Goal: Task Accomplishment & Management: Manage account settings

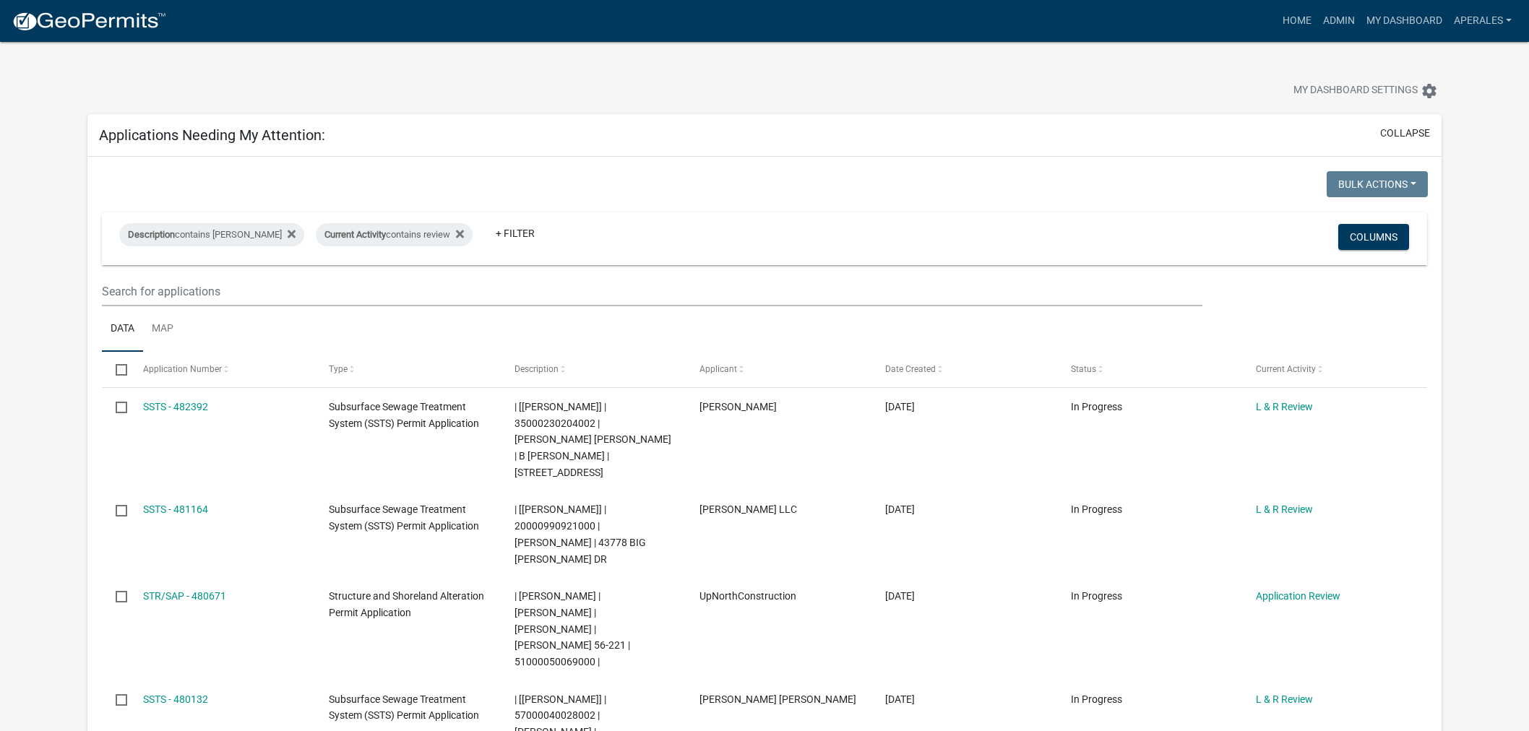
select select "3: 100"
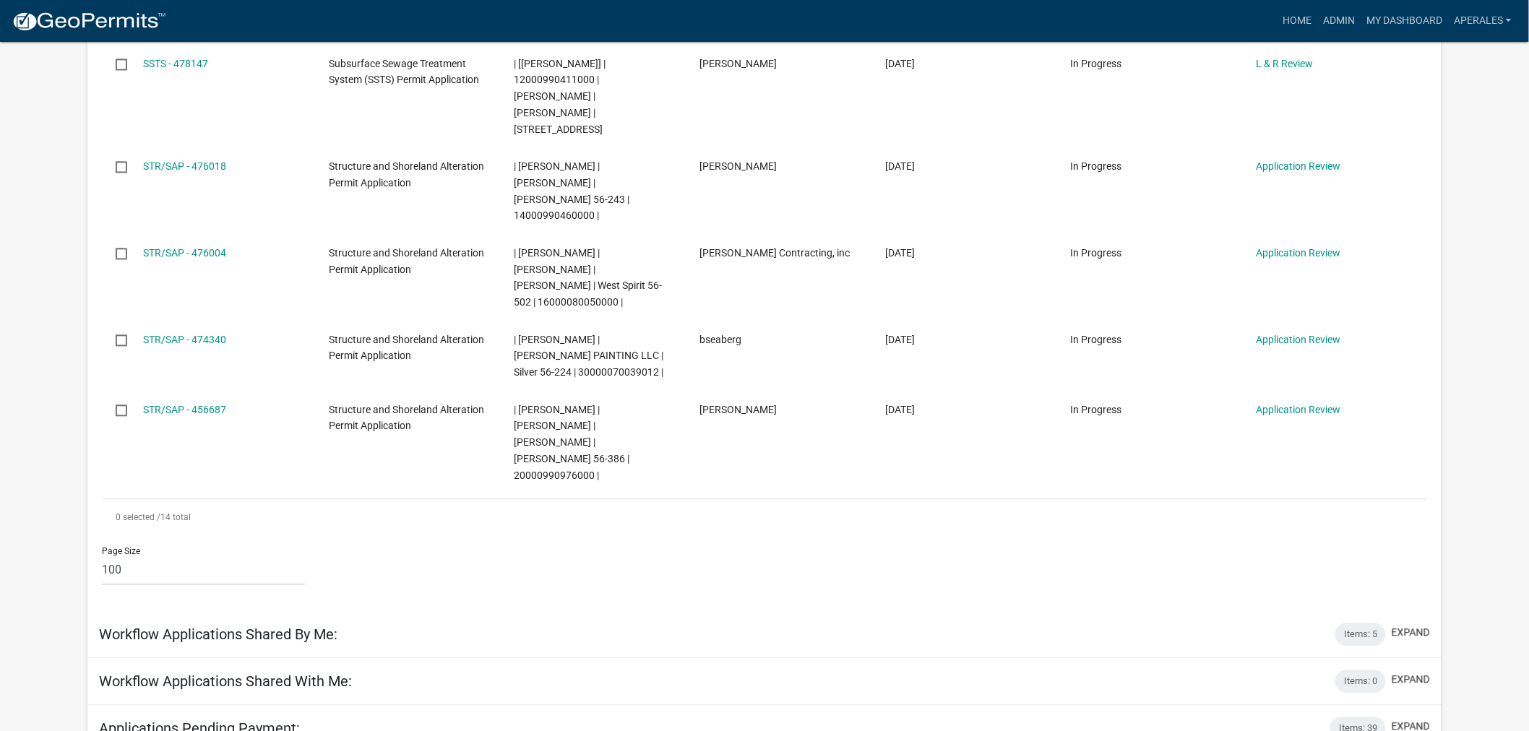
scroll to position [1284, 0]
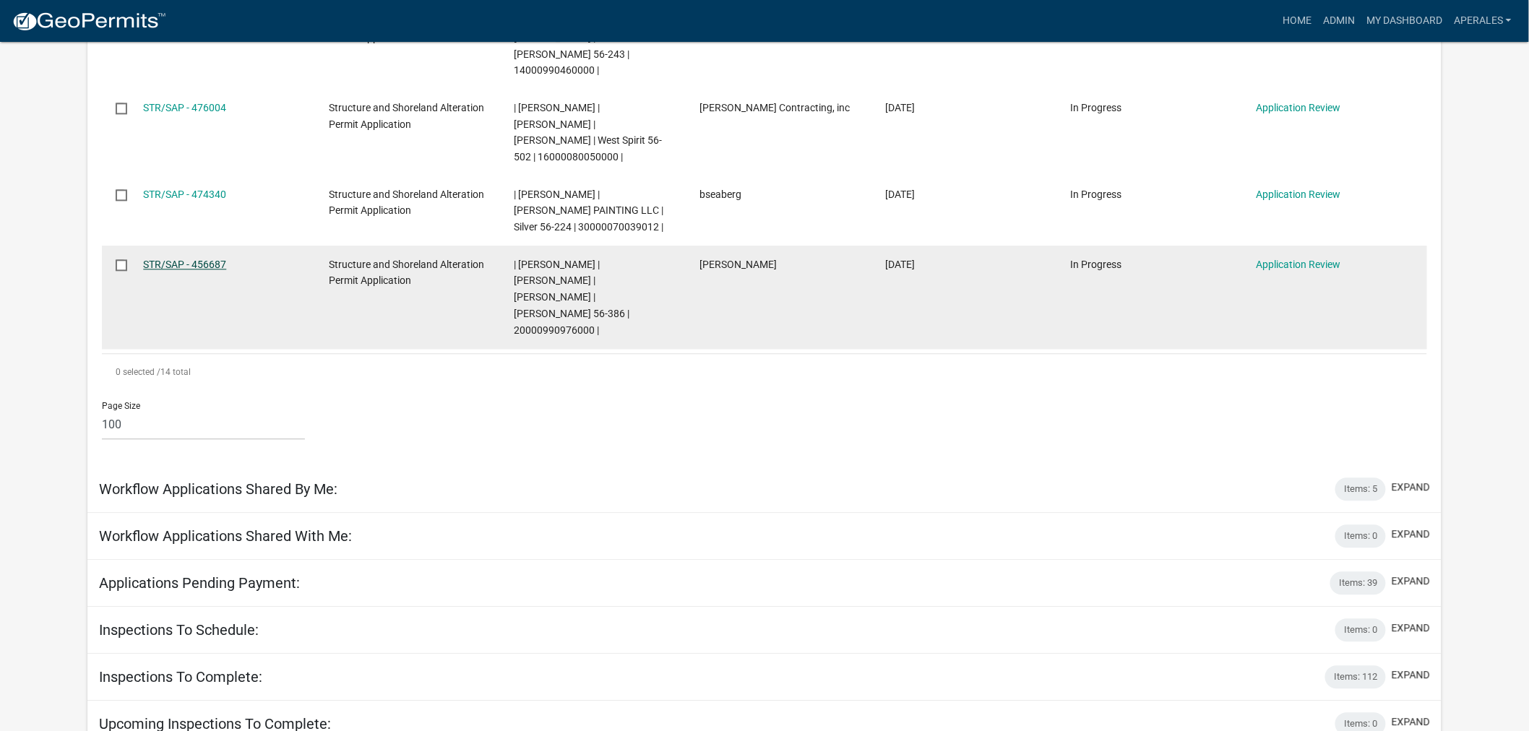
click at [204, 259] on link "STR/SAP - 456687" at bounding box center [184, 265] width 83 height 12
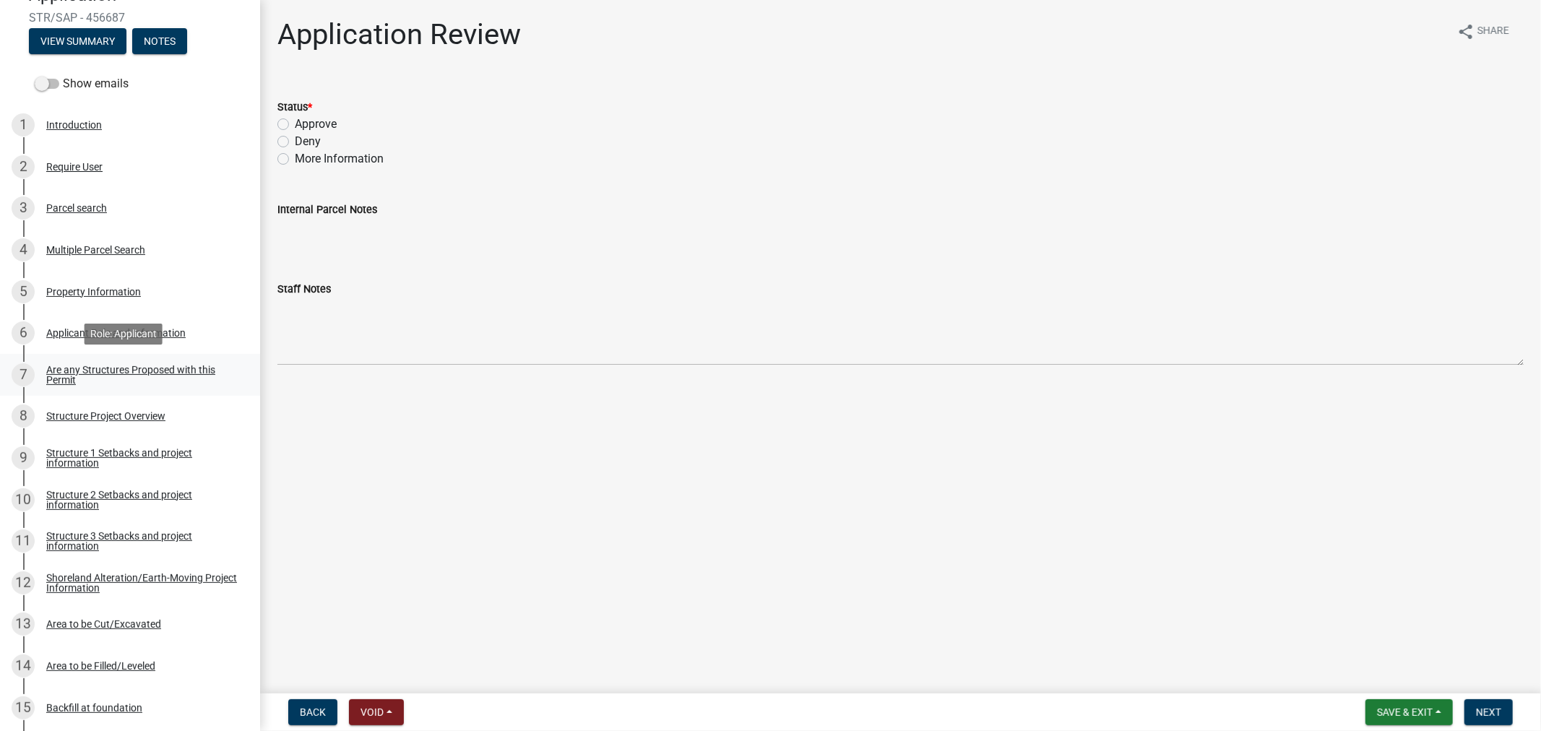
scroll to position [241, 0]
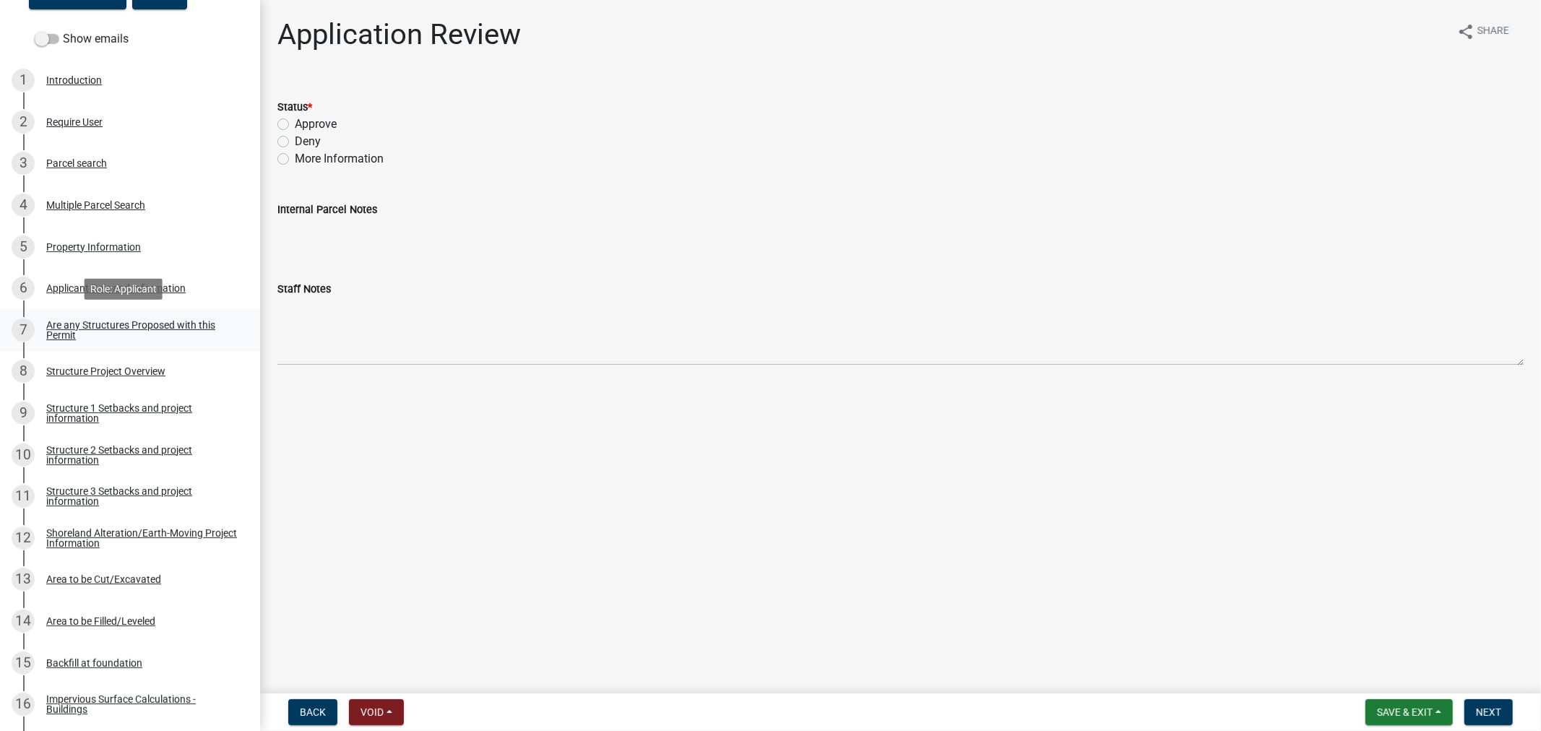
click at [107, 337] on div "Are any Structures Proposed with this Permit" at bounding box center [141, 330] width 191 height 20
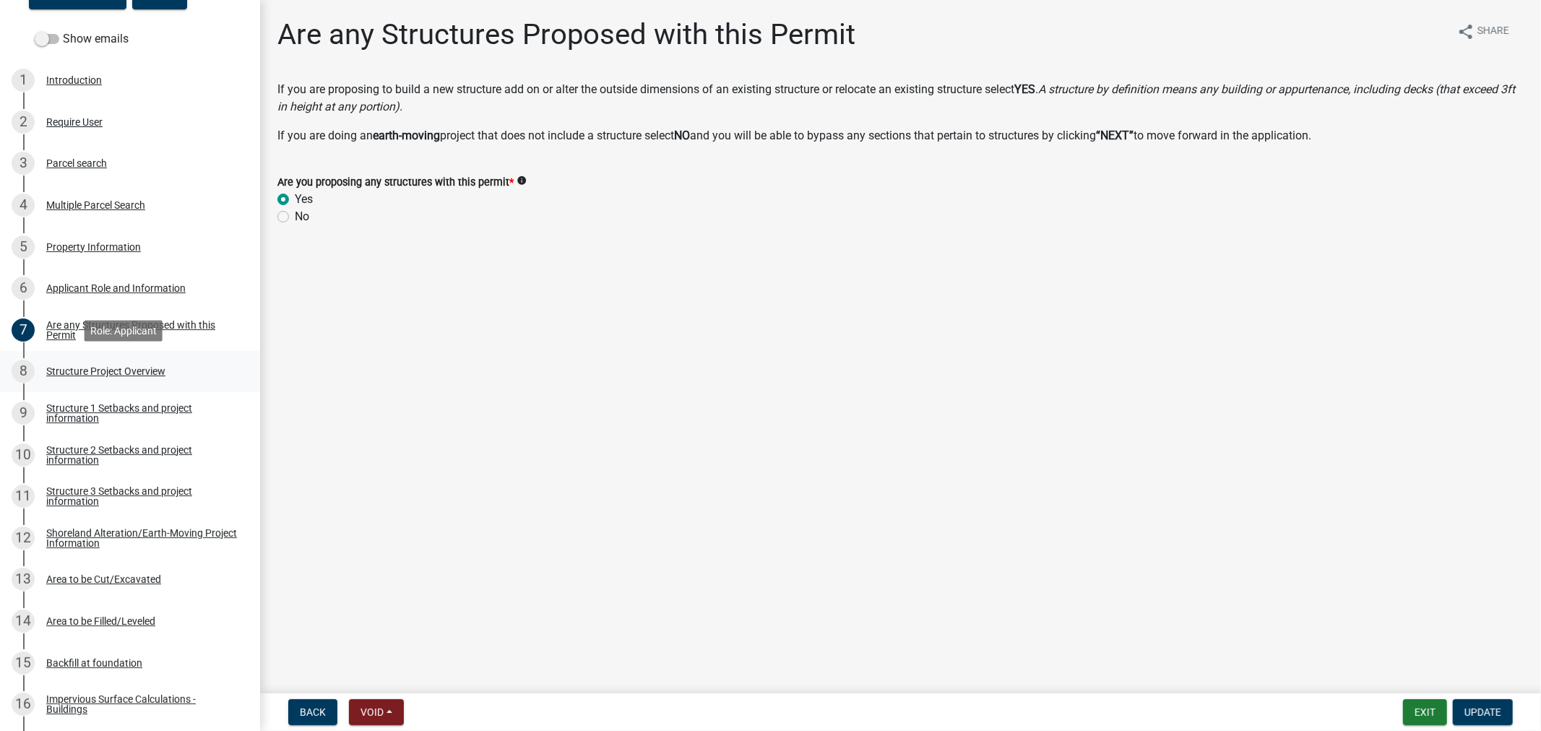
click at [63, 366] on div "Structure Project Overview" at bounding box center [105, 371] width 119 height 10
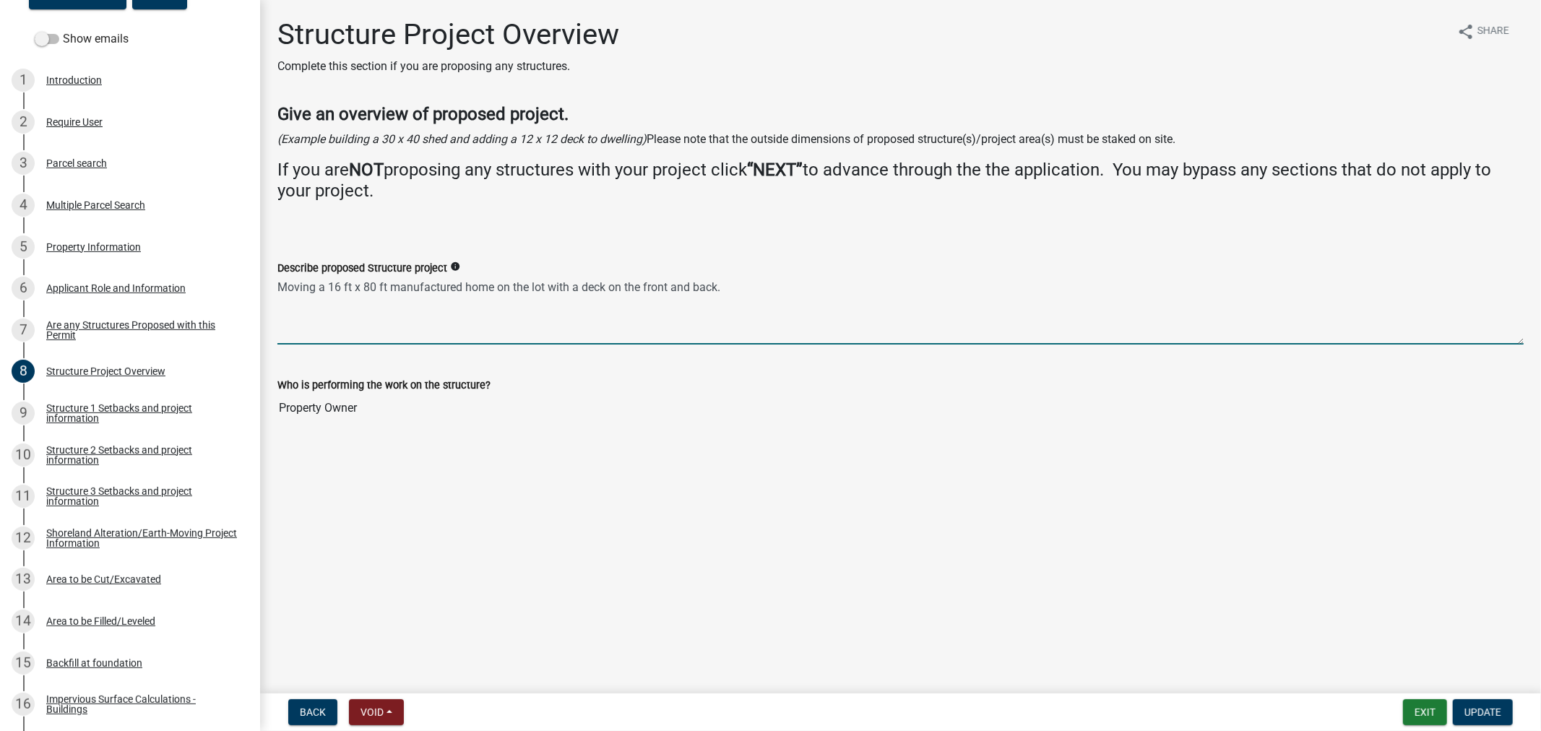
click at [748, 297] on textarea "Moving a 16 ft x 80 ft manufactured home on the lot with a deck on the front an…" at bounding box center [900, 311] width 1246 height 68
drag, startPoint x: 746, startPoint y: 288, endPoint x: 499, endPoint y: 288, distance: 247.8
click at [499, 288] on textarea "Moving a 16 ft x 80 ft manufactured home on the lot with a deck on the front an…" at bounding box center [900, 311] width 1246 height 68
type textarea "Moving a 16 ft x 80 ft manufactured home, 8' x 12' Deck (lakeside), 8' x 10' De…"
click at [1469, 709] on span "Update" at bounding box center [1482, 713] width 37 height 12
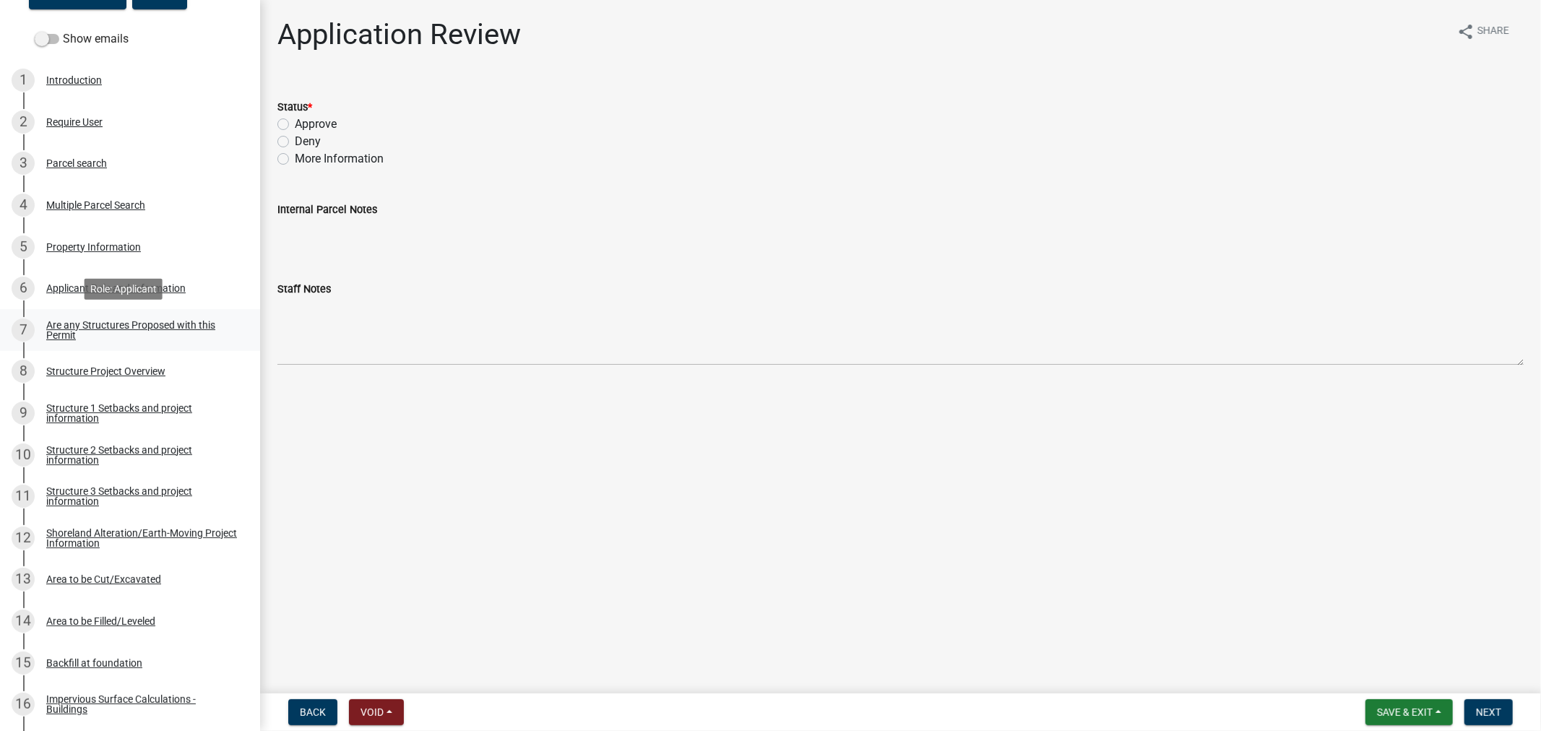
click at [82, 329] on div "Are any Structures Proposed with this Permit" at bounding box center [141, 330] width 191 height 20
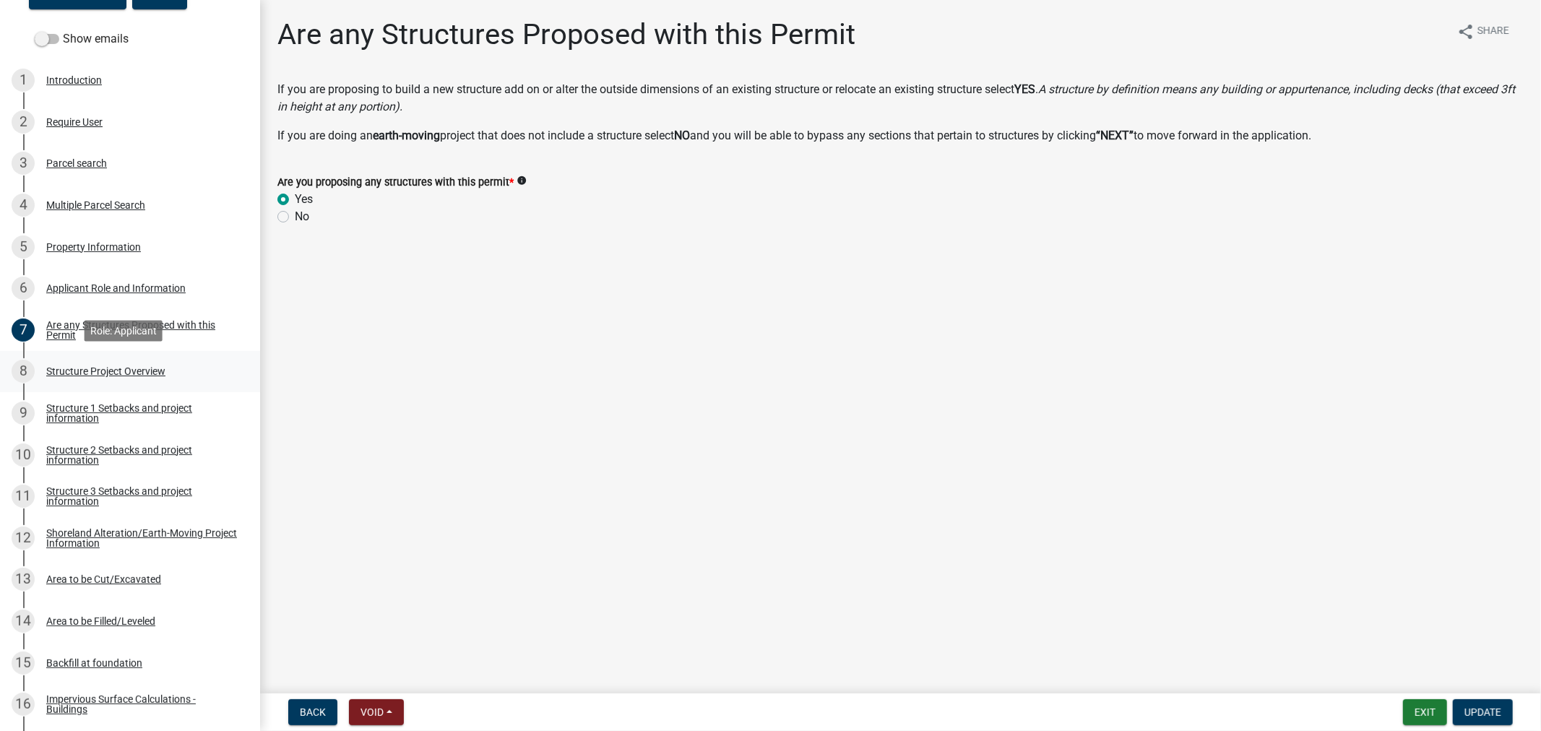
click at [148, 366] on div "Structure Project Overview" at bounding box center [105, 371] width 119 height 10
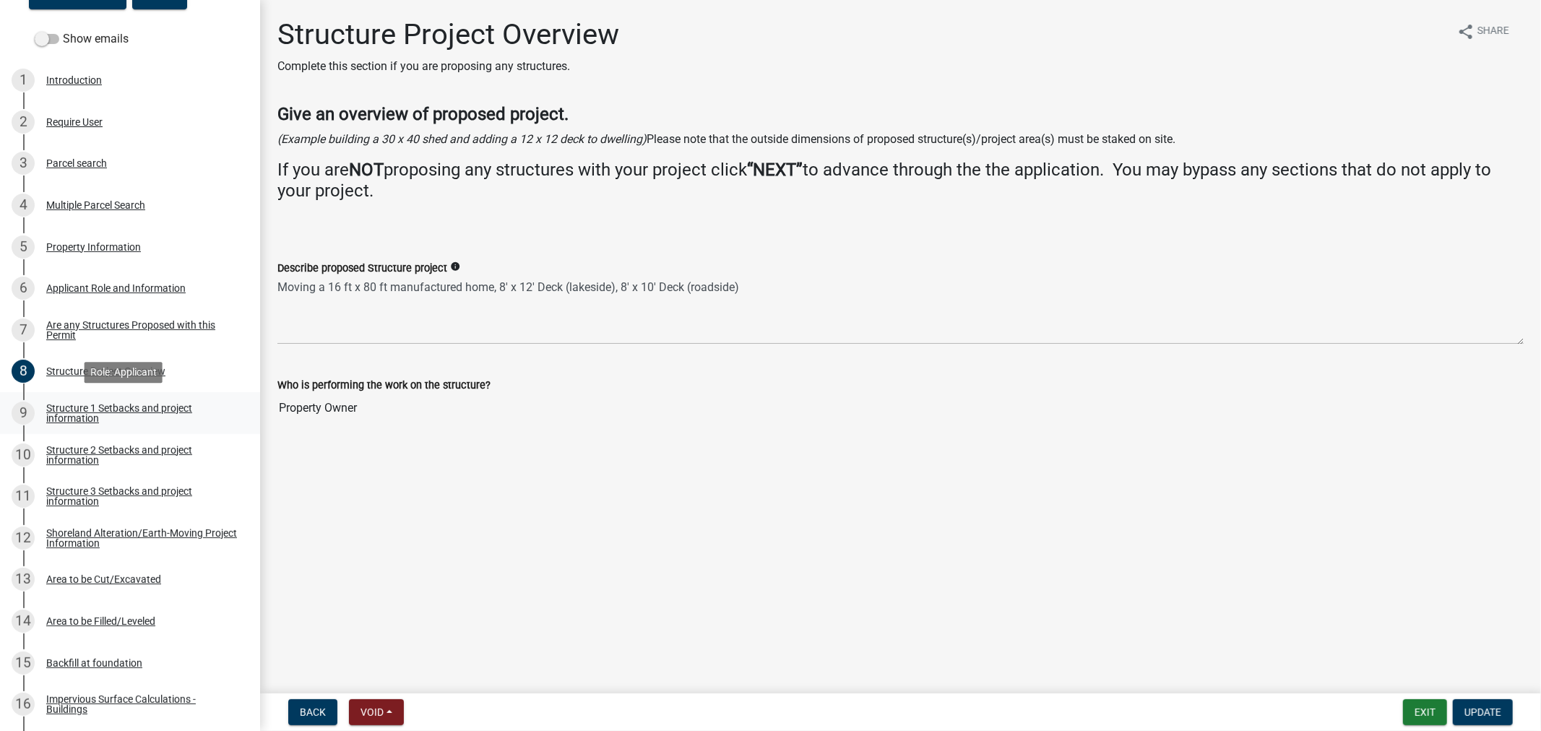
click at [69, 419] on div "Structure 1 Setbacks and project information" at bounding box center [141, 413] width 191 height 20
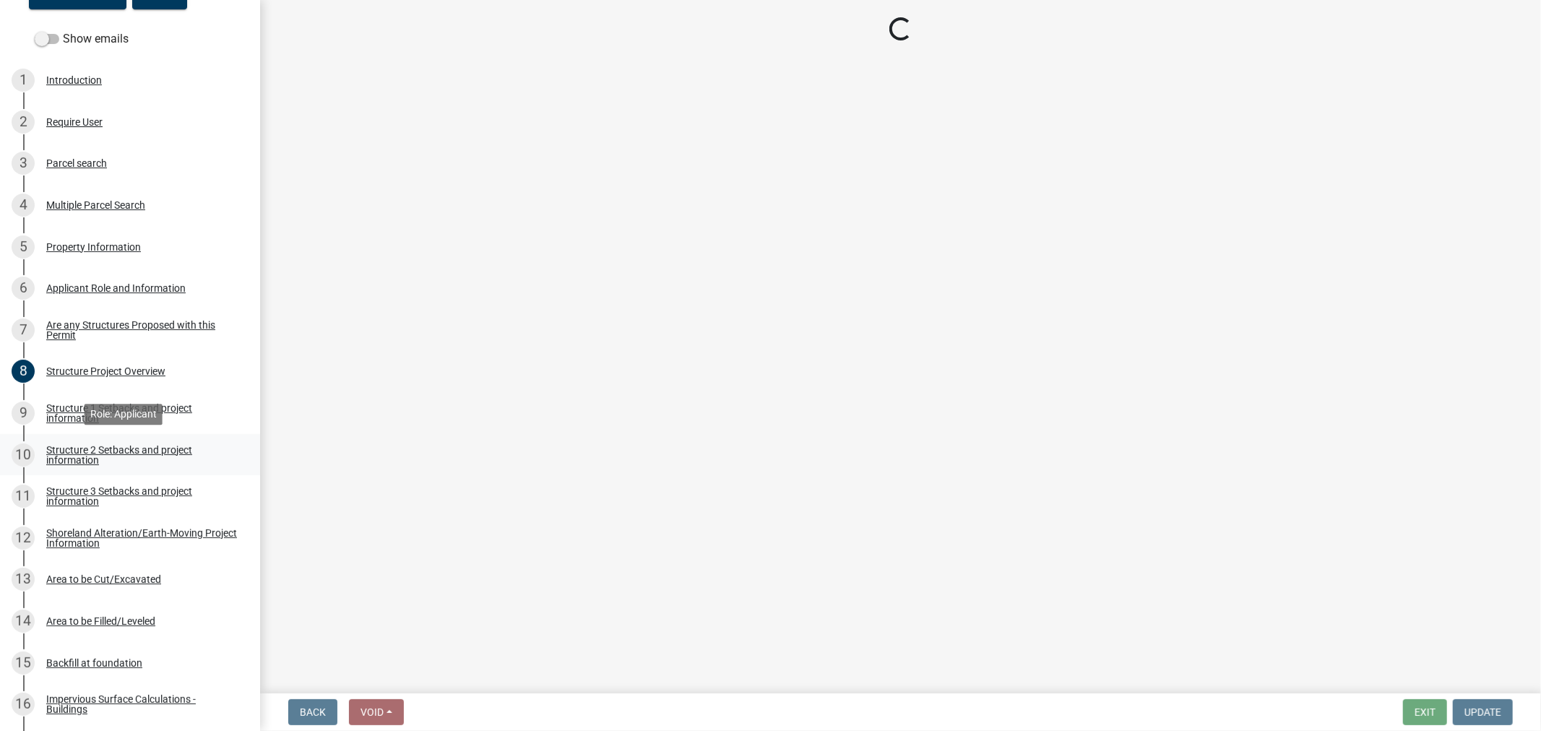
select select "c185e313-3403-4239-bd61-bb563c58a77a"
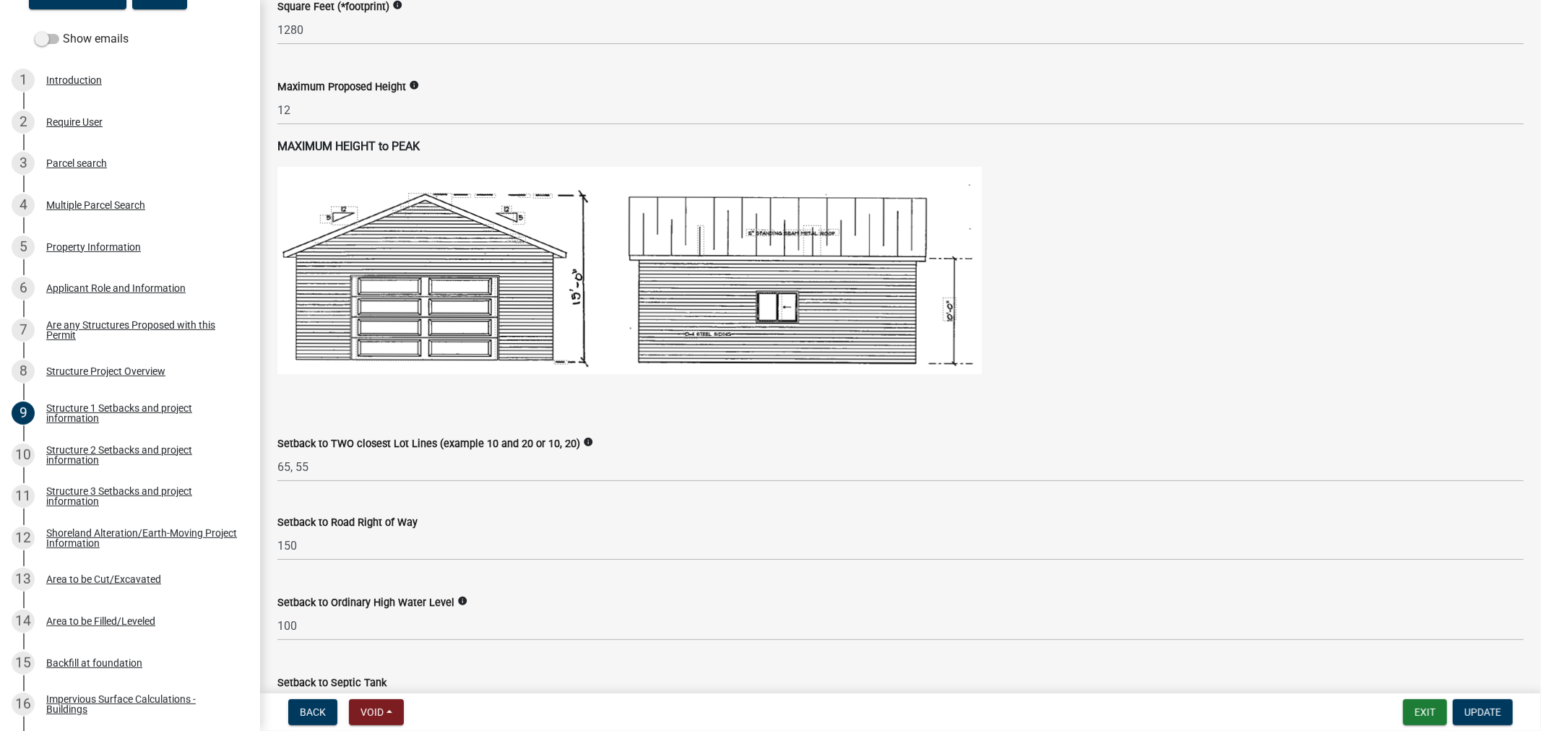
scroll to position [803, 0]
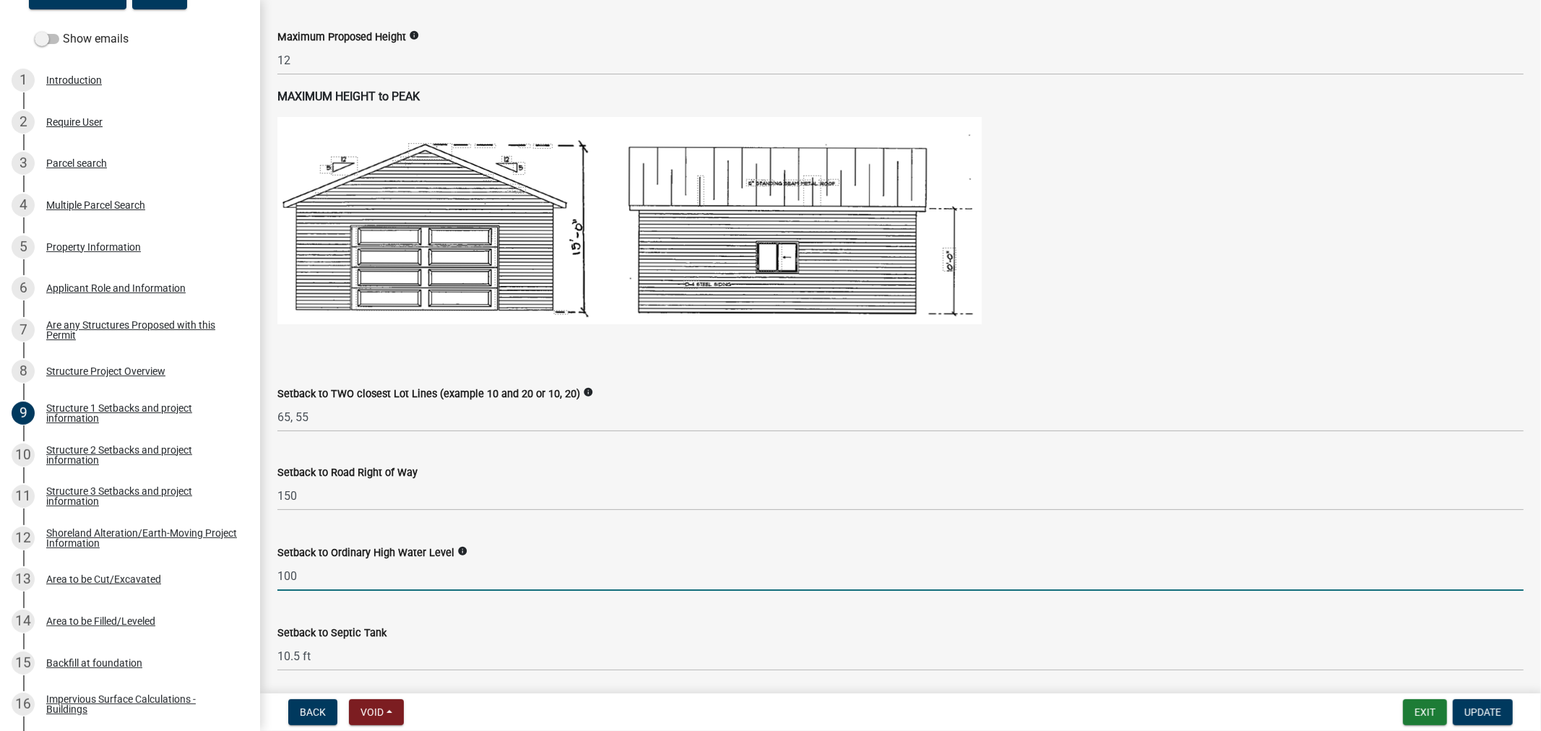
click at [359, 584] on input "100" at bounding box center [900, 576] width 1246 height 30
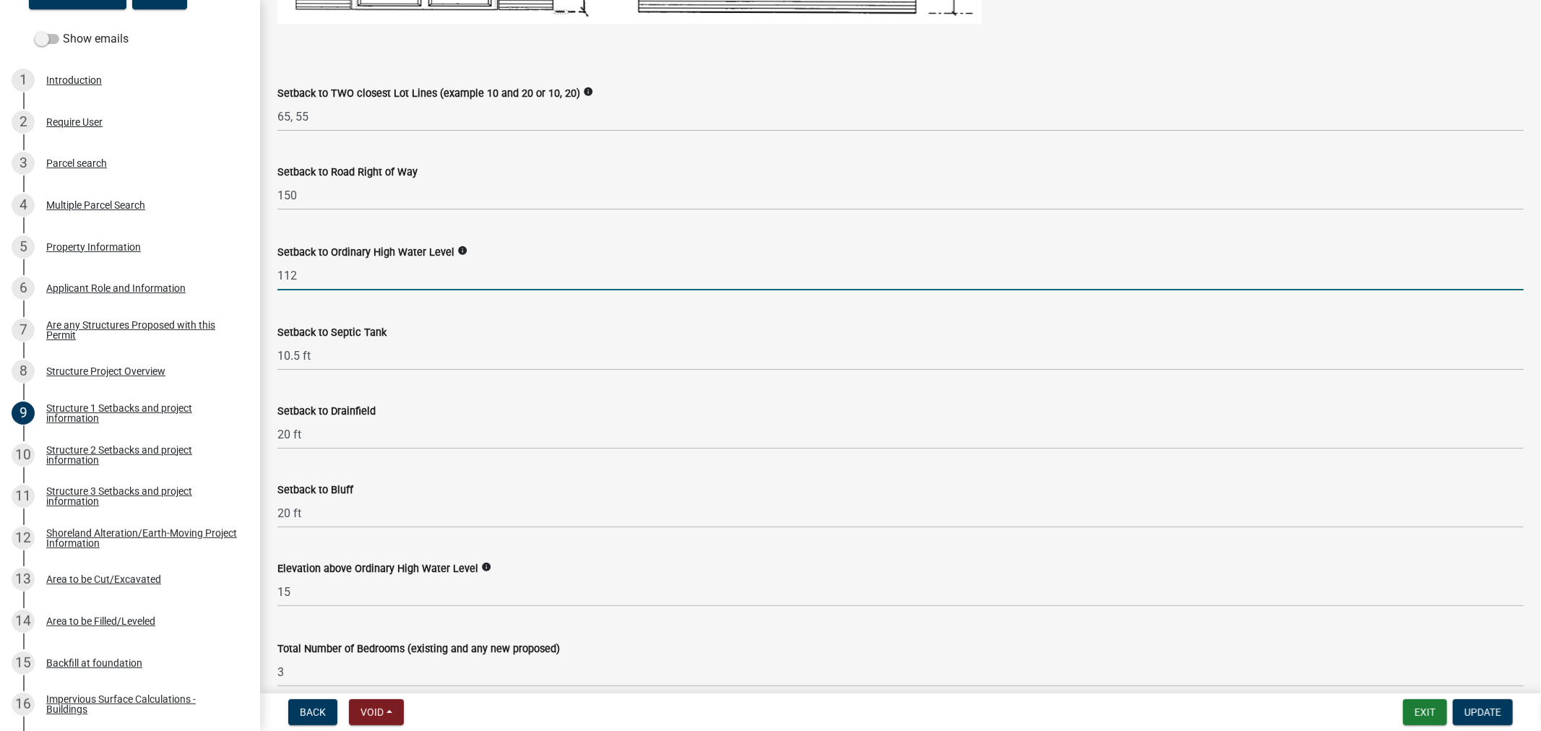
scroll to position [1123, 0]
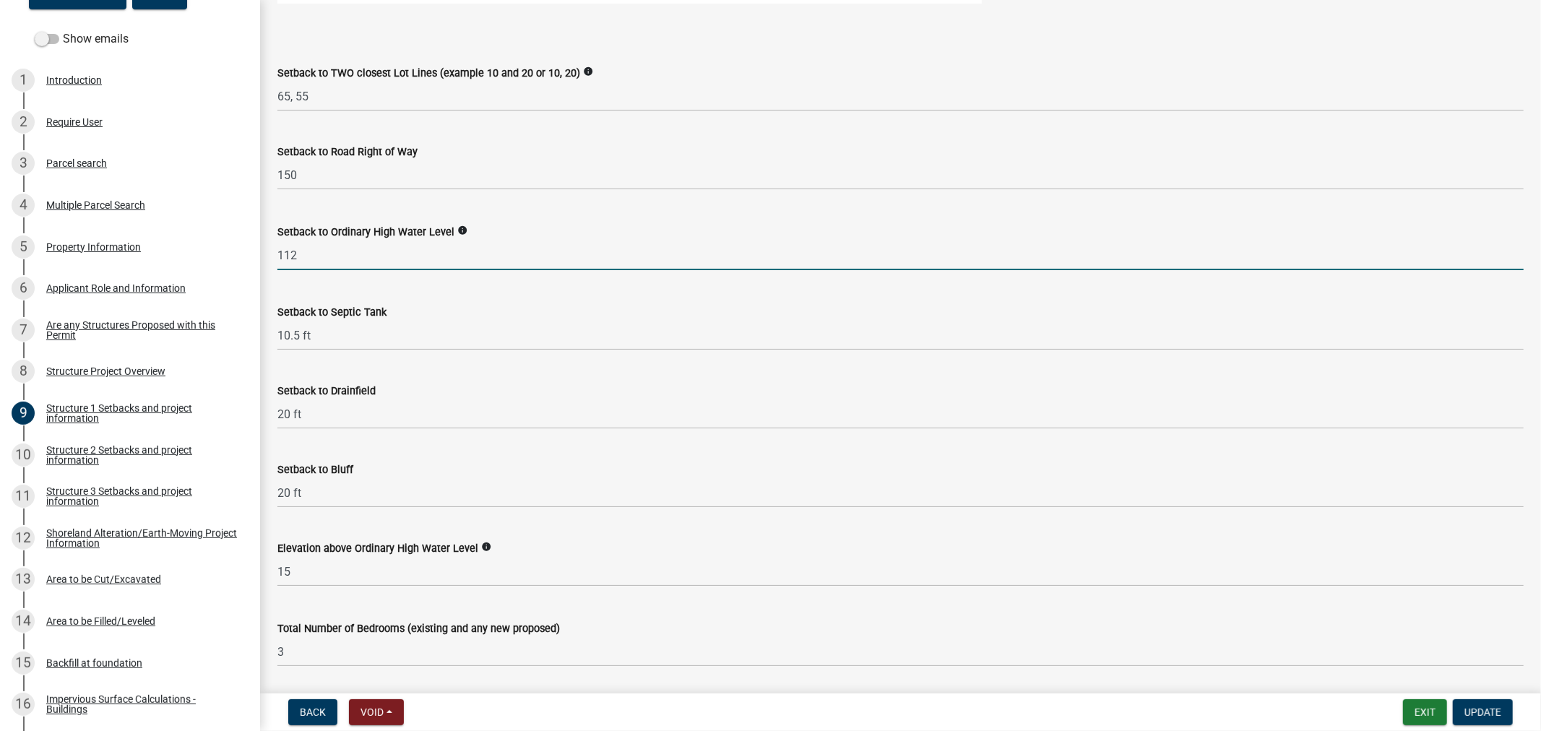
type input "112"
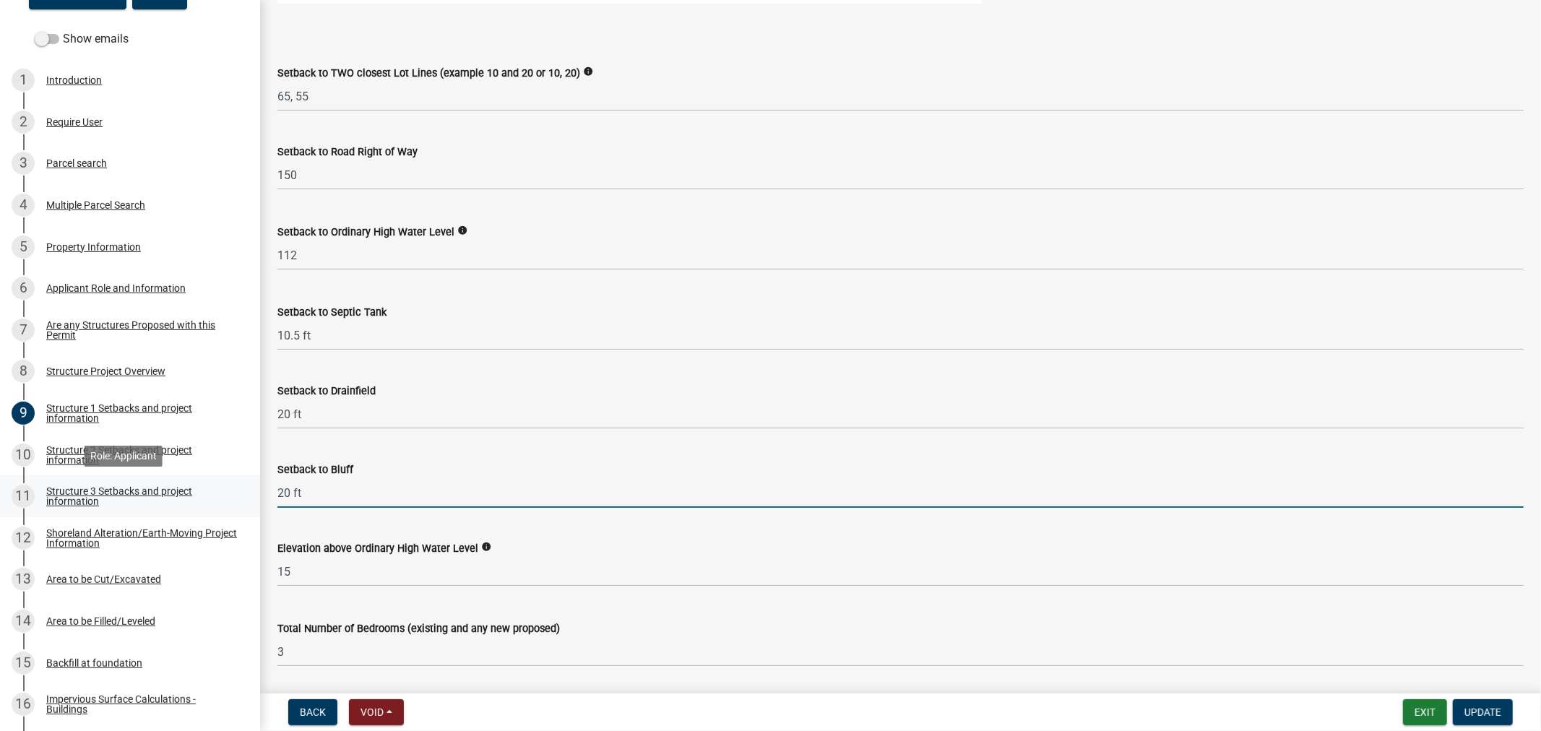
drag, startPoint x: 318, startPoint y: 502, endPoint x: 243, endPoint y: 486, distance: 76.2
click at [243, 486] on div "Structure and Shoreland Alteration Permit Application STR/SAP - 456687 View Sum…" at bounding box center [770, 365] width 1541 height 731
type input "n/a"
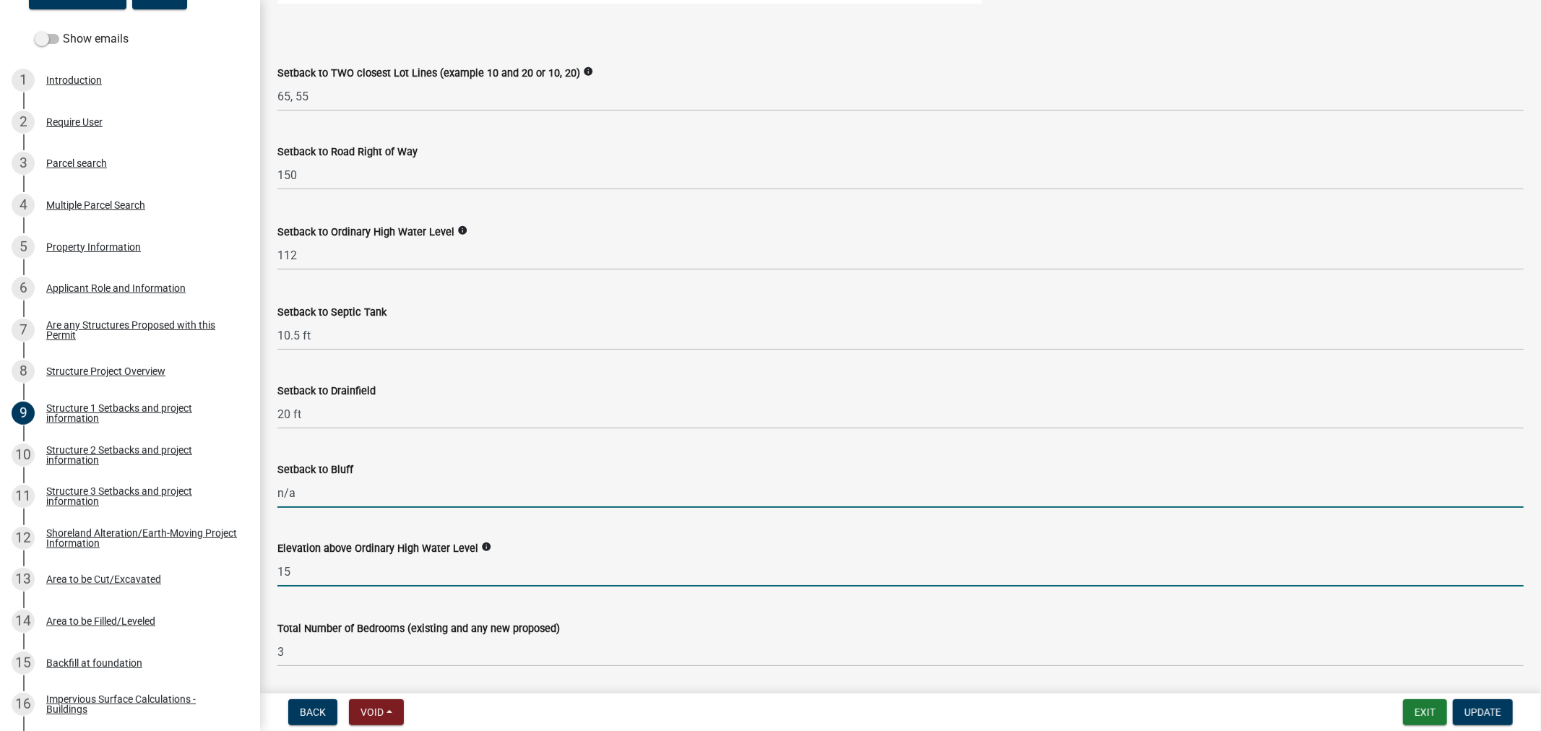
click at [318, 571] on input "15" at bounding box center [900, 572] width 1246 height 30
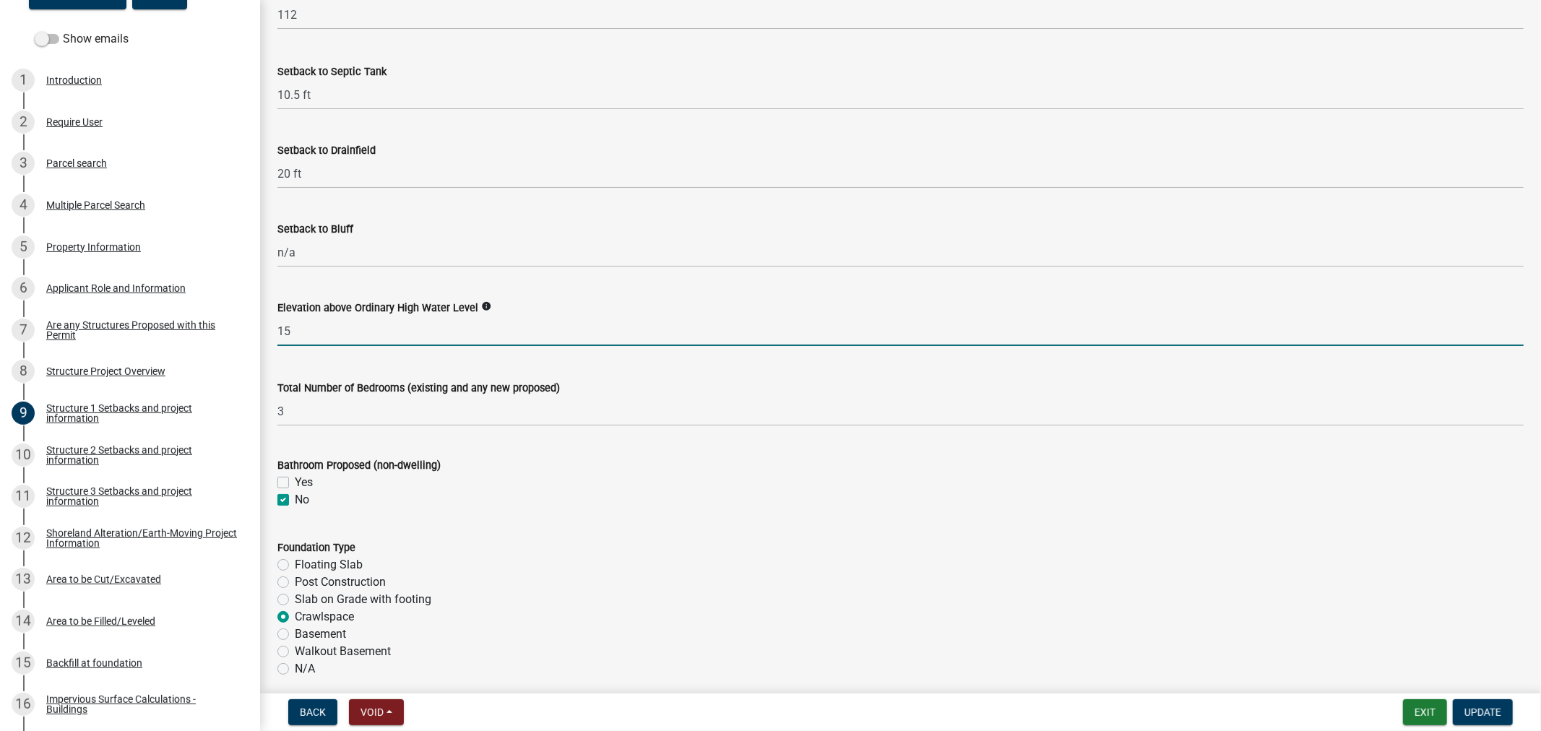
scroll to position [1445, 0]
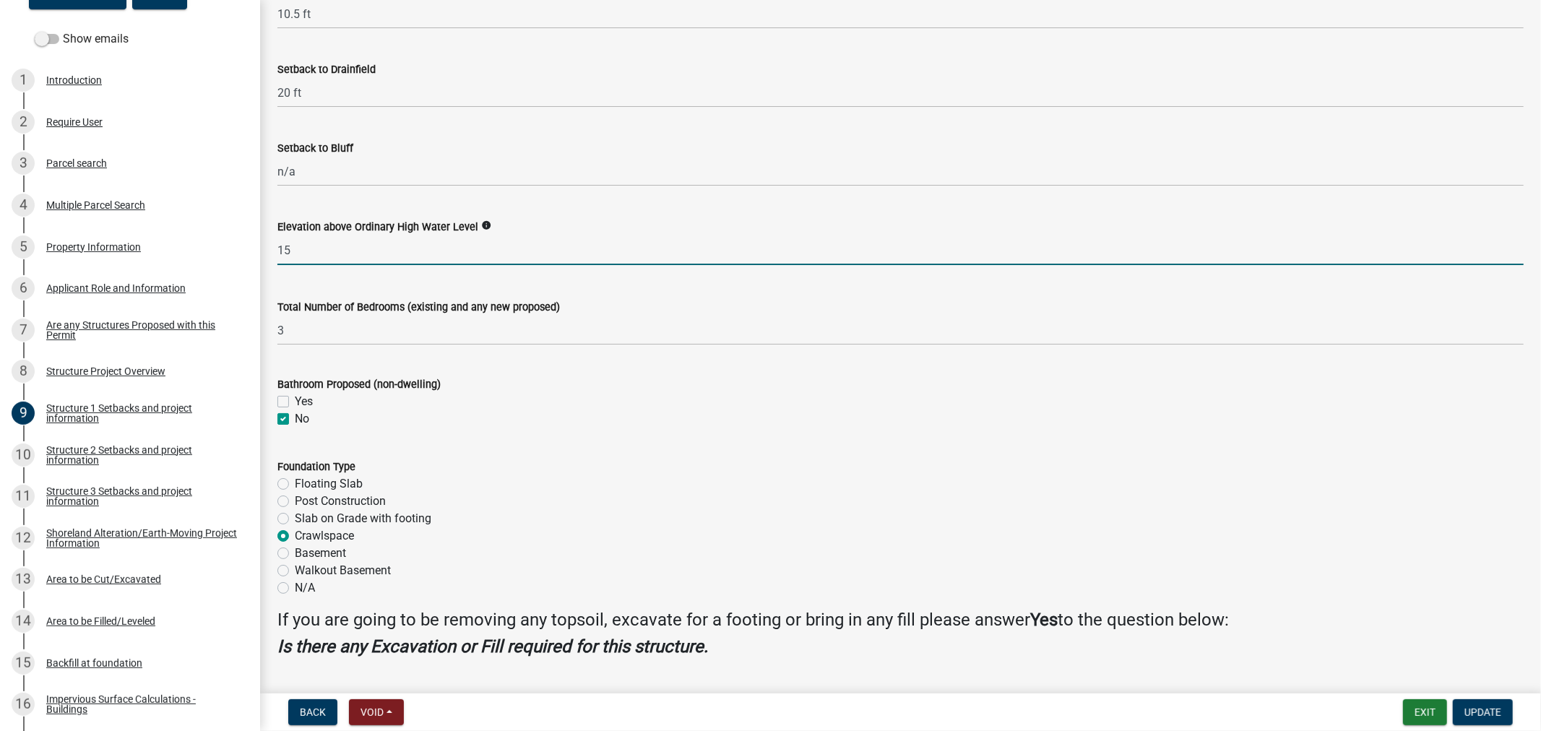
click at [295, 421] on label "No" at bounding box center [302, 418] width 14 height 17
click at [295, 420] on input "No" at bounding box center [299, 414] width 9 height 9
checkbox input "false"
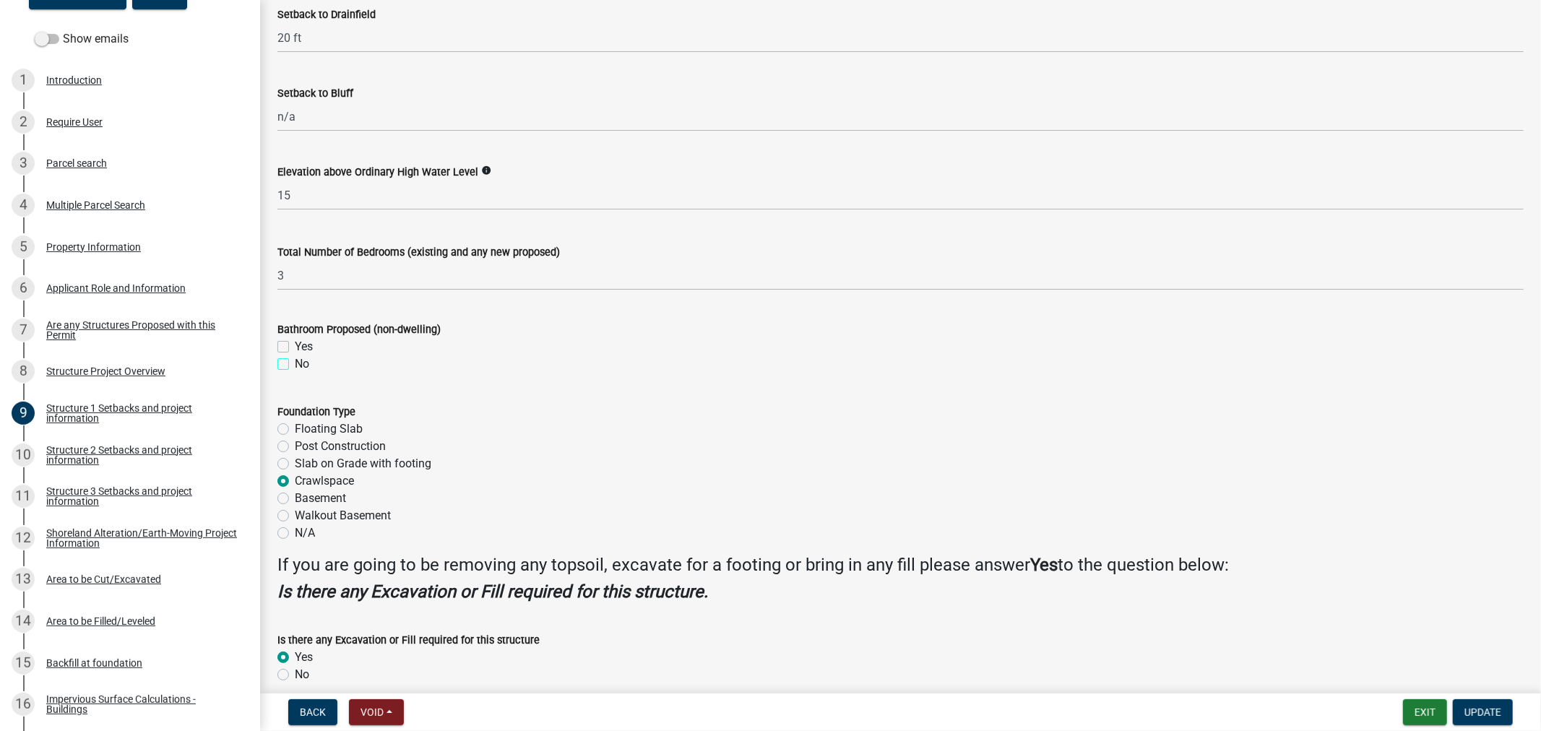
scroll to position [1564, 0]
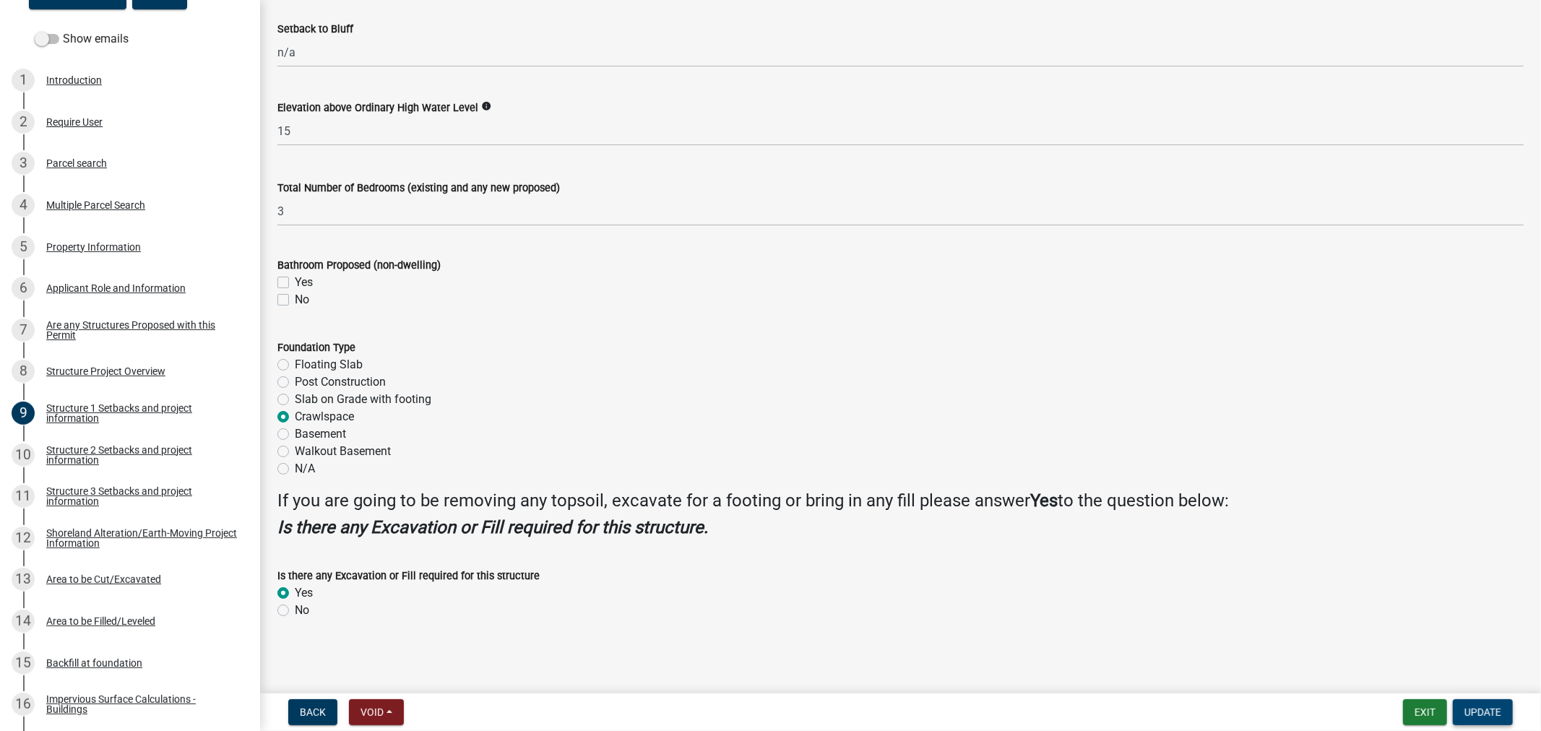
click at [1470, 712] on span "Update" at bounding box center [1482, 713] width 37 height 12
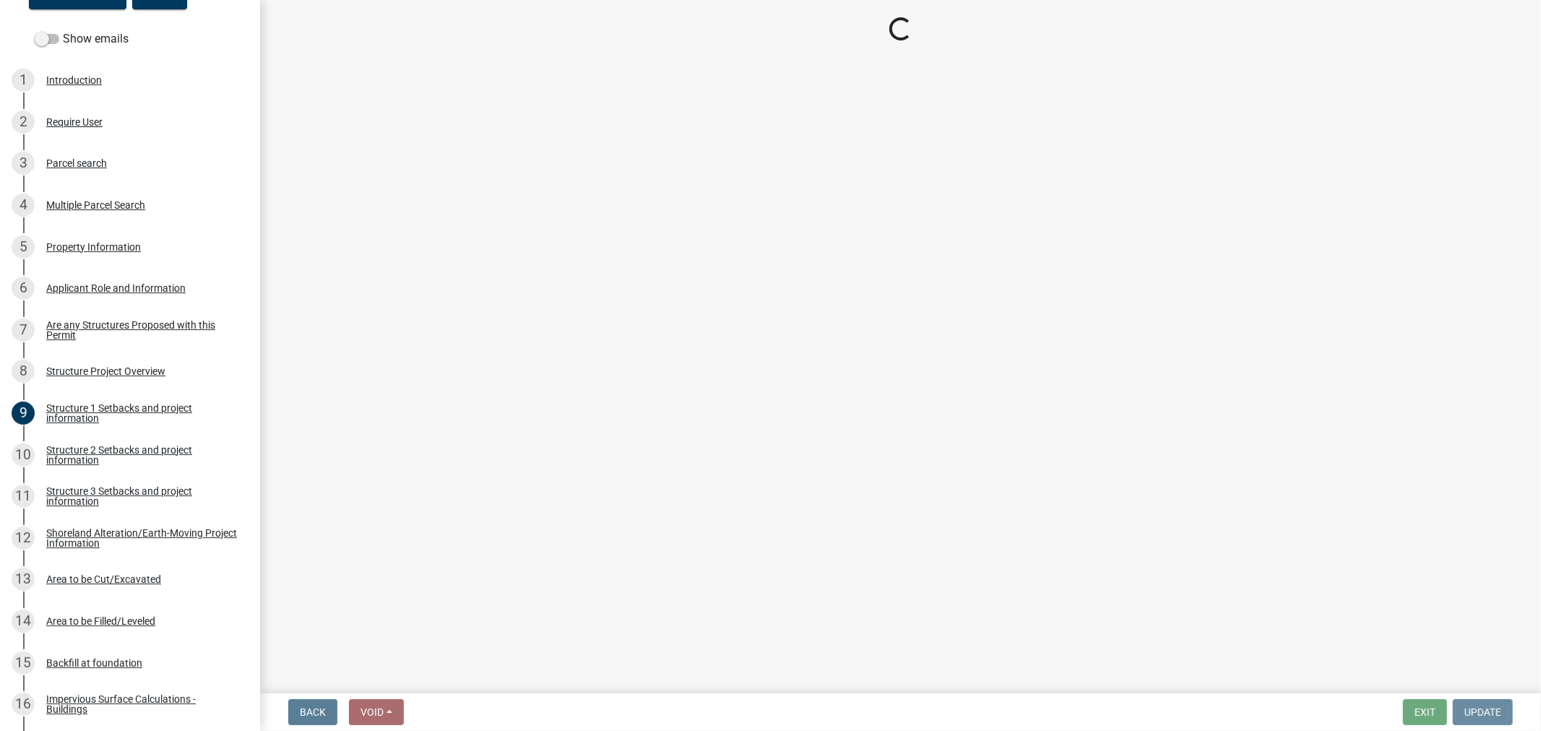
scroll to position [0, 0]
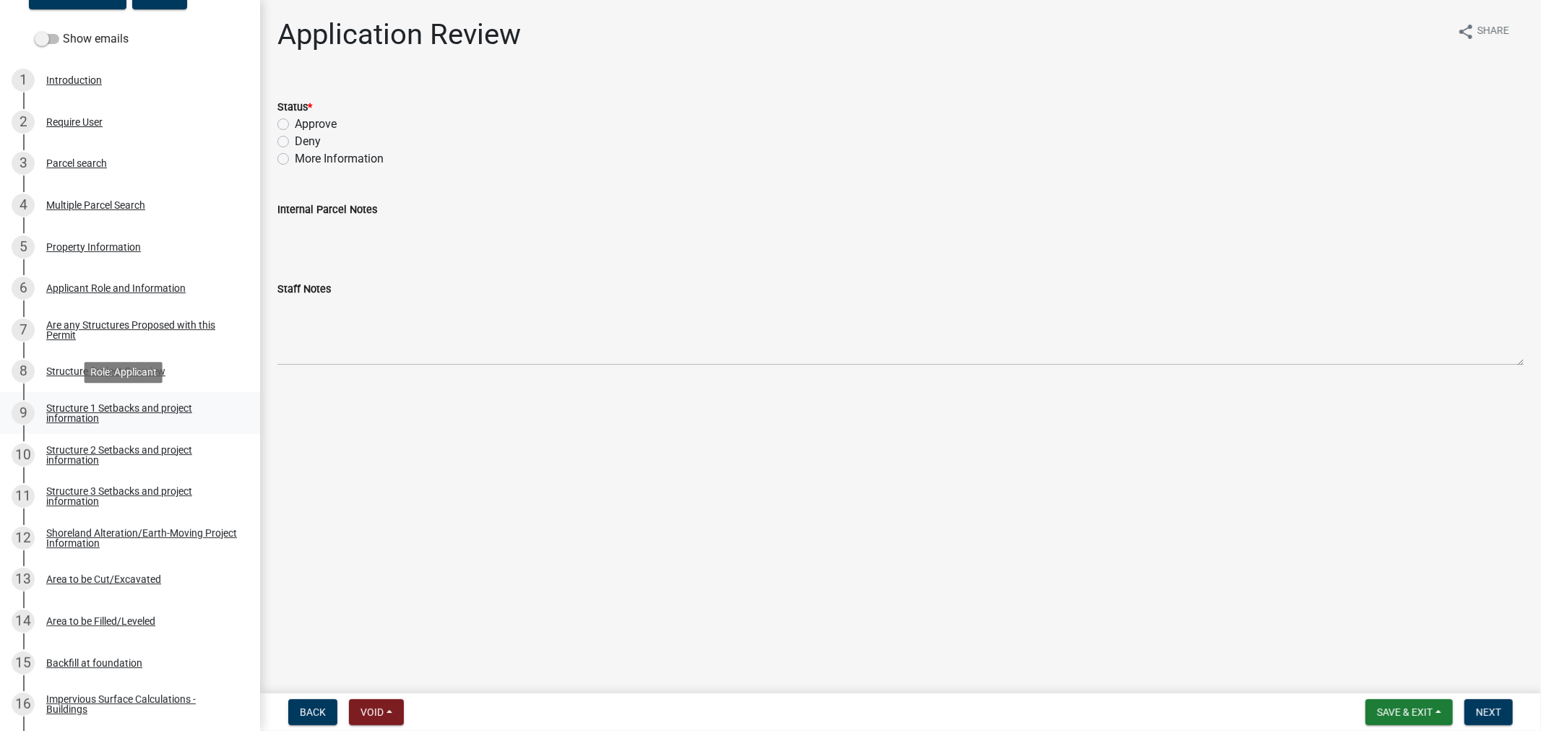
click at [67, 410] on div "Structure 1 Setbacks and project information" at bounding box center [141, 413] width 191 height 20
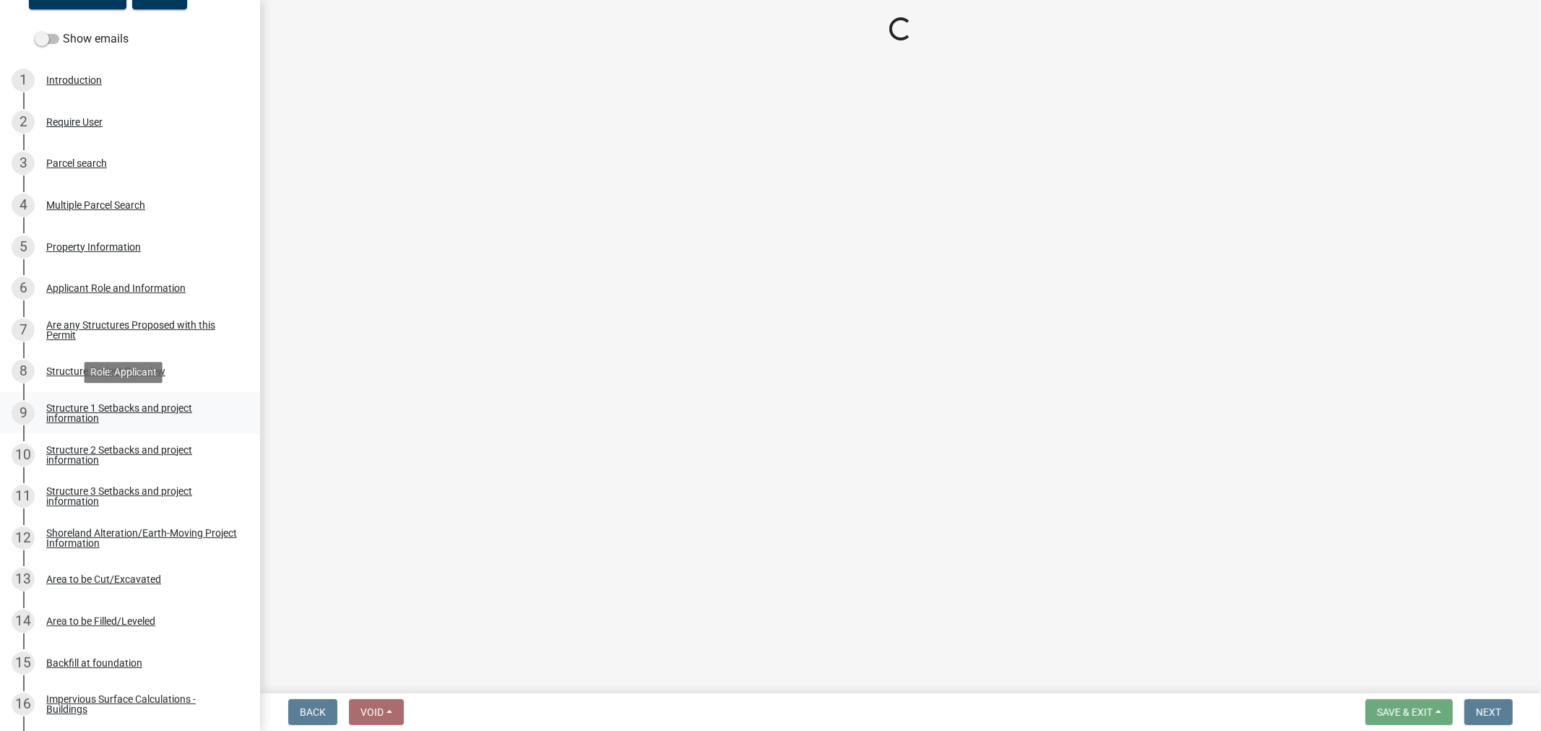
select select "c185e313-3403-4239-bd61-bb563c58a77a"
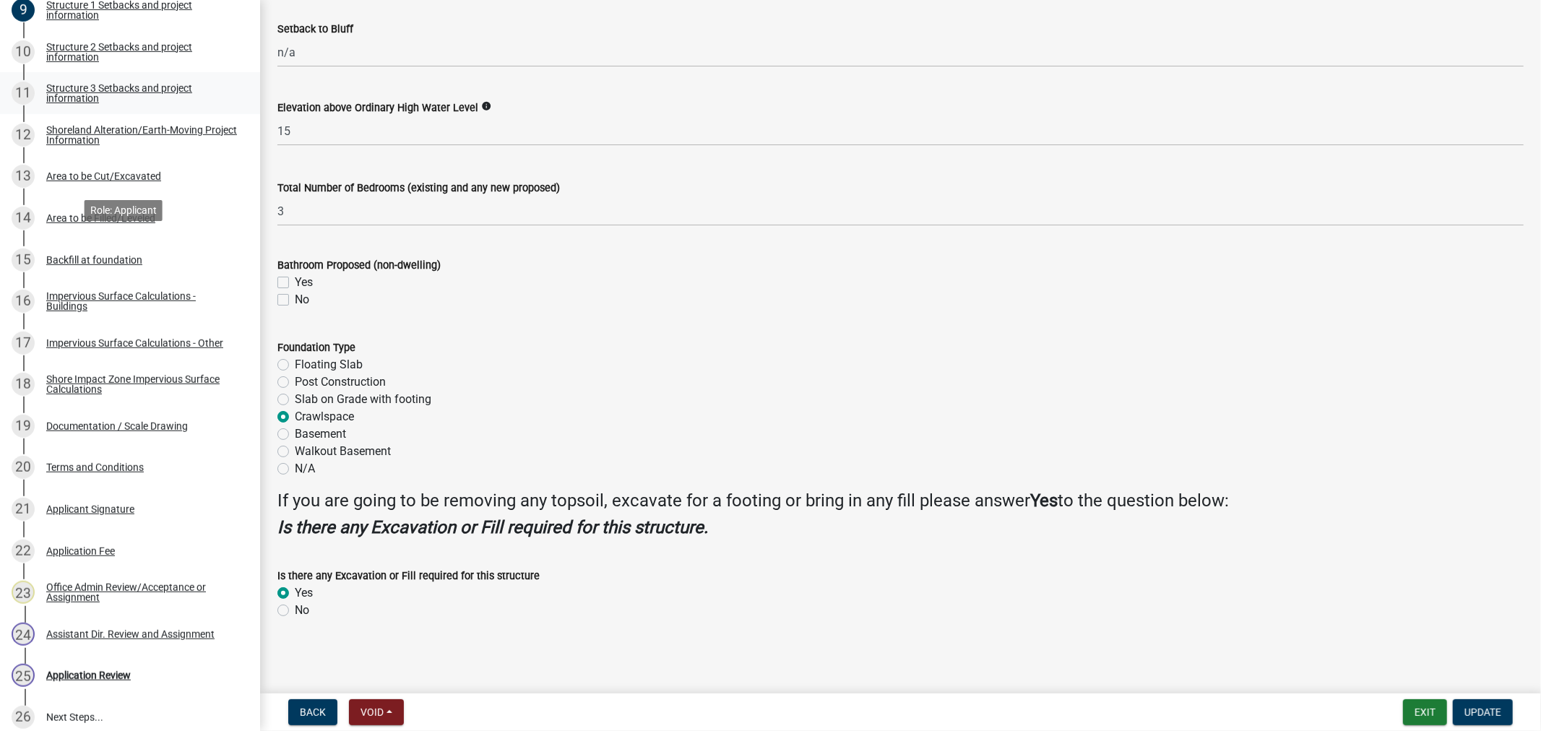
scroll to position [464, 0]
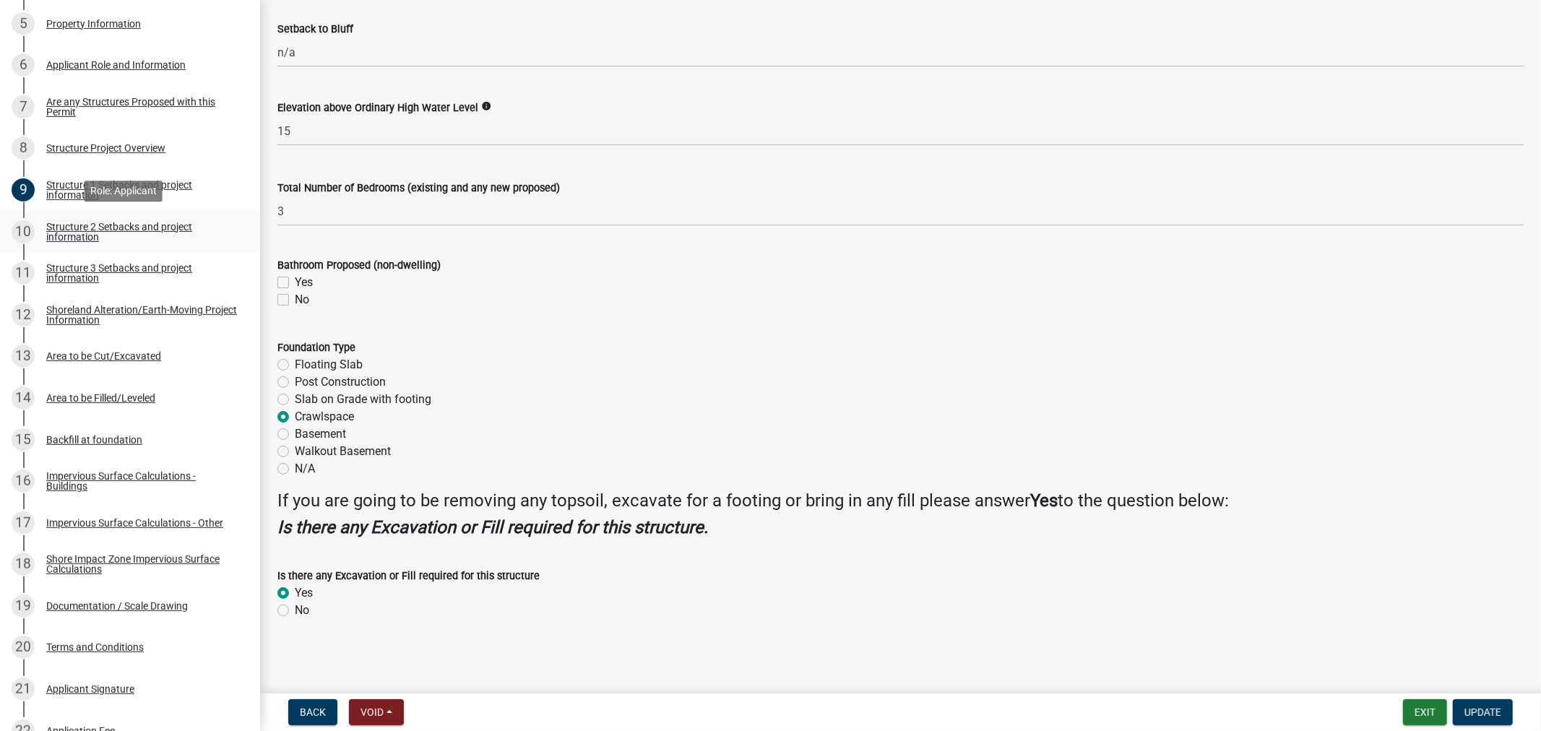
click at [74, 225] on div "Structure 2 Setbacks and project information" at bounding box center [141, 232] width 191 height 20
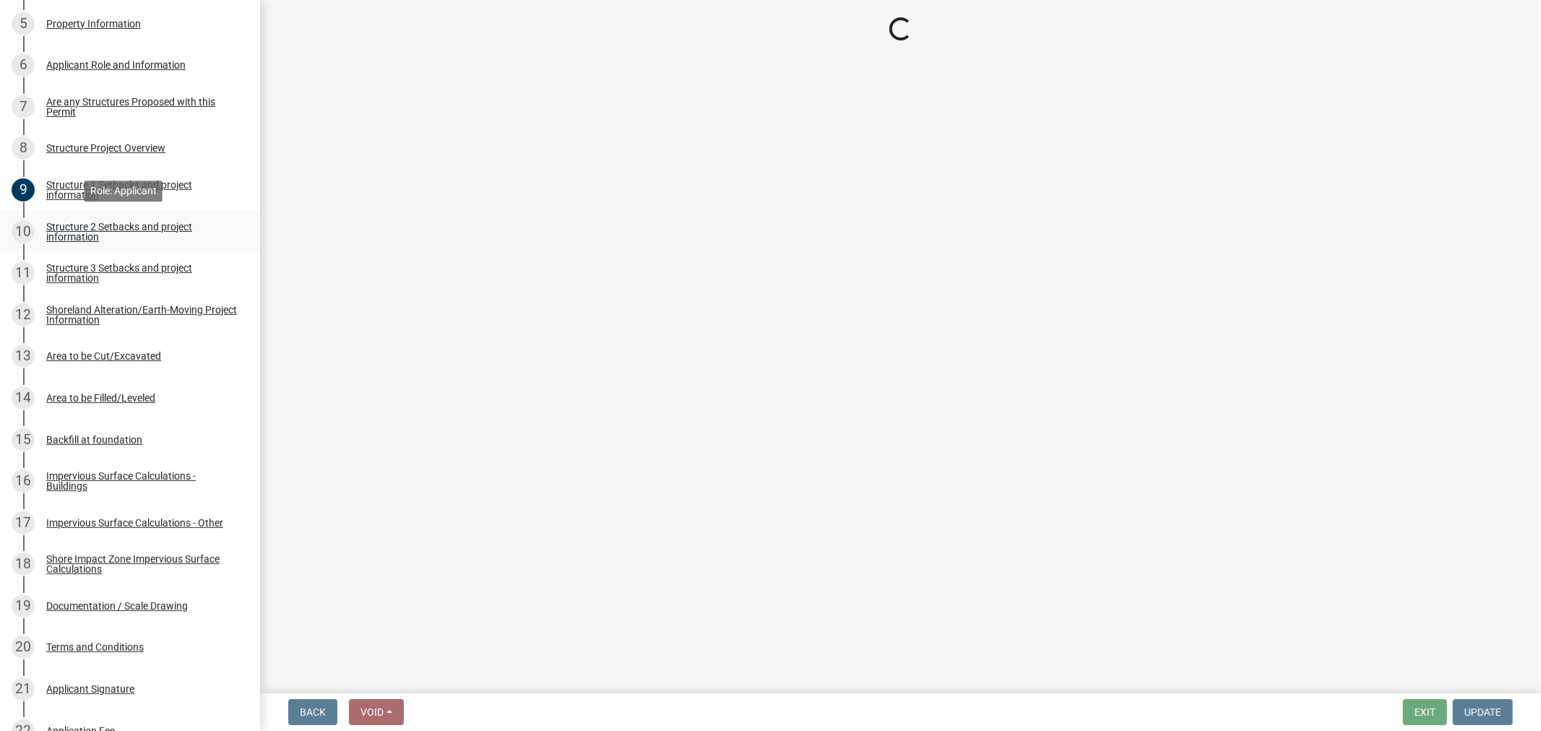
scroll to position [0, 0]
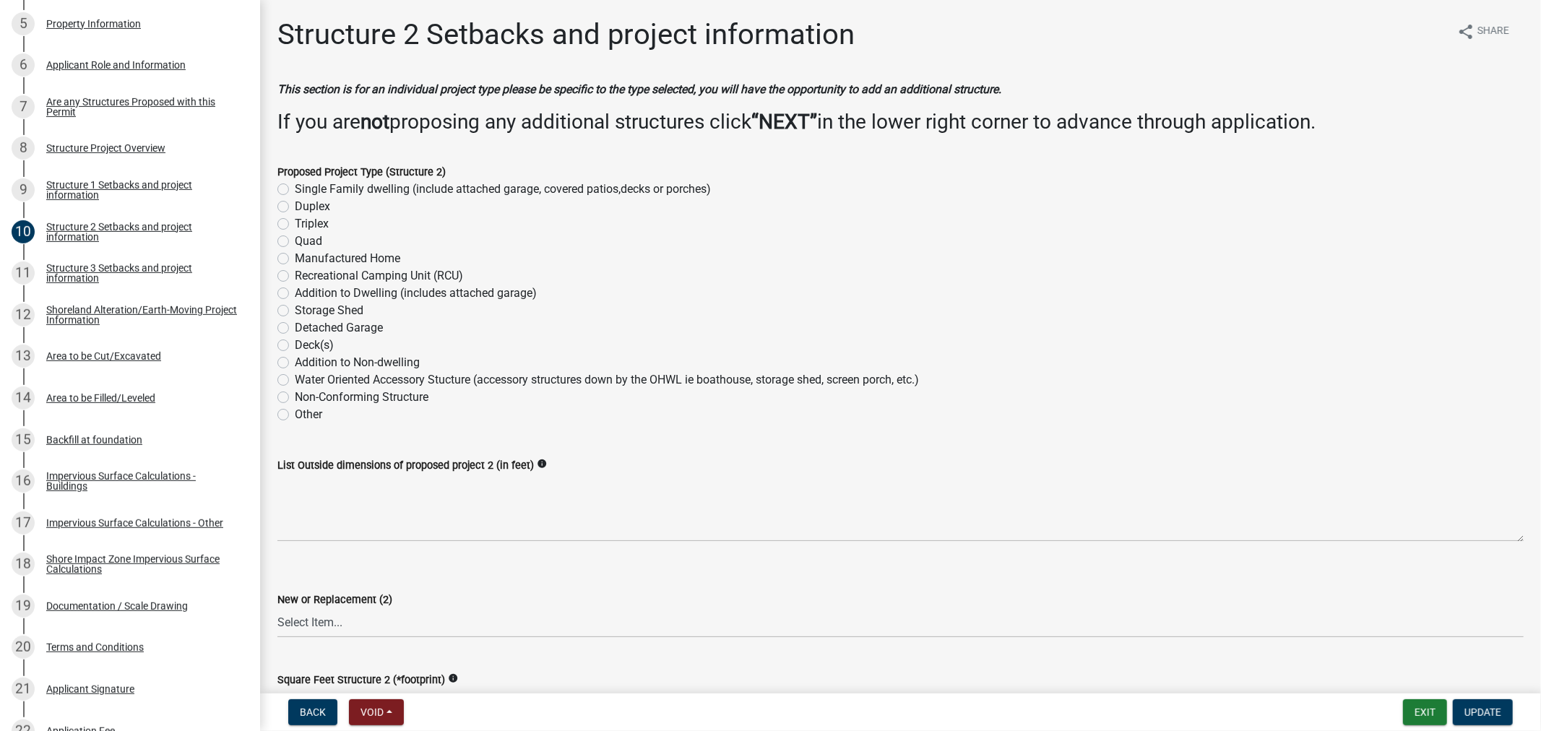
click at [295, 345] on label "Deck(s)" at bounding box center [314, 345] width 39 height 17
click at [295, 345] on input "Deck(s)" at bounding box center [299, 341] width 9 height 9
radio input "true"
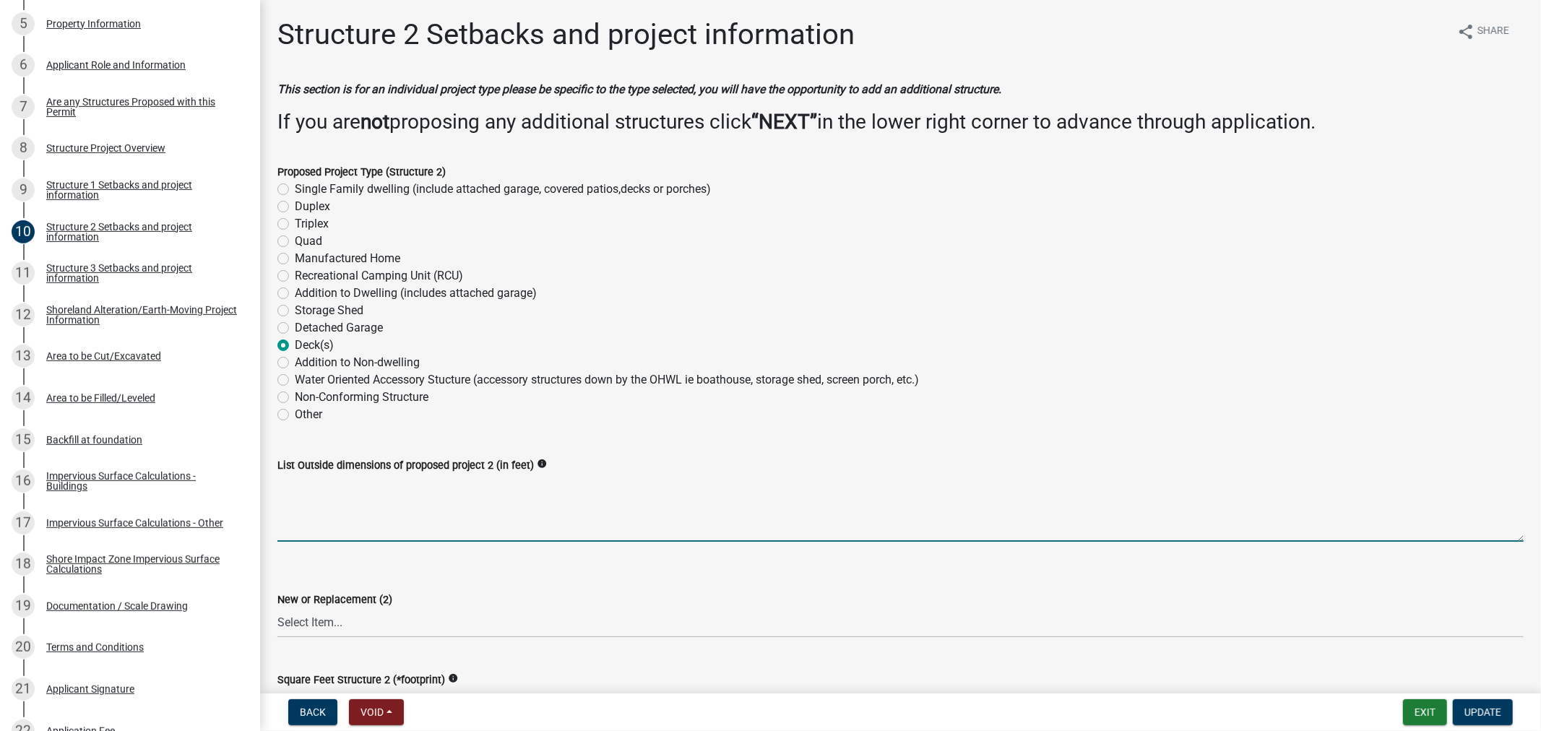
click at [420, 512] on textarea "List Outside dimensions of proposed project 2 (in feet)" at bounding box center [900, 508] width 1246 height 68
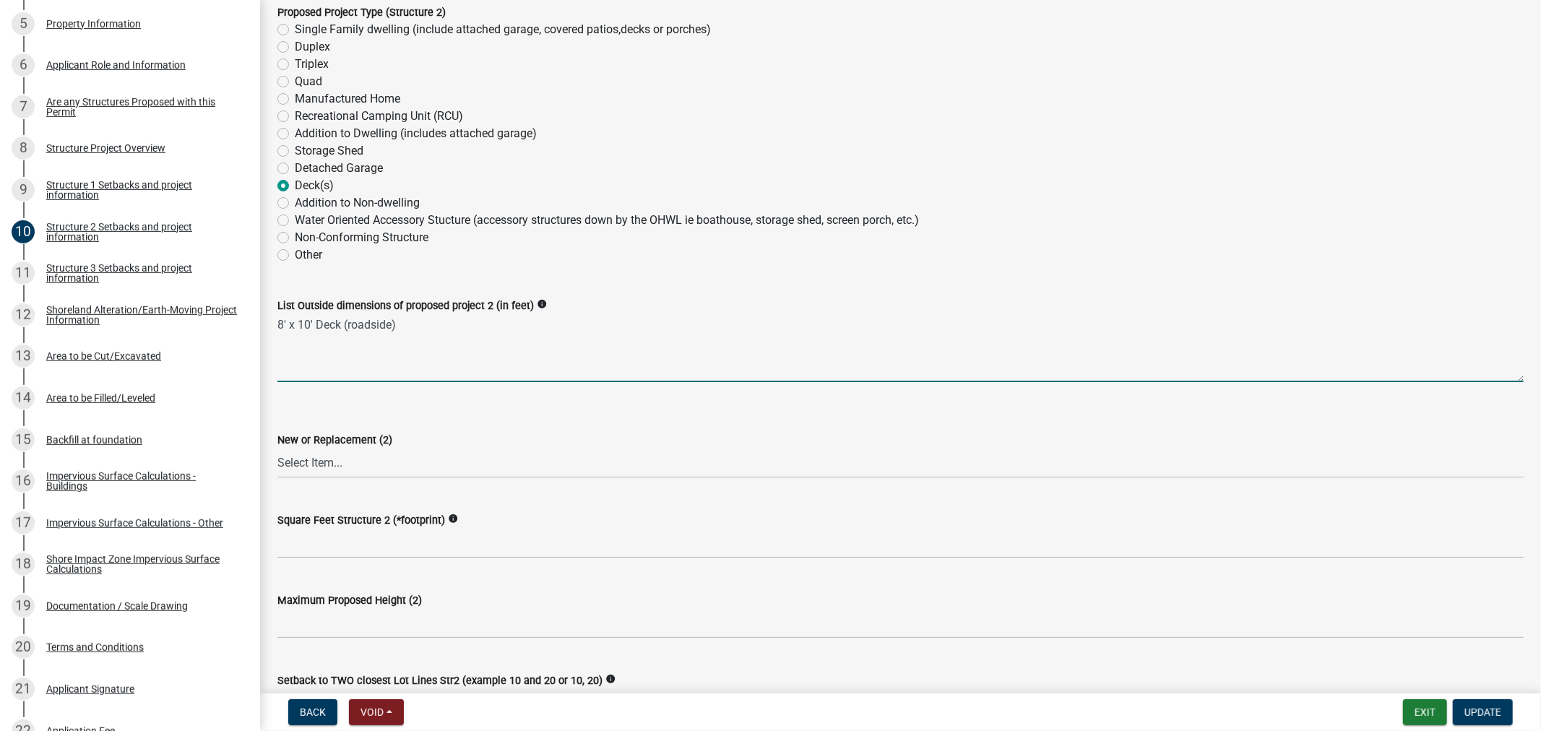
scroll to position [160, 0]
type textarea "8' x 10' Deck (roadside)"
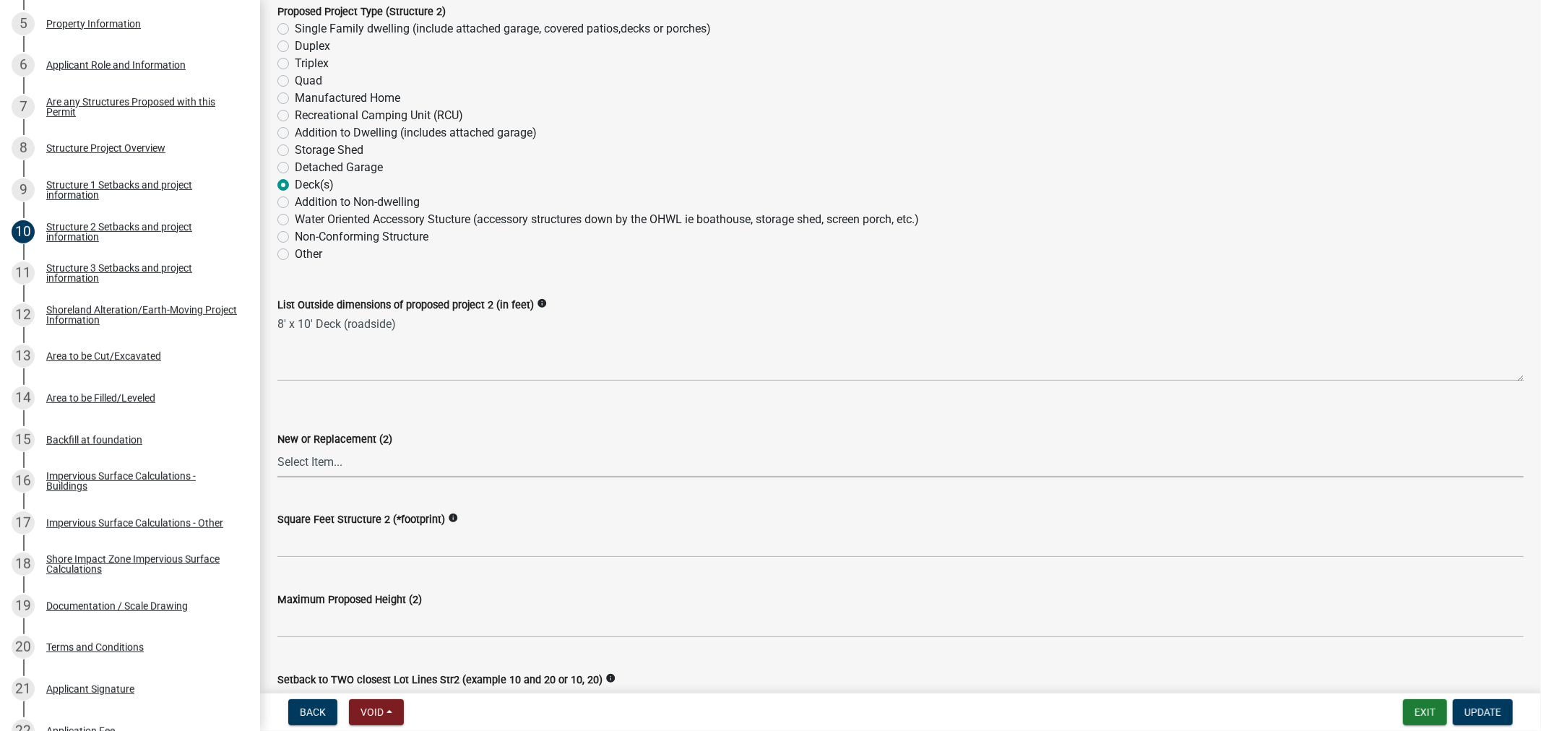
click at [377, 457] on select "Select Item... New Replacement" at bounding box center [900, 463] width 1246 height 30
click at [277, 448] on select "Select Item... New Replacement" at bounding box center [900, 463] width 1246 height 30
select select "c185e313-3403-4239-bd61-bb563c58a77a"
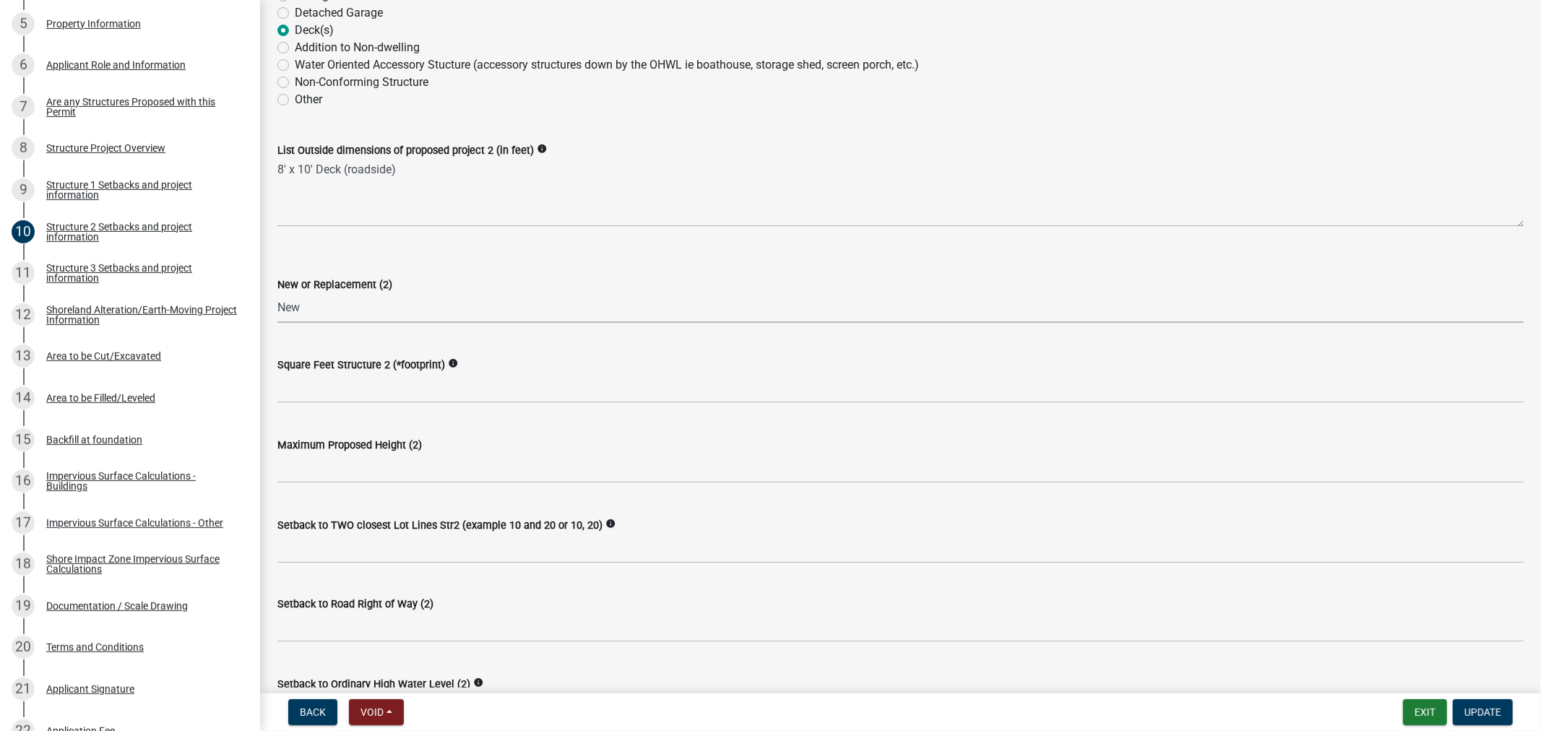
scroll to position [321, 0]
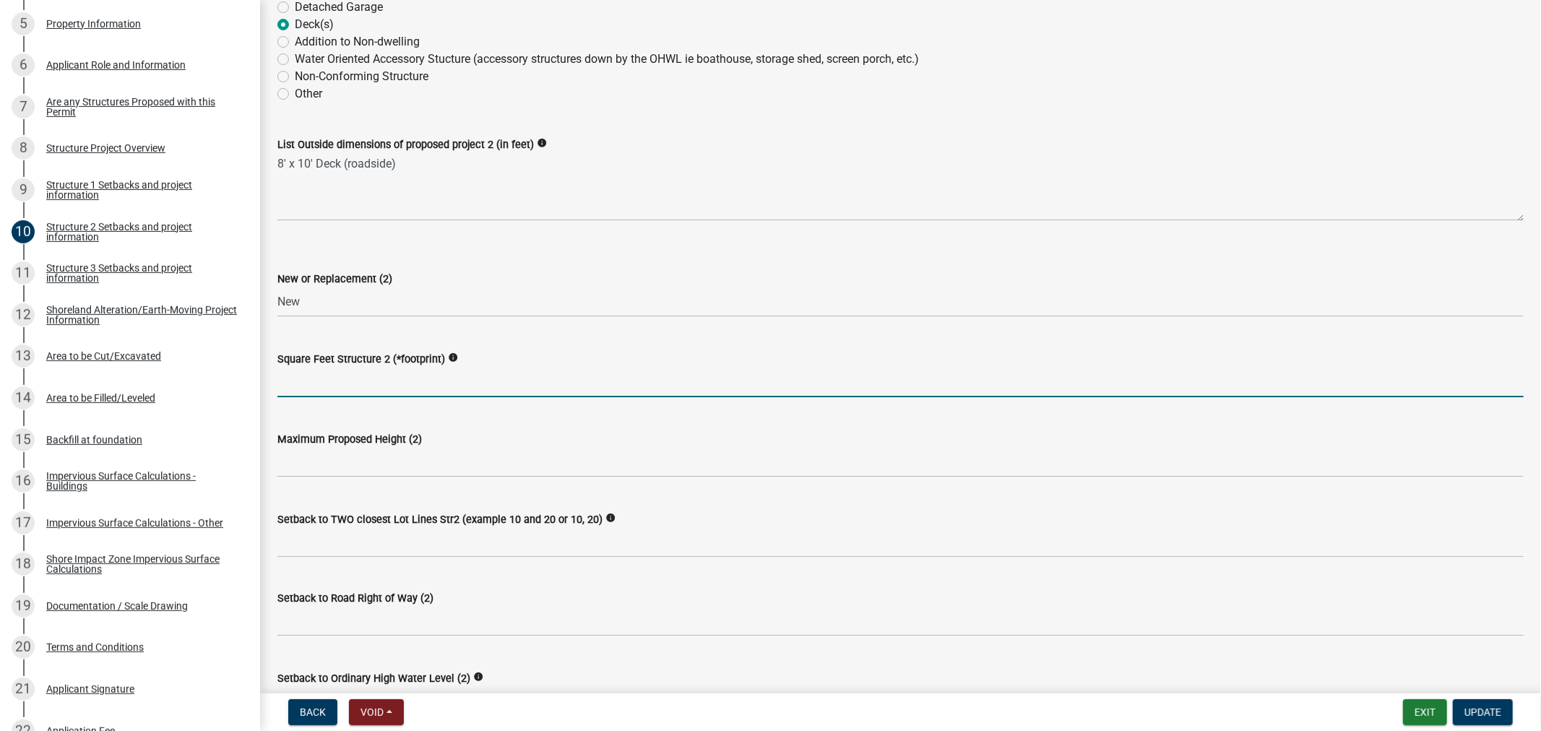
drag, startPoint x: 364, startPoint y: 387, endPoint x: 380, endPoint y: 389, distance: 16.0
click at [364, 387] on input "text" at bounding box center [900, 383] width 1246 height 30
type input "80"
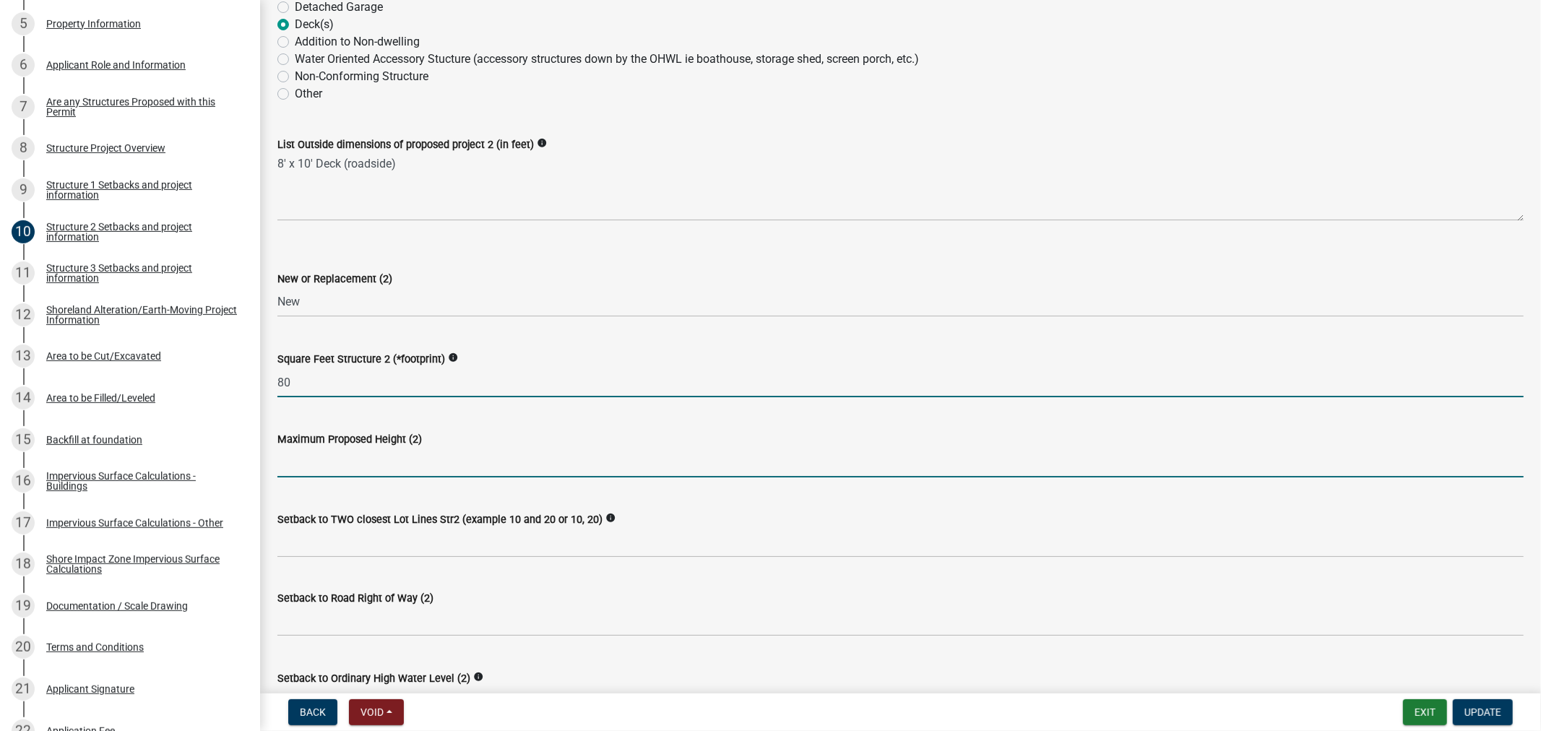
click at [366, 457] on input "text" at bounding box center [900, 463] width 1246 height 30
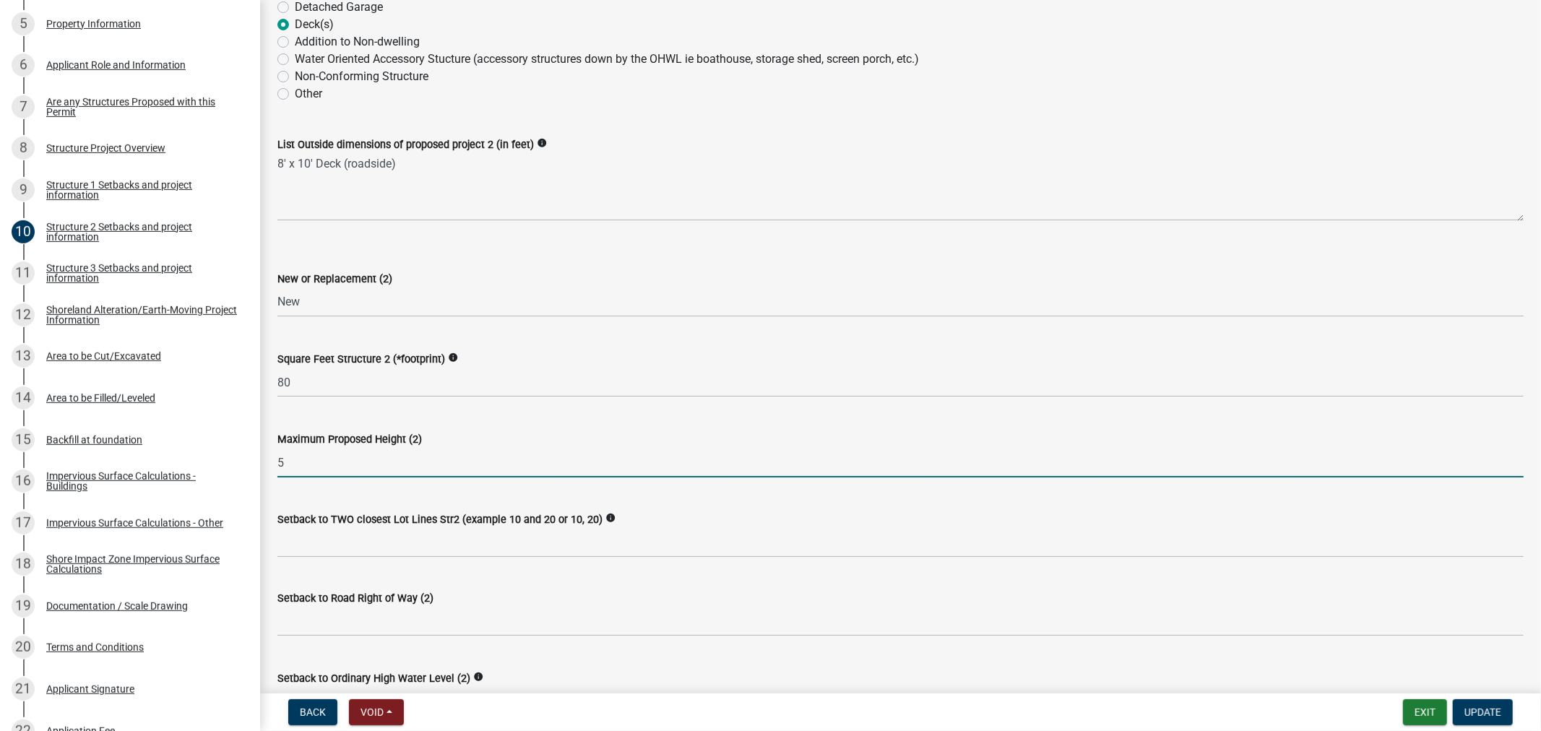
type input "5"
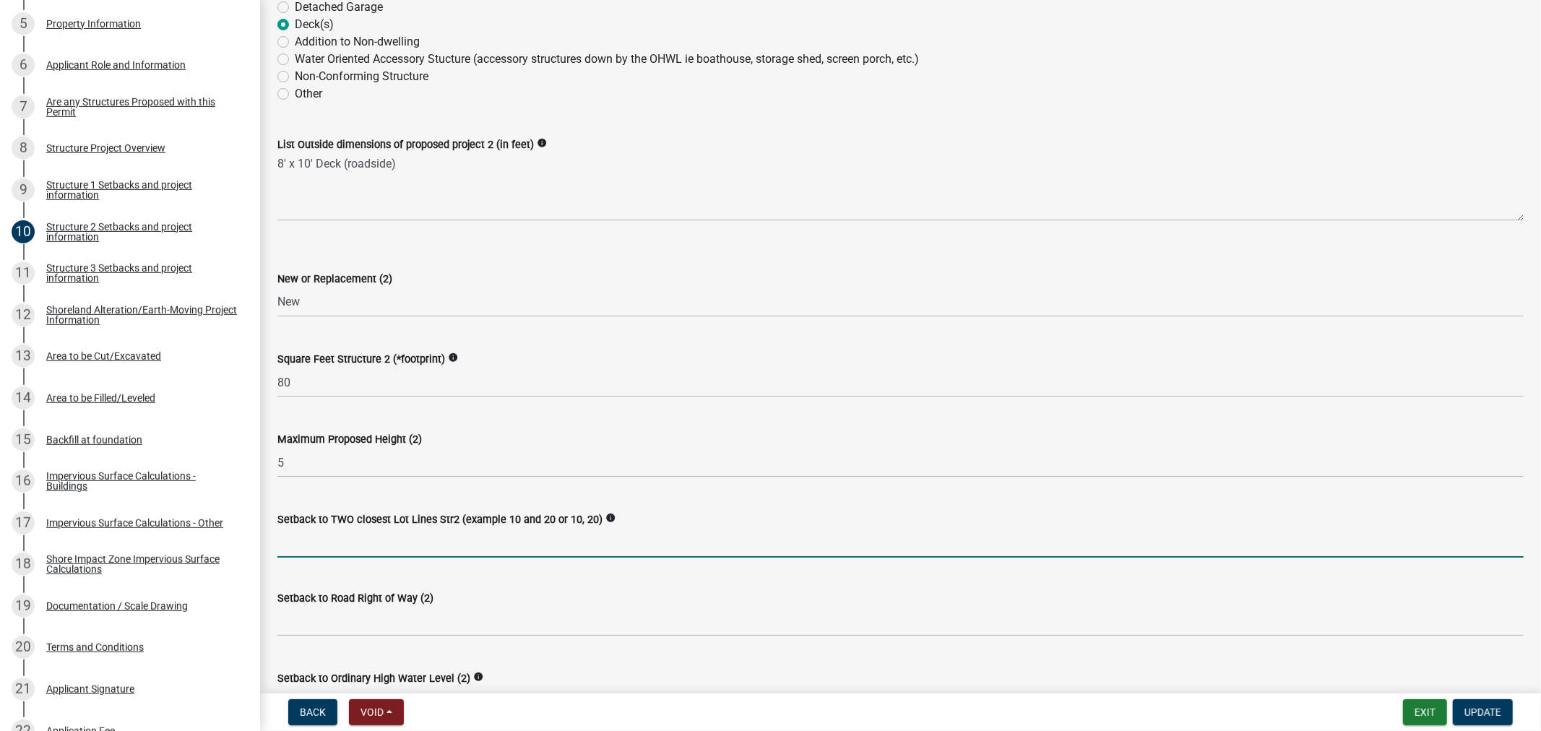
drag, startPoint x: 369, startPoint y: 549, endPoint x: 379, endPoint y: 530, distance: 22.0
click at [369, 549] on input "Setback to TWO closest Lot Lines Str2 (example 10 and 20 or 10, 20)" at bounding box center [900, 543] width 1246 height 30
type input "10+ 10+"
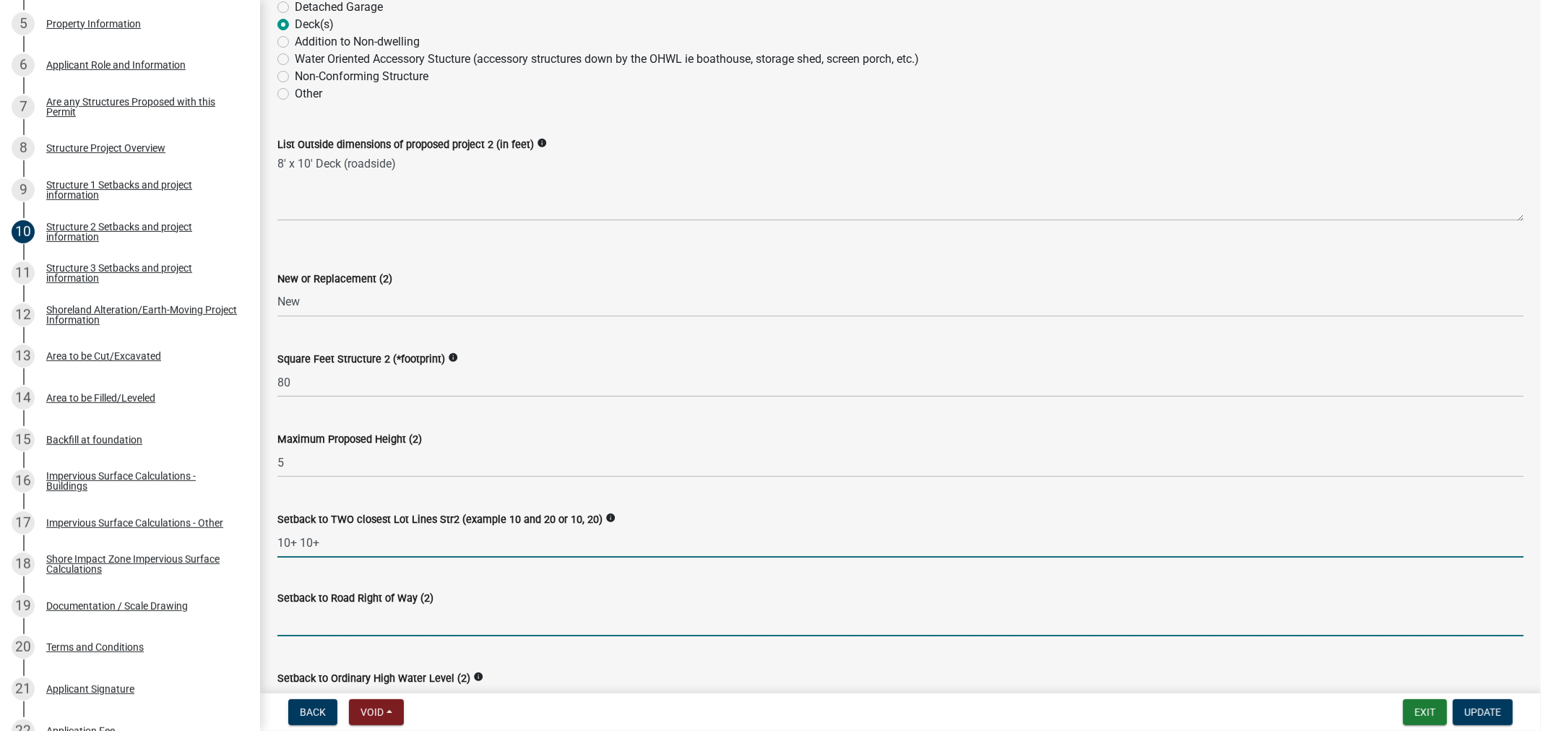
click at [311, 612] on input "text" at bounding box center [900, 622] width 1246 height 30
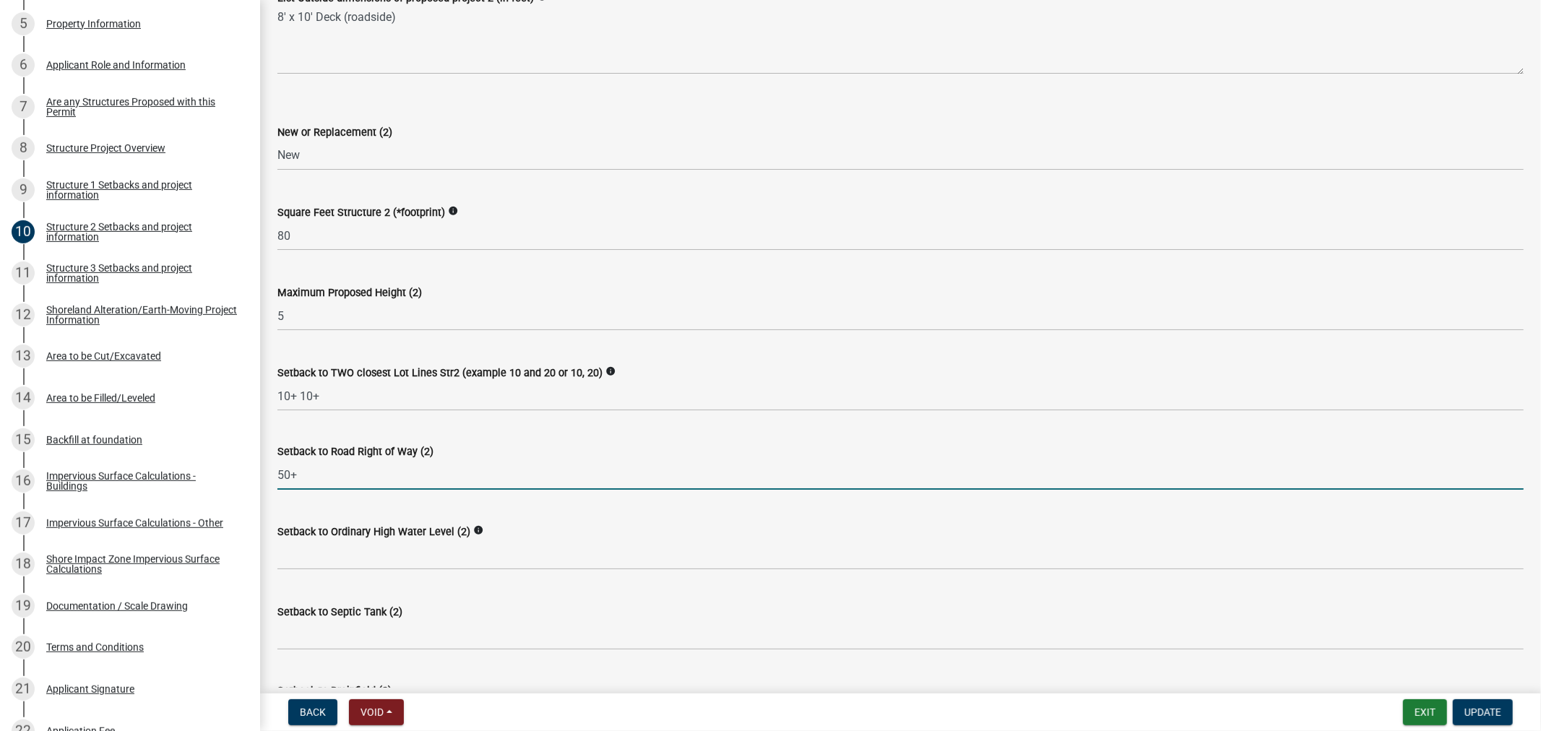
scroll to position [481, 0]
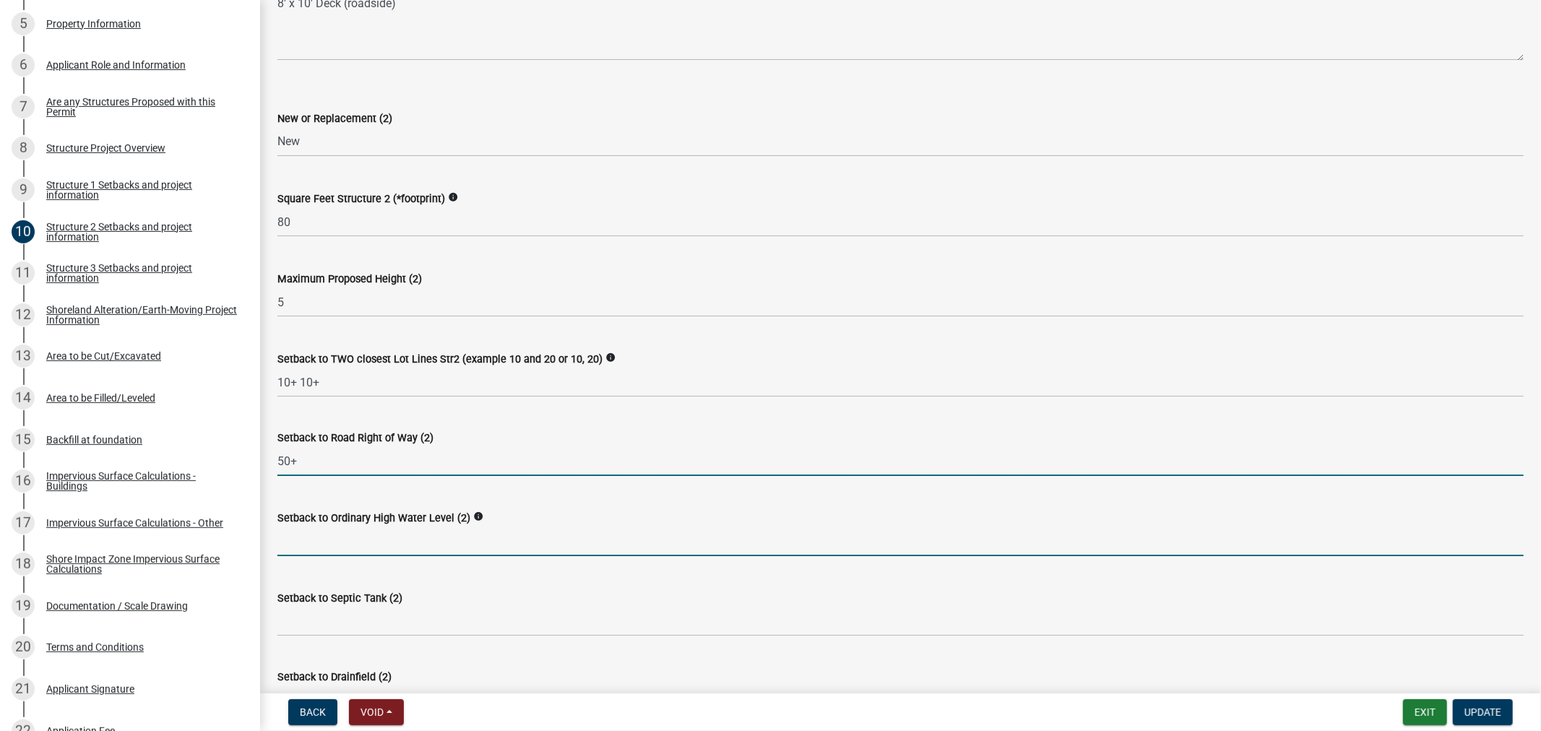
type input "50"
click at [400, 540] on input "text" at bounding box center [900, 542] width 1246 height 30
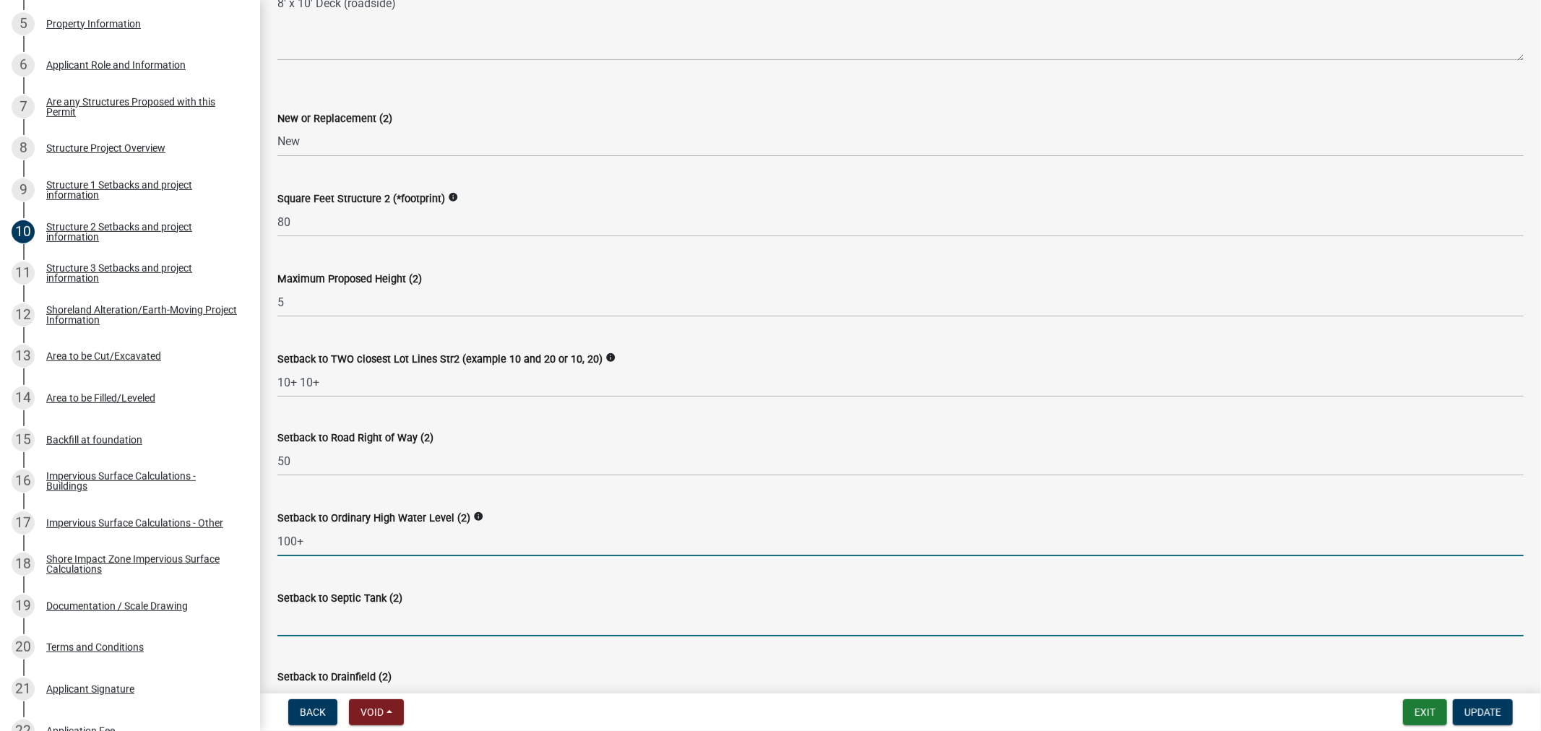
type input "100"
drag, startPoint x: 351, startPoint y: 627, endPoint x: 352, endPoint y: 615, distance: 12.3
click at [351, 627] on input "Setback to Septic Tank (2)" at bounding box center [900, 622] width 1246 height 30
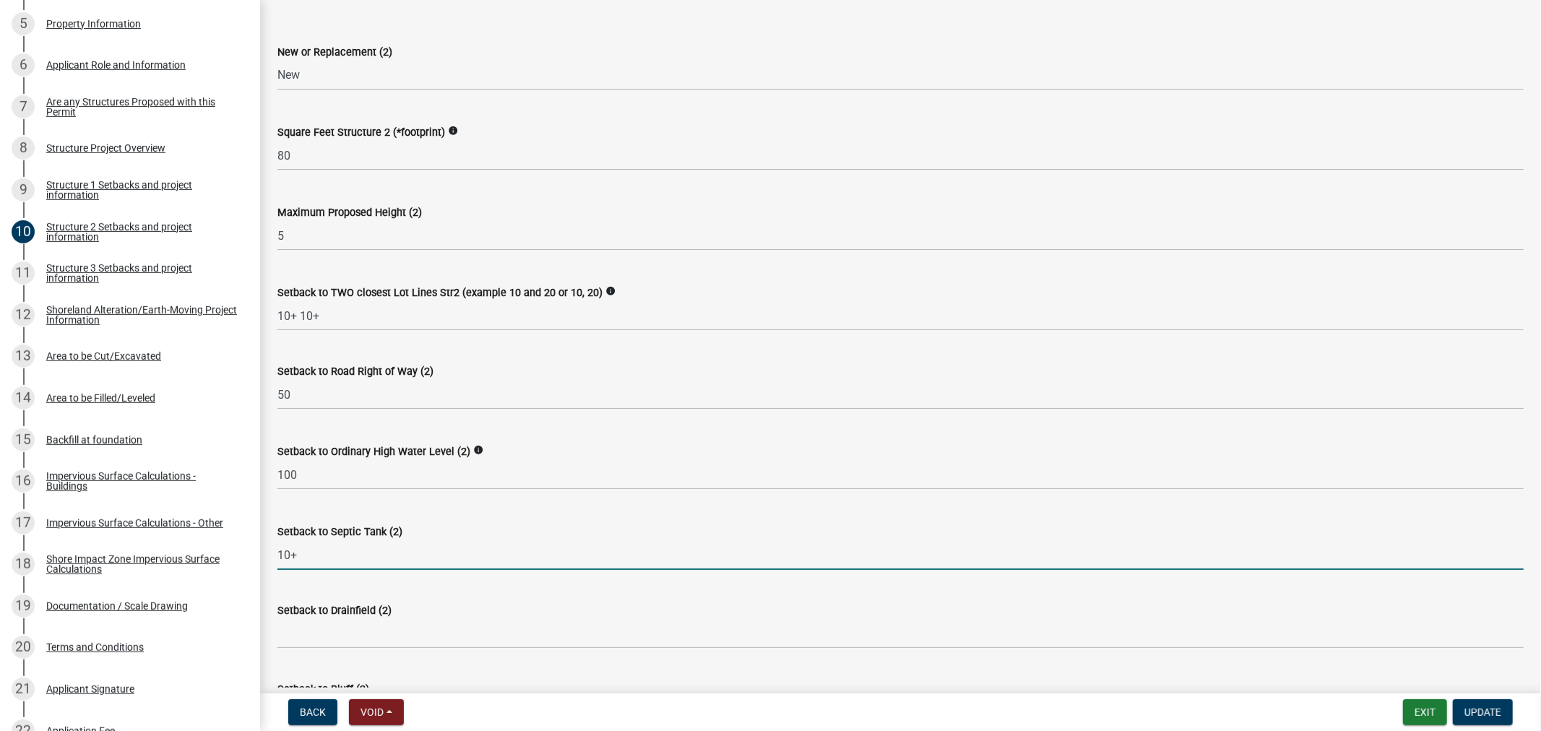
scroll to position [722, 0]
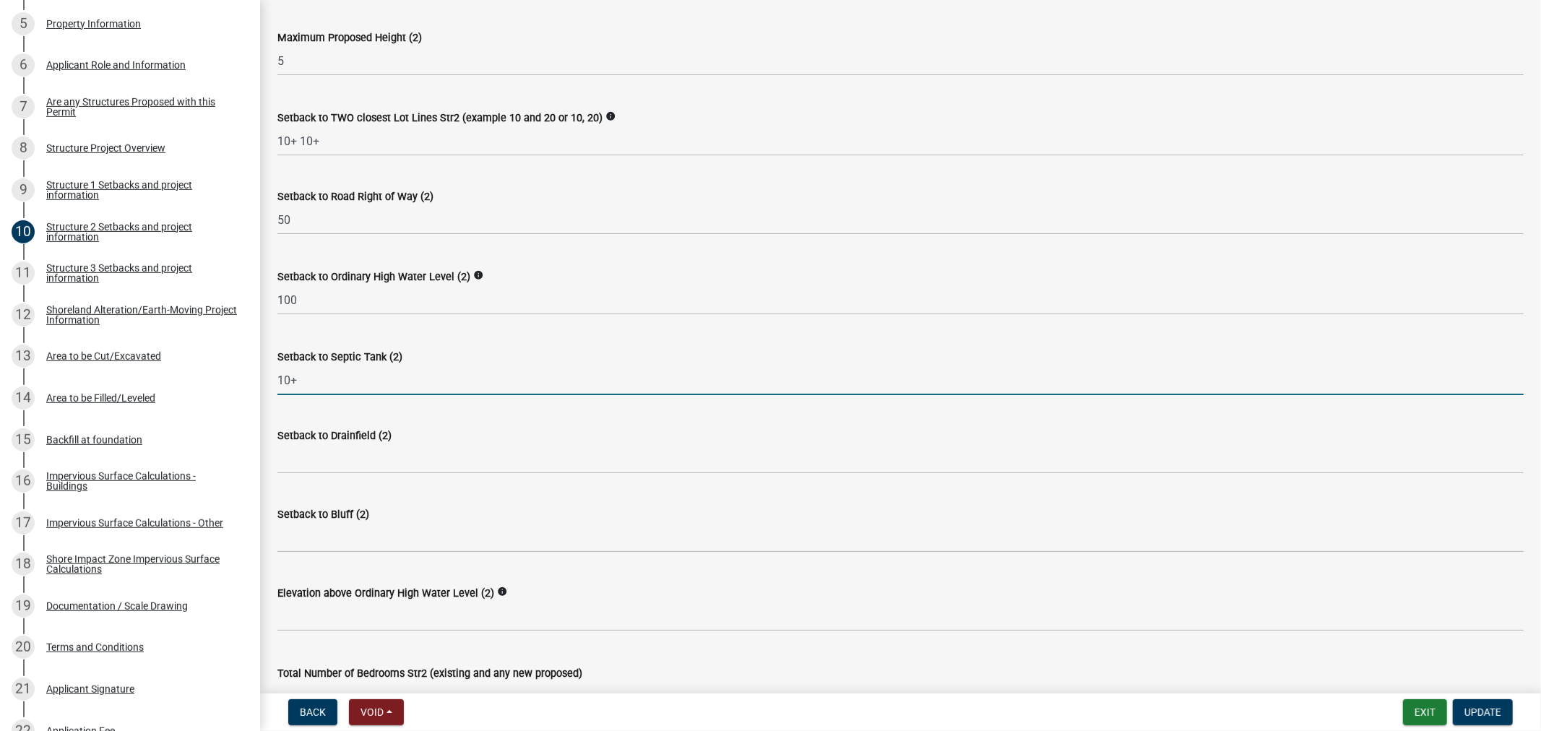
type input "10+"
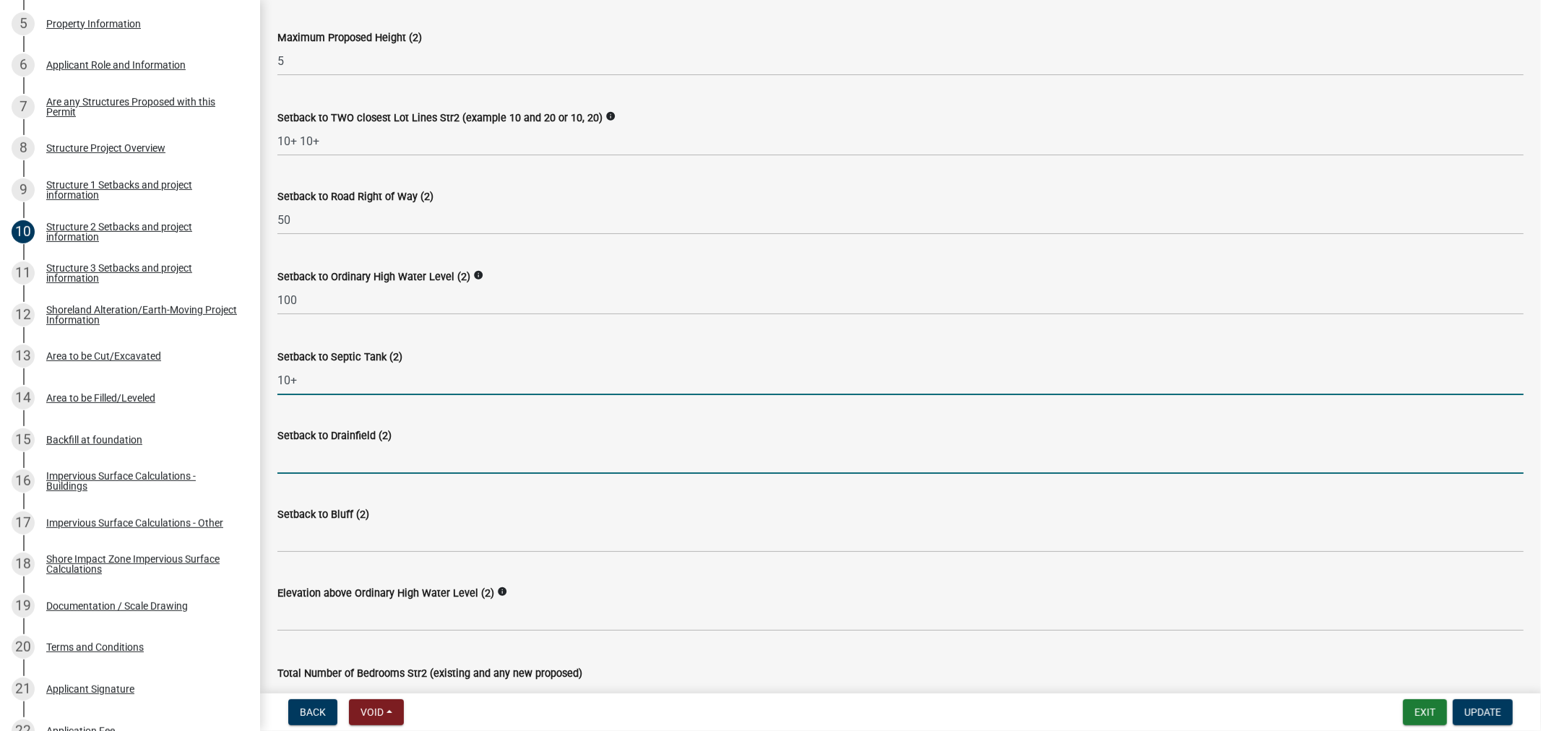
click at [308, 451] on input "Setback to Drainfield (2)" at bounding box center [900, 459] width 1246 height 30
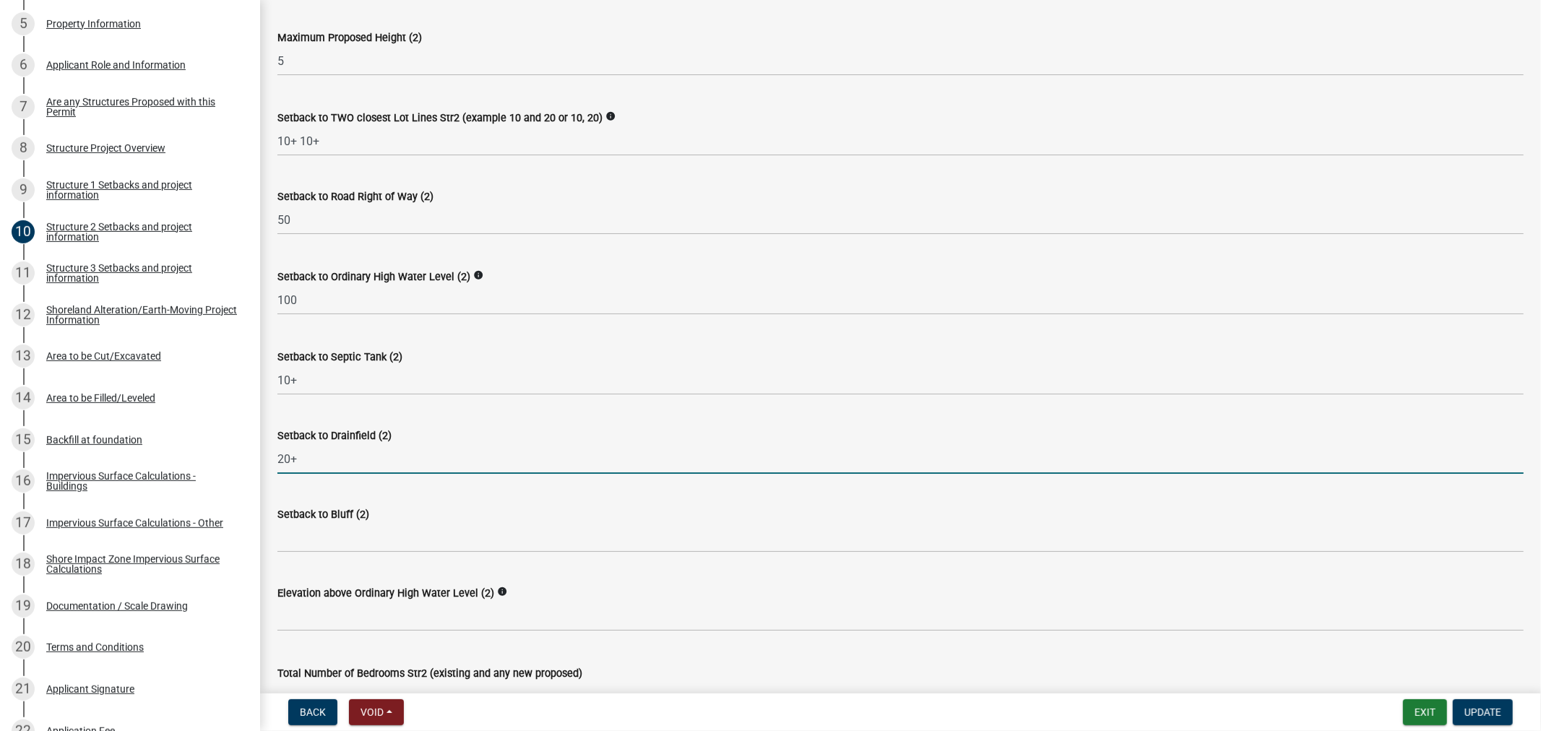
type input "20+"
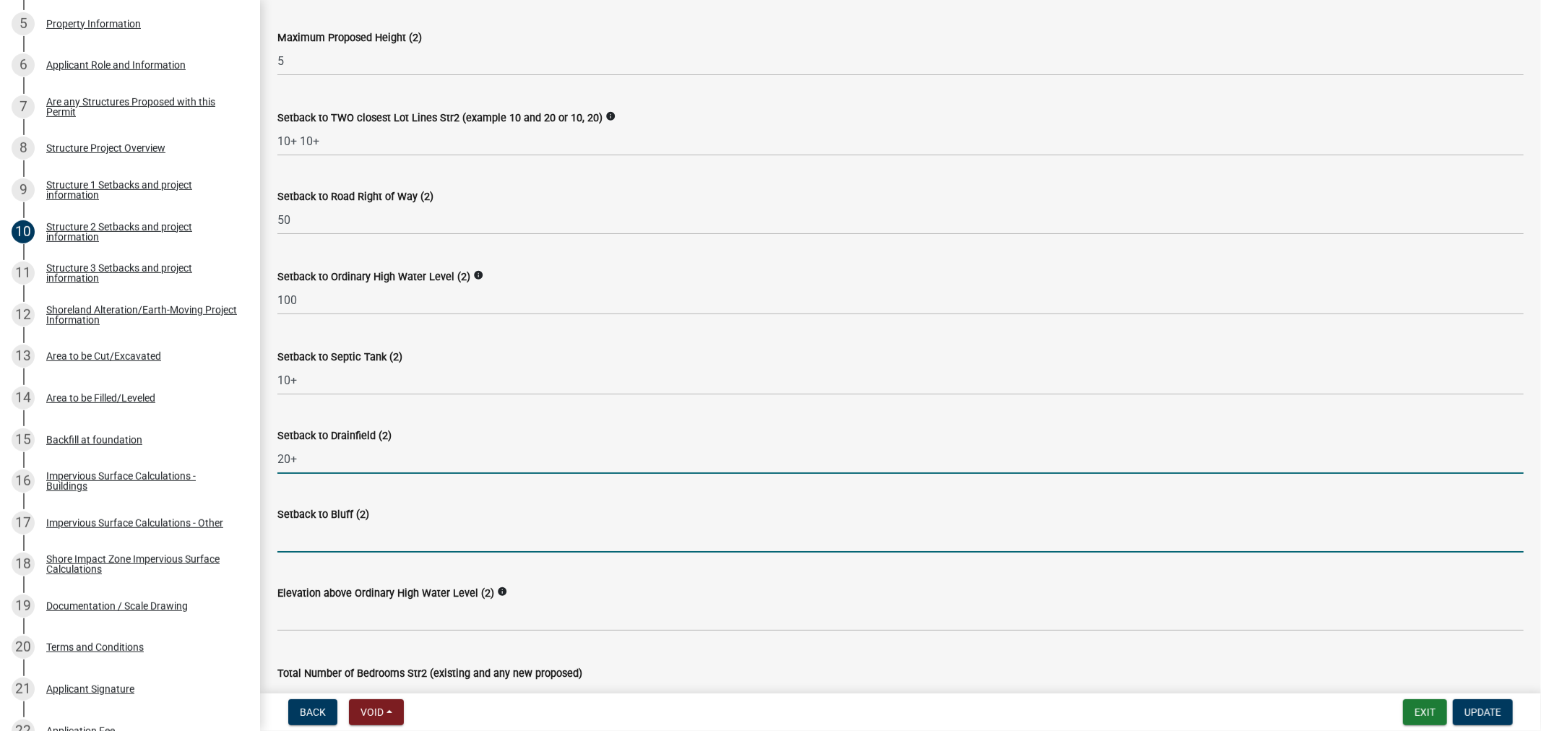
click at [316, 546] on input "Setback to Bluff (2)" at bounding box center [900, 538] width 1246 height 30
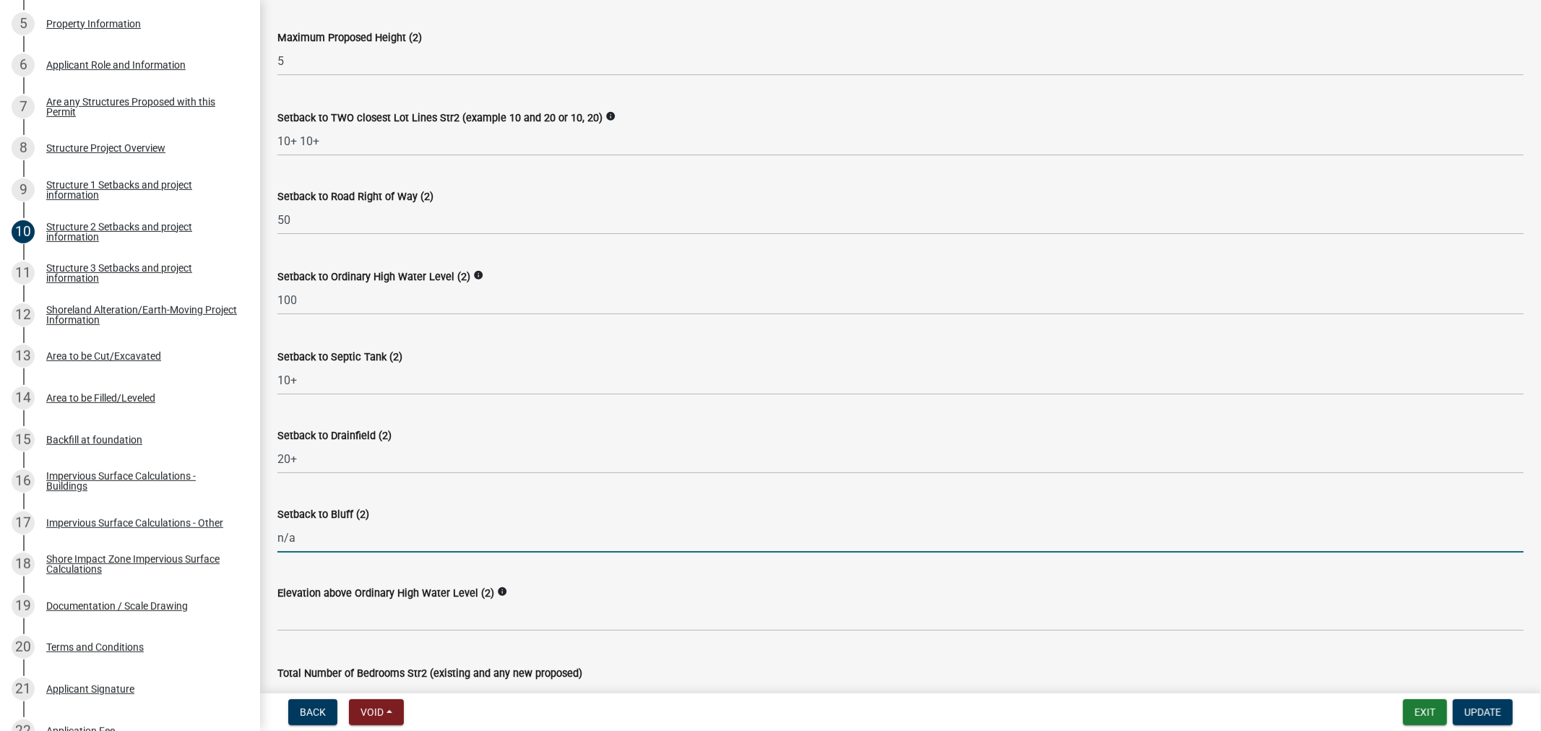
type input "n/a"
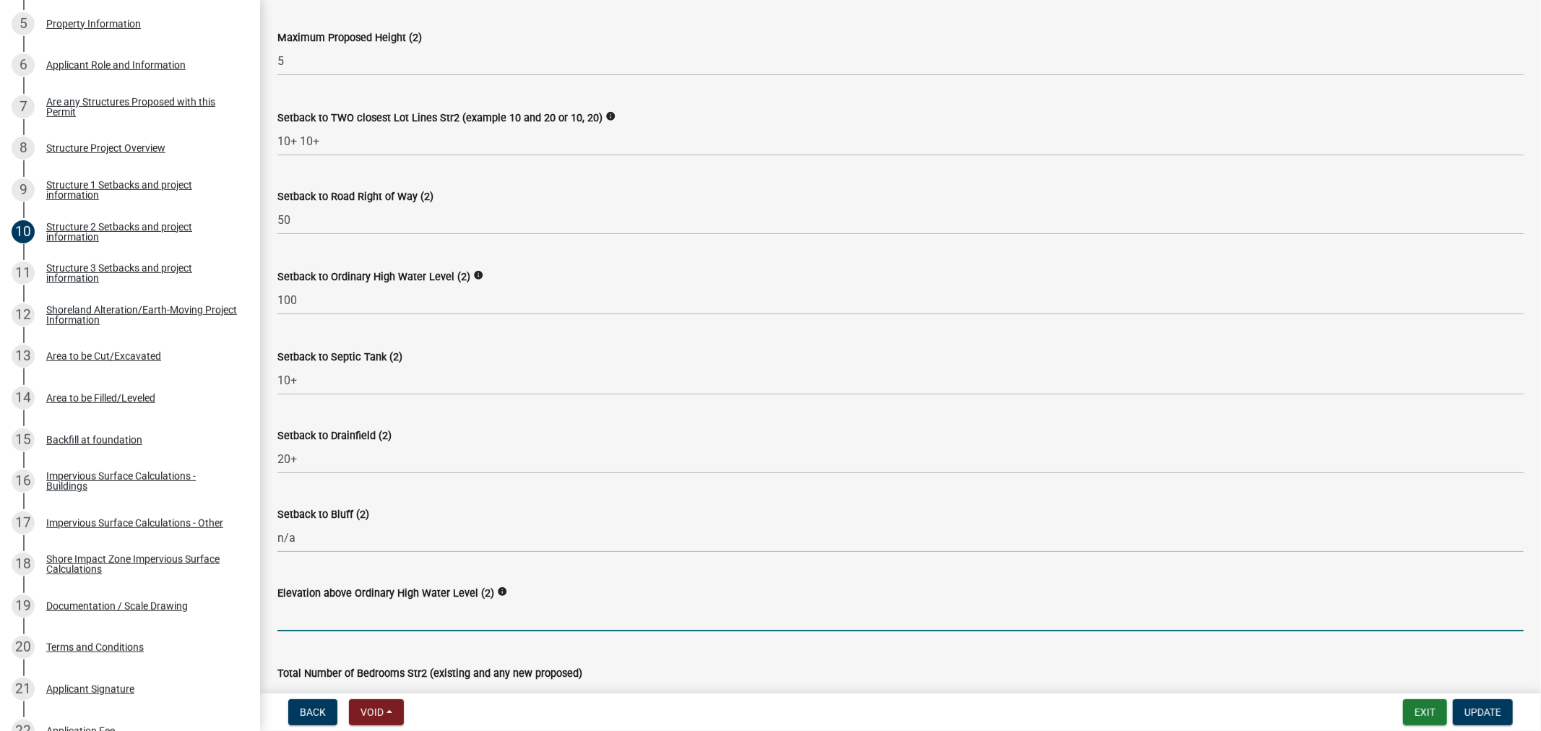
drag, startPoint x: 369, startPoint y: 629, endPoint x: 360, endPoint y: 610, distance: 21.0
click at [369, 629] on input "text" at bounding box center [900, 617] width 1246 height 30
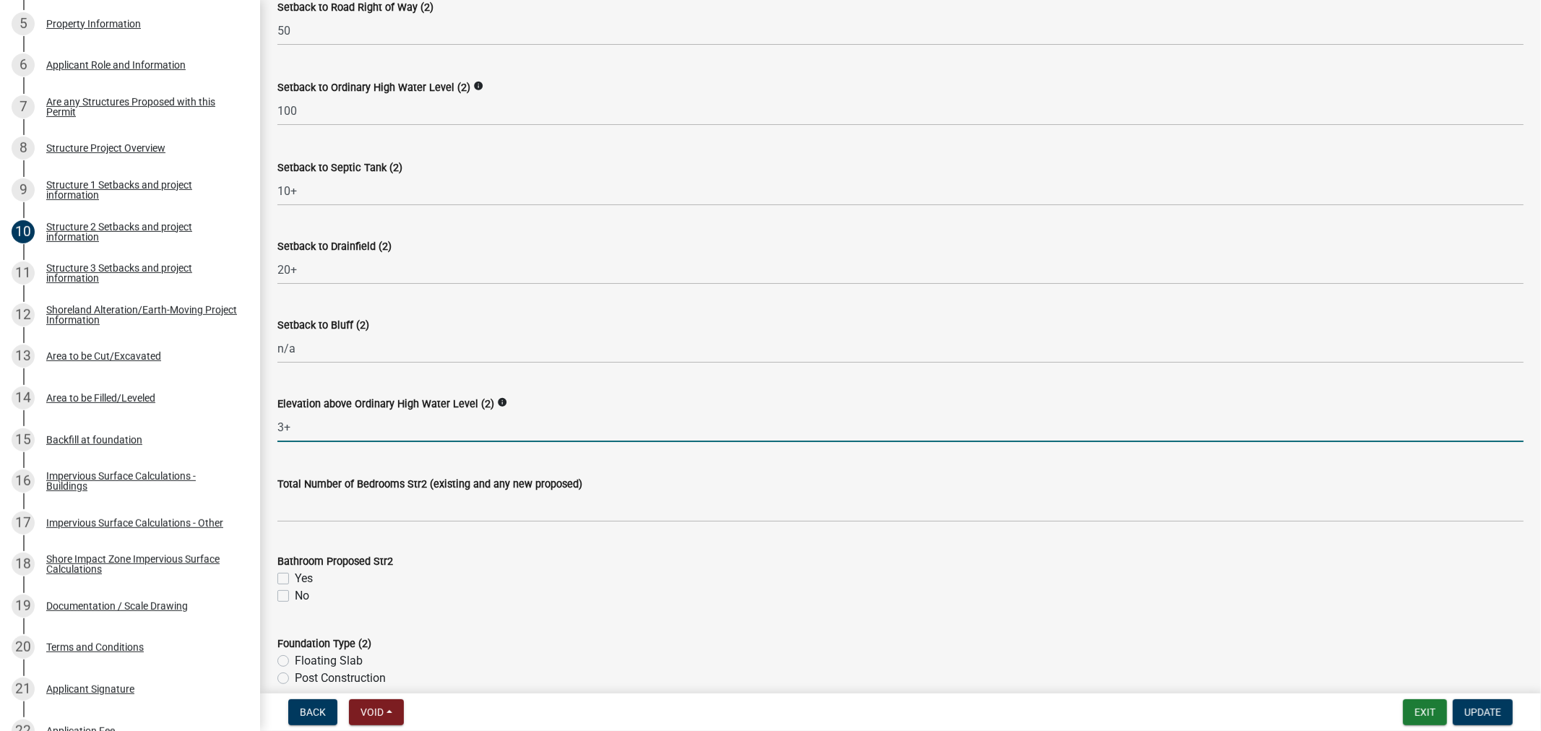
scroll to position [963, 0]
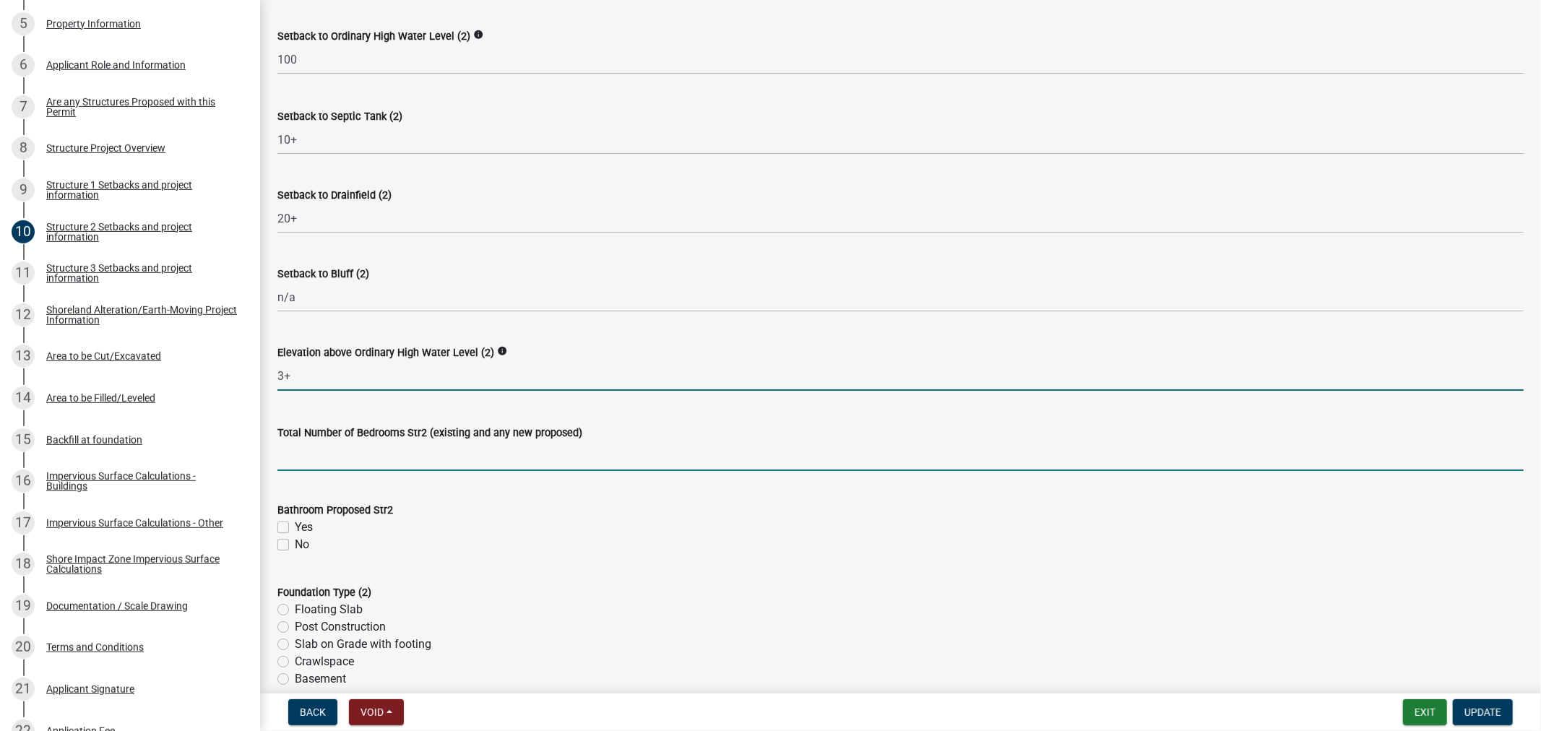
type input "3"
click at [296, 457] on input "text" at bounding box center [900, 456] width 1246 height 30
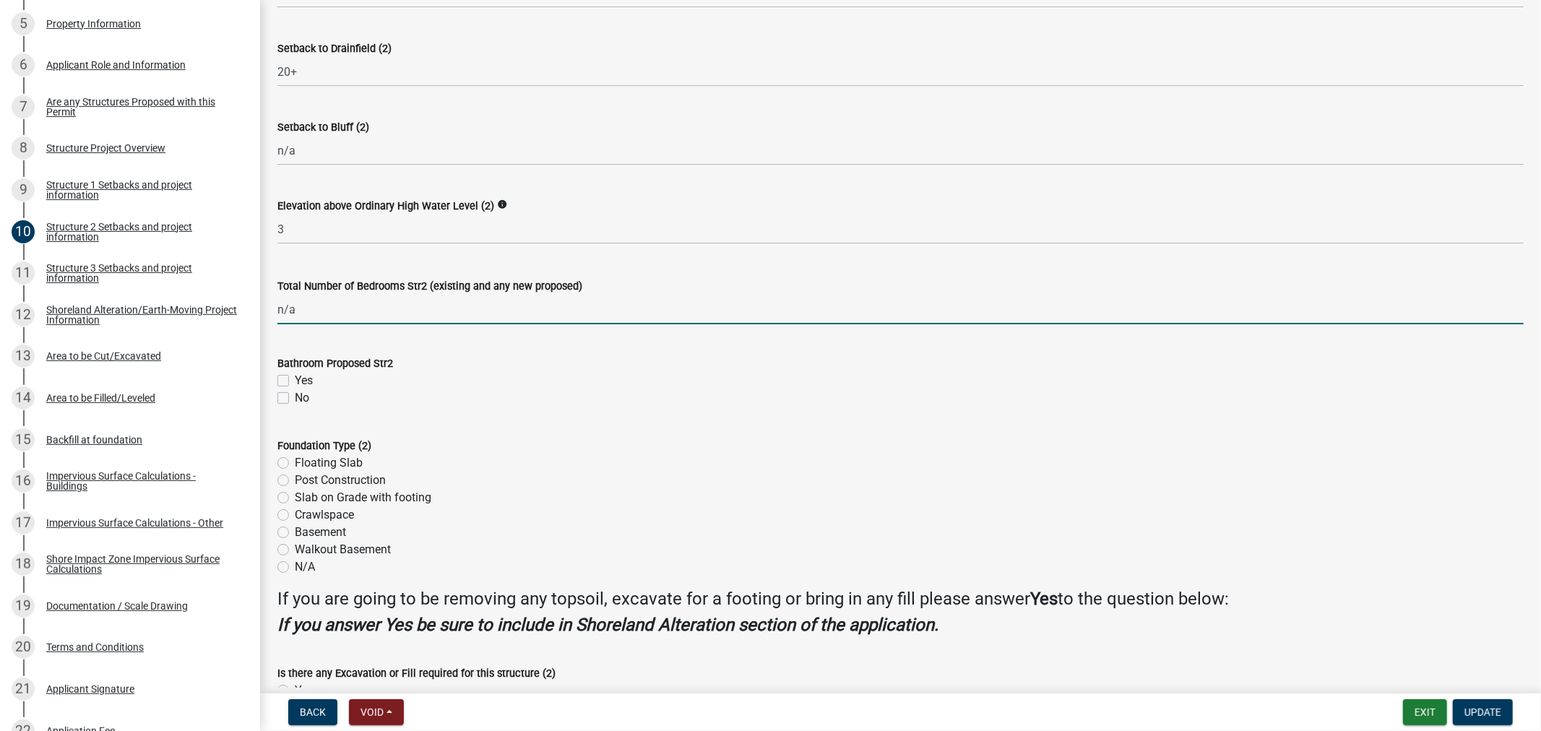
scroll to position [1123, 0]
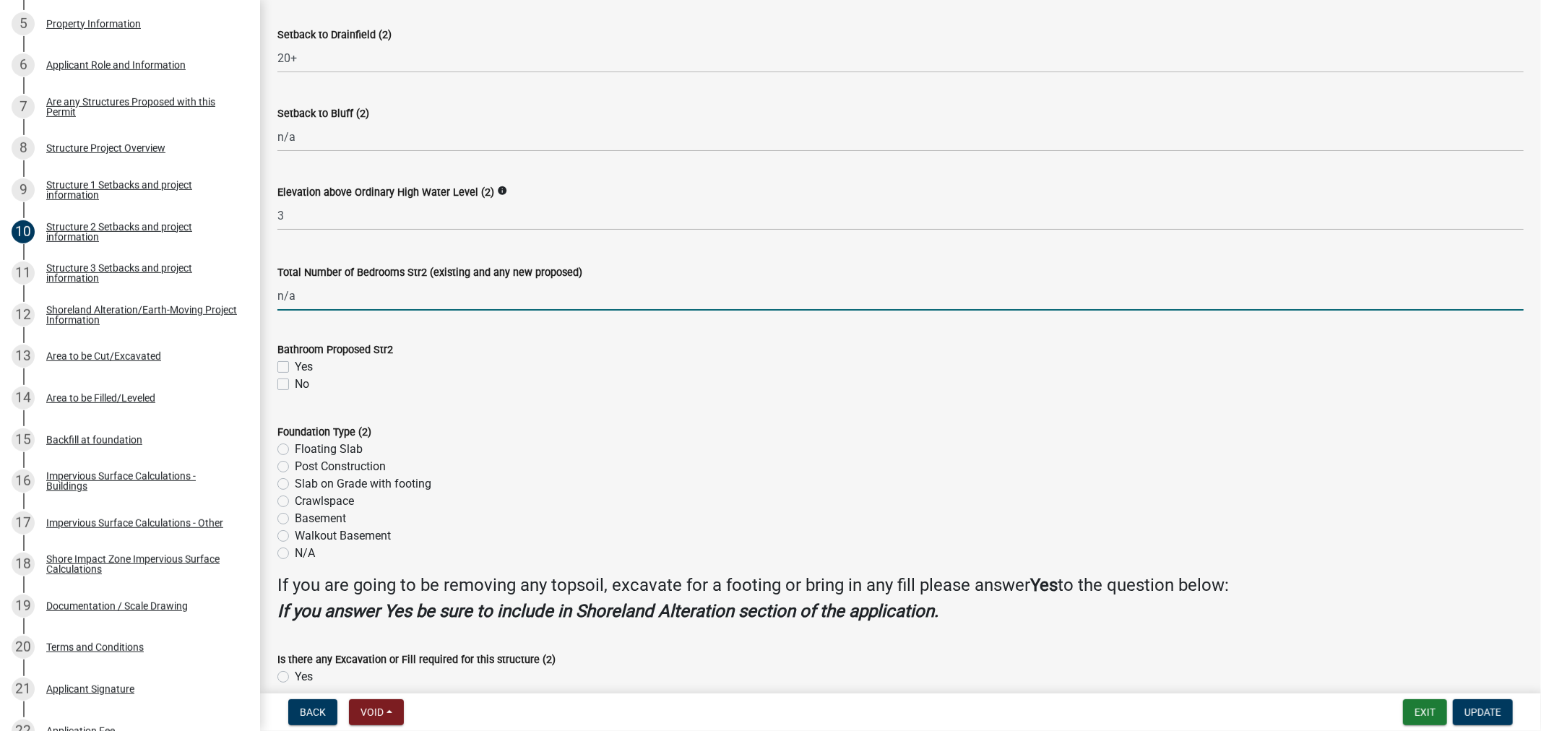
type input "0"
click at [282, 389] on div "No" at bounding box center [900, 384] width 1246 height 17
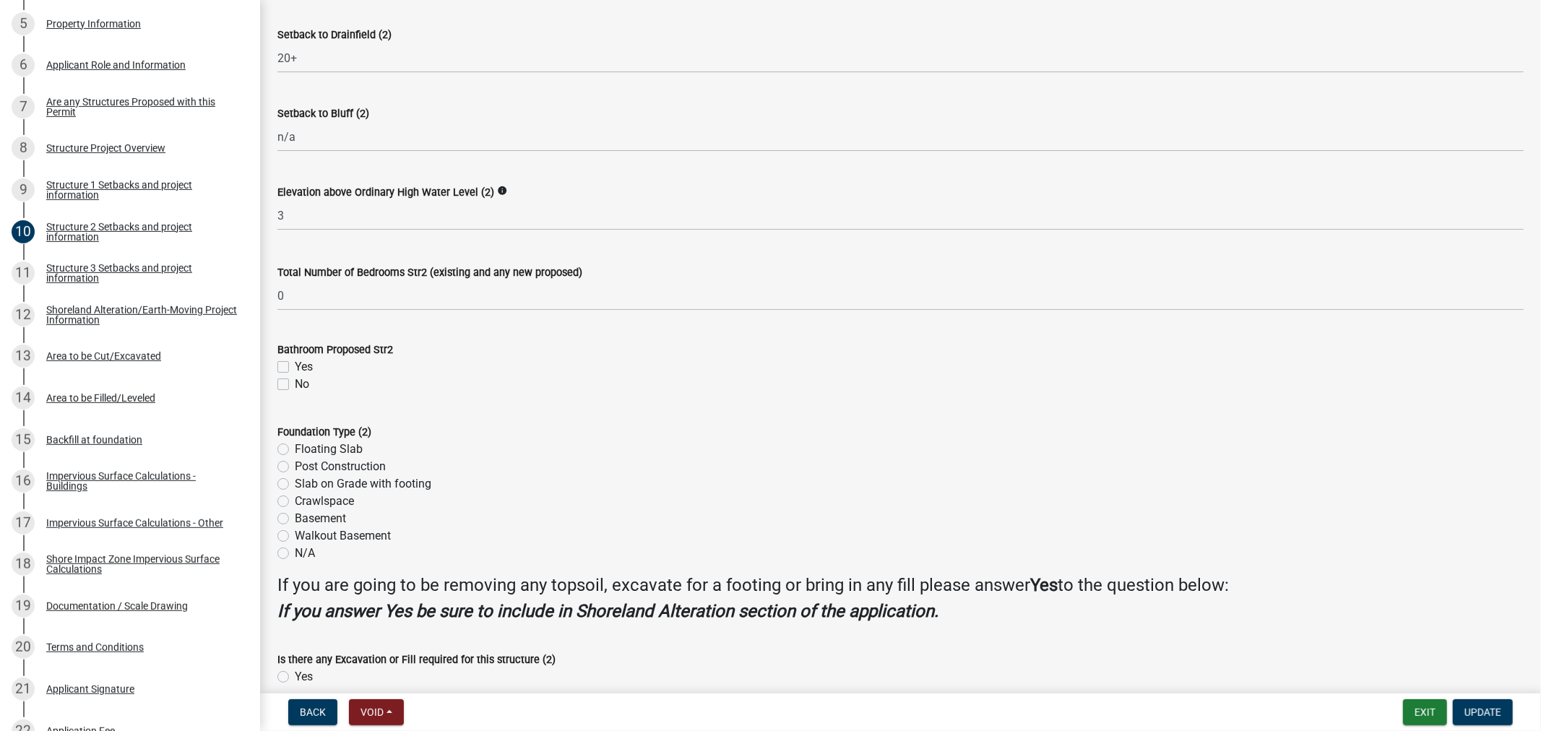
click at [295, 381] on label "No" at bounding box center [302, 384] width 14 height 17
click at [295, 381] on input "No" at bounding box center [299, 380] width 9 height 9
checkbox input "true"
checkbox input "false"
checkbox input "true"
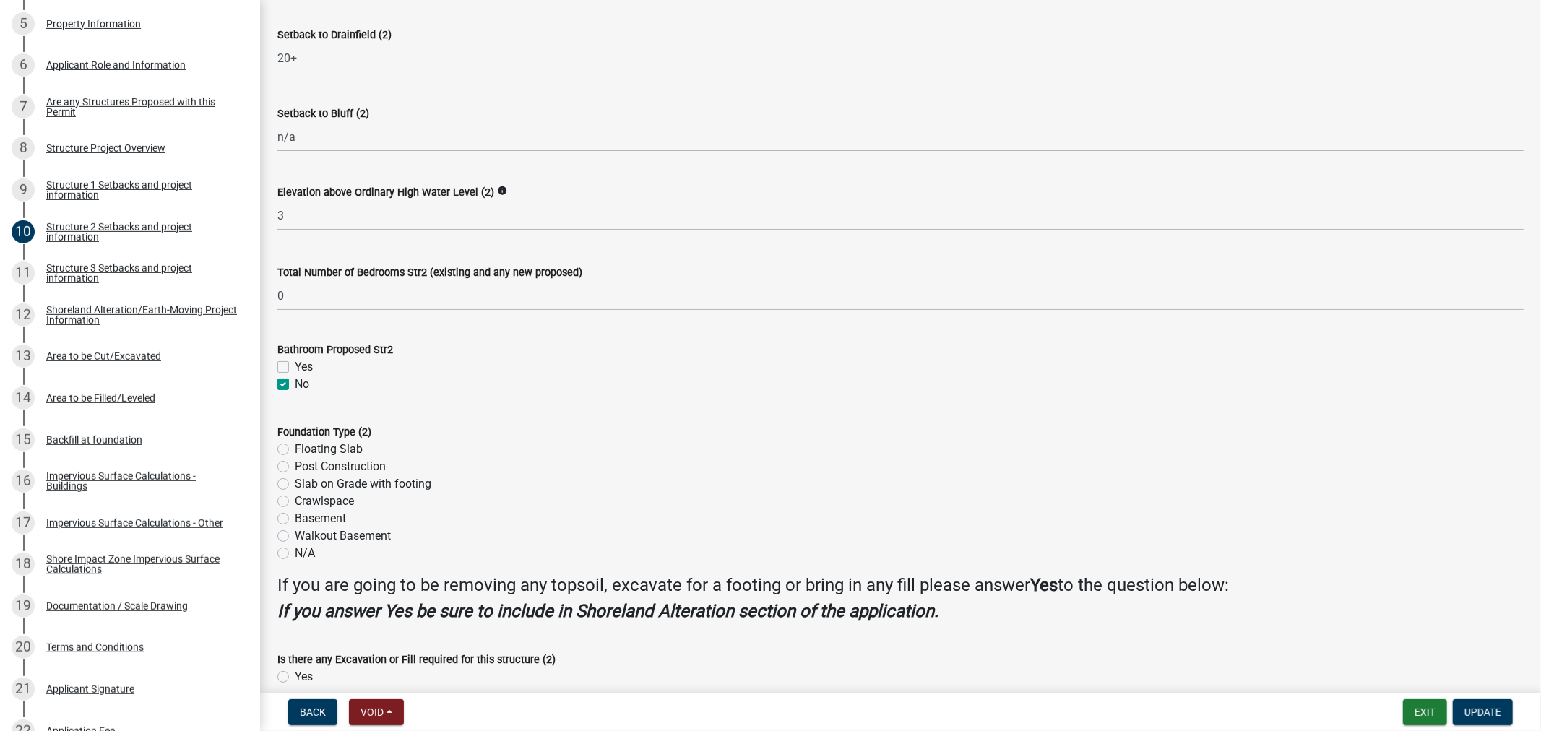
scroll to position [1208, 0]
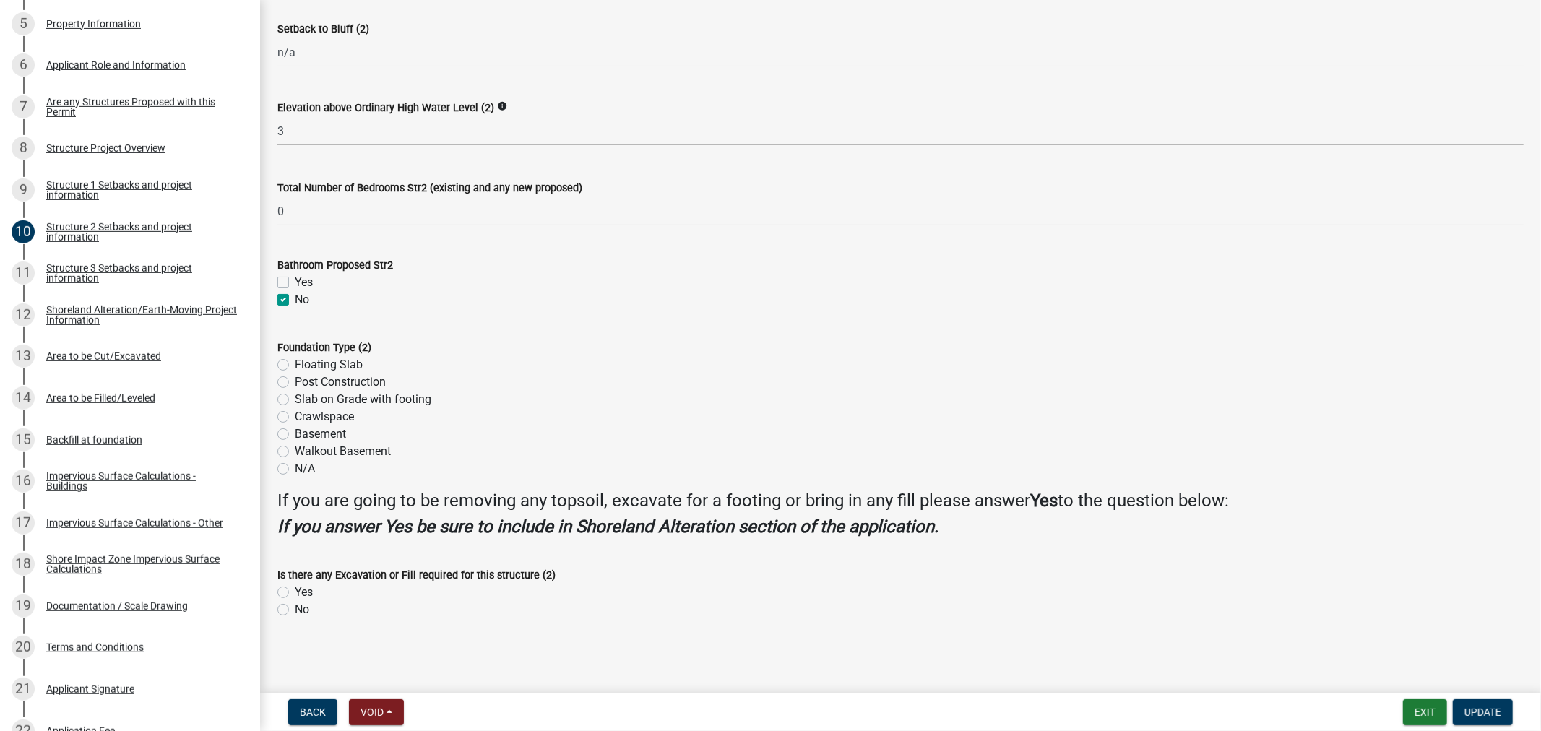
click at [295, 384] on label "Post Construction" at bounding box center [340, 382] width 91 height 17
click at [295, 383] on input "Post Construction" at bounding box center [299, 378] width 9 height 9
radio input "true"
click at [295, 607] on label "No" at bounding box center [302, 609] width 14 height 17
click at [295, 607] on input "No" at bounding box center [299, 605] width 9 height 9
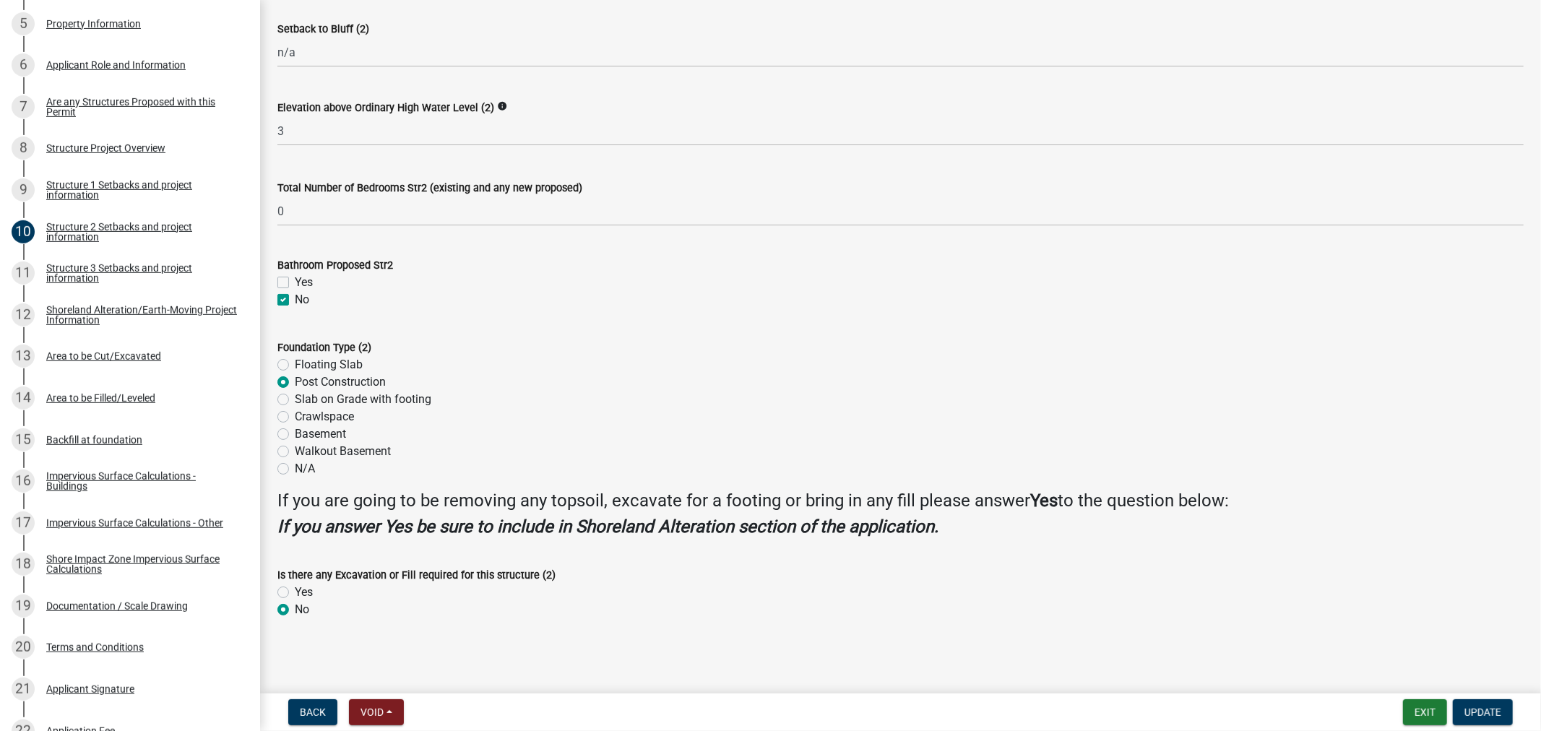
radio input "true"
click at [1464, 707] on span "Update" at bounding box center [1482, 713] width 37 height 12
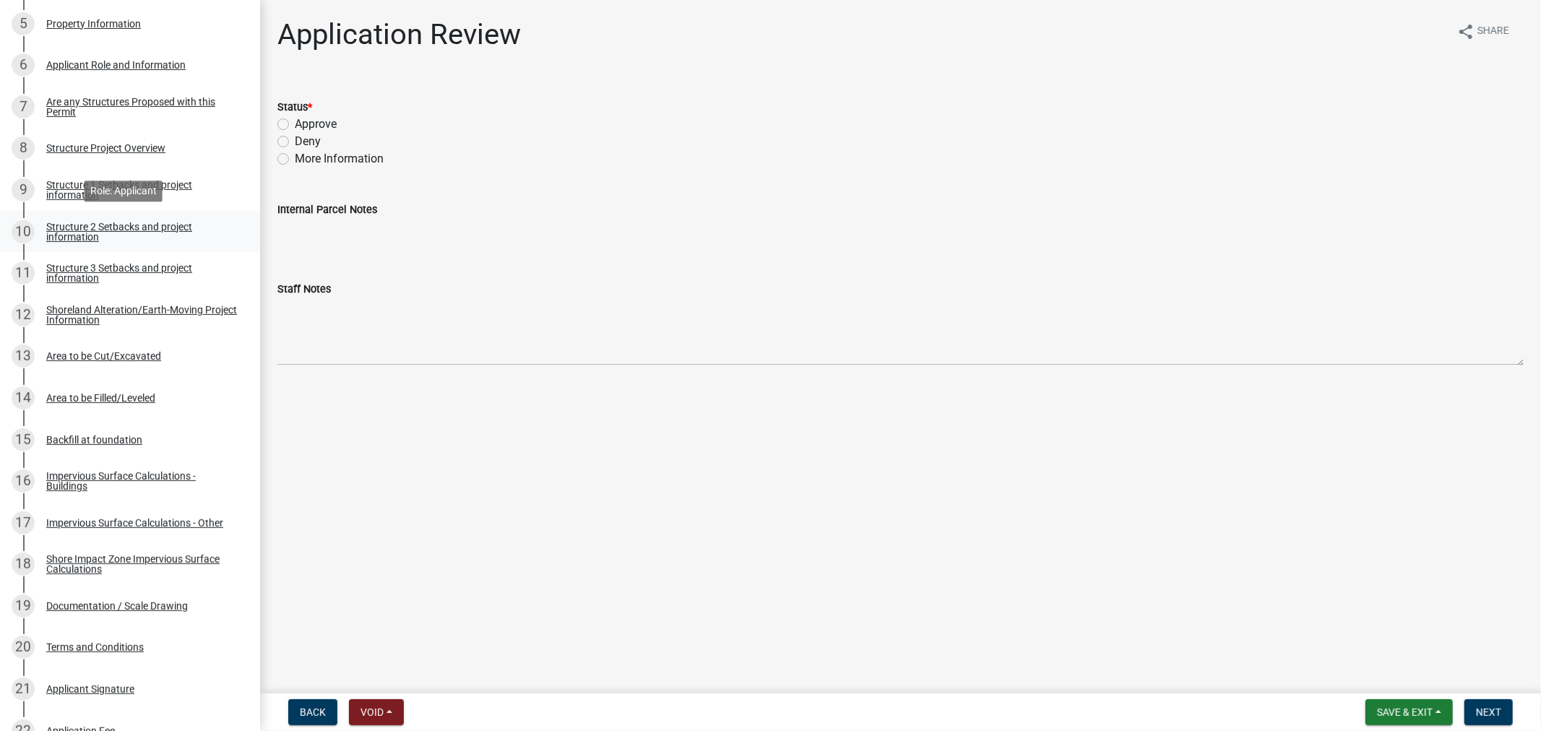
click at [75, 238] on div "Structure 2 Setbacks and project information" at bounding box center [141, 232] width 191 height 20
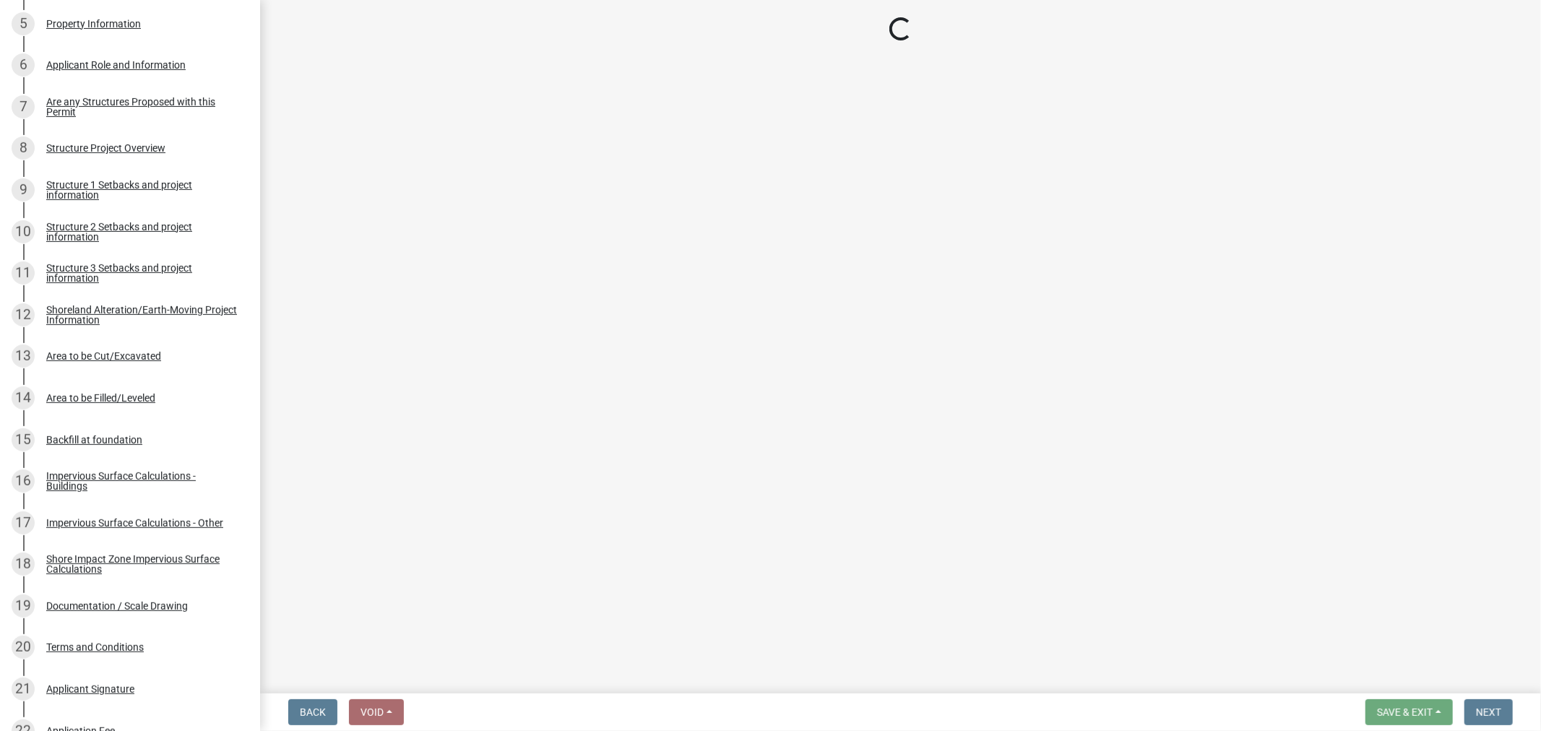
select select "c185e313-3403-4239-bd61-bb563c58a77a"
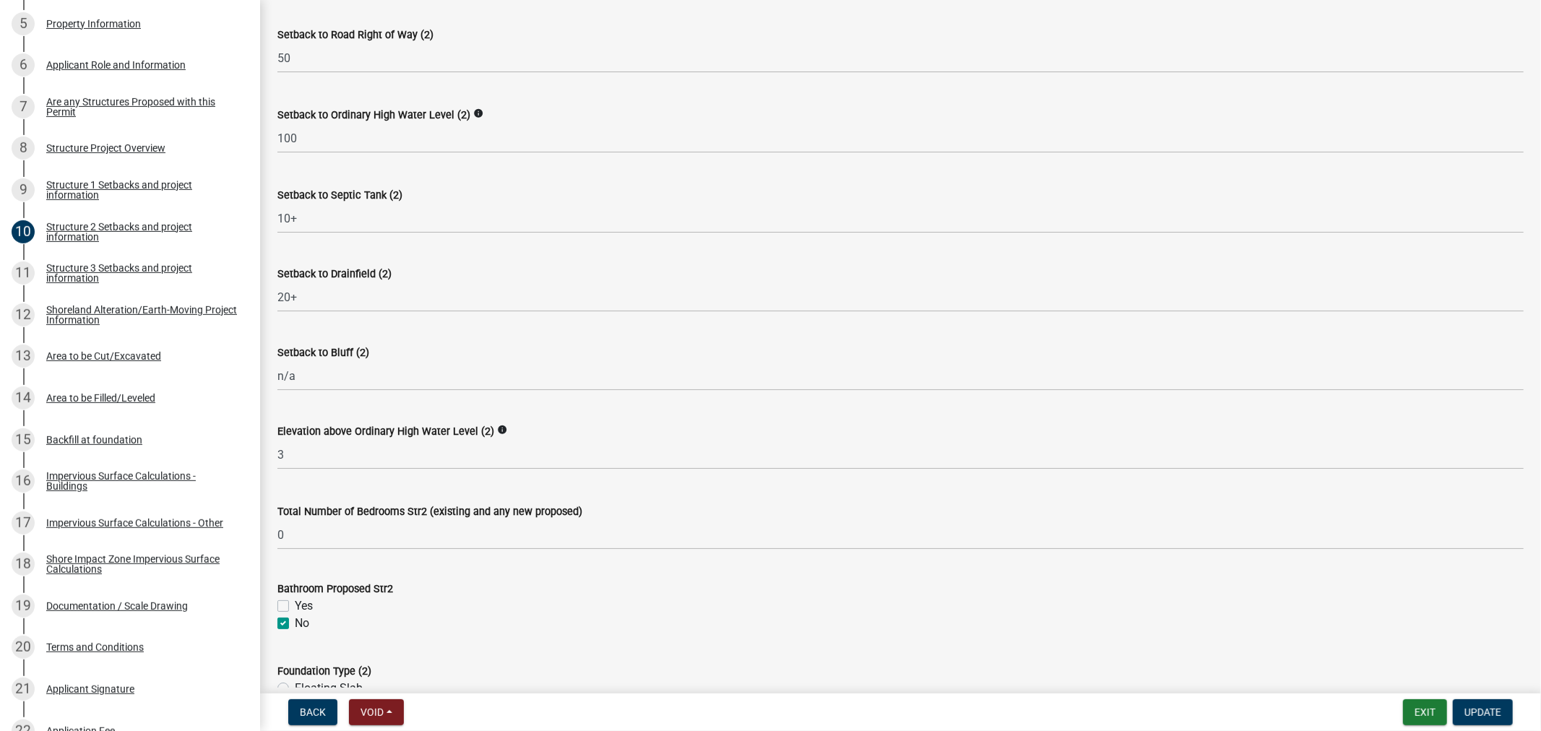
scroll to position [883, 0]
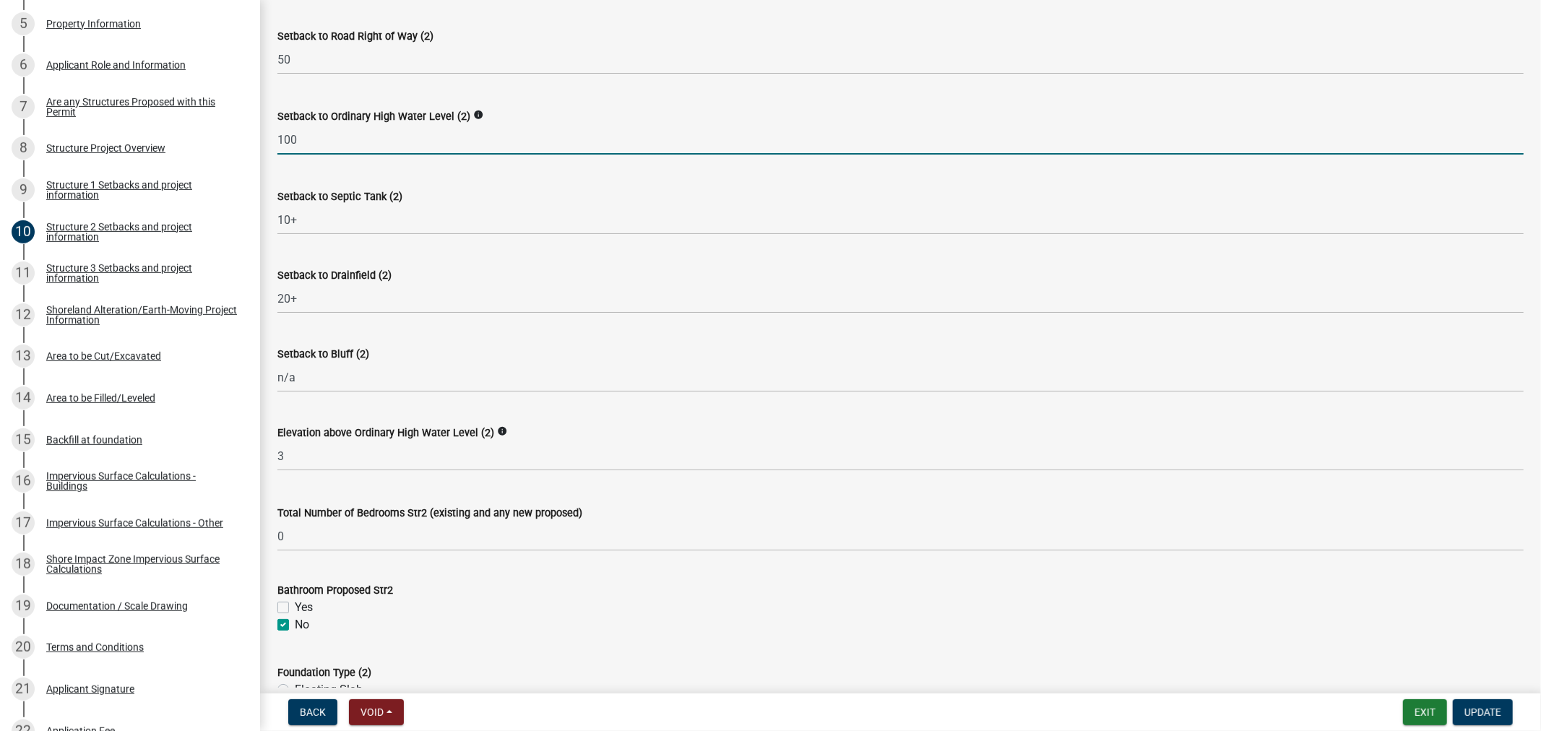
click at [311, 142] on input "100" at bounding box center [900, 140] width 1246 height 30
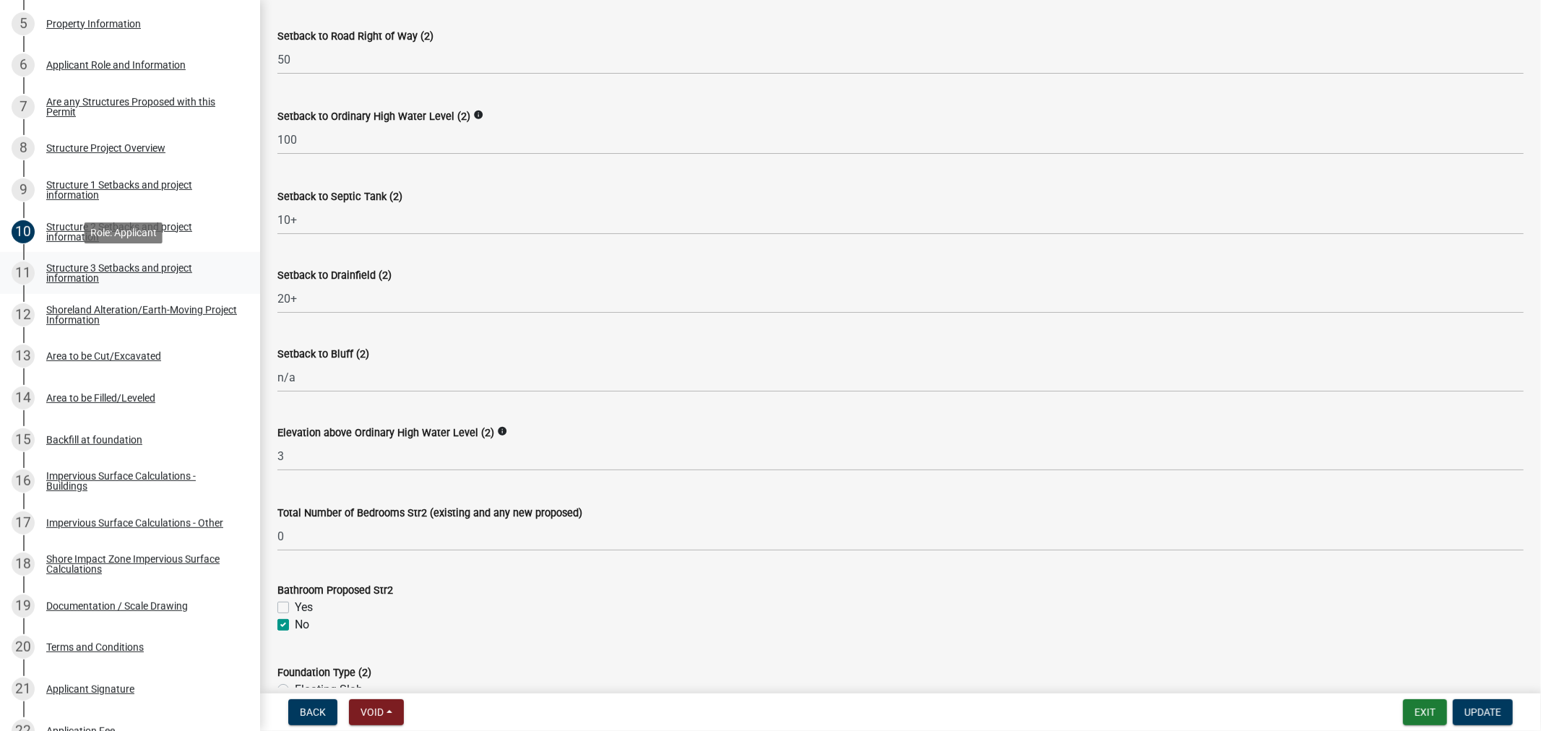
click at [119, 271] on div "Structure 3 Setbacks and project information" at bounding box center [141, 273] width 191 height 20
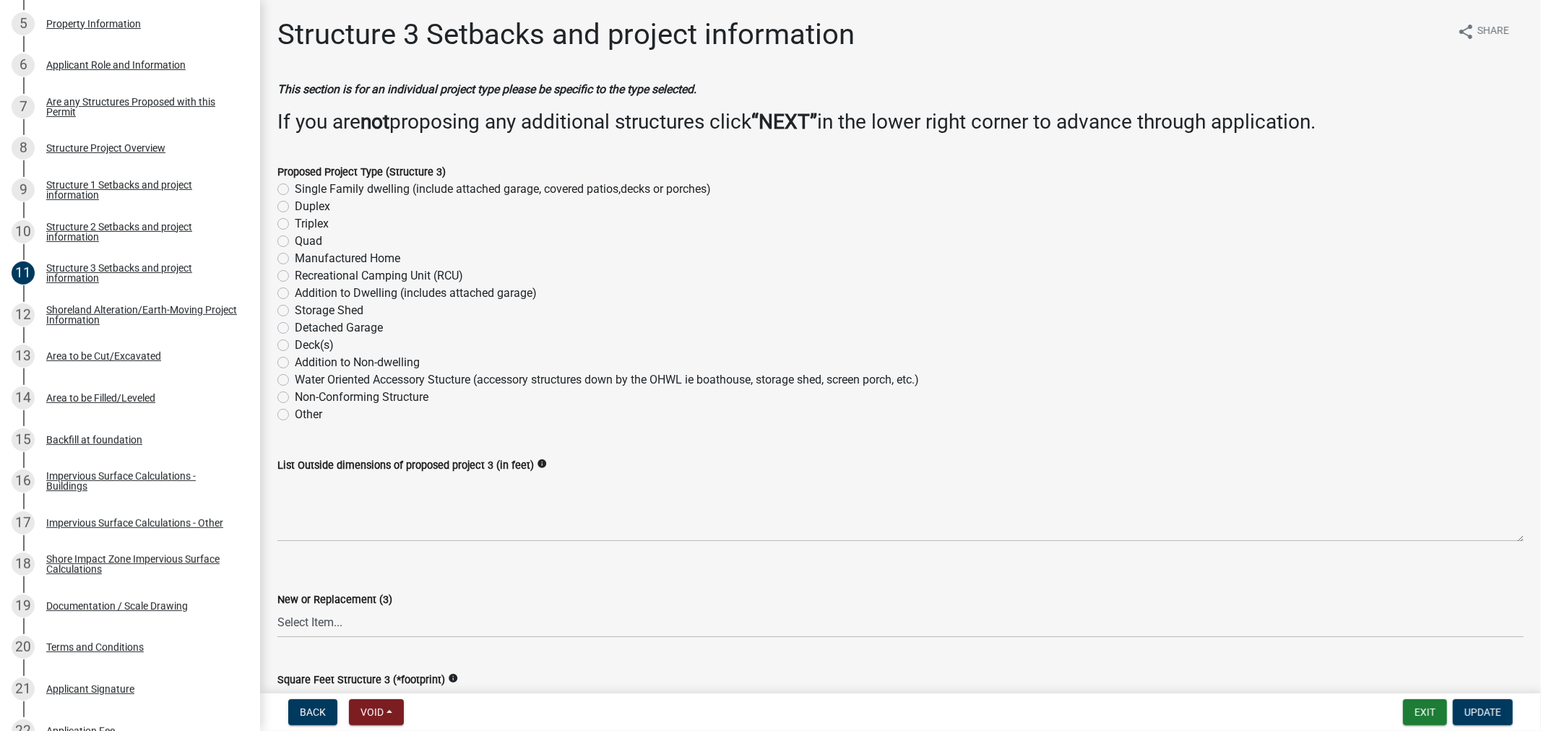
click at [295, 345] on label "Deck(s)" at bounding box center [314, 345] width 39 height 17
click at [295, 345] on input "Deck(s)" at bounding box center [299, 341] width 9 height 9
radio input "true"
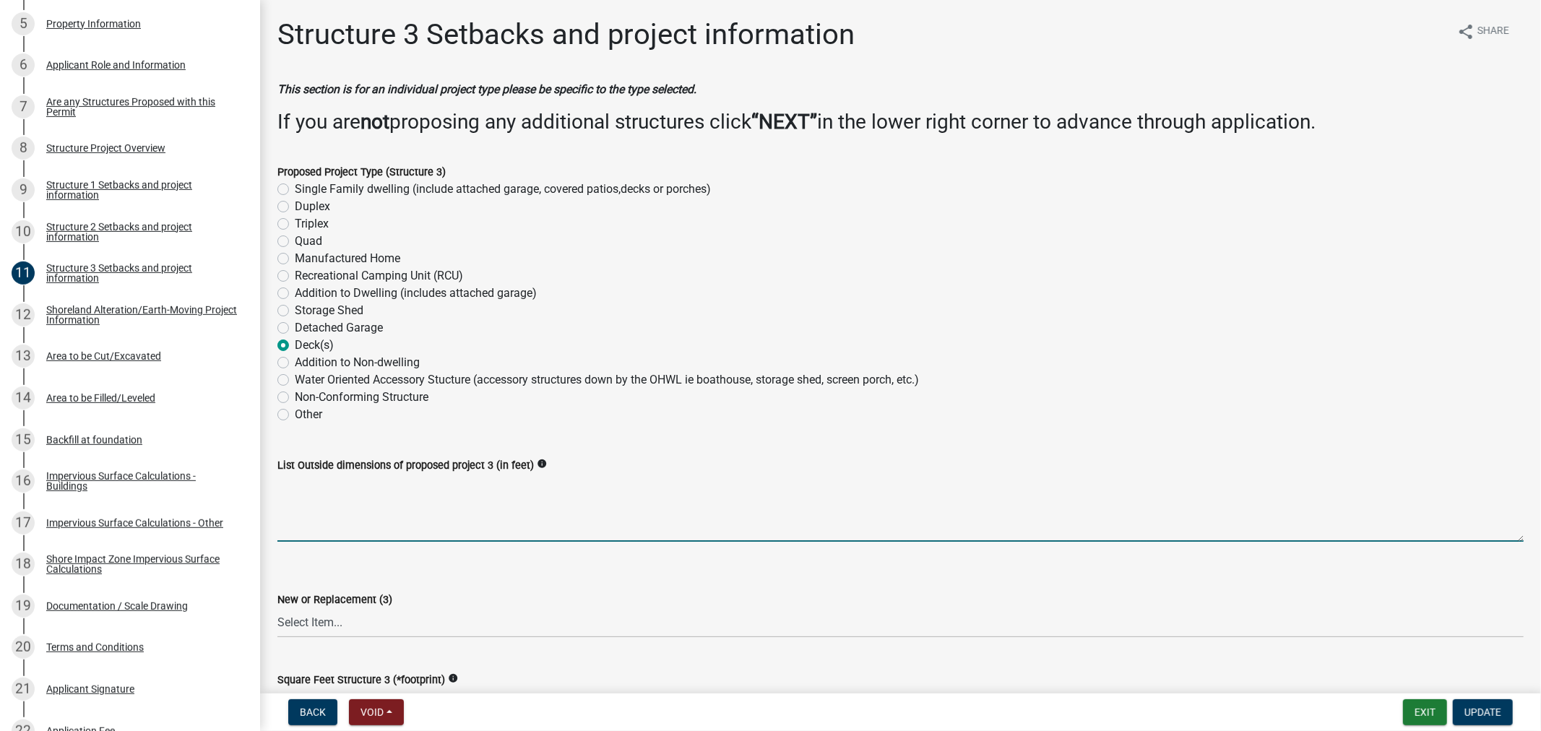
click at [326, 496] on textarea "List Outside dimensions of proposed project 3 (in feet)" at bounding box center [900, 508] width 1246 height 68
type textarea "8' x 12' deck (lakeside"
click at [301, 616] on select "Select Item... New Replacement" at bounding box center [900, 623] width 1246 height 30
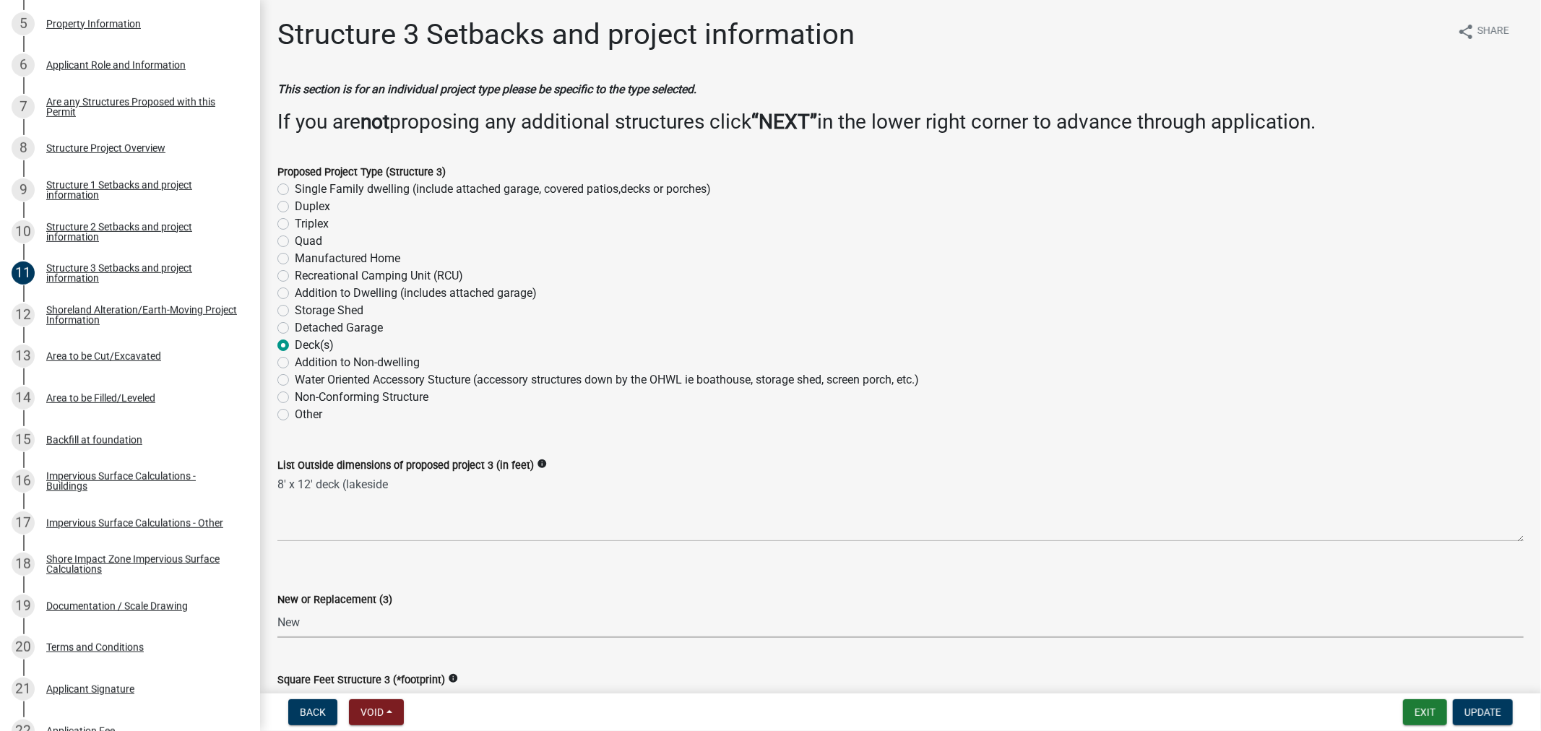
click at [277, 608] on select "Select Item... New Replacement" at bounding box center [900, 623] width 1246 height 30
select select "c185e313-3403-4239-bd61-bb563c58a77a"
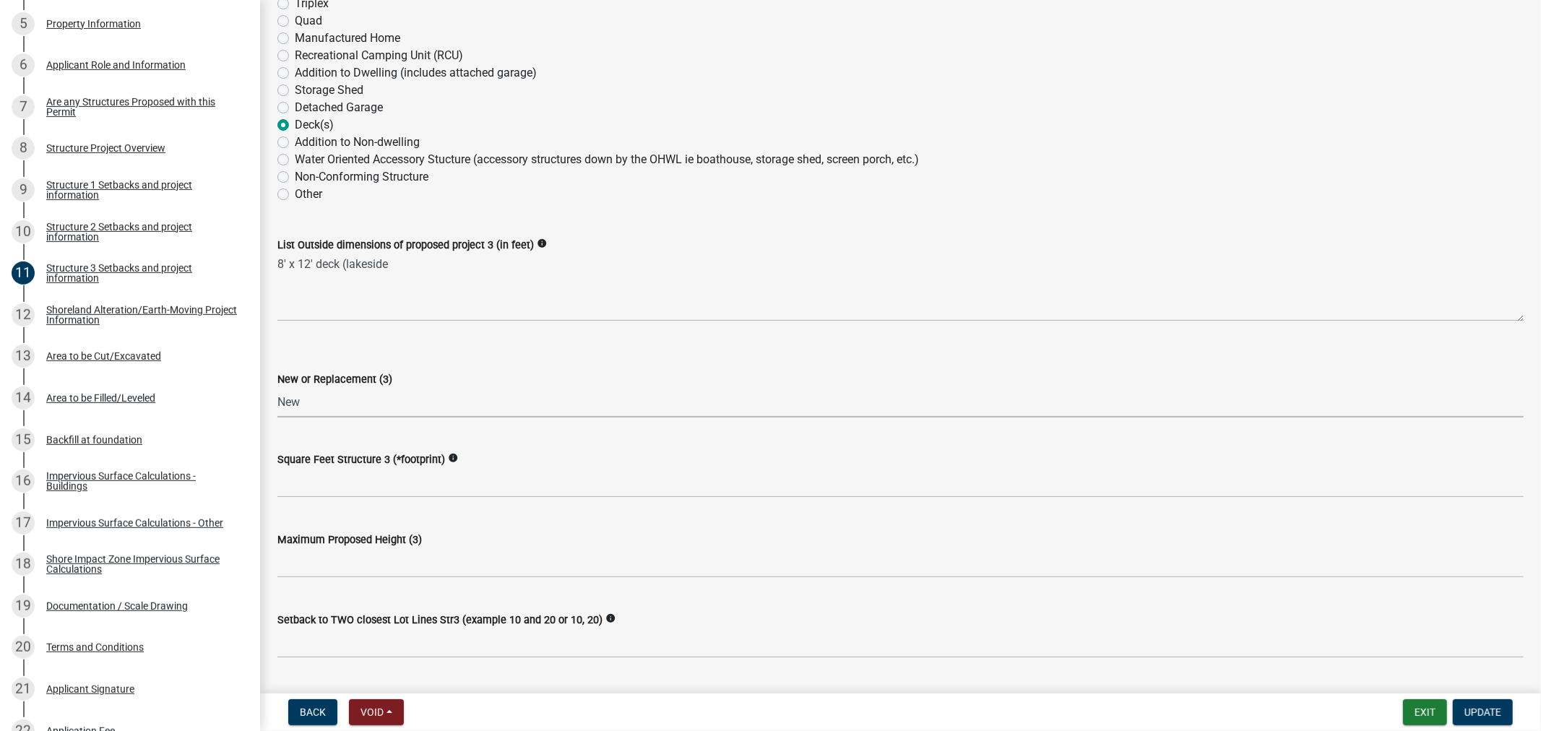
scroll to position [241, 0]
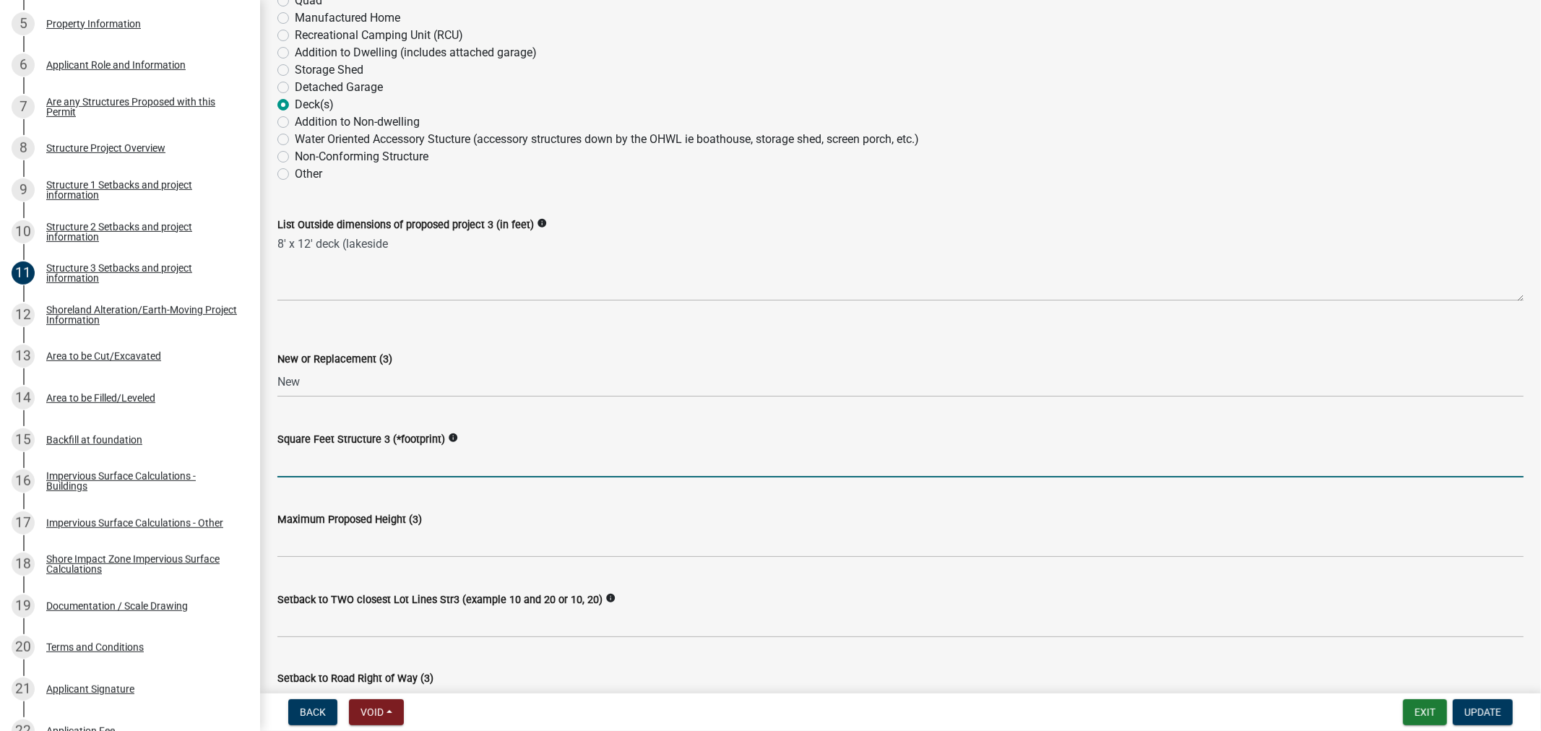
click at [335, 461] on input "text" at bounding box center [900, 463] width 1246 height 30
type input "96"
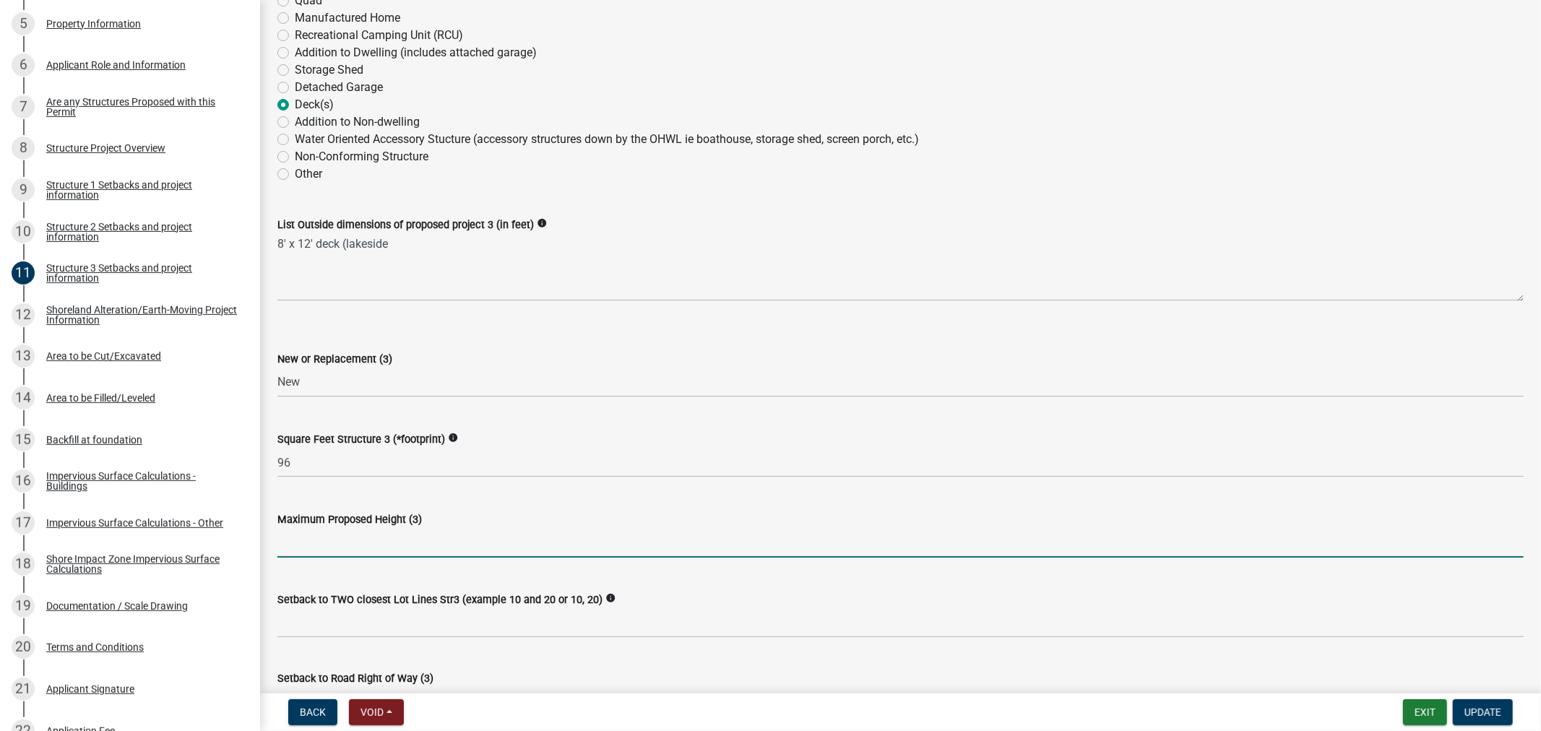
click at [360, 545] on input "text" at bounding box center [900, 543] width 1246 height 30
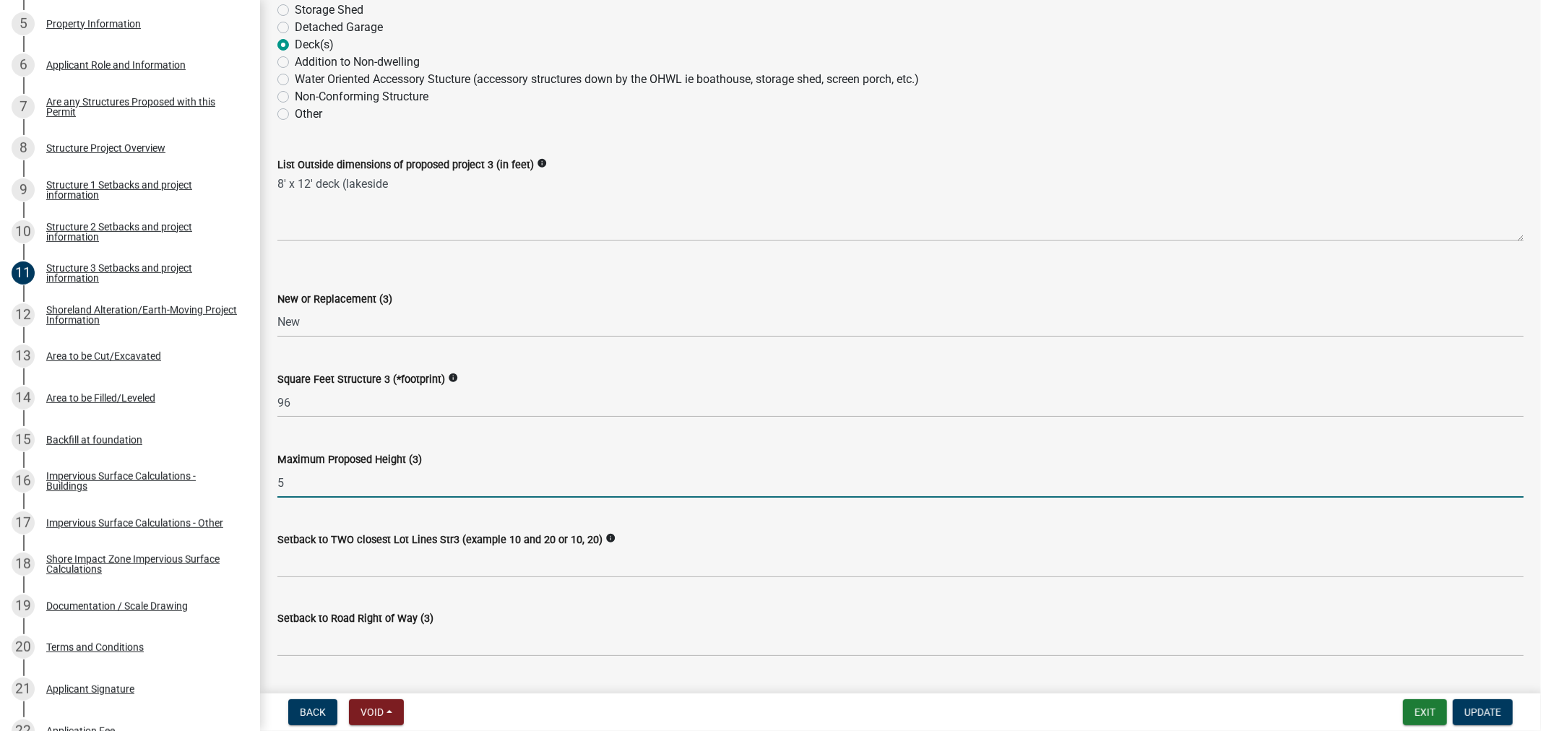
scroll to position [401, 0]
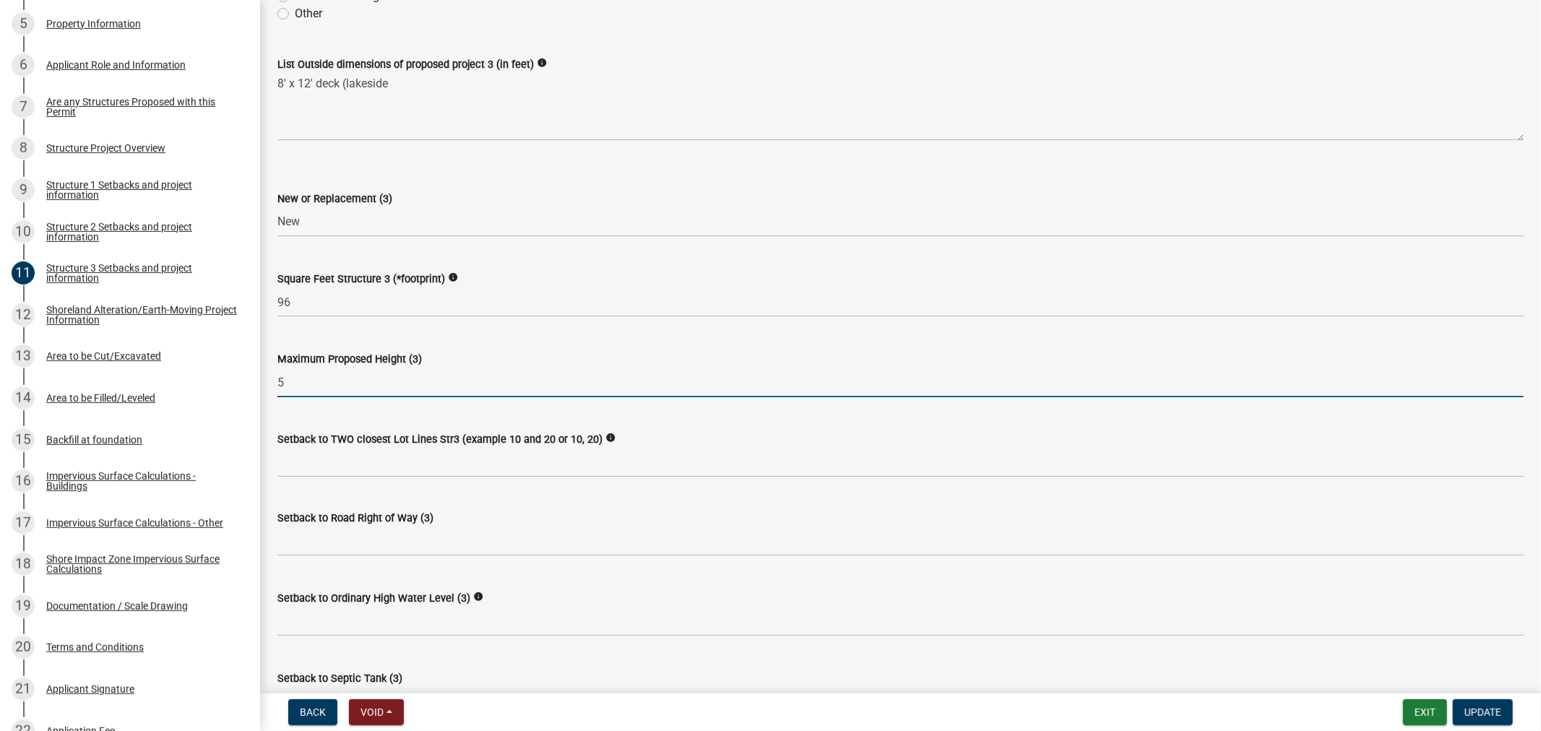
type input "5"
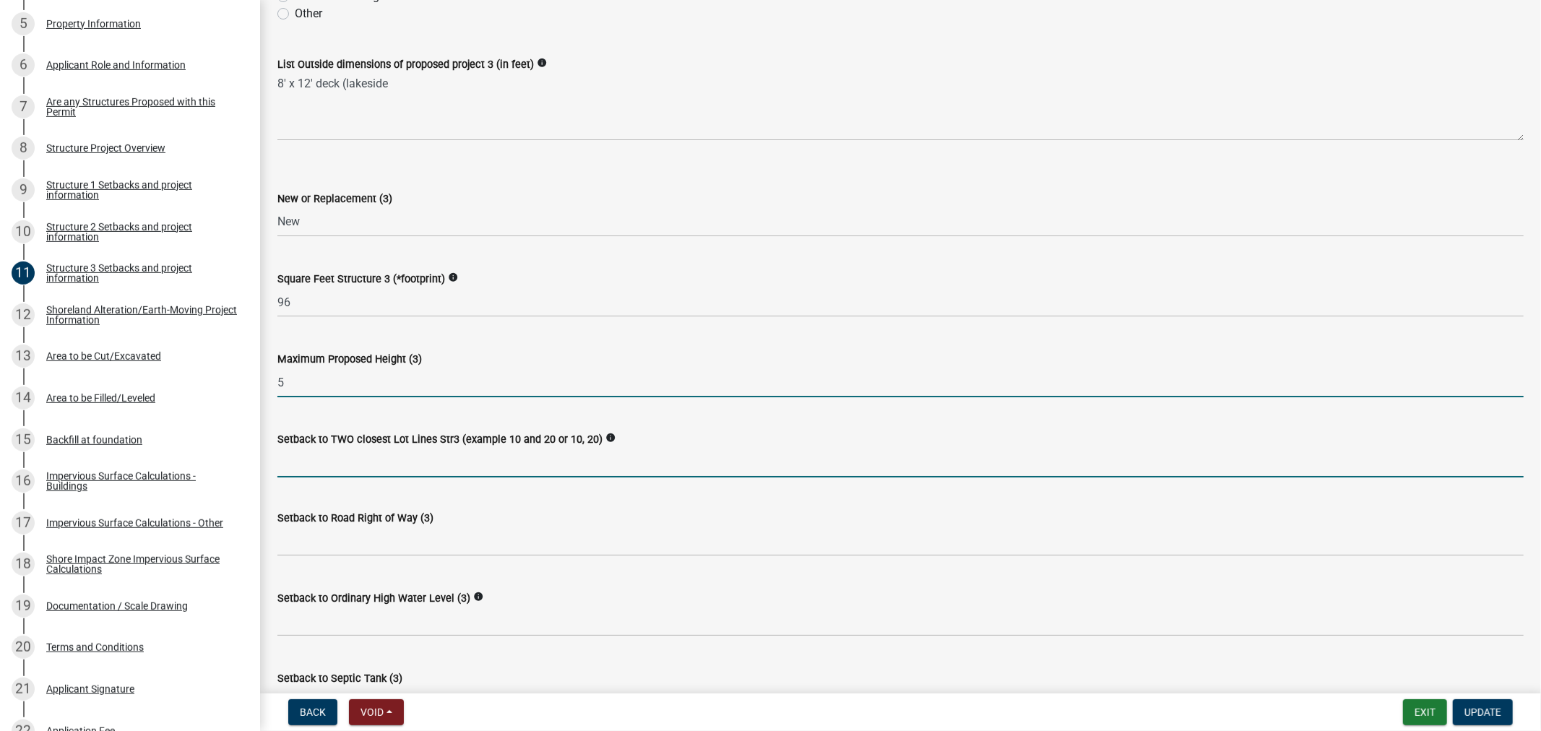
click at [338, 470] on input "Setback to TWO closest Lot Lines Str3 (example 10 and 20 or 10, 20)" at bounding box center [900, 463] width 1246 height 30
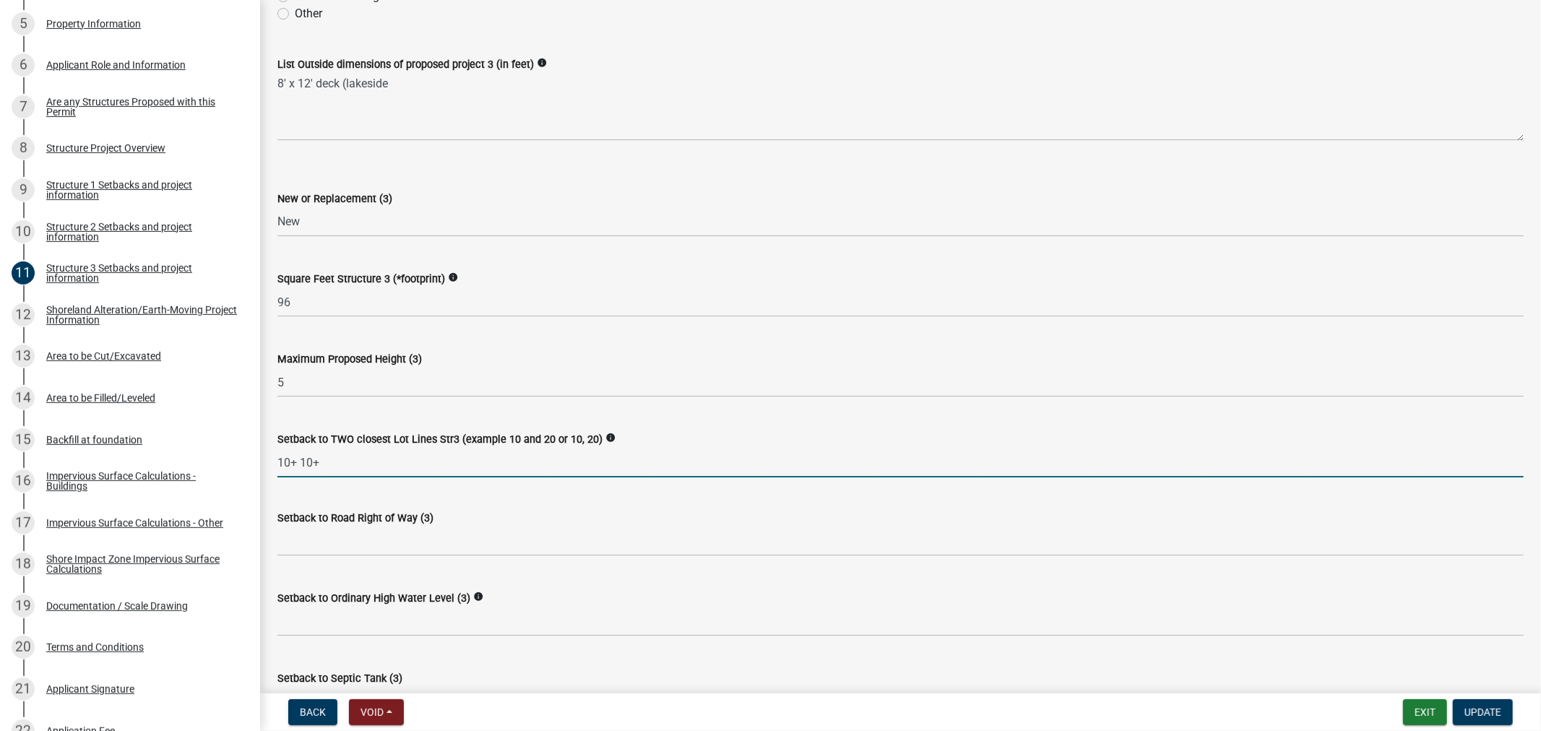
type input "10+ 10+"
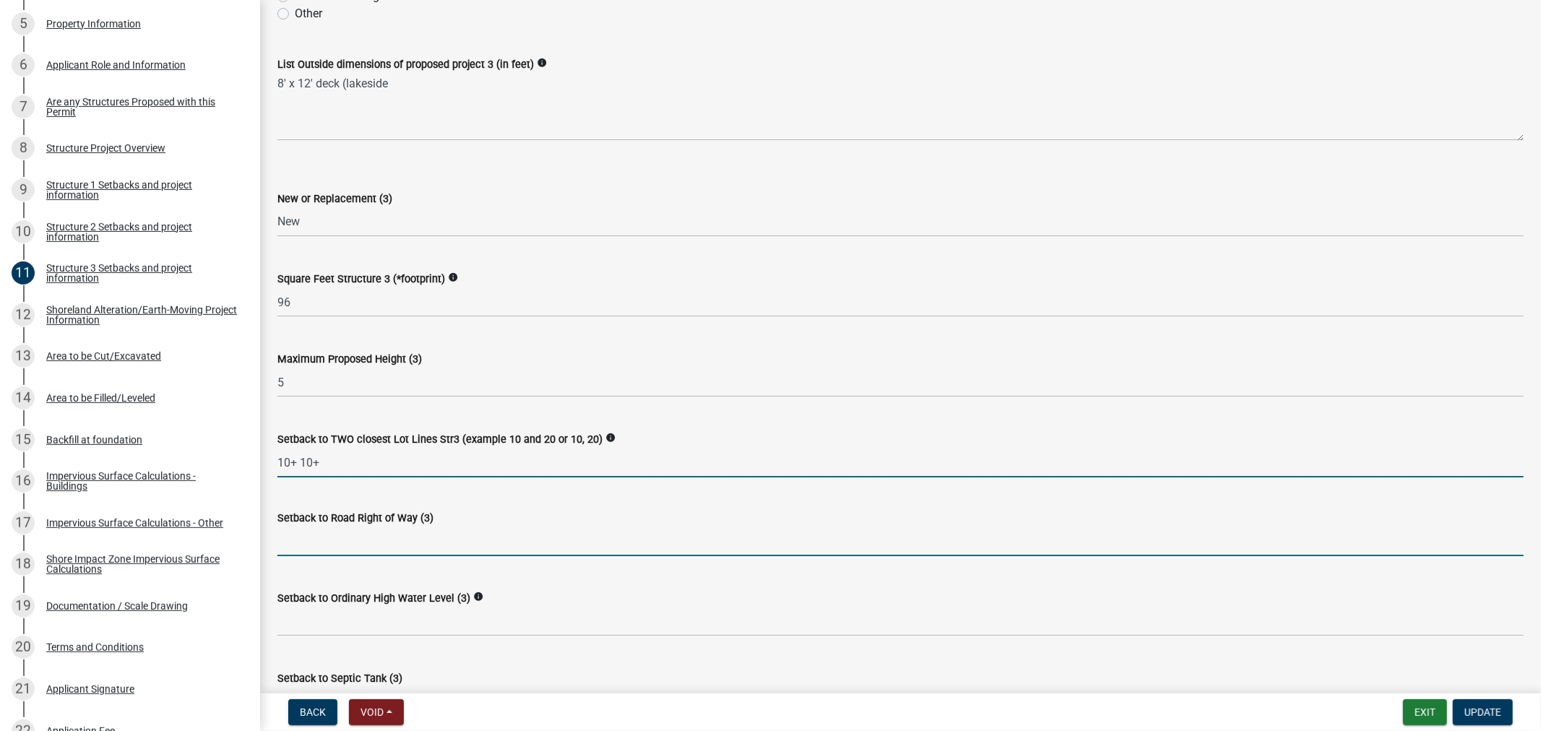
click at [358, 543] on input "text" at bounding box center [900, 542] width 1246 height 30
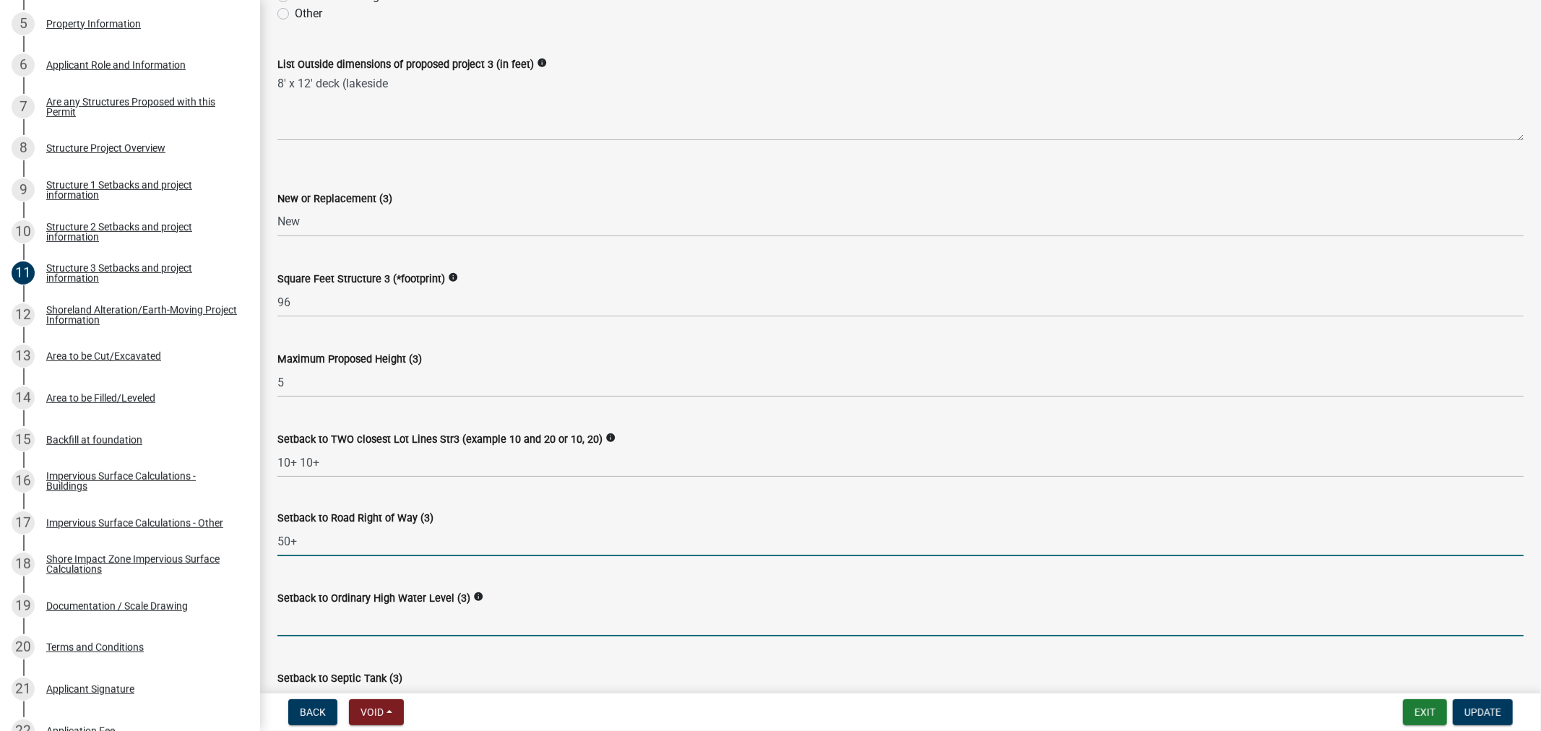
type input "50"
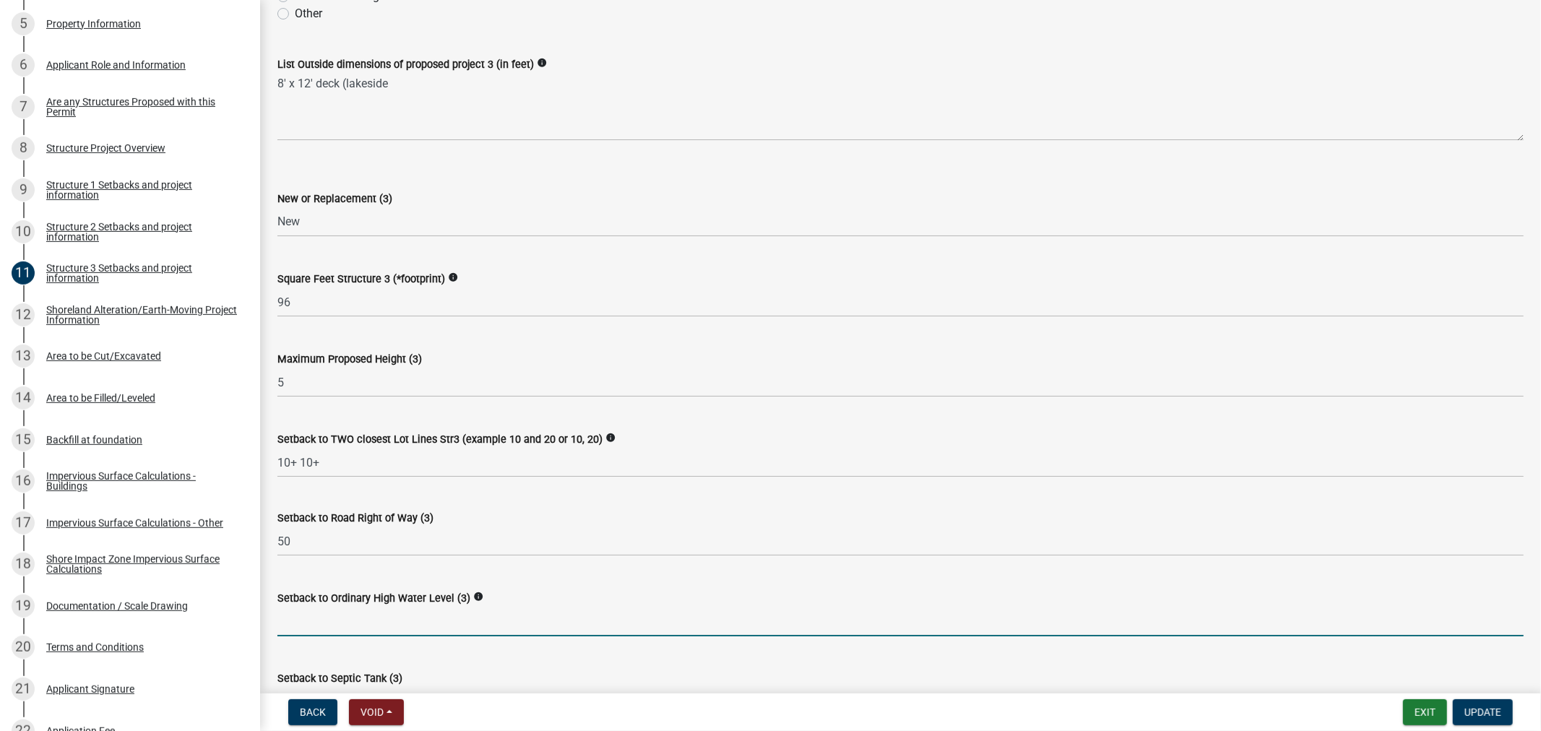
click at [332, 617] on input "text" at bounding box center [900, 622] width 1246 height 30
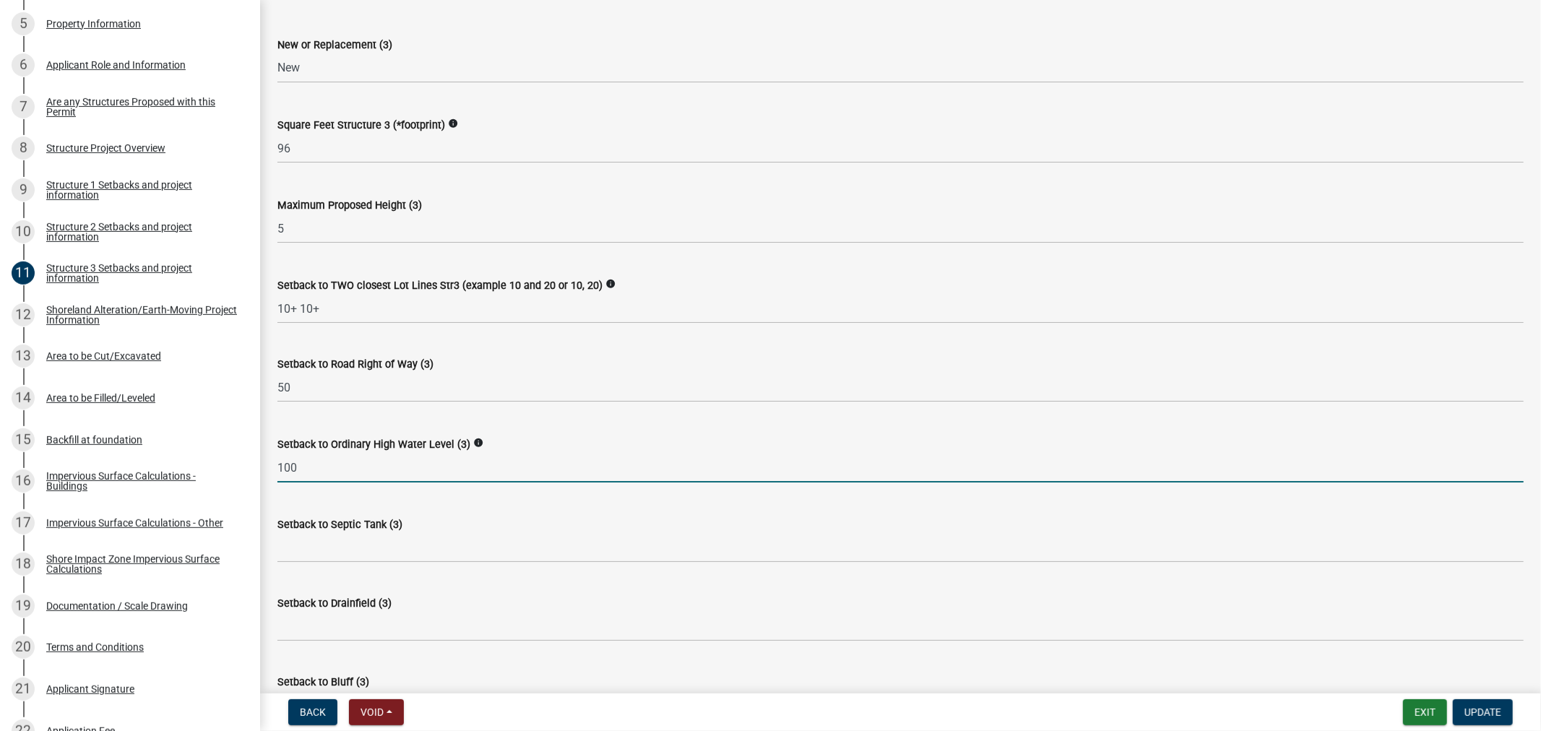
scroll to position [561, 0]
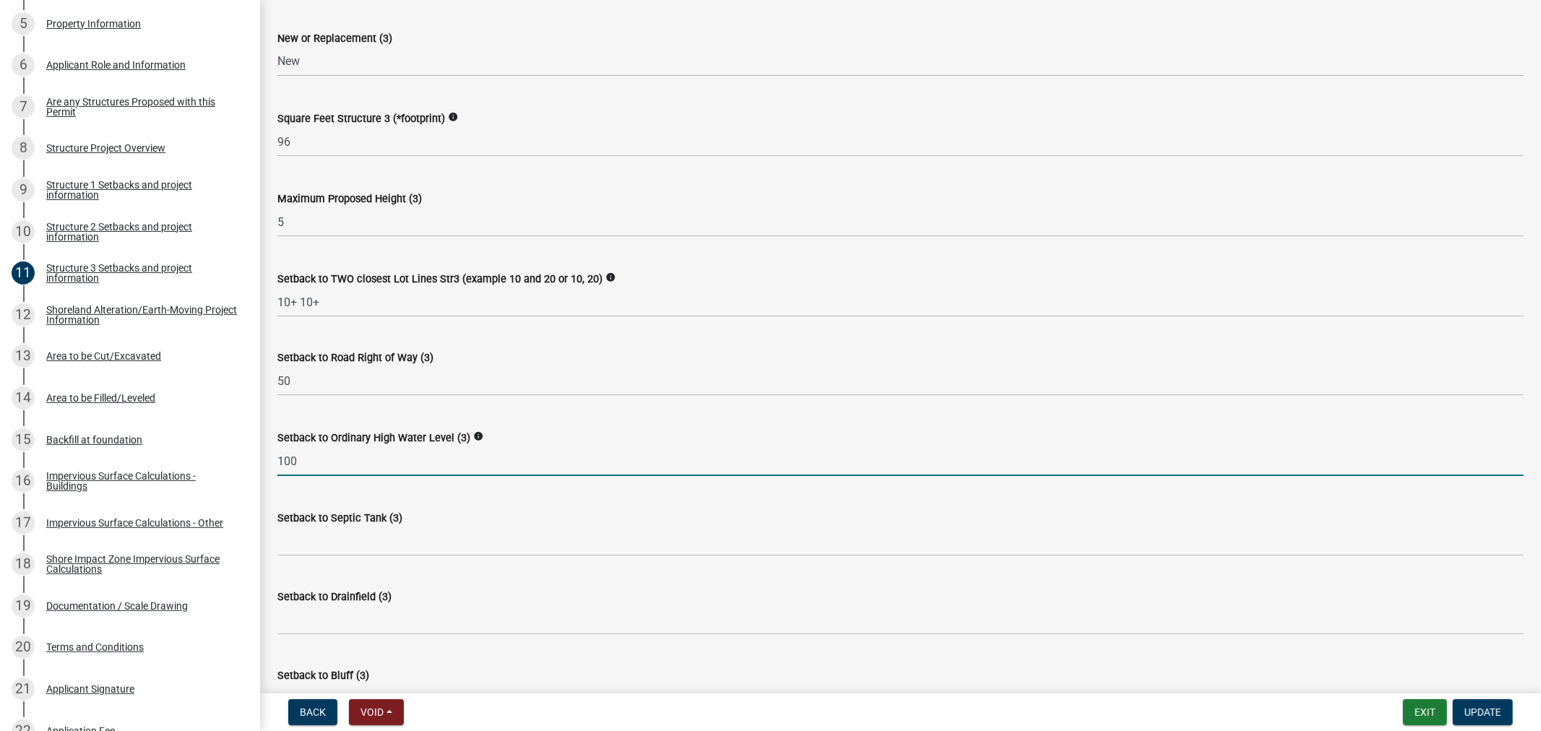
type input "100"
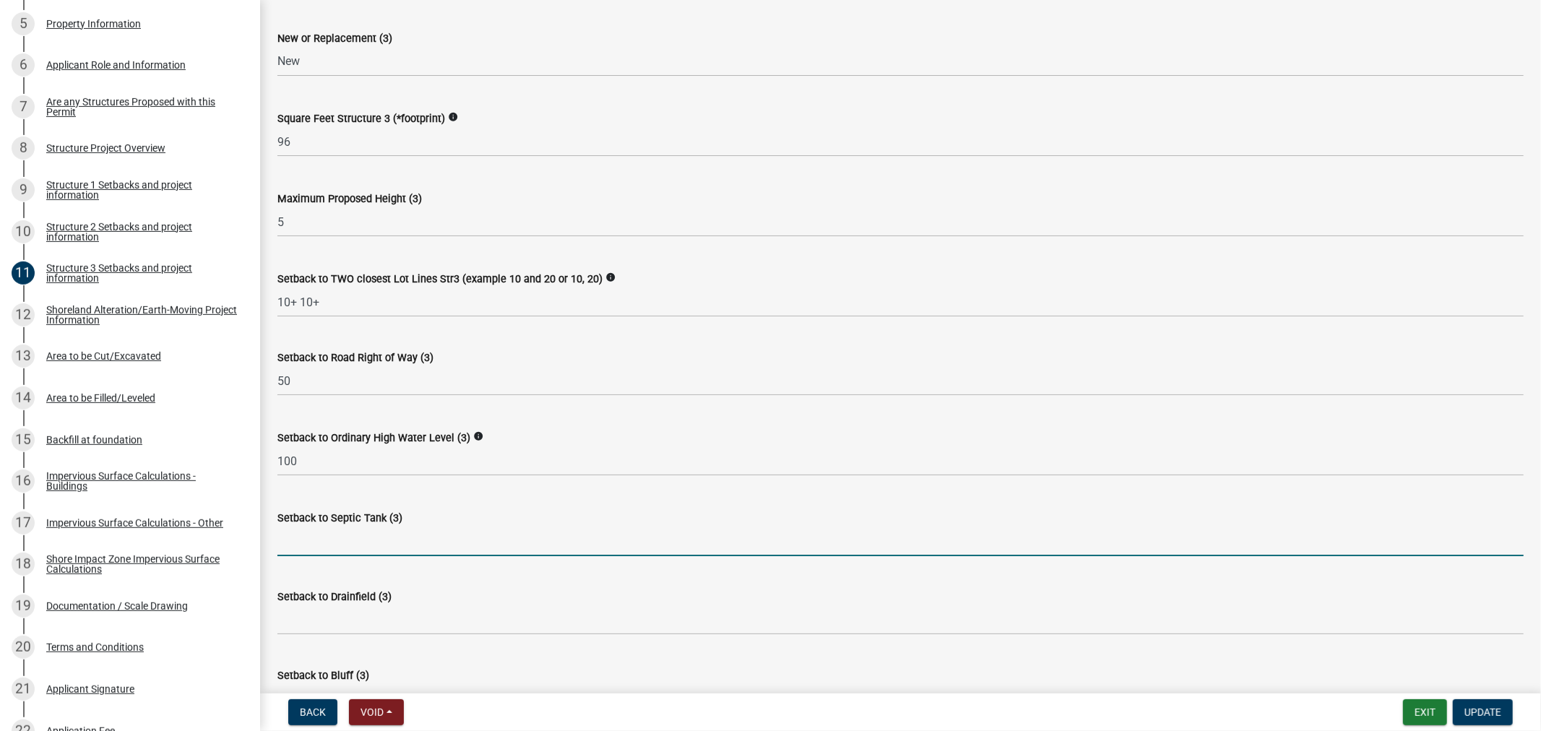
click at [327, 545] on input "Setback to Septic Tank (3)" at bounding box center [900, 542] width 1246 height 30
type input "10+"
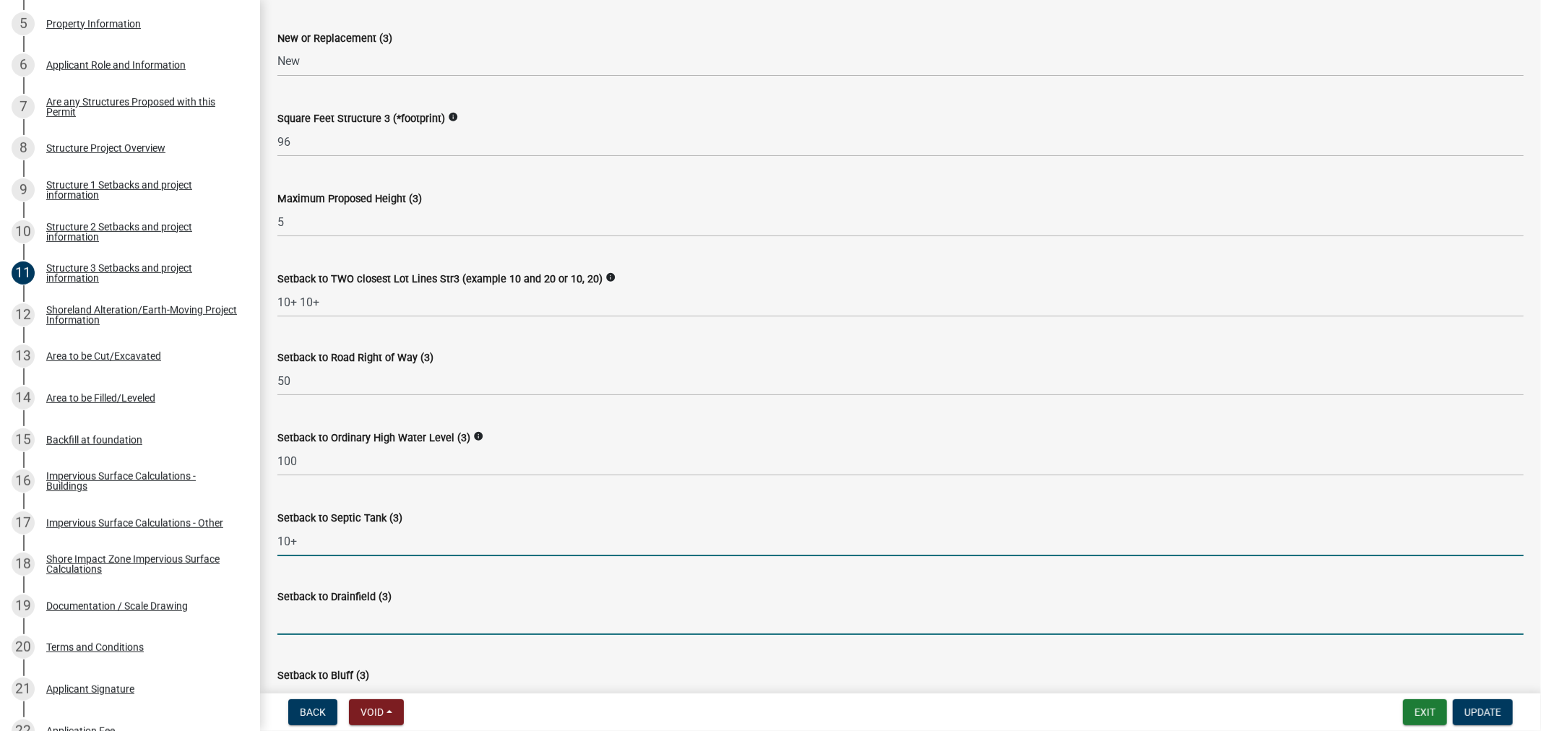
click at [337, 621] on input "Setback to Drainfield (3)" at bounding box center [900, 620] width 1246 height 30
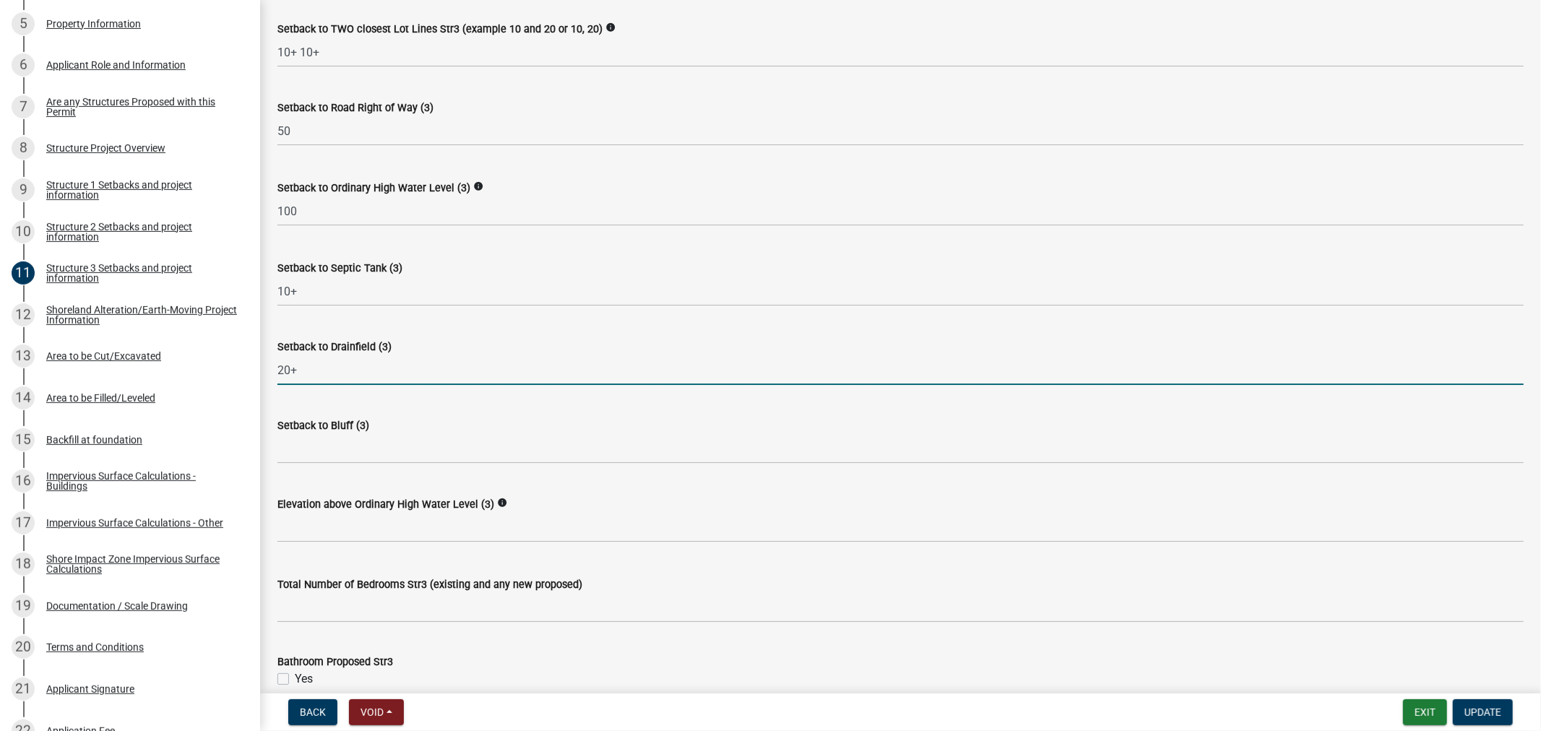
scroll to position [883, 0]
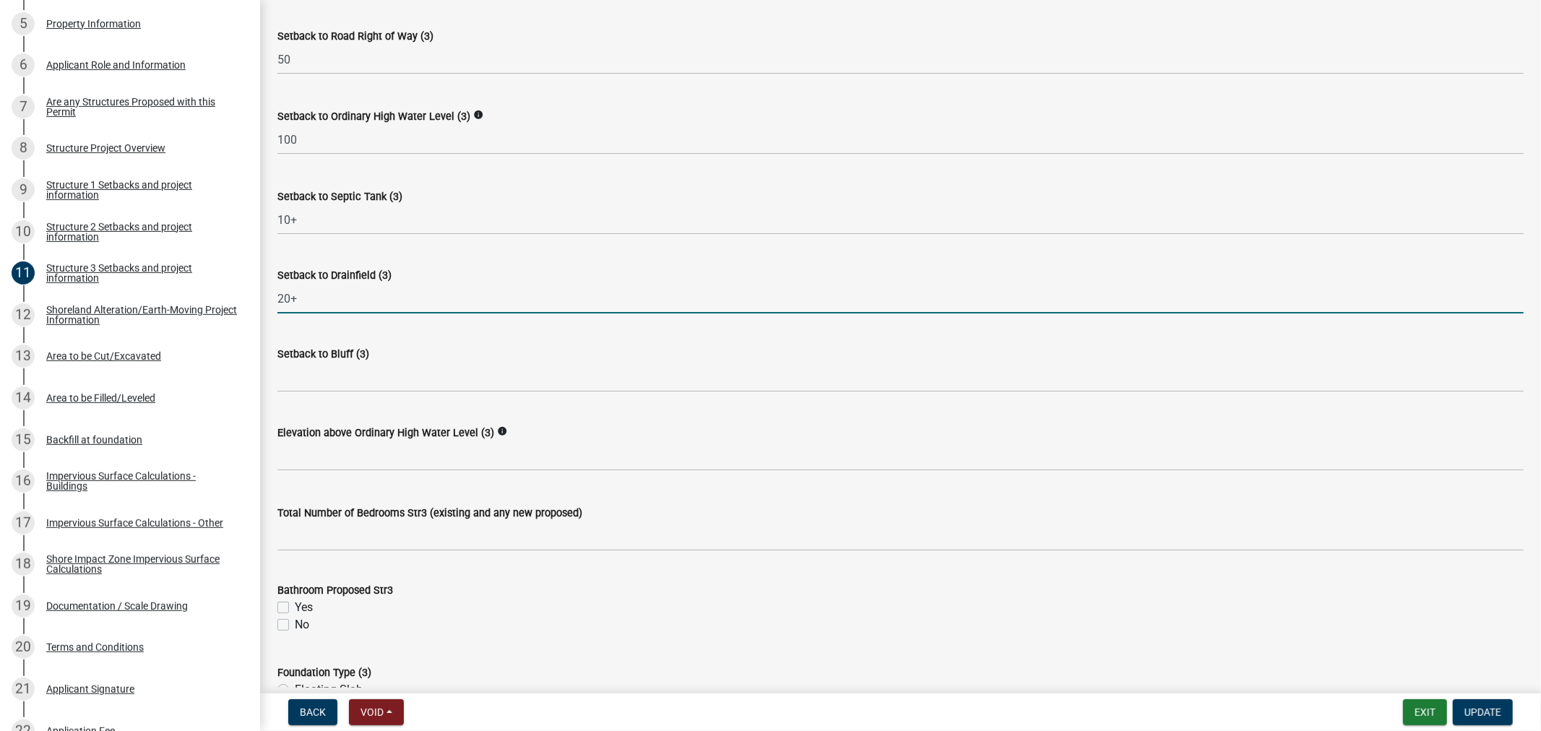
type input "20+"
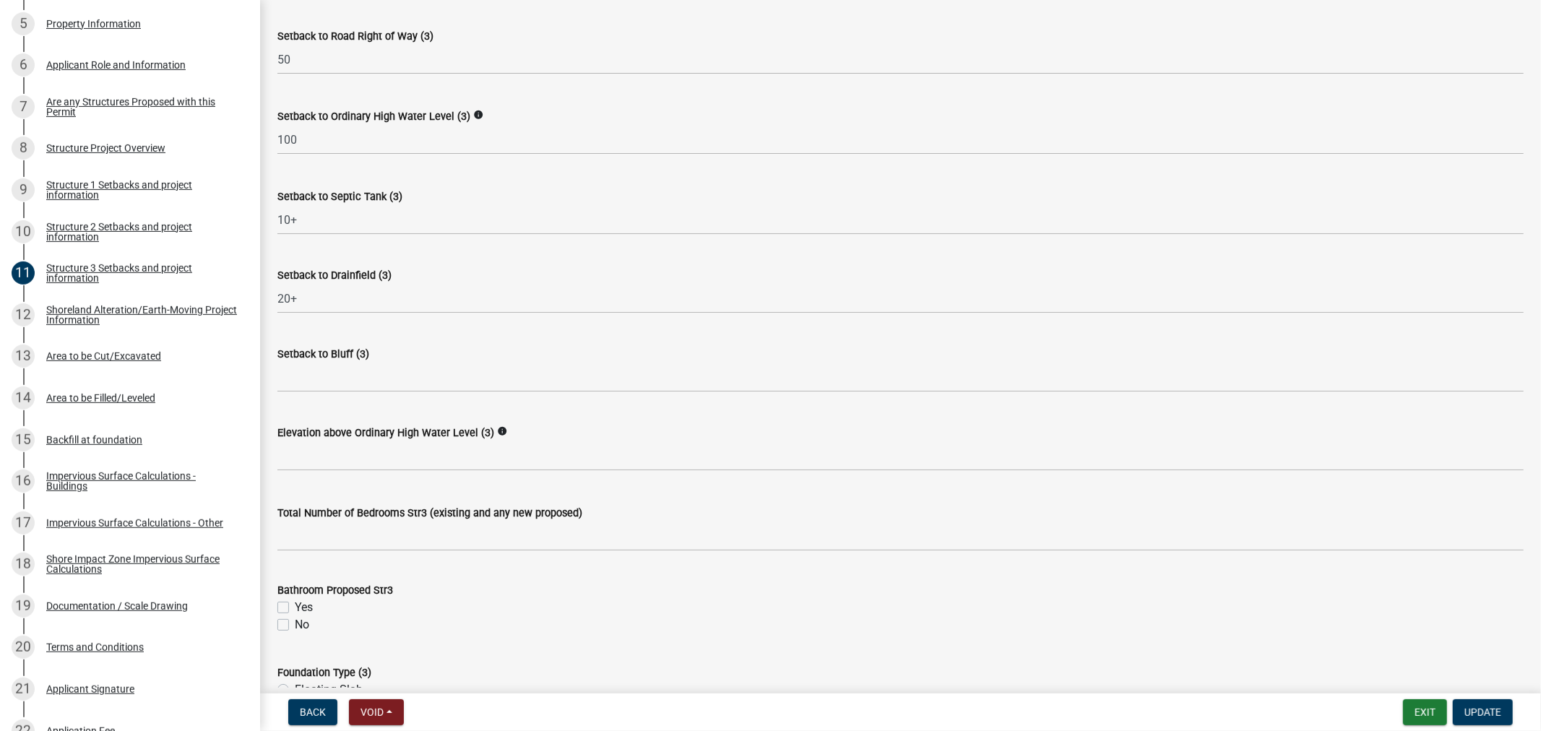
click at [307, 350] on label "Setback to Bluff (3)" at bounding box center [323, 355] width 92 height 10
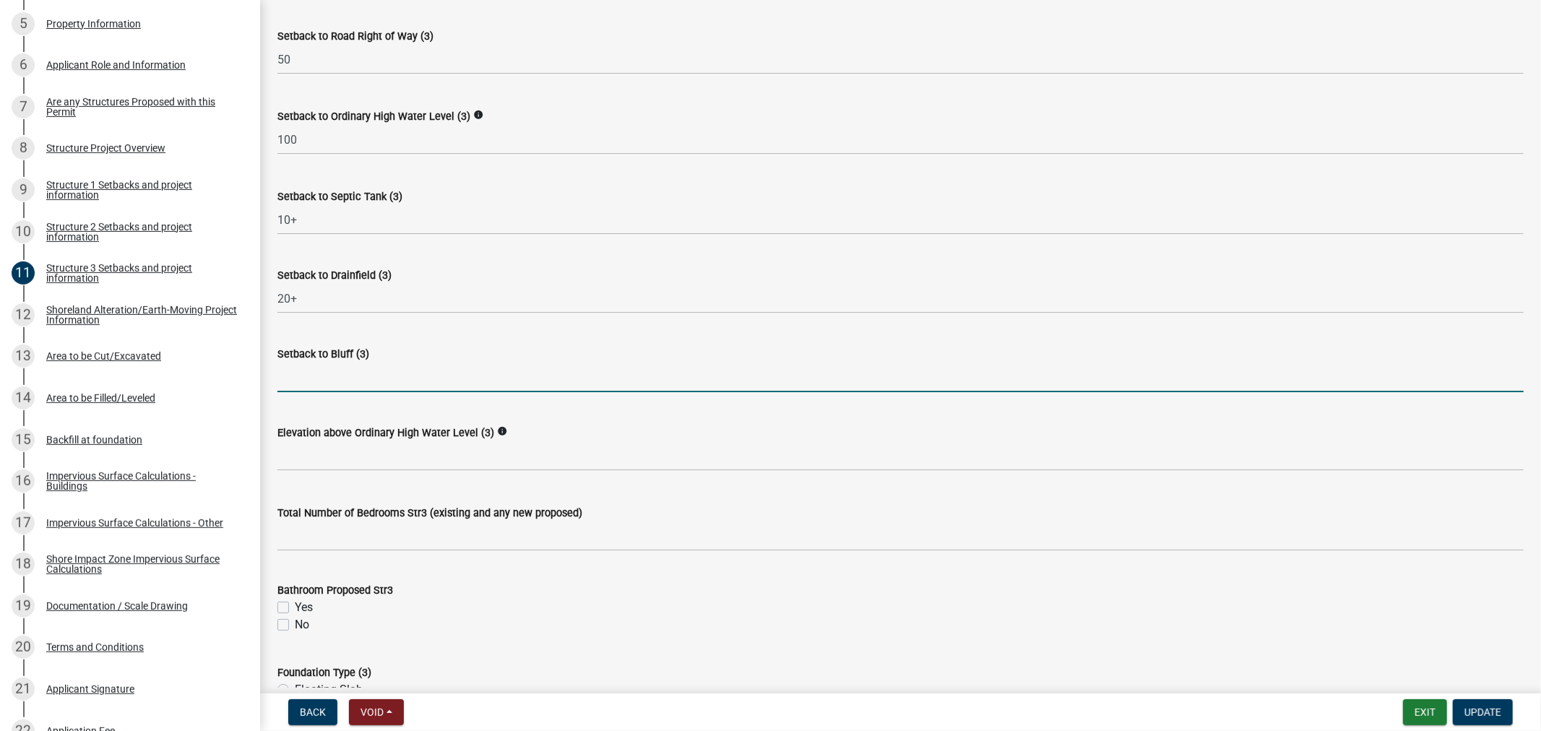
click at [307, 363] on input "Setback to Bluff (3)" at bounding box center [900, 378] width 1246 height 30
type input "n/a"
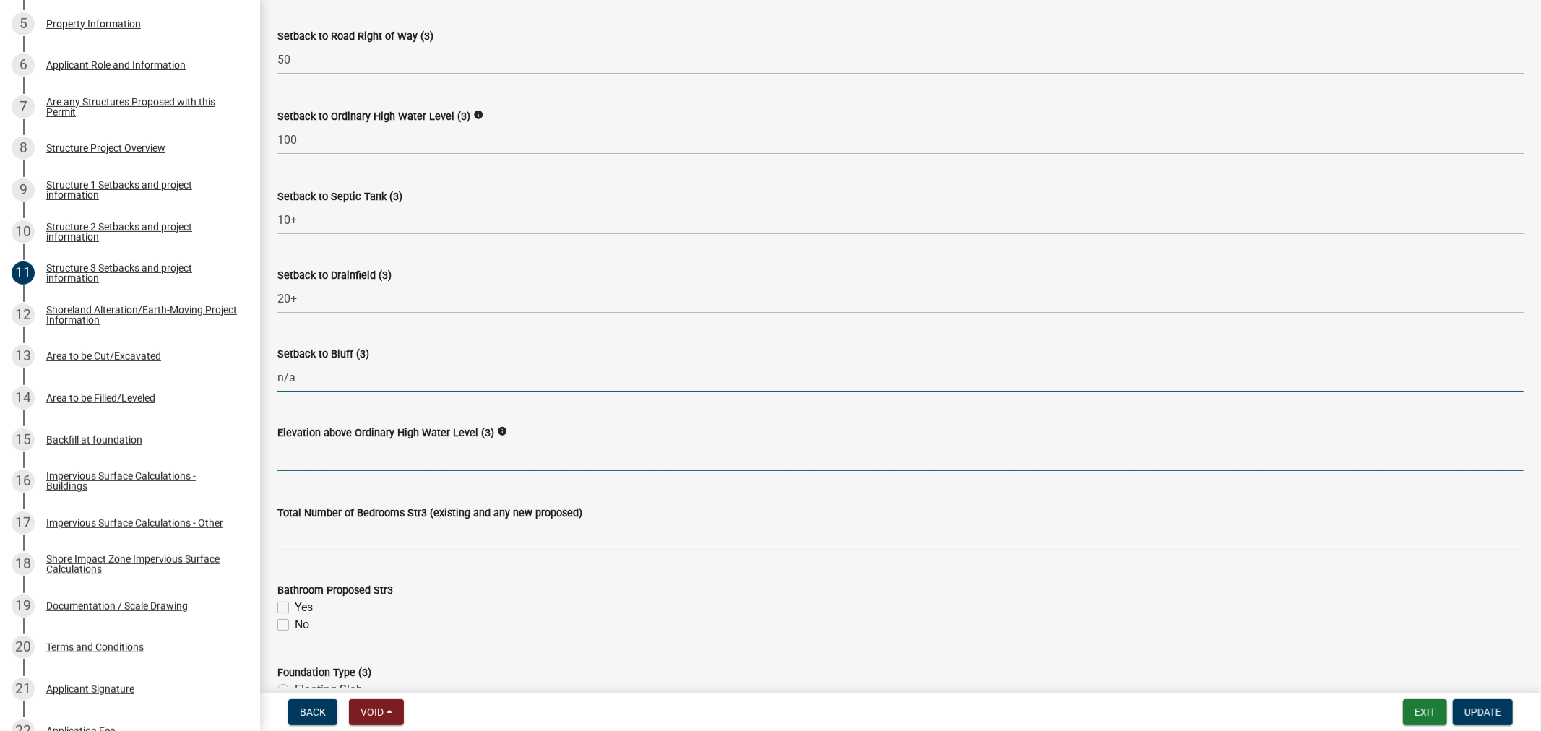
click at [329, 465] on input "text" at bounding box center [900, 456] width 1246 height 30
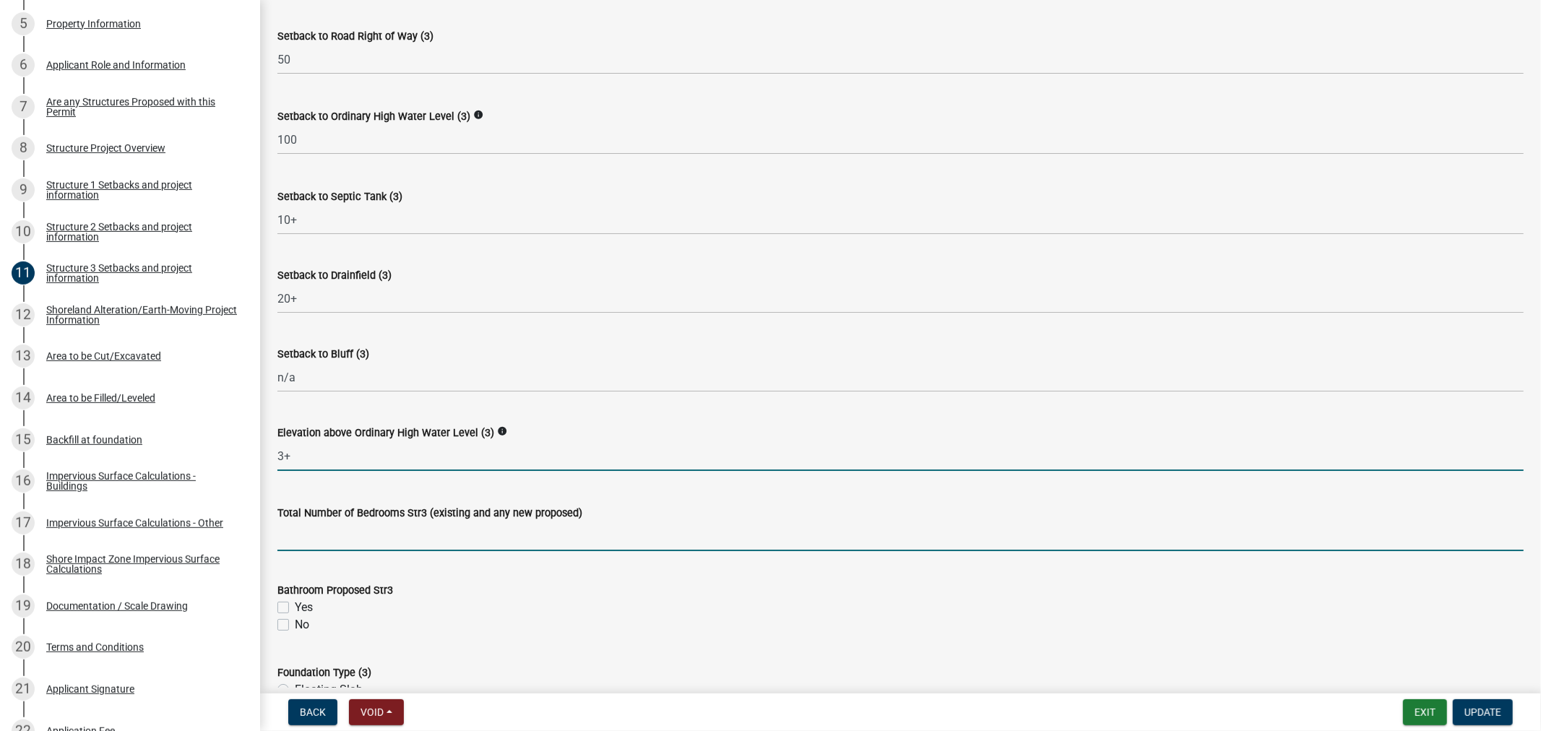
type input "3"
click at [553, 538] on input "text" at bounding box center [900, 537] width 1246 height 30
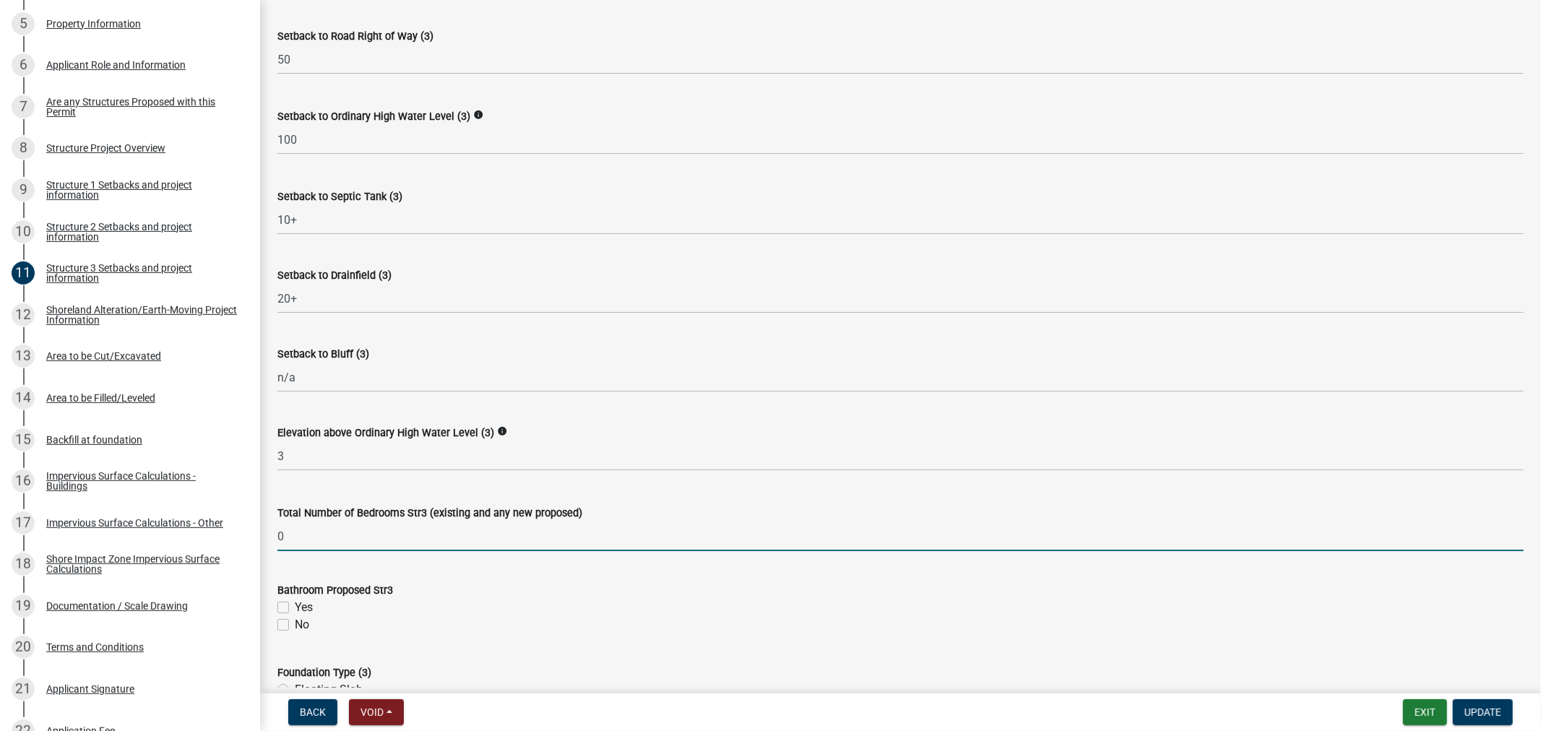
type input "0"
click at [295, 621] on label "No" at bounding box center [302, 624] width 14 height 17
click at [295, 621] on input "No" at bounding box center [299, 620] width 9 height 9
checkbox input "true"
checkbox input "false"
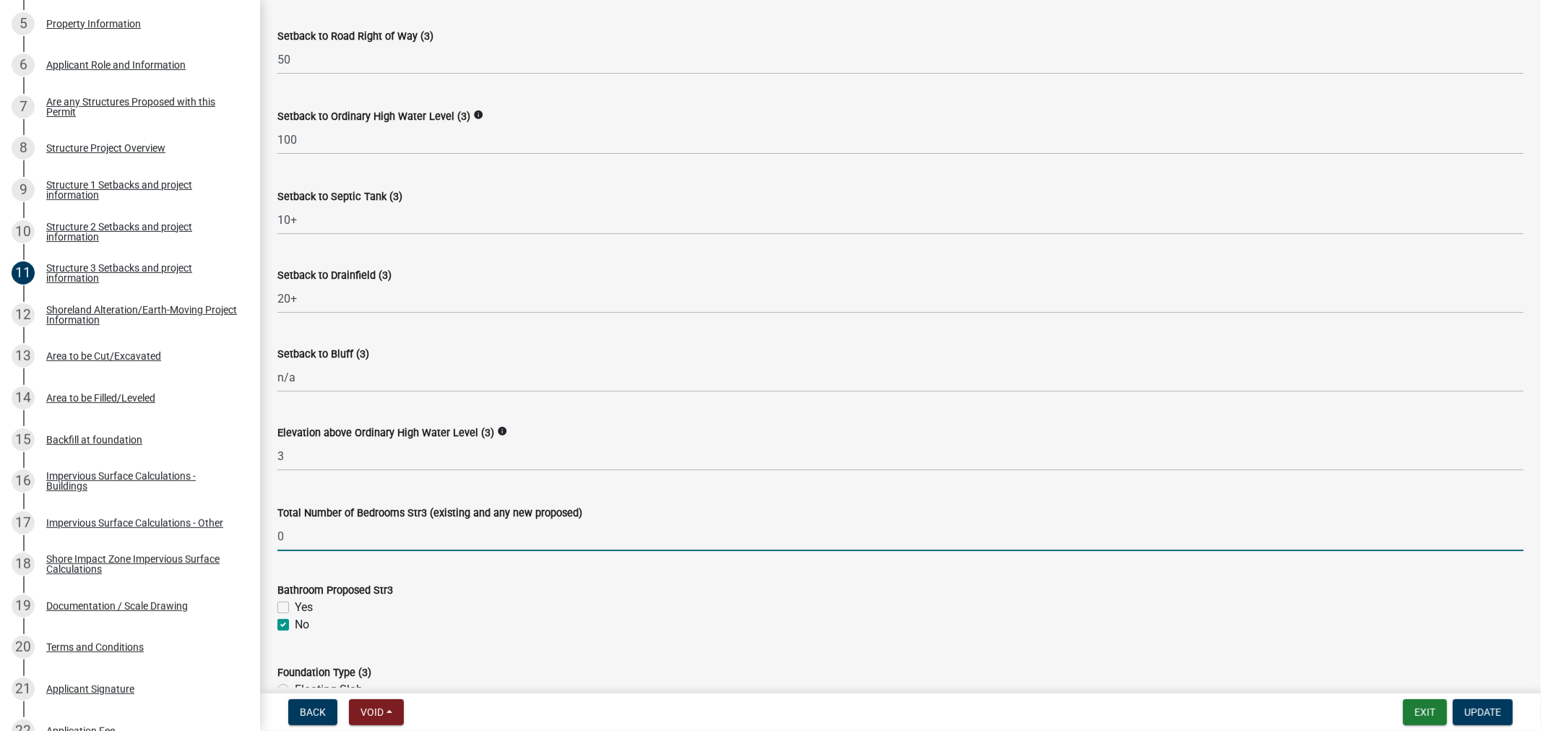
checkbox input "true"
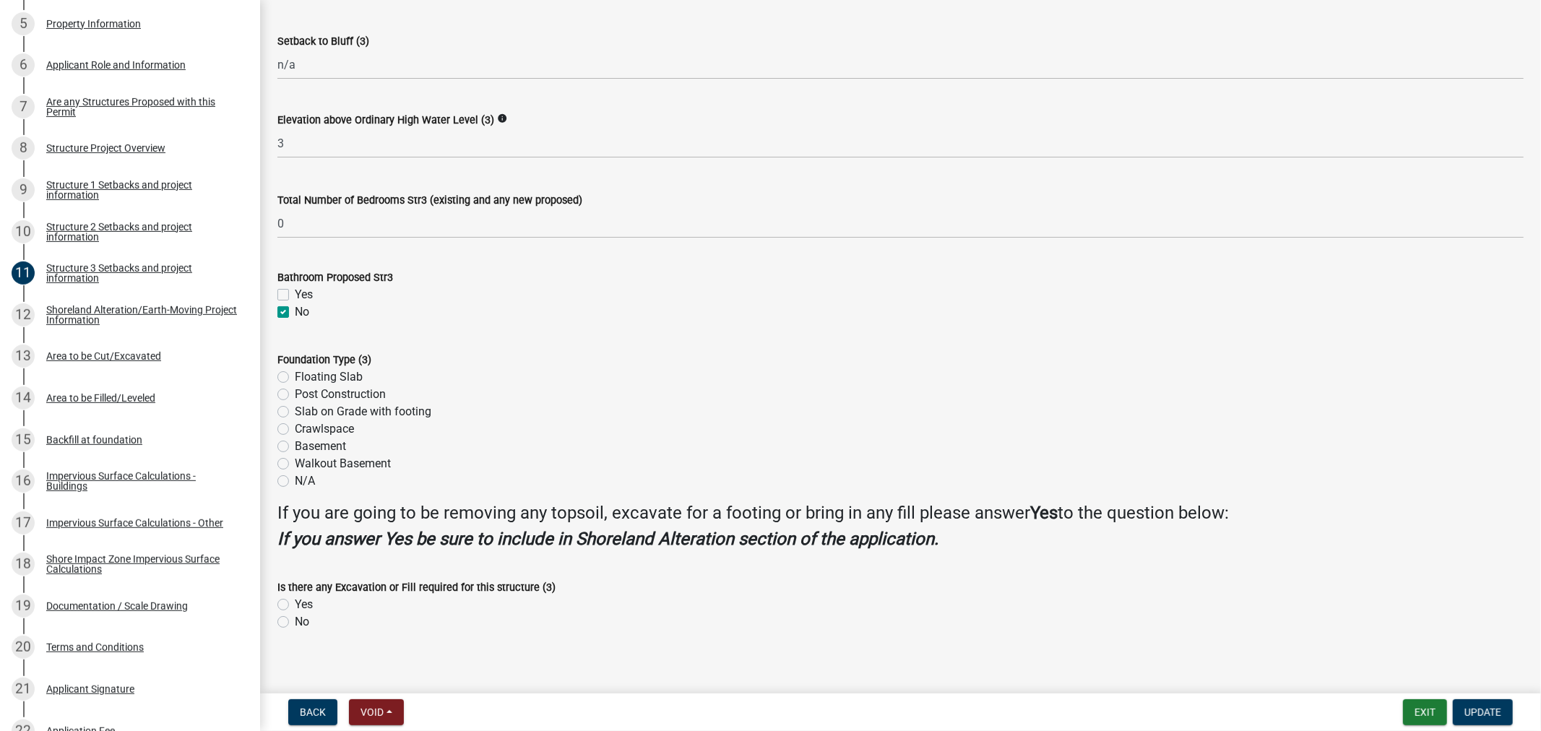
scroll to position [1204, 0]
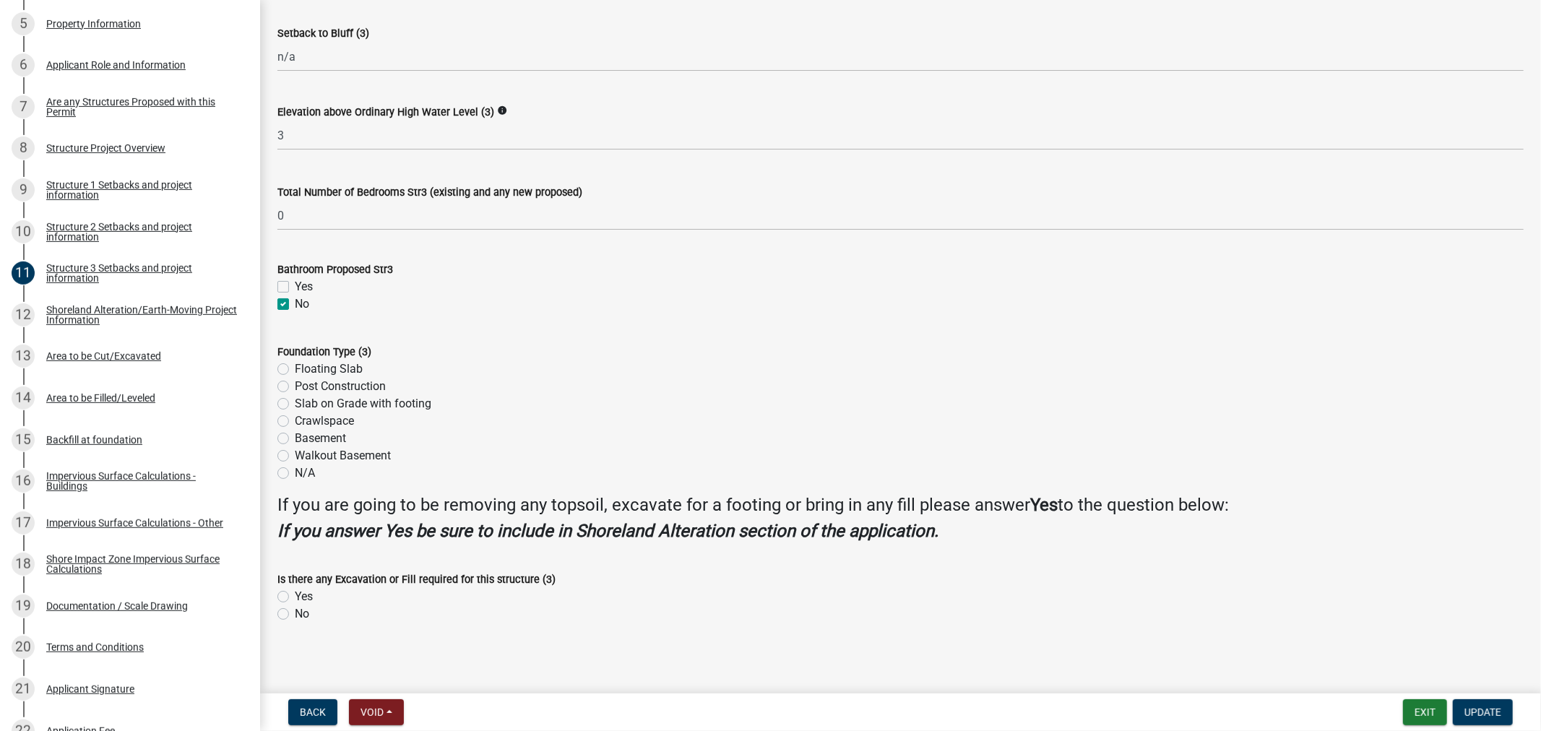
click at [295, 391] on label "Post Construction" at bounding box center [340, 386] width 91 height 17
click at [295, 387] on input "Post Construction" at bounding box center [299, 382] width 9 height 9
radio input "true"
click at [295, 615] on label "No" at bounding box center [302, 613] width 14 height 17
click at [295, 615] on input "No" at bounding box center [299, 609] width 9 height 9
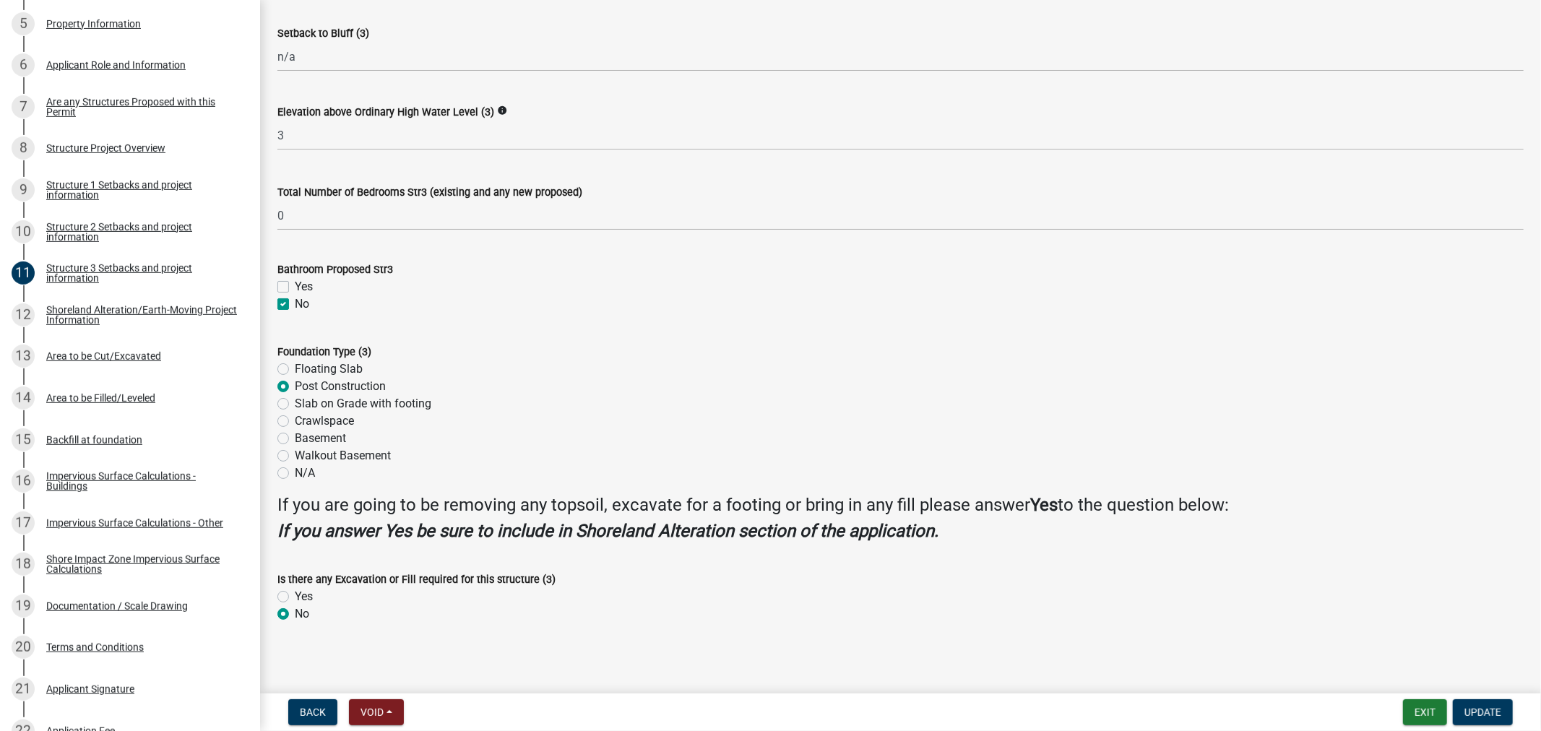
radio input "true"
click at [1463, 709] on button "Update" at bounding box center [1483, 712] width 60 height 26
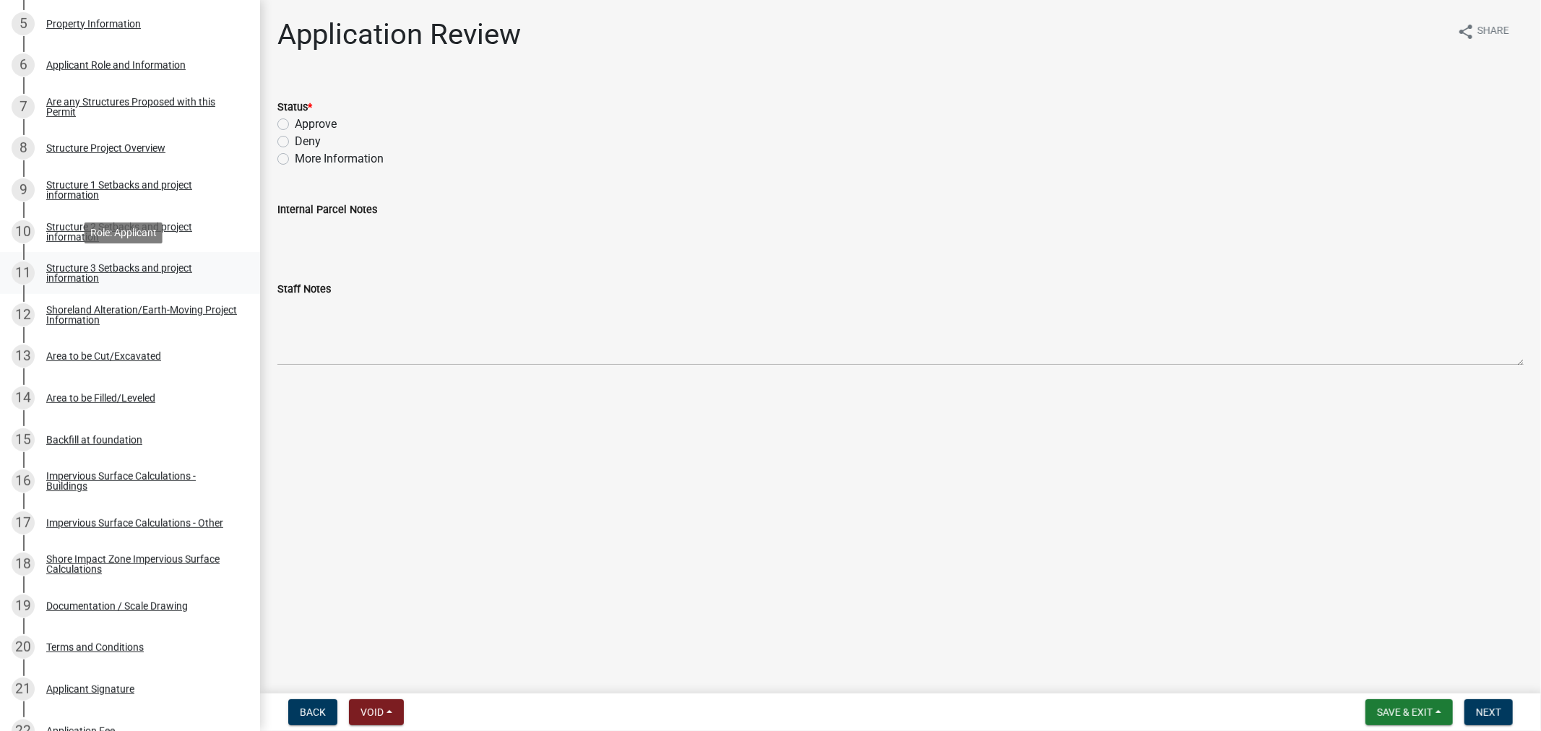
click at [92, 277] on div "Structure 3 Setbacks and project information" at bounding box center [141, 273] width 191 height 20
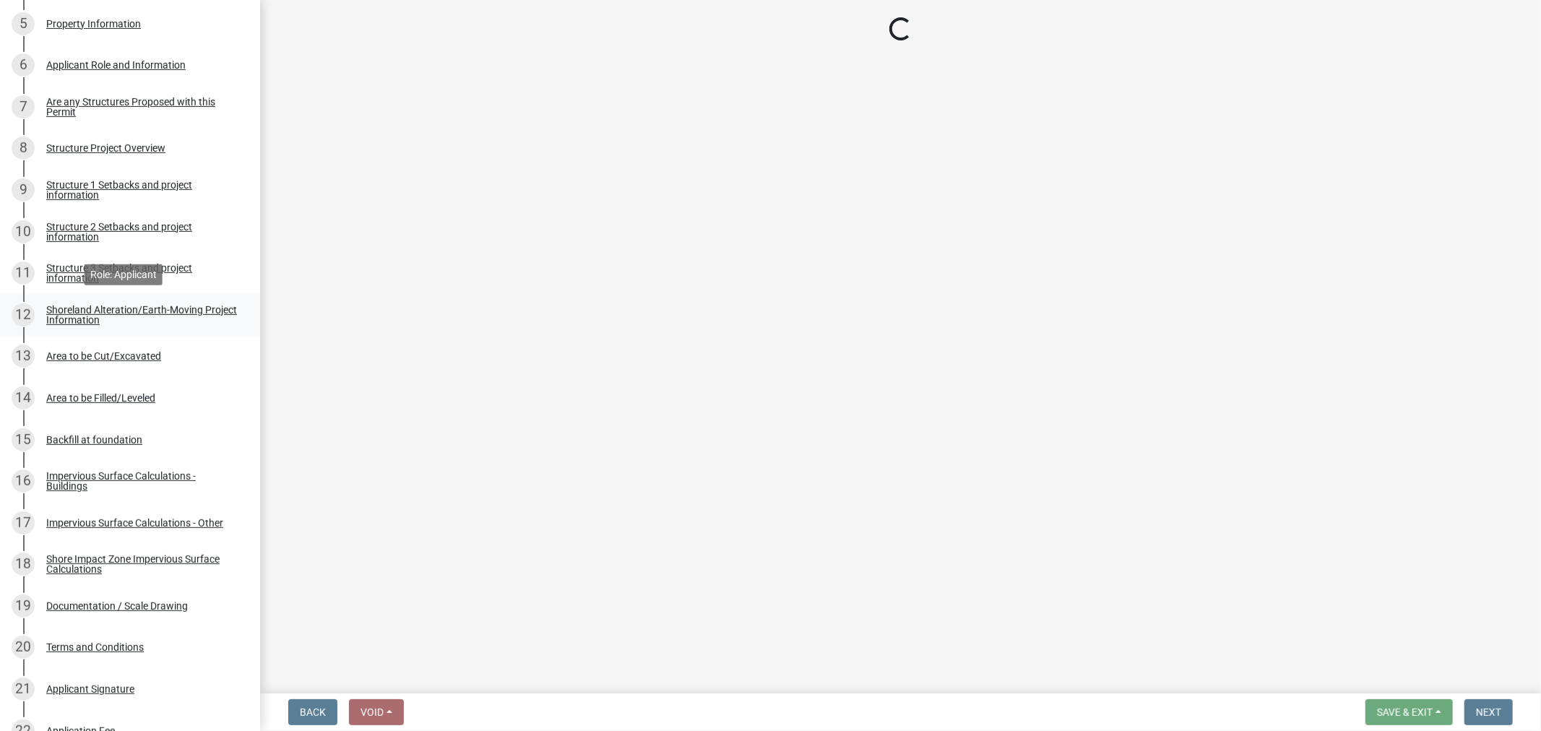
select select "c185e313-3403-4239-bd61-bb563c58a77a"
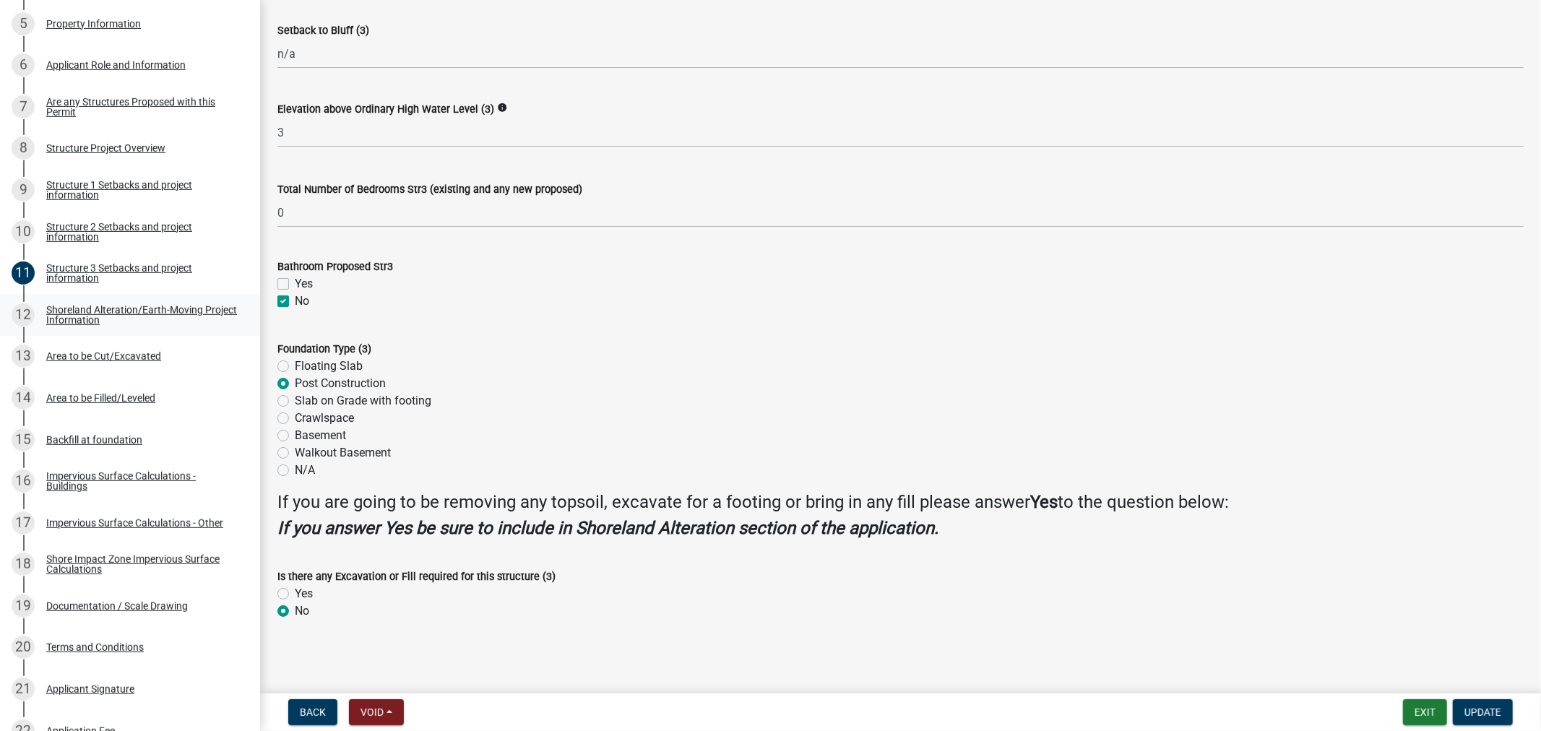
scroll to position [1208, 0]
click at [62, 316] on div "Shoreland Alteration/Earth-Moving Project Information" at bounding box center [141, 315] width 191 height 20
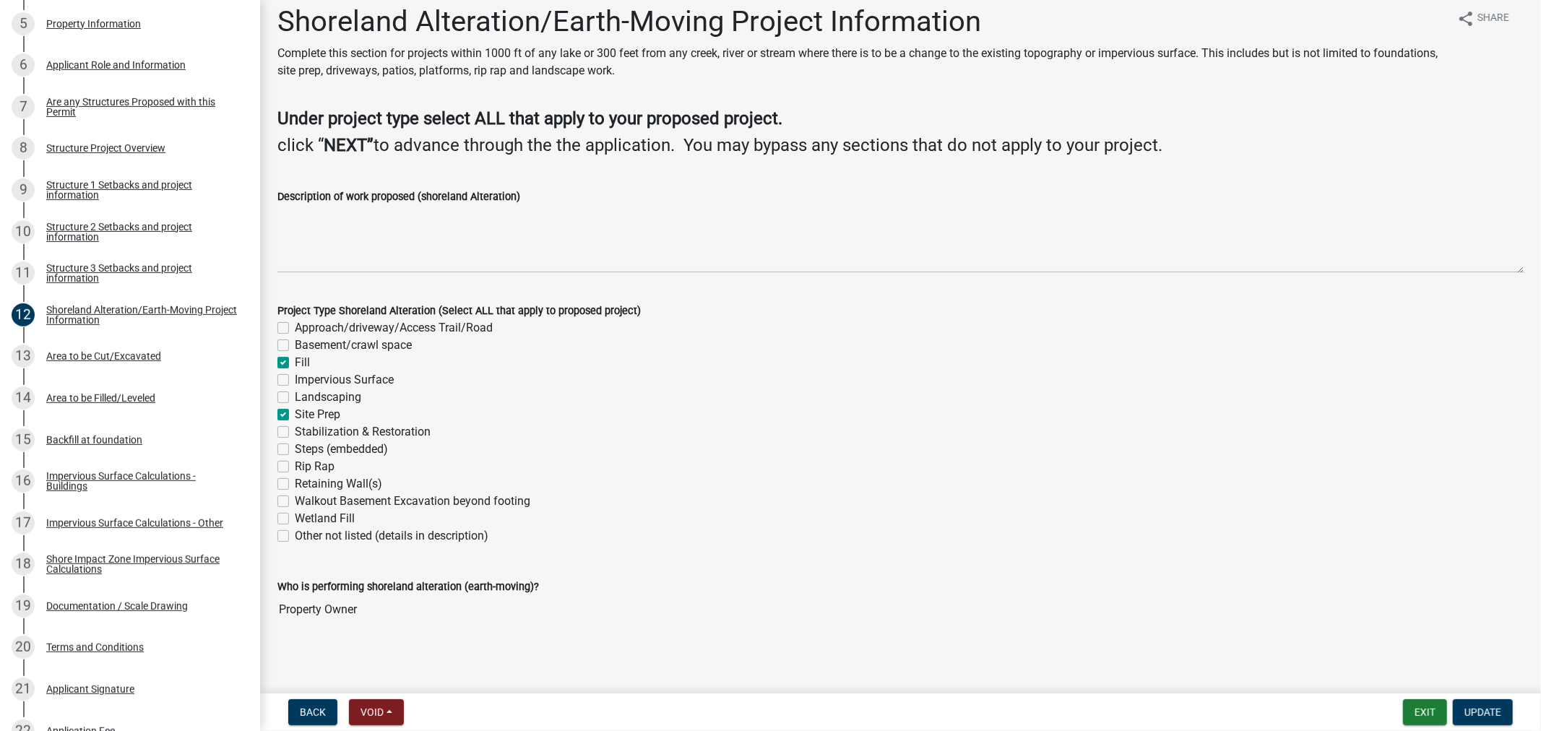
scroll to position [17, 0]
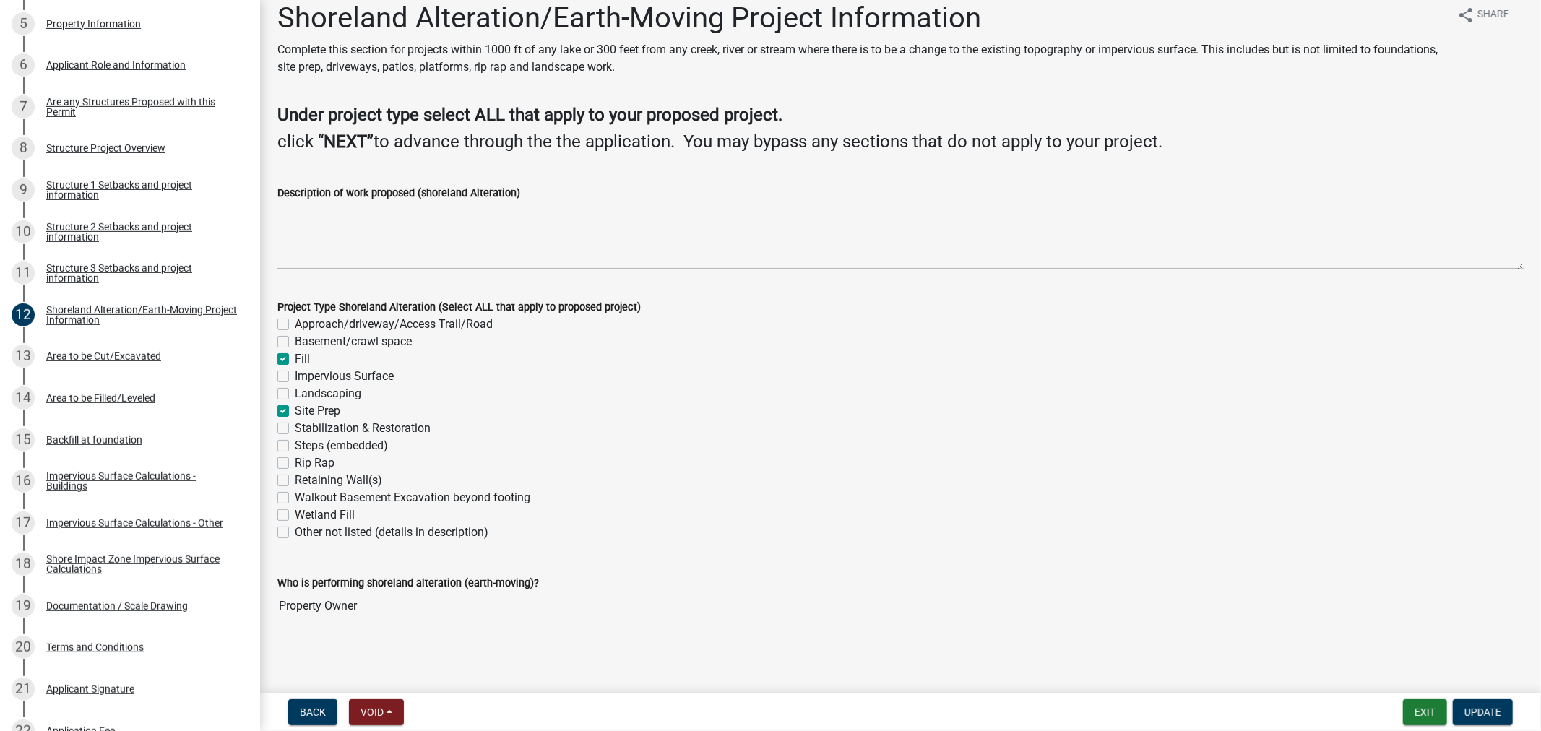
click at [668, 475] on div "Retaining Wall(s)" at bounding box center [900, 480] width 1246 height 17
click at [78, 358] on div "Area to be Cut/Excavated" at bounding box center [103, 356] width 115 height 10
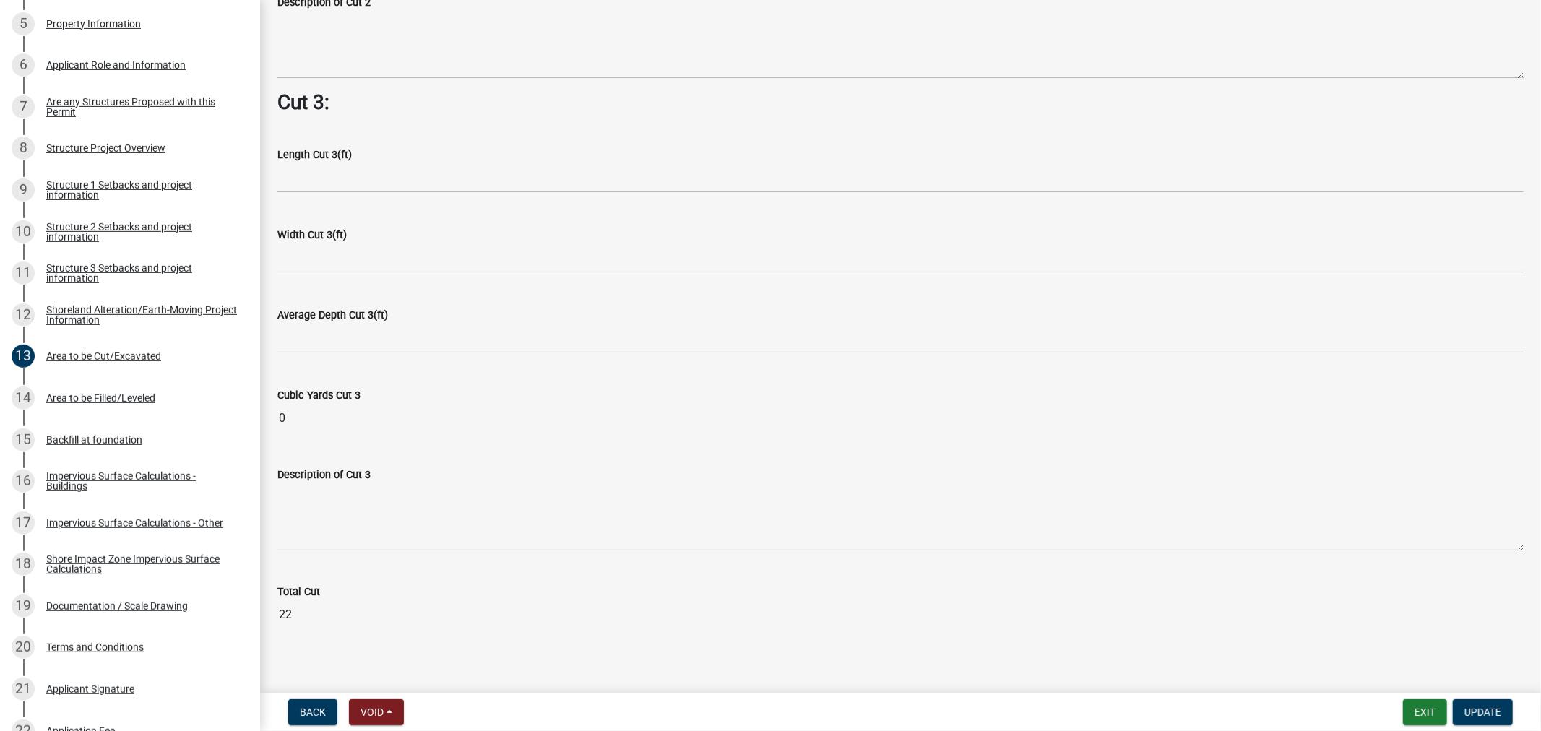
scroll to position [1886, 0]
click at [121, 330] on link "12 Shoreland Alteration/Earth-Moving Project Information" at bounding box center [130, 315] width 260 height 42
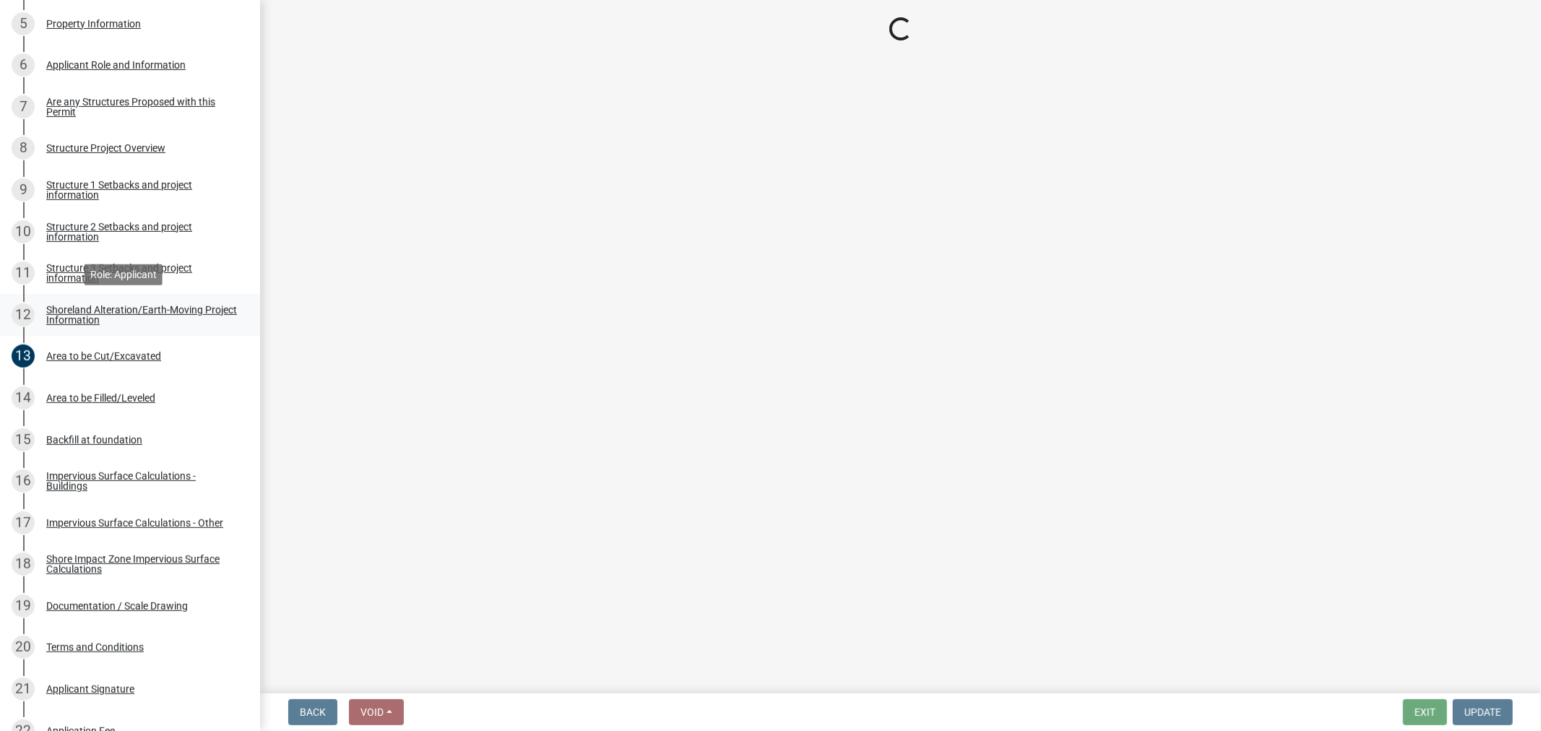
scroll to position [0, 0]
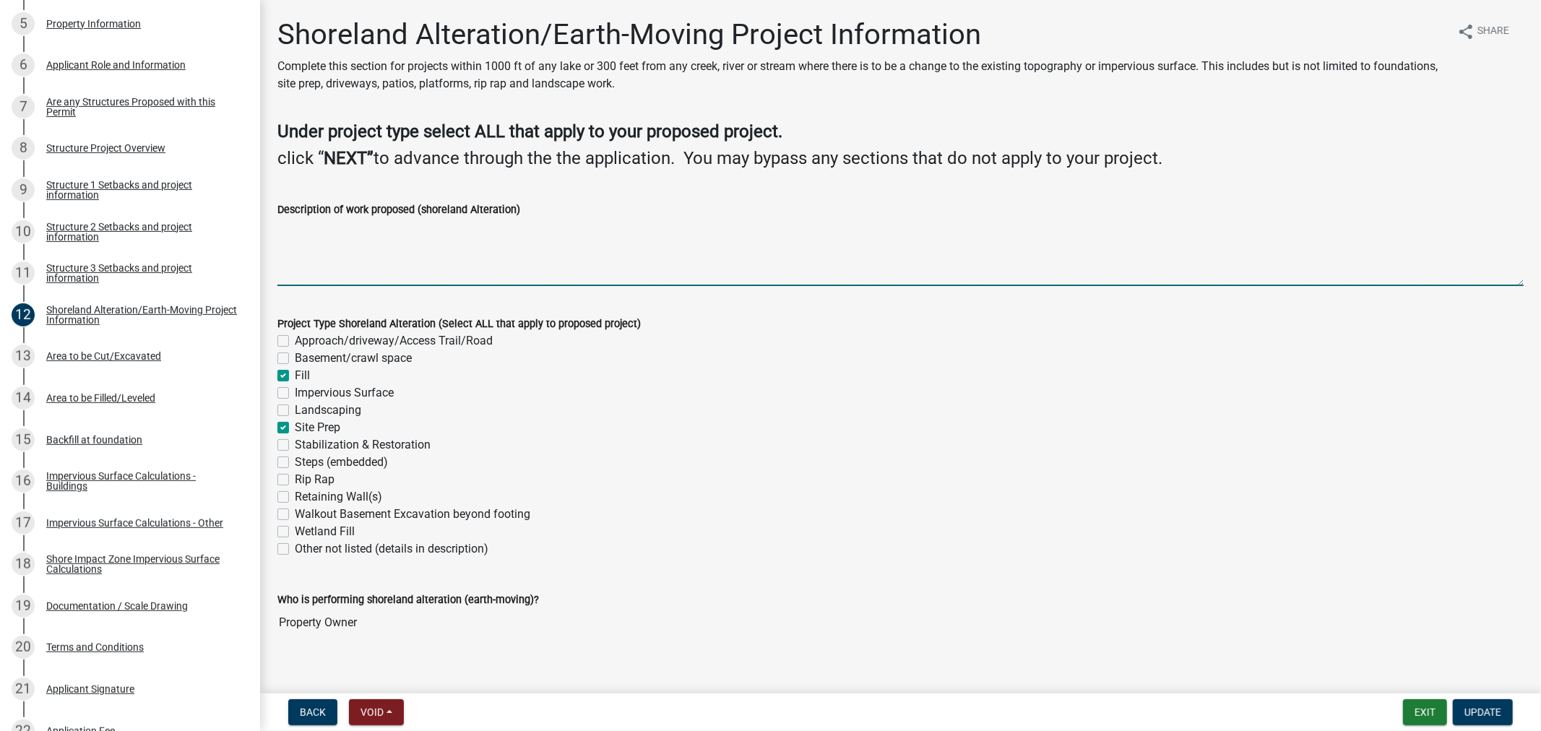
click at [363, 247] on textarea "Description of work proposed (shoreland Alteration)" at bounding box center [900, 252] width 1246 height 68
type textarea "prepare building pad/ crawlspace"
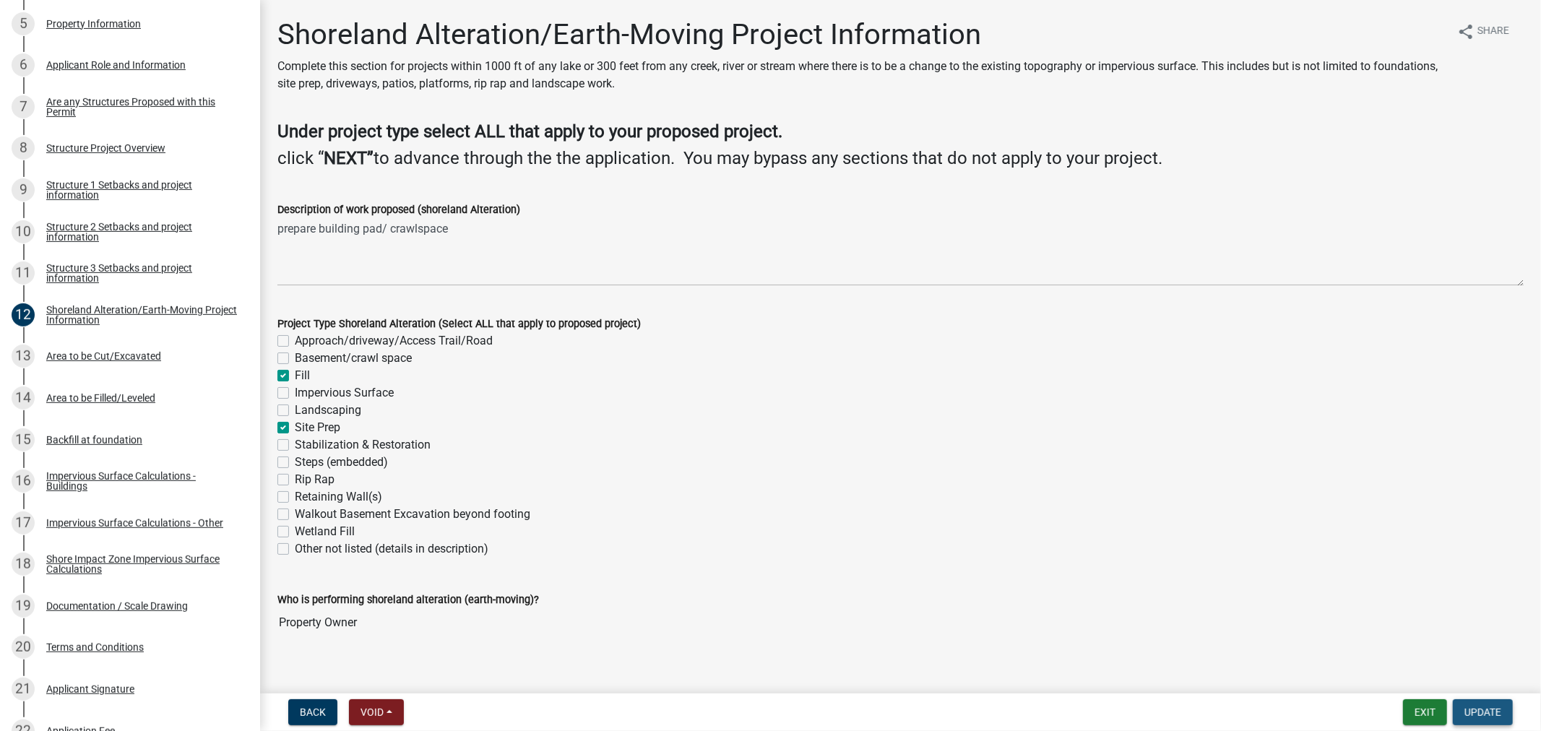
click at [1475, 711] on span "Update" at bounding box center [1482, 713] width 37 height 12
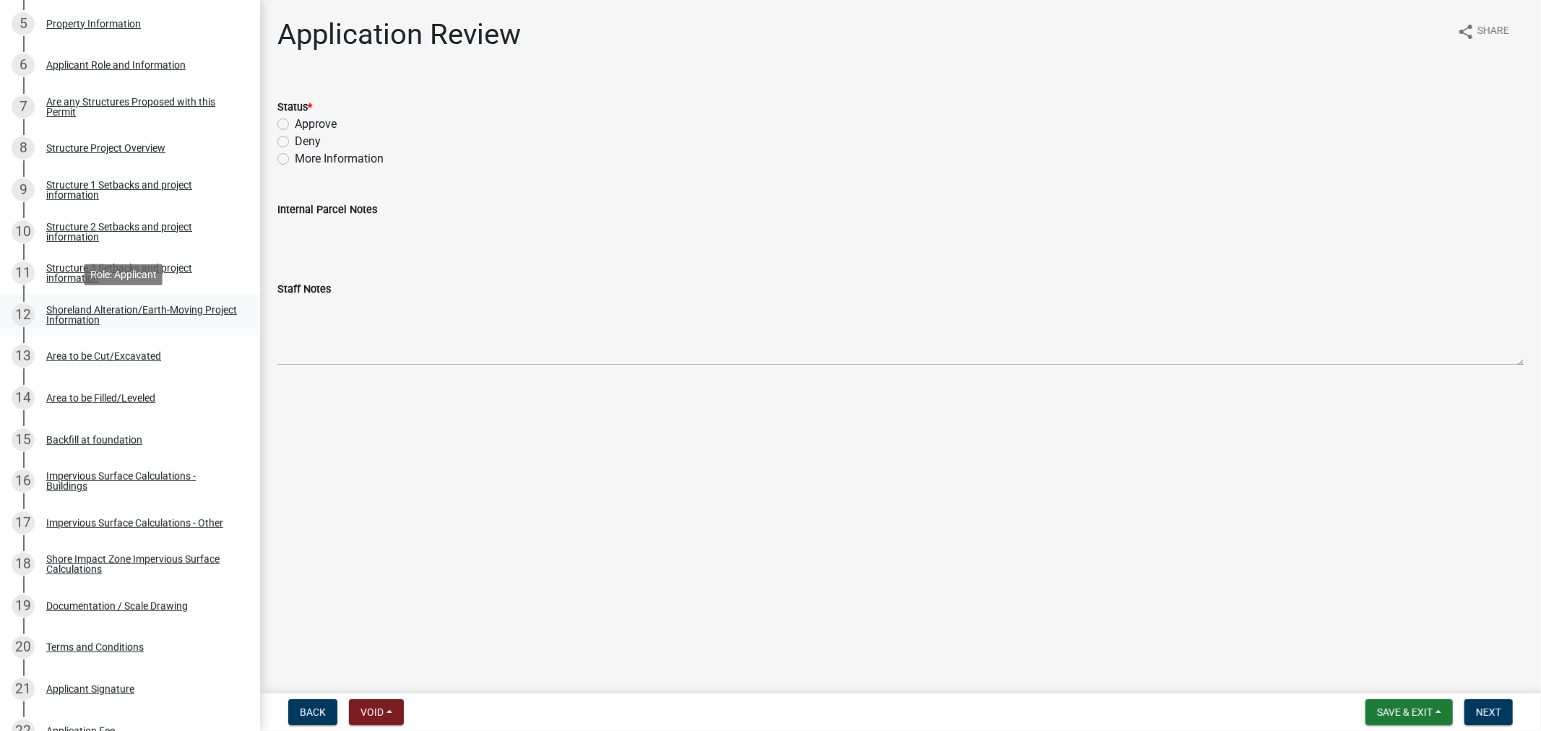
click at [91, 307] on div "Shoreland Alteration/Earth-Moving Project Information" at bounding box center [141, 315] width 191 height 20
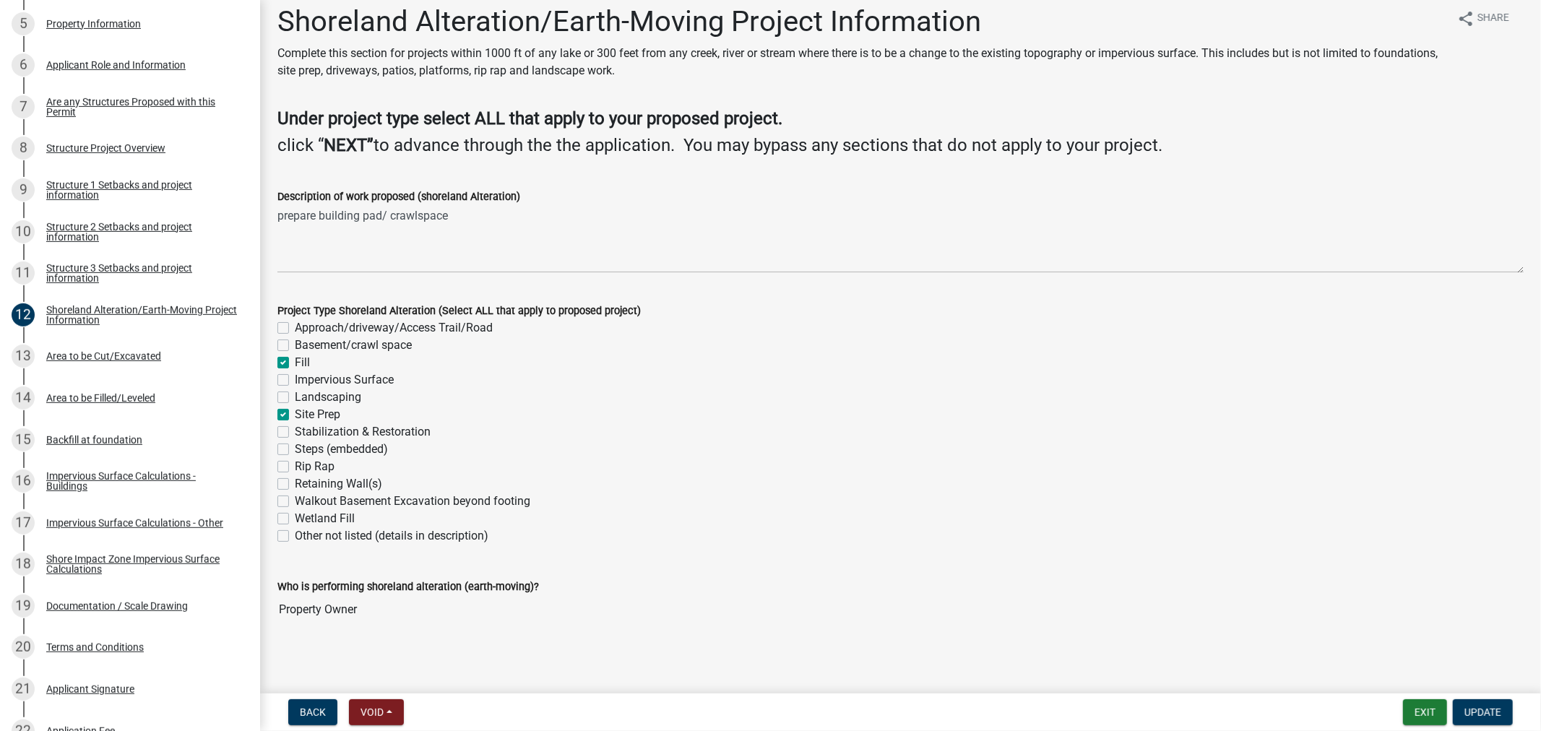
scroll to position [17, 0]
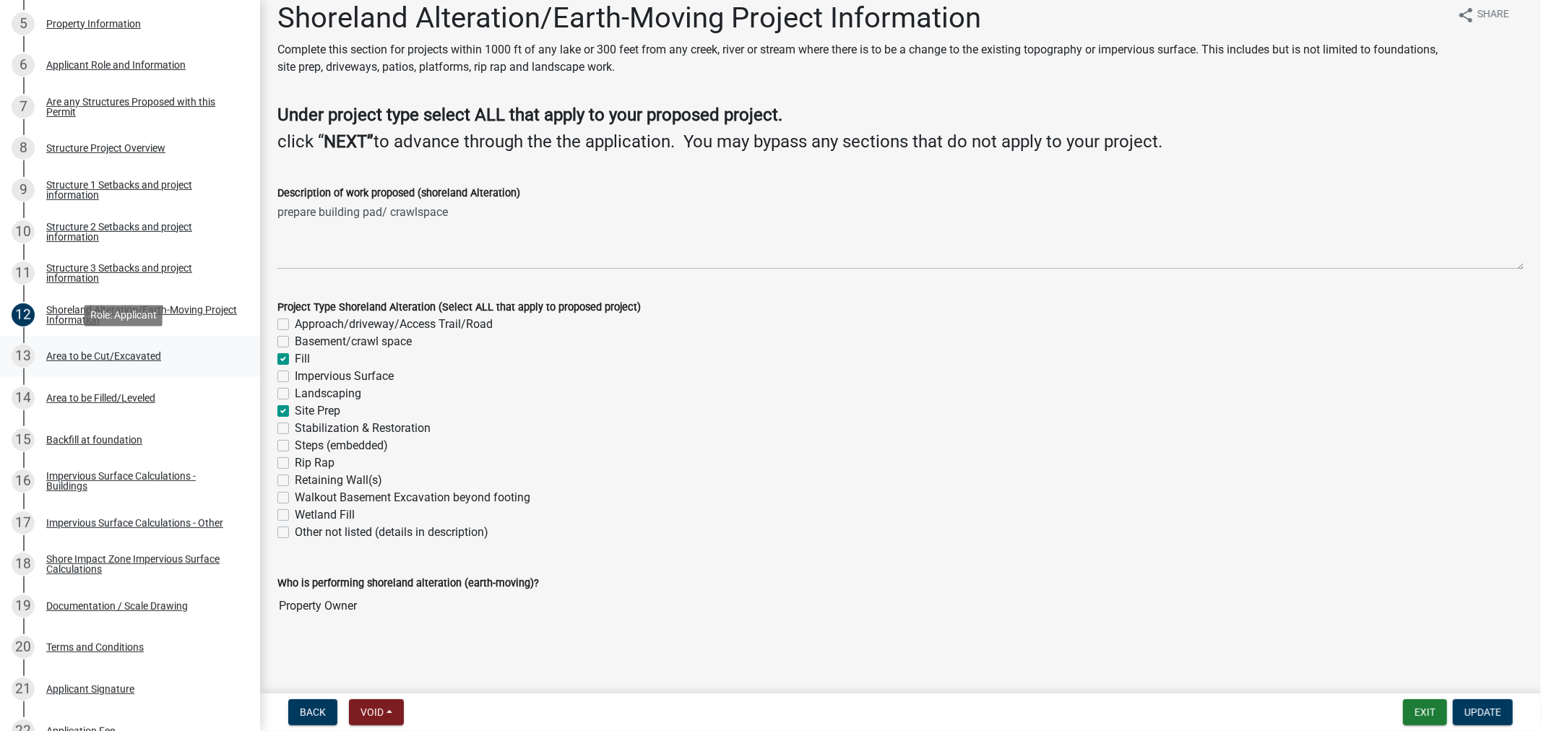
click at [73, 358] on div "Area to be Cut/Excavated" at bounding box center [103, 356] width 115 height 10
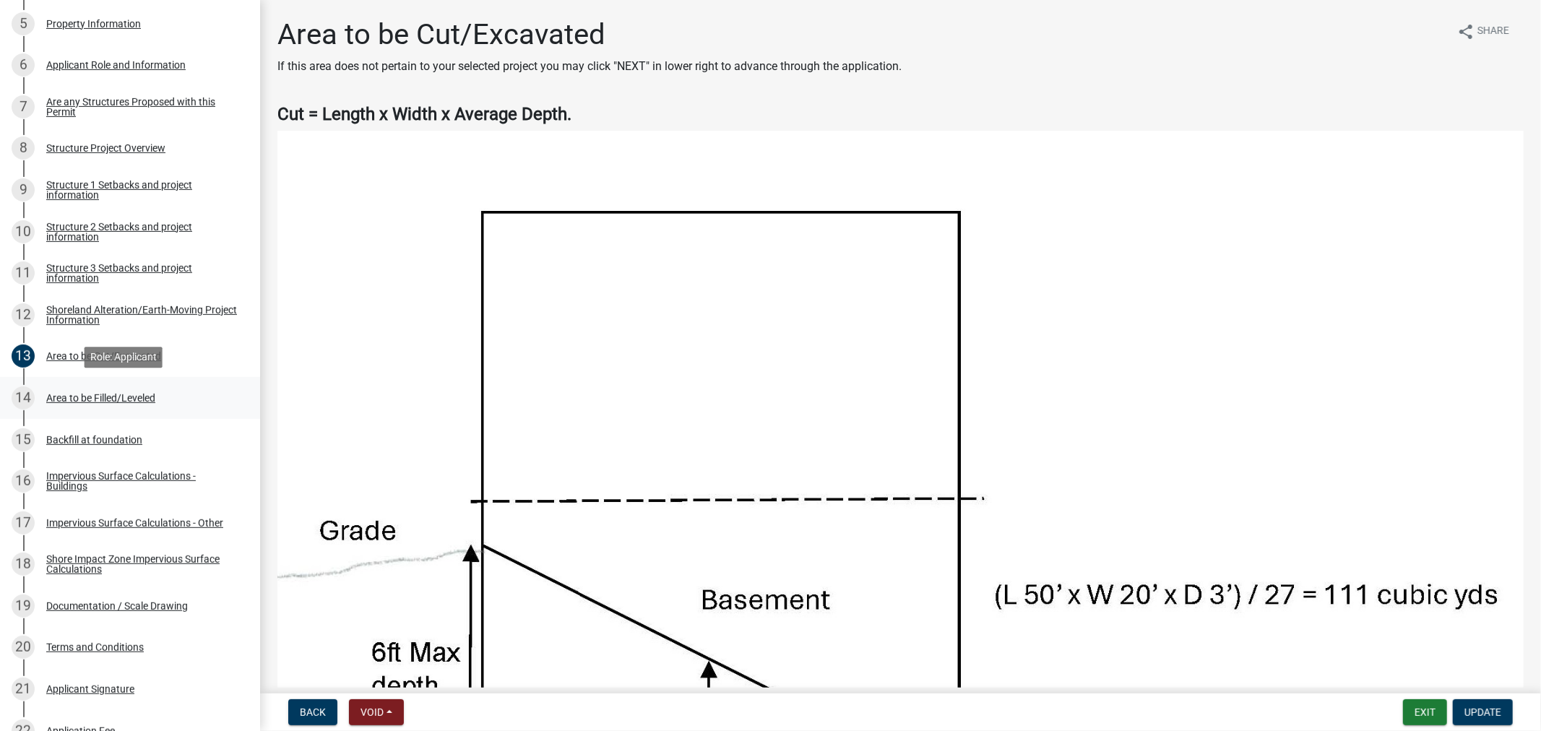
click at [73, 401] on div "Area to be Filled/Leveled" at bounding box center [100, 398] width 109 height 10
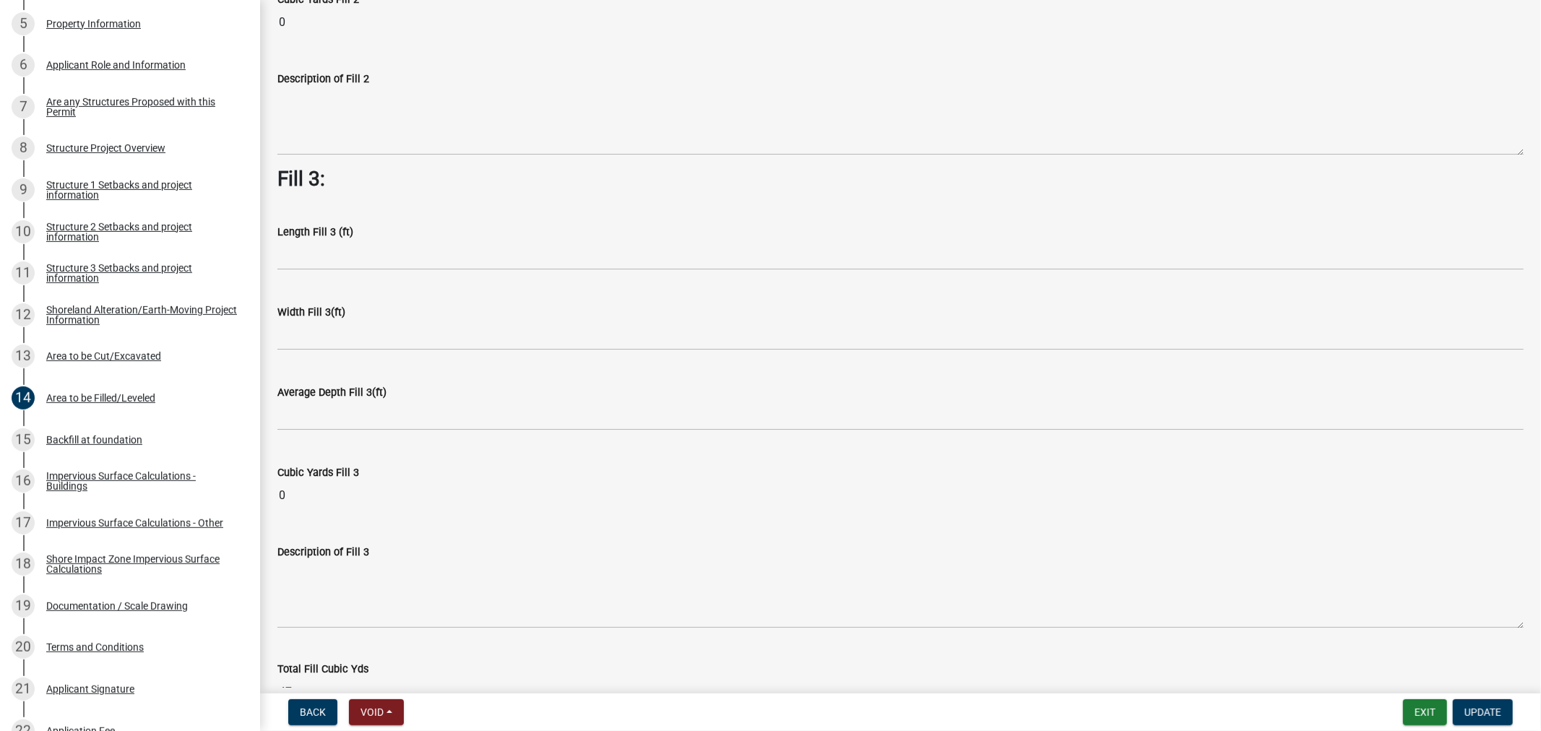
scroll to position [970, 0]
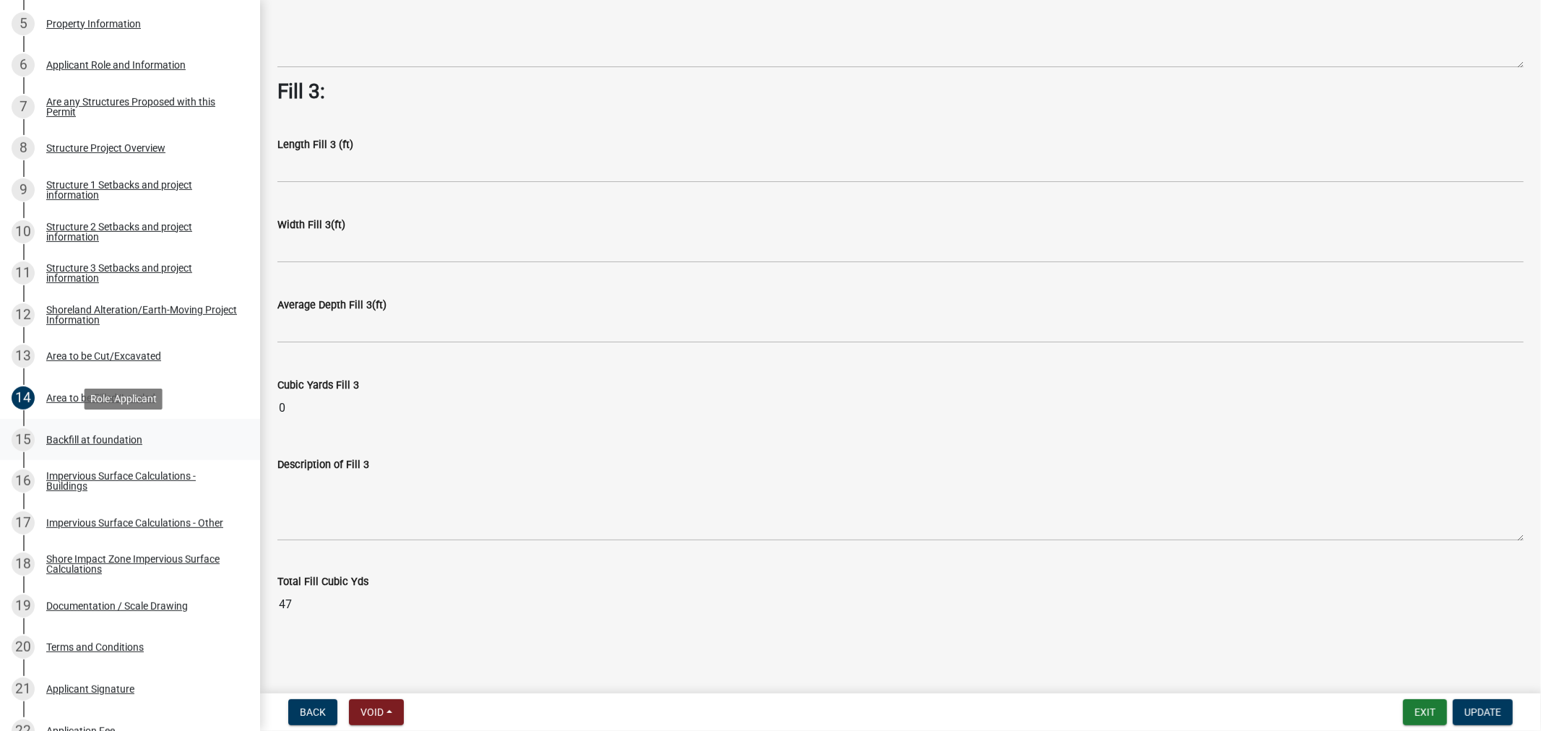
click at [58, 441] on div "Backfill at foundation" at bounding box center [94, 440] width 96 height 10
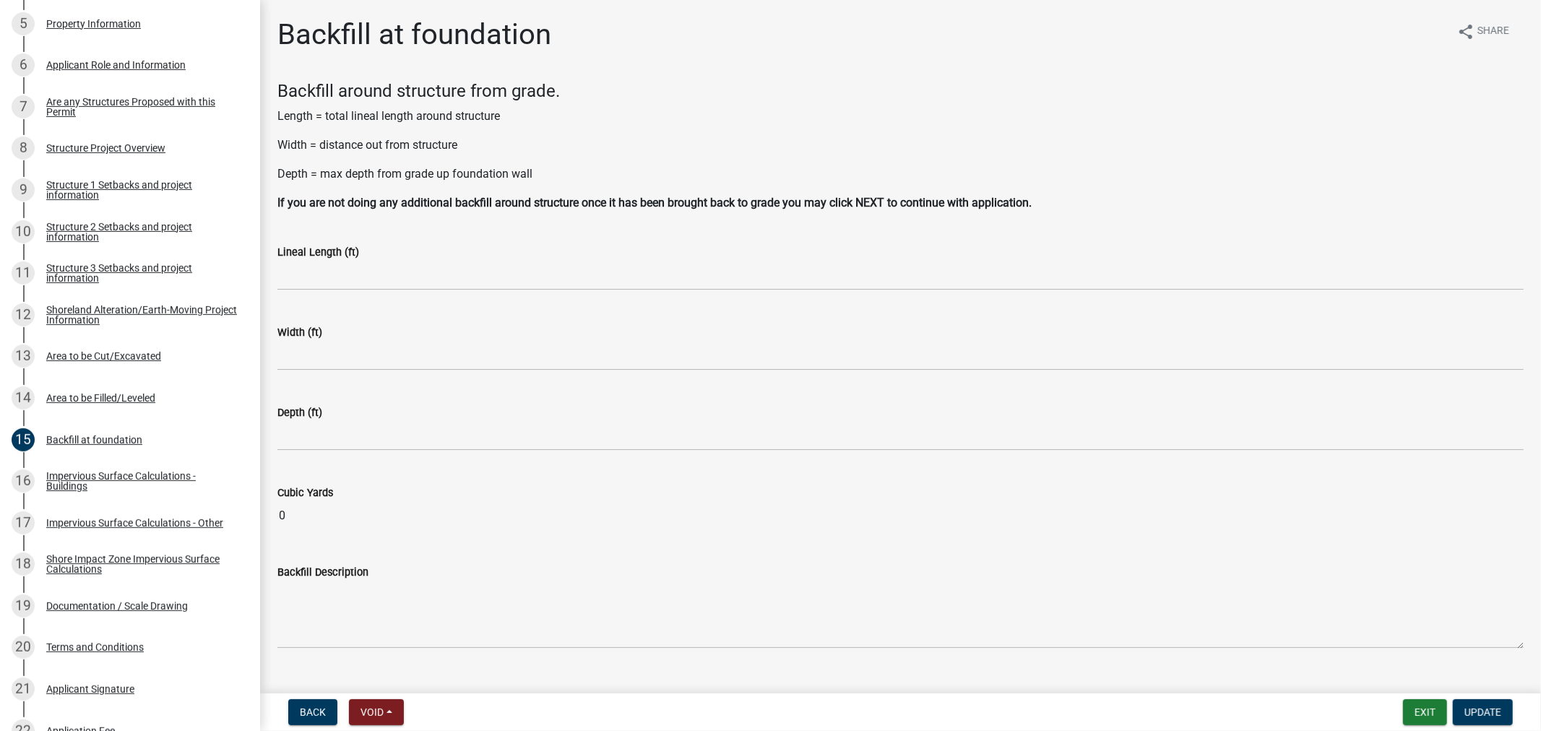
scroll to position [29, 0]
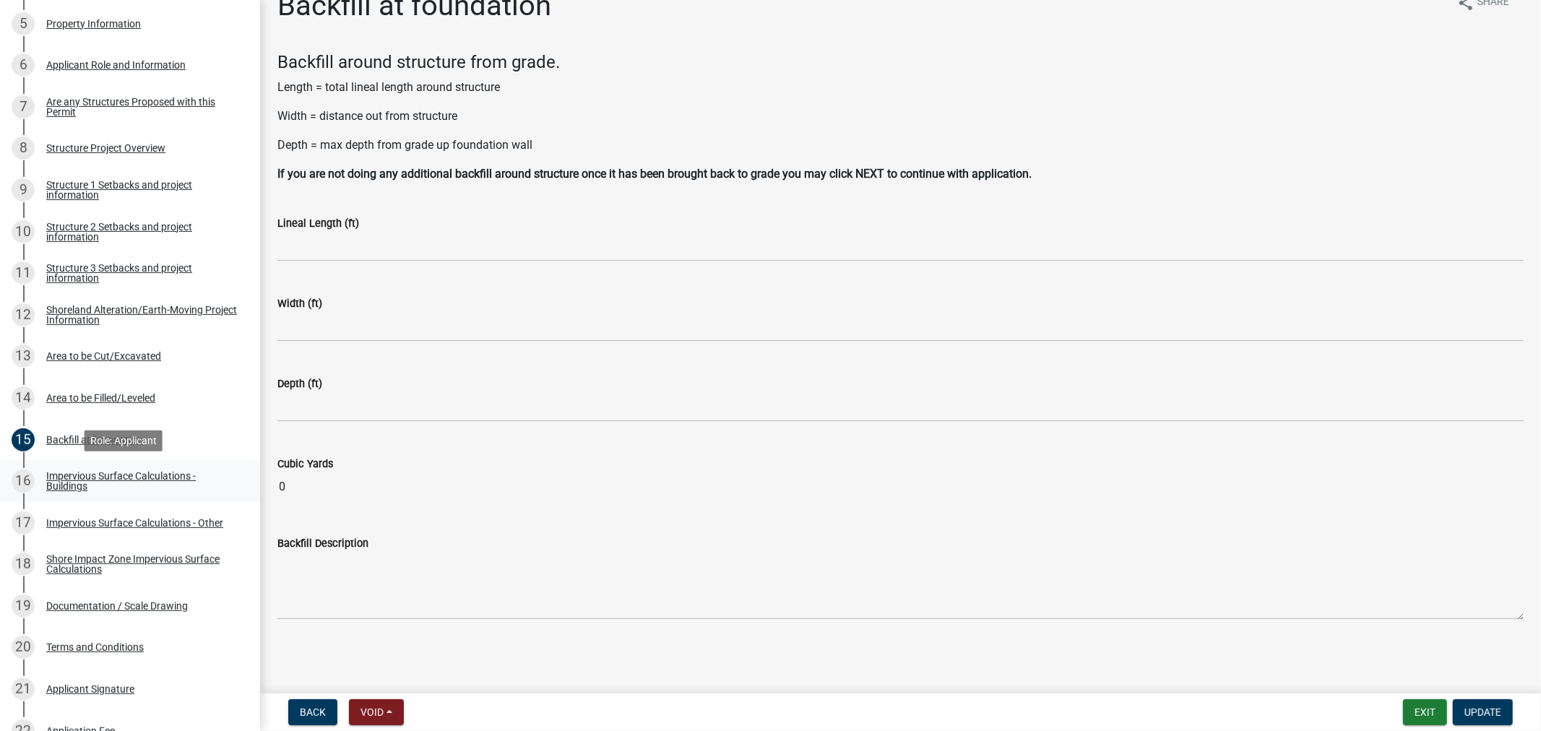
click at [69, 479] on div "Impervious Surface Calculations - Buildings" at bounding box center [141, 481] width 191 height 20
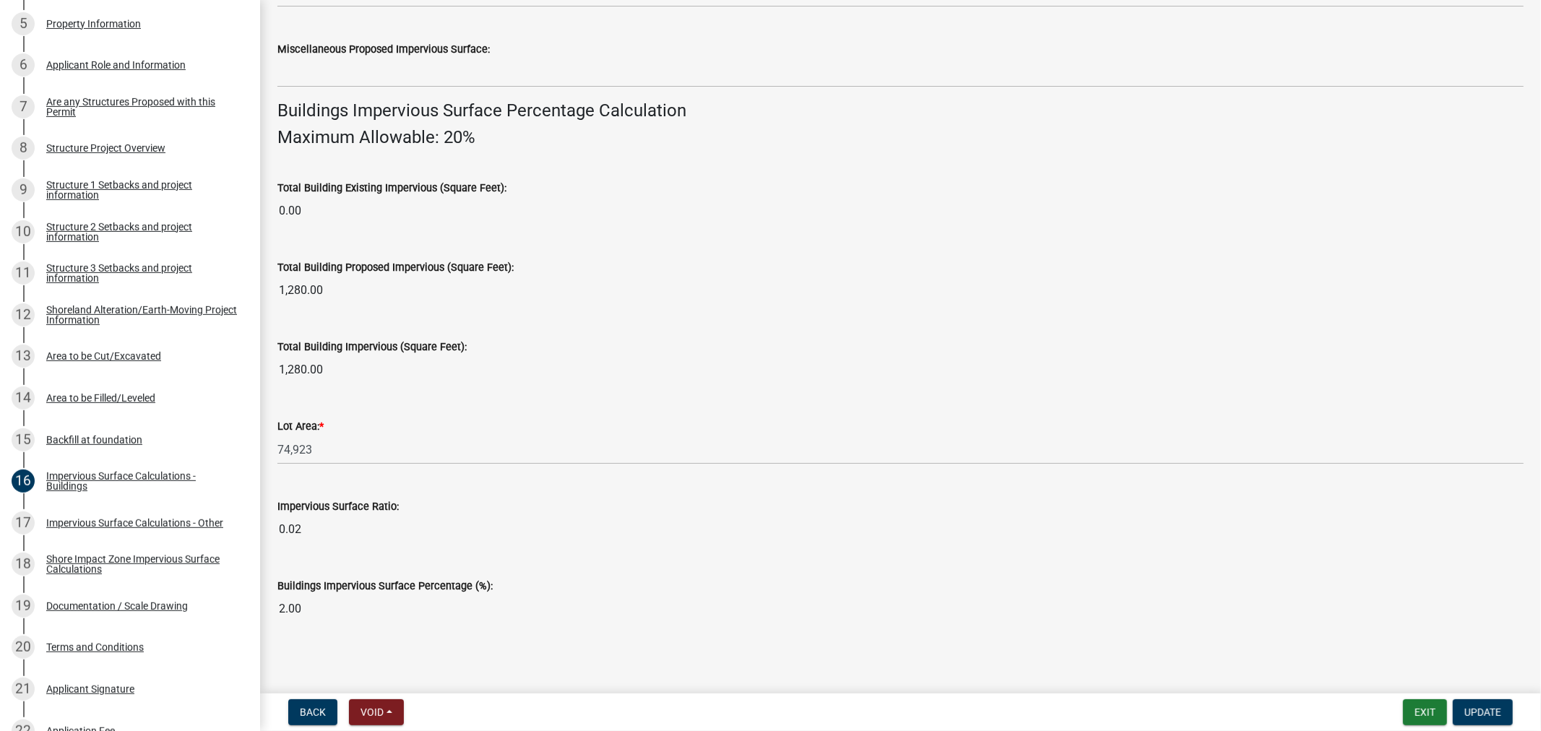
scroll to position [907, 0]
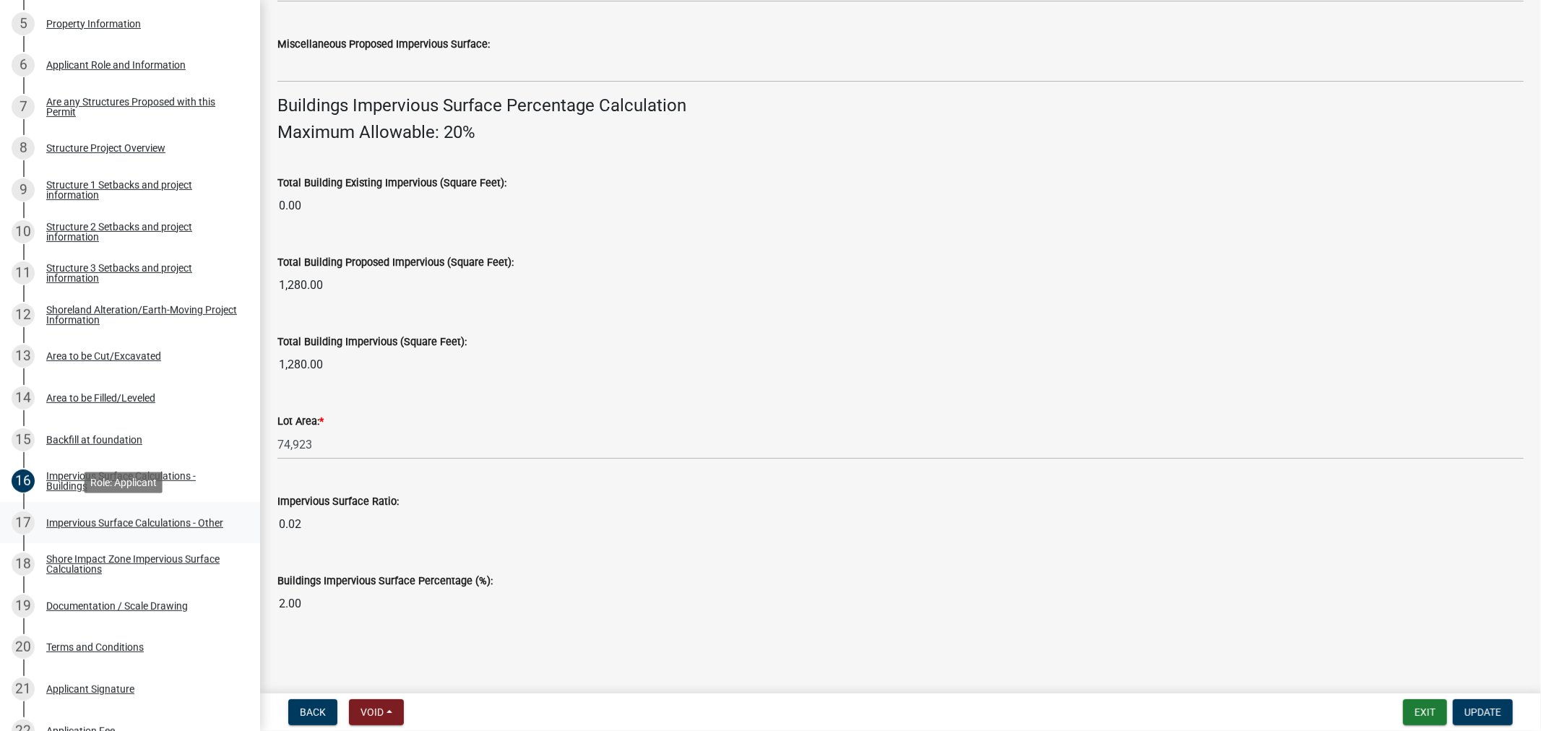
click at [85, 524] on div "Impervious Surface Calculations - Other" at bounding box center [134, 523] width 177 height 10
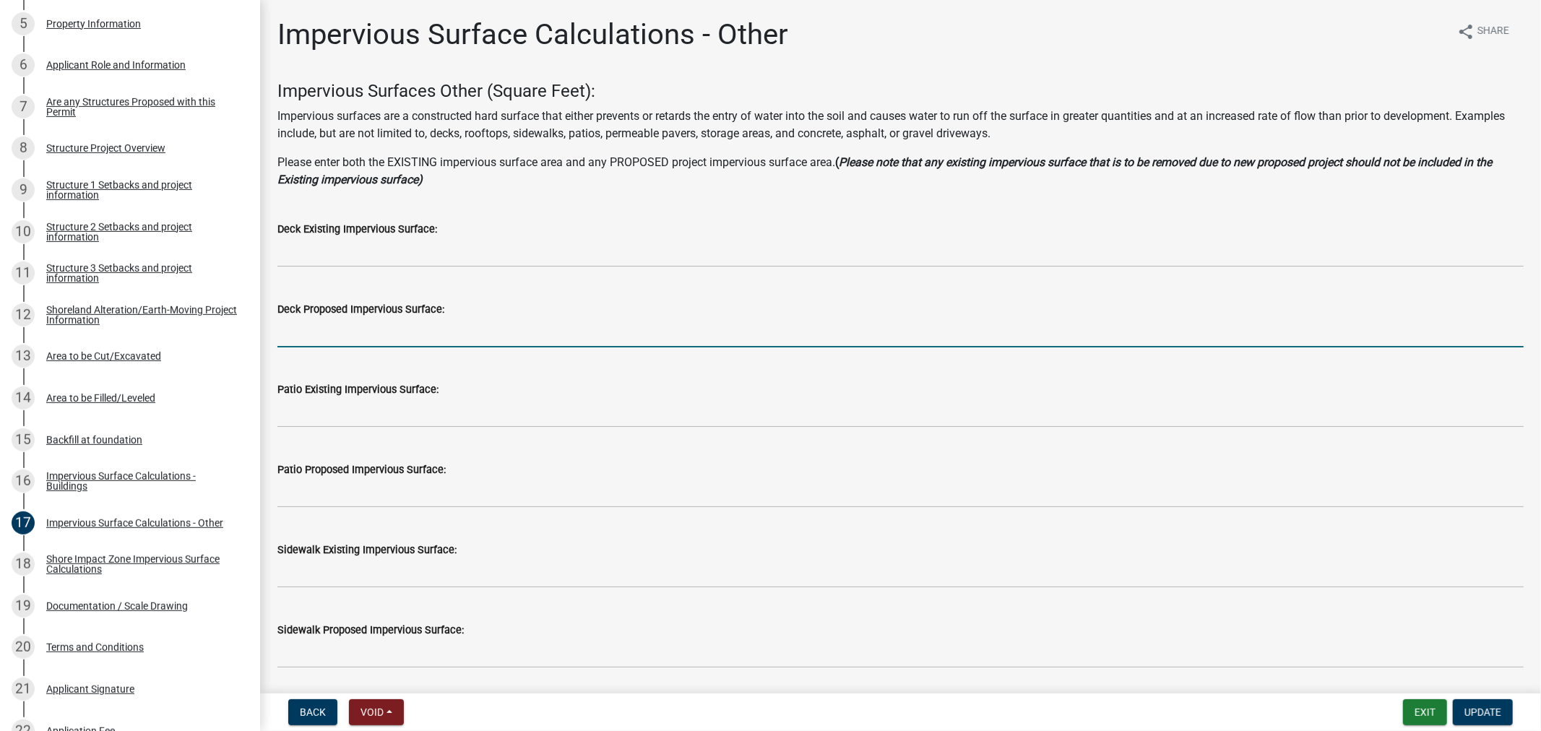
click at [298, 341] on input "text" at bounding box center [900, 333] width 1246 height 30
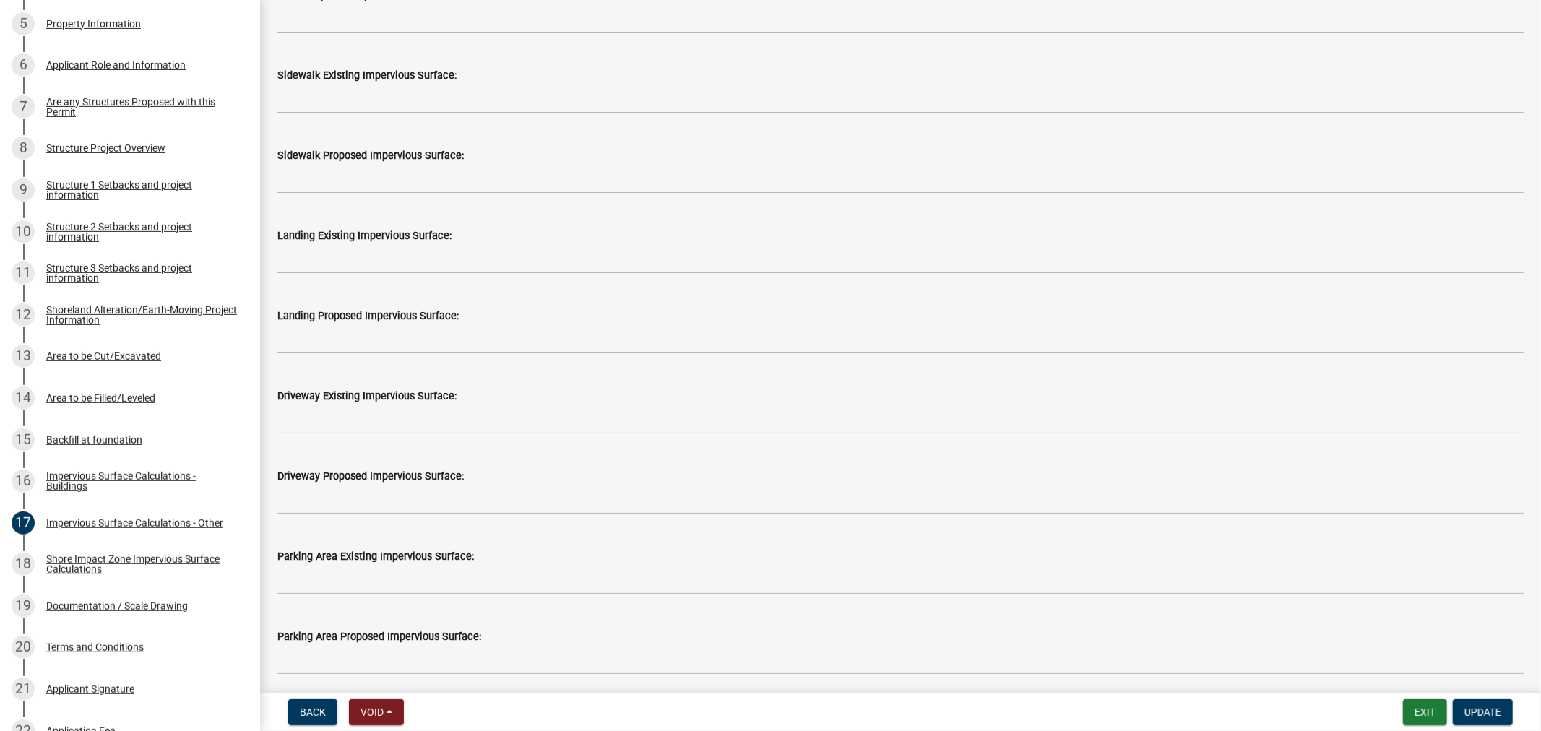
scroll to position [481, 0]
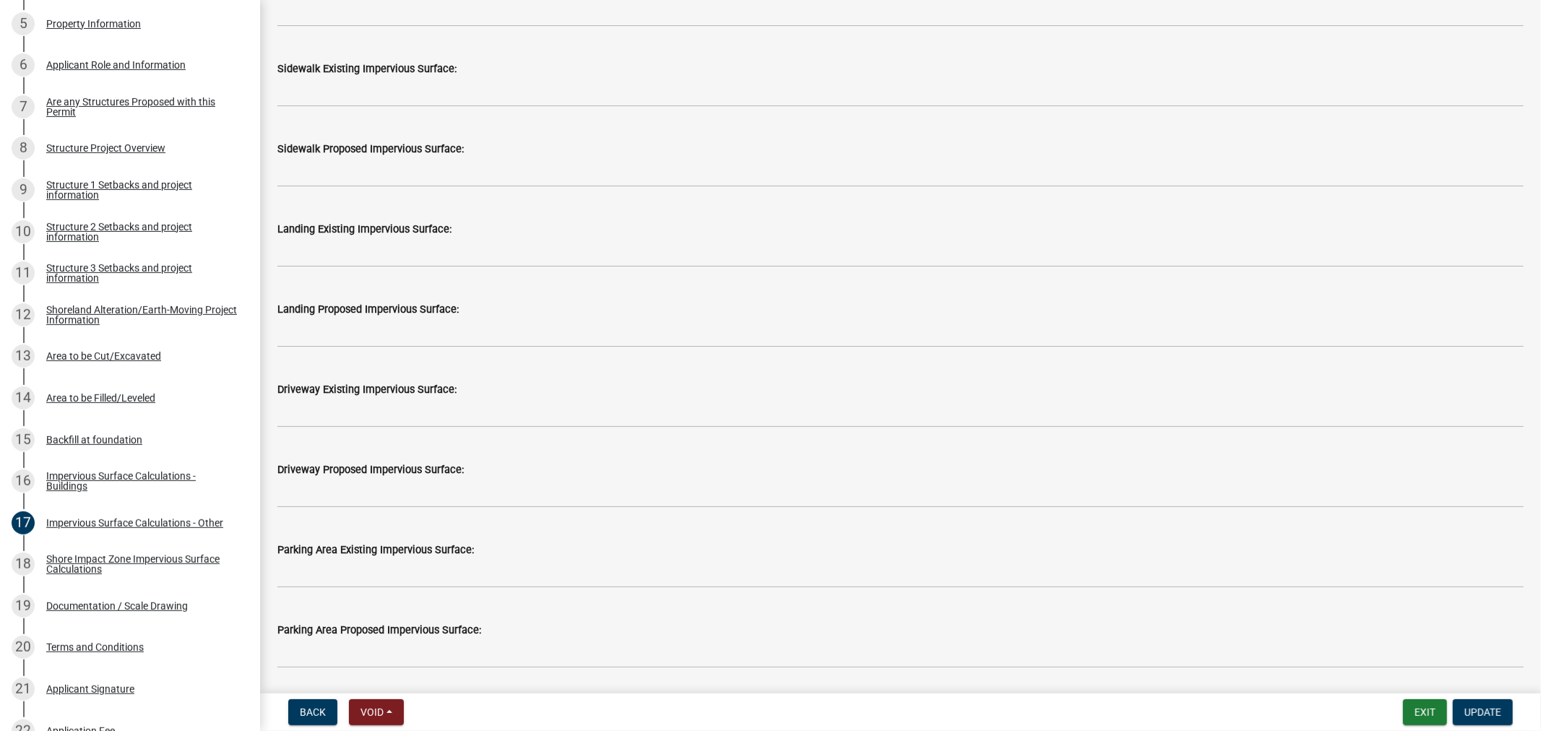
type input "176"
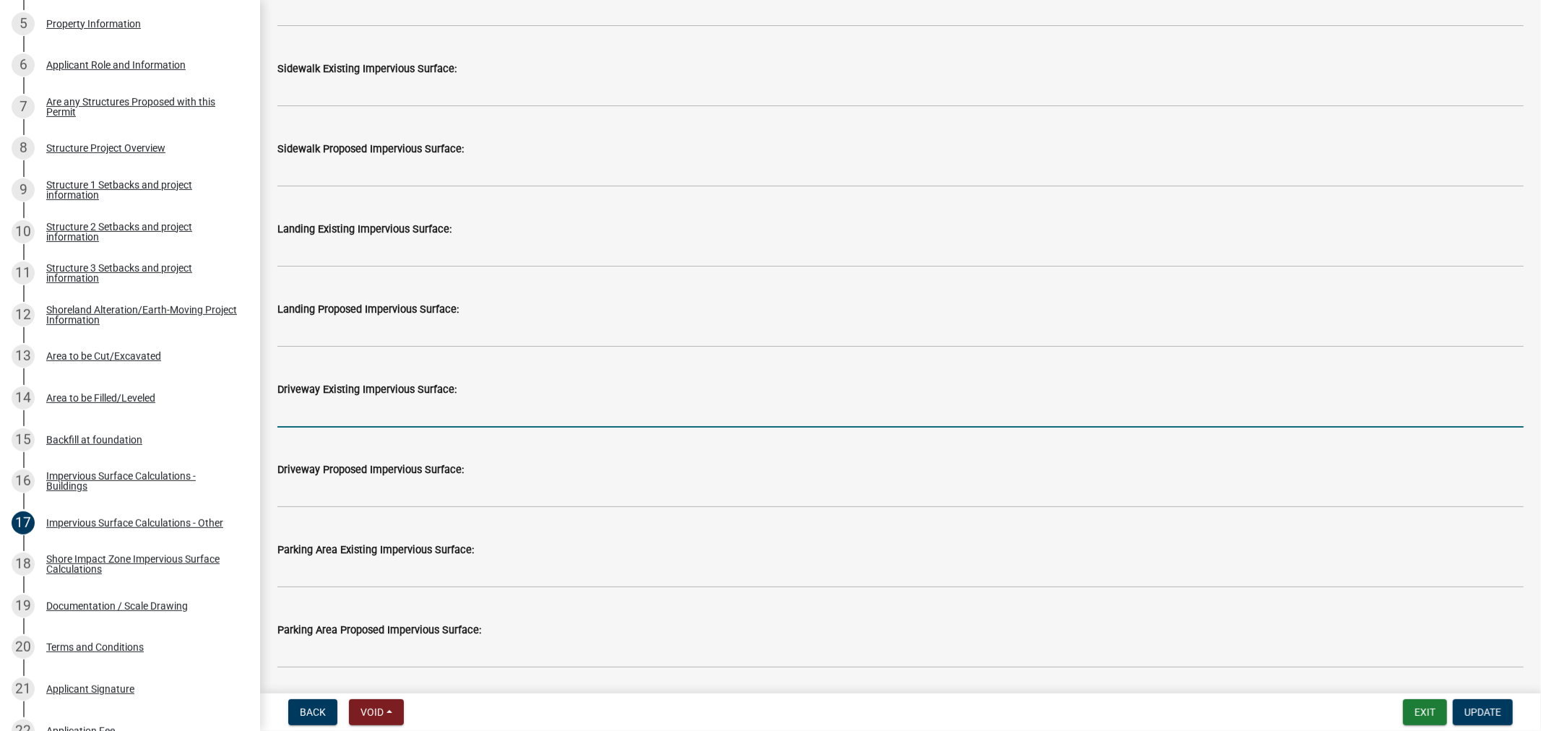
drag, startPoint x: 377, startPoint y: 418, endPoint x: 400, endPoint y: 415, distance: 23.3
click at [377, 418] on input "text" at bounding box center [900, 413] width 1246 height 30
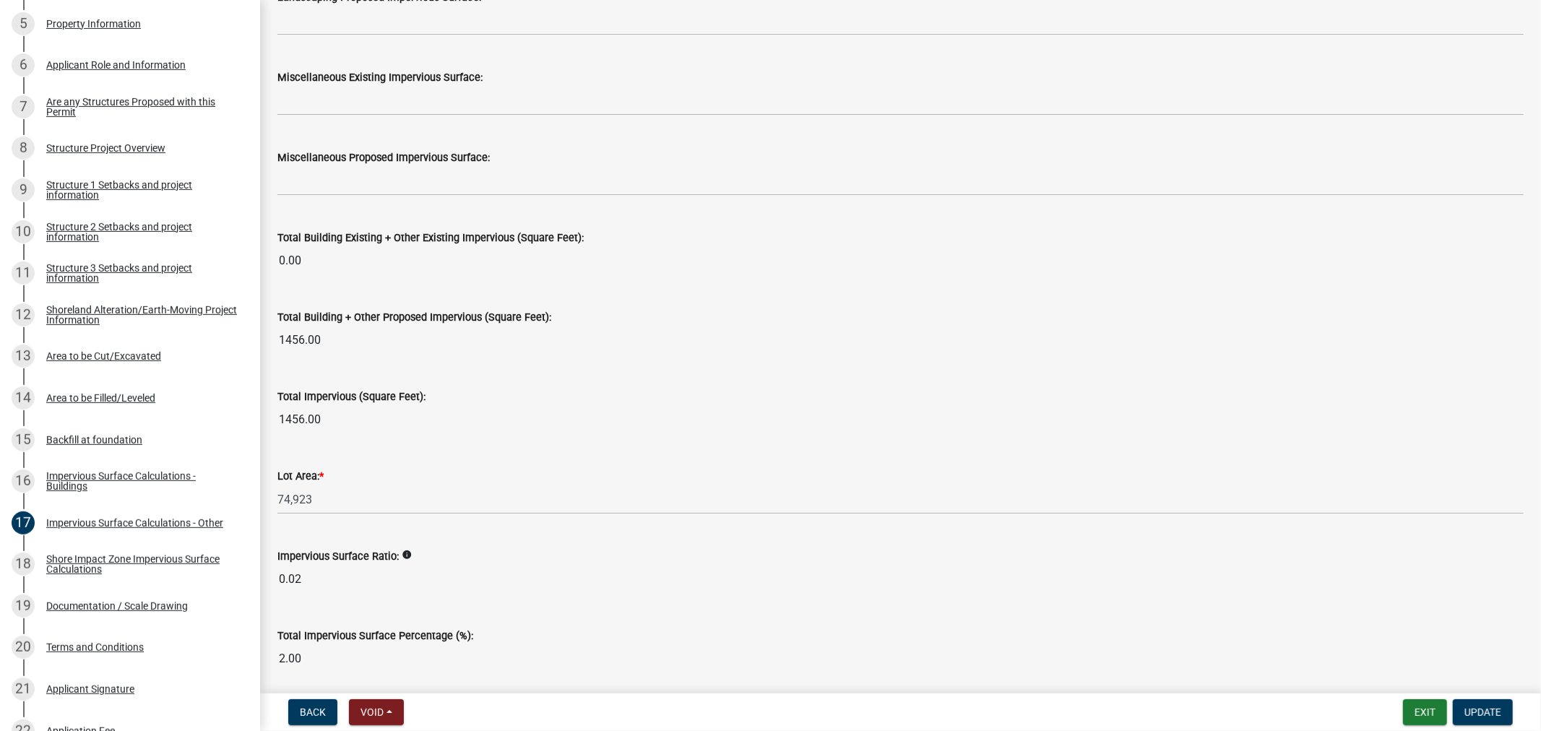
scroll to position [1490, 0]
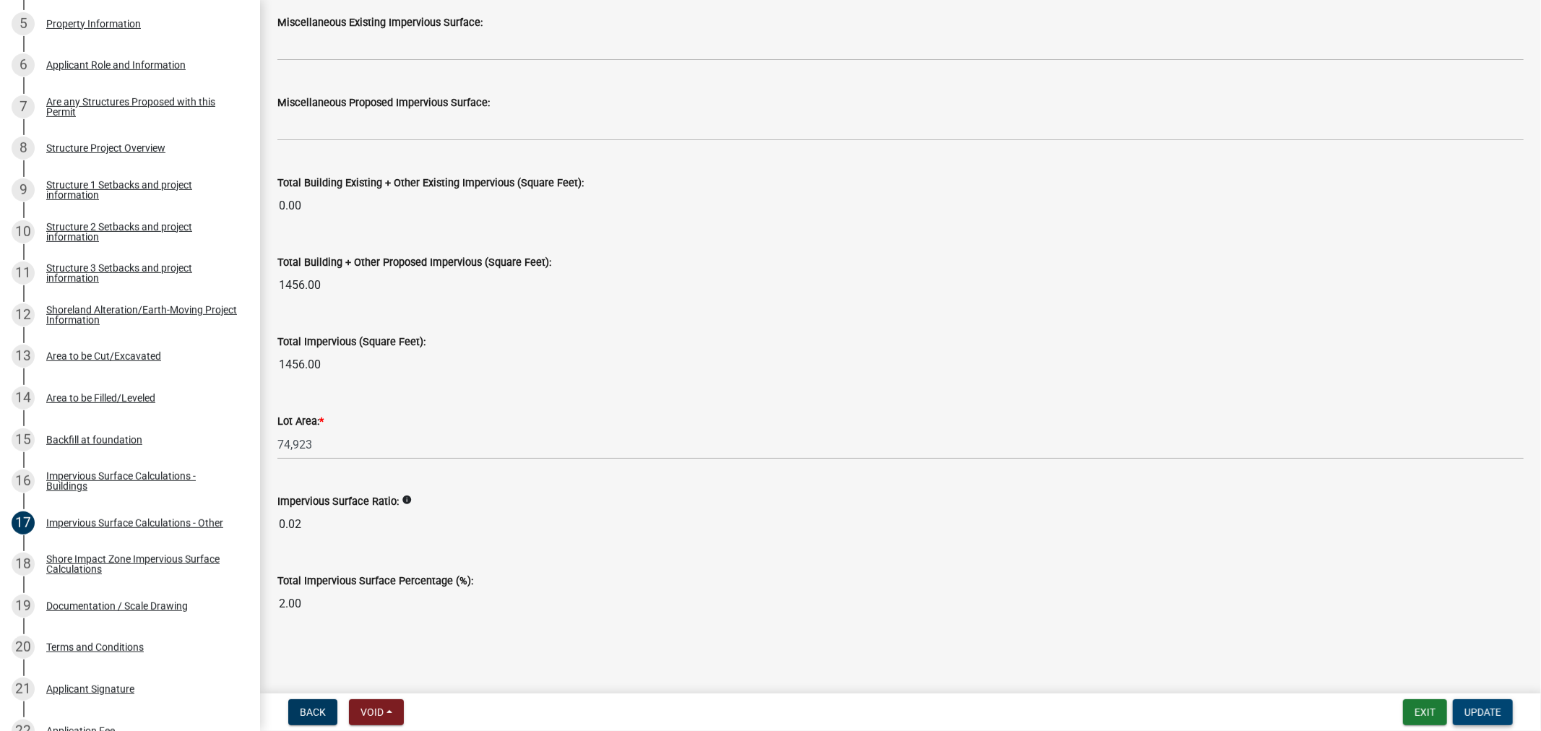
type input "1500"
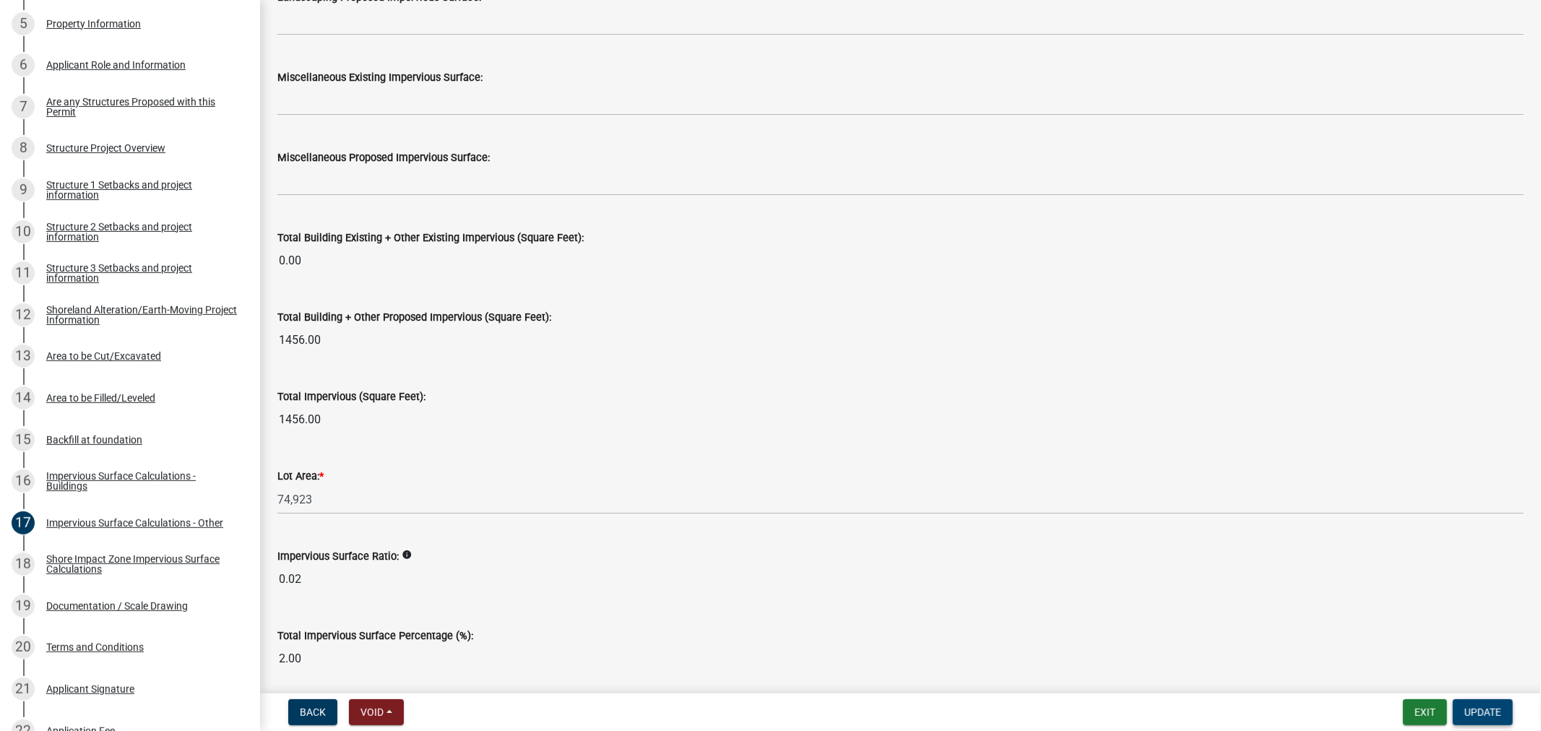
click at [1485, 709] on span "Update" at bounding box center [1482, 713] width 37 height 12
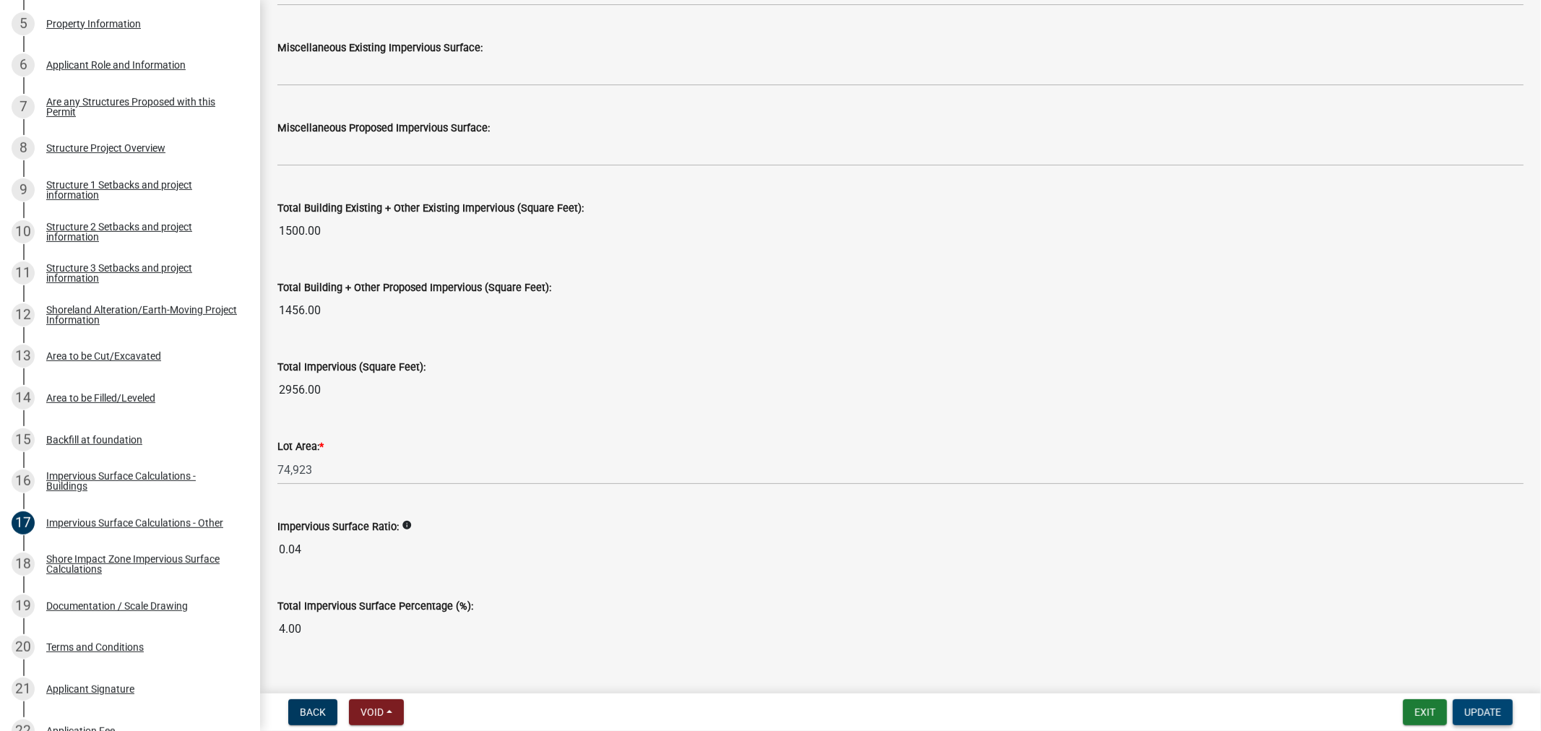
scroll to position [1490, 0]
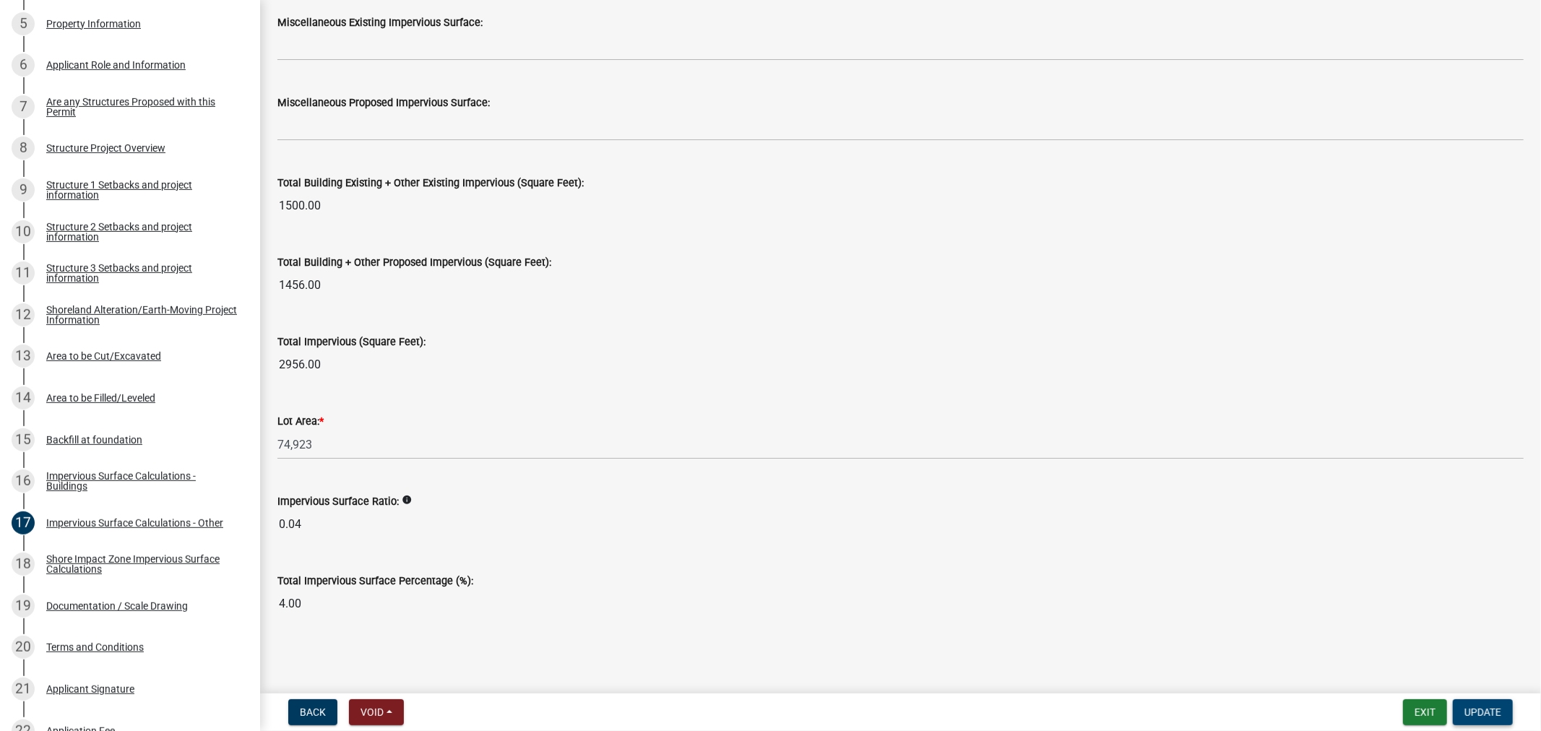
click at [1492, 712] on span "Update" at bounding box center [1482, 713] width 37 height 12
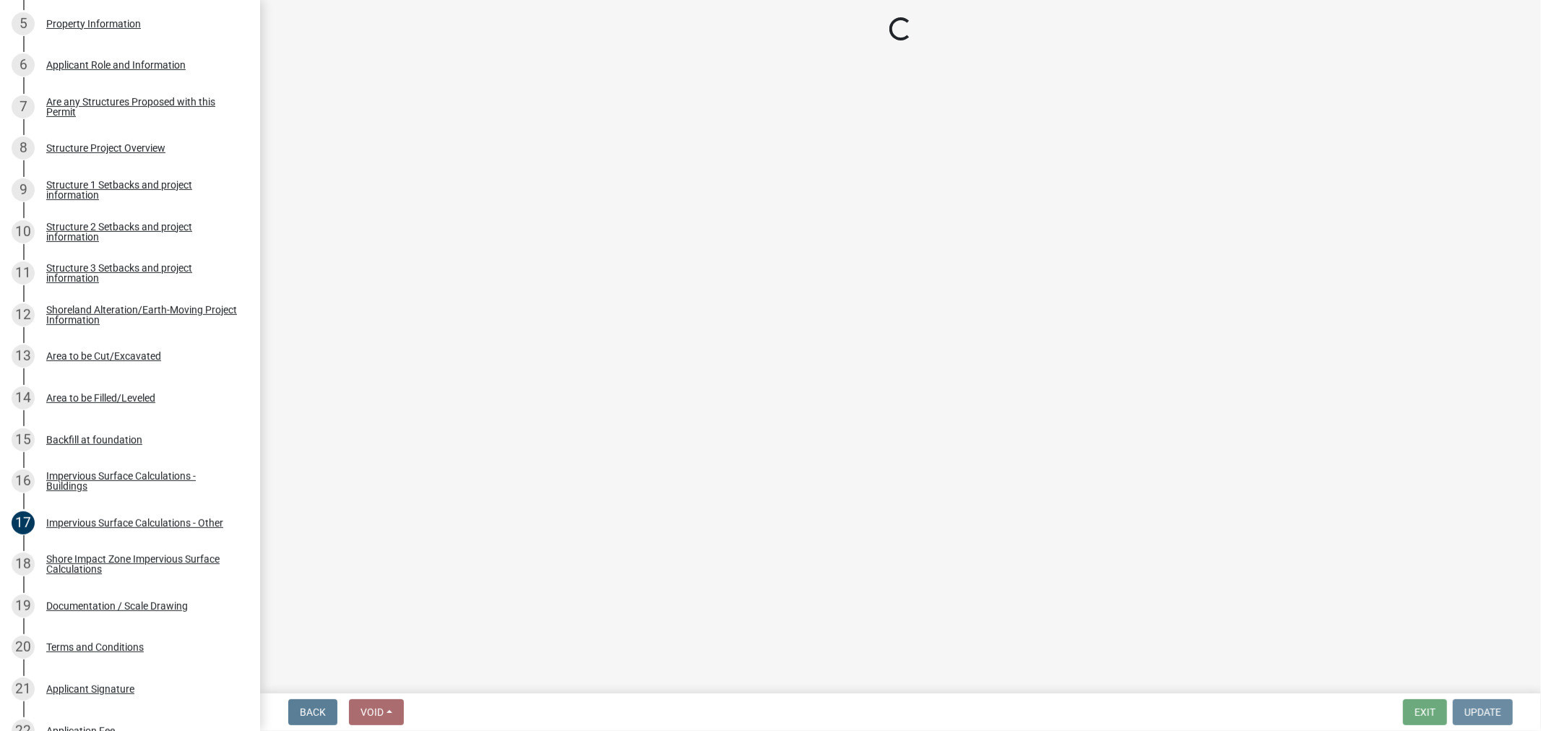
scroll to position [0, 0]
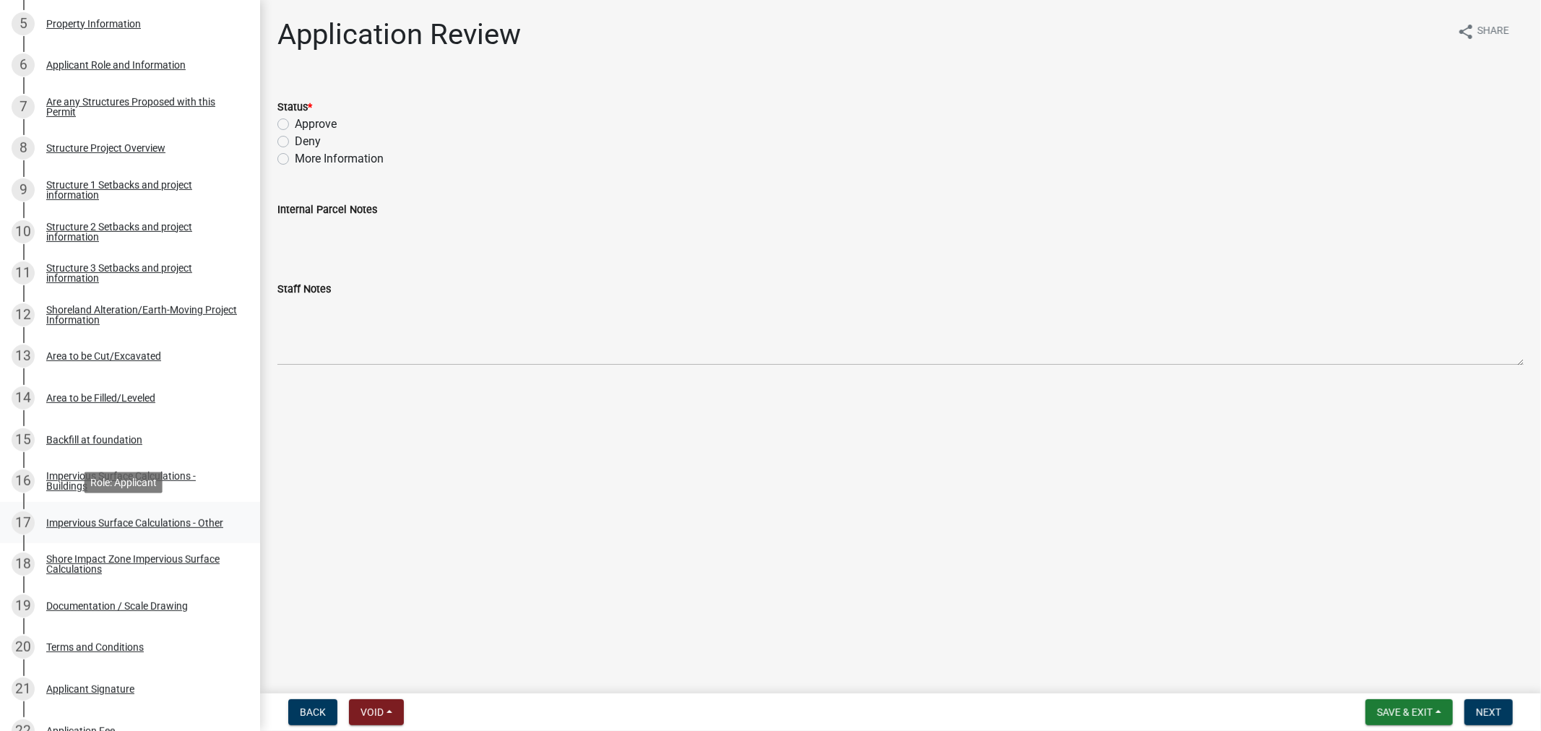
click at [143, 518] on div "Impervious Surface Calculations - Other" at bounding box center [134, 523] width 177 height 10
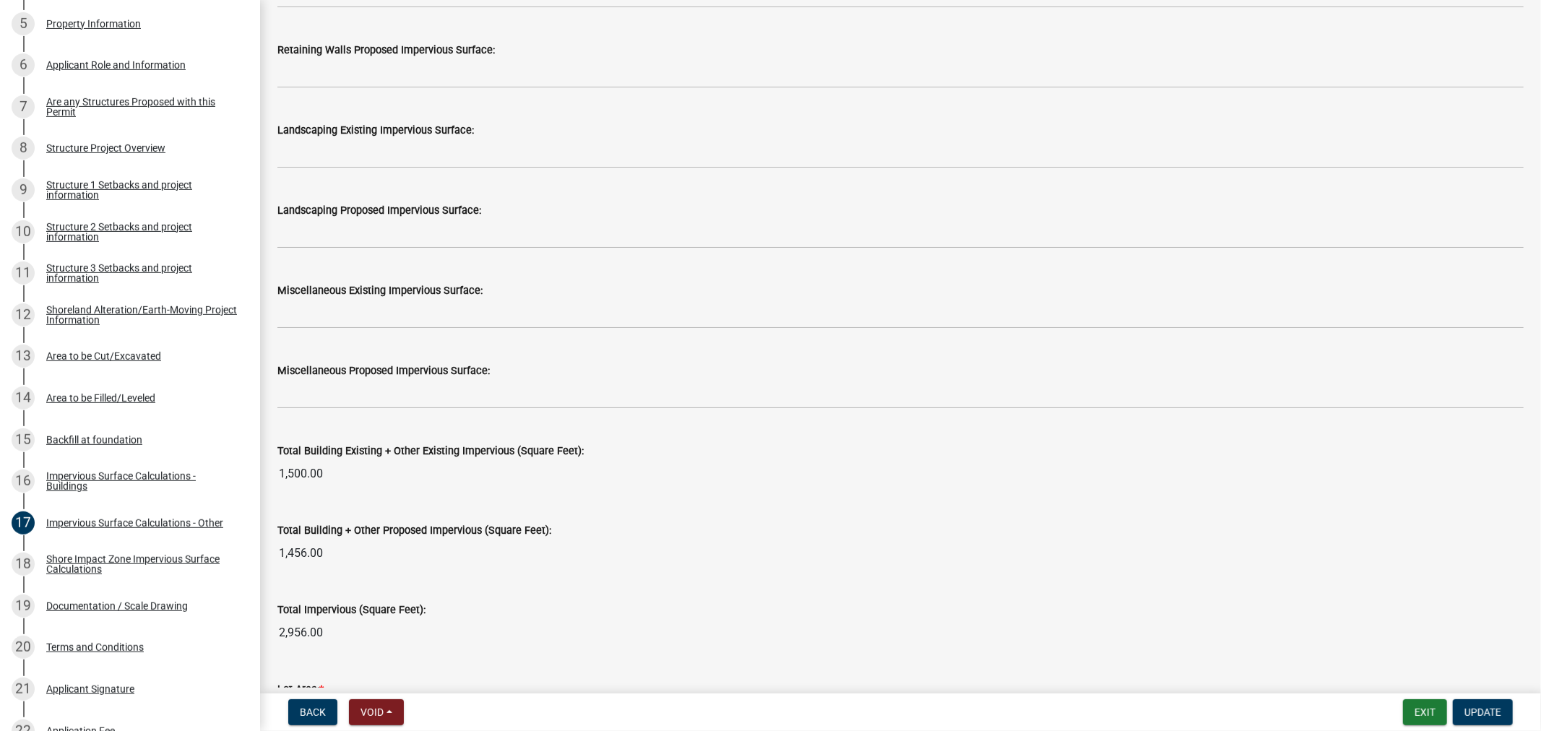
scroll to position [1490, 0]
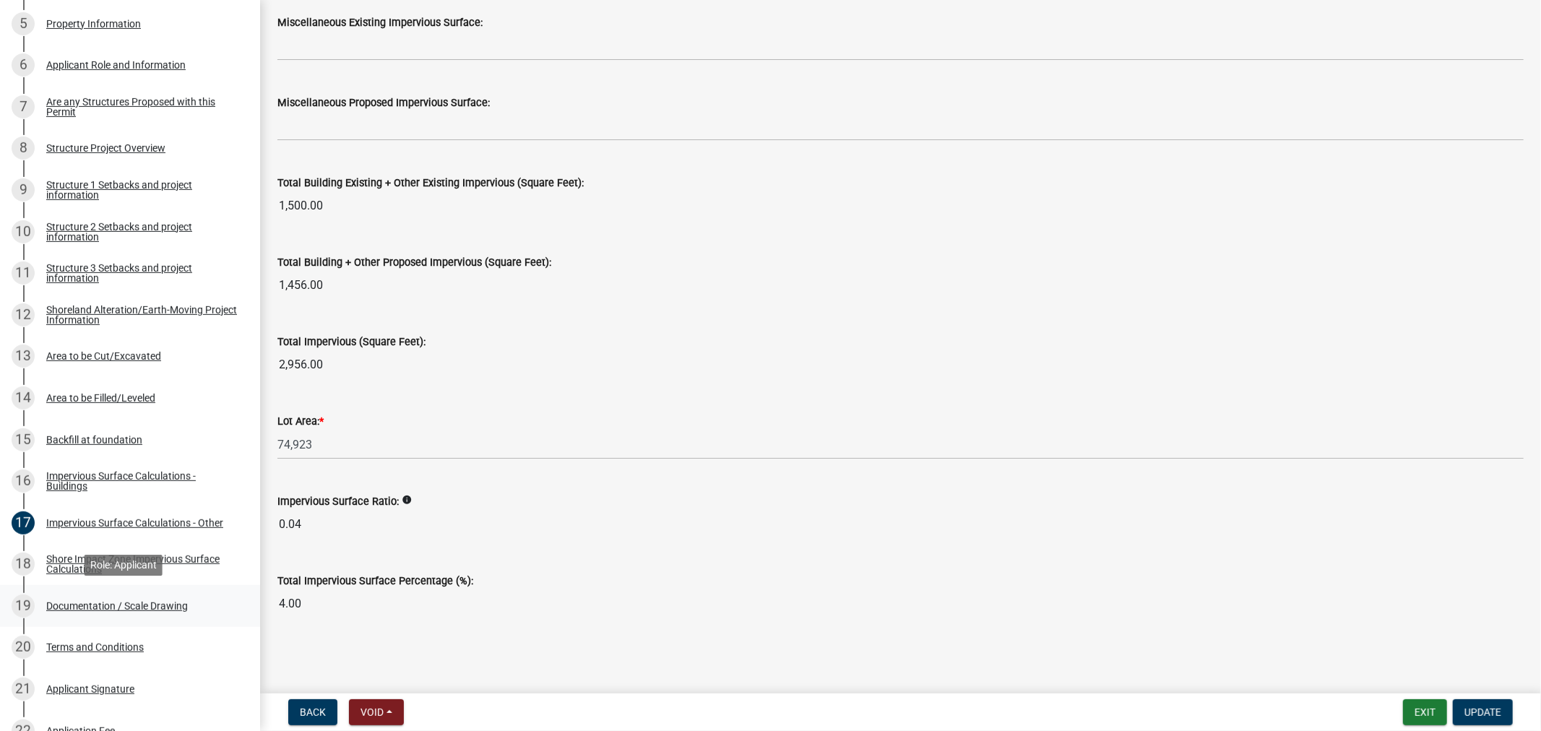
click at [126, 610] on div "19 Documentation / Scale Drawing" at bounding box center [124, 606] width 225 height 23
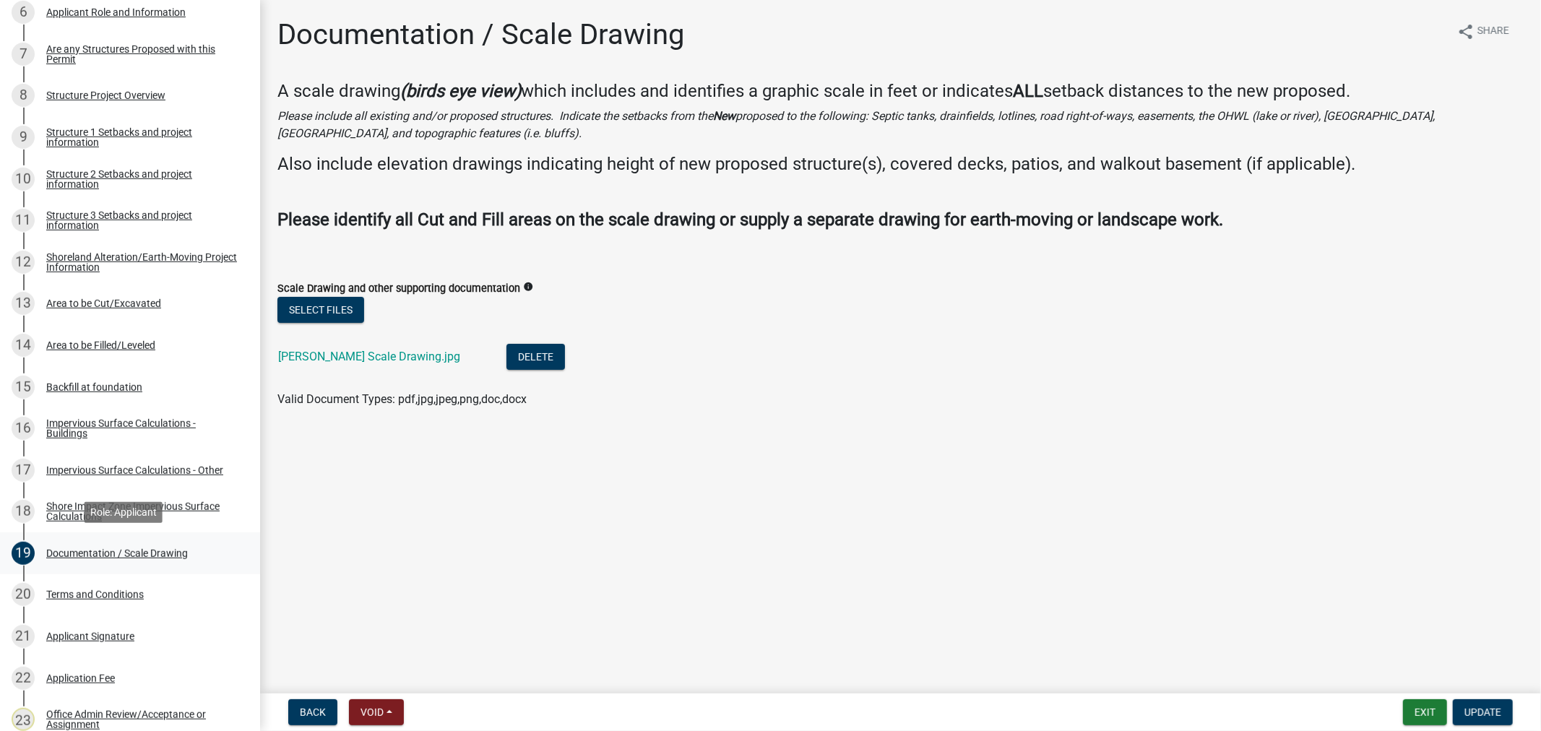
scroll to position [624, 0]
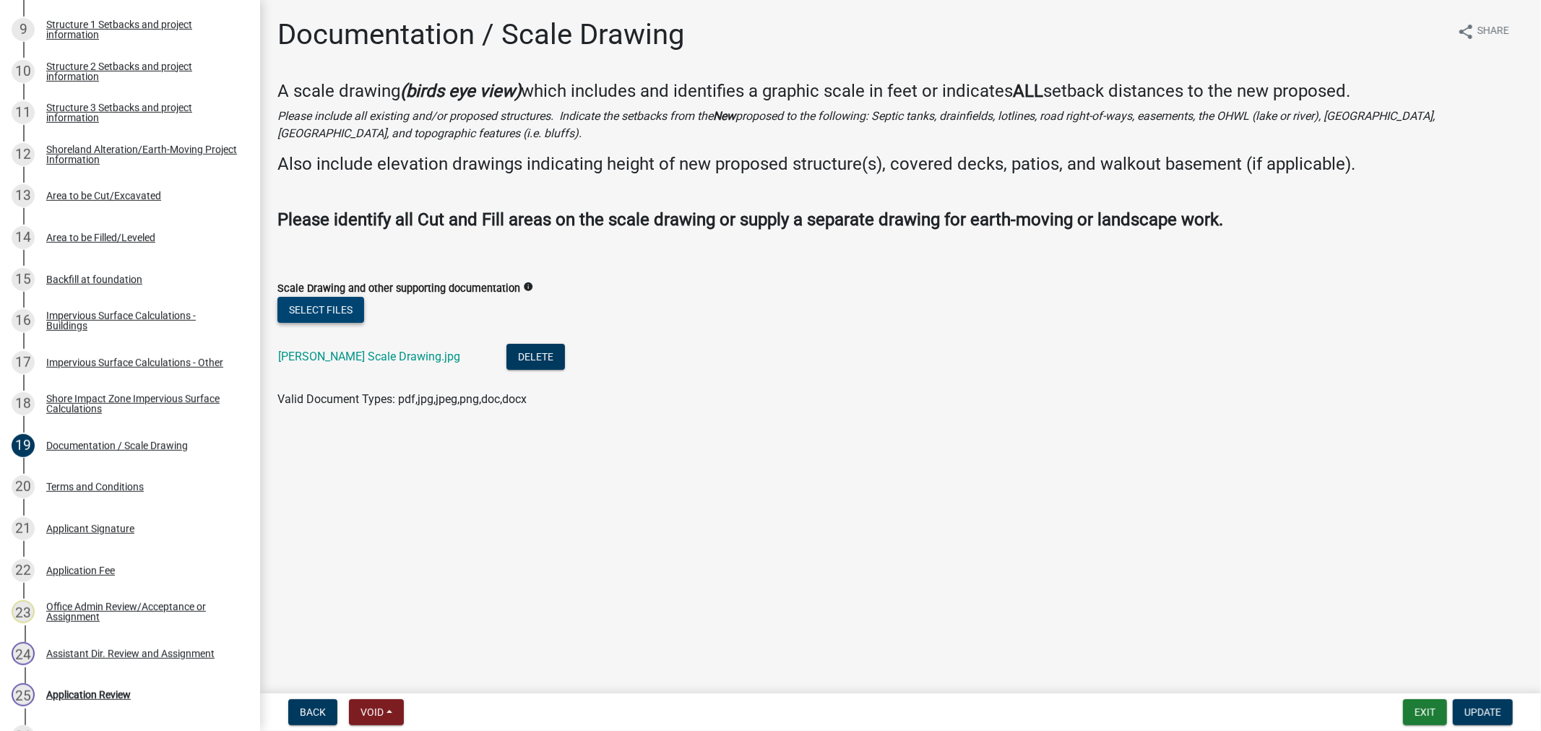
click at [311, 306] on button "Select files" at bounding box center [320, 310] width 87 height 26
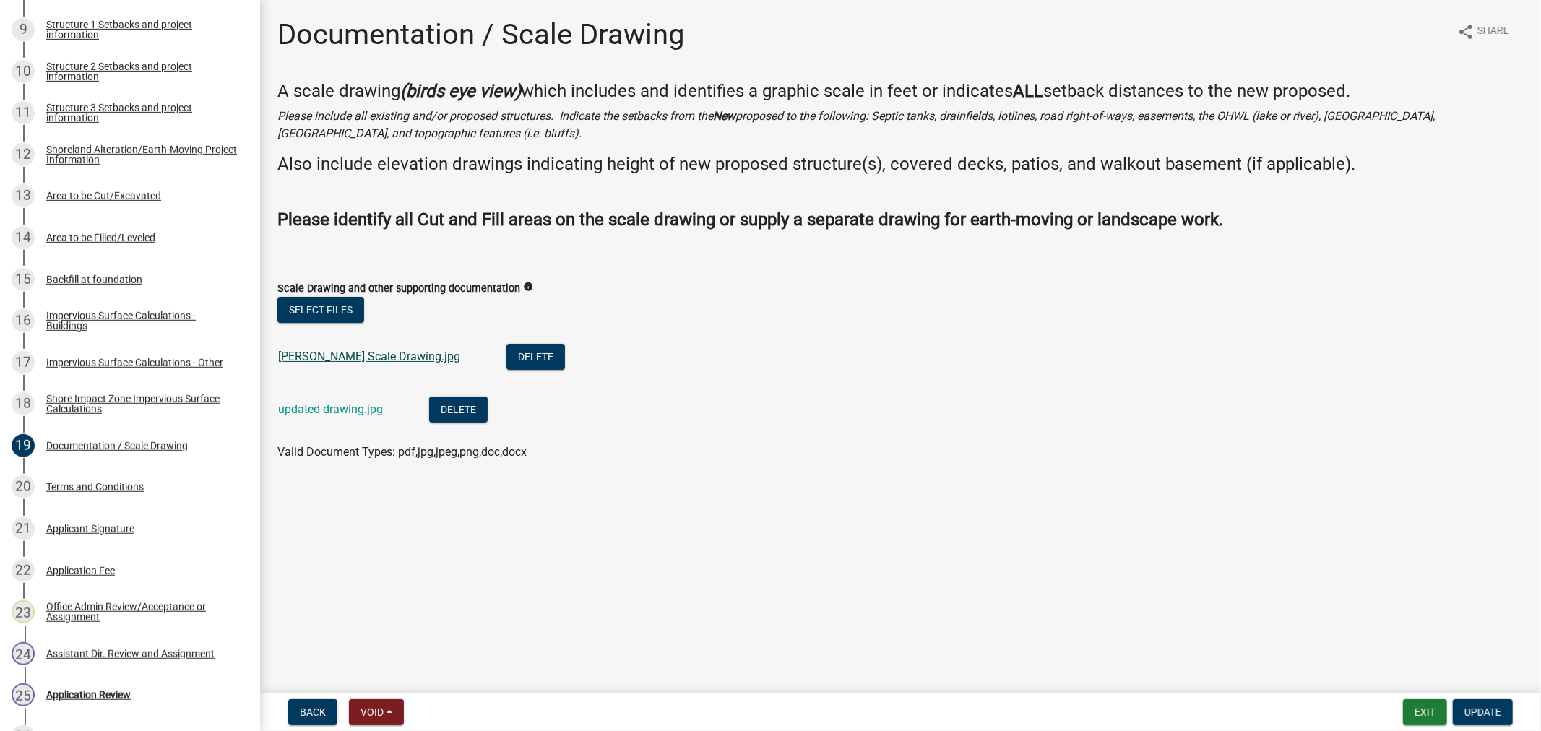
click at [376, 356] on link "[PERSON_NAME] Scale Drawing.jpg" at bounding box center [369, 357] width 182 height 14
click at [523, 350] on button "Delete" at bounding box center [535, 357] width 59 height 26
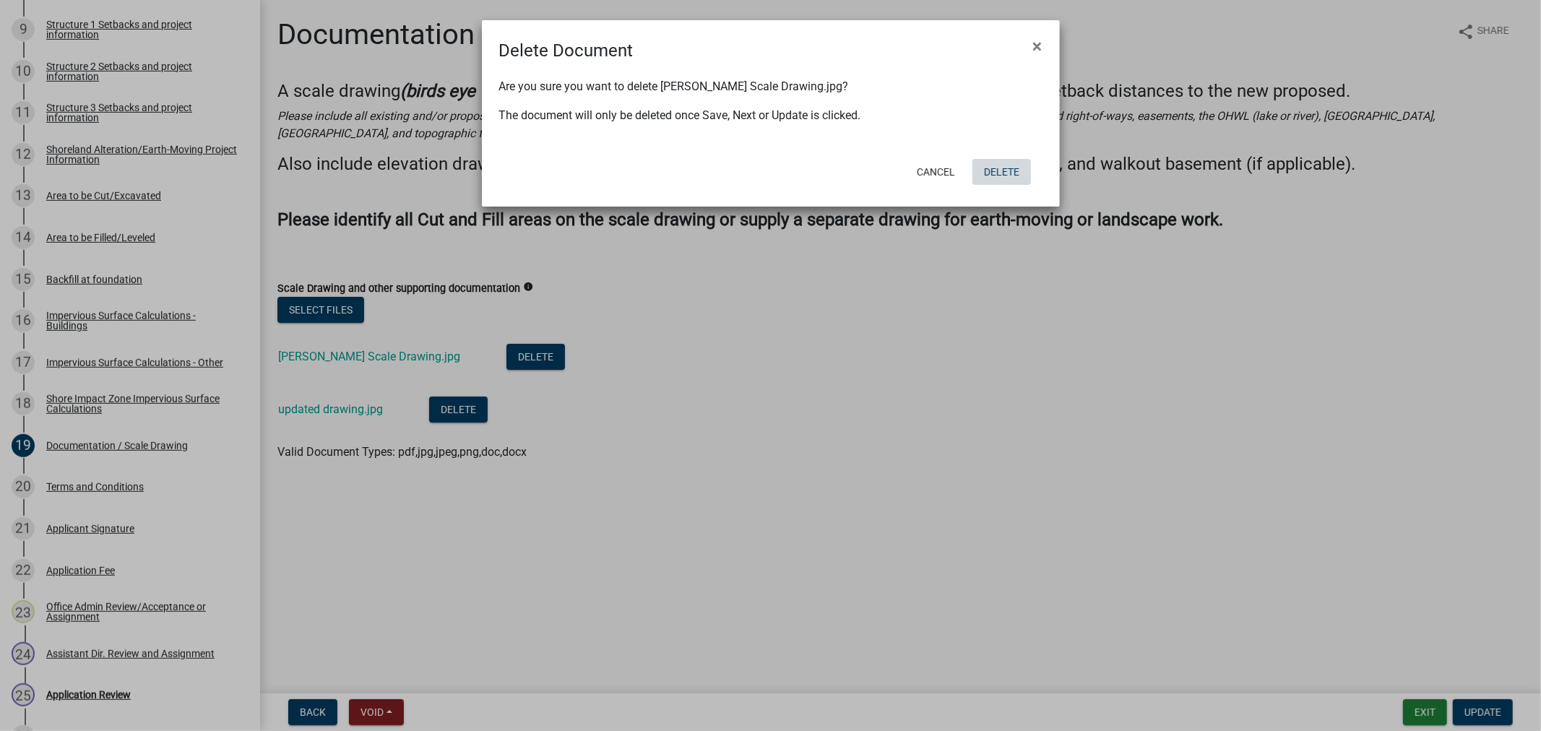
click at [1009, 165] on button "Delete" at bounding box center [1001, 172] width 59 height 26
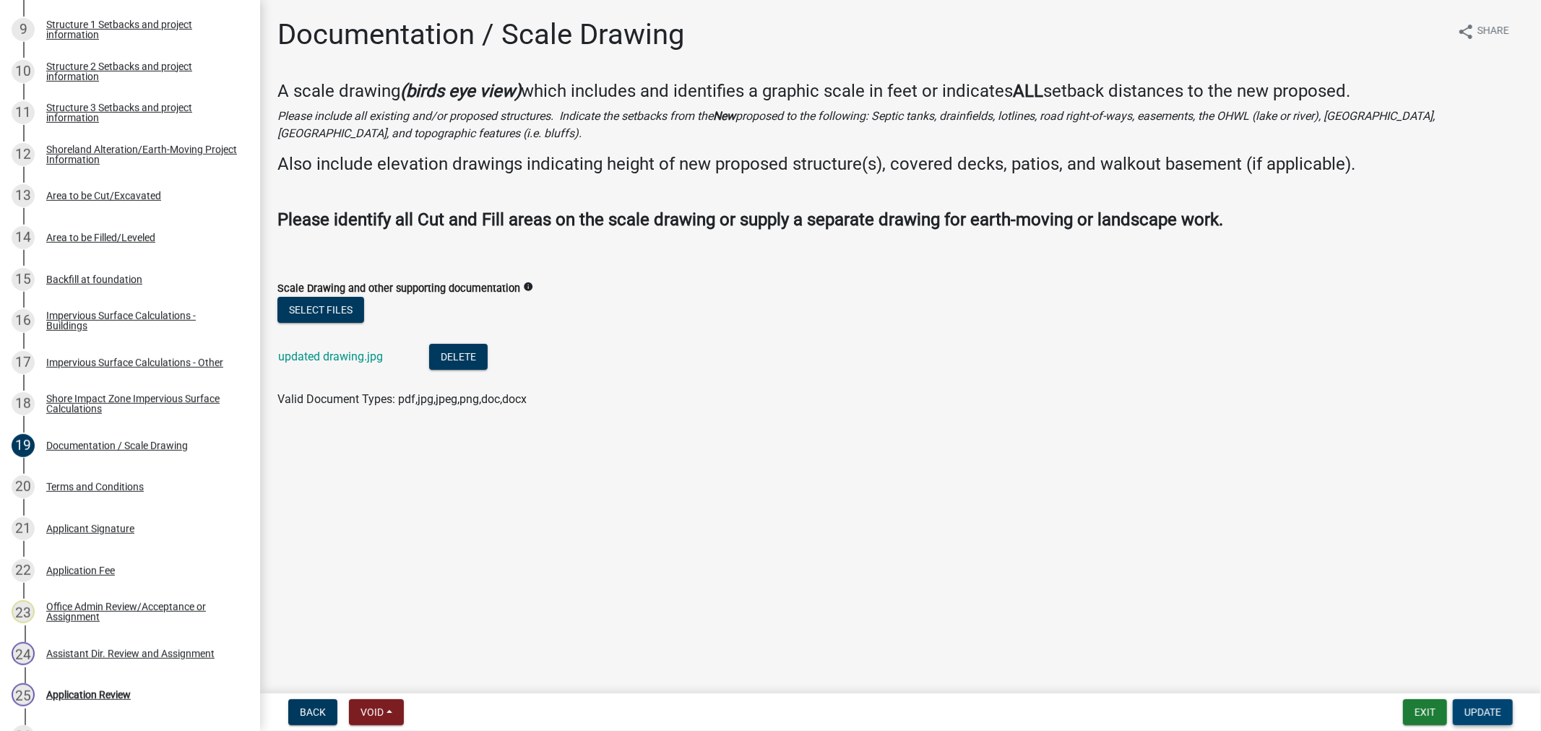
click at [1476, 702] on button "Update" at bounding box center [1483, 712] width 60 height 26
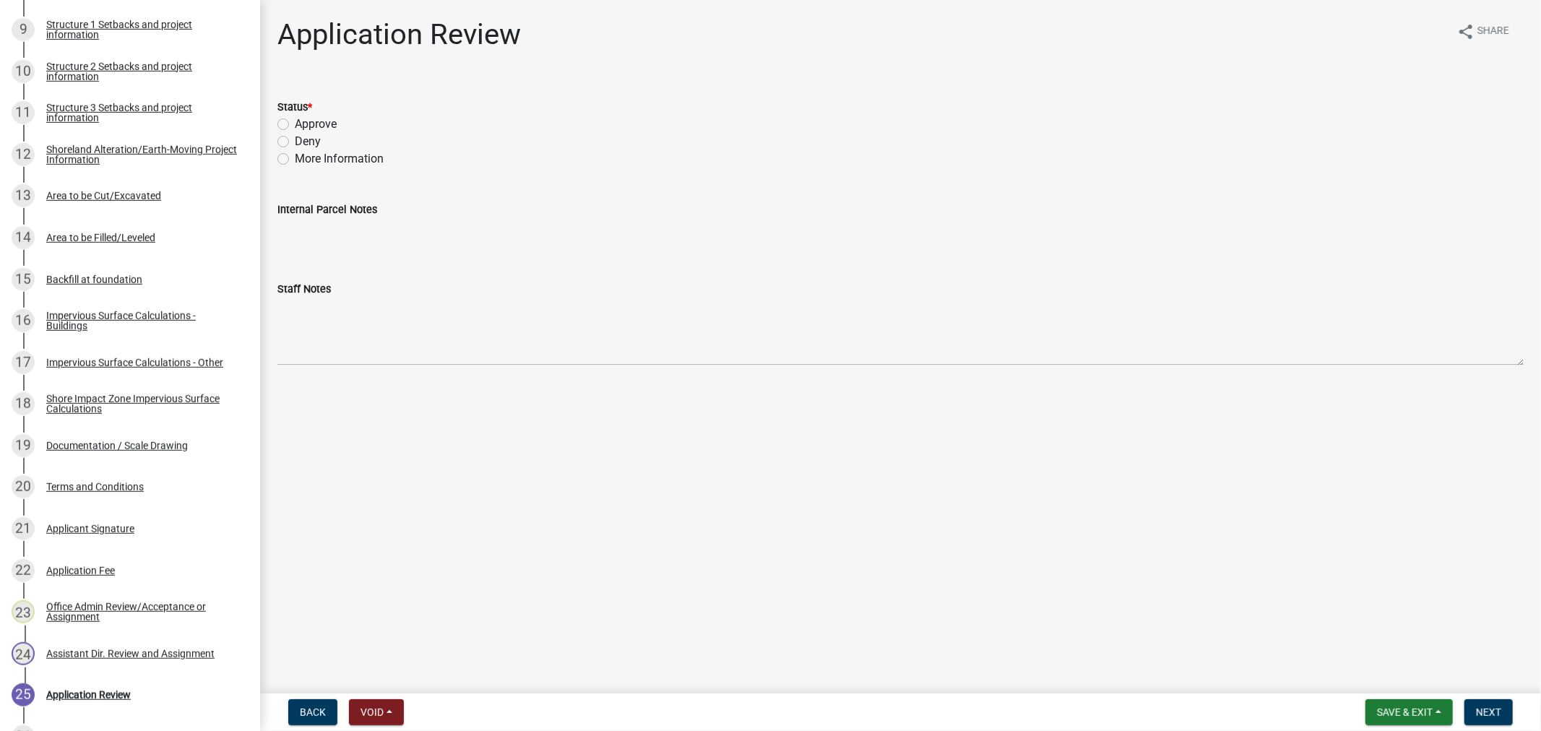
click at [295, 124] on label "Approve" at bounding box center [316, 124] width 42 height 17
click at [295, 124] on input "Approve" at bounding box center [299, 120] width 9 height 9
radio input "true"
click at [1492, 707] on span "Next" at bounding box center [1488, 713] width 25 height 12
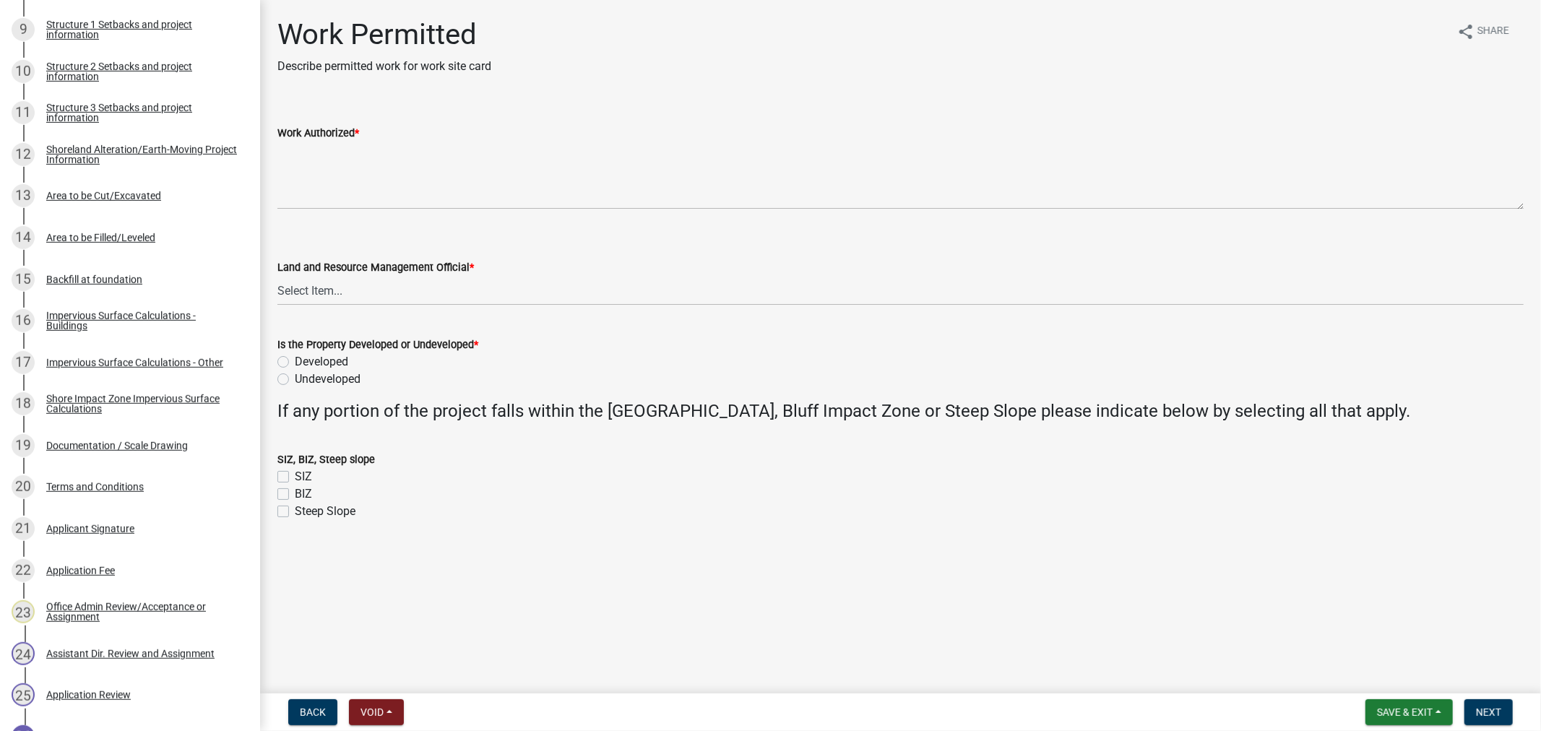
scroll to position [915, 0]
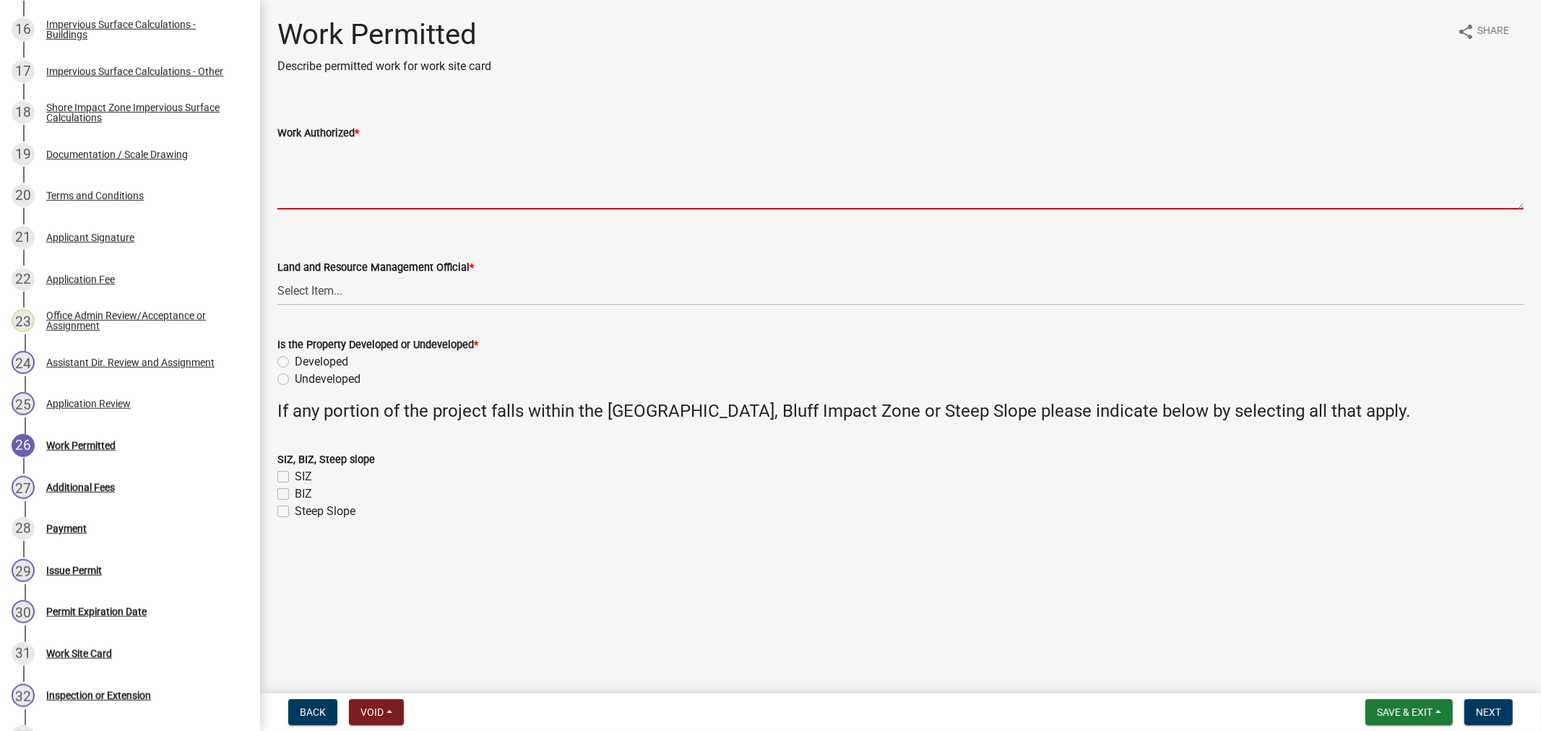
click at [301, 186] on textarea "Work Authorized *" at bounding box center [900, 176] width 1246 height 68
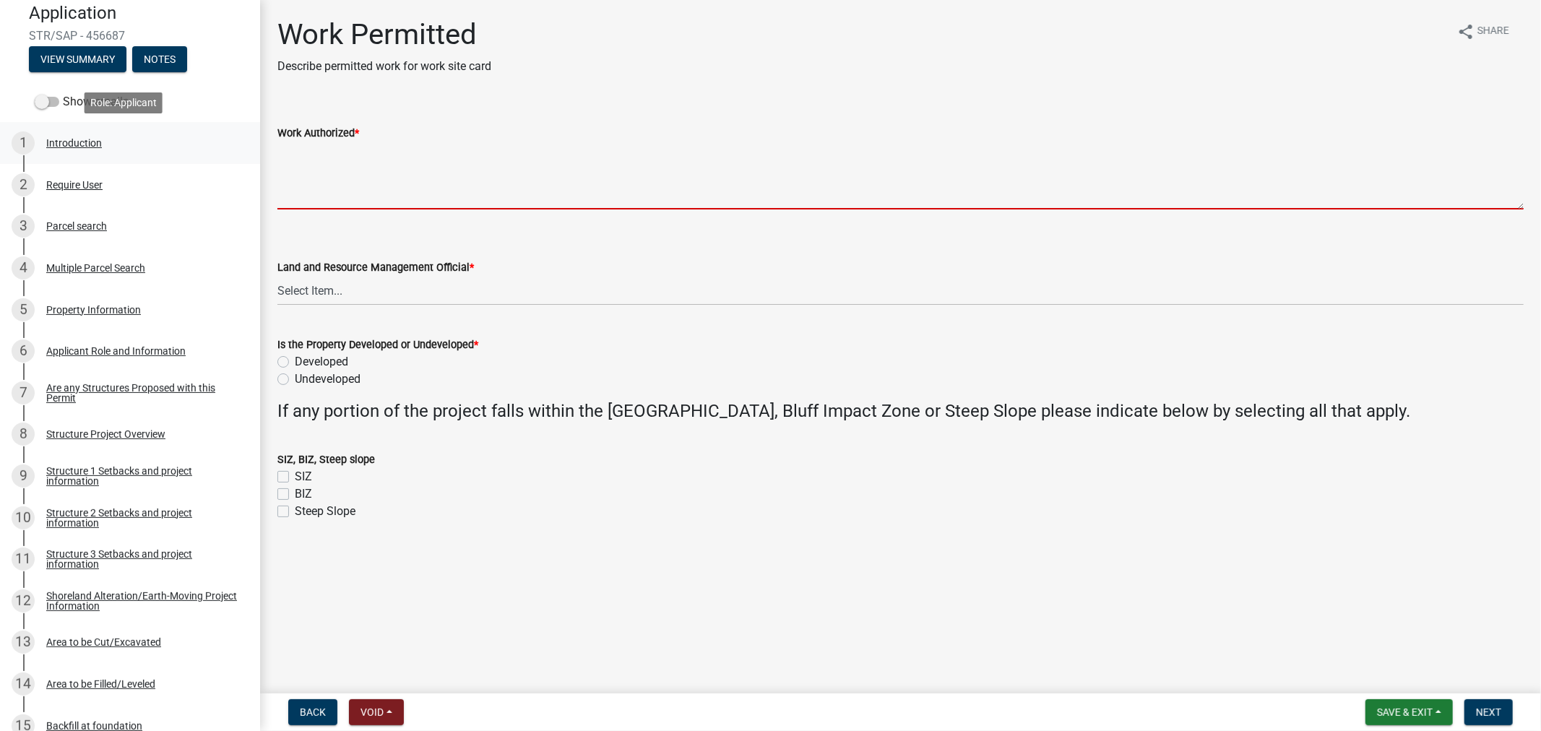
scroll to position [0, 0]
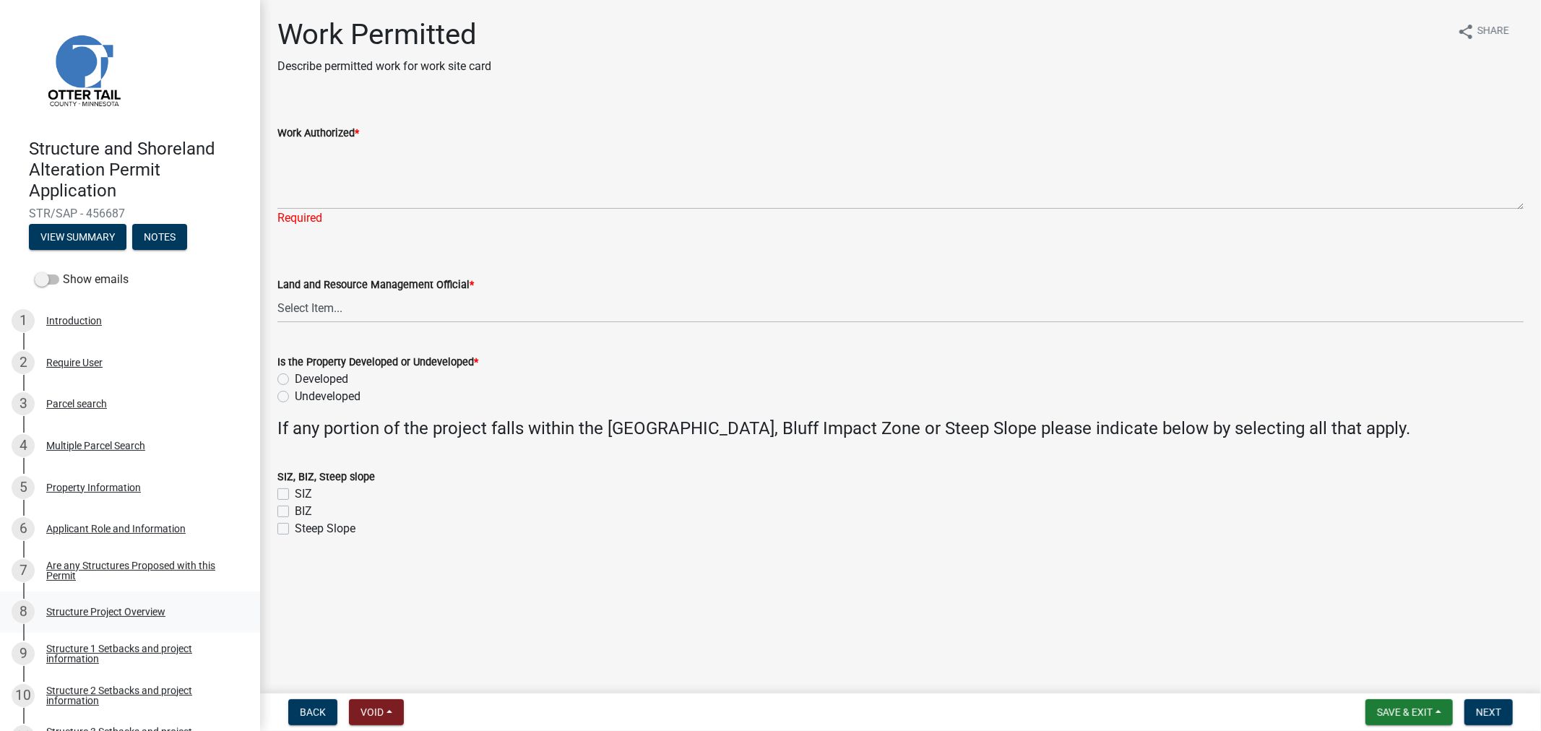
click at [124, 619] on div "8 Structure Project Overview" at bounding box center [124, 611] width 225 height 23
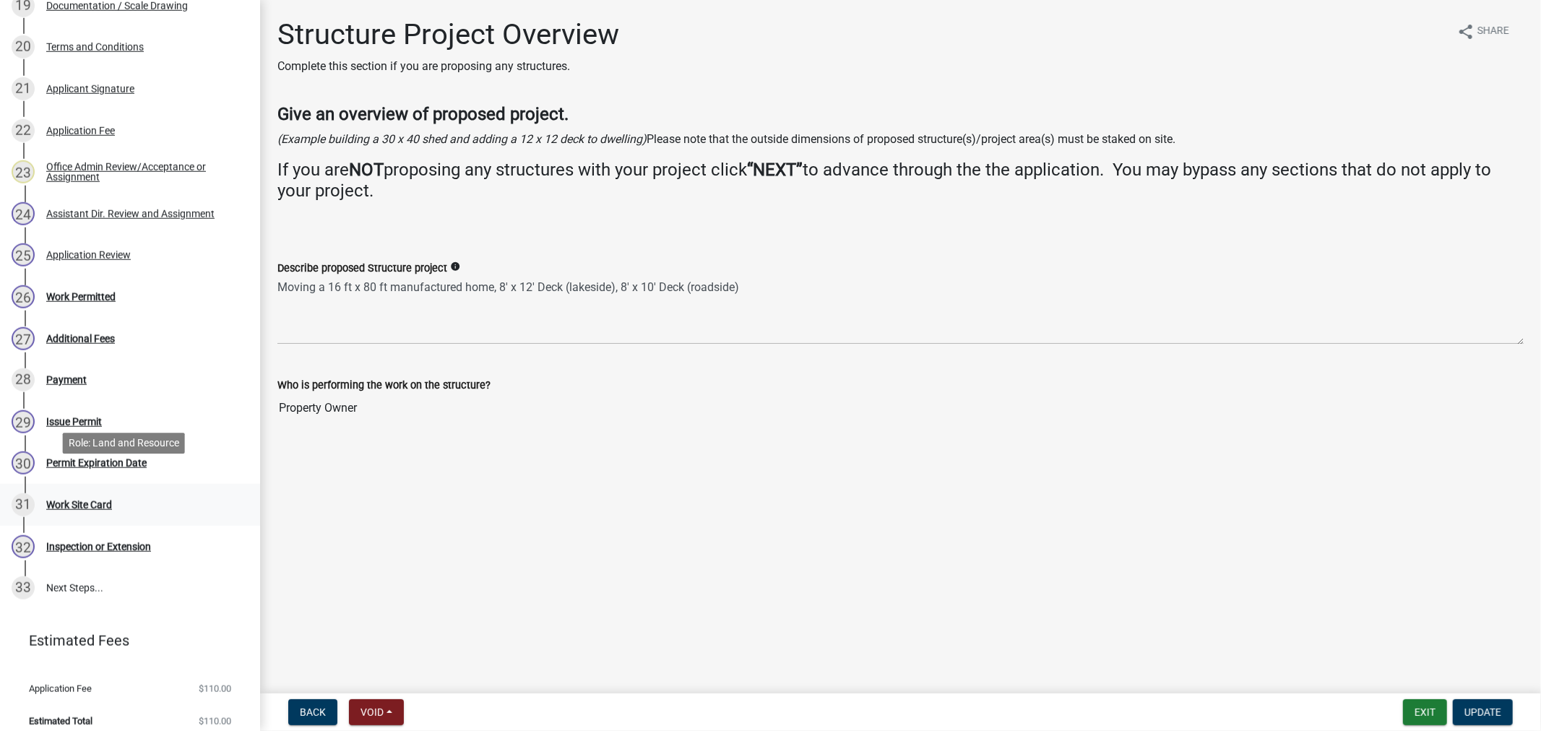
scroll to position [1075, 0]
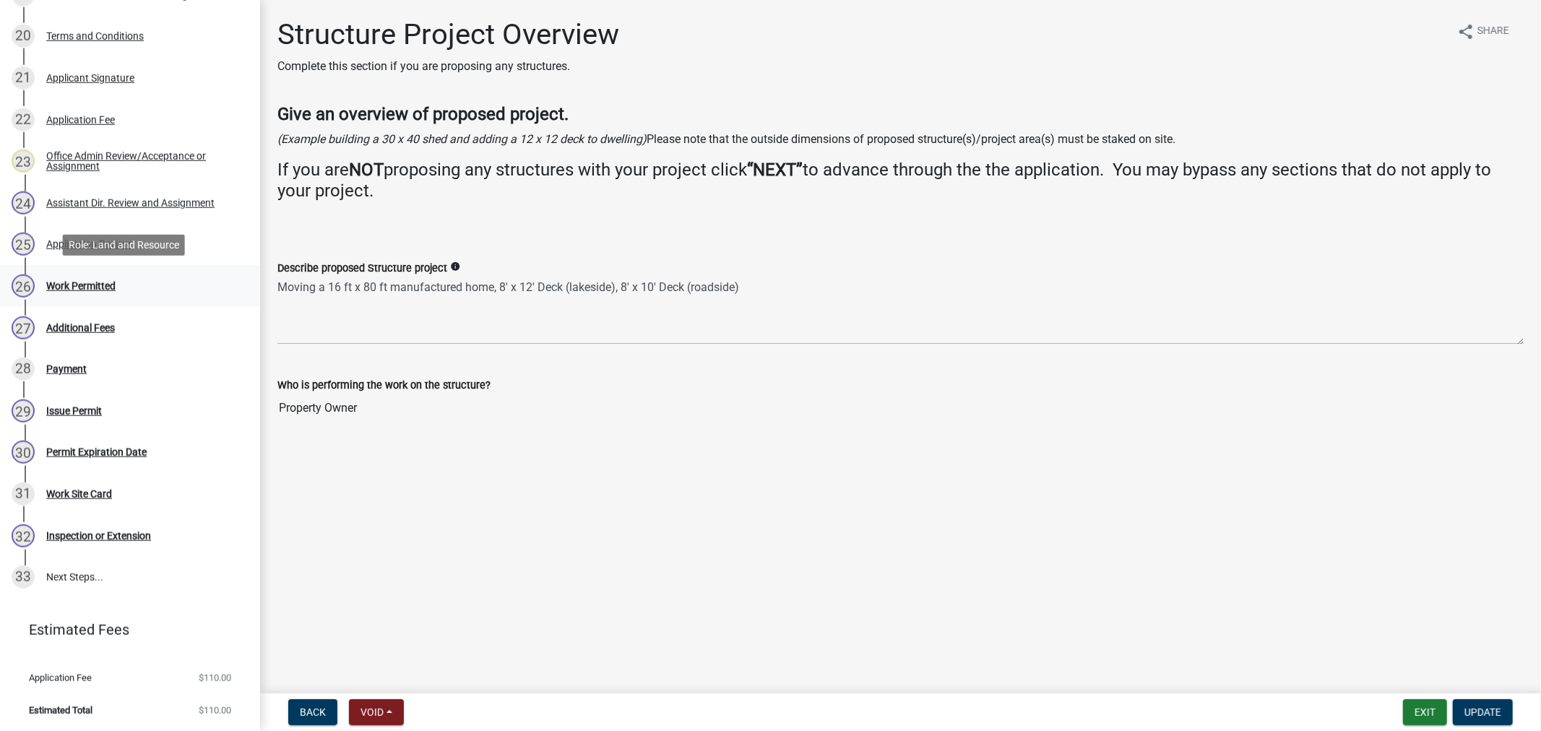
click at [81, 277] on div "26 Work Permitted" at bounding box center [124, 286] width 225 height 23
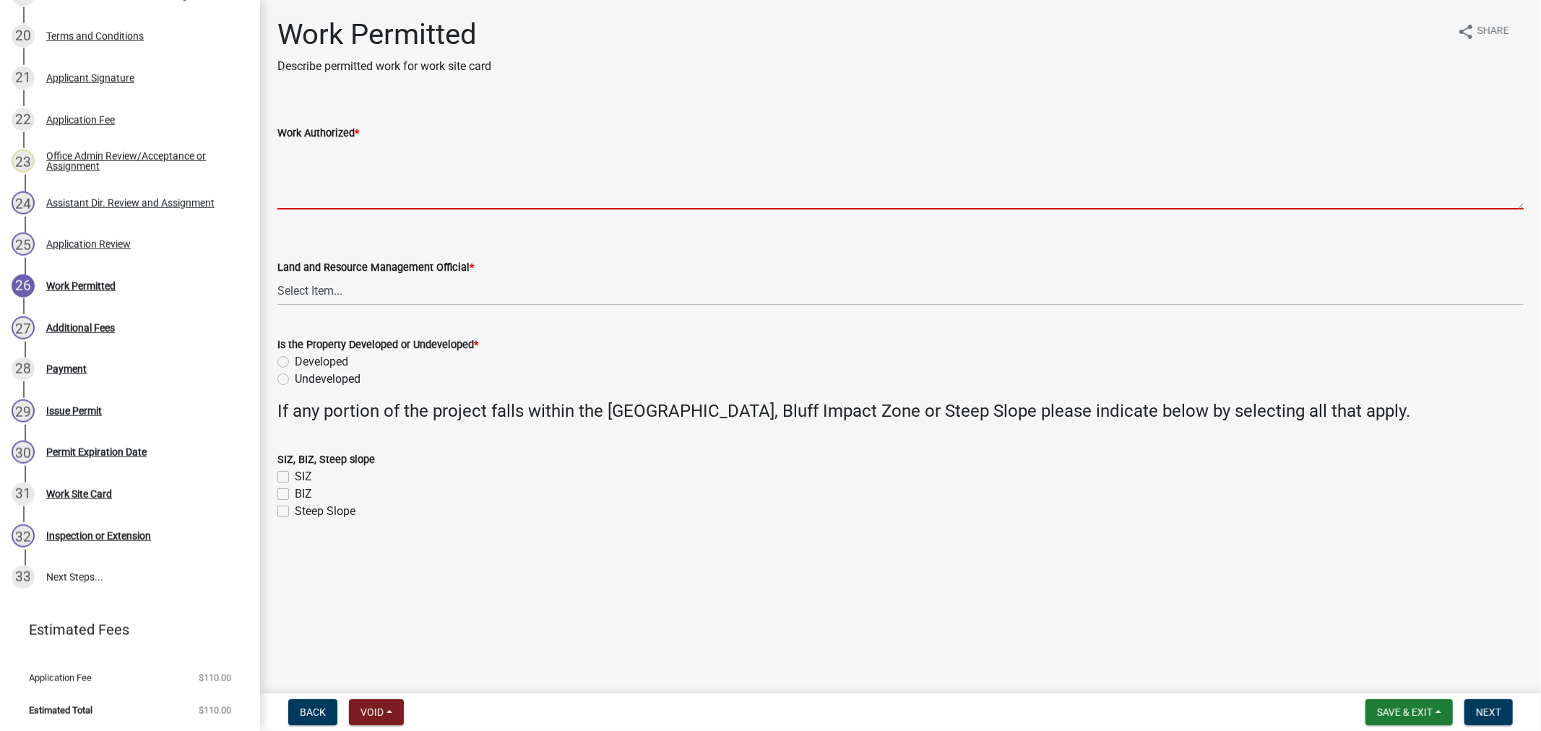
click at [470, 176] on textarea "Work Authorized *" at bounding box center [900, 176] width 1246 height 68
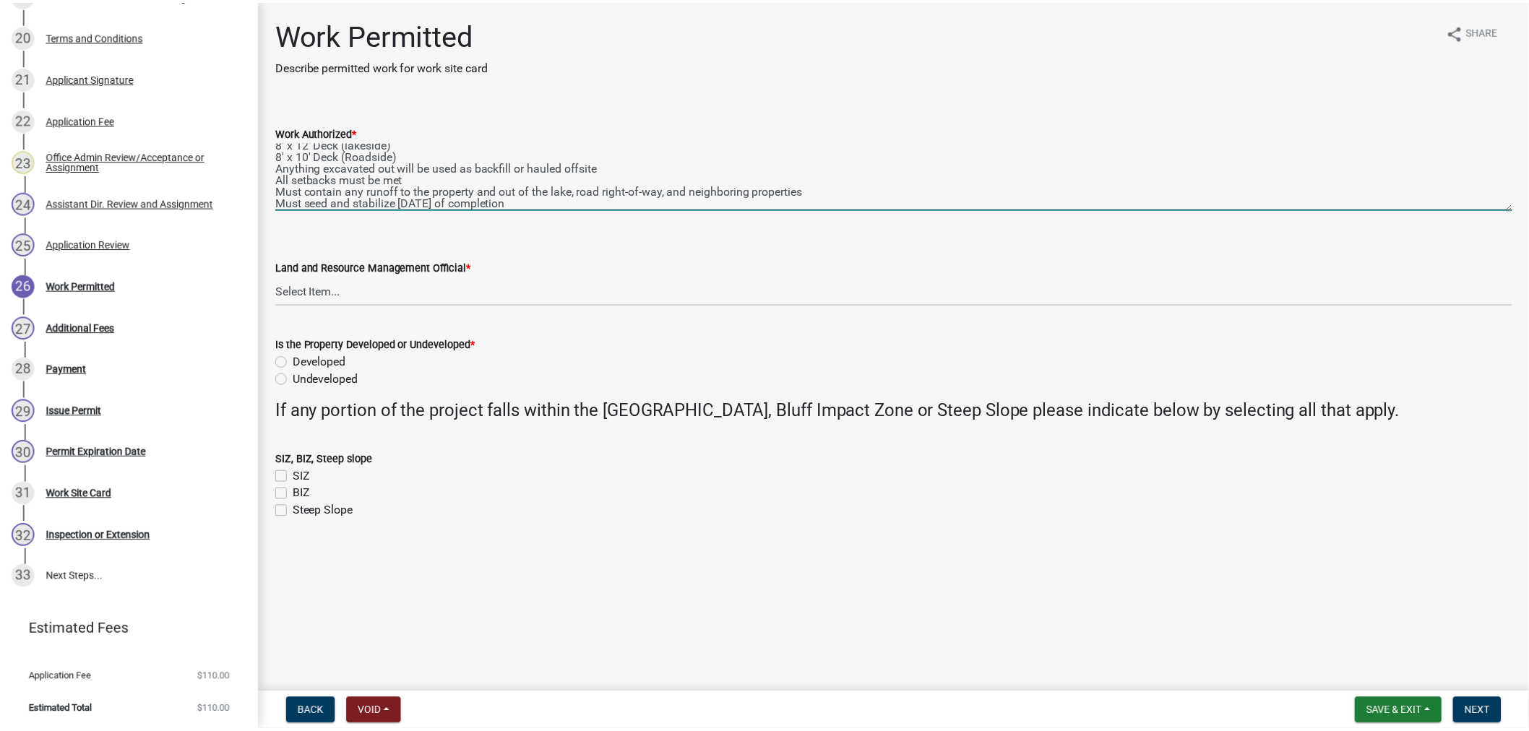
scroll to position [0, 0]
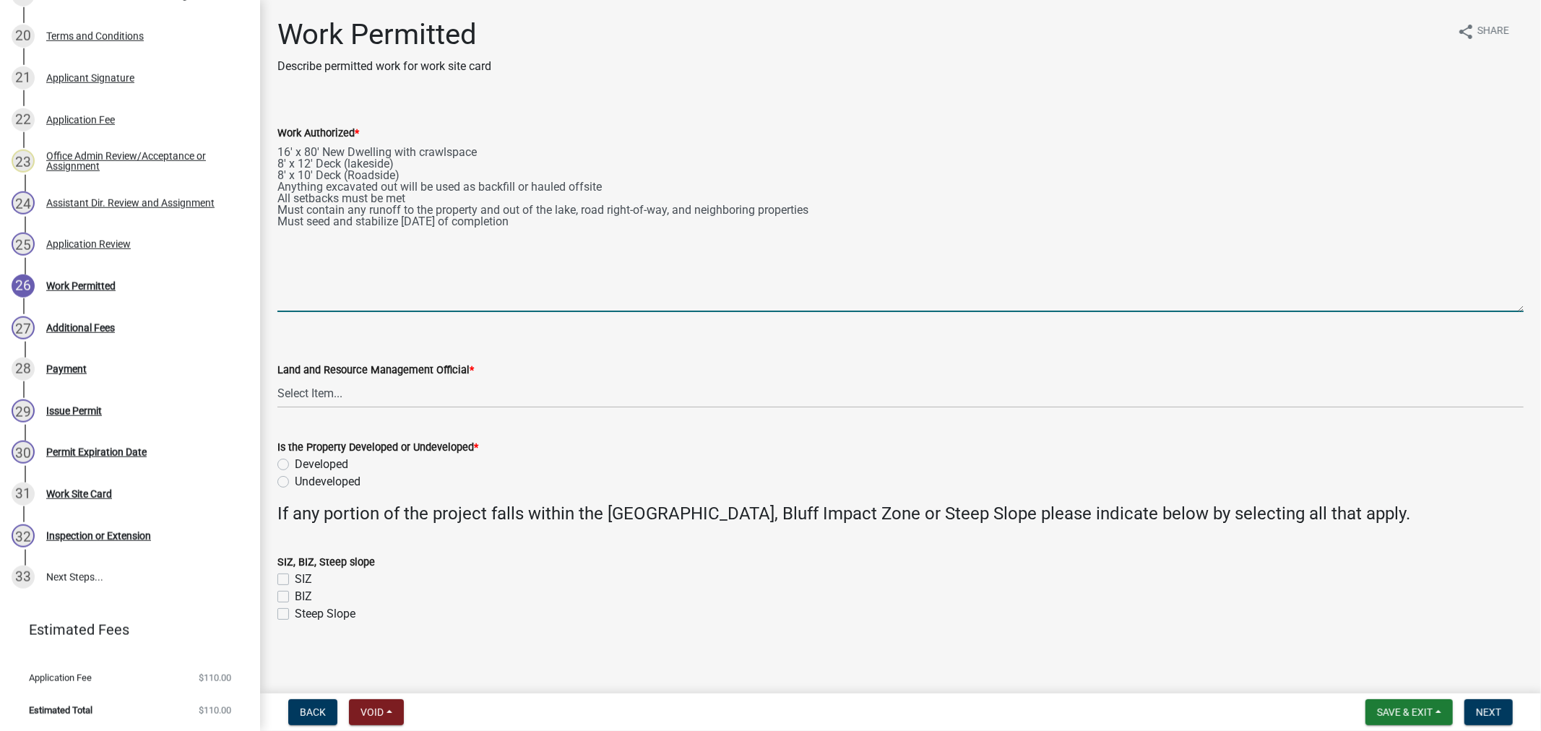
drag, startPoint x: 1519, startPoint y: 204, endPoint x: 1593, endPoint y: 307, distance: 126.9
click at [1528, 307] on html "Internet Explorer does NOT work with GeoPermits. Get a new browser for more sec…" at bounding box center [770, 365] width 1541 height 731
click at [400, 210] on textarea "16' x 80' New Dwelling with crawlspace 8' x 12' Deck (lakeside) 8' x 10' Deck (…" at bounding box center [900, 227] width 1246 height 171
type textarea "16' x 80' New Dwelling with crawlspace 8' x 12' Deck (lakeside) 8' x 10' Deck (…"
click at [353, 403] on select "Select Item... [PERSON_NAME] [PERSON_NAME] [PERSON_NAME] [PERSON_NAME] [PERSON_…" at bounding box center [900, 394] width 1246 height 30
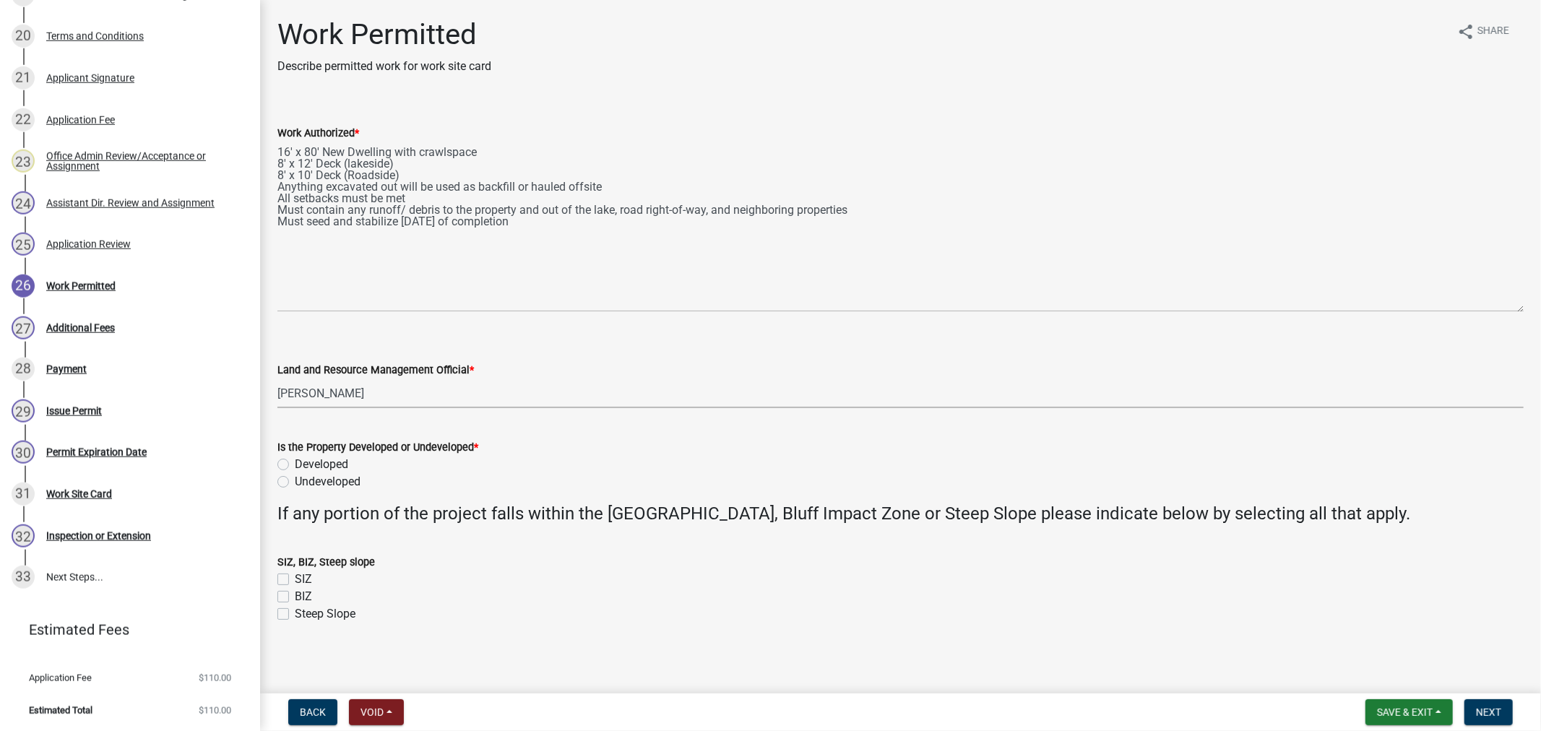
click at [277, 379] on select "Select Item... [PERSON_NAME] [PERSON_NAME] [PERSON_NAME] [PERSON_NAME] [PERSON_…" at bounding box center [900, 394] width 1246 height 30
select select "4ffc802c-a91c-4807-8d38-a10afb9862f8"
click at [295, 459] on label "Developed" at bounding box center [321, 464] width 53 height 17
click at [295, 459] on input "Developed" at bounding box center [299, 460] width 9 height 9
radio input "true"
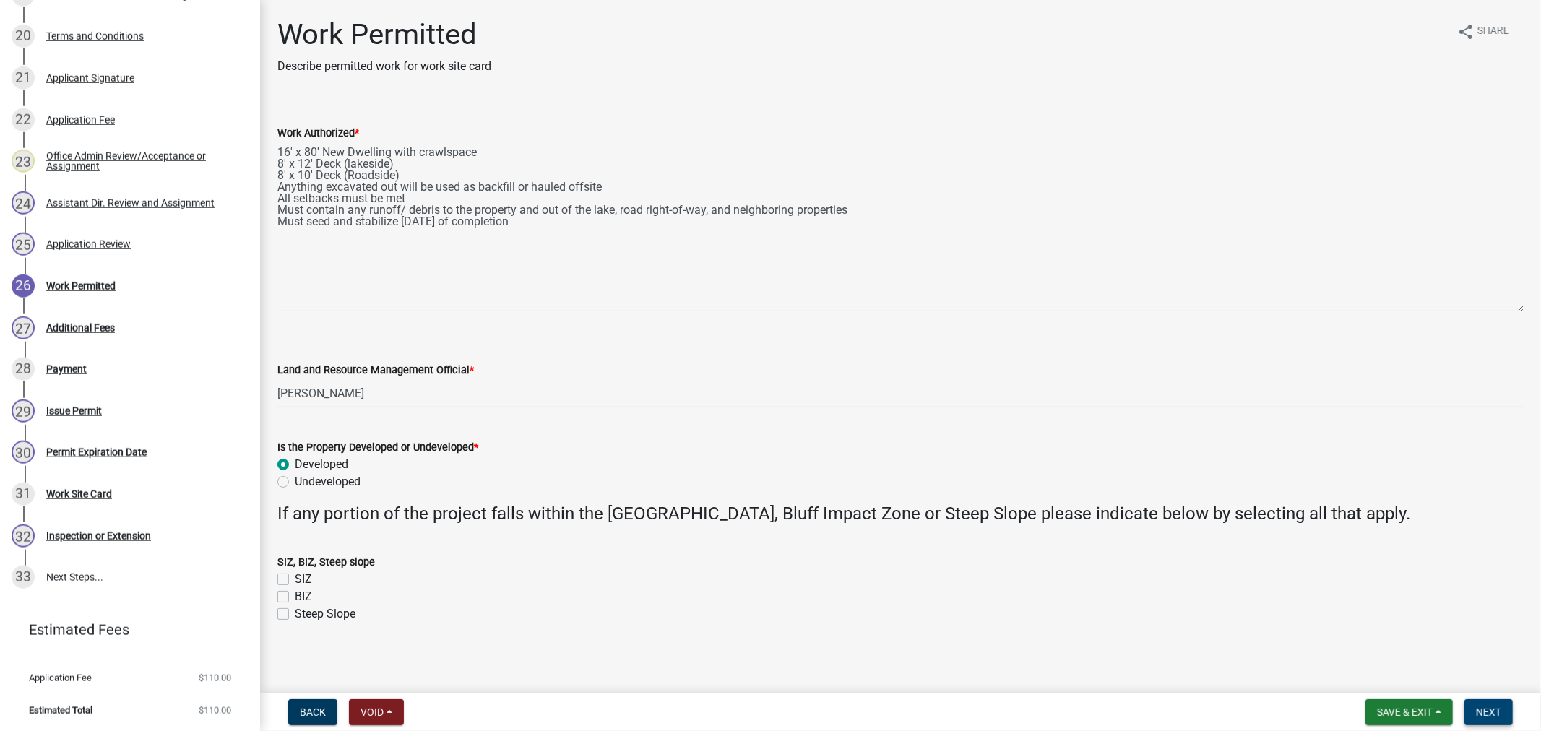
click at [1485, 707] on span "Next" at bounding box center [1488, 713] width 25 height 12
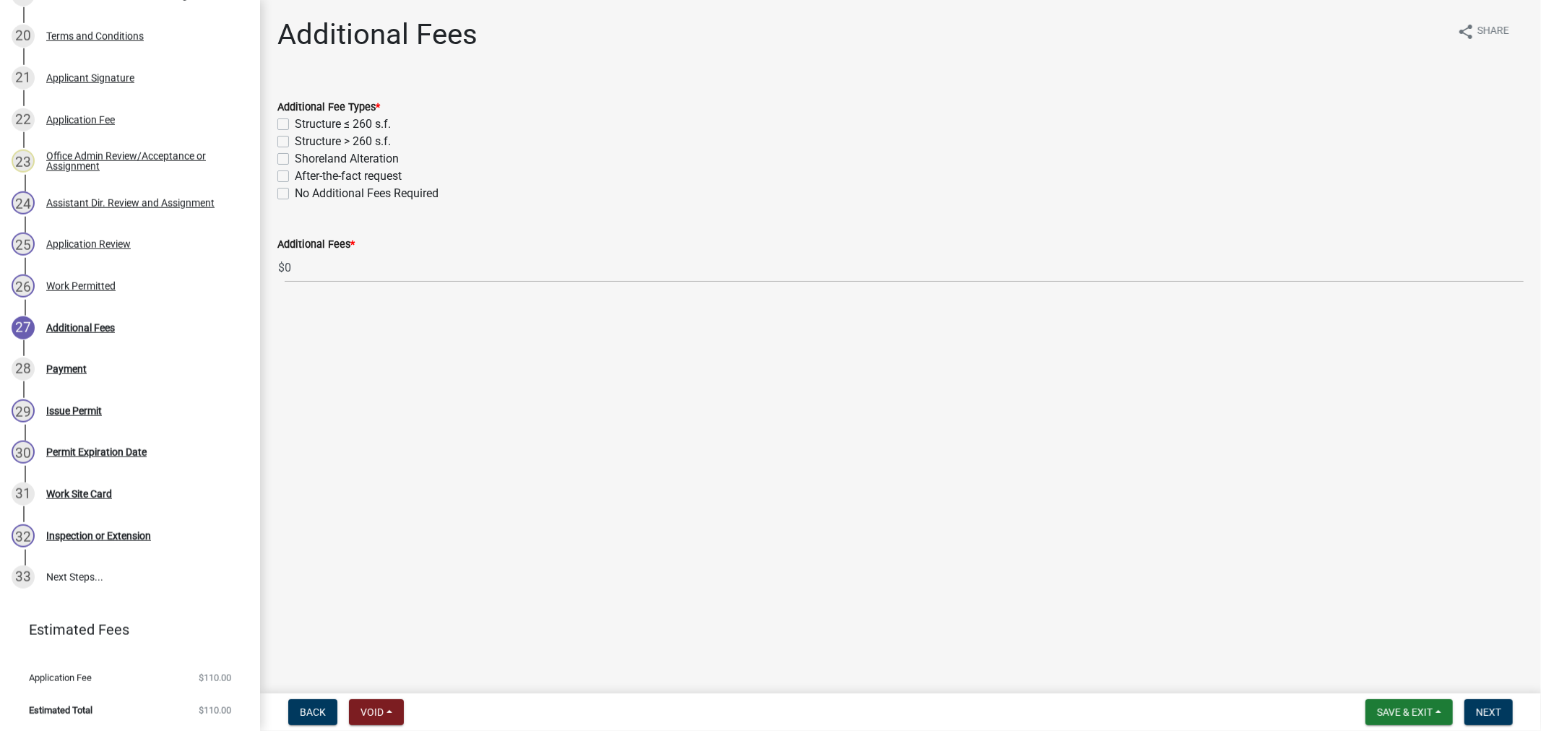
click at [295, 144] on label "Structure > 260 s.f." at bounding box center [343, 141] width 96 height 17
click at [295, 142] on input "Structure > 260 s.f." at bounding box center [299, 137] width 9 height 9
checkbox input "true"
checkbox input "false"
checkbox input "true"
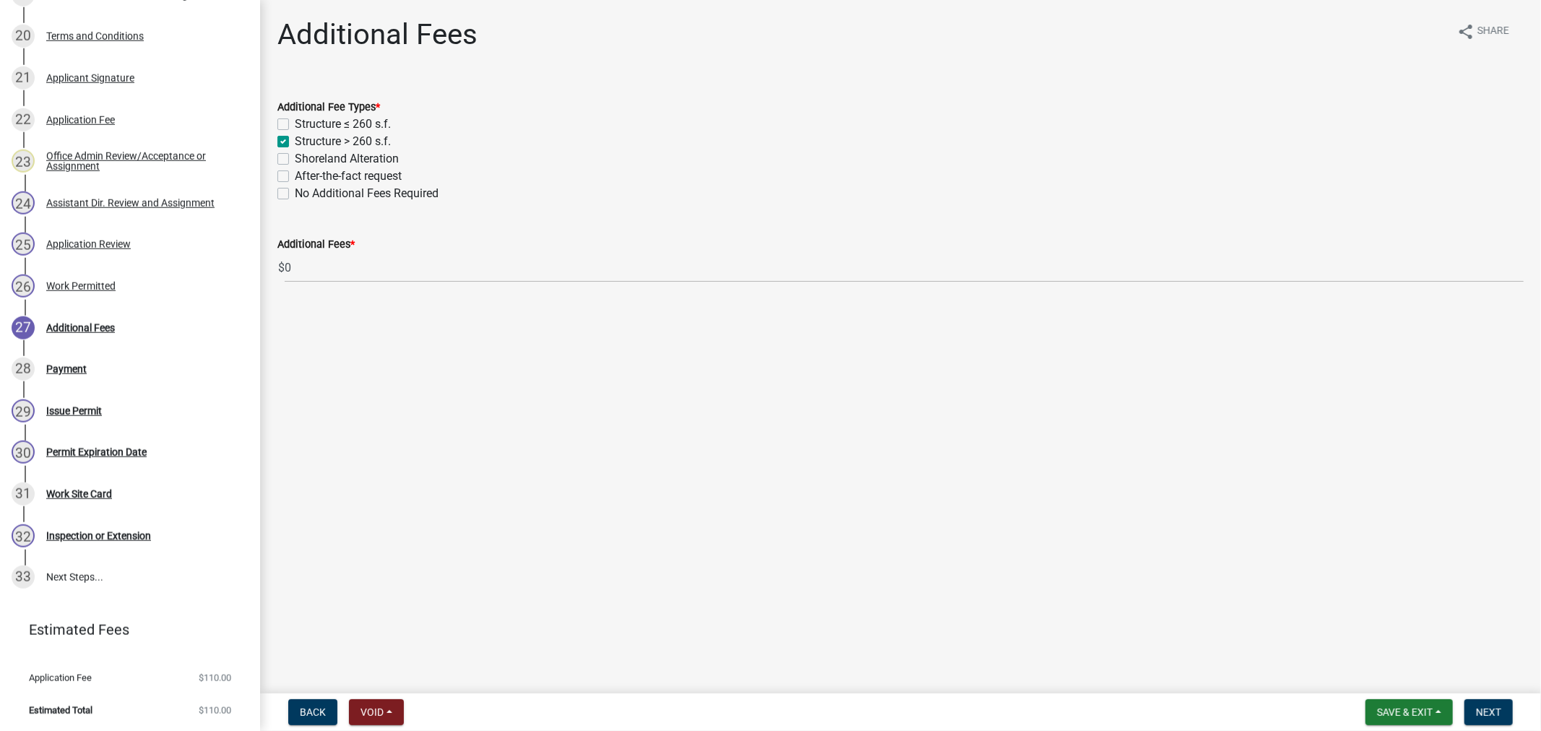
checkbox input "false"
click at [1481, 708] on span "Next" at bounding box center [1488, 713] width 25 height 12
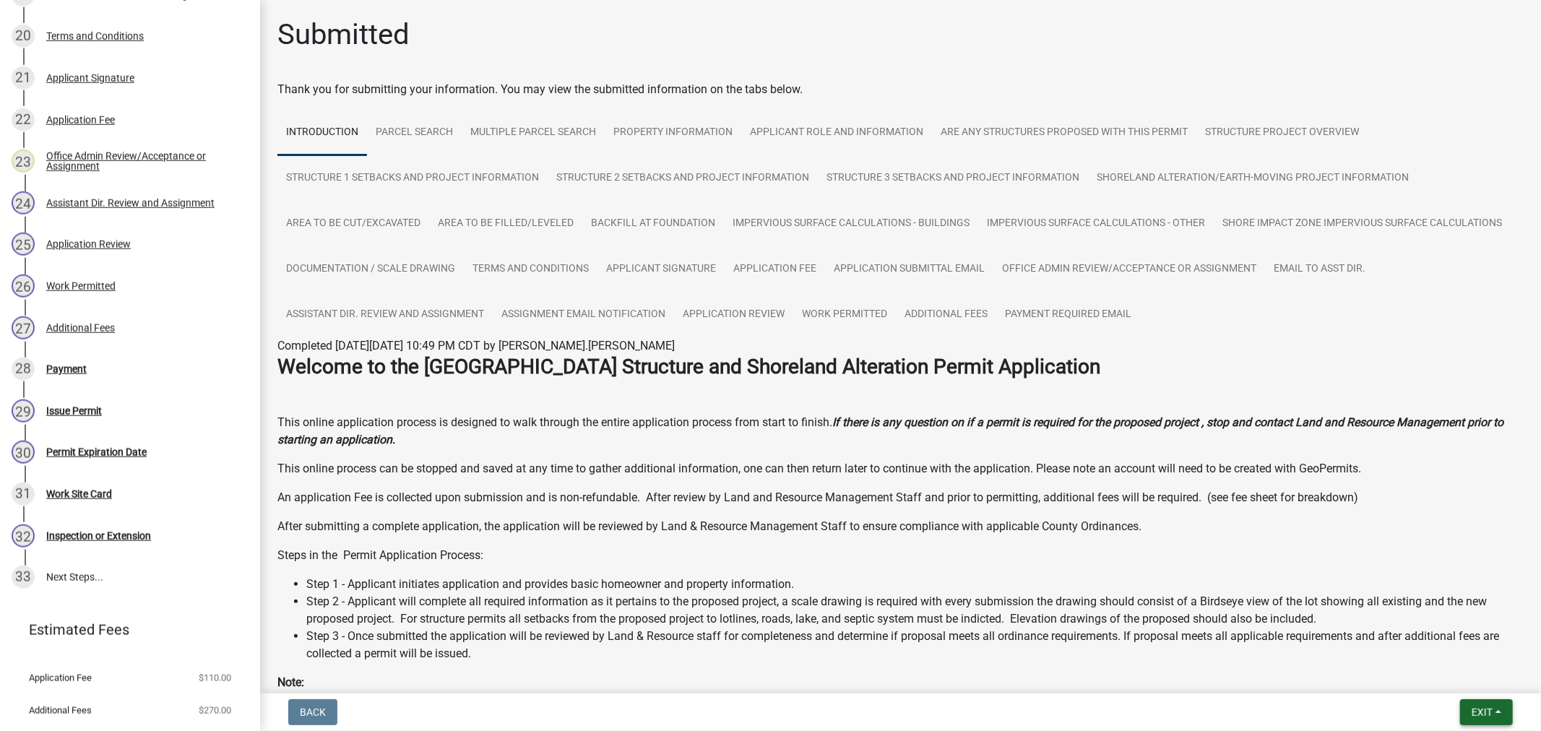
click at [1496, 711] on button "Exit" at bounding box center [1486, 712] width 53 height 26
click at [1414, 676] on button "Save & Exit" at bounding box center [1455, 674] width 116 height 35
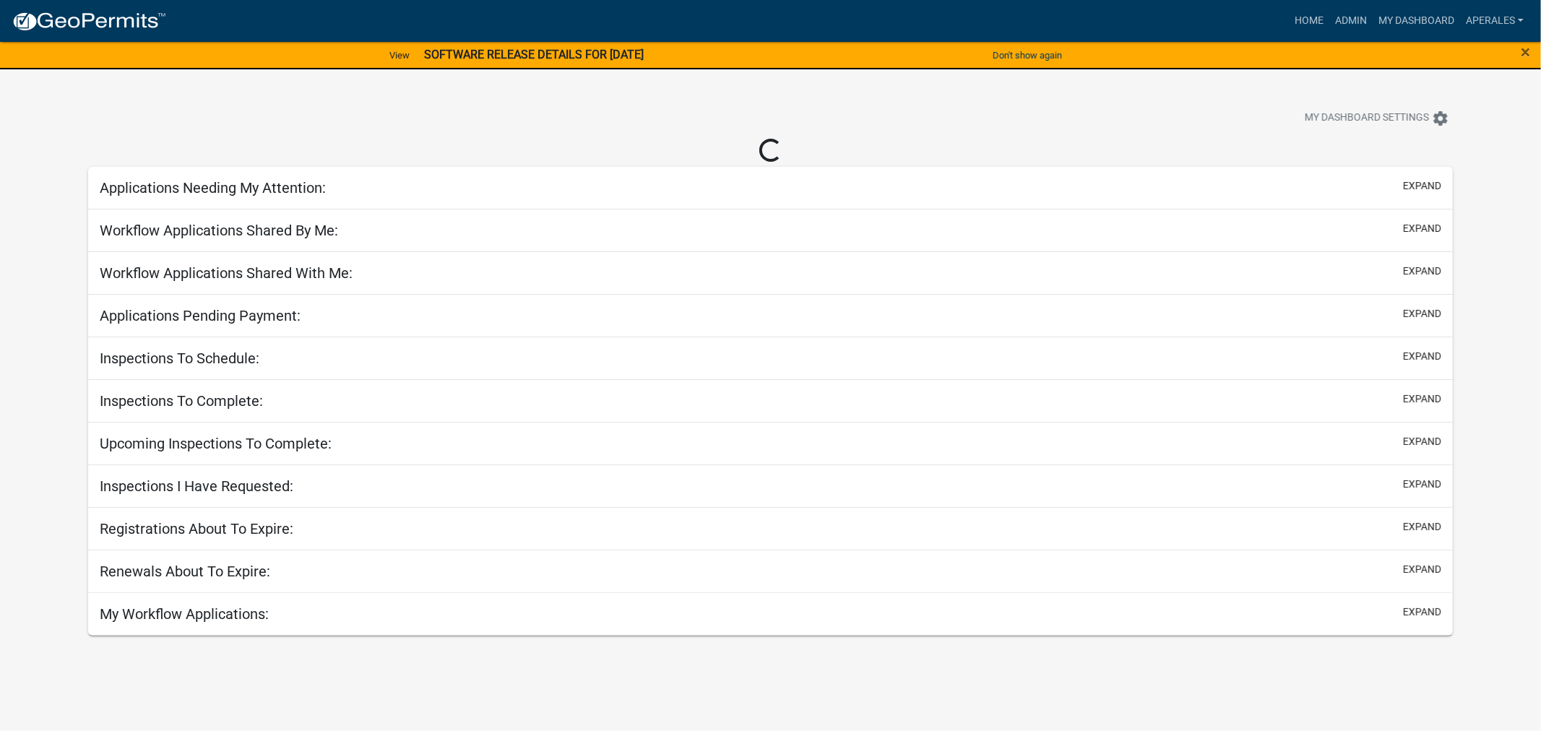
select select "3: 100"
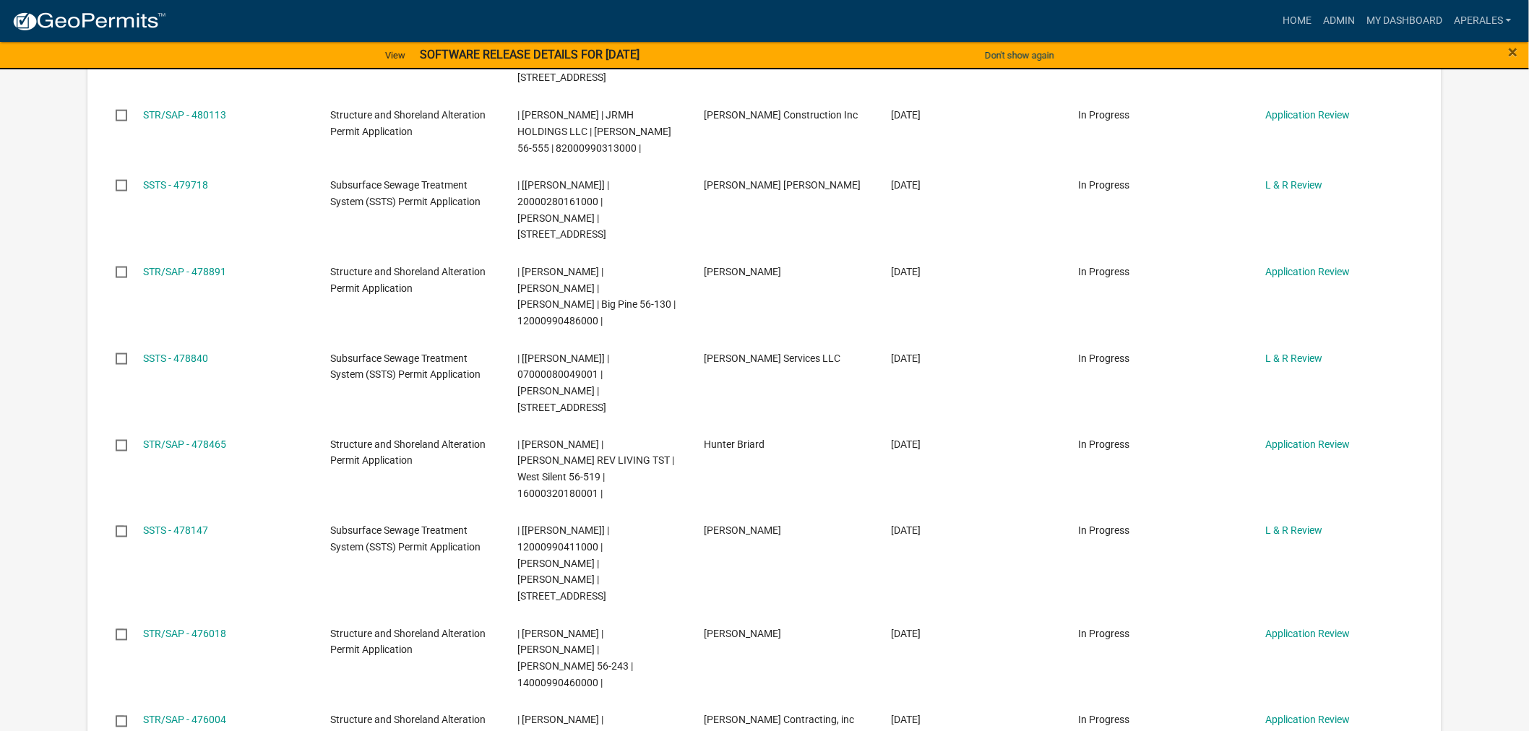
scroll to position [1043, 0]
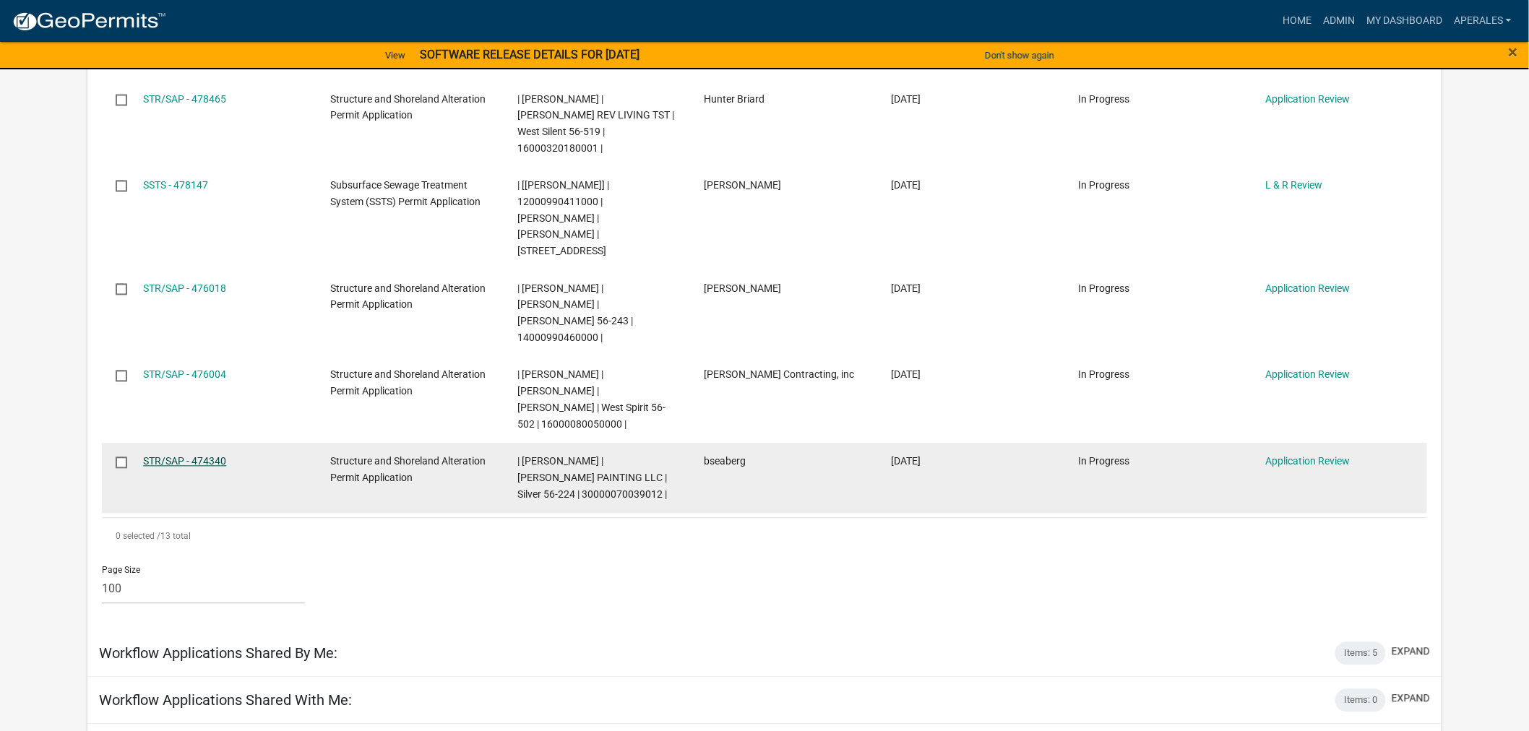
click at [191, 456] on link "STR/SAP - 474340" at bounding box center [184, 462] width 83 height 12
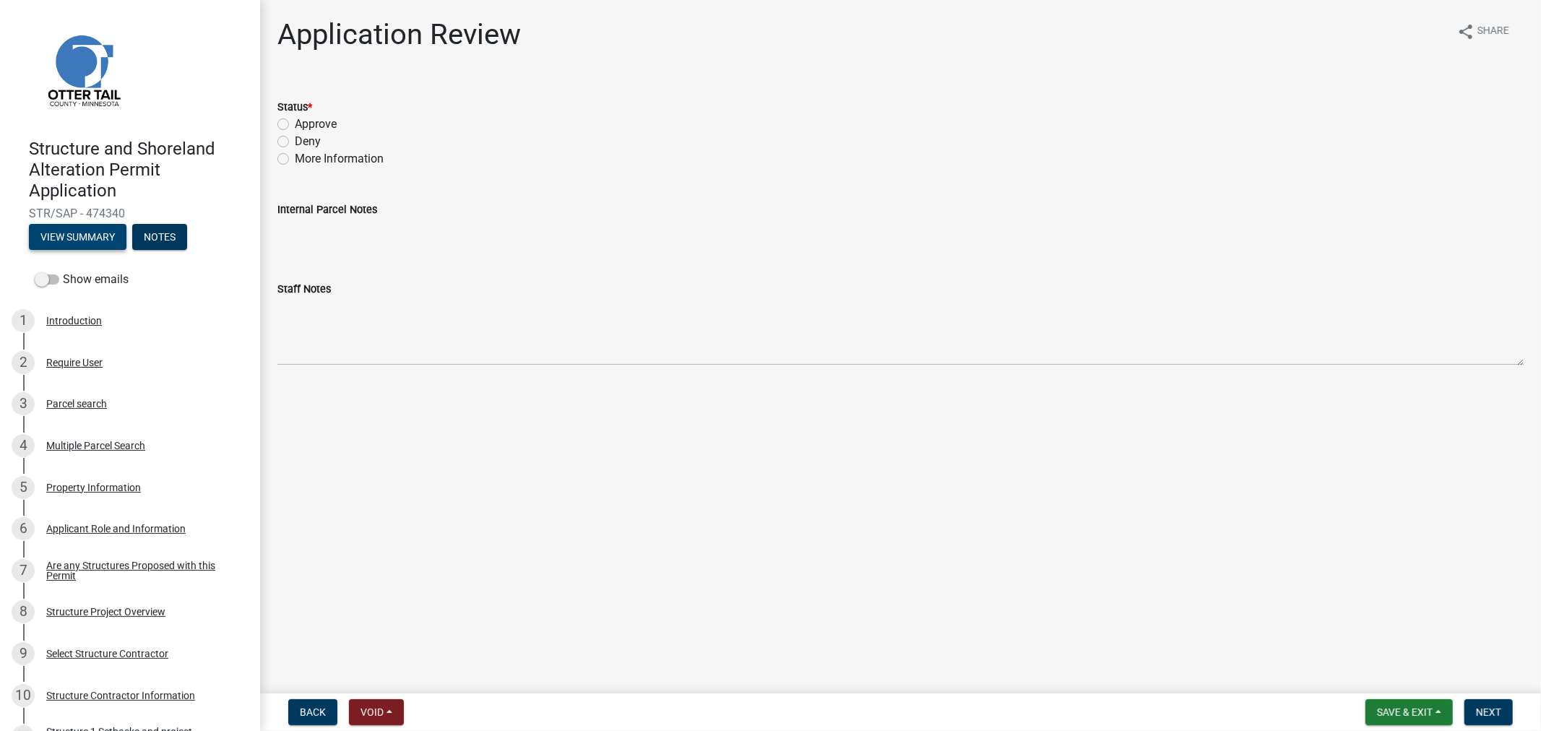
click at [70, 237] on button "View Summary" at bounding box center [78, 237] width 98 height 26
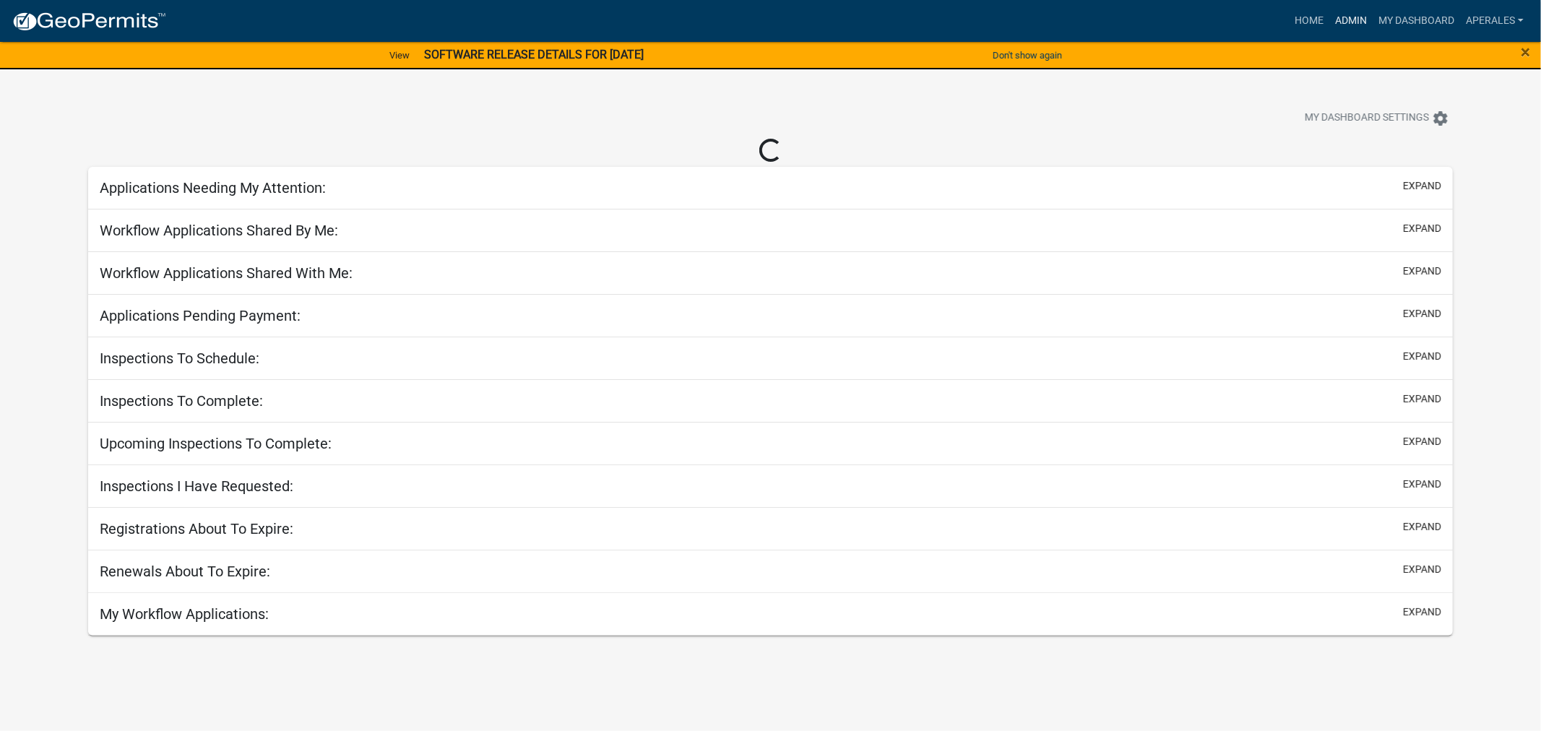
drag, startPoint x: 1351, startPoint y: 11, endPoint x: 1330, endPoint y: 11, distance: 21.0
click at [1351, 11] on link "Admin" at bounding box center [1350, 20] width 43 height 27
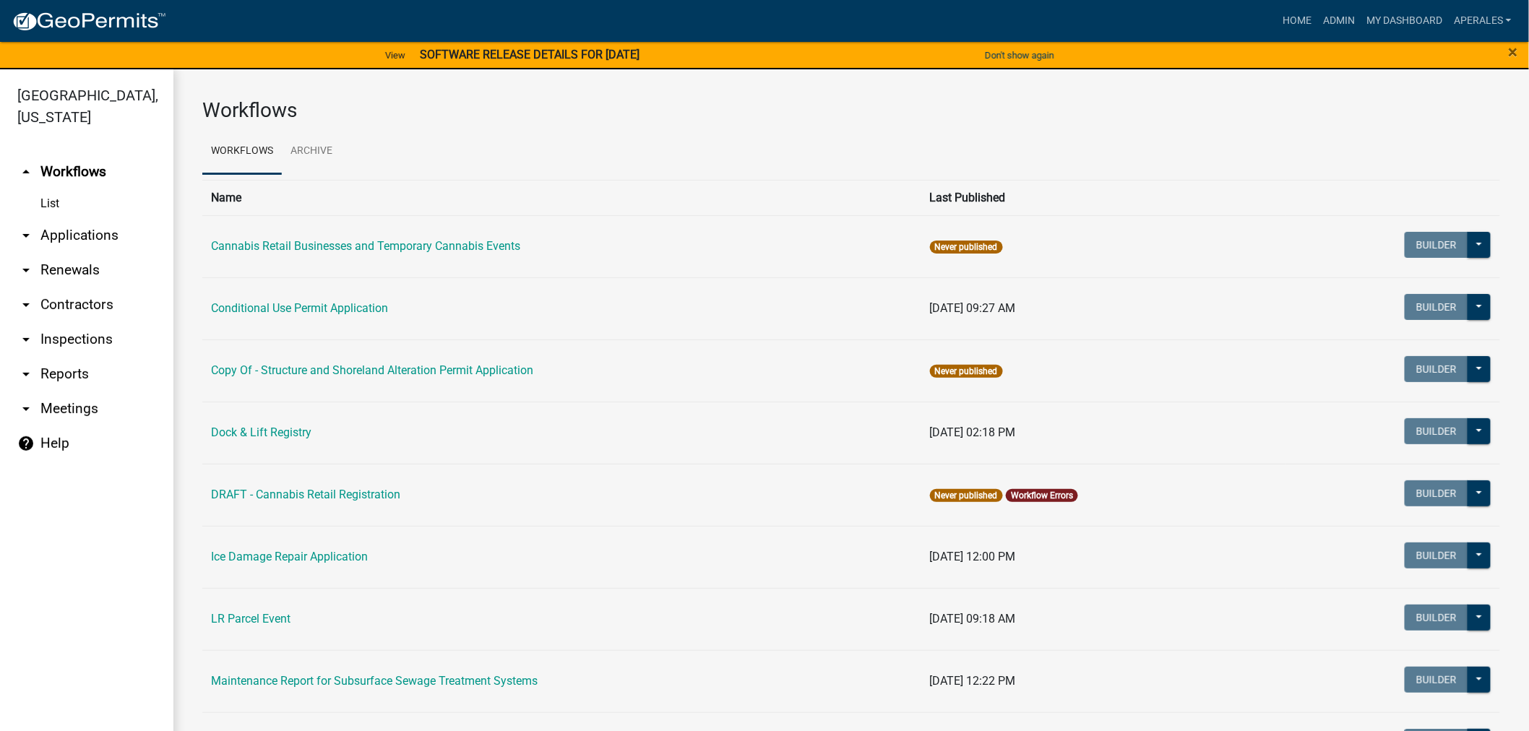
click at [74, 226] on link "arrow_drop_down Applications" at bounding box center [86, 235] width 173 height 35
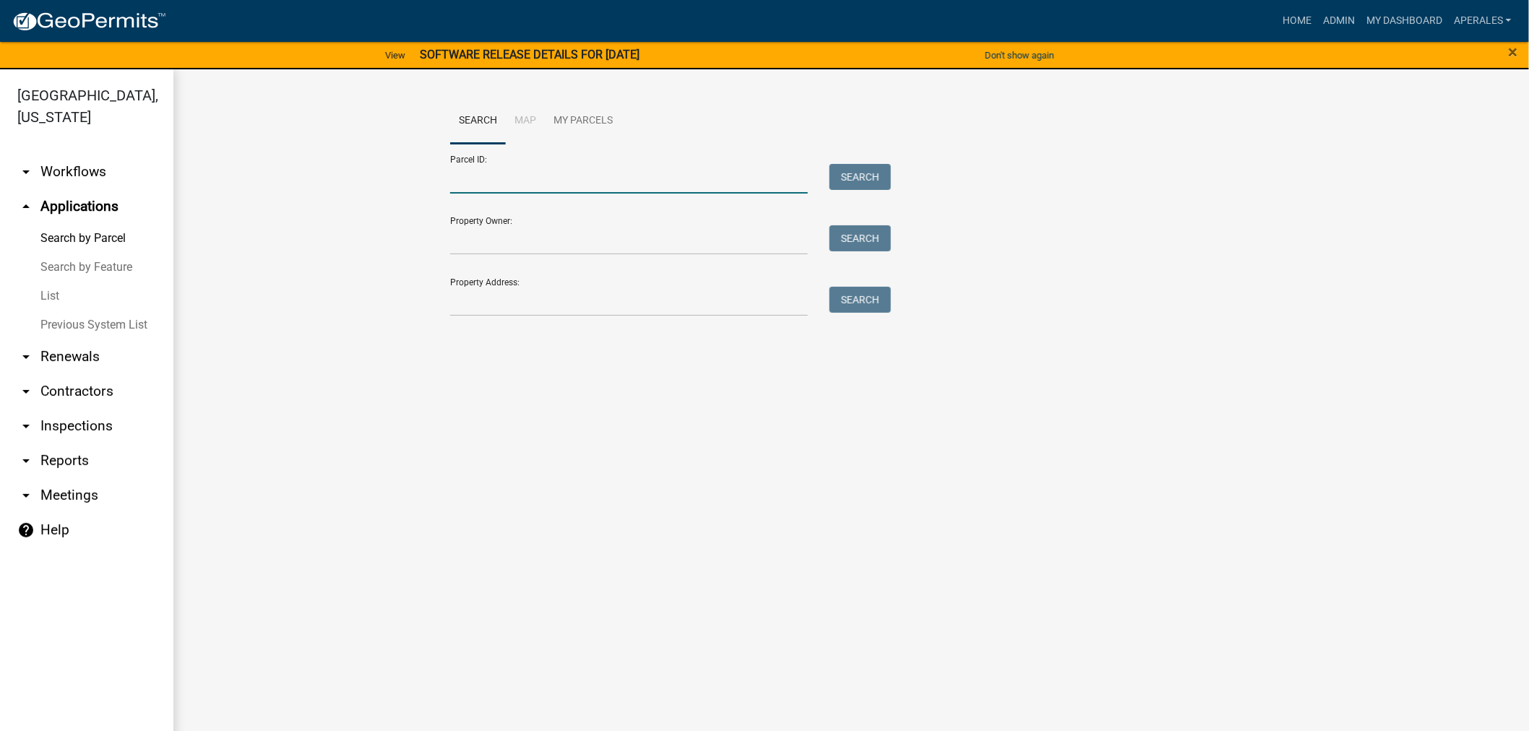
click at [474, 181] on input "Parcel ID:" at bounding box center [629, 179] width 358 height 30
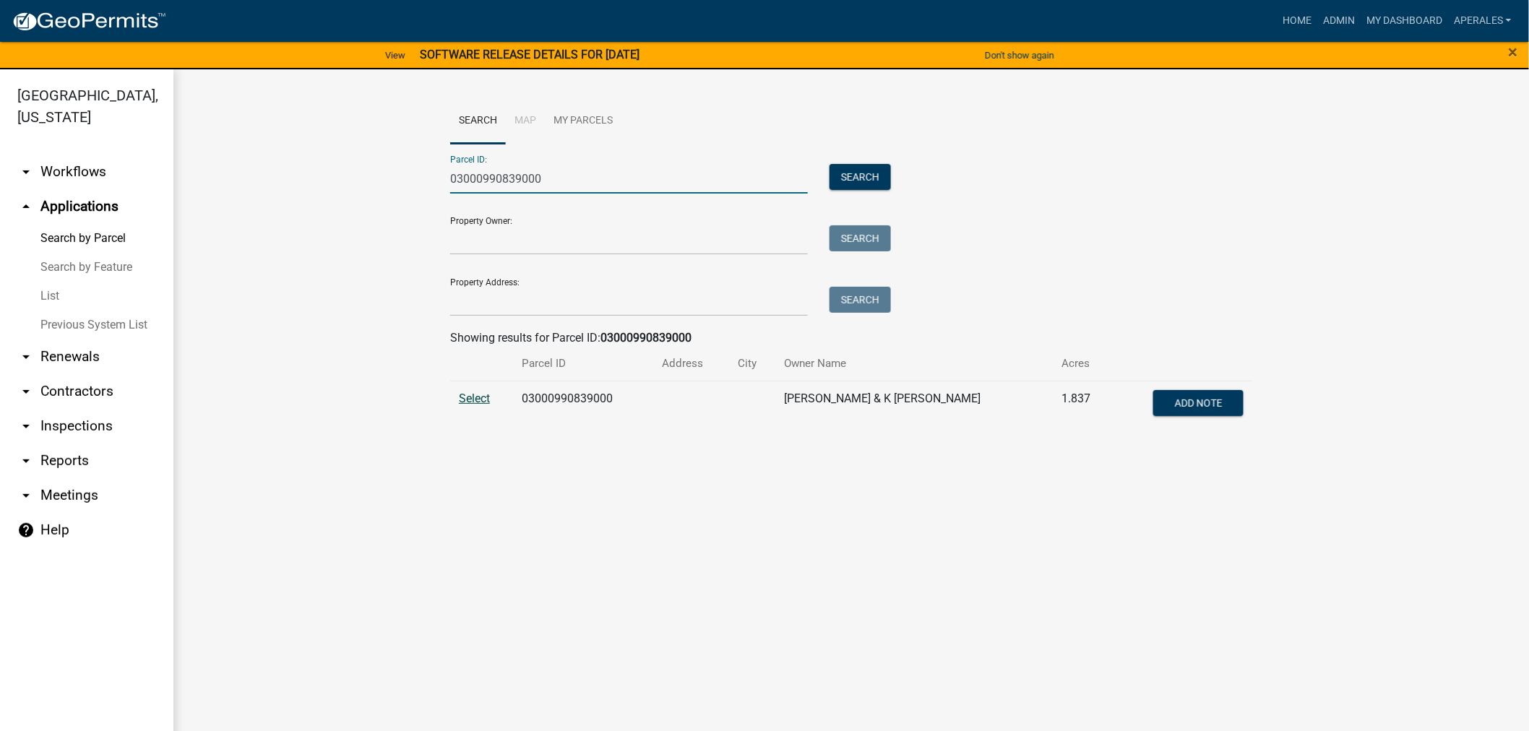
type input "03000990839000"
click at [473, 398] on span "Select" at bounding box center [474, 399] width 31 height 14
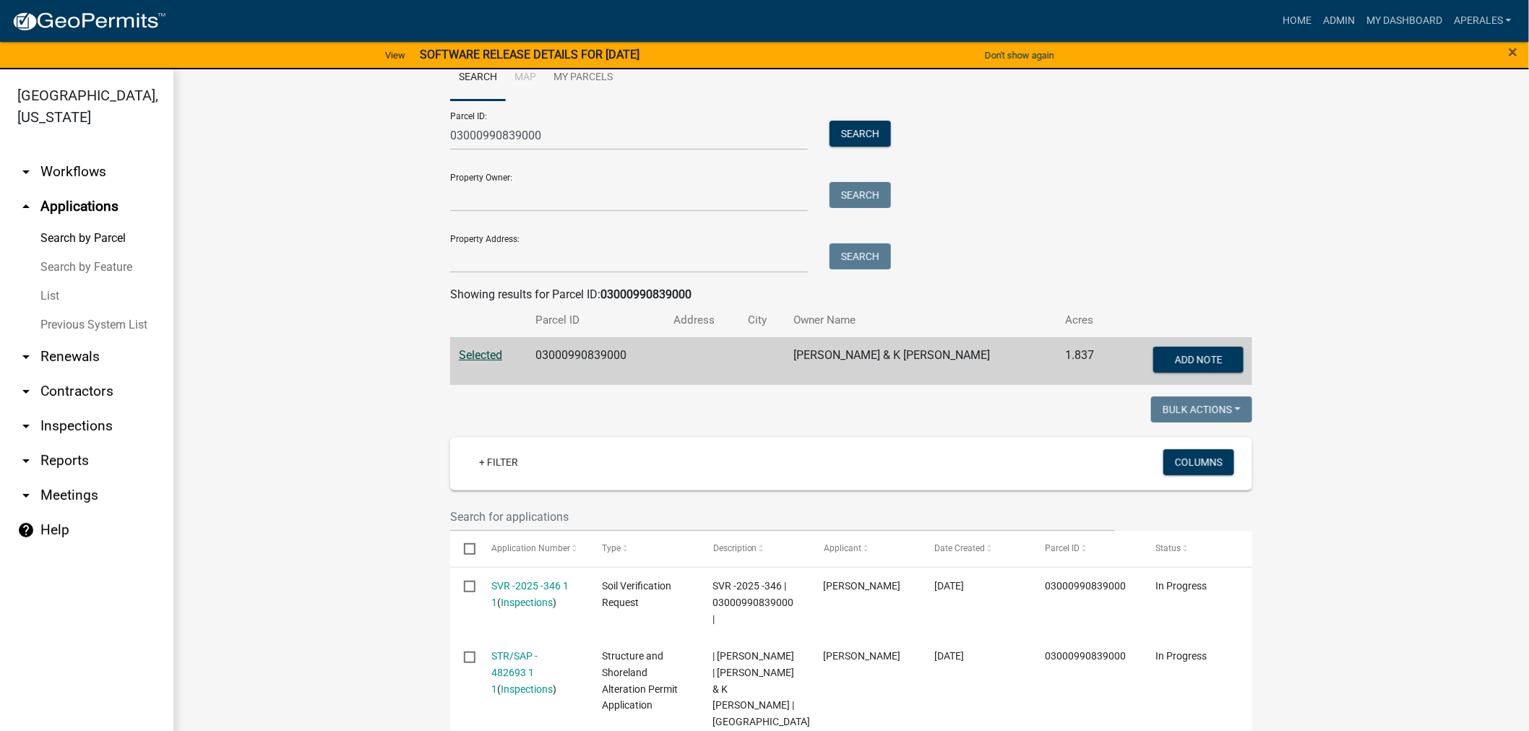
scroll to position [160, 0]
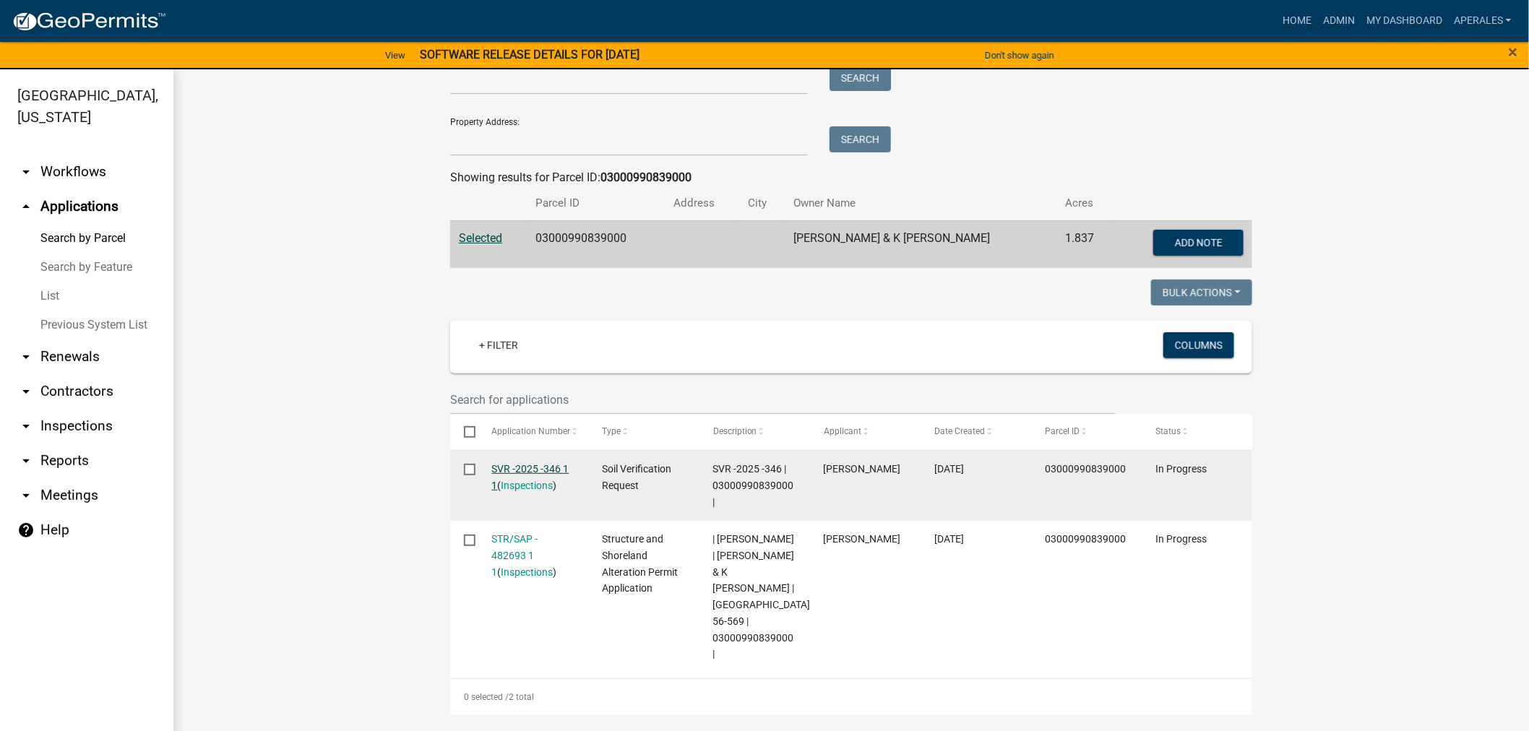
click at [549, 473] on link "SVR -2025 -346 1 1" at bounding box center [530, 477] width 77 height 28
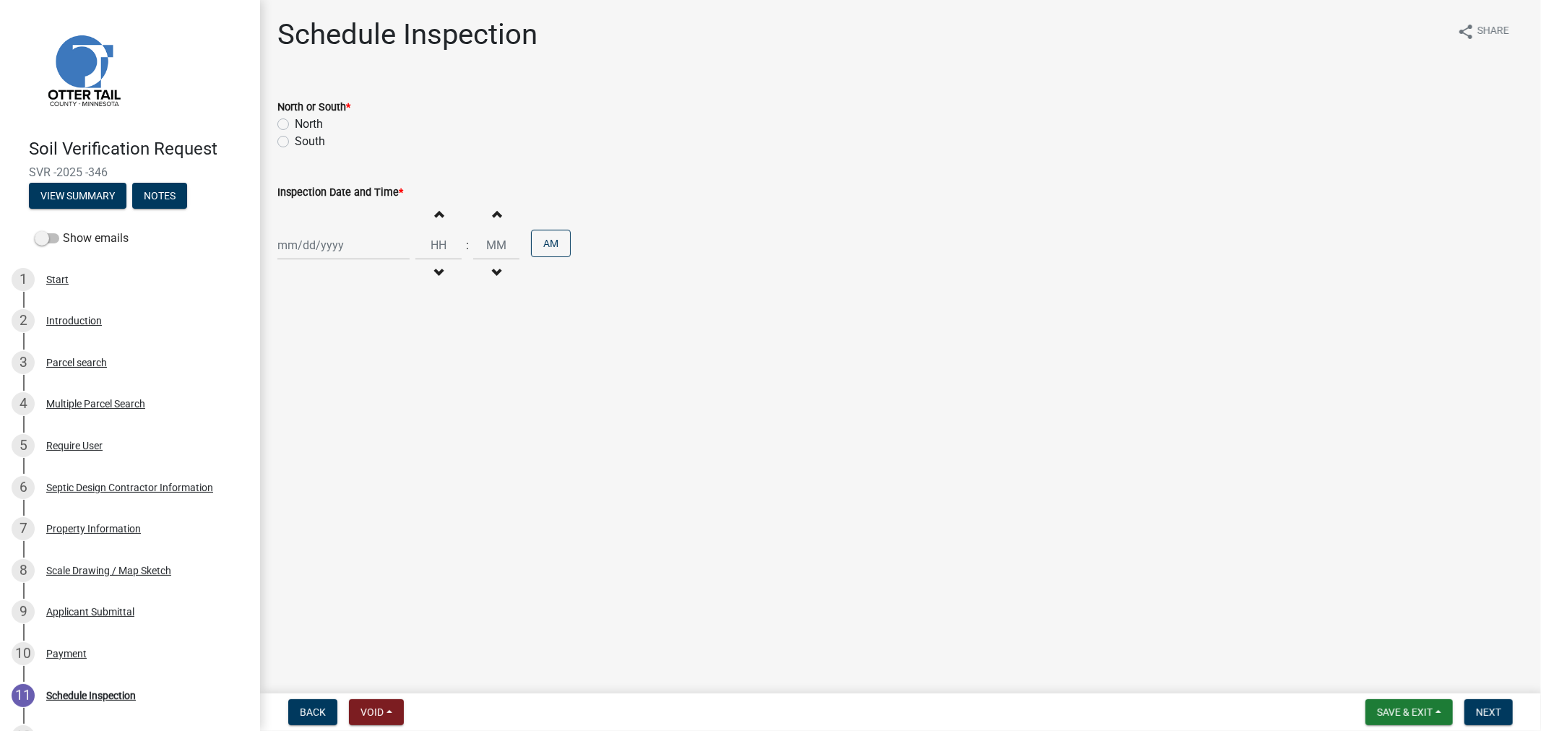
click at [295, 142] on label "South" at bounding box center [310, 141] width 30 height 17
click at [295, 142] on input "South" at bounding box center [299, 137] width 9 height 9
radio input "true"
click at [307, 260] on div at bounding box center [343, 245] width 132 height 30
select select "9"
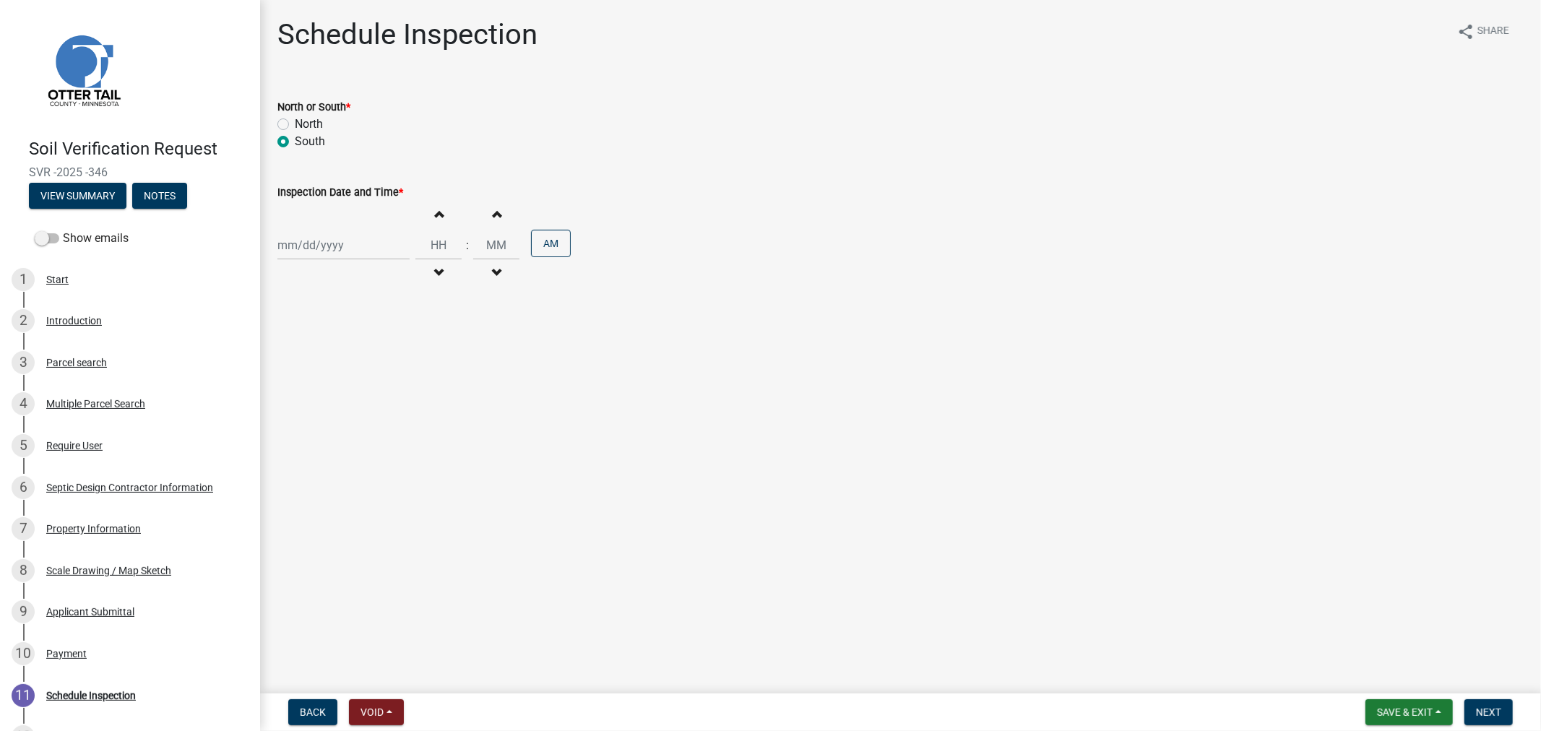
select select "2025"
click at [337, 395] on div "24" at bounding box center [338, 391] width 23 height 23
type input "[DATE]"
click at [428, 254] on input "Hours" at bounding box center [438, 245] width 46 height 30
type input "11"
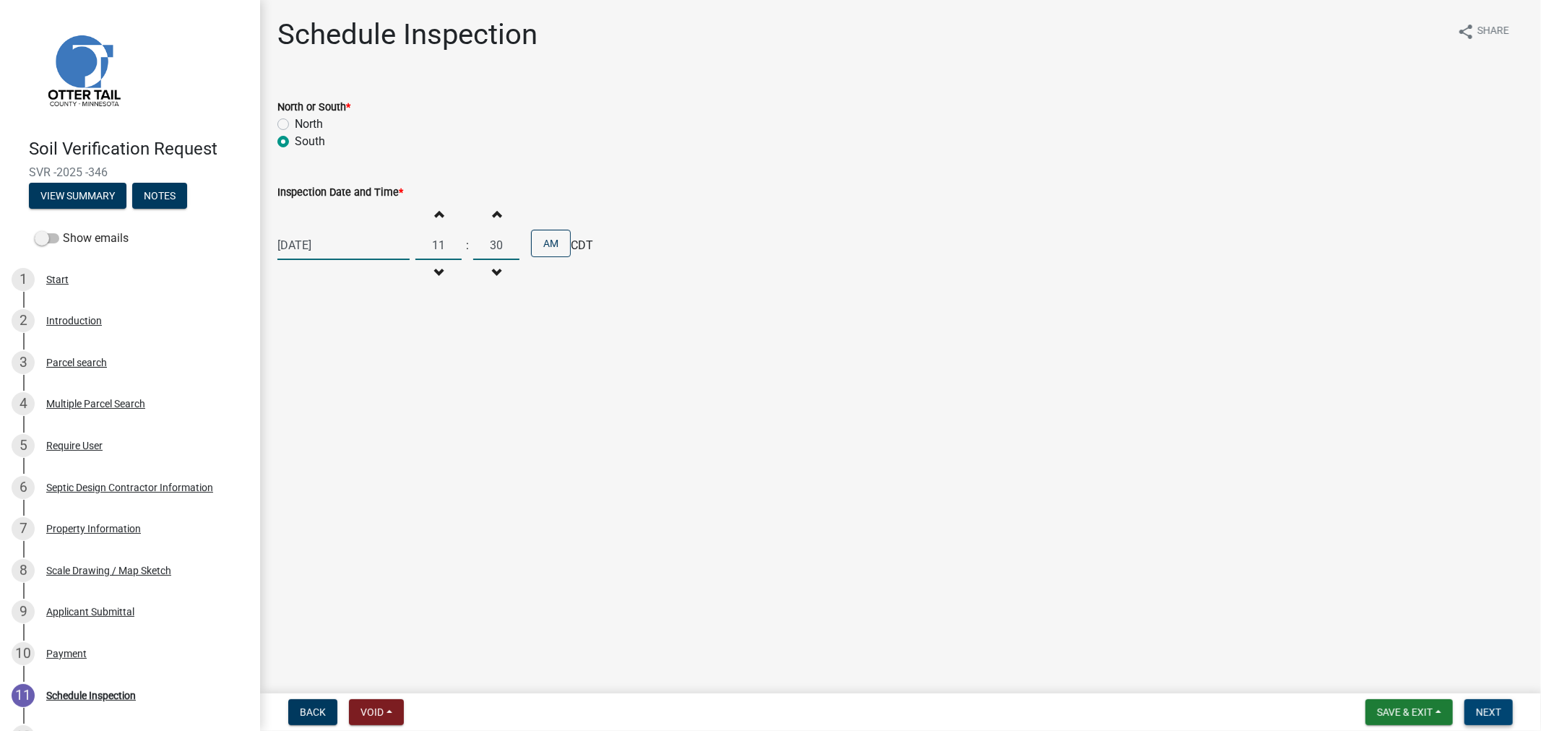
type input "30"
click at [1497, 721] on button "Next" at bounding box center [1488, 712] width 48 height 26
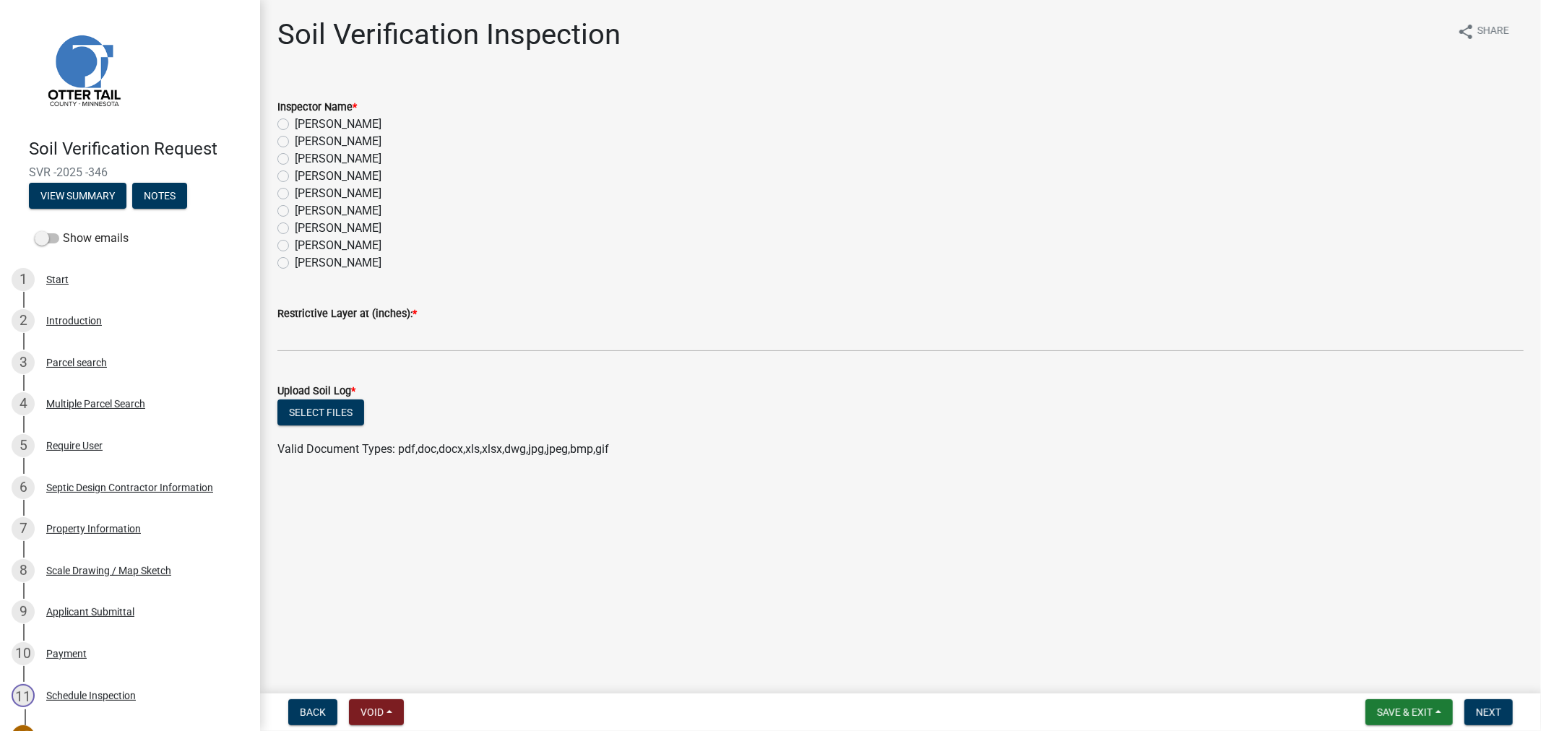
drag, startPoint x: 284, startPoint y: 143, endPoint x: 284, endPoint y: 179, distance: 36.1
click at [295, 147] on label "[PERSON_NAME]" at bounding box center [338, 141] width 87 height 17
click at [295, 142] on input "[PERSON_NAME]" at bounding box center [299, 137] width 9 height 9
radio input "true"
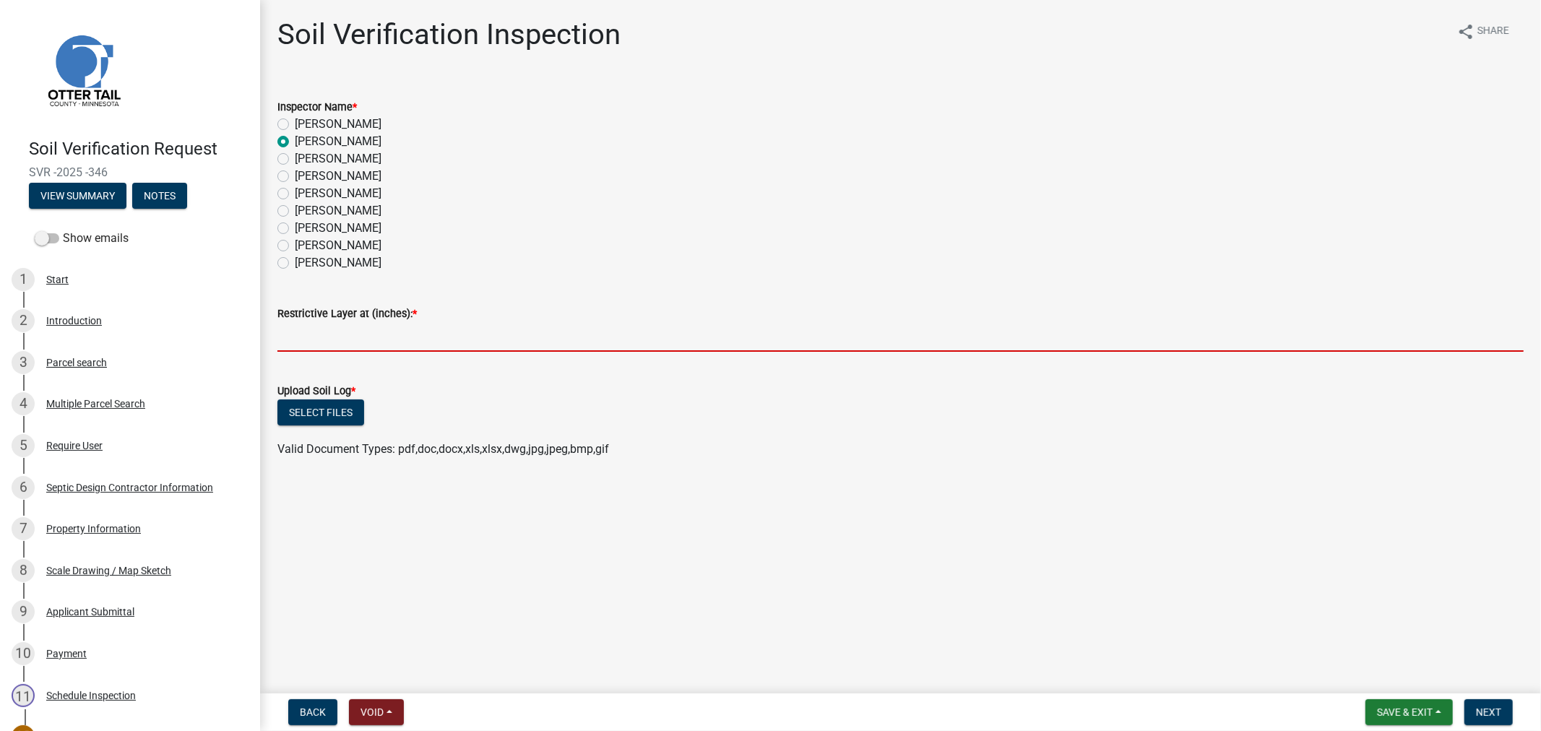
click at [329, 340] on input "text" at bounding box center [900, 337] width 1246 height 30
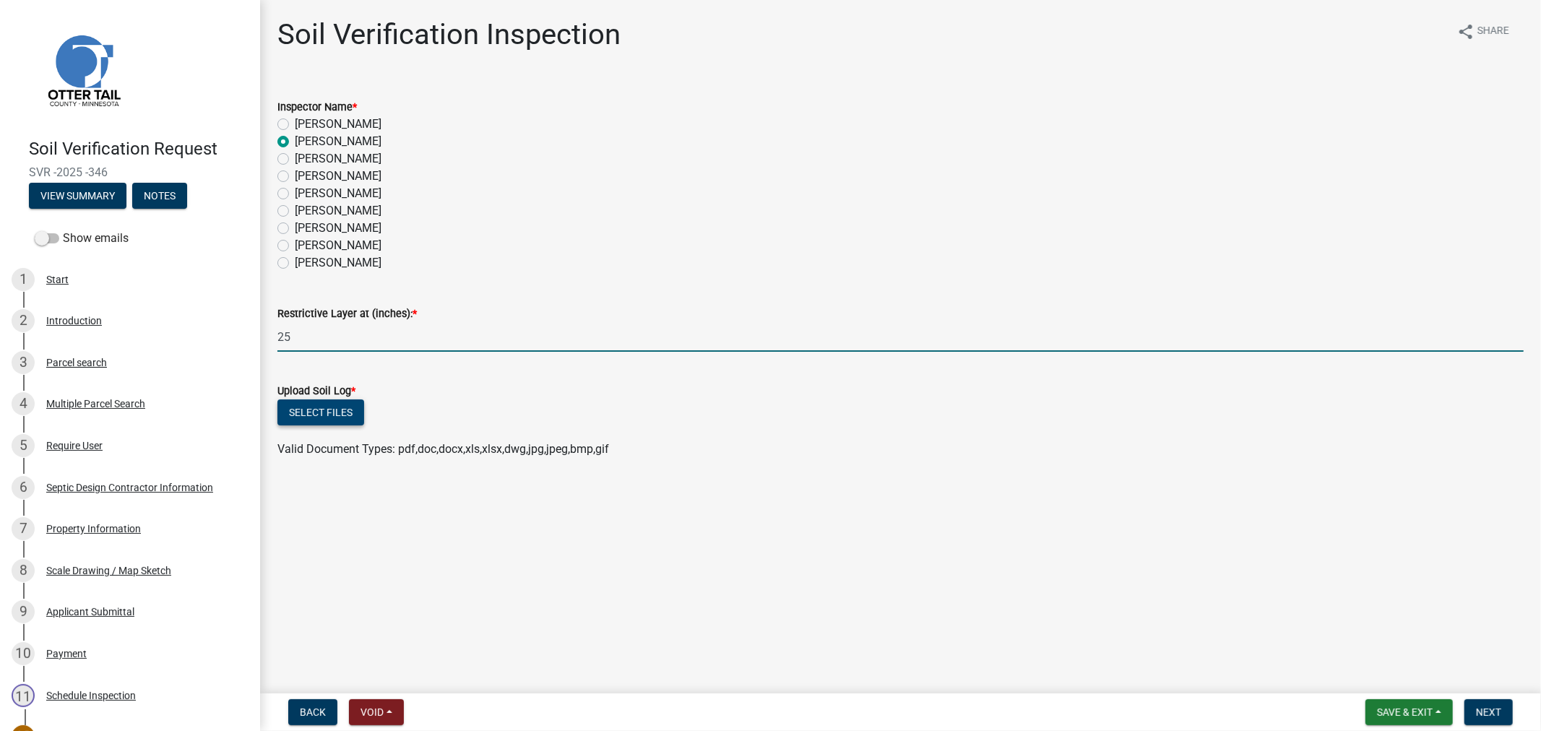
type input "25"
click at [316, 420] on button "Select files" at bounding box center [320, 413] width 87 height 26
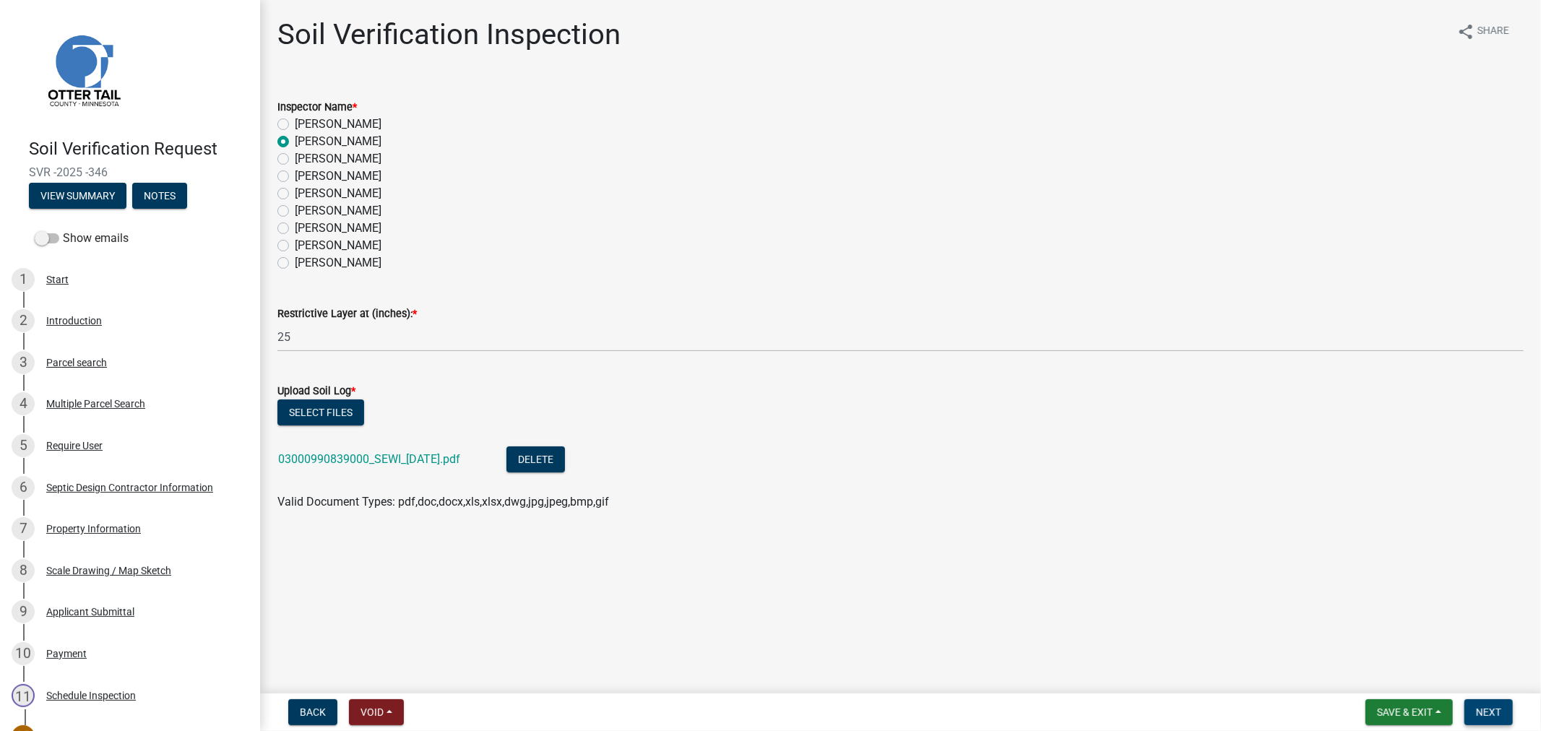
click at [1483, 712] on span "Next" at bounding box center [1488, 713] width 25 height 12
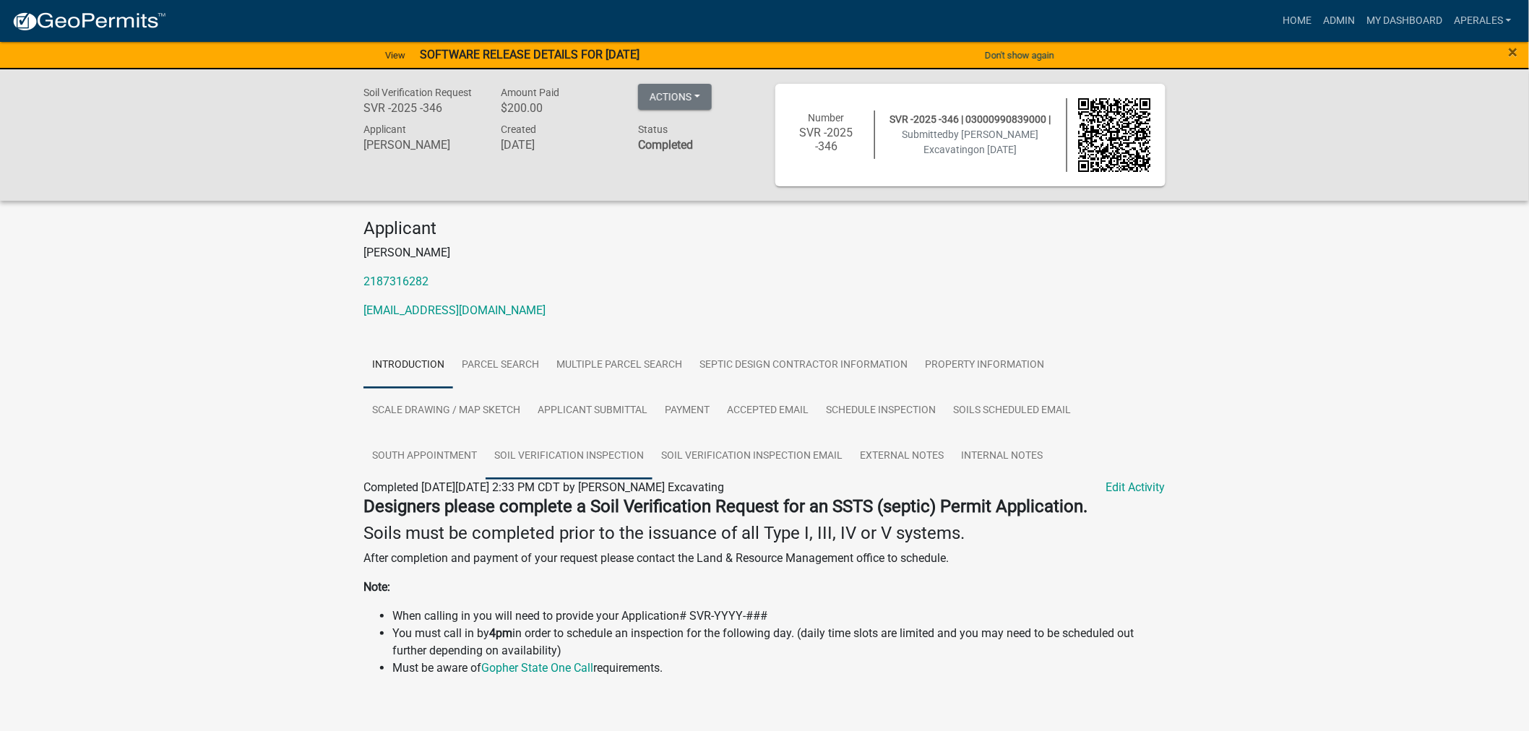
click at [540, 461] on link "Soil Verification Inspection" at bounding box center [569, 456] width 167 height 46
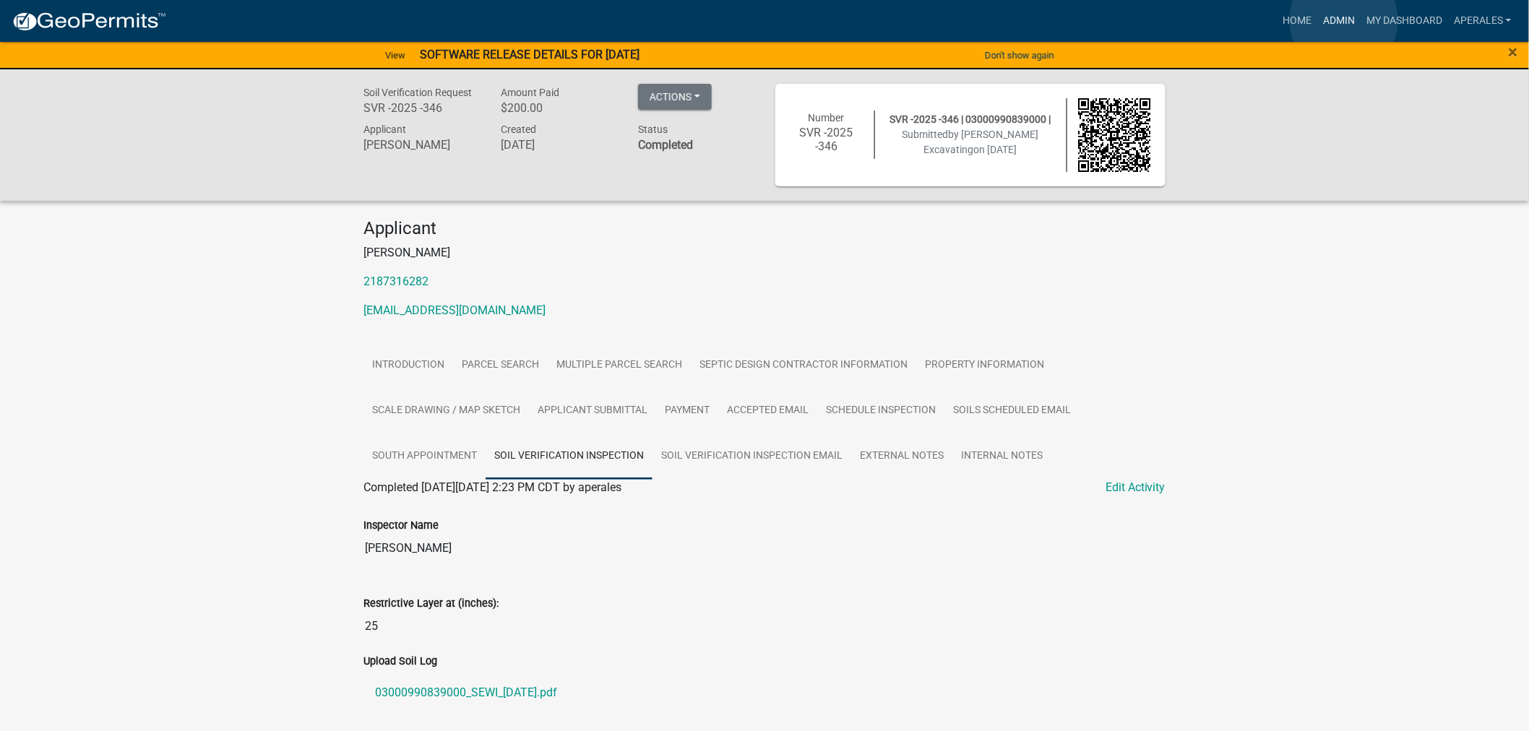
click at [1344, 20] on link "Admin" at bounding box center [1338, 20] width 43 height 27
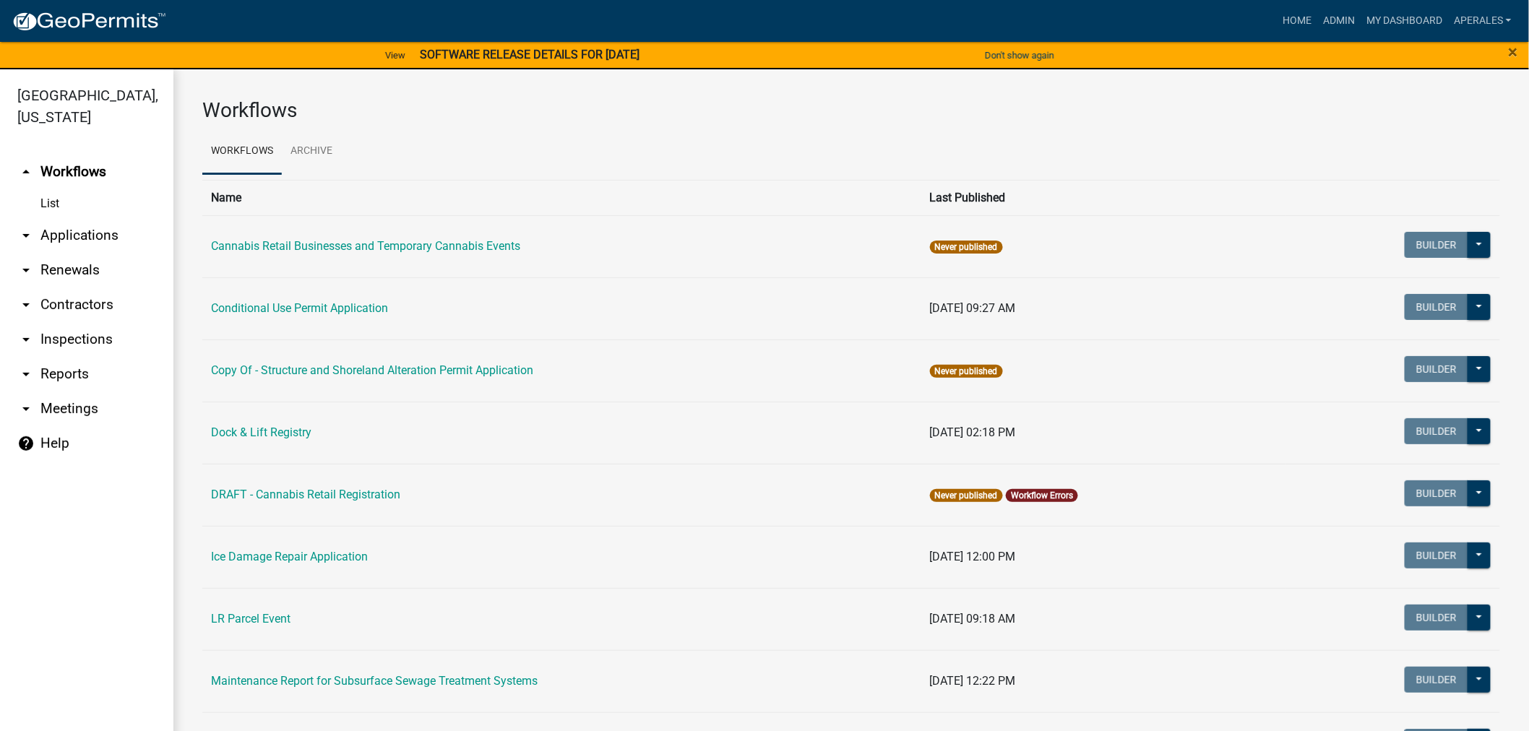
click at [94, 229] on link "arrow_drop_down Applications" at bounding box center [86, 235] width 173 height 35
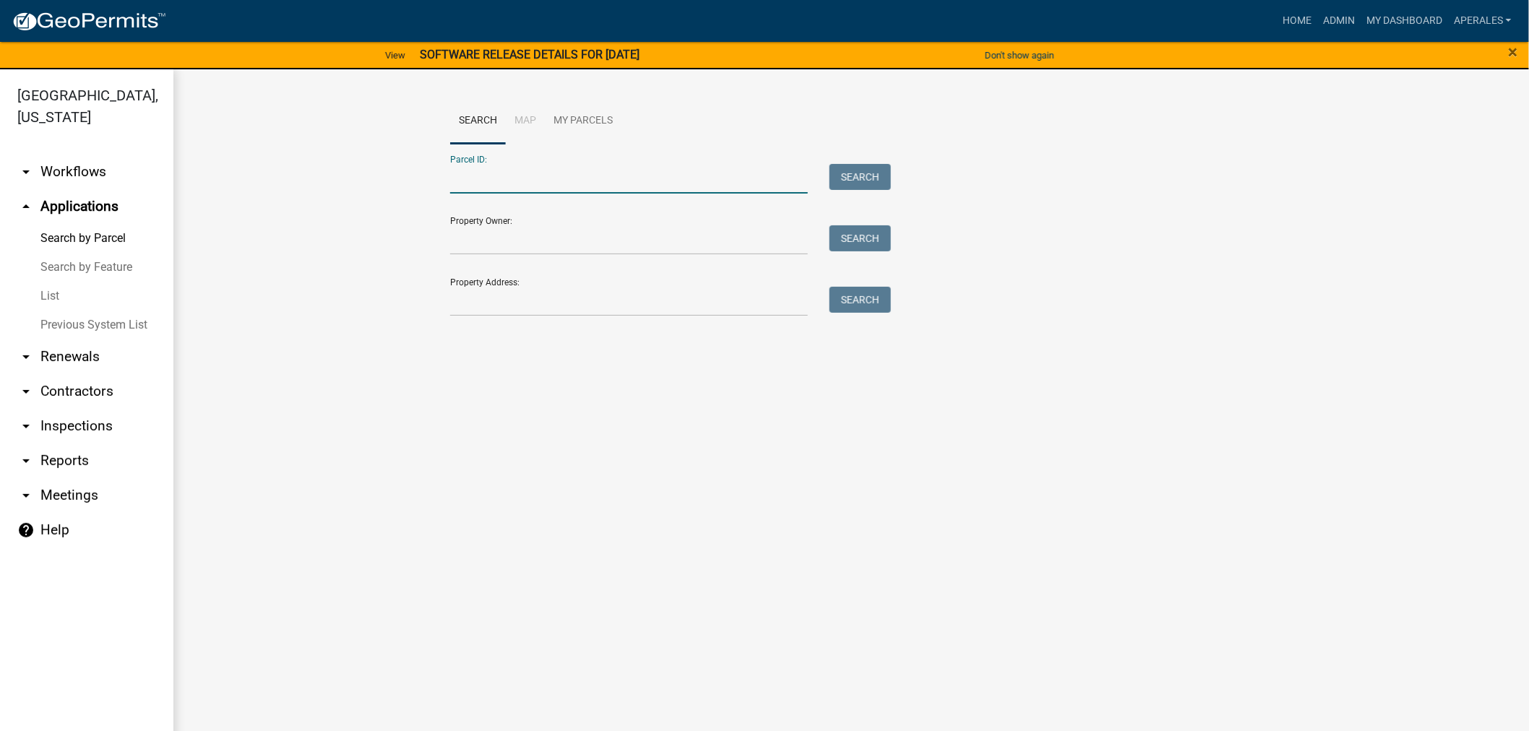
click at [577, 184] on input "Parcel ID:" at bounding box center [629, 179] width 358 height 30
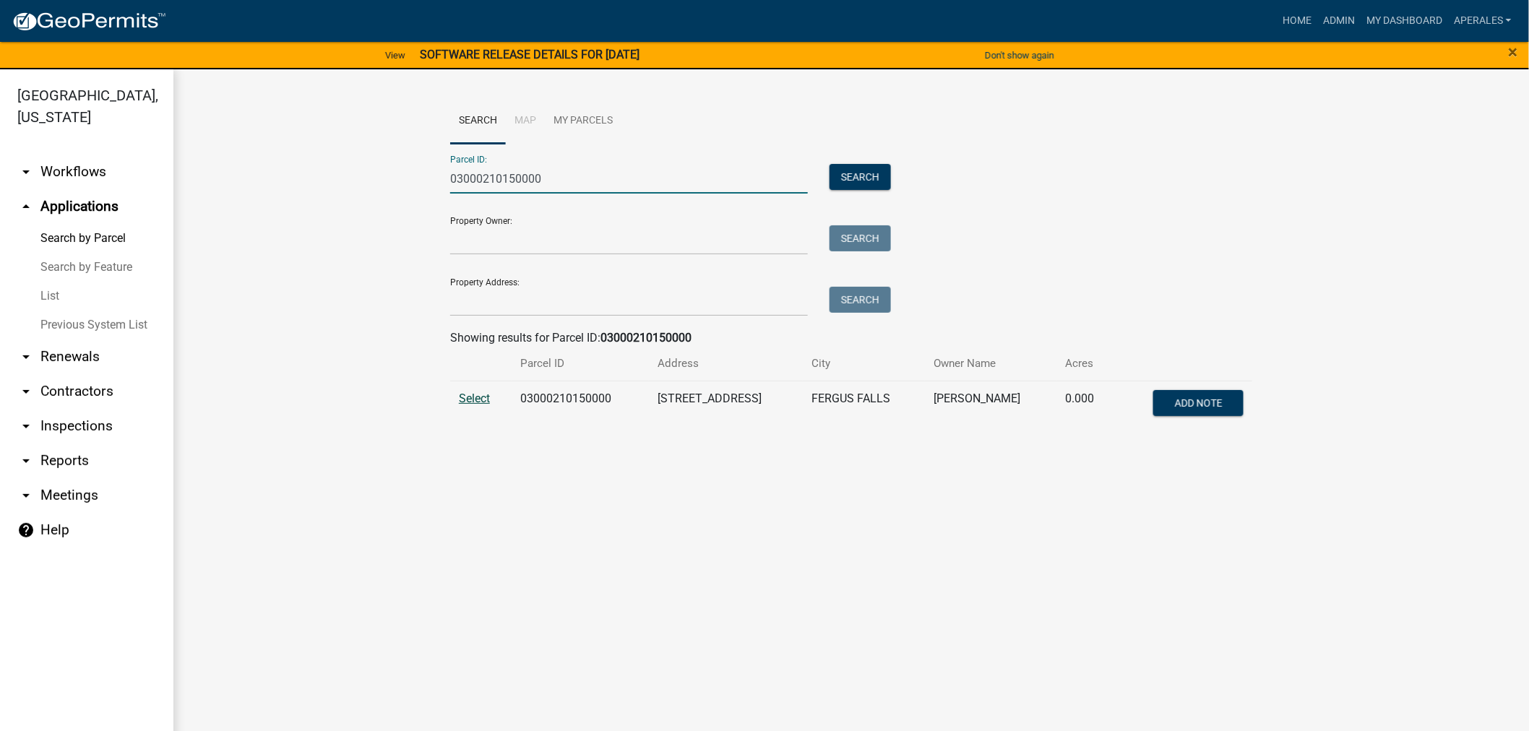
type input "03000210150000"
click at [474, 400] on span "Select" at bounding box center [474, 399] width 31 height 14
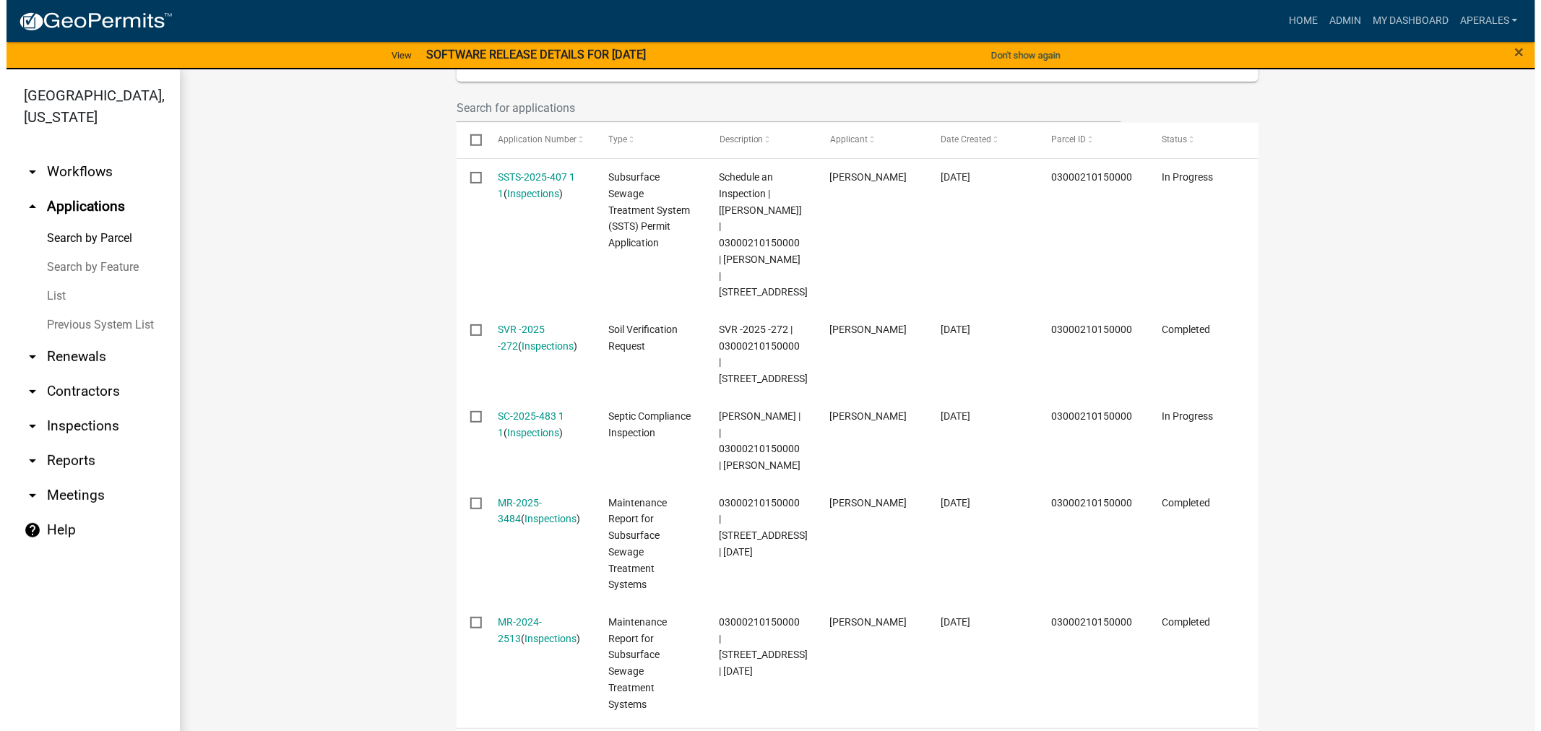
scroll to position [481, 0]
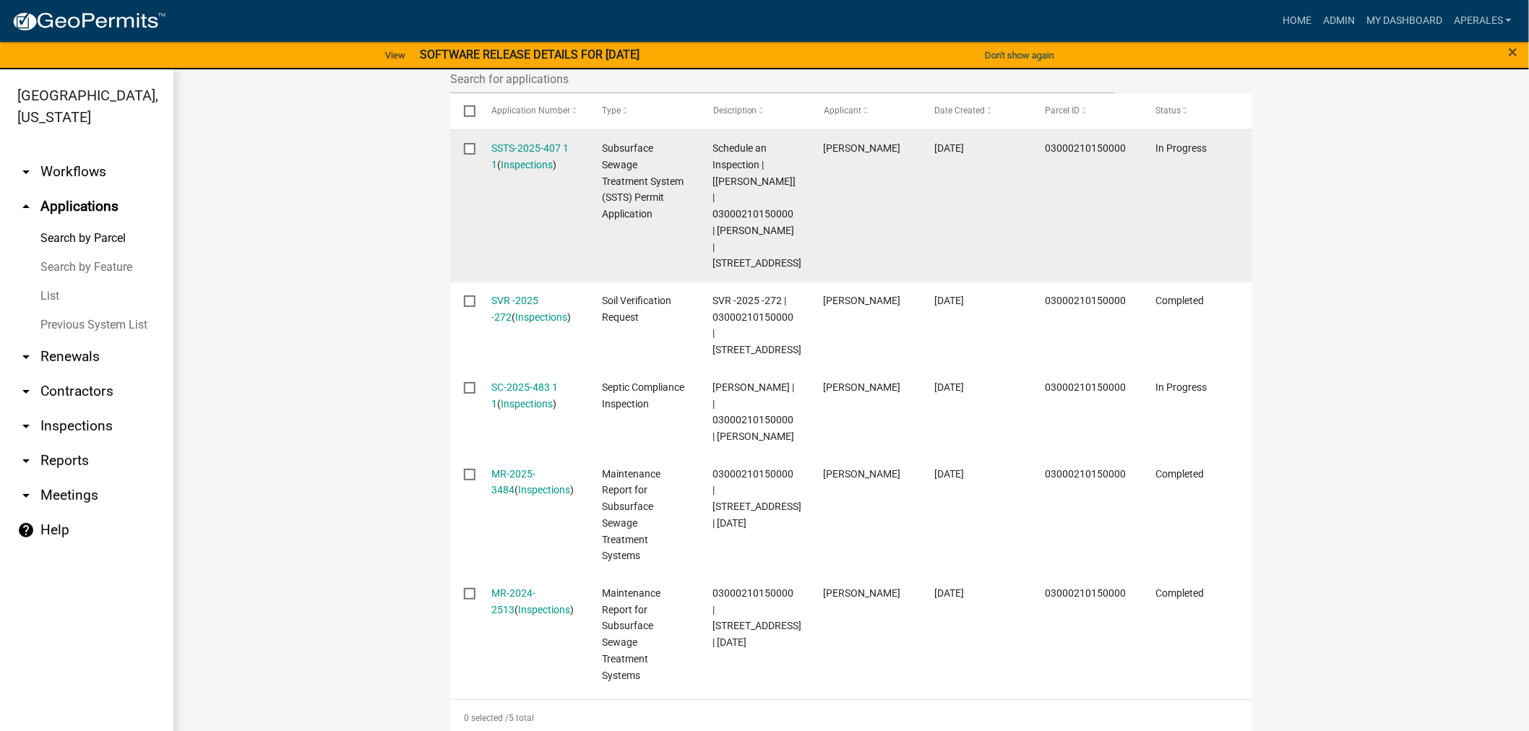
click at [535, 140] on div "SSTS-2025-407 1 1 ( Inspections )" at bounding box center [533, 156] width 83 height 33
click at [536, 142] on link "SSTS-2025-407 1 1" at bounding box center [530, 156] width 77 height 28
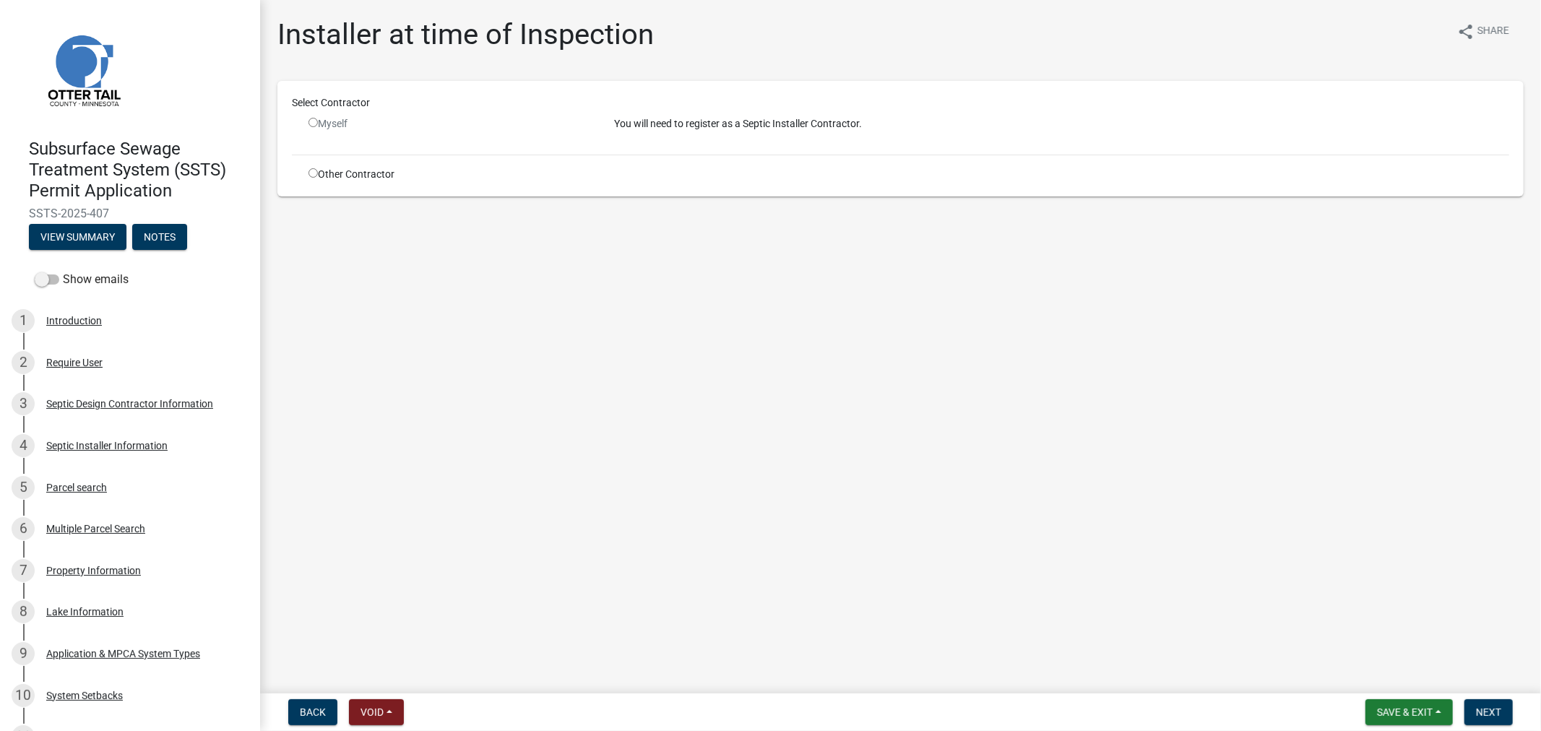
click at [313, 169] on input "radio" at bounding box center [312, 172] width 9 height 9
radio input "true"
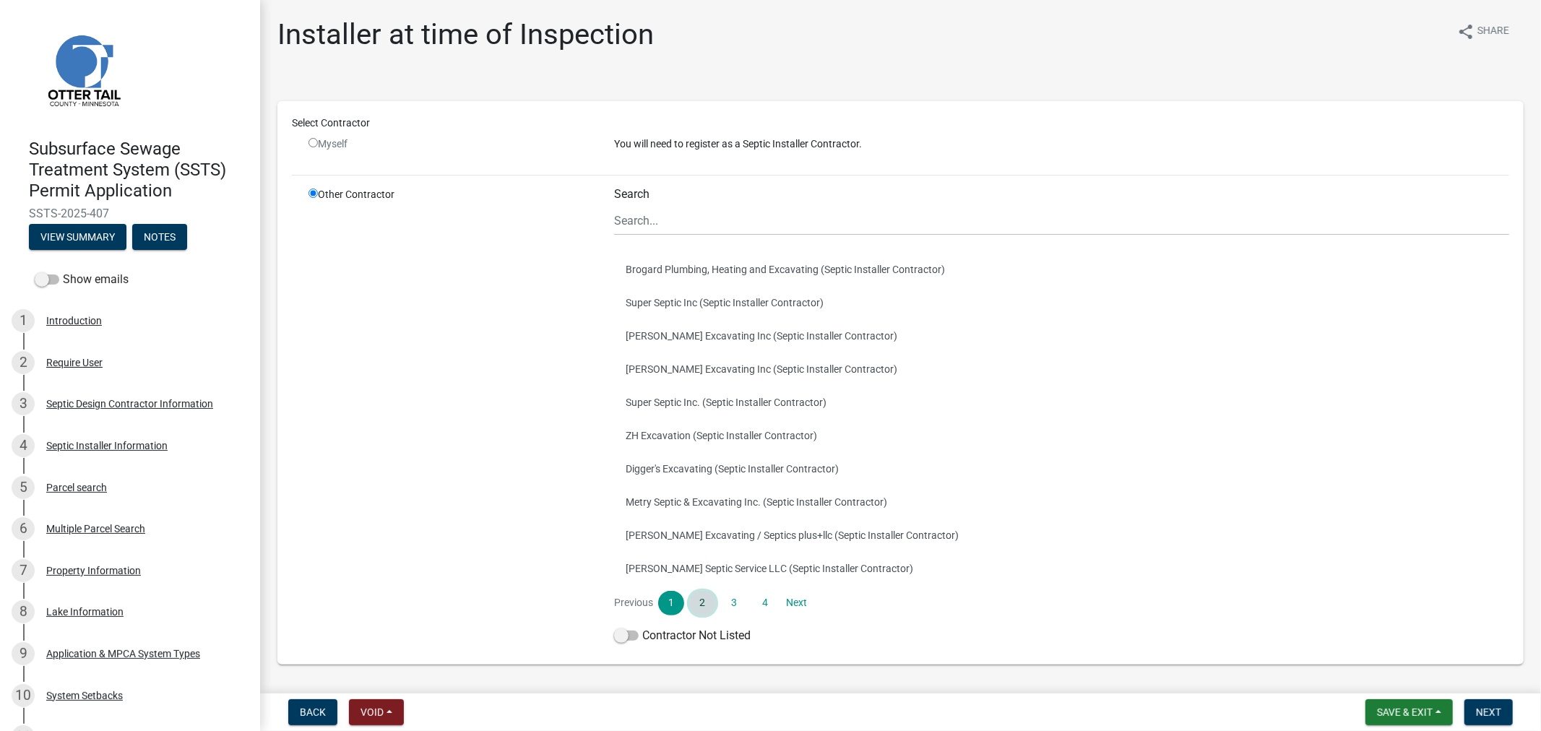
click at [689, 597] on link "2" at bounding box center [702, 603] width 26 height 25
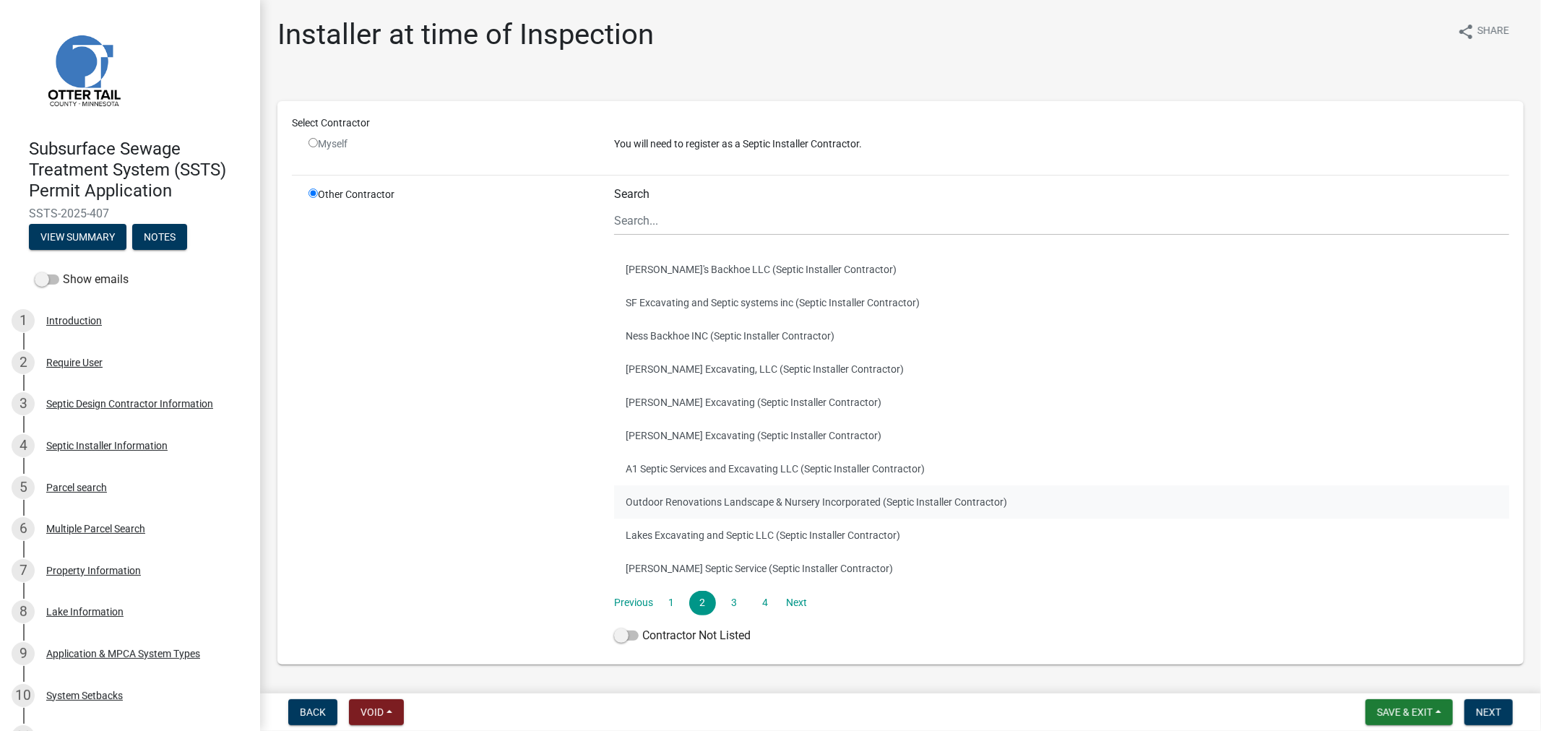
click at [681, 497] on button "Outdoor Renovations Landscape & Nursery Incorporated (Septic Installer Contract…" at bounding box center [1061, 502] width 895 height 33
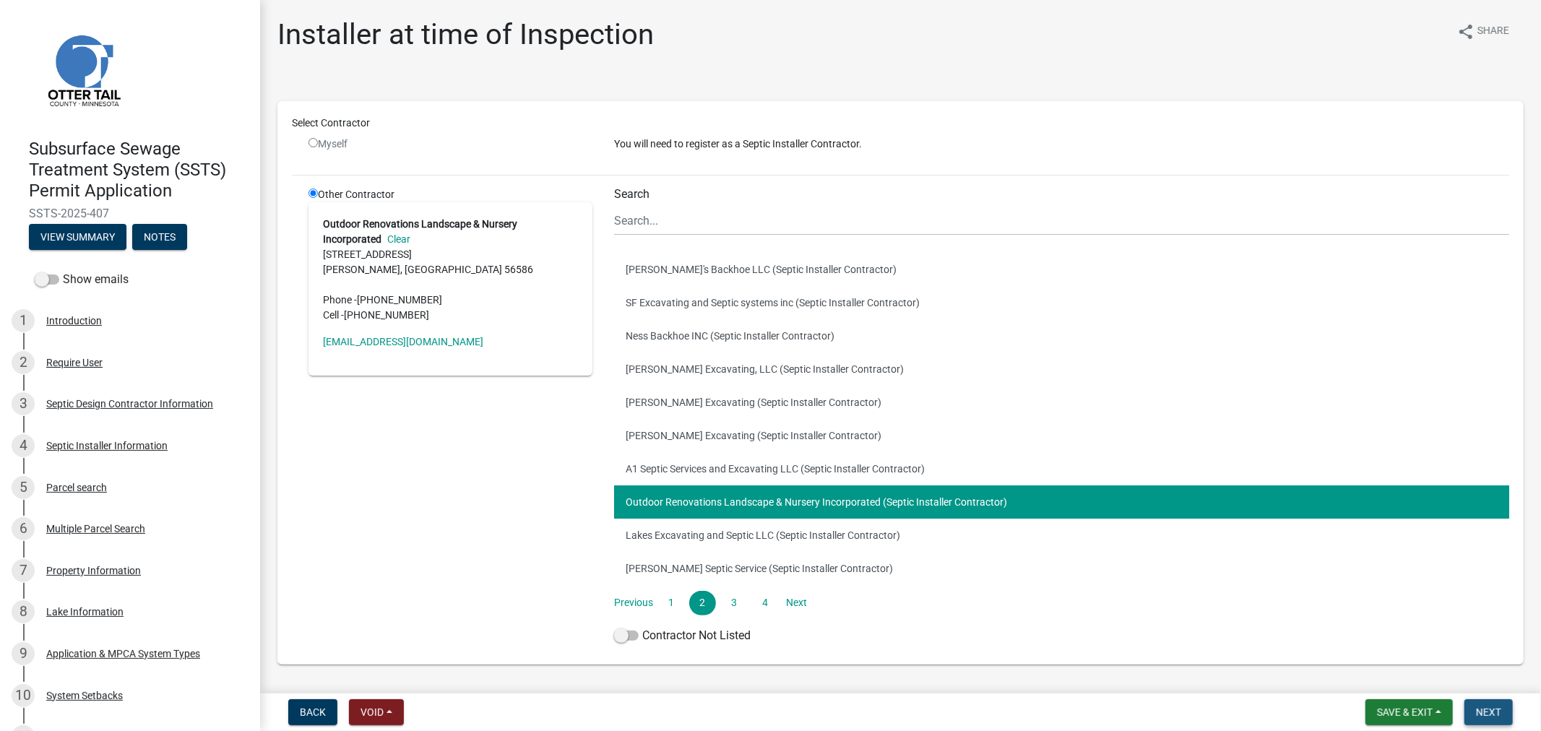
click at [1494, 717] on button "Next" at bounding box center [1488, 712] width 48 height 26
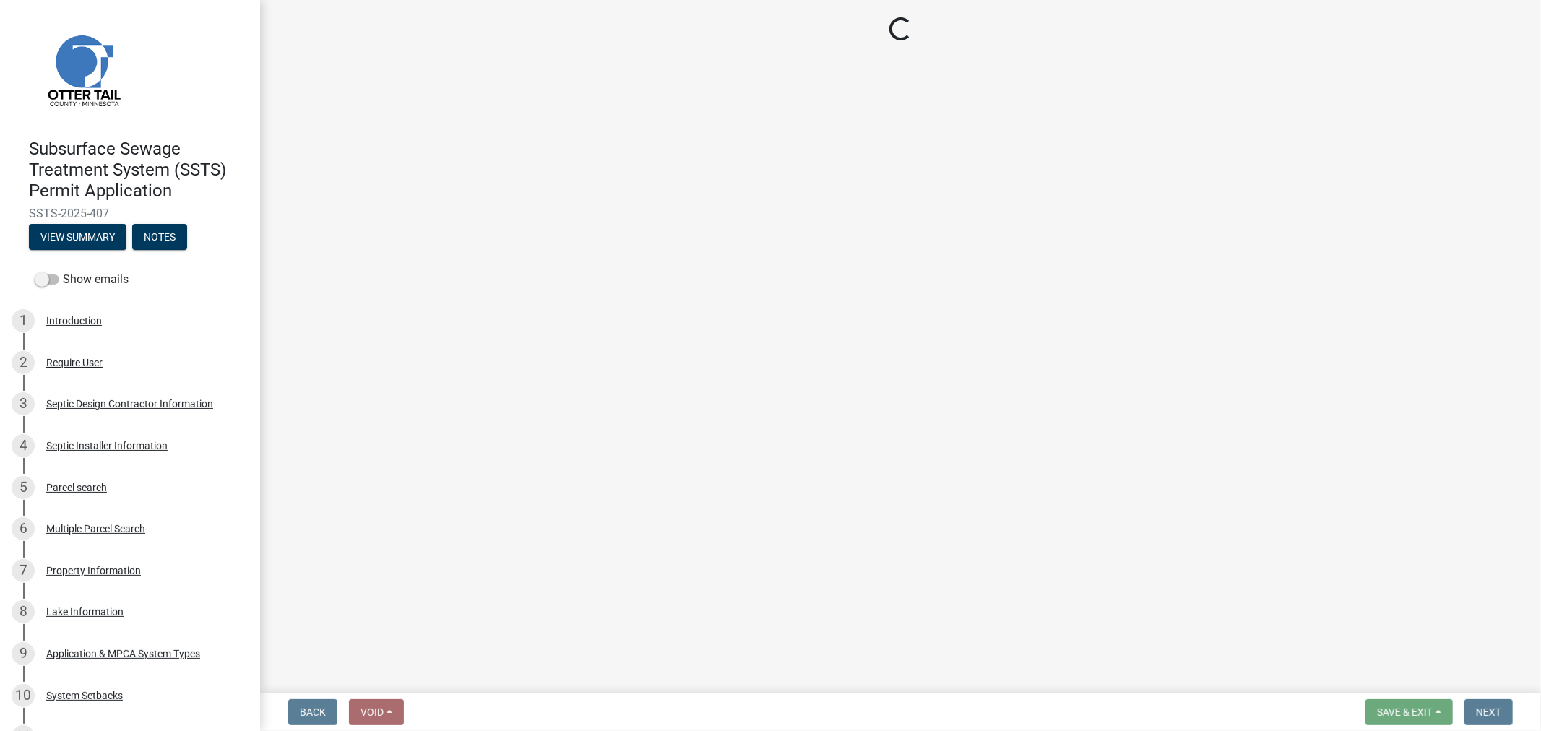
select select "710d5f49-2663-4e73-9718-d0c4e189f5ed"
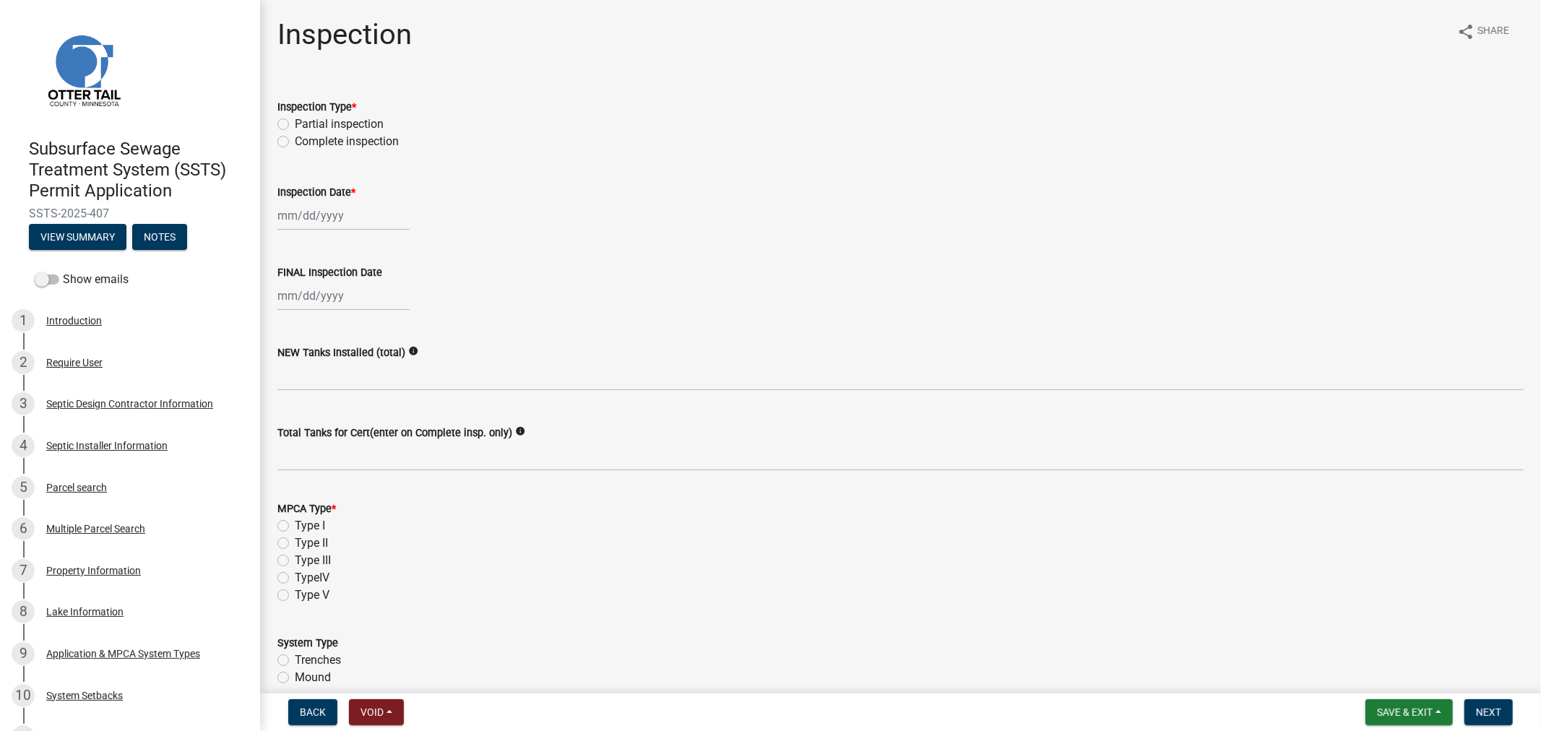
click at [293, 139] on div "Complete inspection" at bounding box center [900, 141] width 1246 height 17
drag, startPoint x: 293, startPoint y: 142, endPoint x: 280, endPoint y: 138, distance: 13.0
click at [284, 139] on div "Complete inspection" at bounding box center [900, 141] width 1246 height 17
click at [295, 139] on label "Complete inspection" at bounding box center [347, 141] width 104 height 17
click at [295, 139] on input "Complete inspection" at bounding box center [299, 137] width 9 height 9
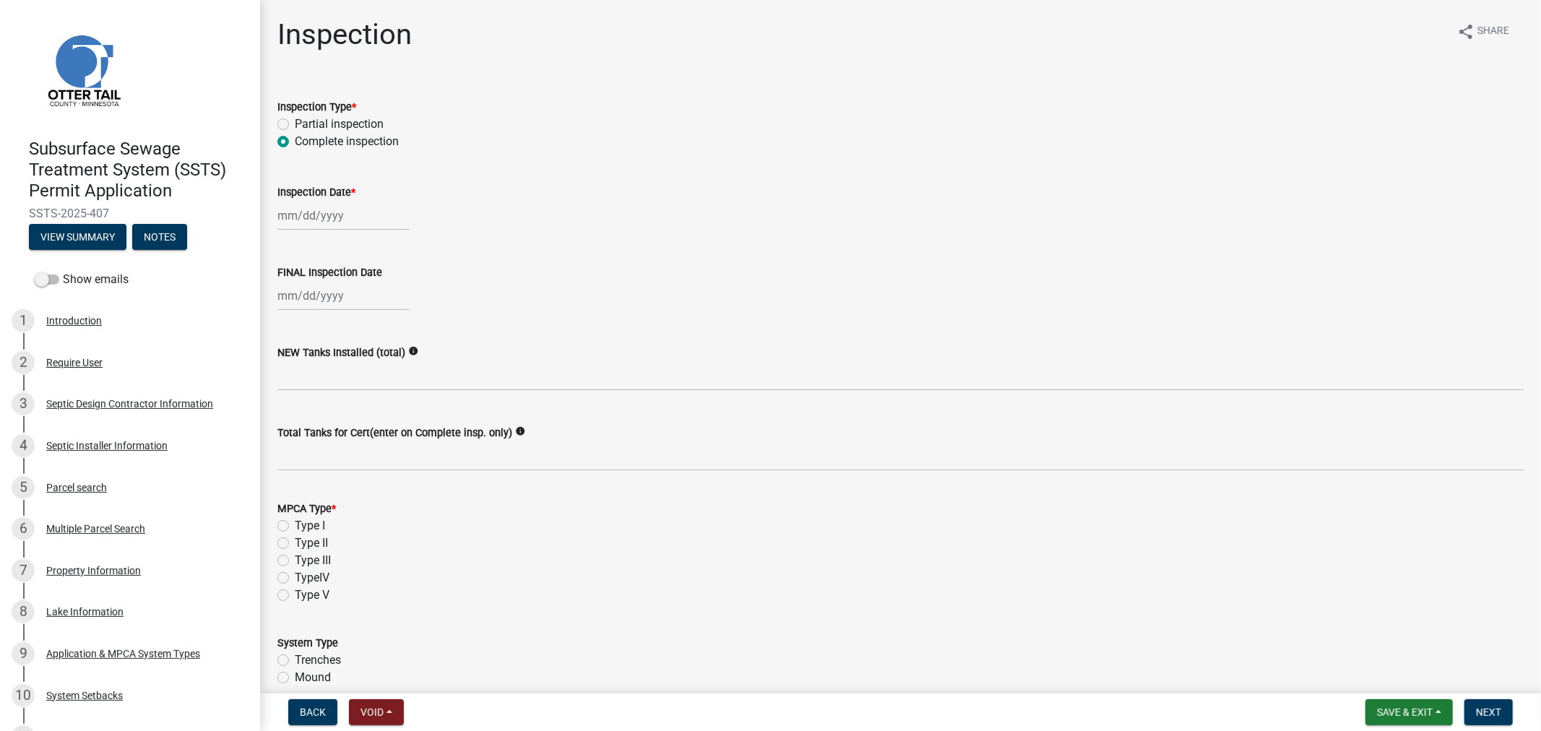
radio input "true"
select select "9"
select select "2025"
drag, startPoint x: 280, startPoint y: 218, endPoint x: 289, endPoint y: 230, distance: 14.4
click at [280, 218] on div "[PERSON_NAME] Feb Mar Apr [PERSON_NAME][DATE] Oct Nov [DATE] 1526 1527 1528 152…" at bounding box center [343, 216] width 132 height 30
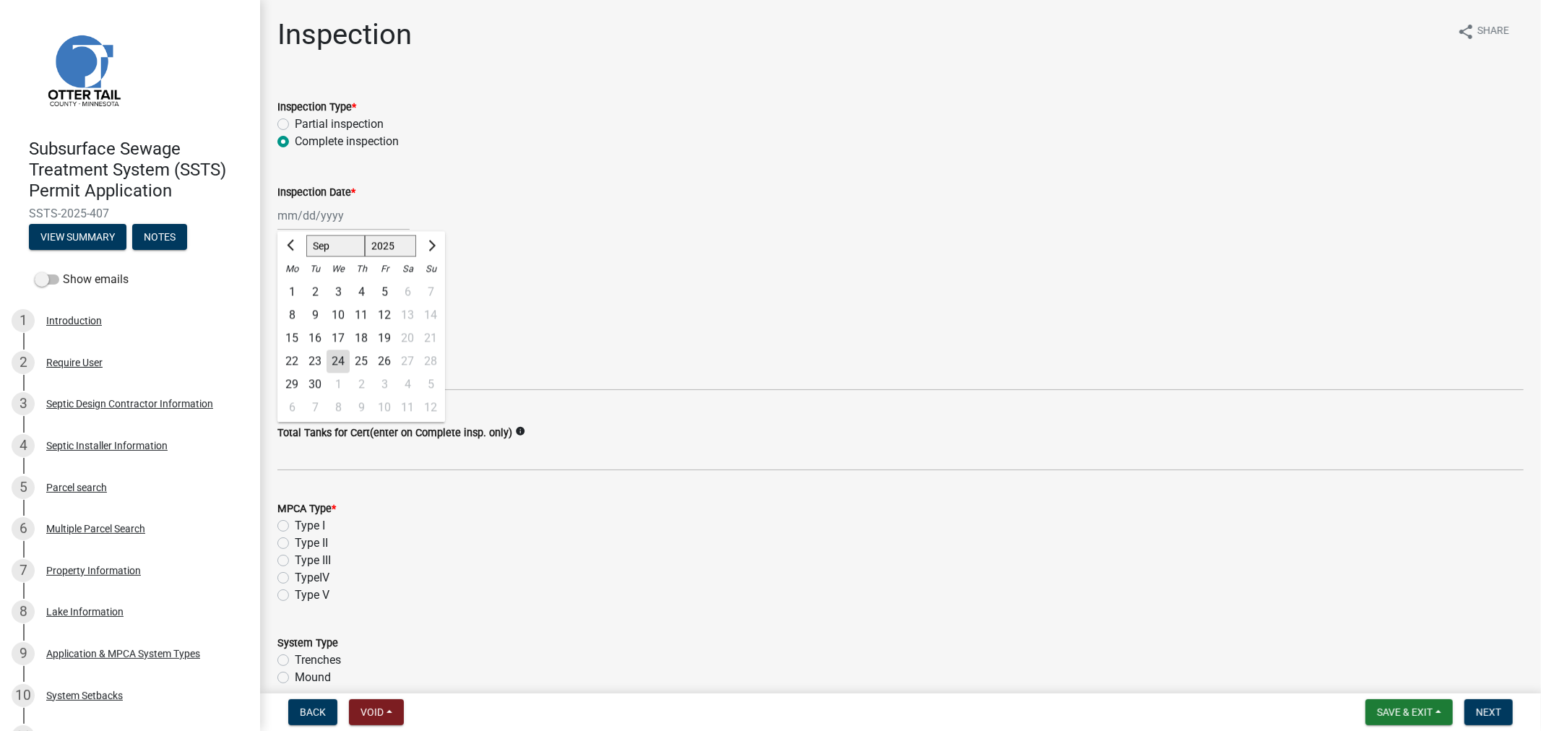
click at [335, 369] on div "24" at bounding box center [338, 361] width 23 height 23
type input "[DATE]"
click at [336, 302] on div at bounding box center [343, 296] width 132 height 30
select select "9"
select select "2025"
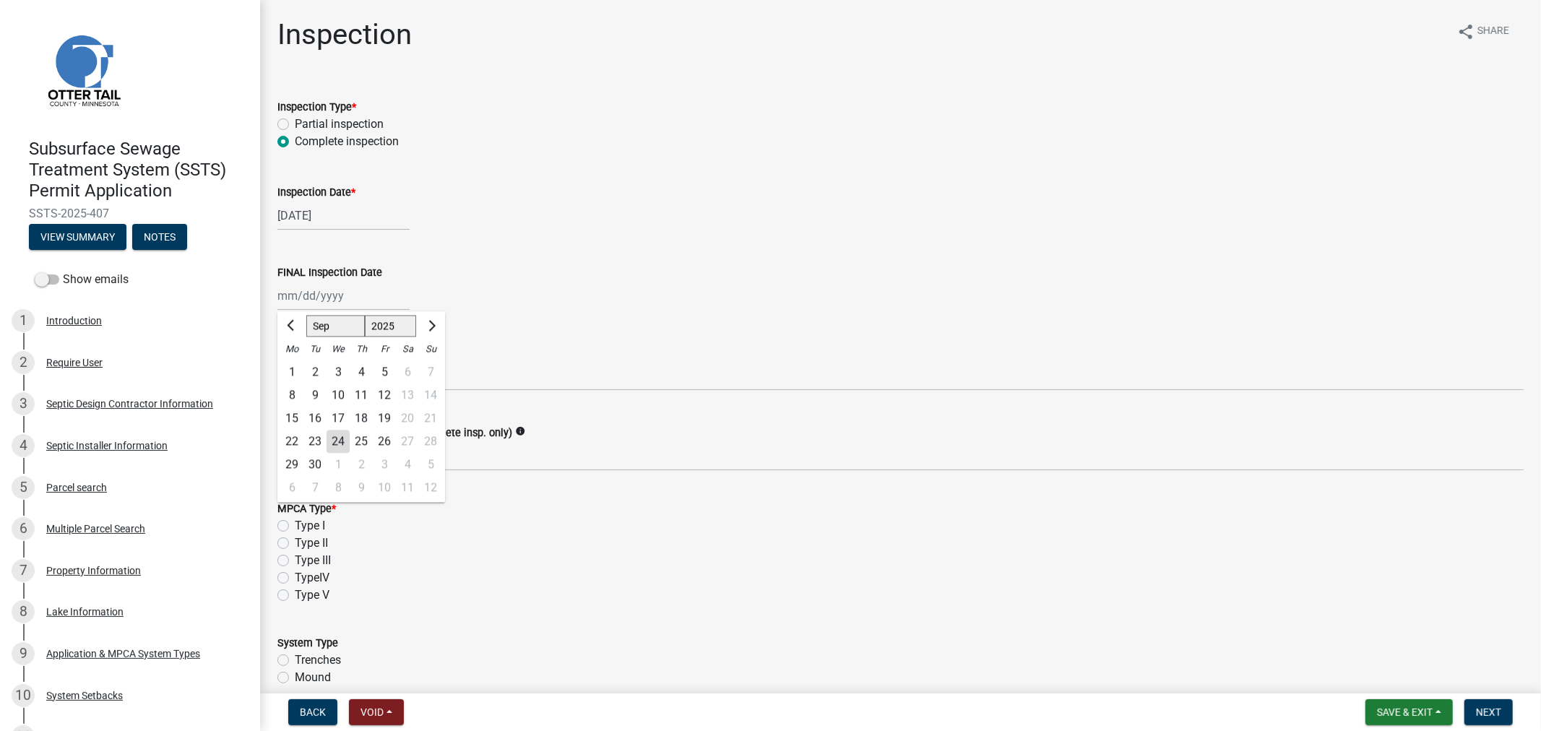
click at [340, 444] on div "24" at bounding box center [338, 441] width 23 height 23
type input "[DATE]"
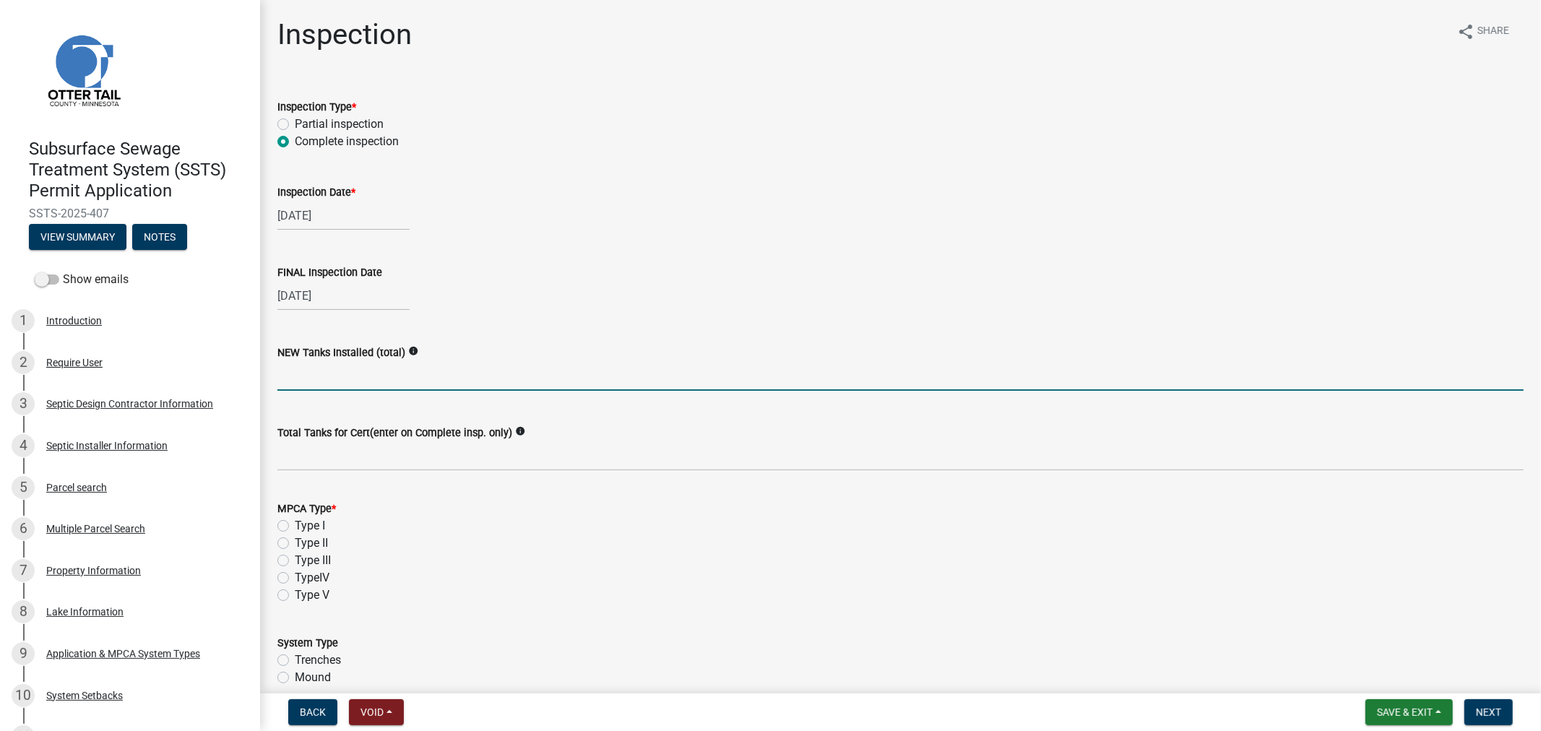
click at [314, 373] on input "text" at bounding box center [900, 376] width 1246 height 30
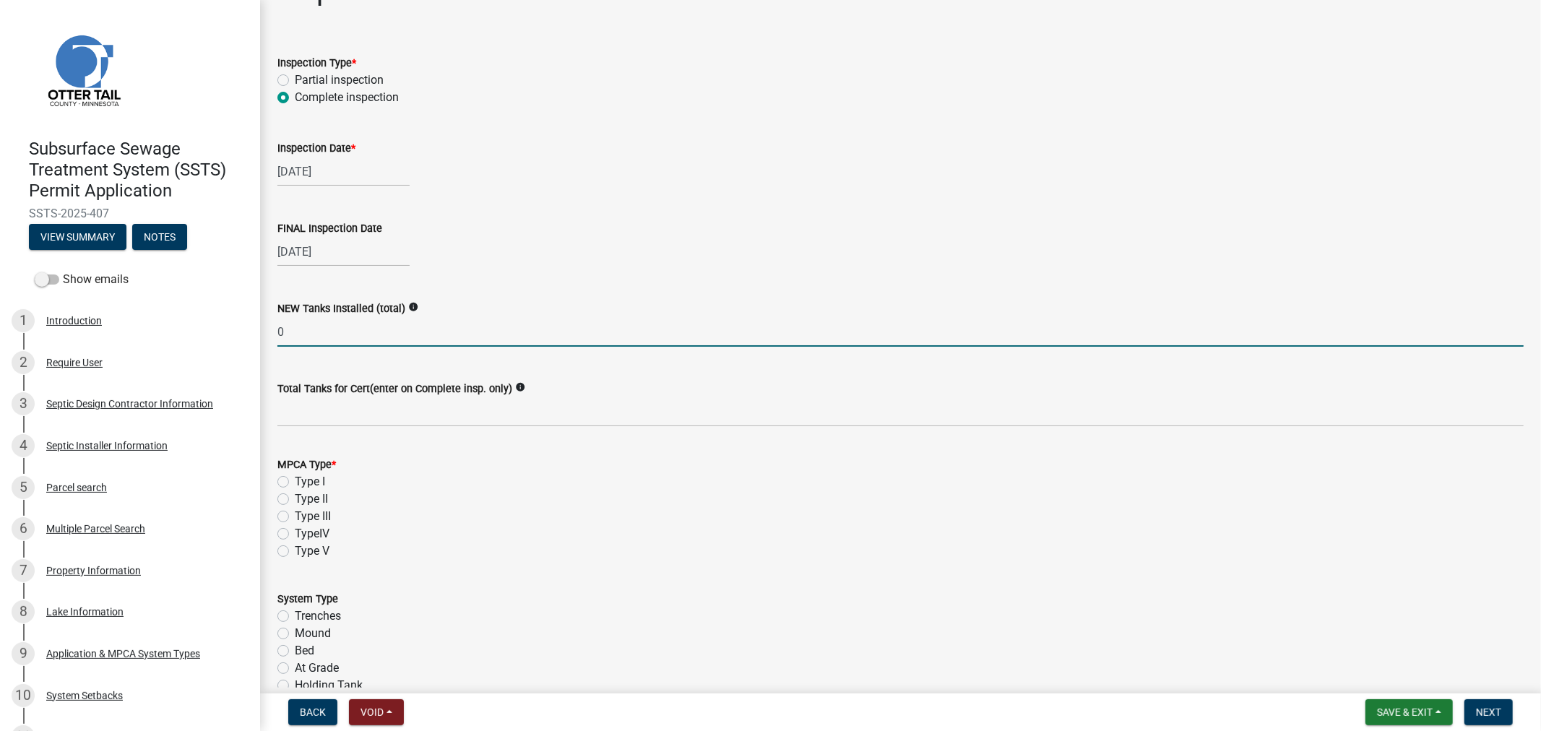
scroll to position [80, 0]
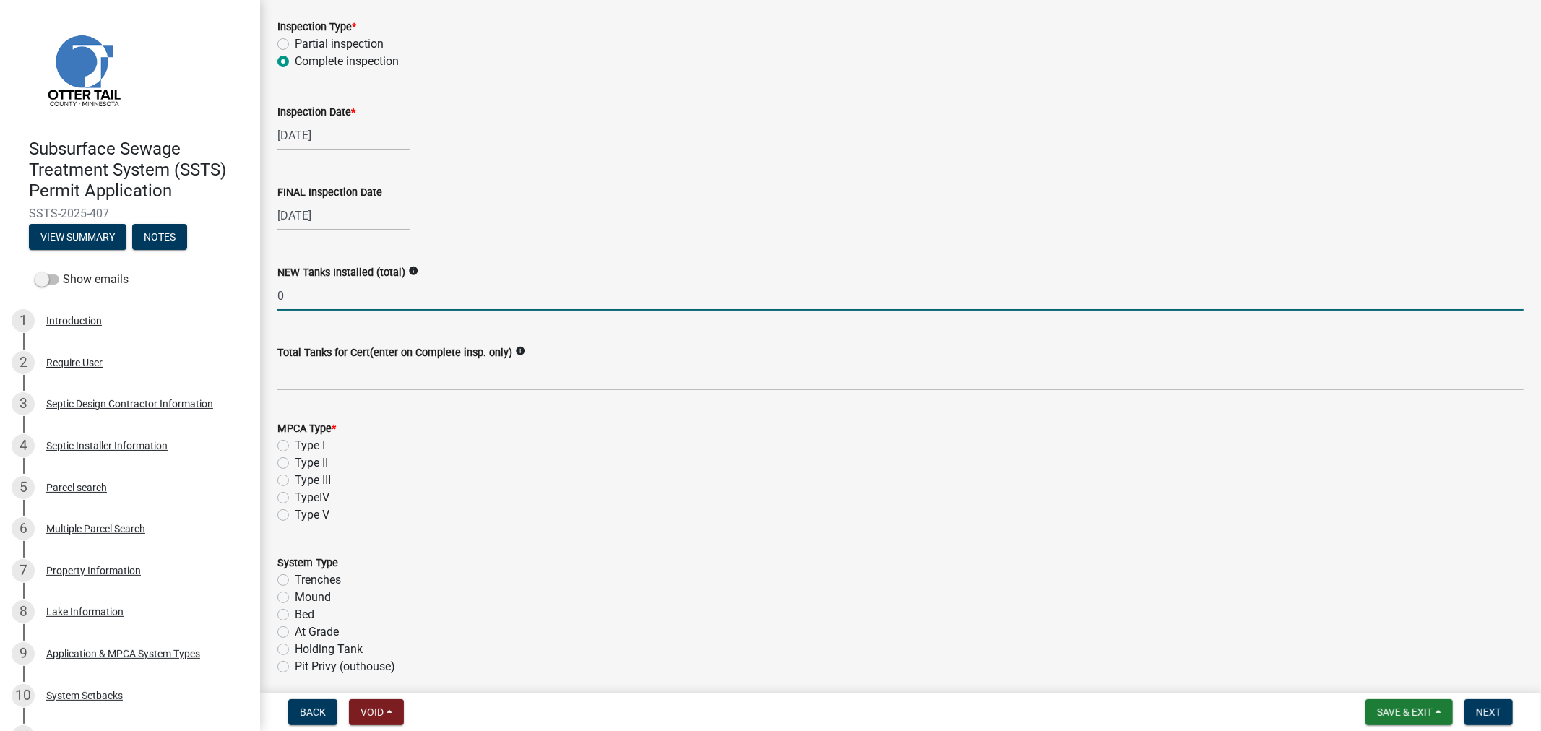
type input "0"
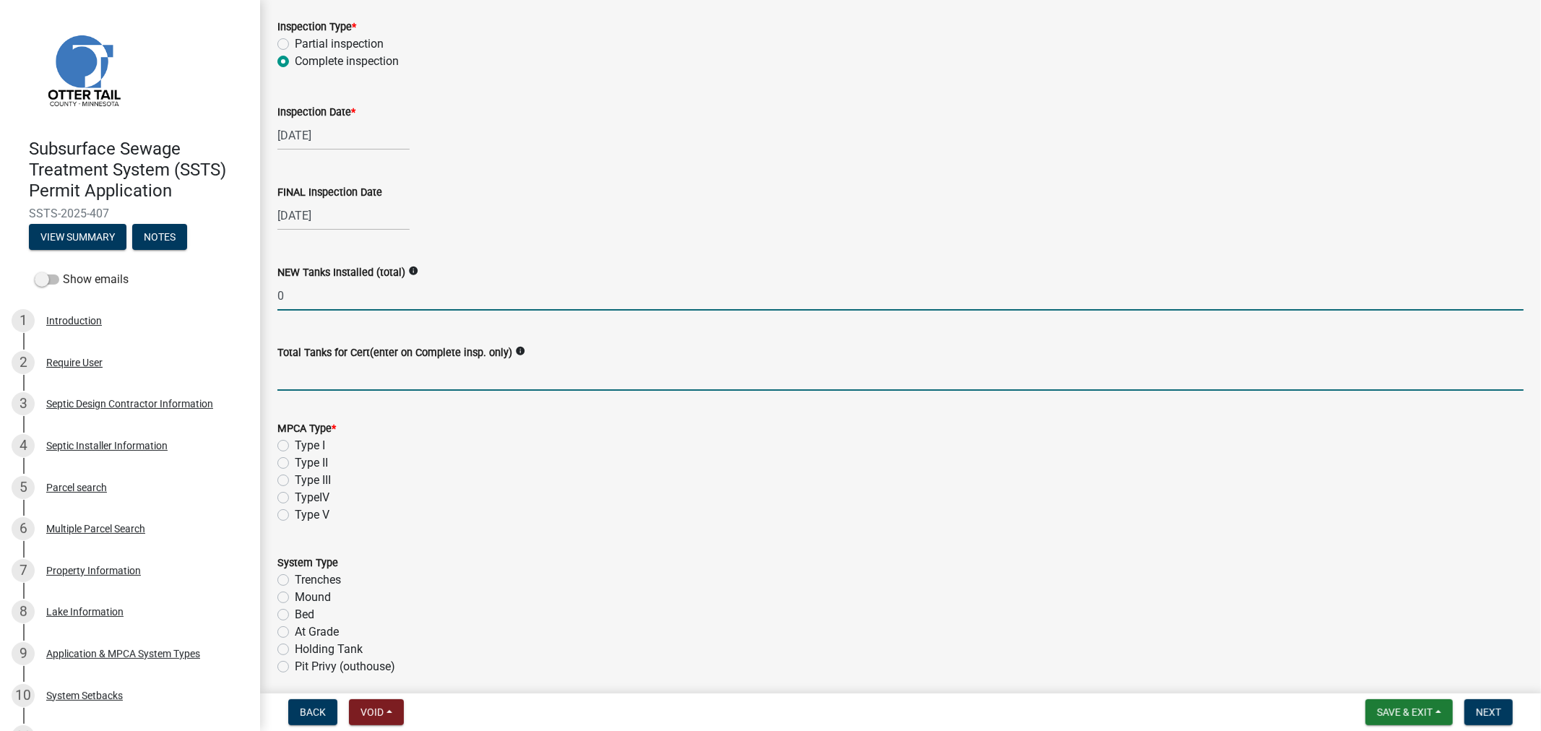
click at [322, 379] on input "Total Tanks for Cert(enter on Complete insp. only)" at bounding box center [900, 376] width 1246 height 30
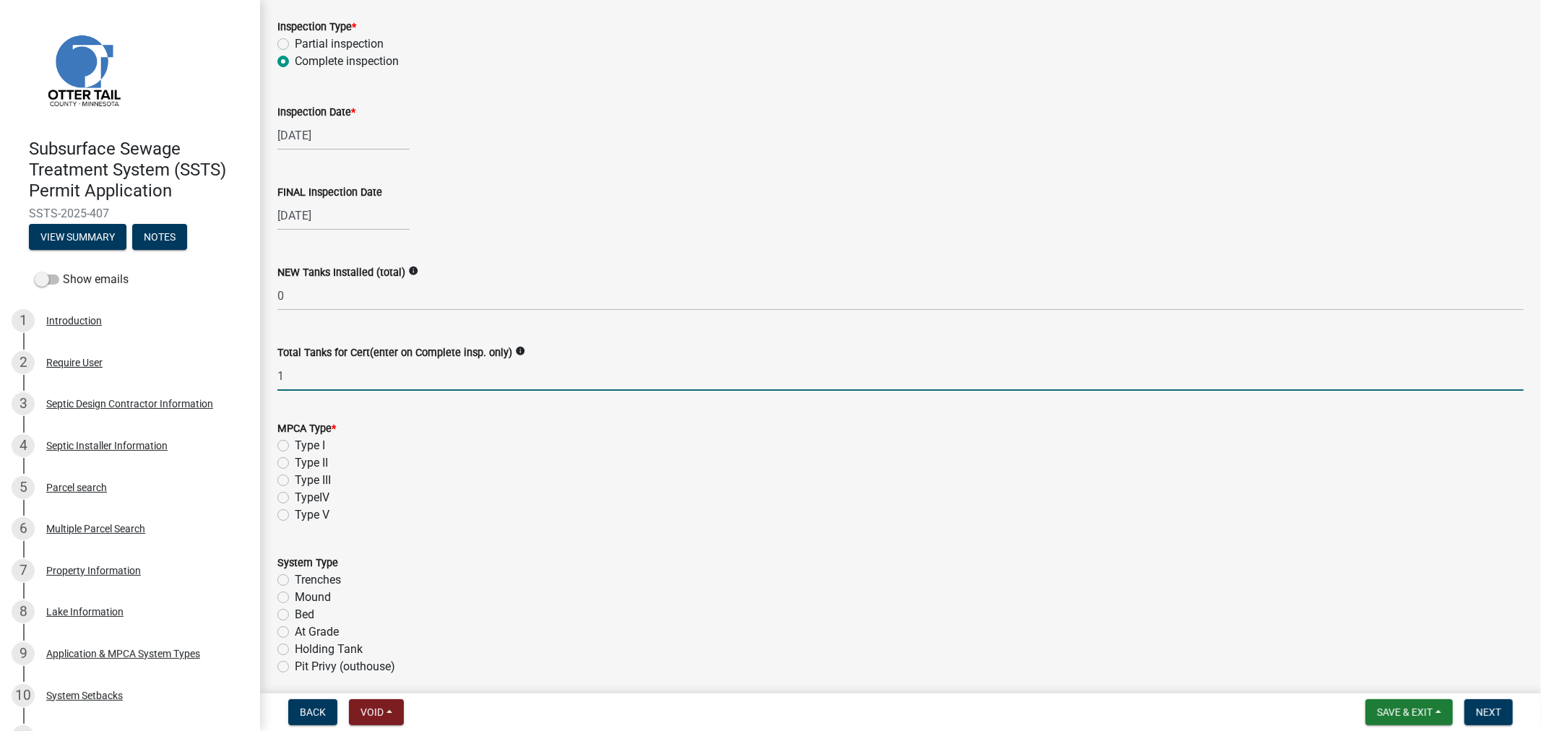
type input "1"
click at [295, 443] on label "Type I" at bounding box center [310, 445] width 30 height 17
click at [295, 443] on input "Type I" at bounding box center [299, 441] width 9 height 9
radio input "true"
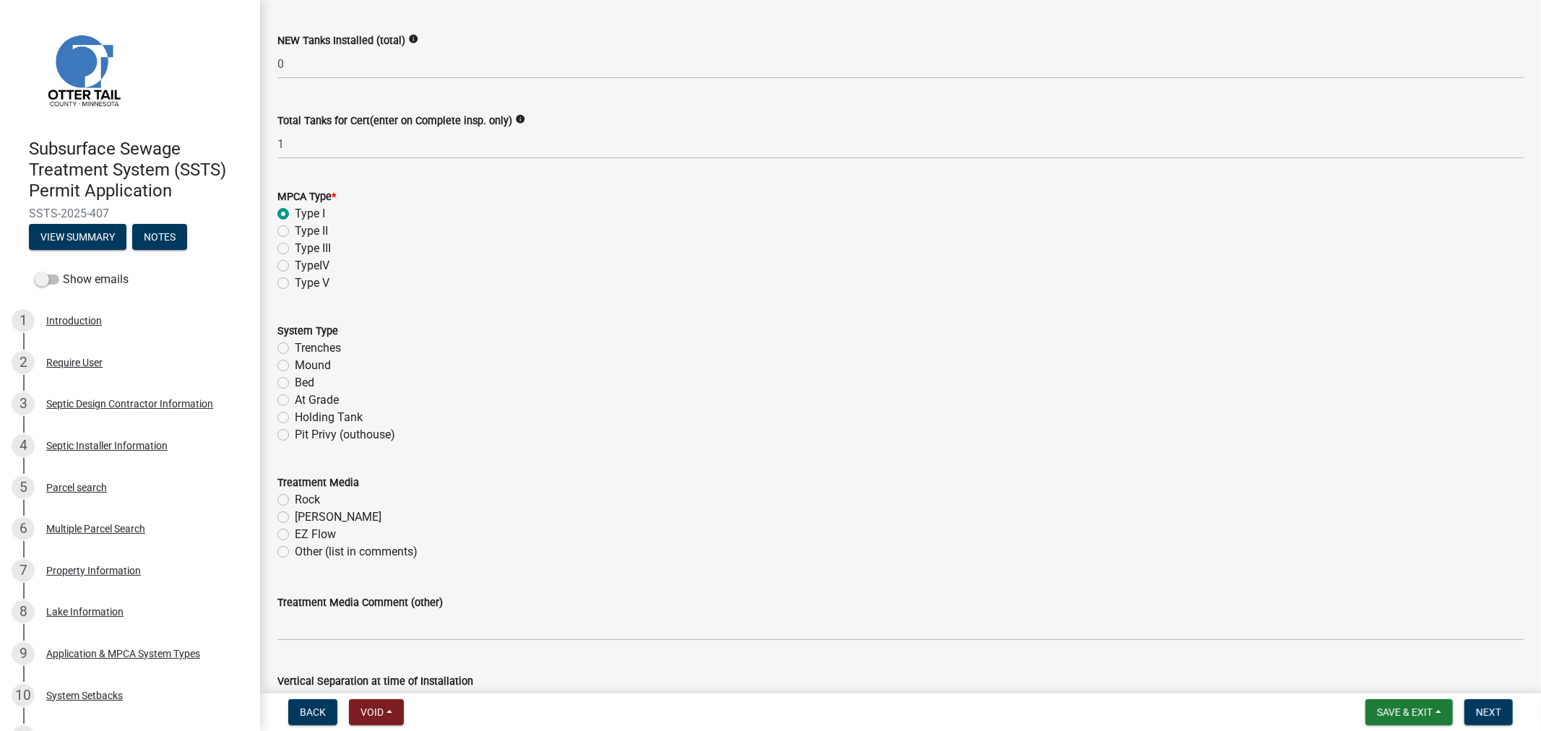
scroll to position [321, 0]
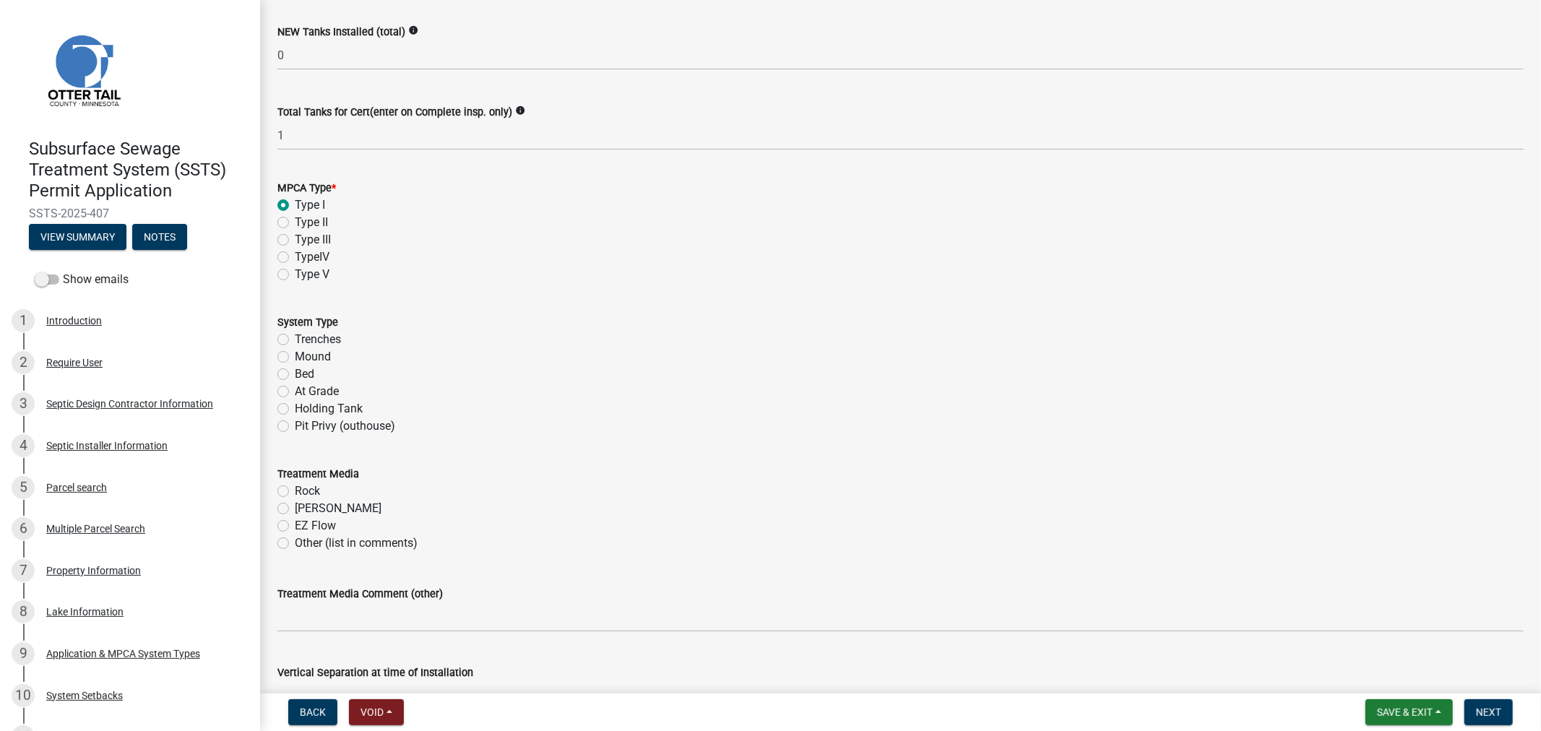
click at [295, 358] on label "Mound" at bounding box center [313, 356] width 36 height 17
click at [295, 358] on input "Mound" at bounding box center [299, 352] width 9 height 9
radio input "true"
click at [295, 506] on label "[PERSON_NAME]" at bounding box center [338, 508] width 87 height 17
click at [295, 506] on input "[PERSON_NAME]" at bounding box center [299, 504] width 9 height 9
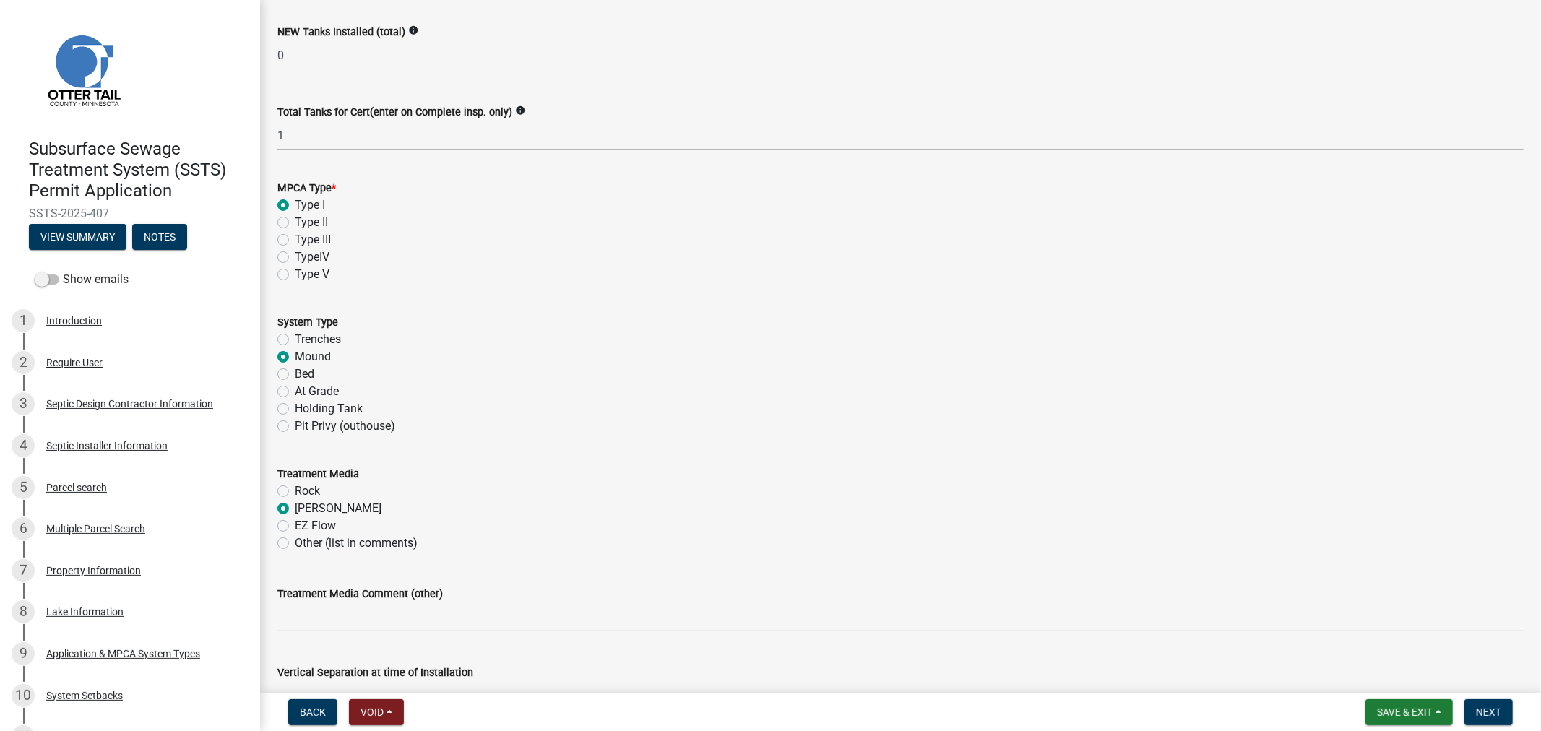
radio input "true"
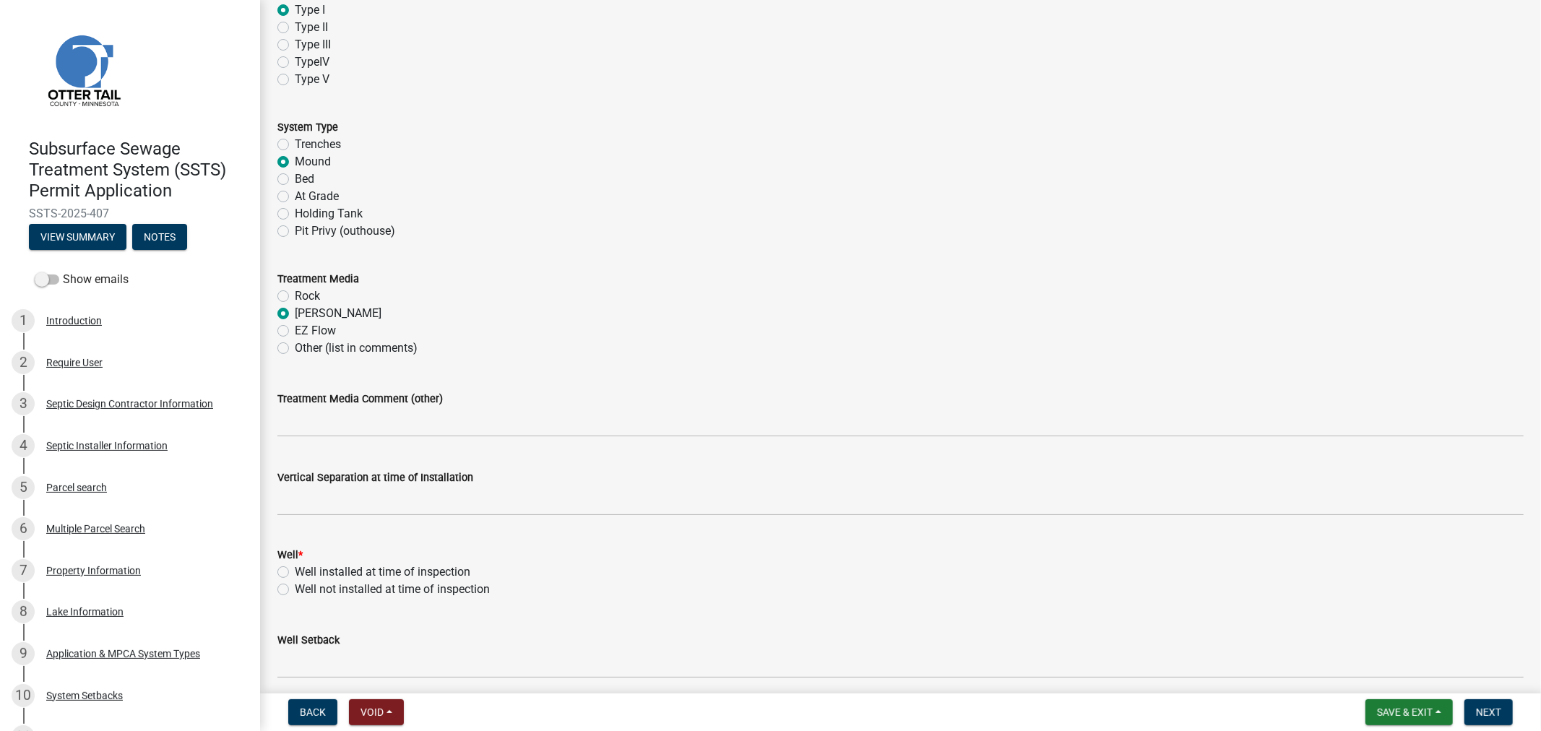
scroll to position [561, 0]
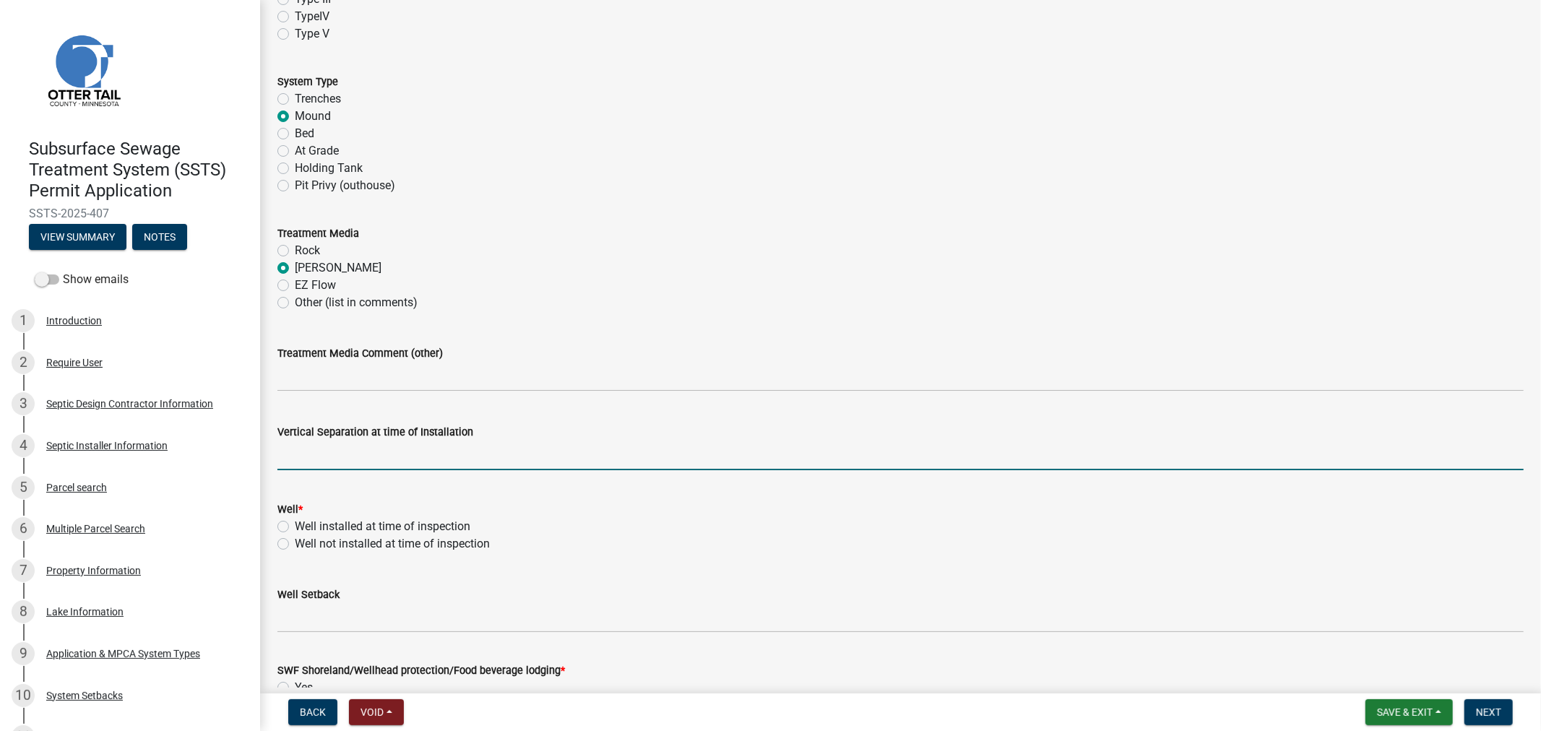
click at [327, 445] on input "text" at bounding box center [900, 456] width 1246 height 30
type input "36"
click at [295, 522] on label "Well installed at time of inspection" at bounding box center [383, 526] width 176 height 17
click at [295, 522] on input "Well installed at time of inspection" at bounding box center [299, 522] width 9 height 9
radio input "true"
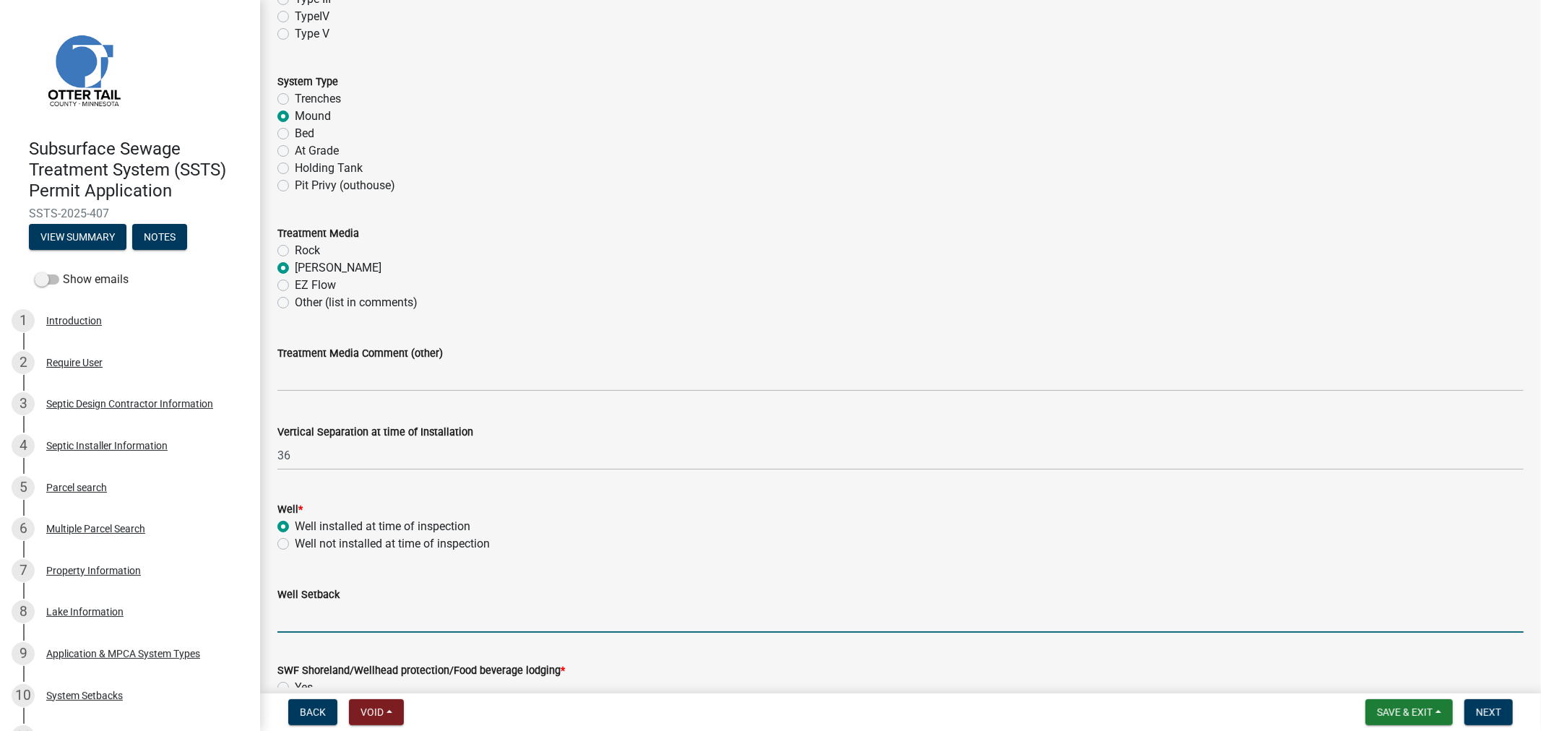
click at [303, 623] on input "Well Setback" at bounding box center [900, 618] width 1246 height 30
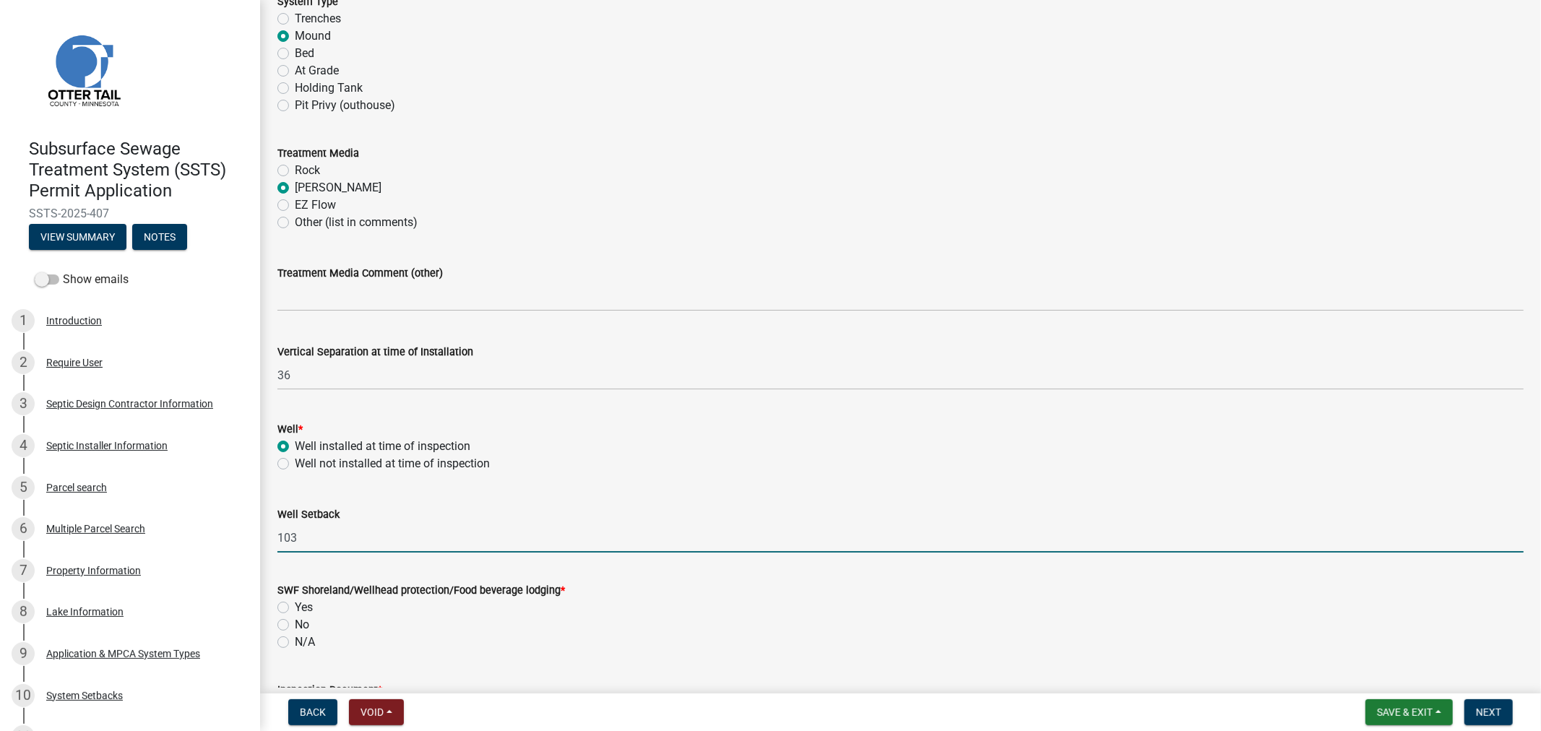
type input "103"
click at [295, 608] on label "Yes" at bounding box center [304, 607] width 18 height 17
click at [295, 608] on input "Yes" at bounding box center [299, 603] width 9 height 9
radio input "true"
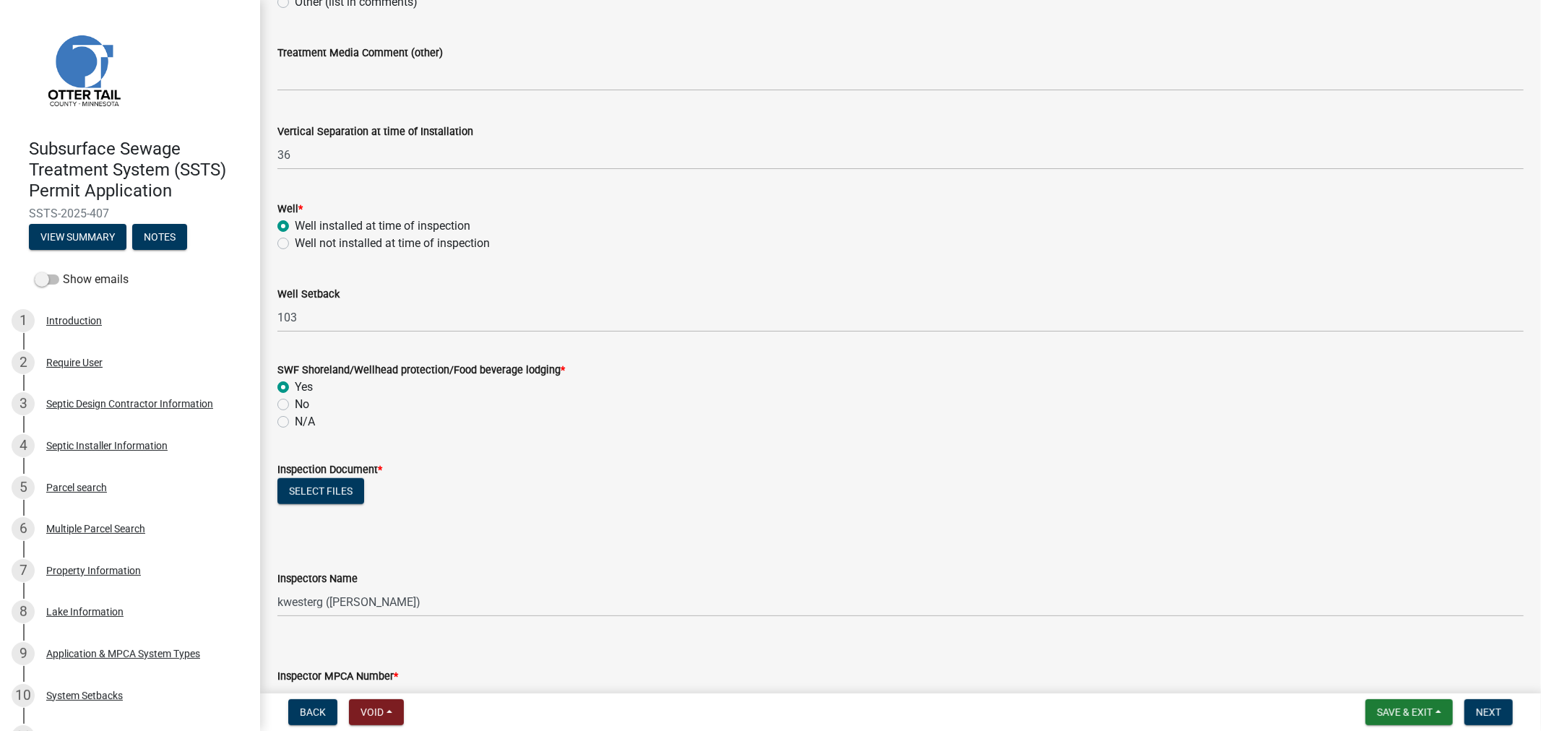
scroll to position [883, 0]
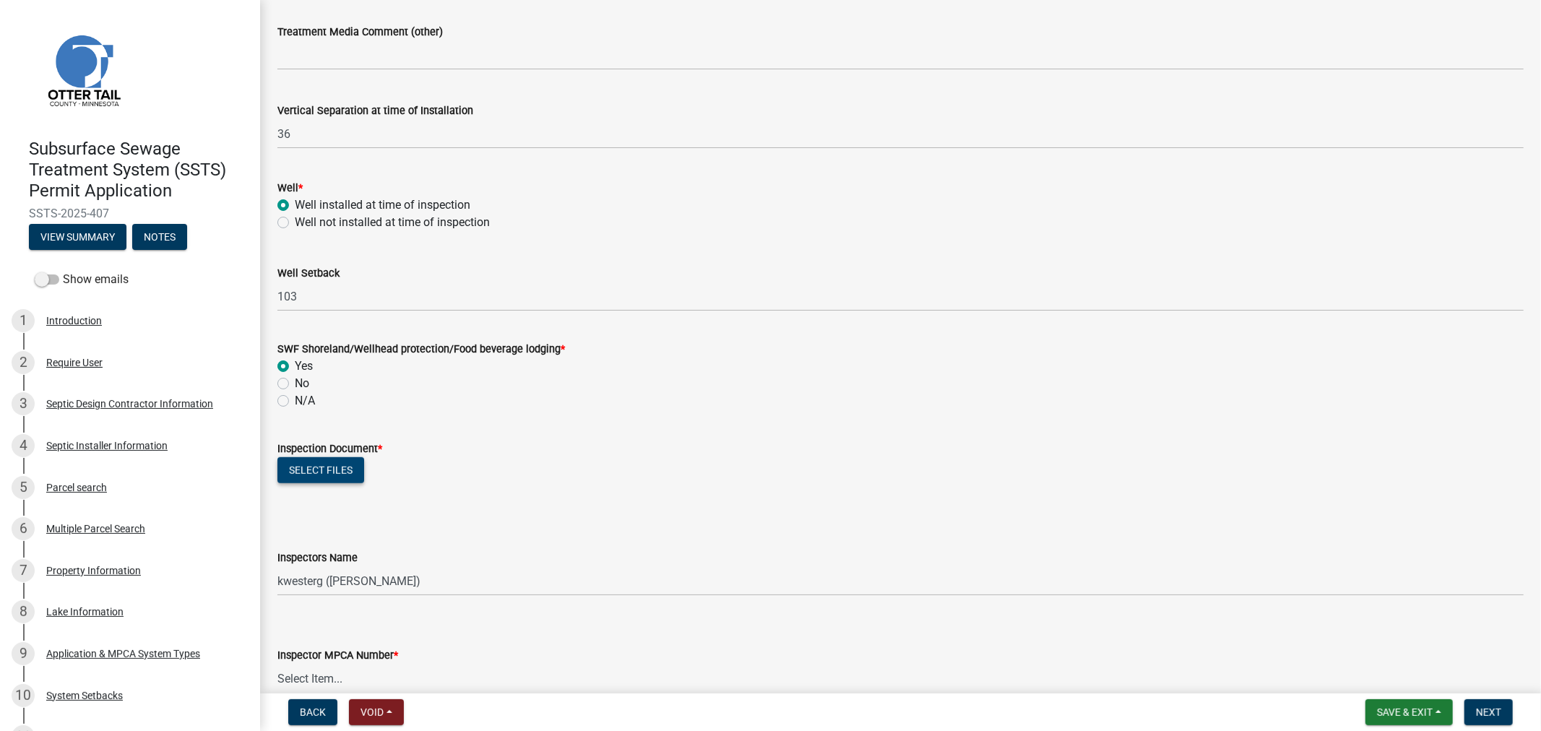
click at [294, 467] on button "Select files" at bounding box center [320, 470] width 87 height 26
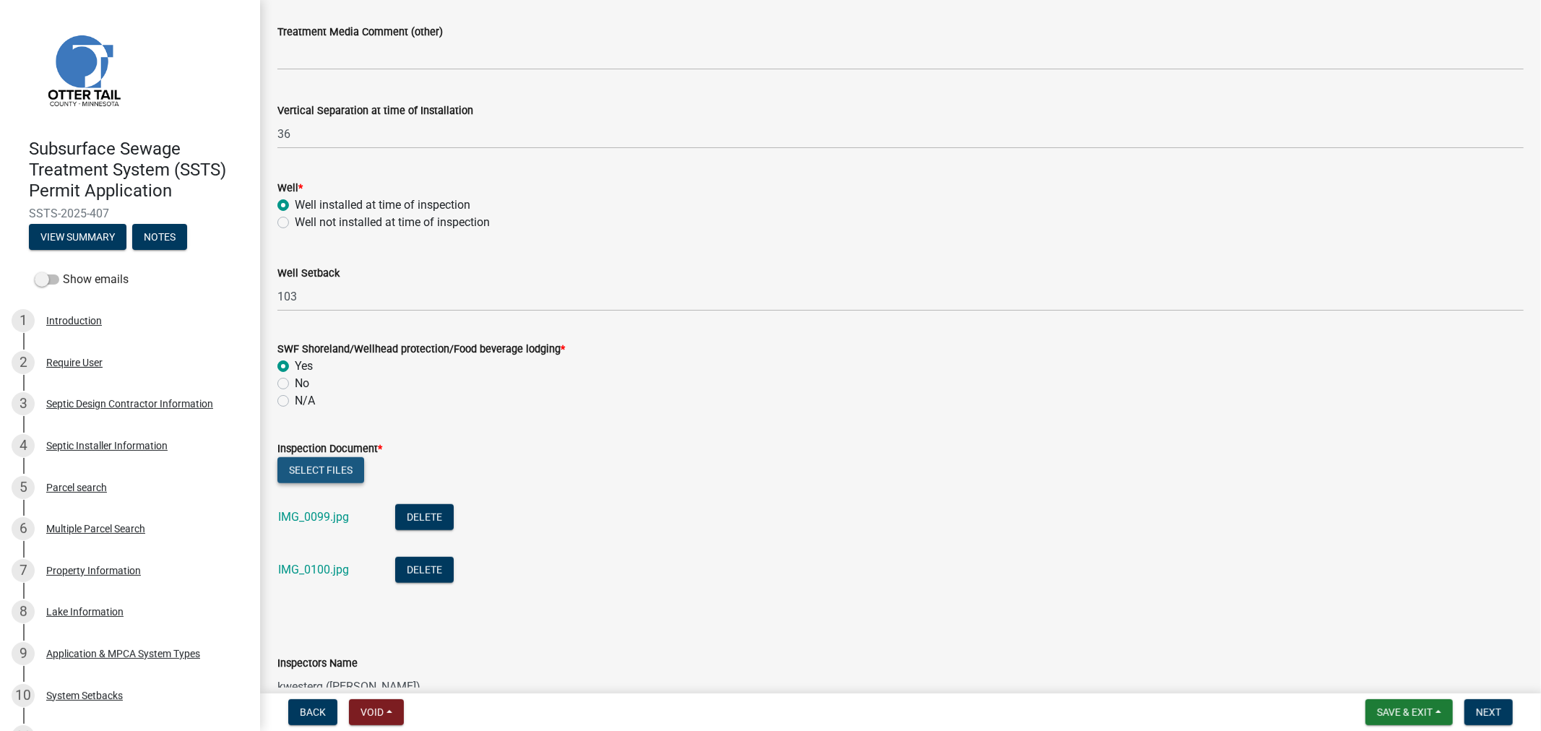
click at [329, 471] on button "Select files" at bounding box center [320, 470] width 87 height 26
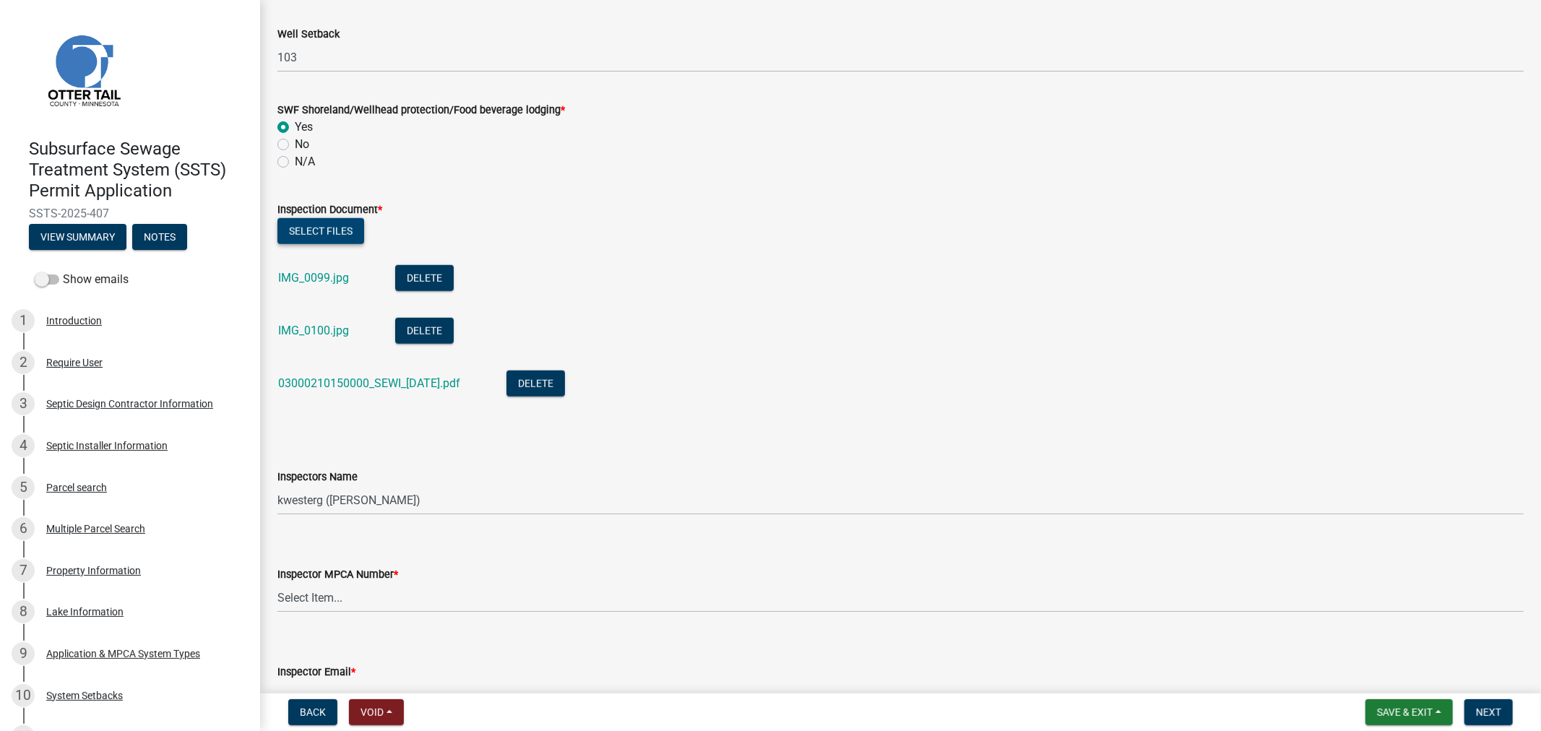
scroll to position [1123, 0]
click at [326, 500] on select "Select Item... btollefson ([PERSON_NAME]) [PERSON_NAME] ([PERSON_NAME]) eplaste…" at bounding box center [900, 499] width 1246 height 30
select select "64cc3fb4-2a84-49c8-ae2d-a7b3072cebaf"
click at [277, 484] on select "Select Item... btollefson ([PERSON_NAME]) [PERSON_NAME] ([PERSON_NAME]) eplaste…" at bounding box center [900, 499] width 1246 height 30
click at [363, 590] on select "Select Item... [PERSON_NAME] (10415) [PERSON_NAME] (924) [PERSON_NAME] (1957) […" at bounding box center [900, 597] width 1246 height 30
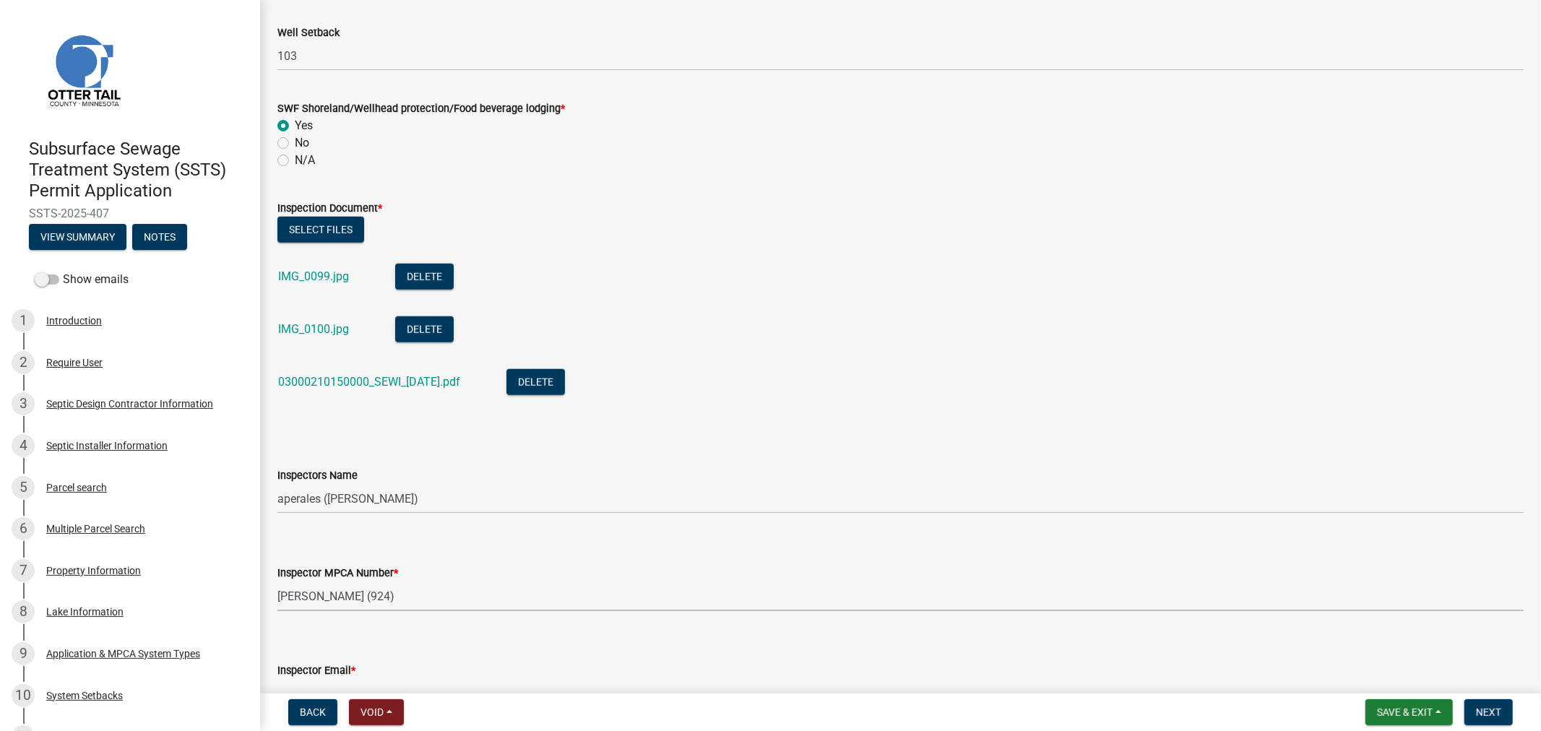
click at [277, 582] on select "Select Item... [PERSON_NAME] (10415) [PERSON_NAME] (924) [PERSON_NAME] (1957) […" at bounding box center [900, 597] width 1246 height 30
select select "6979e2cf-acfc-4aeb-b273-cede3e7f0b0f"
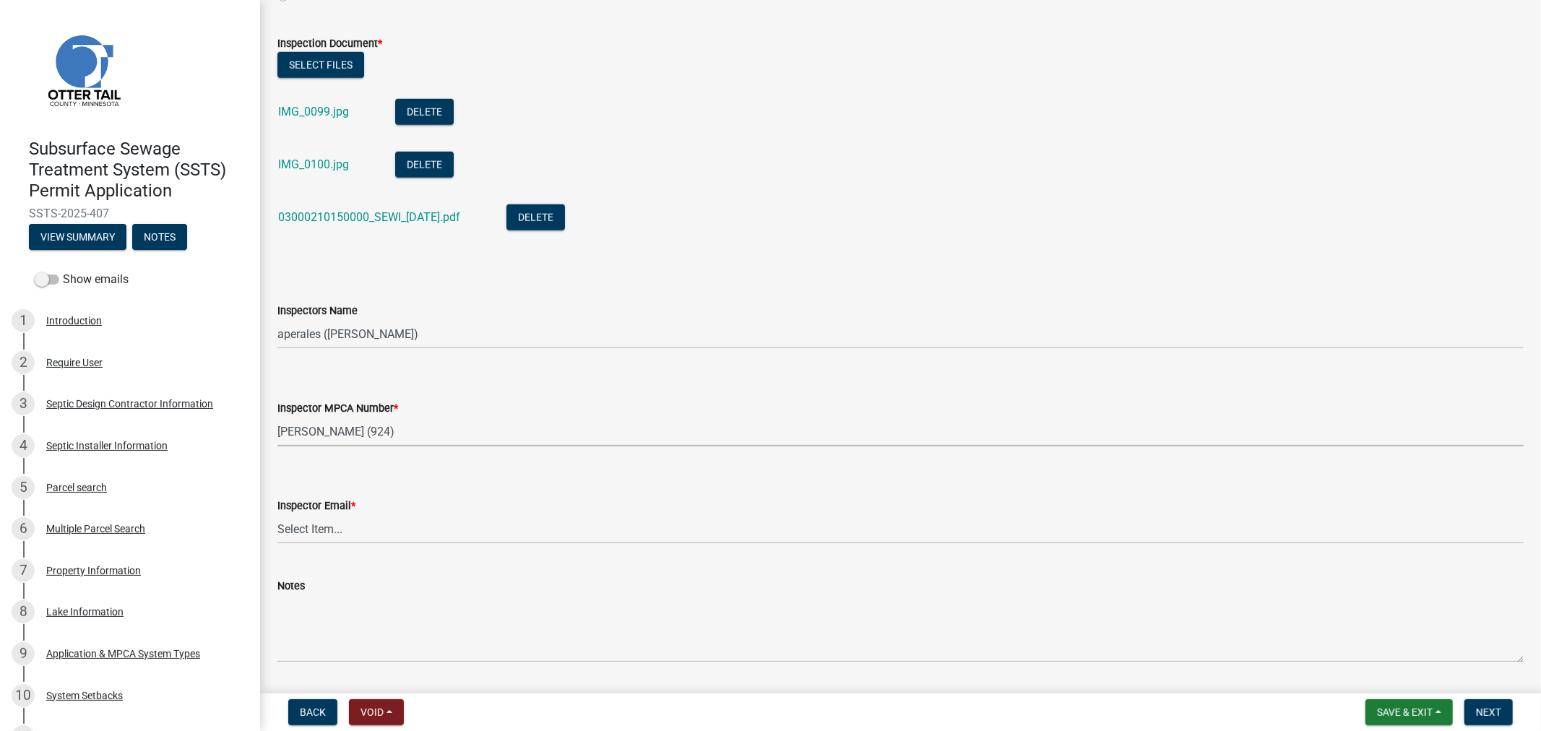
scroll to position [1364, 0]
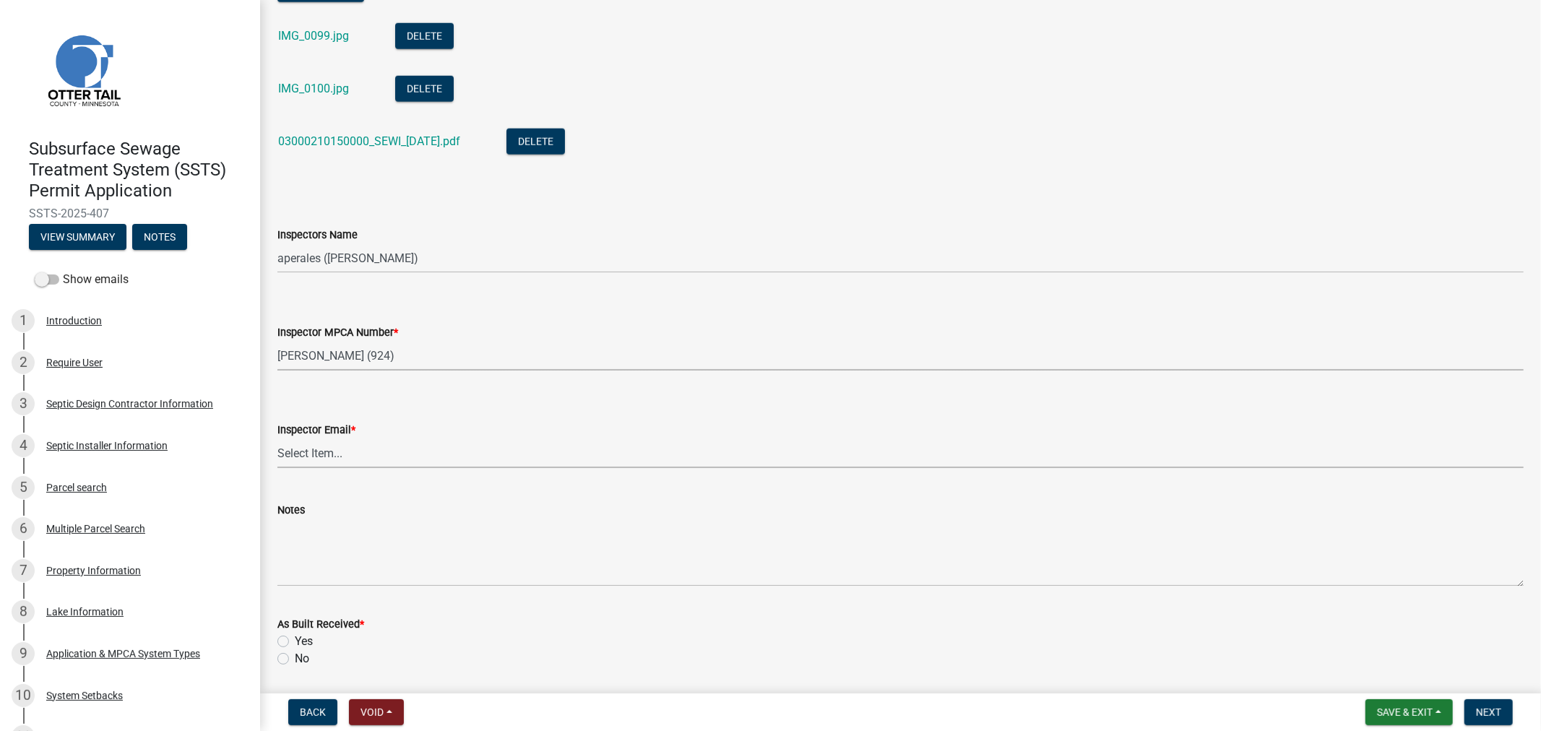
click at [358, 439] on select "Select Item... [PERSON_NAME] ([EMAIL_ADDRESS][DOMAIN_NAME]) [PERSON_NAME] ([EMA…" at bounding box center [900, 454] width 1246 height 30
click at [277, 439] on select "Select Item... [PERSON_NAME] ([EMAIL_ADDRESS][DOMAIN_NAME]) [PERSON_NAME] ([EMA…" at bounding box center [900, 454] width 1246 height 30
select select "fc504d62-a492-4196-a78d-ce00230c60b4"
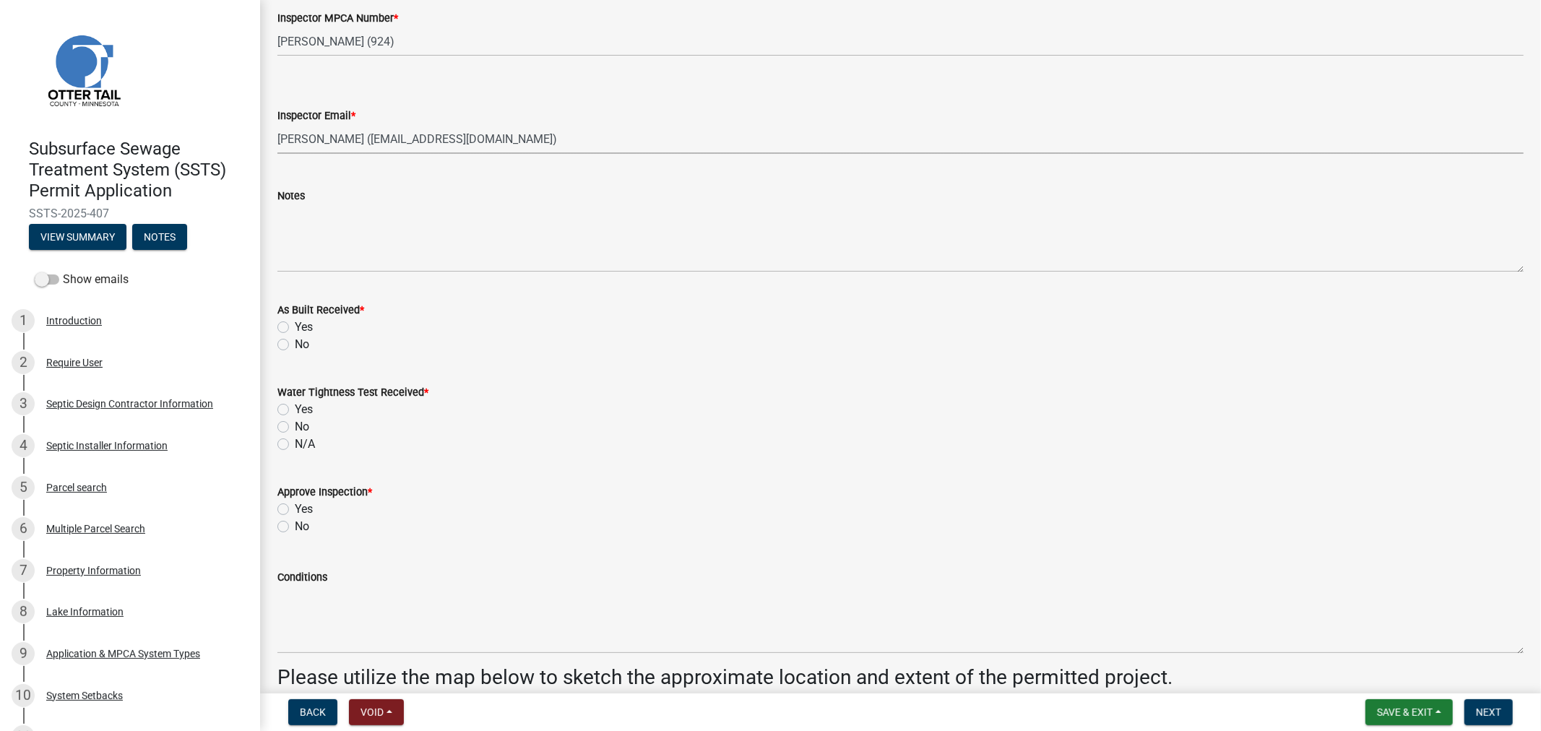
scroll to position [1686, 0]
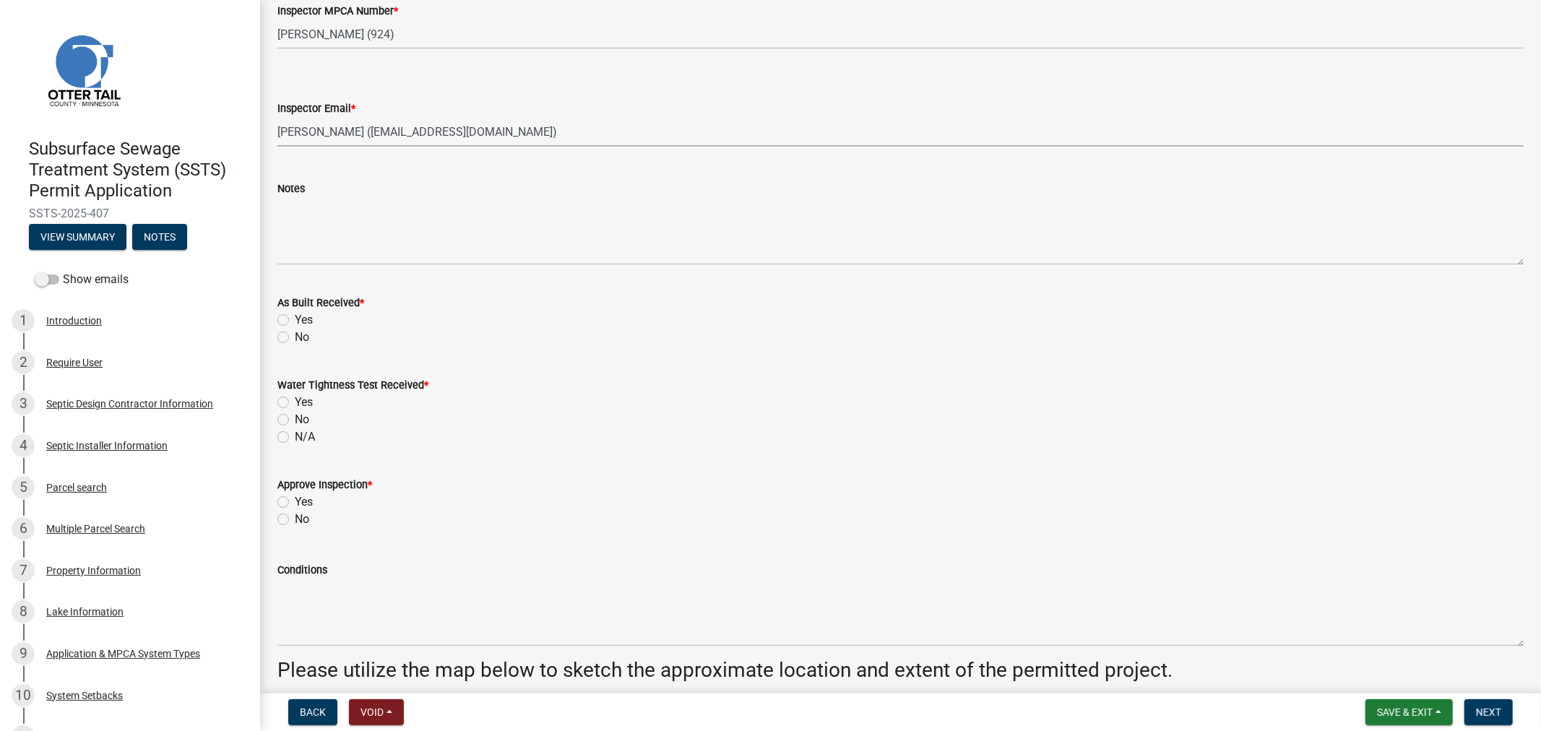
click at [295, 319] on label "Yes" at bounding box center [304, 319] width 18 height 17
click at [295, 319] on input "Yes" at bounding box center [299, 315] width 9 height 9
radio input "true"
click at [295, 435] on label "N/A" at bounding box center [305, 436] width 20 height 17
click at [295, 435] on input "N/A" at bounding box center [299, 432] width 9 height 9
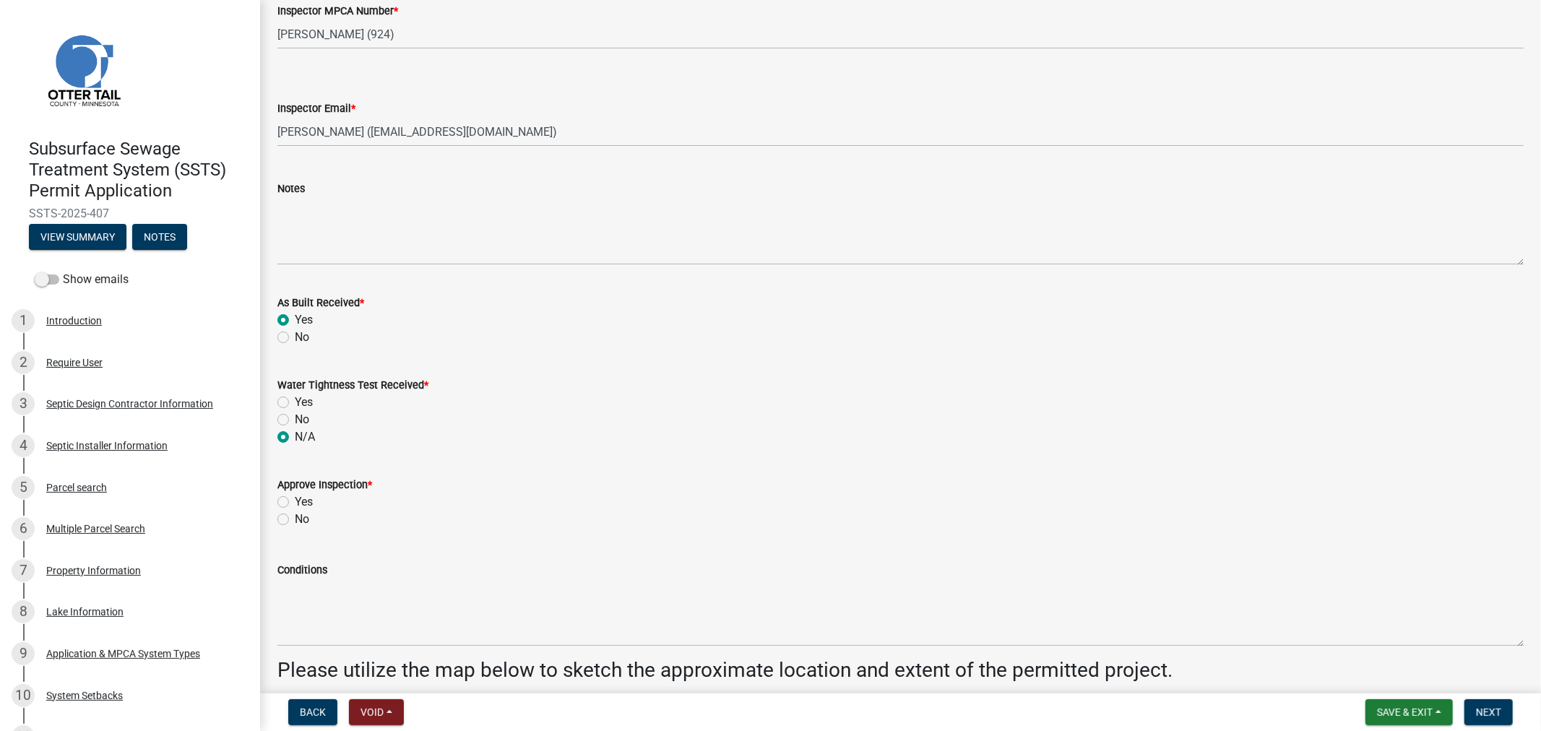
radio input "true"
click at [295, 496] on label "Yes" at bounding box center [304, 501] width 18 height 17
click at [295, 496] on input "Yes" at bounding box center [299, 497] width 9 height 9
radio input "true"
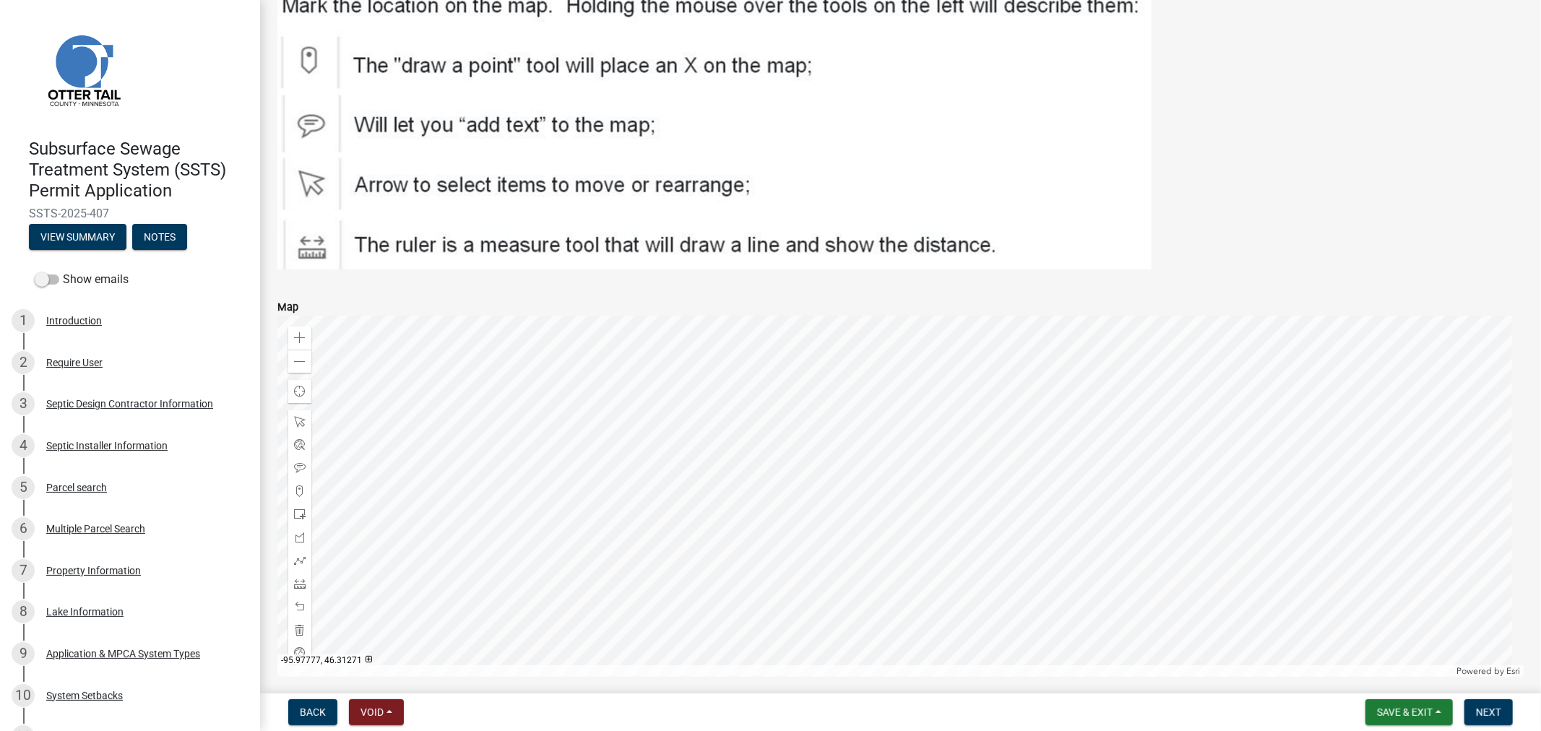
scroll to position [2472, 0]
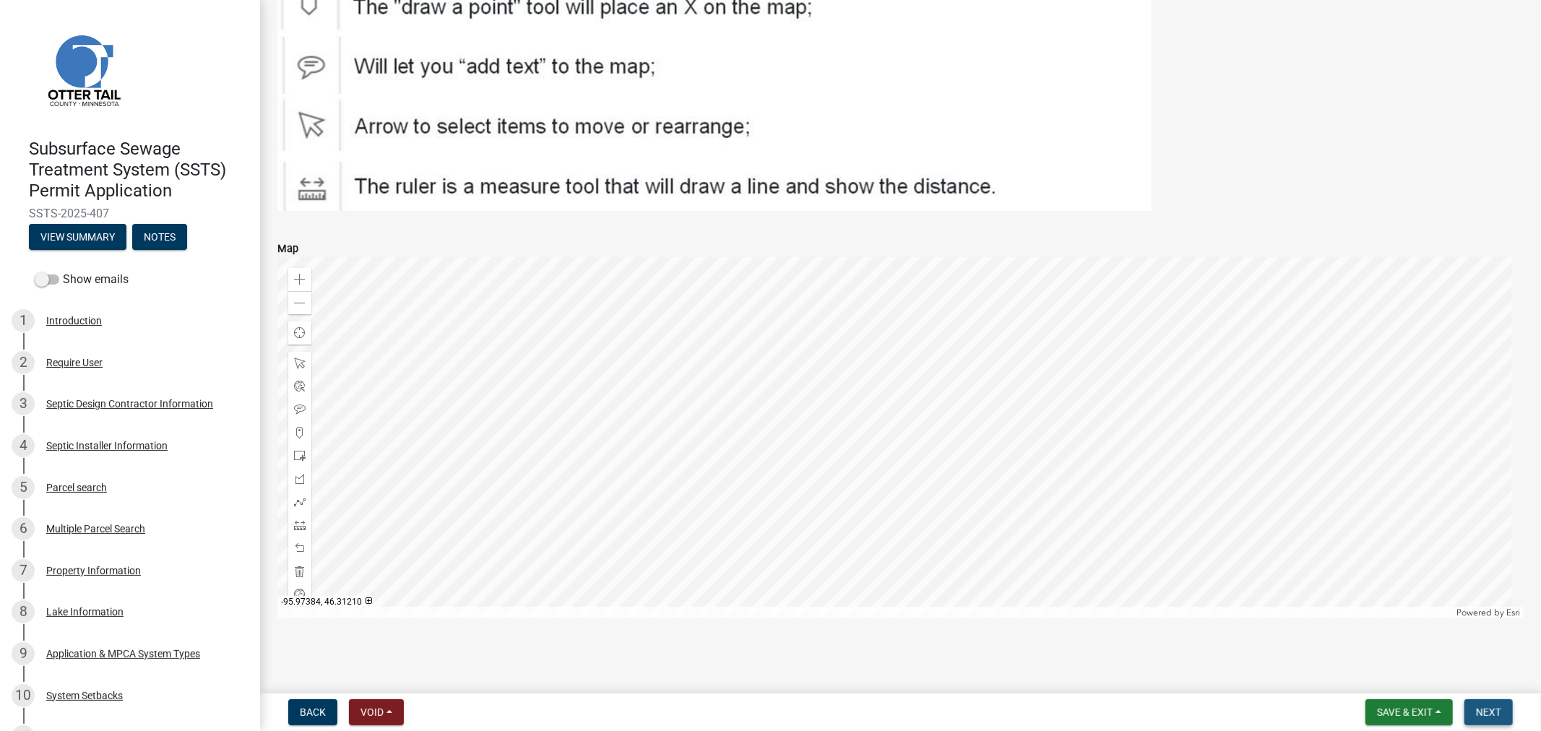
click at [1499, 718] on button "Next" at bounding box center [1488, 712] width 48 height 26
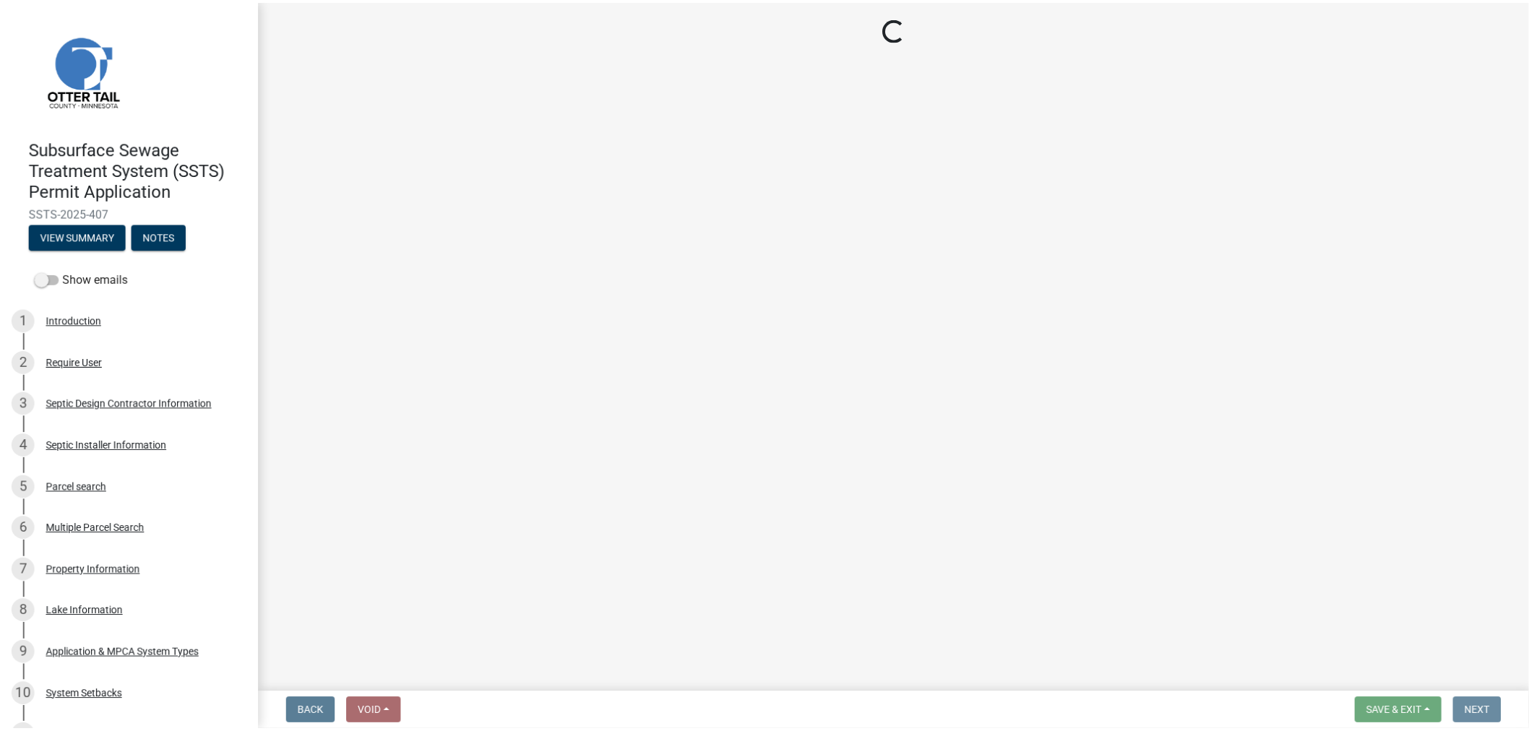
scroll to position [0, 0]
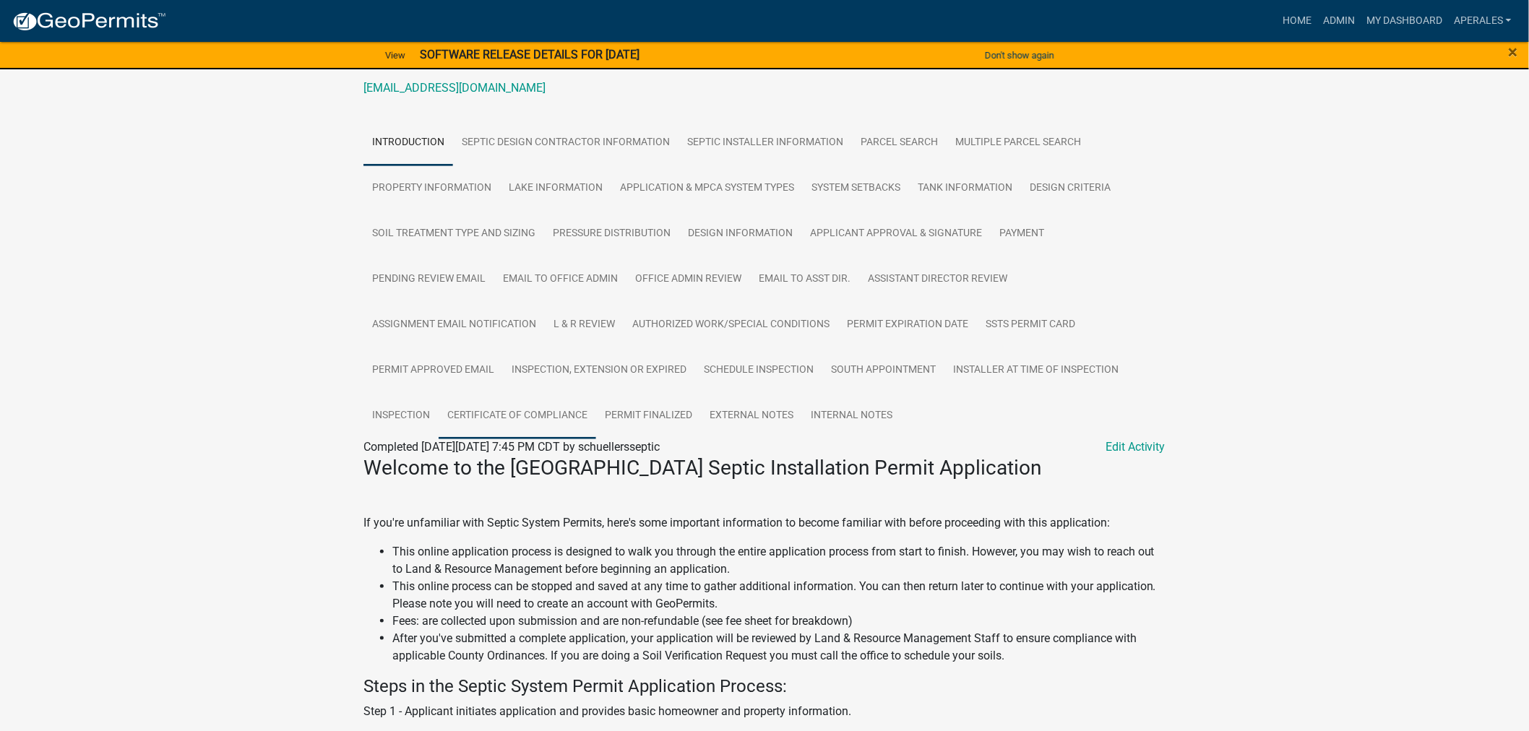
click at [480, 423] on link "Certificate of Compliance" at bounding box center [518, 416] width 158 height 46
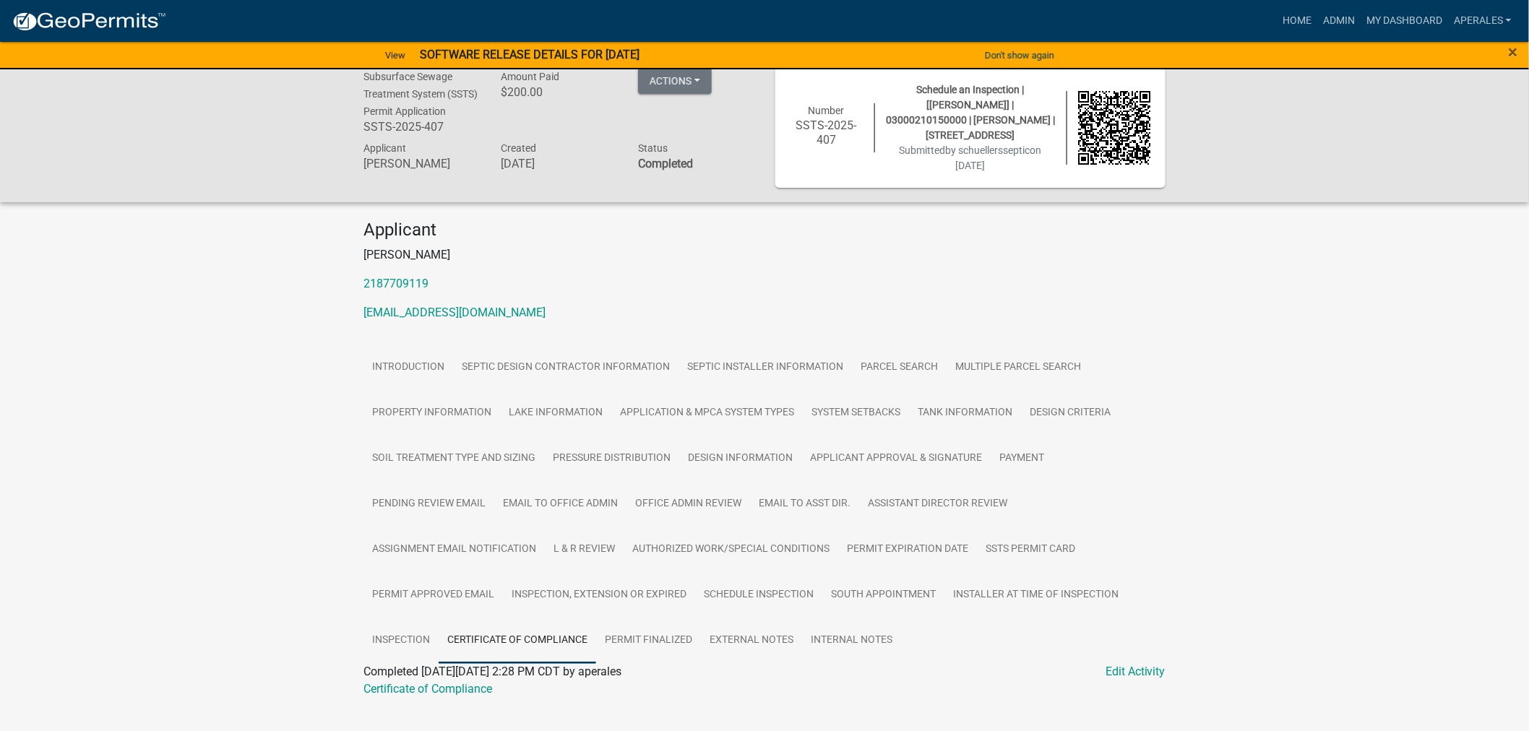
scroll to position [51, 0]
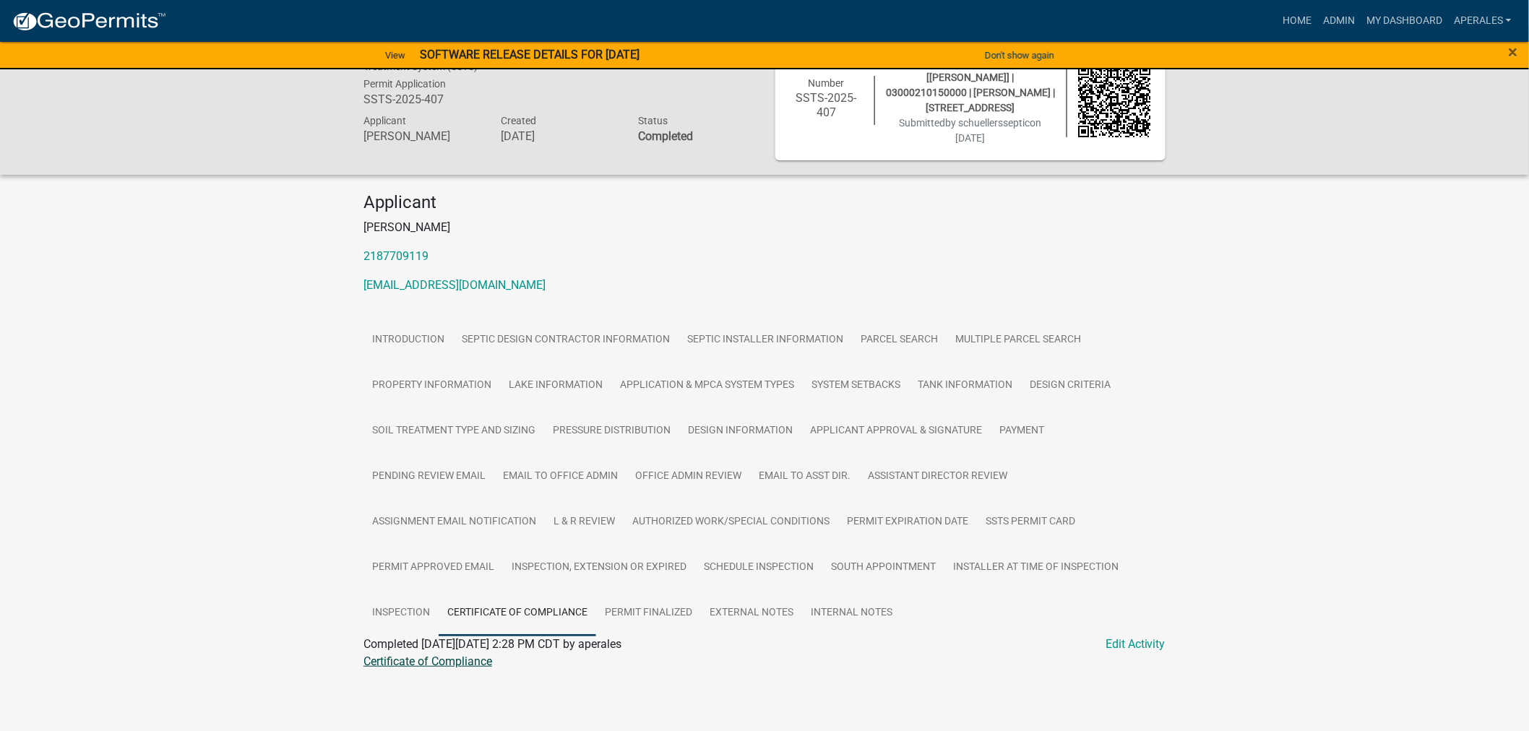
click at [444, 666] on link "Certificate of Compliance" at bounding box center [427, 662] width 129 height 14
click at [1355, 13] on link "Admin" at bounding box center [1338, 20] width 43 height 27
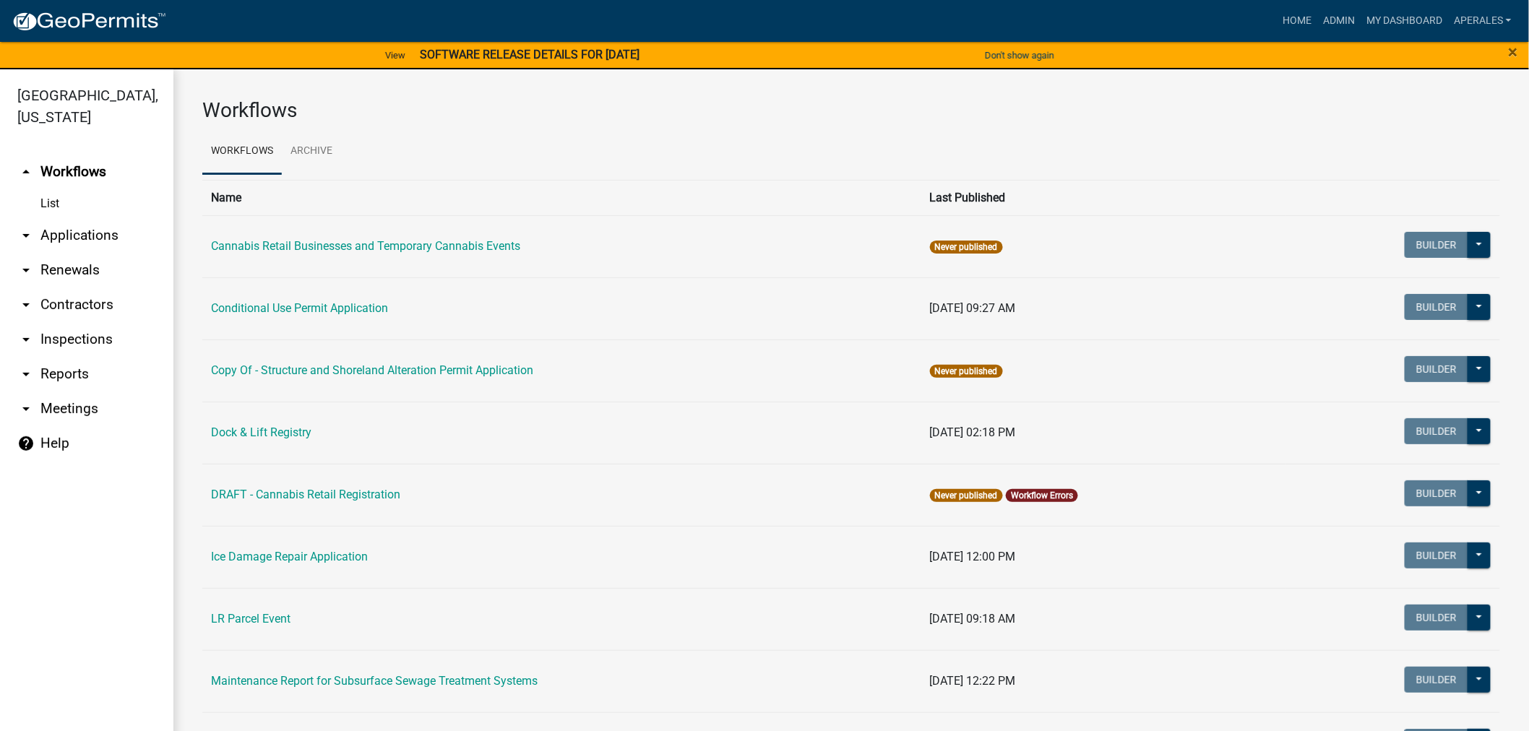
click at [71, 234] on link "arrow_drop_down Applications" at bounding box center [86, 235] width 173 height 35
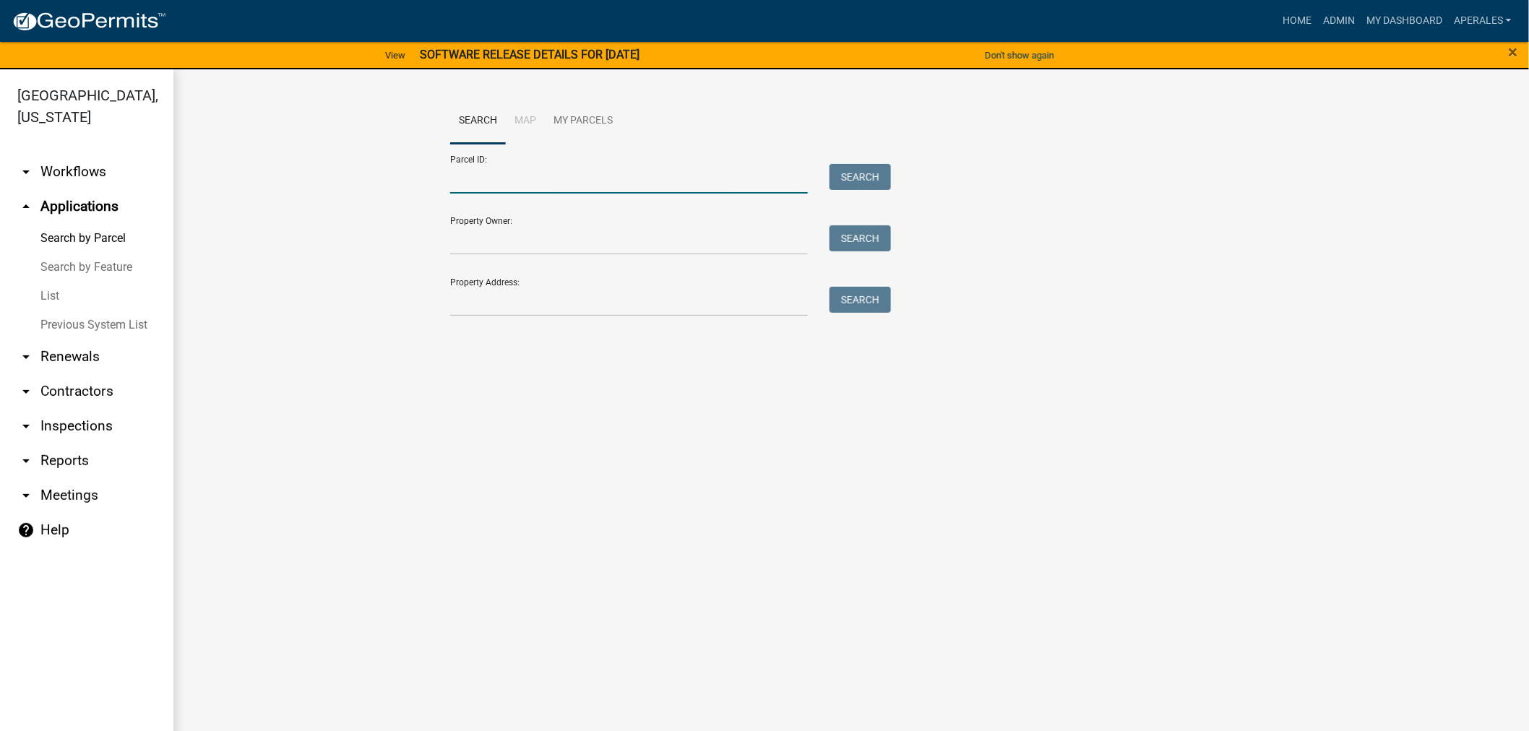
click at [480, 184] on input "Parcel ID:" at bounding box center [629, 179] width 358 height 30
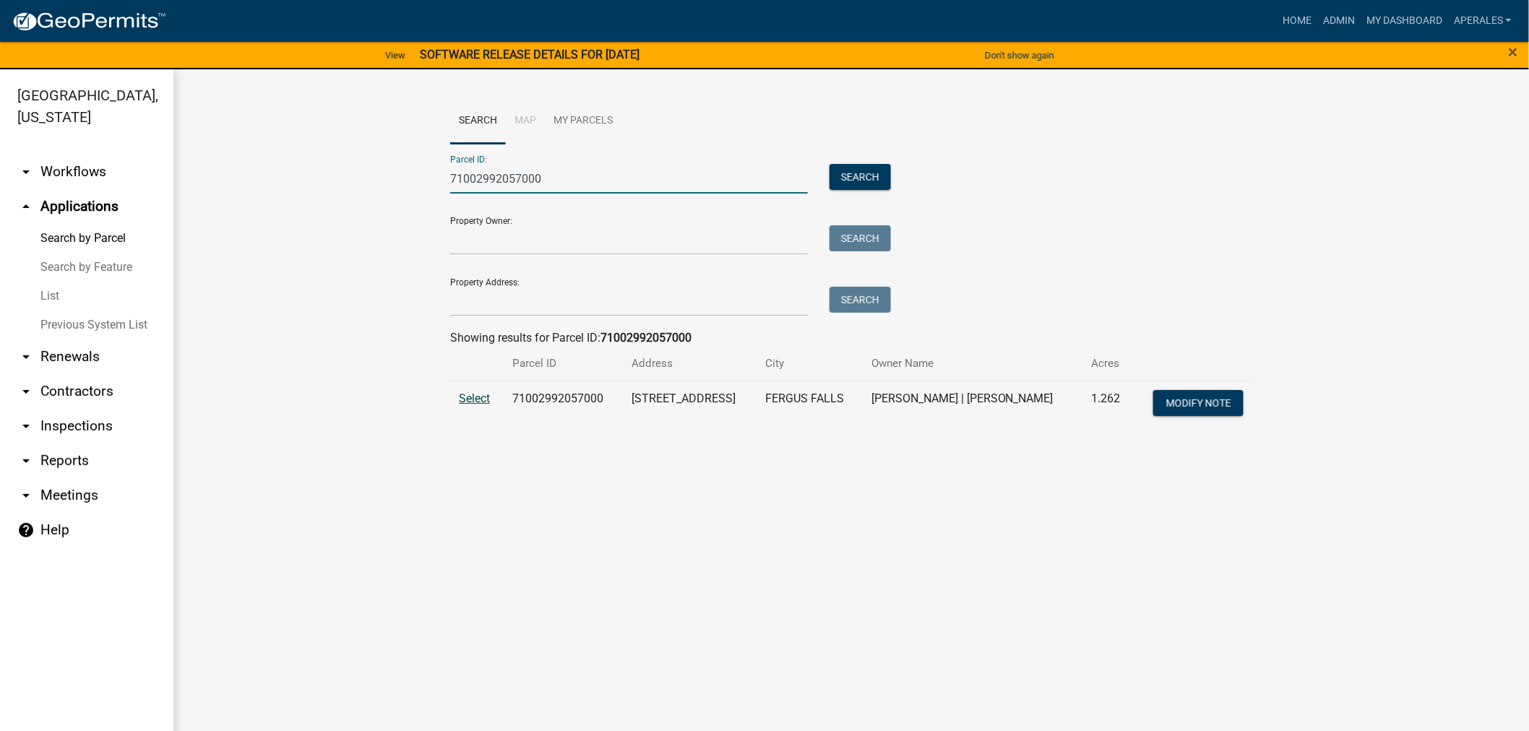
type input "71002992057000"
click at [473, 400] on span "Select" at bounding box center [474, 399] width 31 height 14
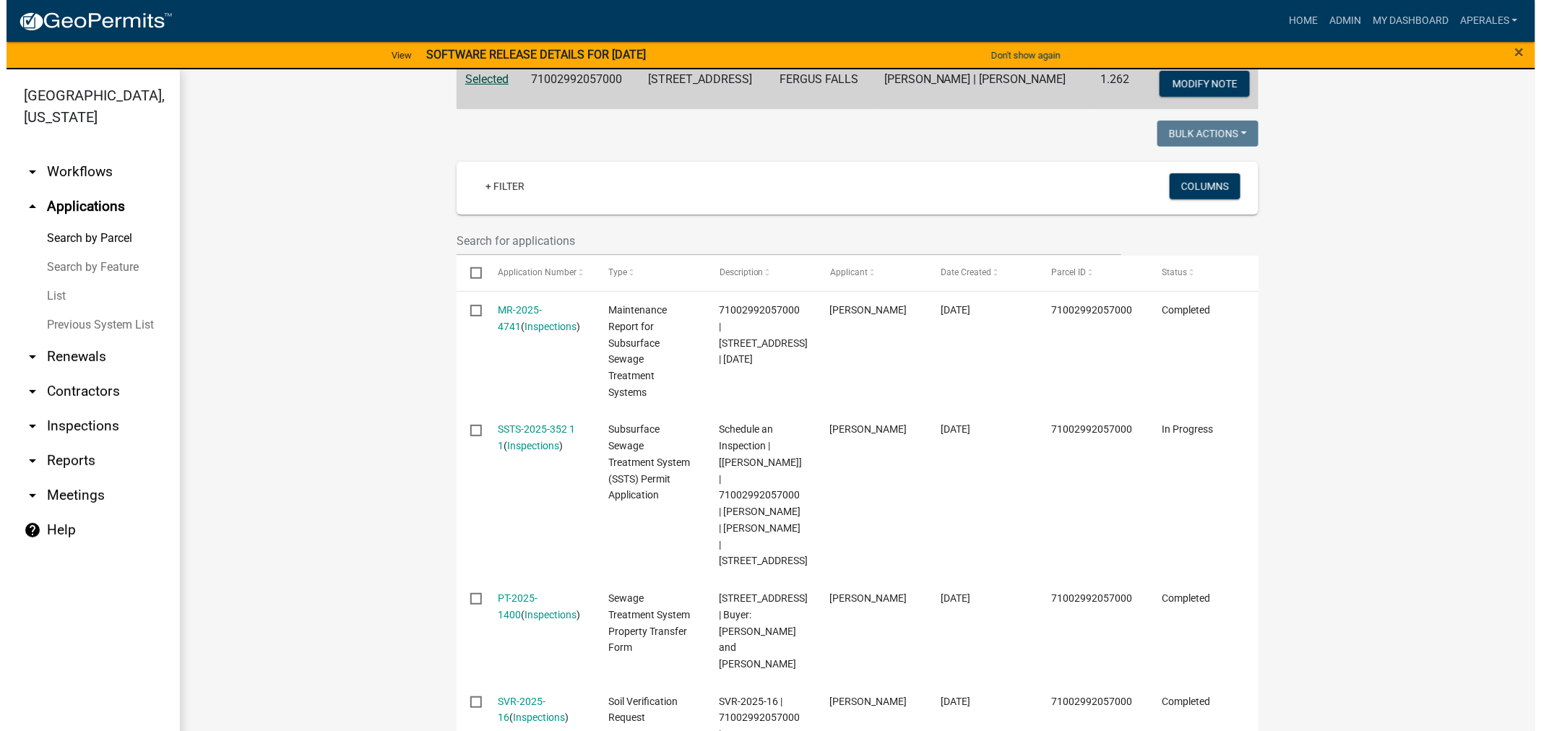
scroll to position [321, 0]
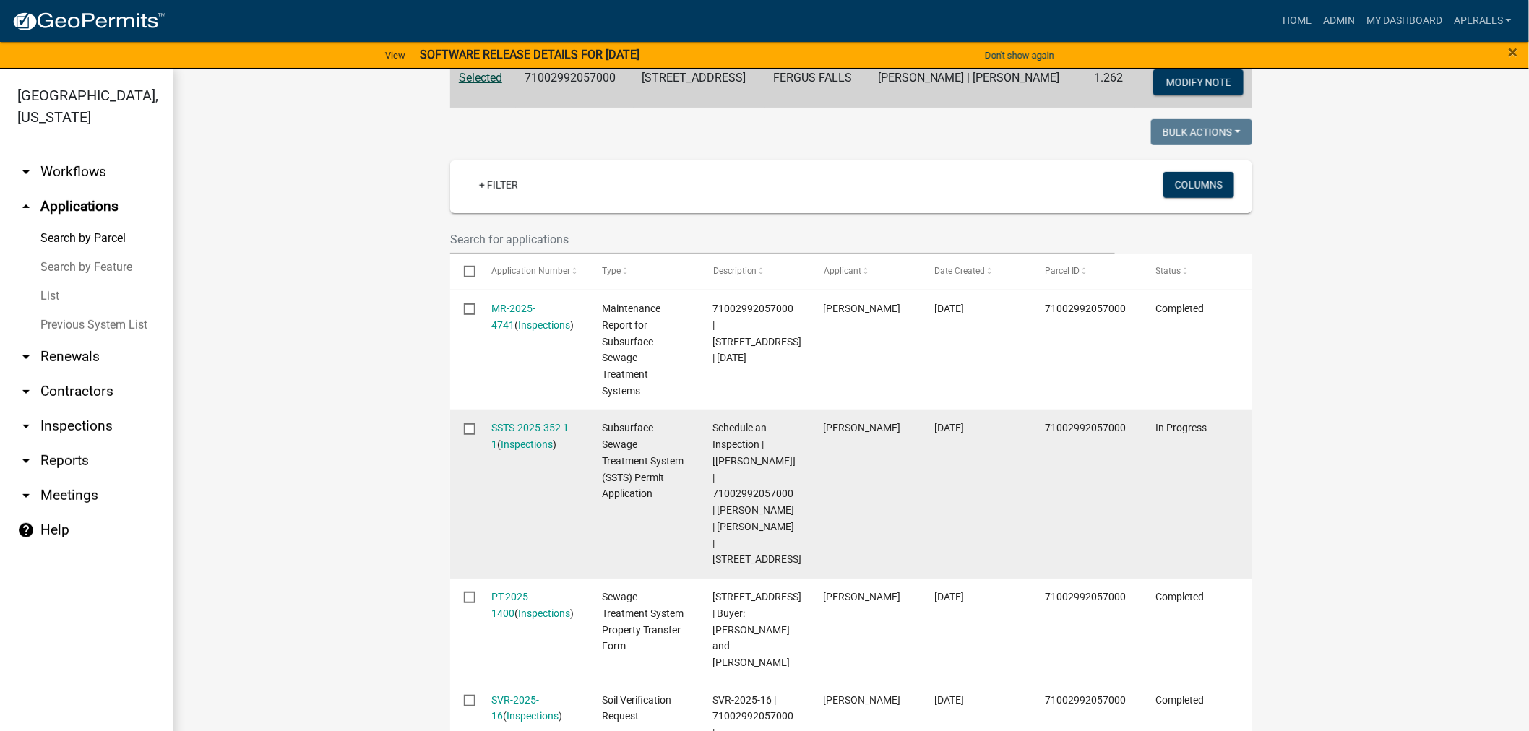
click at [539, 418] on datatable-body-cell "SSTS-2025-352 1 1 ( Inspections )" at bounding box center [533, 494] width 111 height 169
click at [536, 426] on link "SSTS-2025-352 1 1" at bounding box center [530, 436] width 77 height 28
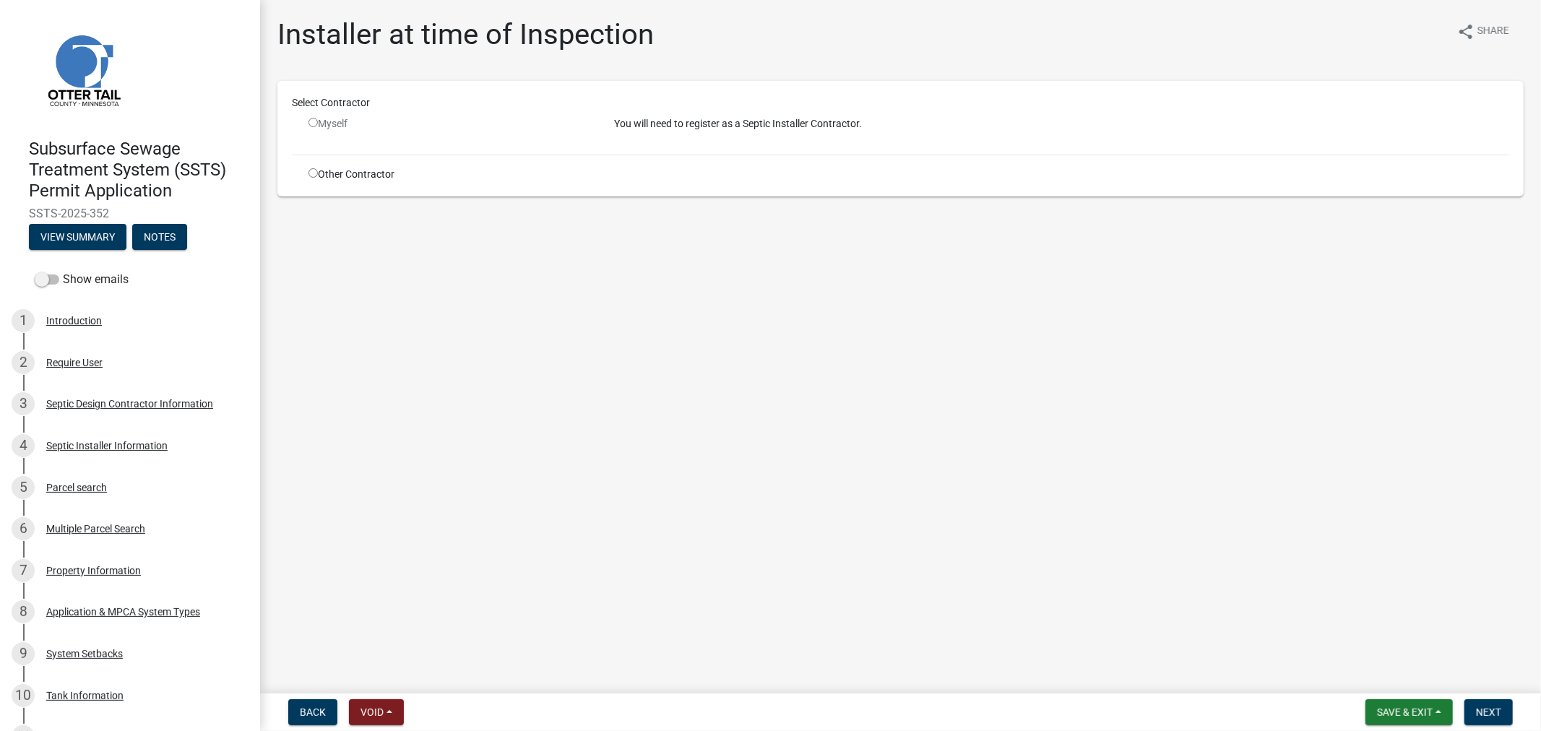
click at [308, 175] on input "radio" at bounding box center [312, 172] width 9 height 9
radio input "true"
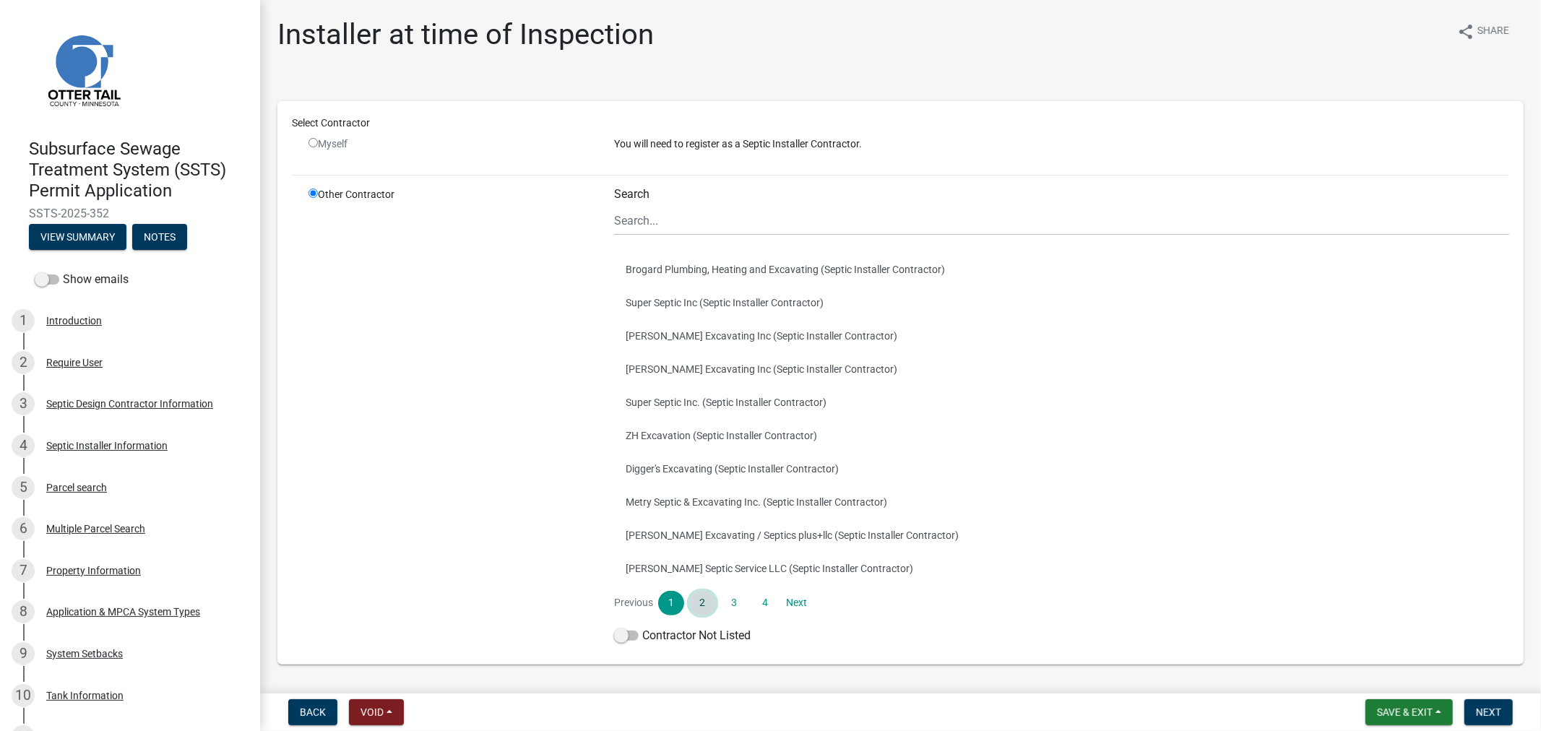
click at [696, 595] on link "2" at bounding box center [702, 603] width 26 height 25
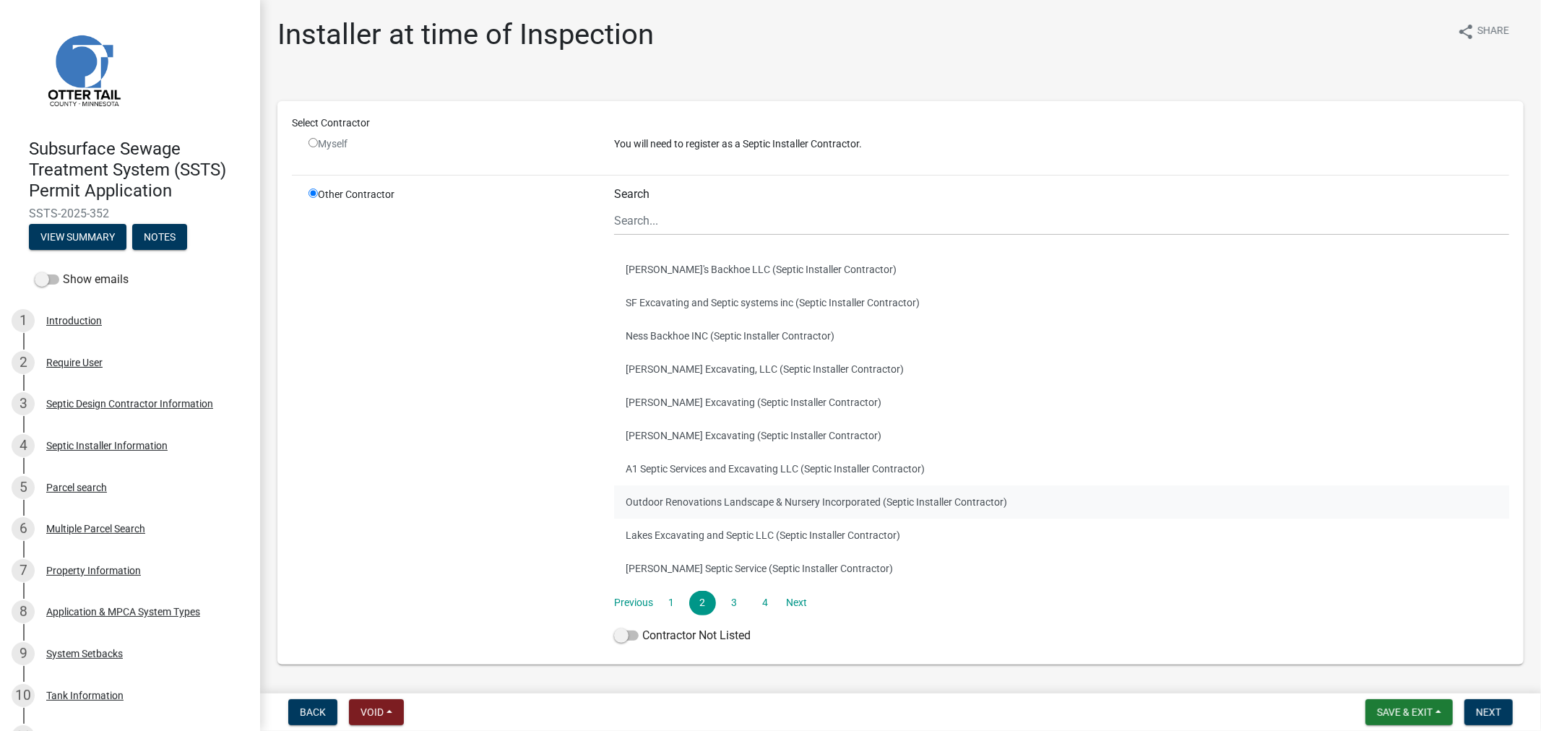
click at [653, 504] on button "Outdoor Renovations Landscape & Nursery Incorporated (Septic Installer Contract…" at bounding box center [1061, 502] width 895 height 33
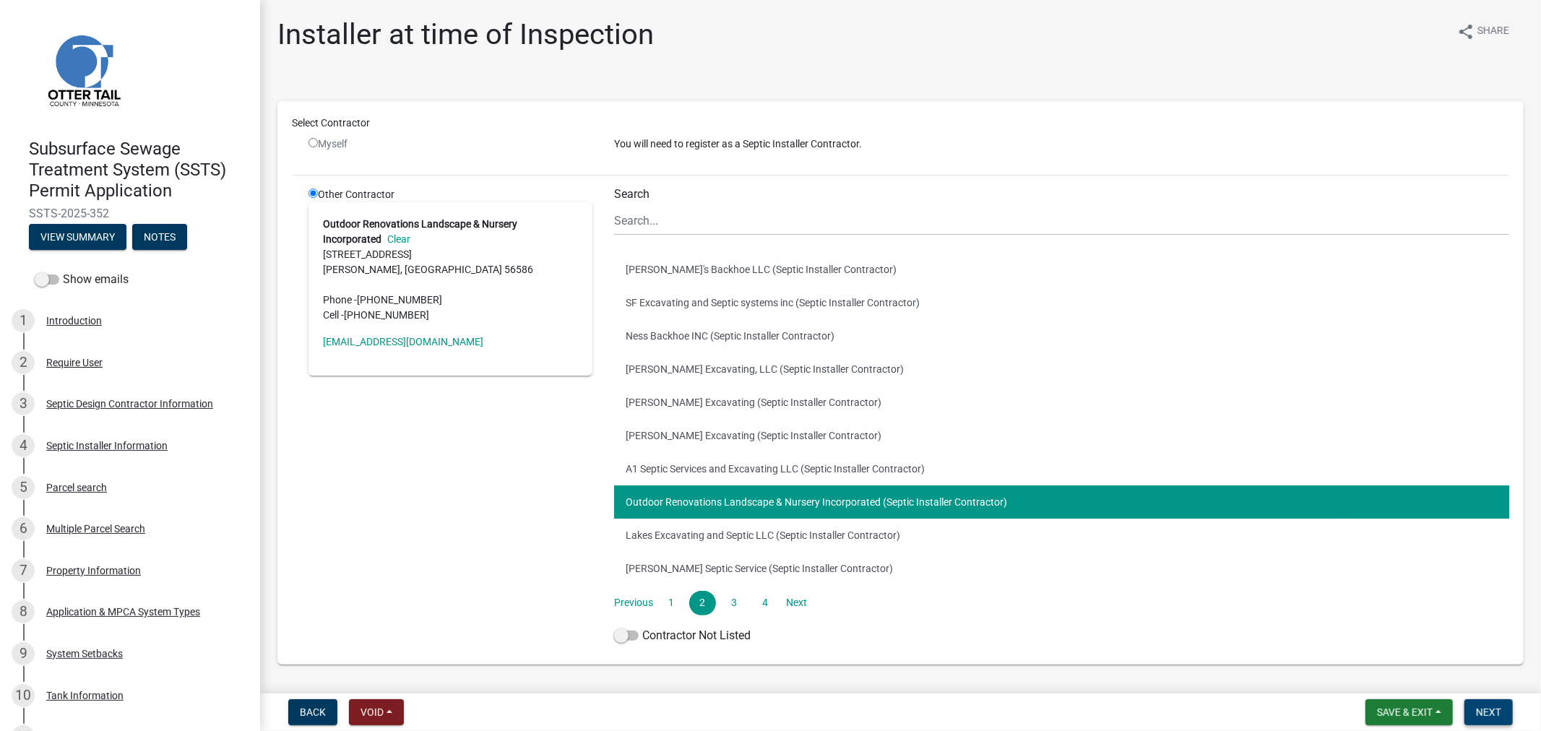
click at [1488, 714] on span "Next" at bounding box center [1488, 713] width 25 height 12
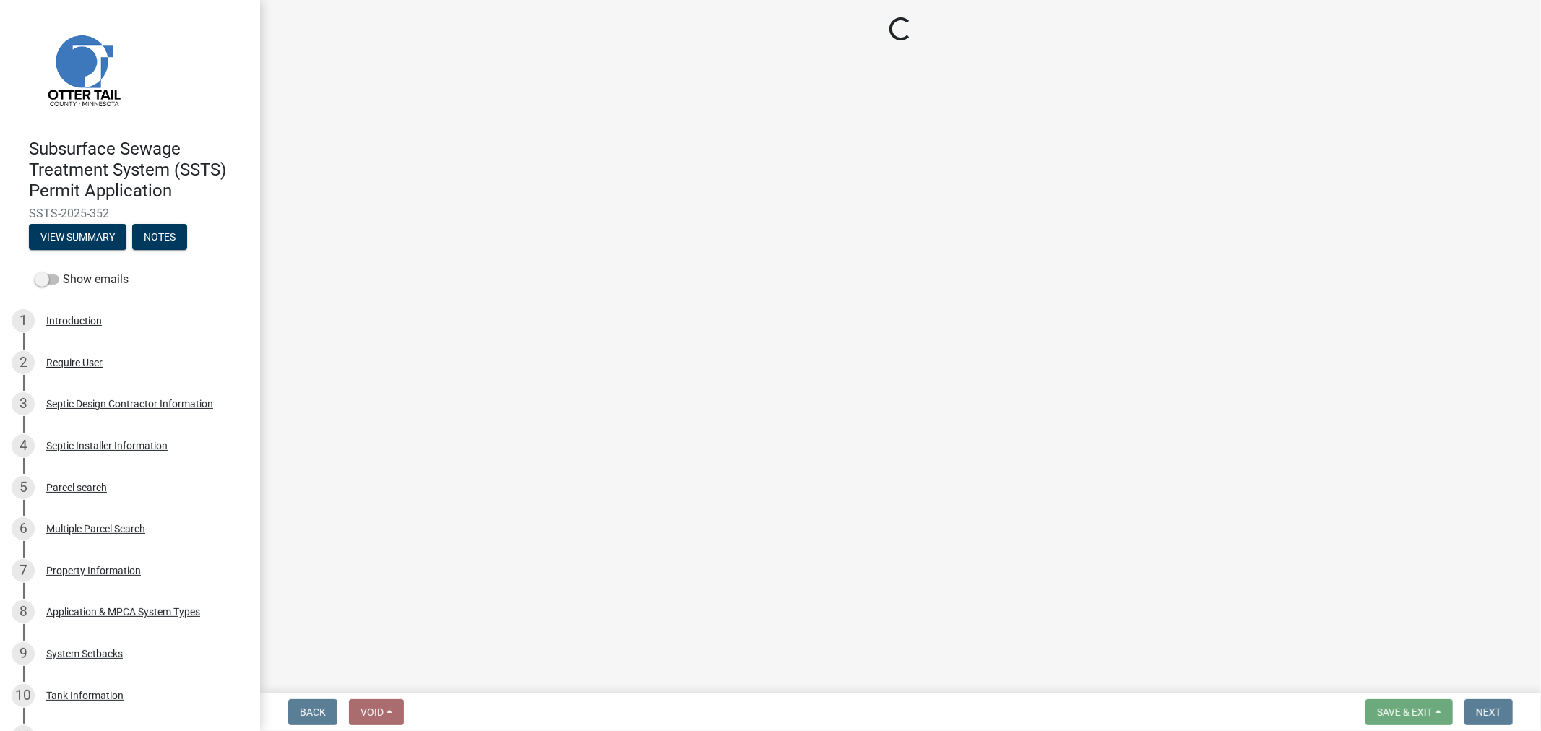
select select "710d5f49-2663-4e73-9718-d0c4e189f5ed"
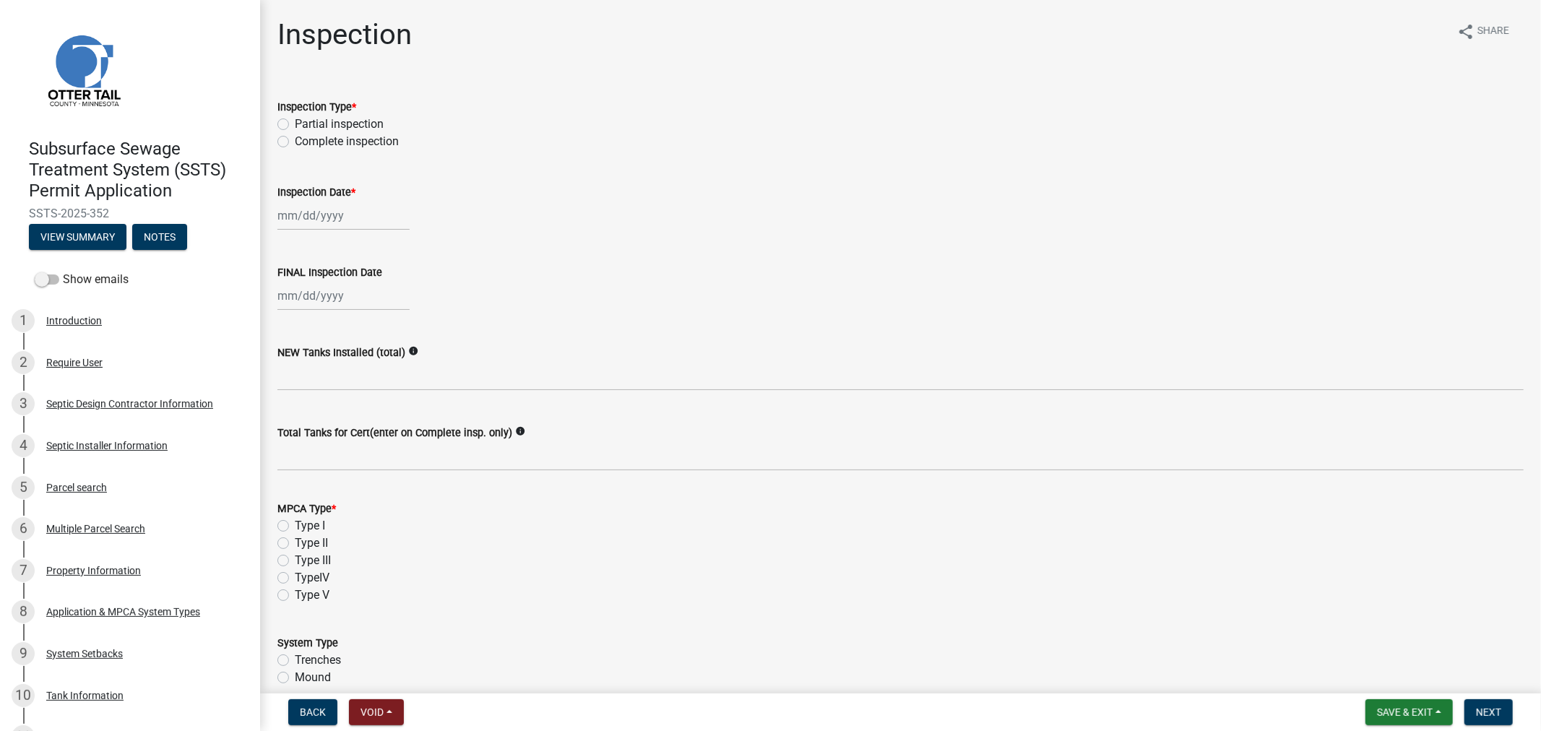
click at [295, 142] on label "Complete inspection" at bounding box center [347, 141] width 104 height 17
click at [295, 142] on input "Complete inspection" at bounding box center [299, 137] width 9 height 9
radio input "true"
select select "9"
select select "2025"
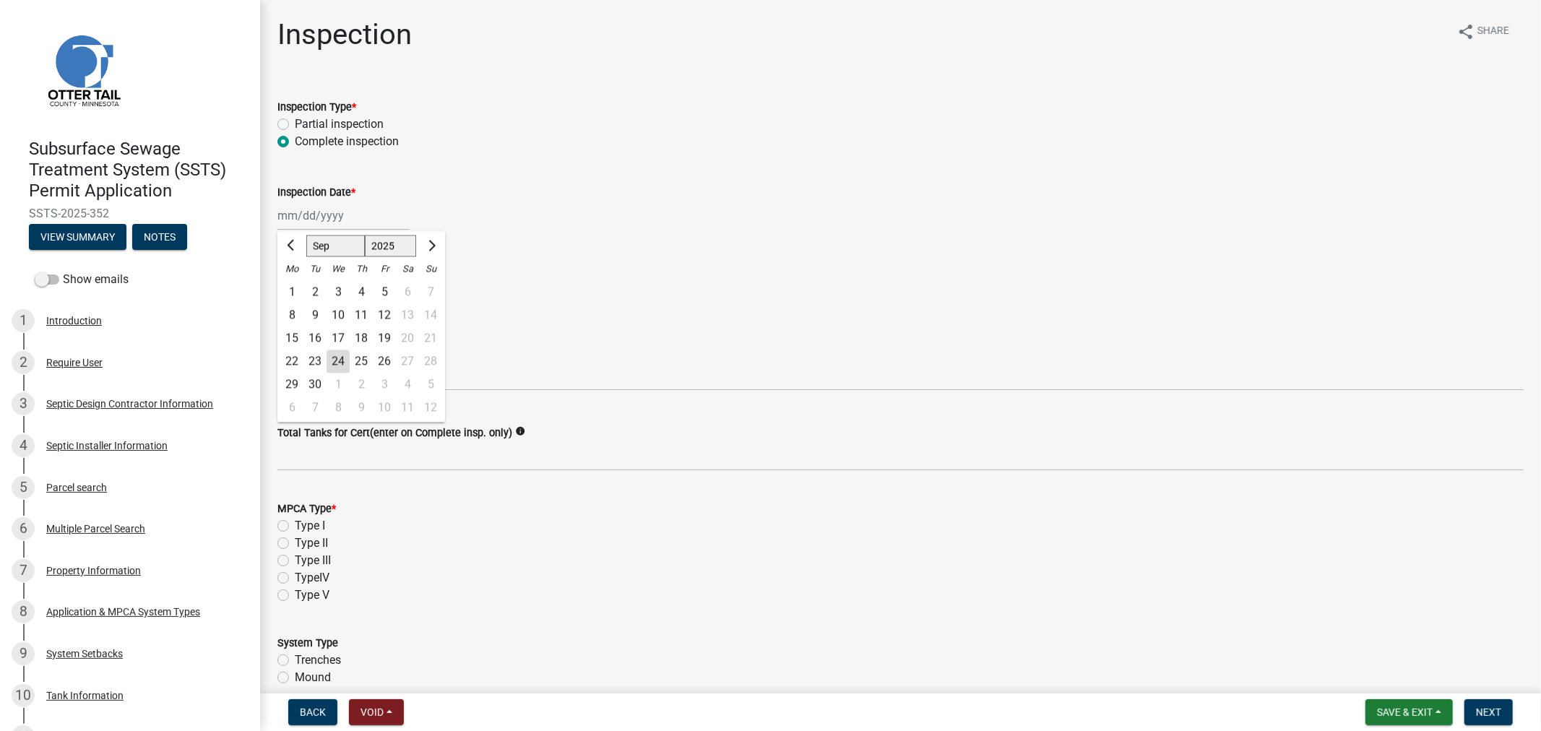
click at [307, 213] on div "[PERSON_NAME] Feb Mar Apr [PERSON_NAME][DATE] Oct Nov [DATE] 1526 1527 1528 152…" at bounding box center [343, 216] width 132 height 30
click at [312, 355] on div "23" at bounding box center [314, 361] width 23 height 23
type input "[DATE]"
select select "9"
select select "2025"
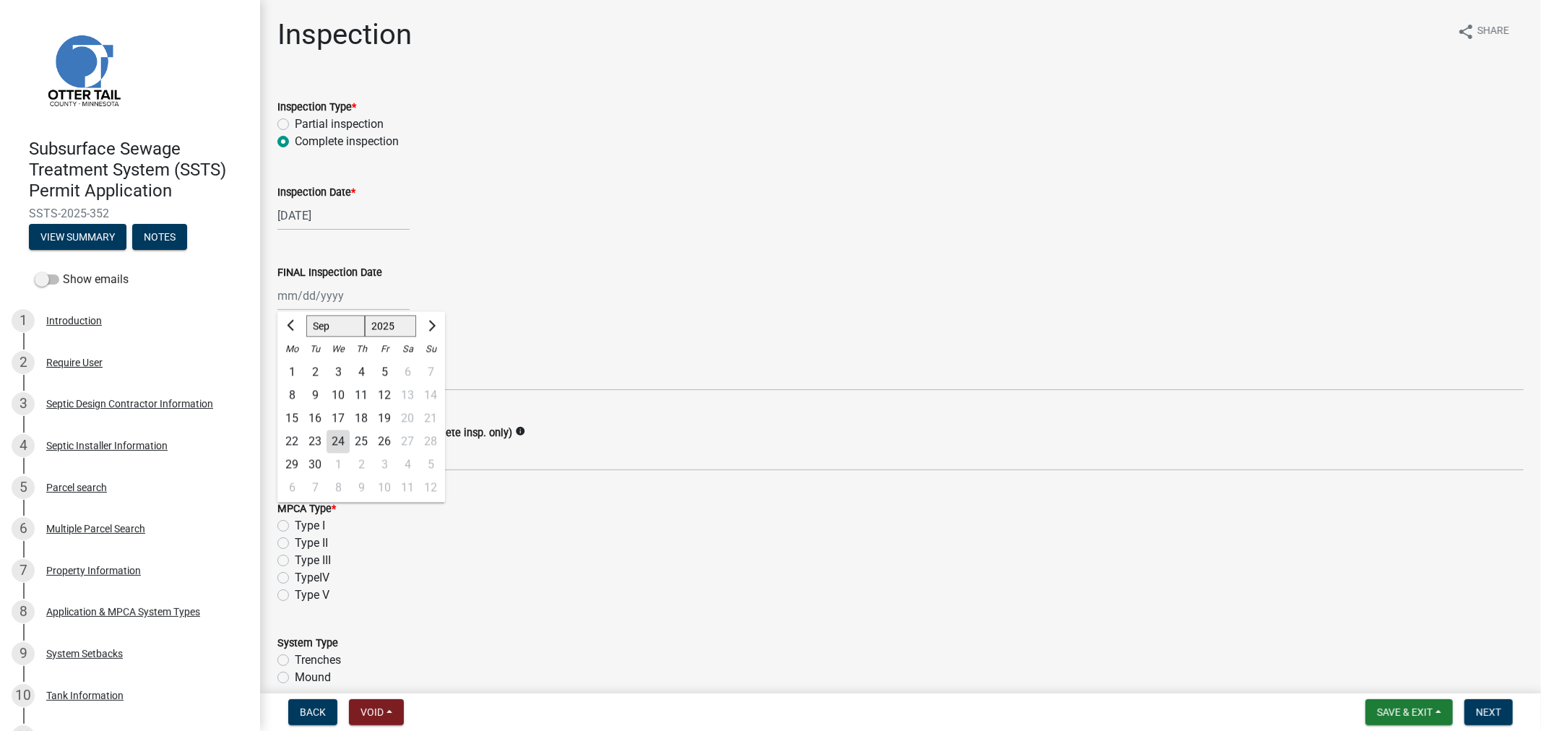
click at [301, 303] on div "[PERSON_NAME] Feb Mar Apr [PERSON_NAME][DATE] Oct Nov [DATE] 1526 1527 1528 152…" at bounding box center [343, 296] width 132 height 30
click at [314, 438] on div "23" at bounding box center [314, 441] width 23 height 23
type input "[DATE]"
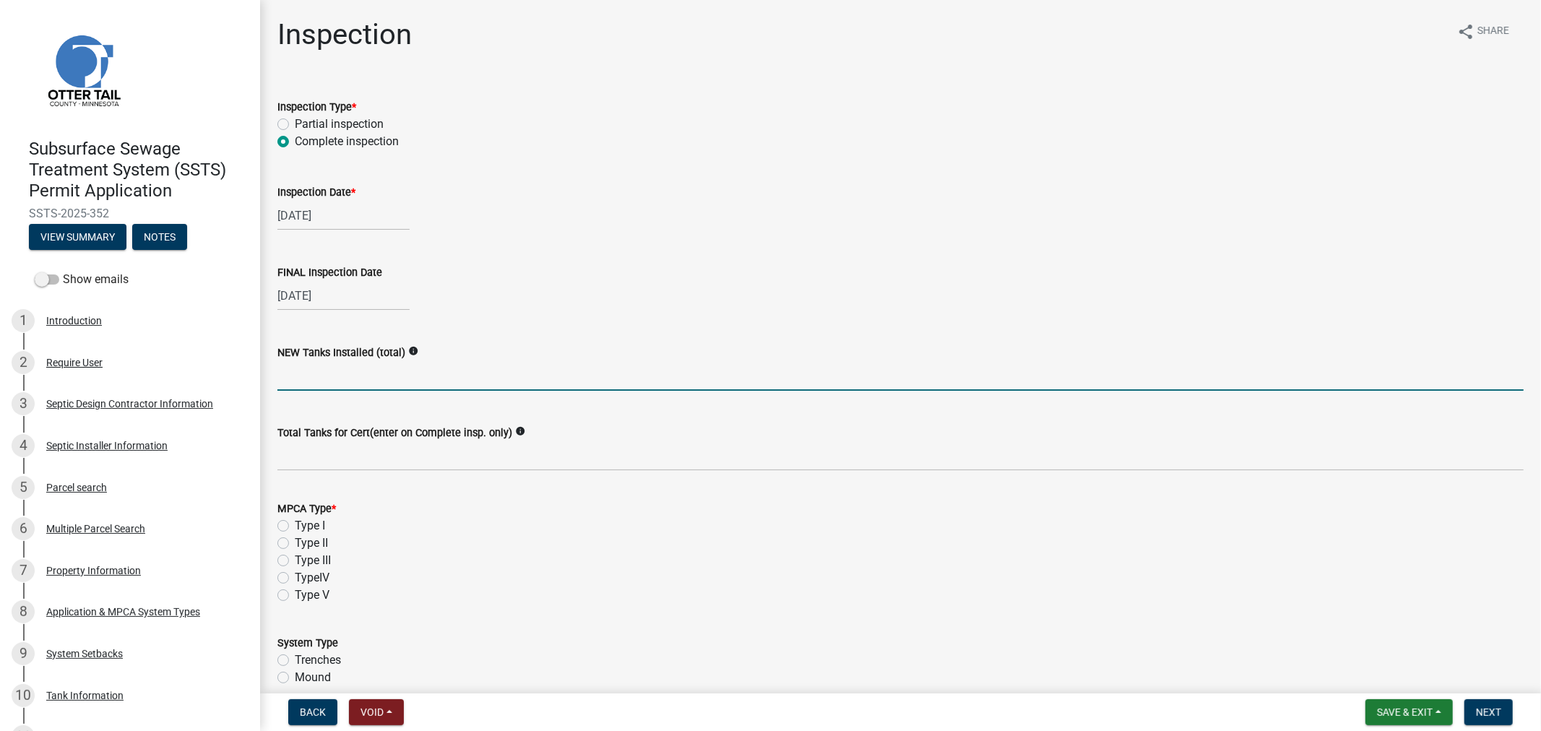
click at [320, 378] on input "text" at bounding box center [900, 376] width 1246 height 30
type input "2"
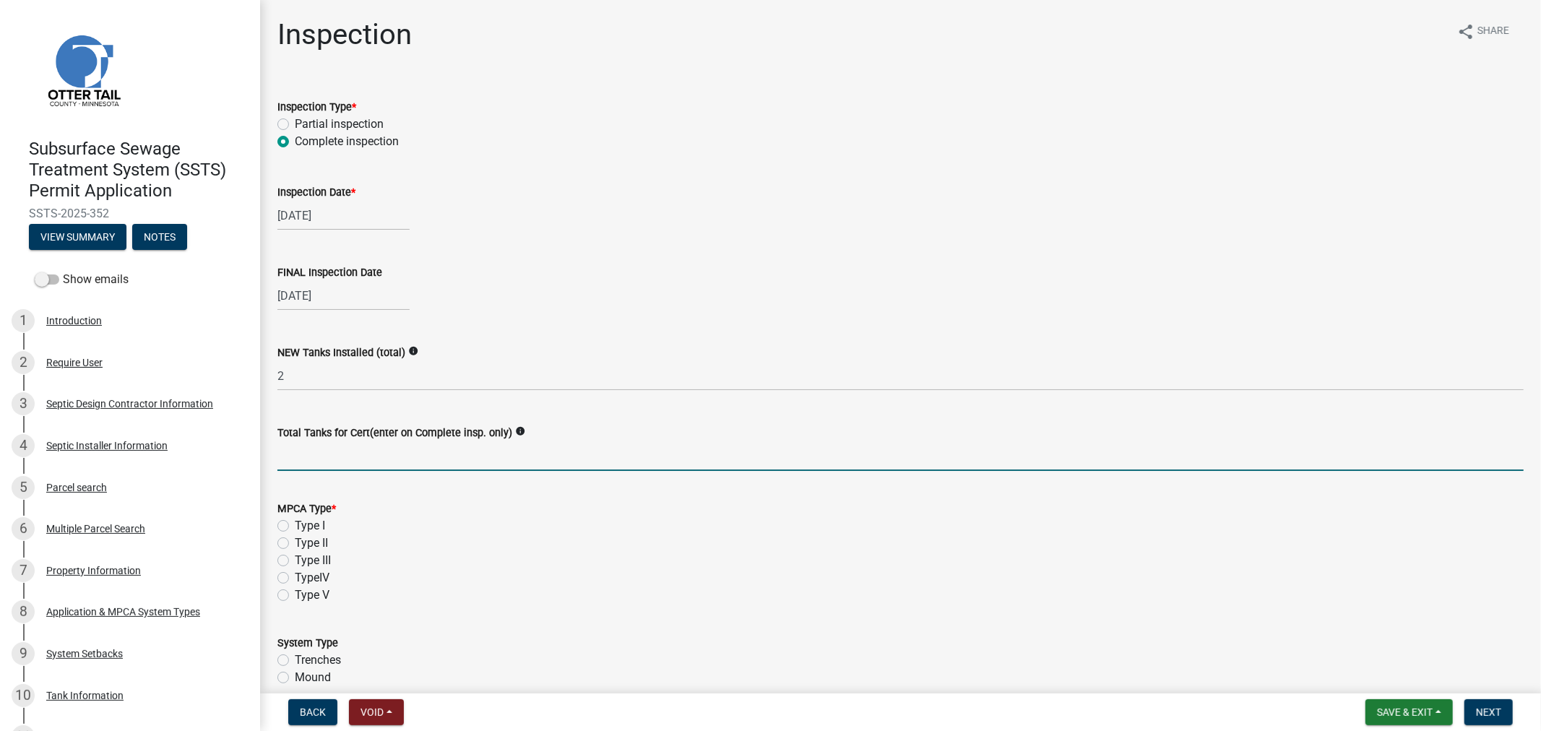
click at [295, 454] on input "Total Tanks for Cert(enter on Complete insp. only)" at bounding box center [900, 456] width 1246 height 30
type input "2"
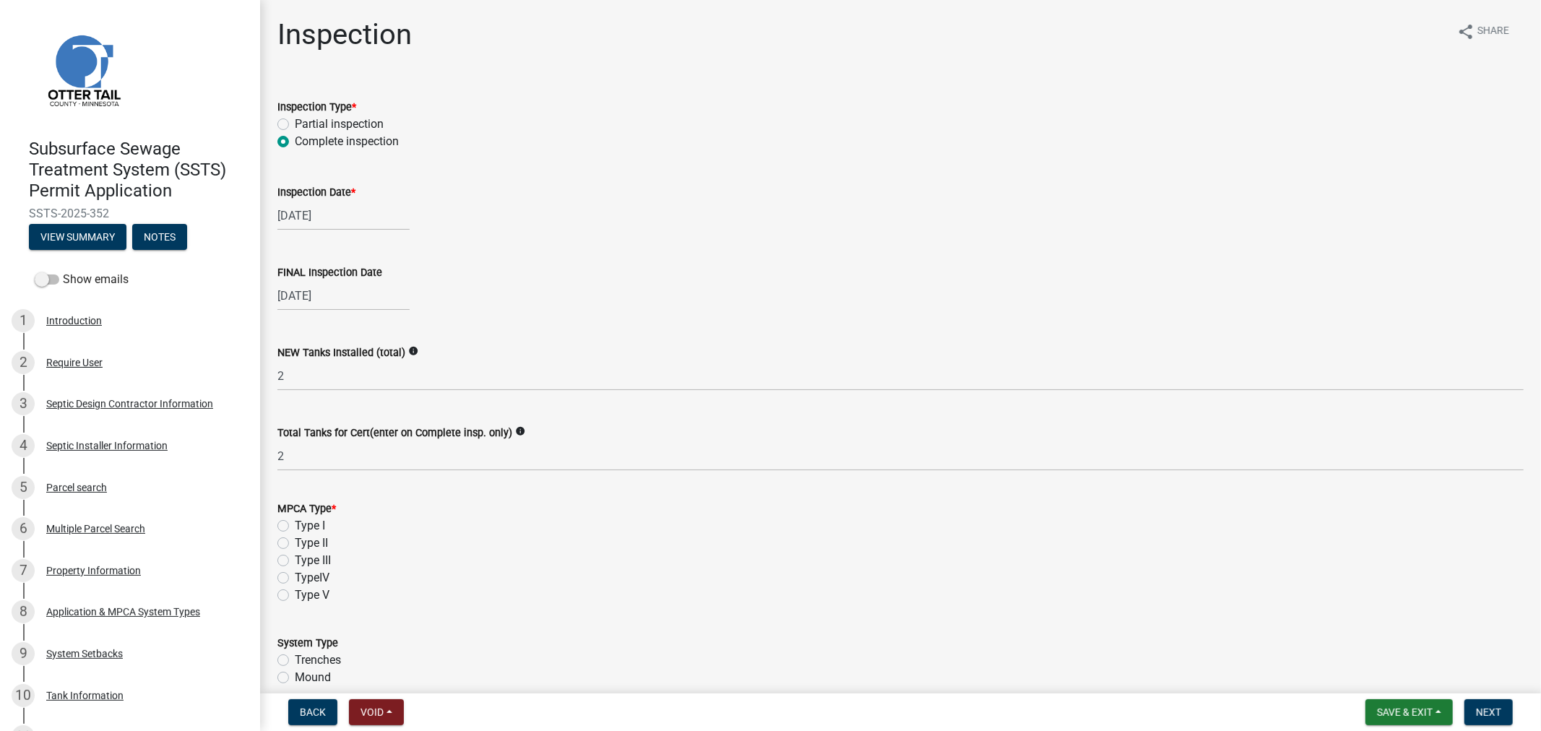
click at [295, 522] on label "Type I" at bounding box center [310, 525] width 30 height 17
click at [295, 522] on input "Type I" at bounding box center [299, 521] width 9 height 9
radio input "true"
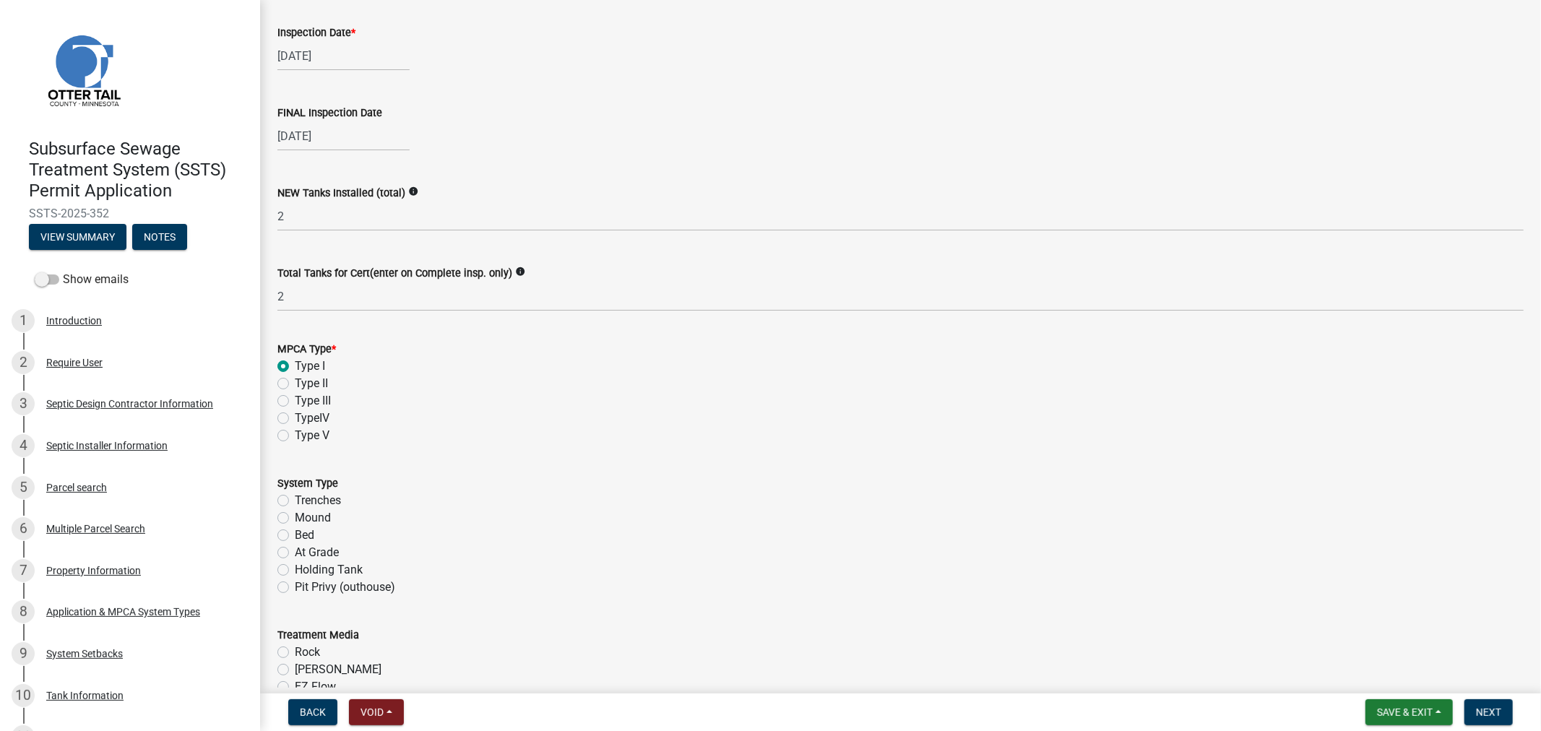
scroll to position [160, 0]
click at [295, 519] on label "Mound" at bounding box center [313, 517] width 36 height 17
click at [295, 518] on input "Mound" at bounding box center [299, 513] width 9 height 9
radio input "true"
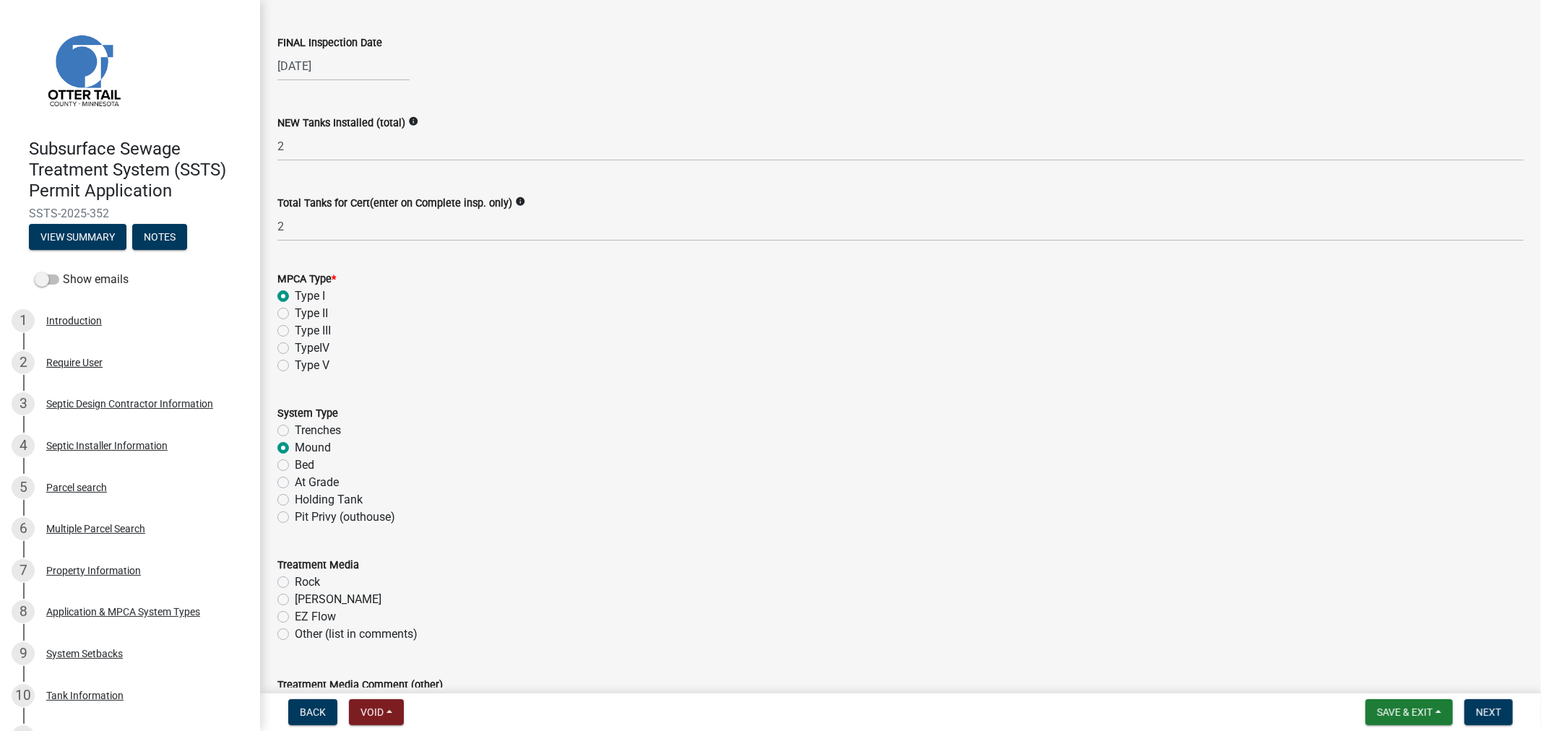
scroll to position [321, 0]
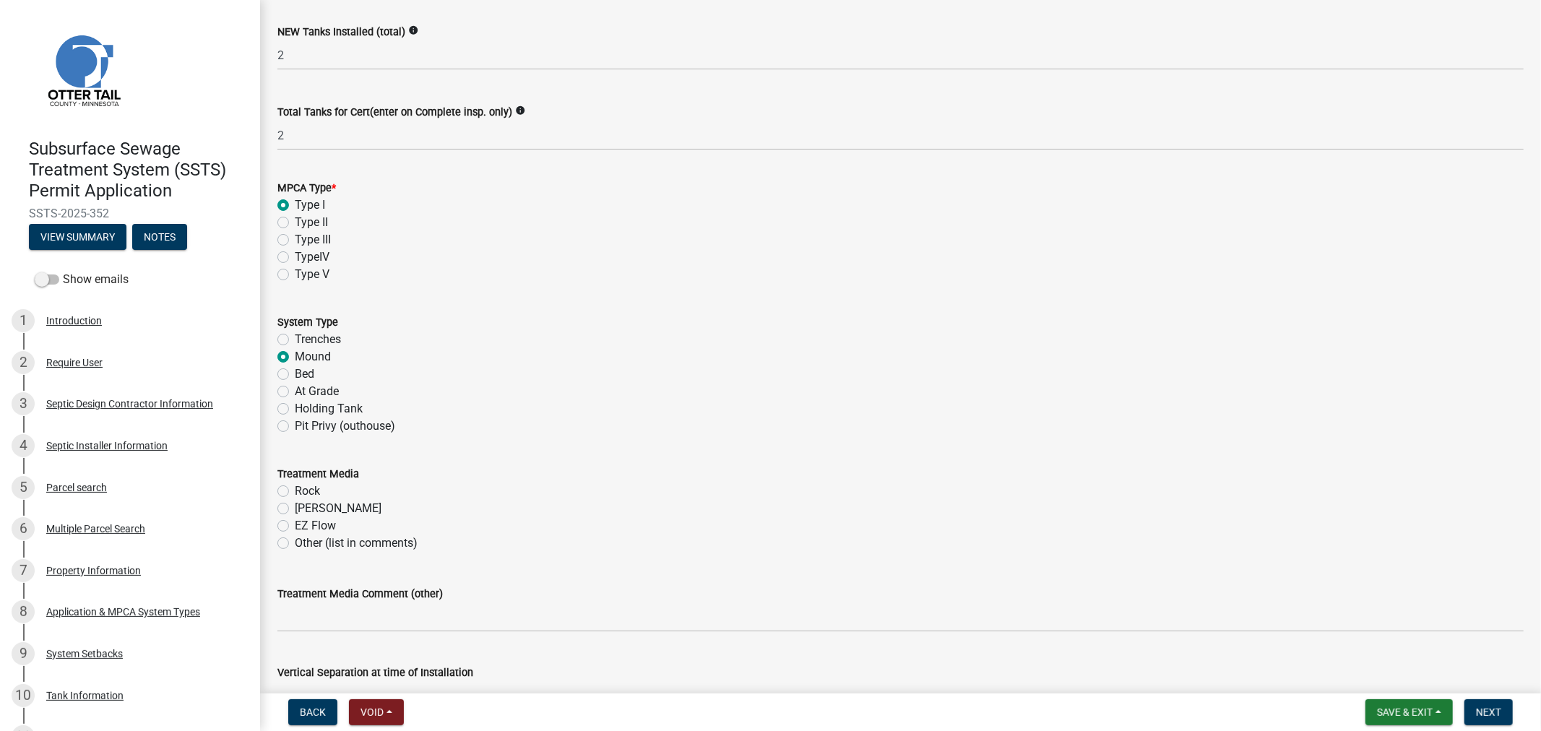
click at [295, 506] on label "[PERSON_NAME]" at bounding box center [338, 508] width 87 height 17
click at [295, 506] on input "[PERSON_NAME]" at bounding box center [299, 504] width 9 height 9
radio input "true"
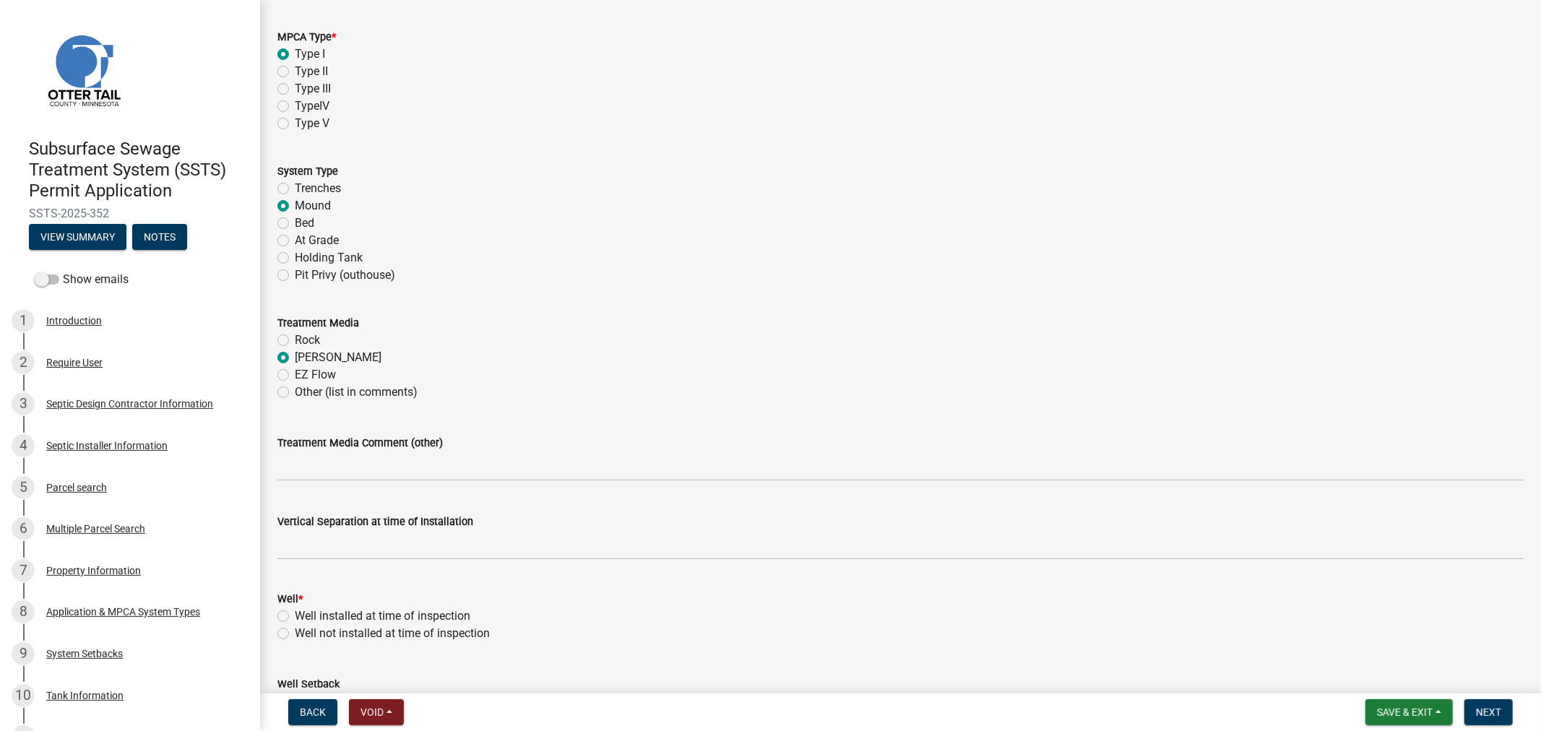
scroll to position [481, 0]
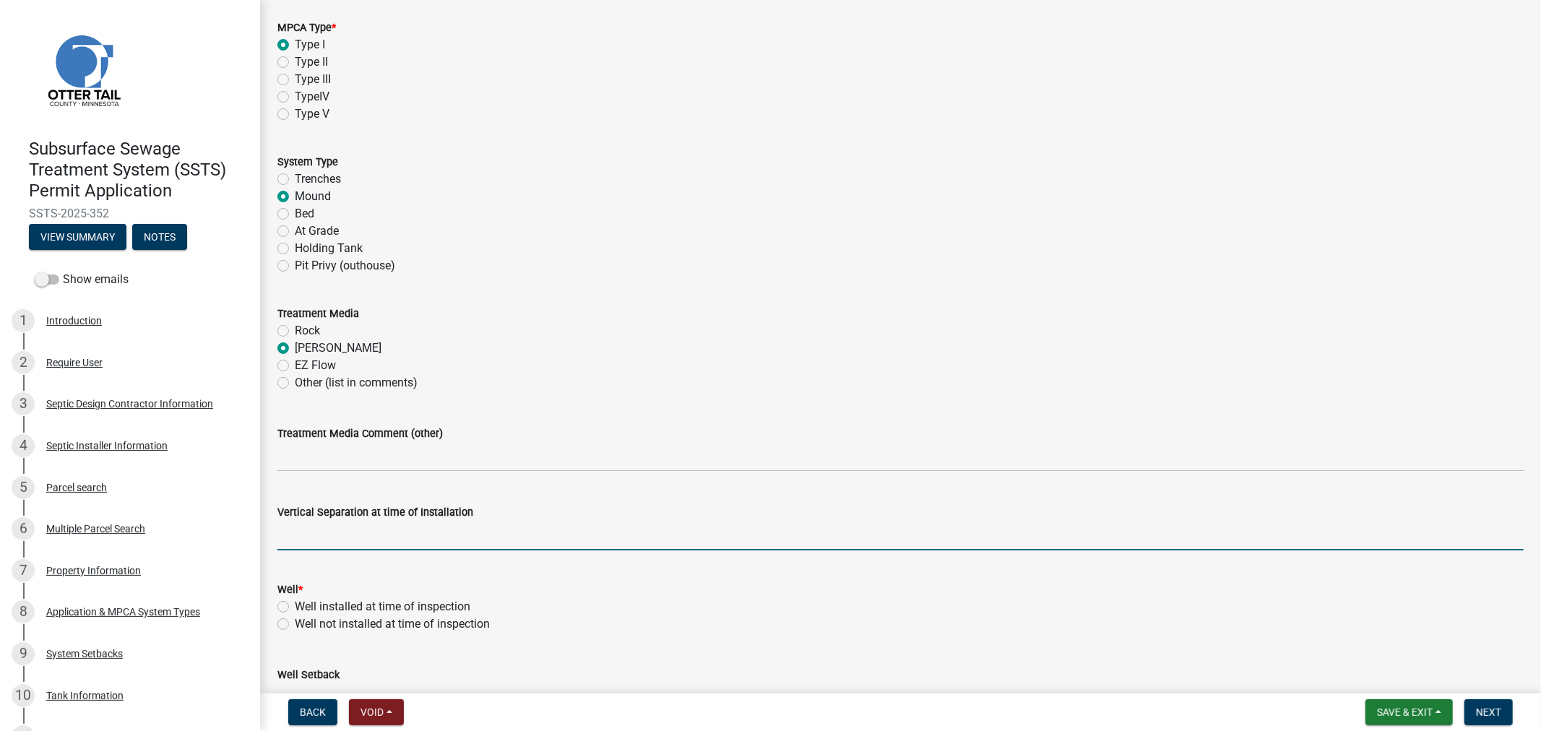
click at [301, 537] on input "text" at bounding box center [900, 536] width 1246 height 30
type input "42"
click at [295, 607] on label "Well installed at time of inspection" at bounding box center [383, 606] width 176 height 17
click at [295, 607] on input "Well installed at time of inspection" at bounding box center [299, 602] width 9 height 9
radio input "true"
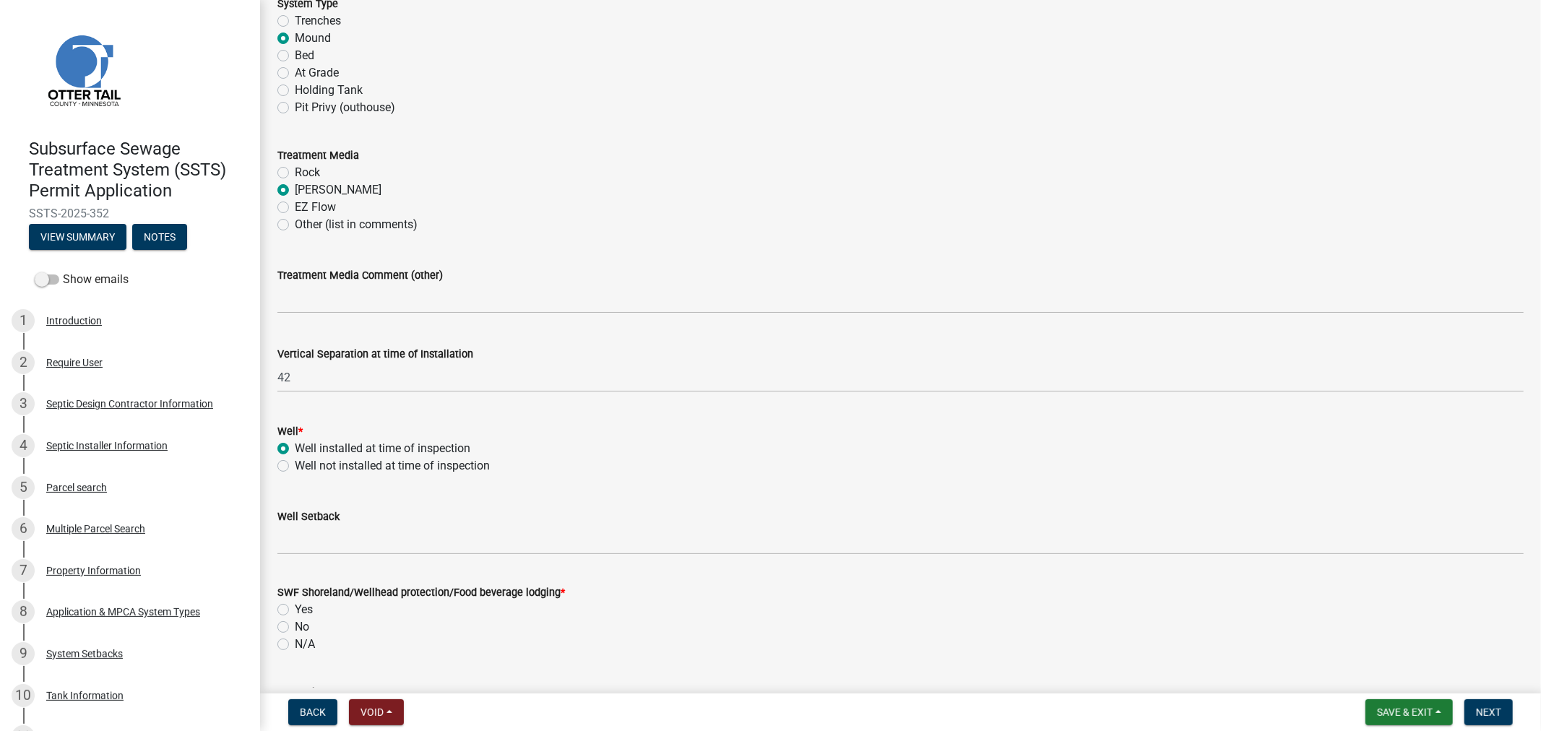
scroll to position [642, 0]
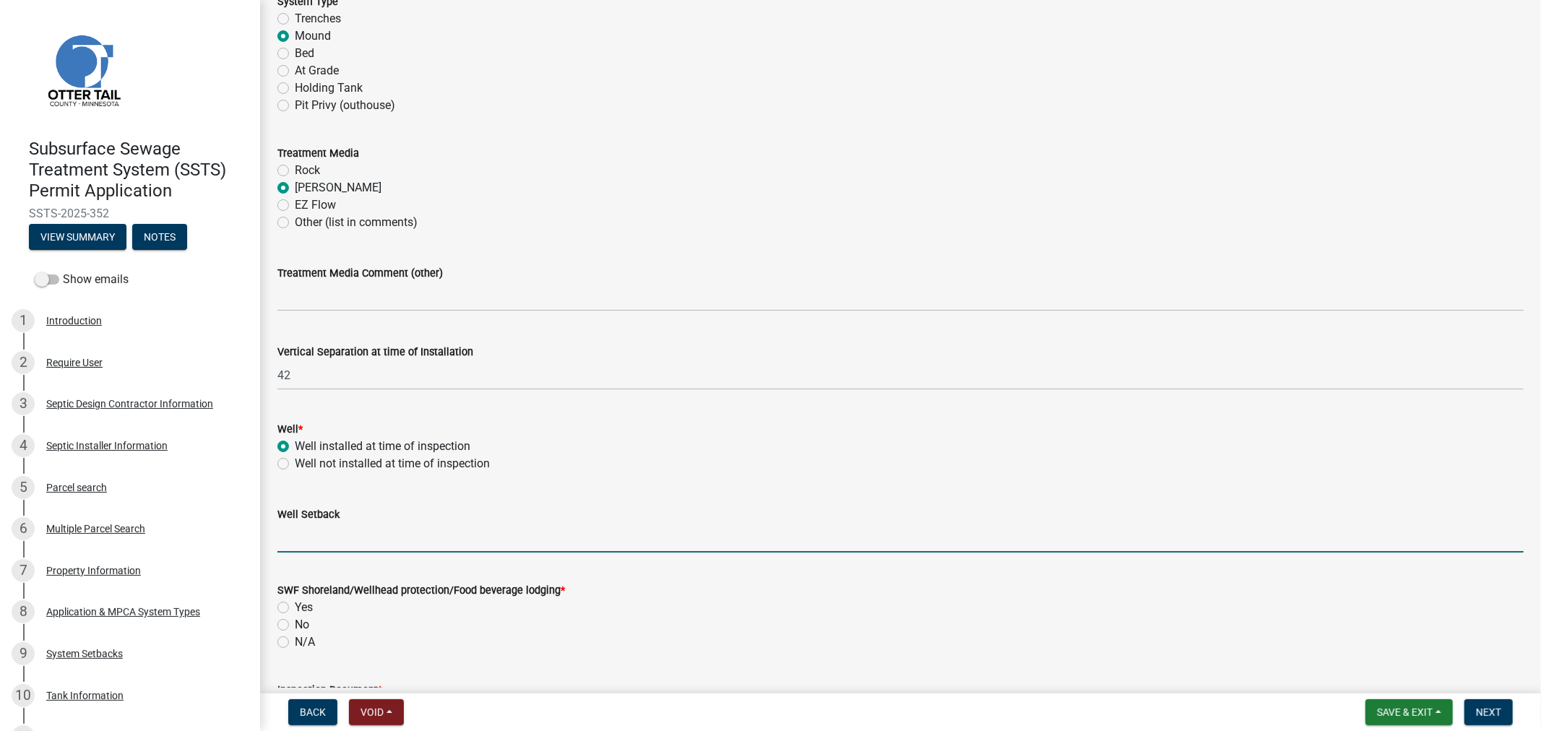
click at [298, 538] on input "Well Setback" at bounding box center [900, 538] width 1246 height 30
type input "86"
click at [295, 622] on label "No" at bounding box center [302, 624] width 14 height 17
click at [295, 622] on input "No" at bounding box center [299, 620] width 9 height 9
radio input "true"
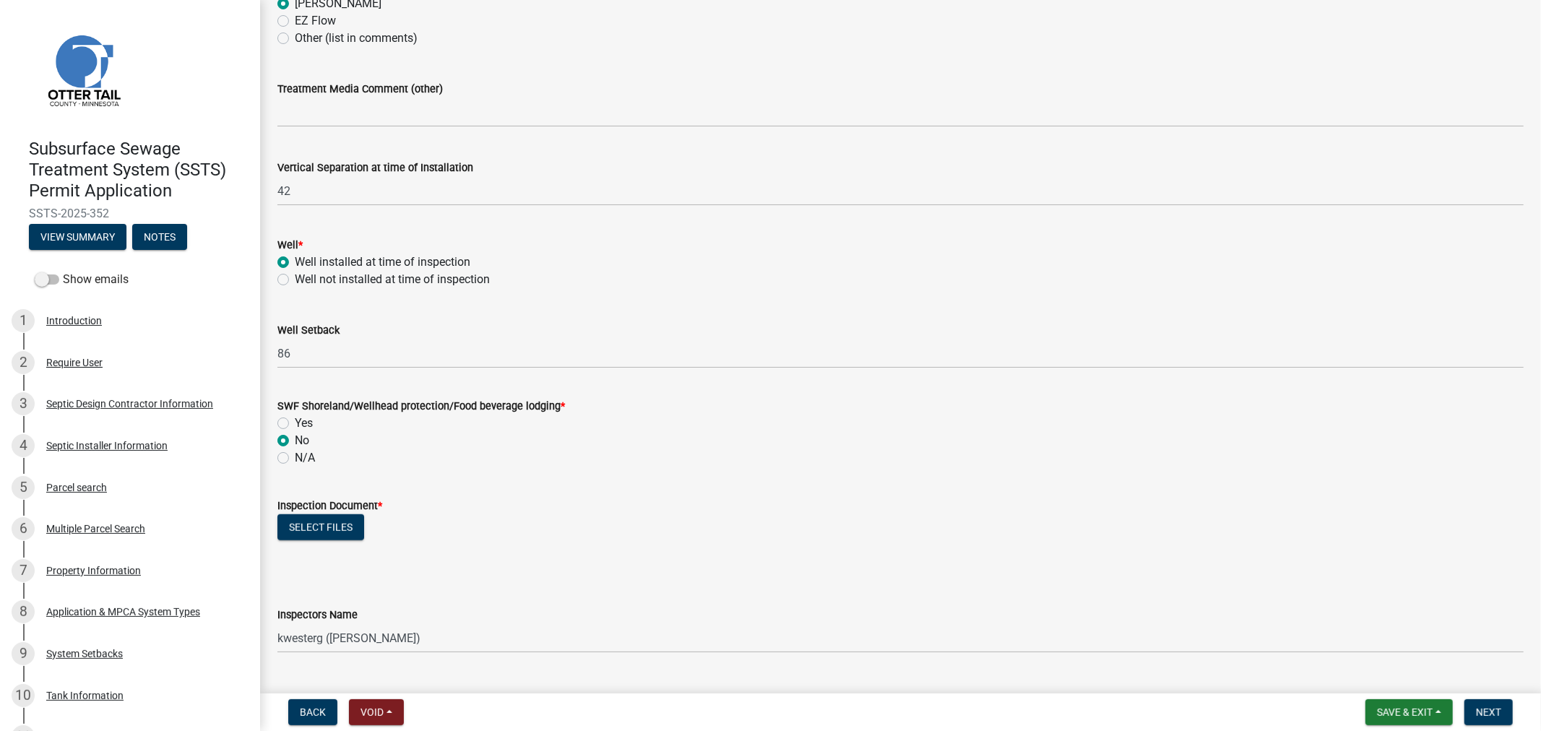
scroll to position [883, 0]
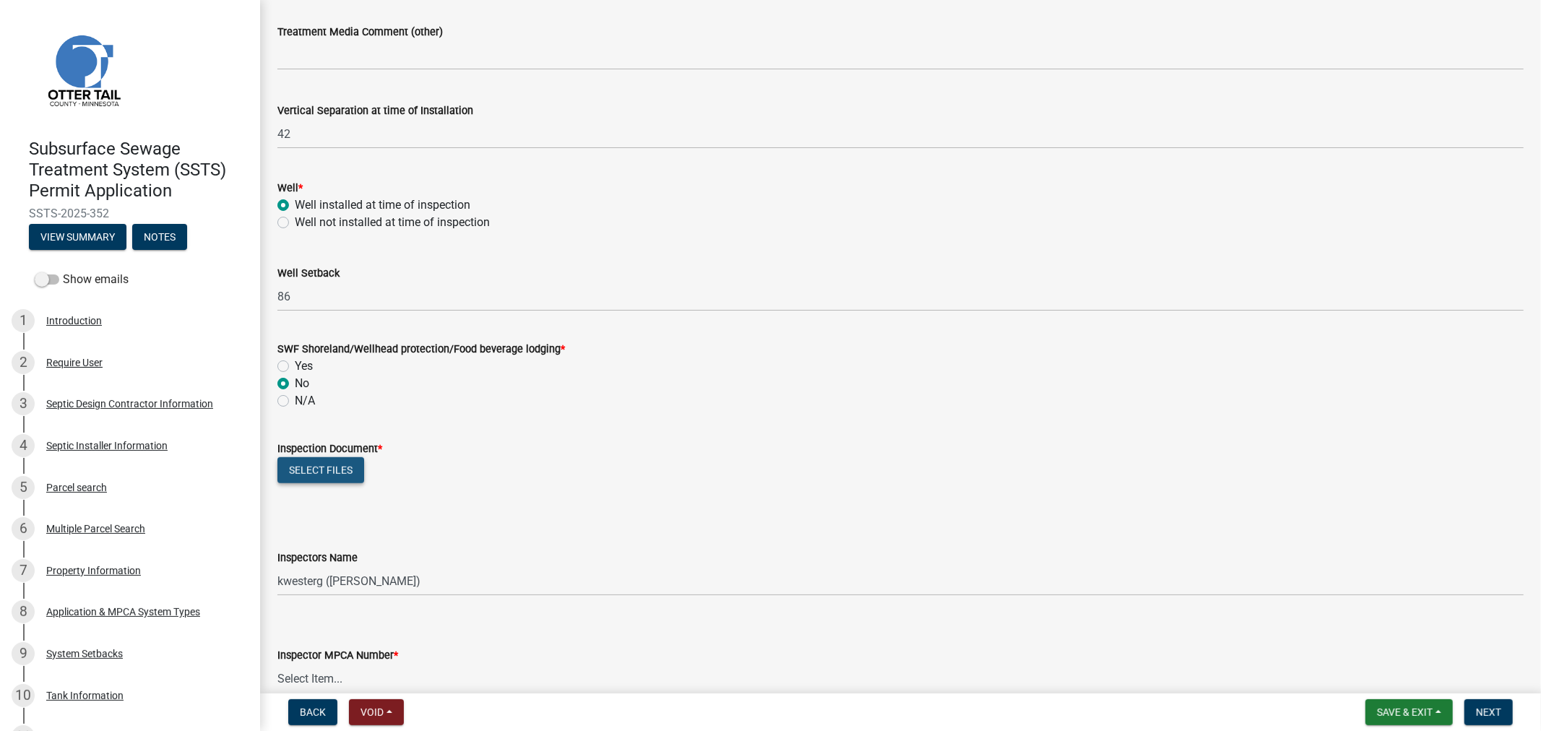
click at [313, 473] on button "Select files" at bounding box center [320, 470] width 87 height 26
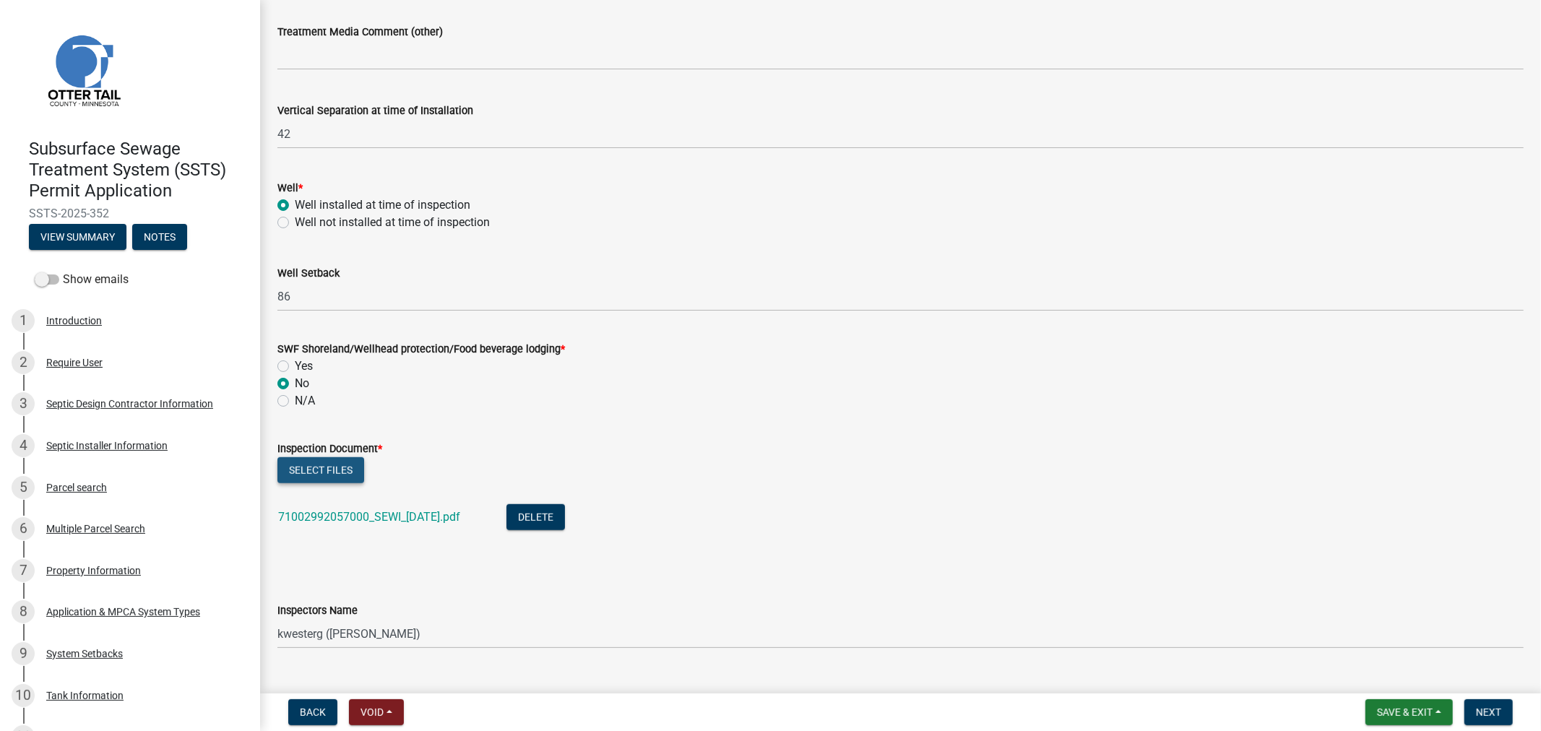
click at [326, 473] on button "Select files" at bounding box center [320, 470] width 87 height 26
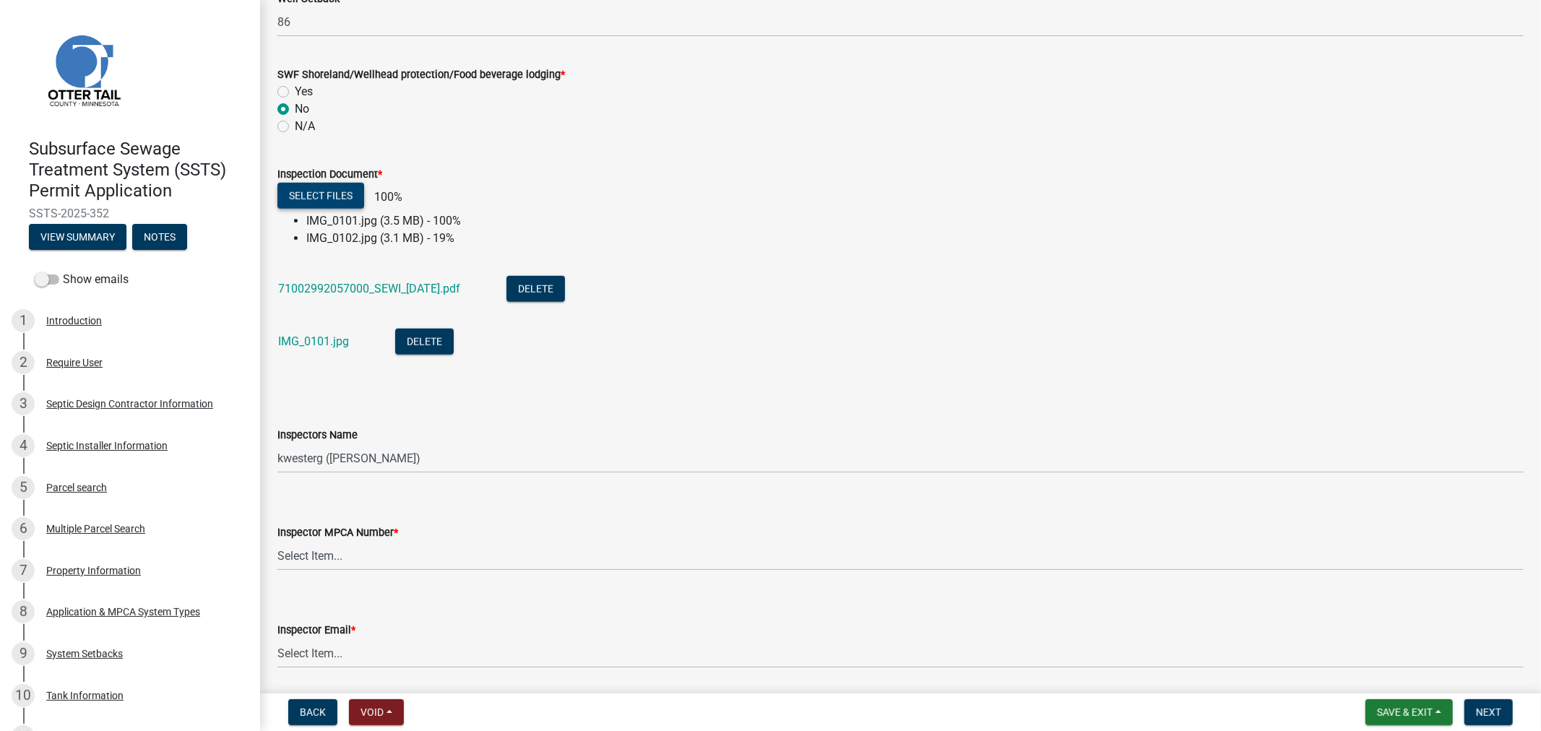
scroll to position [1204, 0]
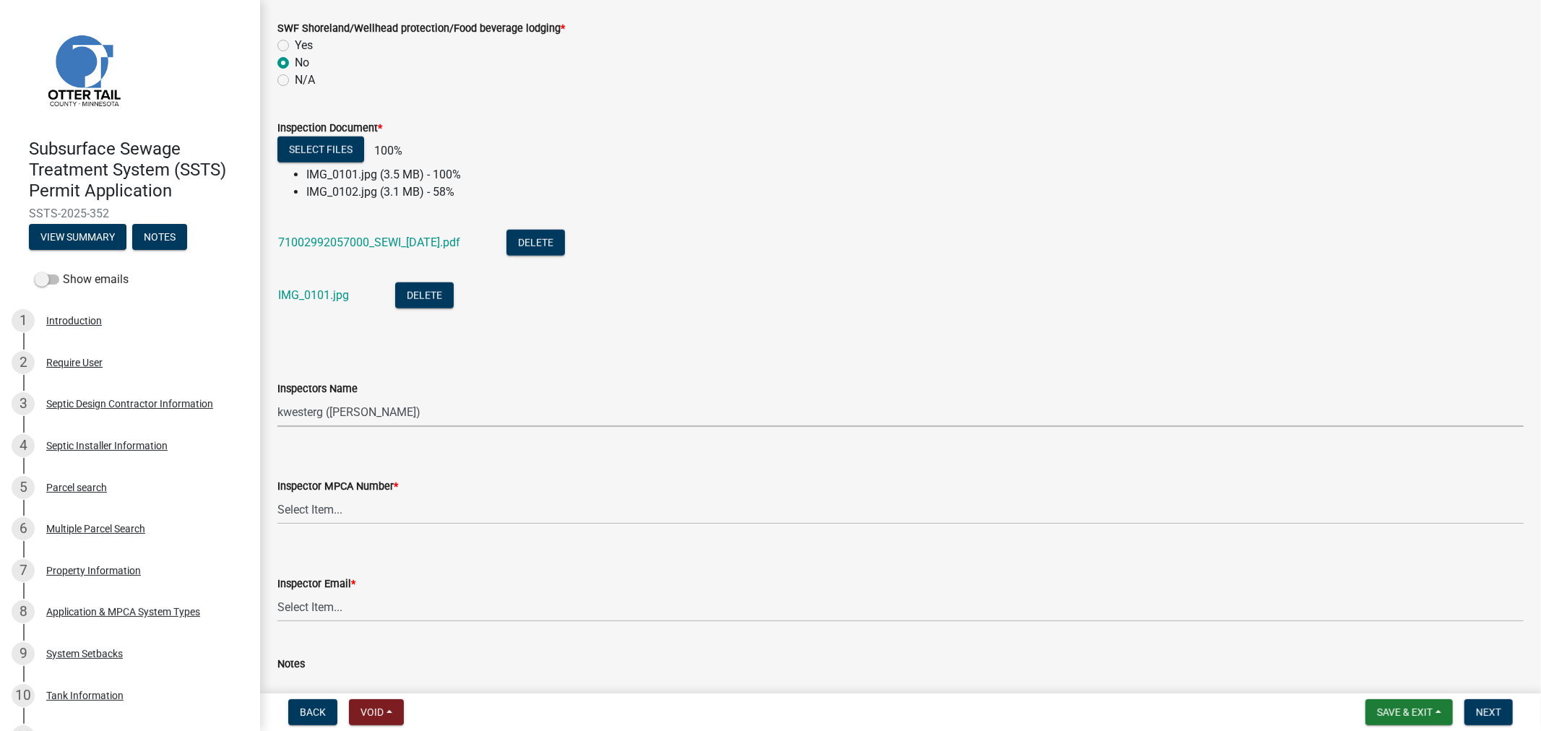
drag, startPoint x: 316, startPoint y: 409, endPoint x: 323, endPoint y: 417, distance: 10.3
click at [316, 409] on select "Select Item... btollefson ([PERSON_NAME]) [PERSON_NAME] ([PERSON_NAME]) eplaste…" at bounding box center [900, 412] width 1246 height 30
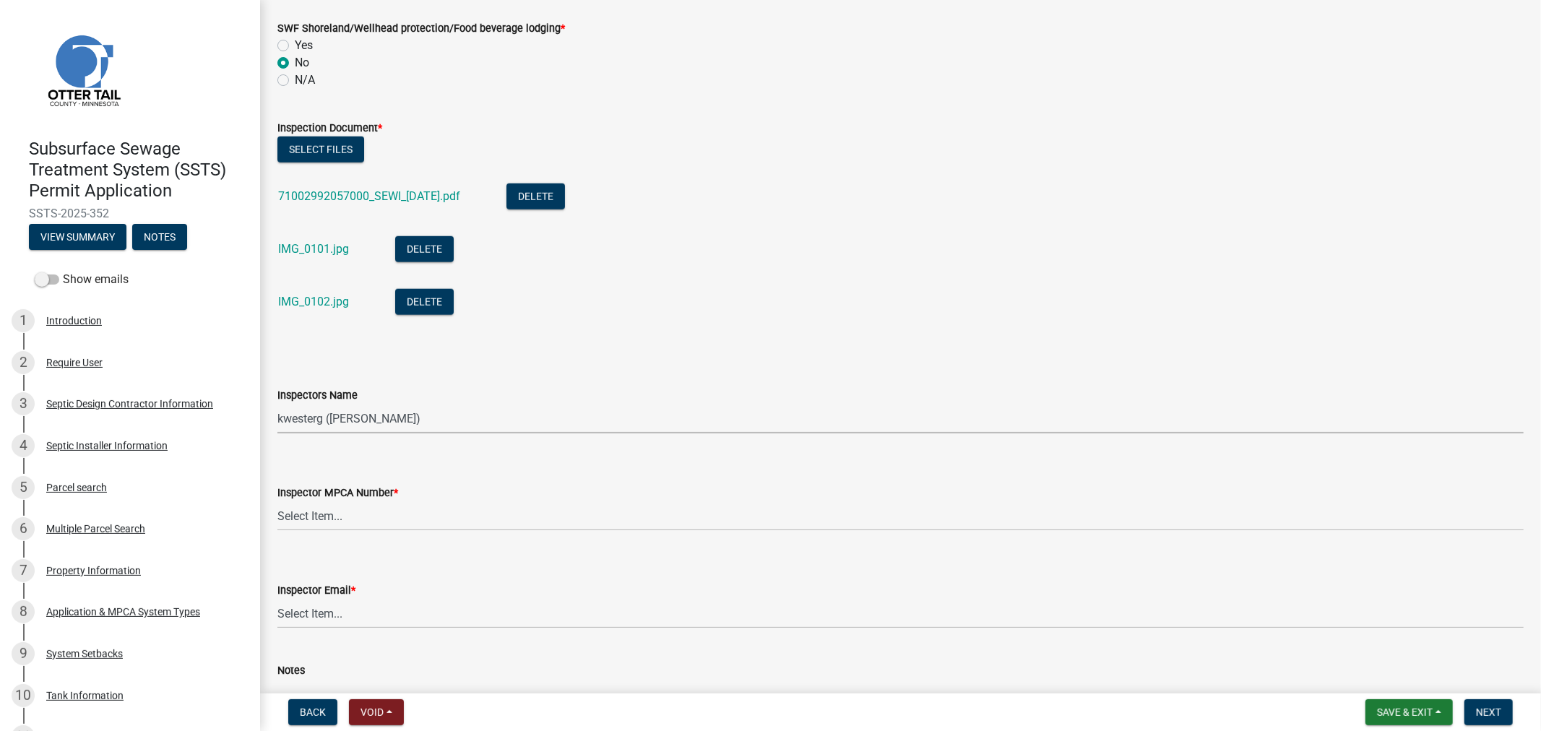
select select "64cc3fb4-2a84-49c8-ae2d-a7b3072cebaf"
click at [277, 404] on select "Select Item... btollefson ([PERSON_NAME]) [PERSON_NAME] ([PERSON_NAME]) eplaste…" at bounding box center [900, 419] width 1246 height 30
click at [341, 512] on select "Select Item... [PERSON_NAME] (10415) [PERSON_NAME] (924) [PERSON_NAME] (1957) […" at bounding box center [900, 516] width 1246 height 30
click at [277, 501] on select "Select Item... [PERSON_NAME] (10415) [PERSON_NAME] (924) [PERSON_NAME] (1957) […" at bounding box center [900, 516] width 1246 height 30
select select "6979e2cf-acfc-4aeb-b273-cede3e7f0b0f"
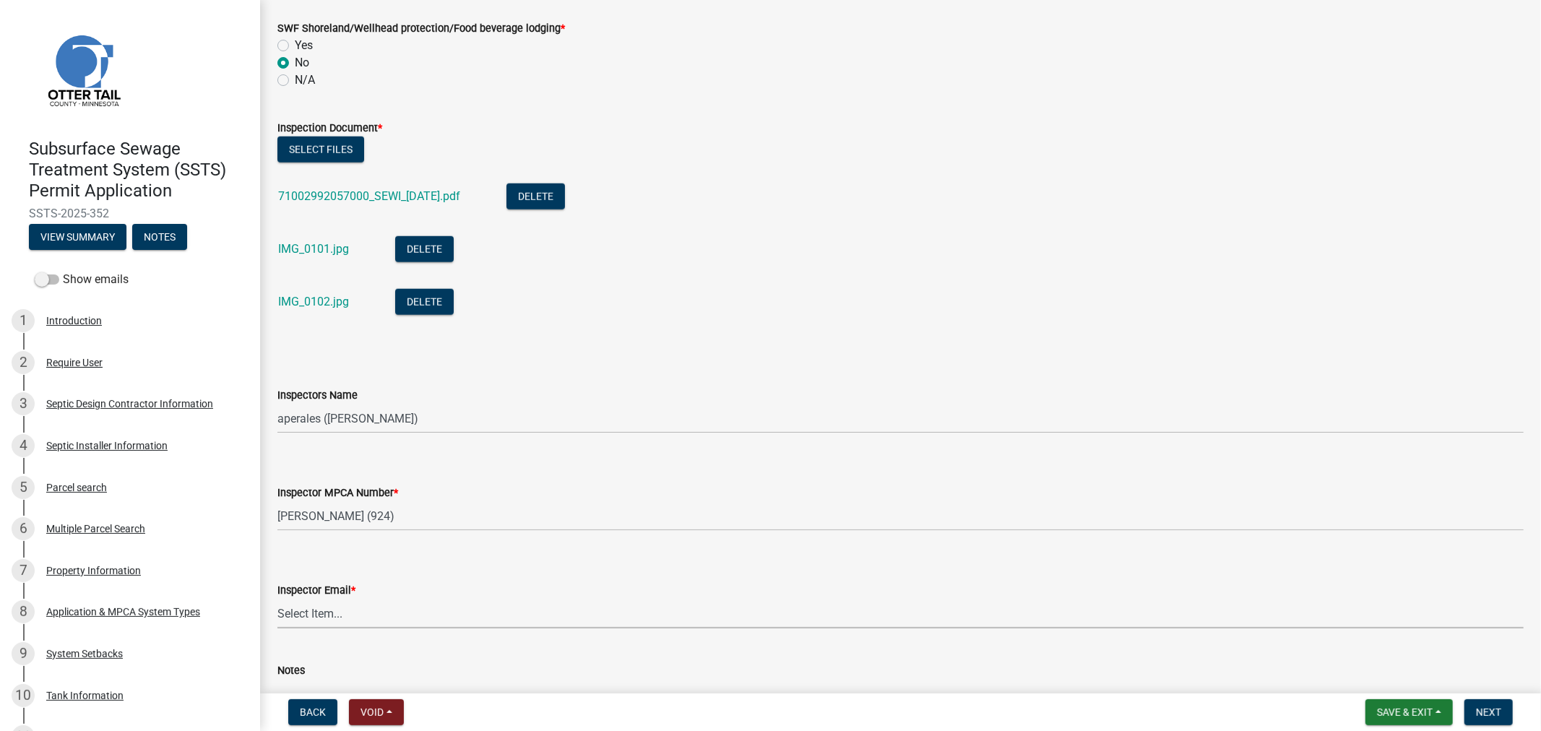
click at [316, 614] on select "Select Item... [PERSON_NAME] ([EMAIL_ADDRESS][DOMAIN_NAME]) [PERSON_NAME] ([EMA…" at bounding box center [900, 614] width 1246 height 30
click at [277, 599] on select "Select Item... [PERSON_NAME] ([EMAIL_ADDRESS][DOMAIN_NAME]) [PERSON_NAME] ([EMA…" at bounding box center [900, 614] width 1246 height 30
select select "fc504d62-a492-4196-a78d-ce00230c60b4"
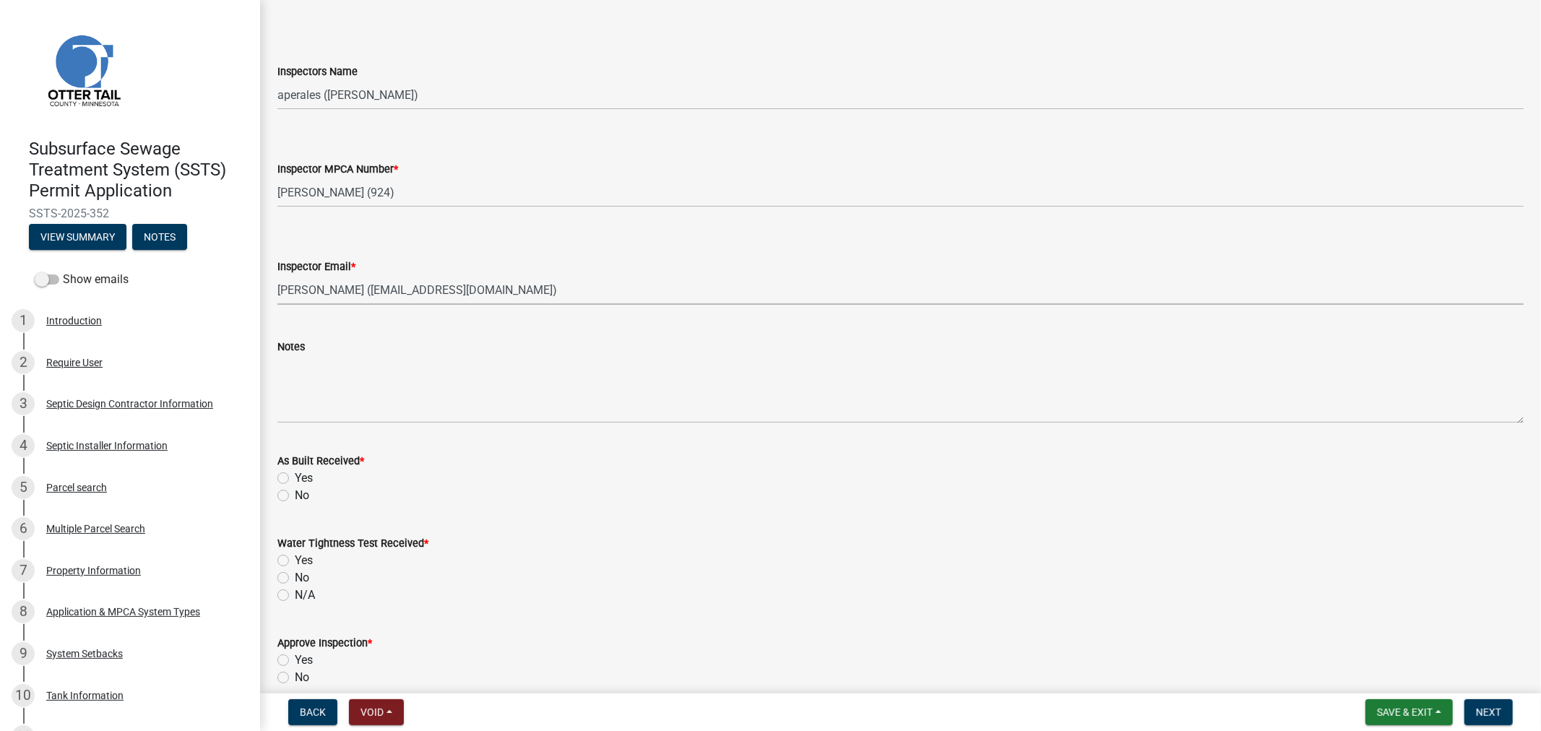
scroll to position [1605, 0]
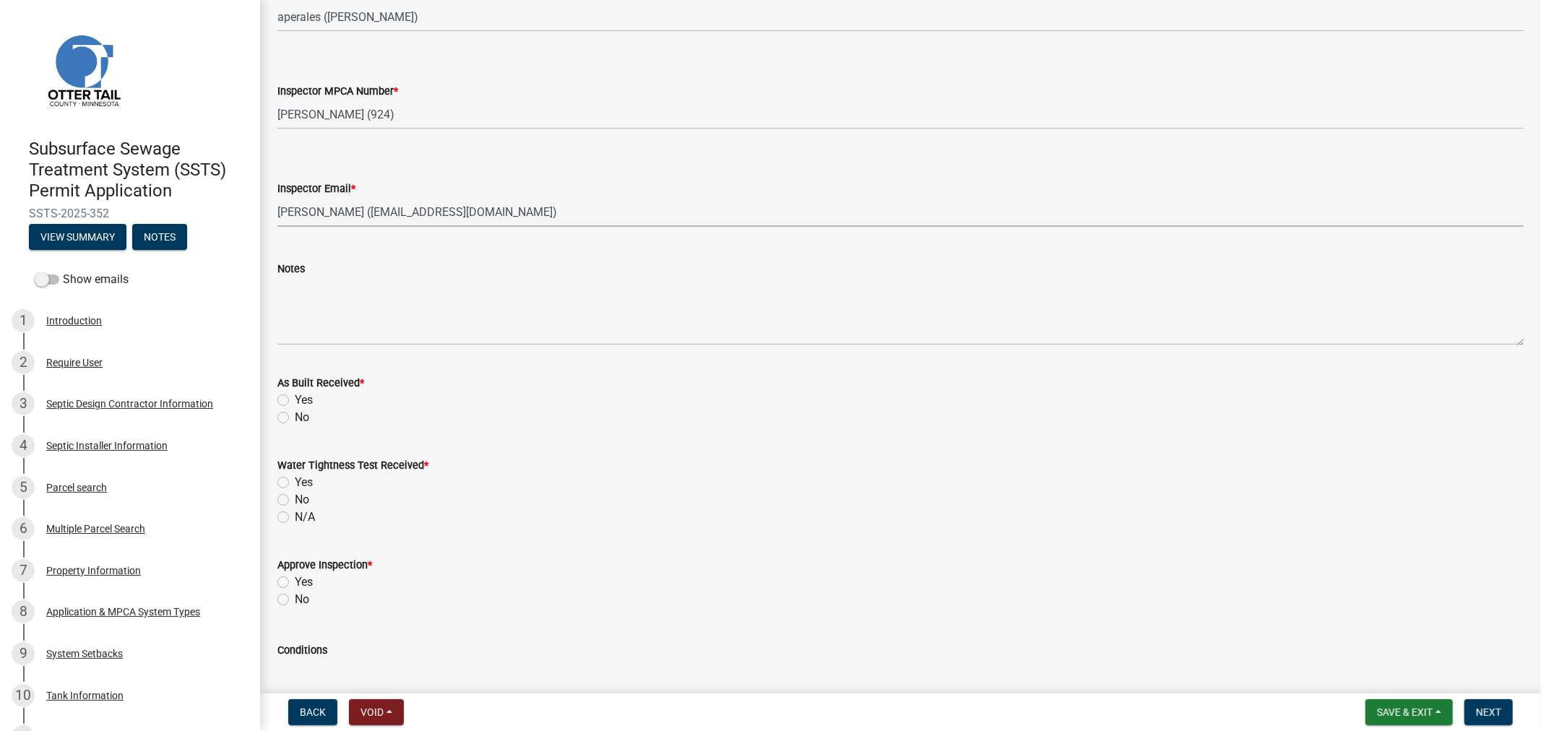
click at [295, 395] on label "Yes" at bounding box center [304, 400] width 18 height 17
click at [295, 395] on input "Yes" at bounding box center [299, 396] width 9 height 9
radio input "true"
click at [295, 514] on label "N/A" at bounding box center [305, 517] width 20 height 17
click at [295, 514] on input "N/A" at bounding box center [299, 513] width 9 height 9
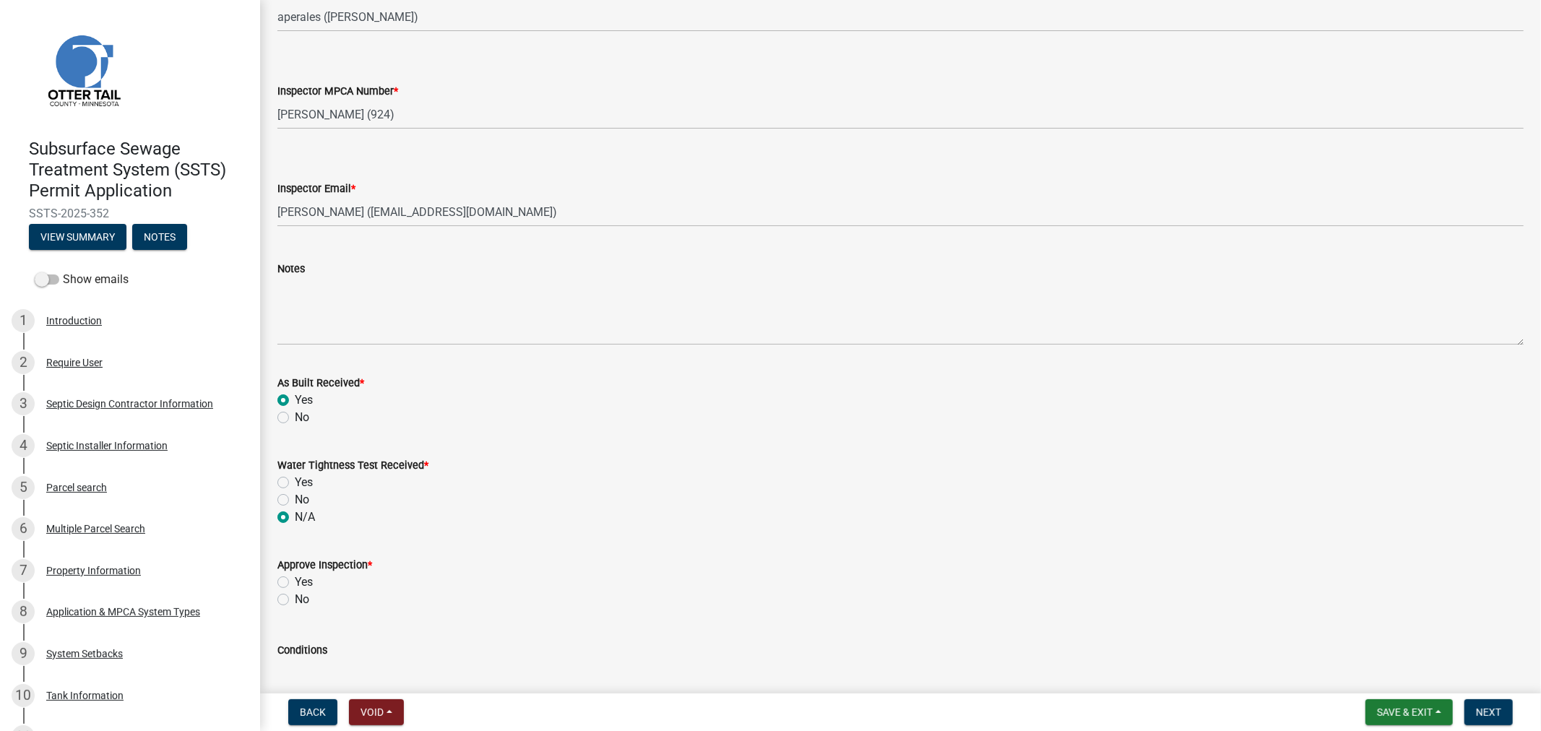
radio input "true"
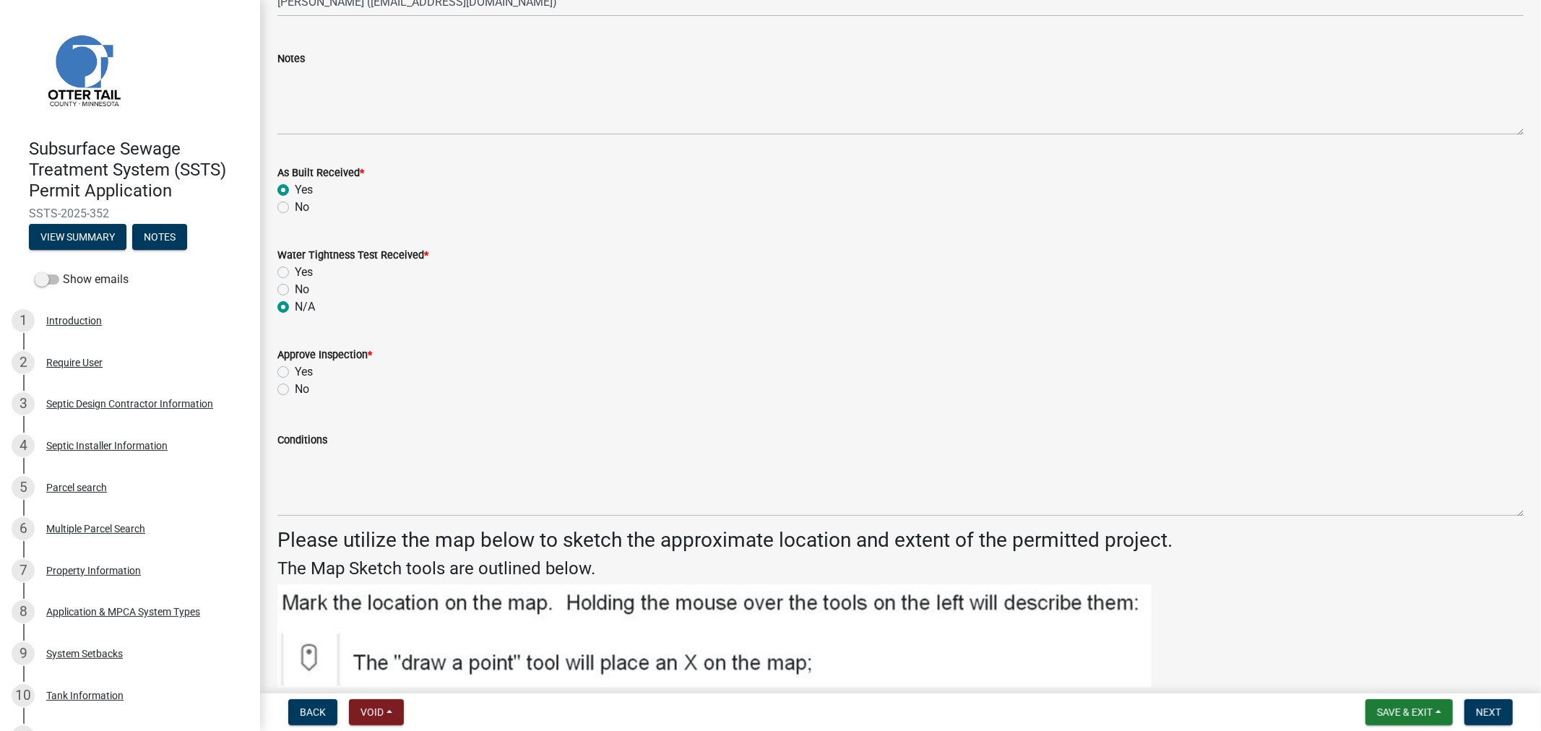
scroll to position [1846, 0]
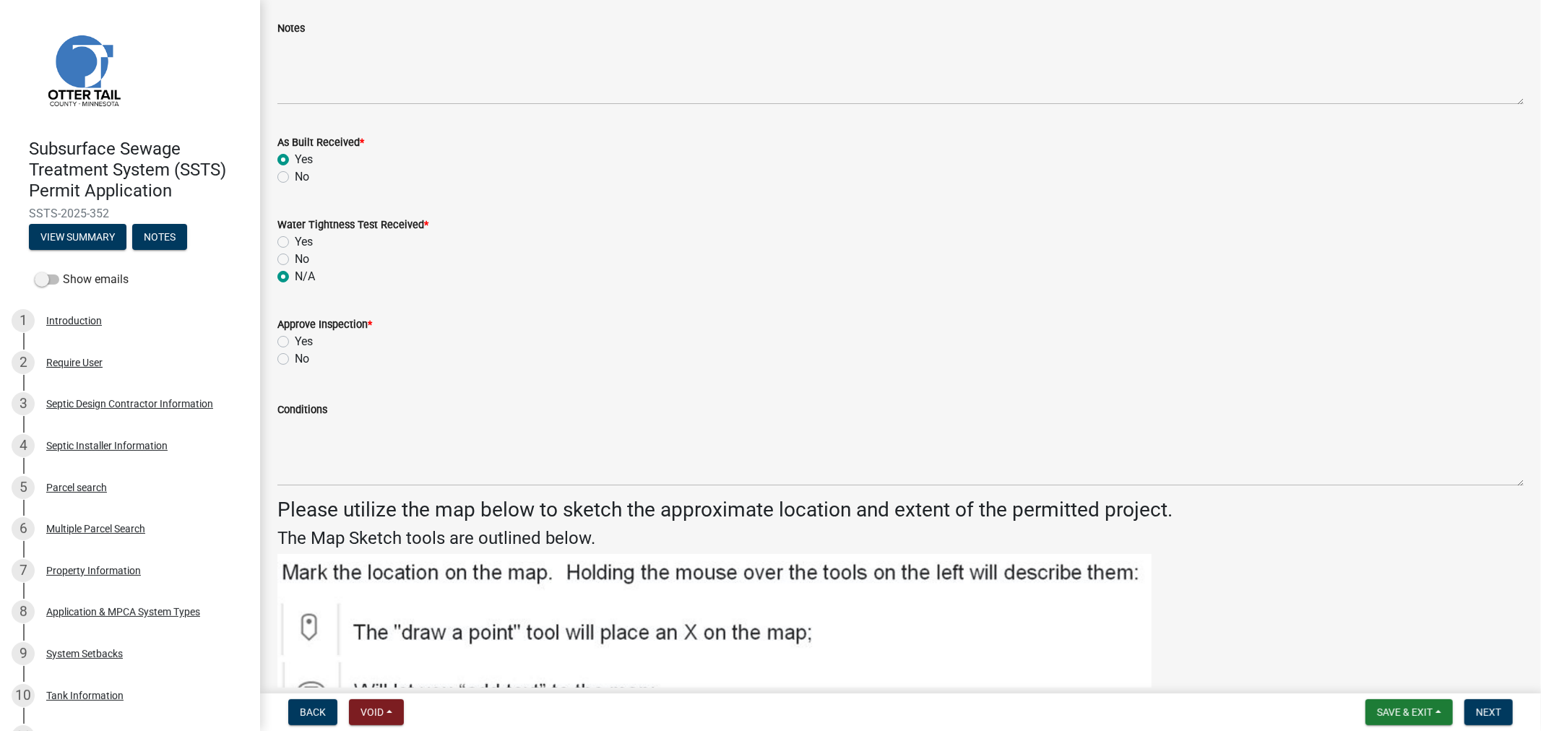
click at [295, 340] on label "Yes" at bounding box center [304, 341] width 18 height 17
click at [295, 340] on input "Yes" at bounding box center [299, 337] width 9 height 9
radio input "true"
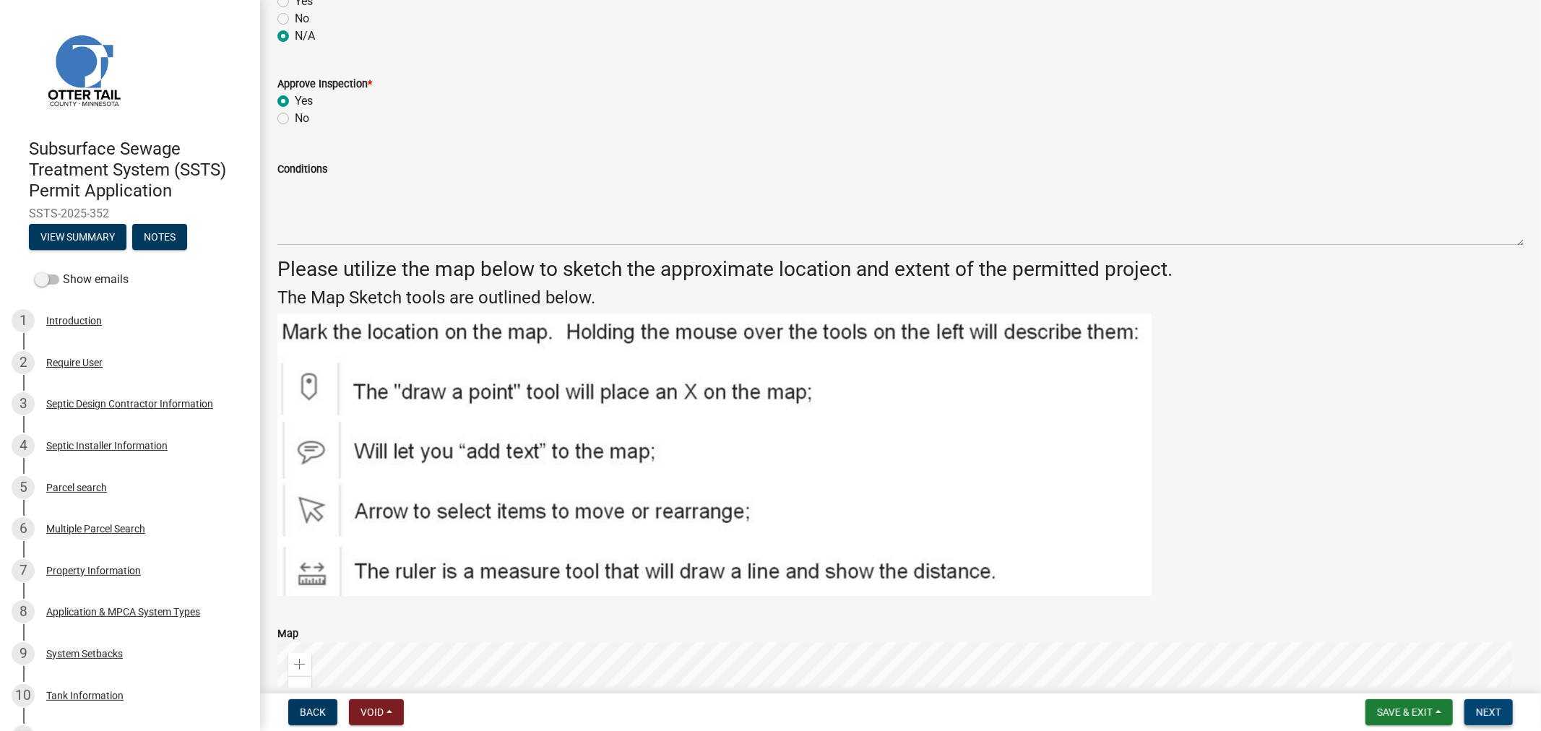
click at [1482, 717] on button "Next" at bounding box center [1488, 712] width 48 height 26
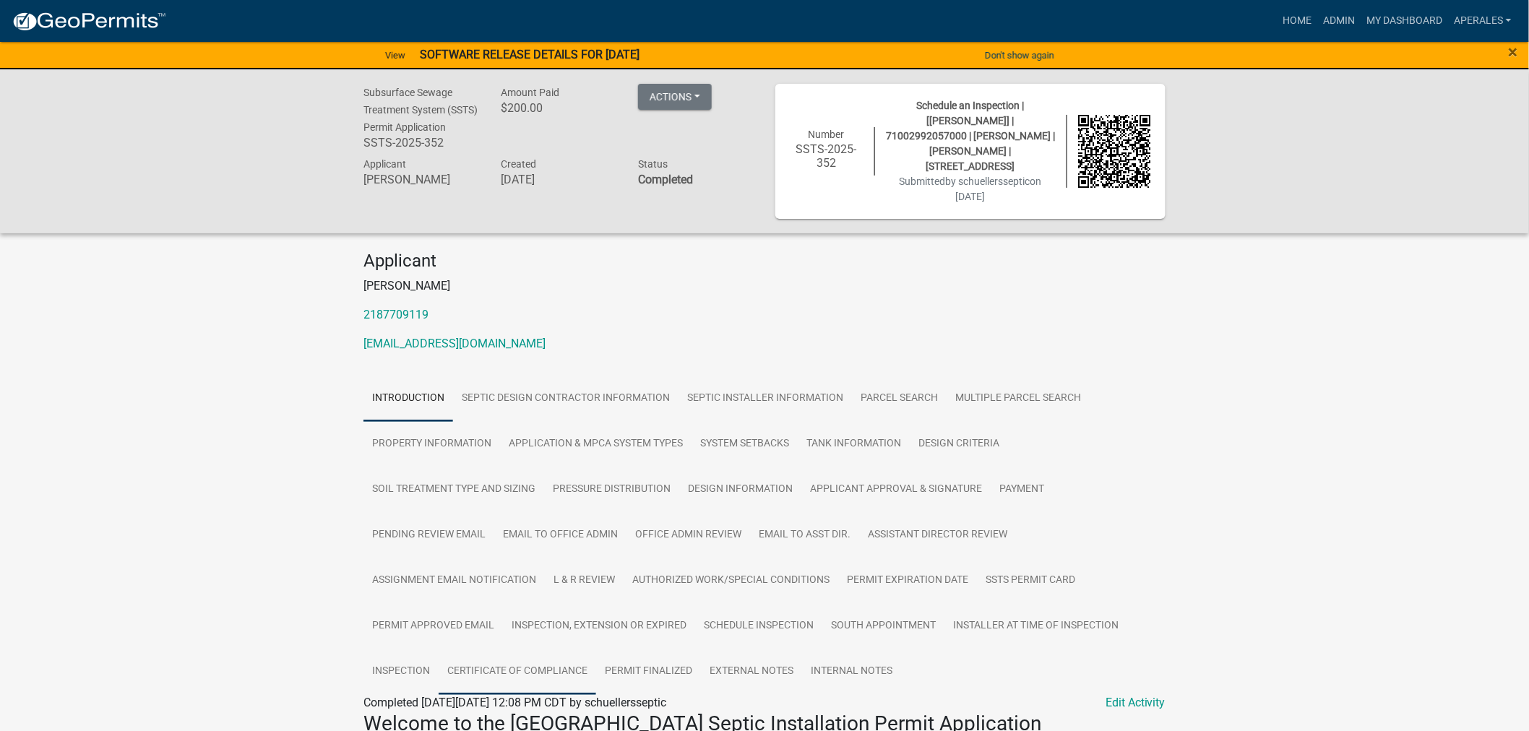
click at [511, 657] on link "Certificate of Compliance" at bounding box center [518, 672] width 158 height 46
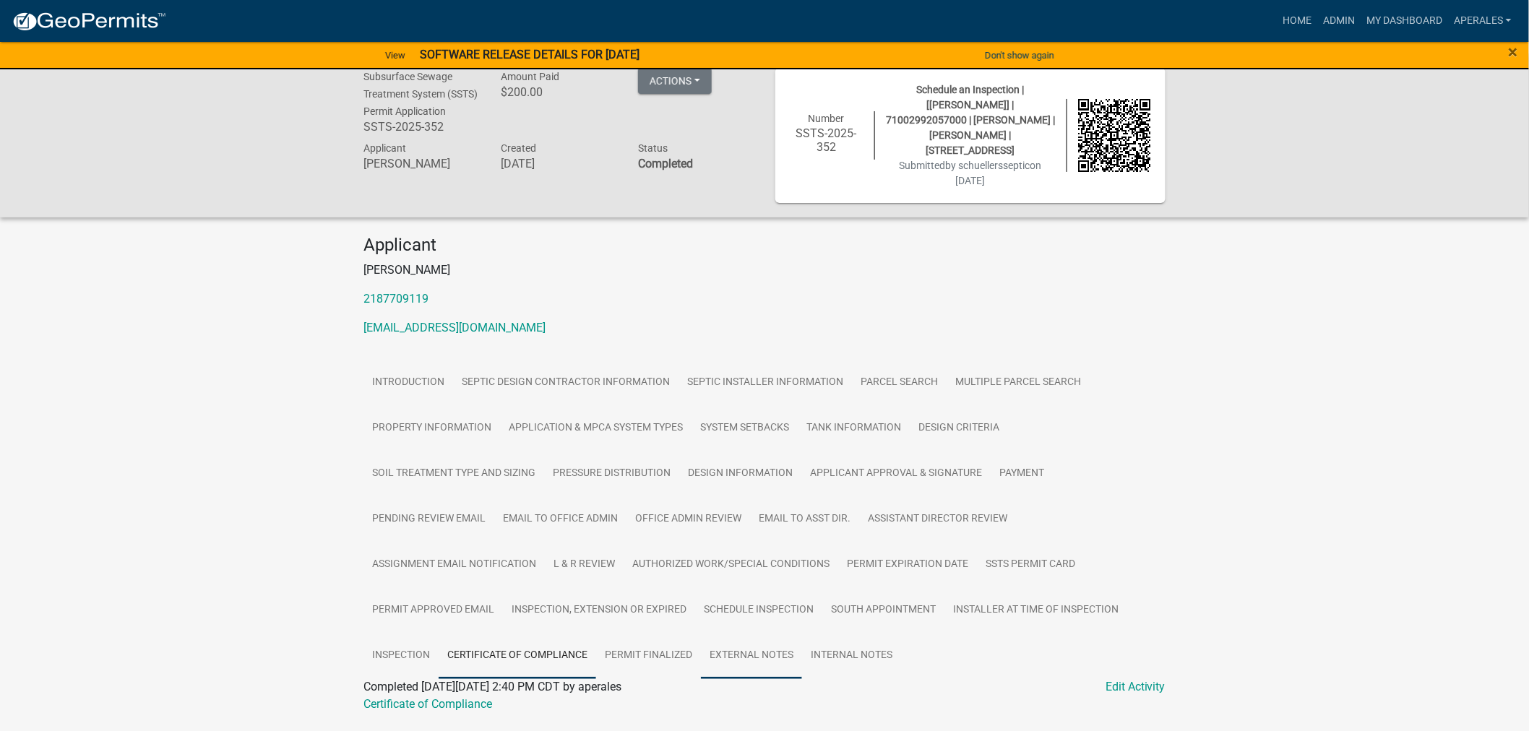
scroll to position [51, 0]
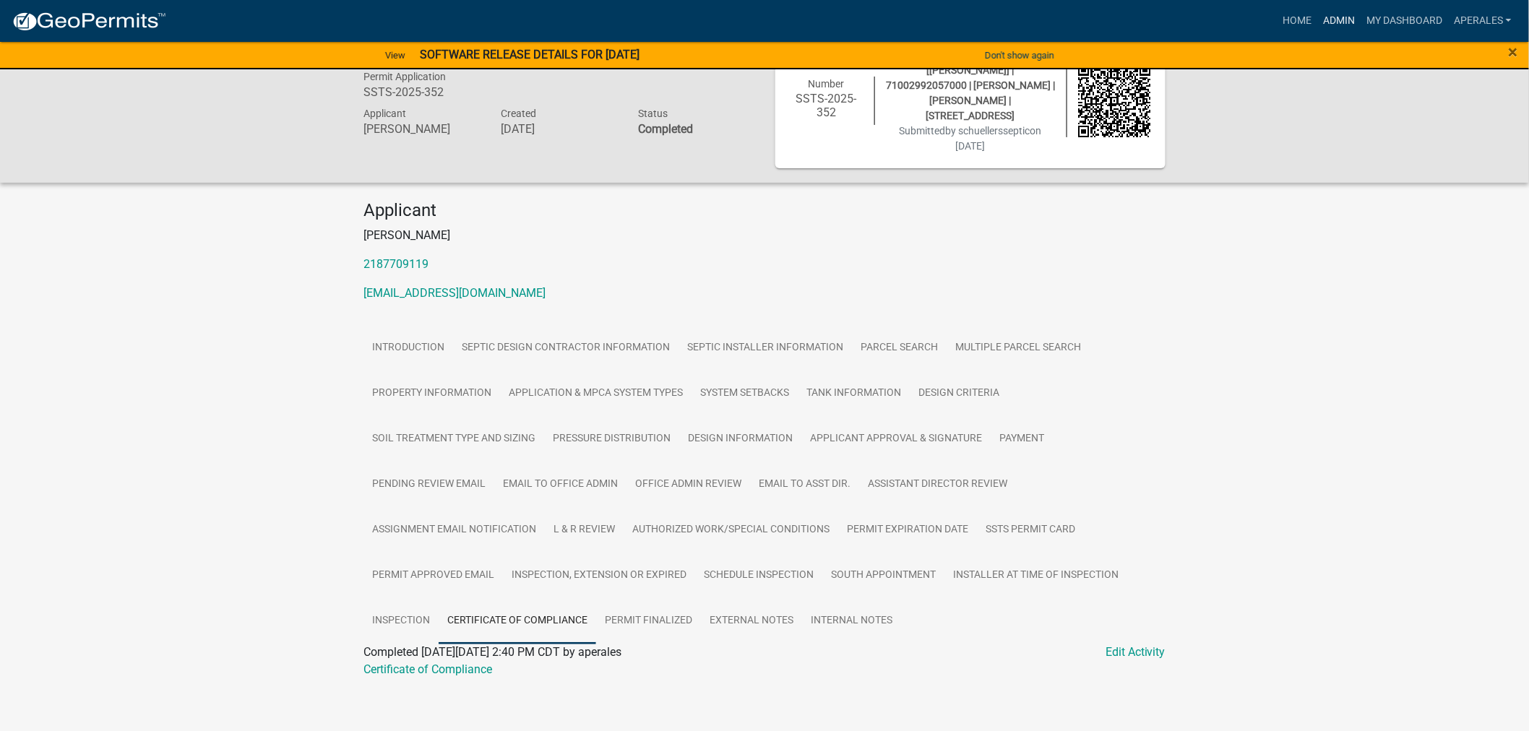
click at [1345, 23] on link "Admin" at bounding box center [1338, 20] width 43 height 27
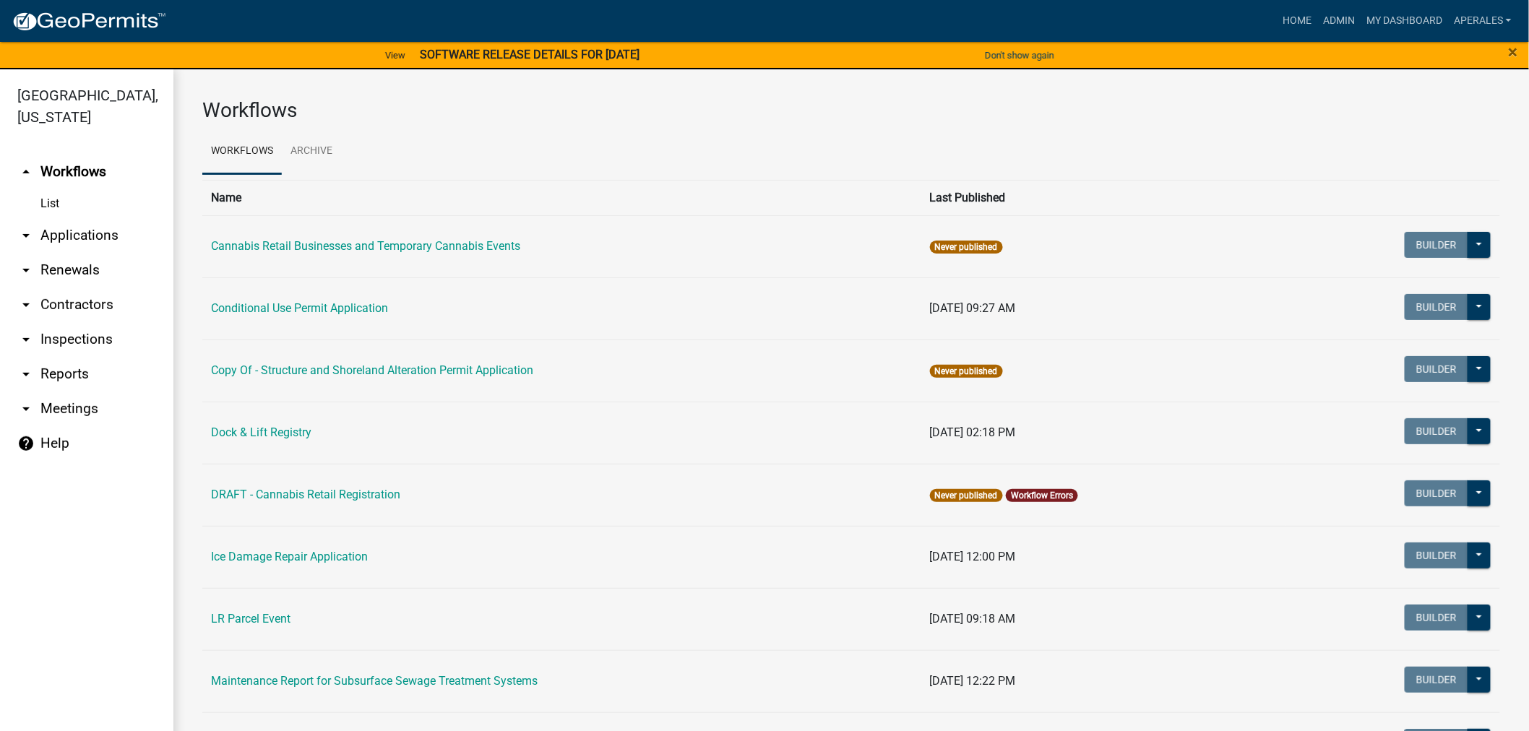
click at [89, 235] on link "arrow_drop_down Applications" at bounding box center [86, 235] width 173 height 35
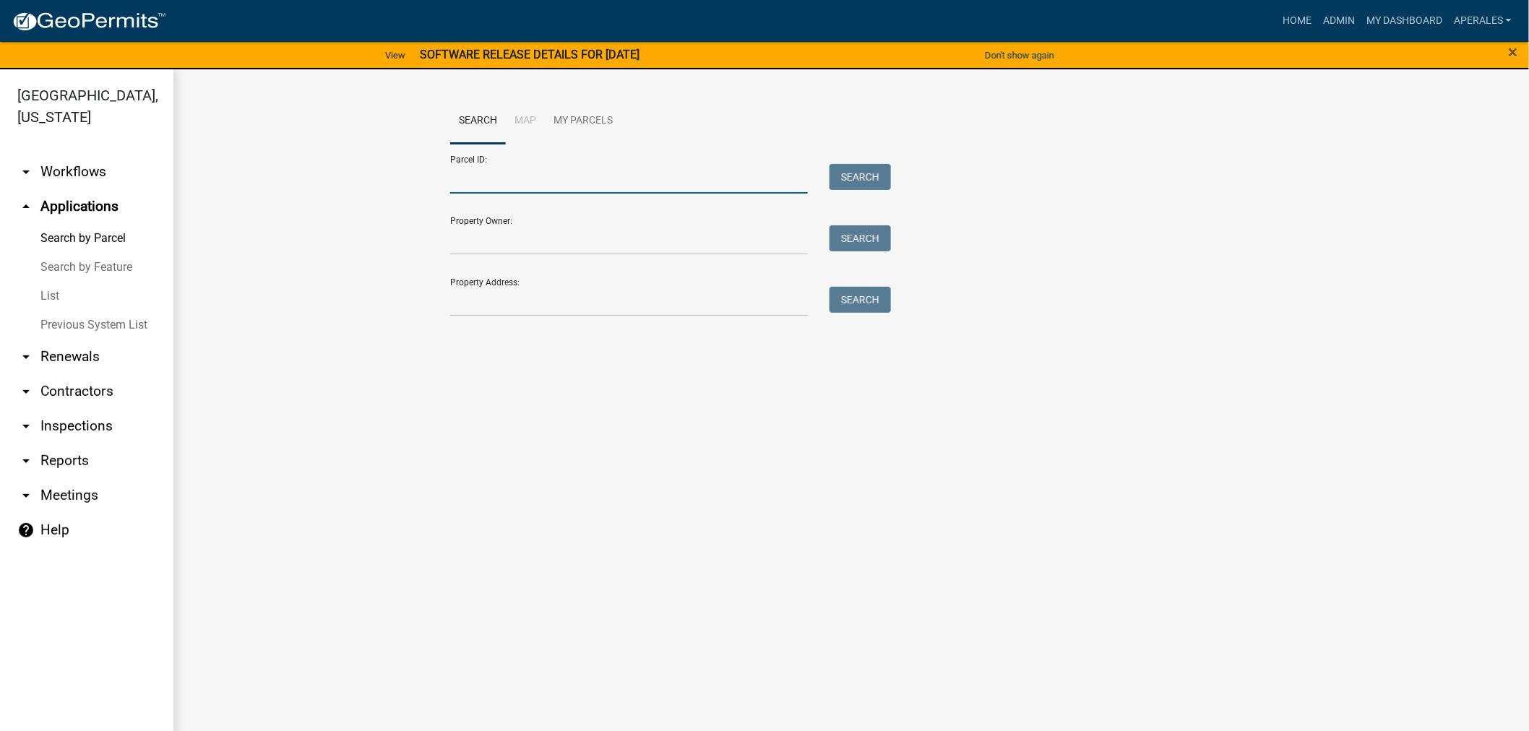
click at [600, 179] on input "Parcel ID:" at bounding box center [629, 179] width 358 height 30
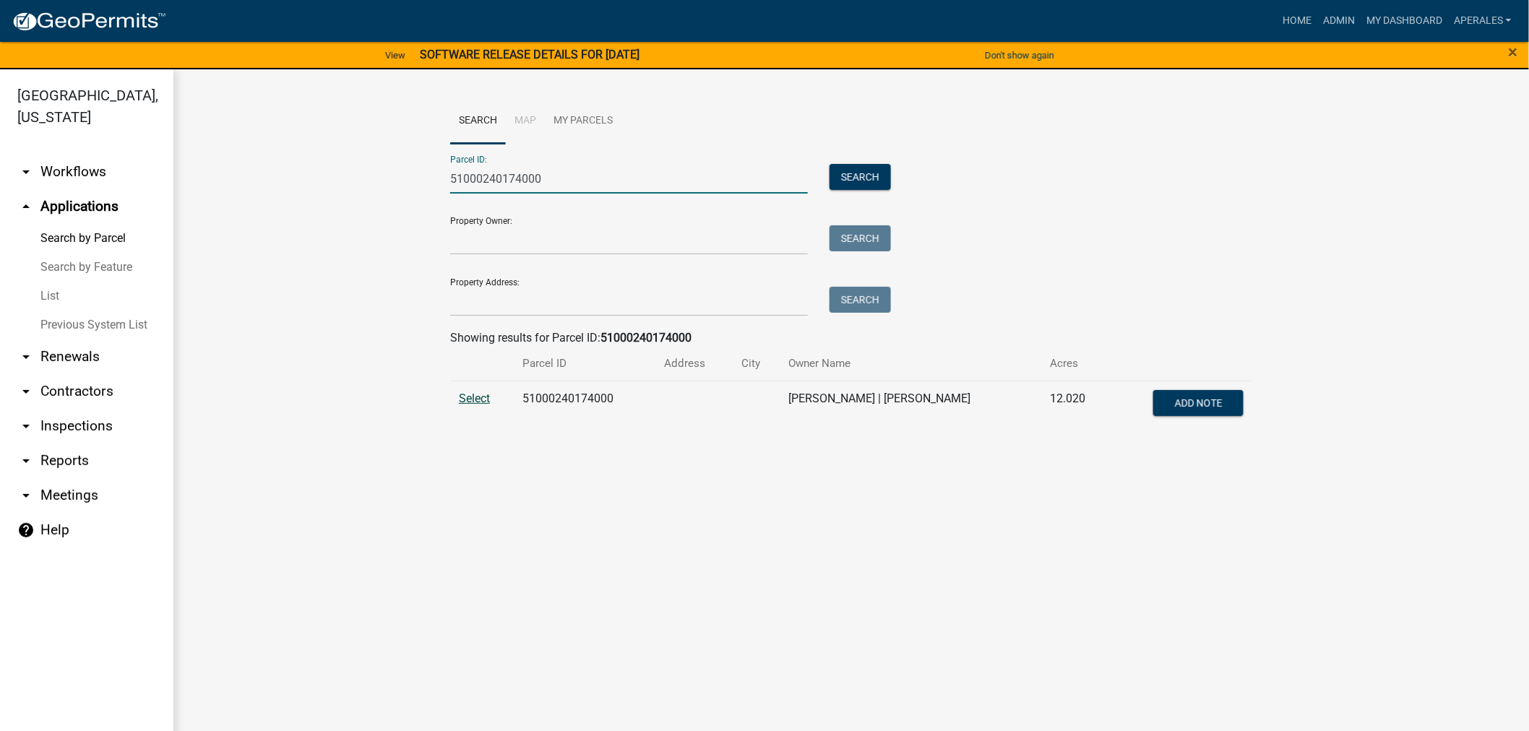
type input "51000240174000"
click at [470, 399] on span "Select" at bounding box center [474, 399] width 31 height 14
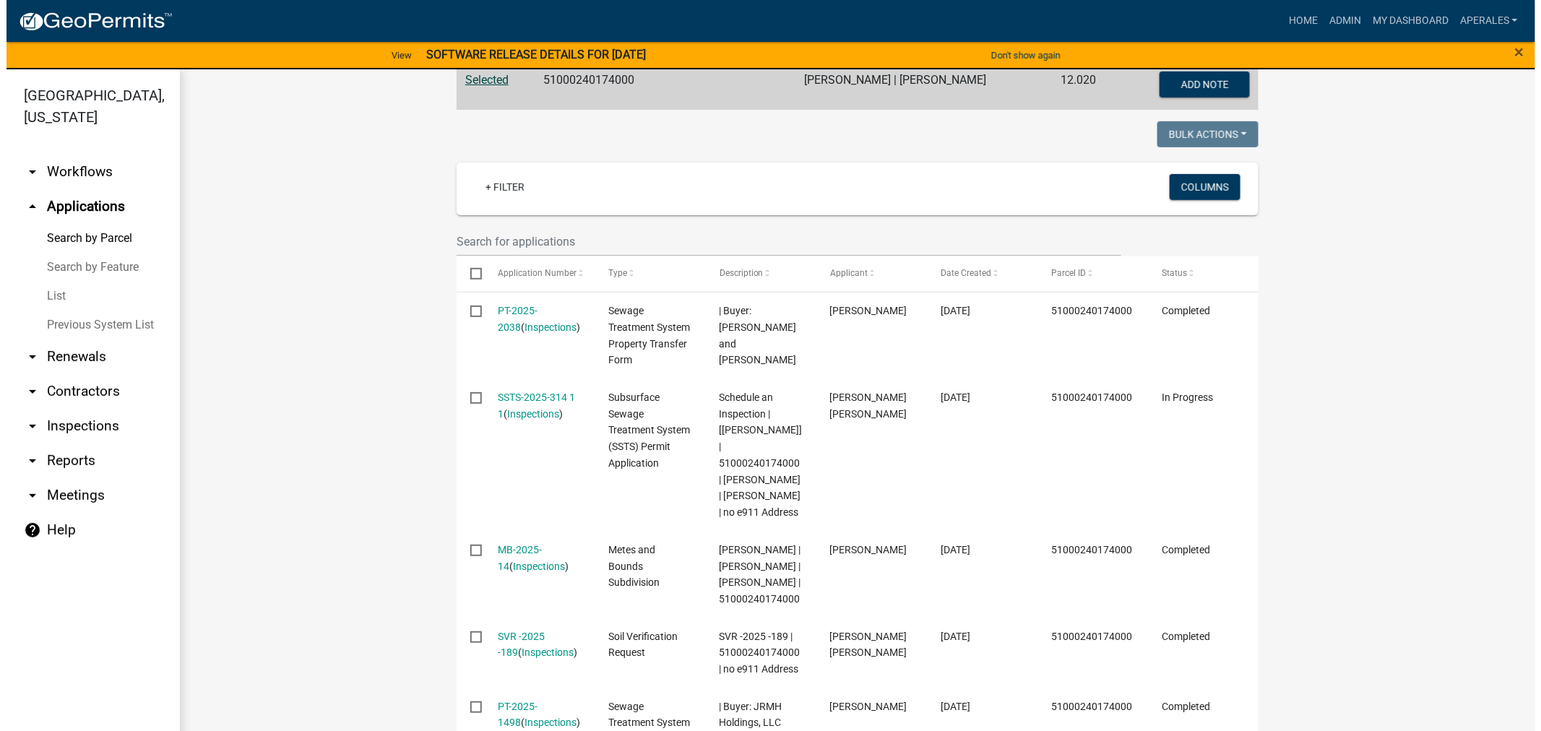
scroll to position [321, 0]
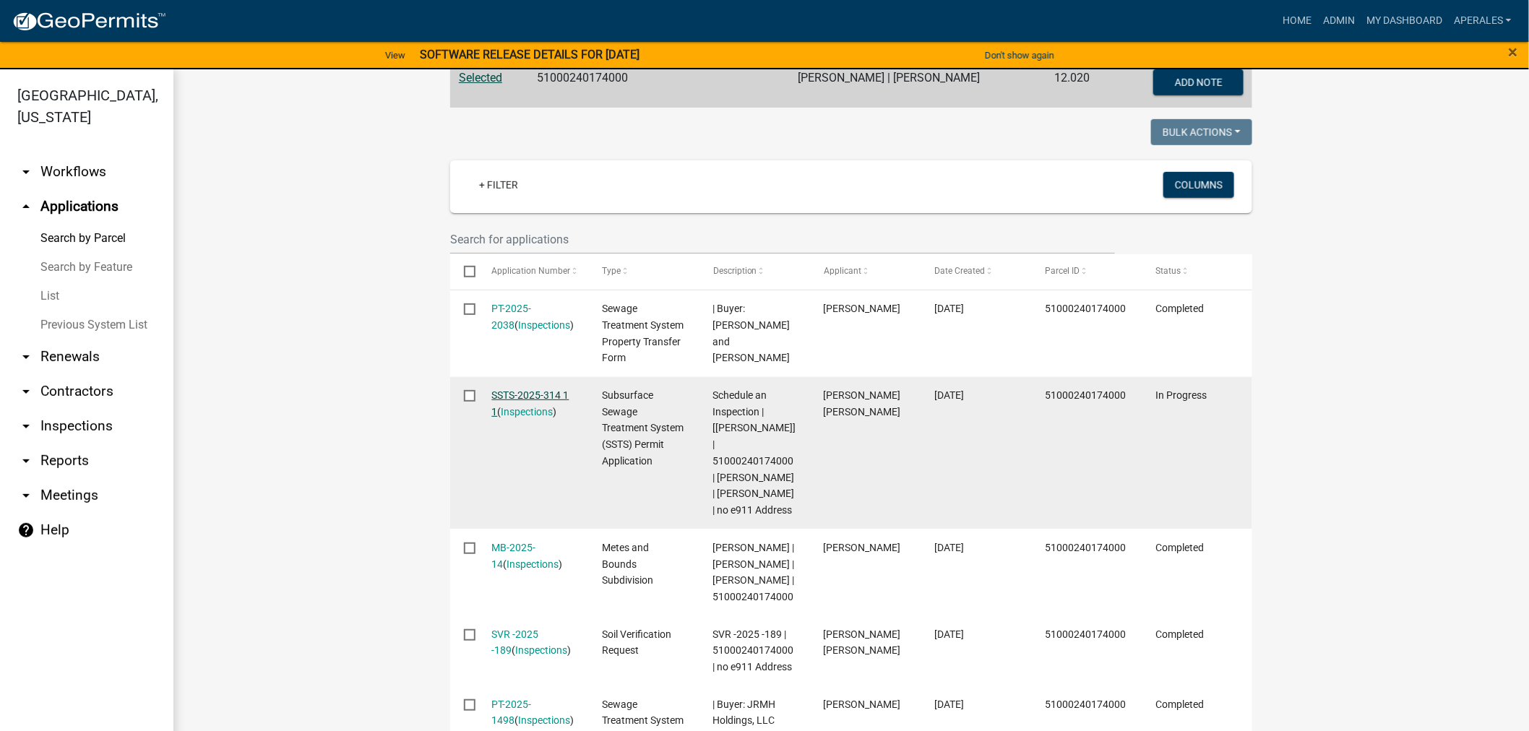
click at [545, 391] on link "SSTS-2025-314 1 1" at bounding box center [530, 403] width 77 height 28
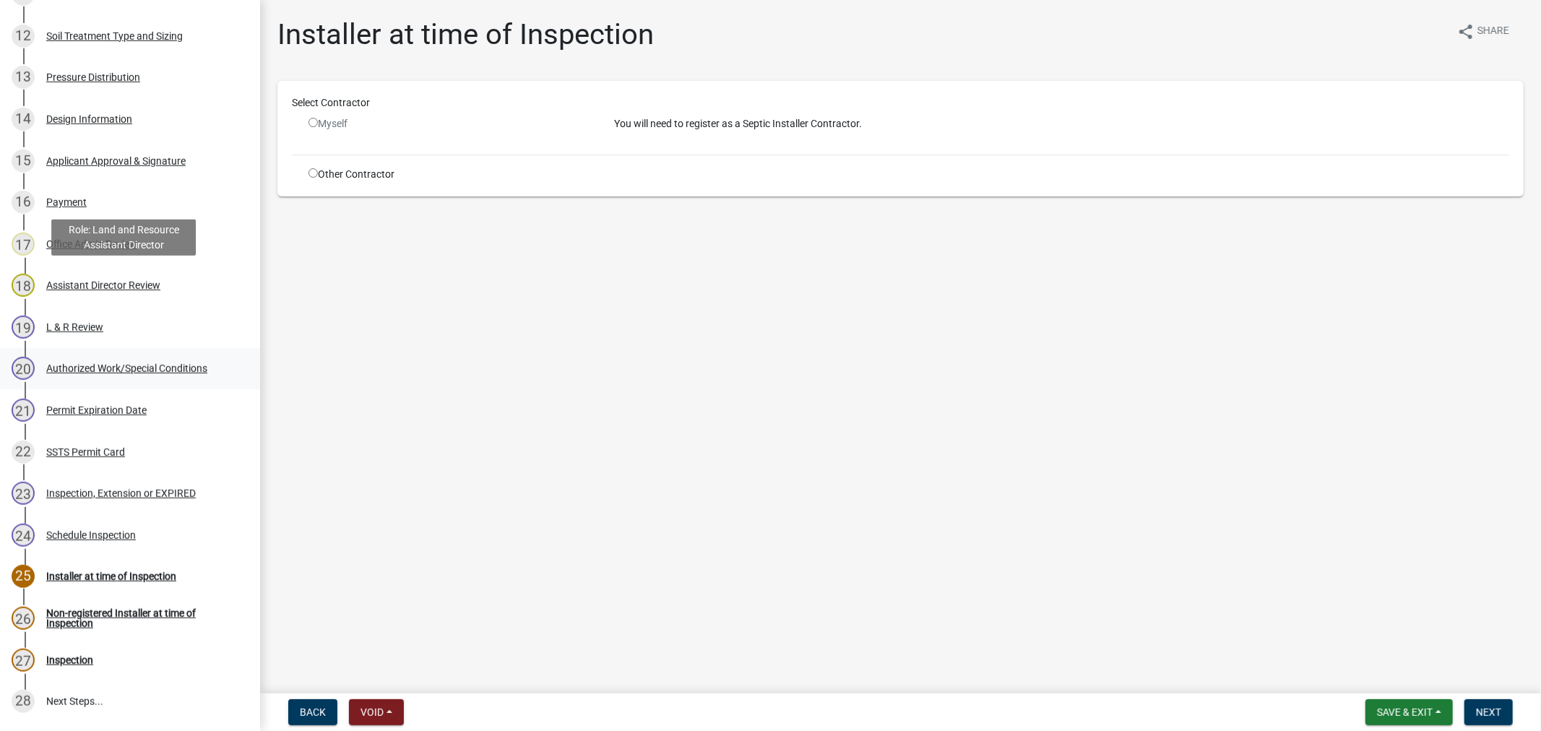
scroll to position [707, 0]
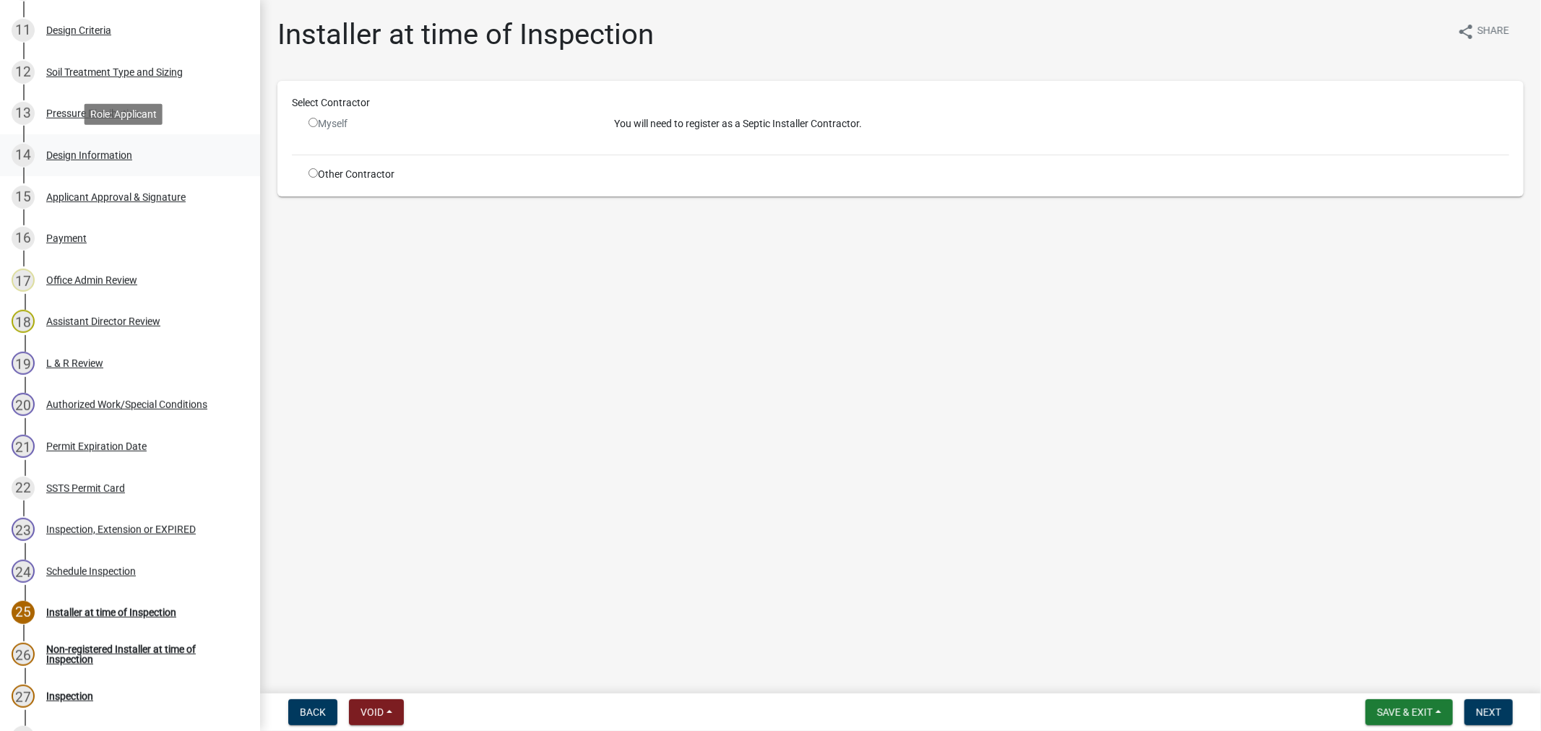
click at [85, 138] on link "14 Design Information" at bounding box center [130, 155] width 260 height 42
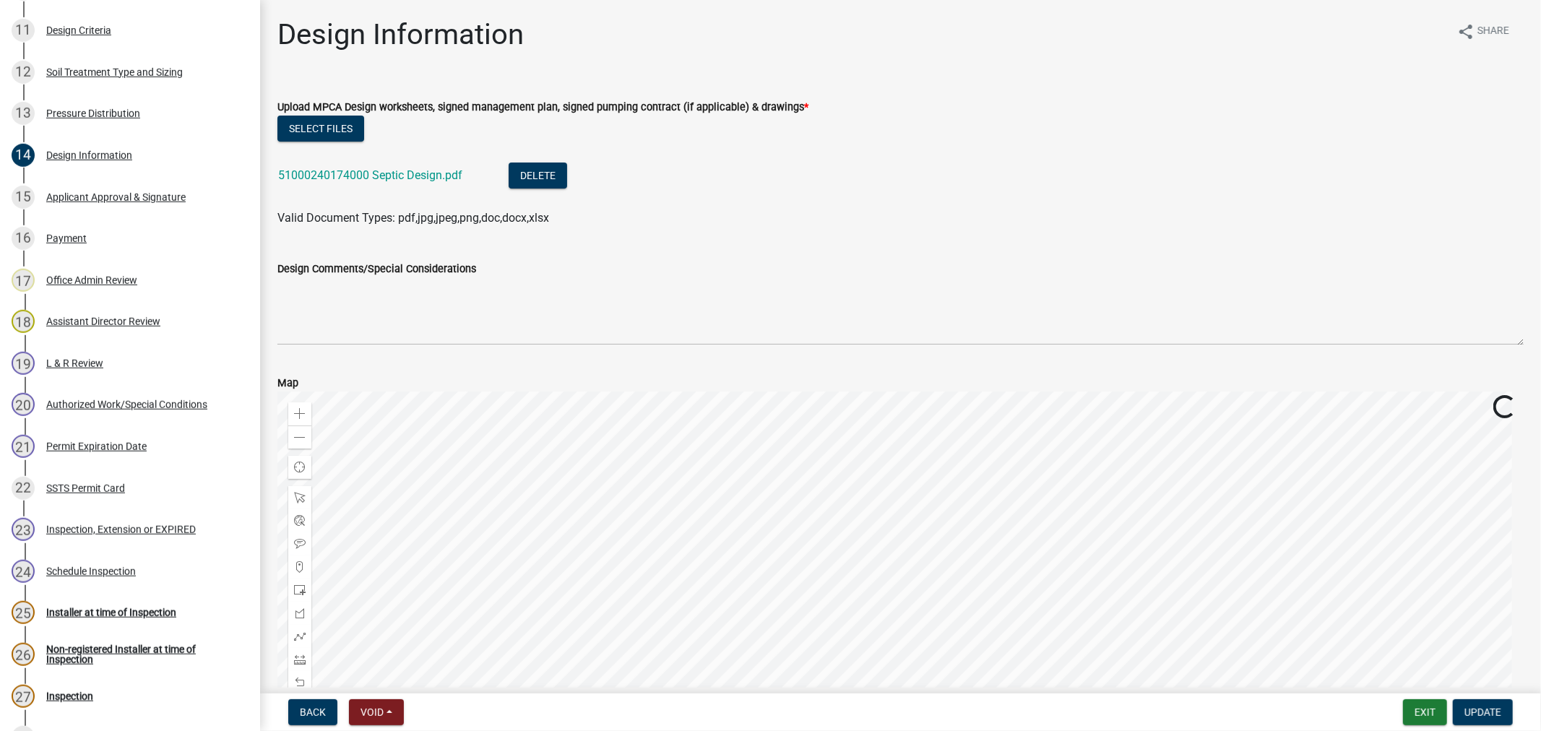
click at [311, 166] on div "51000240174000 Septic Design.pdf" at bounding box center [381, 178] width 207 height 30
click at [315, 175] on link "51000240174000 Septic Design.pdf" at bounding box center [370, 175] width 184 height 14
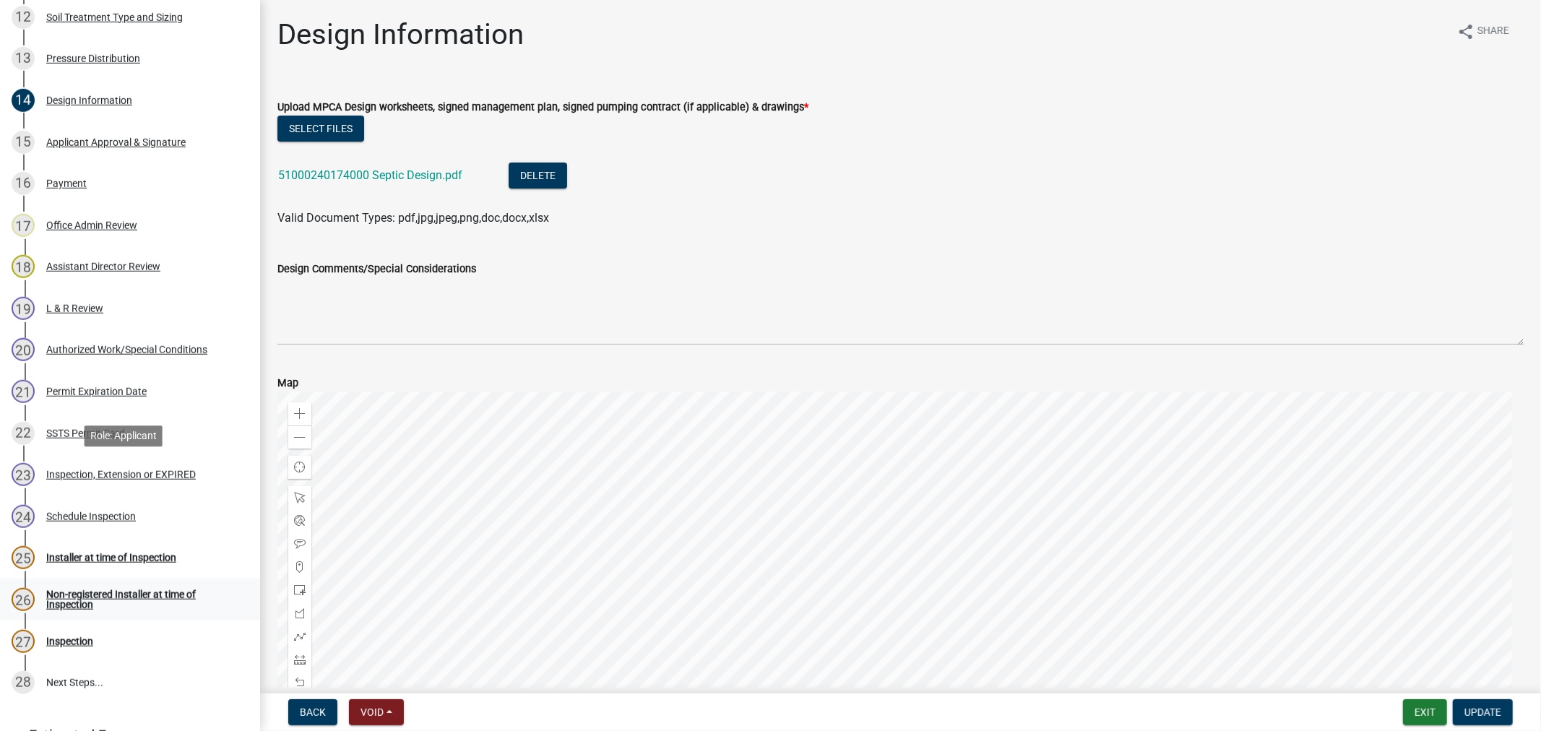
scroll to position [868, 0]
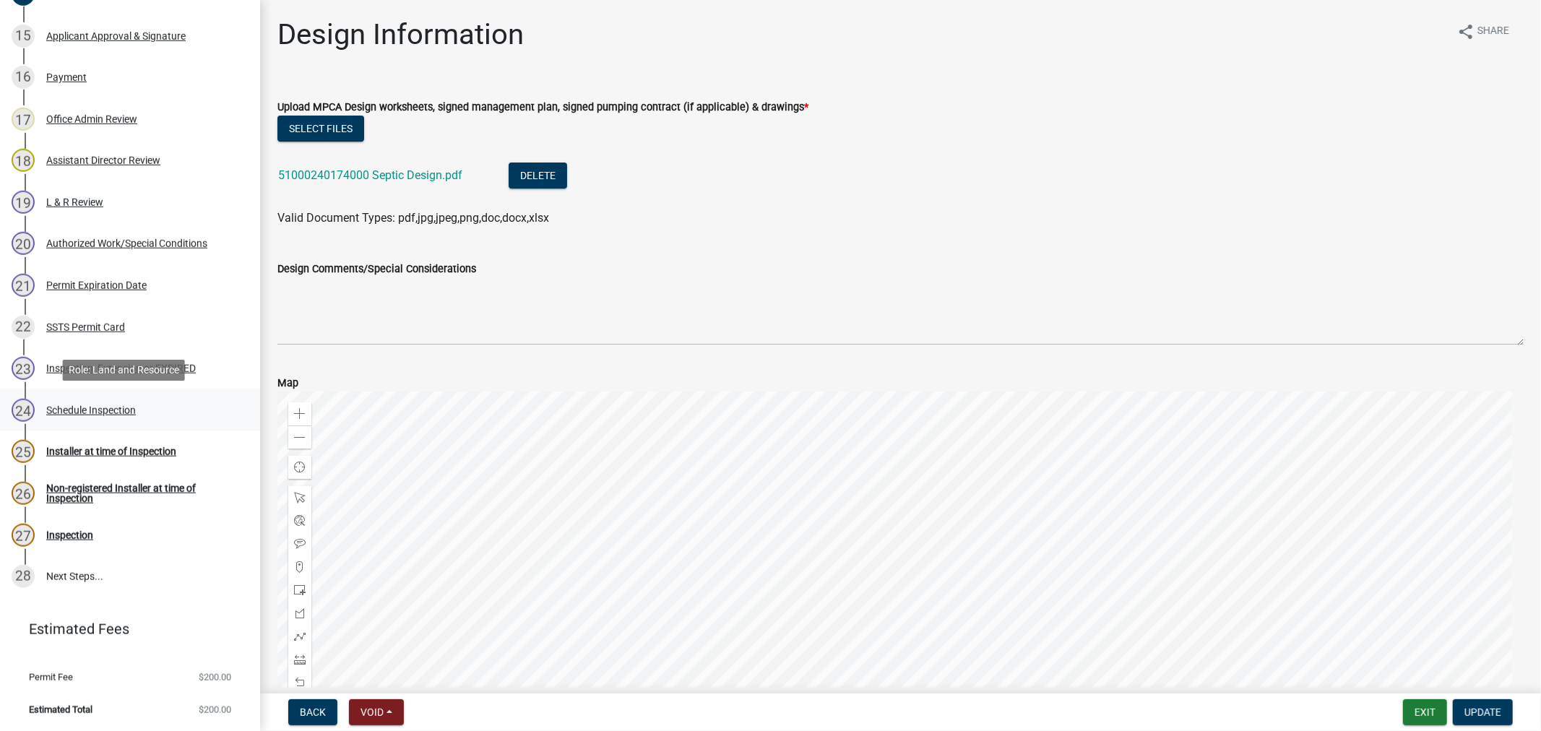
click at [88, 405] on div "Schedule Inspection" at bounding box center [91, 410] width 90 height 10
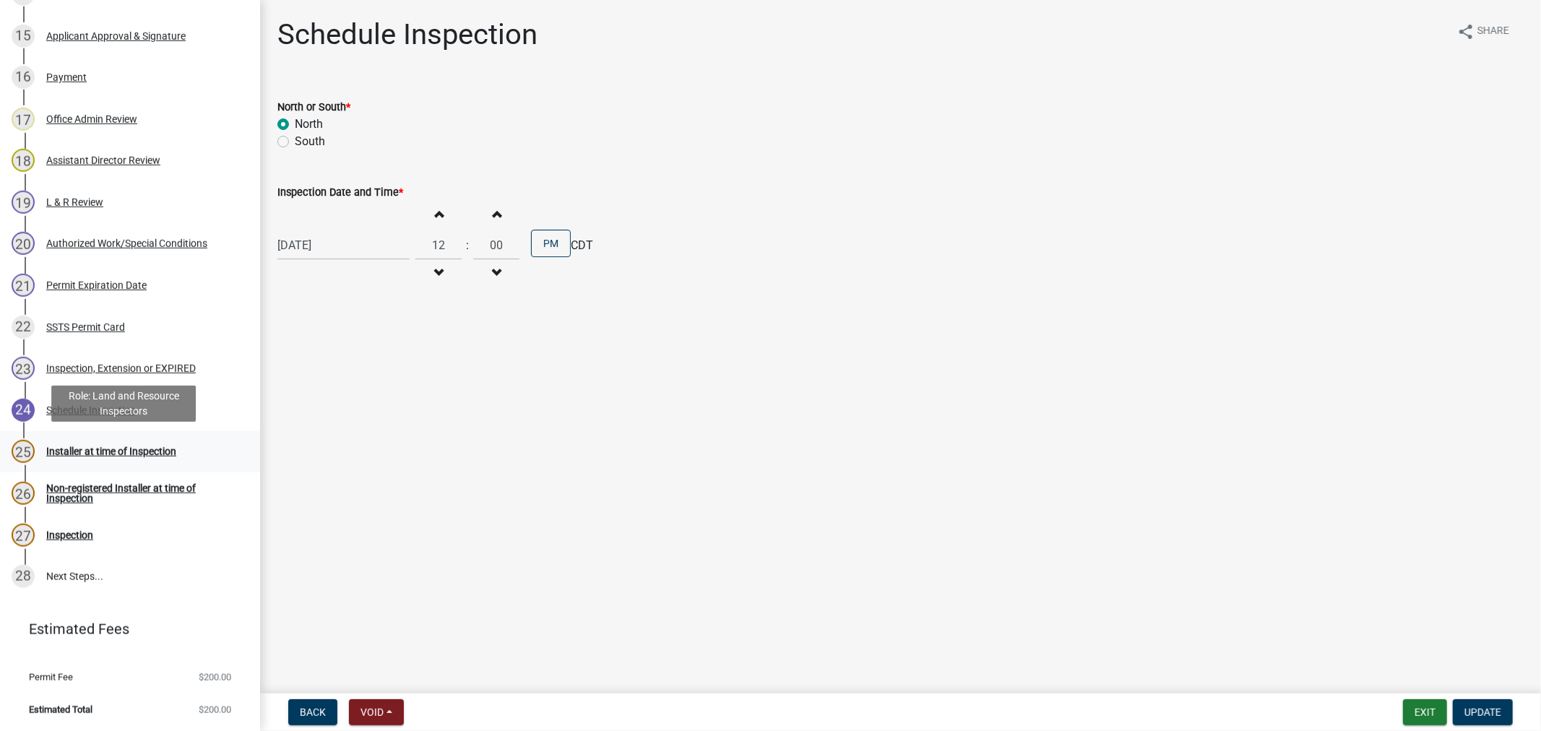
click at [77, 453] on div "Installer at time of Inspection" at bounding box center [111, 451] width 130 height 10
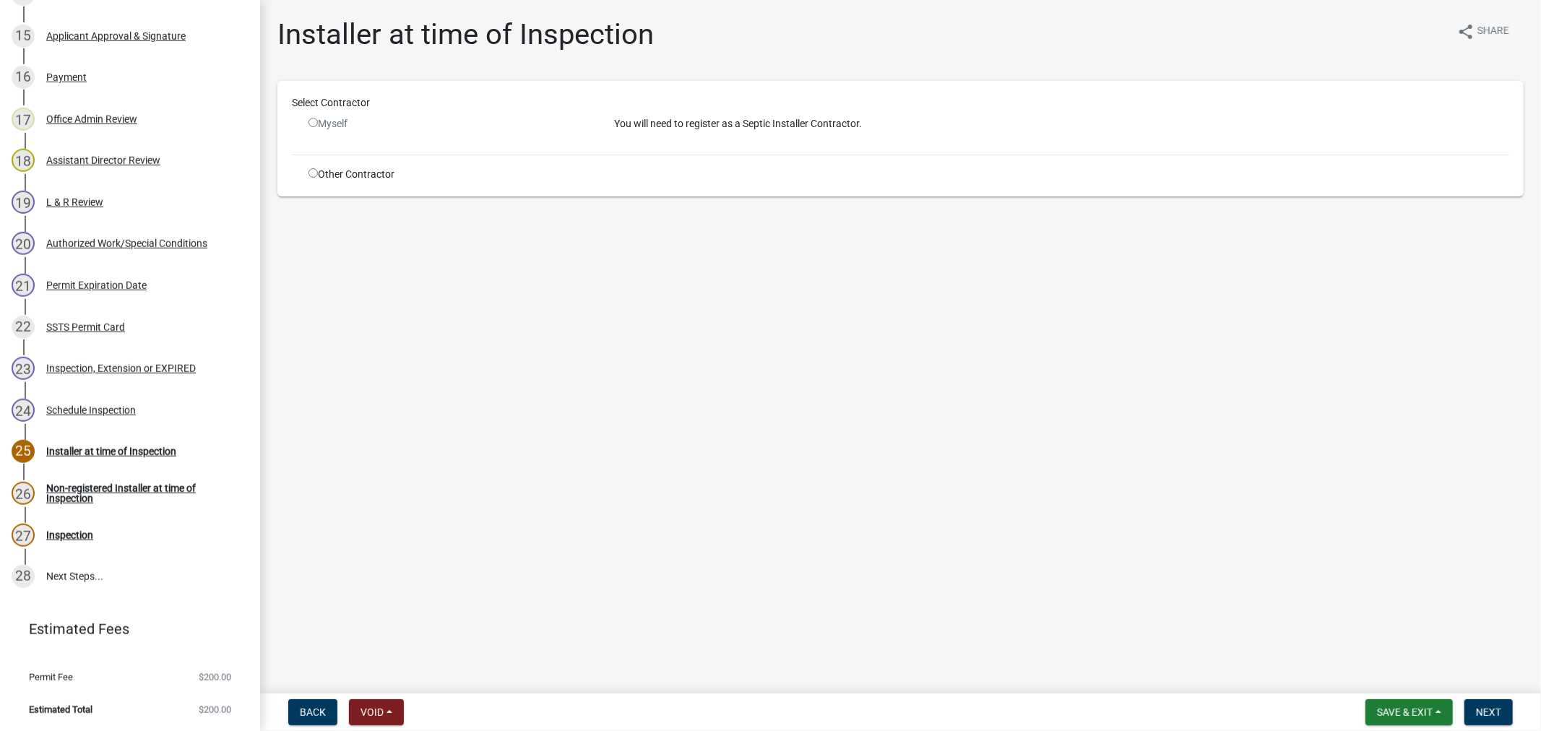
click at [311, 174] on input "radio" at bounding box center [312, 172] width 9 height 9
radio input "true"
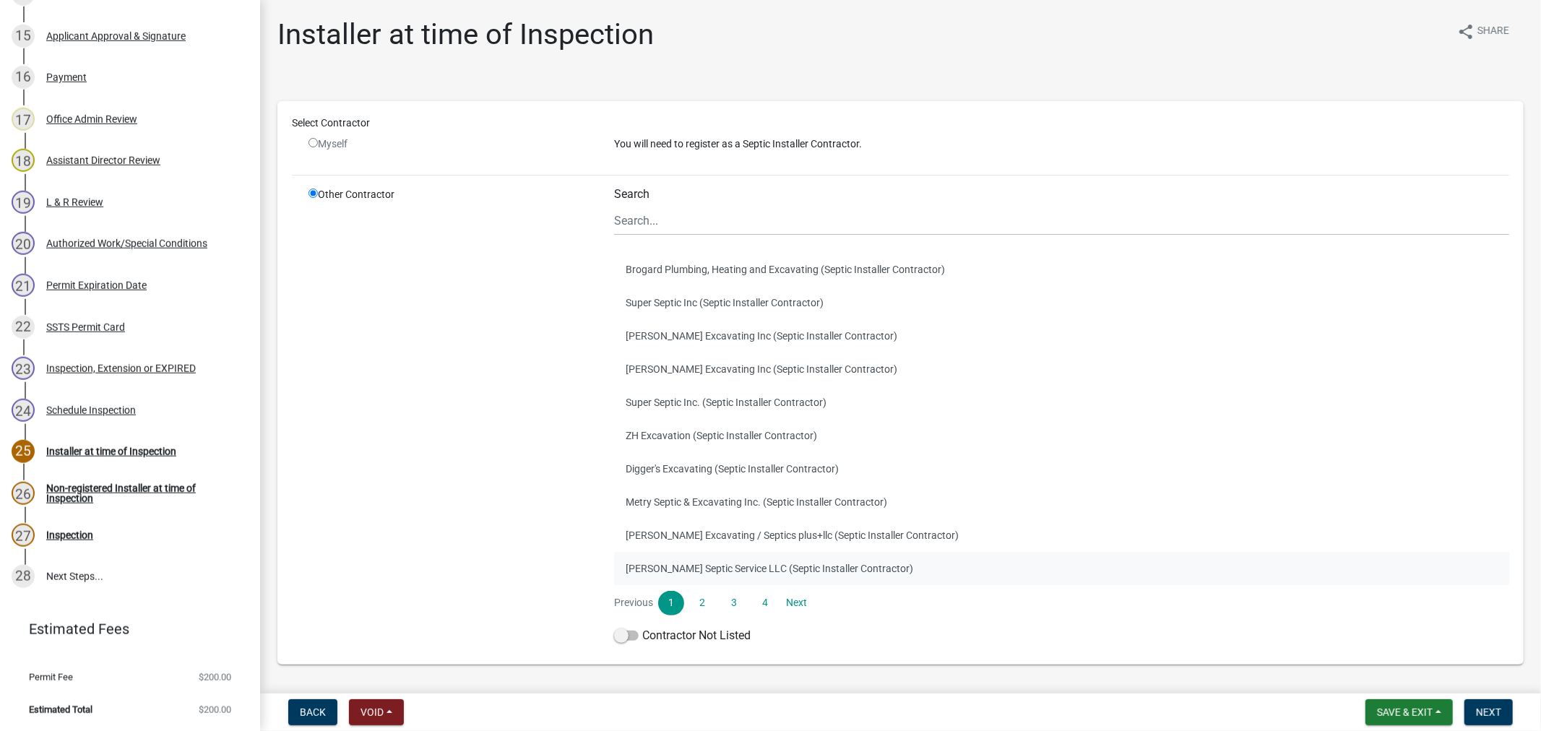
click at [667, 568] on button "[PERSON_NAME] Septic Service LLC (Septic Installer Contractor)" at bounding box center [1061, 568] width 895 height 33
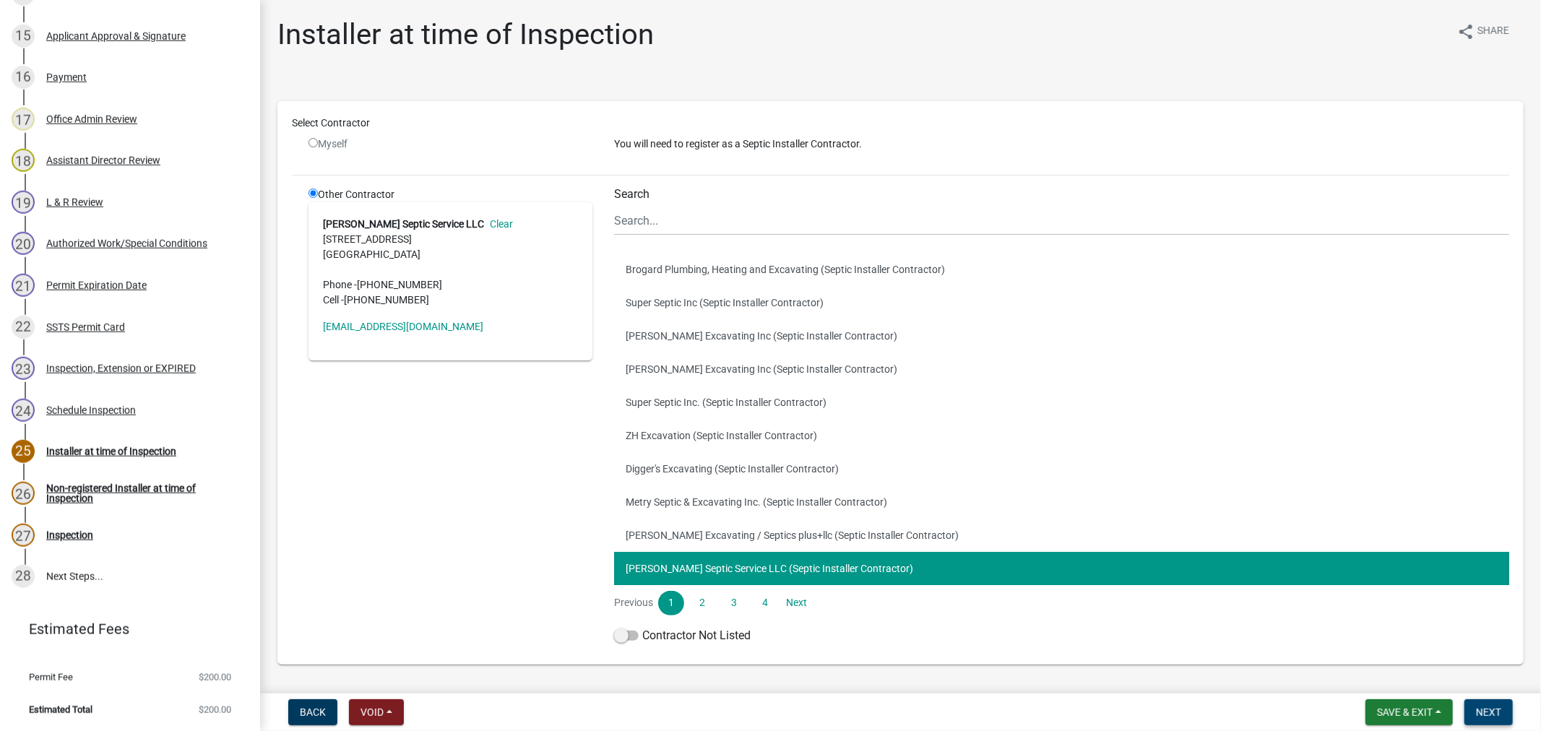
click at [1482, 712] on span "Next" at bounding box center [1488, 713] width 25 height 12
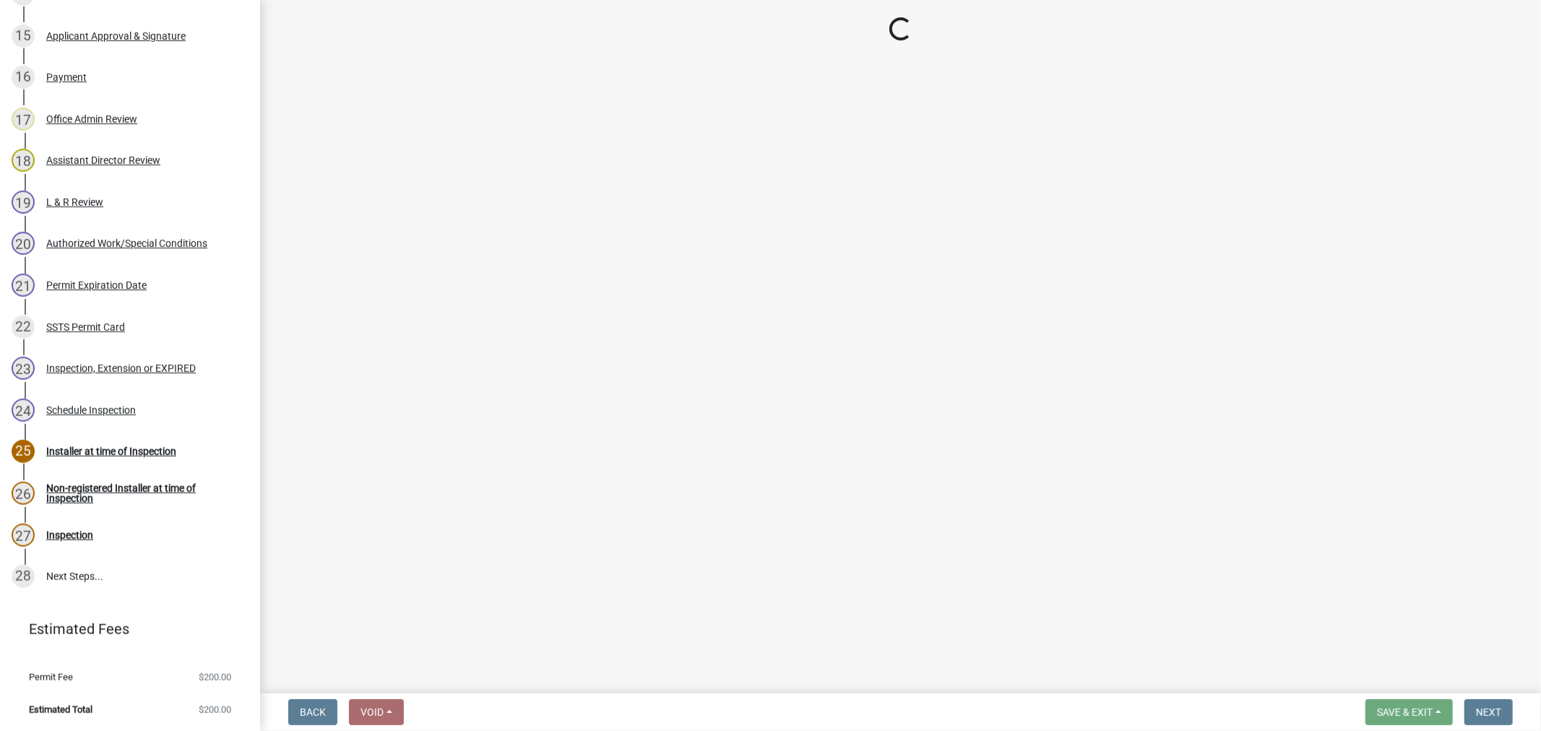
select select "710d5f49-2663-4e73-9718-d0c4e189f5ed"
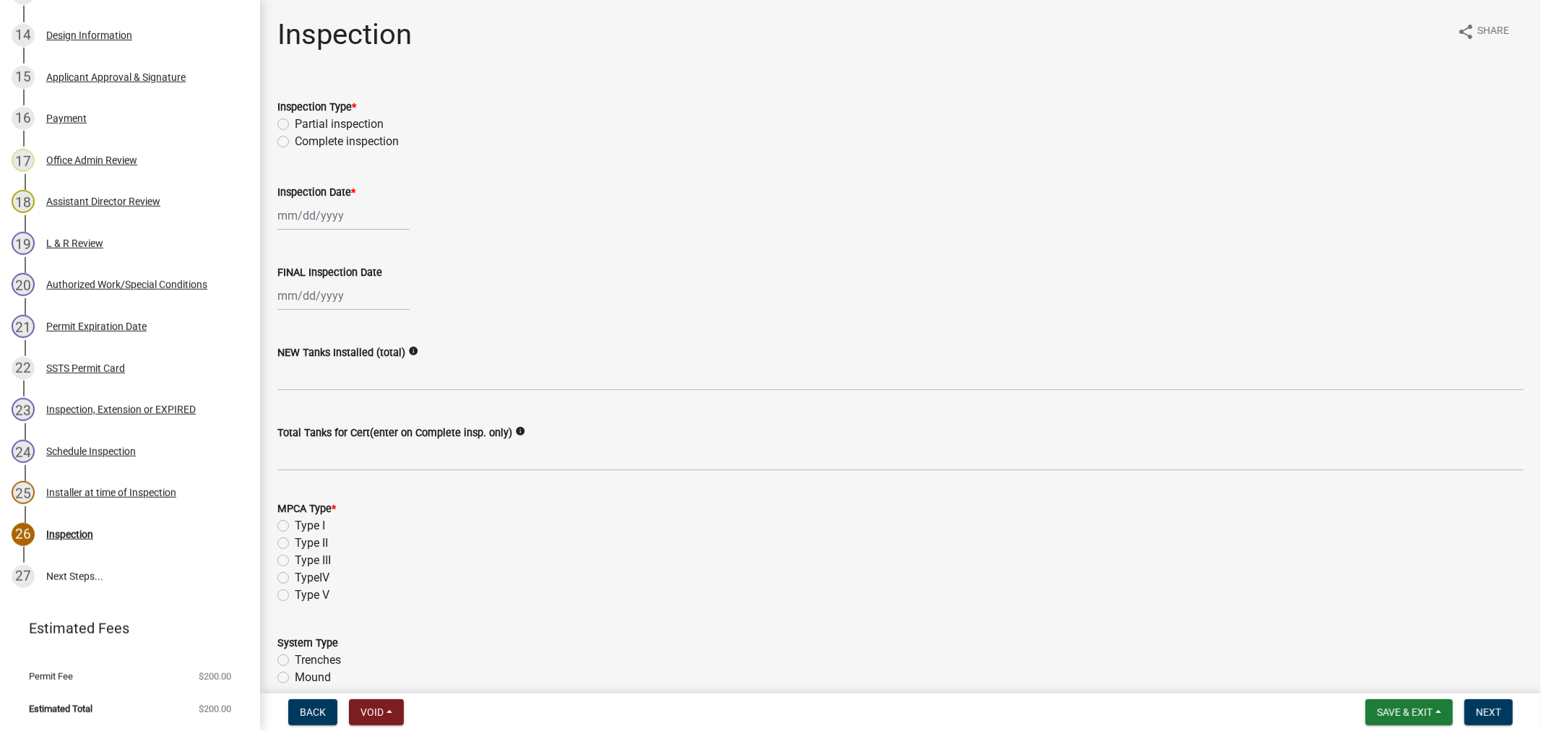
scroll to position [826, 0]
click at [350, 217] on div at bounding box center [343, 216] width 132 height 30
select select "9"
select select "2025"
click at [308, 336] on div "16" at bounding box center [314, 338] width 23 height 23
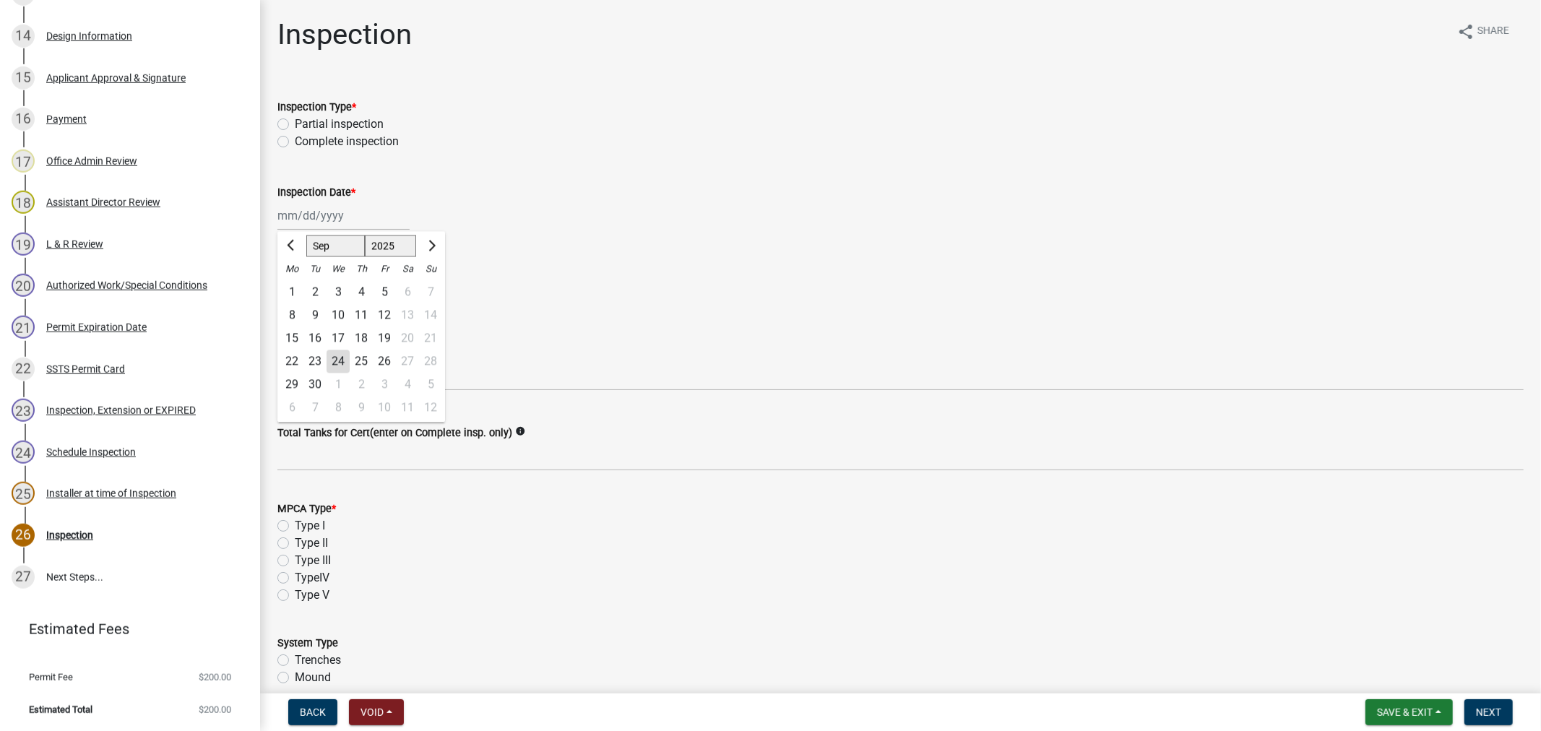
type input "[DATE]"
click at [304, 303] on div at bounding box center [343, 296] width 132 height 30
select select "9"
select select "2025"
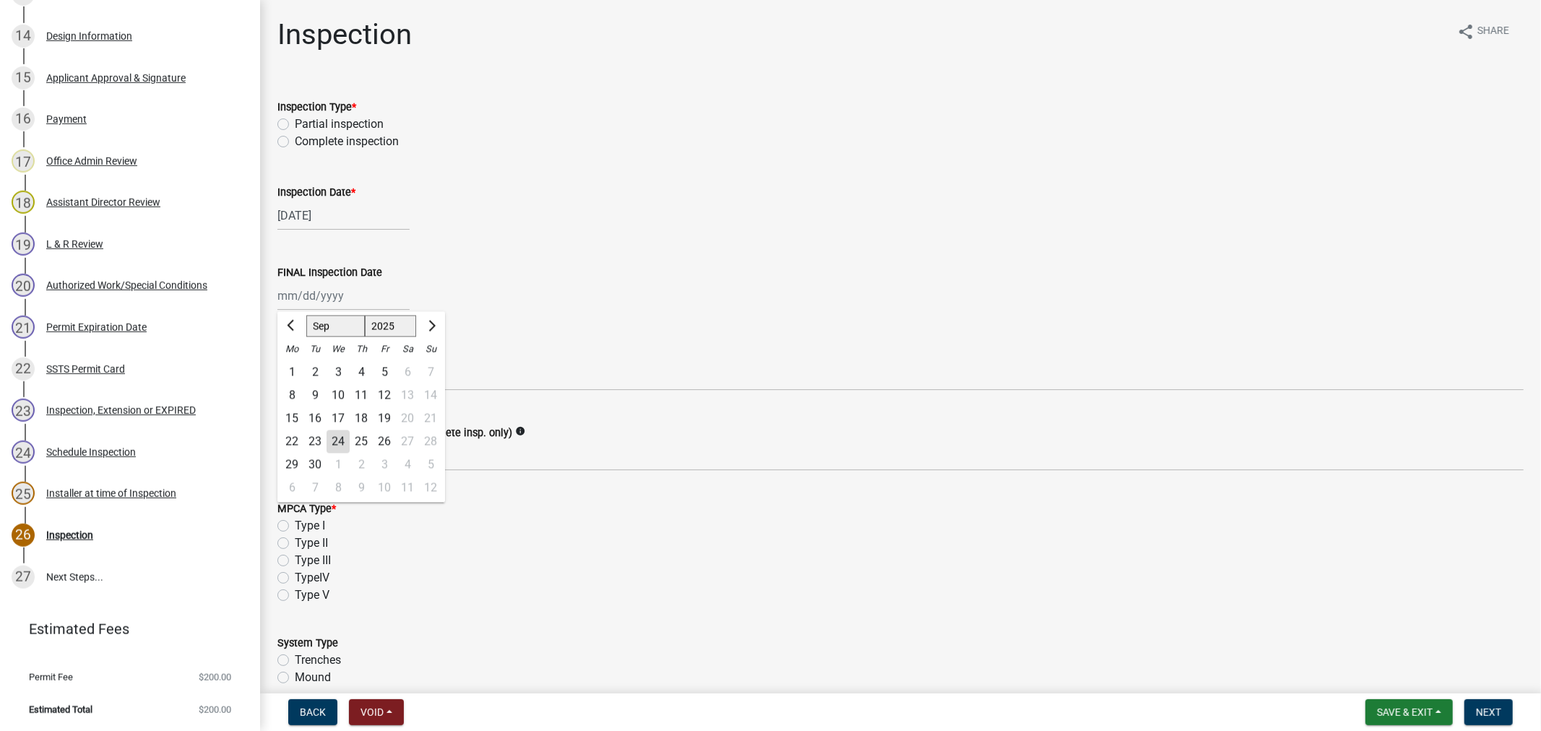
click at [314, 413] on div "16" at bounding box center [314, 418] width 23 height 23
type input "[DATE]"
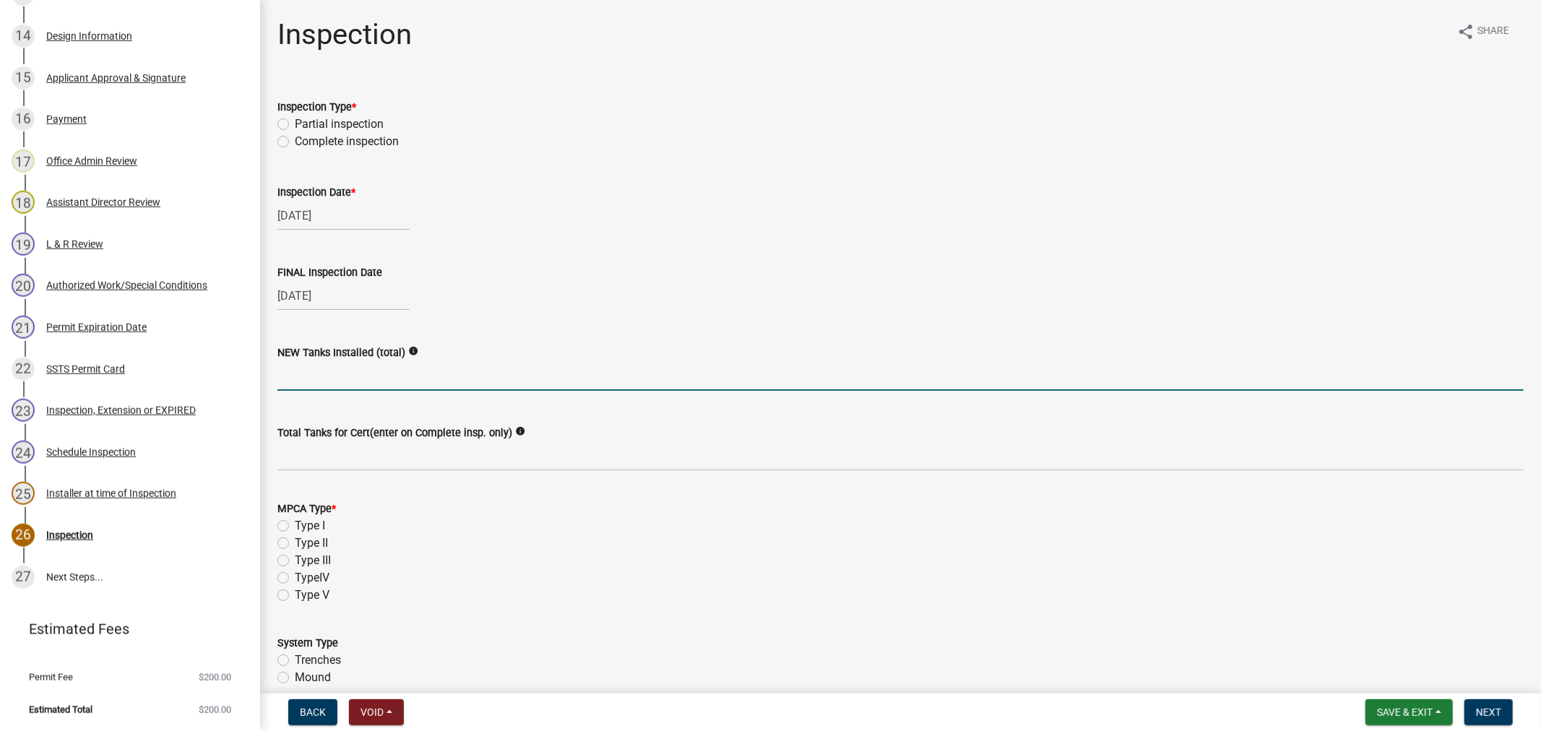
click at [303, 378] on input "text" at bounding box center [900, 376] width 1246 height 30
type input "1"
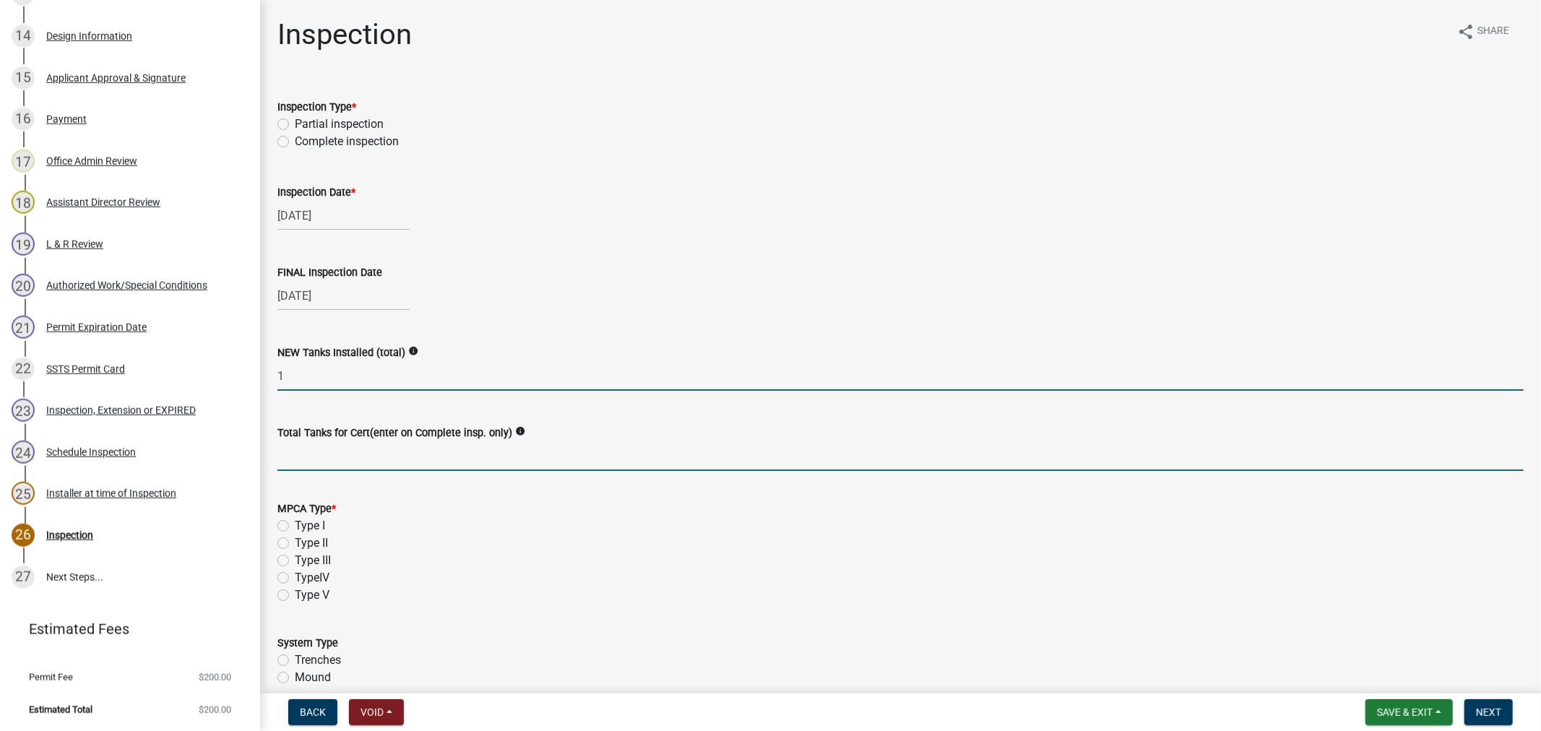
click at [329, 458] on input "Total Tanks for Cert(enter on Complete insp. only)" at bounding box center [900, 456] width 1246 height 30
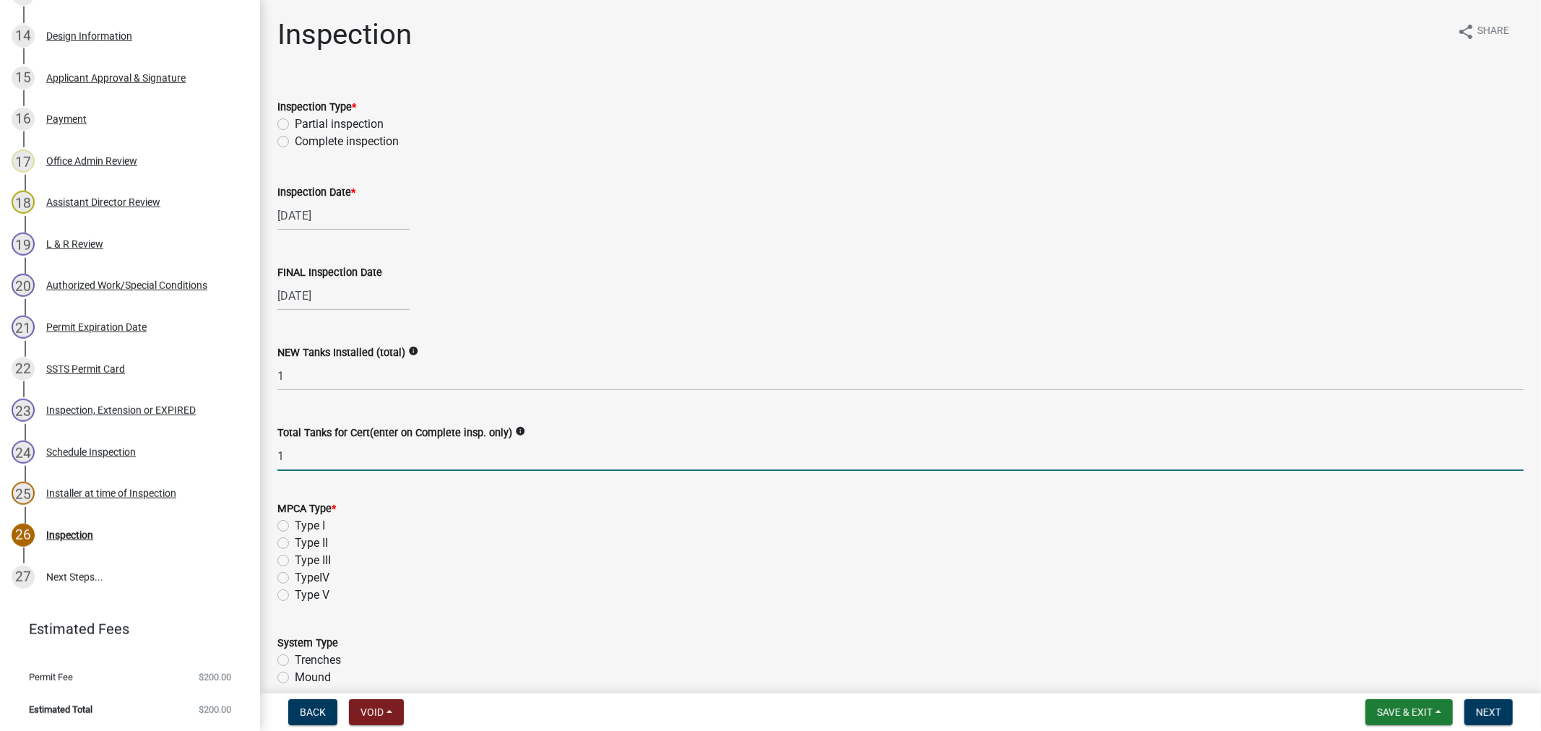
type input "1"
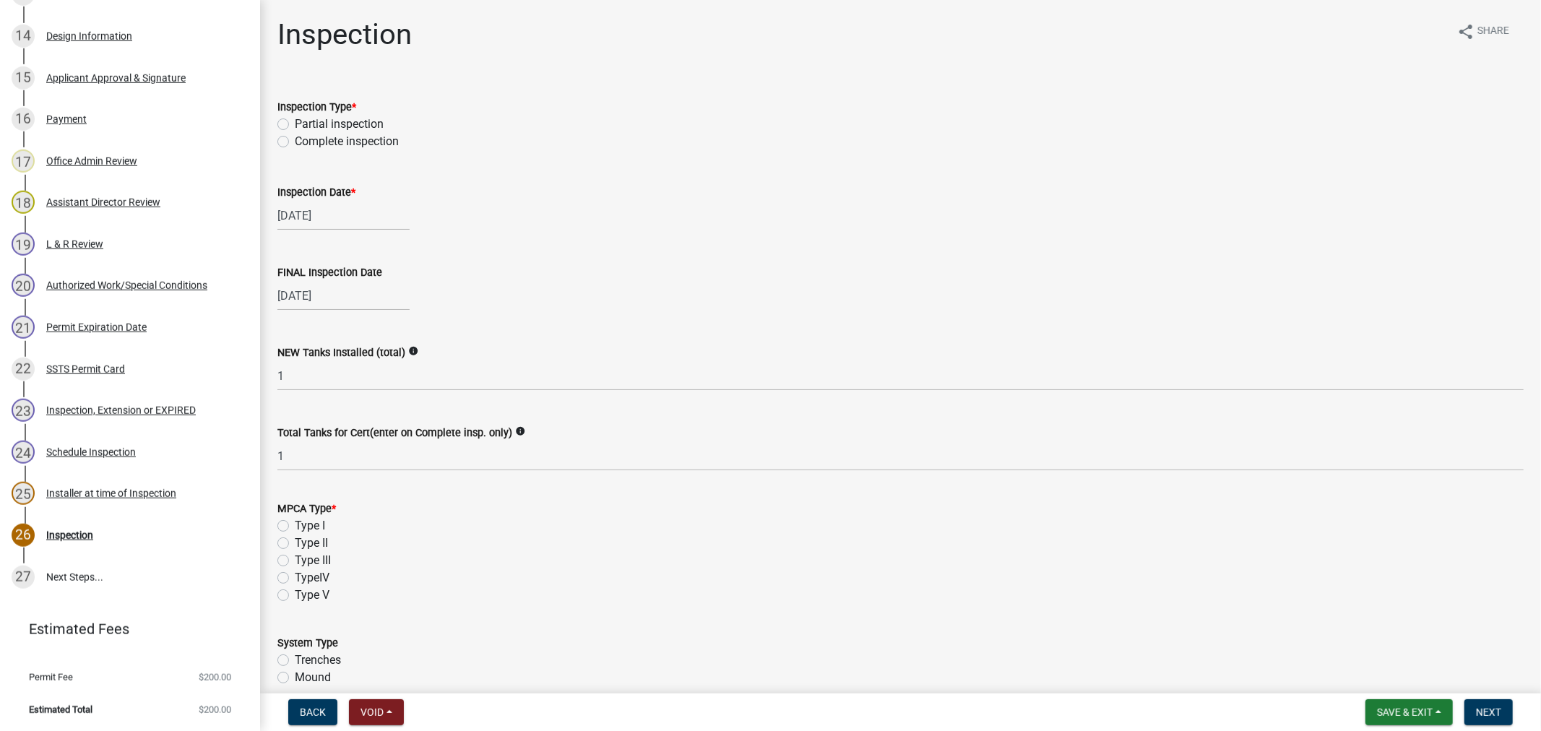
click at [295, 521] on label "Type I" at bounding box center [310, 525] width 30 height 17
click at [295, 521] on input "Type I" at bounding box center [299, 521] width 9 height 9
radio input "true"
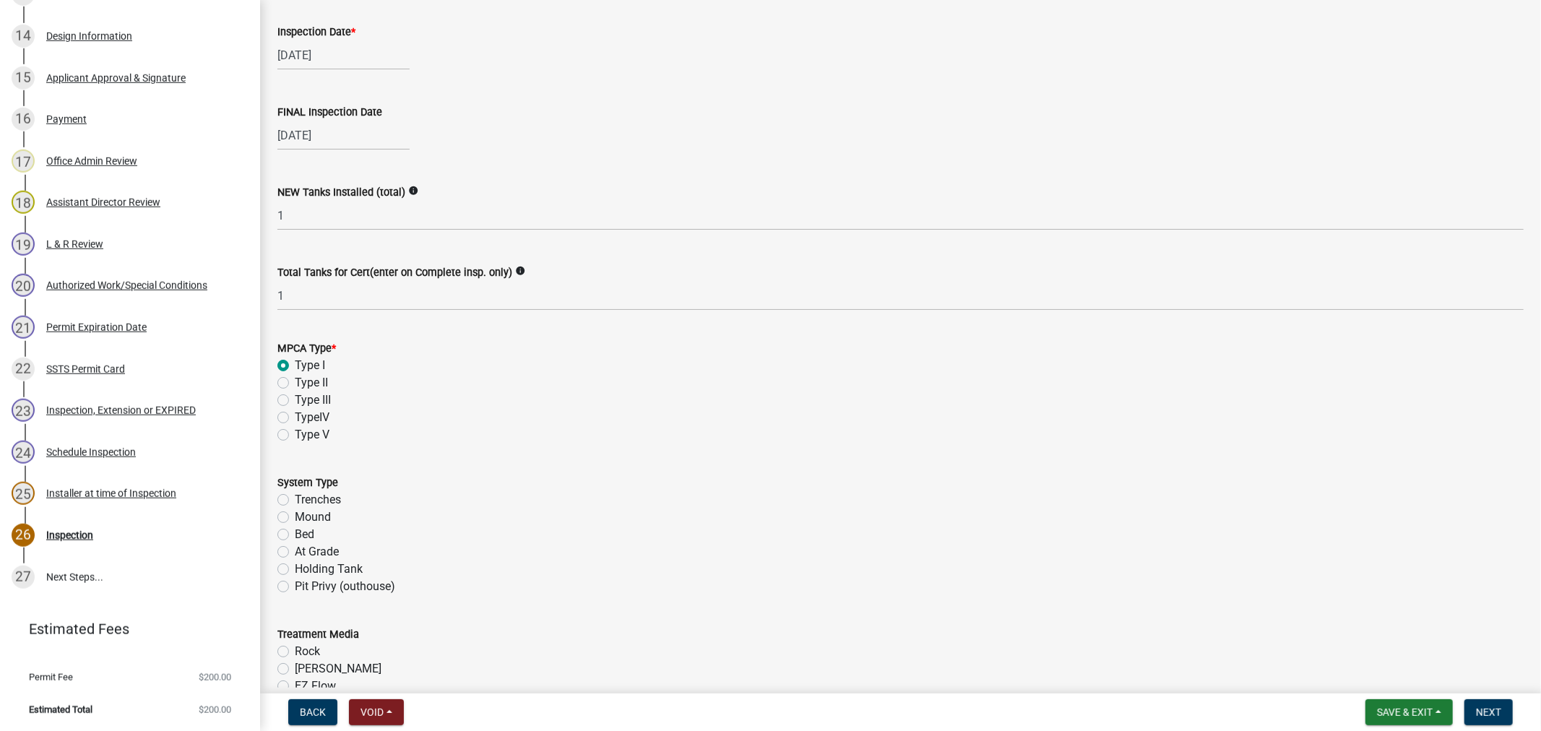
click at [295, 500] on label "Trenches" at bounding box center [318, 499] width 46 height 17
click at [295, 500] on input "Trenches" at bounding box center [299, 495] width 9 height 9
radio input "true"
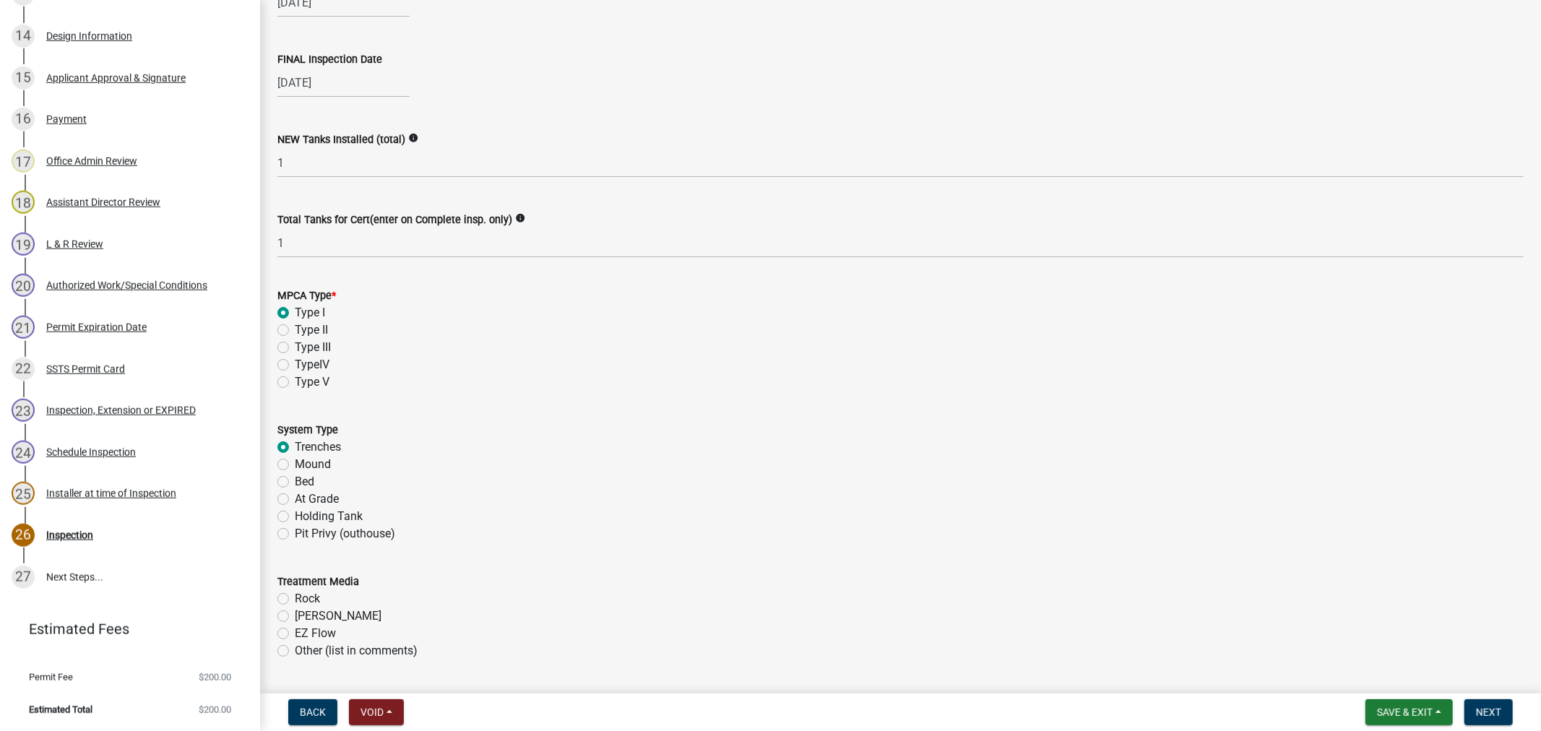
scroll to position [481, 0]
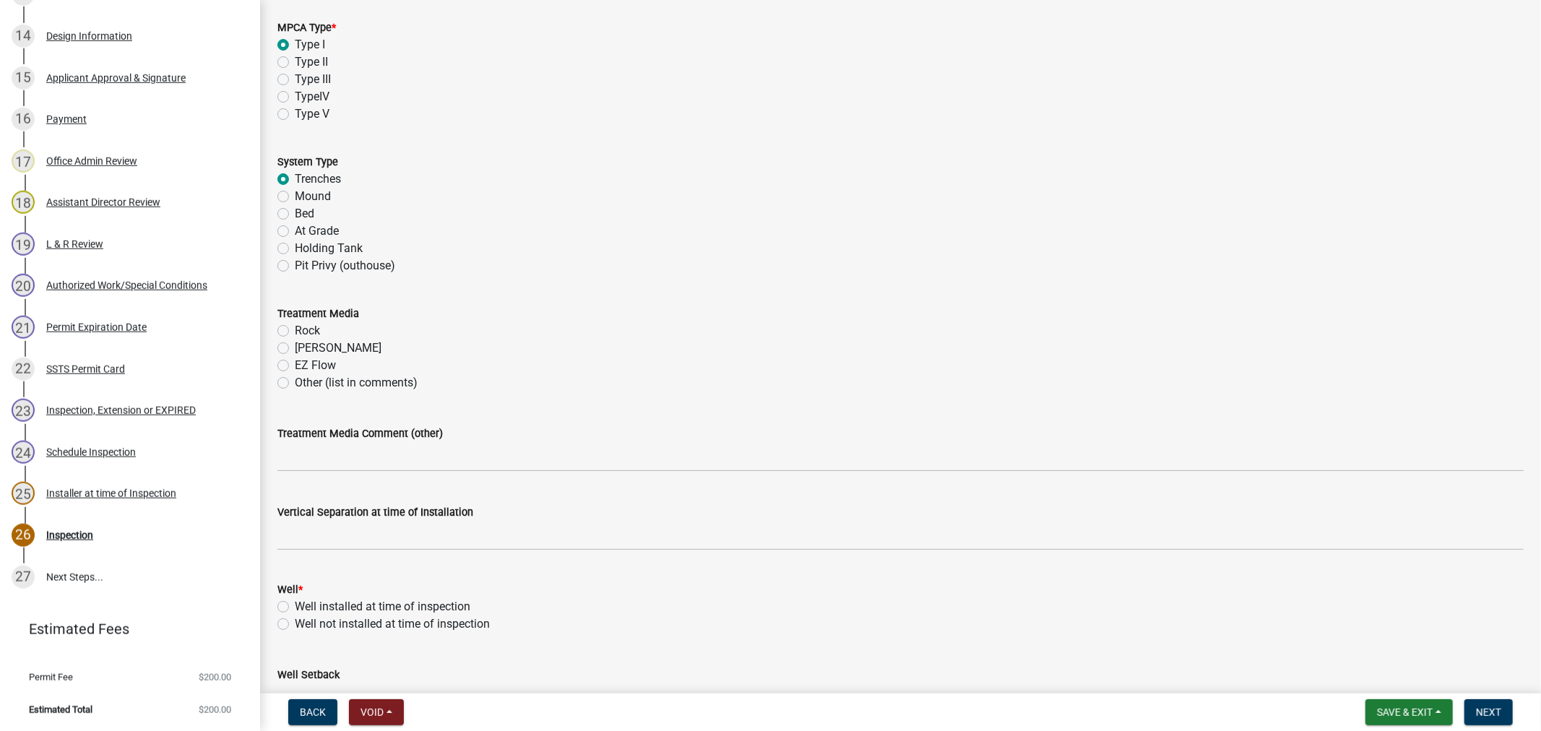
click at [295, 348] on label "[PERSON_NAME]" at bounding box center [338, 348] width 87 height 17
click at [295, 348] on input "[PERSON_NAME]" at bounding box center [299, 344] width 9 height 9
radio input "true"
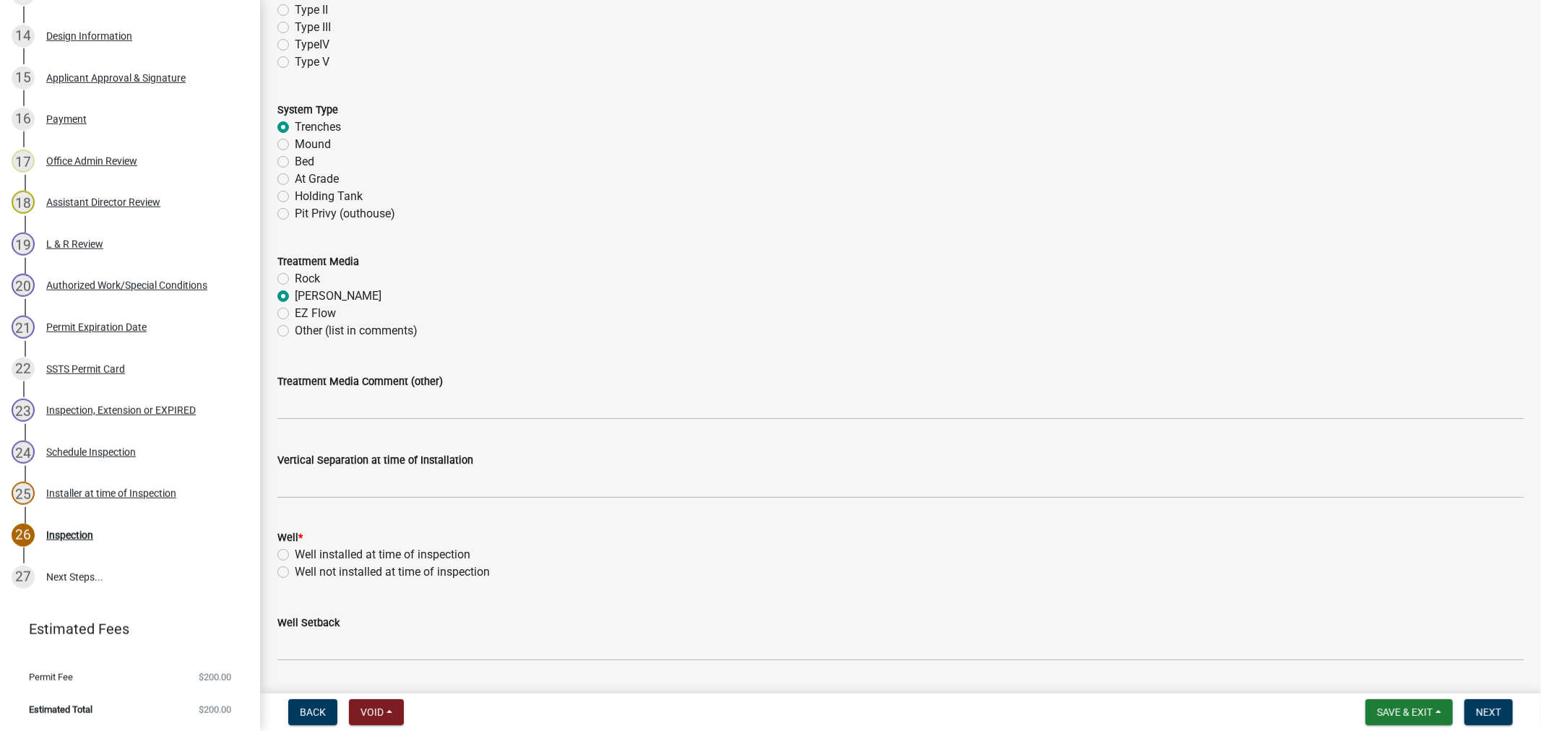
scroll to position [561, 0]
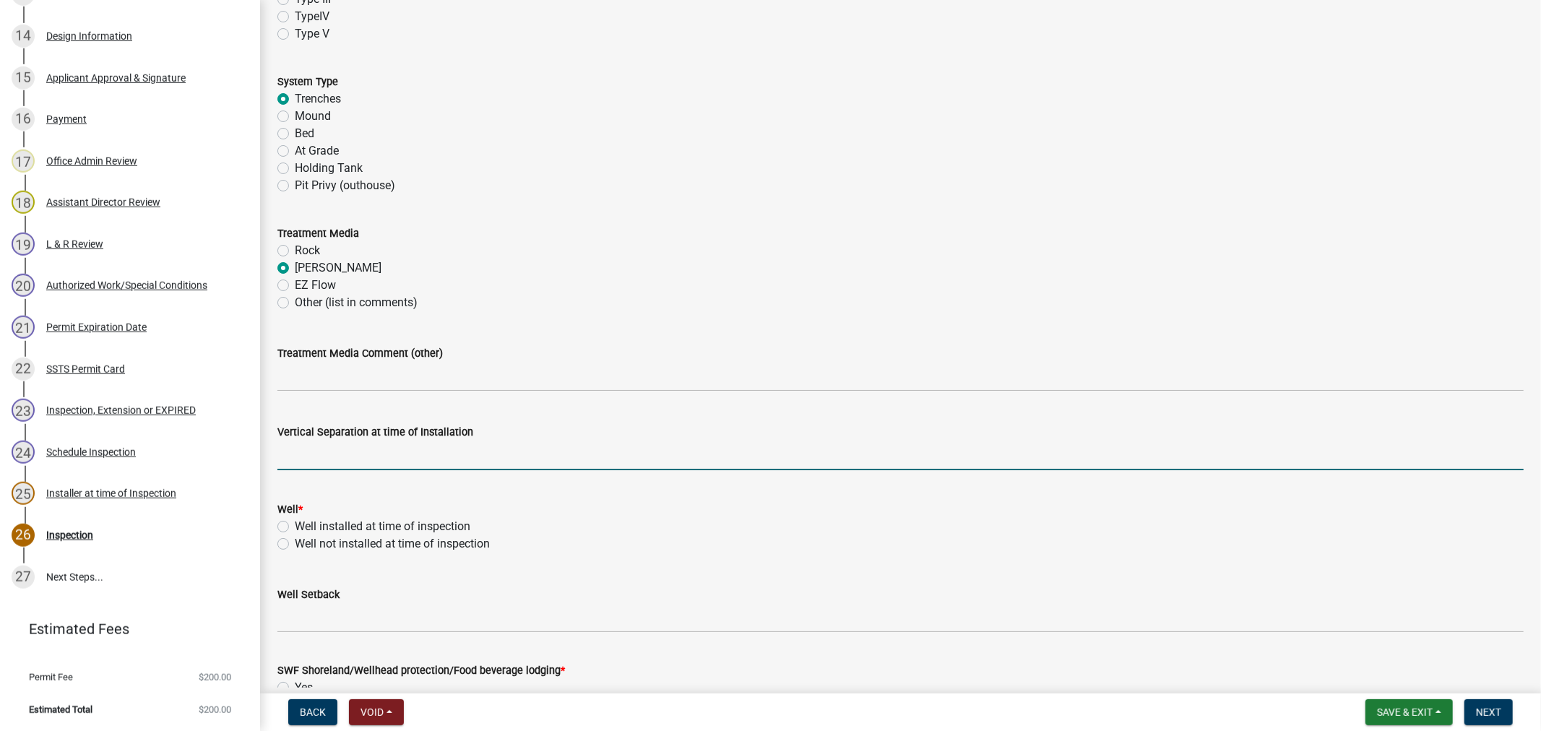
click at [319, 454] on input "text" at bounding box center [900, 456] width 1246 height 30
type input "44"
click at [295, 524] on label "Well installed at time of inspection" at bounding box center [383, 526] width 176 height 17
click at [295, 524] on input "Well installed at time of inspection" at bounding box center [299, 522] width 9 height 9
radio input "true"
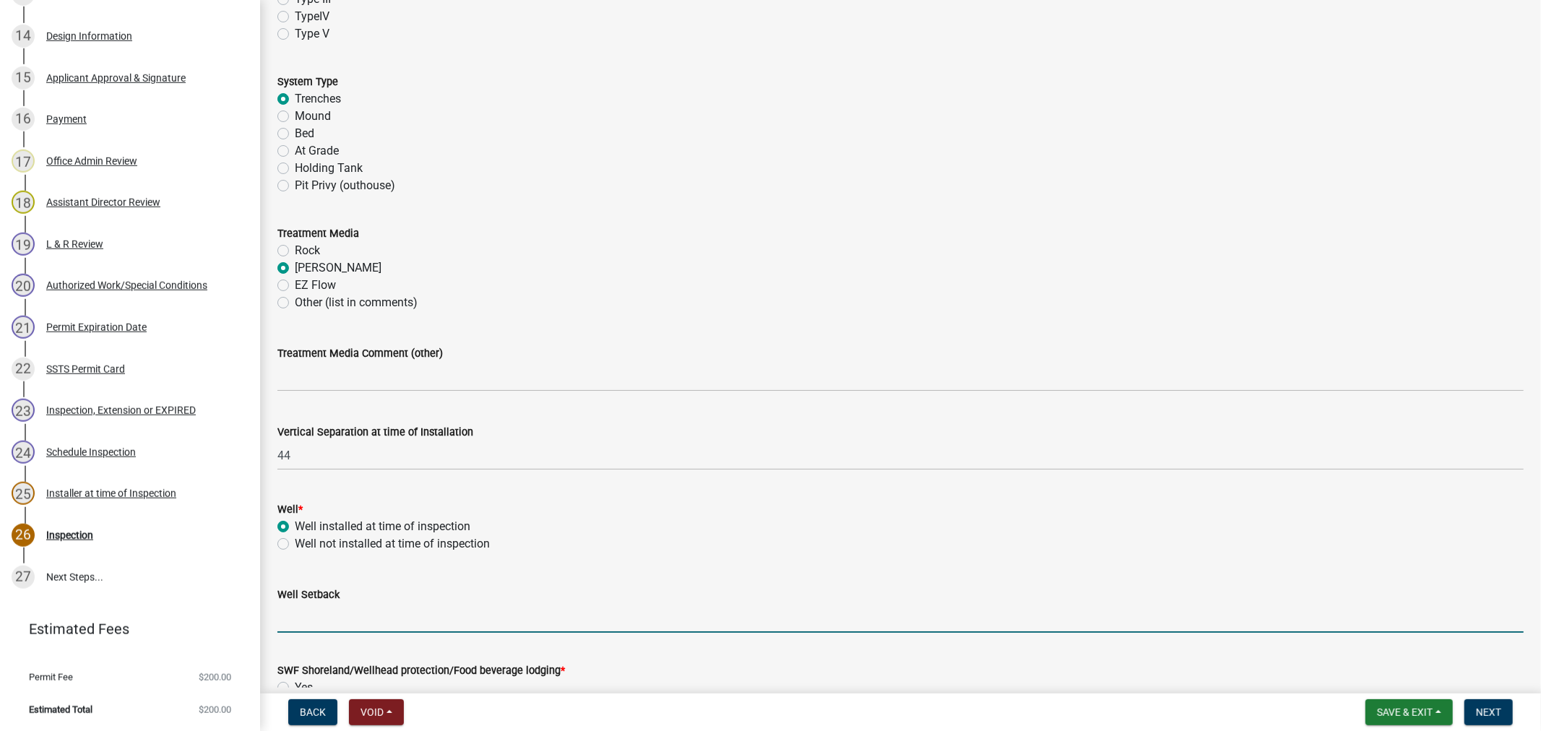
click at [311, 618] on input "Well Setback" at bounding box center [900, 618] width 1246 height 30
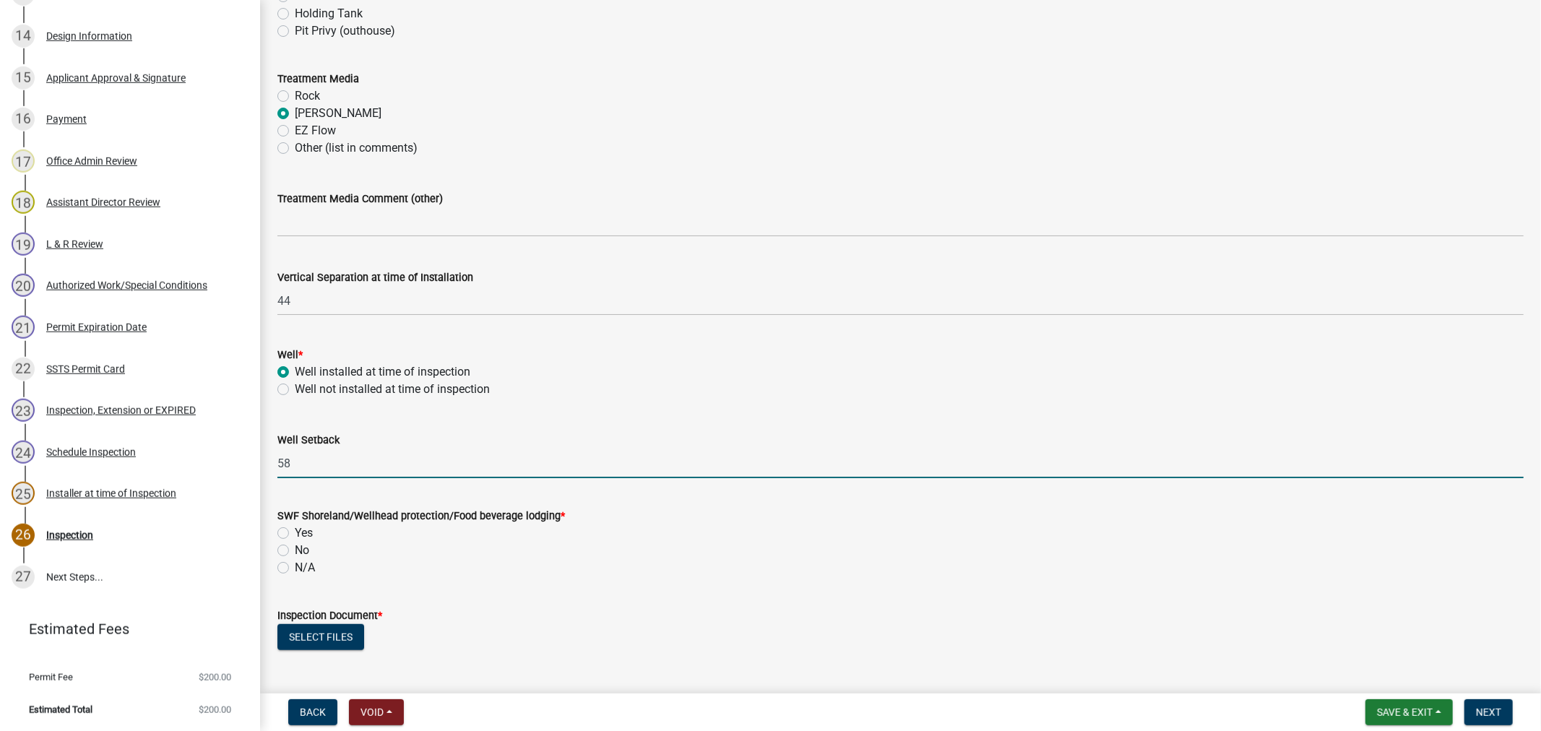
scroll to position [722, 0]
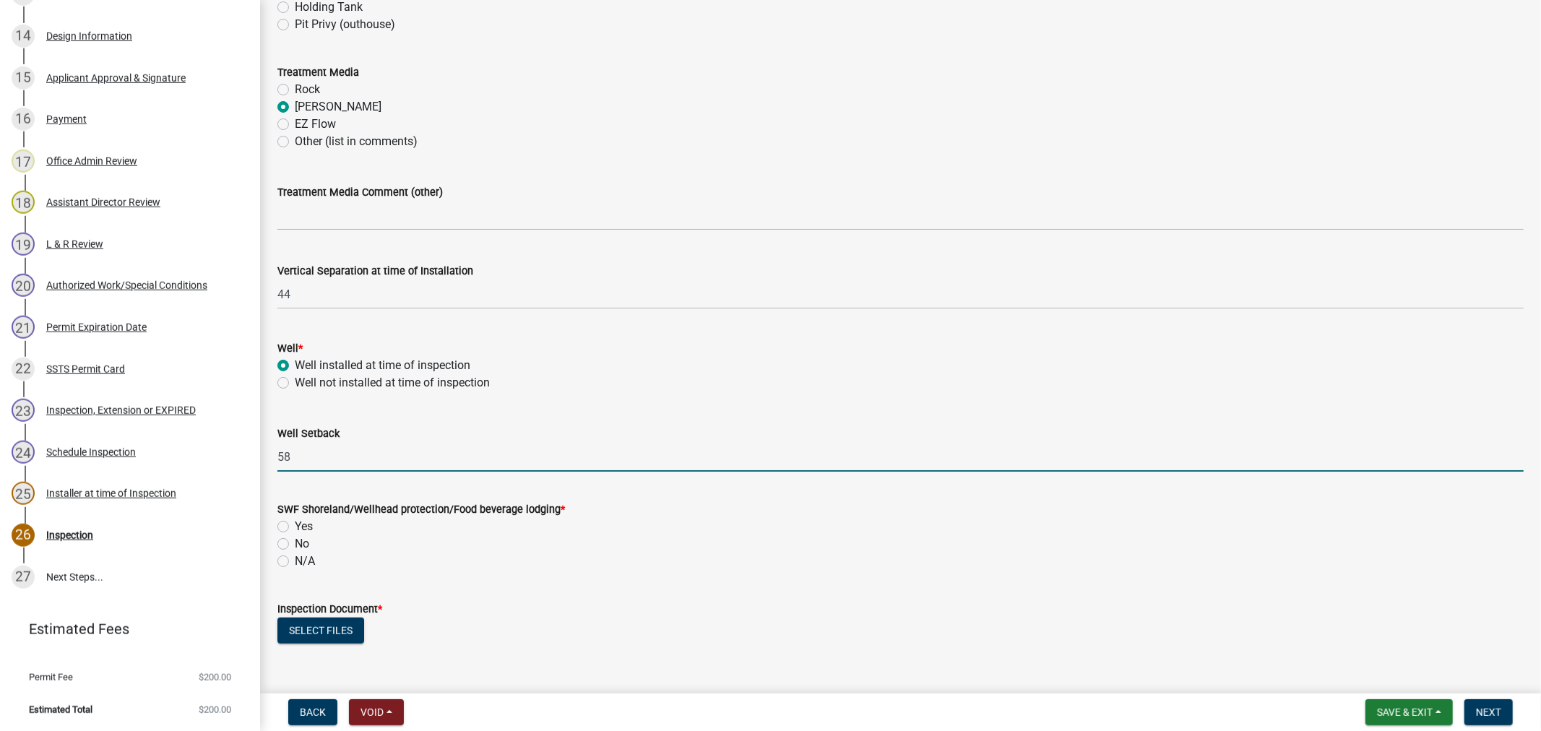
type input "58"
click at [295, 545] on label "No" at bounding box center [302, 543] width 14 height 17
click at [295, 545] on input "No" at bounding box center [299, 539] width 9 height 9
radio input "true"
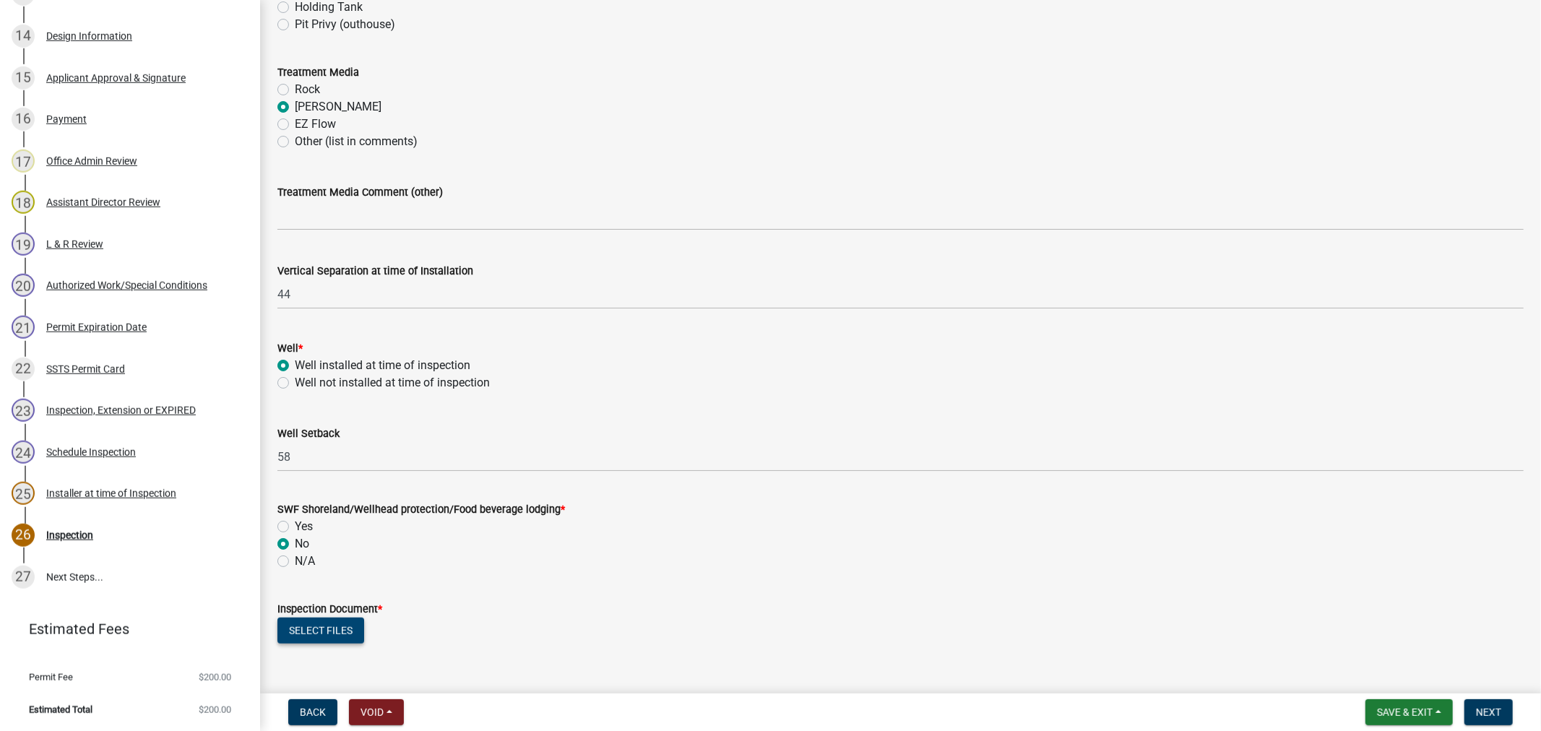
click at [315, 634] on button "Select files" at bounding box center [320, 631] width 87 height 26
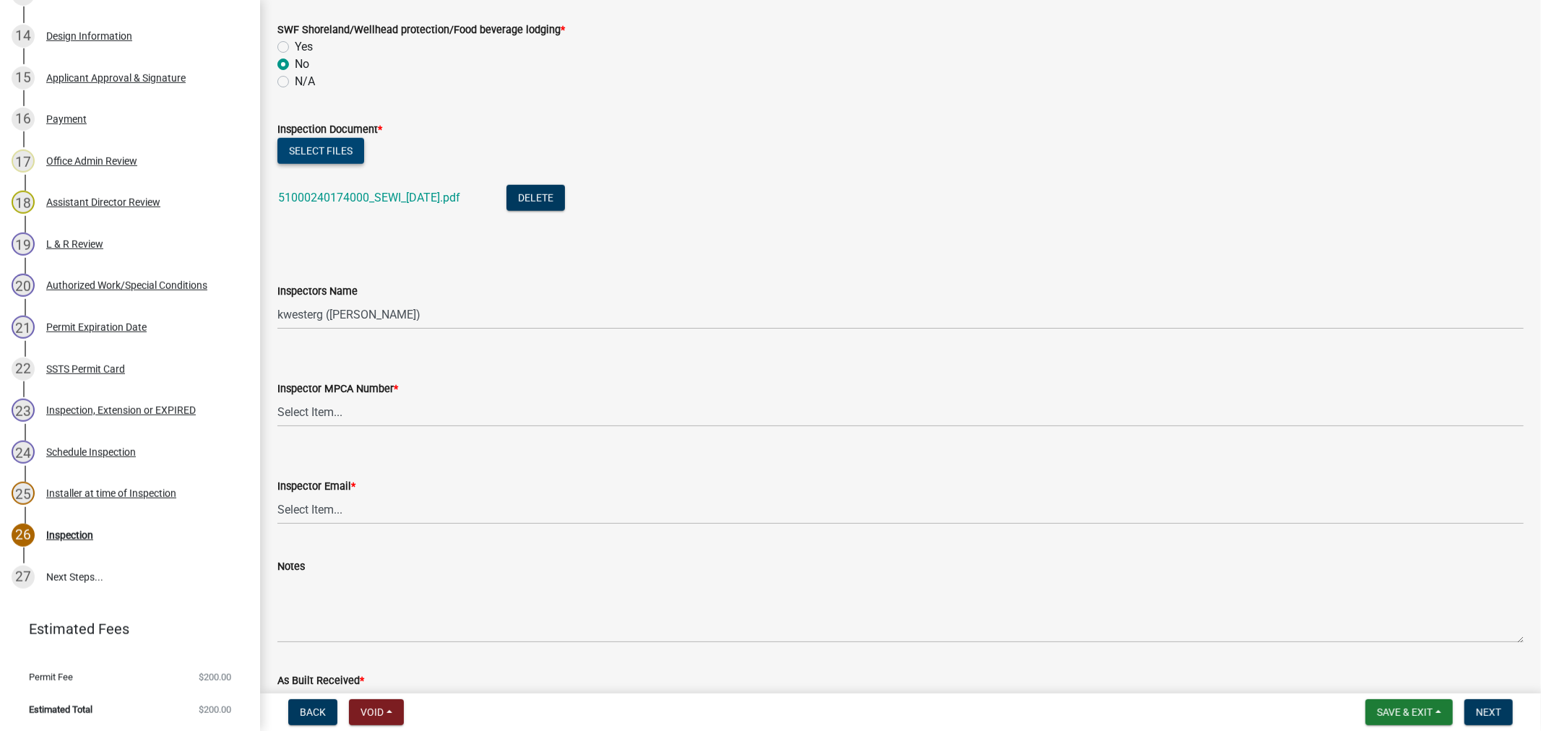
scroll to position [1204, 0]
click at [366, 311] on select "Select Item... btollefson ([PERSON_NAME]) [PERSON_NAME] ([PERSON_NAME]) eplaste…" at bounding box center [900, 313] width 1246 height 30
select select "64cc3fb4-2a84-49c8-ae2d-a7b3072cebaf"
click at [277, 298] on select "Select Item... btollefson ([PERSON_NAME]) [PERSON_NAME] ([PERSON_NAME]) eplaste…" at bounding box center [900, 313] width 1246 height 30
click at [387, 400] on select "Select Item... [PERSON_NAME] (10415) [PERSON_NAME] (924) [PERSON_NAME] (1957) […" at bounding box center [900, 411] width 1246 height 30
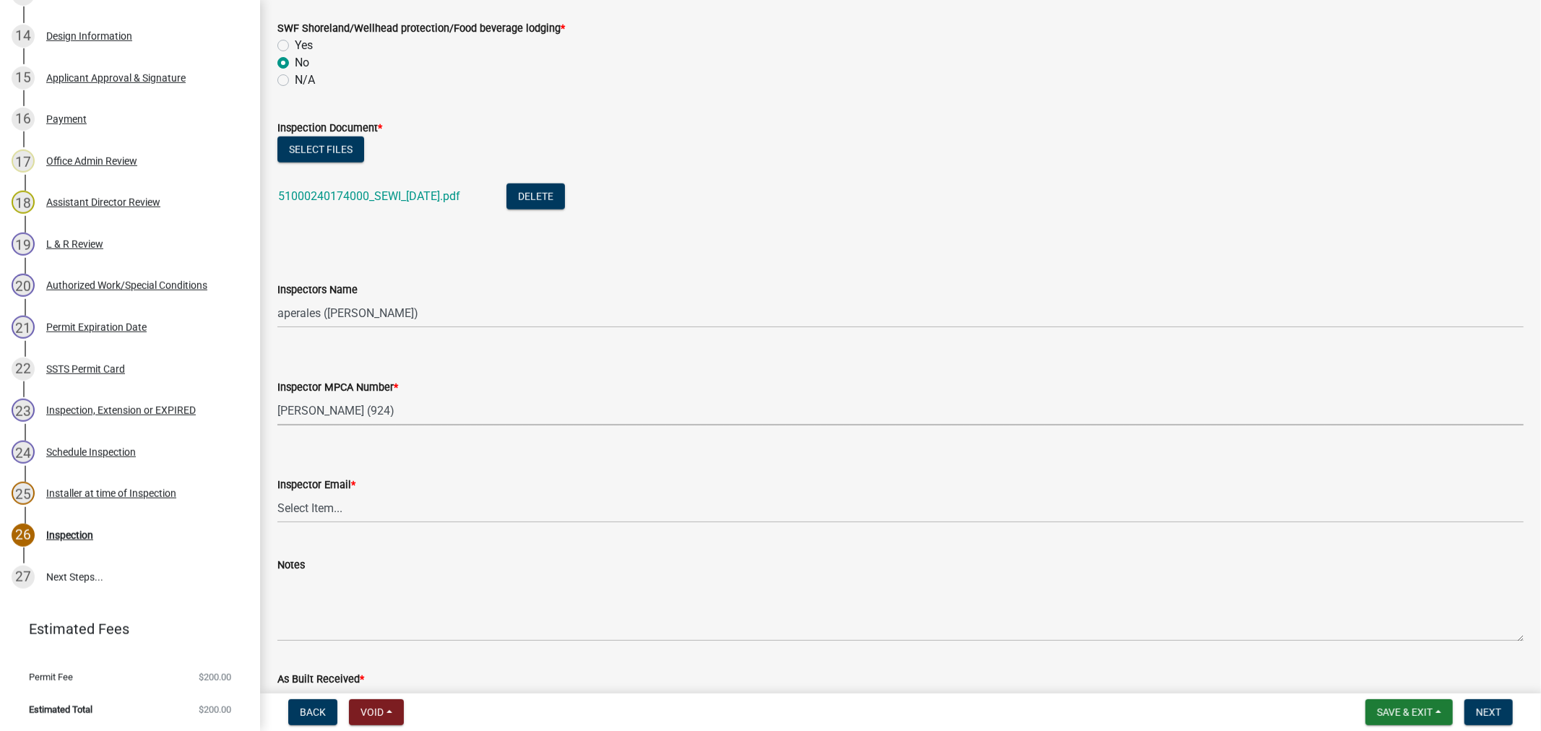
click at [277, 396] on select "Select Item... [PERSON_NAME] (10415) [PERSON_NAME] (924) [PERSON_NAME] (1957) […" at bounding box center [900, 411] width 1246 height 30
select select "6979e2cf-acfc-4aeb-b273-cede3e7f0b0f"
click at [356, 506] on select "Select Item... [PERSON_NAME] ([EMAIL_ADDRESS][DOMAIN_NAME]) [PERSON_NAME] ([EMA…" at bounding box center [900, 508] width 1246 height 30
click at [277, 493] on select "Select Item... [PERSON_NAME] ([EMAIL_ADDRESS][DOMAIN_NAME]) [PERSON_NAME] ([EMA…" at bounding box center [900, 508] width 1246 height 30
select select "fc504d62-a492-4196-a78d-ce00230c60b4"
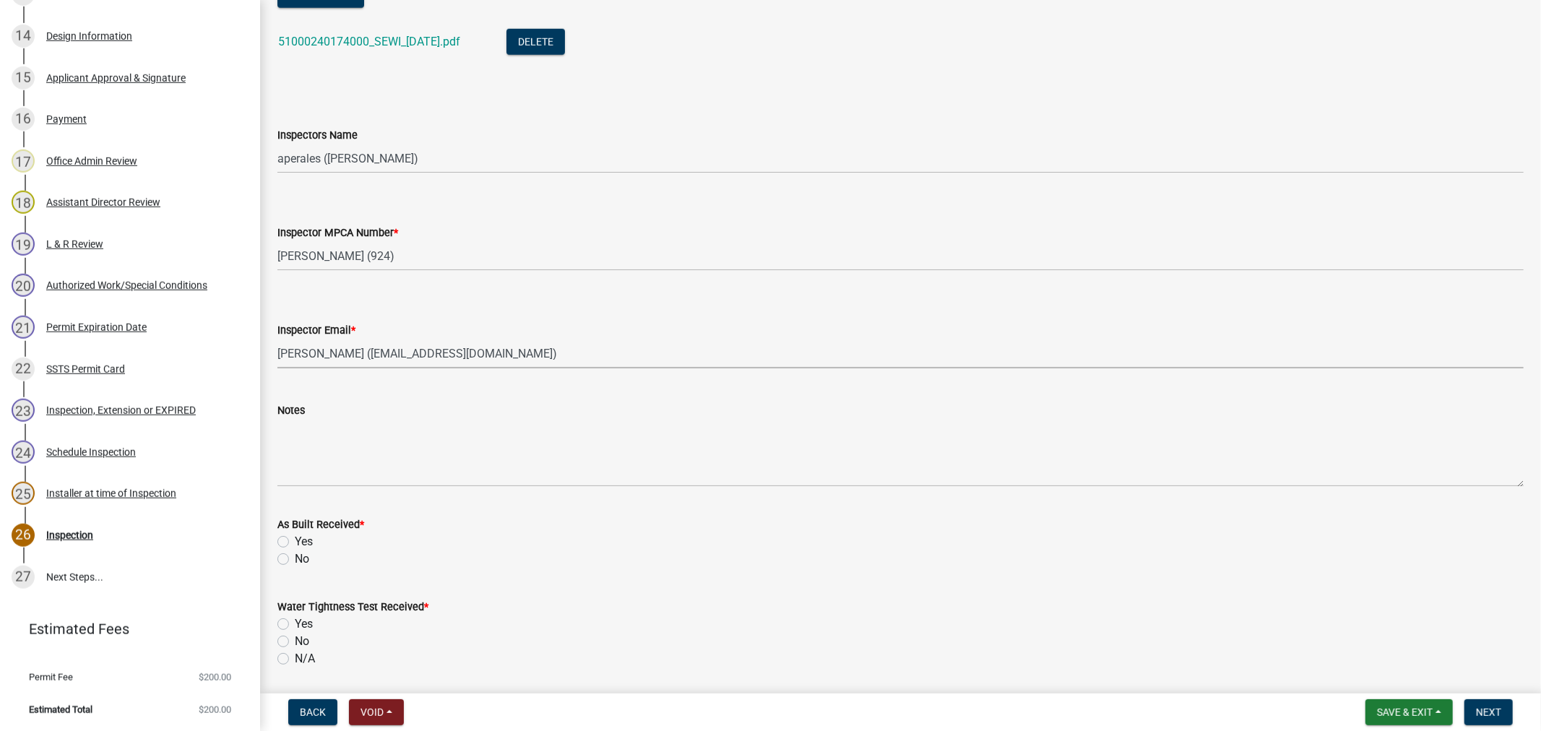
scroll to position [1364, 0]
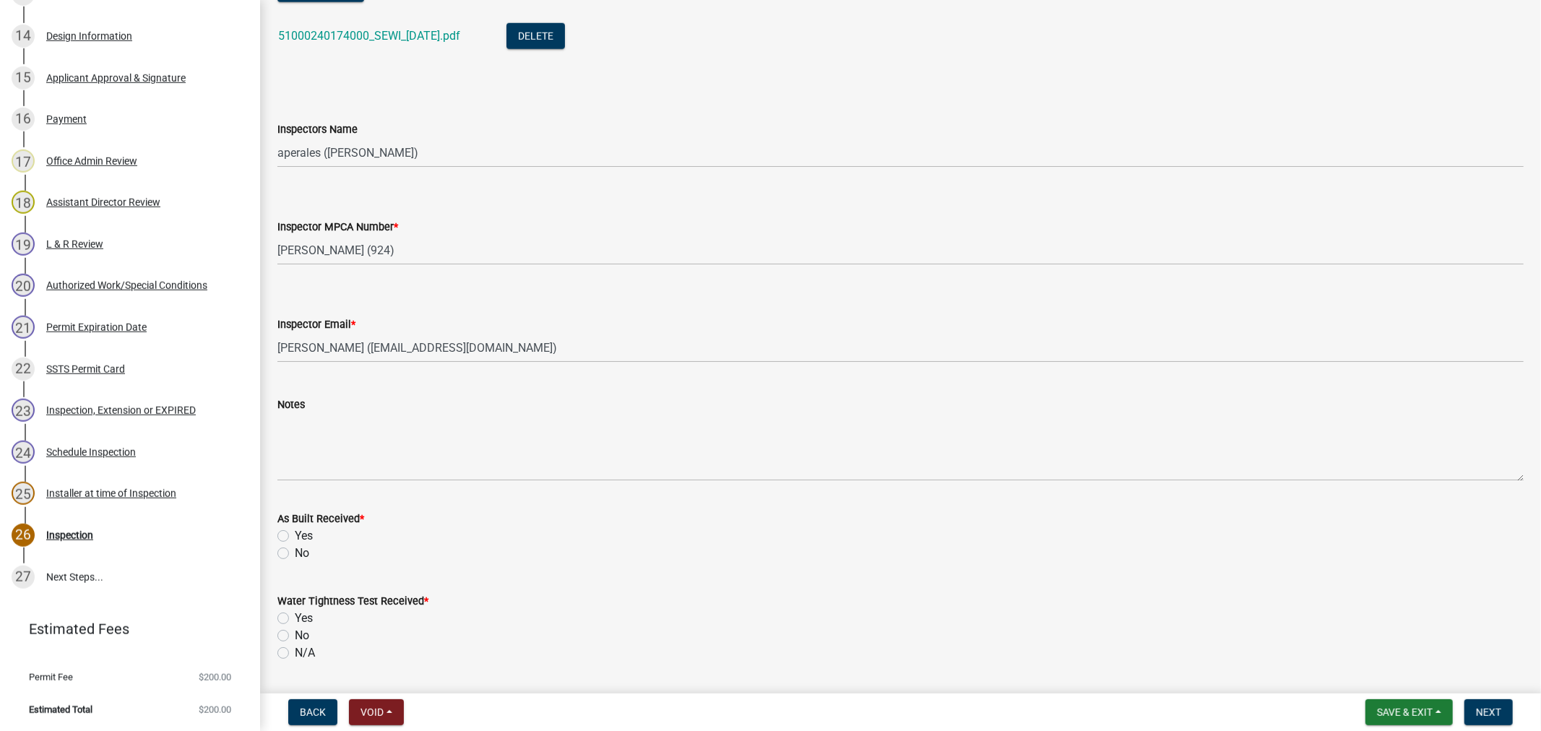
click at [295, 556] on label "No" at bounding box center [302, 553] width 14 height 17
click at [295, 554] on input "No" at bounding box center [299, 549] width 9 height 9
radio input "true"
click at [295, 652] on label "N/A" at bounding box center [305, 652] width 20 height 17
click at [295, 652] on input "N/A" at bounding box center [299, 648] width 9 height 9
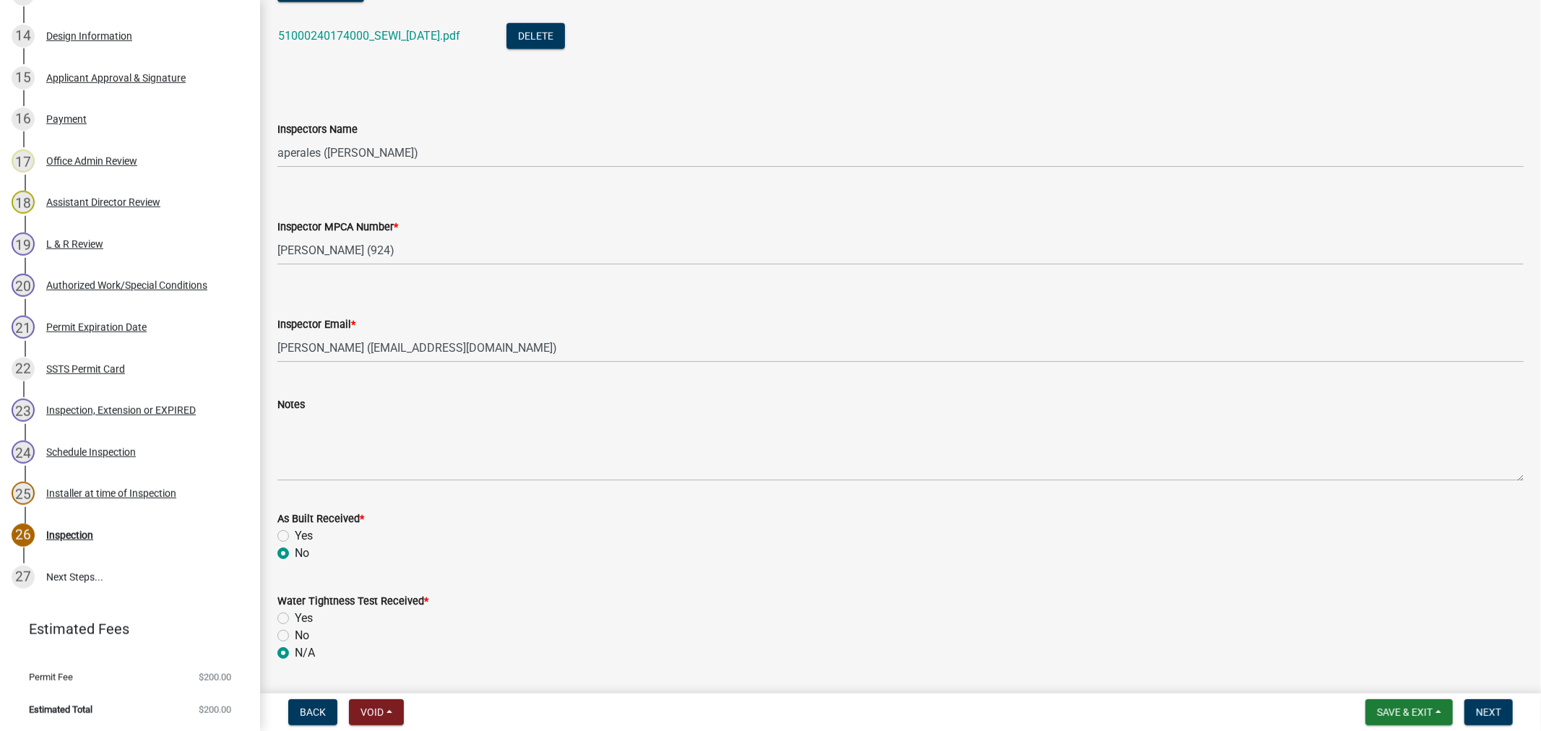
radio input "true"
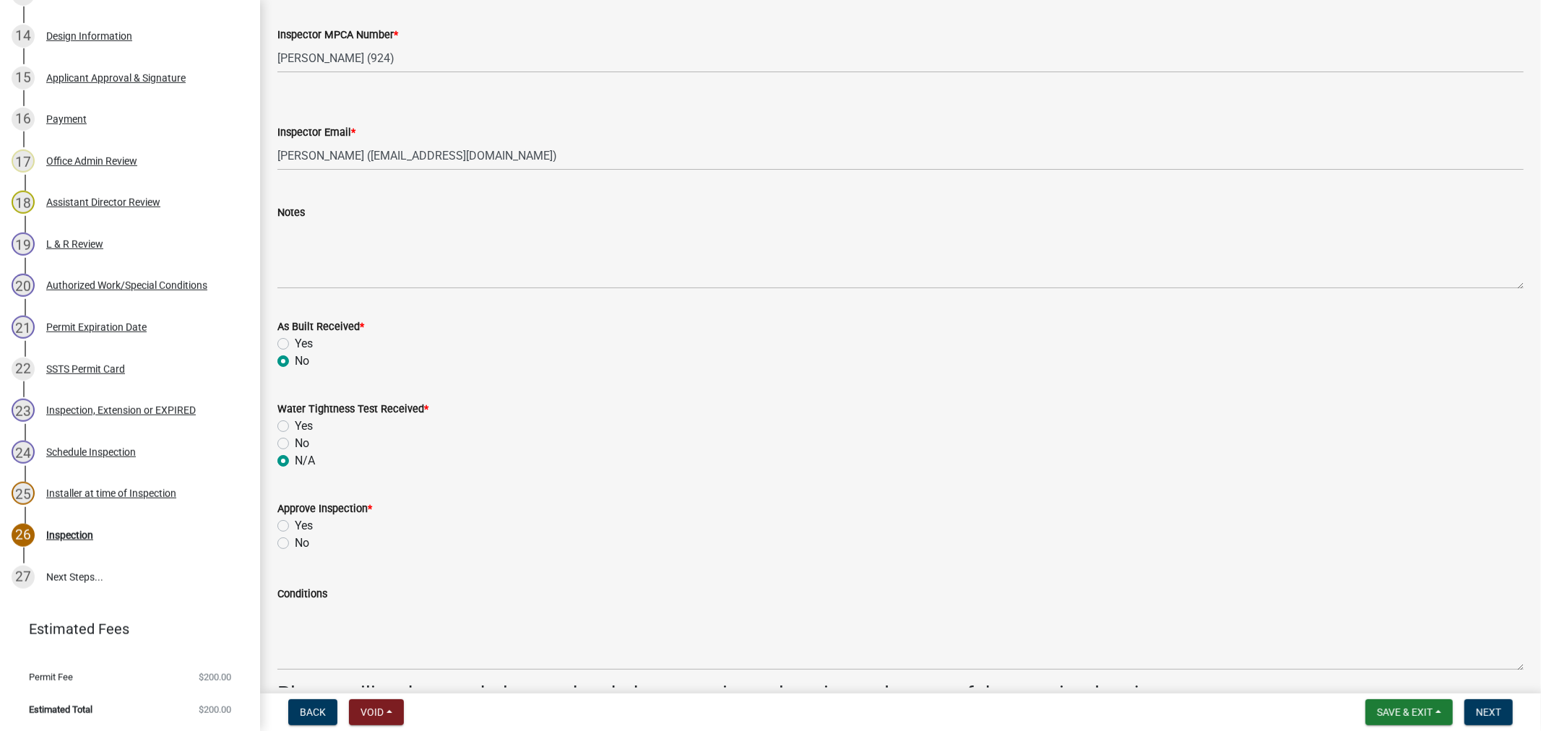
scroll to position [1605, 0]
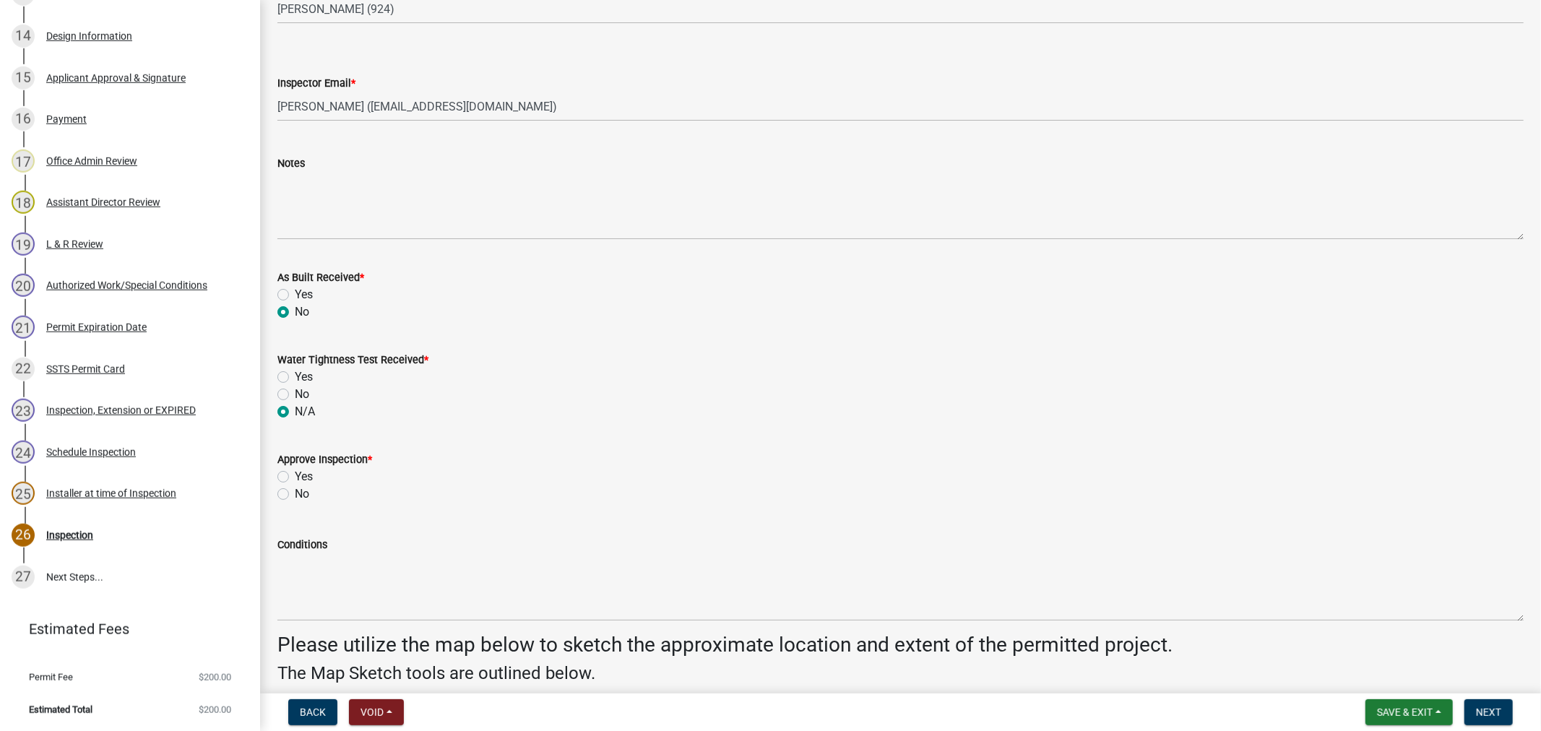
click at [295, 478] on label "Yes" at bounding box center [304, 476] width 18 height 17
click at [295, 478] on input "Yes" at bounding box center [299, 472] width 9 height 9
radio input "true"
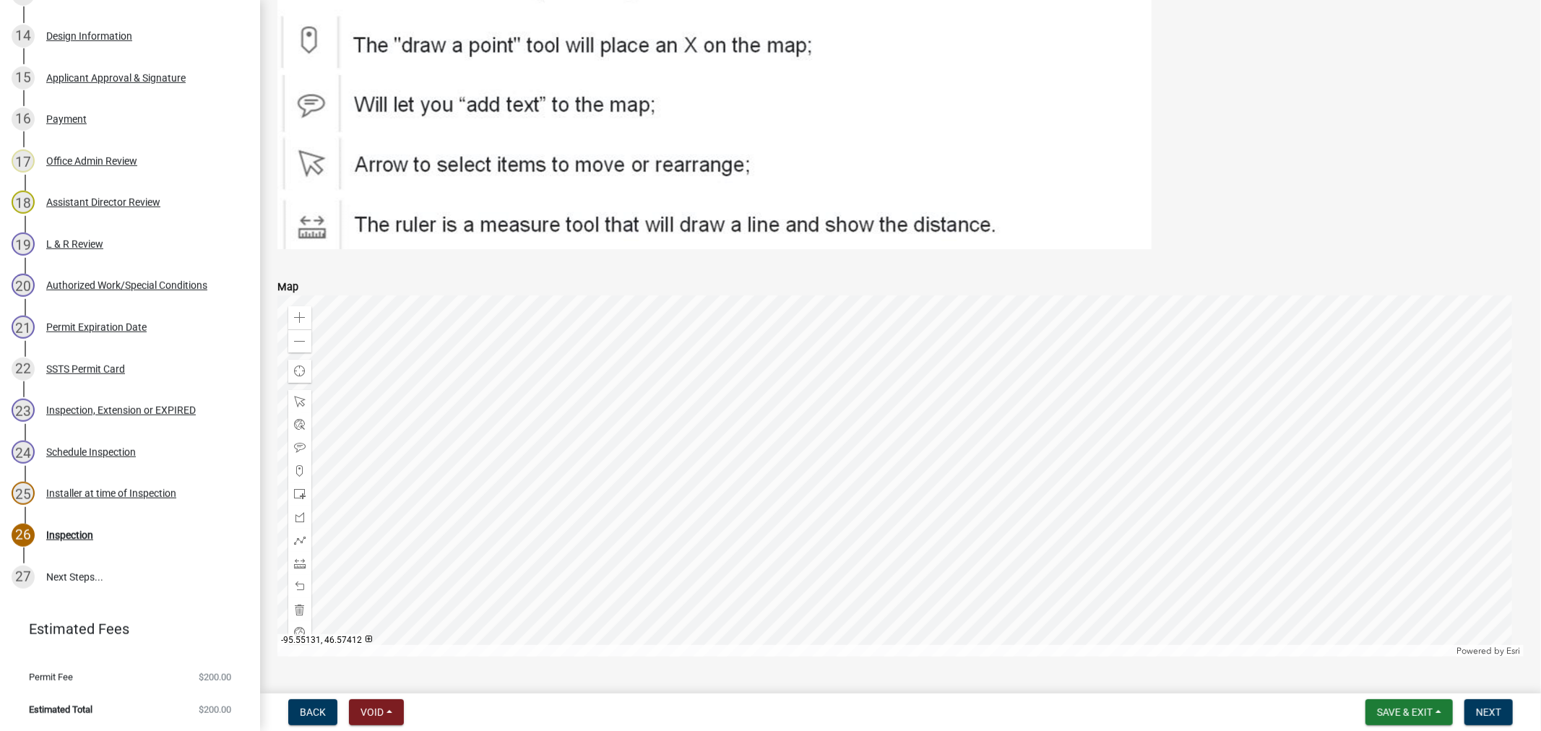
scroll to position [2365, 0]
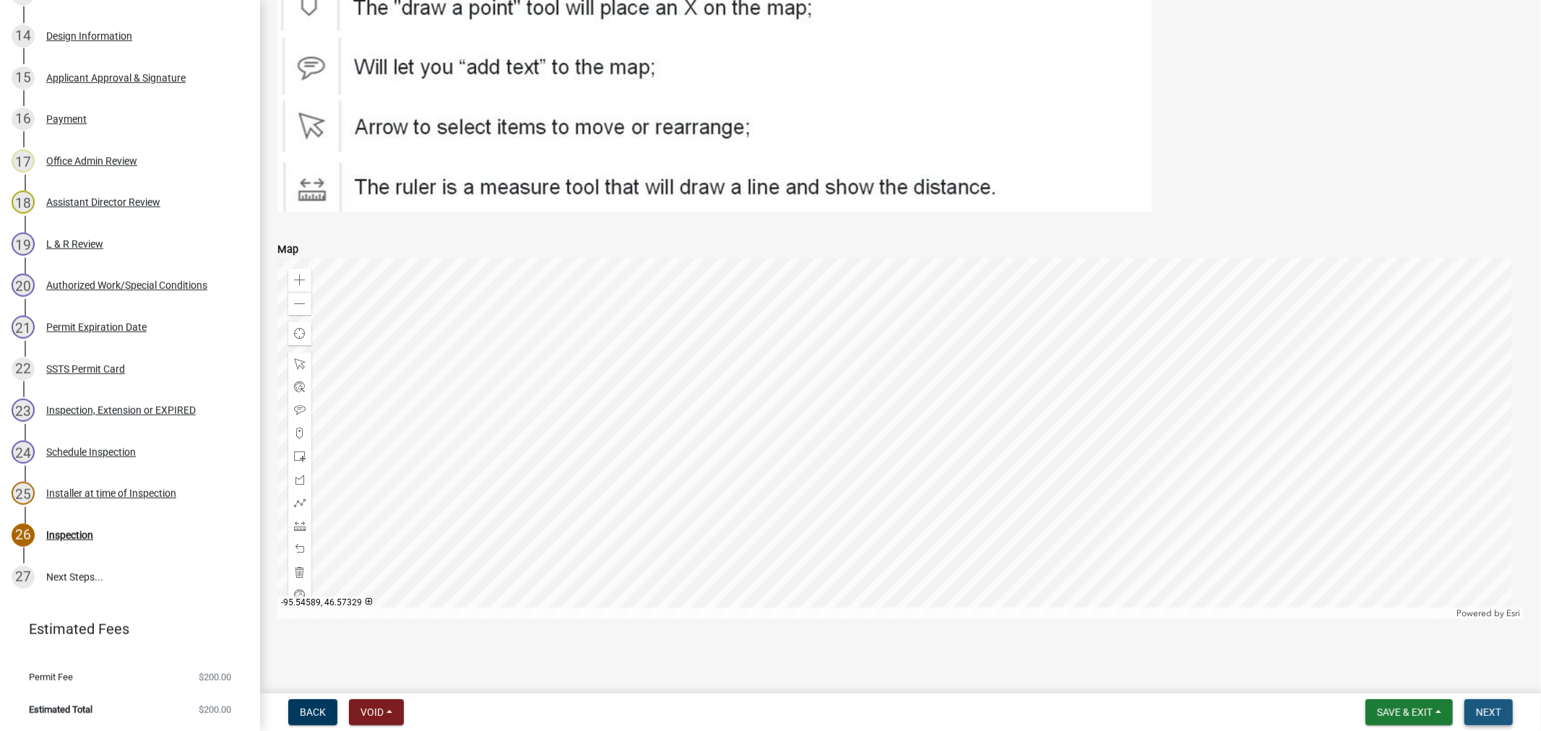
click at [1480, 717] on span "Next" at bounding box center [1488, 713] width 25 height 12
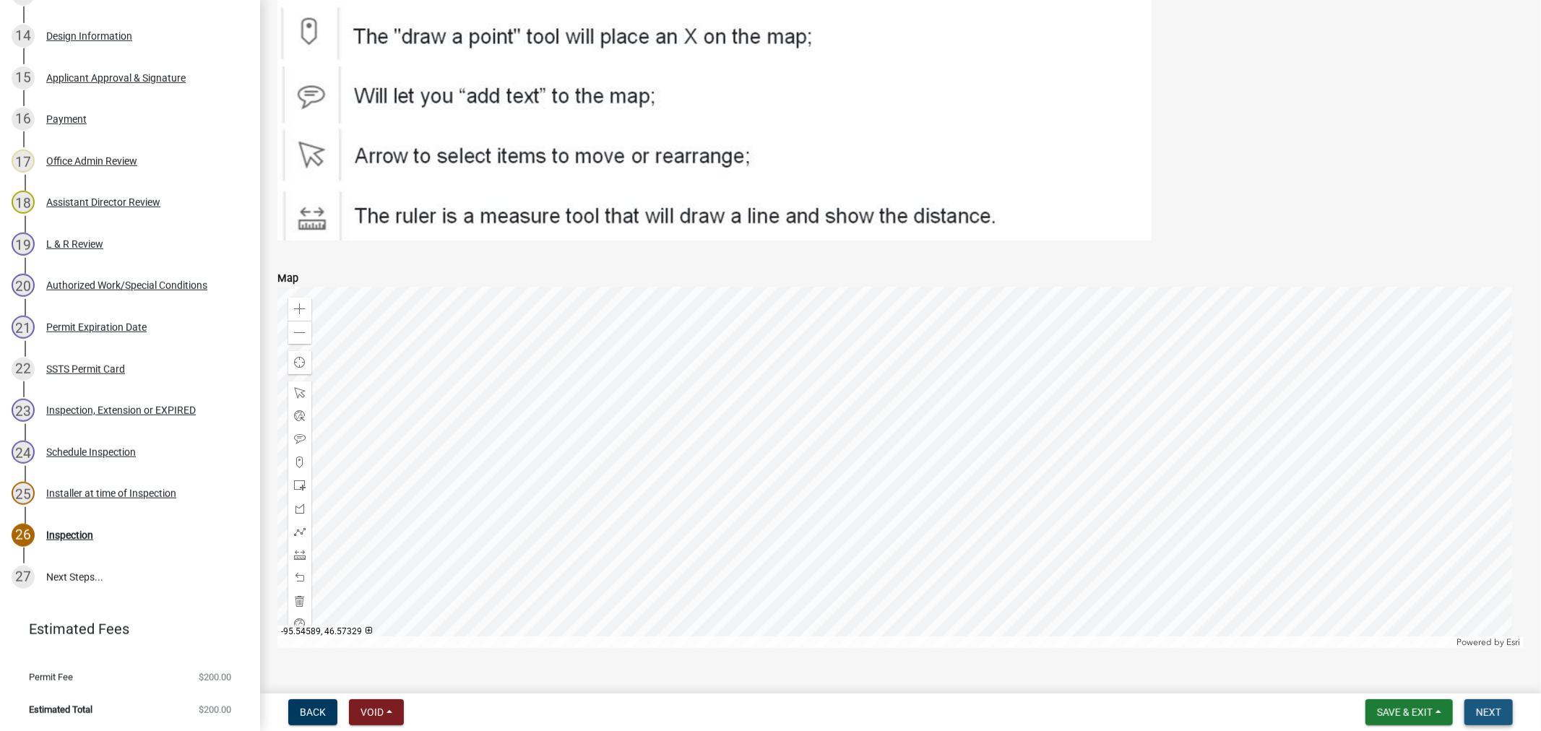
scroll to position [2394, 0]
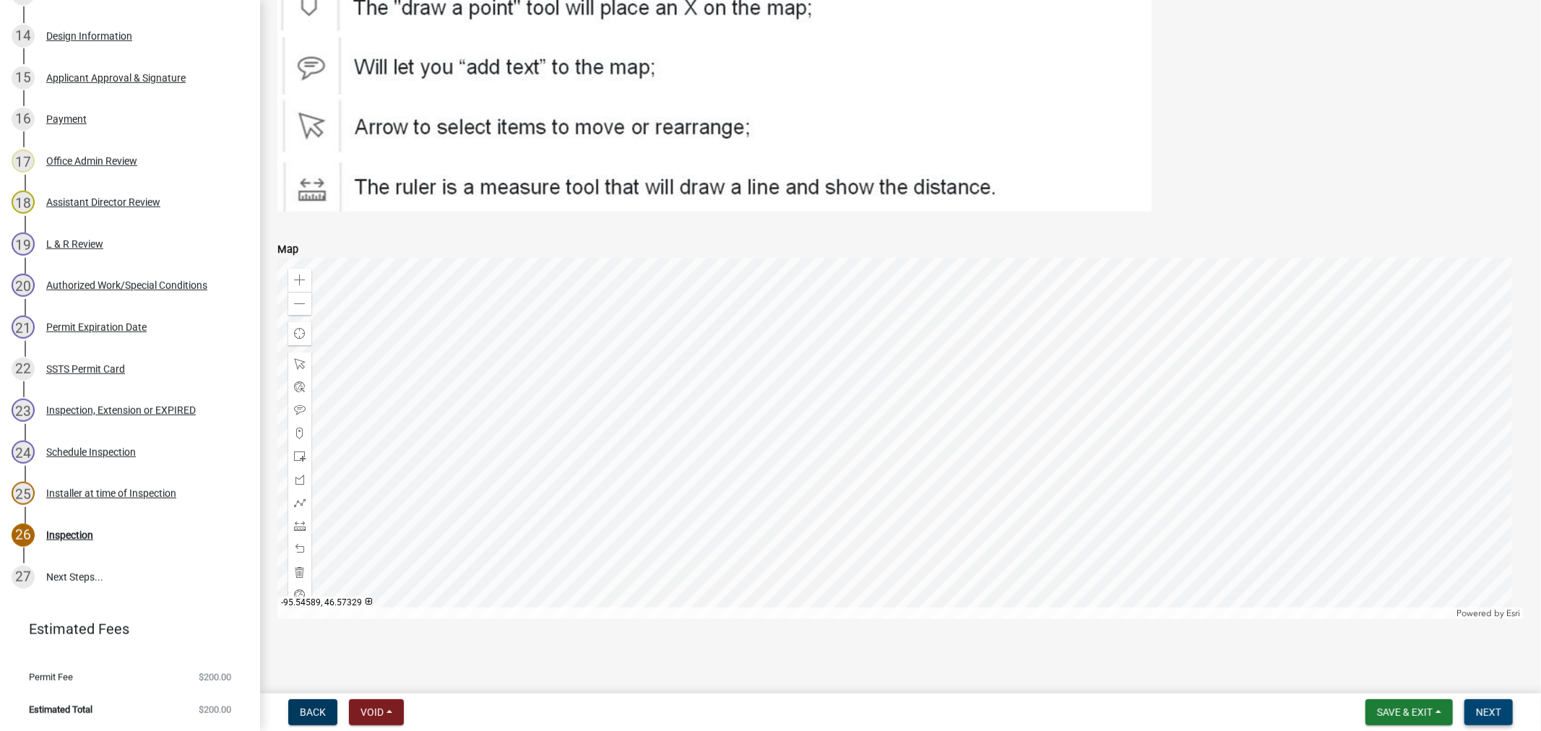
click at [1480, 717] on span "Next" at bounding box center [1488, 713] width 25 height 12
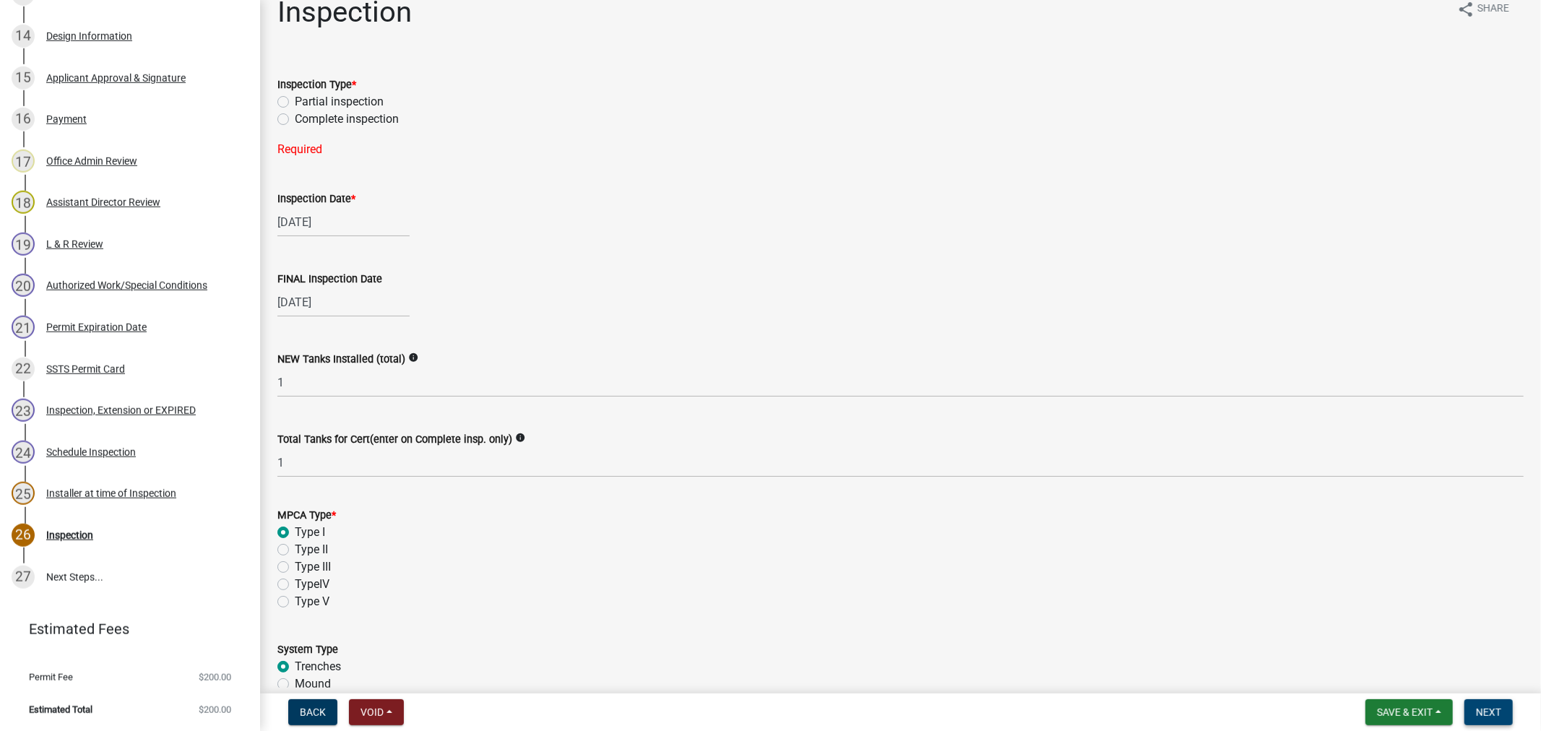
scroll to position [0, 0]
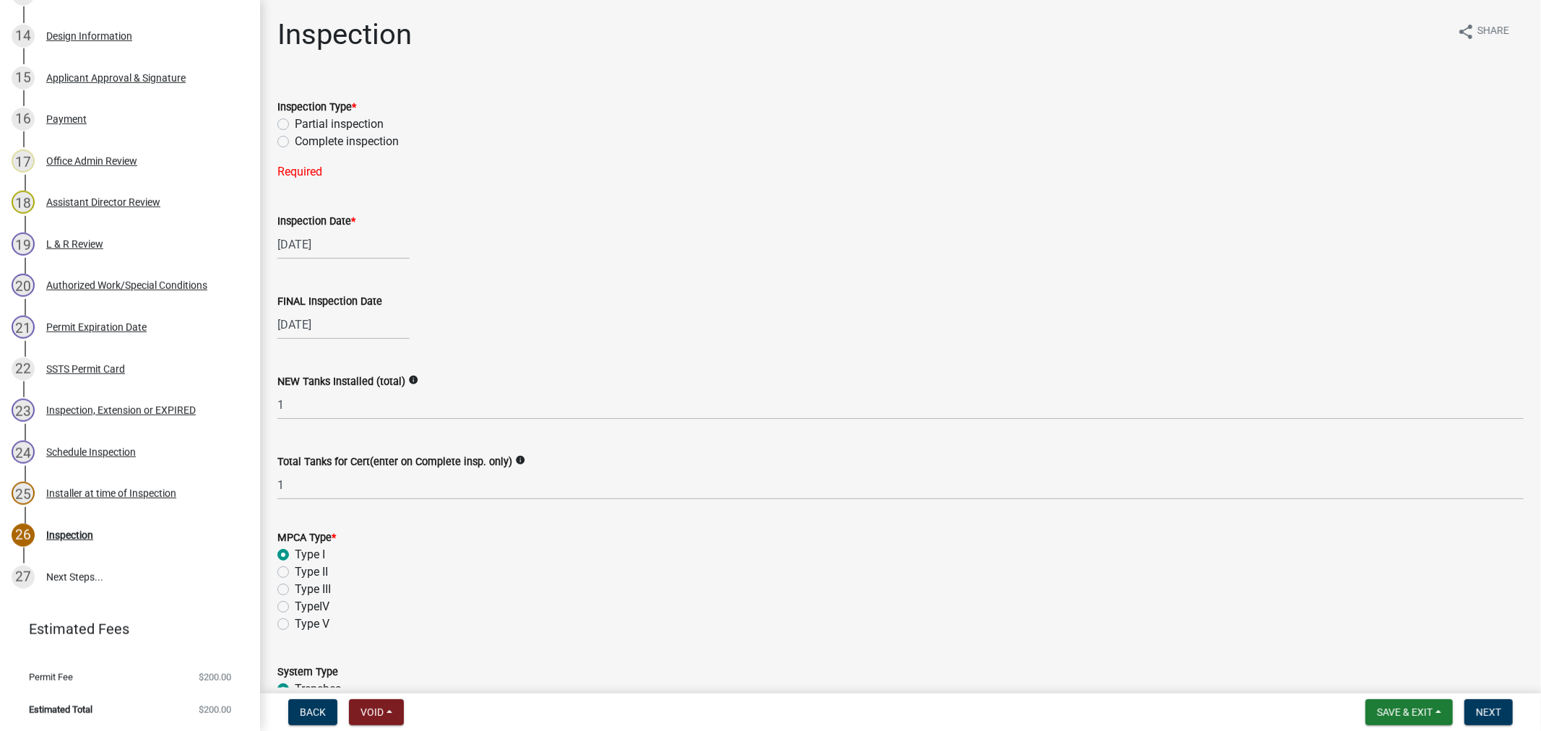
click at [295, 143] on label "Complete inspection" at bounding box center [347, 141] width 104 height 17
click at [295, 142] on input "Complete inspection" at bounding box center [299, 137] width 9 height 9
radio input "true"
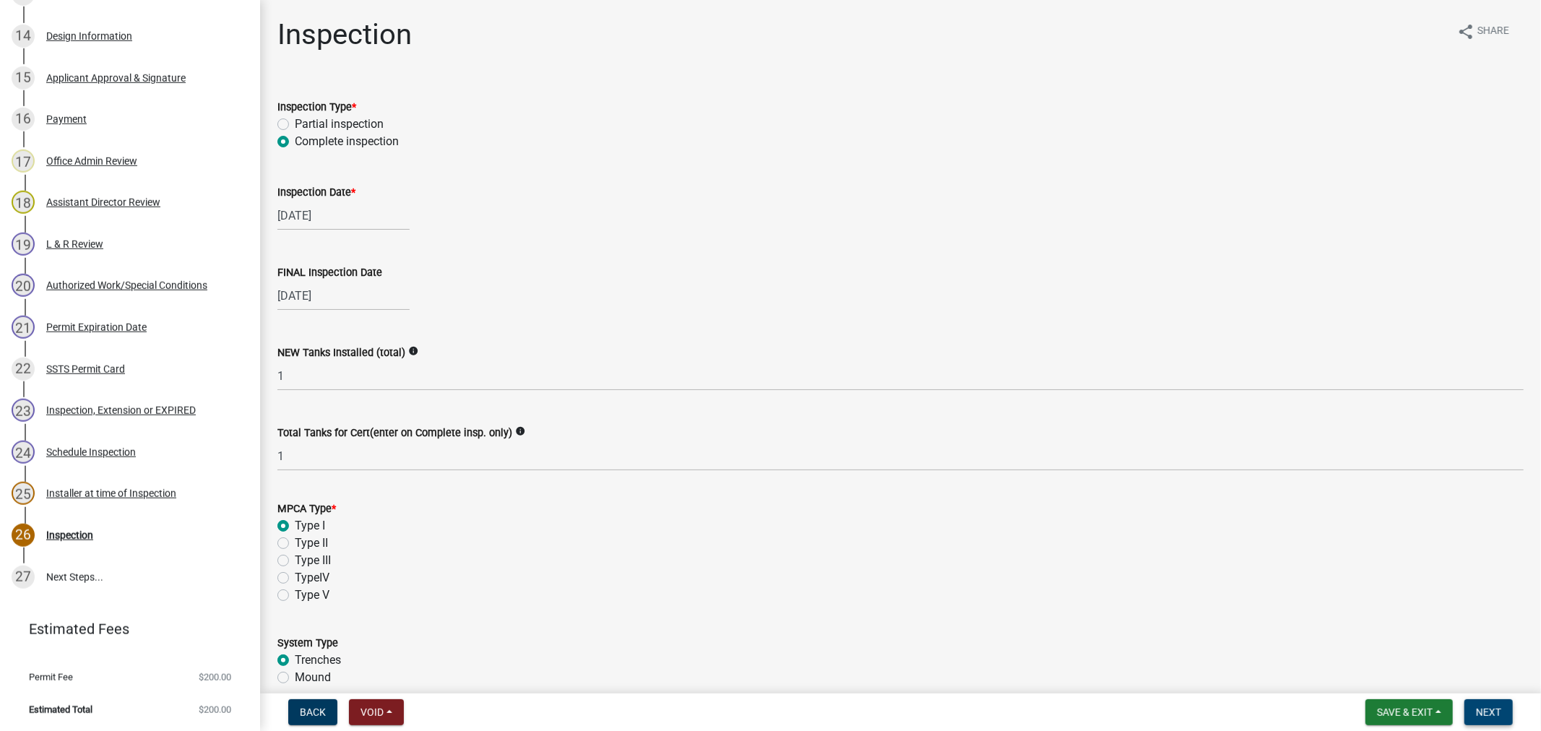
click at [1485, 711] on span "Next" at bounding box center [1488, 713] width 25 height 12
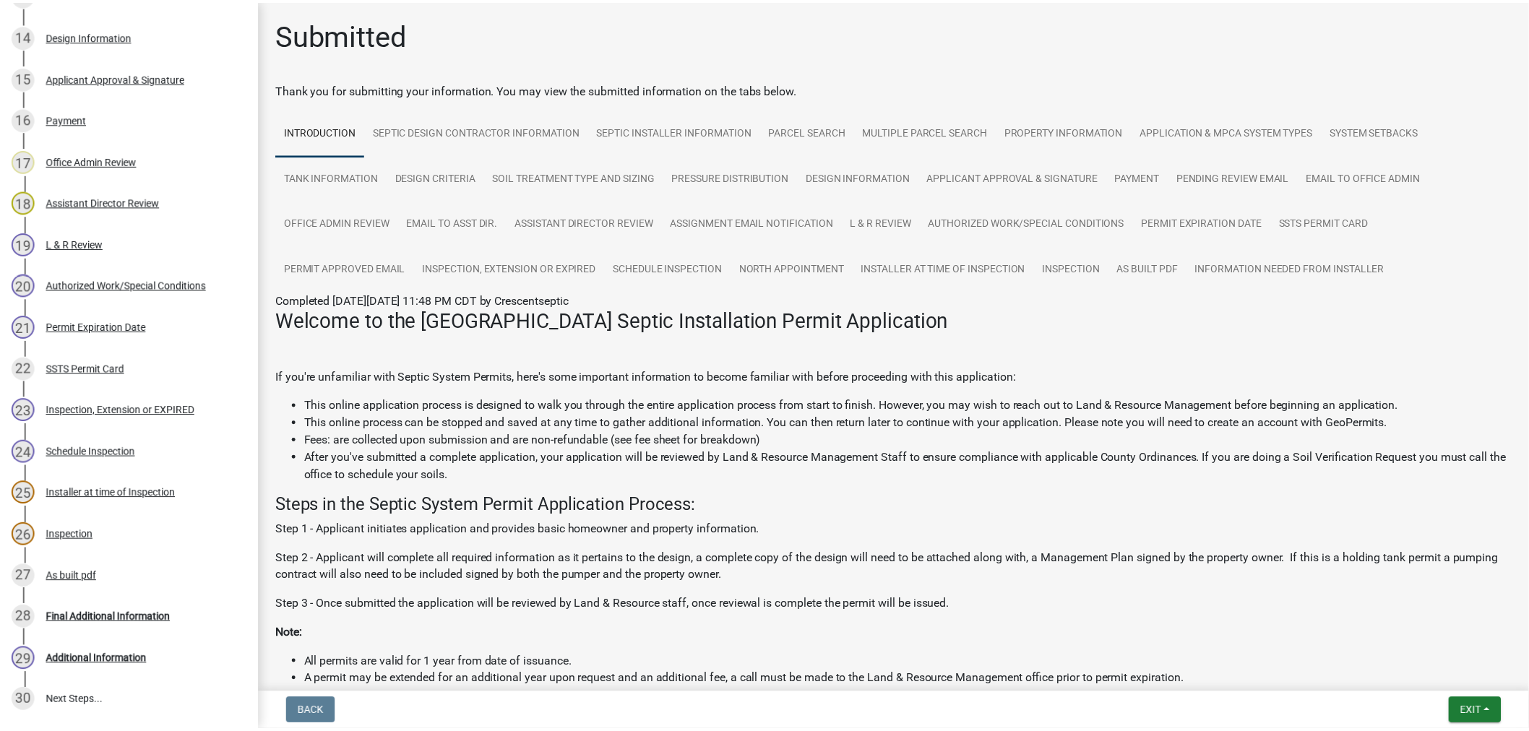
scroll to position [951, 0]
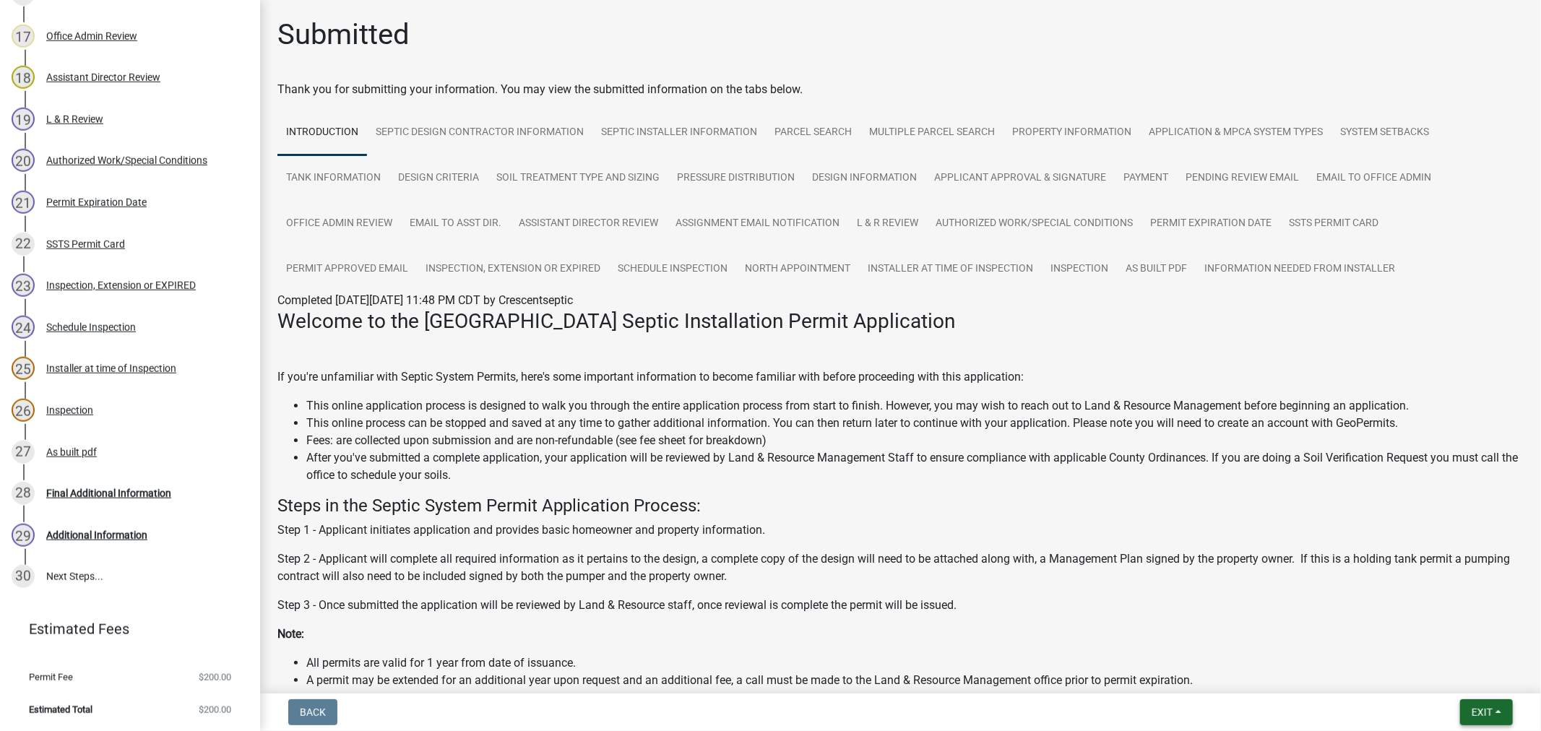
click at [1479, 710] on span "Exit" at bounding box center [1482, 713] width 21 height 12
click at [1458, 679] on button "Save & Exit" at bounding box center [1455, 674] width 116 height 35
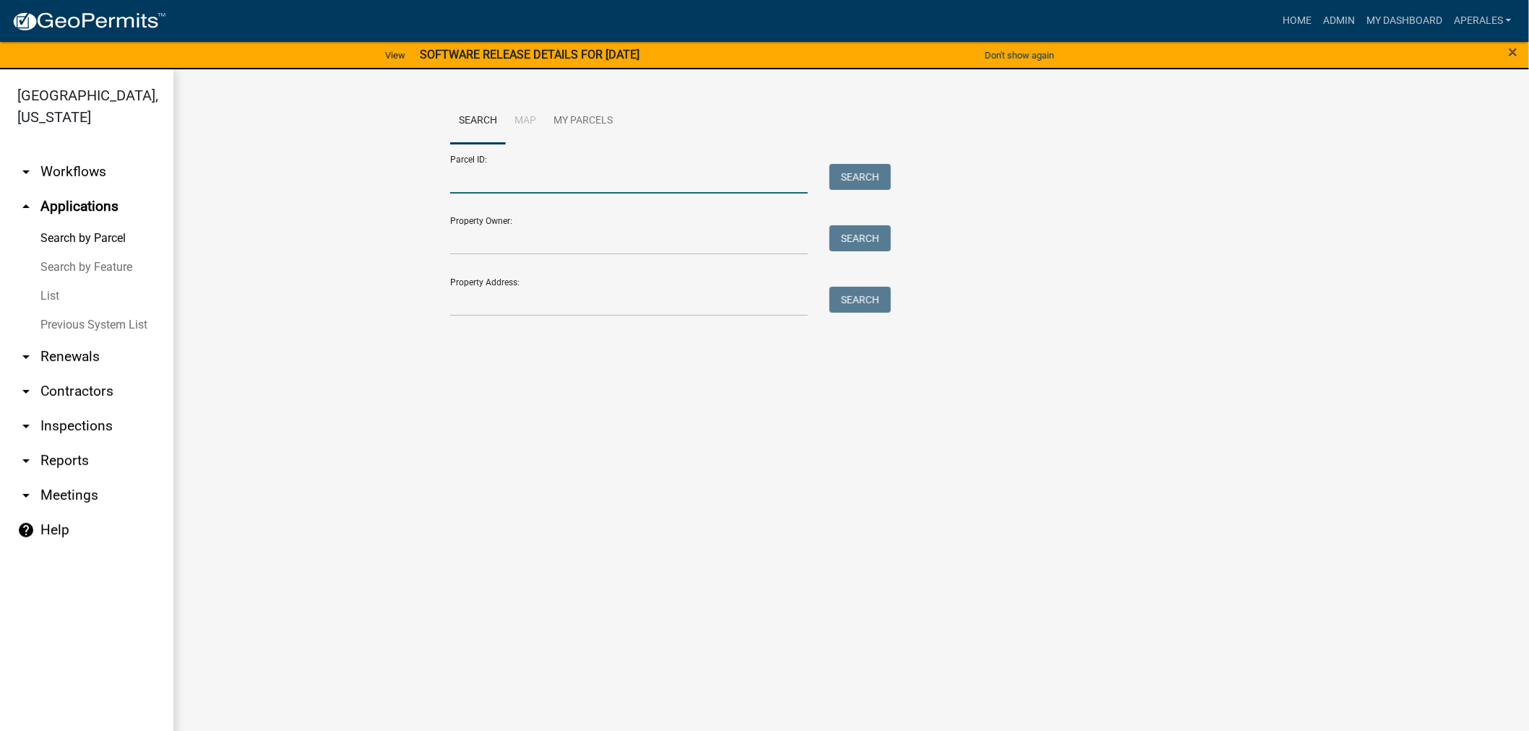
click at [643, 175] on input "Parcel ID:" at bounding box center [629, 179] width 358 height 30
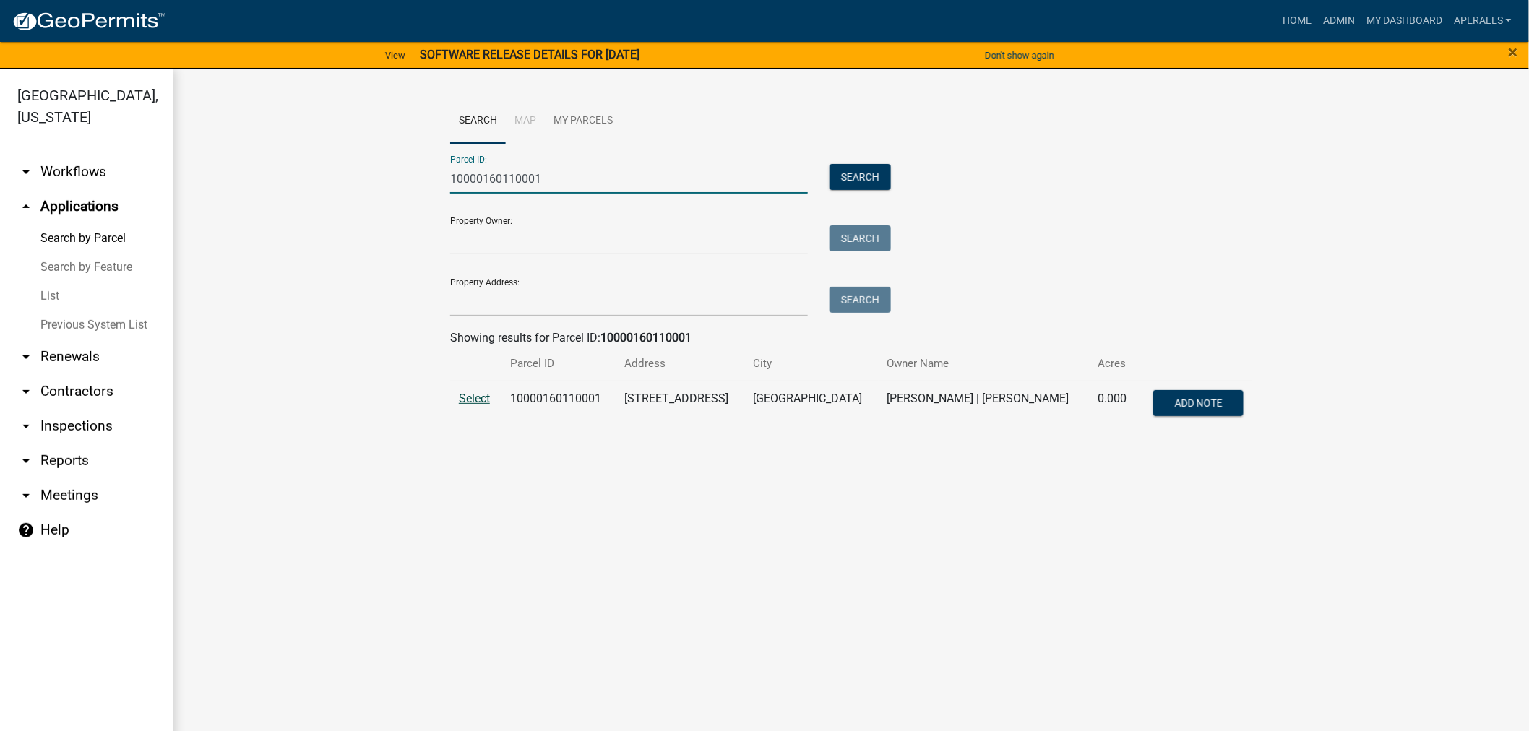
type input "10000160110001"
click at [474, 399] on span "Select" at bounding box center [474, 399] width 31 height 14
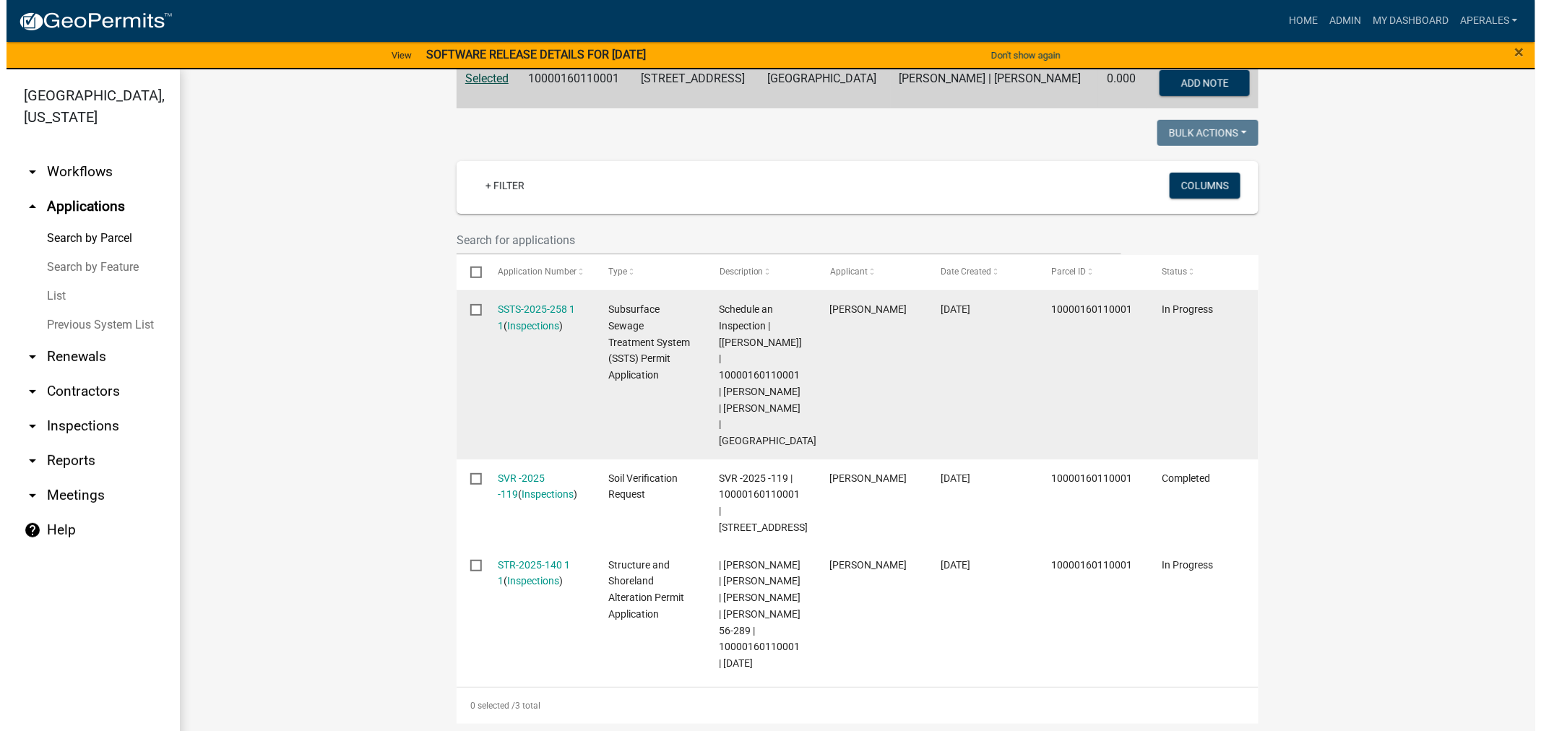
scroll to position [321, 0]
click at [526, 309] on link "SSTS-2025-258 1 1" at bounding box center [530, 317] width 77 height 28
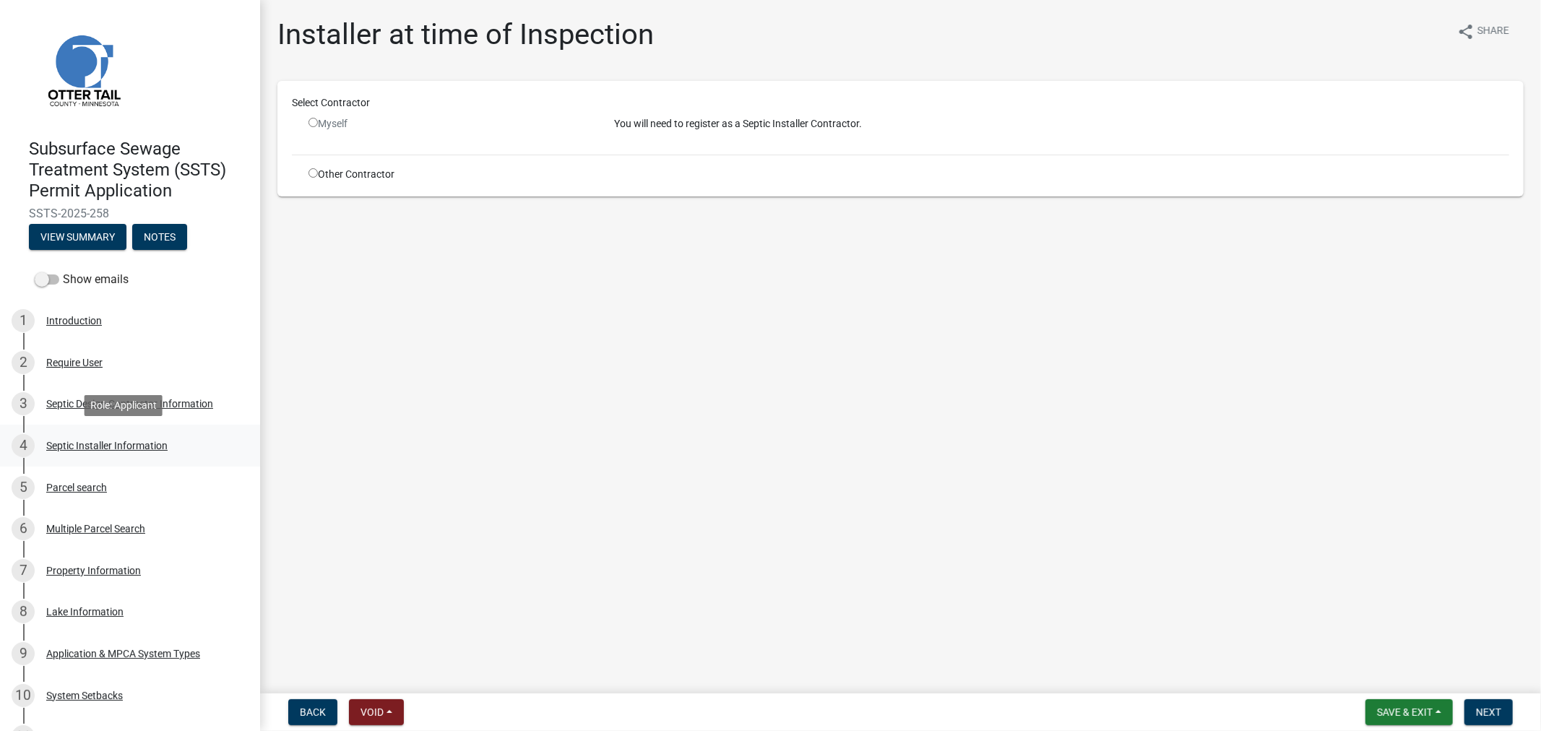
click at [81, 448] on div "Septic Installer Information" at bounding box center [106, 446] width 121 height 10
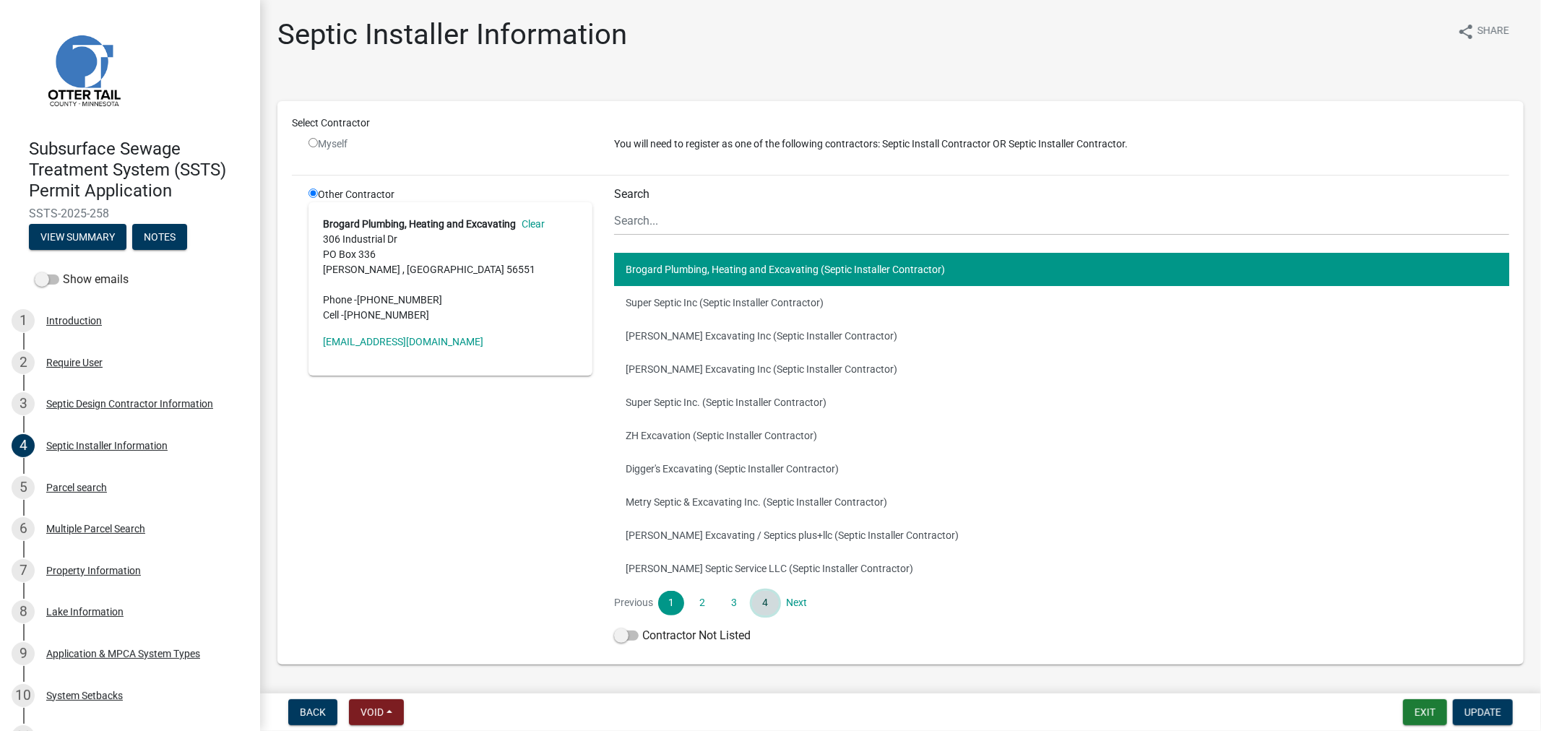
click at [759, 601] on link "4" at bounding box center [765, 603] width 26 height 25
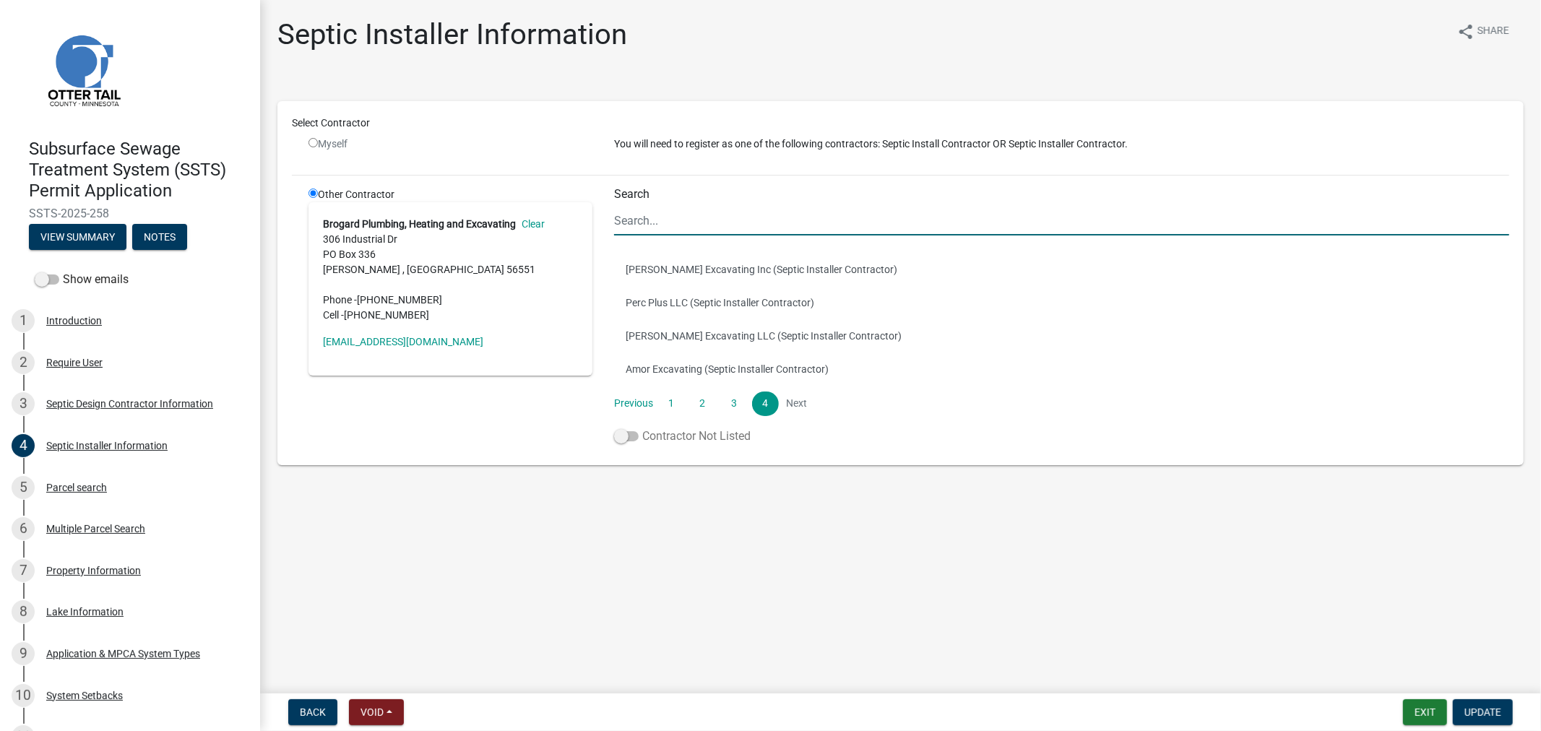
click at [620, 438] on span at bounding box center [626, 436] width 25 height 10
click at [642, 428] on input "Contractor Not Listed" at bounding box center [642, 428] width 0 height 0
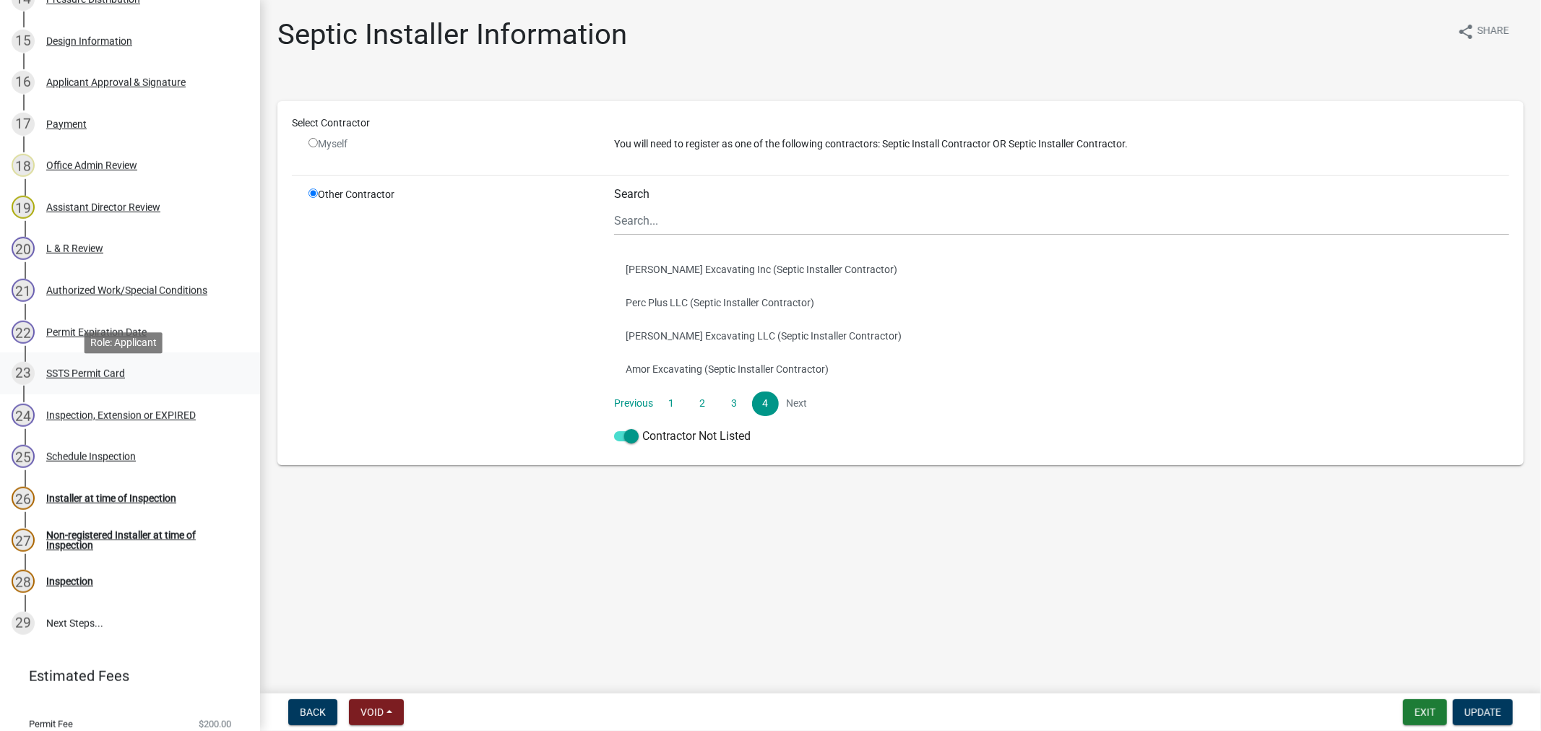
scroll to position [883, 0]
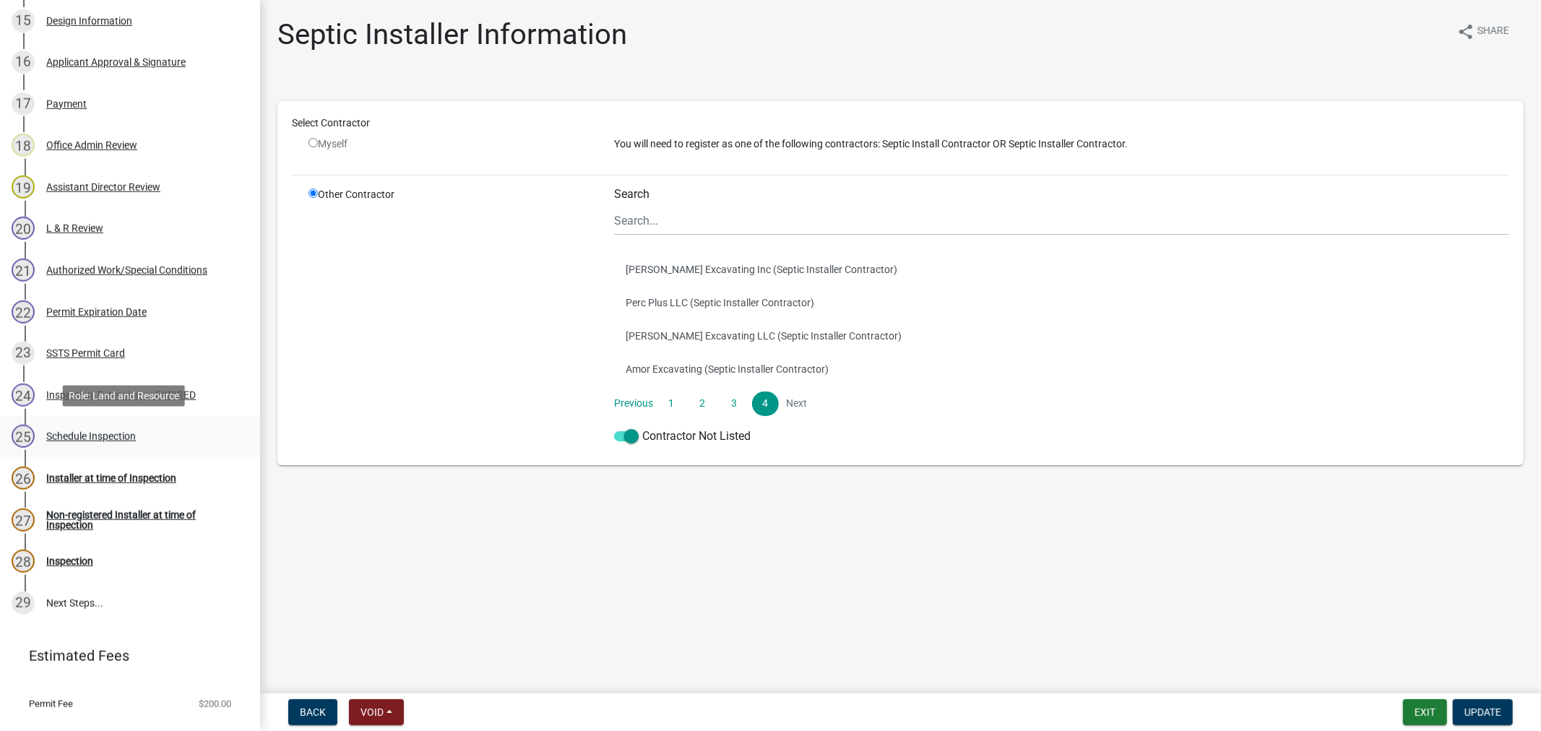
click at [96, 432] on div "Schedule Inspection" at bounding box center [91, 436] width 90 height 10
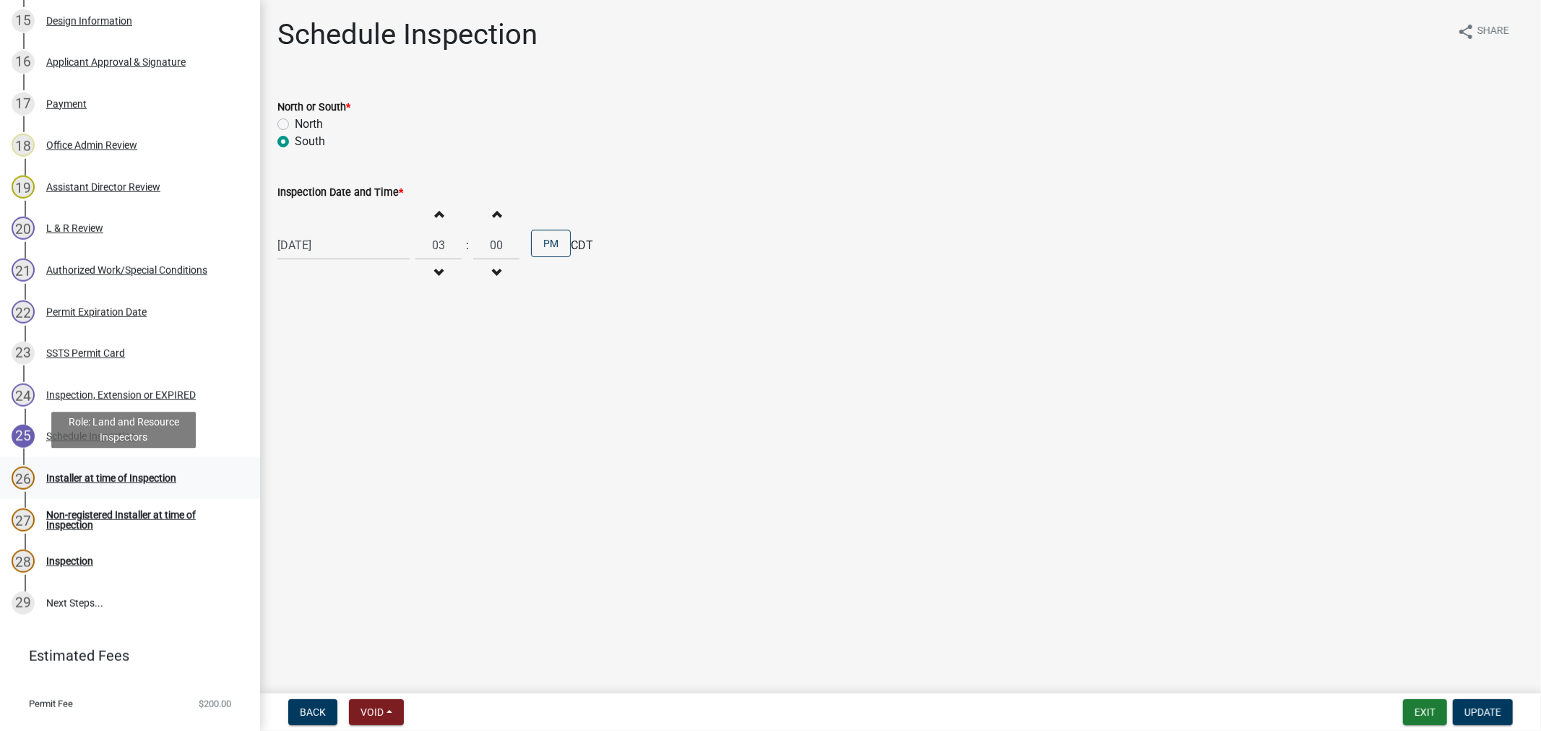
click at [87, 474] on div "Installer at time of Inspection" at bounding box center [111, 478] width 130 height 10
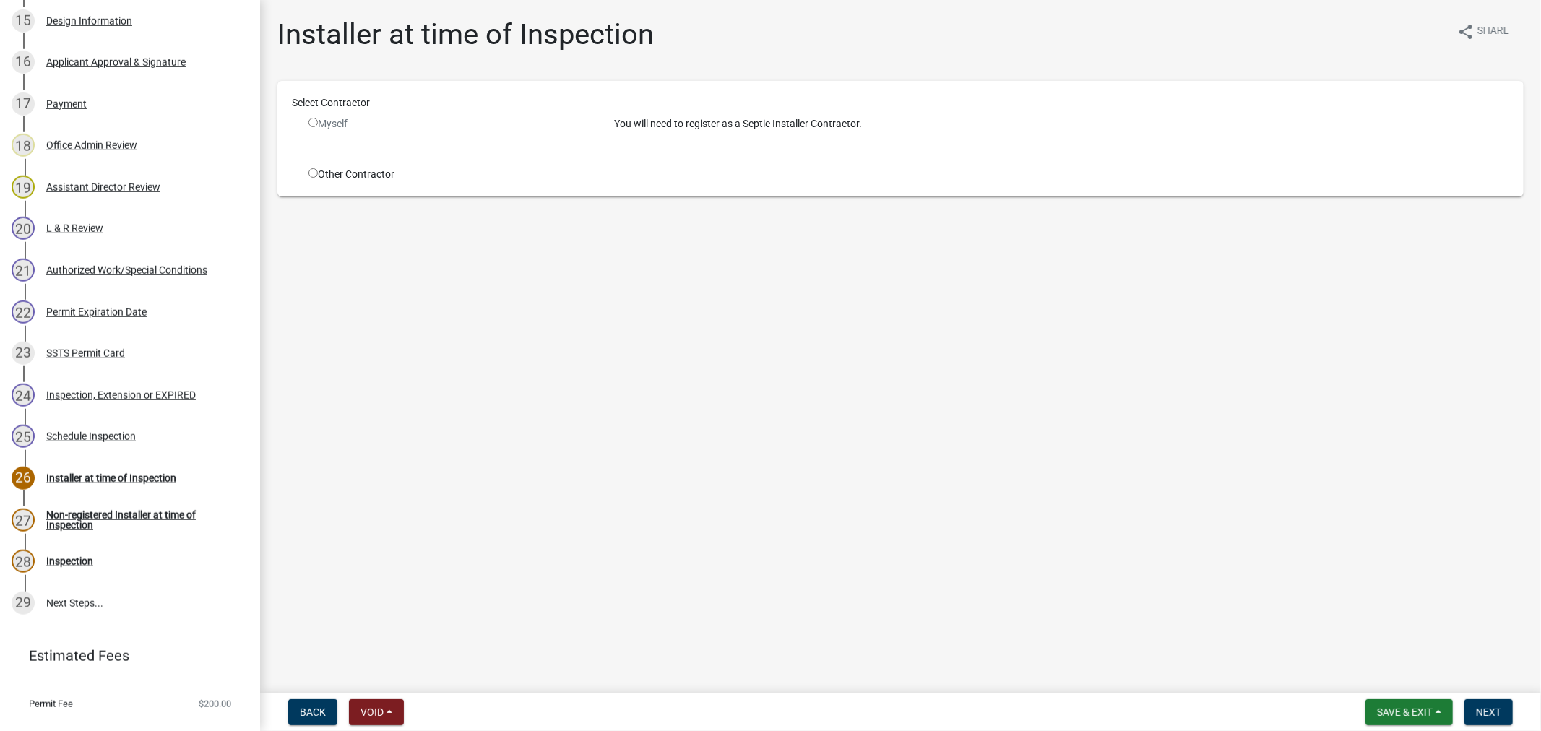
click at [316, 177] on div "Other Contractor" at bounding box center [451, 174] width 306 height 15
click at [314, 173] on input "radio" at bounding box center [312, 172] width 9 height 9
radio input "true"
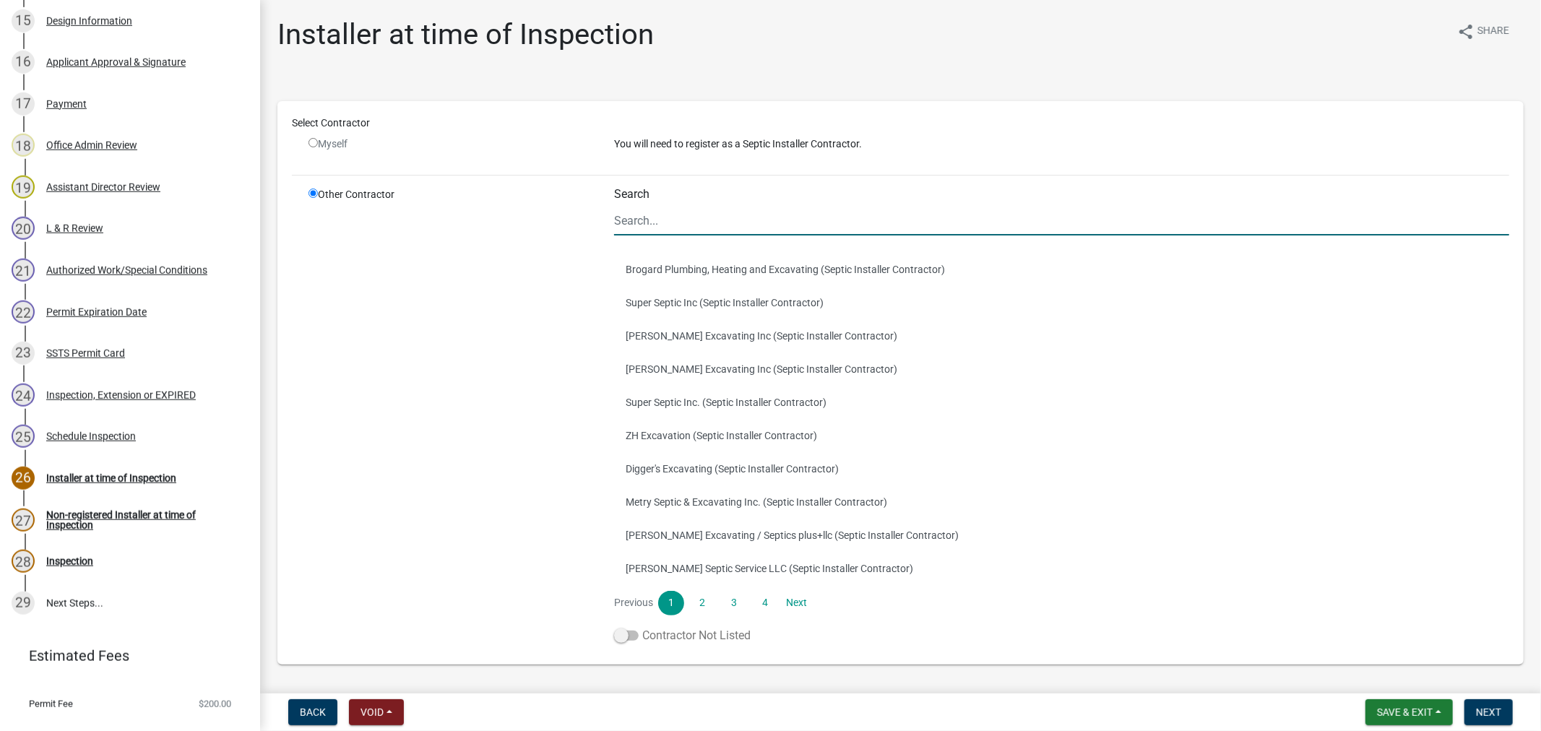
click at [637, 637] on label "Contractor Not Listed" at bounding box center [682, 635] width 137 height 17
click at [642, 627] on input "Contractor Not Listed" at bounding box center [642, 627] width 0 height 0
click at [1472, 714] on button "Next" at bounding box center [1488, 712] width 48 height 26
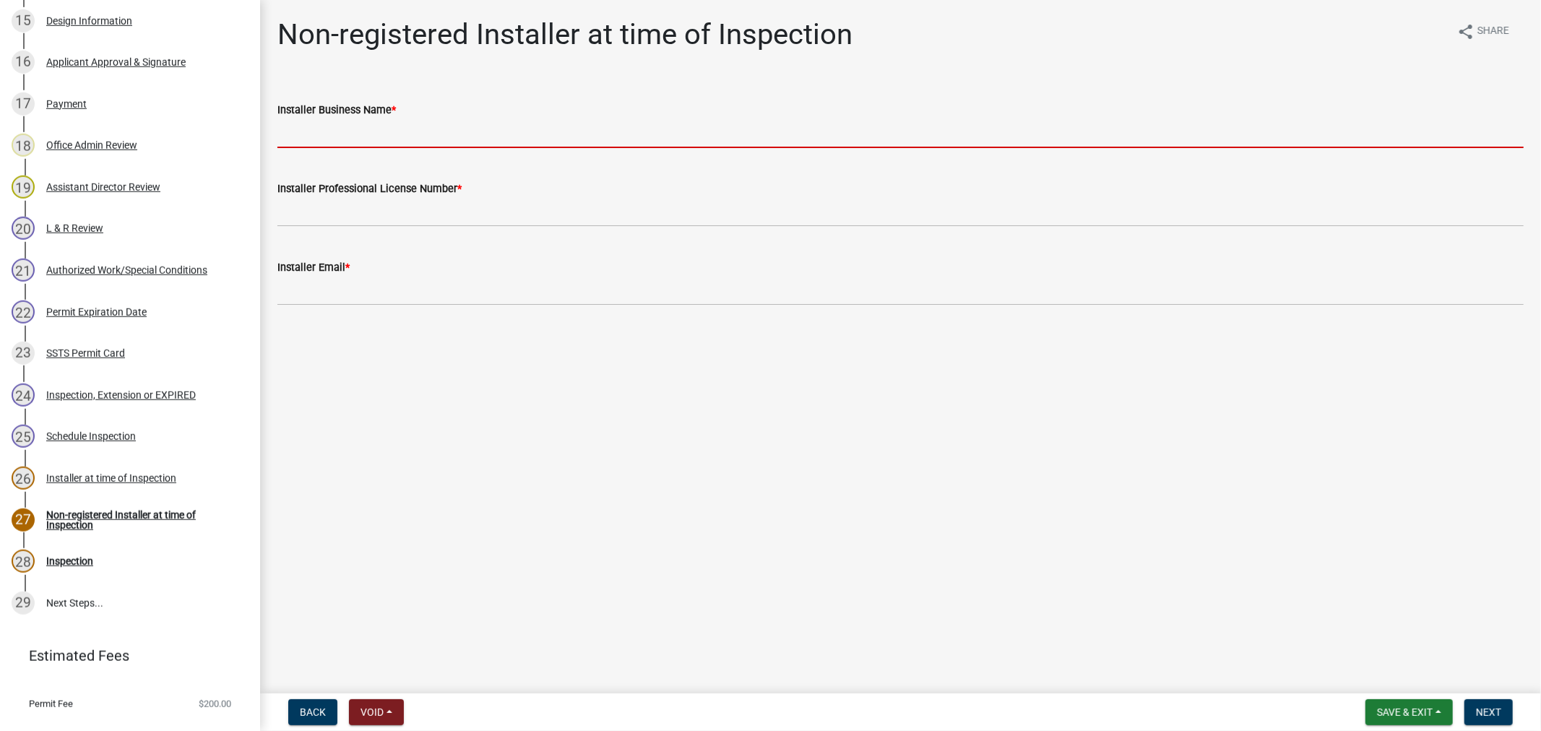
click at [386, 137] on input "Installer Business Name *" at bounding box center [900, 133] width 1246 height 30
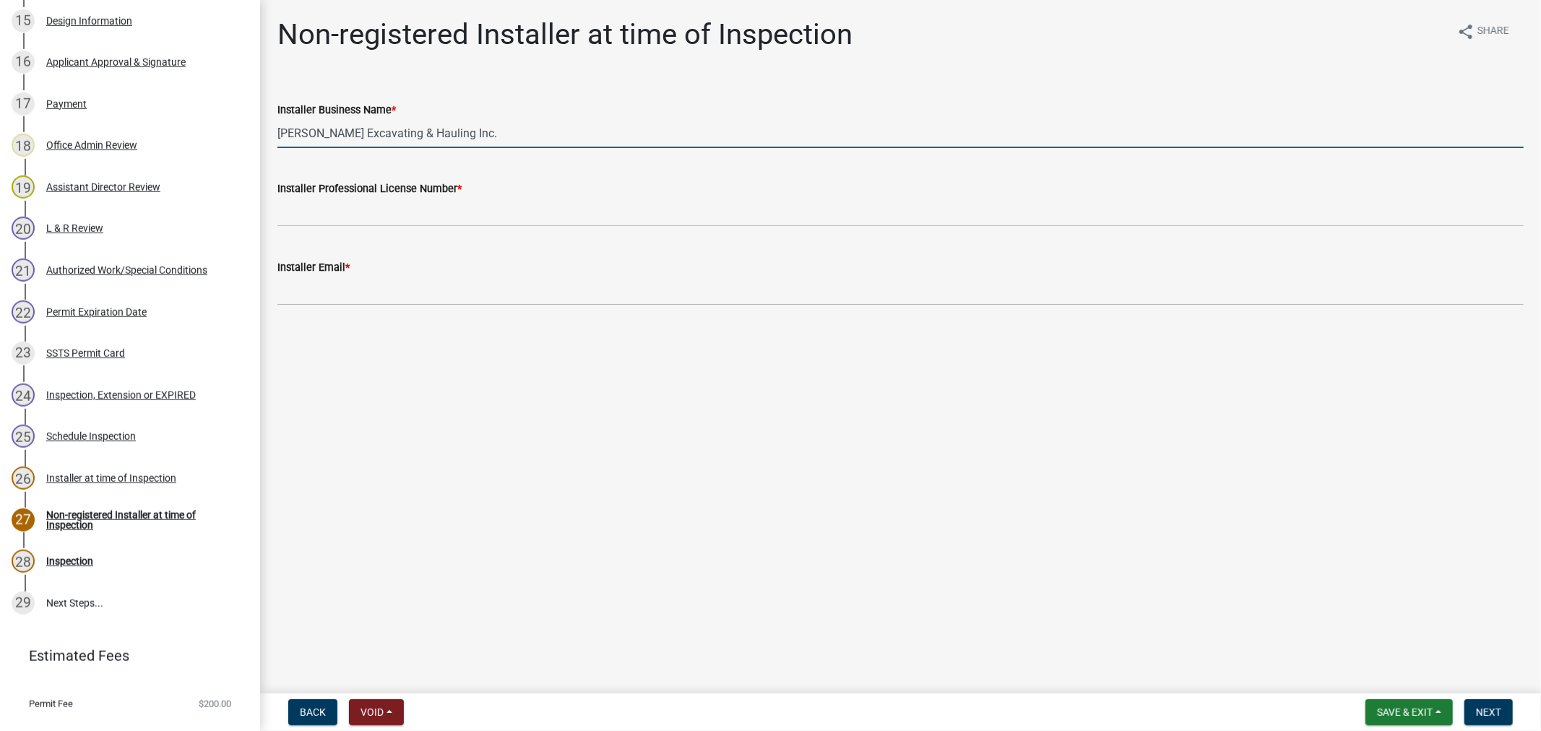
type input "[PERSON_NAME] Excavating & Hauling Inc."
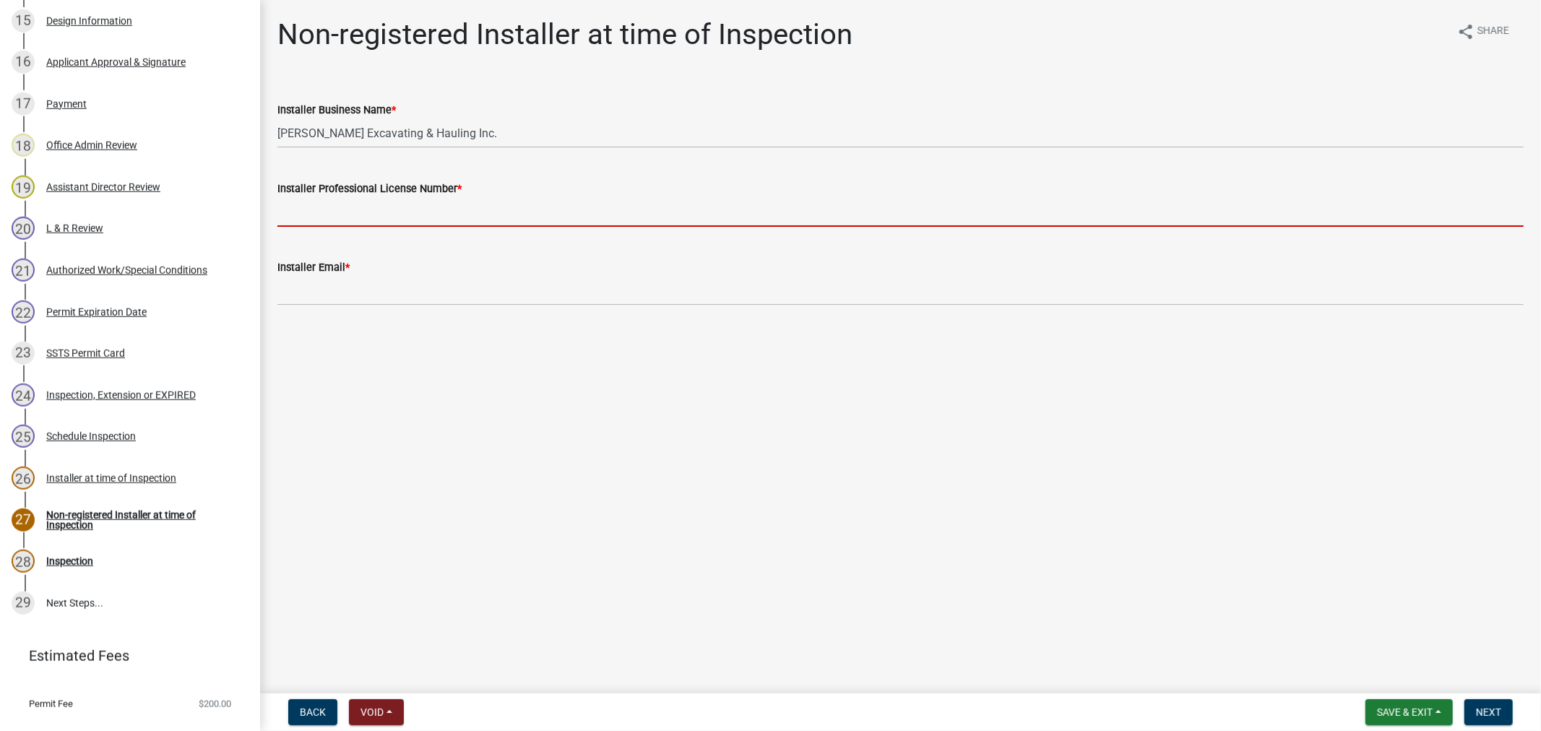
click at [358, 220] on input "Installer Professional License Number *" at bounding box center [900, 212] width 1246 height 30
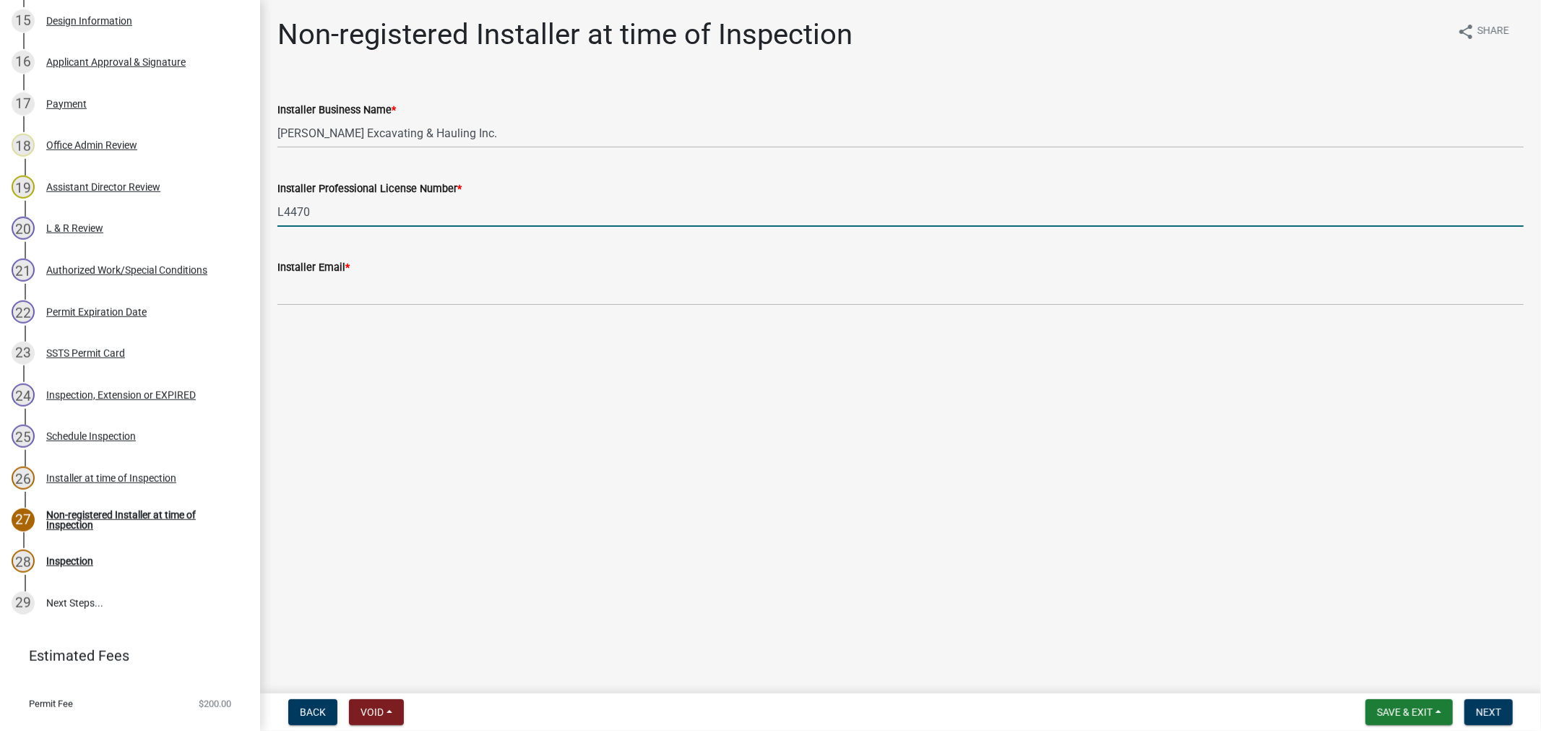
type input "L4470"
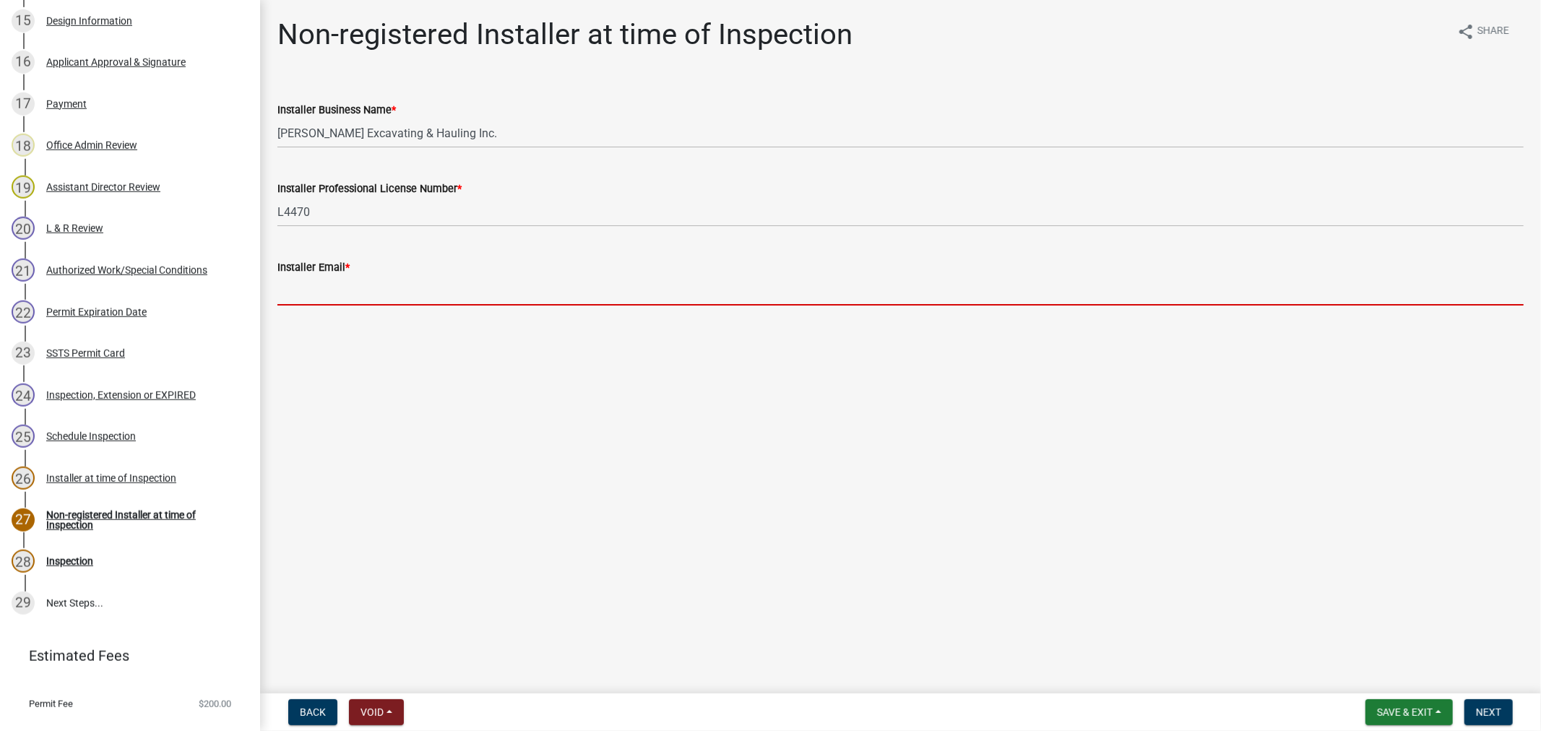
click at [312, 297] on input "Installer Email *" at bounding box center [900, 291] width 1246 height 30
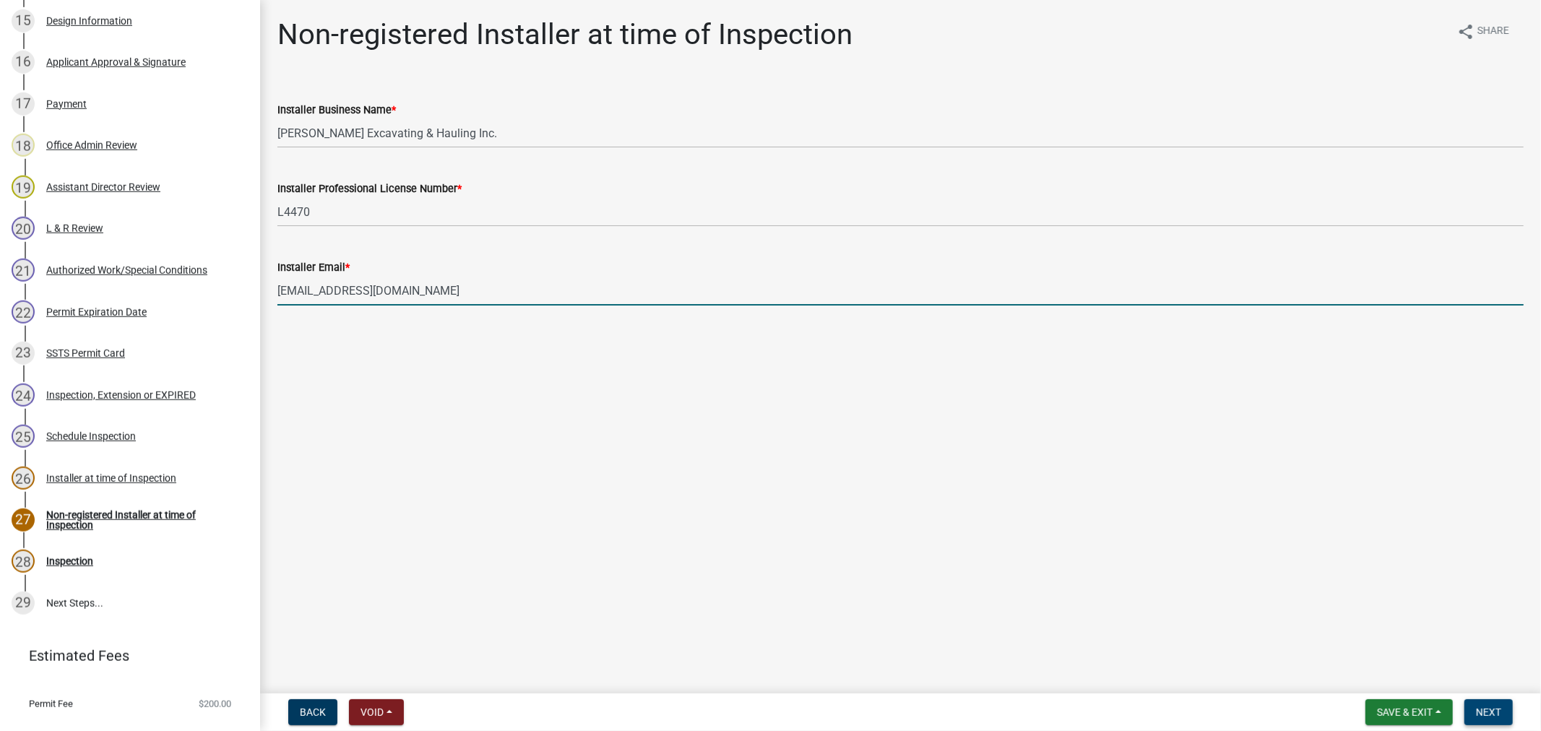
type input "[EMAIL_ADDRESS][DOMAIN_NAME]"
click at [1483, 713] on span "Next" at bounding box center [1488, 713] width 25 height 12
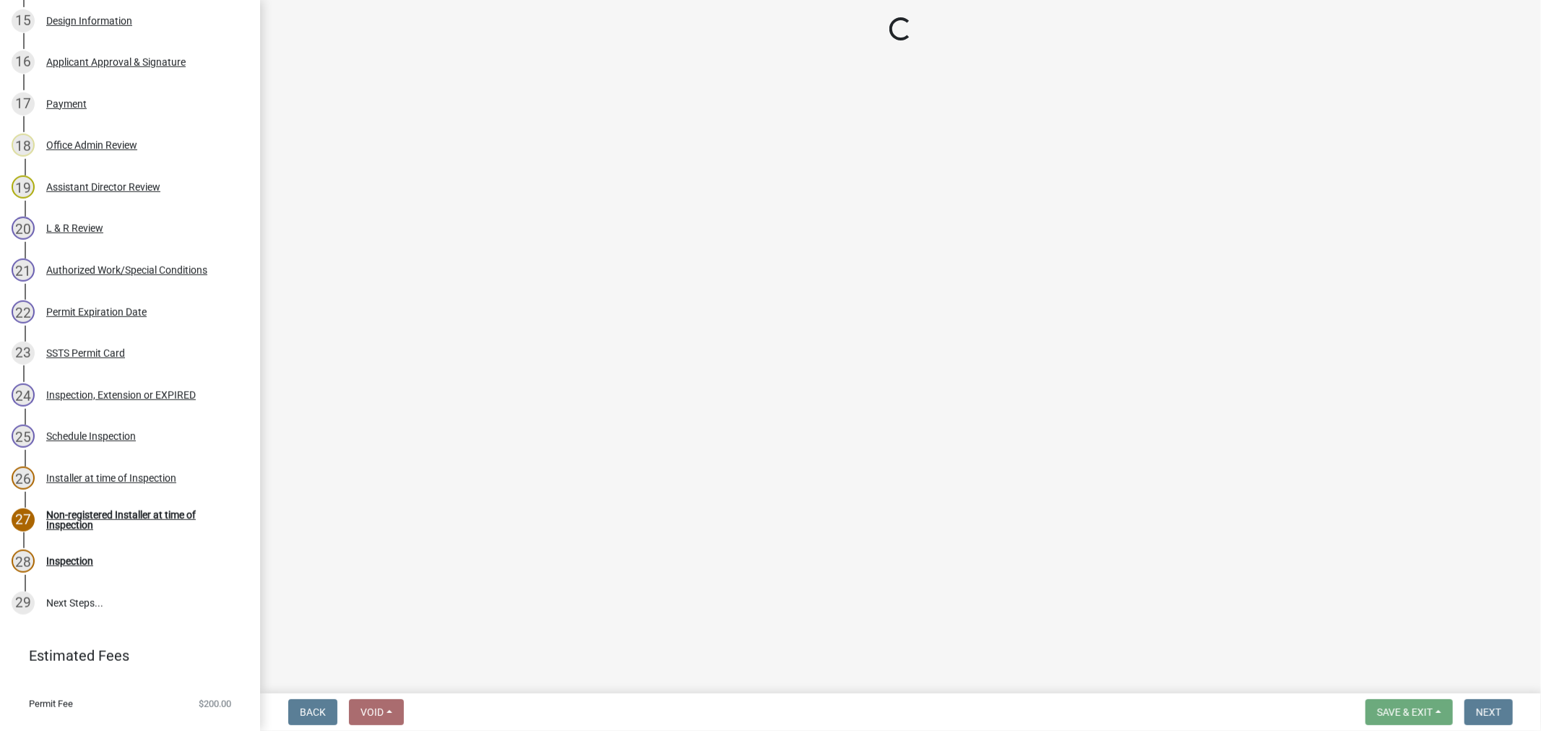
select select "710d5f49-2663-4e73-9718-d0c4e189f5ed"
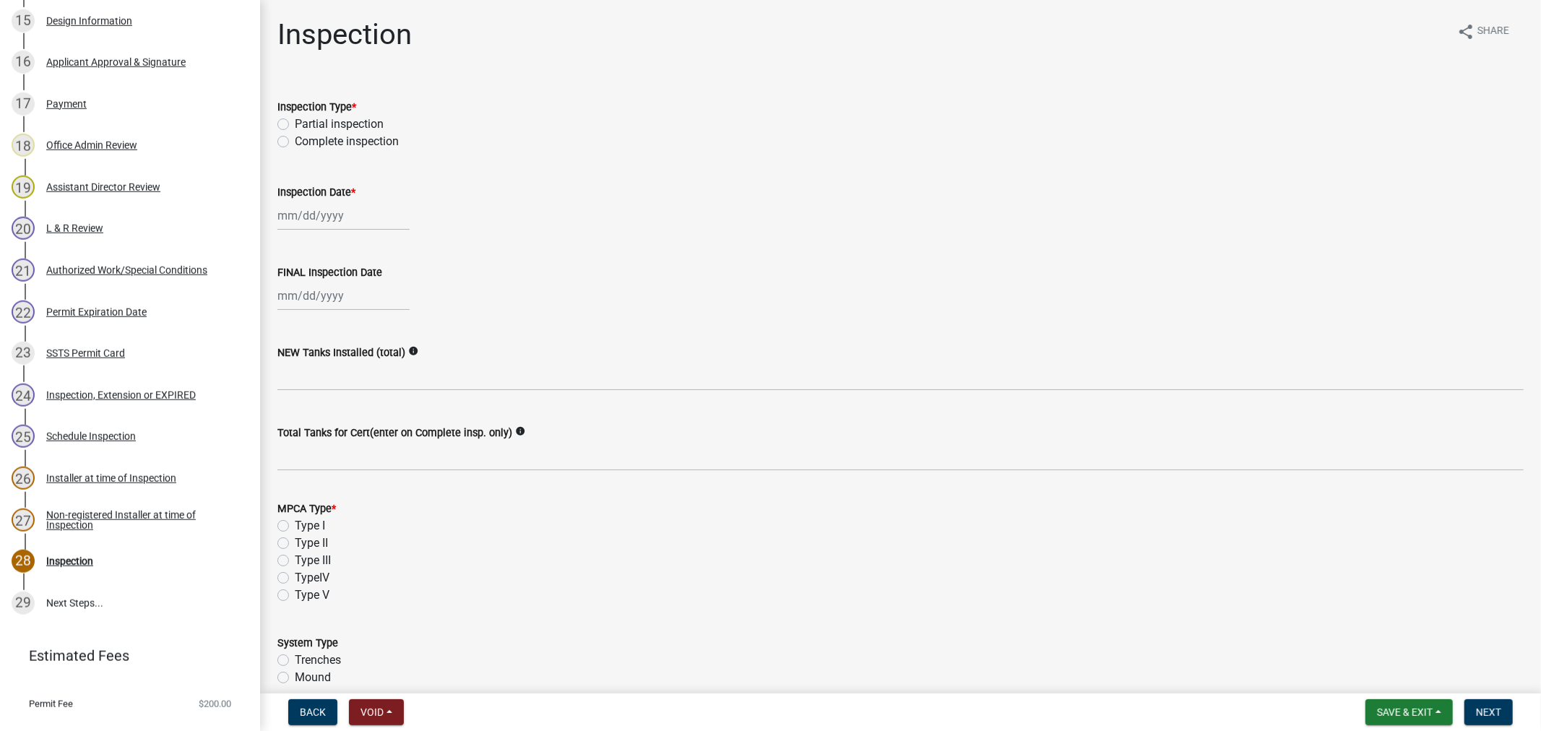
click at [285, 117] on div "Partial inspection" at bounding box center [900, 124] width 1246 height 17
click at [295, 120] on label "Partial inspection" at bounding box center [339, 124] width 89 height 17
click at [295, 120] on input "Partial inspection" at bounding box center [299, 120] width 9 height 9
radio input "true"
click at [295, 126] on label "Partial inspection" at bounding box center [339, 124] width 89 height 17
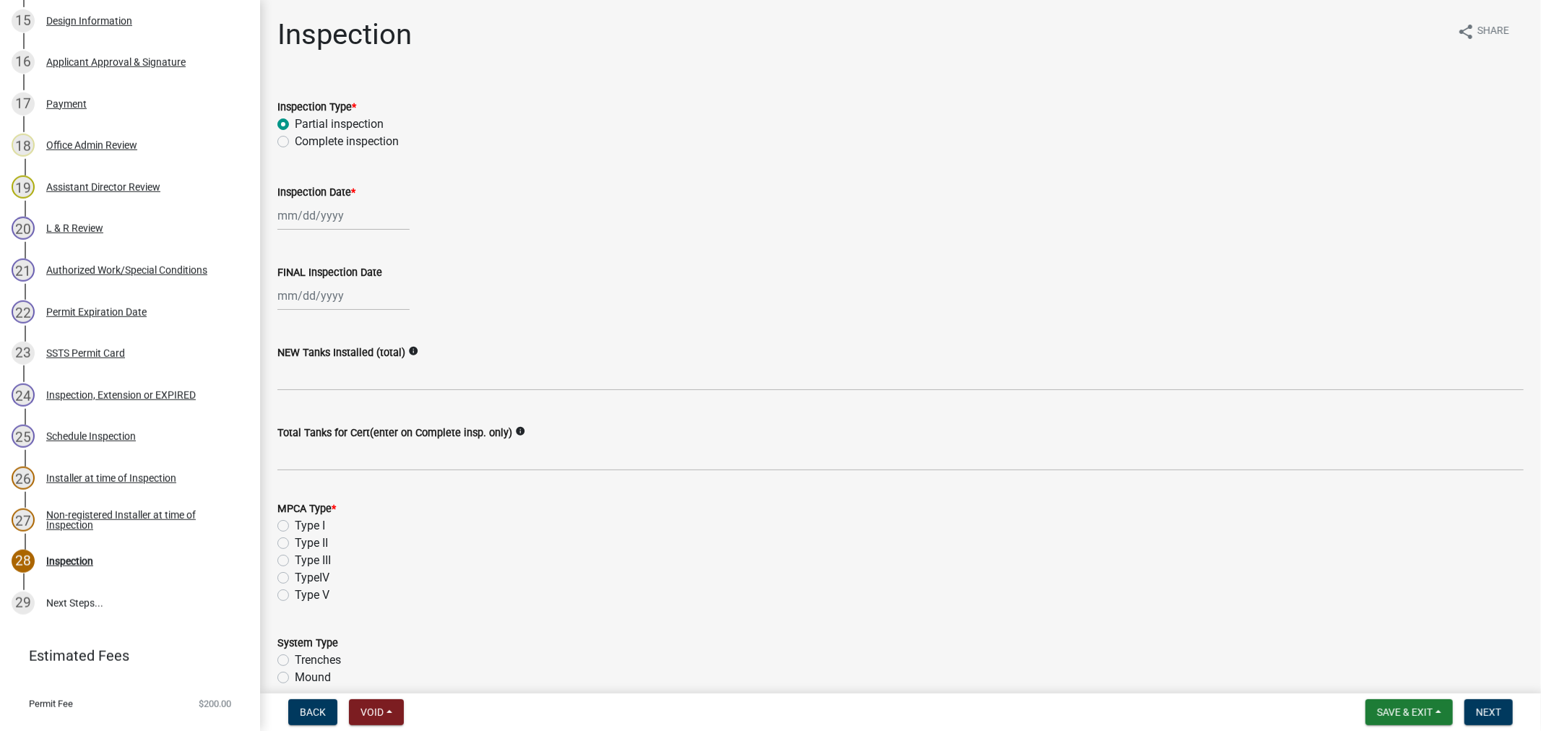
click at [295, 125] on input "Partial inspection" at bounding box center [299, 120] width 9 height 9
click at [306, 217] on div at bounding box center [343, 216] width 132 height 30
select select "9"
select select "2025"
click at [369, 343] on div "18" at bounding box center [361, 338] width 23 height 23
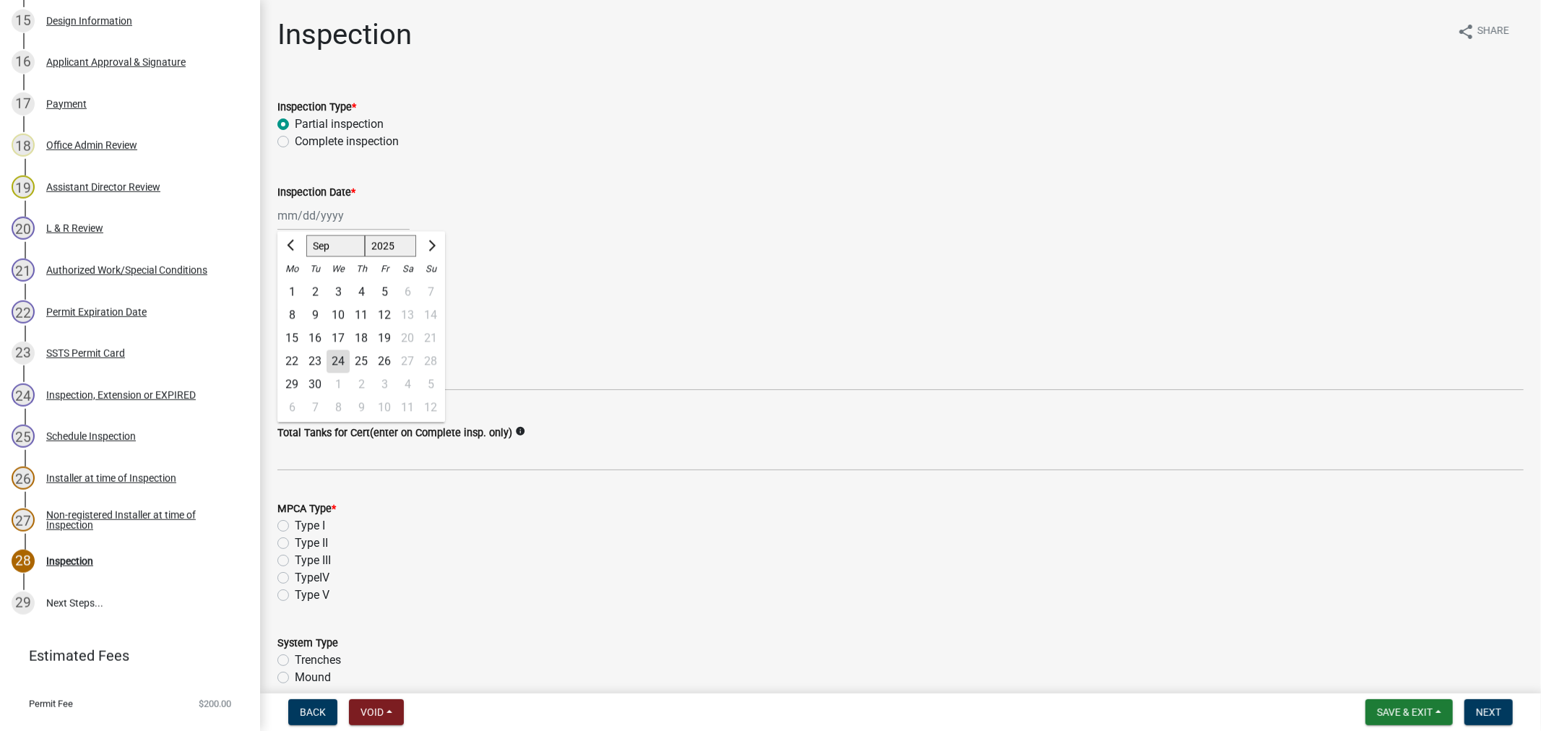
type input "[DATE]"
click at [314, 297] on div at bounding box center [343, 296] width 132 height 30
select select "9"
select select "2025"
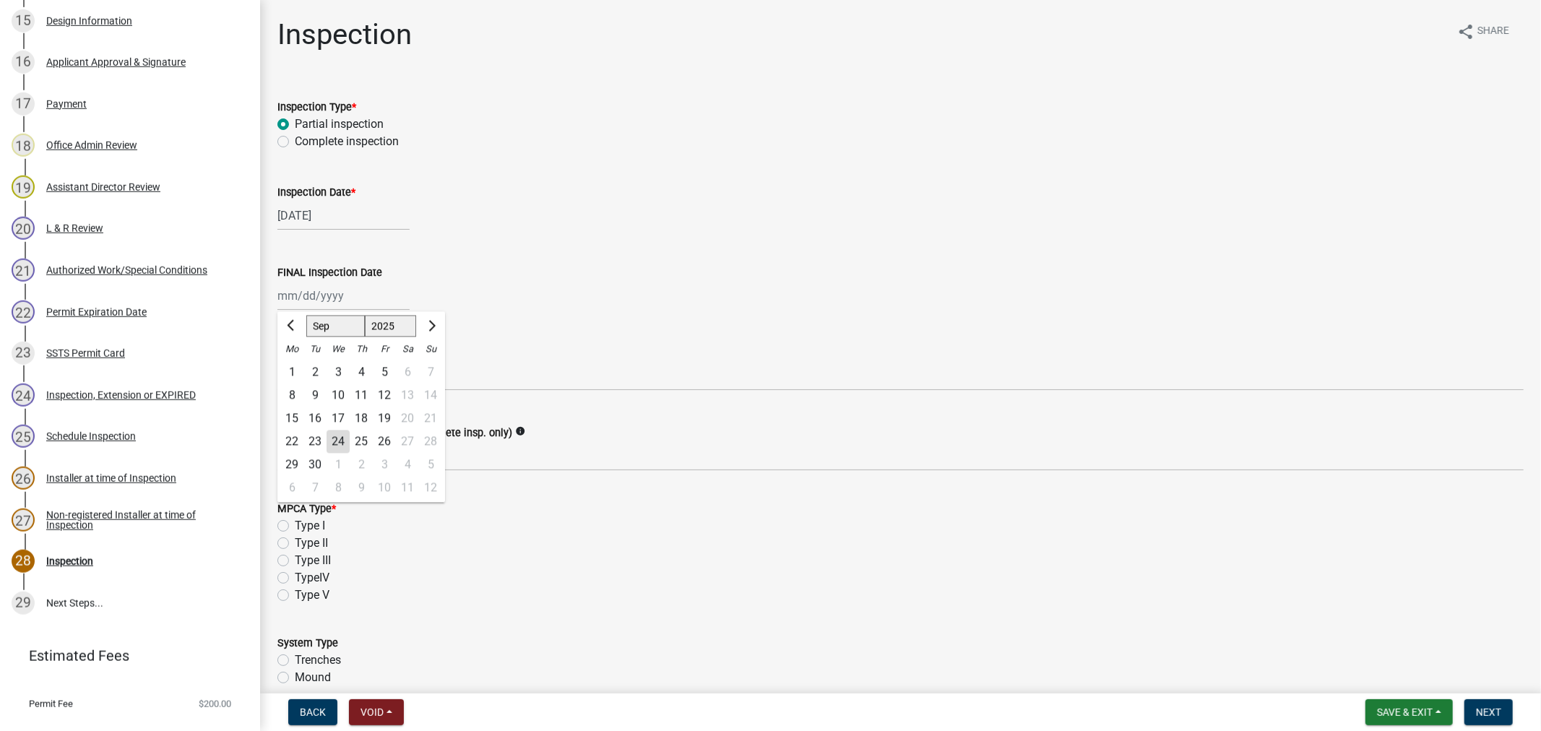
click at [441, 266] on div "FINAL Inspection Date" at bounding box center [900, 272] width 1246 height 17
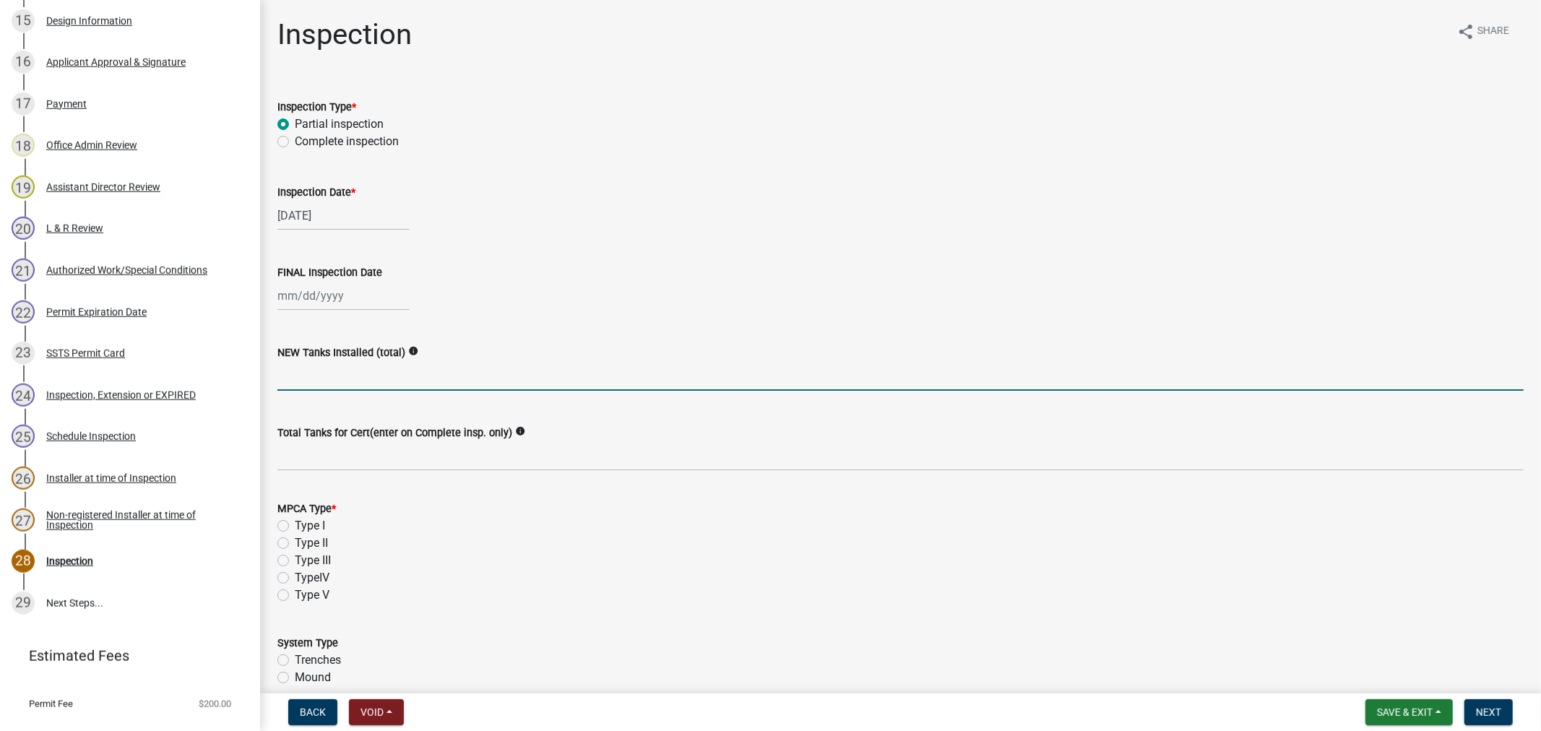
click at [326, 384] on input "text" at bounding box center [900, 376] width 1246 height 30
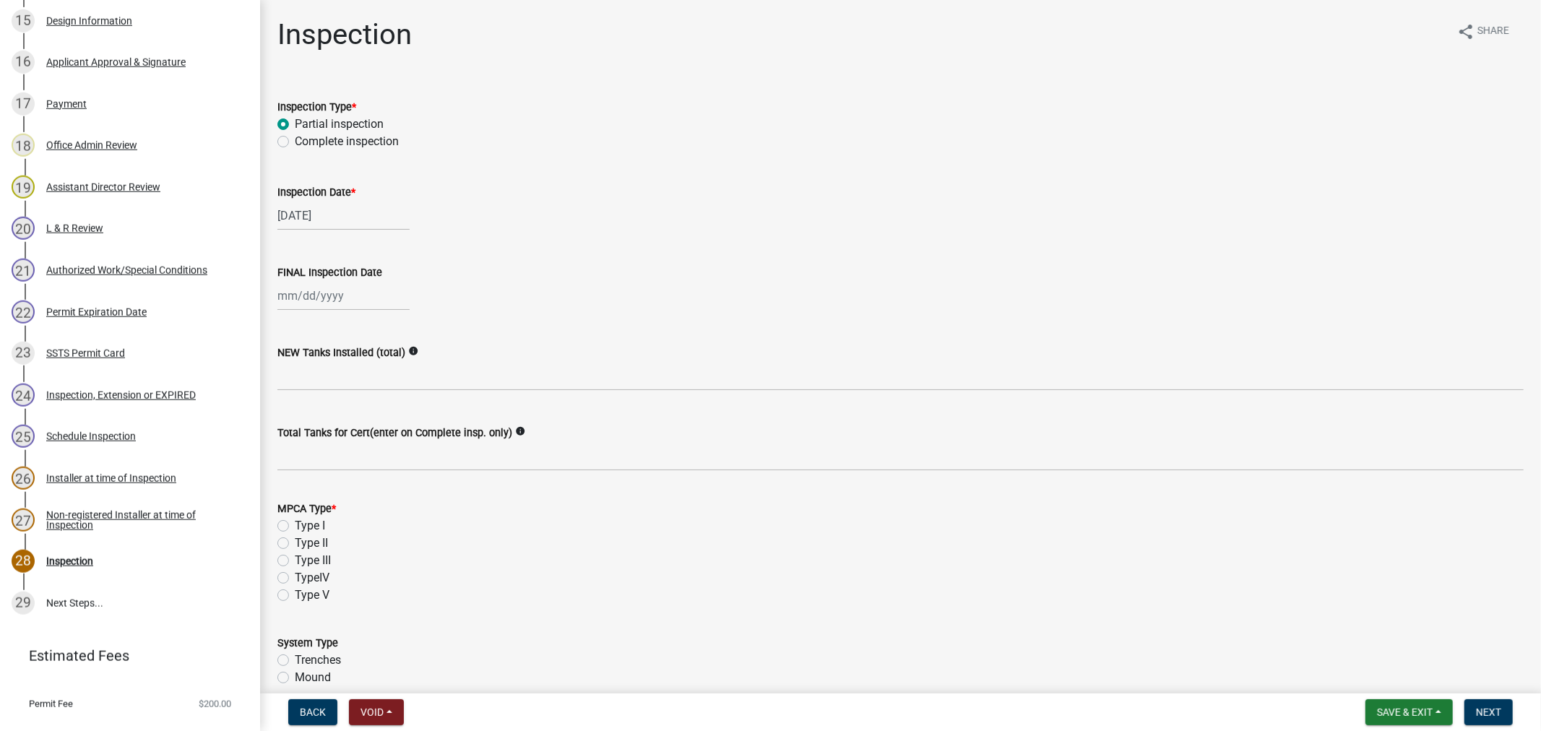
click at [536, 327] on div "NEW Tanks Installed (total) info" at bounding box center [900, 357] width 1246 height 67
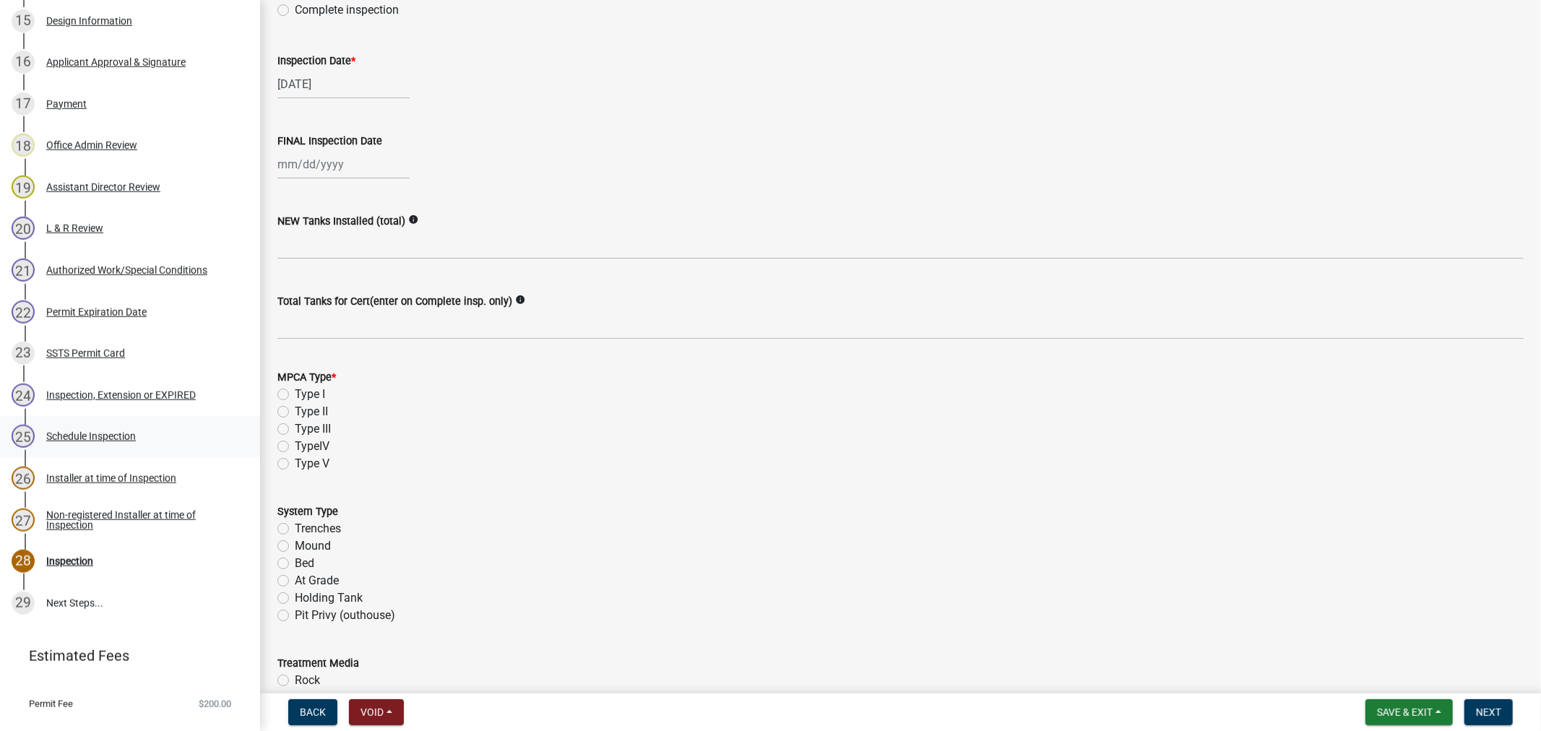
scroll to position [160, 0]
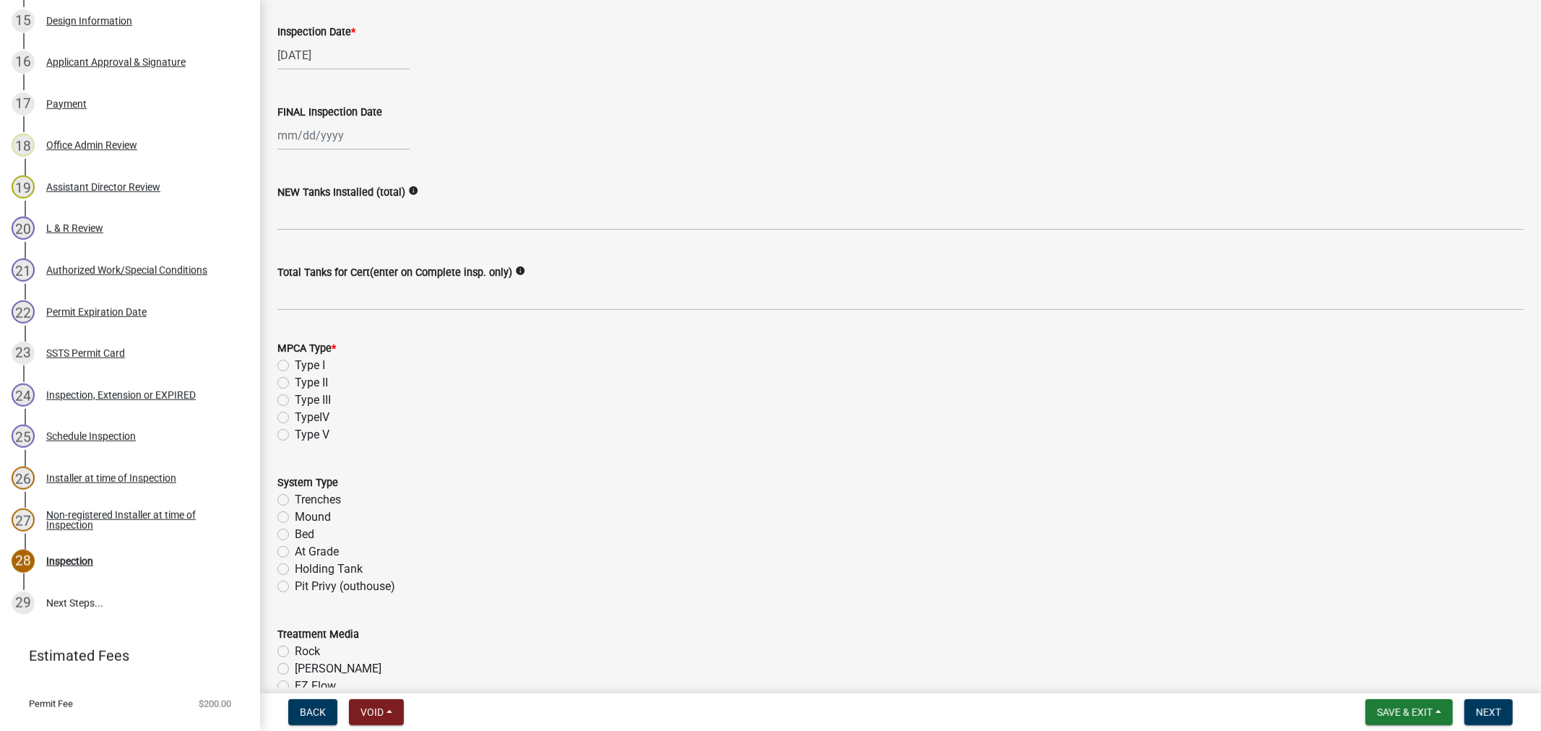
click at [295, 364] on label "Type I" at bounding box center [310, 365] width 30 height 17
click at [295, 364] on input "Type I" at bounding box center [299, 361] width 9 height 9
radio input "true"
click at [295, 516] on label "Mound" at bounding box center [313, 517] width 36 height 17
click at [295, 516] on input "Mound" at bounding box center [299, 513] width 9 height 9
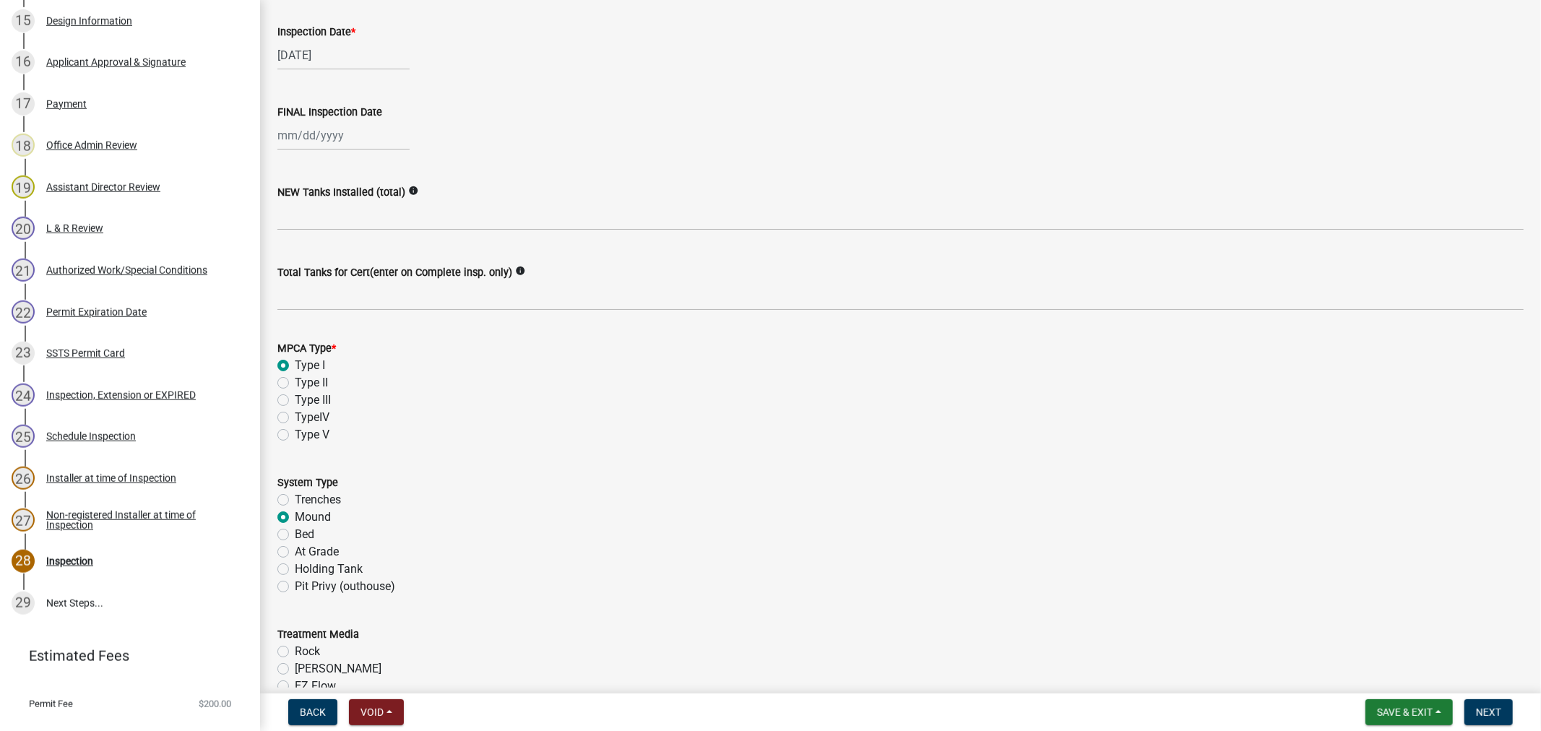
radio input "true"
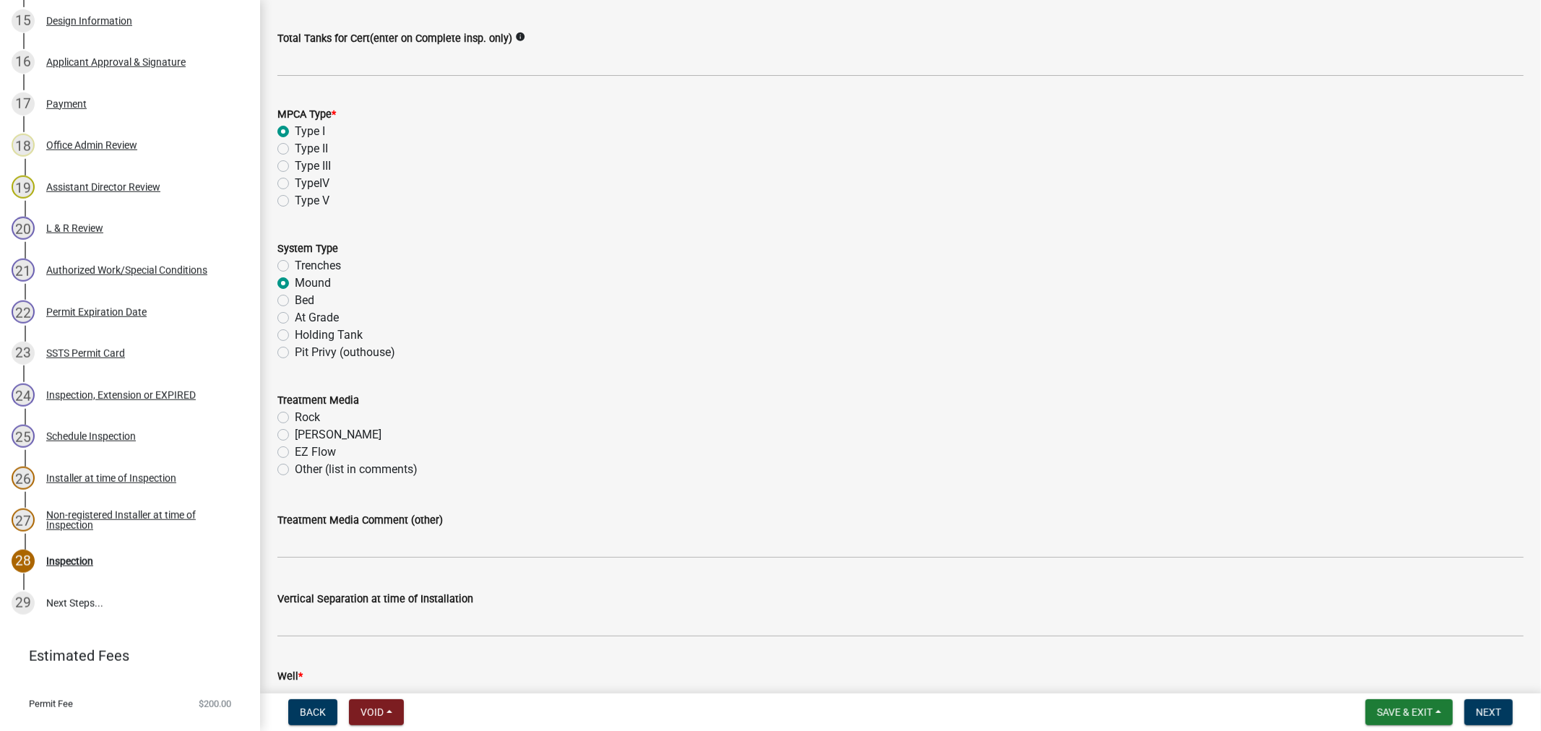
scroll to position [401, 0]
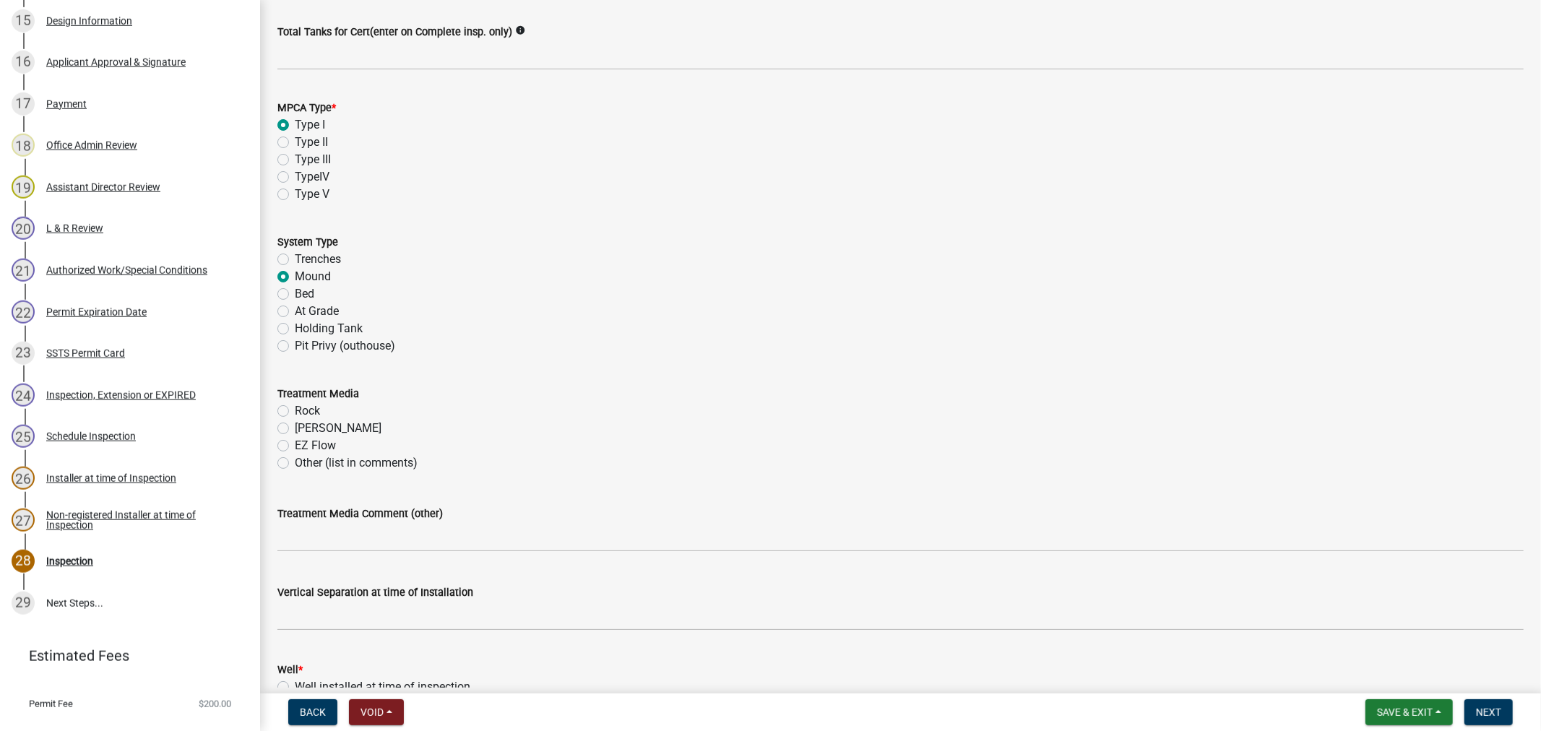
click at [295, 430] on label "[PERSON_NAME]" at bounding box center [338, 428] width 87 height 17
click at [295, 429] on input "[PERSON_NAME]" at bounding box center [299, 424] width 9 height 9
radio input "true"
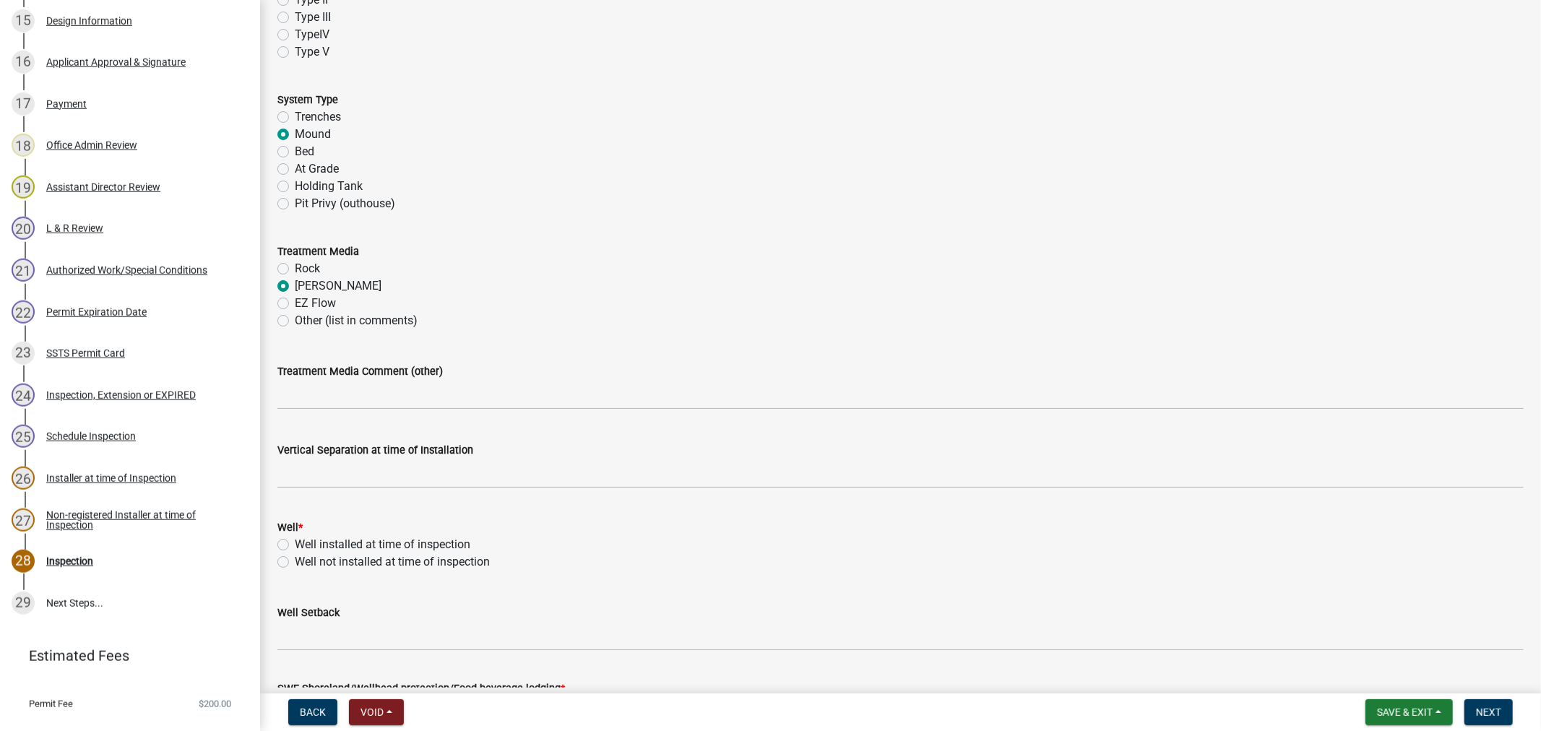
scroll to position [561, 0]
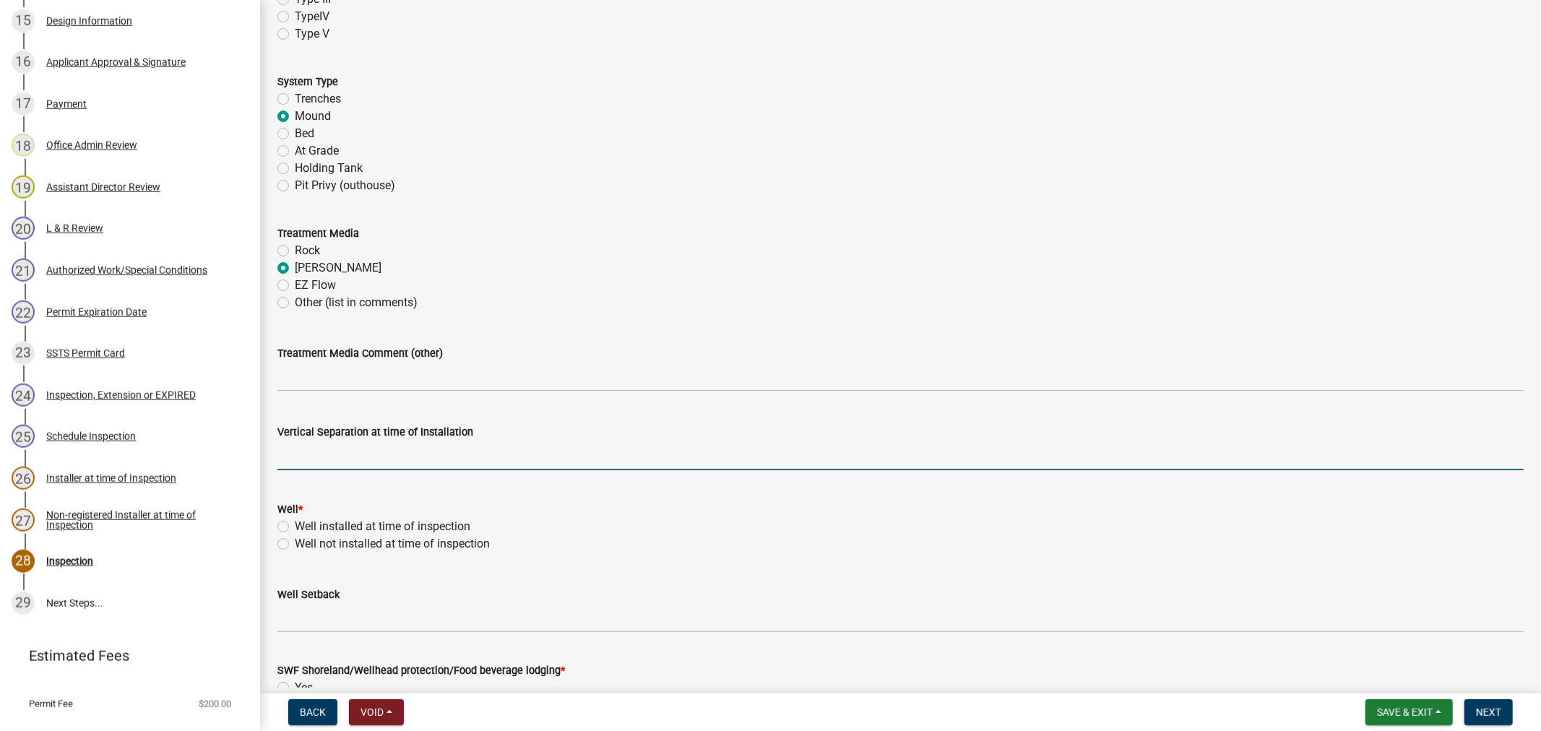
click at [308, 457] on input "text" at bounding box center [900, 456] width 1246 height 30
type input "36"
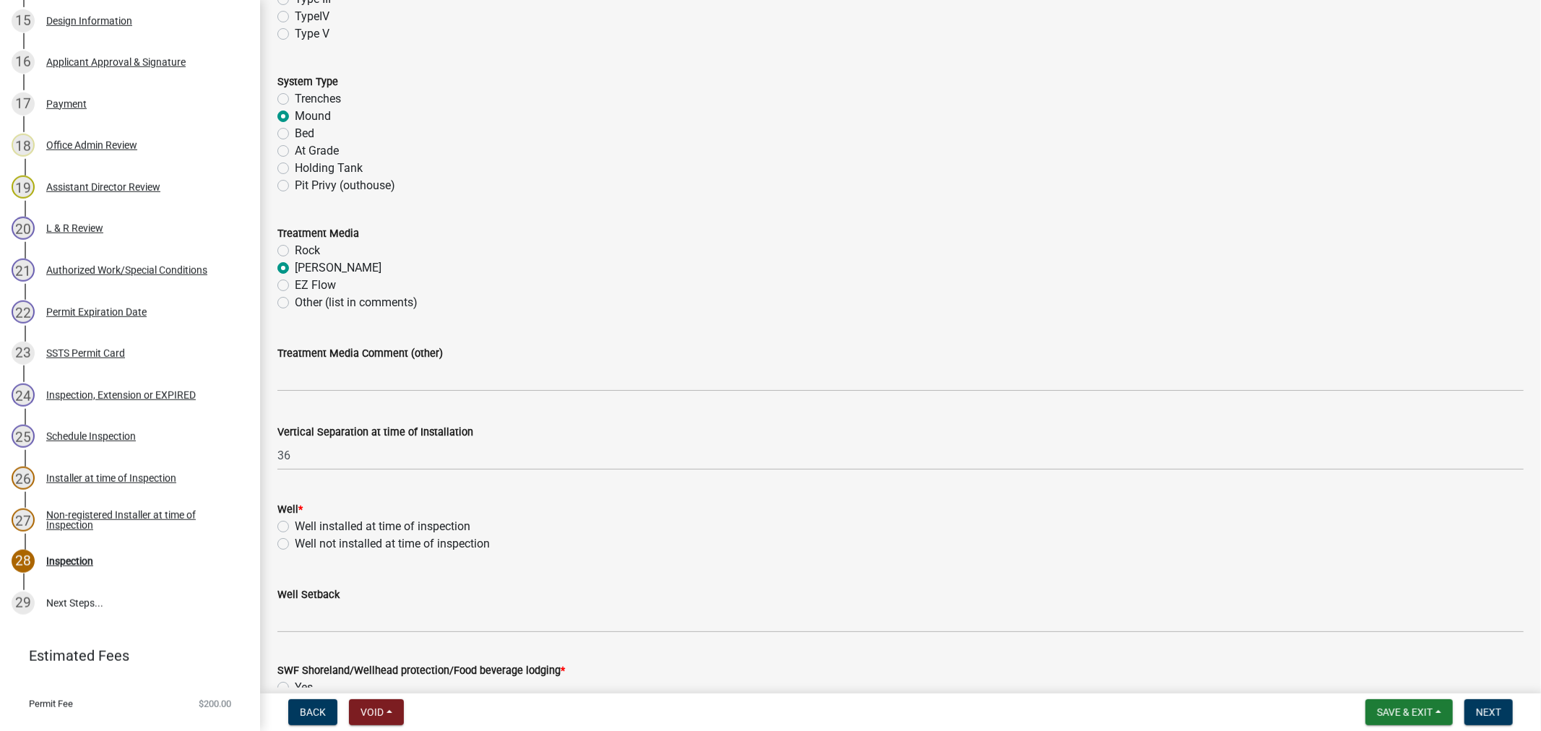
click at [295, 525] on label "Well installed at time of inspection" at bounding box center [383, 526] width 176 height 17
click at [295, 525] on input "Well installed at time of inspection" at bounding box center [299, 522] width 9 height 9
radio input "true"
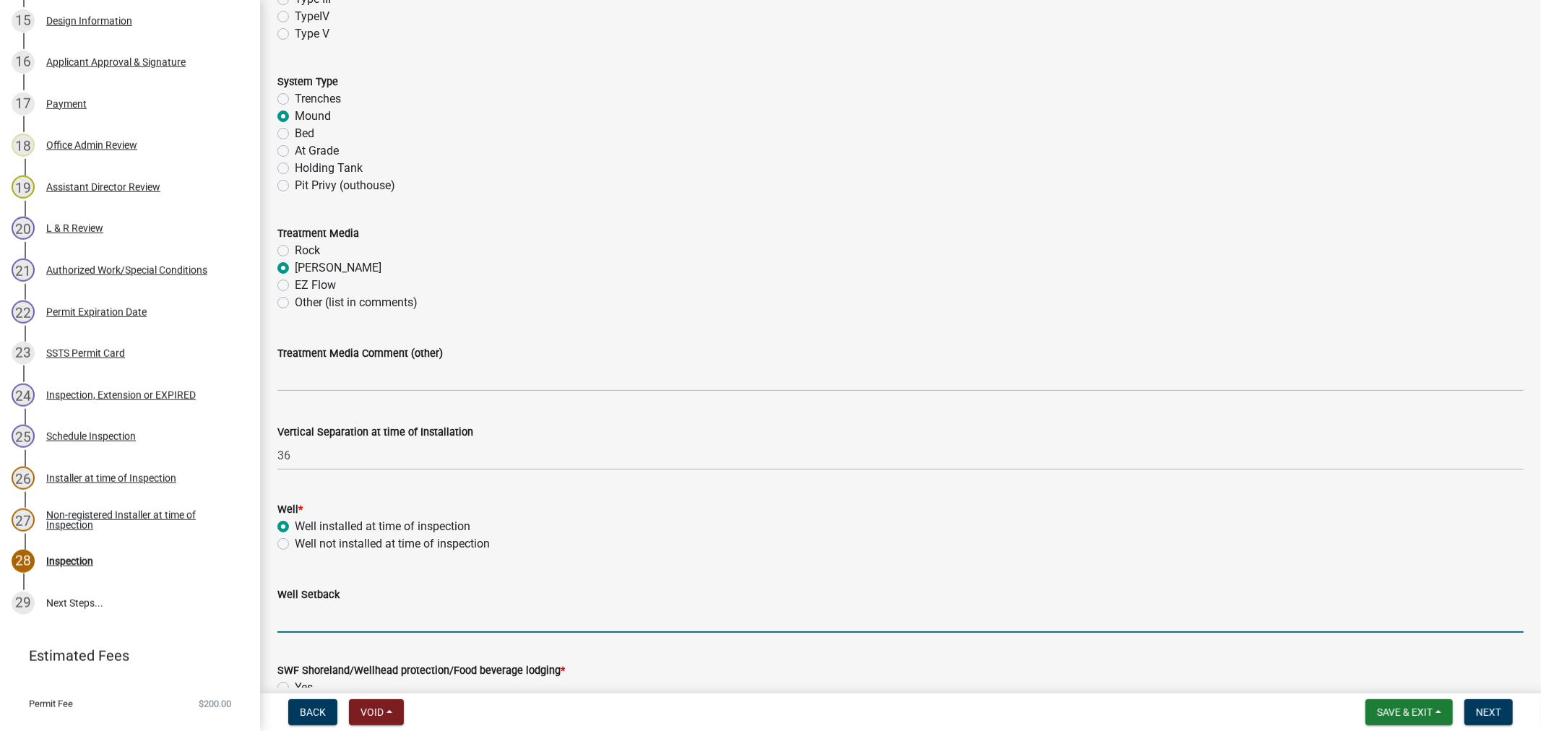
click at [306, 617] on input "Well Setback" at bounding box center [900, 618] width 1246 height 30
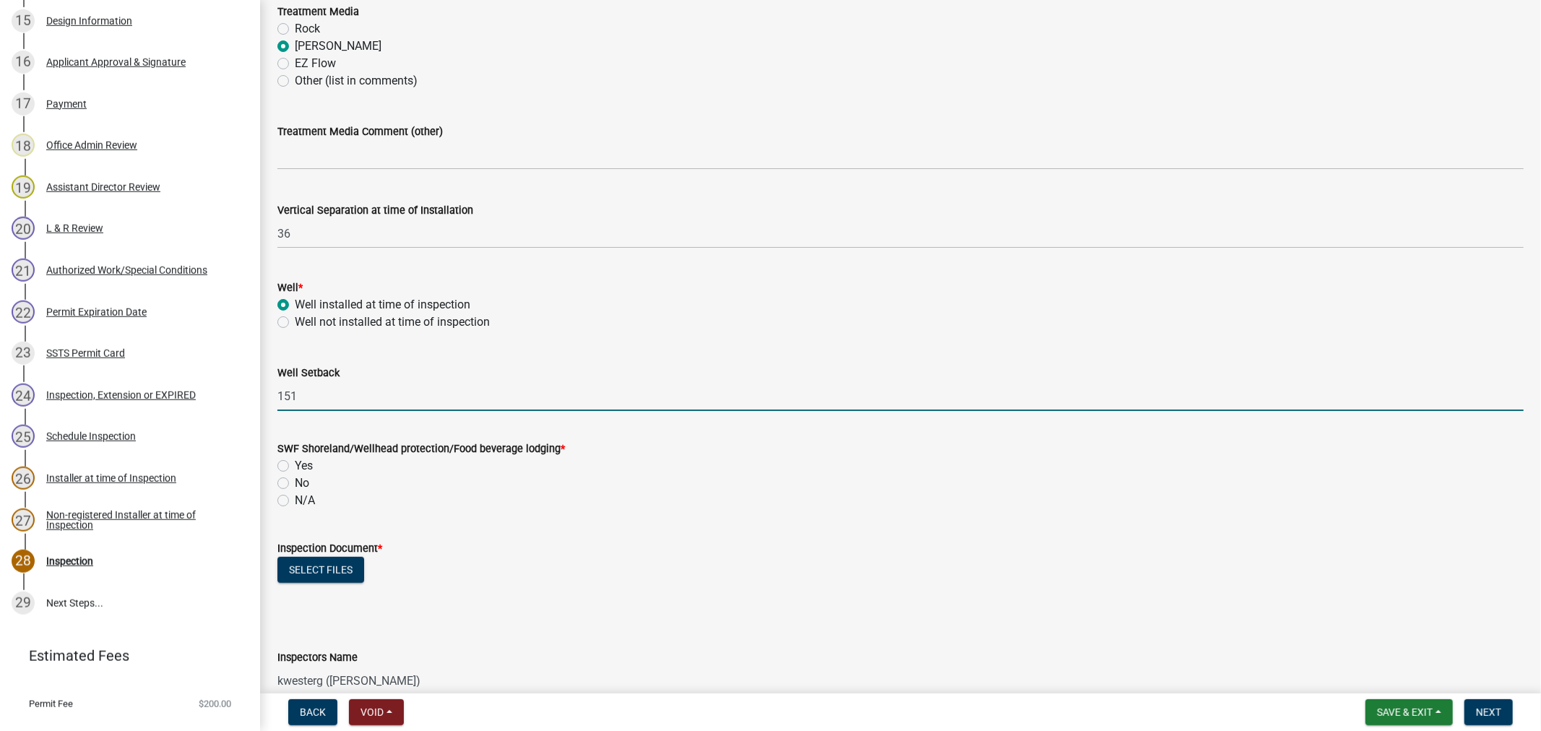
scroll to position [803, 0]
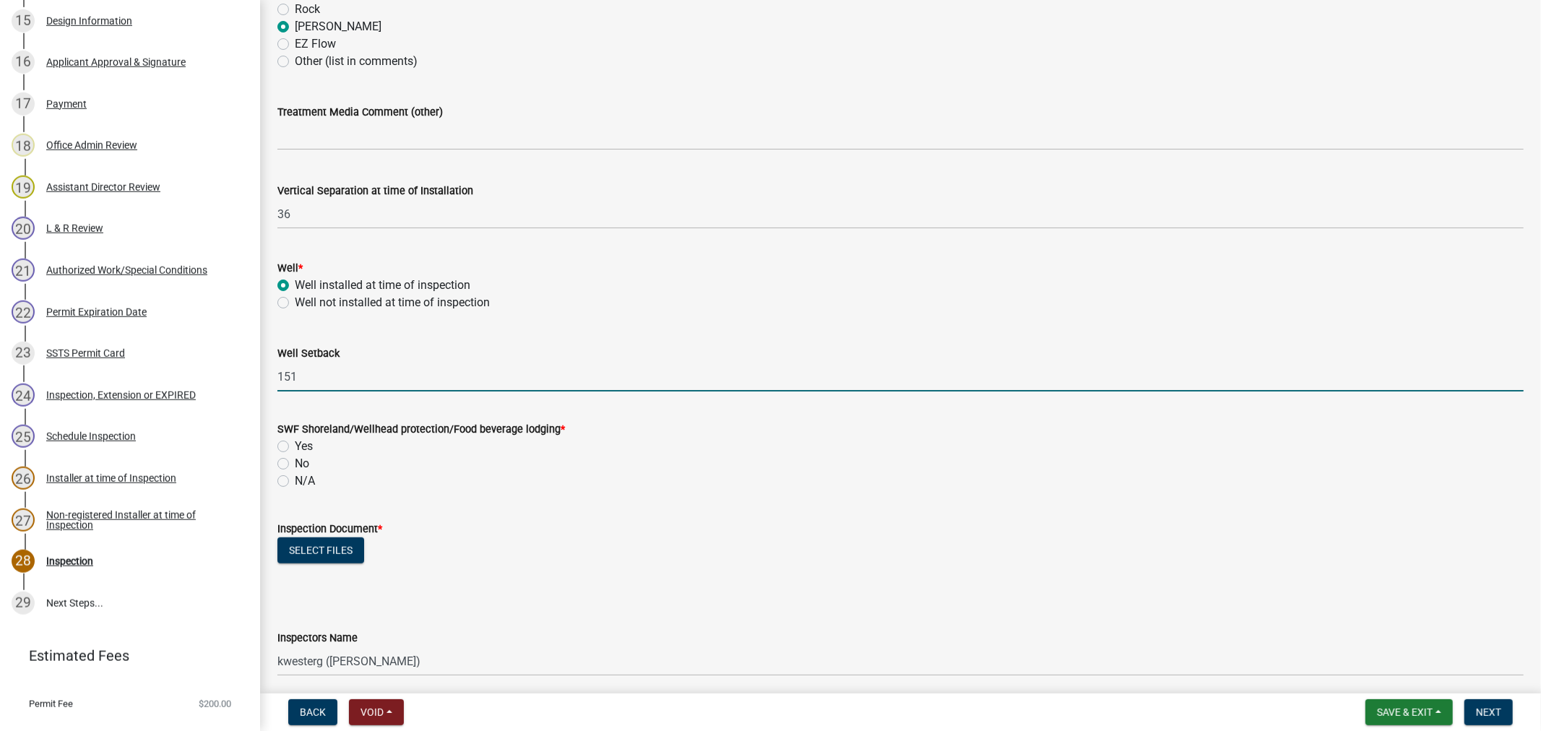
type input "151"
click at [295, 446] on label "Yes" at bounding box center [304, 446] width 18 height 17
click at [295, 446] on input "Yes" at bounding box center [299, 442] width 9 height 9
radio input "true"
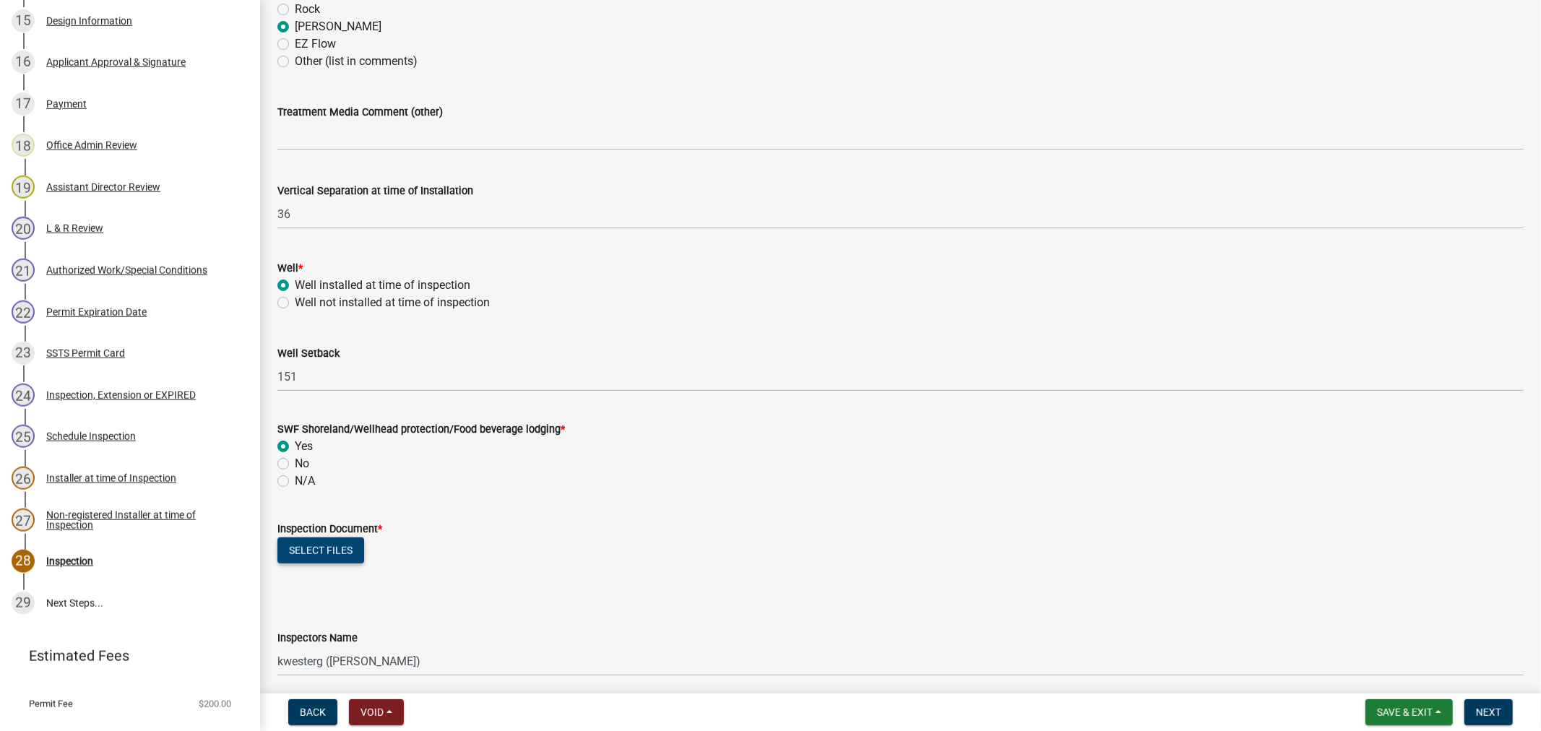
click at [311, 550] on button "Select files" at bounding box center [320, 551] width 87 height 26
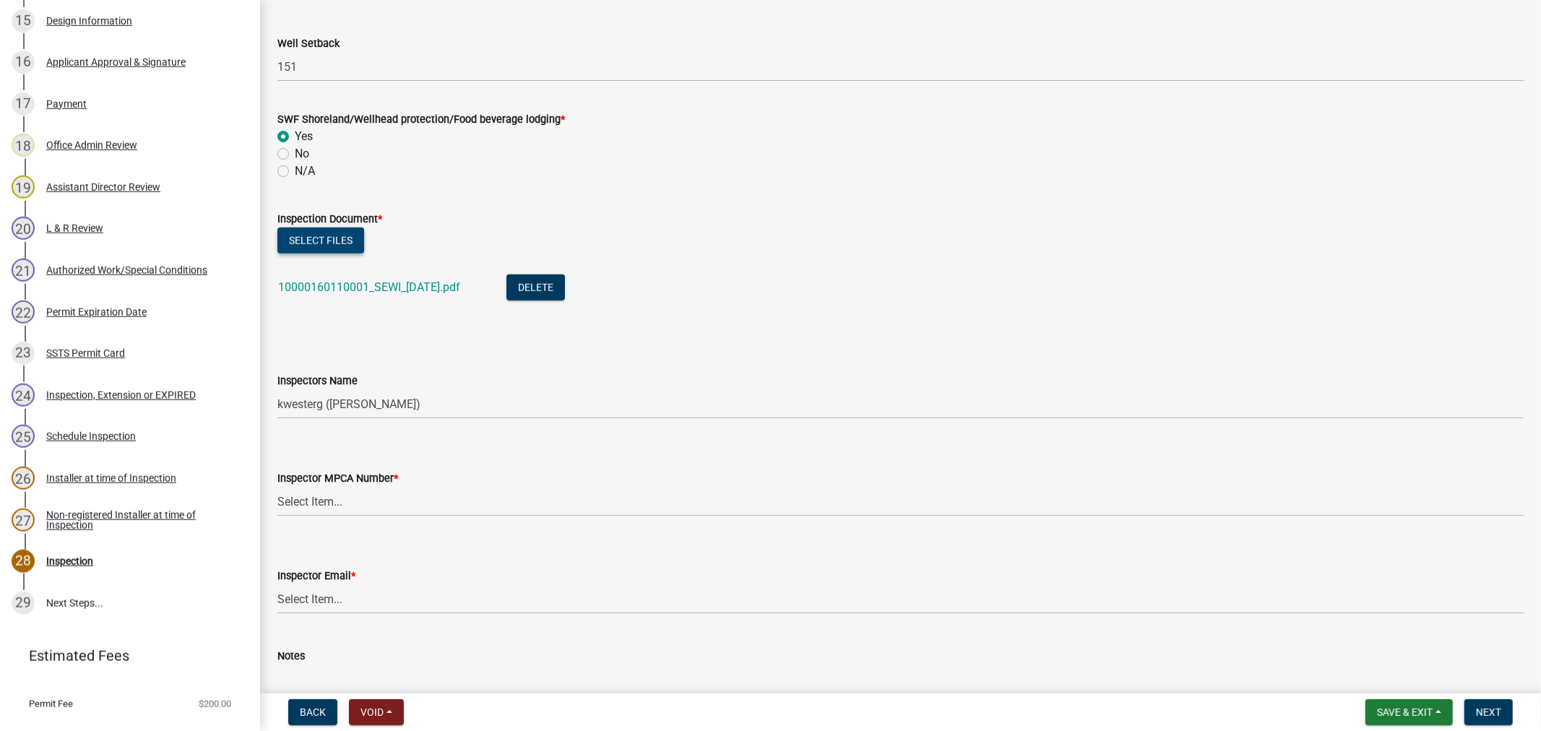
scroll to position [1123, 0]
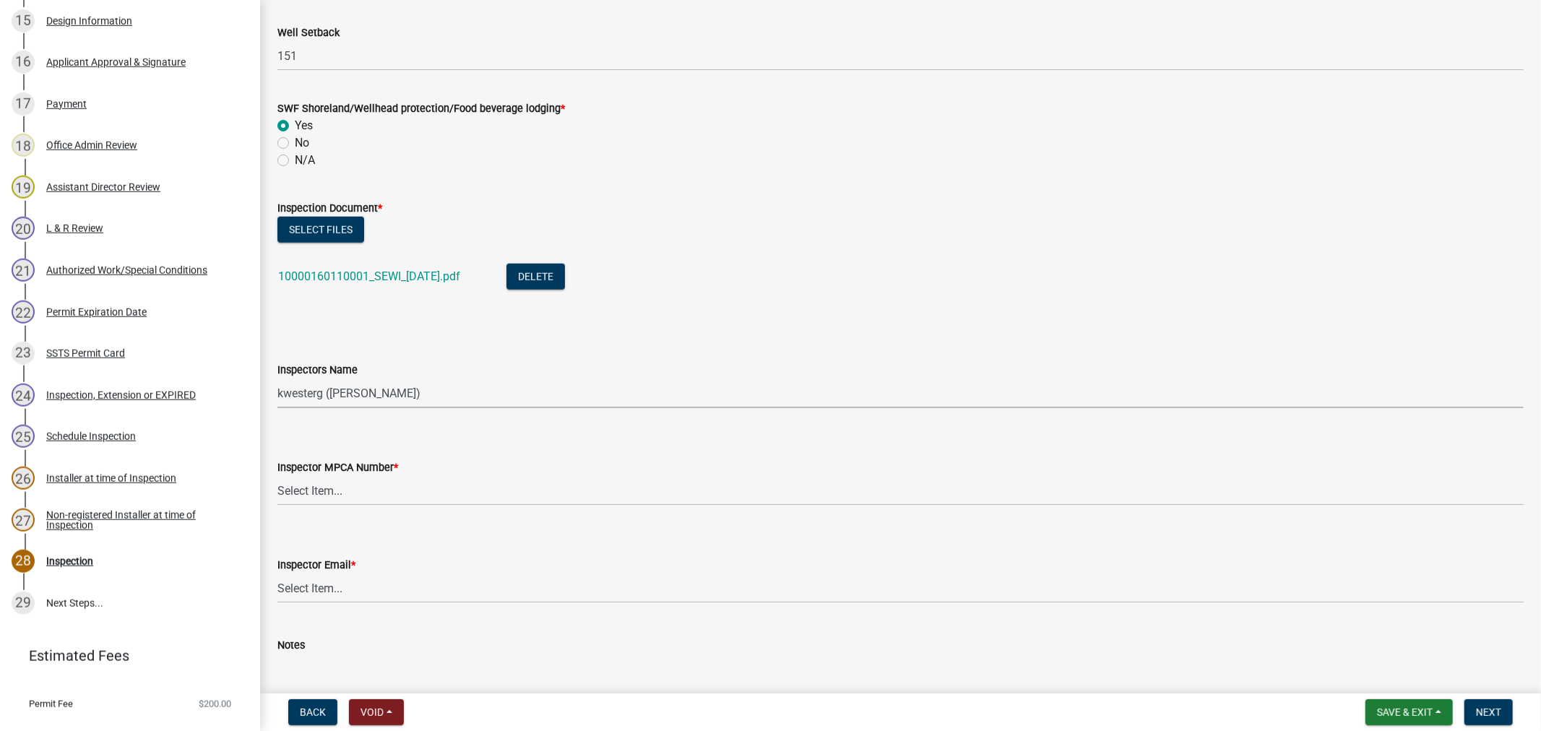
click at [348, 394] on select "Select Item... btollefson ([PERSON_NAME]) [PERSON_NAME] ([PERSON_NAME]) eplaste…" at bounding box center [900, 394] width 1246 height 30
select select "64cc3fb4-2a84-49c8-ae2d-a7b3072cebaf"
click at [277, 379] on select "Select Item... btollefson ([PERSON_NAME]) [PERSON_NAME] ([PERSON_NAME]) eplaste…" at bounding box center [900, 394] width 1246 height 30
click at [362, 478] on select "Select Item... [PERSON_NAME] (10415) [PERSON_NAME] (924) [PERSON_NAME] (1957) […" at bounding box center [900, 491] width 1246 height 30
click at [277, 476] on select "Select Item... [PERSON_NAME] (10415) [PERSON_NAME] (924) [PERSON_NAME] (1957) […" at bounding box center [900, 491] width 1246 height 30
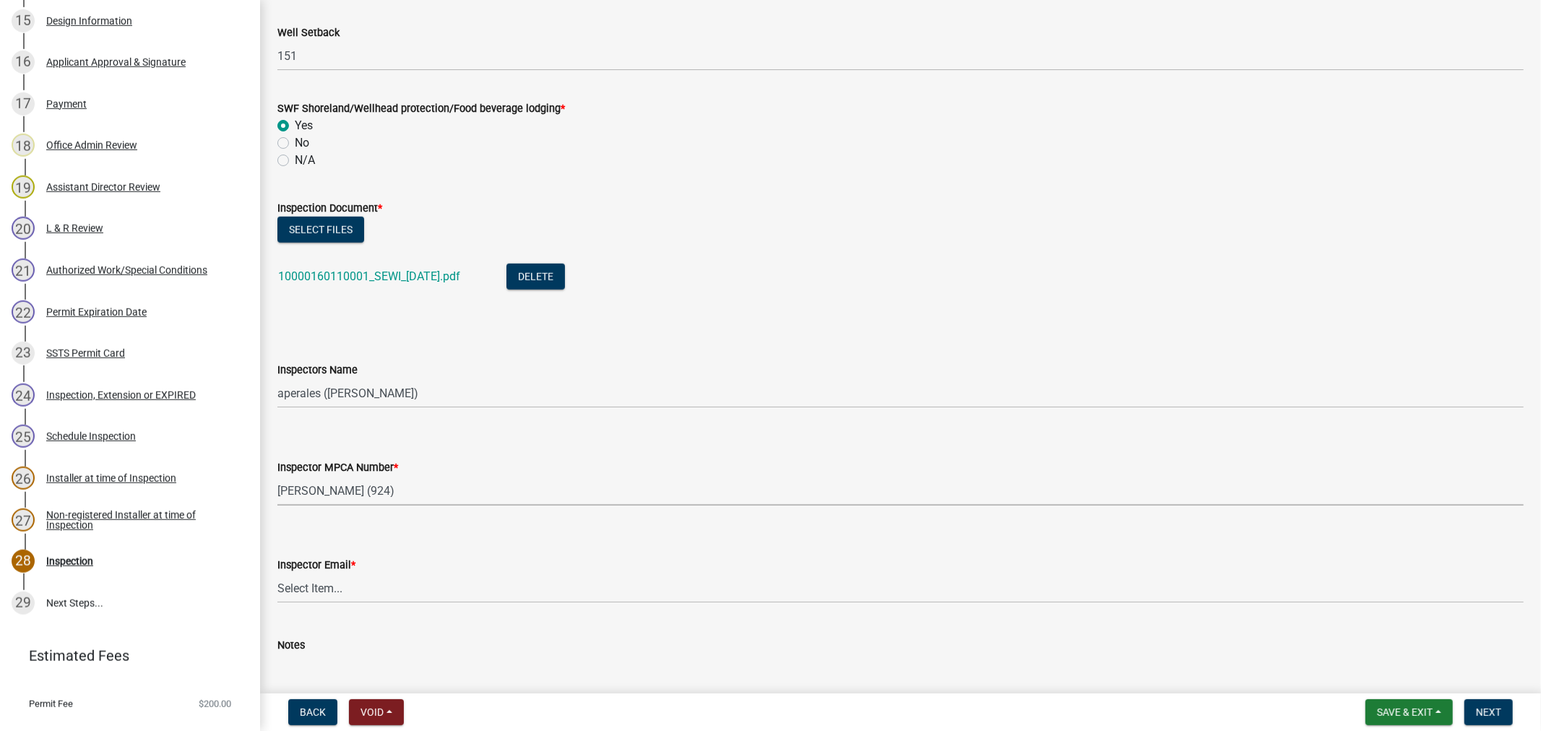
select select "6979e2cf-acfc-4aeb-b273-cede3e7f0b0f"
click at [326, 584] on select "Select Item... [PERSON_NAME] ([EMAIL_ADDRESS][DOMAIN_NAME]) [PERSON_NAME] ([EMA…" at bounding box center [900, 589] width 1246 height 30
click at [277, 574] on select "Select Item... [PERSON_NAME] ([EMAIL_ADDRESS][DOMAIN_NAME]) [PERSON_NAME] ([EMA…" at bounding box center [900, 589] width 1246 height 30
select select "fc504d62-a492-4196-a78d-ce00230c60b4"
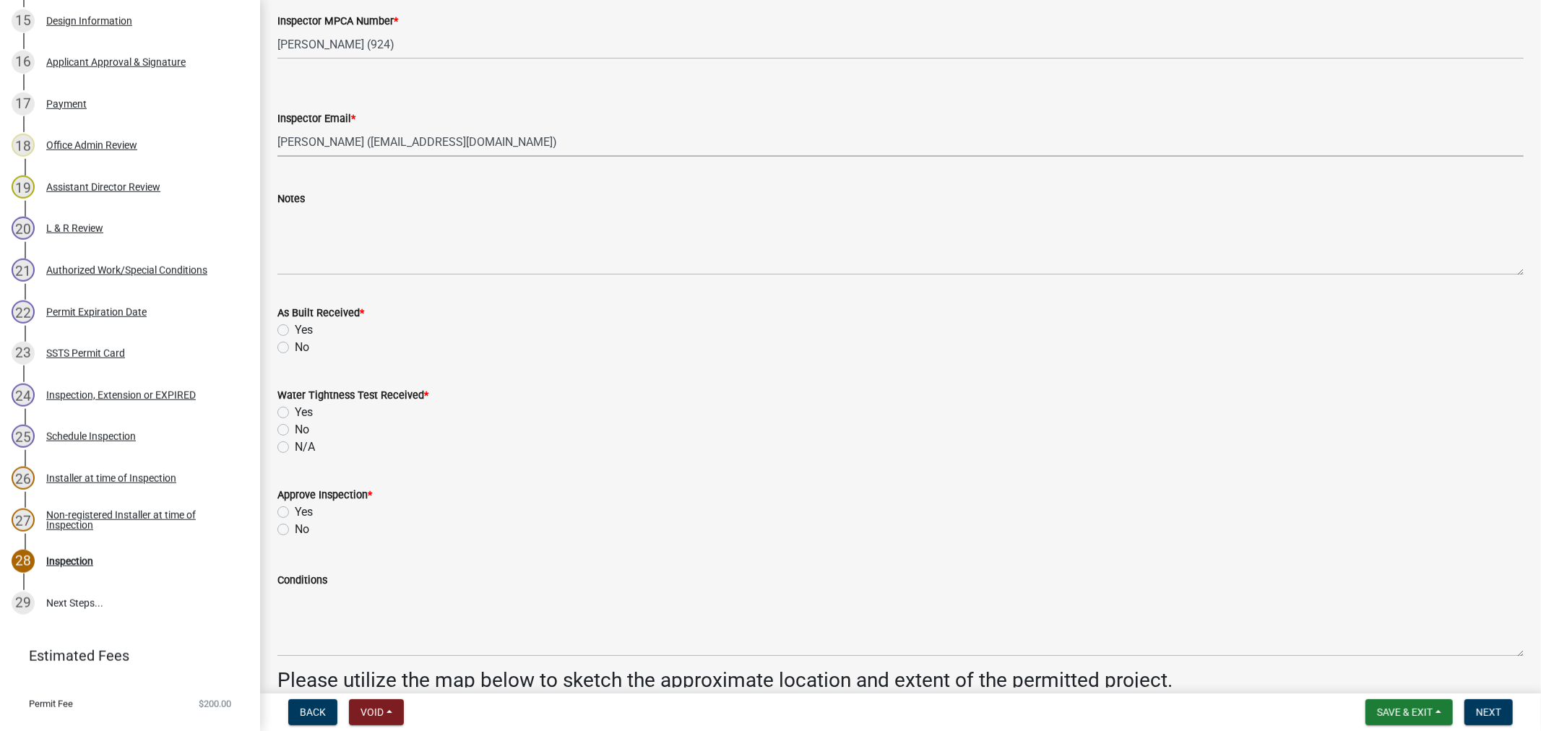
scroll to position [1605, 0]
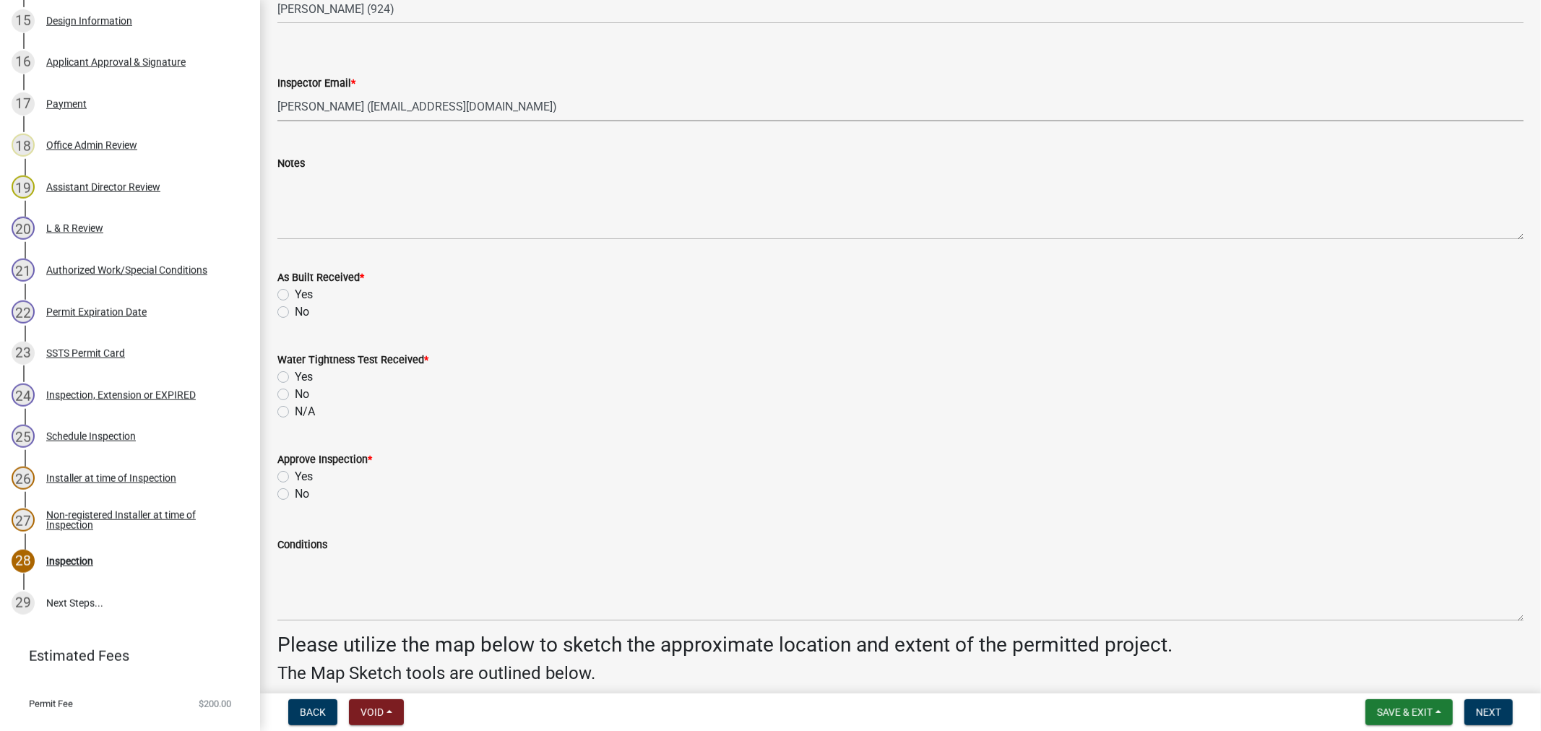
click at [295, 315] on label "No" at bounding box center [302, 311] width 14 height 17
click at [295, 313] on input "No" at bounding box center [299, 307] width 9 height 9
radio input "true"
click at [295, 410] on label "N/A" at bounding box center [305, 411] width 20 height 17
click at [295, 410] on input "N/A" at bounding box center [299, 407] width 9 height 9
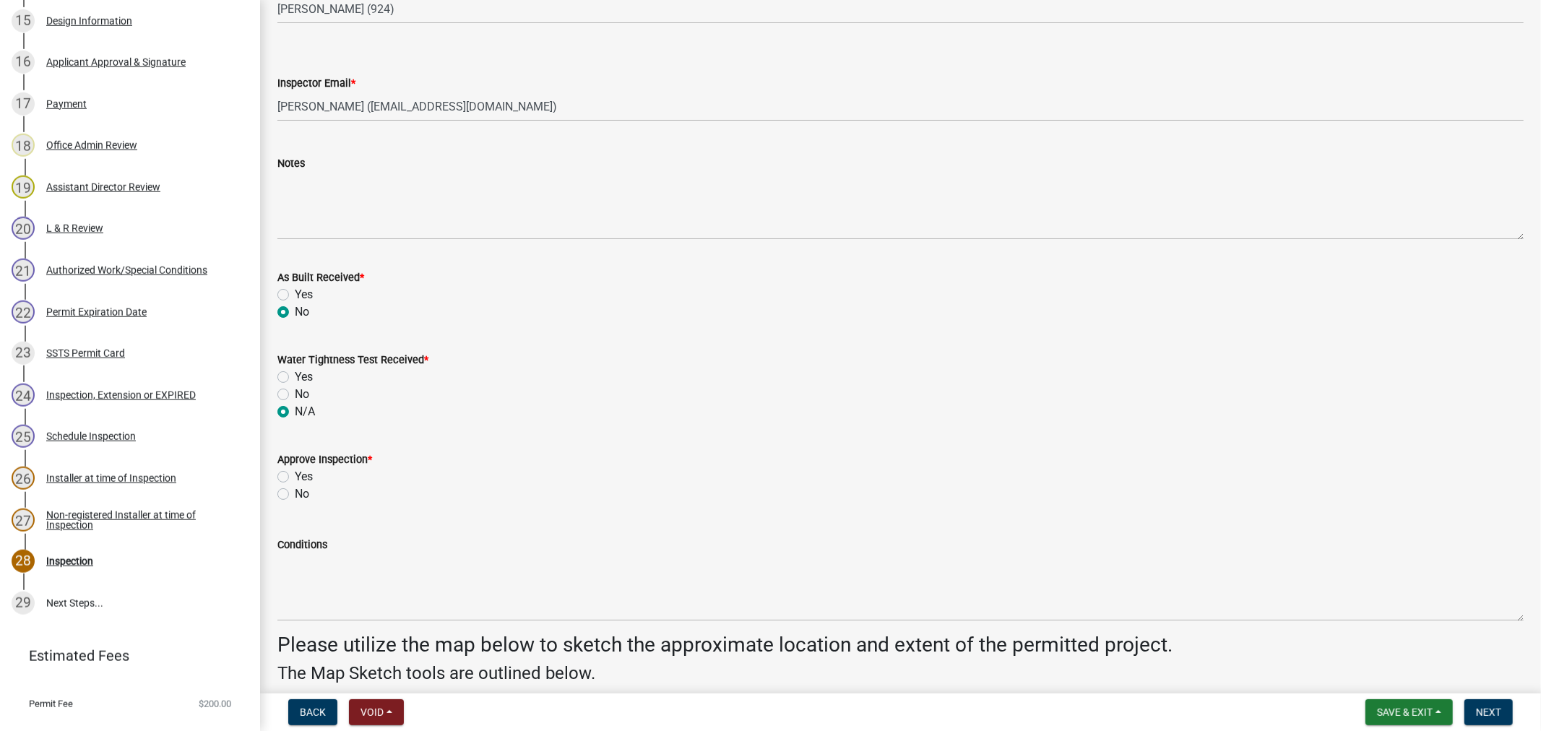
radio input "true"
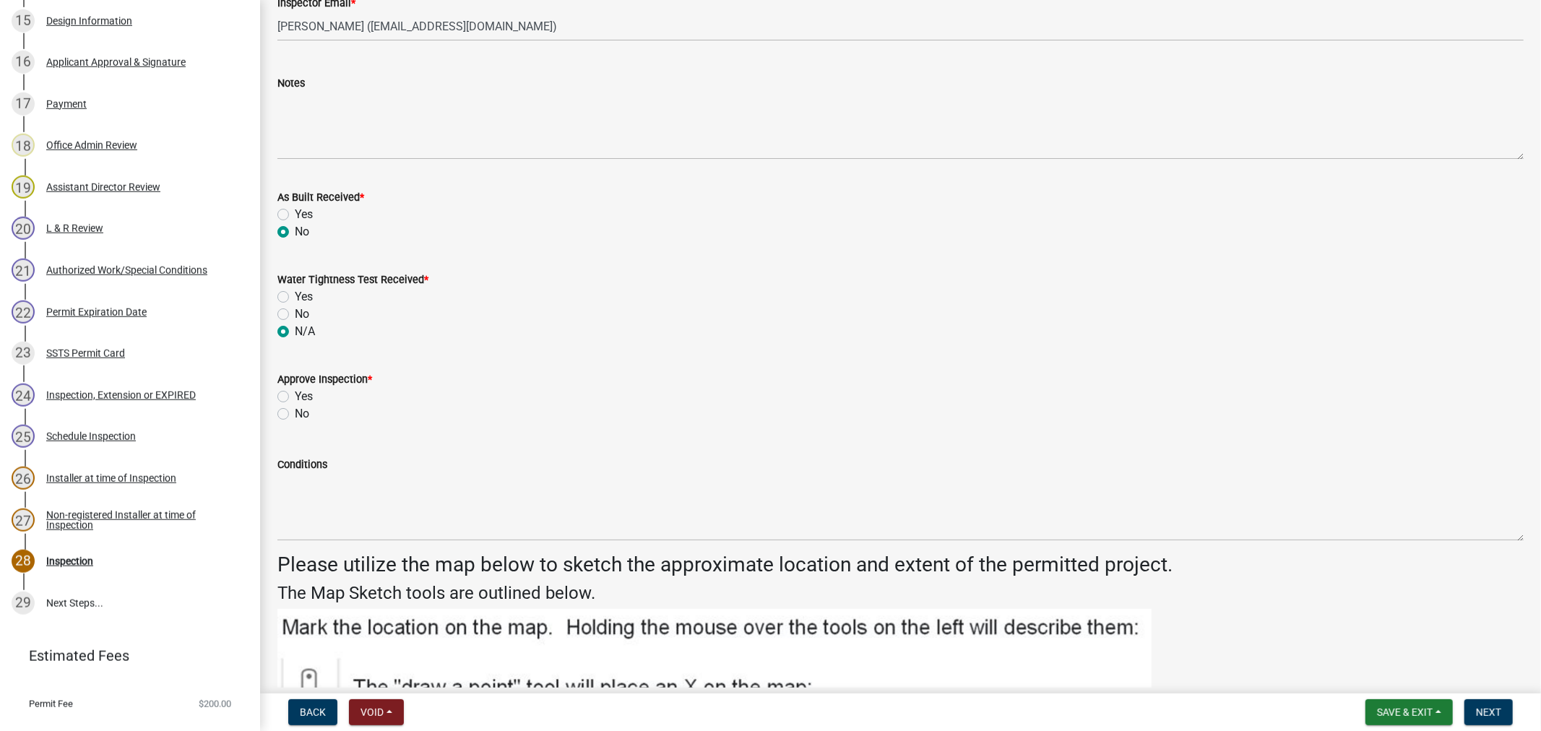
scroll to position [1766, 0]
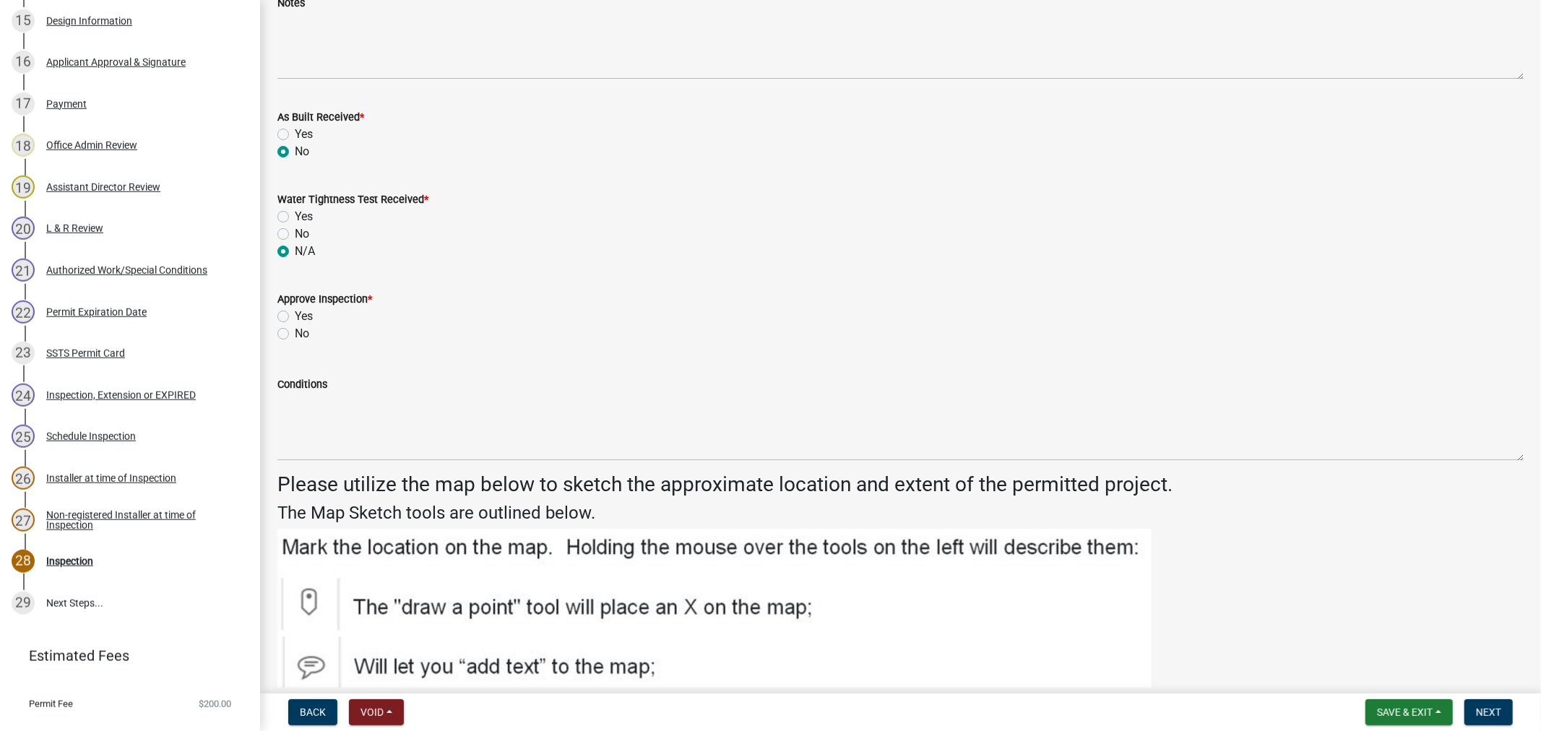
click at [295, 320] on label "Yes" at bounding box center [304, 316] width 18 height 17
click at [295, 317] on input "Yes" at bounding box center [299, 312] width 9 height 9
radio input "true"
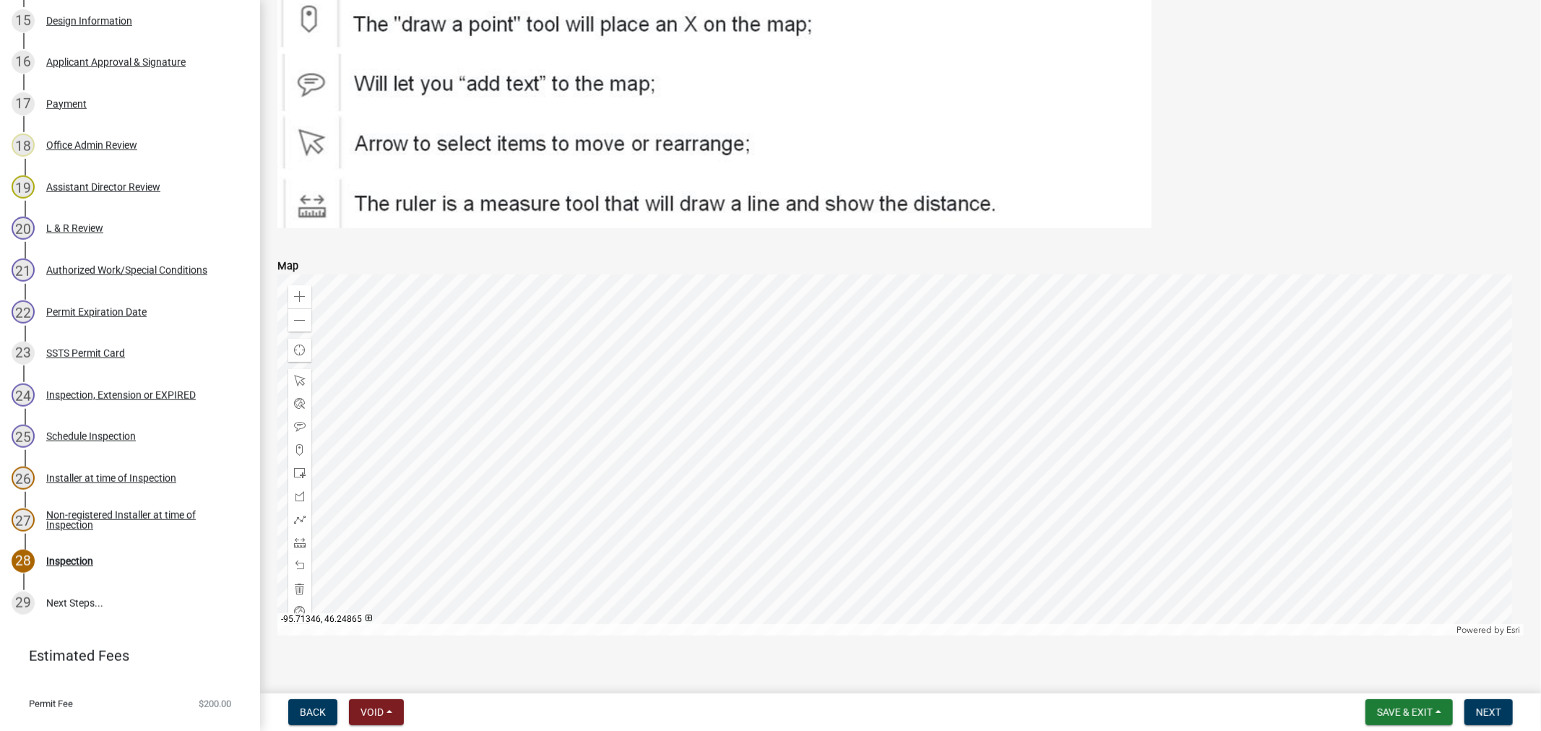
scroll to position [2365, 0]
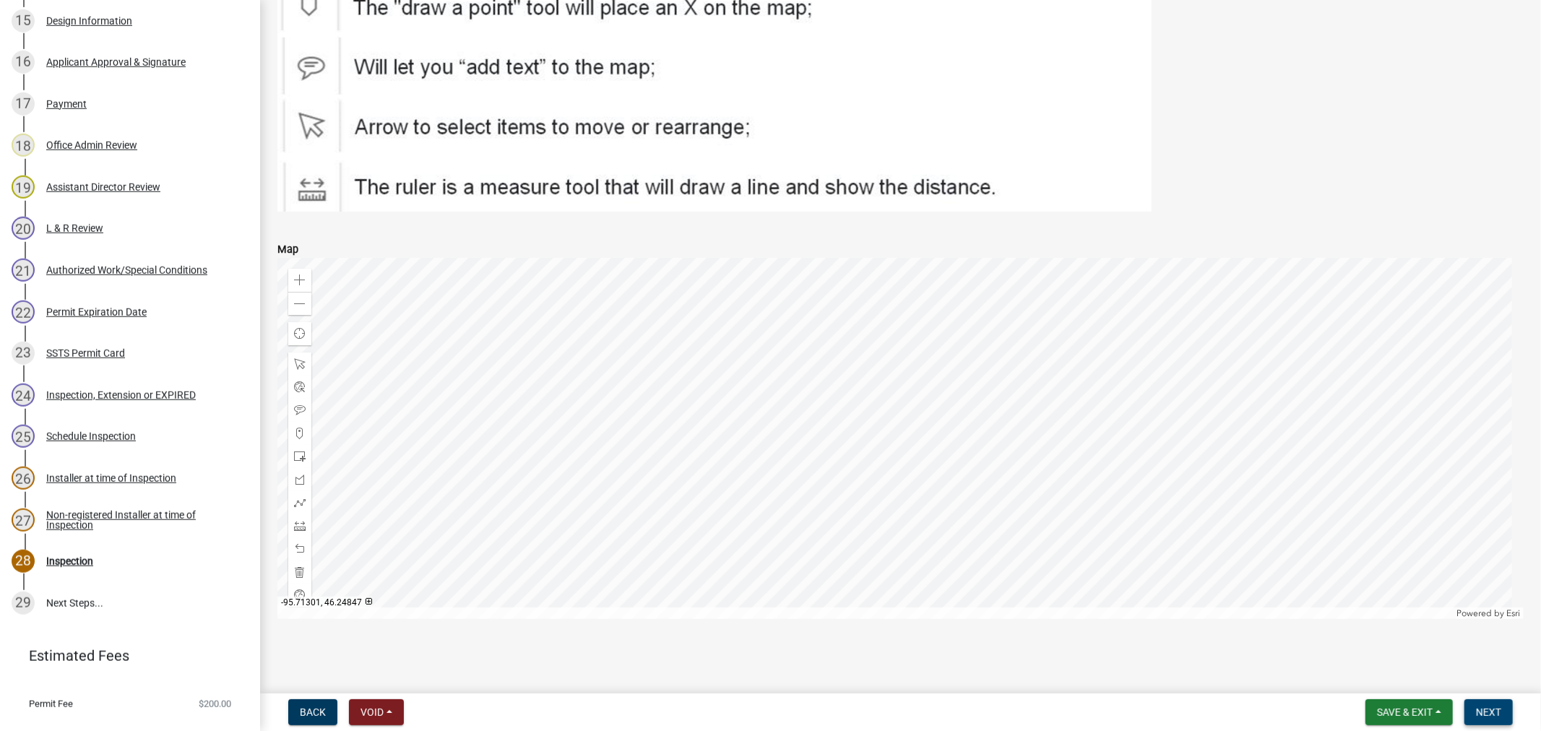
click at [1494, 714] on span "Next" at bounding box center [1488, 713] width 25 height 12
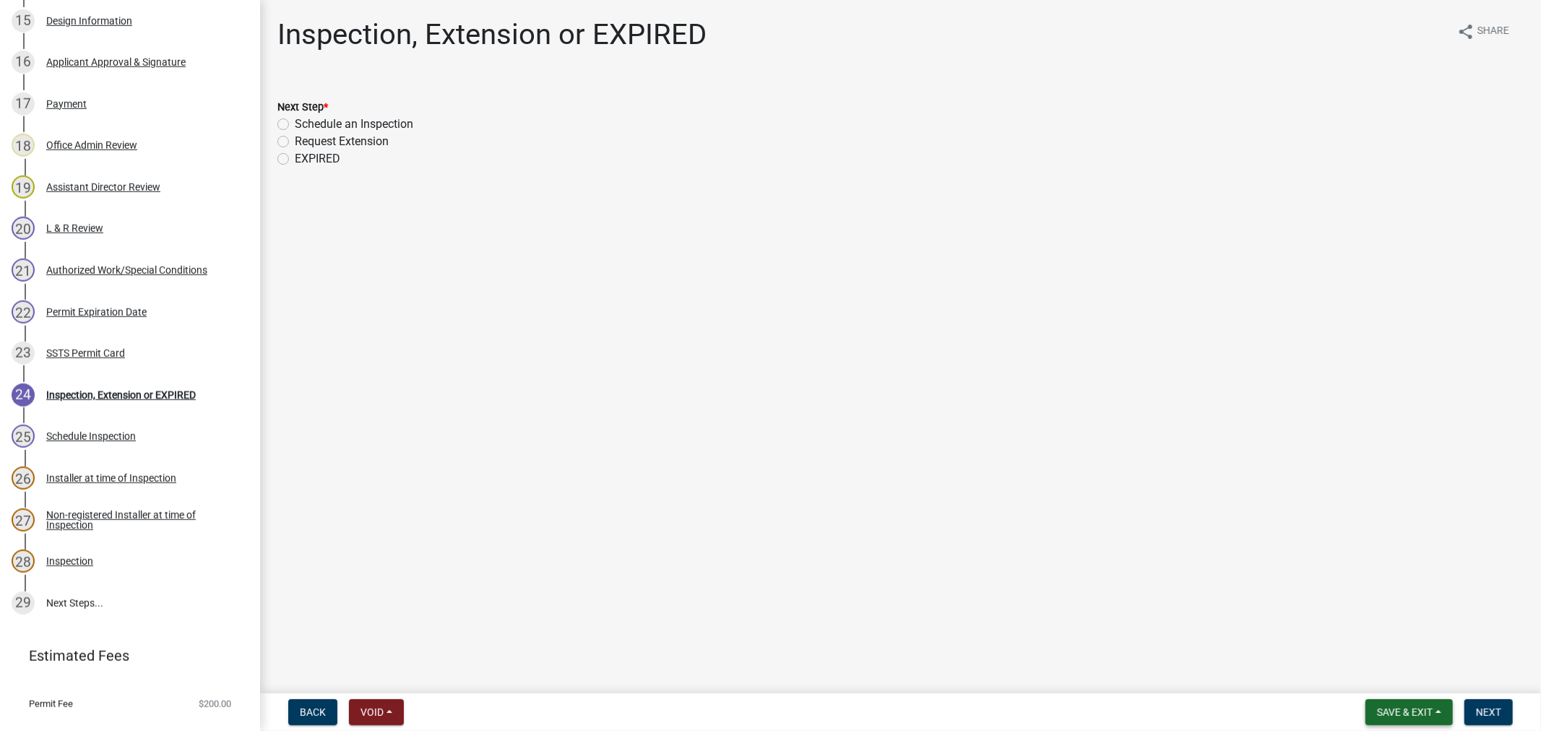
click at [1421, 712] on span "Save & Exit" at bounding box center [1405, 713] width 56 height 12
click at [1391, 680] on button "Save & Exit" at bounding box center [1395, 674] width 116 height 35
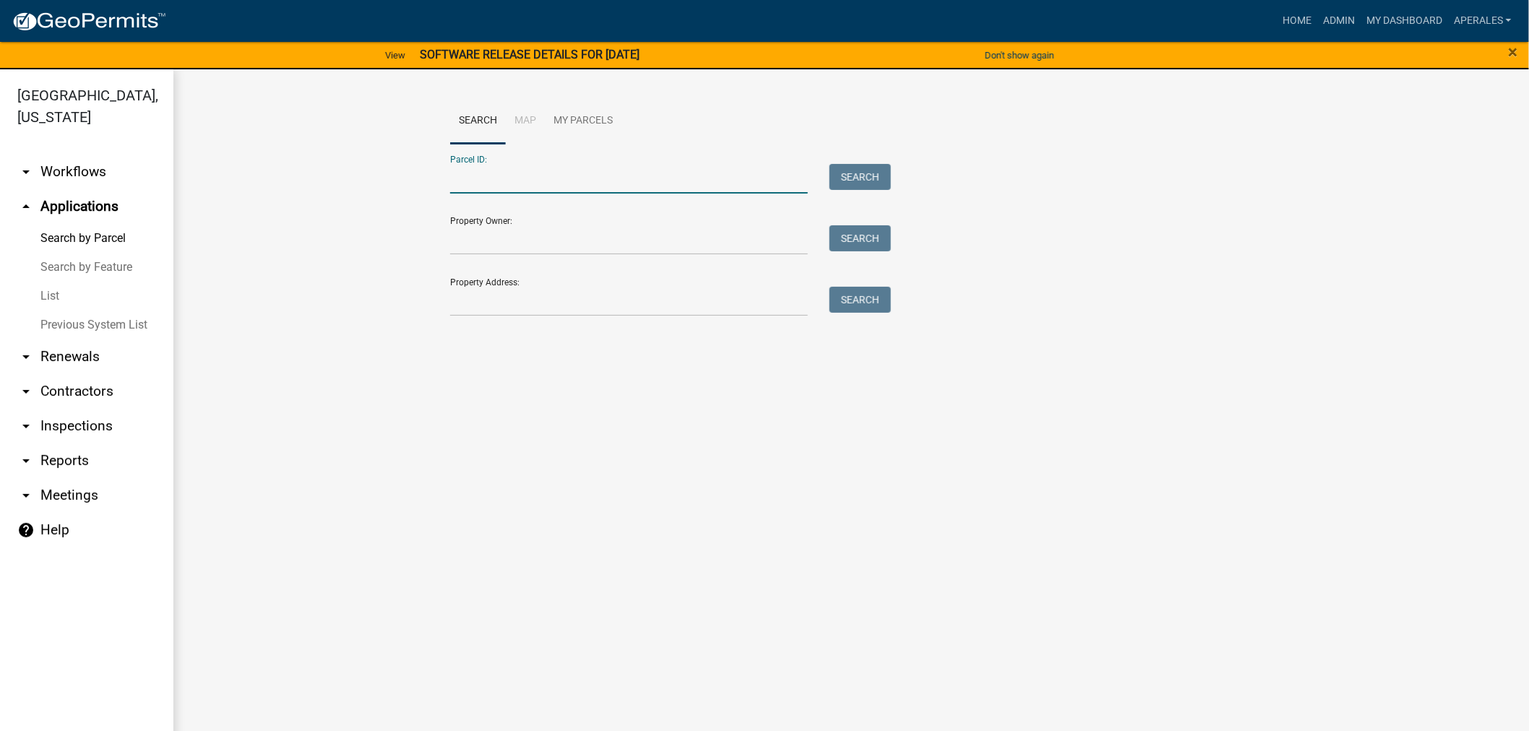
click at [551, 173] on input "Parcel ID:" at bounding box center [629, 179] width 358 height 30
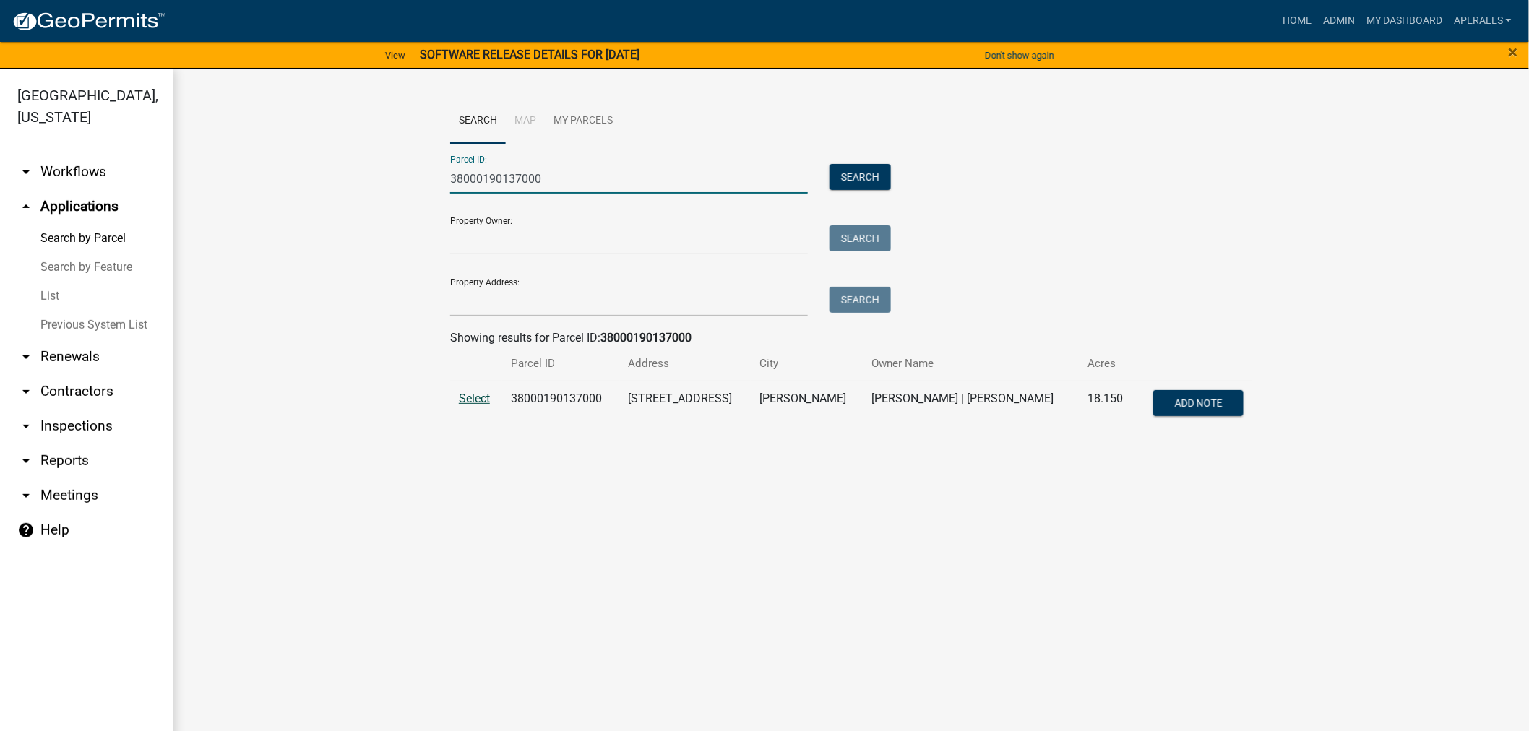
type input "38000190137000"
click at [481, 400] on span "Select" at bounding box center [474, 399] width 31 height 14
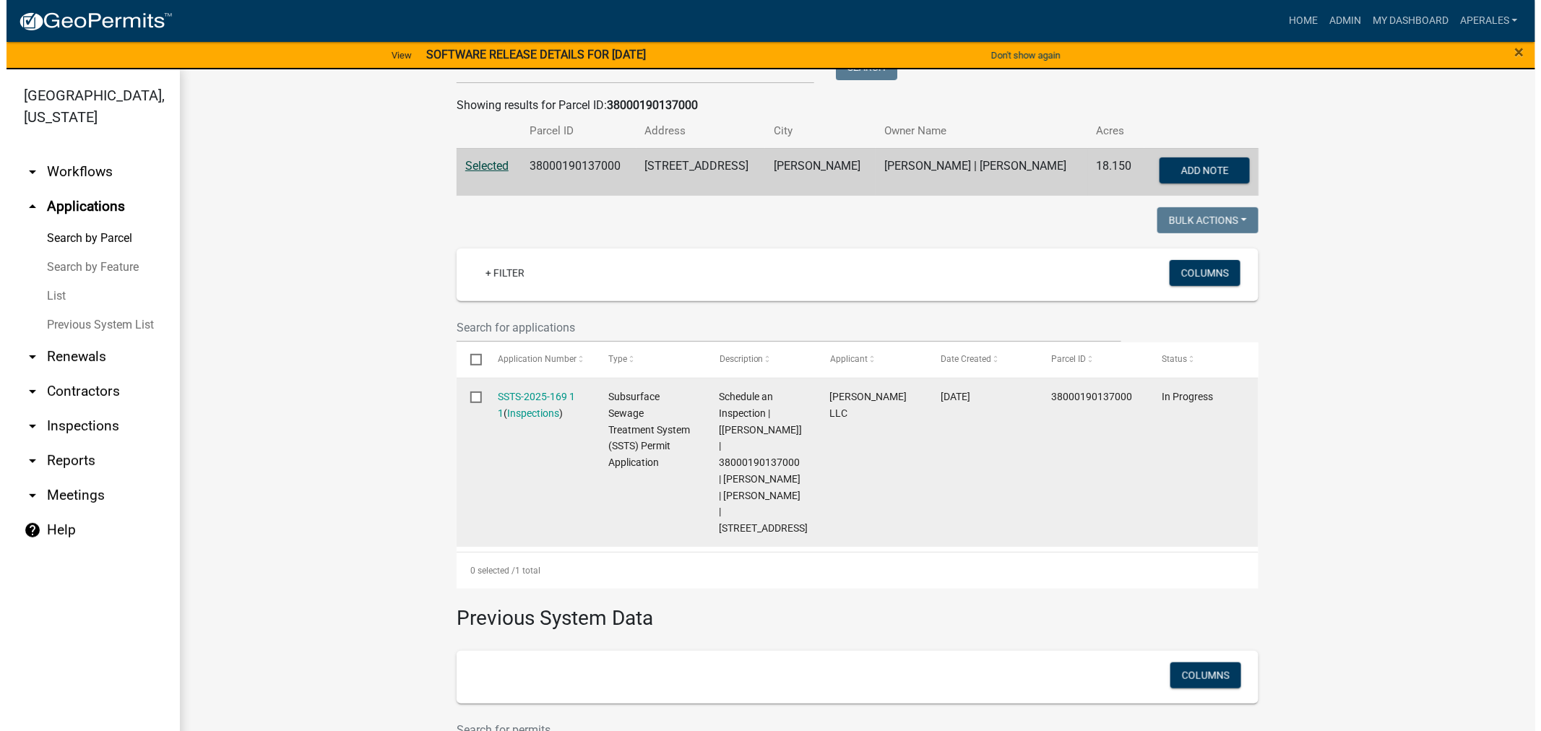
scroll to position [241, 0]
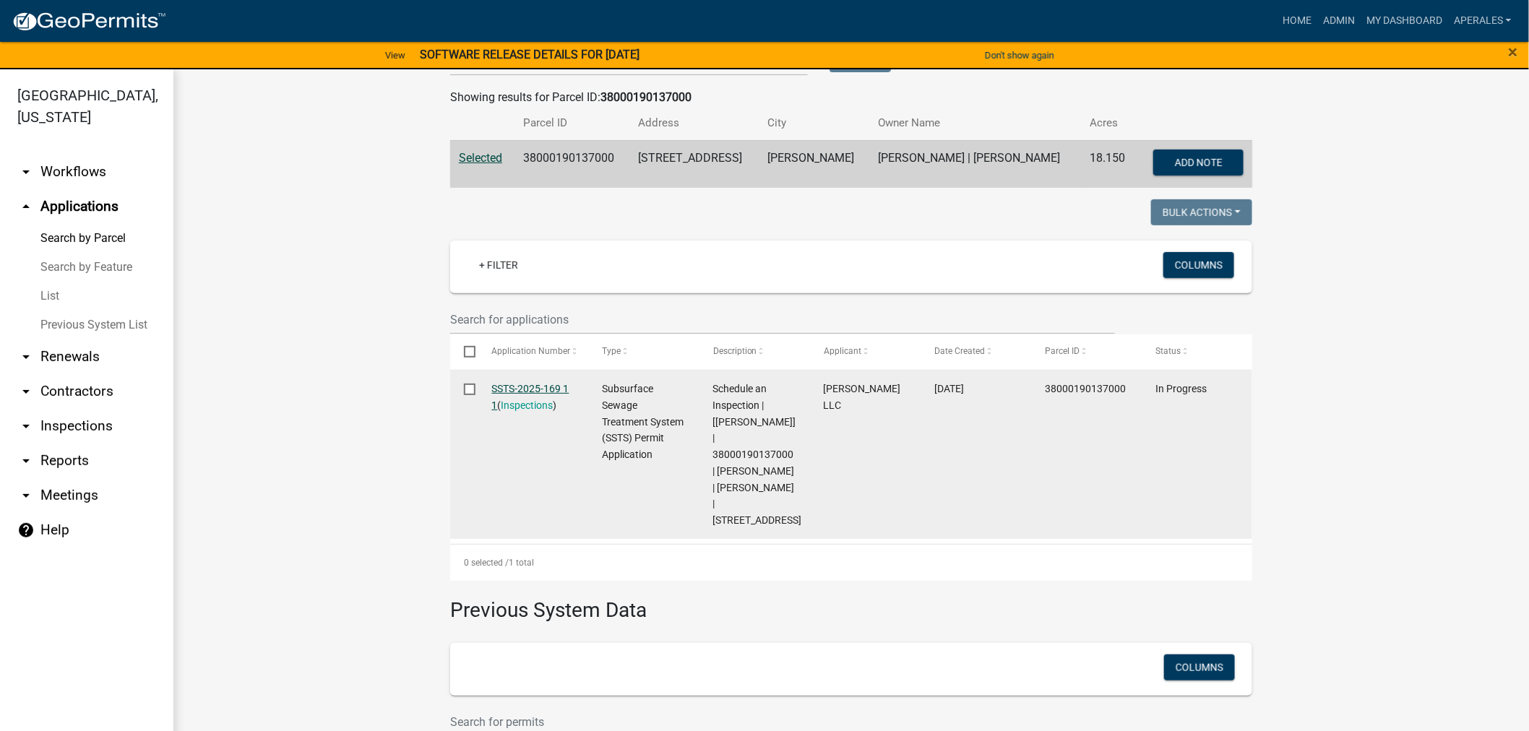
click at [517, 387] on link "SSTS-2025-169 1 1" at bounding box center [530, 397] width 77 height 28
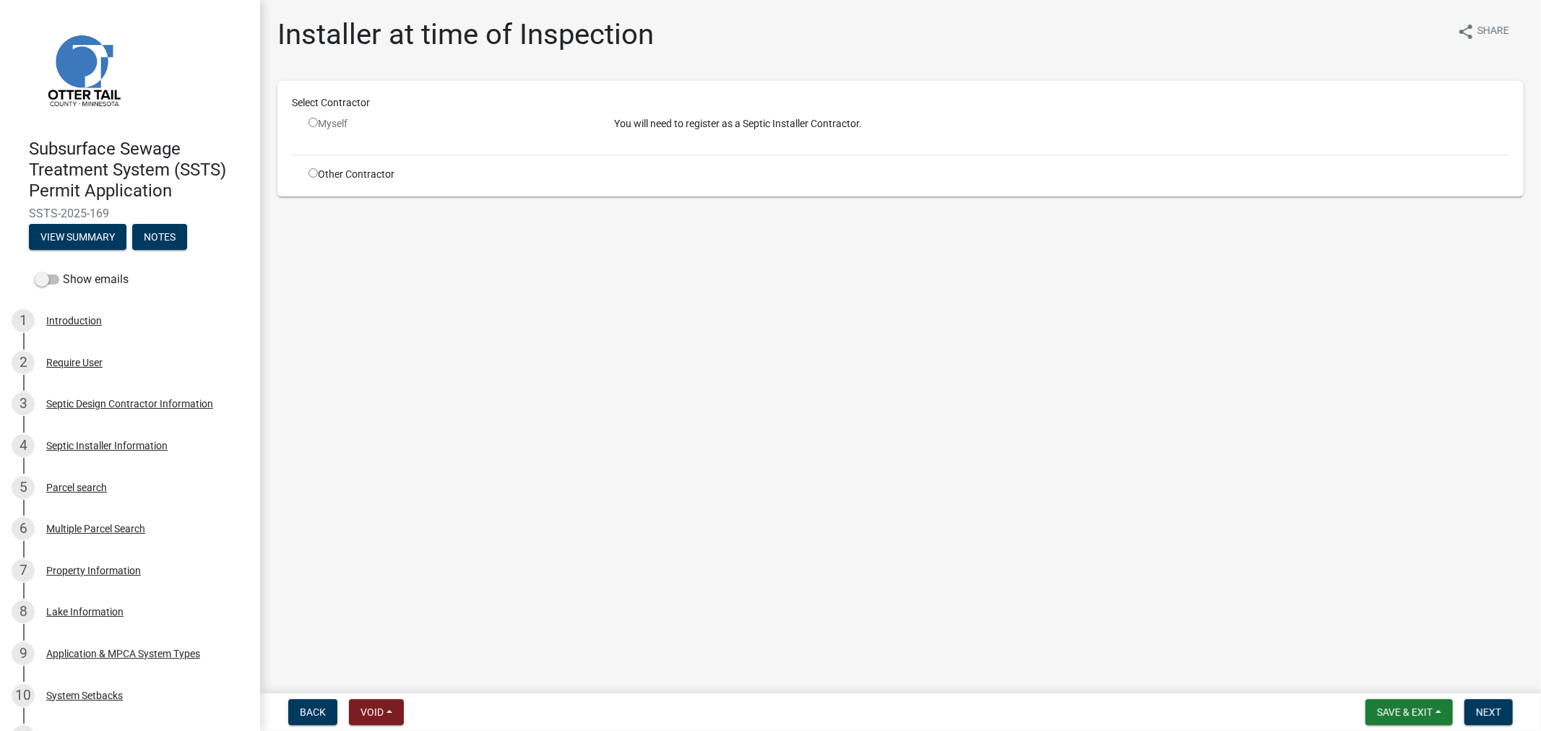
click at [309, 171] on input "radio" at bounding box center [312, 172] width 9 height 9
radio input "true"
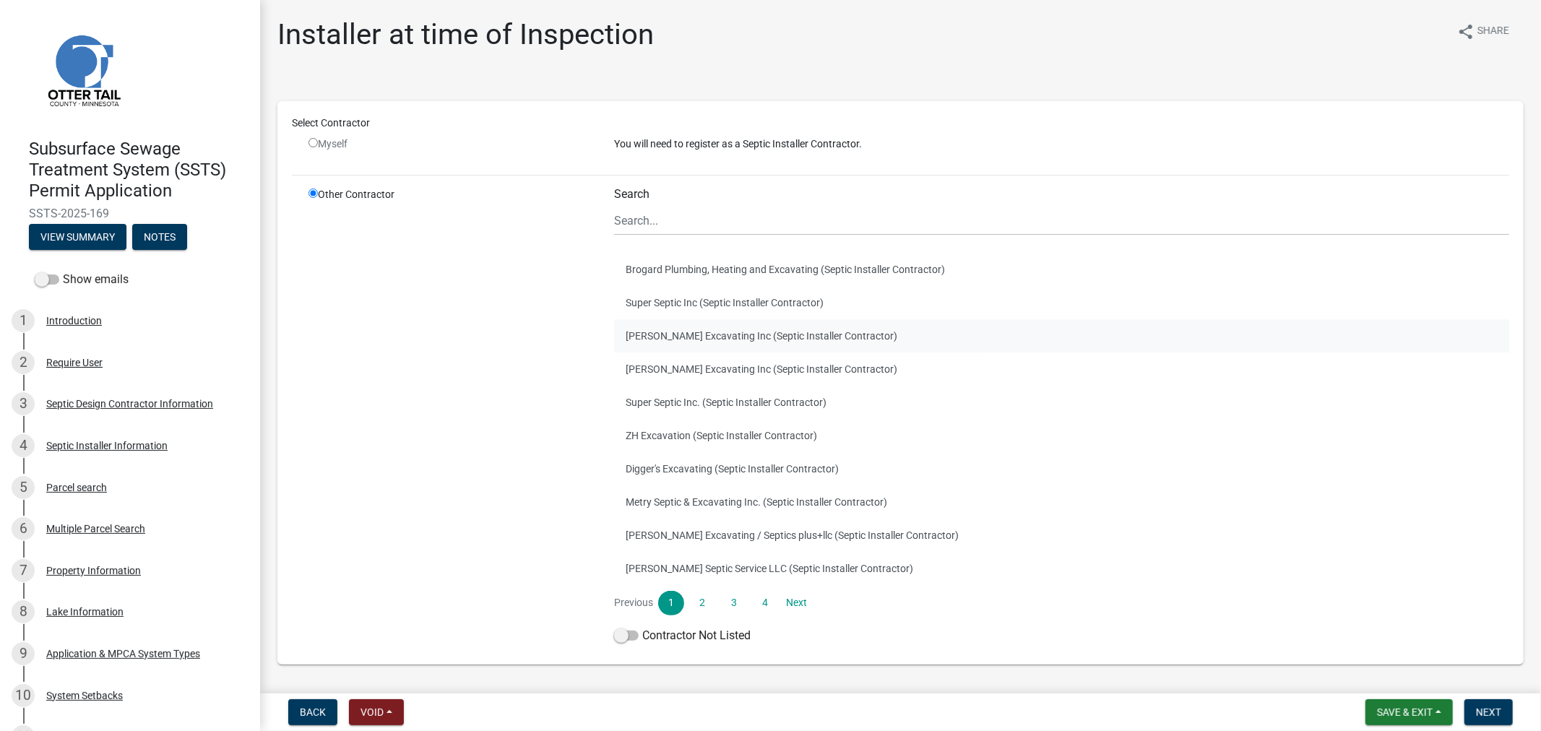
click at [662, 331] on button "[PERSON_NAME] Excavating Inc (Septic Installer Contractor)" at bounding box center [1061, 335] width 895 height 33
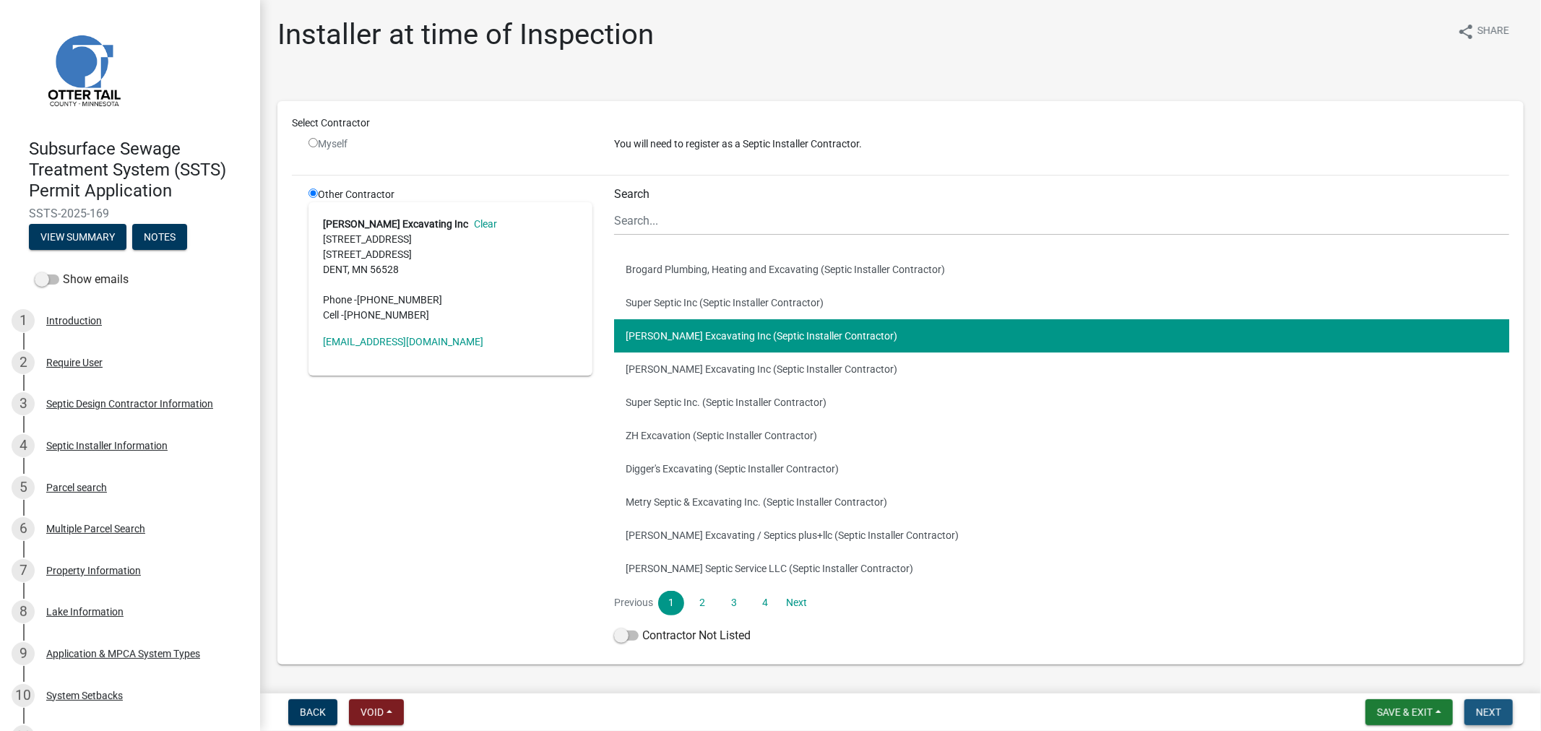
click at [1490, 711] on span "Next" at bounding box center [1488, 713] width 25 height 12
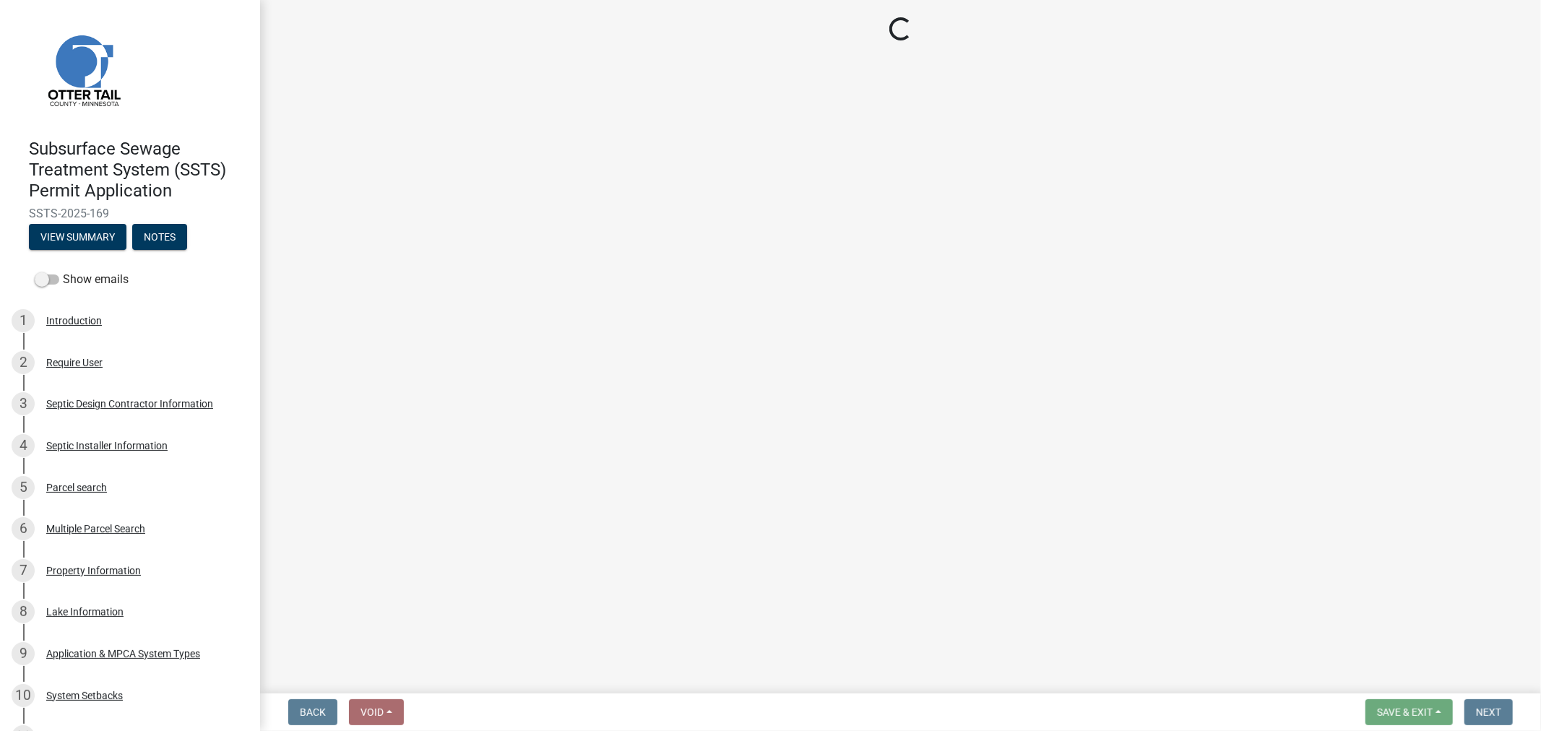
select select "710d5f49-2663-4e73-9718-d0c4e189f5ed"
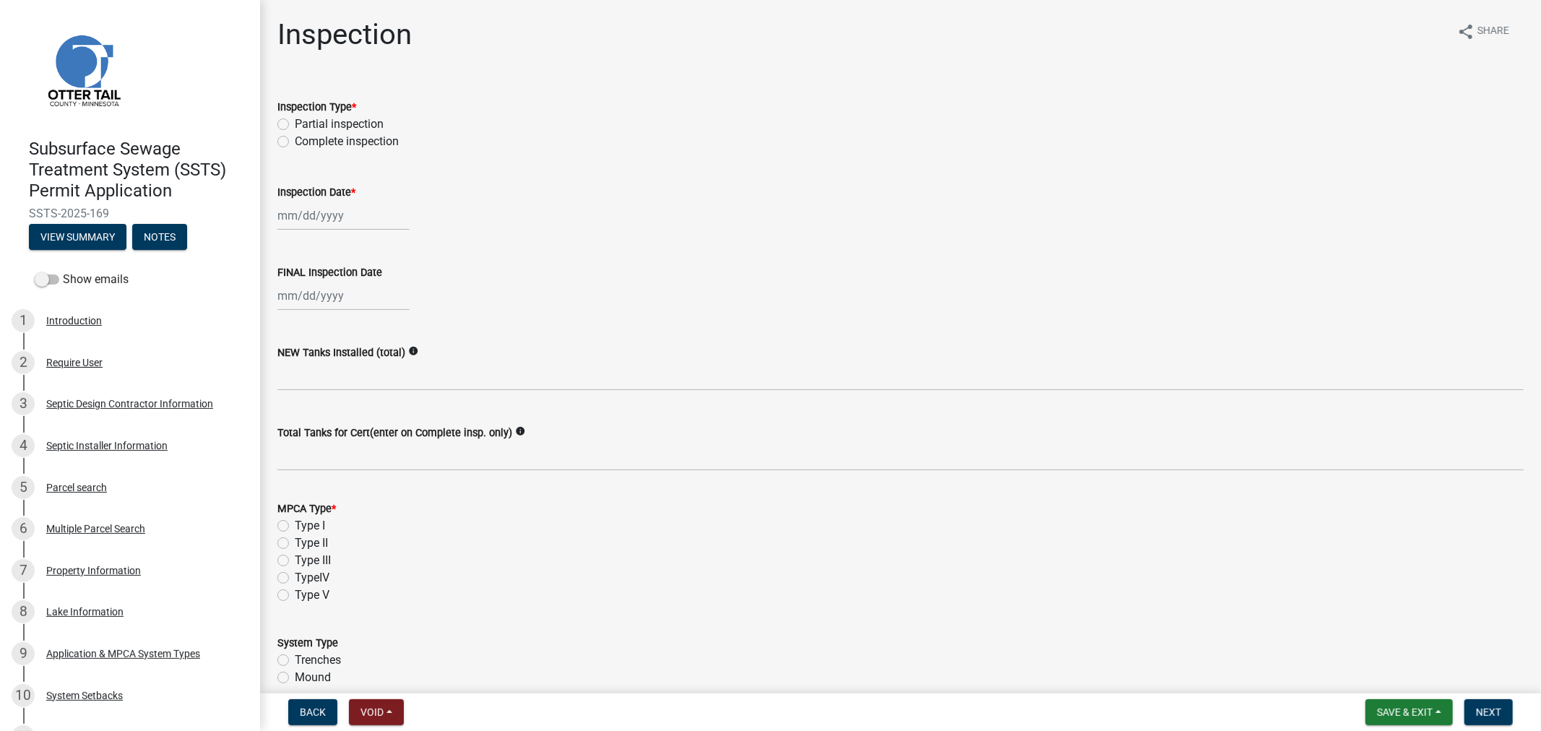
click at [295, 142] on label "Complete inspection" at bounding box center [347, 141] width 104 height 17
click at [295, 142] on input "Complete inspection" at bounding box center [299, 137] width 9 height 9
radio input "true"
select select "9"
select select "2025"
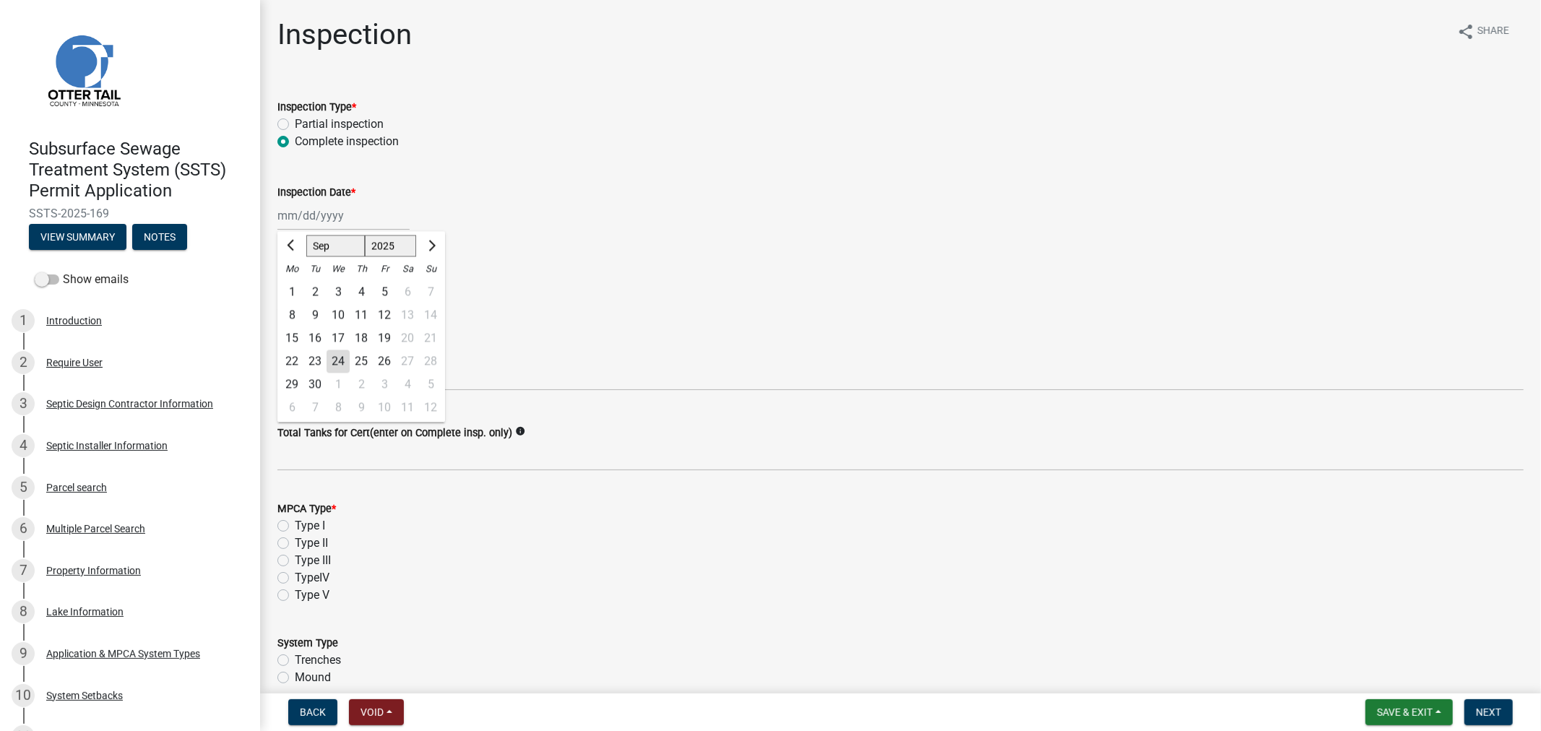
click at [314, 218] on div "[PERSON_NAME] Feb Mar Apr [PERSON_NAME][DATE] Oct Nov [DATE] 1526 1527 1528 152…" at bounding box center [343, 216] width 132 height 30
click at [290, 251] on button "Previous month" at bounding box center [291, 245] width 17 height 23
click at [290, 250] on button "Previous month" at bounding box center [291, 245] width 17 height 23
select select "7"
click at [360, 383] on div "31" at bounding box center [361, 384] width 23 height 23
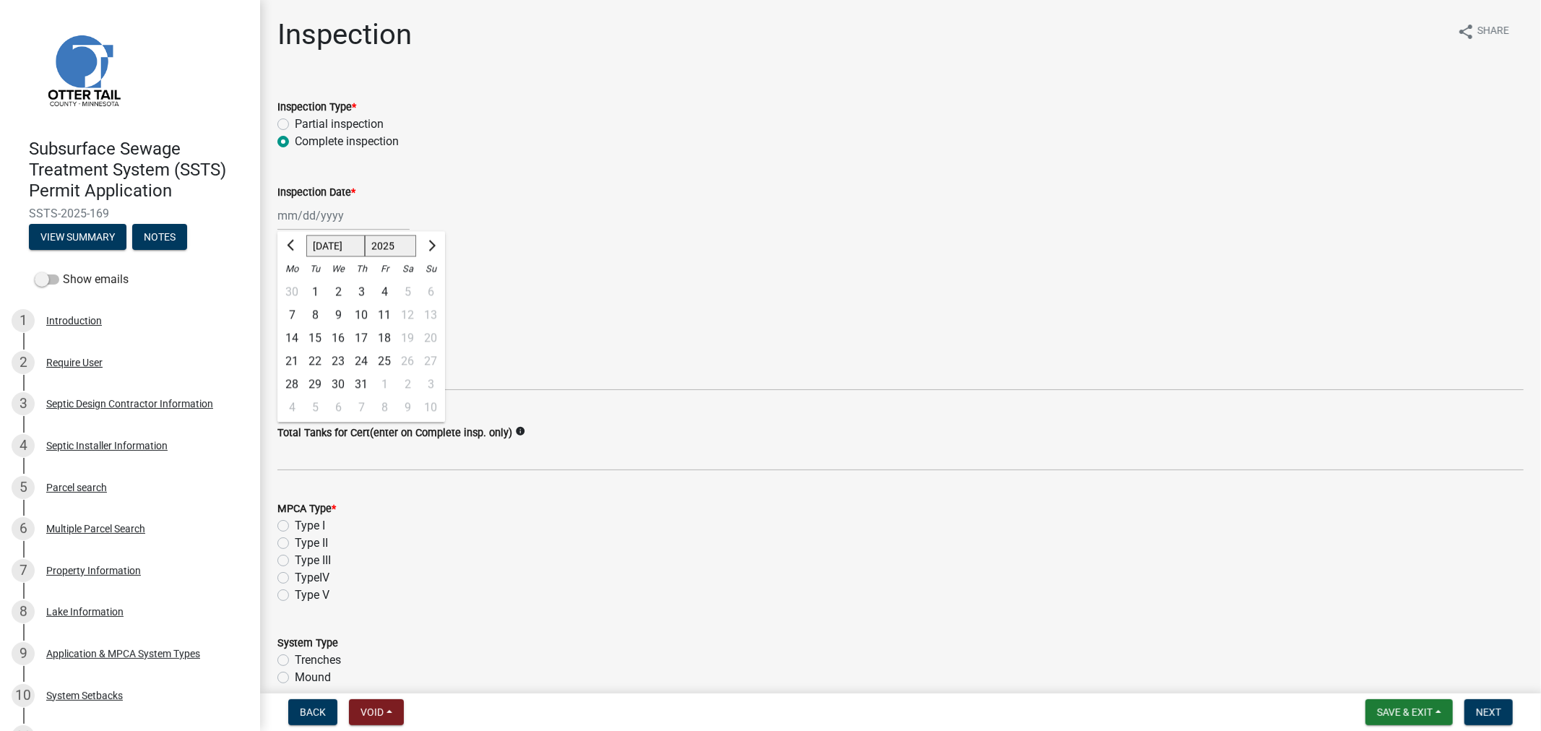
type input "[DATE]"
click at [303, 301] on div at bounding box center [343, 296] width 132 height 30
select select "9"
select select "2025"
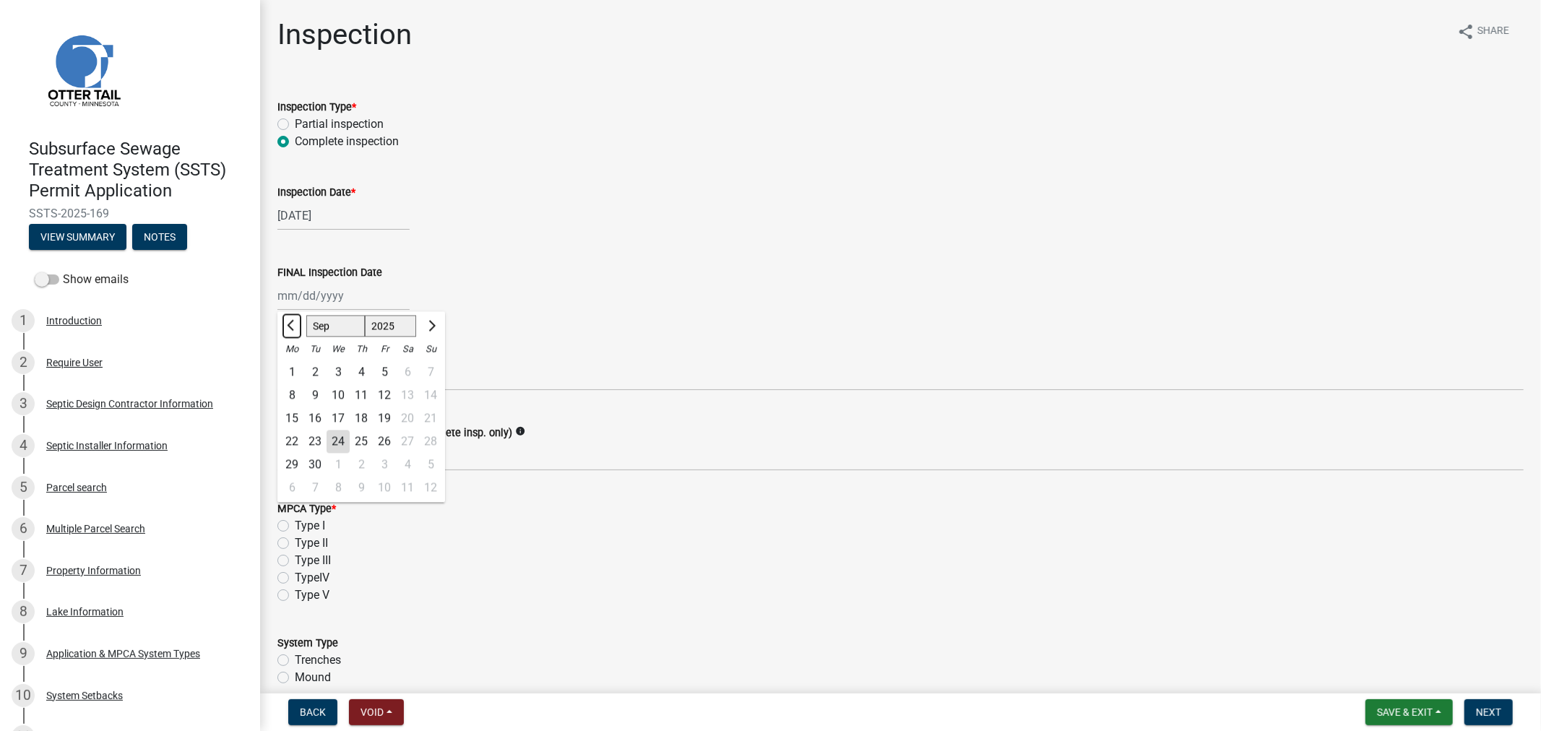
click at [287, 320] on button "Previous month" at bounding box center [291, 325] width 17 height 23
select select "7"
click at [359, 466] on div "31" at bounding box center [361, 464] width 23 height 23
type input "[DATE]"
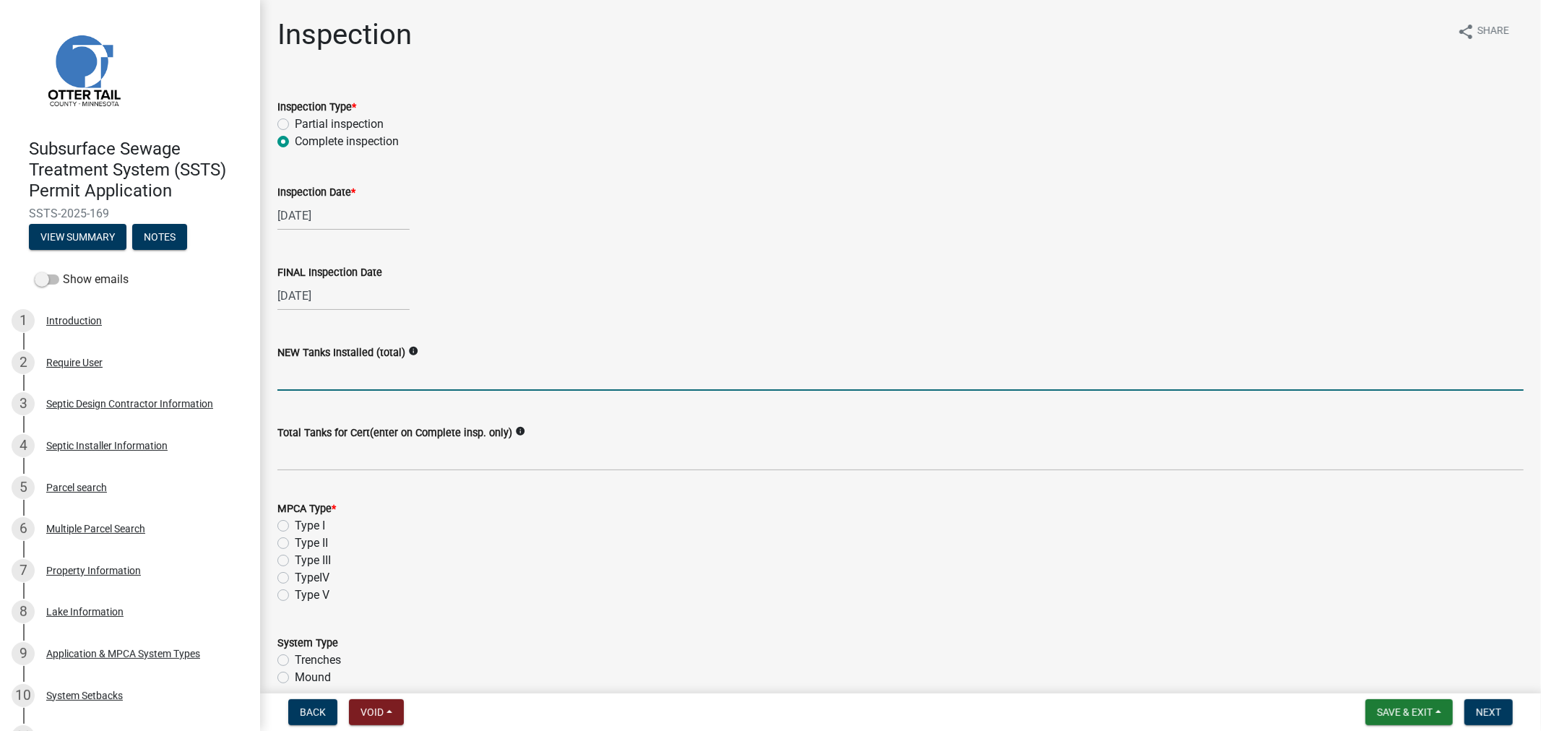
click at [319, 370] on input "text" at bounding box center [900, 376] width 1246 height 30
type input "1"
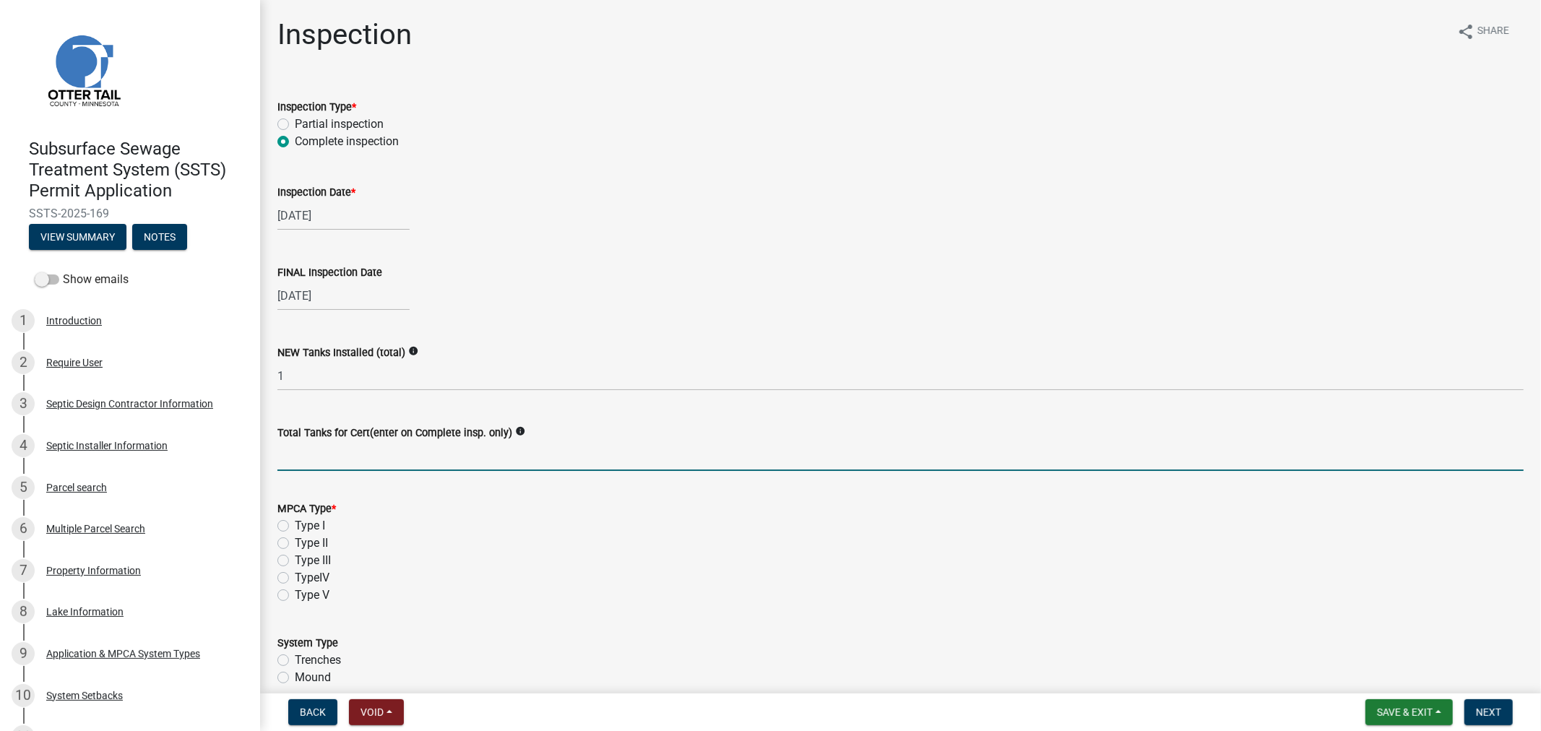
click at [371, 460] on input "Total Tanks for Cert(enter on Complete insp. only)" at bounding box center [900, 456] width 1246 height 30
type input "1"
click at [284, 549] on div "Type II" at bounding box center [900, 543] width 1246 height 17
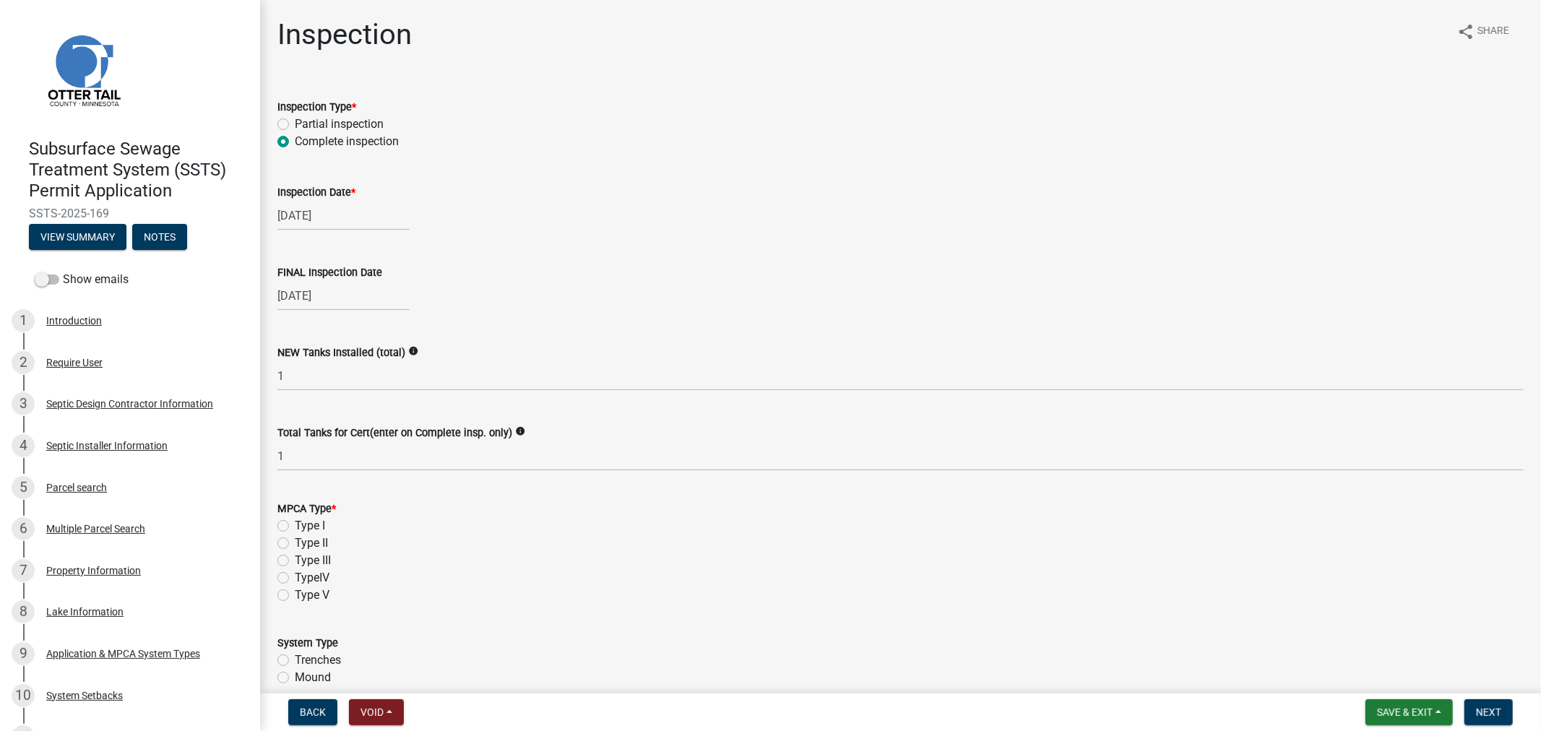
click at [295, 543] on label "Type II" at bounding box center [311, 543] width 33 height 17
click at [295, 543] on input "Type II" at bounding box center [299, 539] width 9 height 9
radio input "true"
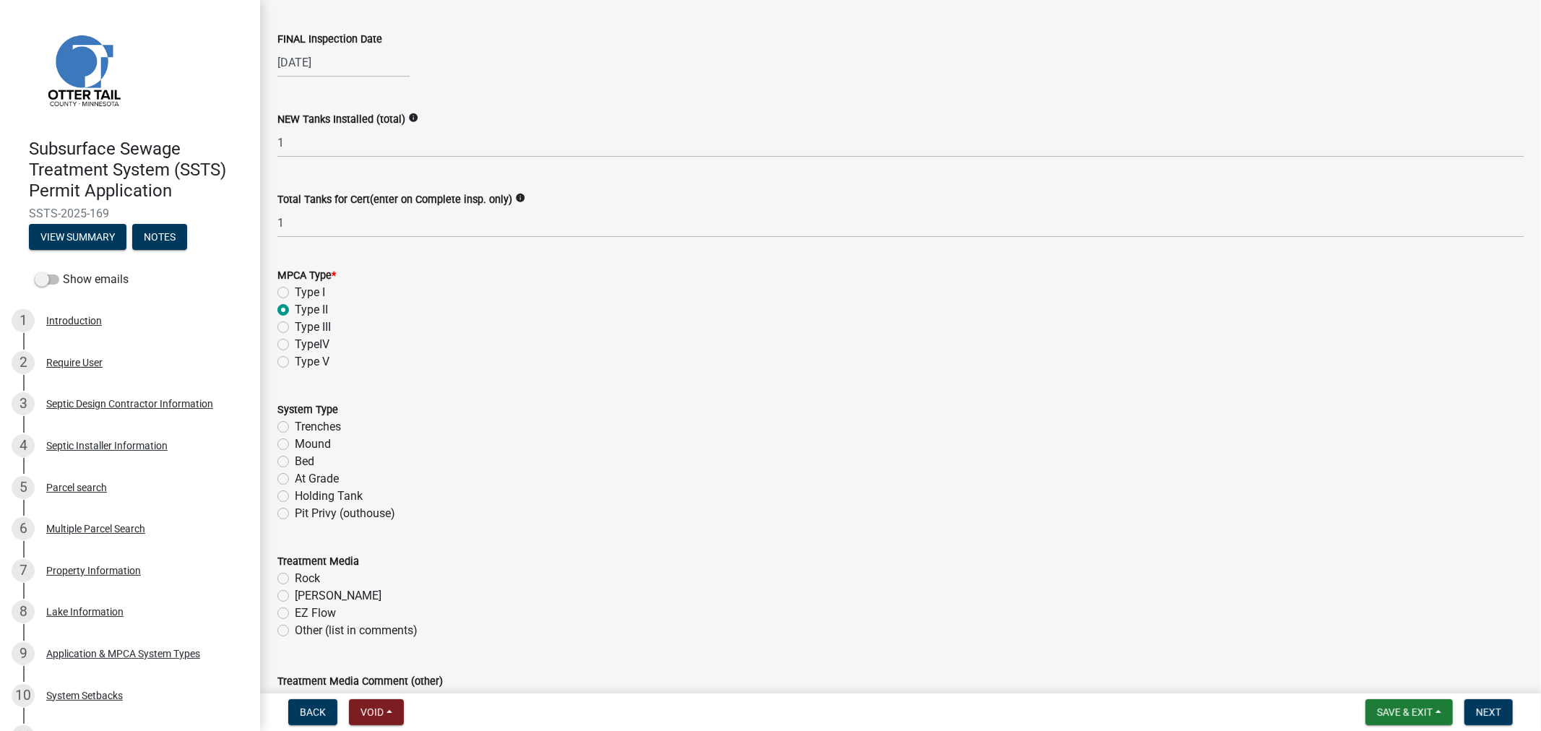
scroll to position [241, 0]
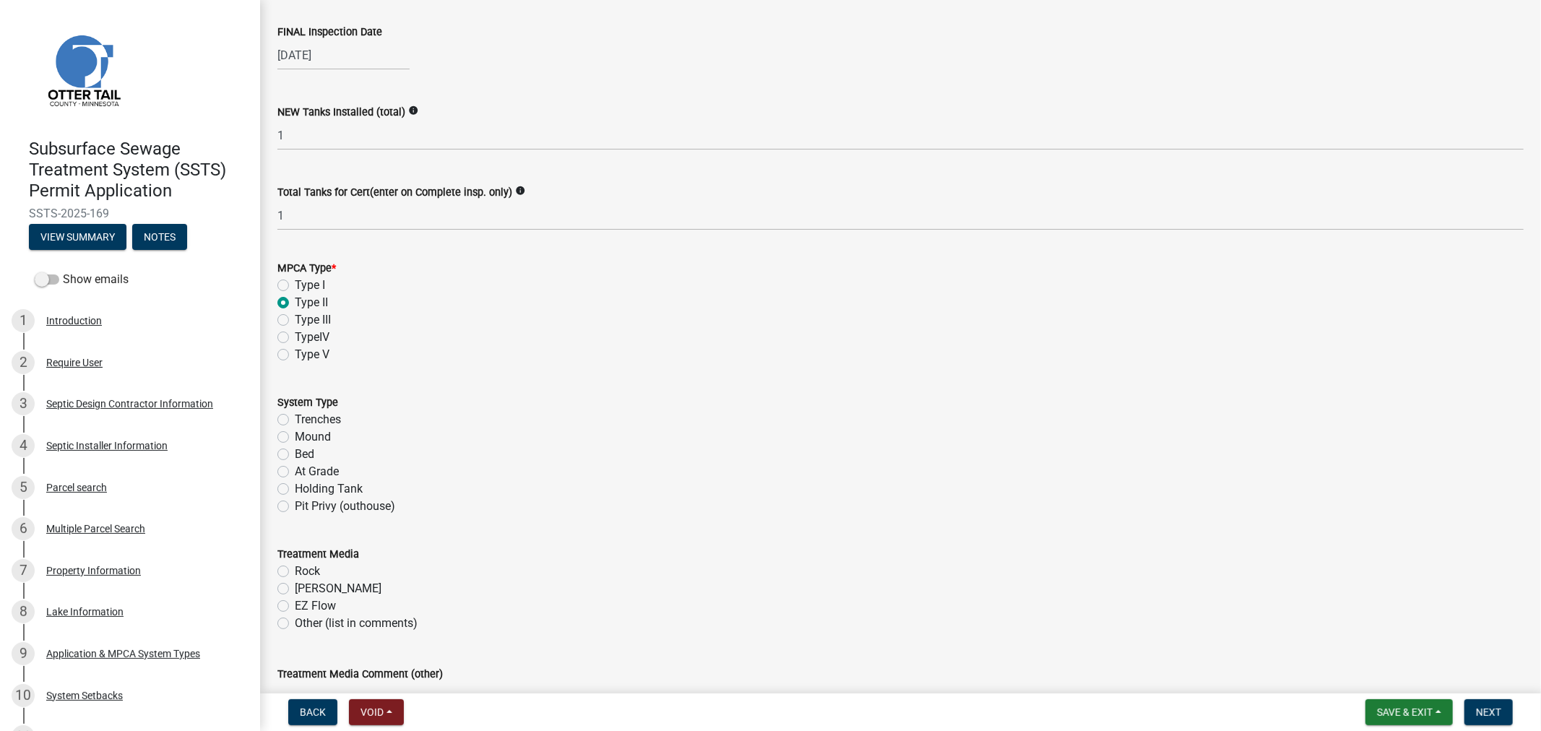
click at [295, 489] on label "Holding Tank" at bounding box center [329, 488] width 68 height 17
click at [295, 489] on input "Holding Tank" at bounding box center [299, 484] width 9 height 9
radio input "true"
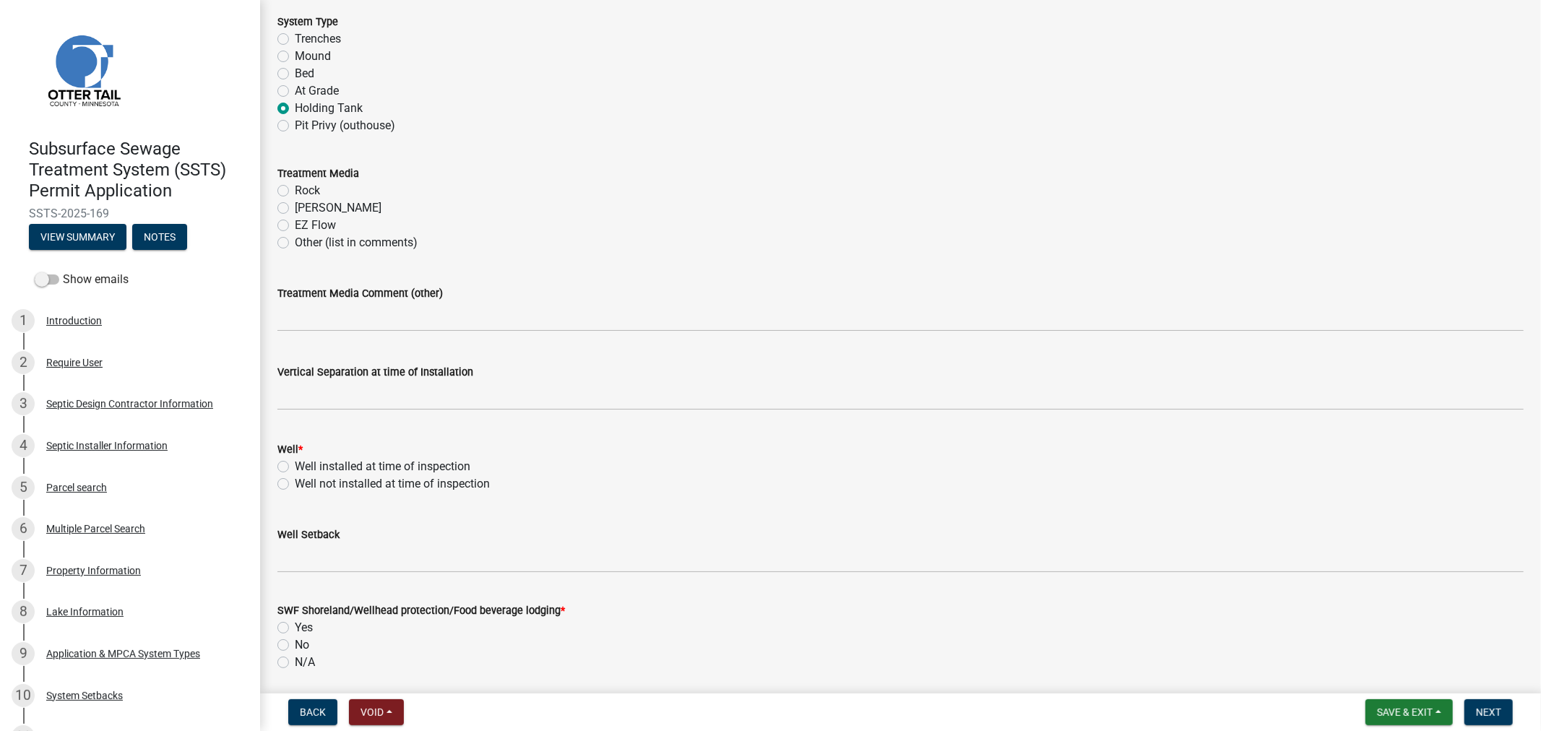
scroll to position [642, 0]
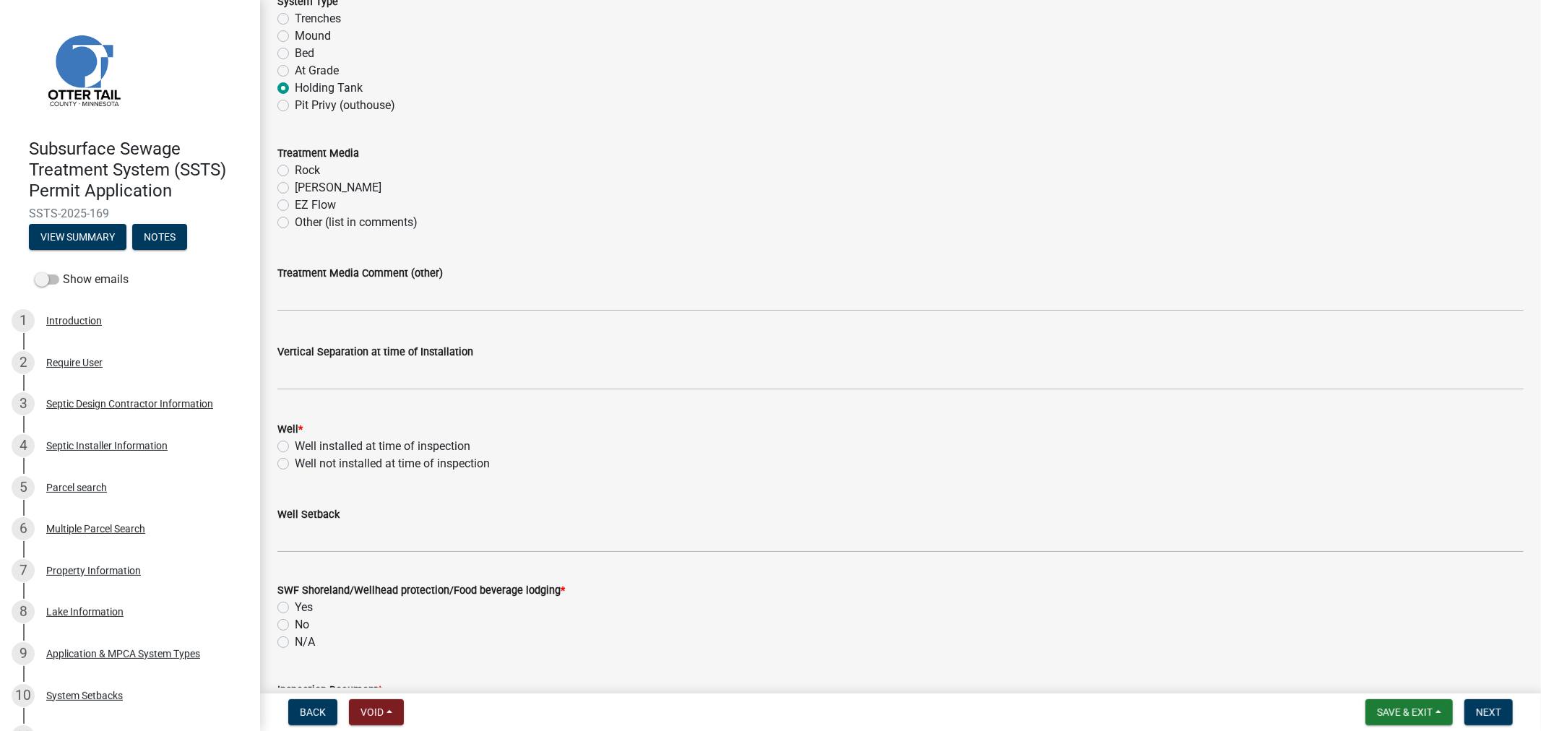
click at [295, 448] on label "Well installed at time of inspection" at bounding box center [383, 446] width 176 height 17
click at [295, 447] on input "Well installed at time of inspection" at bounding box center [299, 442] width 9 height 9
radio input "true"
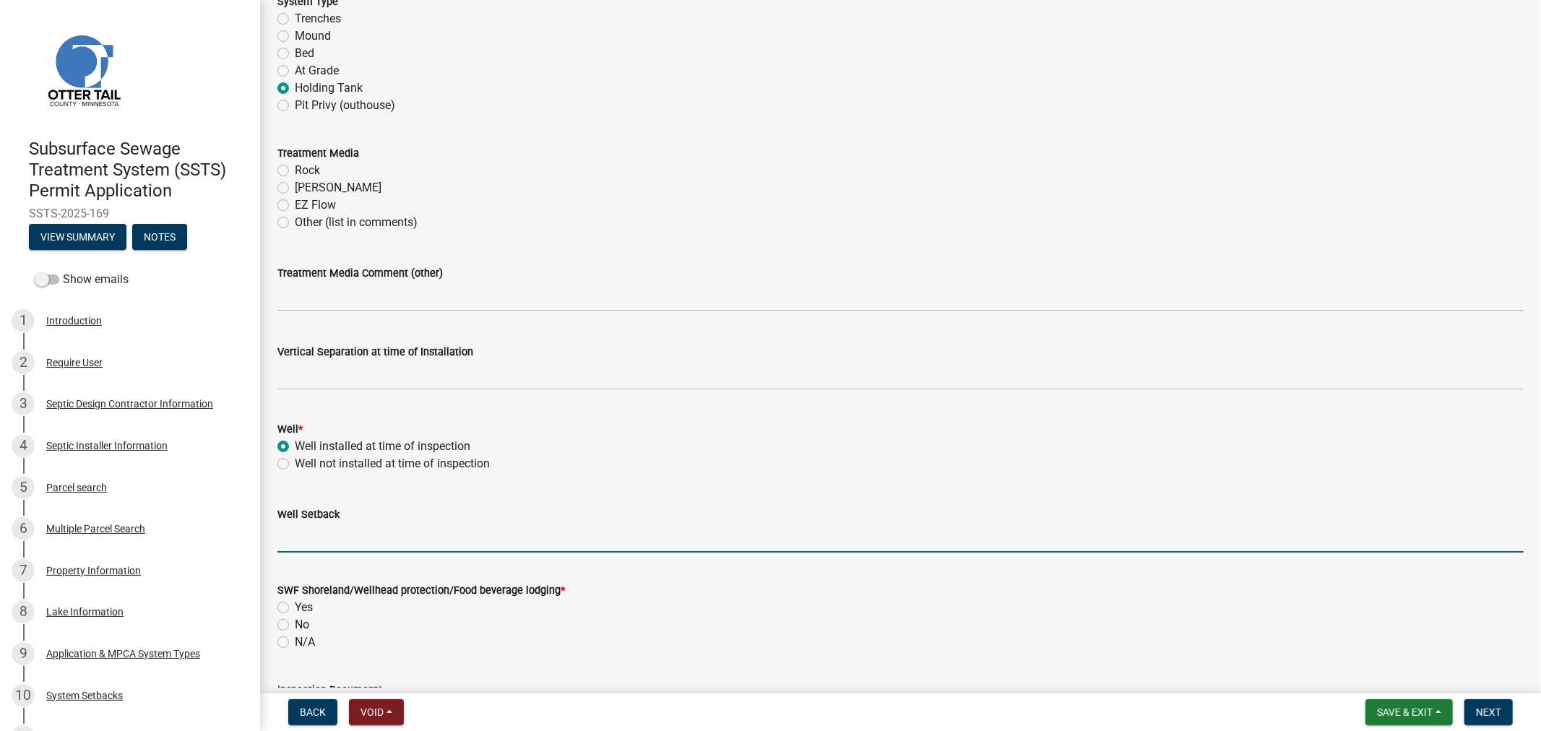
click at [293, 548] on input "Well Setback" at bounding box center [900, 538] width 1246 height 30
type input "50+"
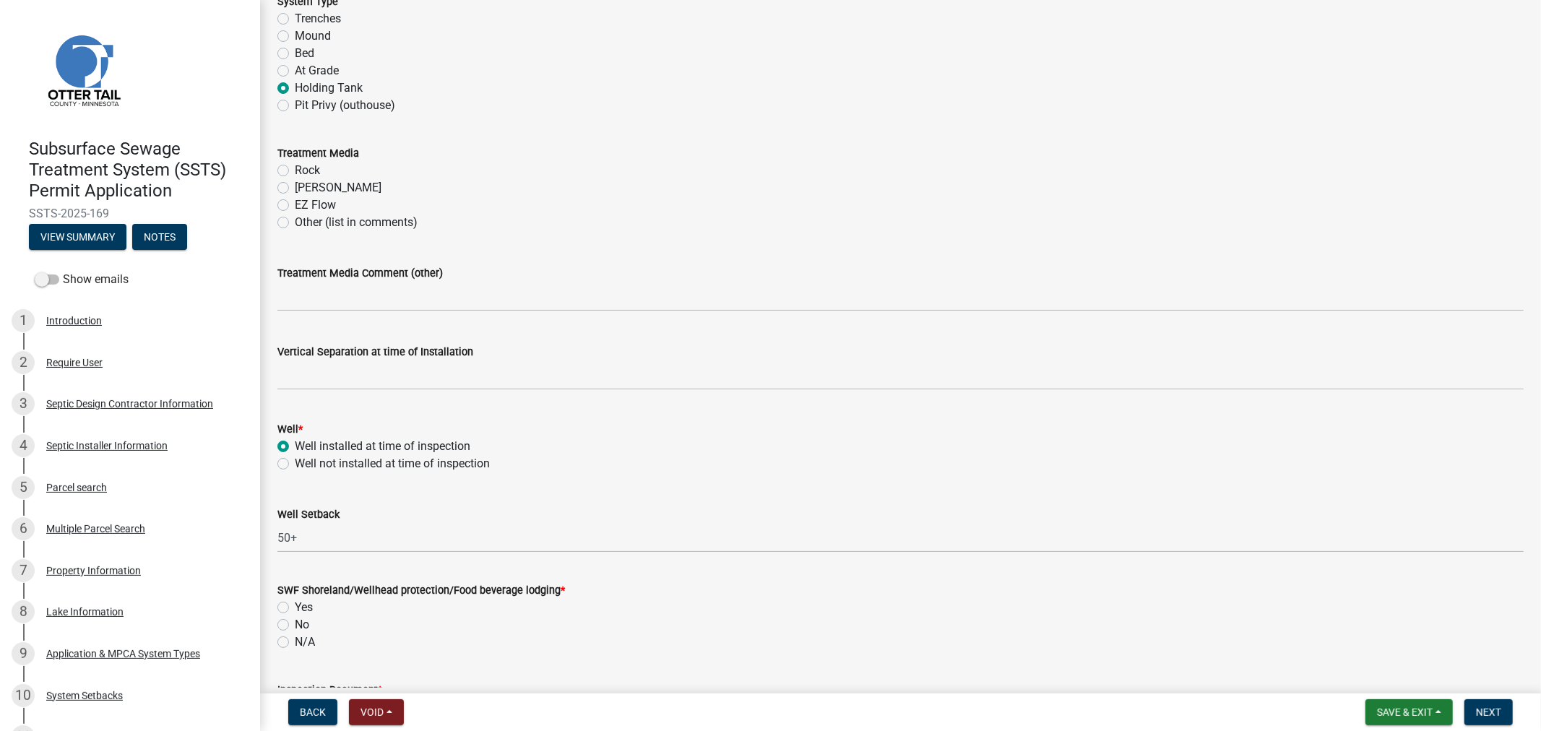
click at [295, 610] on label "Yes" at bounding box center [304, 607] width 18 height 17
click at [295, 608] on input "Yes" at bounding box center [299, 603] width 9 height 9
radio input "true"
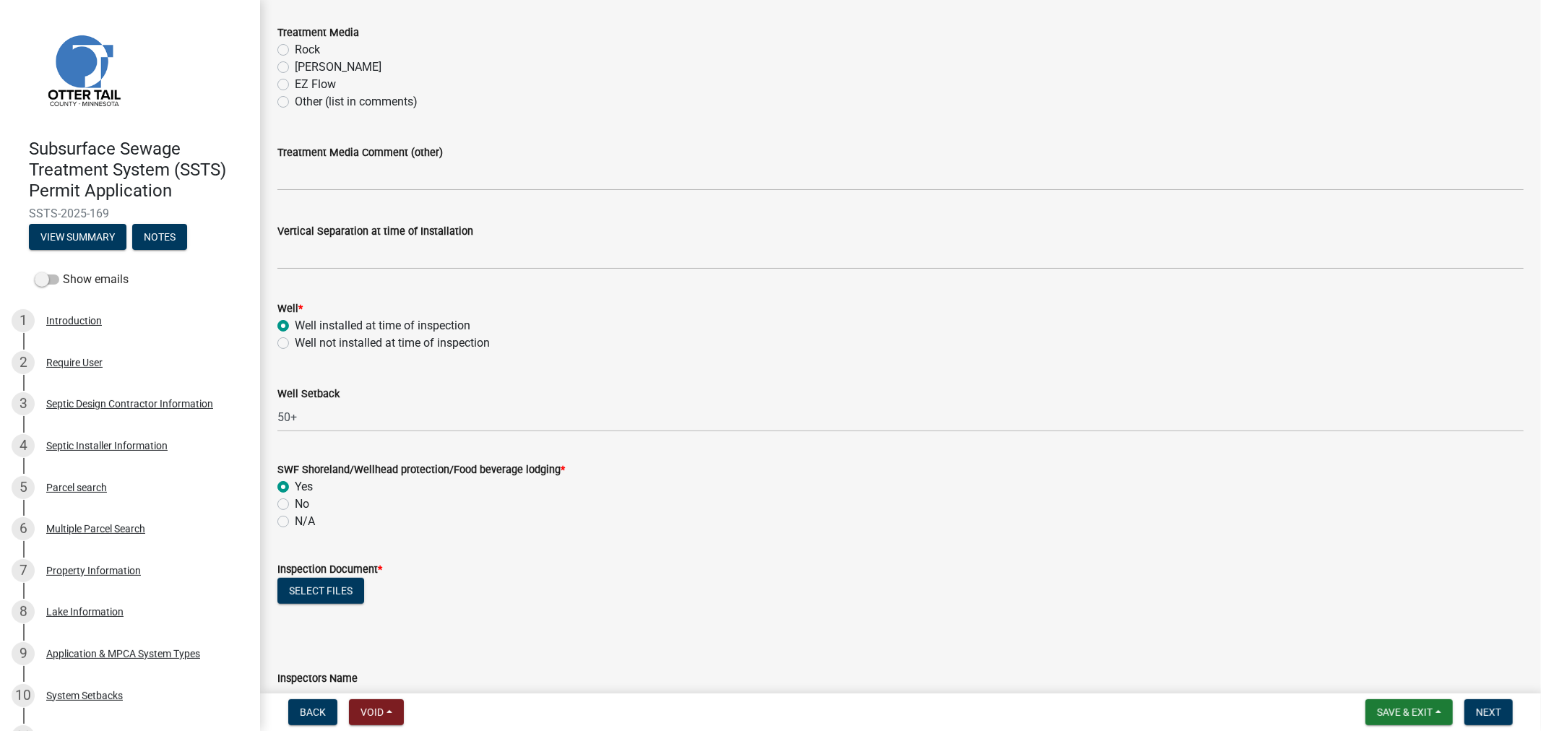
scroll to position [803, 0]
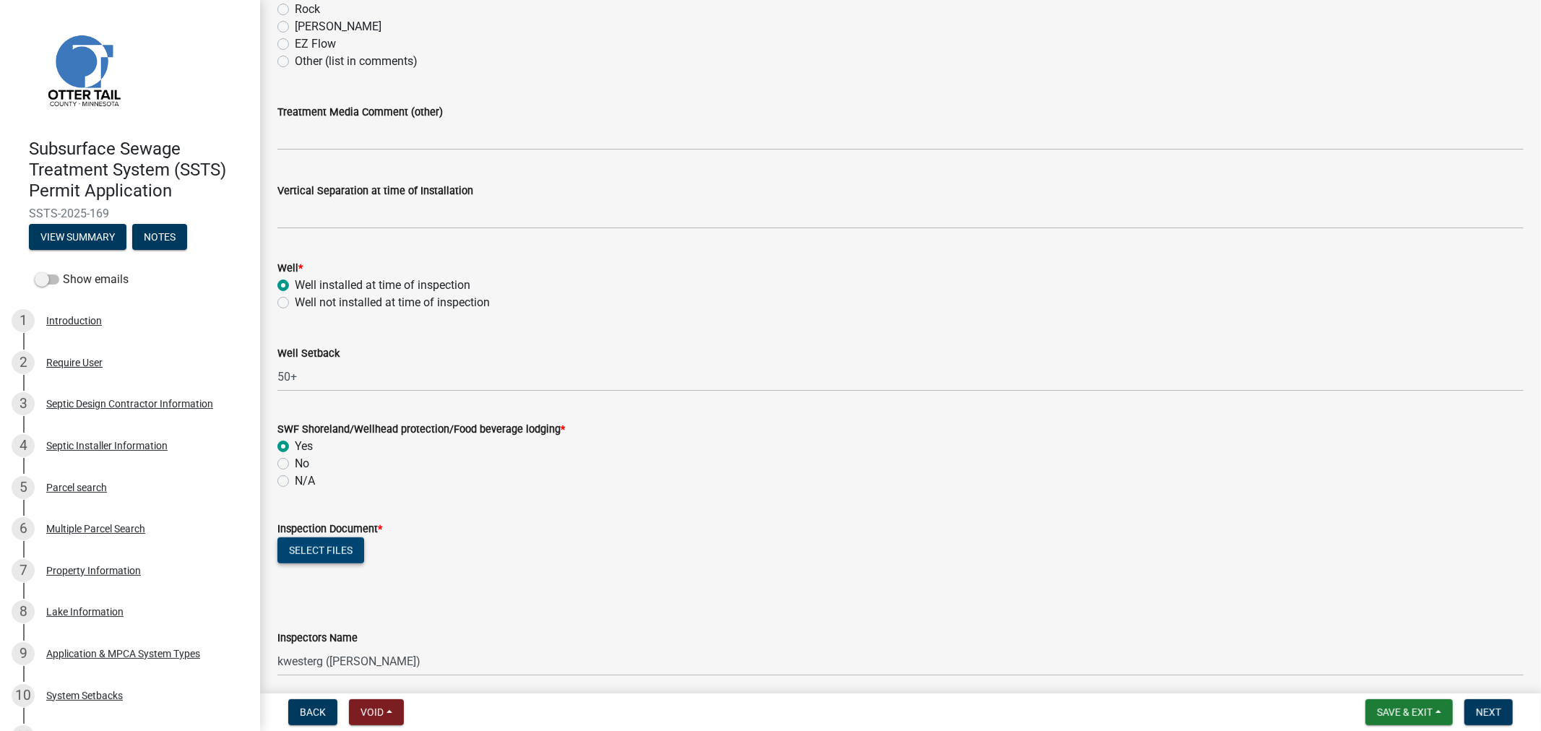
click at [315, 551] on button "Select files" at bounding box center [320, 551] width 87 height 26
click at [337, 550] on button "Select files" at bounding box center [320, 551] width 87 height 26
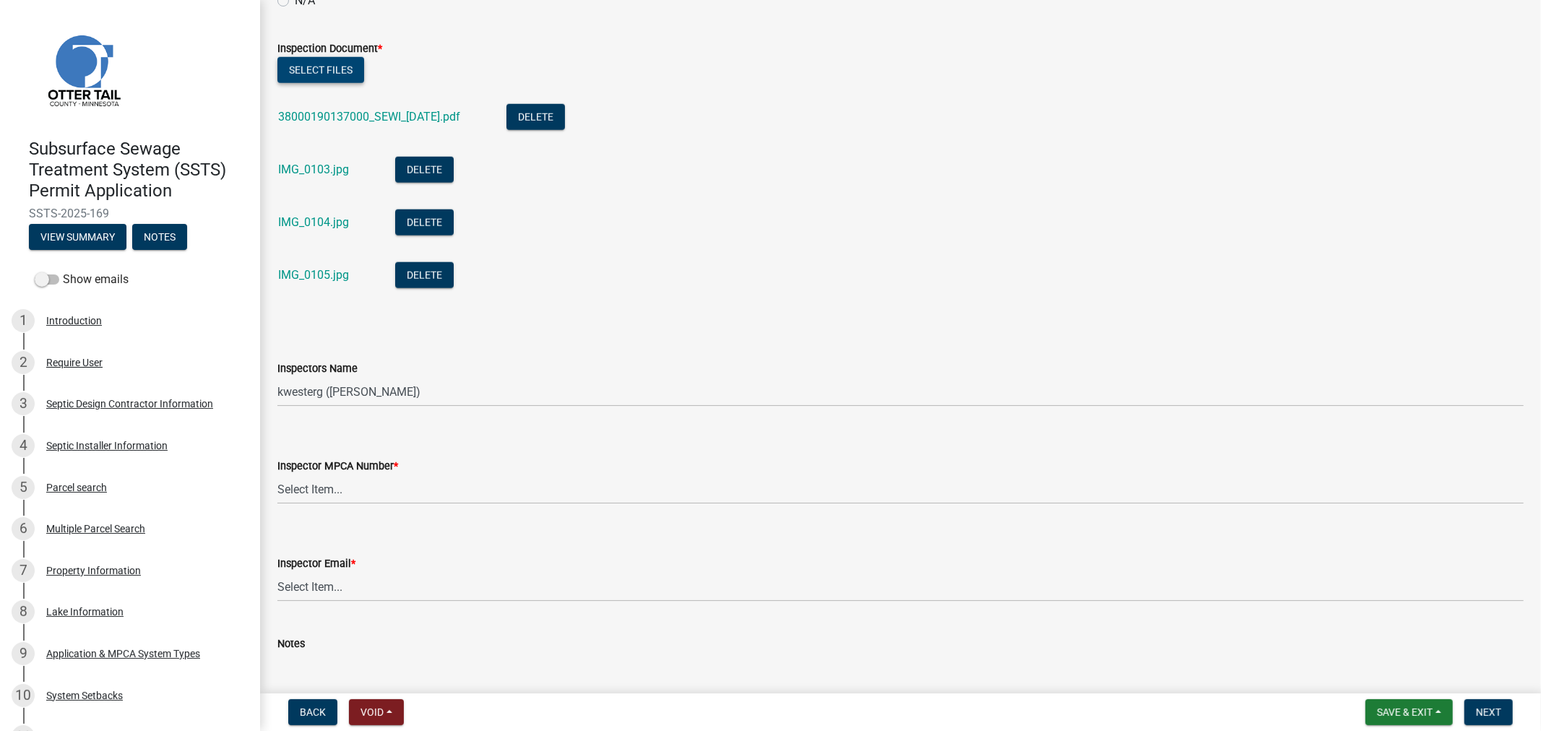
scroll to position [1284, 0]
click at [372, 390] on select "Select Item... btollefson ([PERSON_NAME]) [PERSON_NAME] ([PERSON_NAME]) eplaste…" at bounding box center [900, 391] width 1246 height 30
select select "64cc3fb4-2a84-49c8-ae2d-a7b3072cebaf"
click at [277, 376] on select "Select Item... btollefson ([PERSON_NAME]) [PERSON_NAME] ([PERSON_NAME]) eplaste…" at bounding box center [900, 391] width 1246 height 30
click at [381, 487] on select "Select Item... [PERSON_NAME] (10415) [PERSON_NAME] (924) [PERSON_NAME] (1957) […" at bounding box center [900, 489] width 1246 height 30
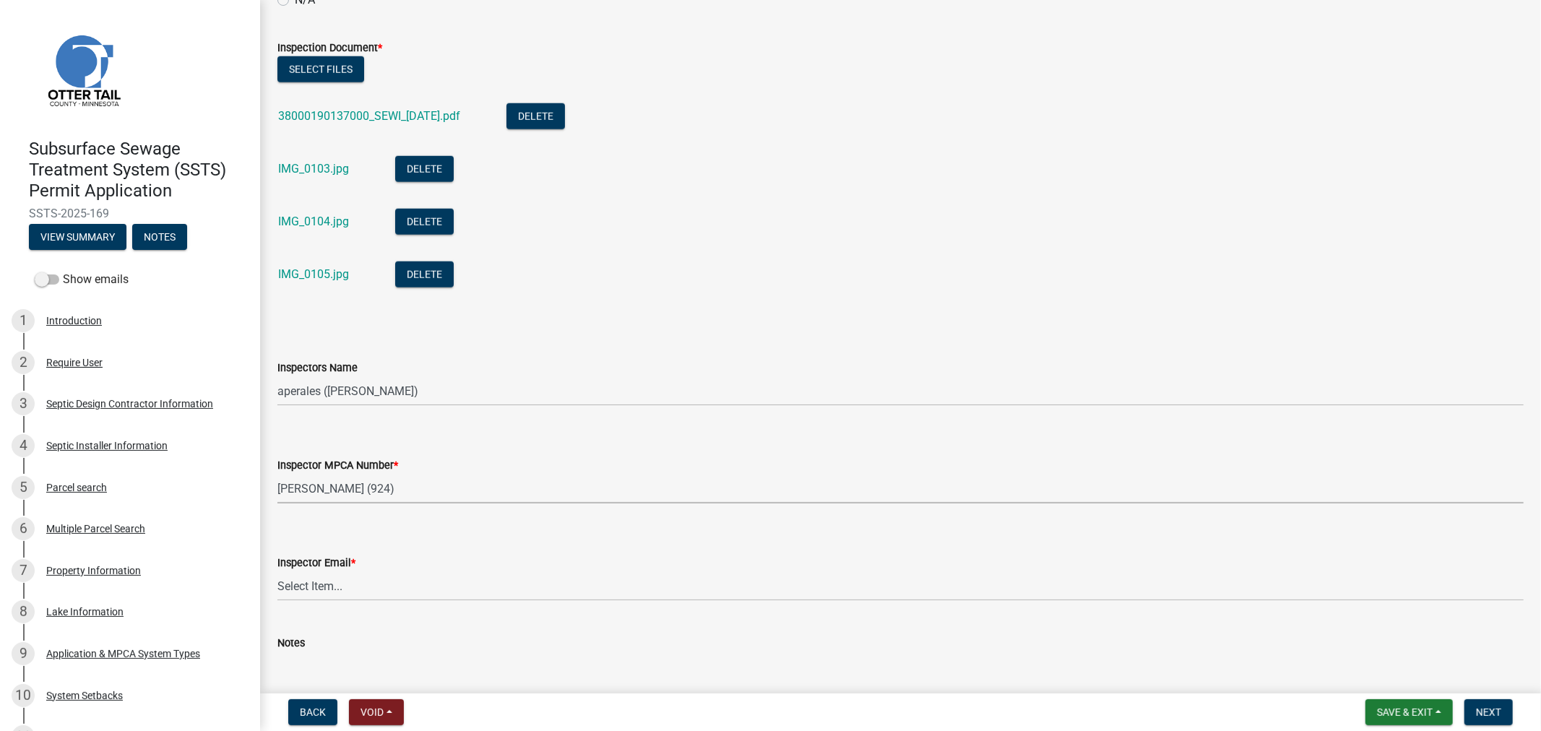
click at [277, 474] on select "Select Item... [PERSON_NAME] (10415) [PERSON_NAME] (924) [PERSON_NAME] (1957) […" at bounding box center [900, 489] width 1246 height 30
select select "6979e2cf-acfc-4aeb-b273-cede3e7f0b0f"
click at [329, 595] on select "Select Item... [PERSON_NAME] ([EMAIL_ADDRESS][DOMAIN_NAME]) [PERSON_NAME] ([EMA…" at bounding box center [900, 586] width 1246 height 30
click at [277, 571] on select "Select Item... [PERSON_NAME] ([EMAIL_ADDRESS][DOMAIN_NAME]) [PERSON_NAME] ([EMA…" at bounding box center [900, 586] width 1246 height 30
select select "fc504d62-a492-4196-a78d-ce00230c60b4"
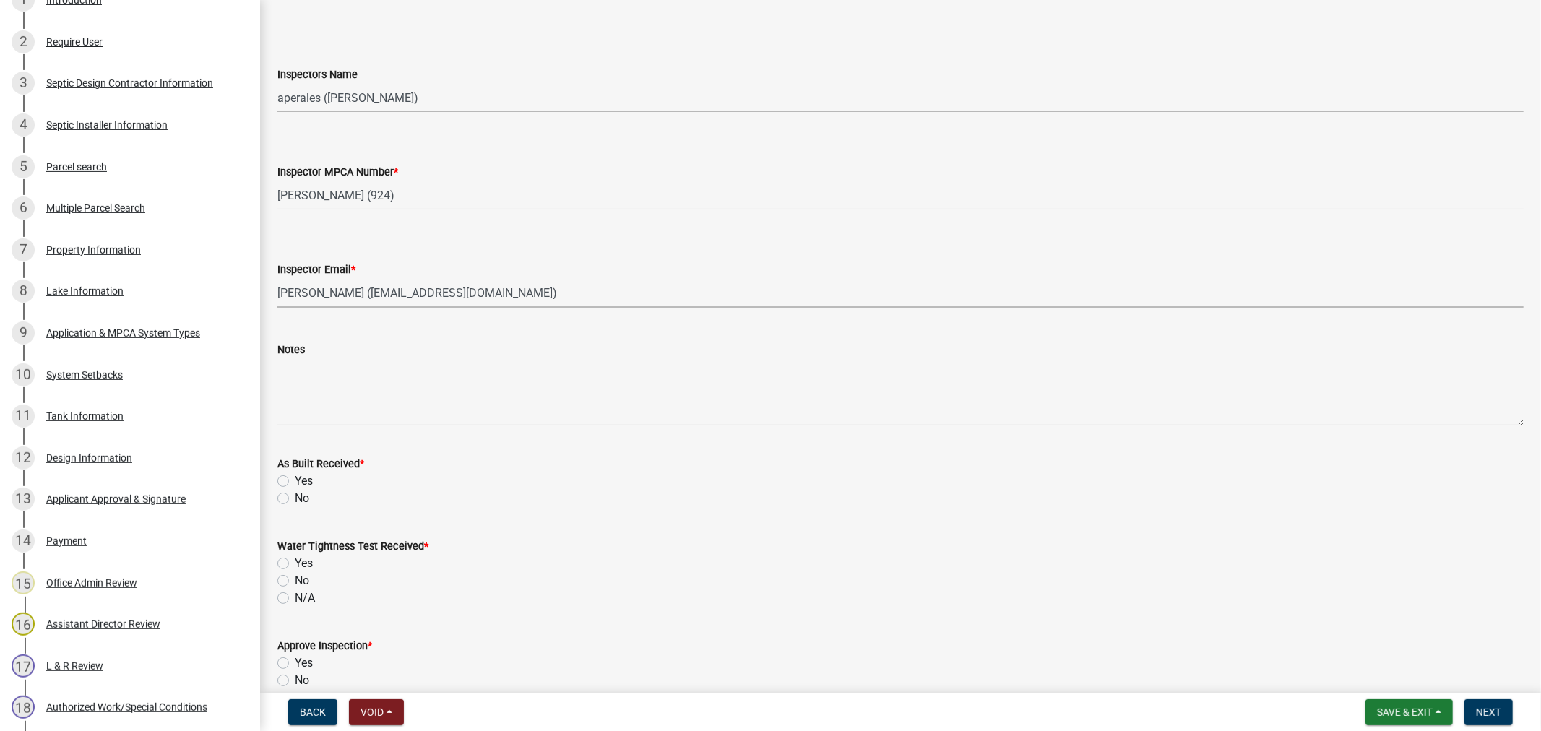
scroll to position [1605, 0]
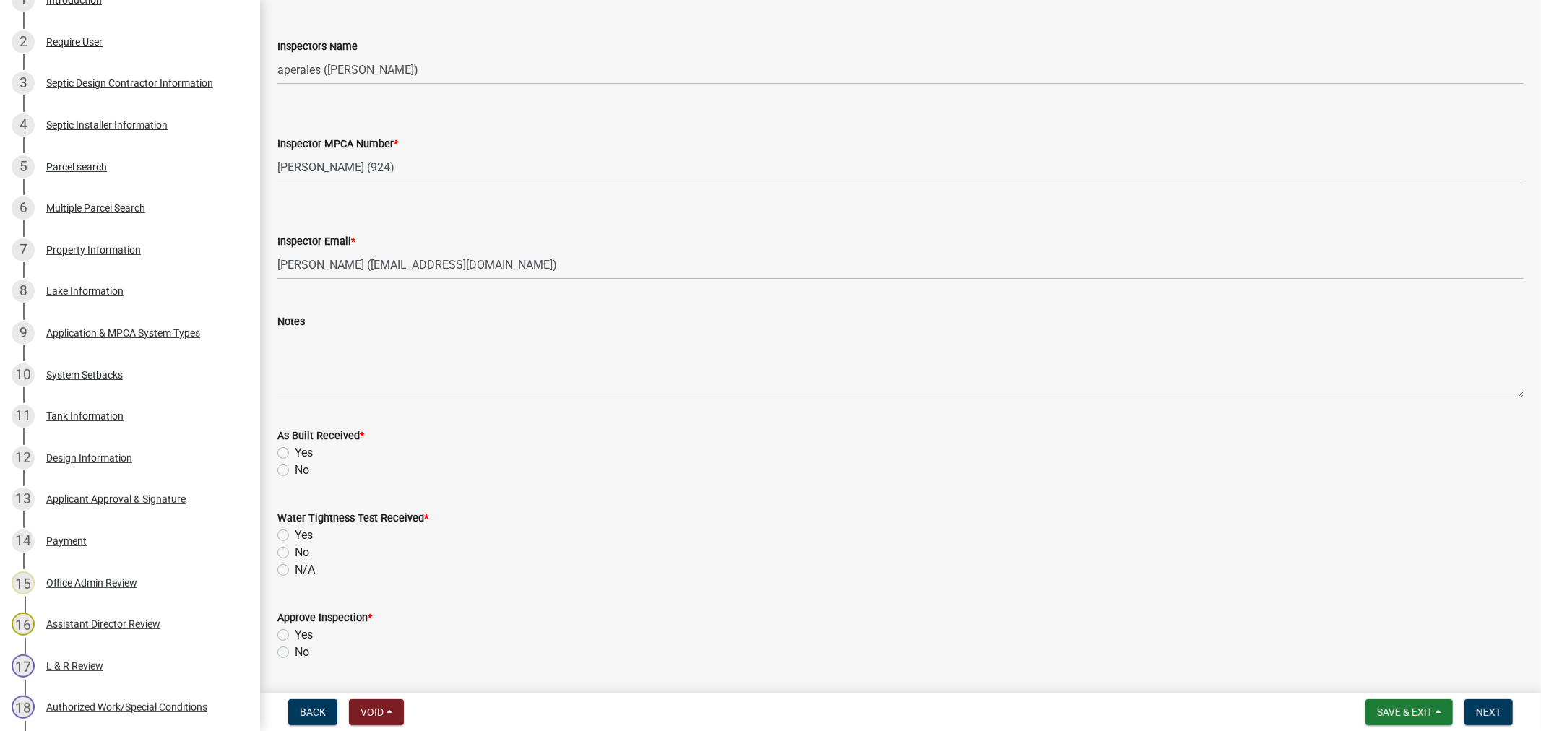
click at [295, 446] on label "Yes" at bounding box center [304, 452] width 18 height 17
click at [295, 446] on input "Yes" at bounding box center [299, 448] width 9 height 9
radio input "true"
click at [295, 540] on label "Yes" at bounding box center [304, 535] width 18 height 17
click at [295, 536] on input "Yes" at bounding box center [299, 531] width 9 height 9
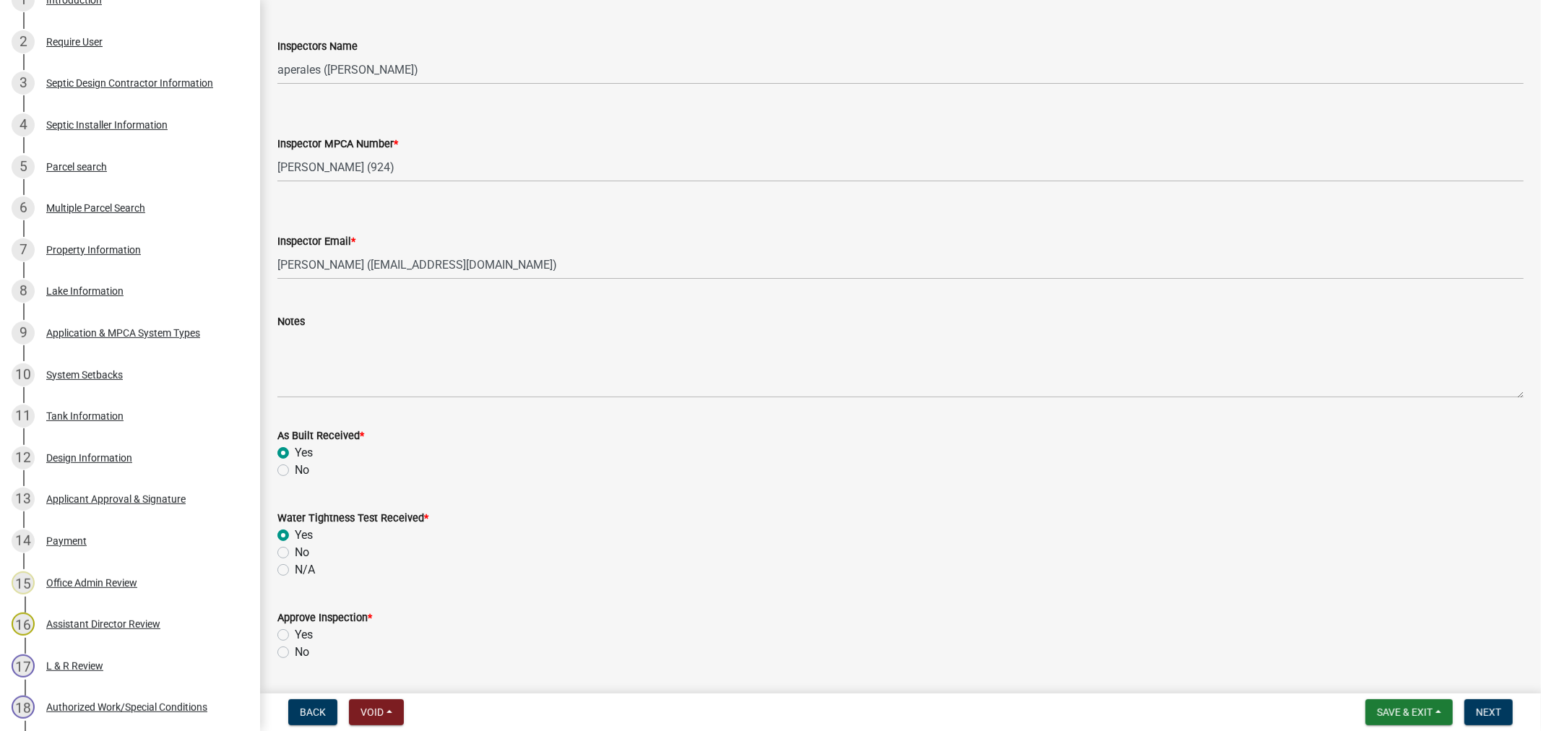
radio input "true"
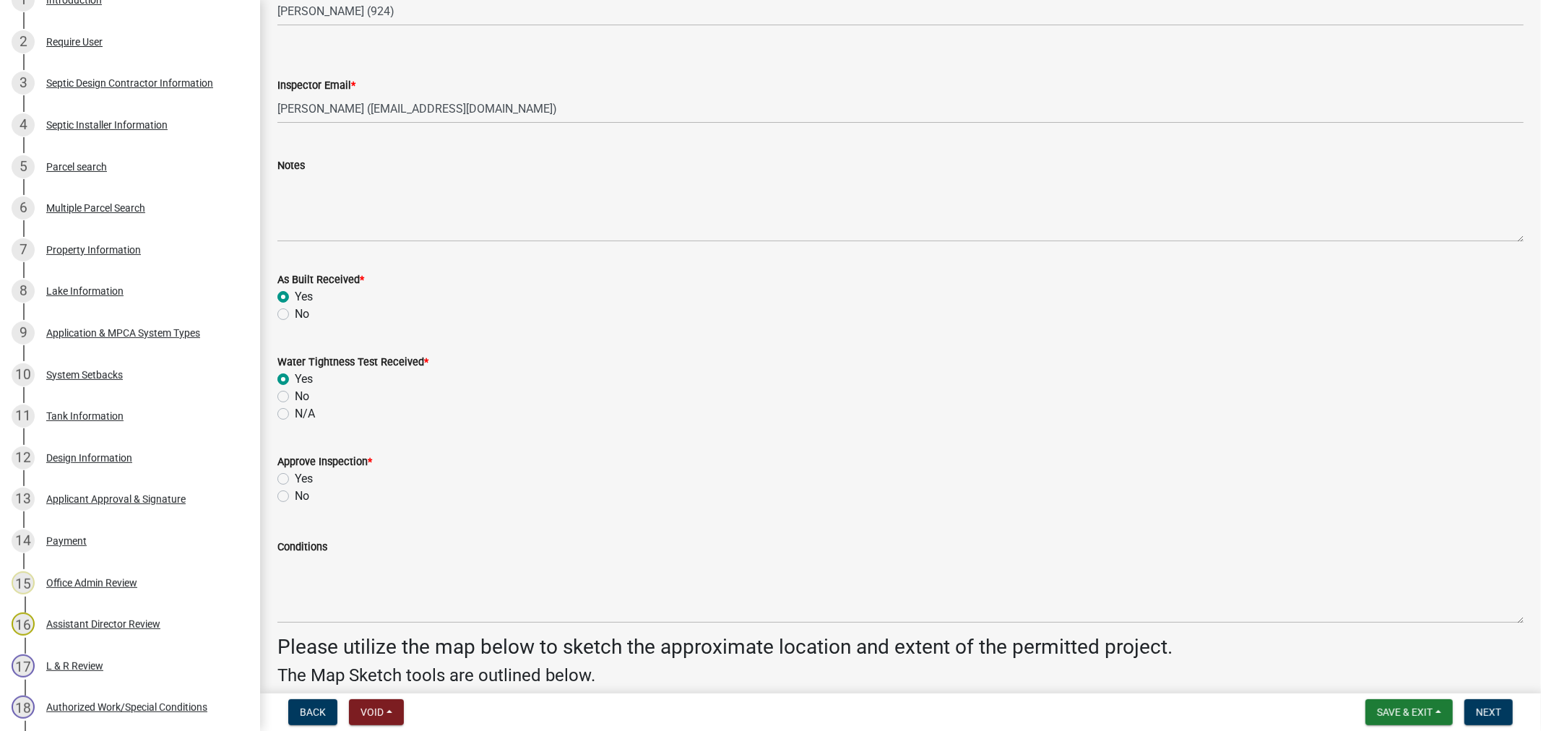
scroll to position [1766, 0]
click at [295, 471] on label "Yes" at bounding box center [304, 474] width 18 height 17
click at [295, 471] on input "Yes" at bounding box center [299, 470] width 9 height 9
radio input "true"
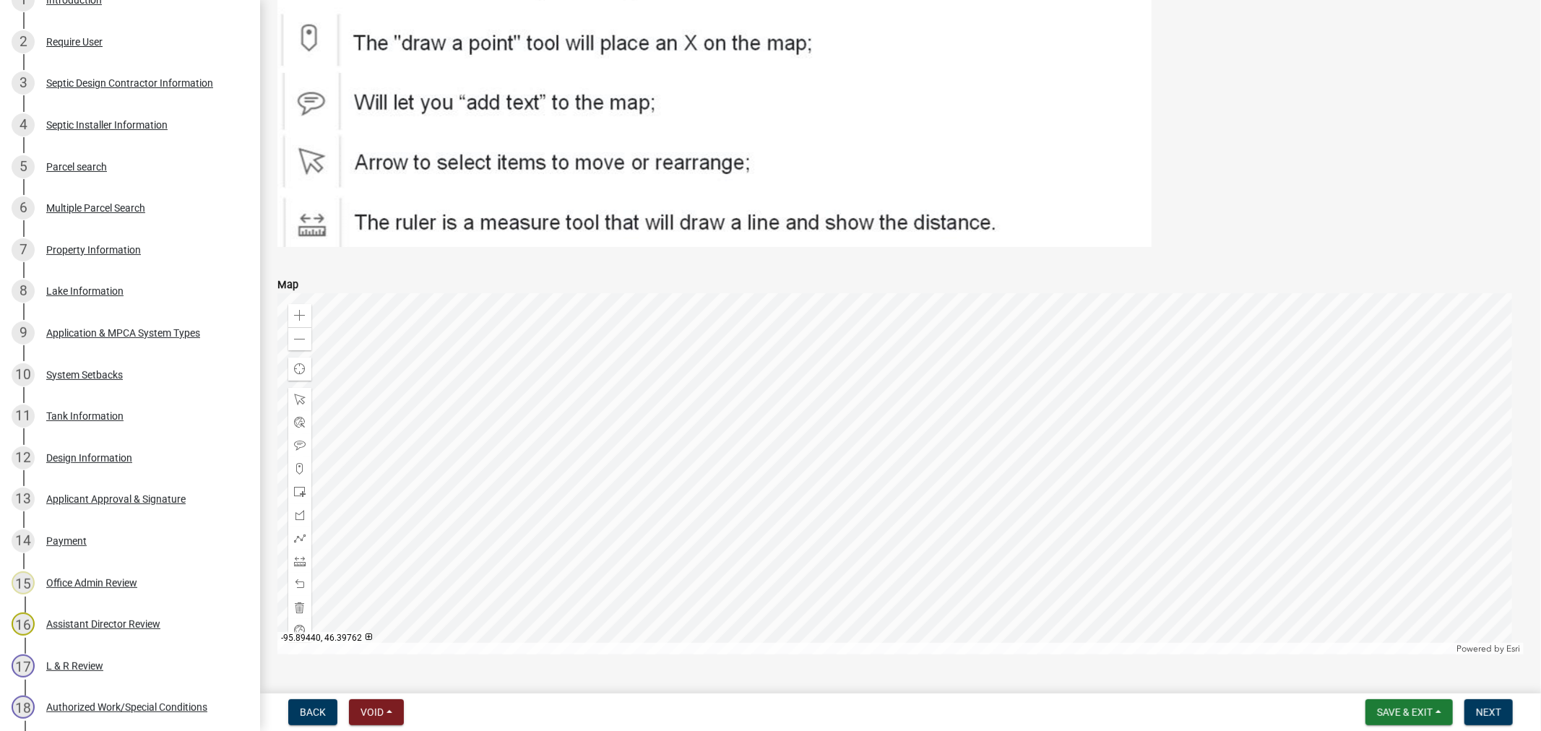
scroll to position [2524, 0]
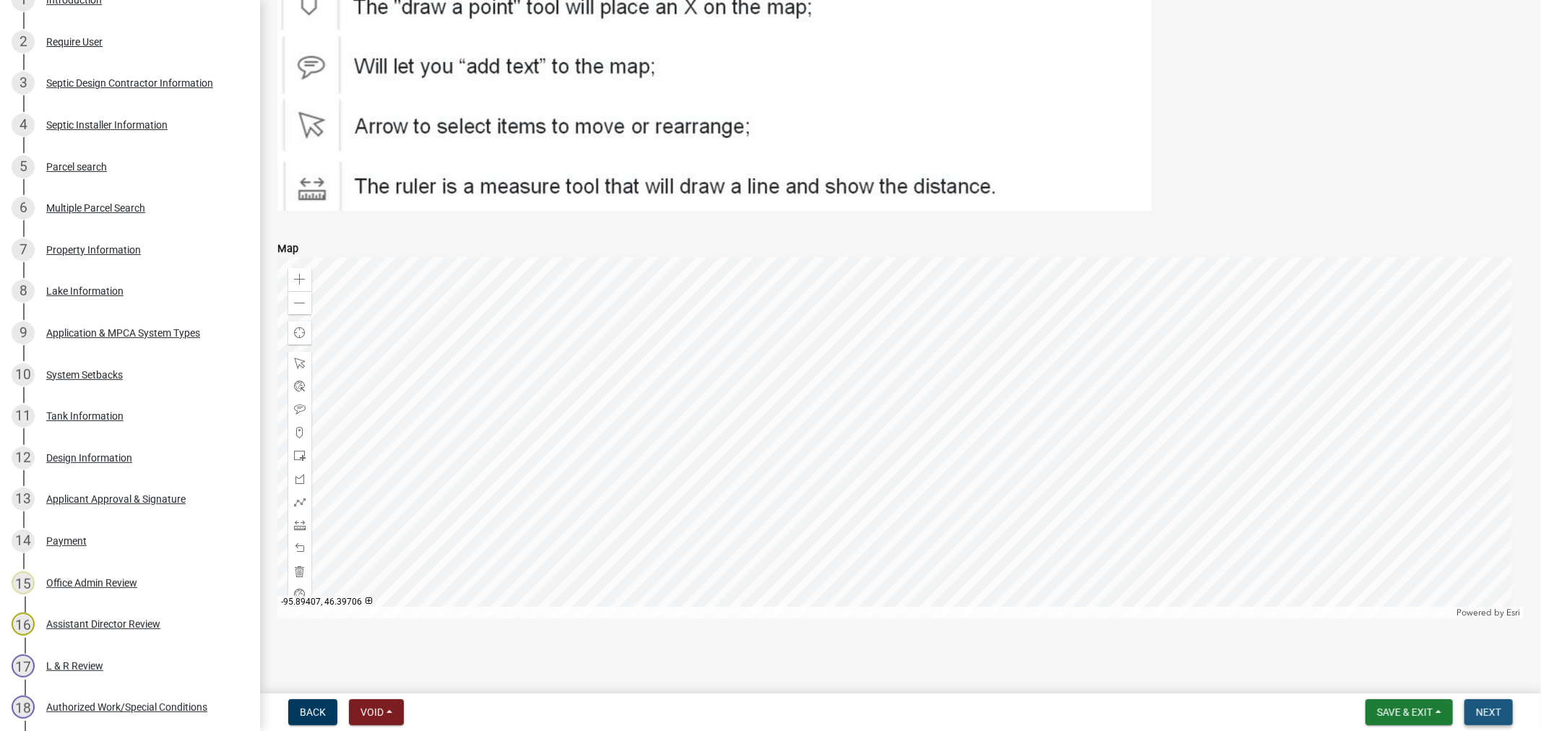
click at [1484, 709] on span "Next" at bounding box center [1488, 713] width 25 height 12
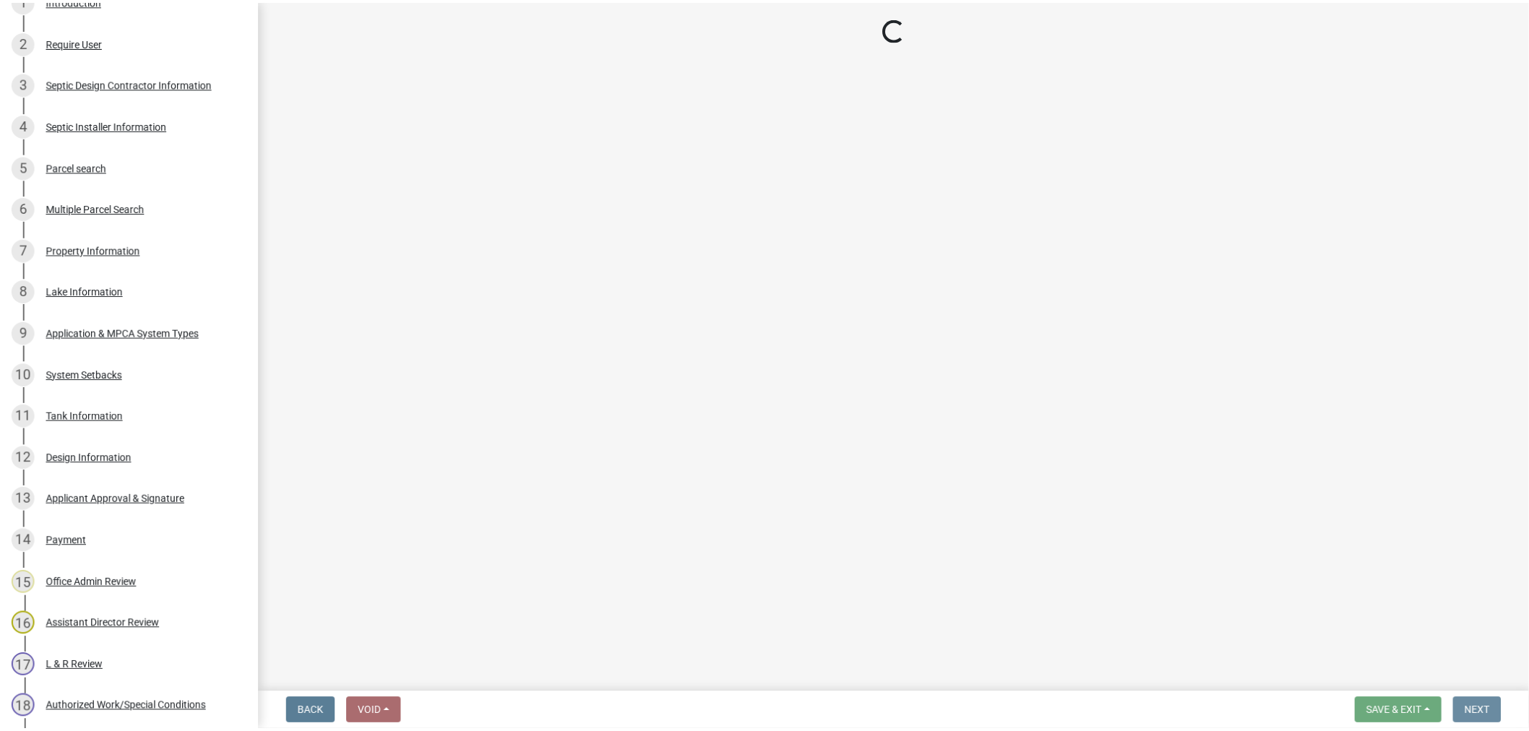
scroll to position [0, 0]
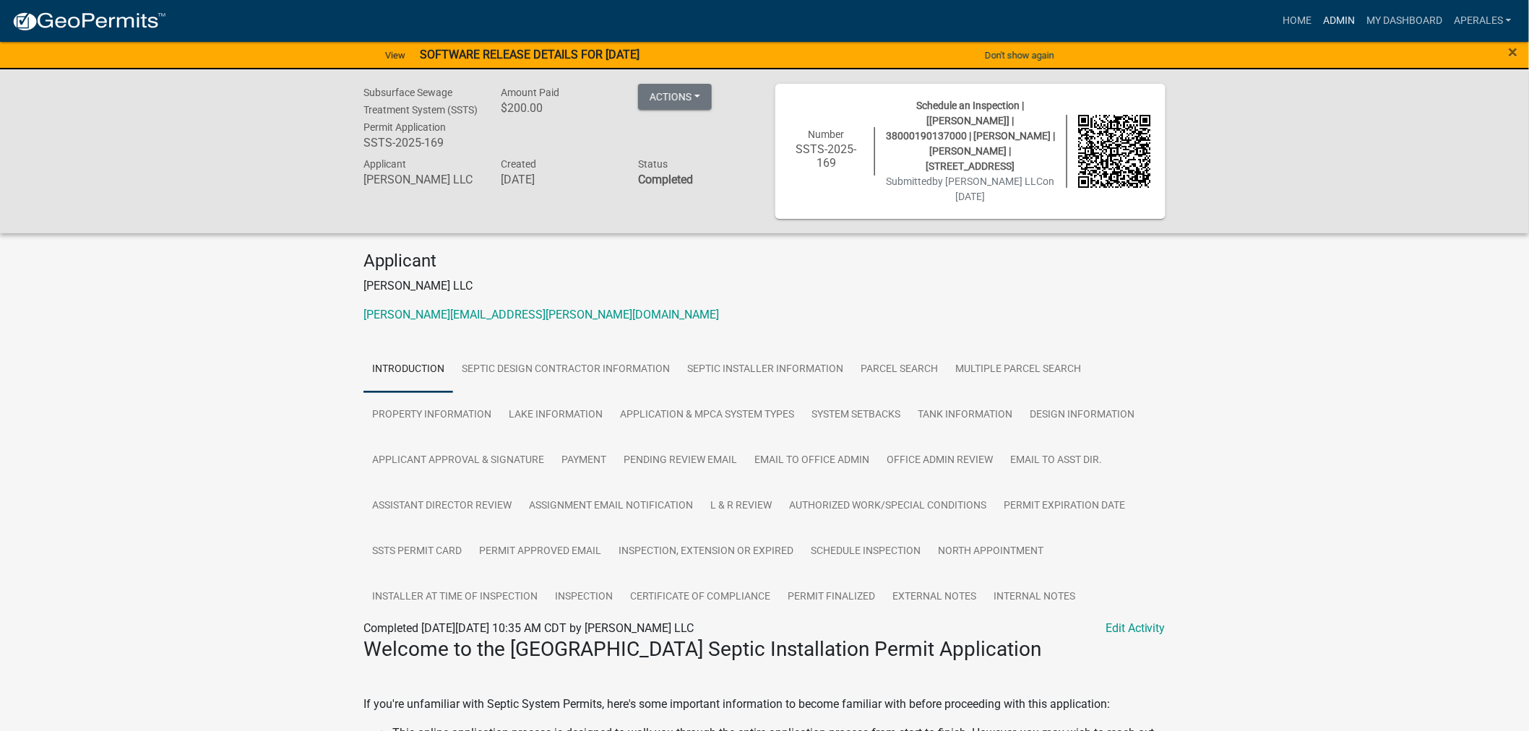
click at [1338, 15] on link "Admin" at bounding box center [1338, 20] width 43 height 27
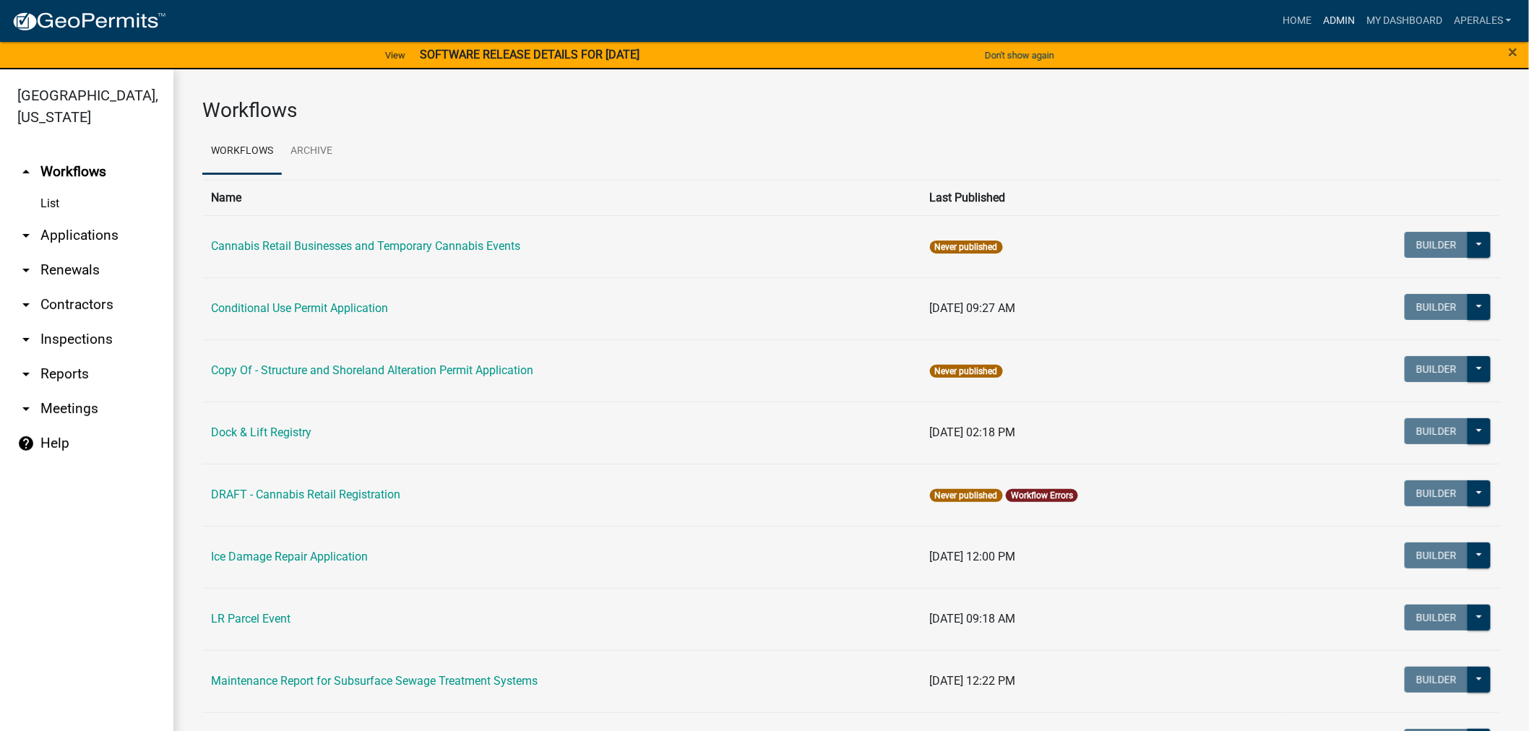
click at [1346, 17] on link "Admin" at bounding box center [1338, 20] width 43 height 27
click at [112, 242] on link "arrow_drop_down Applications" at bounding box center [86, 235] width 173 height 35
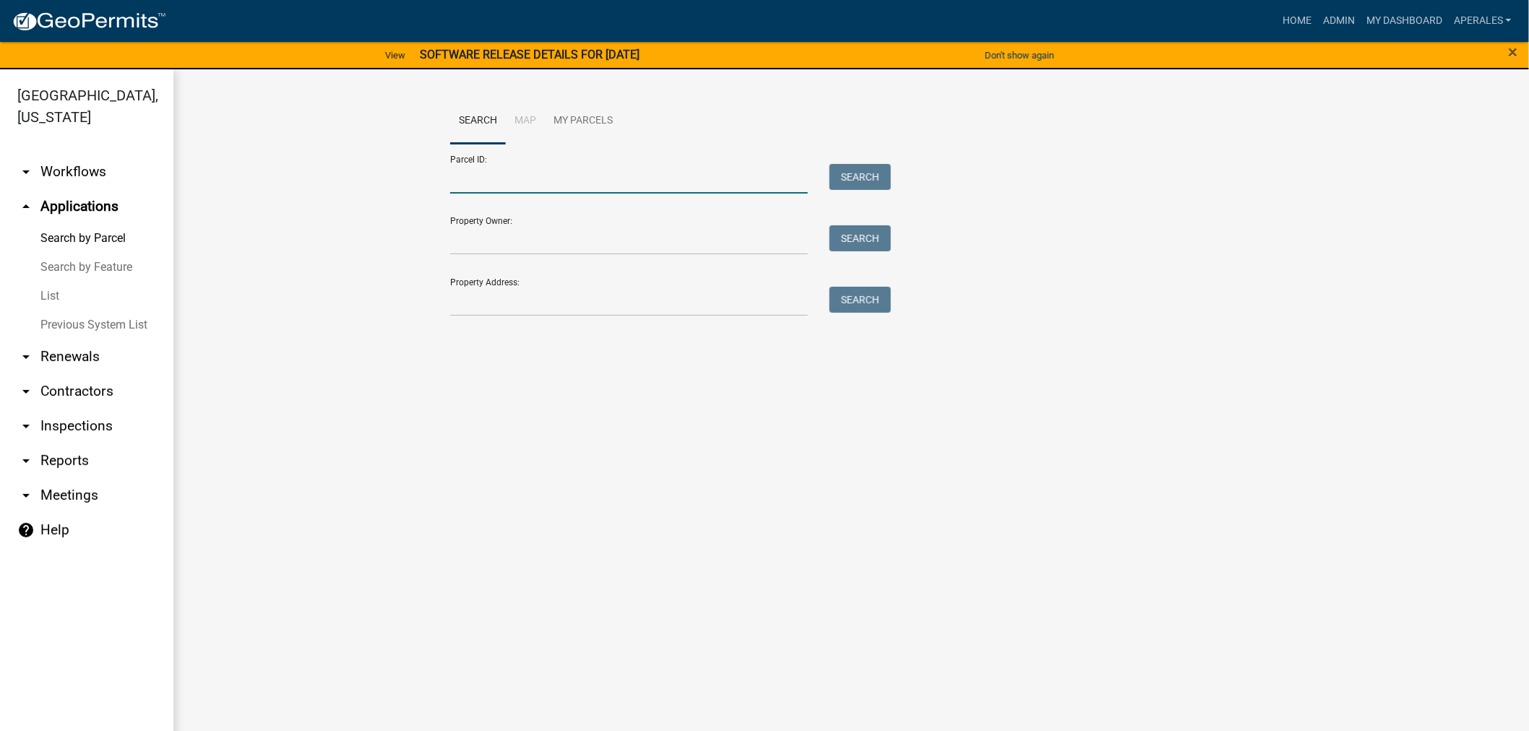
click at [564, 177] on input "Parcel ID:" at bounding box center [629, 179] width 358 height 30
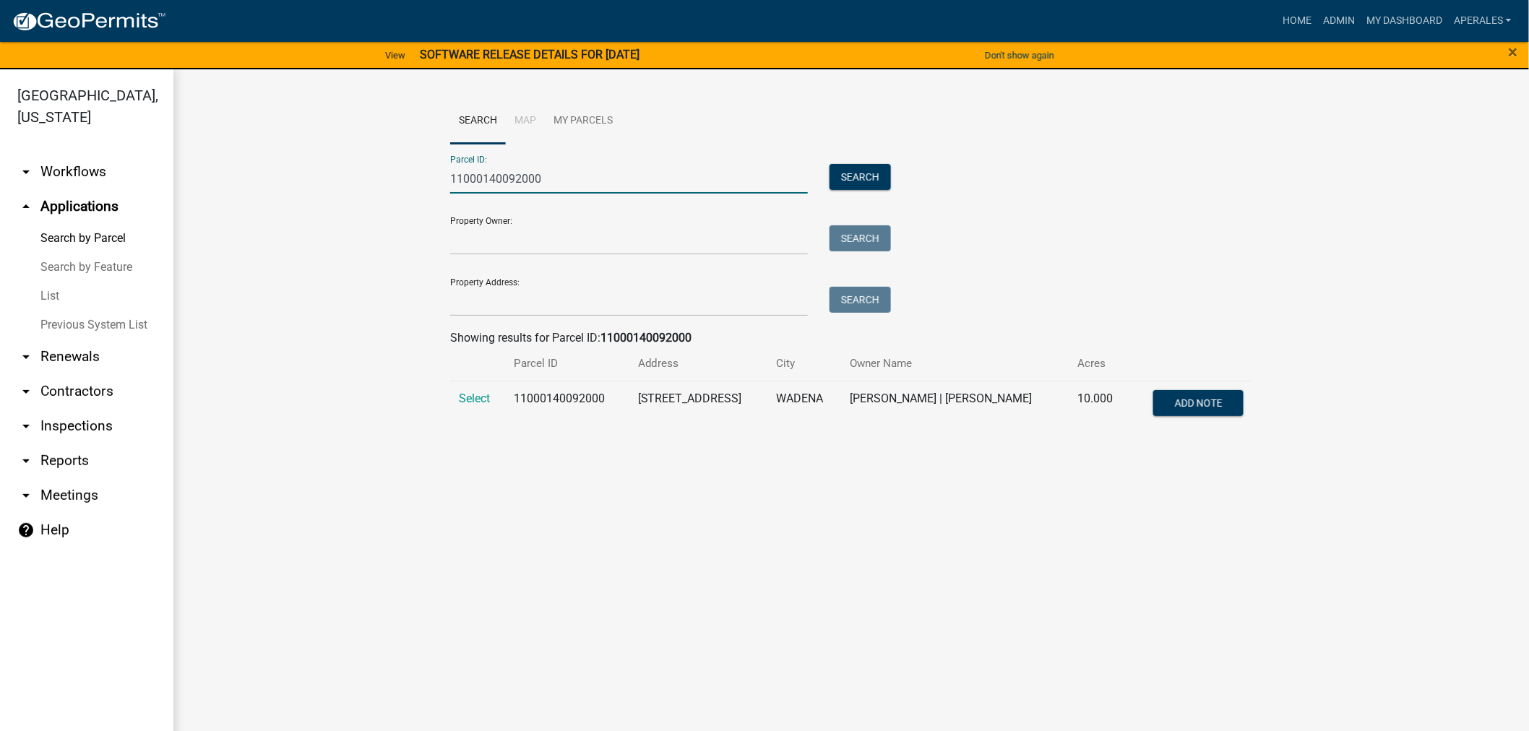
type input "11000140092000"
click at [459, 410] on td "Select" at bounding box center [478, 405] width 56 height 48
click at [460, 395] on span "Select" at bounding box center [474, 399] width 31 height 14
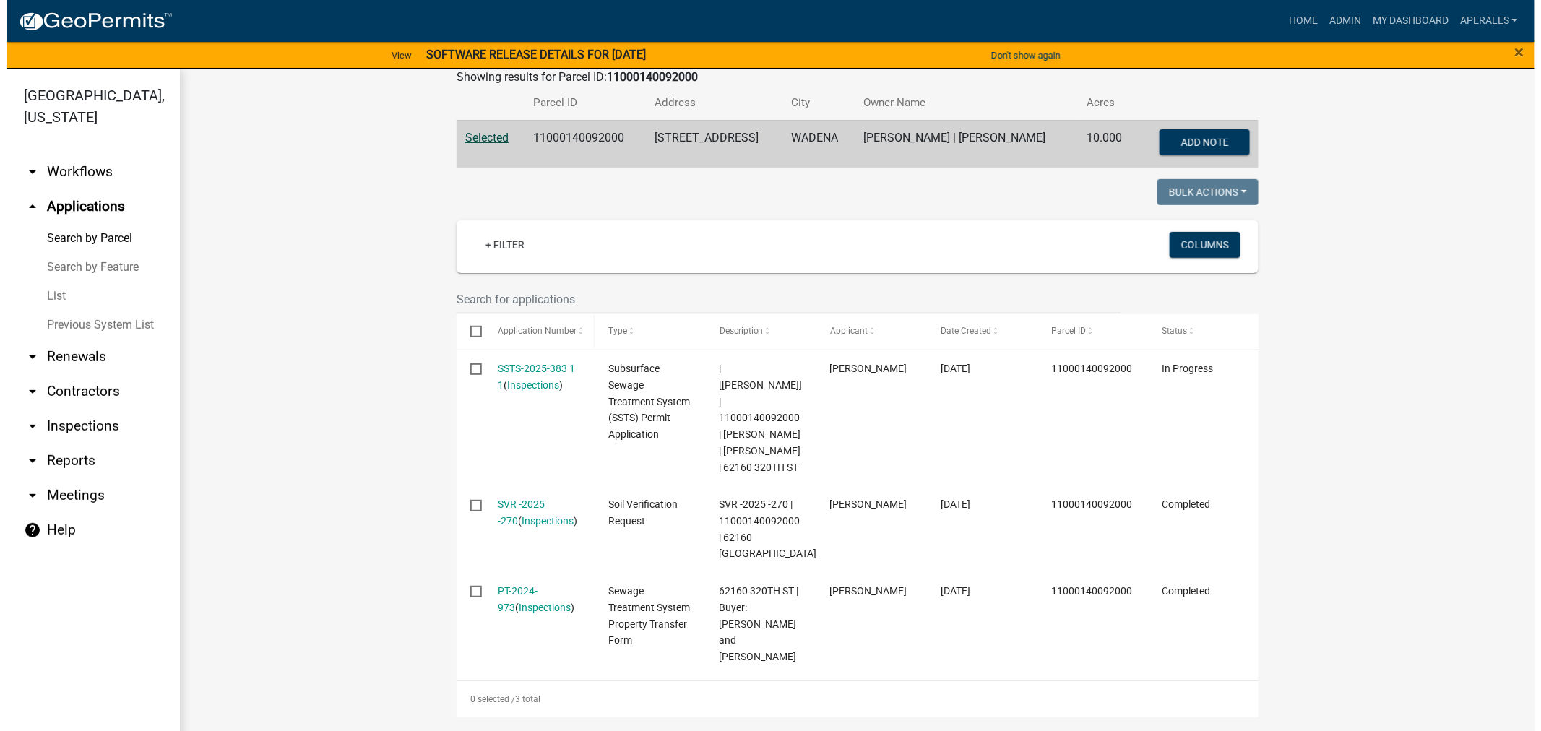
scroll to position [401, 0]
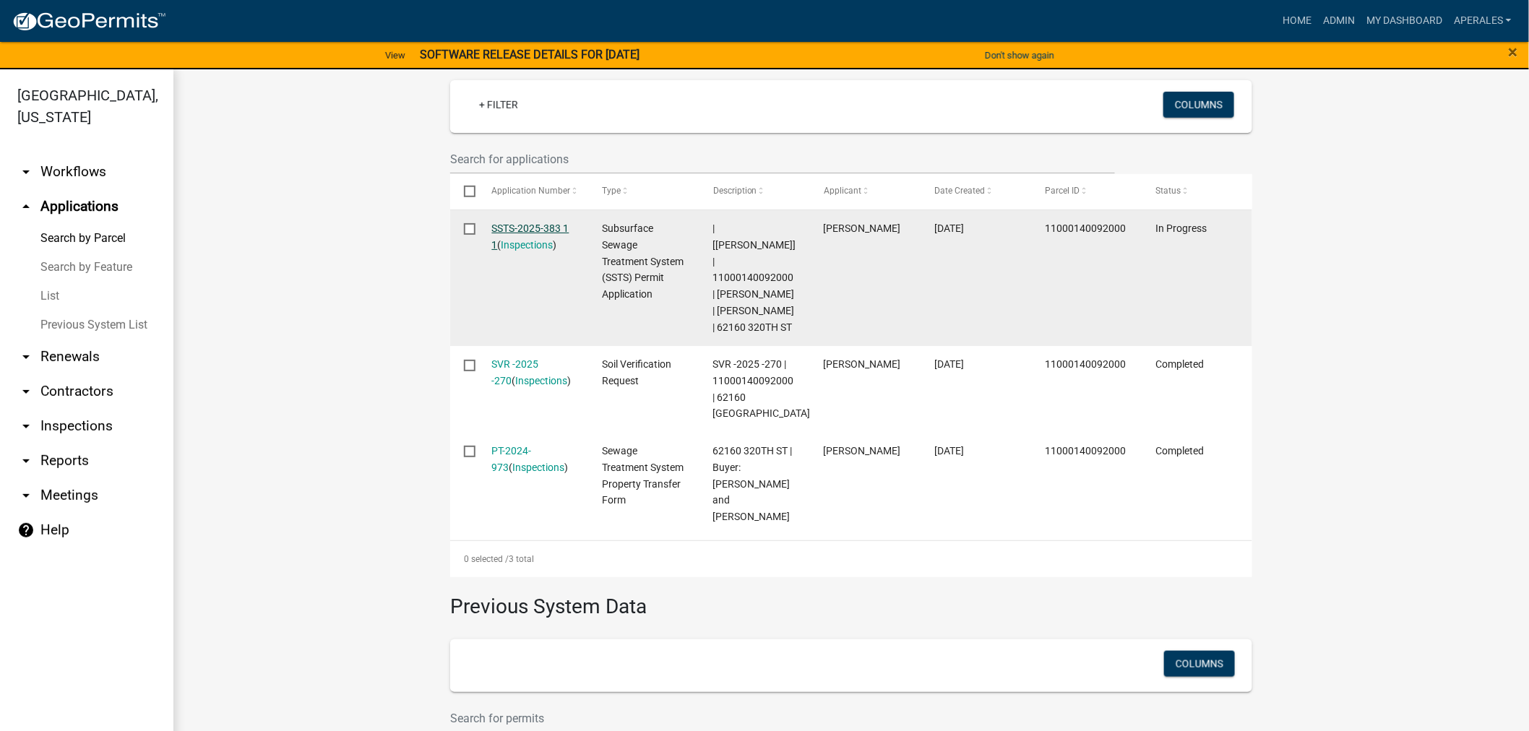
click at [529, 223] on link "SSTS-2025-383 1 1" at bounding box center [530, 237] width 77 height 28
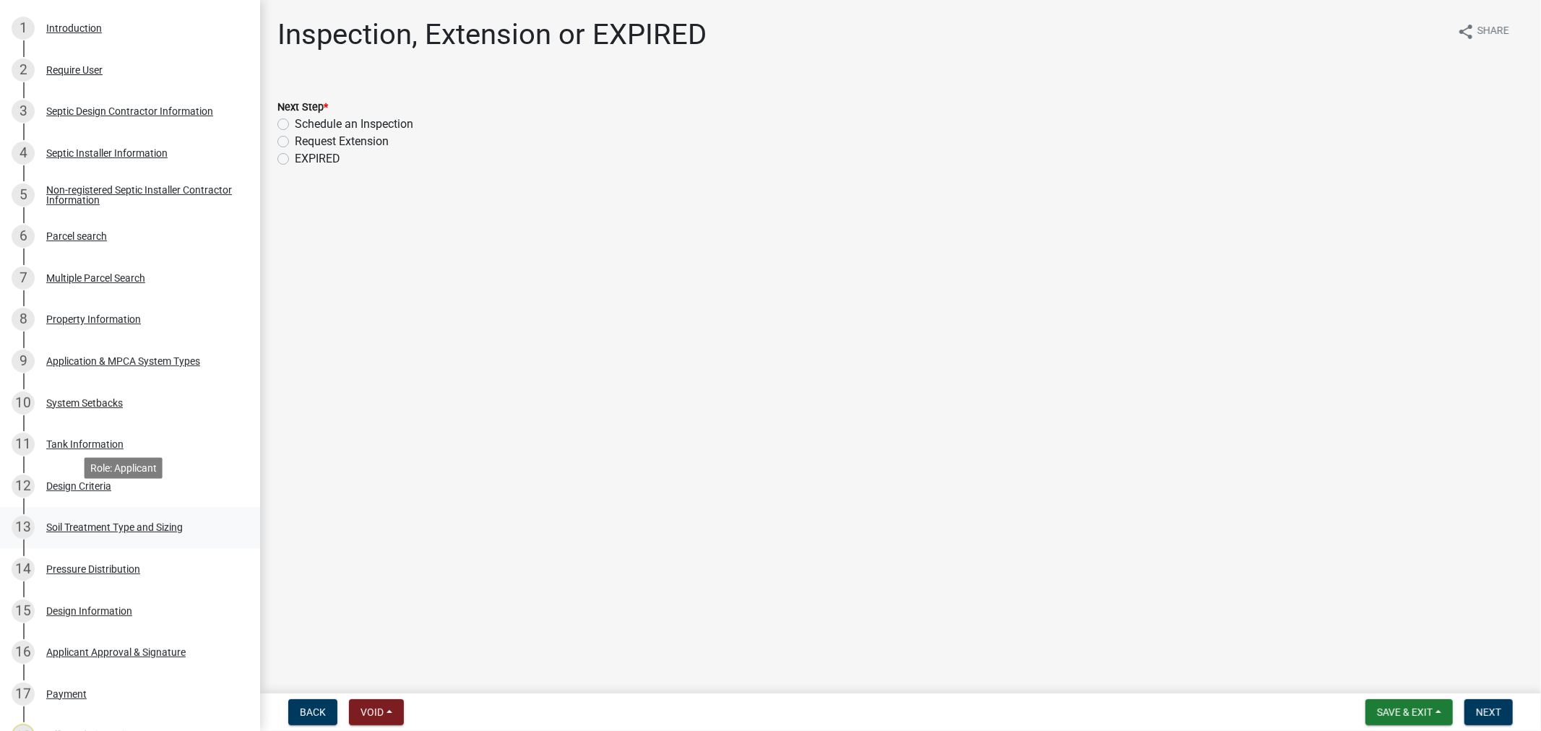
scroll to position [321, 0]
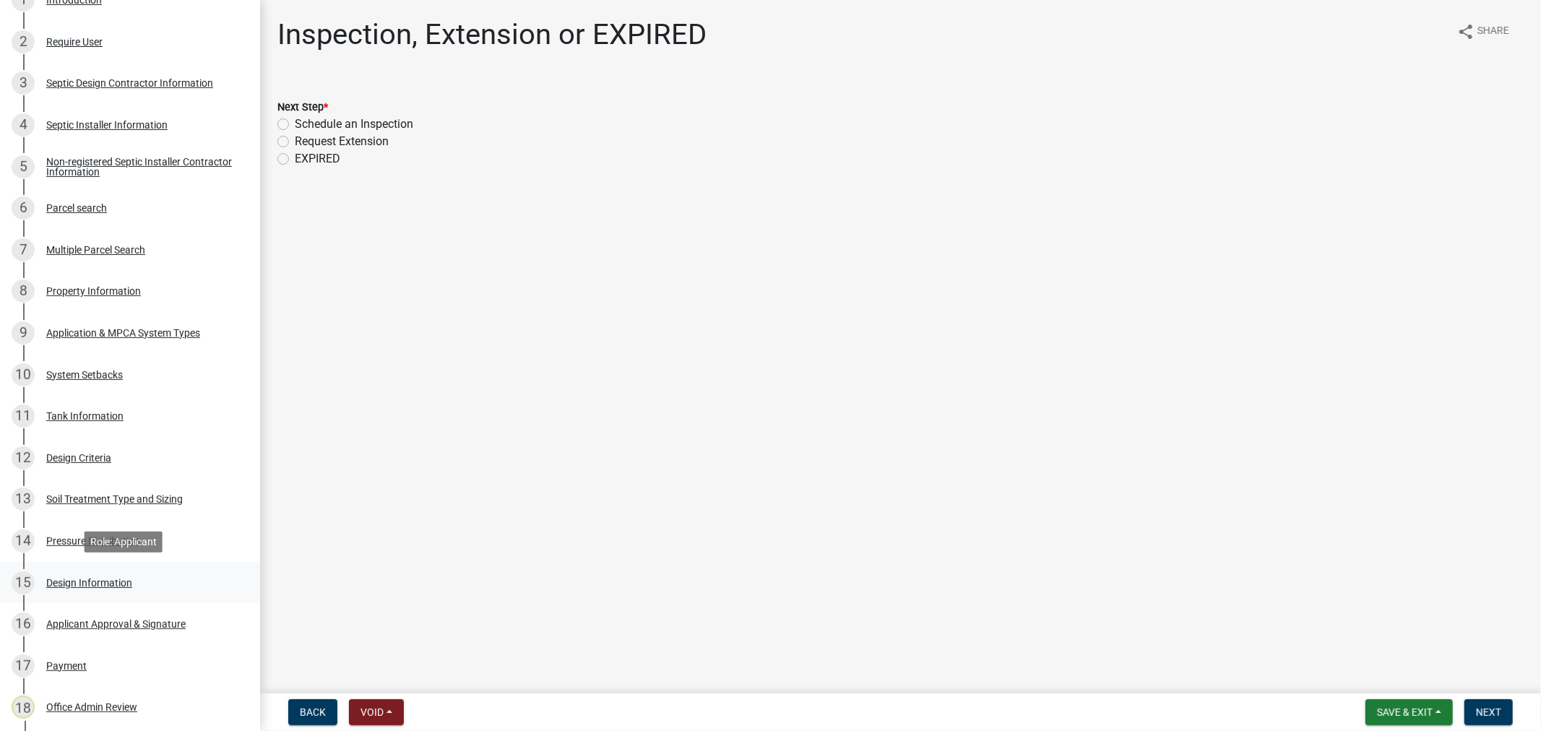
click at [99, 581] on div "Design Information" at bounding box center [89, 583] width 86 height 10
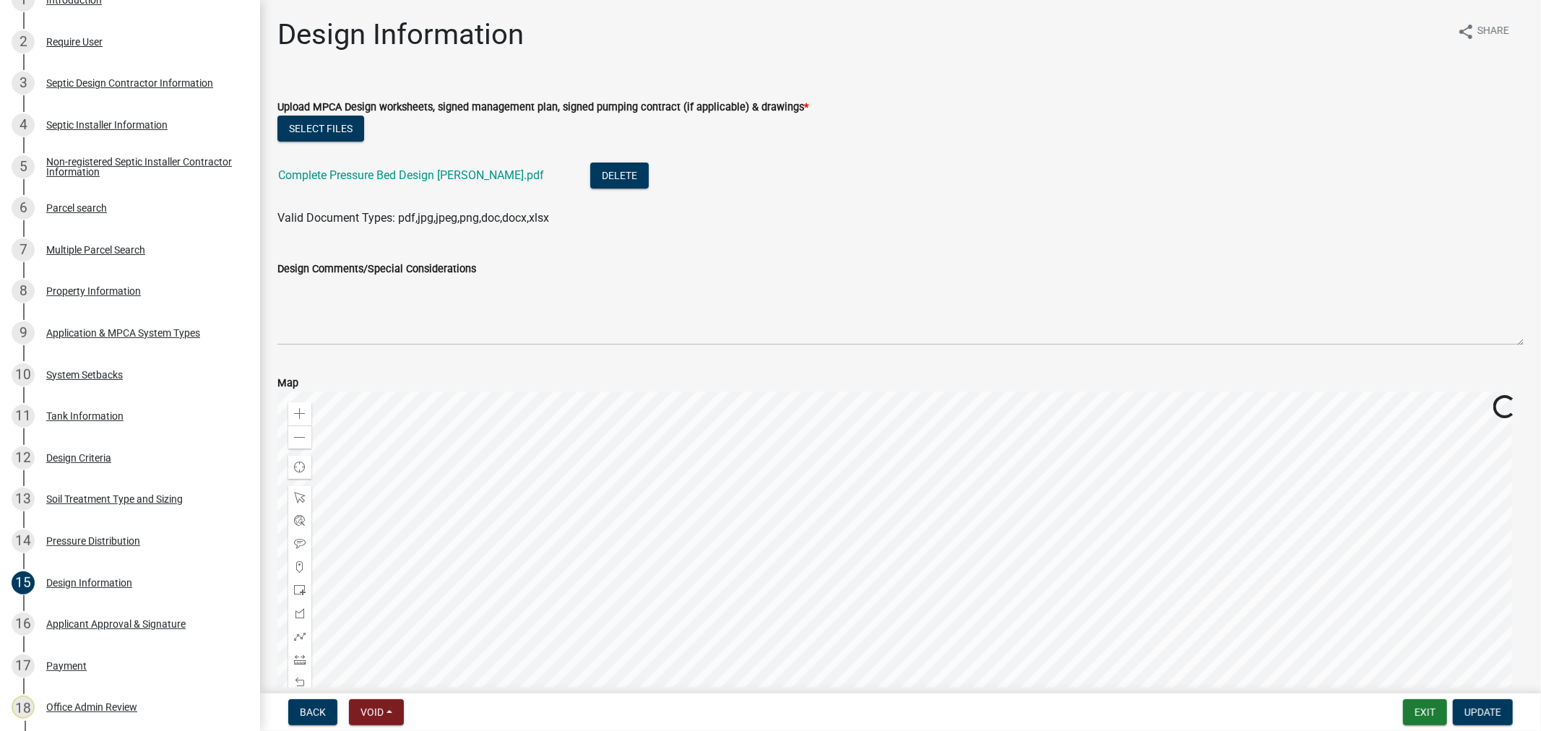
click at [340, 166] on div "Complete Pressure Bed Design [PERSON_NAME].pdf" at bounding box center [422, 178] width 289 height 30
click at [341, 177] on link "Complete Pressure Bed Design [PERSON_NAME].pdf" at bounding box center [411, 175] width 266 height 14
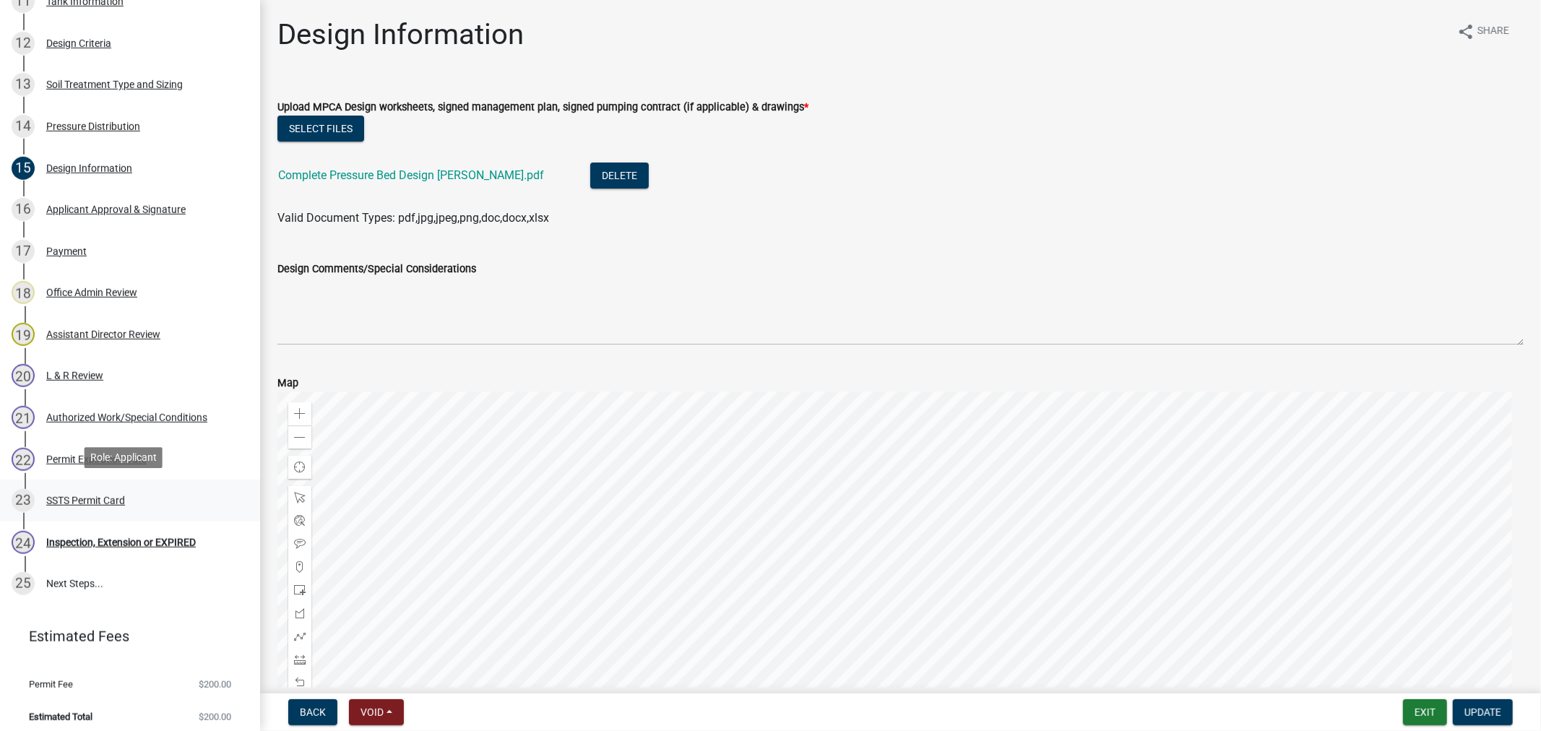
scroll to position [743, 0]
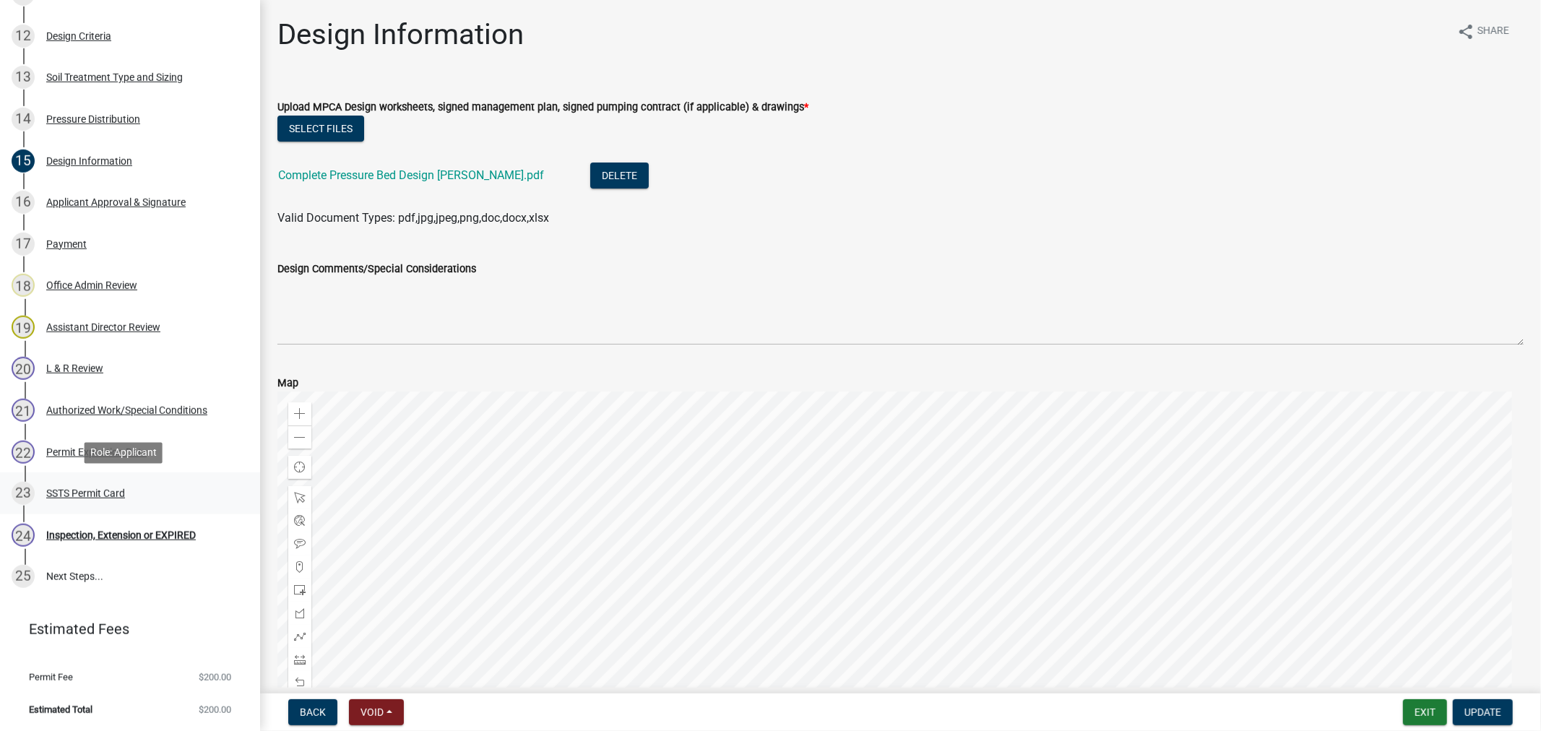
click at [77, 489] on div "SSTS Permit Card" at bounding box center [85, 493] width 79 height 10
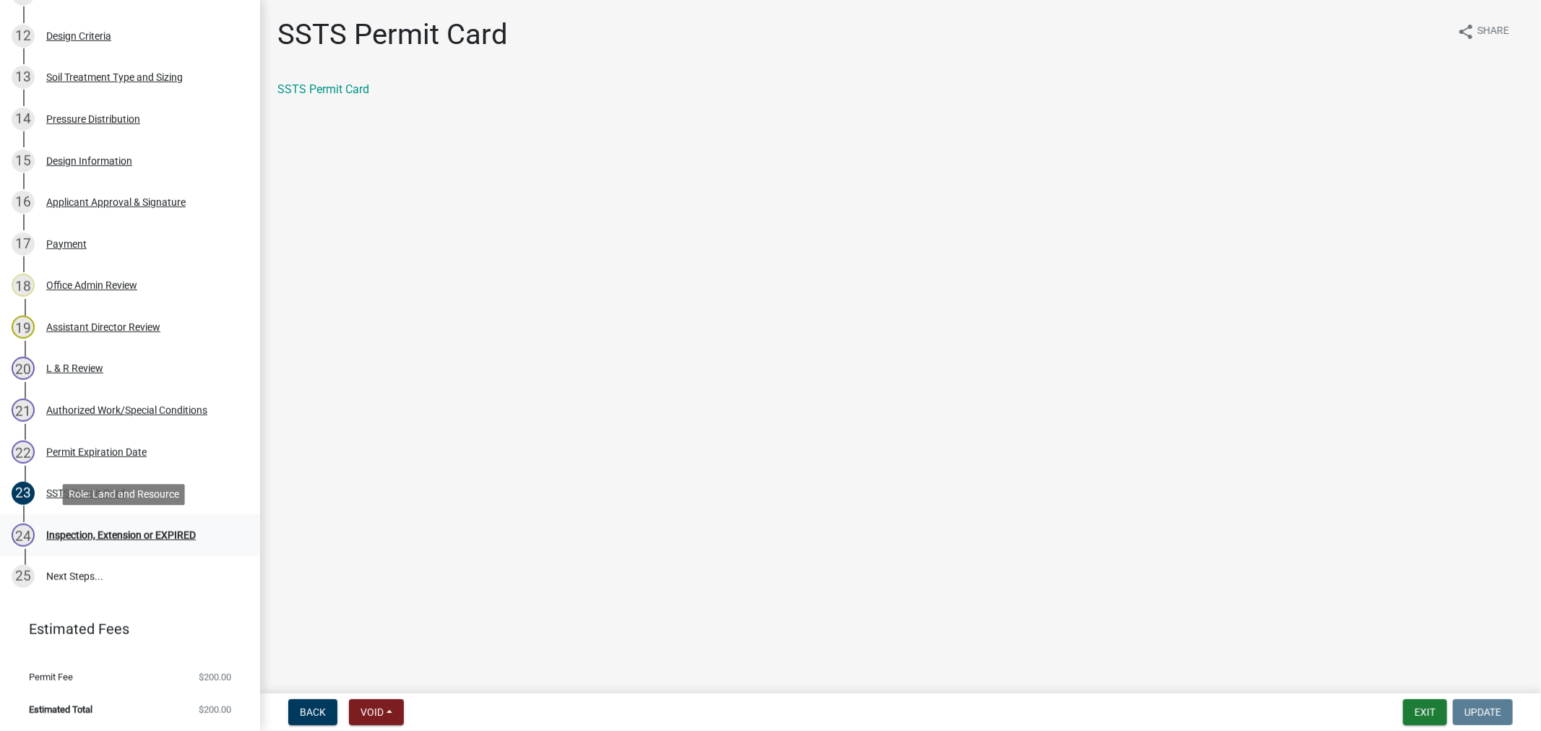
click at [92, 535] on div "Inspection, Extension or EXPIRED" at bounding box center [121, 535] width 150 height 10
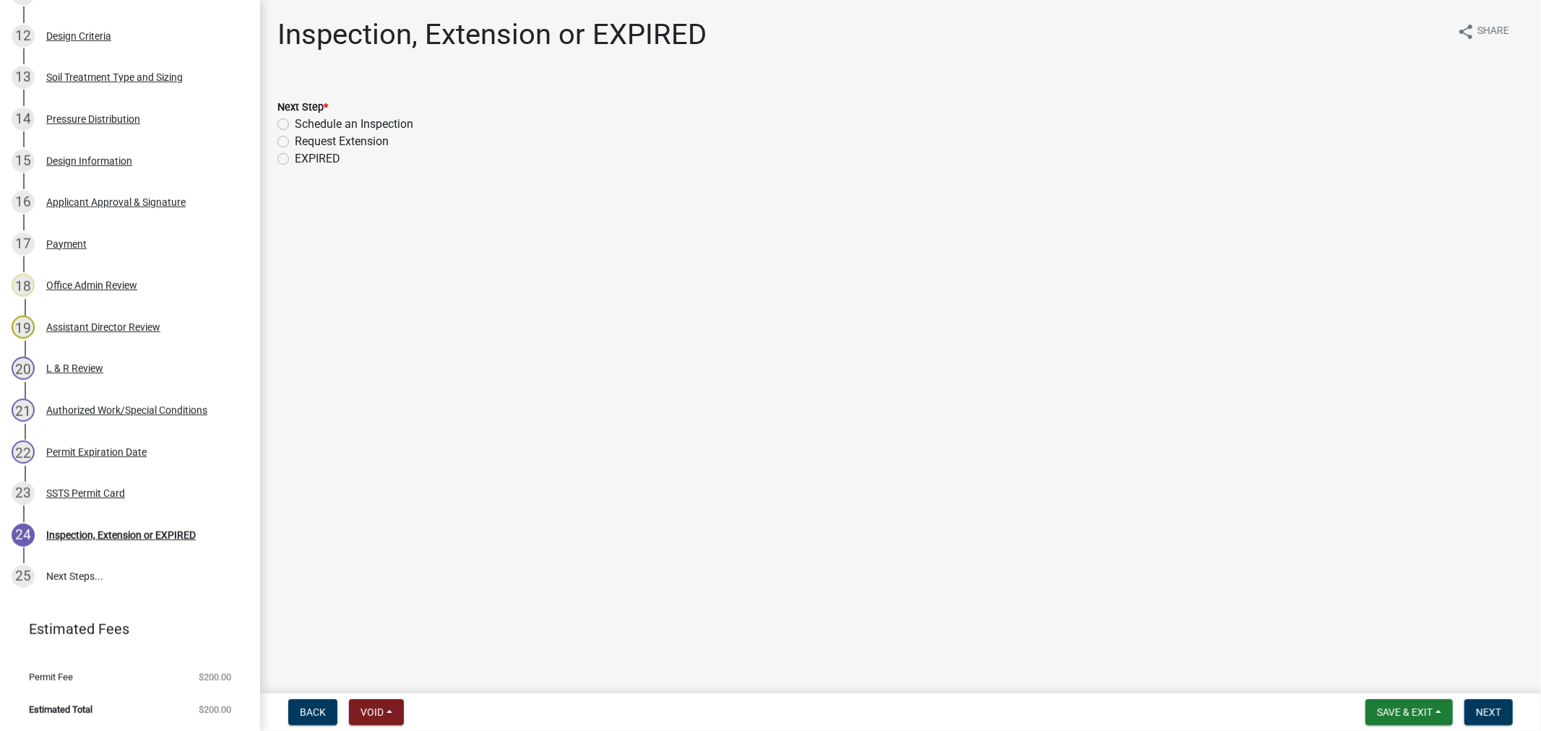
click at [295, 121] on label "Schedule an Inspection" at bounding box center [354, 124] width 118 height 17
click at [295, 121] on input "Schedule an Inspection" at bounding box center [299, 120] width 9 height 9
radio input "true"
click at [1478, 712] on span "Next" at bounding box center [1488, 713] width 25 height 12
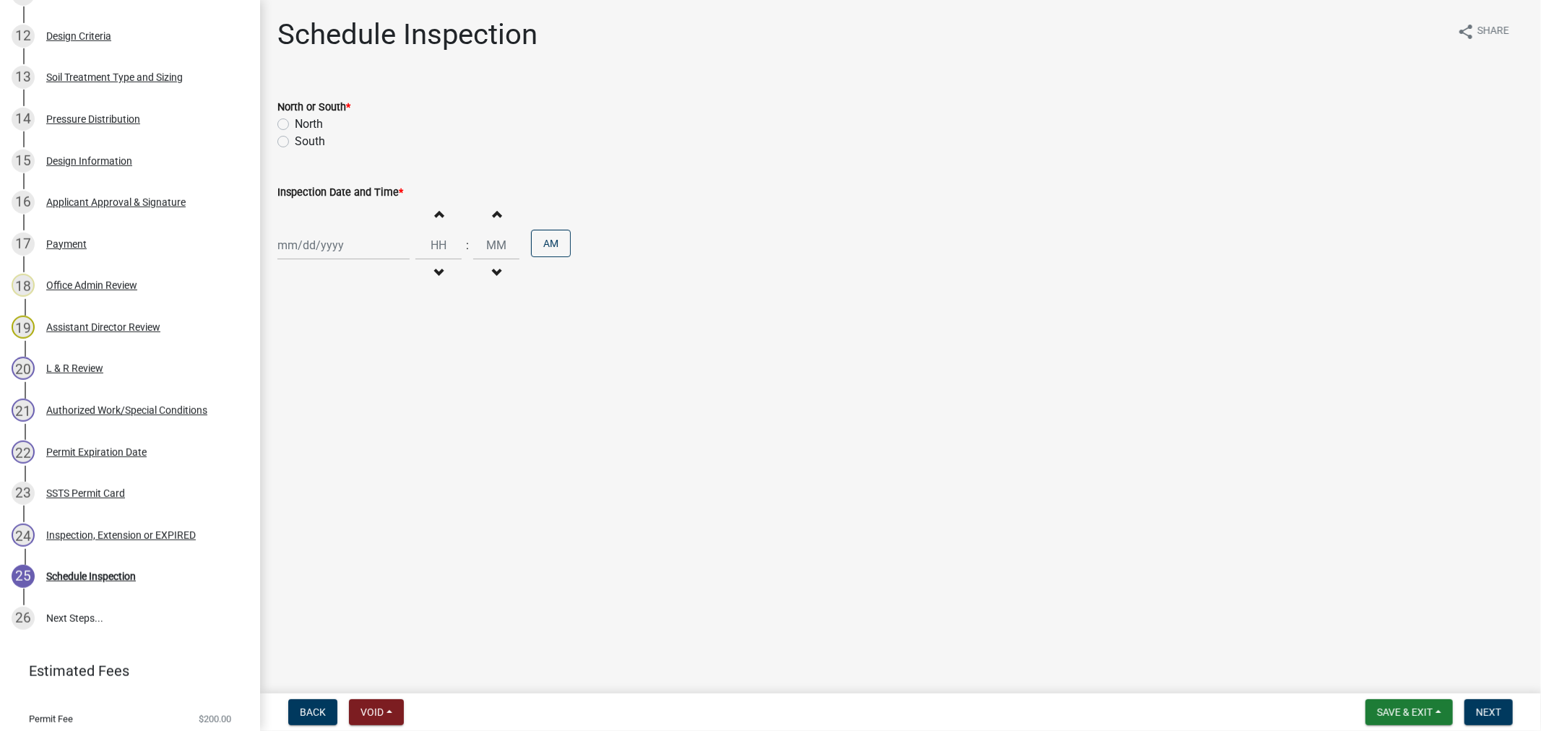
scroll to position [784, 0]
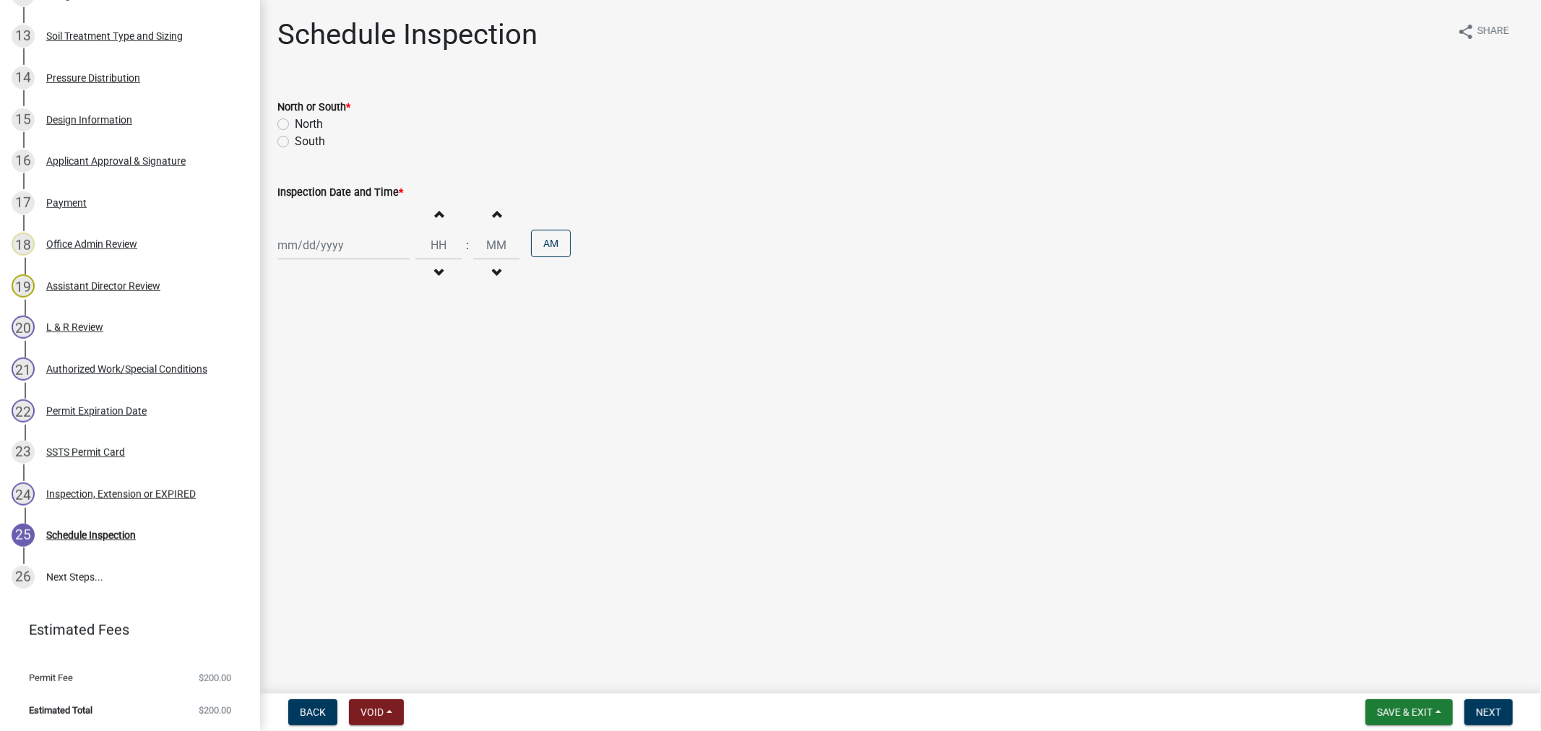
click at [325, 246] on div at bounding box center [343, 245] width 132 height 30
select select "9"
select select "2025"
click at [337, 345] on div "10" at bounding box center [338, 345] width 23 height 23
type input "[DATE]"
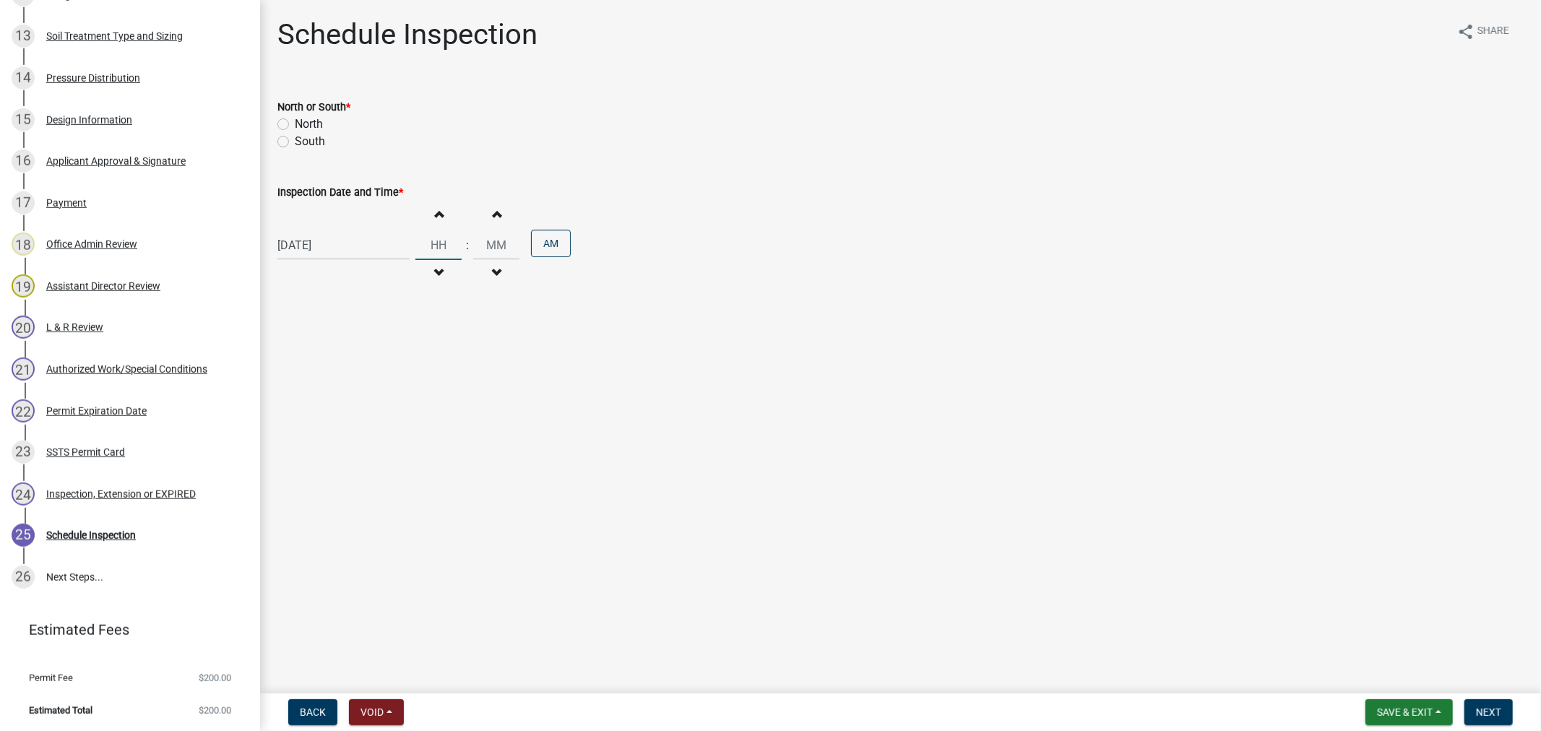
click at [428, 247] on input "Hours" at bounding box center [438, 245] width 46 height 30
click at [477, 244] on input "00" at bounding box center [496, 245] width 46 height 30
click at [545, 238] on button "AM" at bounding box center [551, 243] width 40 height 27
click at [1477, 702] on button "Next" at bounding box center [1488, 712] width 48 height 26
click at [295, 143] on label "South" at bounding box center [310, 141] width 30 height 17
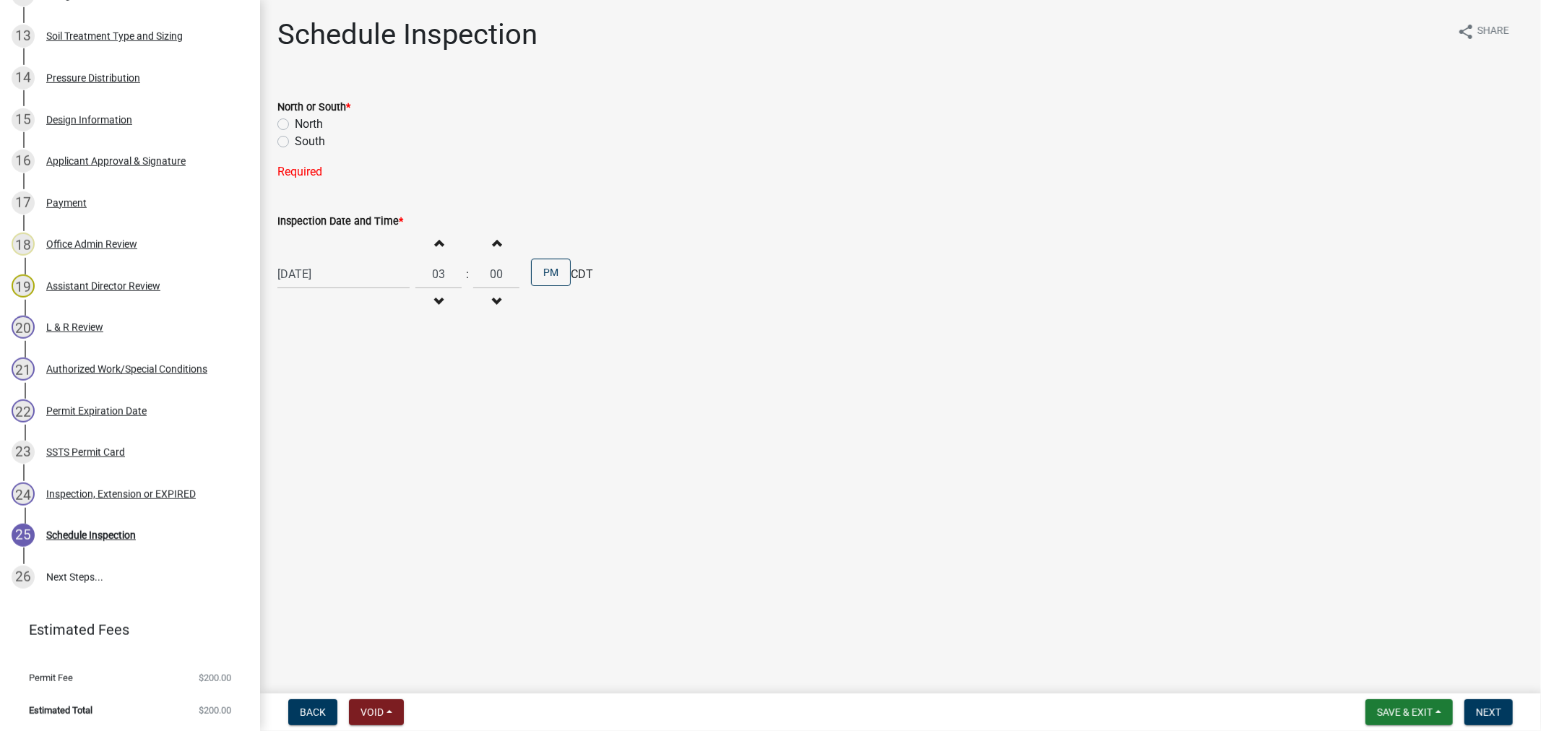
click at [295, 142] on input "South" at bounding box center [299, 137] width 9 height 9
click at [1496, 711] on span "Next" at bounding box center [1488, 713] width 25 height 12
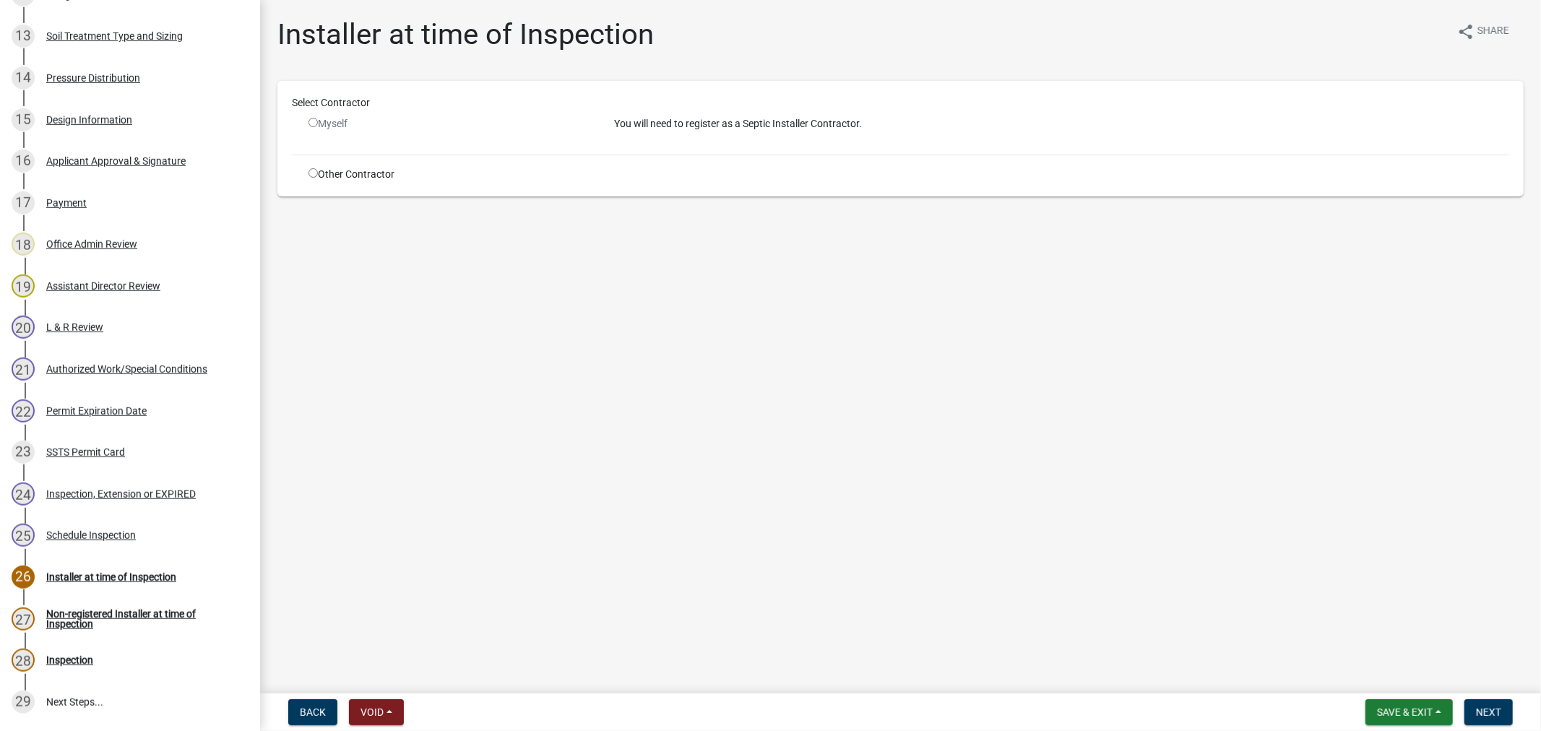
scroll to position [909, 0]
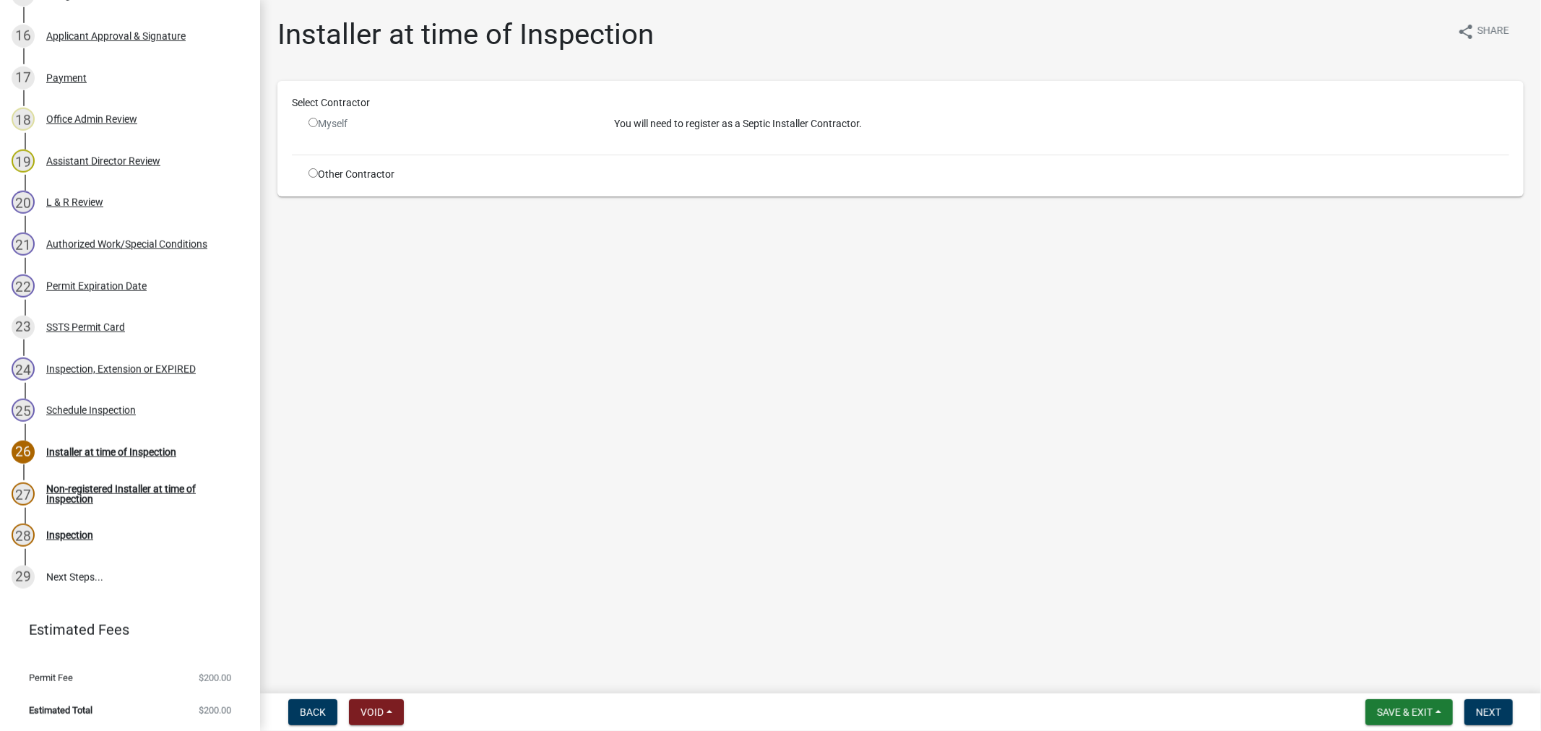
click at [312, 168] on input "radio" at bounding box center [312, 172] width 9 height 9
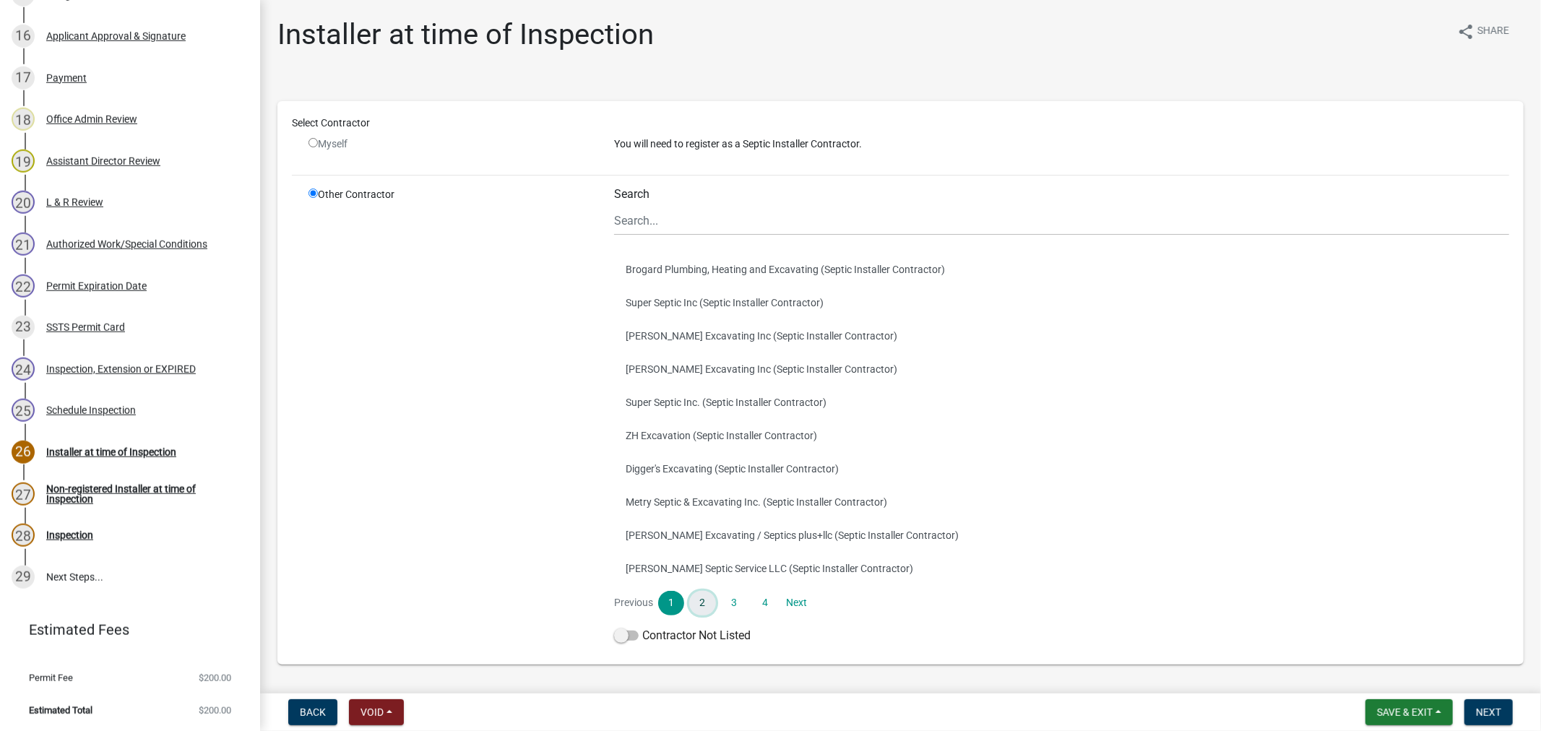
click at [692, 605] on link "2" at bounding box center [702, 603] width 26 height 25
click at [725, 604] on link "3" at bounding box center [734, 603] width 26 height 25
click at [759, 603] on link "4" at bounding box center [765, 603] width 26 height 25
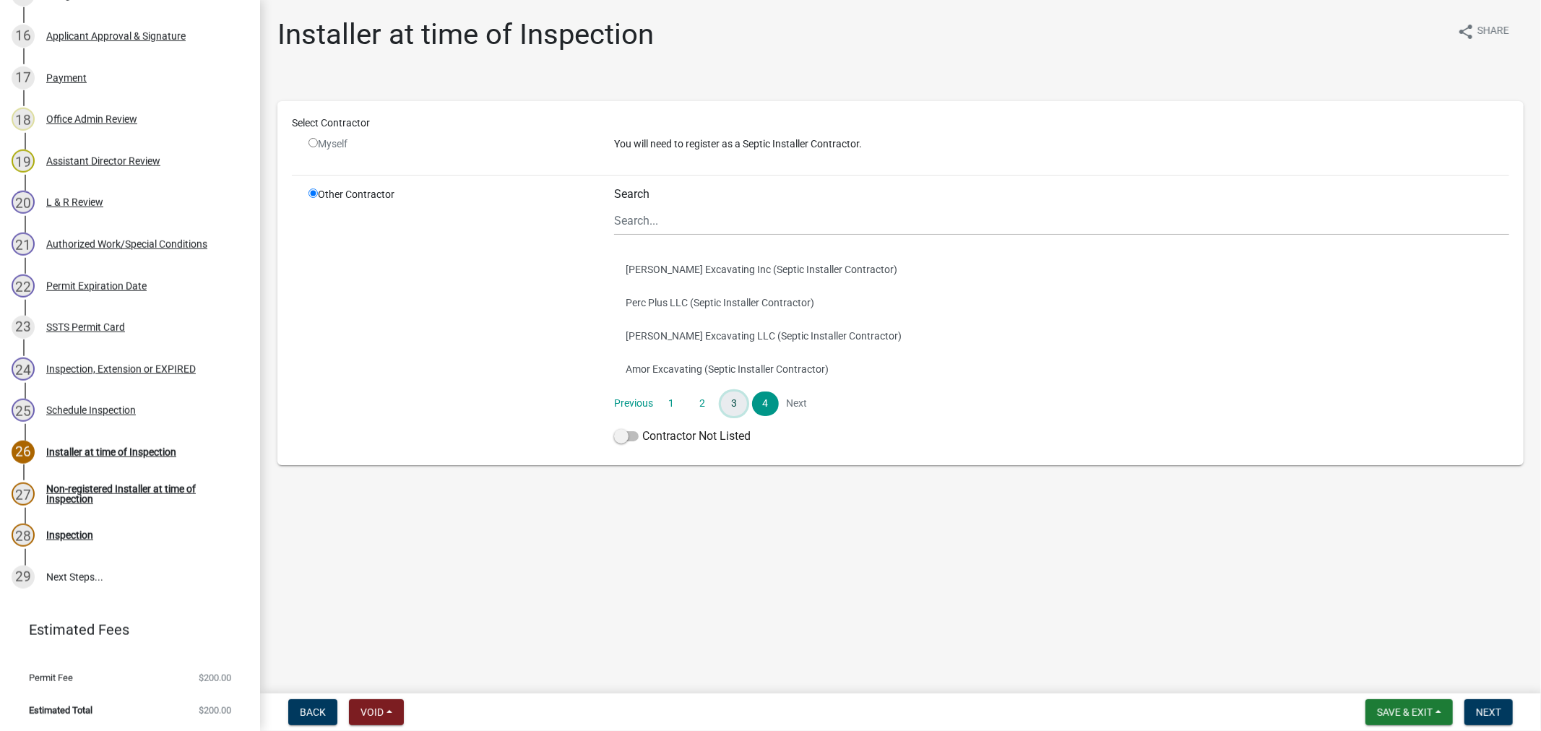
click at [738, 402] on link "3" at bounding box center [734, 404] width 26 height 25
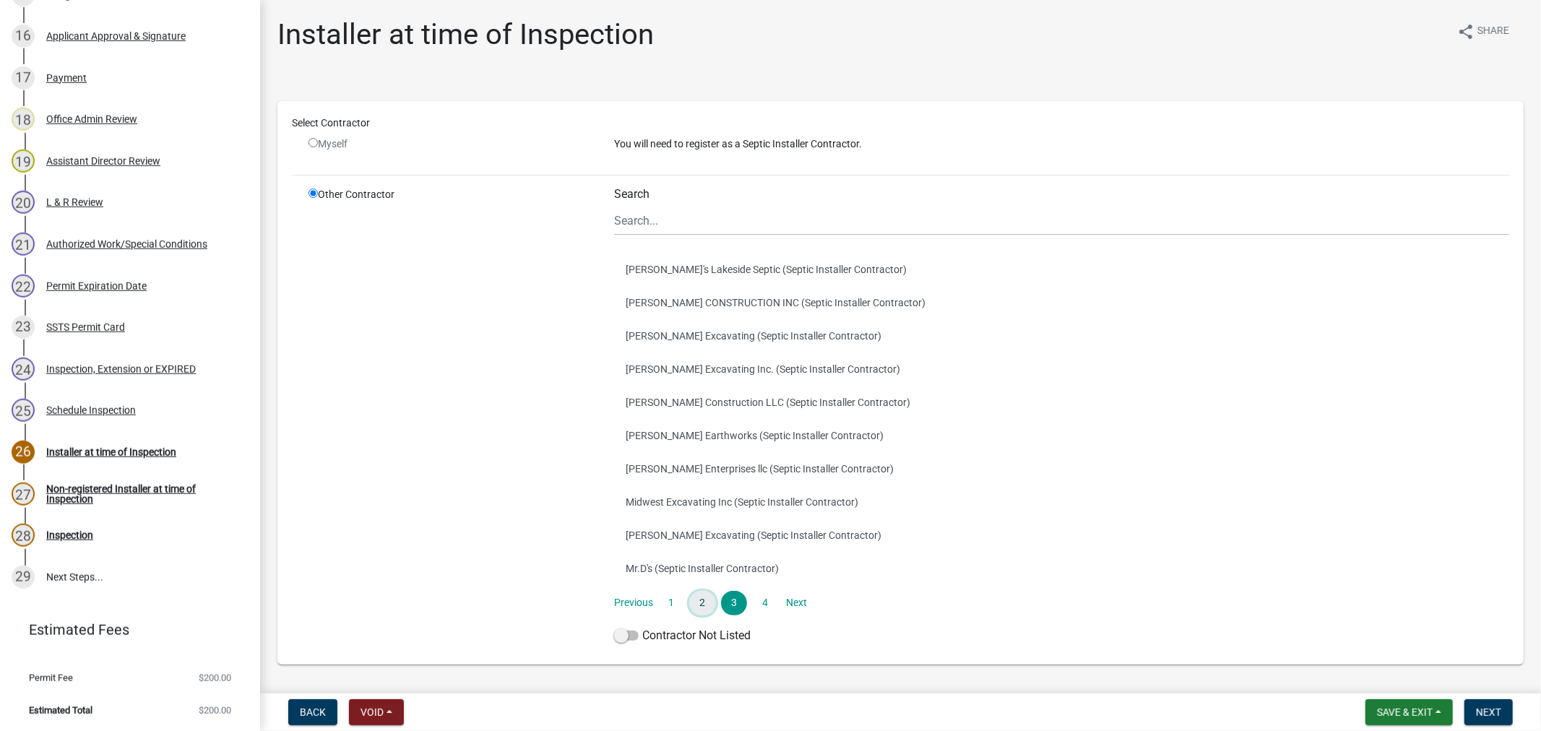
click at [699, 591] on link "2" at bounding box center [702, 603] width 26 height 25
click at [672, 600] on link "1" at bounding box center [671, 603] width 26 height 25
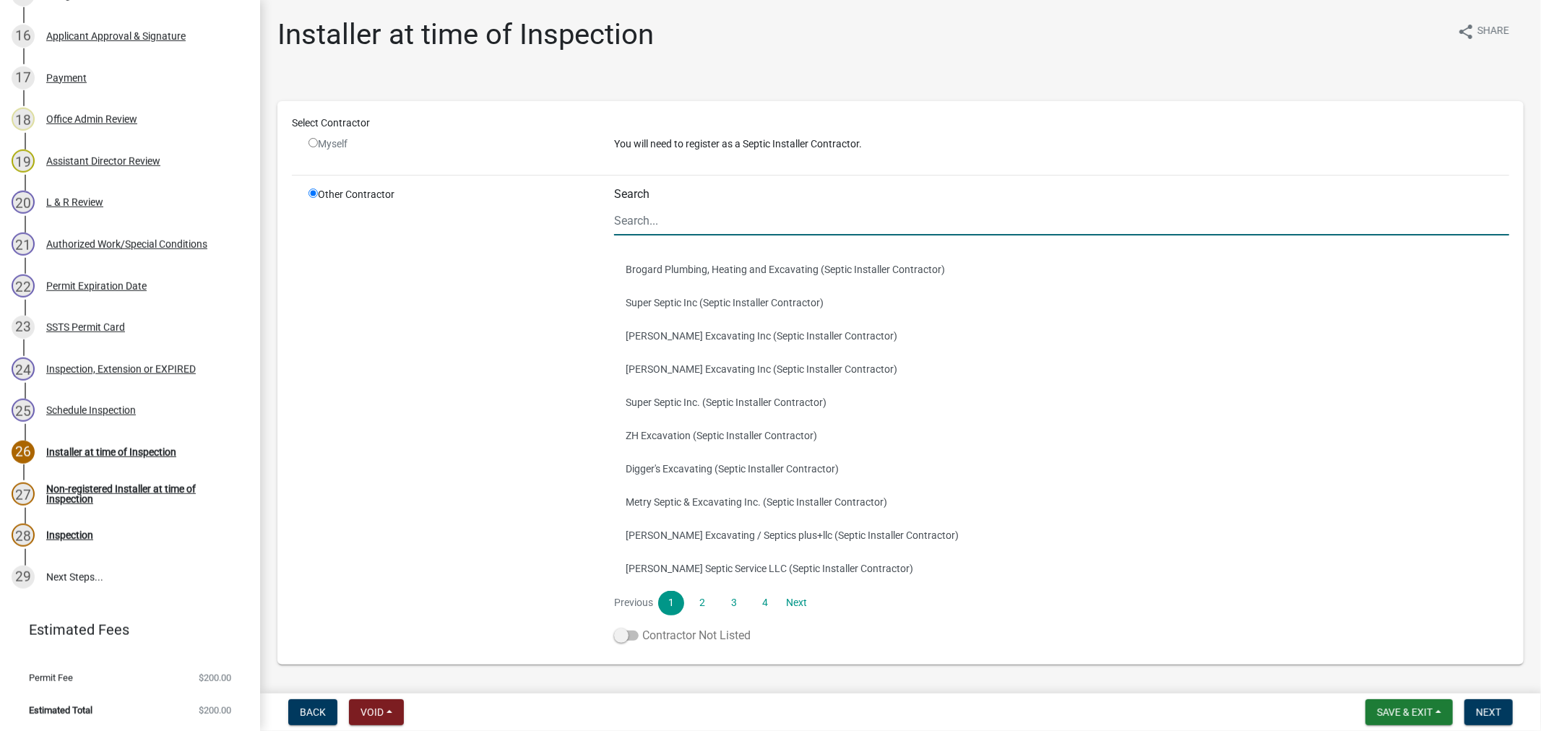
click at [618, 633] on span at bounding box center [626, 636] width 25 height 10
click at [642, 627] on input "Contractor Not Listed" at bounding box center [642, 627] width 0 height 0
click at [1484, 711] on span "Next" at bounding box center [1488, 713] width 25 height 12
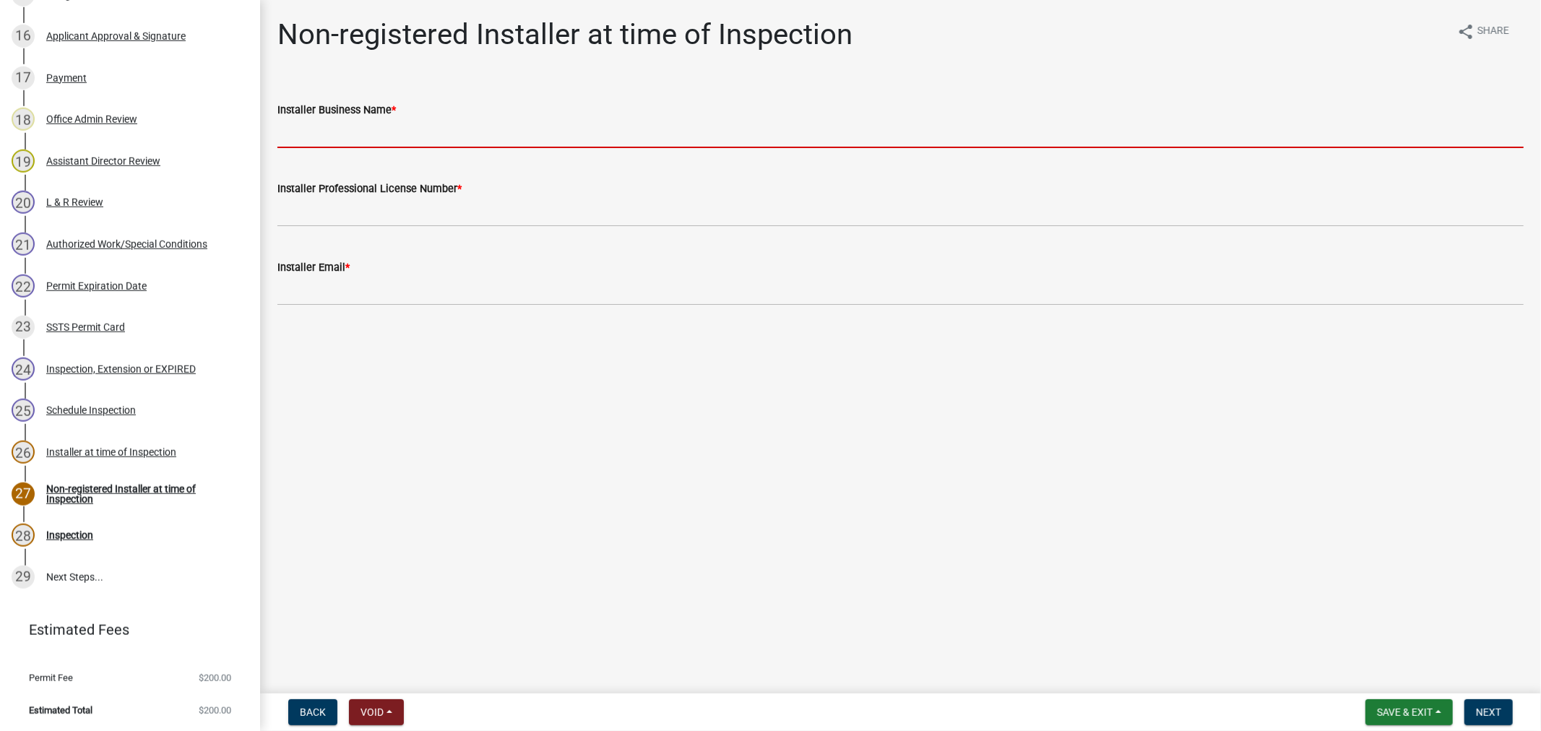
click at [347, 138] on input "Installer Business Name *" at bounding box center [900, 133] width 1246 height 30
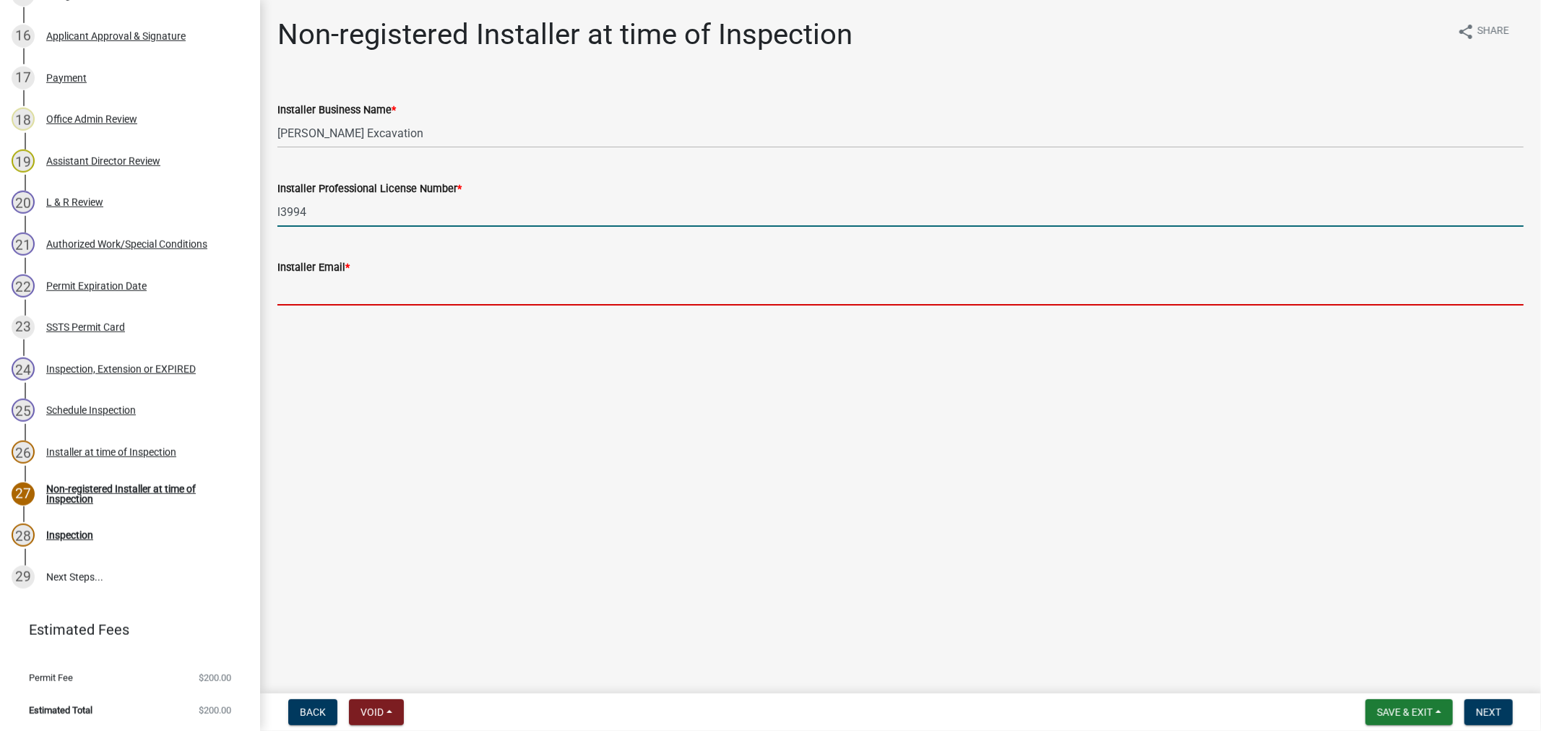
click at [349, 291] on input "Installer Email *" at bounding box center [900, 291] width 1246 height 30
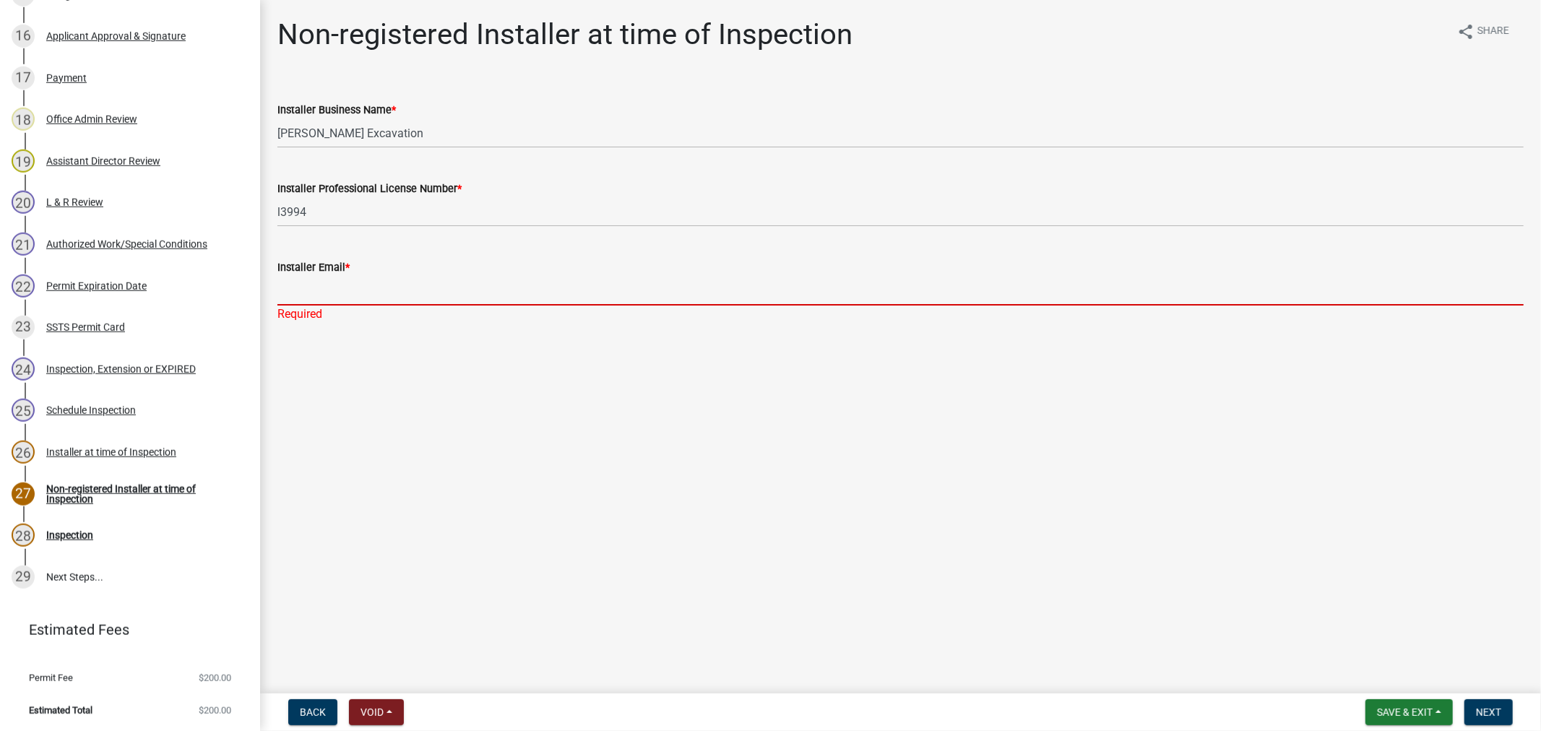
click at [500, 290] on input "Installer Email *" at bounding box center [900, 291] width 1246 height 30
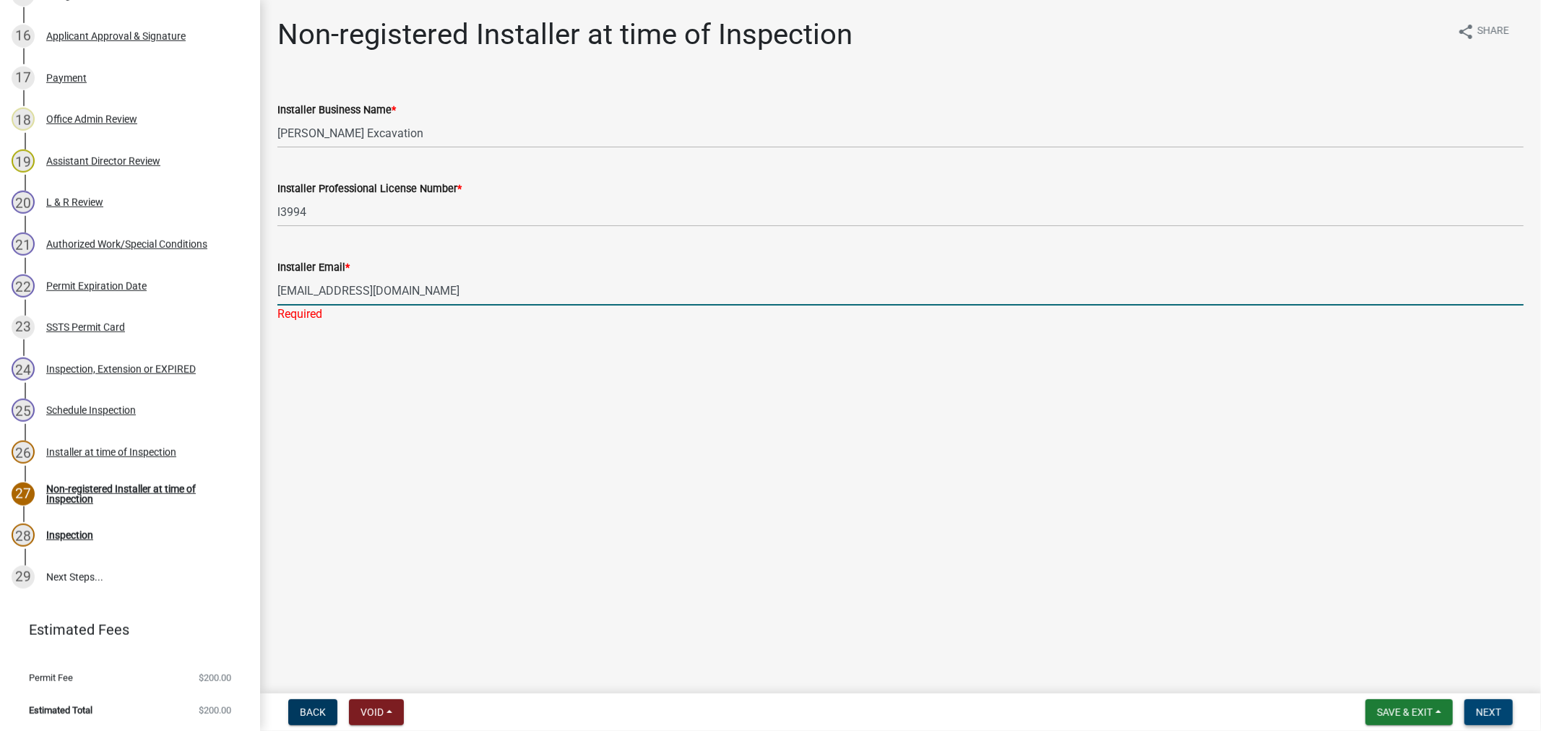
click at [1493, 716] on span "Next" at bounding box center [1488, 713] width 25 height 12
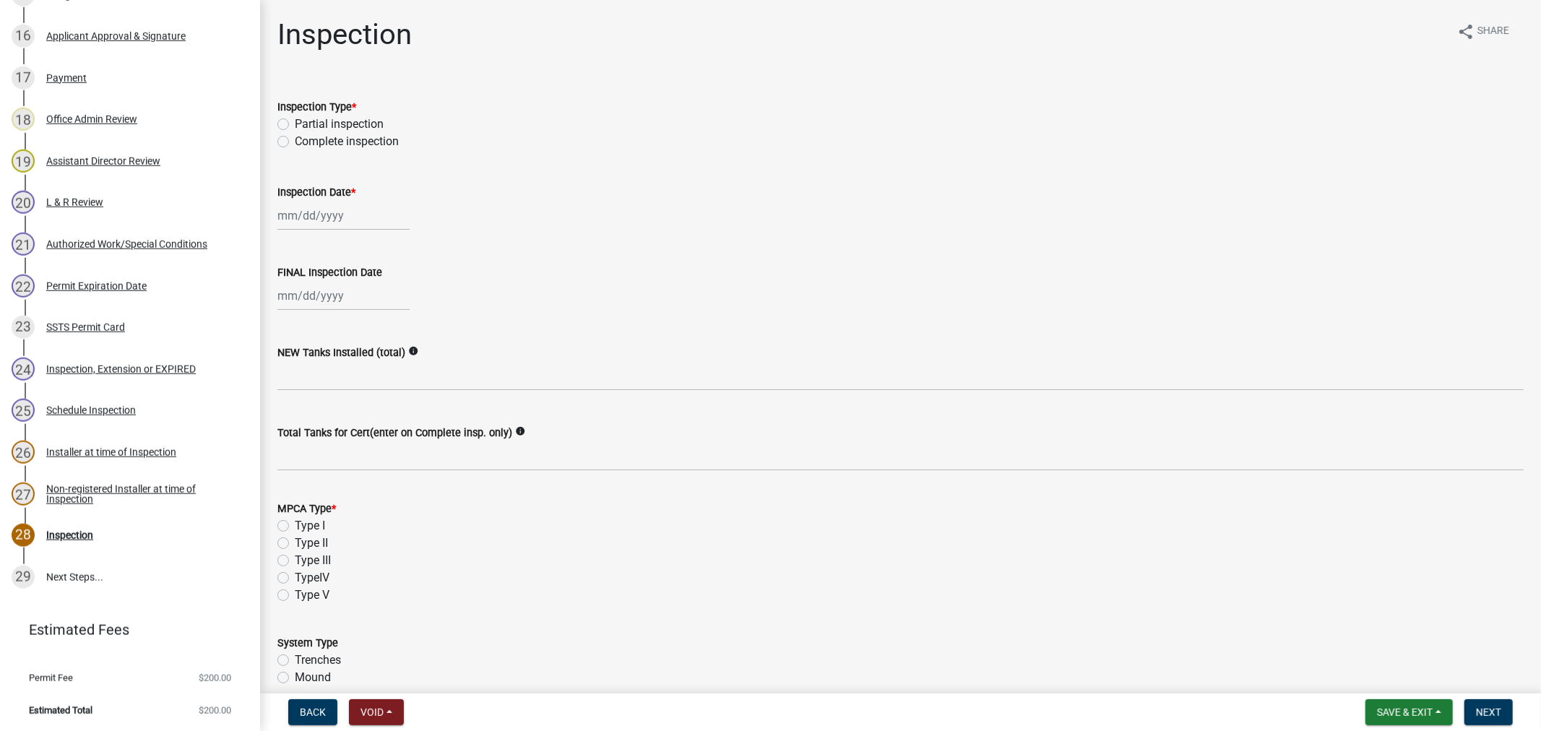
click at [295, 140] on label "Complete inspection" at bounding box center [347, 141] width 104 height 17
click at [295, 140] on input "Complete inspection" at bounding box center [299, 137] width 9 height 9
click at [323, 212] on div at bounding box center [343, 216] width 132 height 30
click at [337, 311] on div "10" at bounding box center [338, 314] width 23 height 23
click at [337, 303] on div at bounding box center [343, 296] width 132 height 30
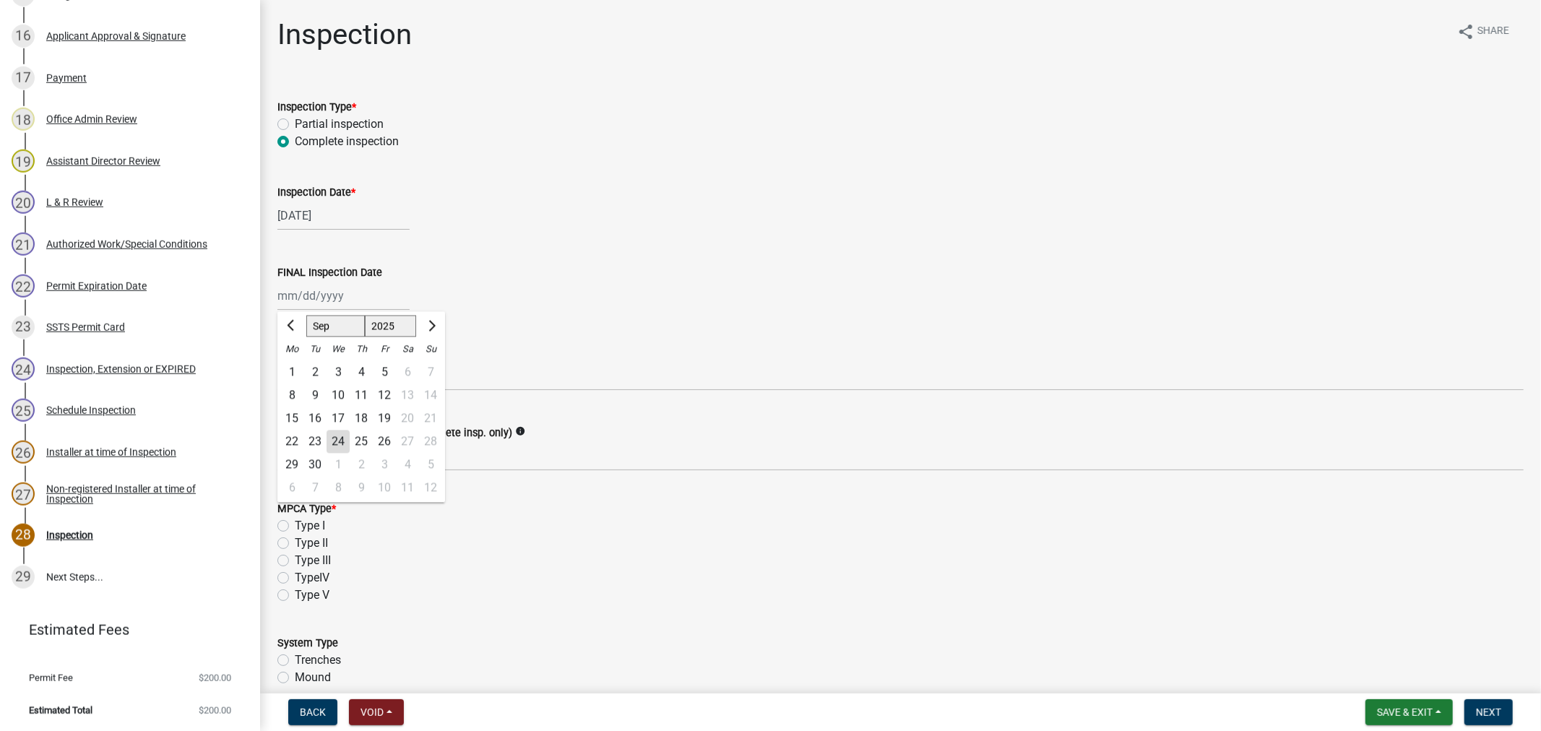
click at [338, 394] on div "10" at bounding box center [338, 395] width 23 height 23
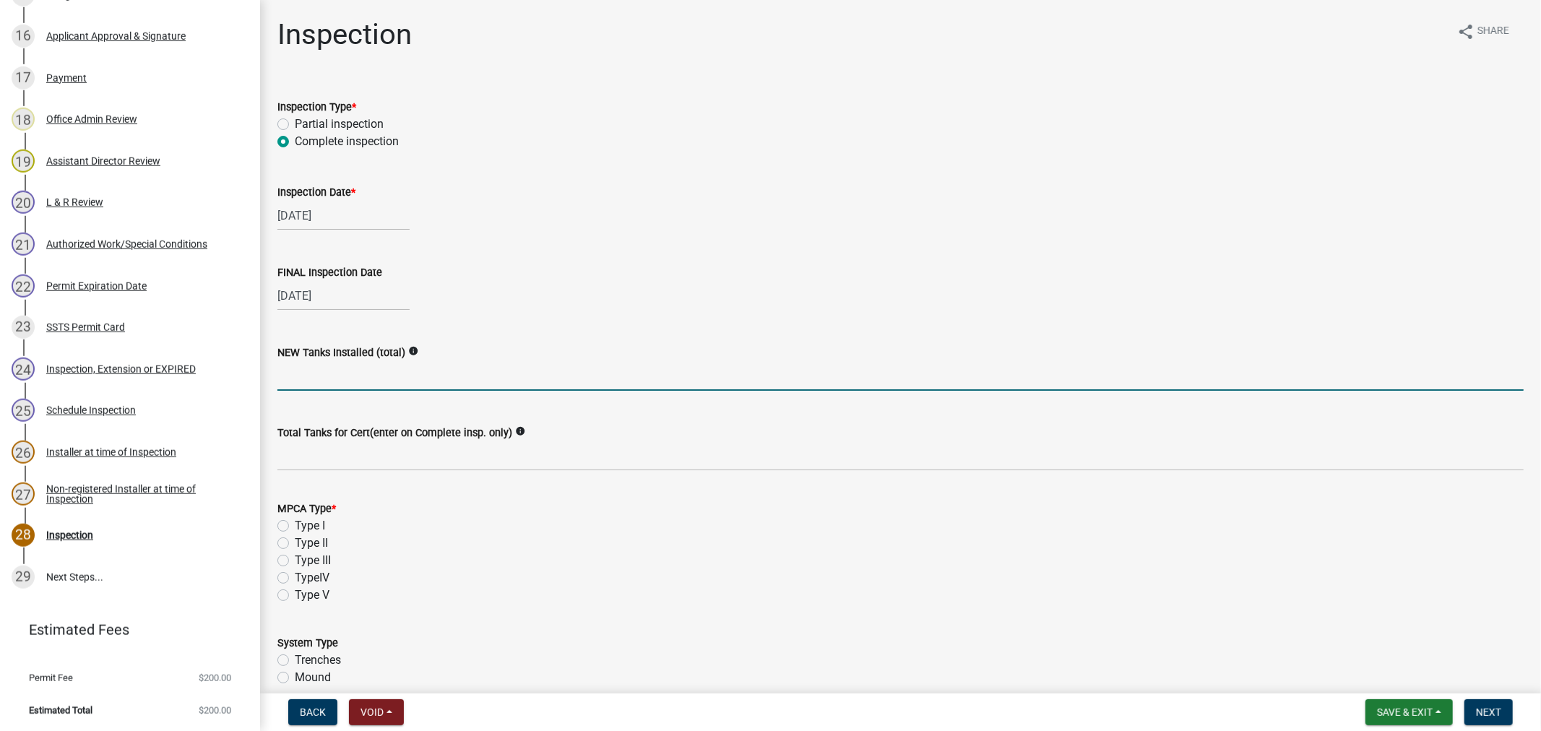
click at [309, 379] on input "text" at bounding box center [900, 376] width 1246 height 30
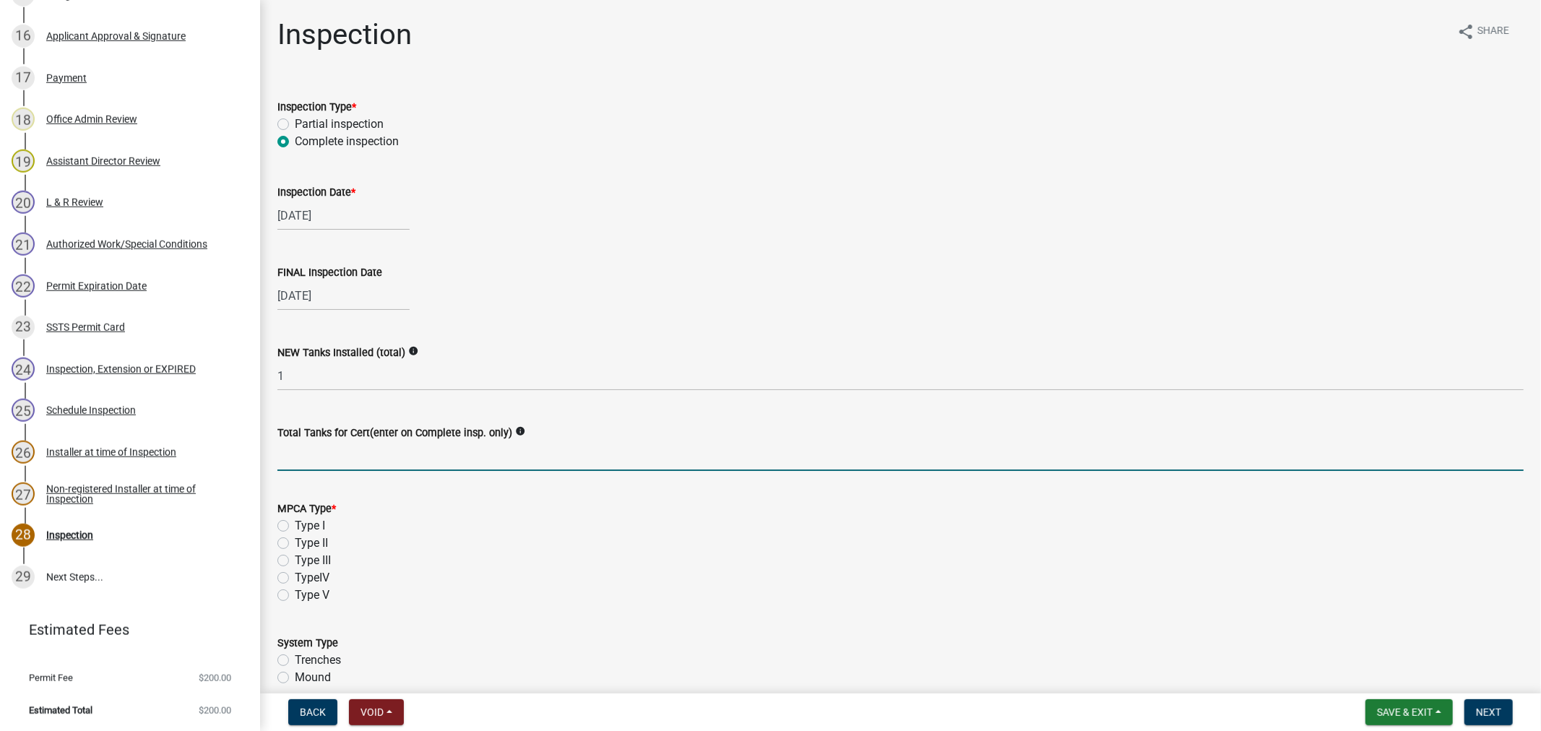
click at [366, 454] on input "Total Tanks for Cert(enter on Complete insp. only)" at bounding box center [900, 456] width 1246 height 30
click at [295, 527] on label "Type I" at bounding box center [310, 525] width 30 height 17
click at [295, 527] on input "Type I" at bounding box center [299, 521] width 9 height 9
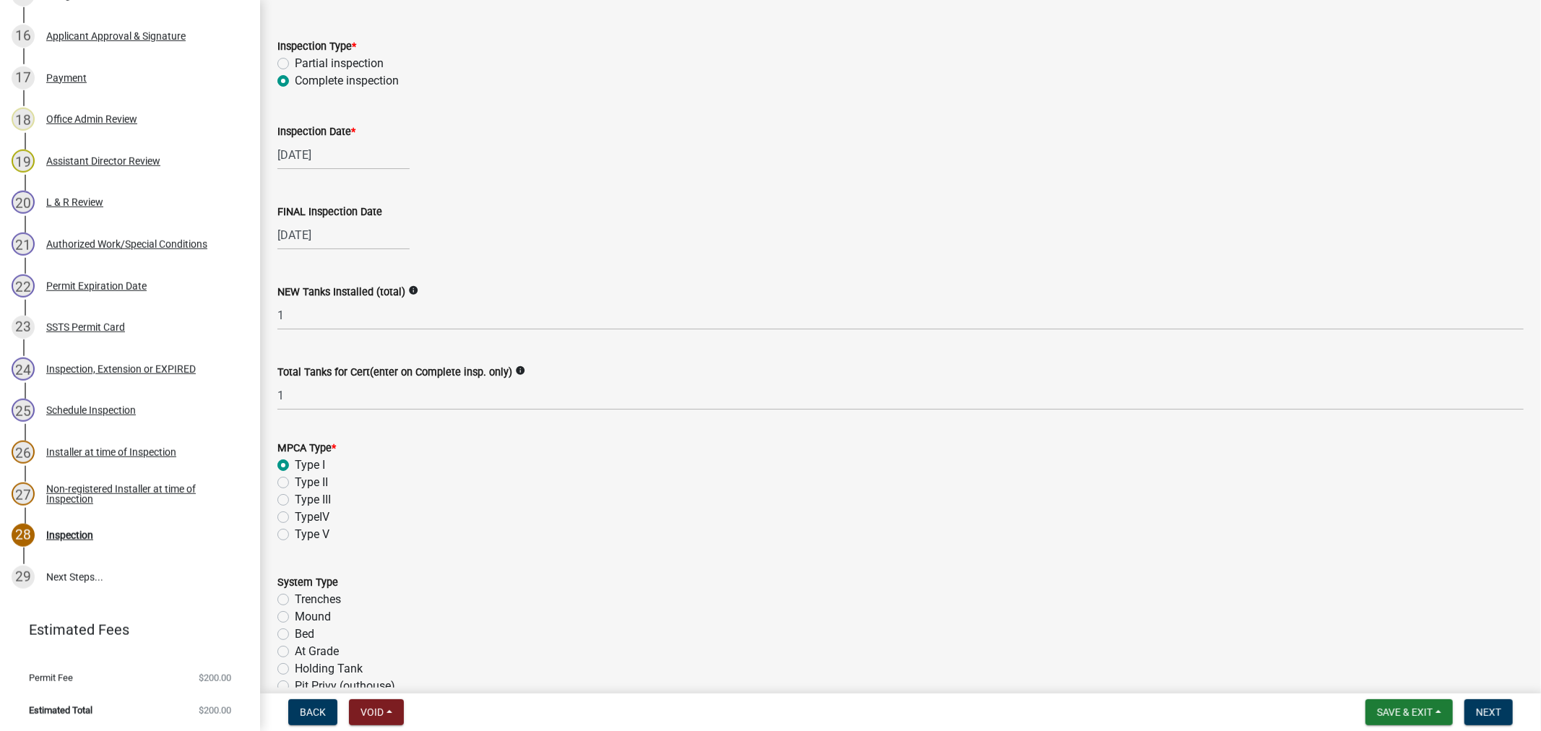
scroll to position [160, 0]
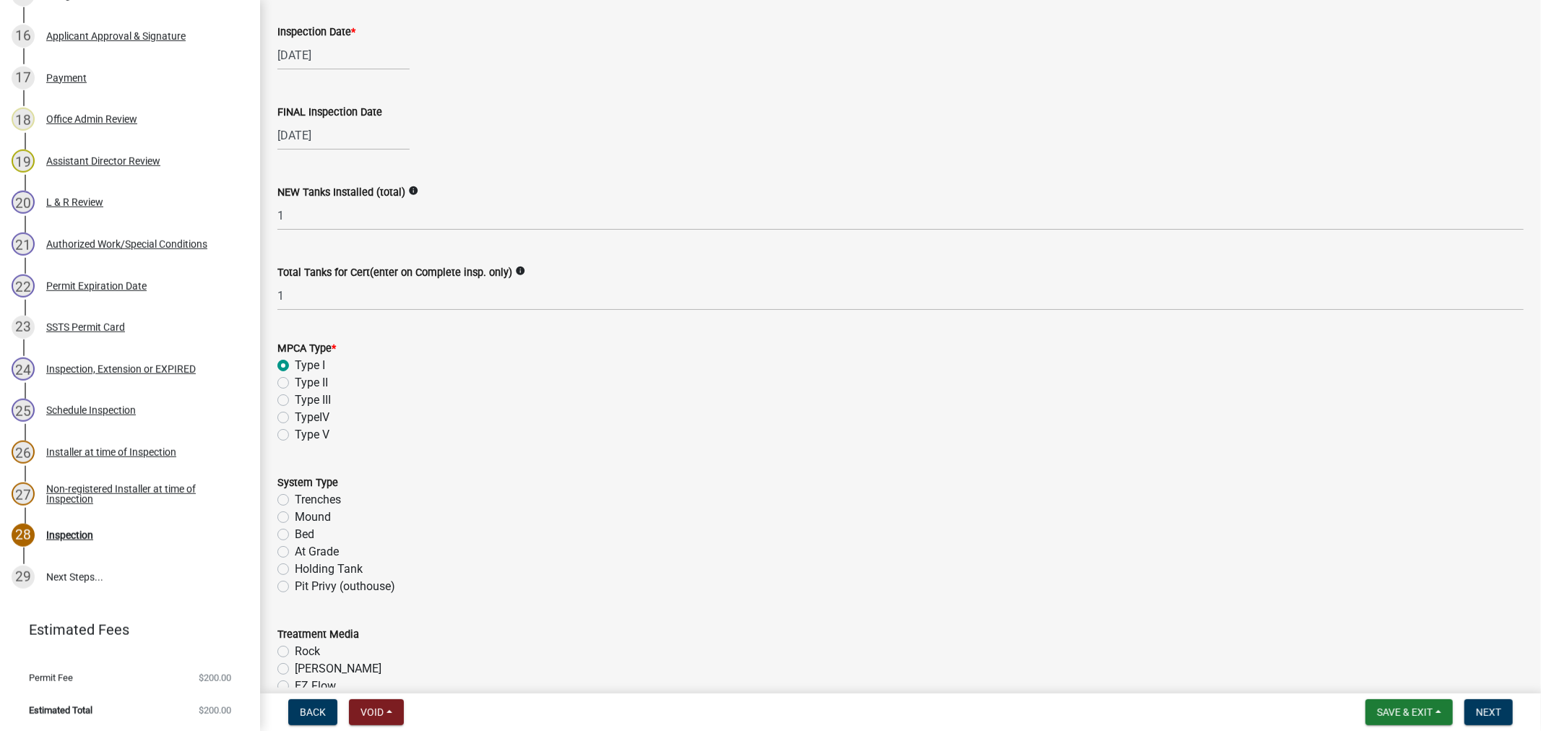
click at [295, 529] on label "Bed" at bounding box center [305, 534] width 20 height 17
click at [295, 529] on input "Bed" at bounding box center [299, 530] width 9 height 9
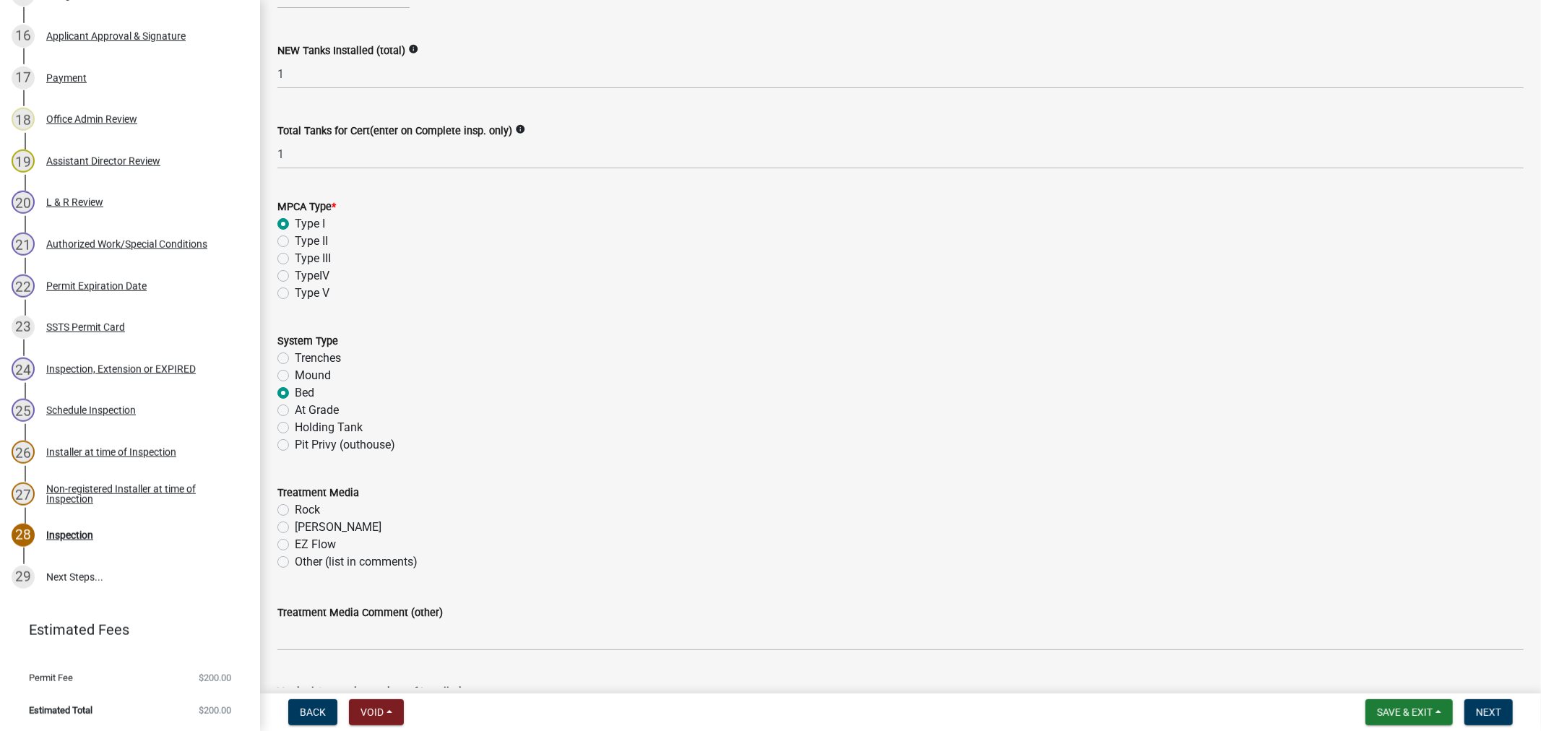
scroll to position [321, 0]
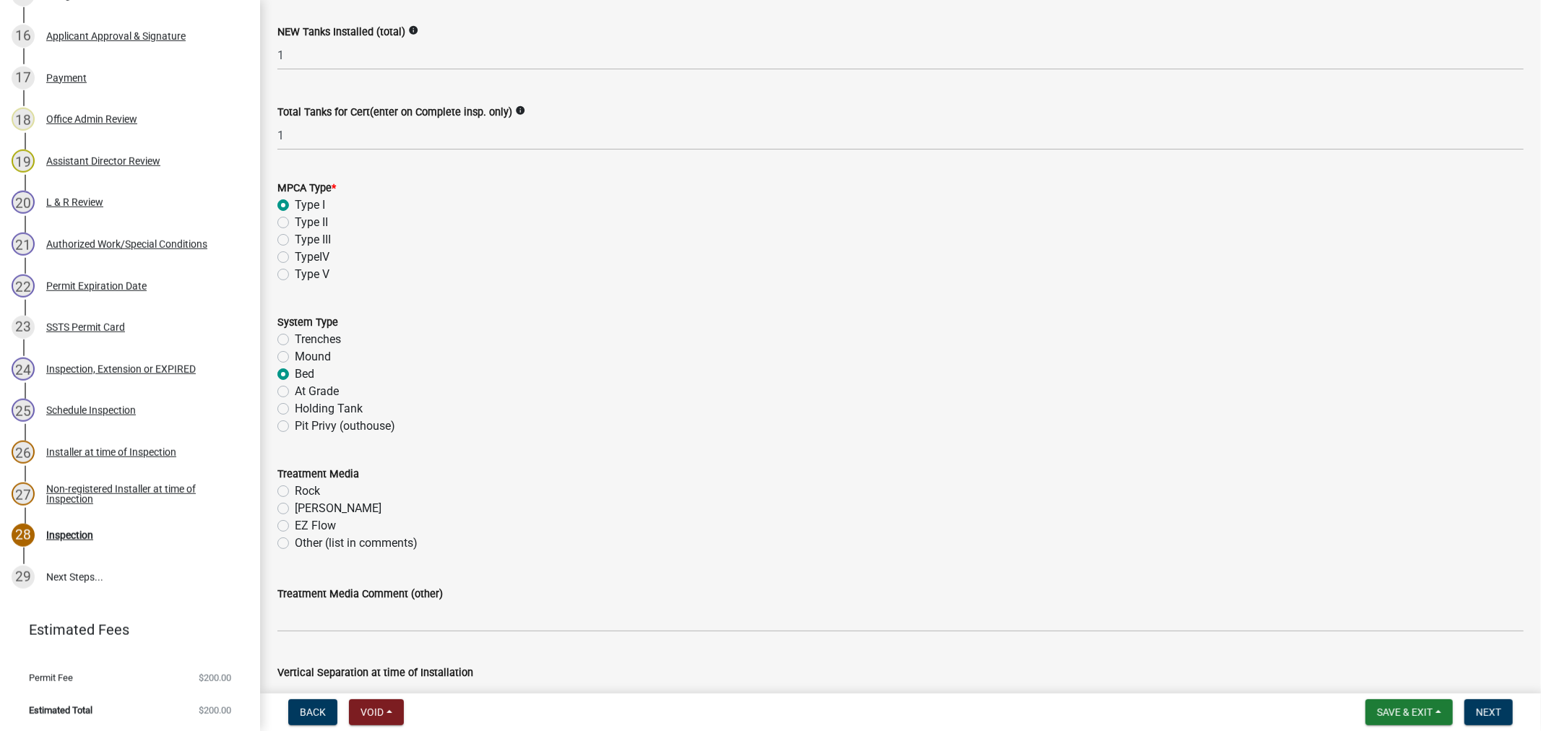
click at [295, 488] on label "Rock" at bounding box center [307, 491] width 25 height 17
click at [295, 488] on input "Rock" at bounding box center [299, 487] width 9 height 9
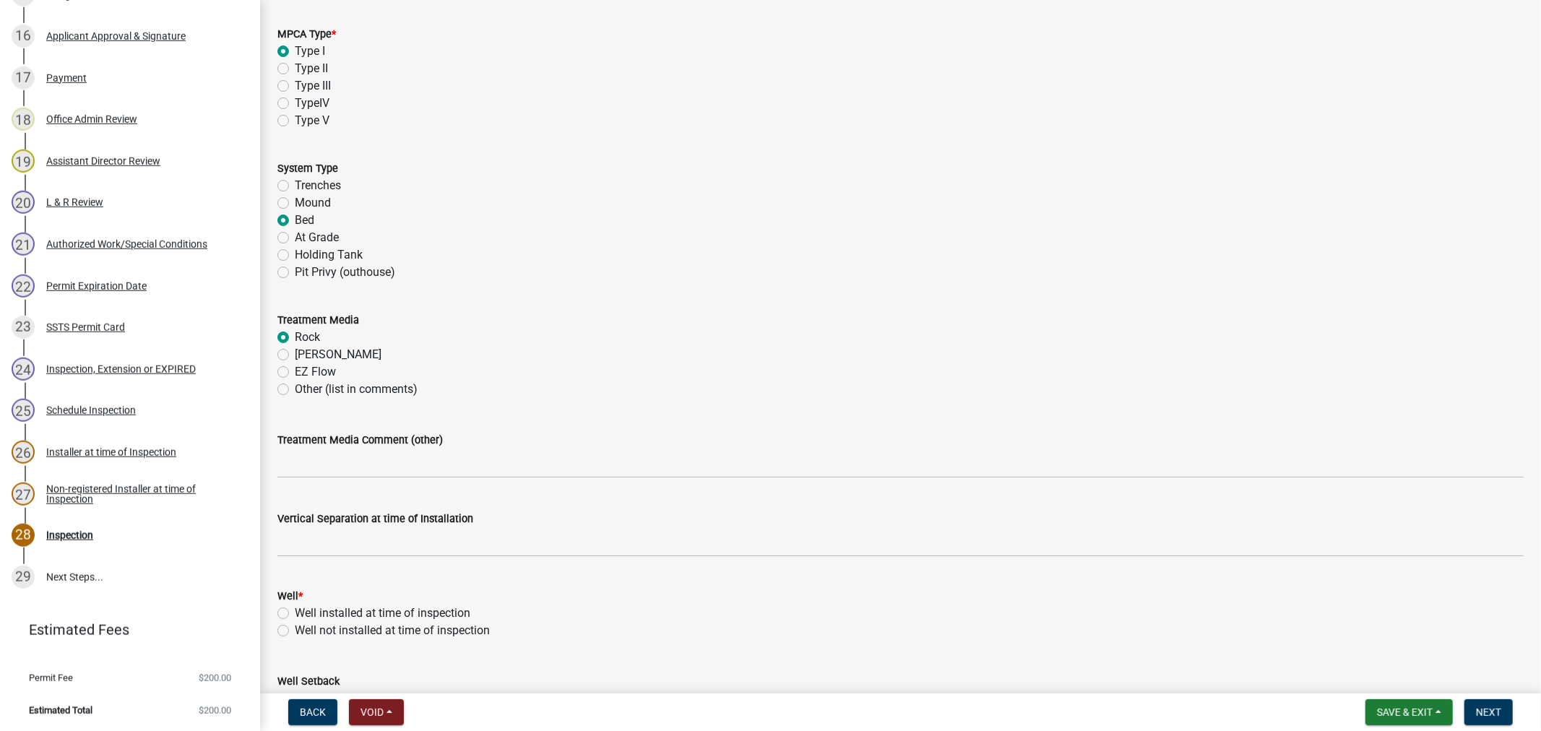
scroll to position [481, 0]
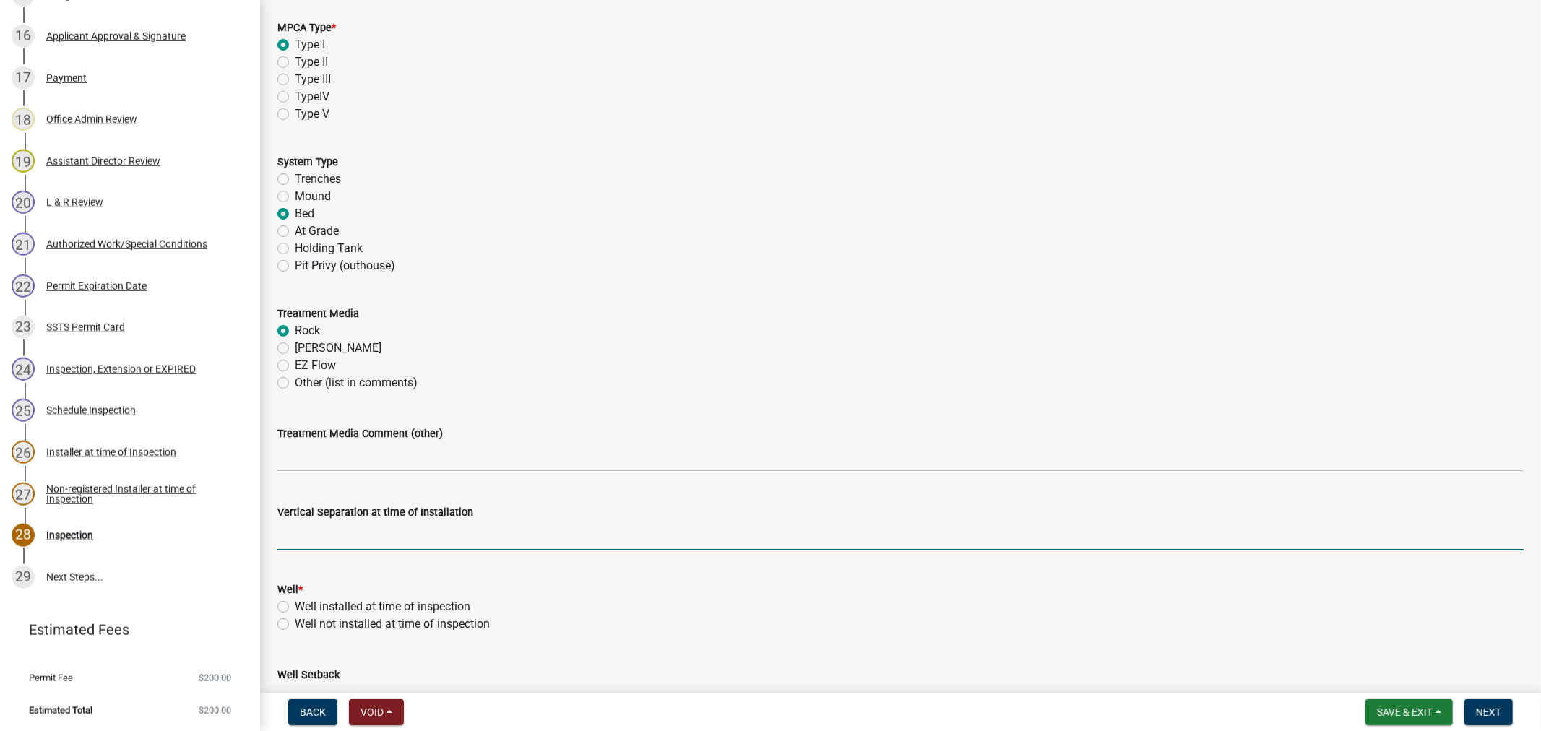
click at [321, 536] on input "text" at bounding box center [900, 536] width 1246 height 30
click at [295, 603] on label "Well installed at time of inspection" at bounding box center [383, 606] width 176 height 17
click at [295, 603] on input "Well installed at time of inspection" at bounding box center [299, 602] width 9 height 9
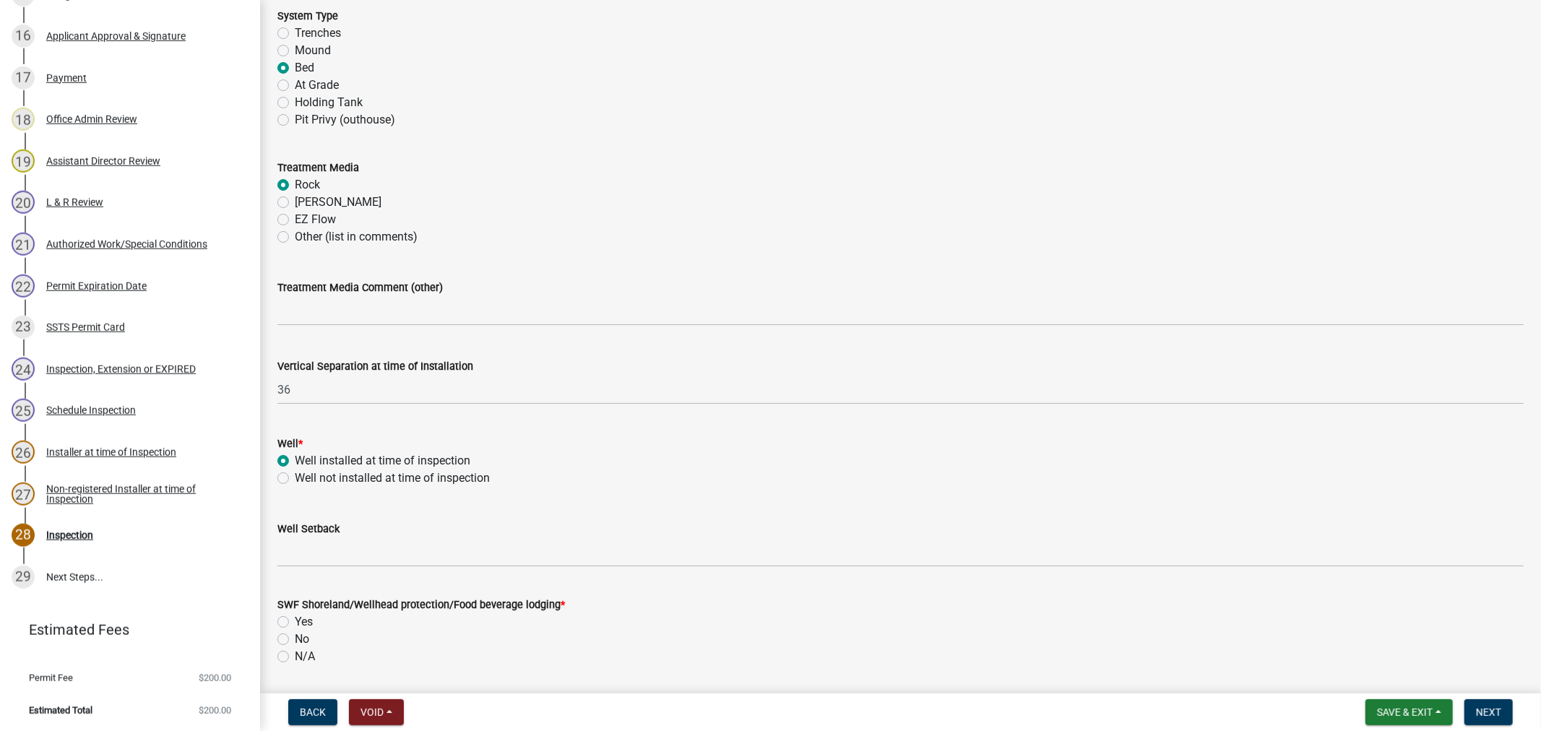
scroll to position [642, 0]
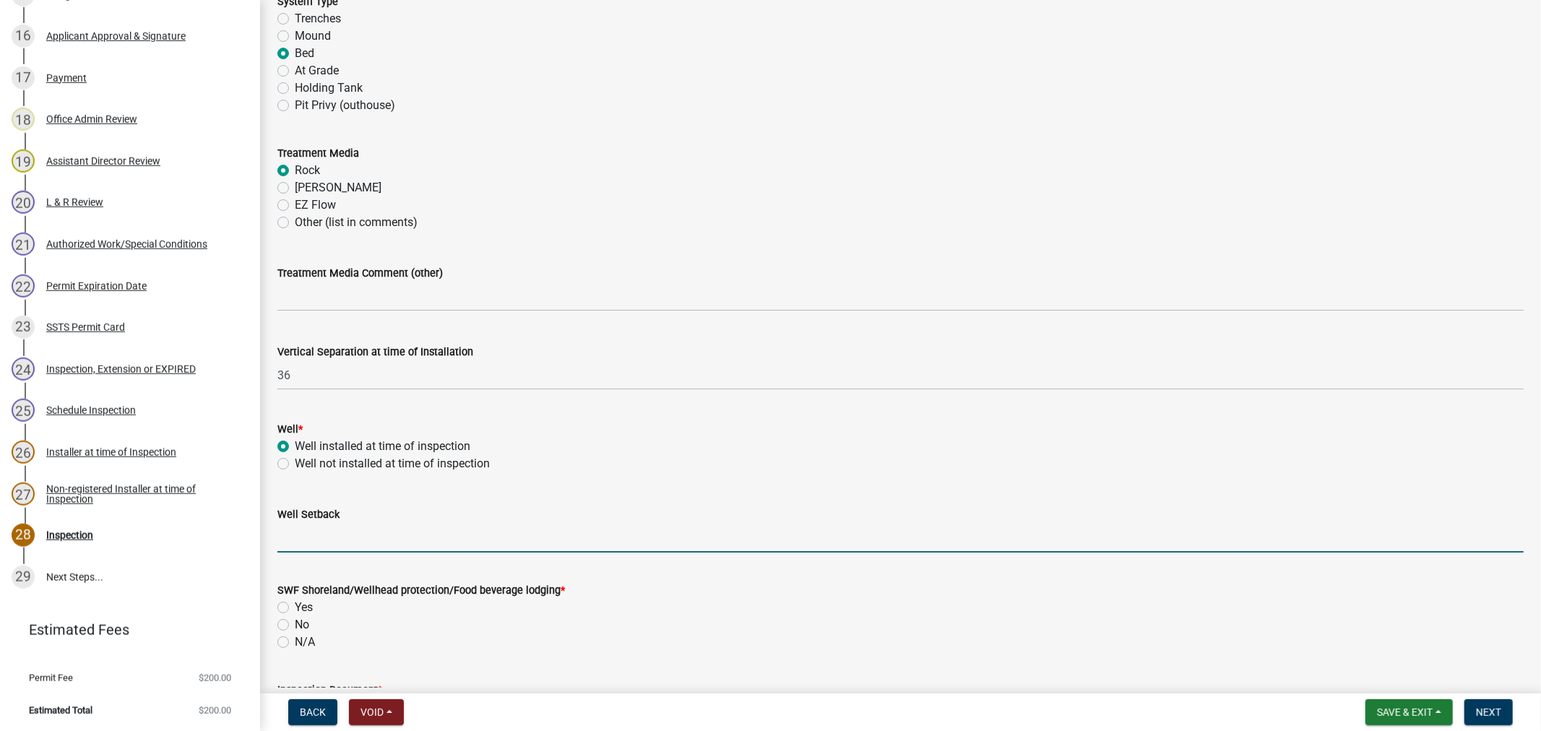
click at [314, 535] on input "Well Setback" at bounding box center [900, 538] width 1246 height 30
click at [295, 624] on label "No" at bounding box center [302, 624] width 14 height 17
click at [295, 624] on input "No" at bounding box center [299, 620] width 9 height 9
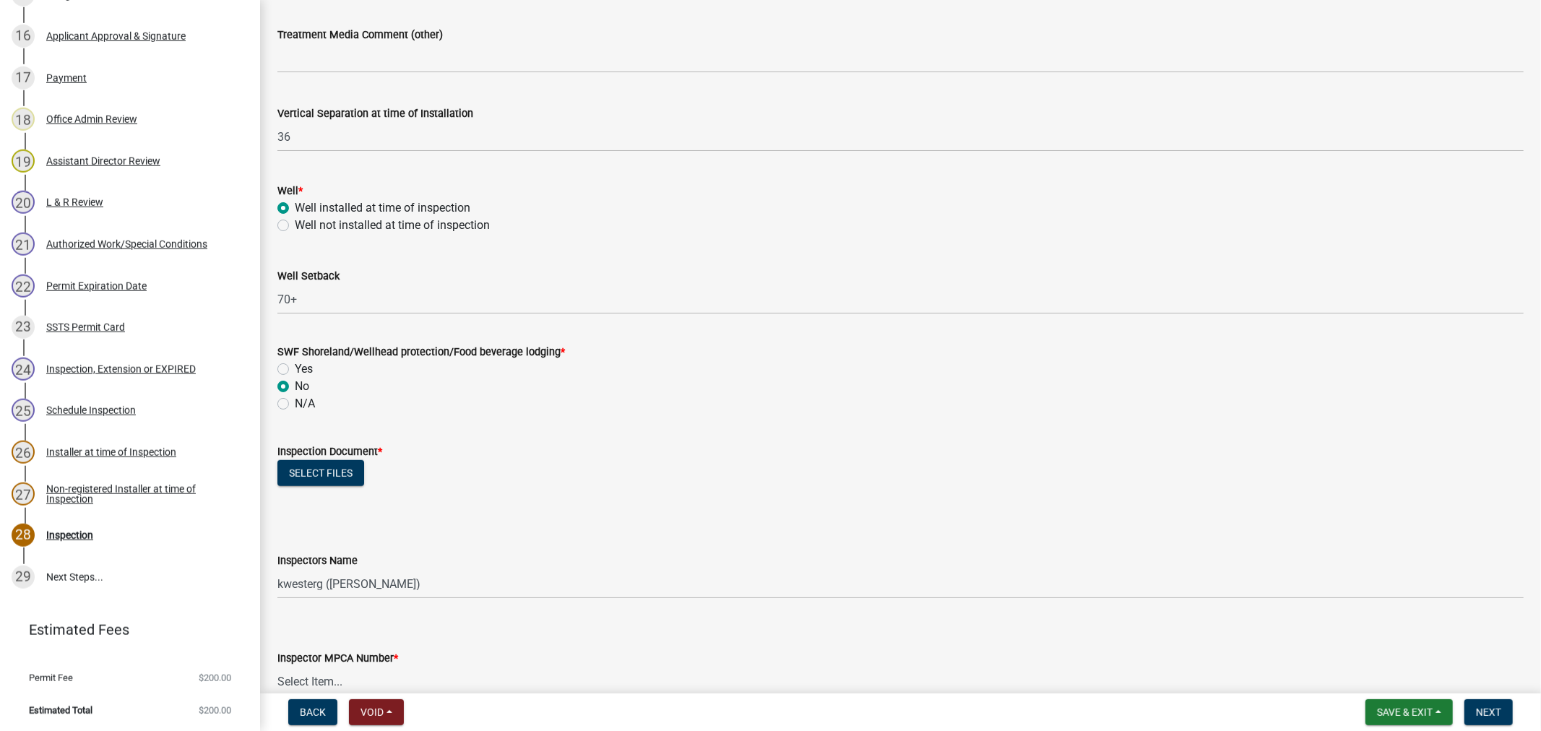
scroll to position [883, 0]
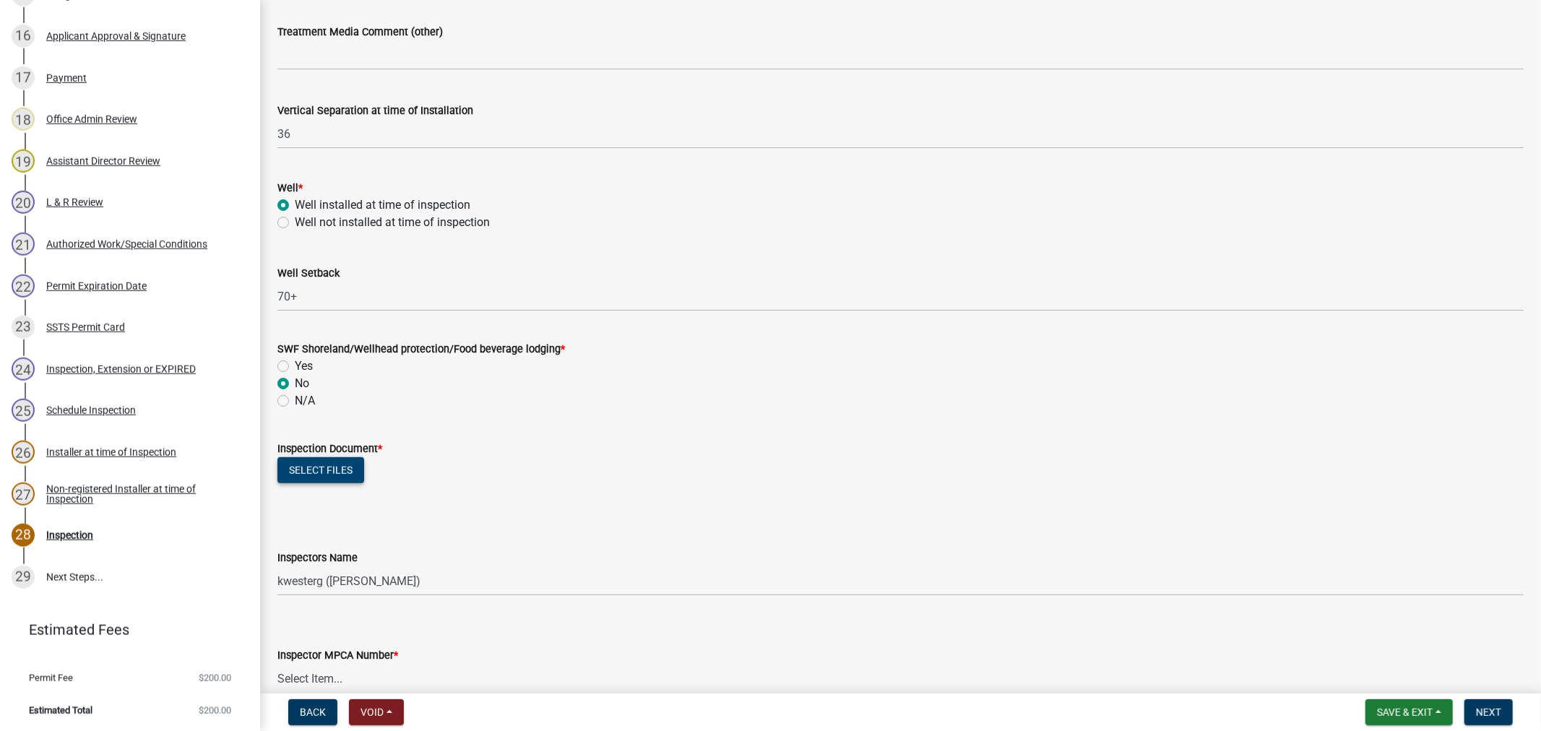
click at [328, 466] on button "Select files" at bounding box center [320, 470] width 87 height 26
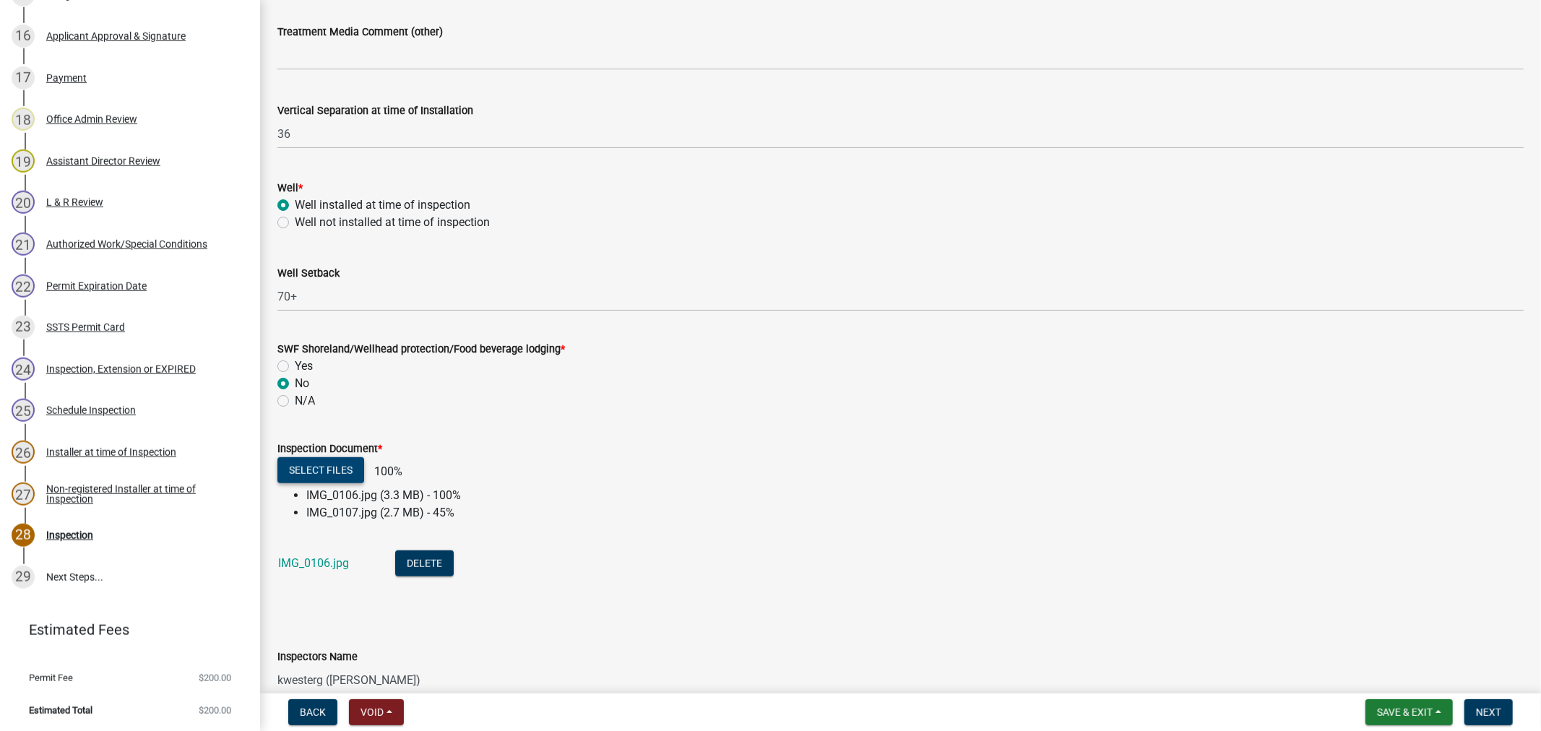
click at [332, 475] on button "Select files" at bounding box center [320, 470] width 87 height 26
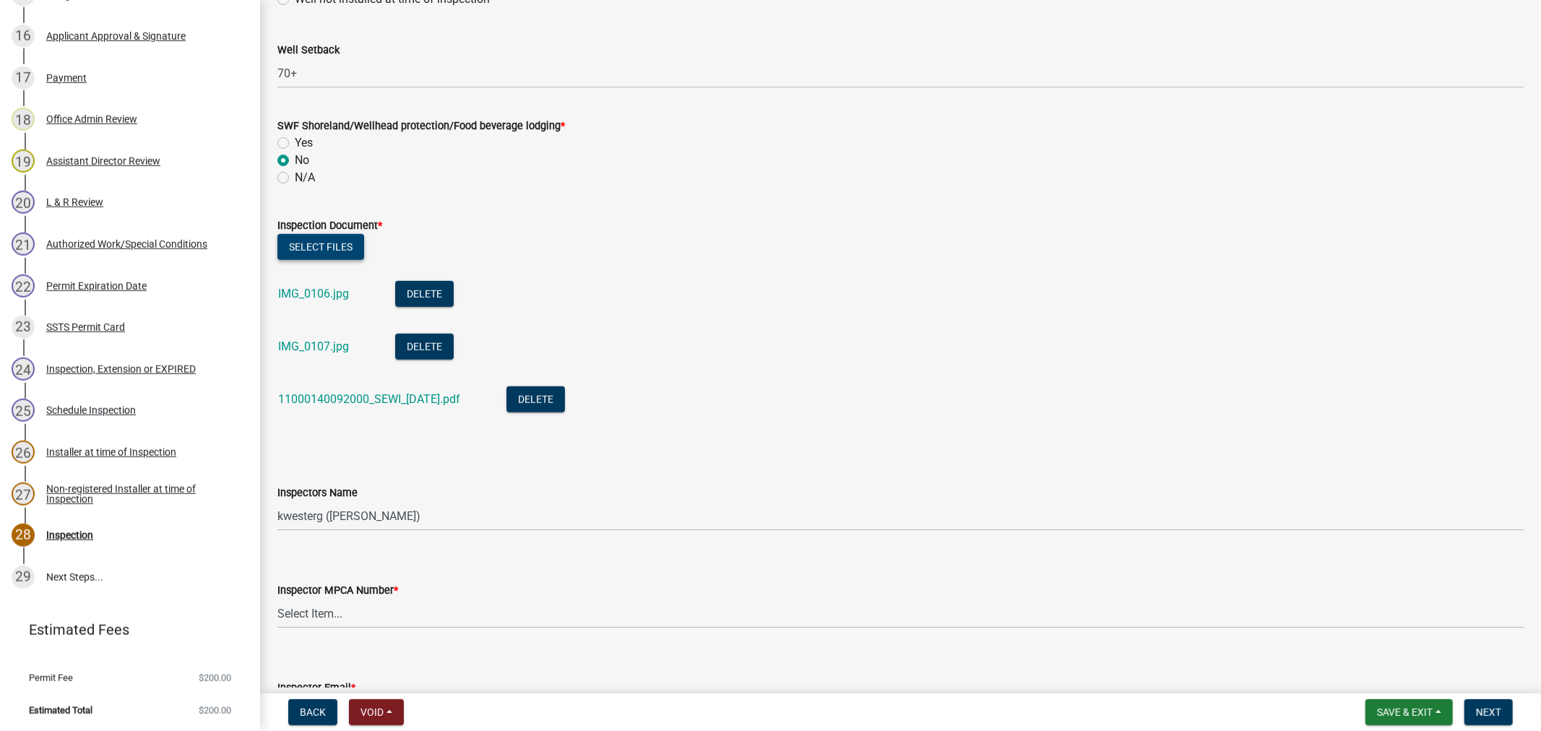
scroll to position [1123, 0]
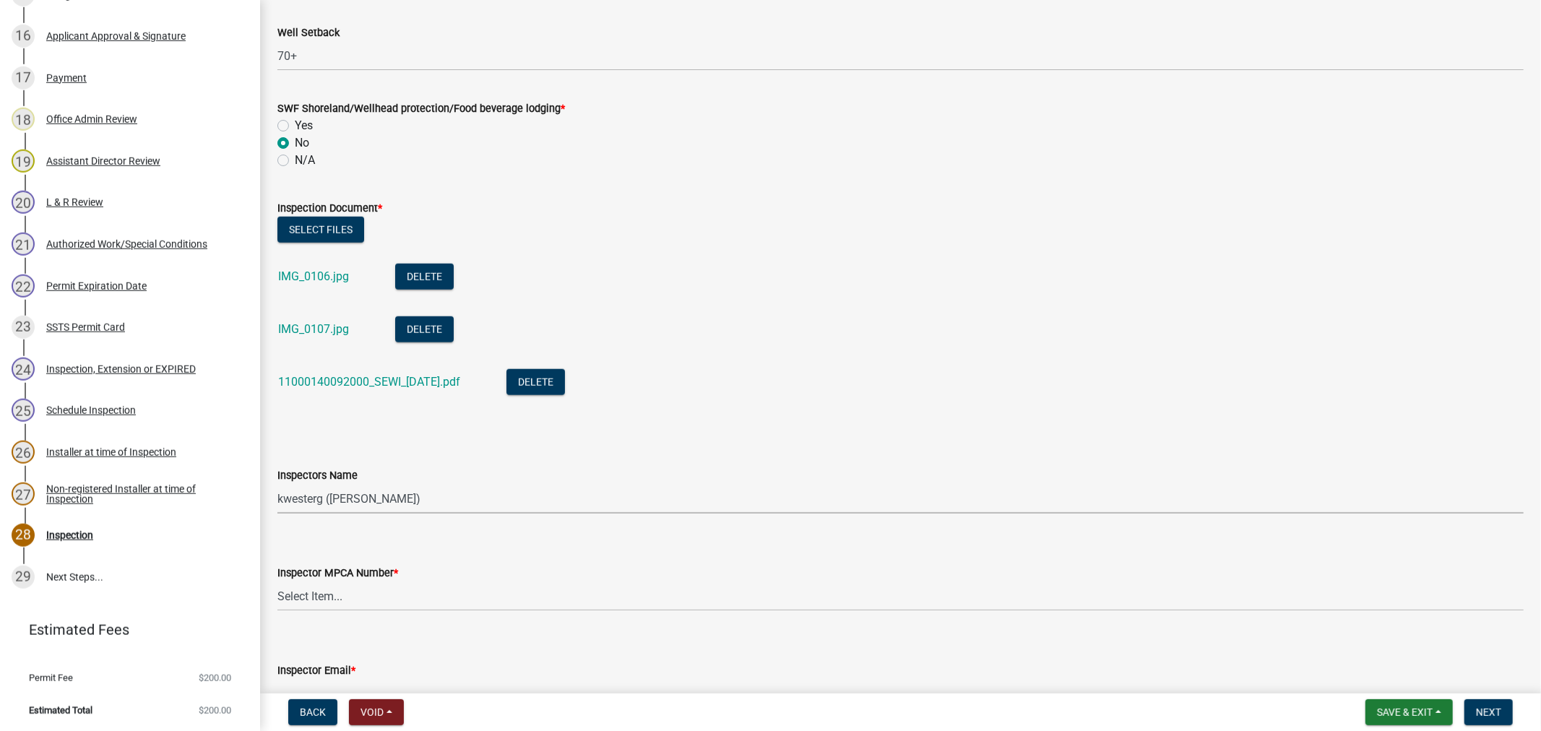
click at [401, 504] on select "Select Item... btollefson ([PERSON_NAME]) [PERSON_NAME] ([PERSON_NAME]) eplaste…" at bounding box center [900, 499] width 1246 height 30
click at [277, 484] on select "Select Item... btollefson ([PERSON_NAME]) [PERSON_NAME] ([PERSON_NAME]) eplaste…" at bounding box center [900, 499] width 1246 height 30
click at [387, 590] on select "Select Item... [PERSON_NAME] (10415) [PERSON_NAME] (924) [PERSON_NAME] (1957) […" at bounding box center [900, 597] width 1246 height 30
click at [277, 582] on select "Select Item... [PERSON_NAME] (10415) [PERSON_NAME] (924) [PERSON_NAME] (1957) […" at bounding box center [900, 597] width 1246 height 30
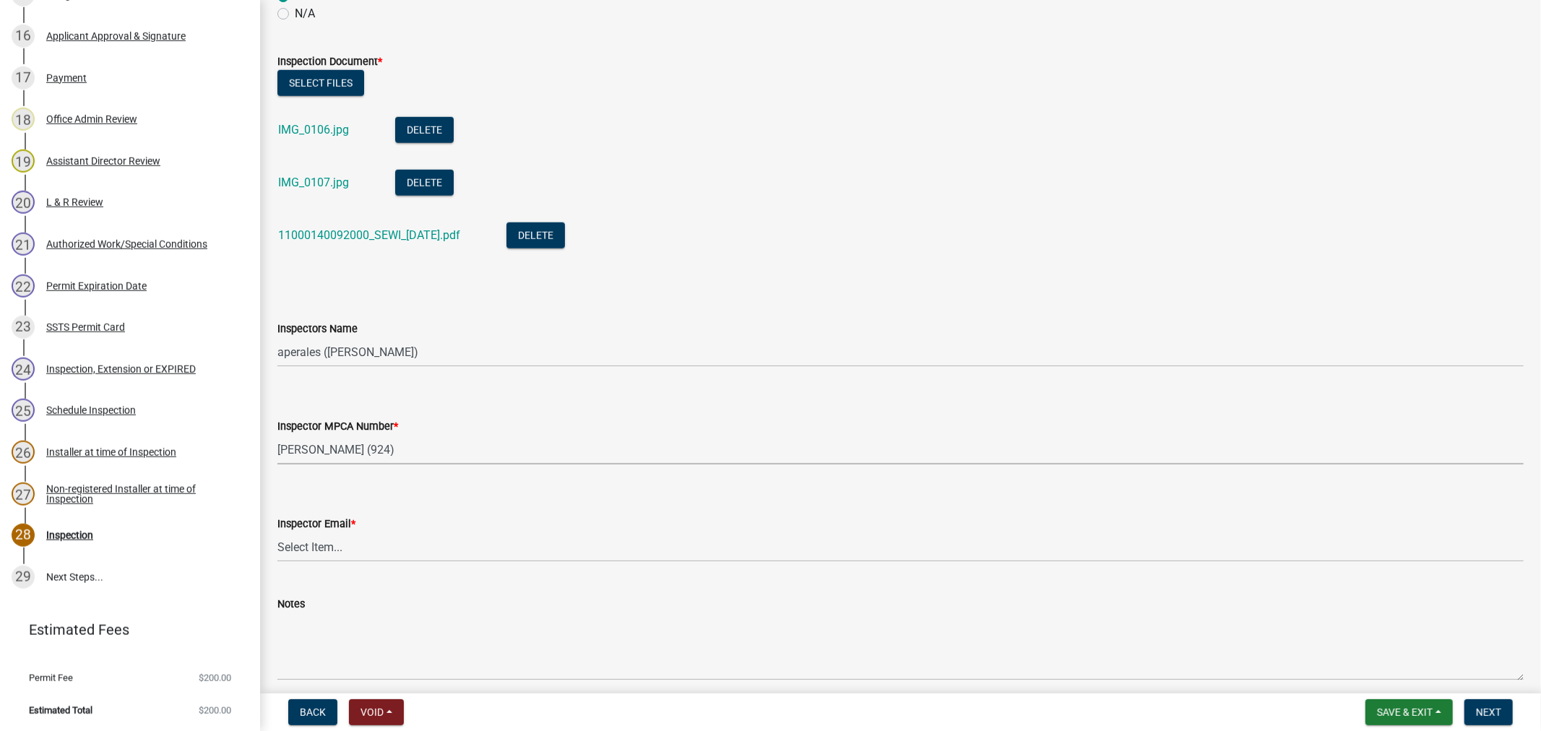
scroll to position [1284, 0]
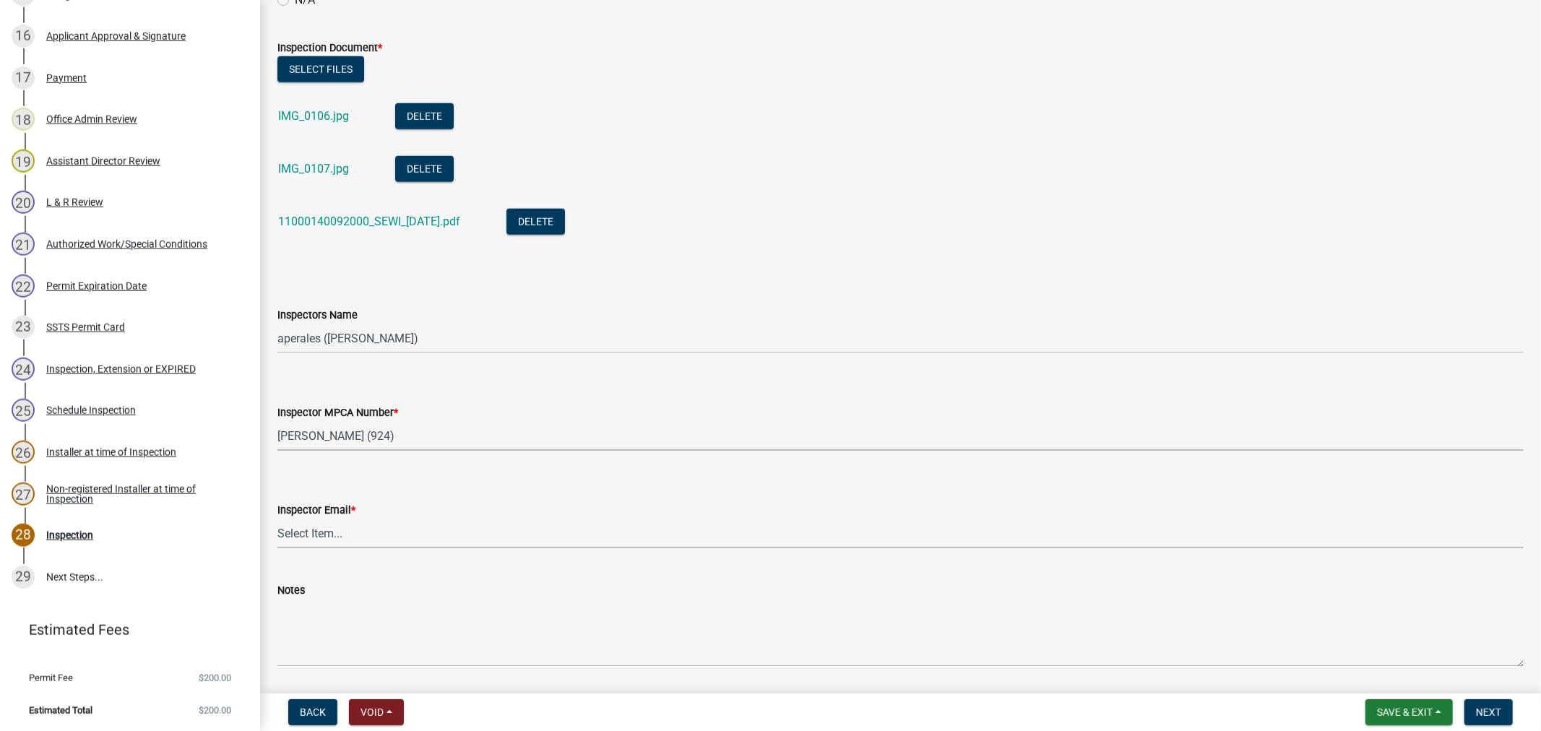
click at [336, 546] on select "Select Item... [PERSON_NAME] ([EMAIL_ADDRESS][DOMAIN_NAME]) [PERSON_NAME] ([EMA…" at bounding box center [900, 534] width 1246 height 30
click at [277, 519] on select "Select Item... [PERSON_NAME] ([EMAIL_ADDRESS][DOMAIN_NAME]) [PERSON_NAME] ([EMA…" at bounding box center [900, 534] width 1246 height 30
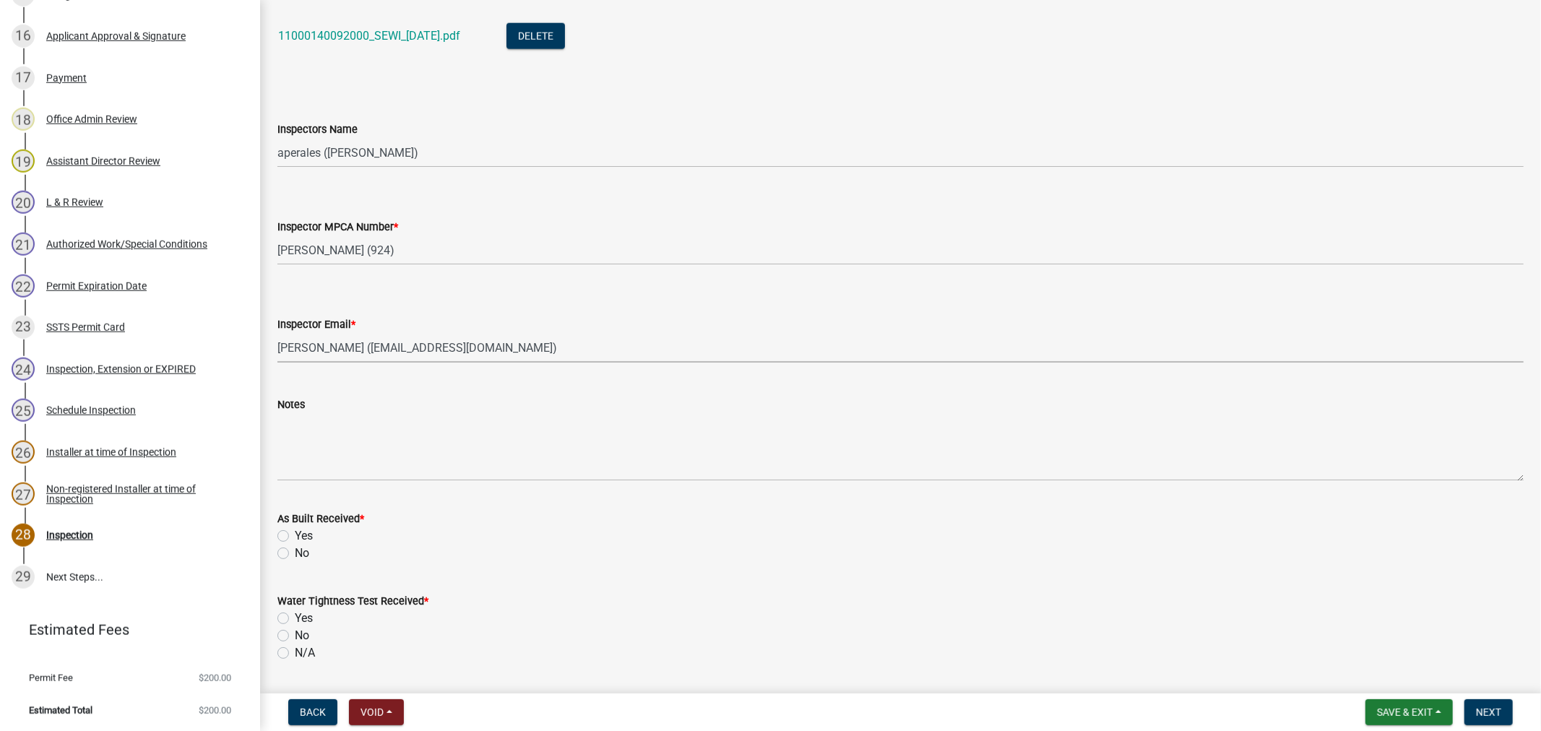
scroll to position [1525, 0]
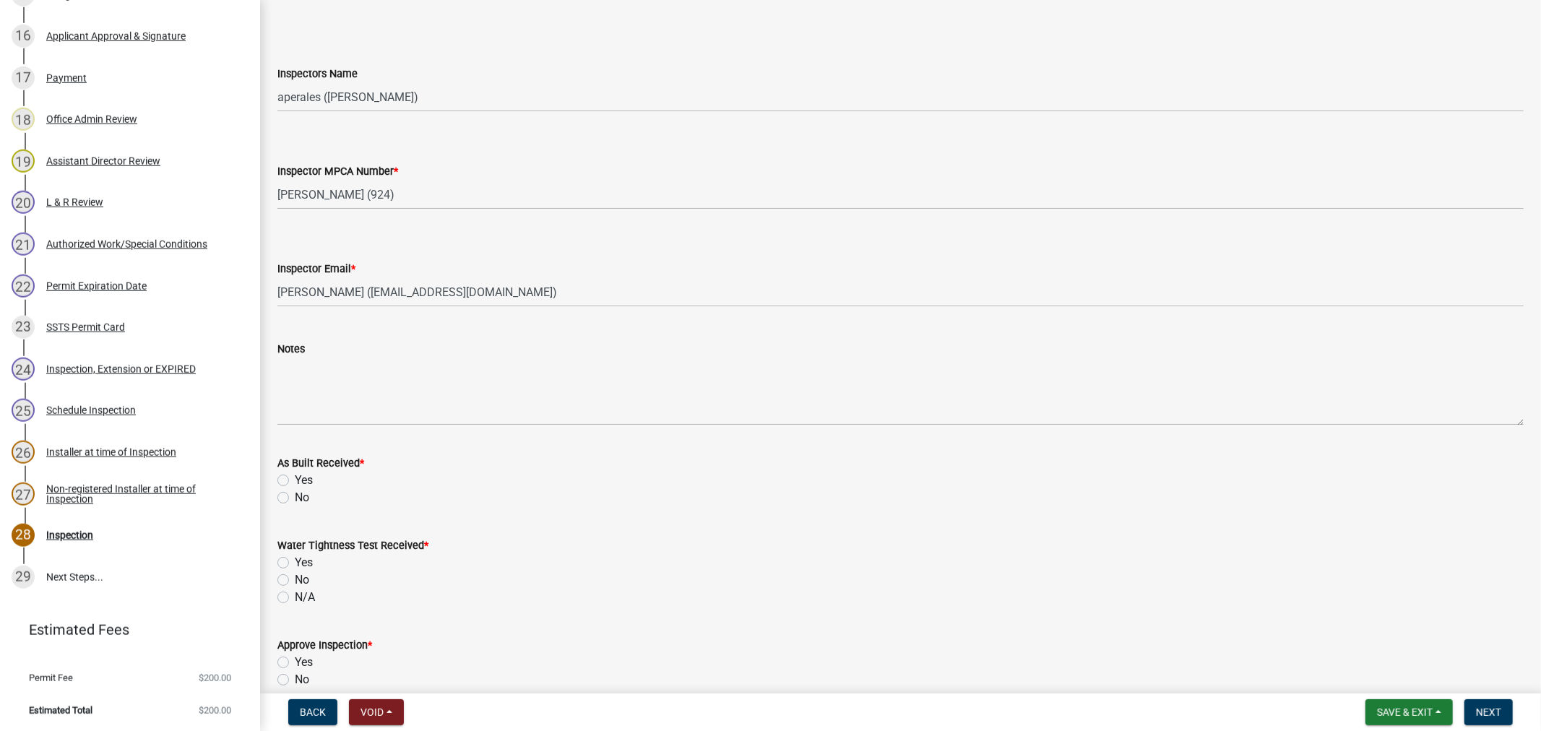
click at [295, 482] on label "Yes" at bounding box center [304, 480] width 18 height 17
click at [295, 481] on input "Yes" at bounding box center [299, 476] width 9 height 9
click at [295, 598] on label "N/A" at bounding box center [305, 597] width 20 height 17
click at [295, 598] on input "N/A" at bounding box center [299, 593] width 9 height 9
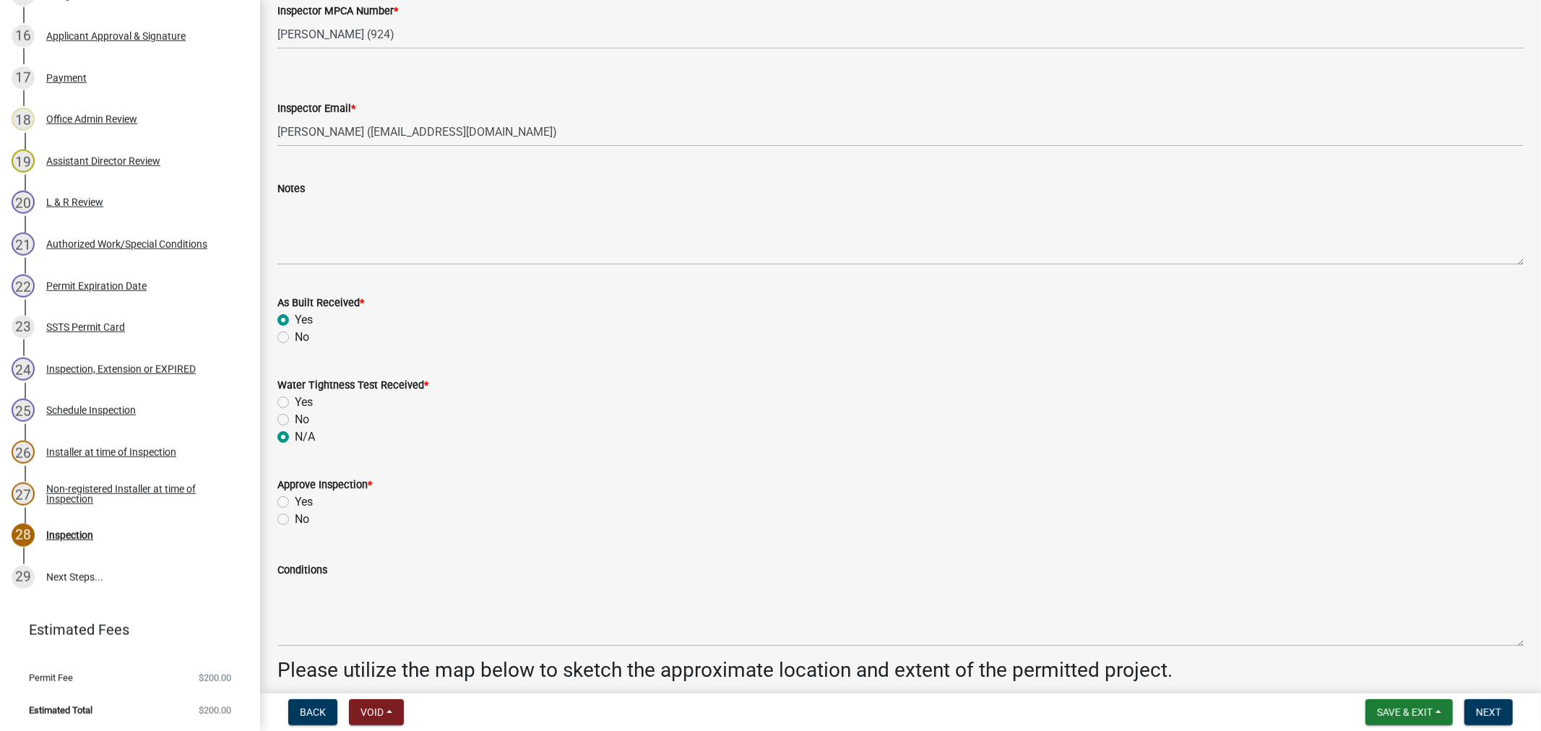
click at [295, 500] on label "Yes" at bounding box center [304, 501] width 18 height 17
click at [295, 500] on input "Yes" at bounding box center [299, 497] width 9 height 9
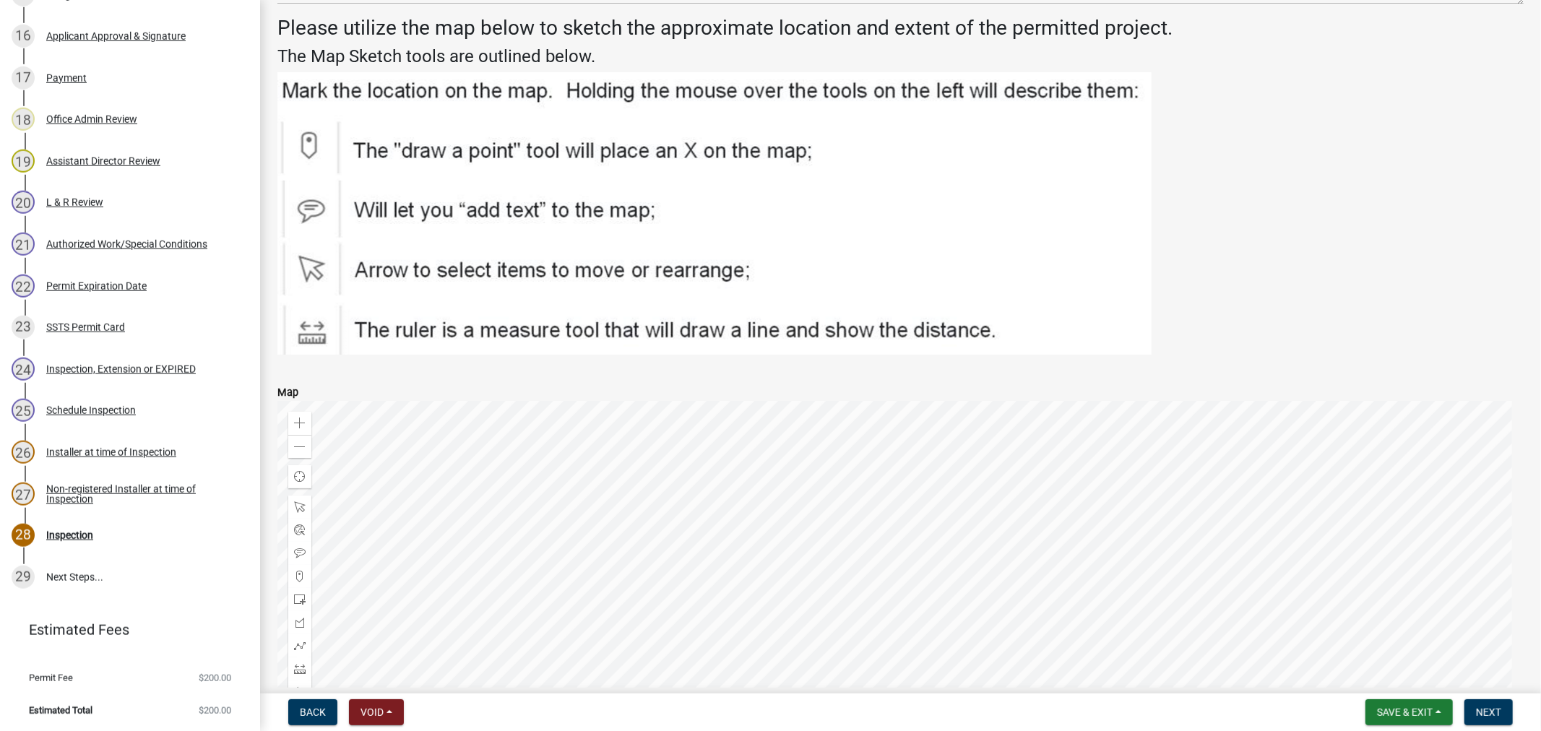
scroll to position [2472, 0]
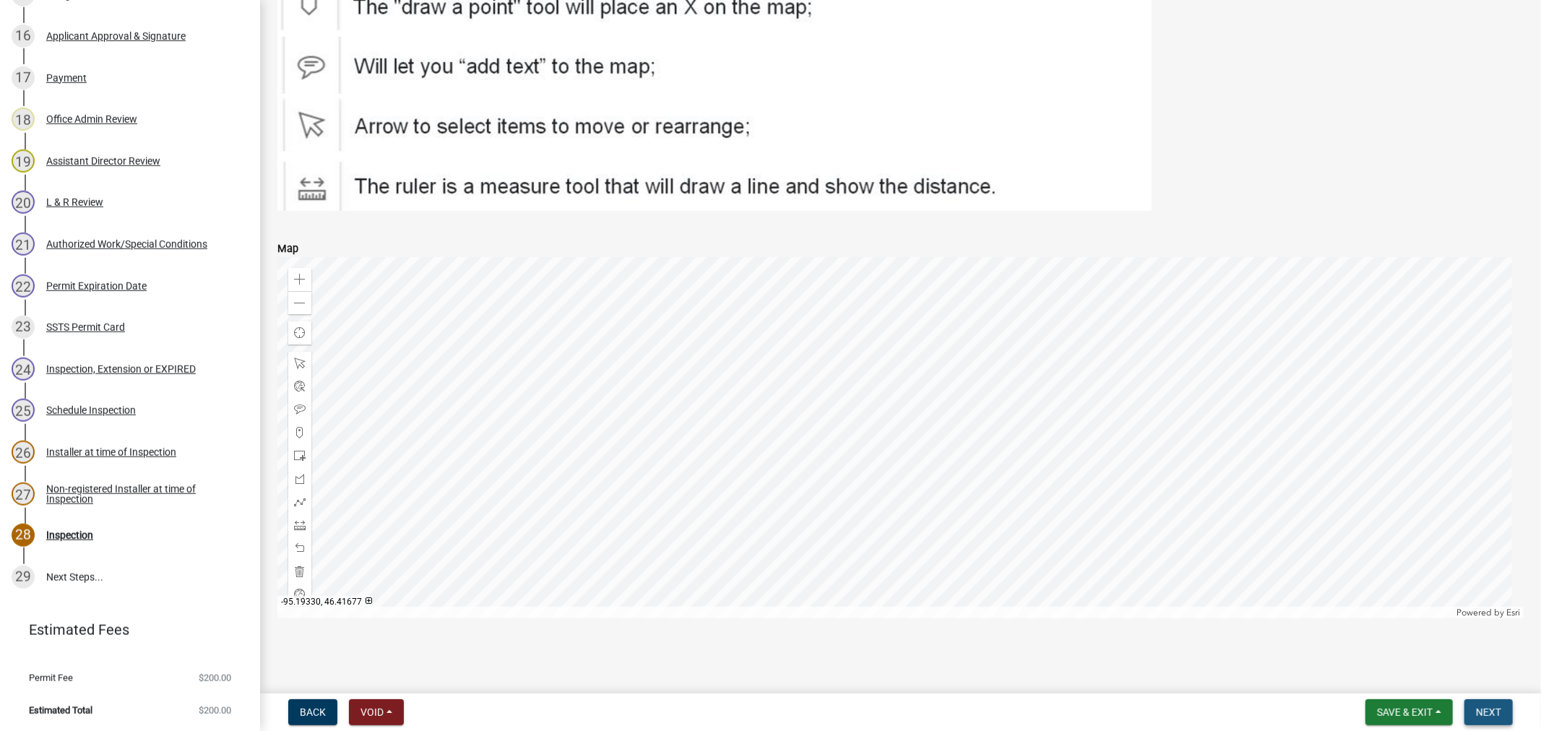
click at [1485, 709] on span "Next" at bounding box center [1488, 713] width 25 height 12
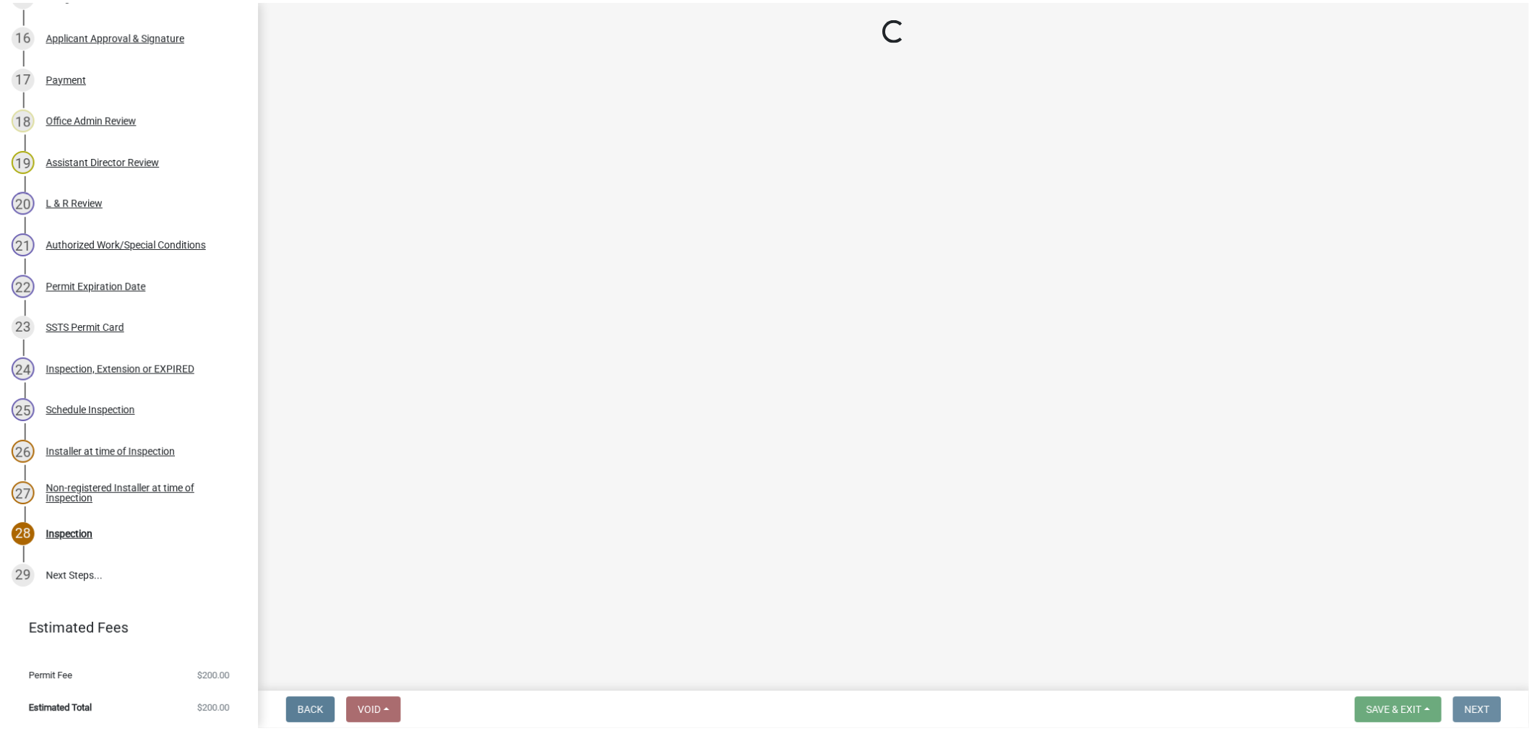
scroll to position [0, 0]
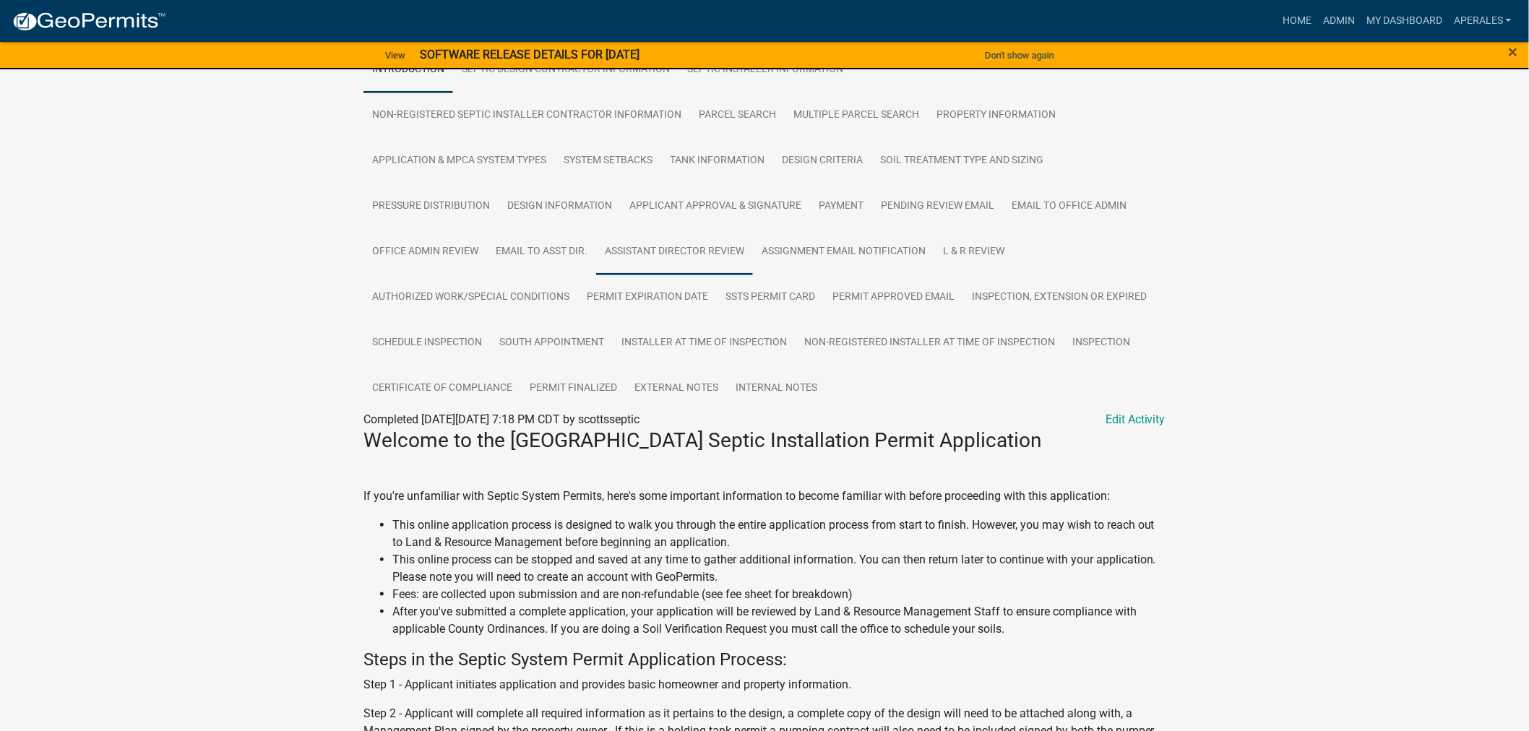
scroll to position [80, 0]
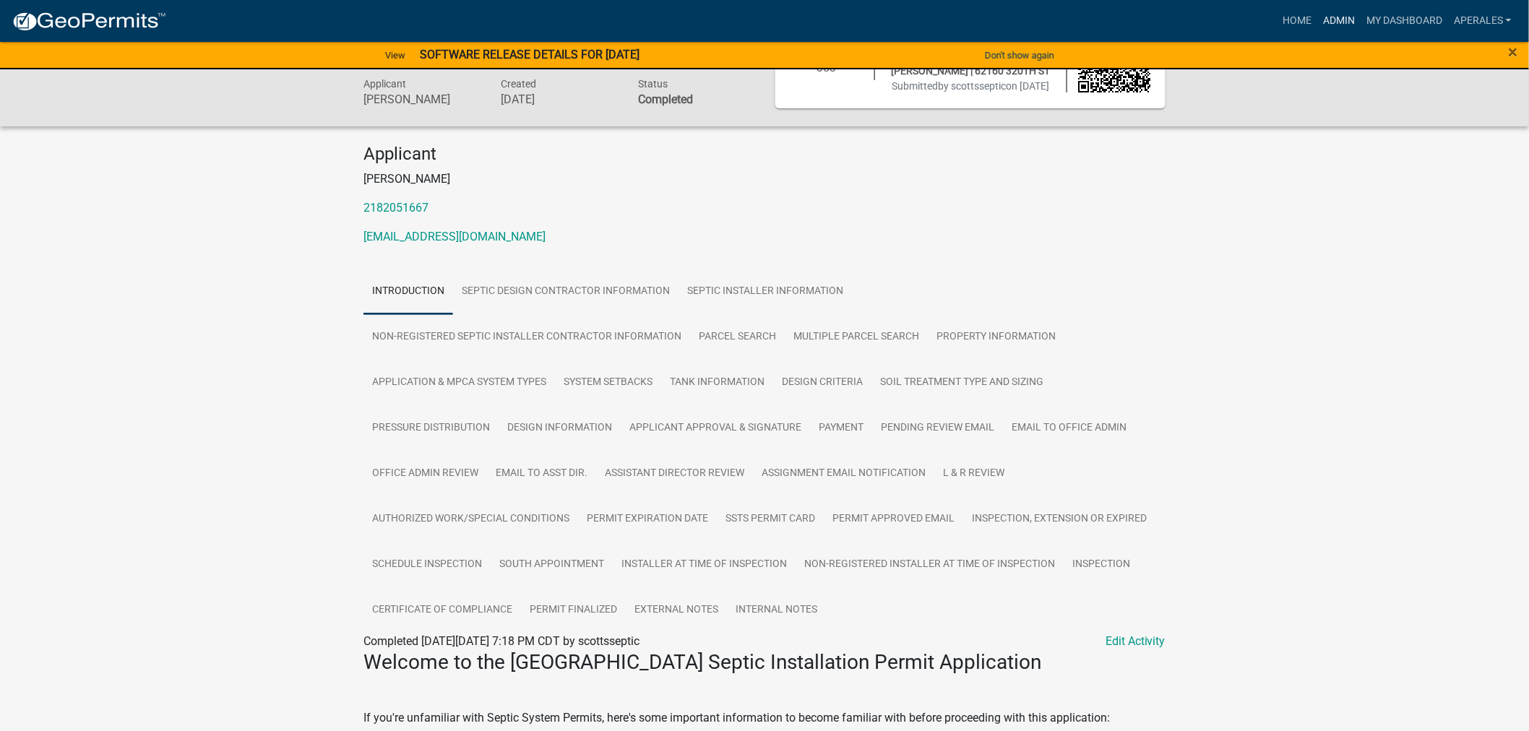
click at [1334, 22] on link "Admin" at bounding box center [1338, 20] width 43 height 27
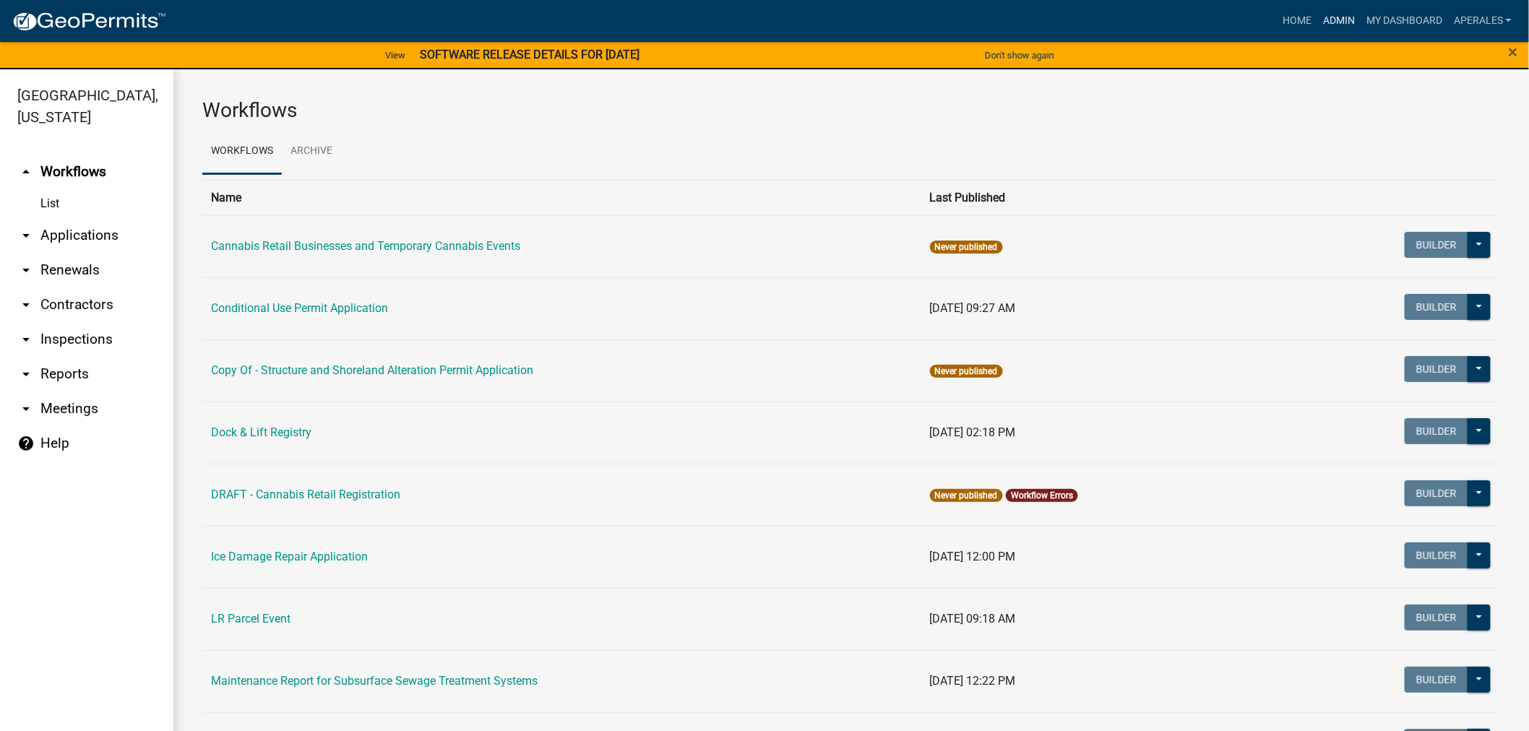
click at [1347, 16] on link "Admin" at bounding box center [1338, 20] width 43 height 27
click at [105, 235] on link "arrow_drop_down Applications" at bounding box center [86, 235] width 173 height 35
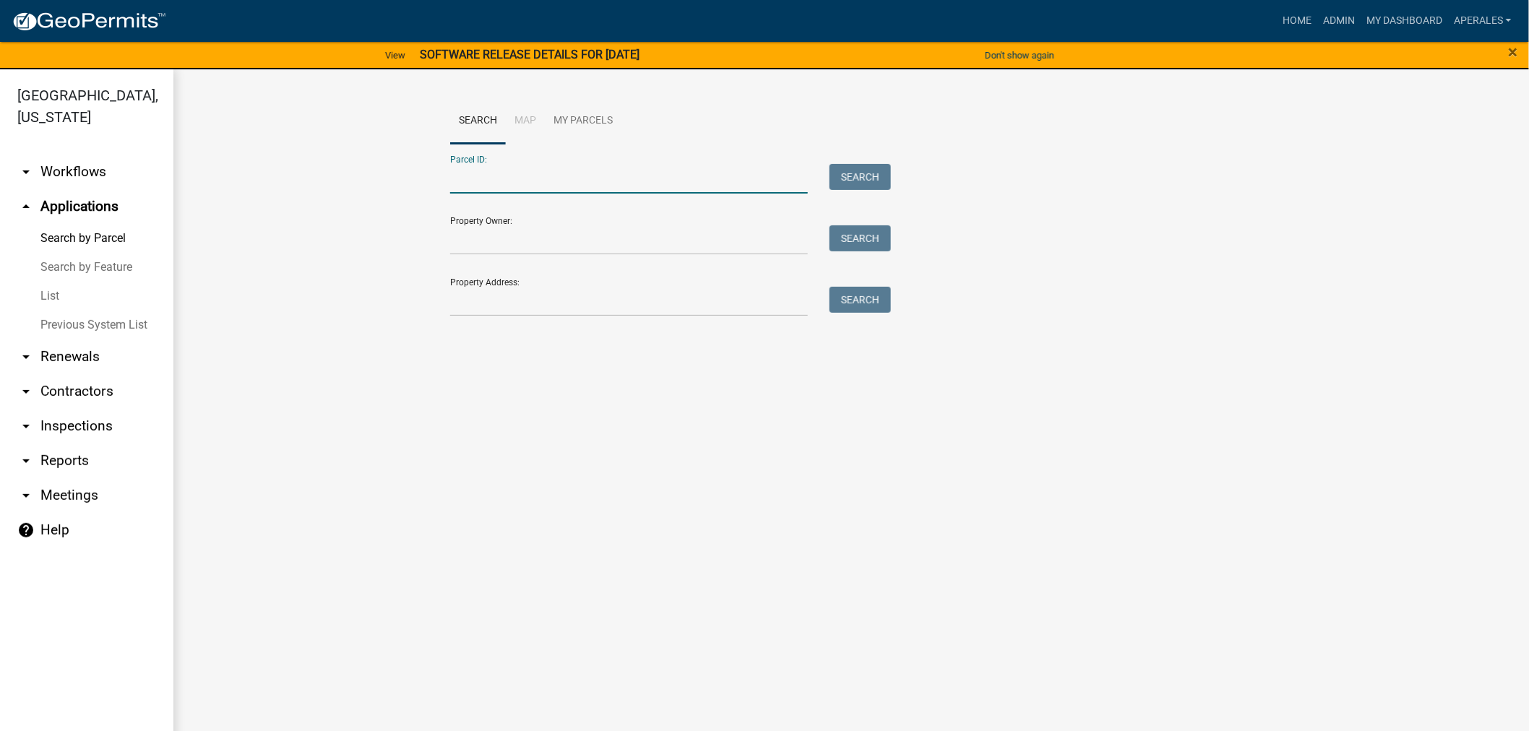
click at [493, 184] on input "Parcel ID:" at bounding box center [629, 179] width 358 height 30
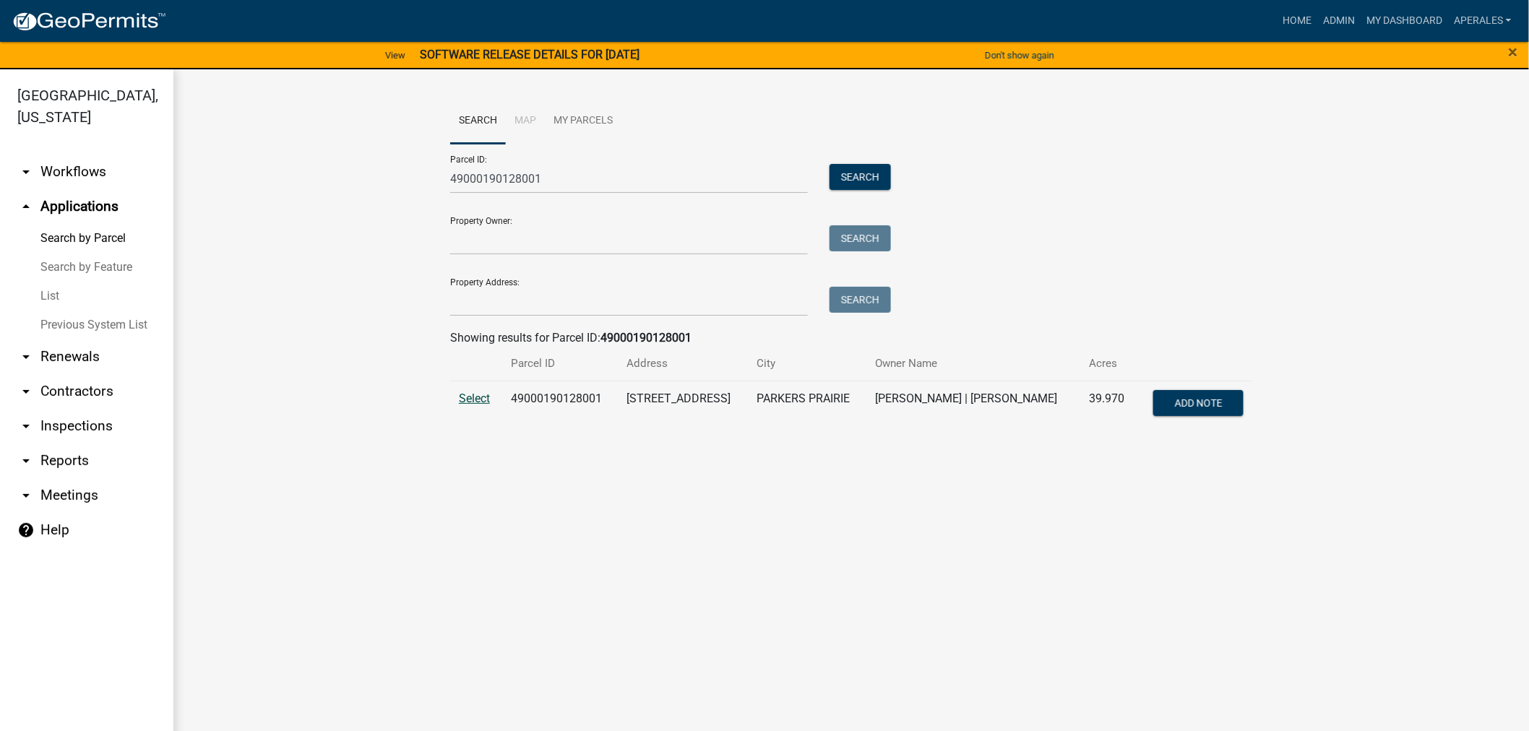
click at [473, 402] on span "Select" at bounding box center [474, 399] width 31 height 14
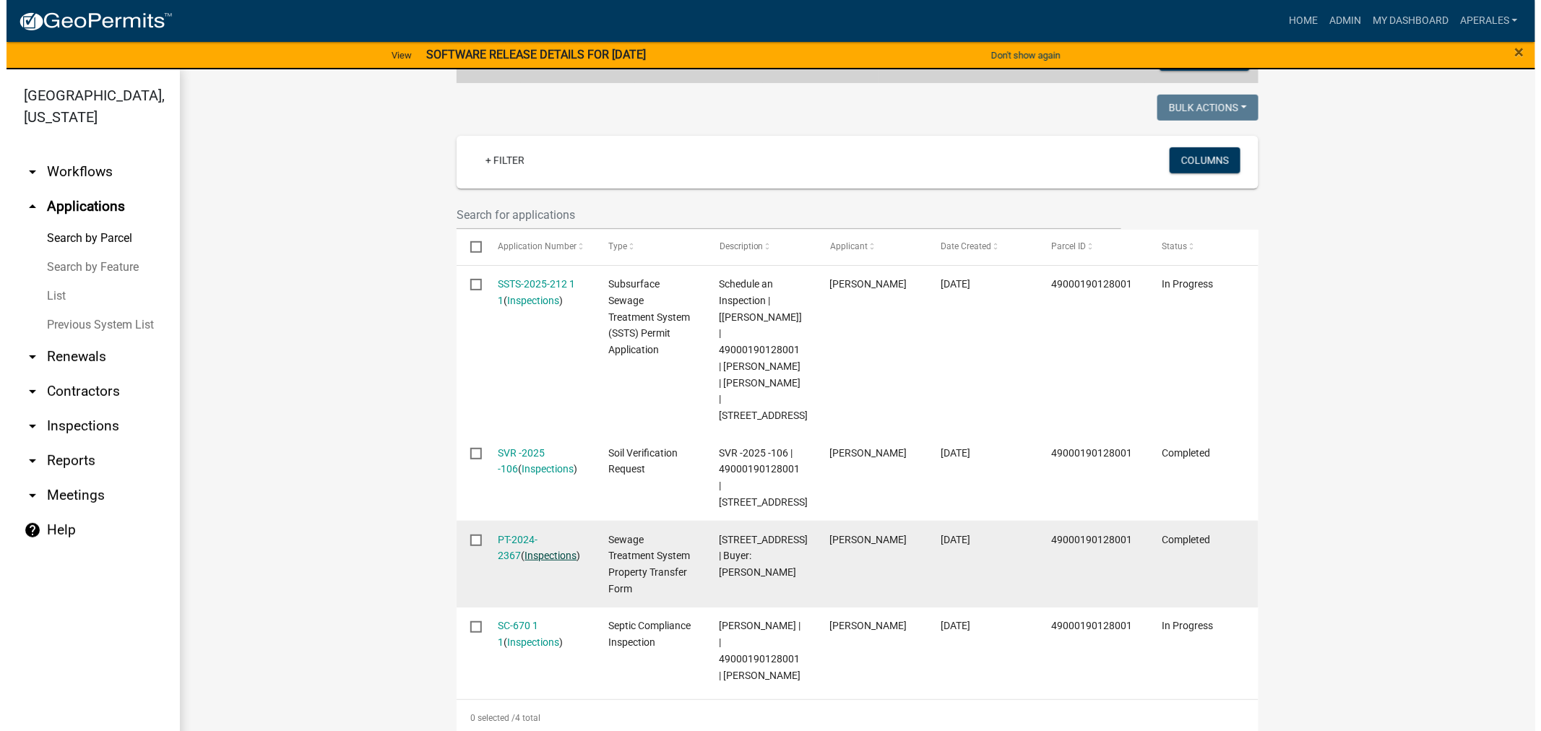
scroll to position [481, 0]
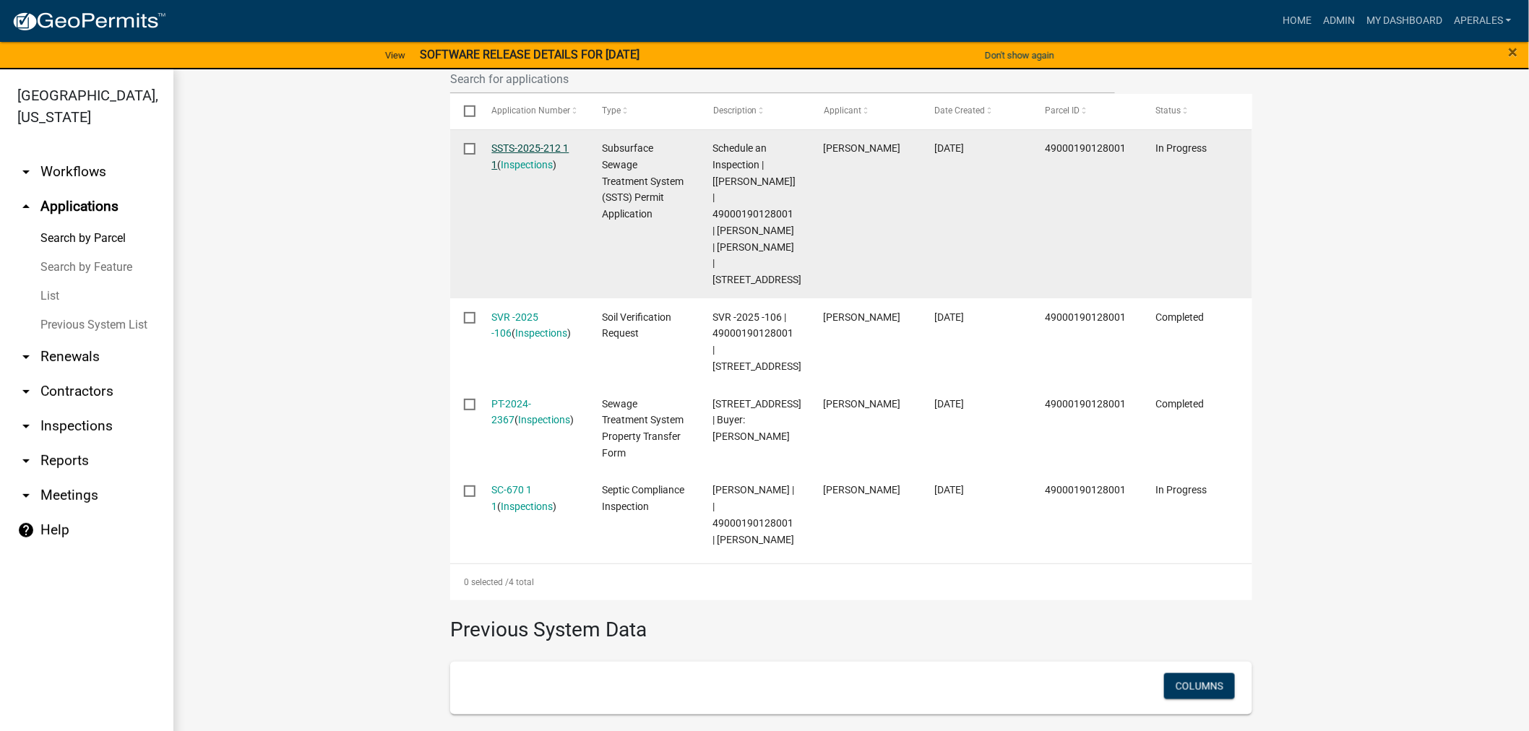
click at [516, 154] on link "SSTS-2025-212 1 1" at bounding box center [530, 156] width 77 height 28
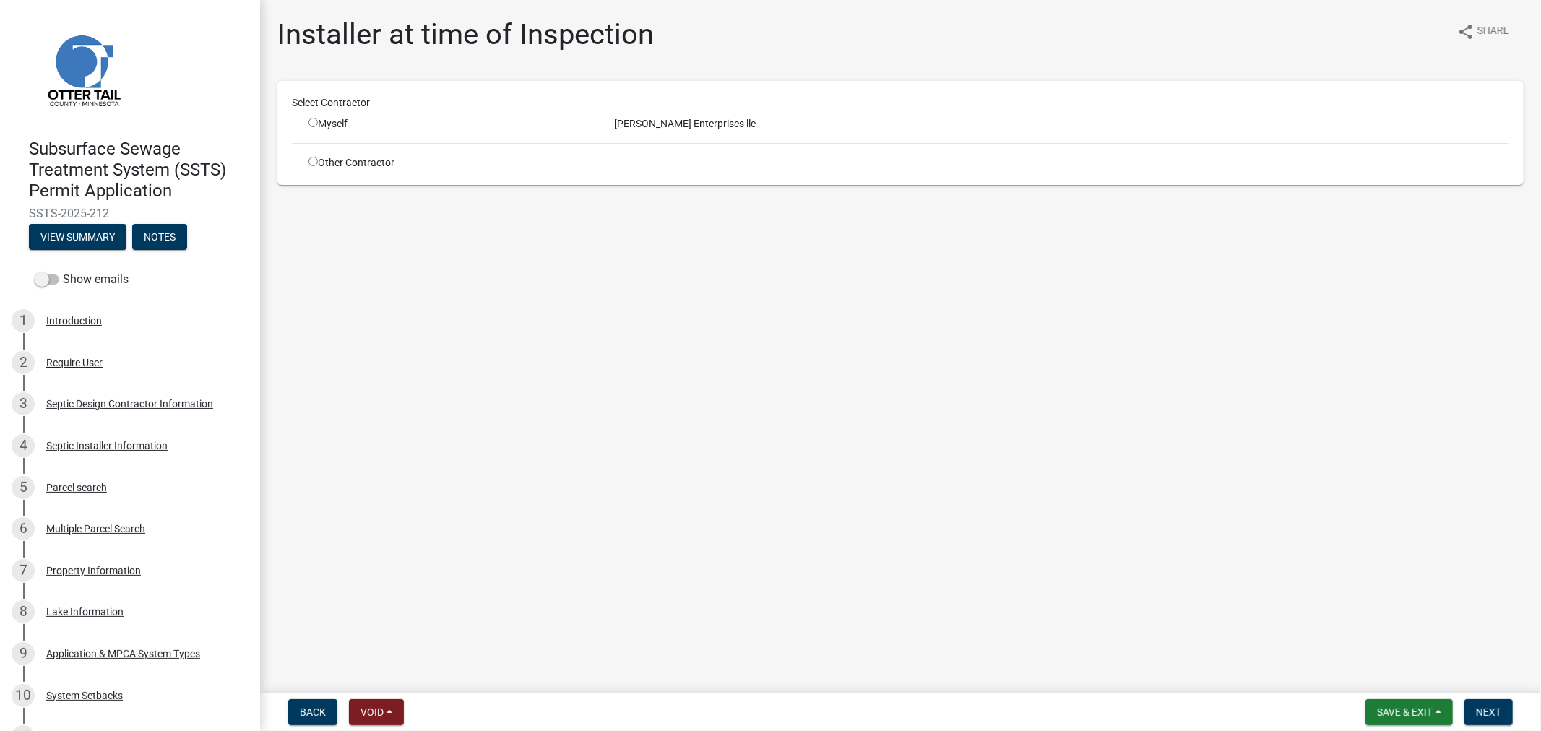
click at [312, 160] on input "radio" at bounding box center [312, 161] width 9 height 9
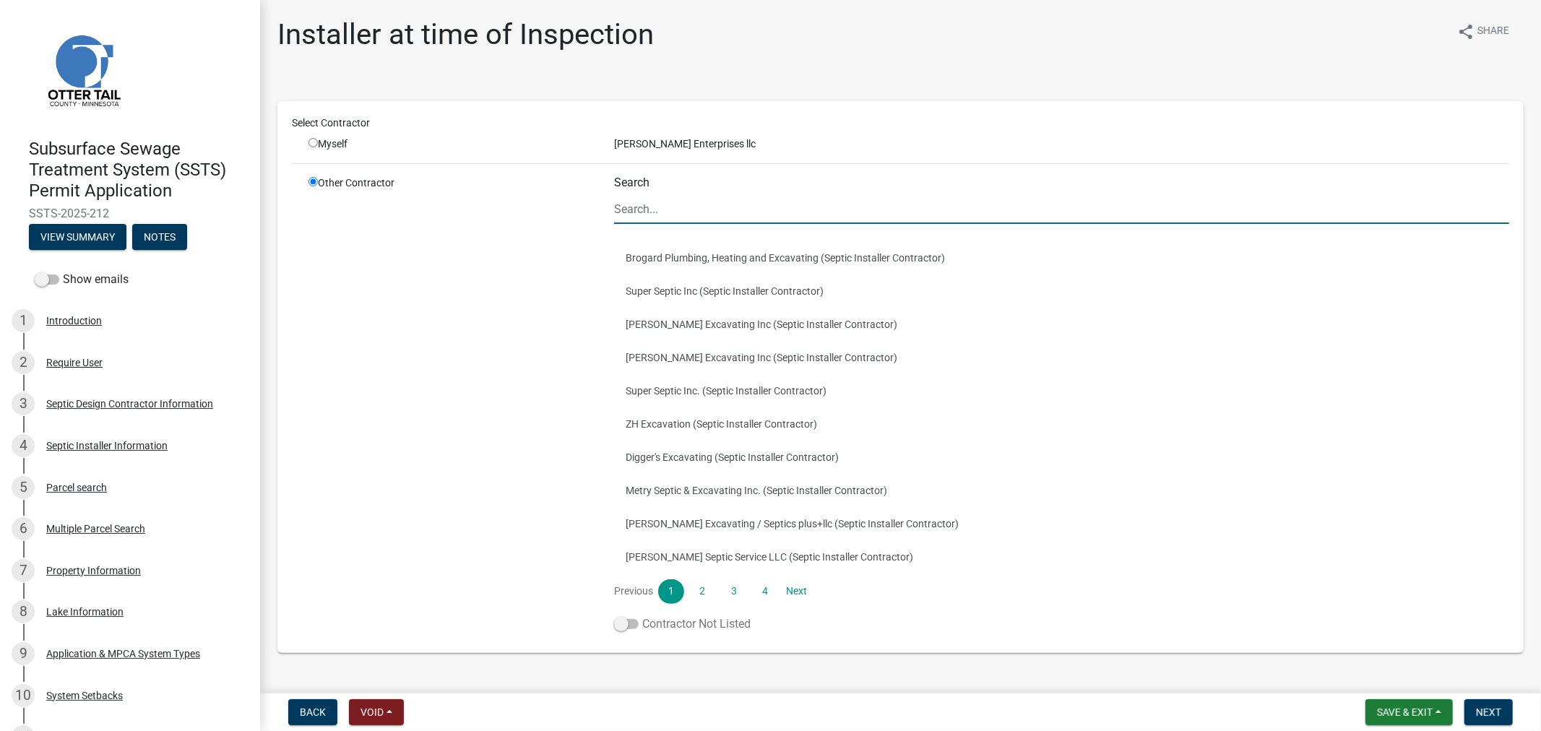
click at [634, 622] on span at bounding box center [626, 624] width 25 height 10
click at [642, 616] on input "Contractor Not Listed" at bounding box center [642, 616] width 0 height 0
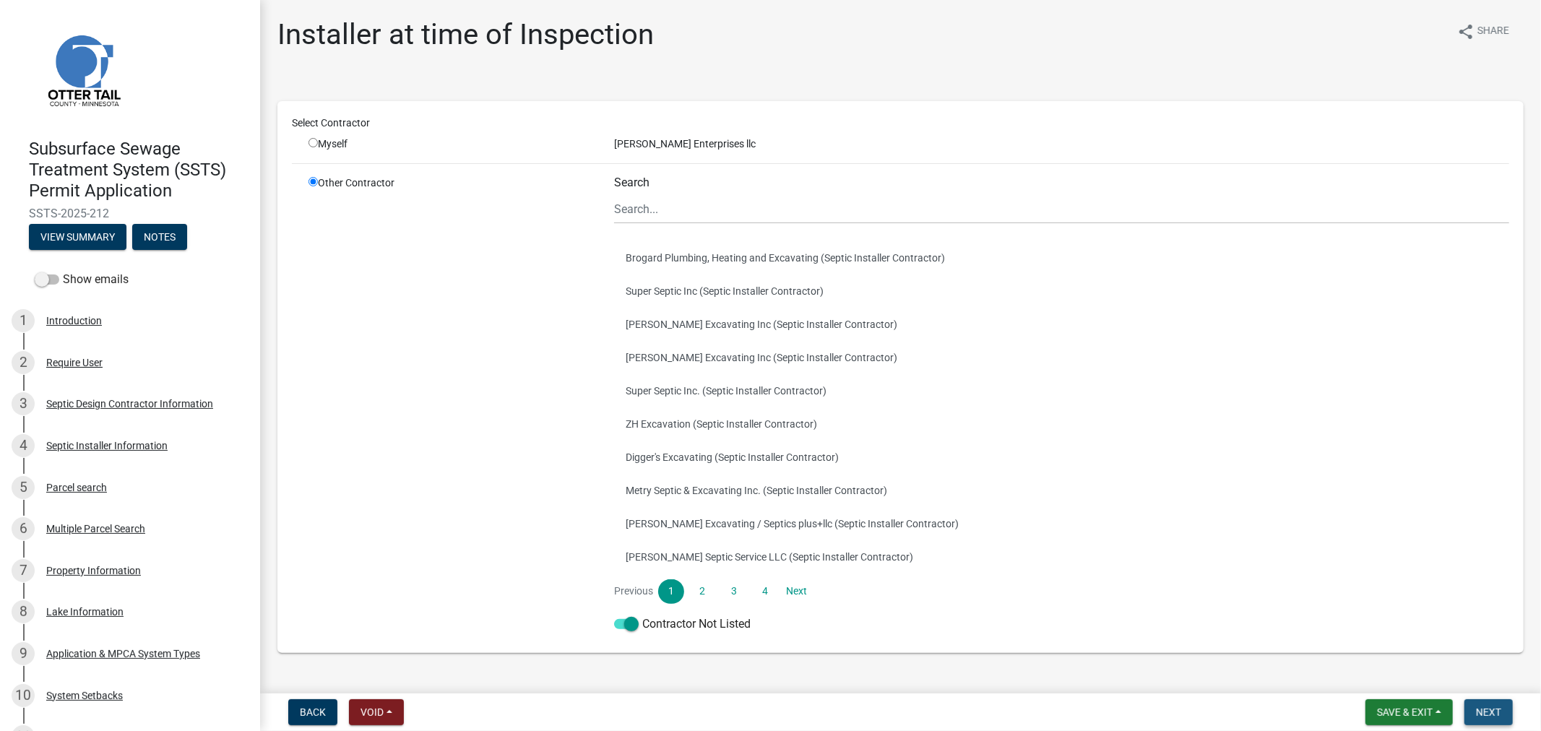
click at [1483, 717] on span "Next" at bounding box center [1488, 713] width 25 height 12
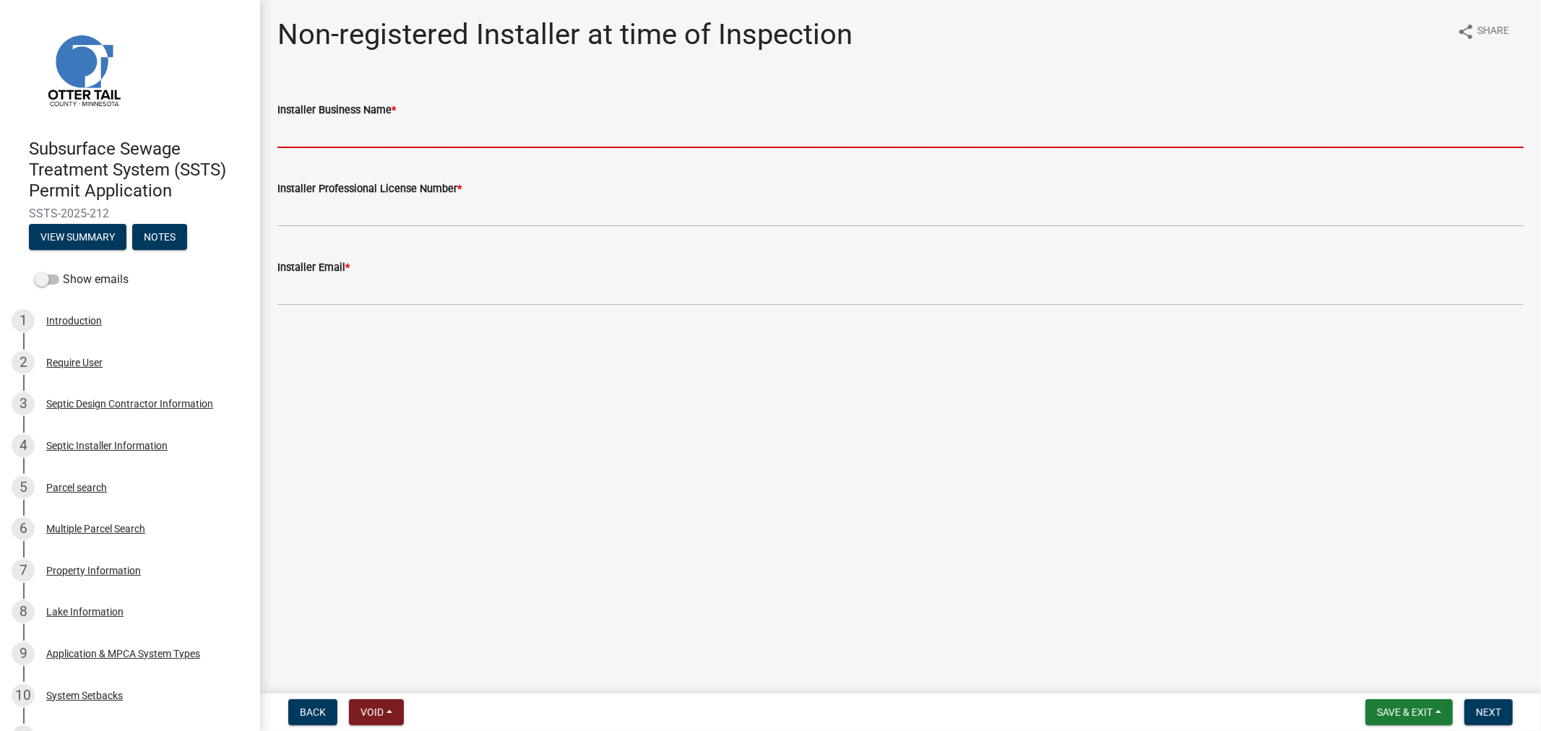
click at [316, 132] on input "Installer Business Name *" at bounding box center [900, 133] width 1246 height 30
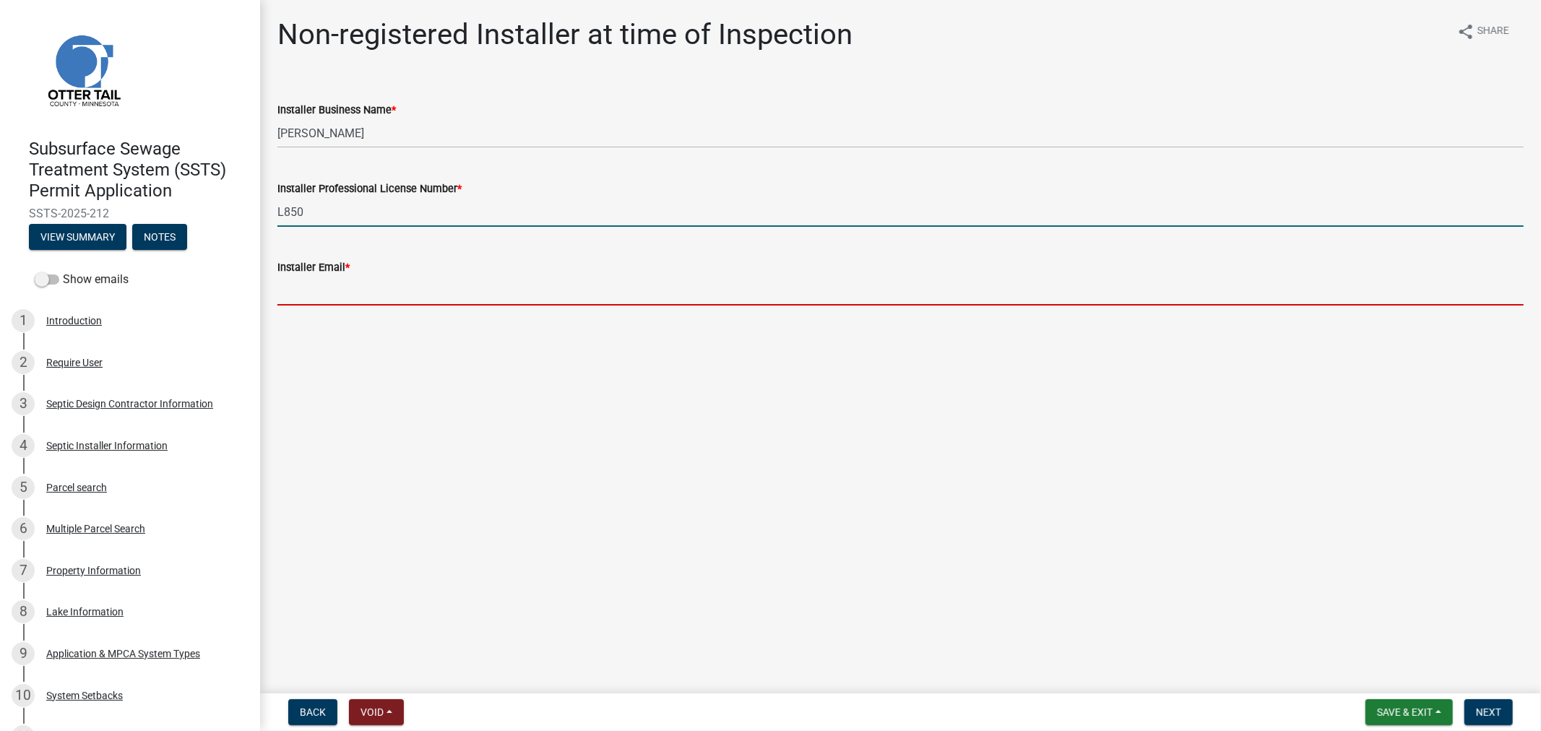
click at [308, 293] on input "Installer Email *" at bounding box center [900, 291] width 1246 height 30
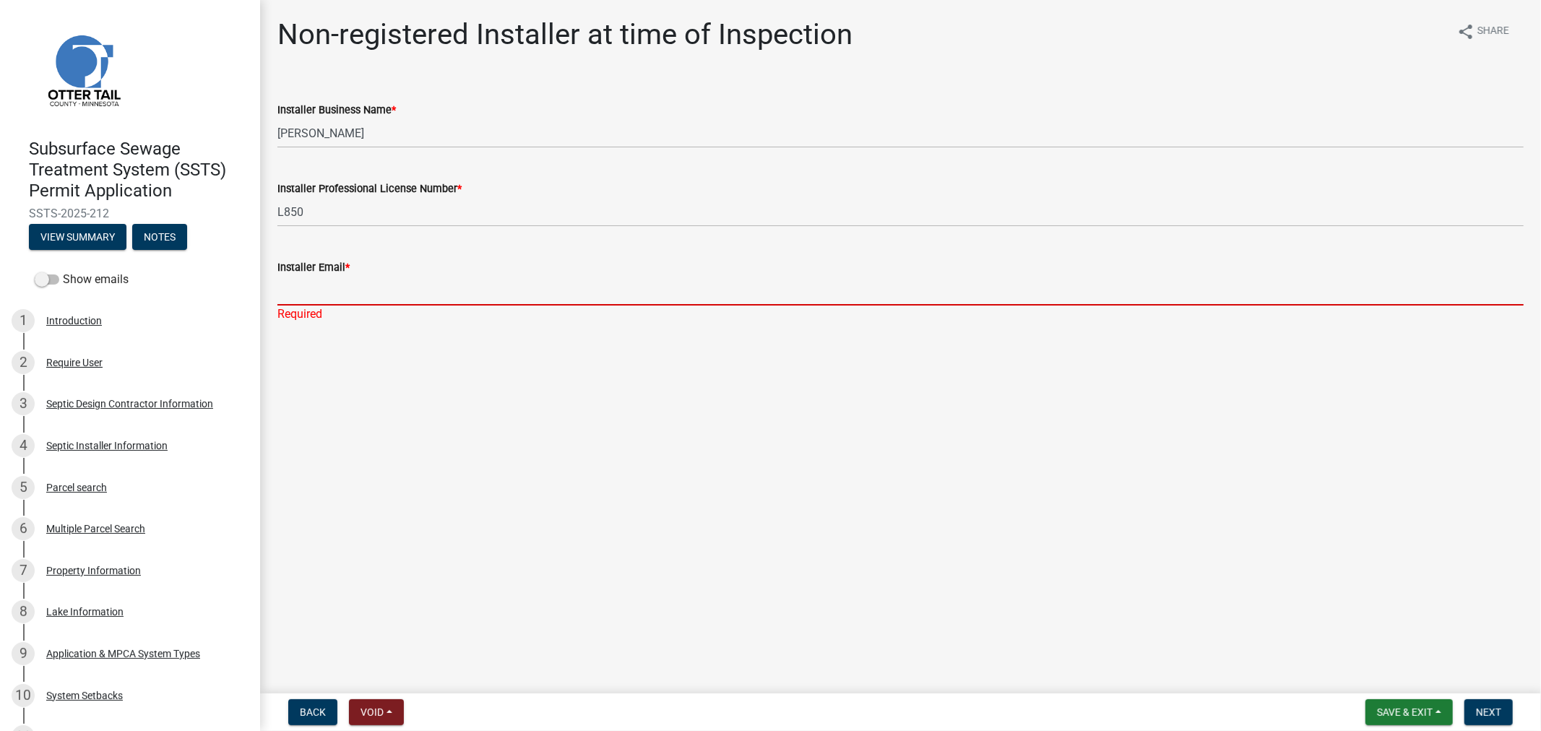
click at [322, 298] on input "Installer Email *" at bounding box center [900, 291] width 1246 height 30
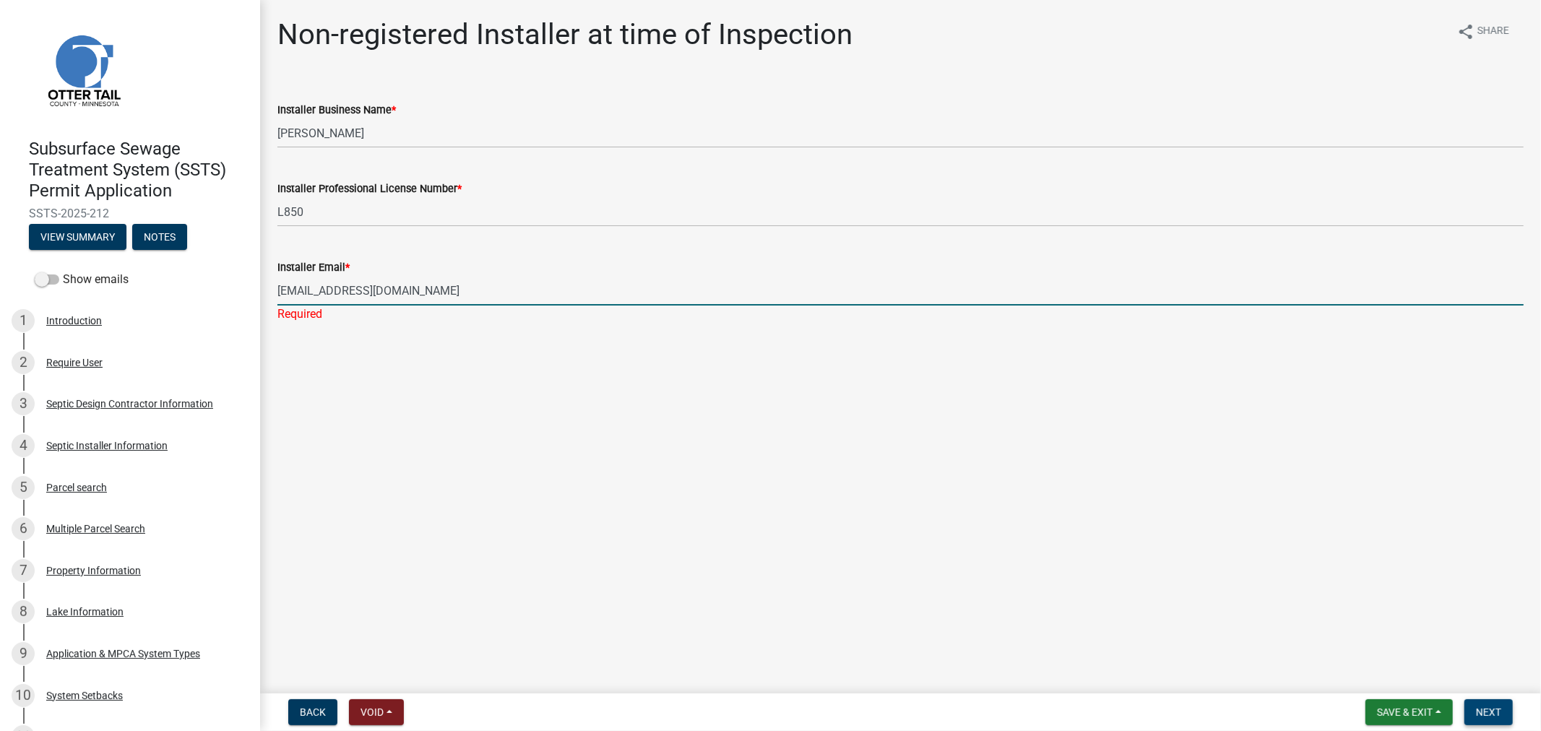
click at [1480, 719] on button "Next" at bounding box center [1488, 712] width 48 height 26
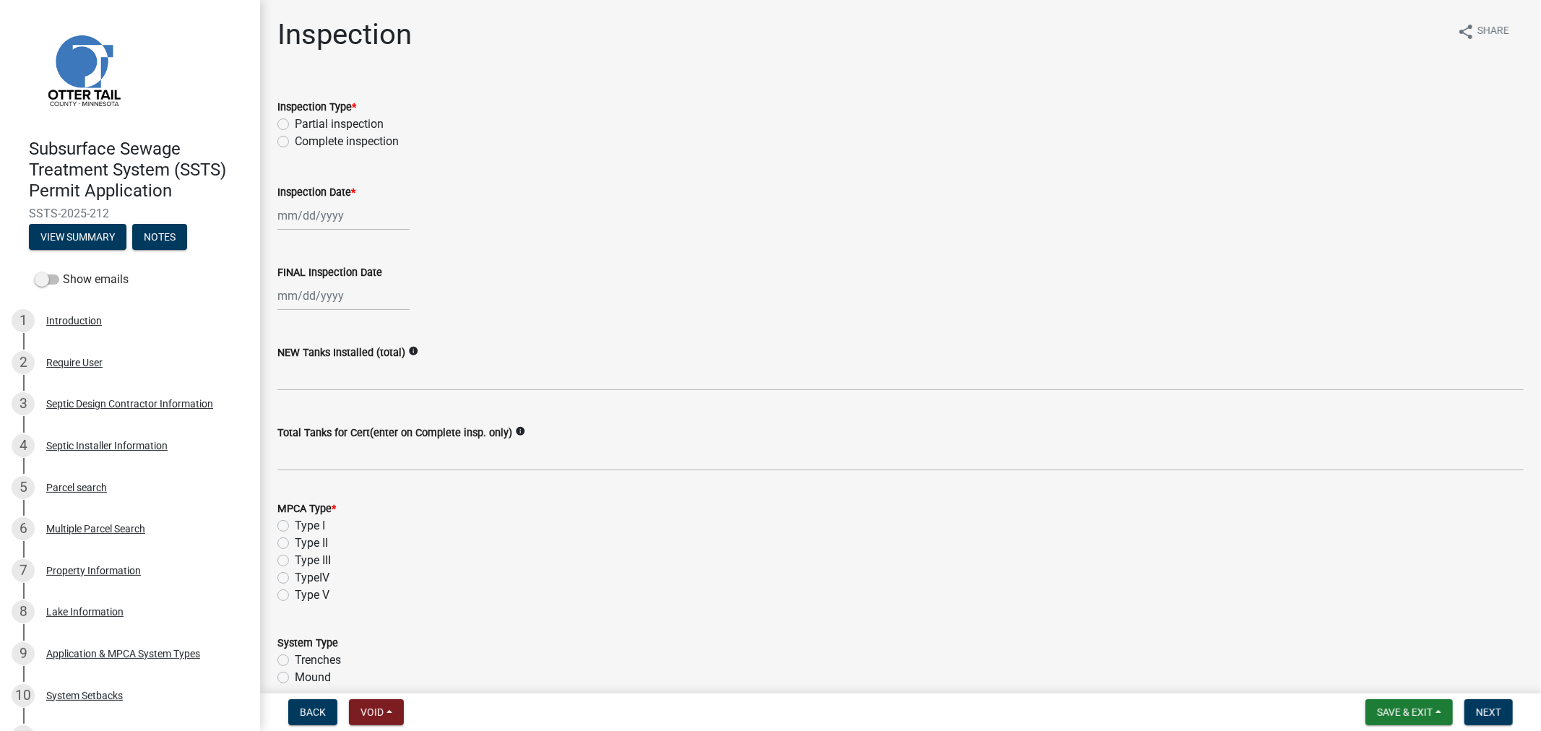
click at [295, 143] on label "Complete inspection" at bounding box center [347, 141] width 104 height 17
click at [295, 142] on input "Complete inspection" at bounding box center [299, 137] width 9 height 9
click at [293, 212] on div at bounding box center [343, 216] width 132 height 30
click at [290, 247] on span "Previous month" at bounding box center [292, 245] width 11 height 11
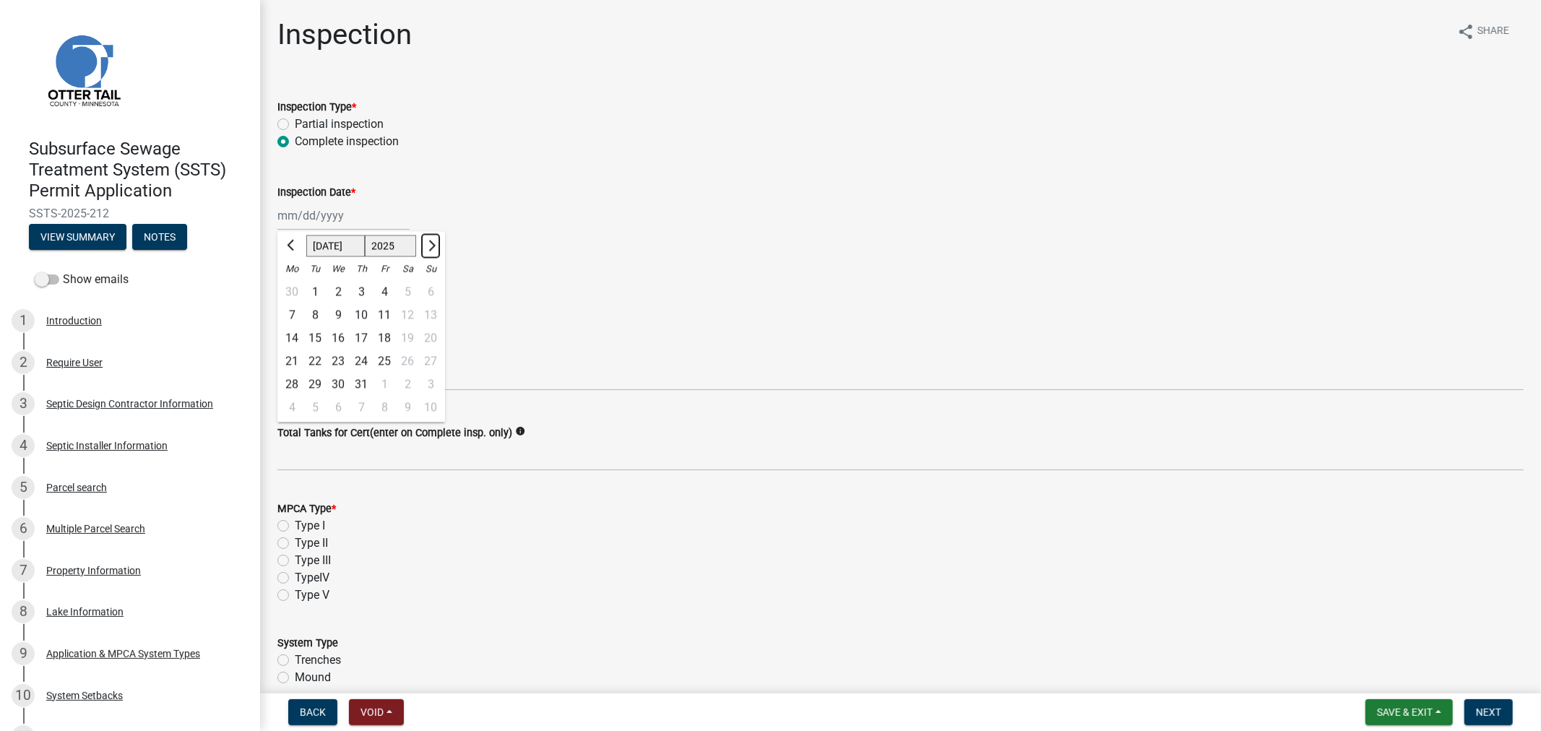
click at [428, 243] on span "Next month" at bounding box center [430, 245] width 11 height 11
click at [342, 360] on div "20" at bounding box center [338, 361] width 23 height 23
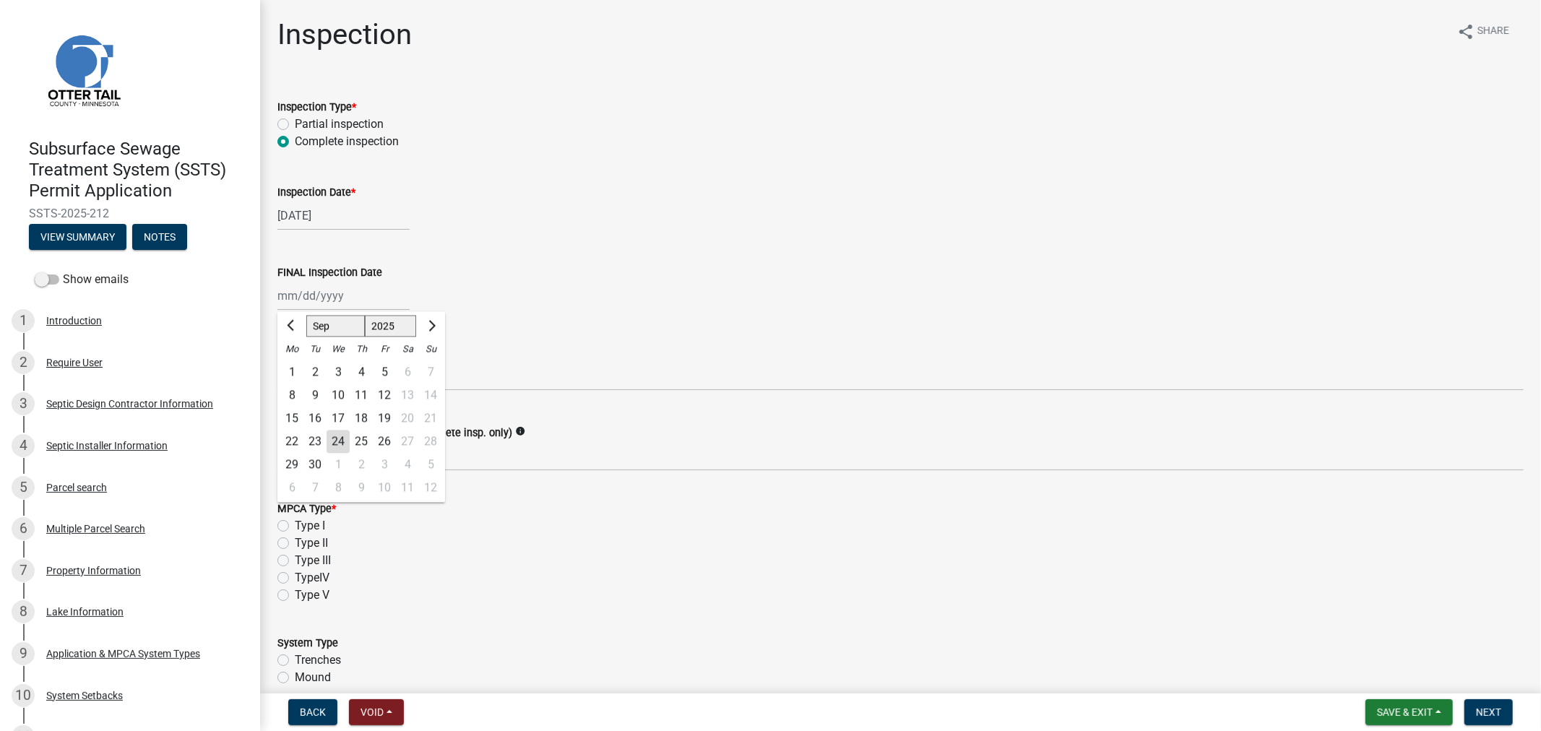
click at [308, 302] on div "[PERSON_NAME] Feb Mar Apr [PERSON_NAME][DATE] Oct Nov [DATE] 1526 1527 1528 152…" at bounding box center [343, 296] width 132 height 30
click at [292, 323] on span "Previous month" at bounding box center [292, 325] width 11 height 11
click at [342, 441] on div "20" at bounding box center [338, 441] width 23 height 23
click at [298, 392] on wm-data-entity-input "NEW Tanks Installed (total) info" at bounding box center [900, 364] width 1246 height 80
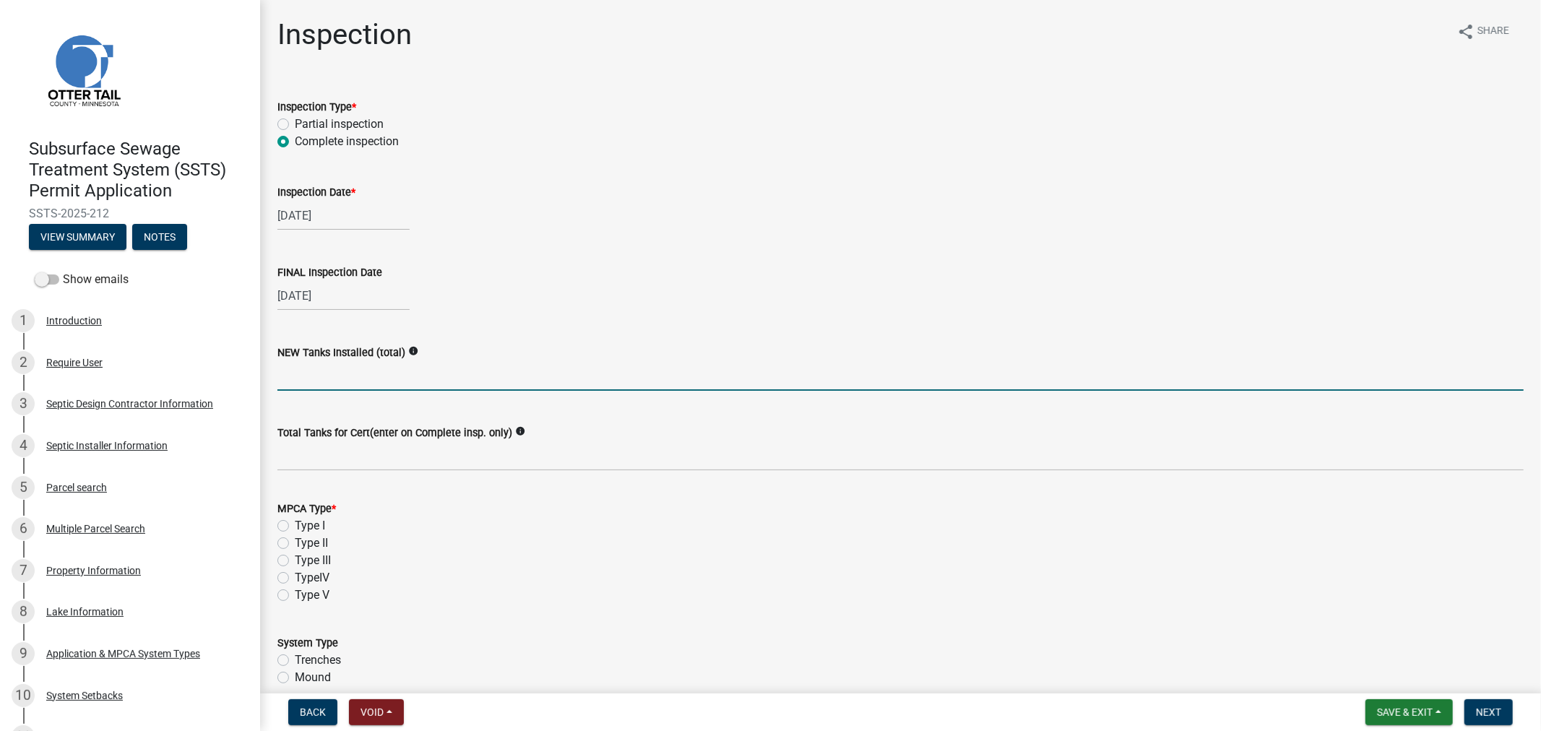
click at [298, 381] on input "text" at bounding box center [900, 376] width 1246 height 30
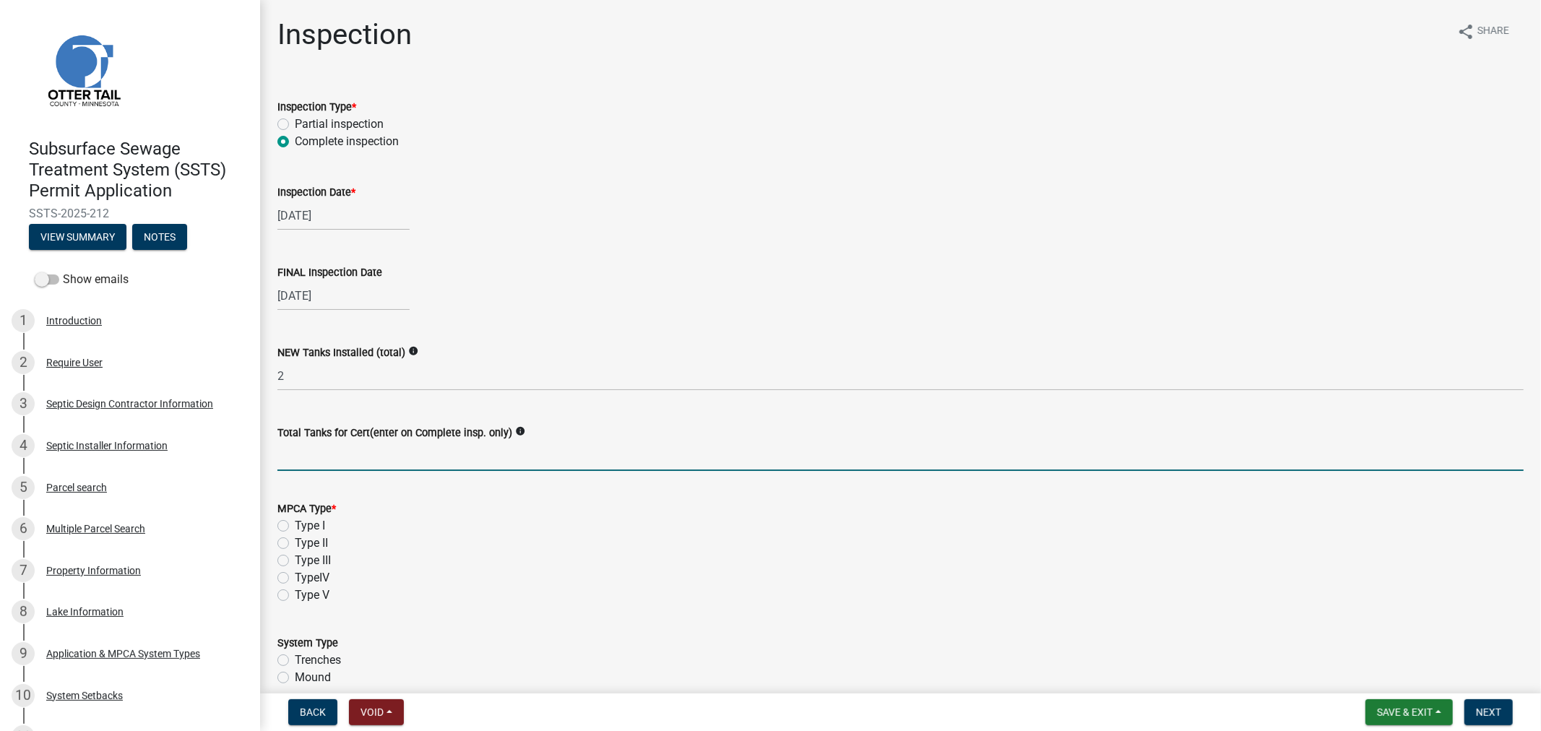
click at [293, 465] on input "Total Tanks for Cert(enter on Complete insp. only)" at bounding box center [900, 456] width 1246 height 30
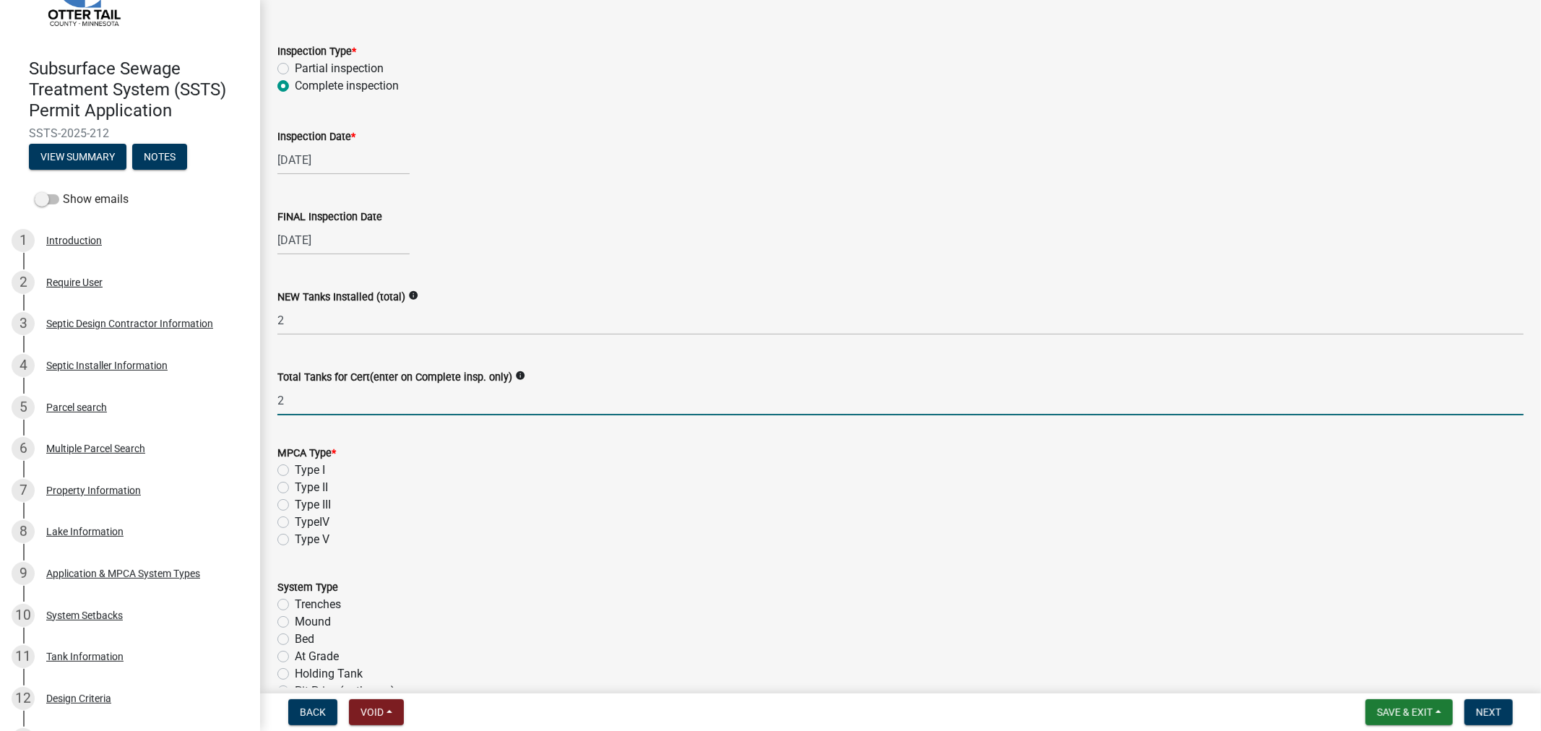
scroll to position [80, 0]
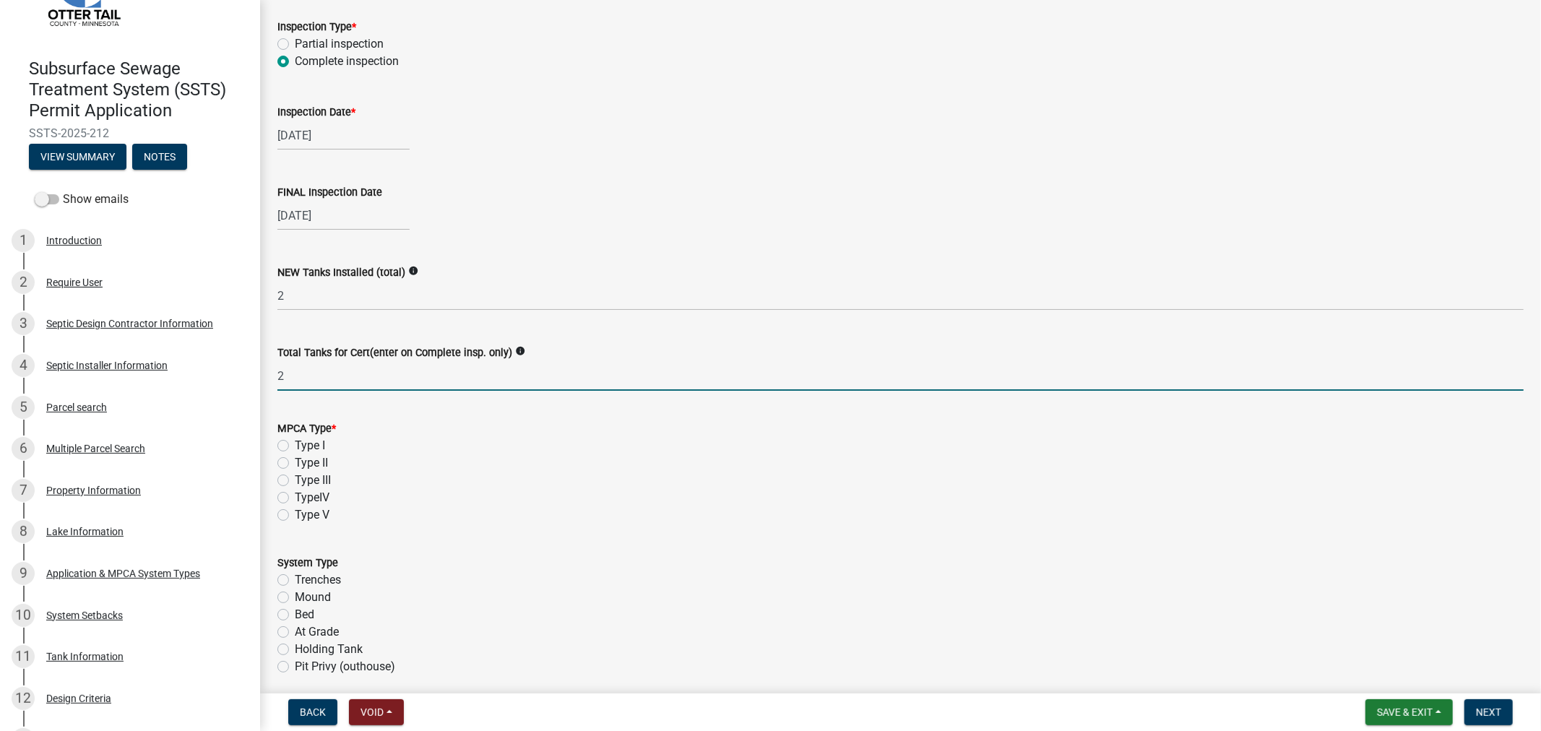
click at [295, 445] on label "Type I" at bounding box center [310, 445] width 30 height 17
click at [295, 445] on input "Type I" at bounding box center [299, 441] width 9 height 9
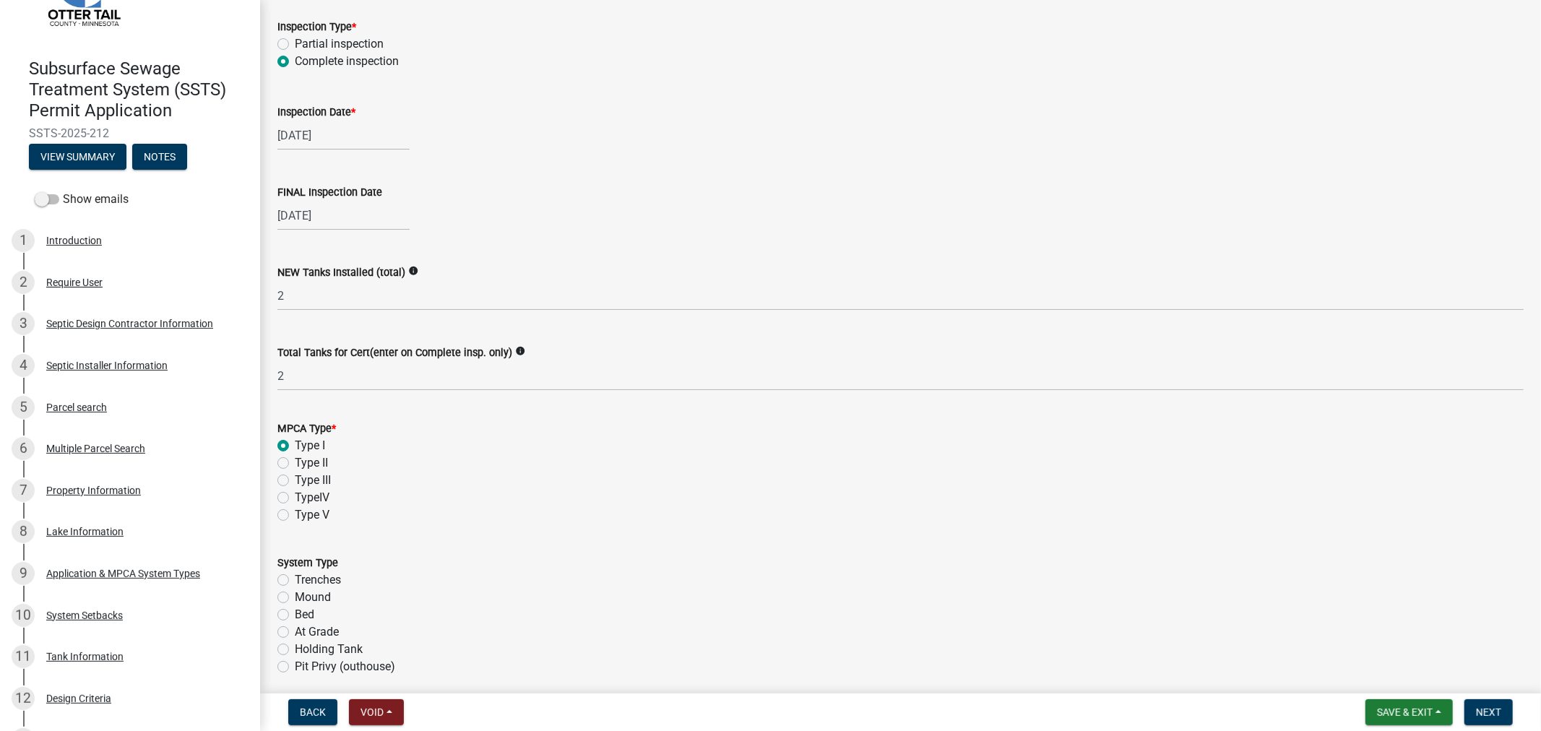
click at [295, 596] on label "Mound" at bounding box center [313, 597] width 36 height 17
click at [295, 596] on input "Mound" at bounding box center [299, 593] width 9 height 9
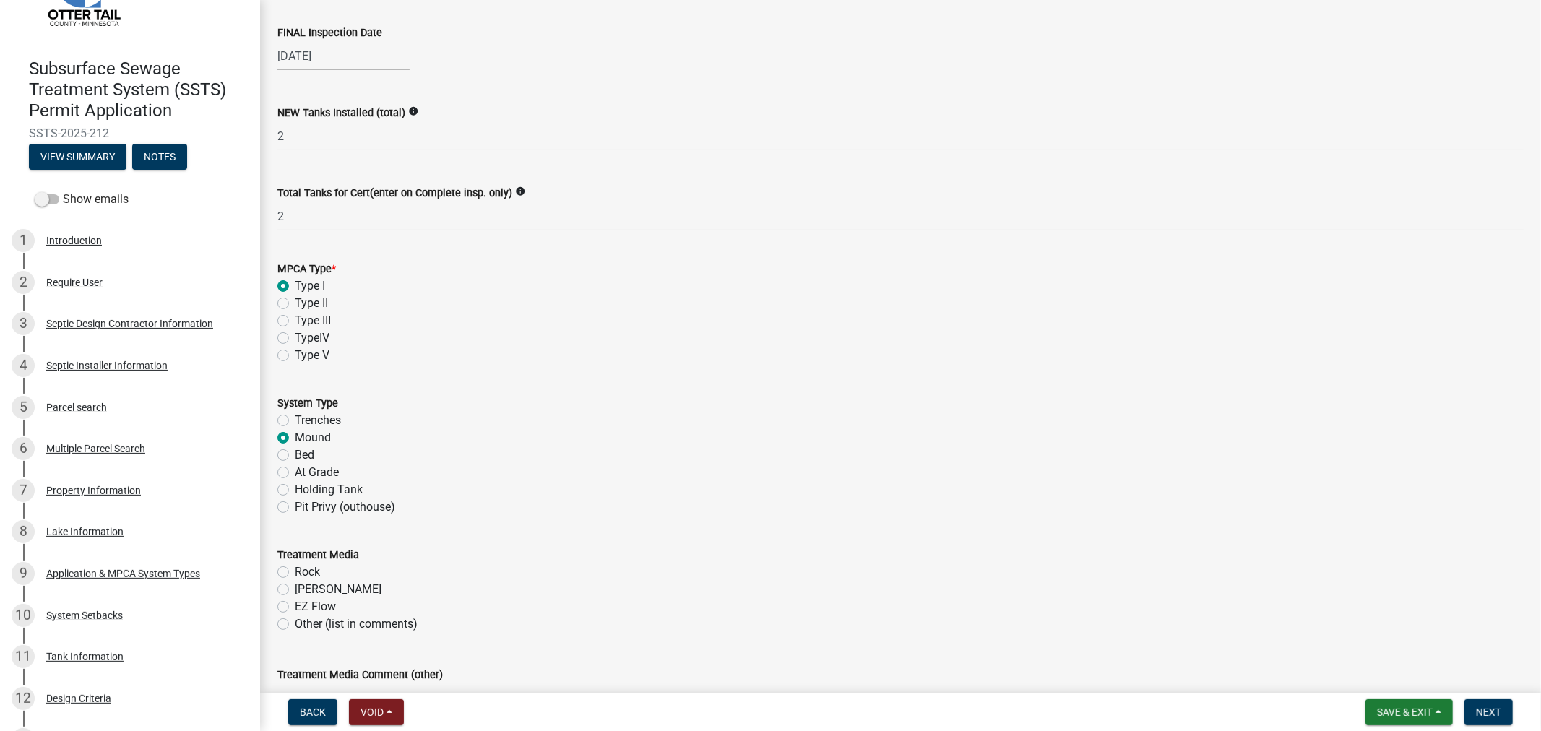
scroll to position [321, 0]
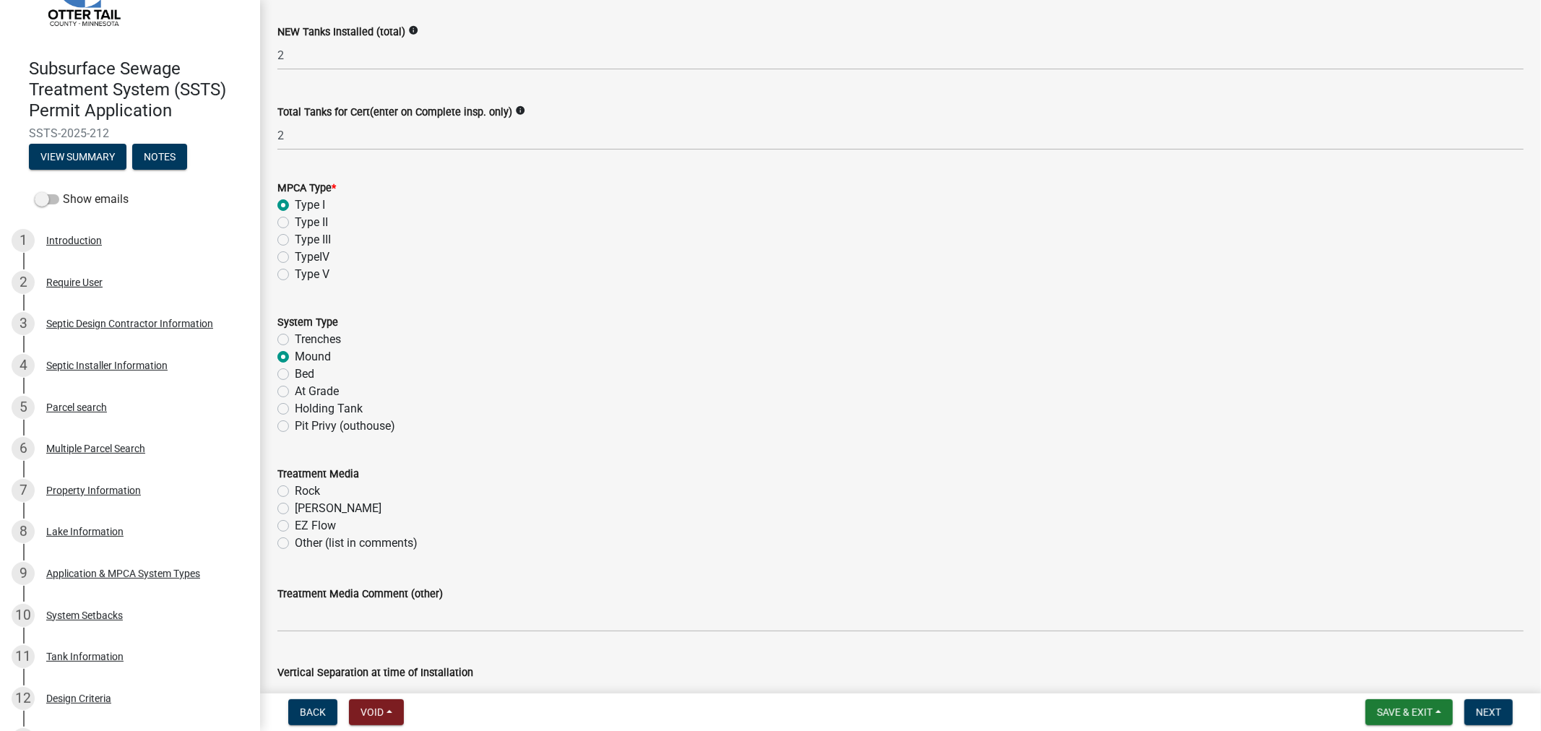
click at [295, 490] on label "Rock" at bounding box center [307, 491] width 25 height 17
click at [295, 490] on input "Rock" at bounding box center [299, 487] width 9 height 9
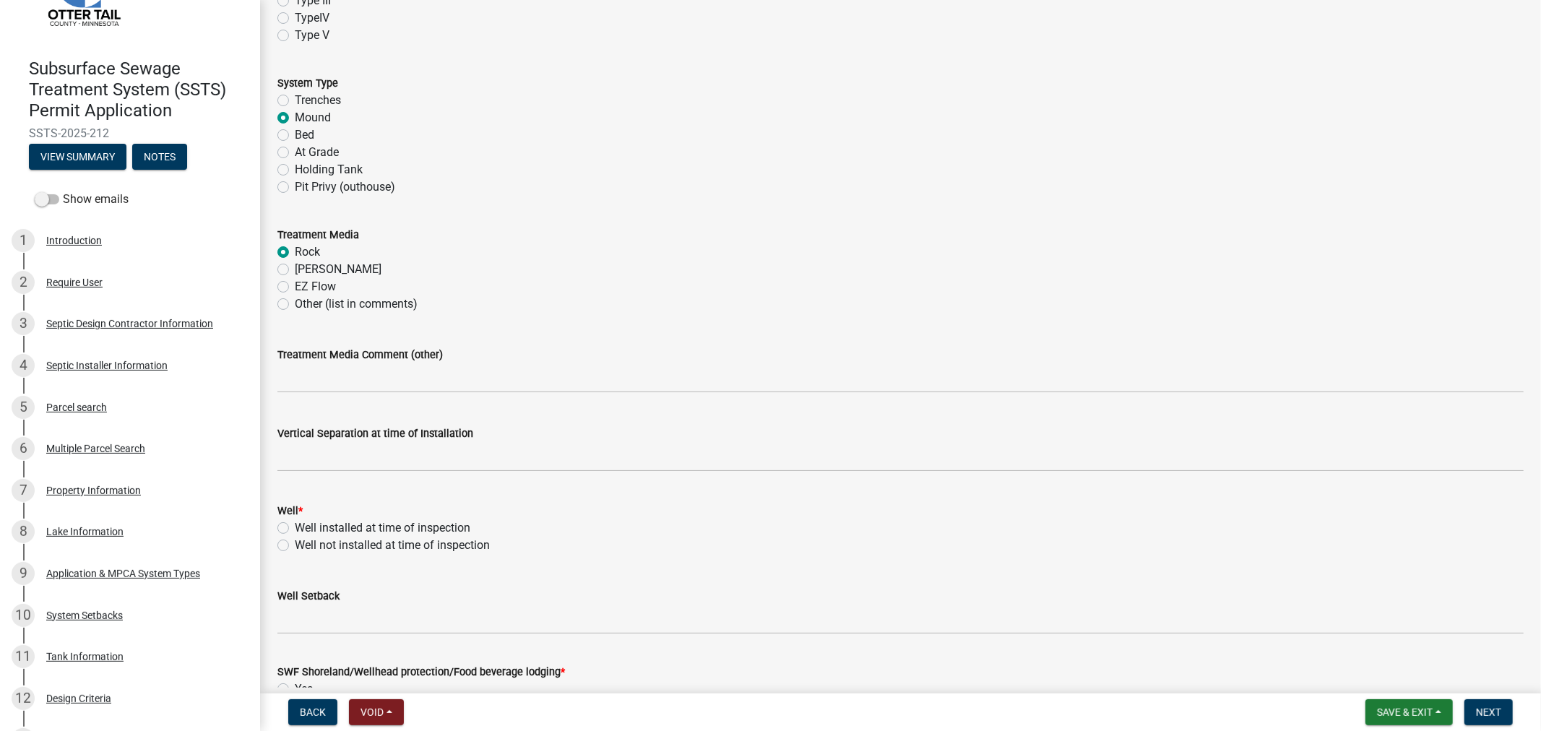
scroll to position [561, 0]
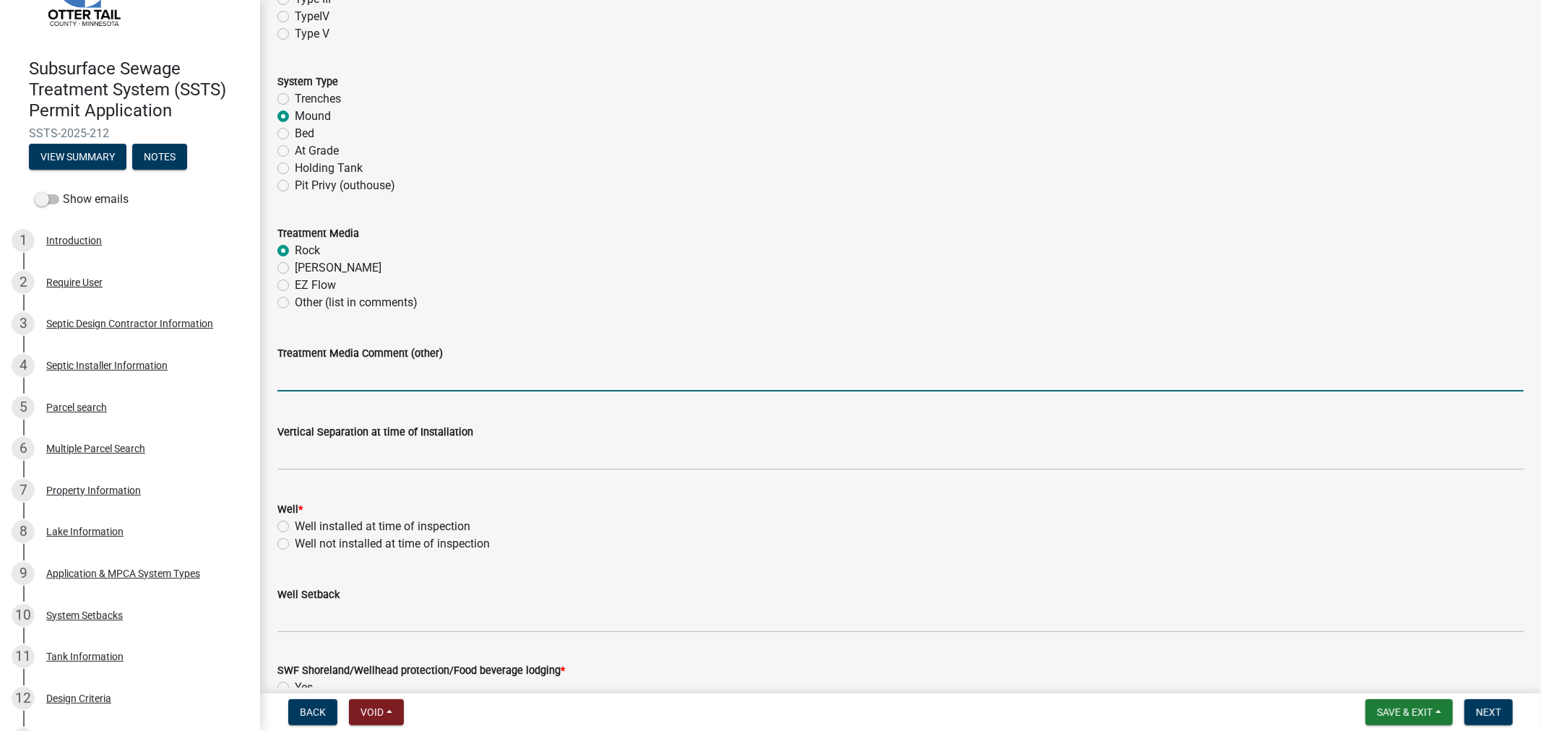
click at [338, 386] on input "Treatment Media Comment (other)" at bounding box center [900, 377] width 1246 height 30
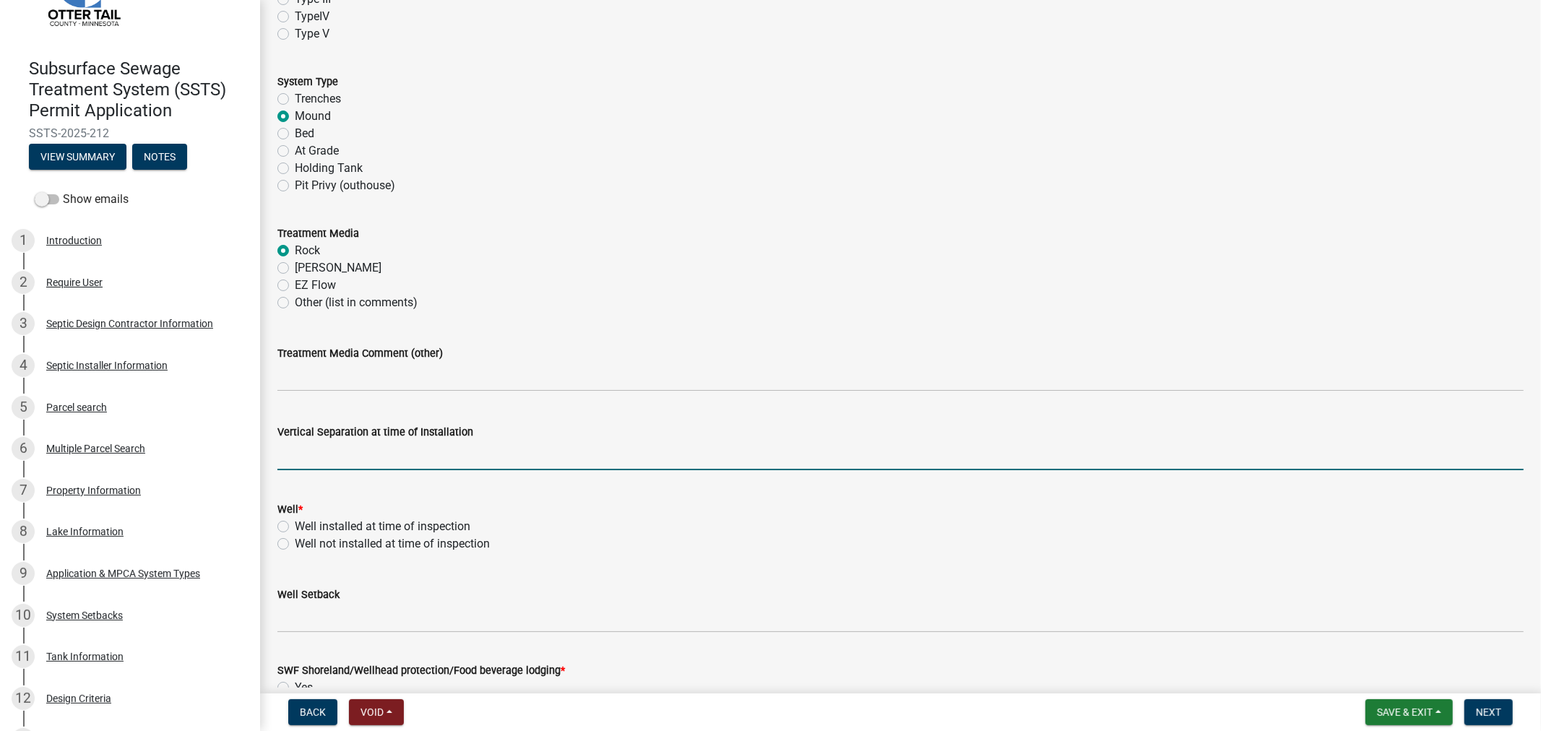
click at [315, 455] on input "text" at bounding box center [900, 456] width 1246 height 30
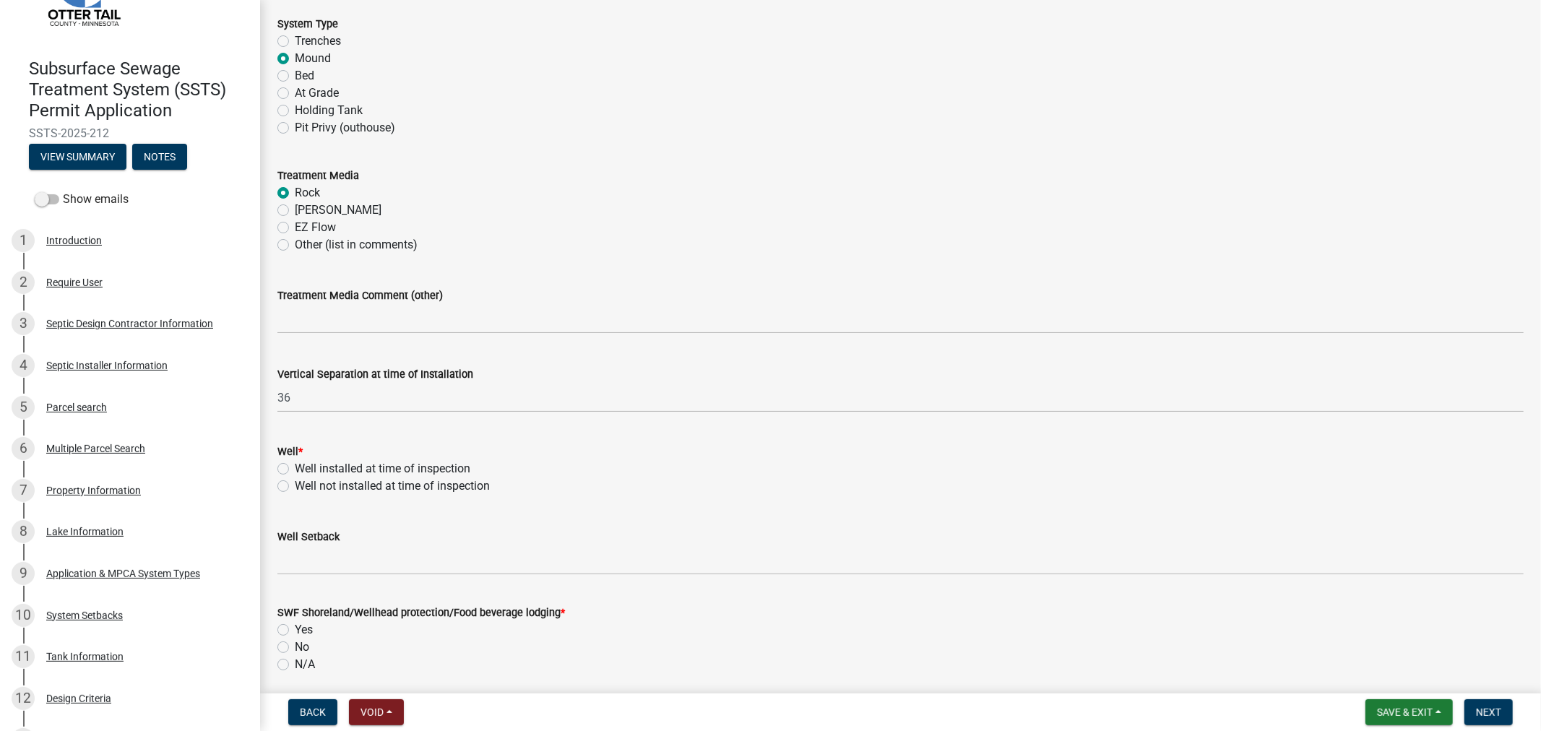
scroll to position [642, 0]
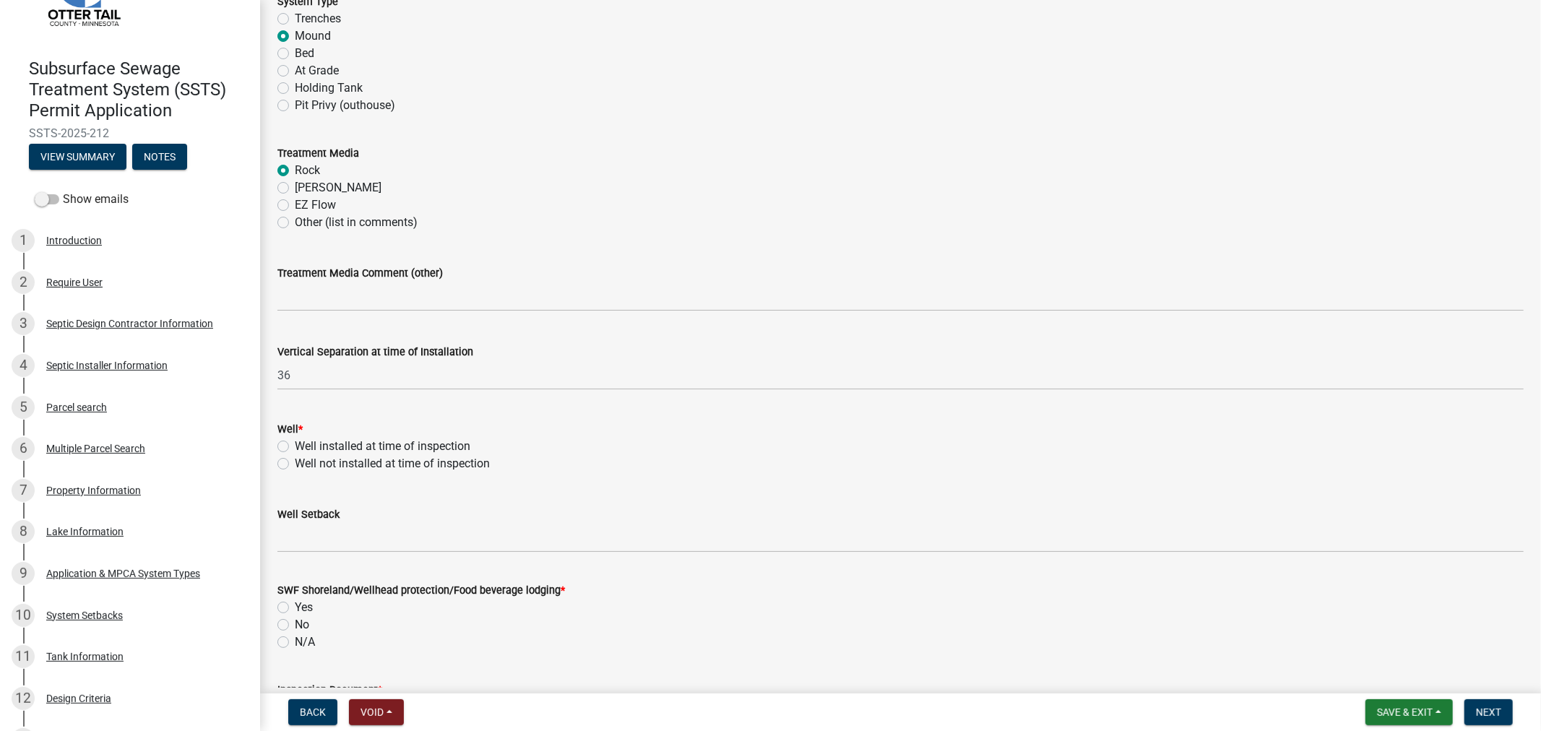
click at [295, 446] on label "Well installed at time of inspection" at bounding box center [383, 446] width 176 height 17
click at [295, 446] on input "Well installed at time of inspection" at bounding box center [299, 442] width 9 height 9
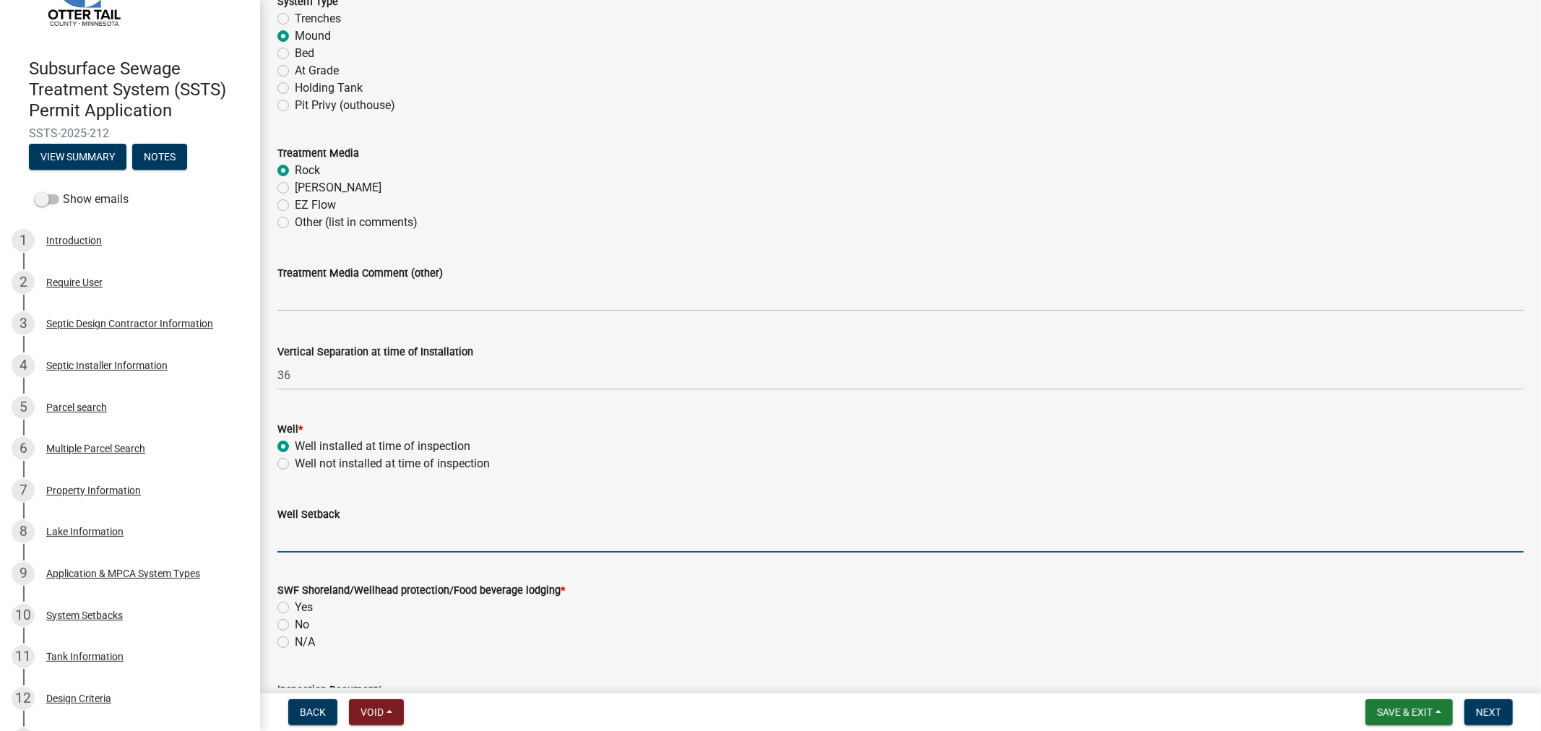
click at [316, 547] on input "Well Setback" at bounding box center [900, 538] width 1246 height 30
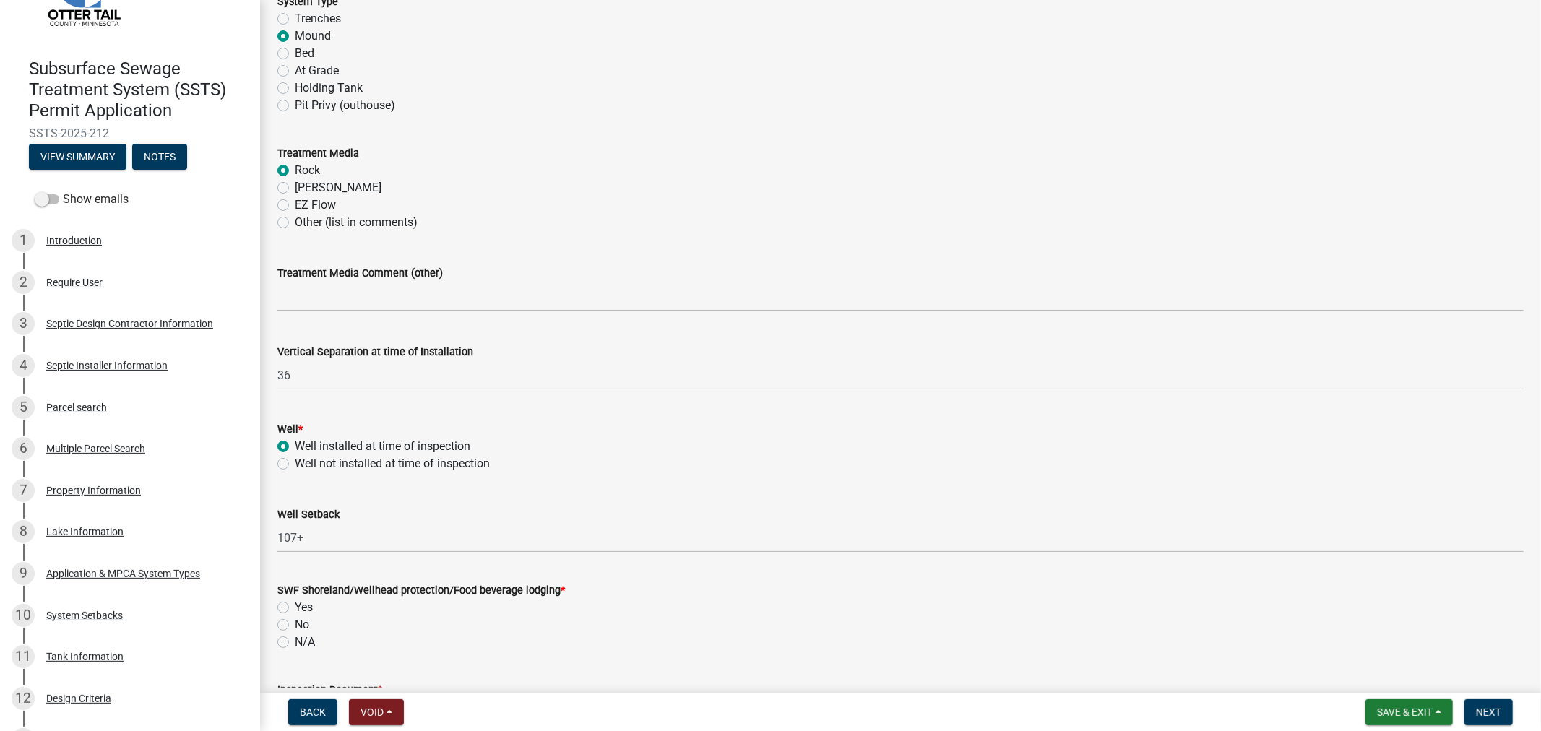
click at [295, 602] on label "Yes" at bounding box center [304, 607] width 18 height 17
click at [295, 602] on input "Yes" at bounding box center [299, 603] width 9 height 9
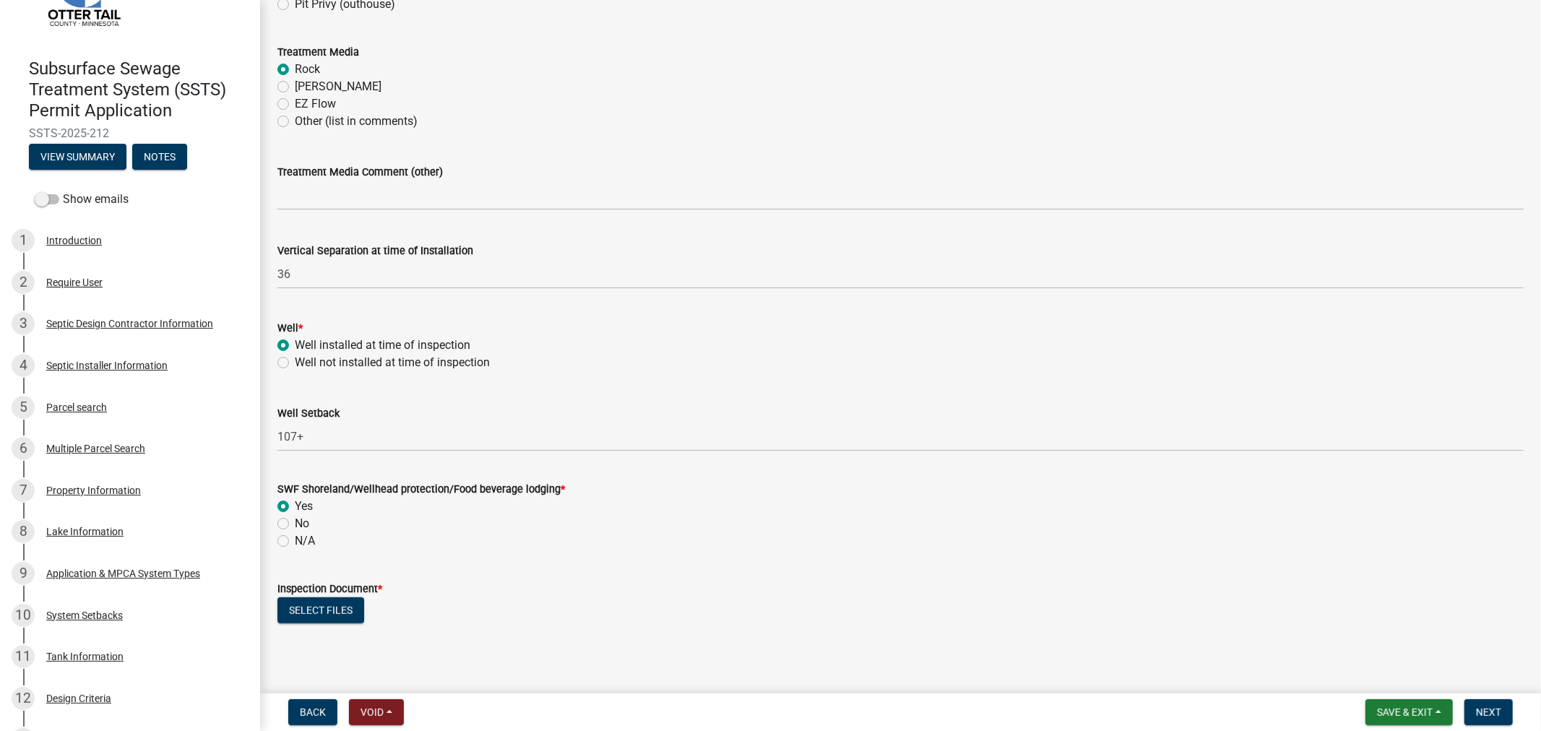
scroll to position [883, 0]
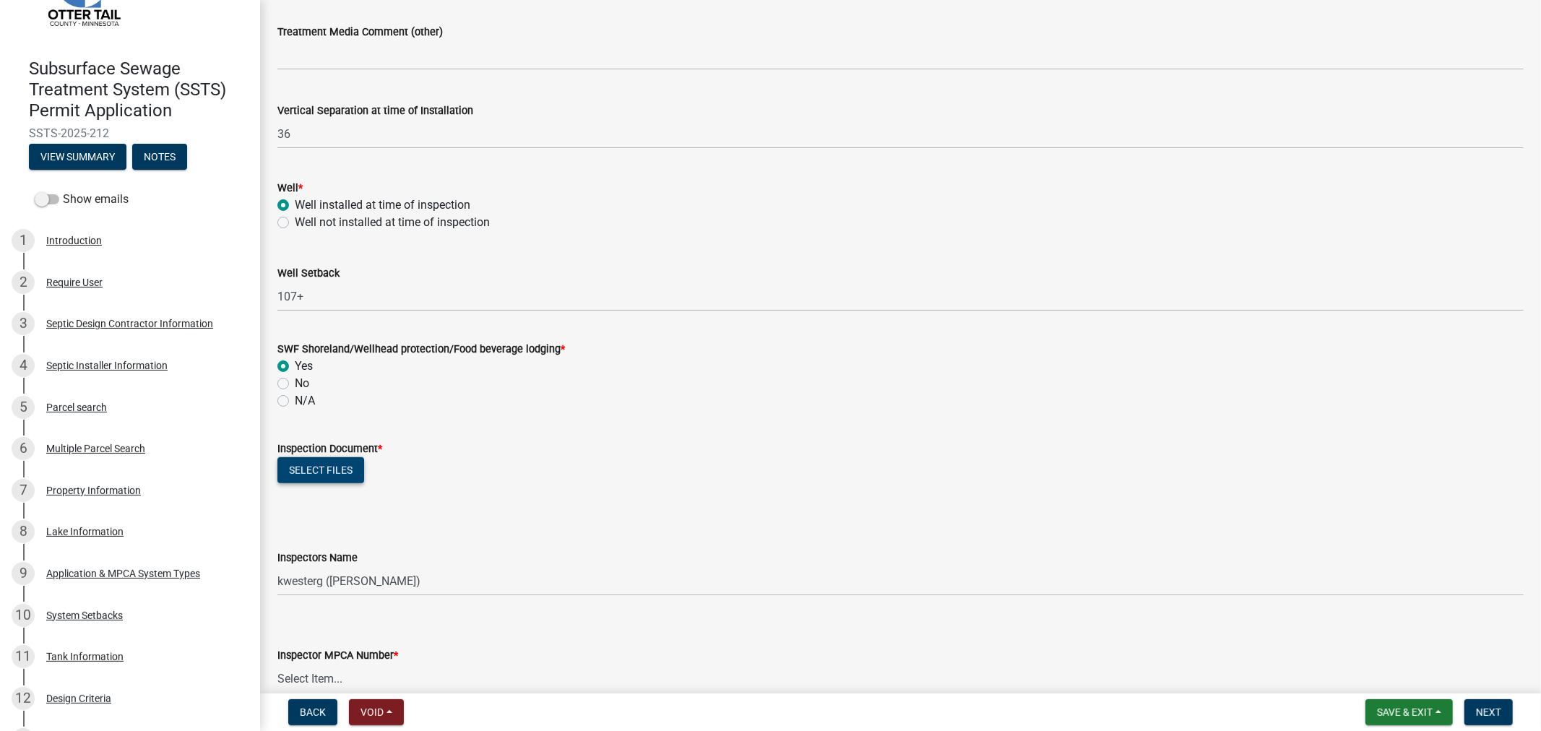
click at [316, 475] on button "Select files" at bounding box center [320, 470] width 87 height 26
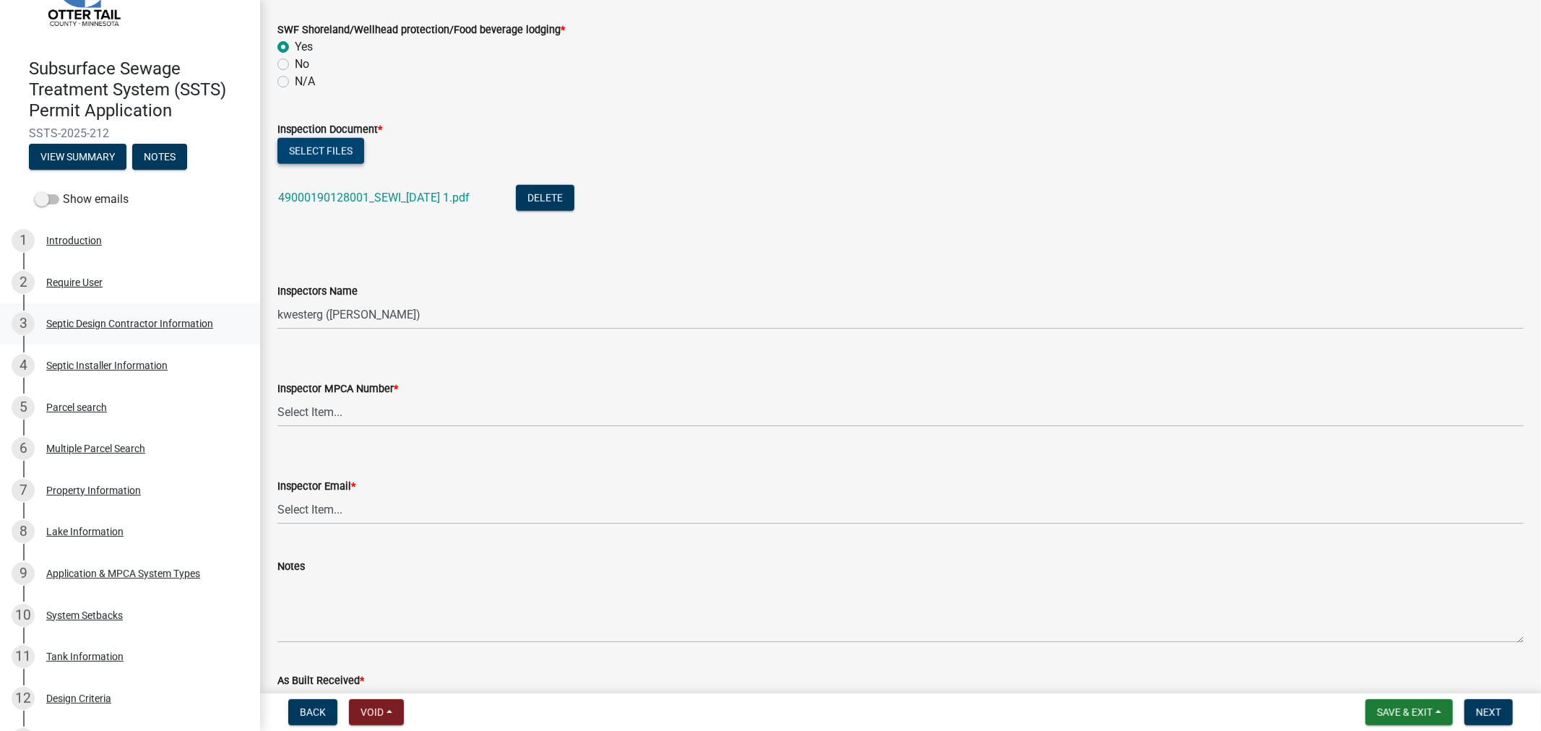
scroll to position [1204, 0]
click at [298, 145] on button "Select files" at bounding box center [320, 150] width 87 height 26
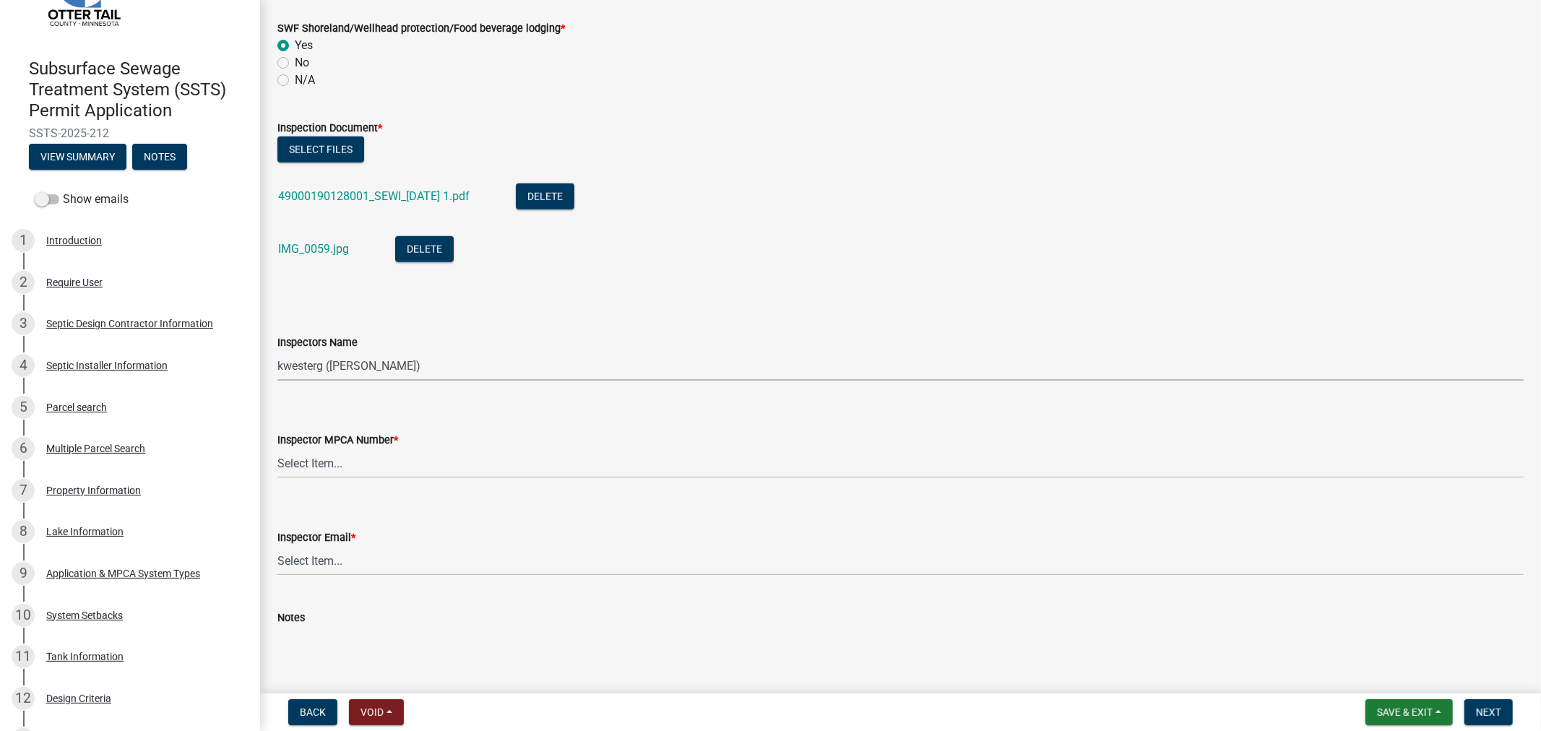
click at [314, 354] on select "Select Item... btollefson ([PERSON_NAME]) [PERSON_NAME] ([PERSON_NAME]) eplaste…" at bounding box center [900, 366] width 1246 height 30
click at [277, 351] on select "Select Item... btollefson ([PERSON_NAME]) [PERSON_NAME] ([PERSON_NAME]) eplaste…" at bounding box center [900, 366] width 1246 height 30
click at [342, 458] on select "Select Item... [PERSON_NAME] (10415) [PERSON_NAME] (924) [PERSON_NAME] (1957) […" at bounding box center [900, 464] width 1246 height 30
click at [277, 449] on select "Select Item... [PERSON_NAME] (10415) [PERSON_NAME] (924) [PERSON_NAME] (1957) […" at bounding box center [900, 464] width 1246 height 30
click at [359, 557] on select "Select Item... [PERSON_NAME] ([EMAIL_ADDRESS][DOMAIN_NAME]) [PERSON_NAME] ([EMA…" at bounding box center [900, 561] width 1246 height 30
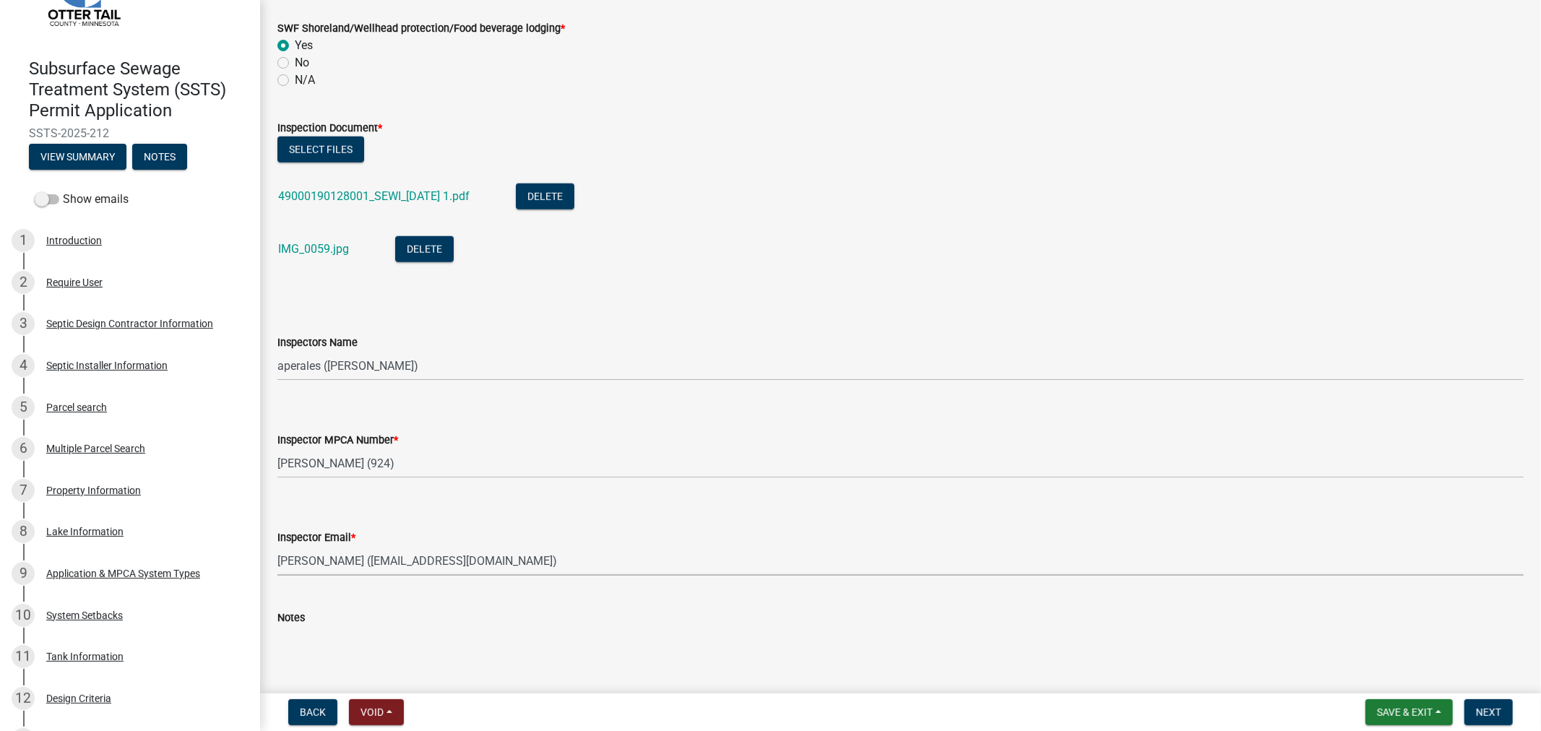
click at [277, 546] on select "Select Item... [PERSON_NAME] ([EMAIL_ADDRESS][DOMAIN_NAME]) [PERSON_NAME] ([EMA…" at bounding box center [900, 561] width 1246 height 30
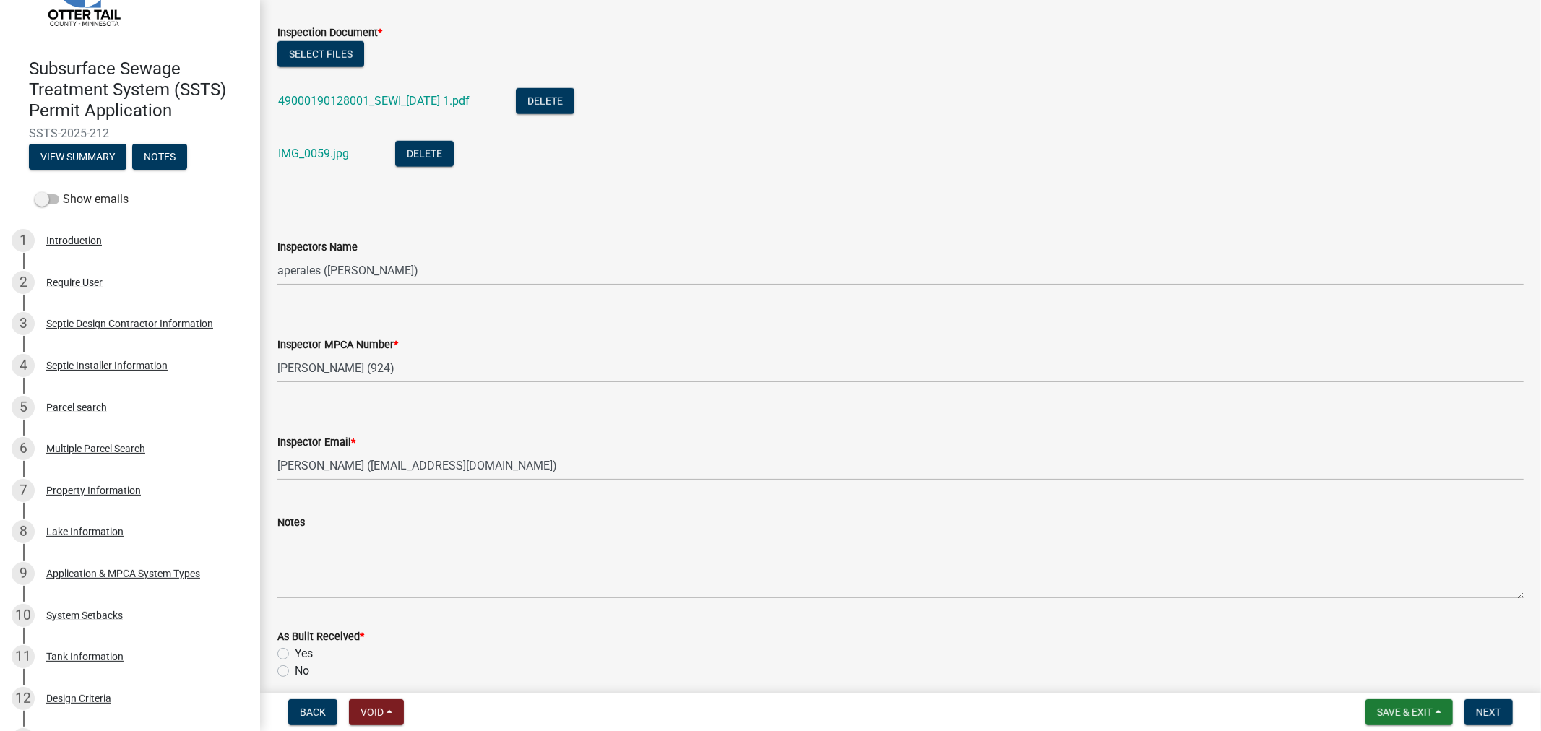
scroll to position [1445, 0]
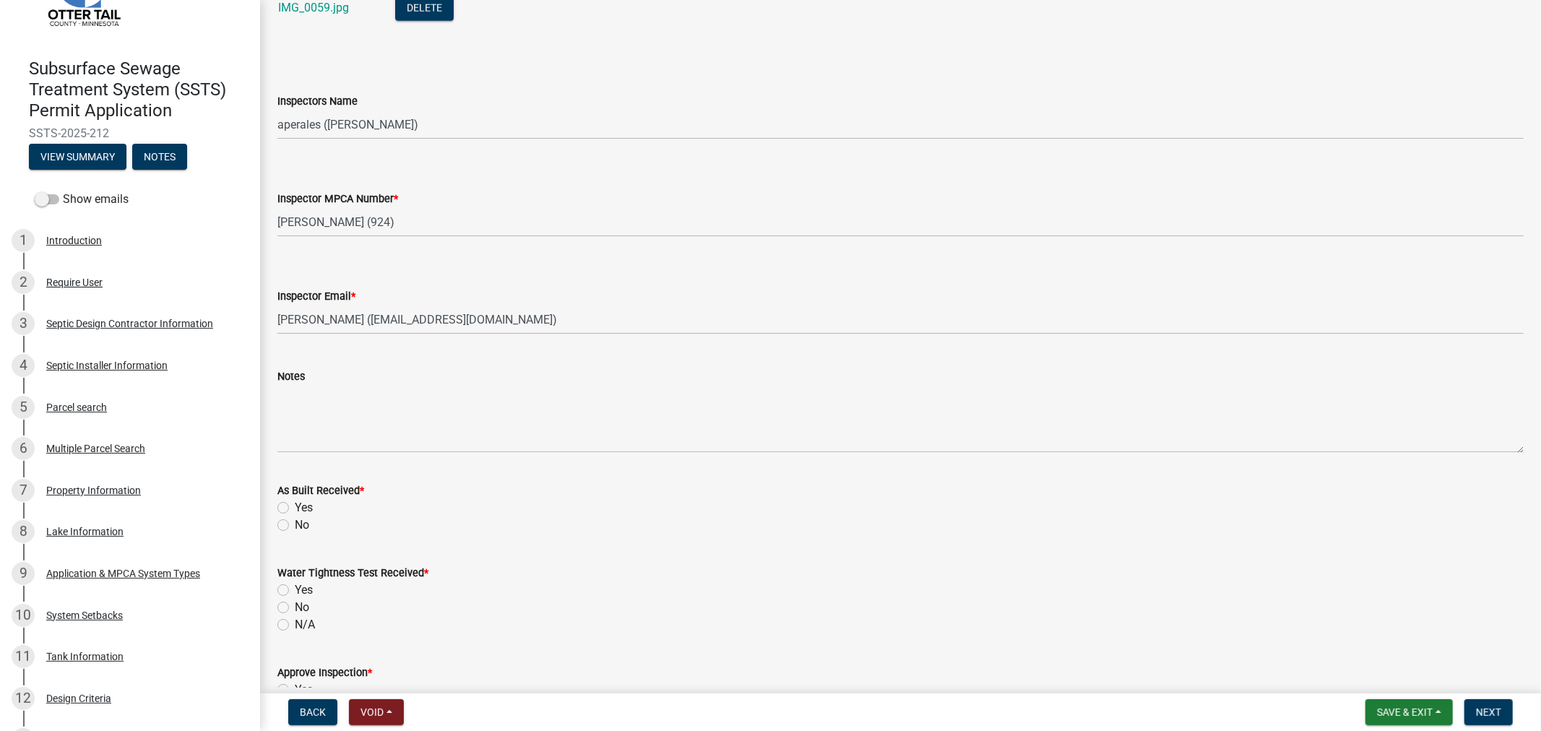
click at [295, 507] on label "Yes" at bounding box center [304, 507] width 18 height 17
click at [295, 507] on input "Yes" at bounding box center [299, 503] width 9 height 9
click at [295, 624] on label "N/A" at bounding box center [305, 624] width 20 height 17
click at [295, 624] on input "N/A" at bounding box center [299, 620] width 9 height 9
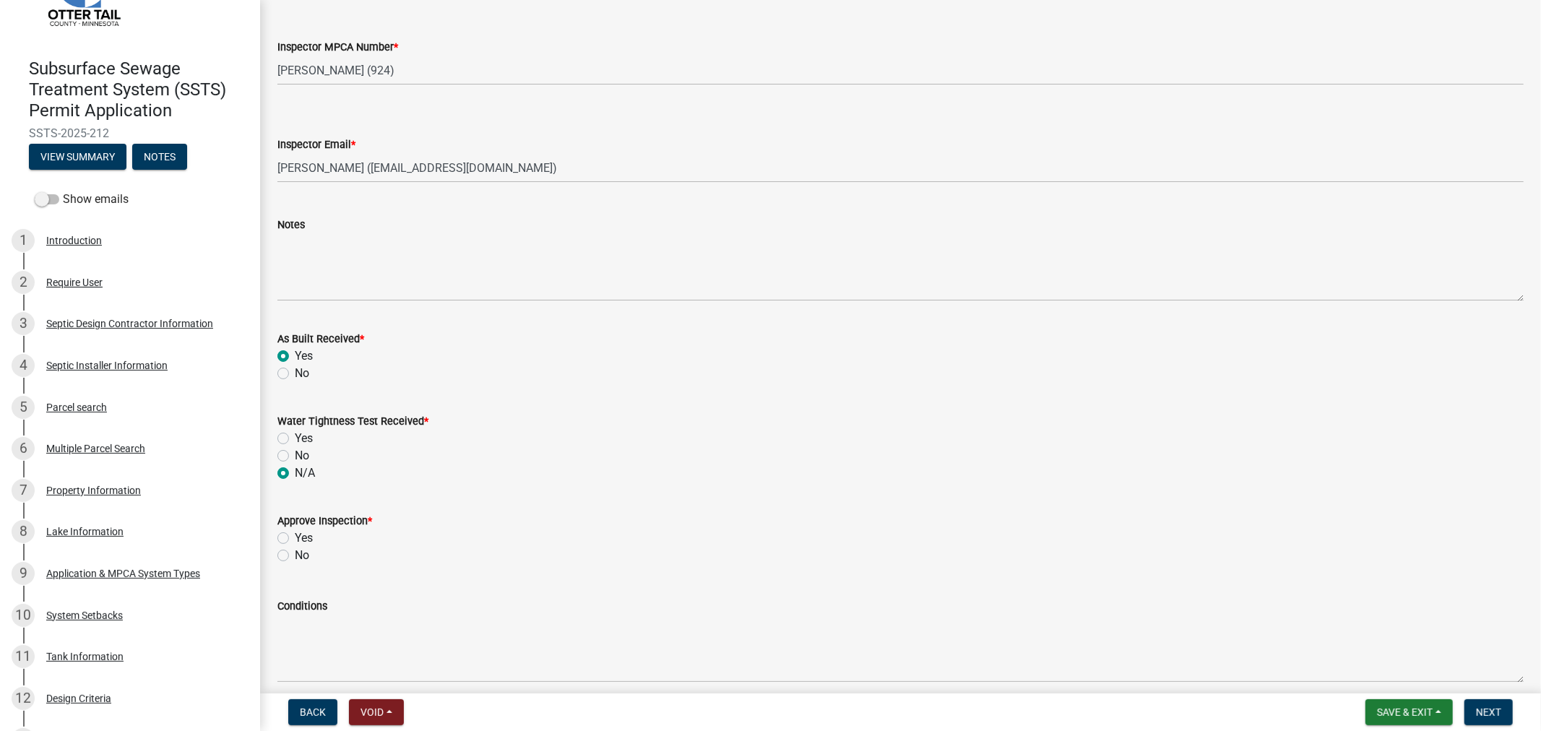
scroll to position [1605, 0]
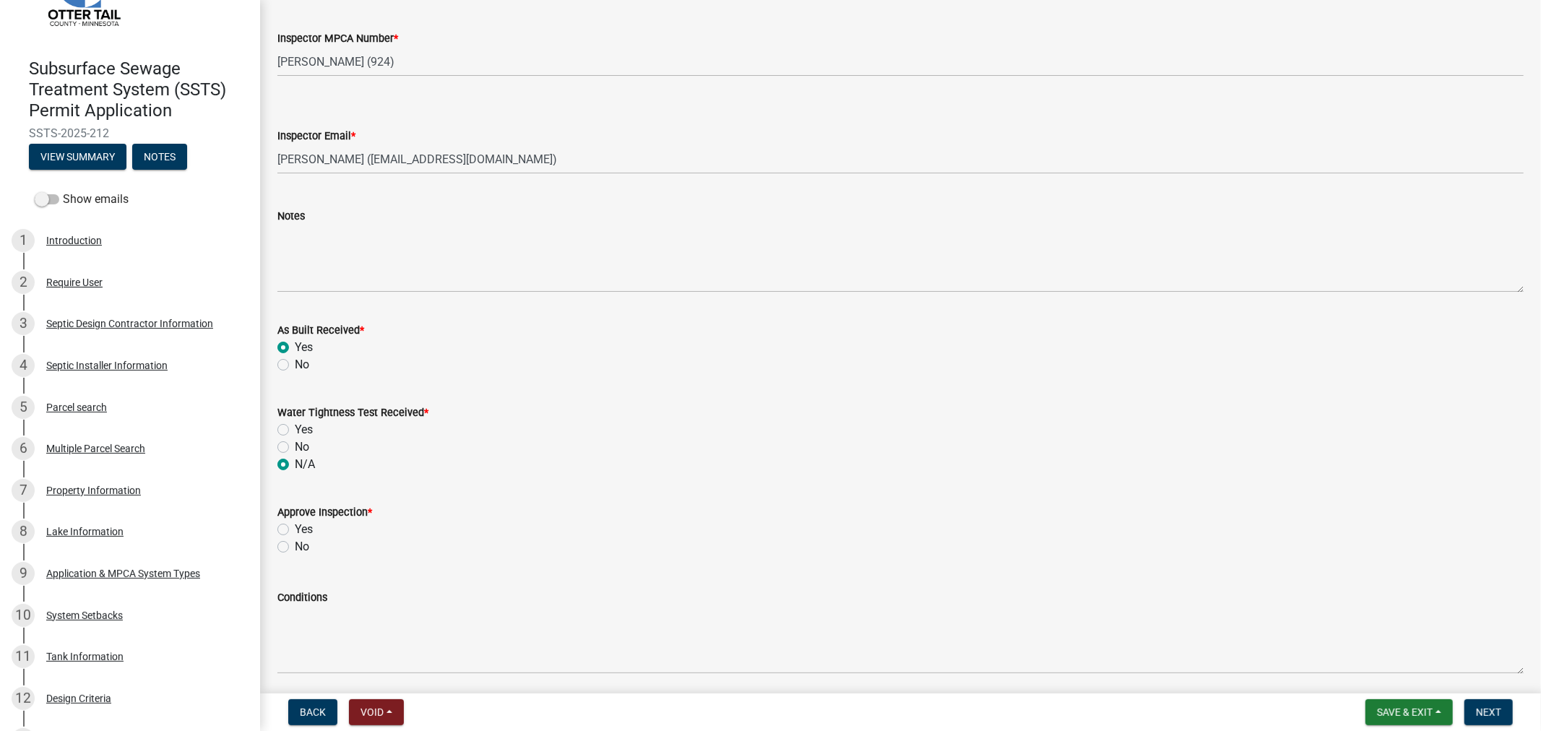
click at [295, 530] on label "Yes" at bounding box center [304, 529] width 18 height 17
click at [295, 530] on input "Yes" at bounding box center [299, 525] width 9 height 9
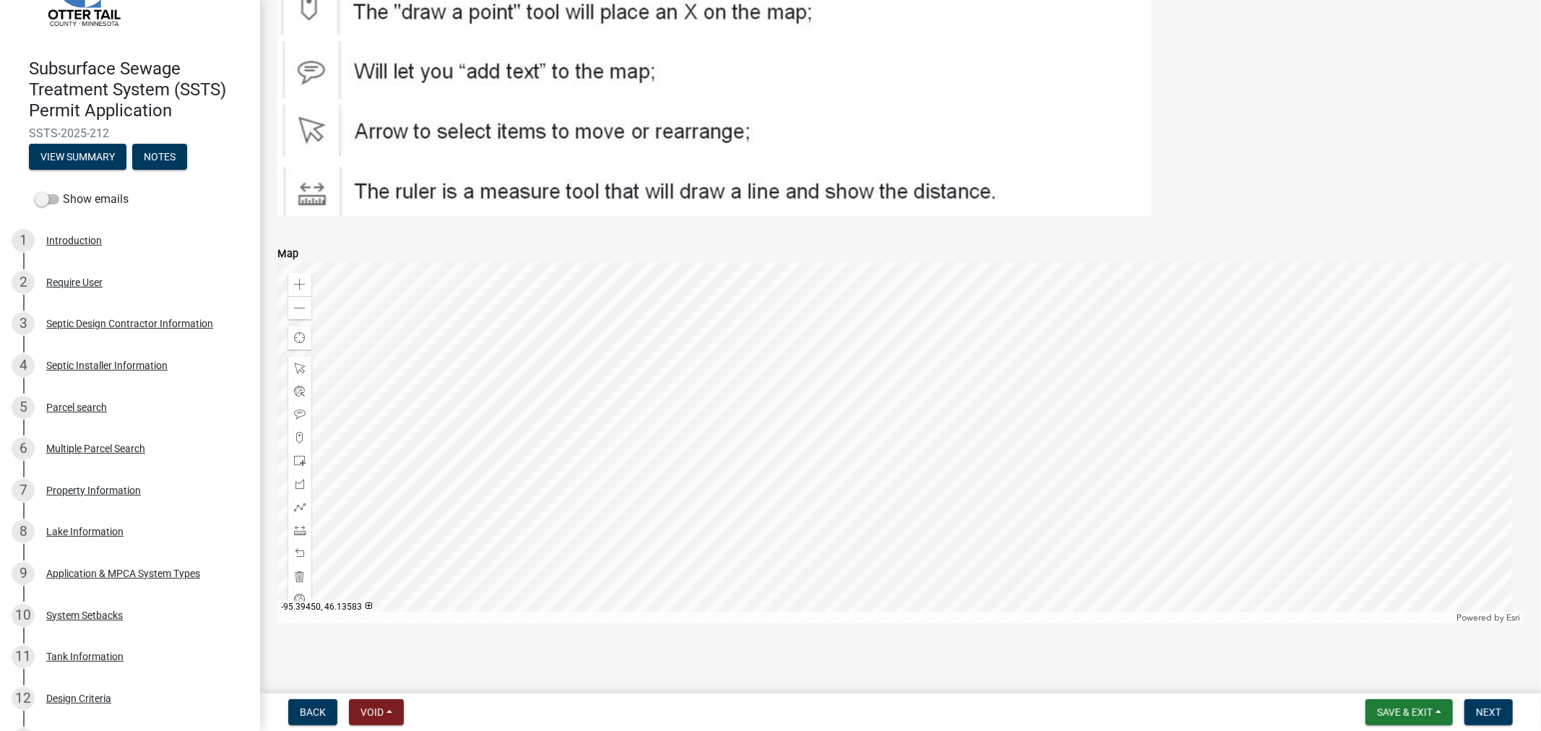
scroll to position [2418, 0]
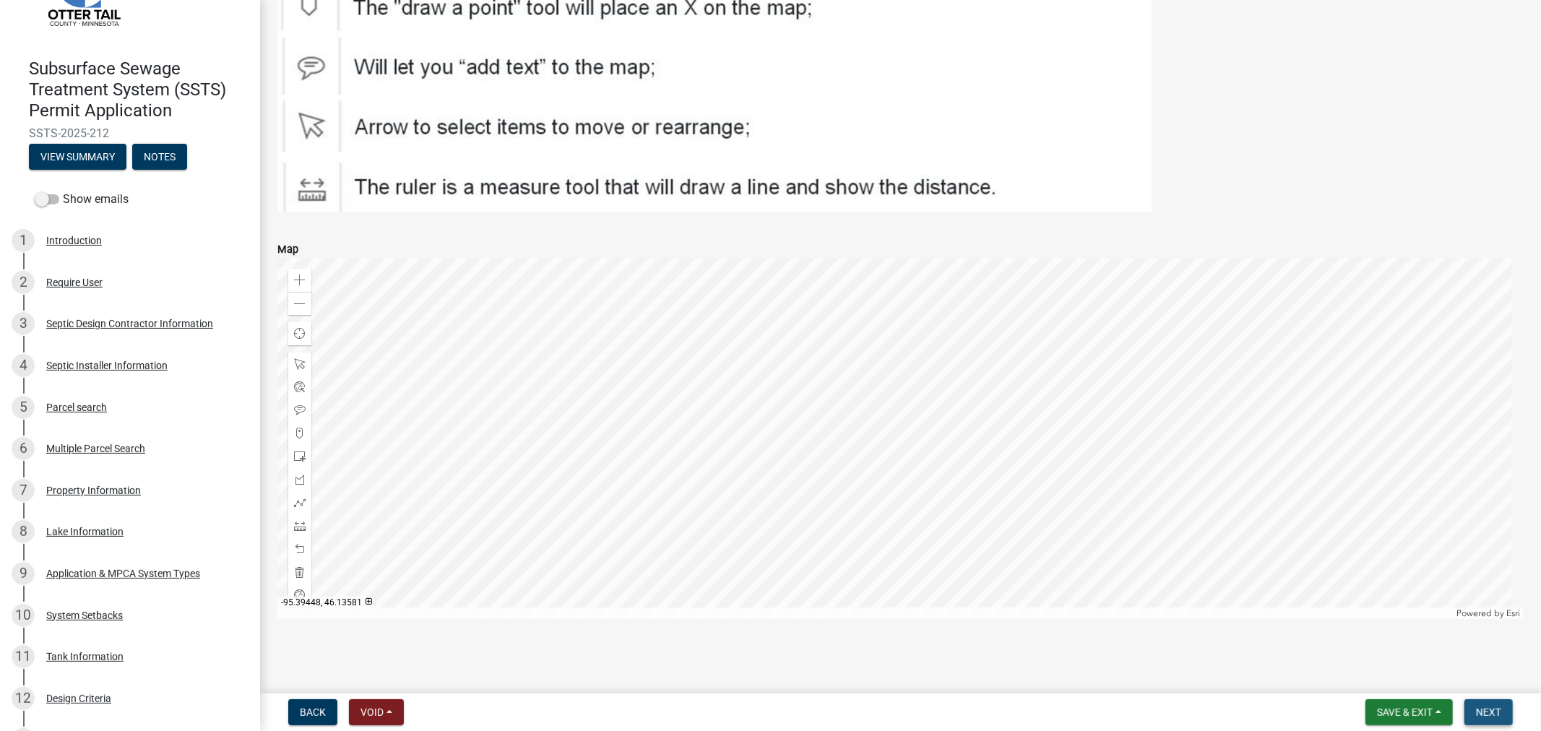
click at [1484, 713] on span "Next" at bounding box center [1488, 713] width 25 height 12
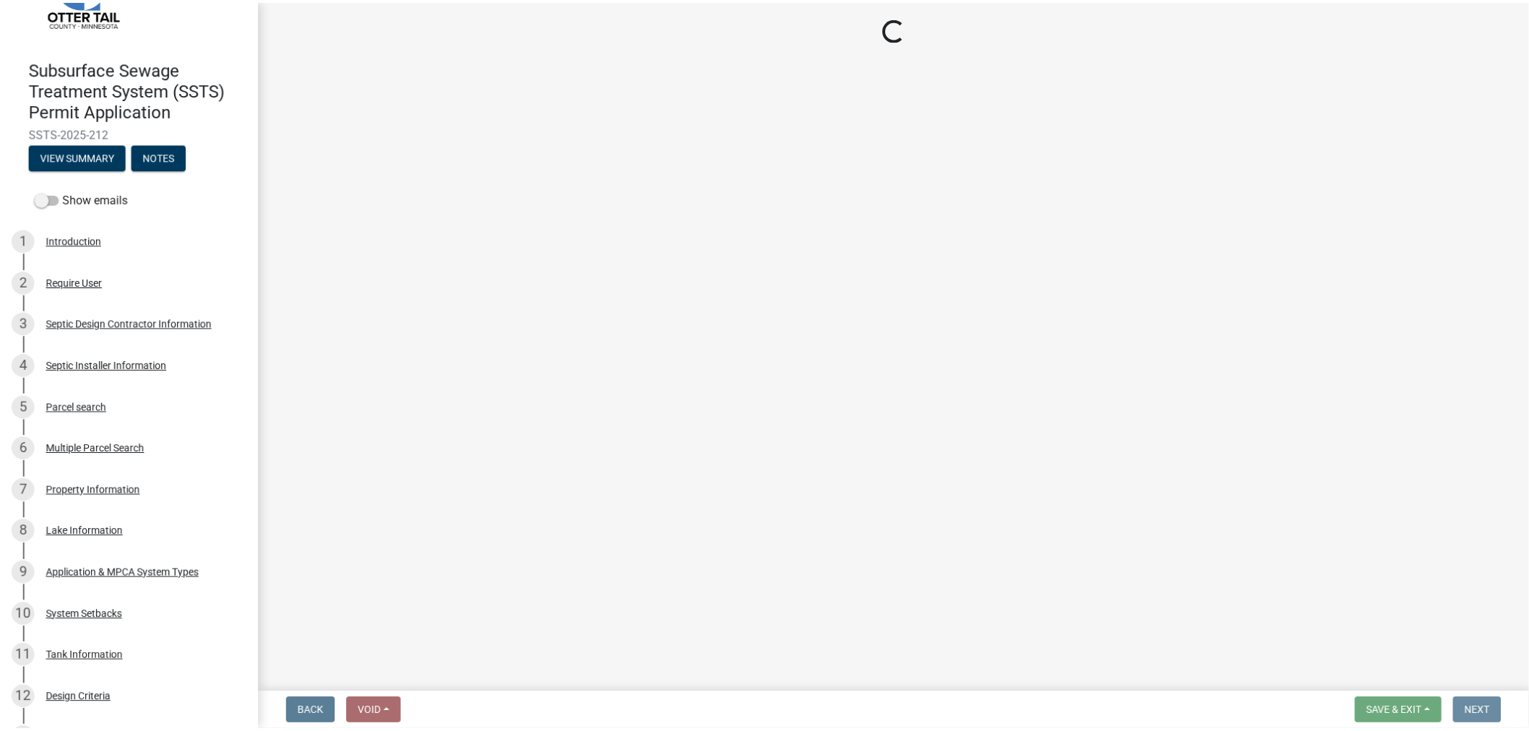
scroll to position [0, 0]
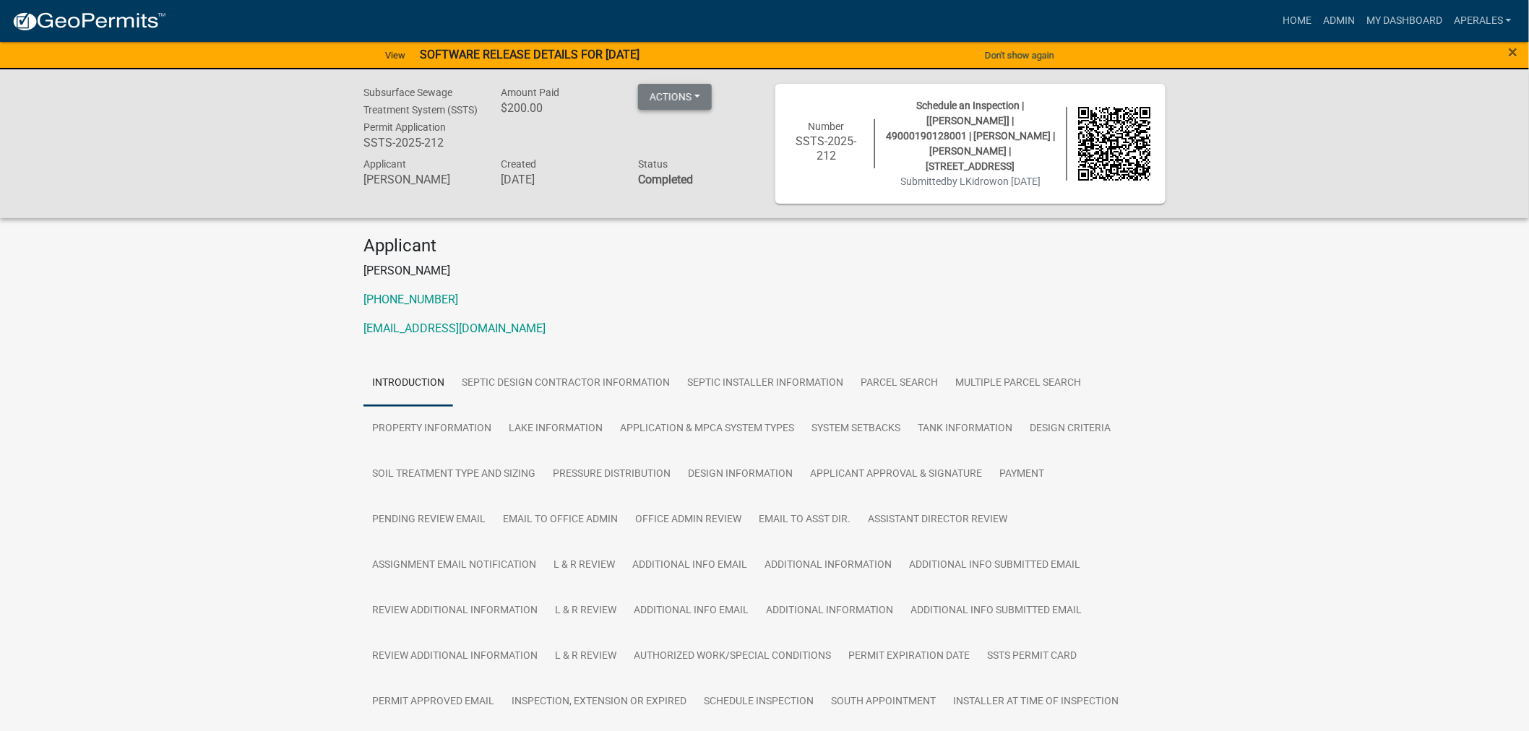
click at [678, 103] on button "Actions" at bounding box center [675, 97] width 74 height 26
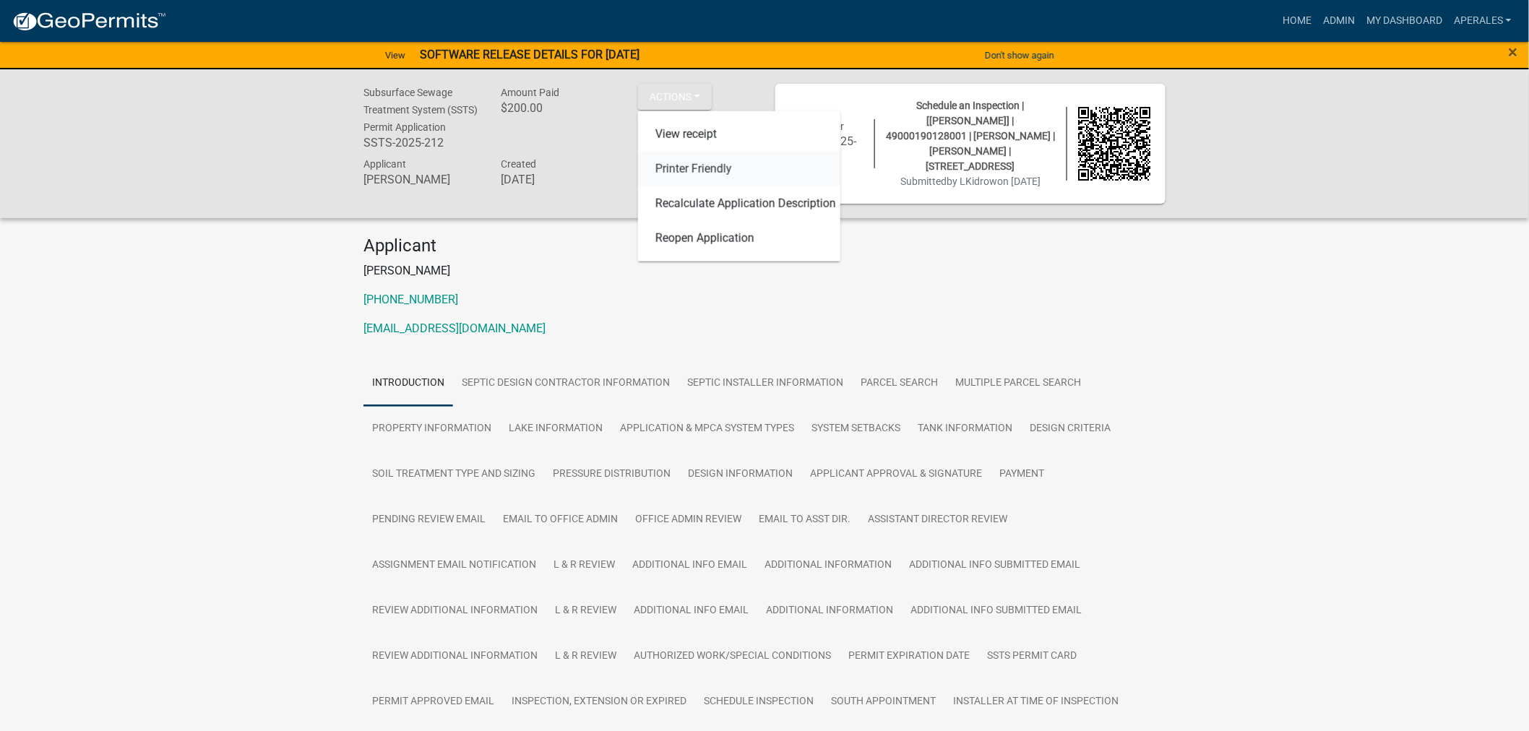
click at [680, 164] on link "Printer Friendly" at bounding box center [739, 169] width 202 height 35
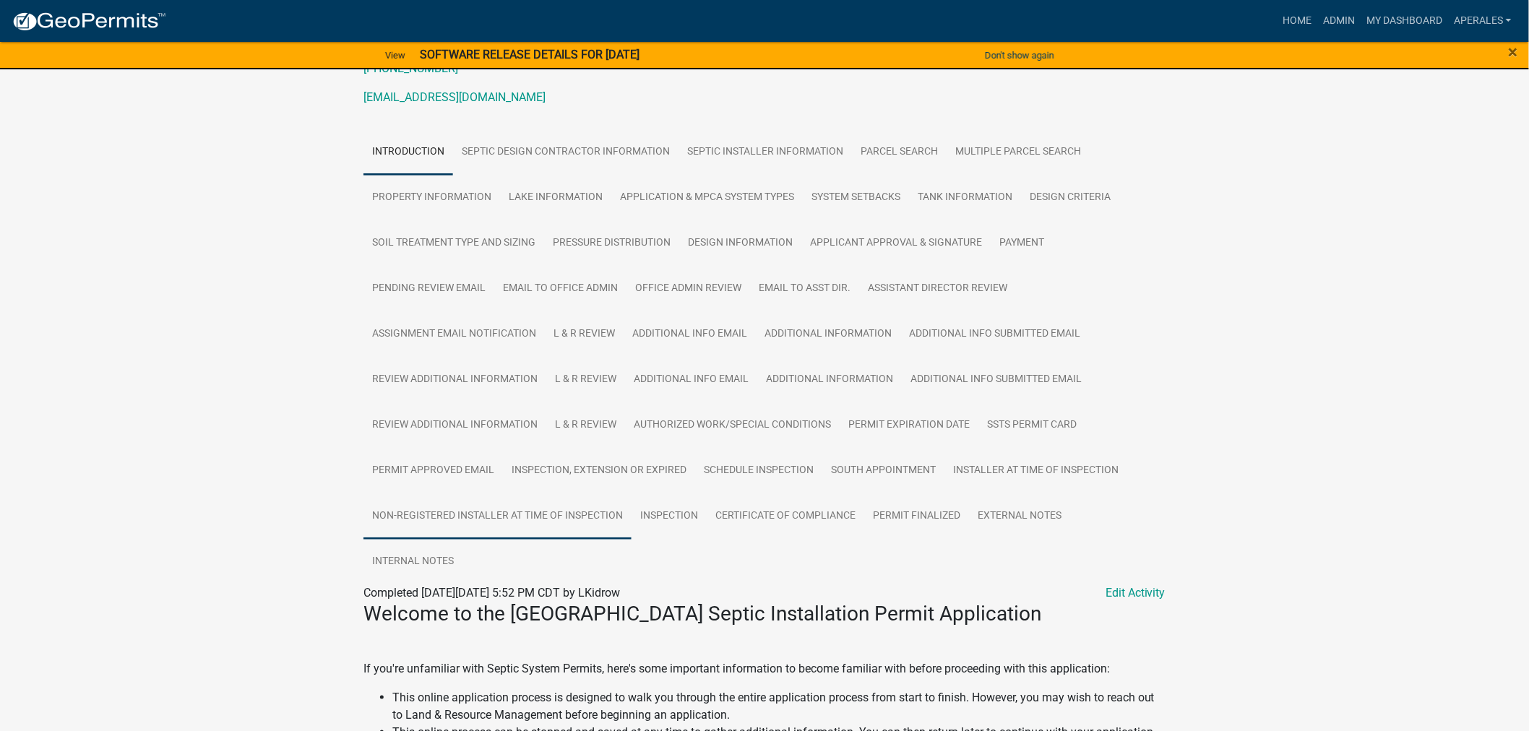
scroll to position [241, 0]
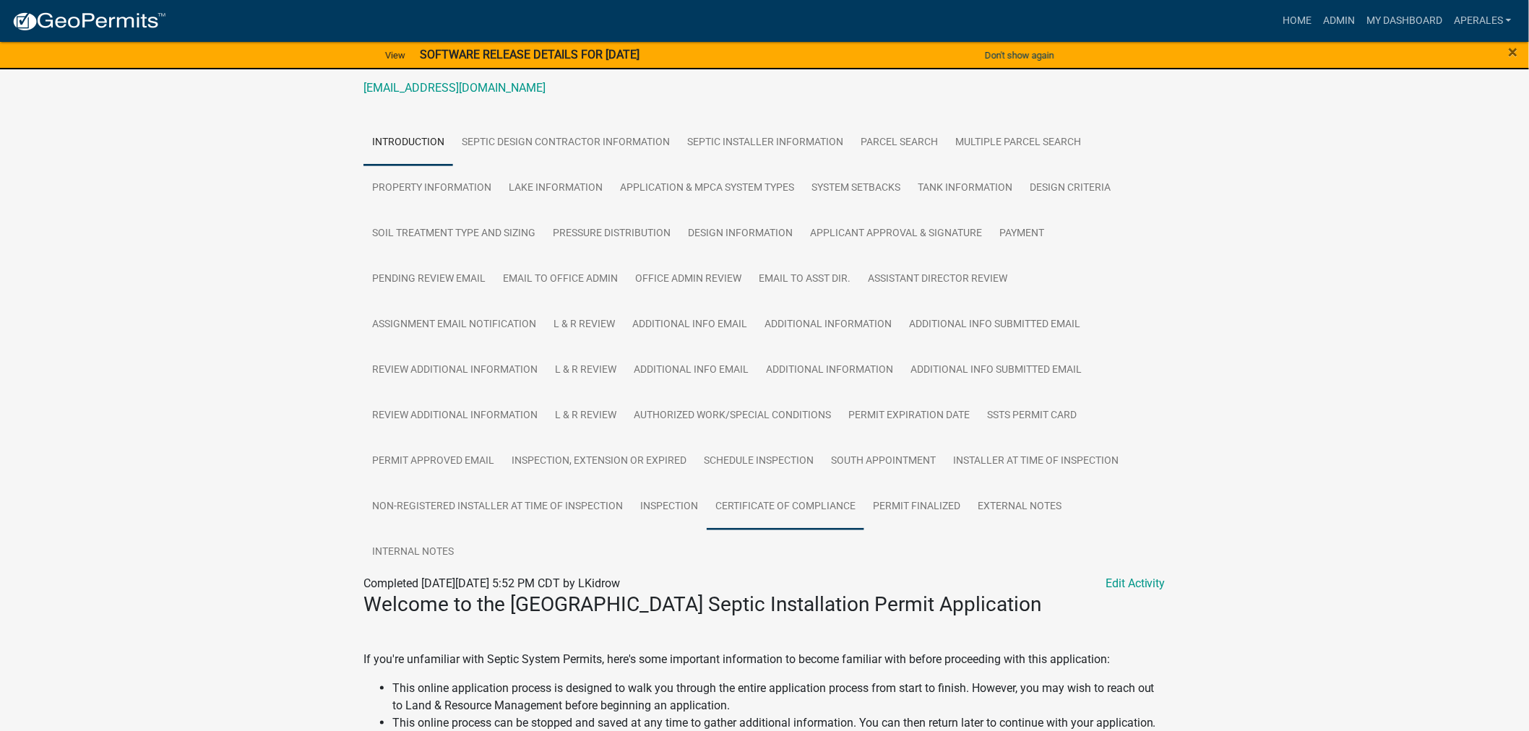
click at [761, 512] on link "Certificate of Compliance" at bounding box center [786, 507] width 158 height 46
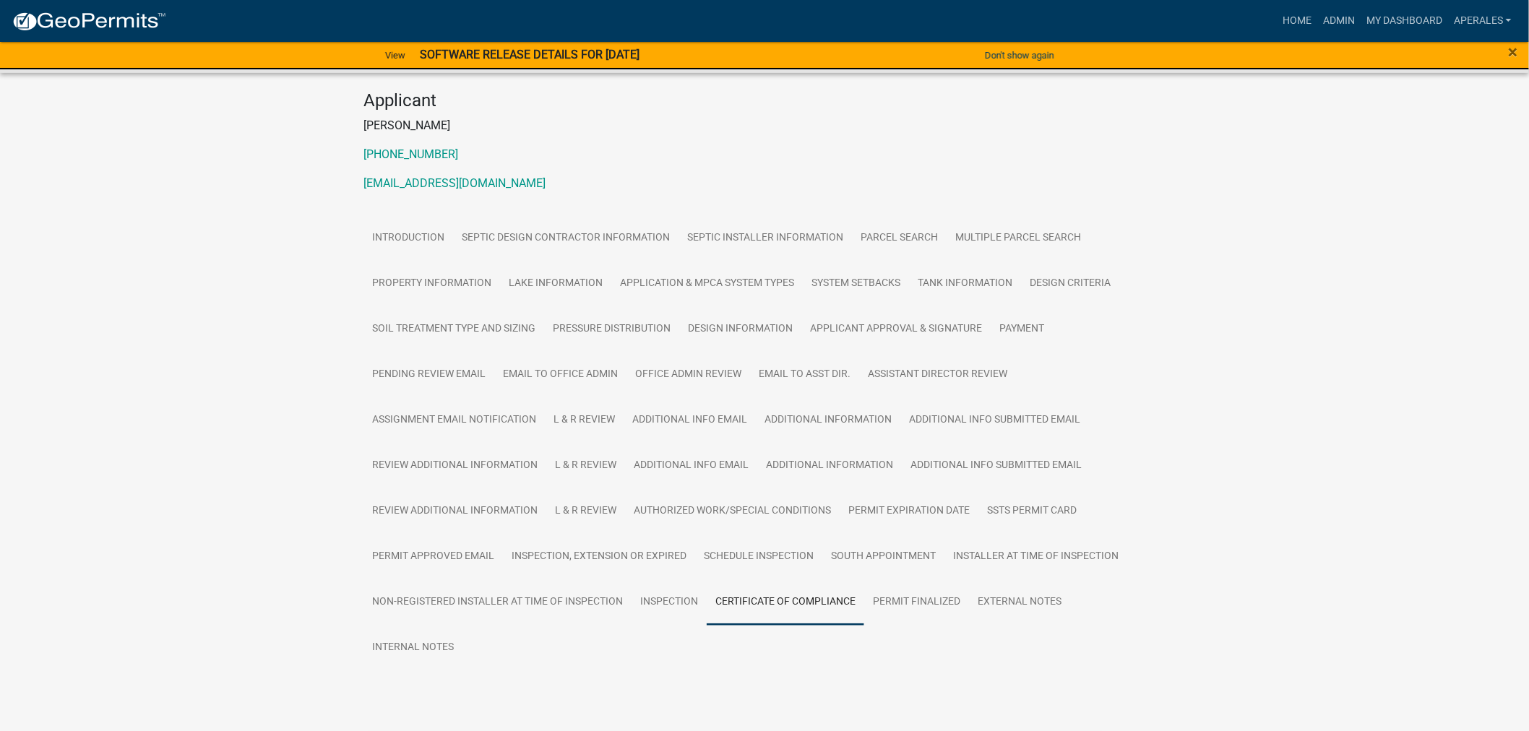
scroll to position [188, 0]
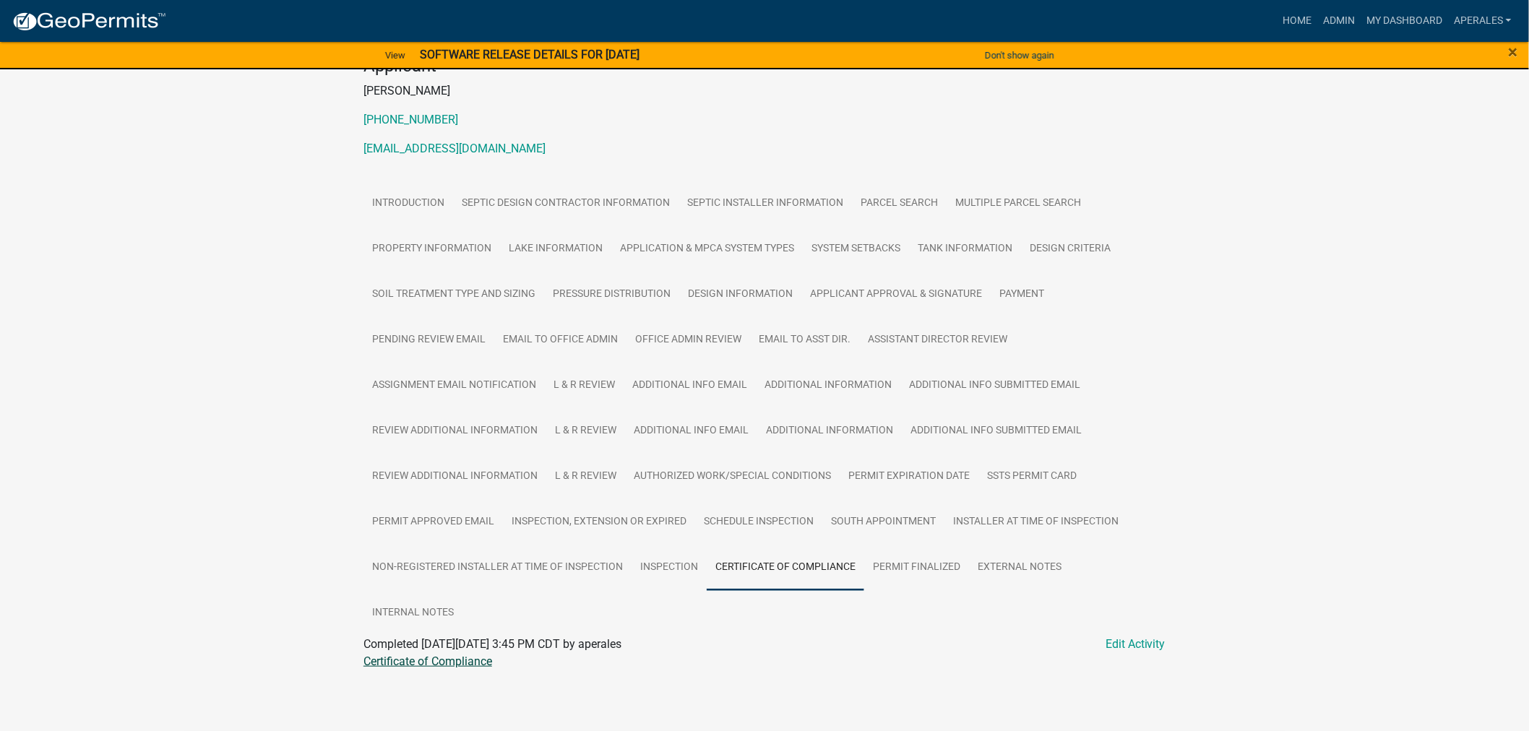
click at [381, 660] on link "Certificate of Compliance" at bounding box center [427, 662] width 129 height 14
click at [1331, 14] on link "Admin" at bounding box center [1338, 20] width 43 height 27
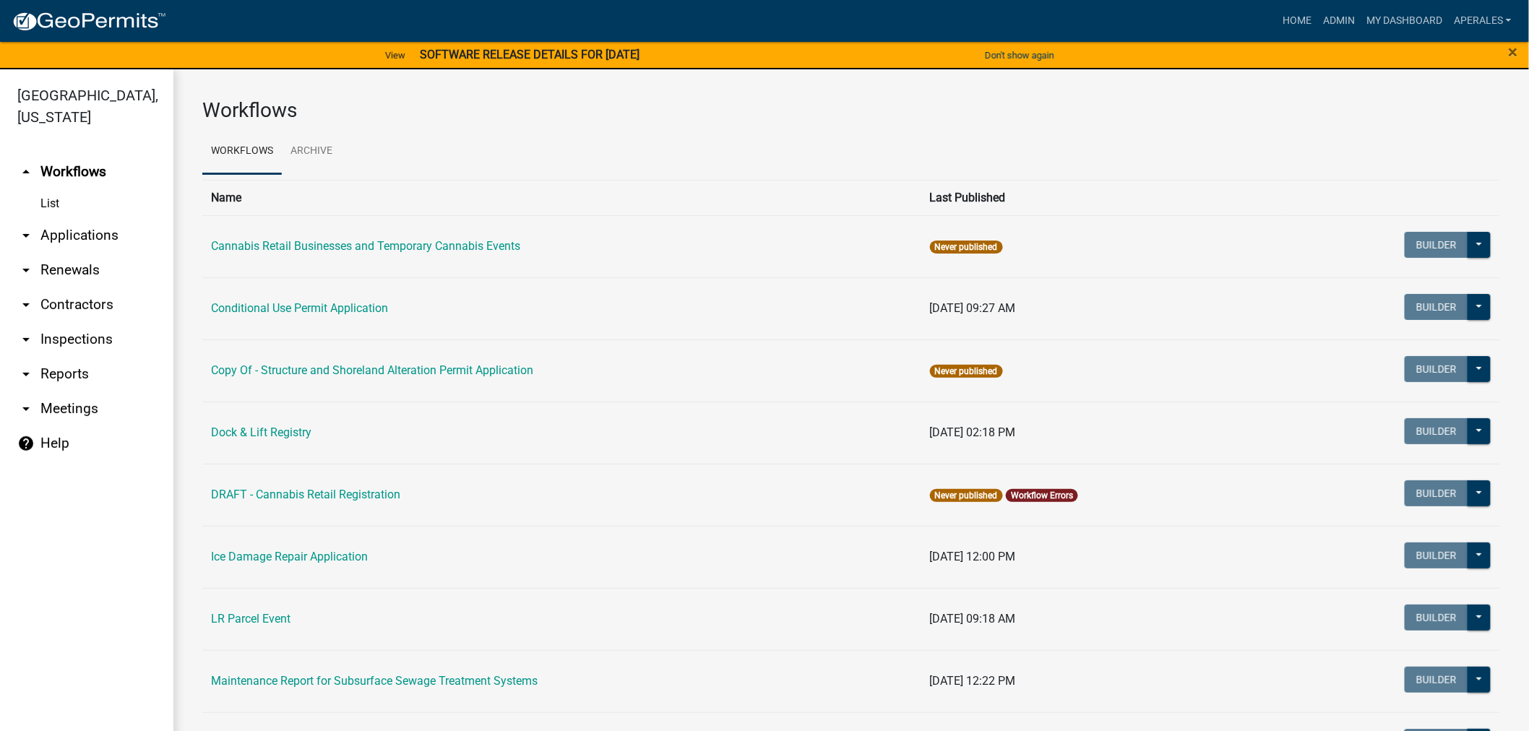
click at [94, 240] on link "arrow_drop_down Applications" at bounding box center [86, 235] width 173 height 35
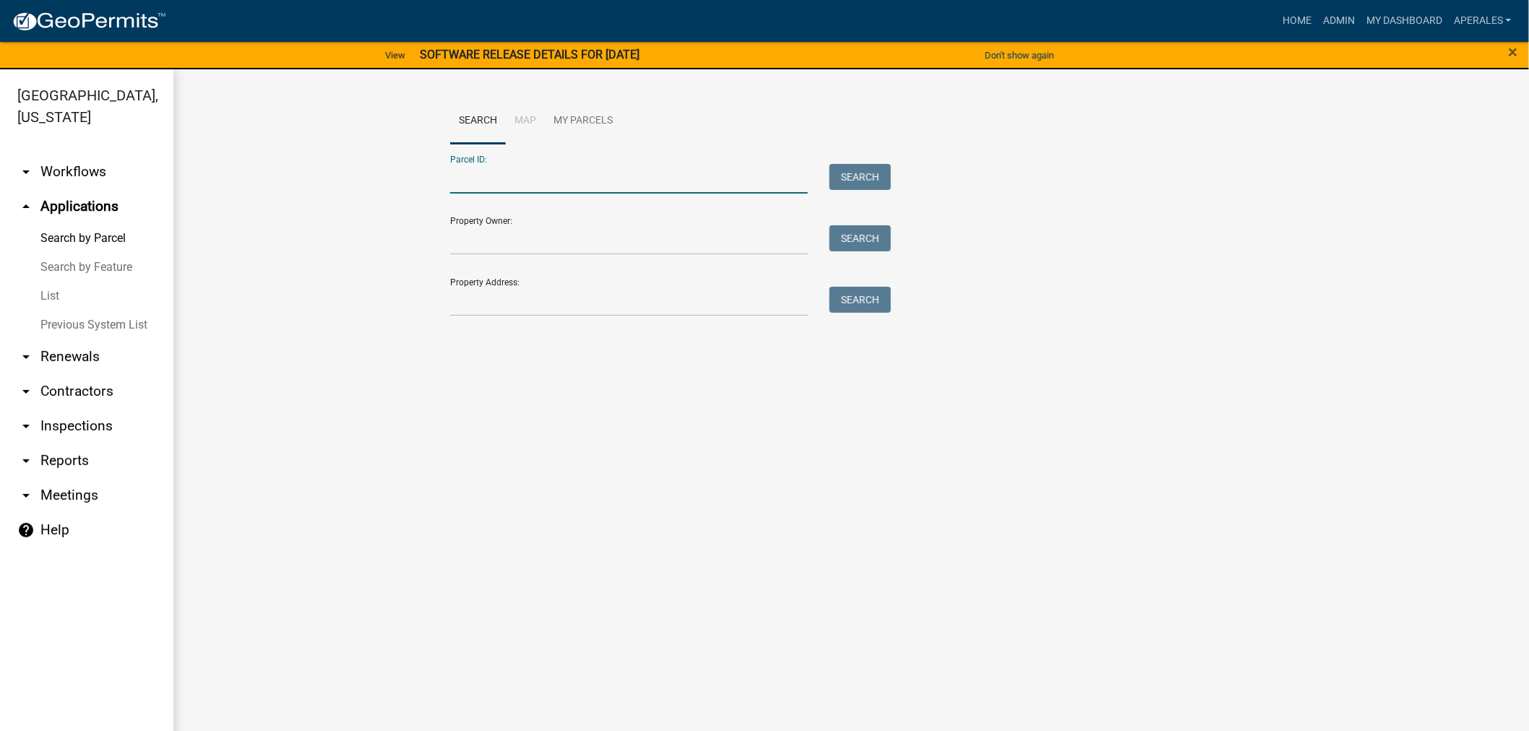
click at [538, 177] on input "Parcel ID:" at bounding box center [629, 179] width 358 height 30
paste input "28000290220002"
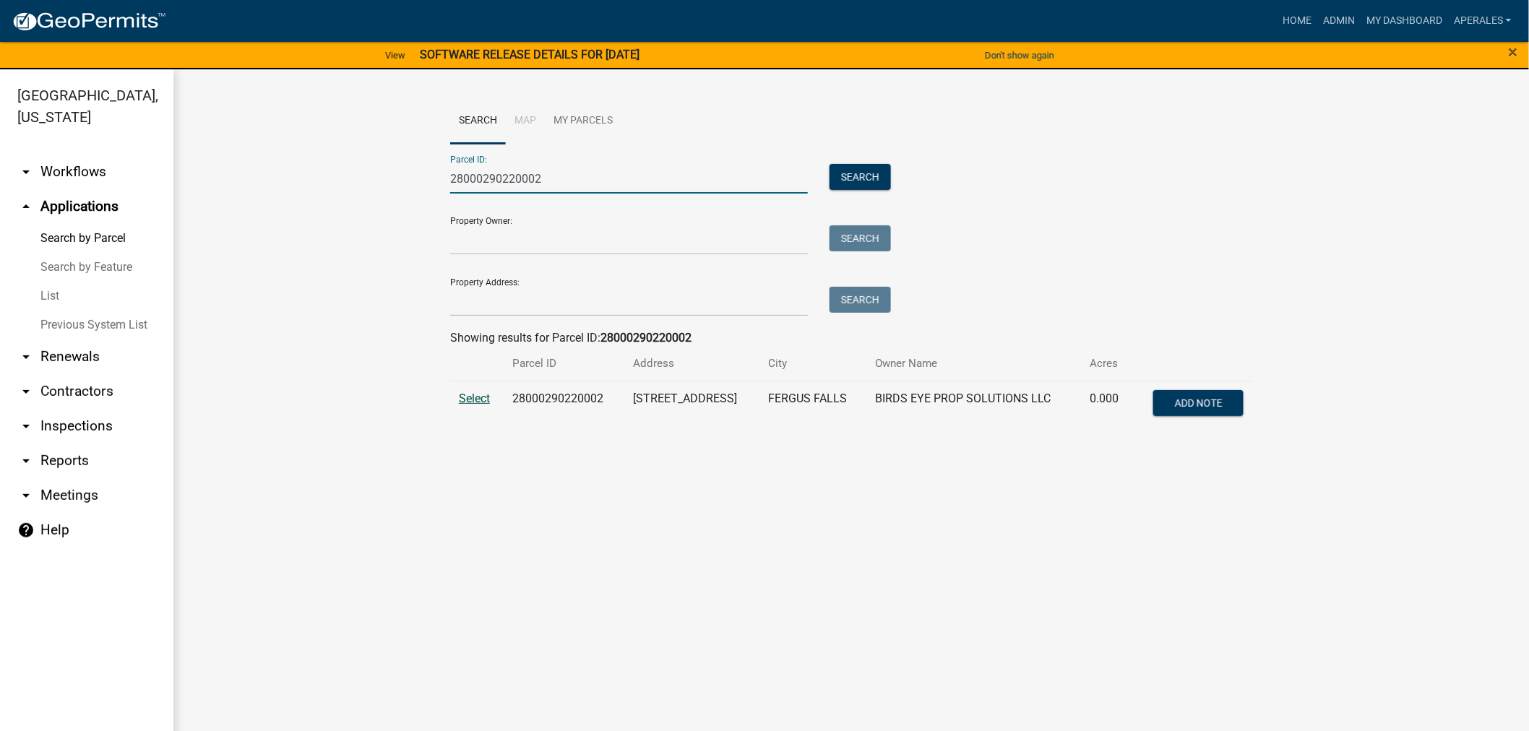
click at [480, 401] on span "Select" at bounding box center [474, 399] width 31 height 14
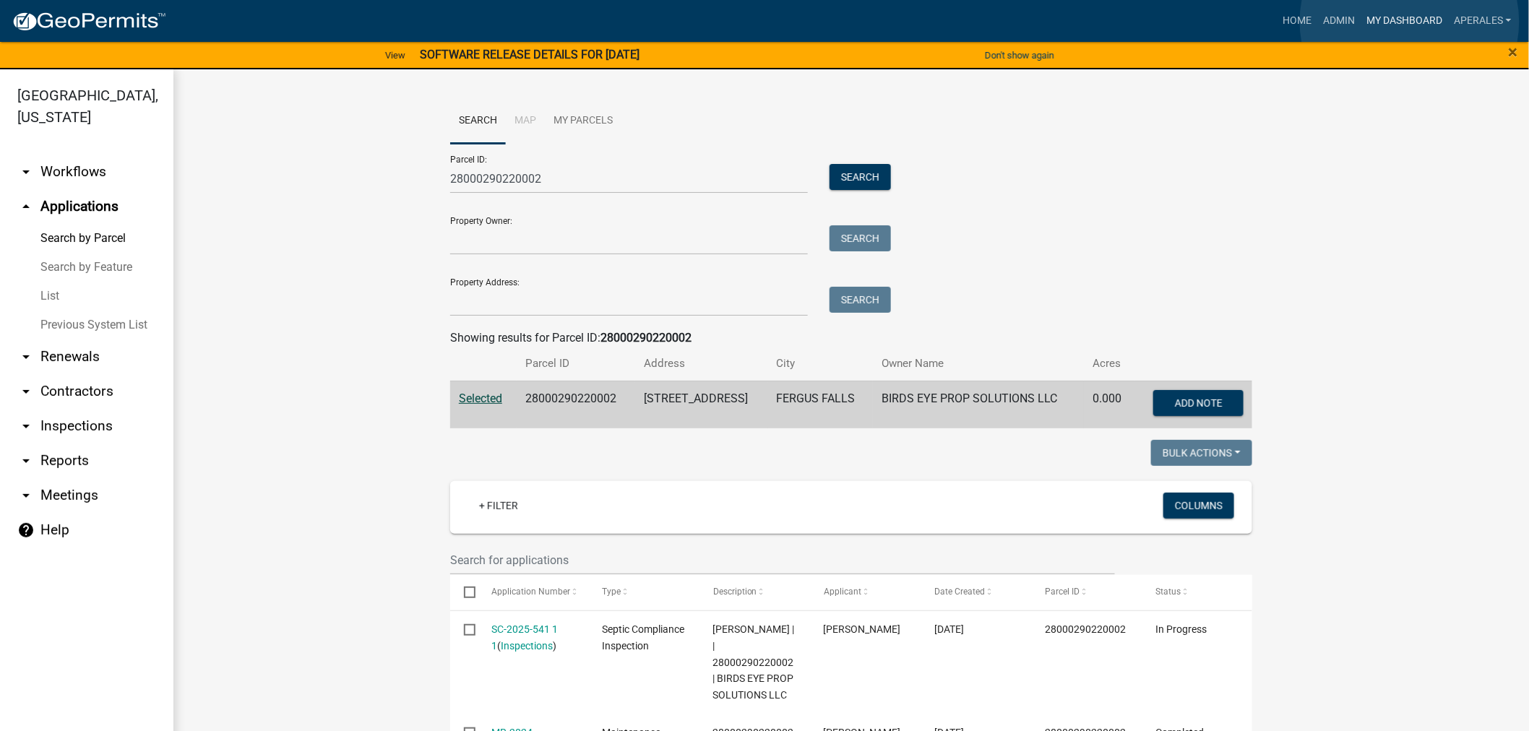
click at [1410, 22] on link "My Dashboard" at bounding box center [1403, 20] width 87 height 27
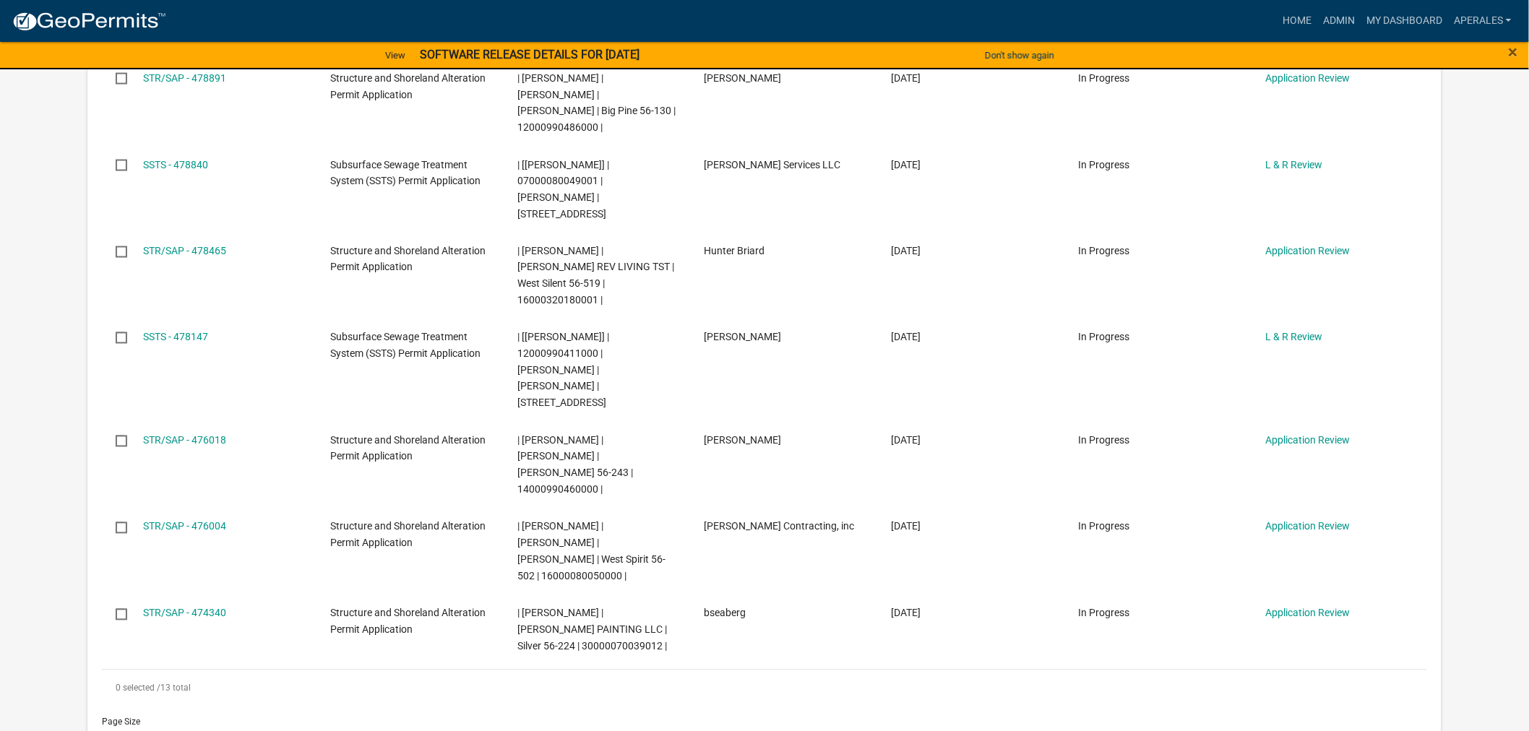
scroll to position [1123, 0]
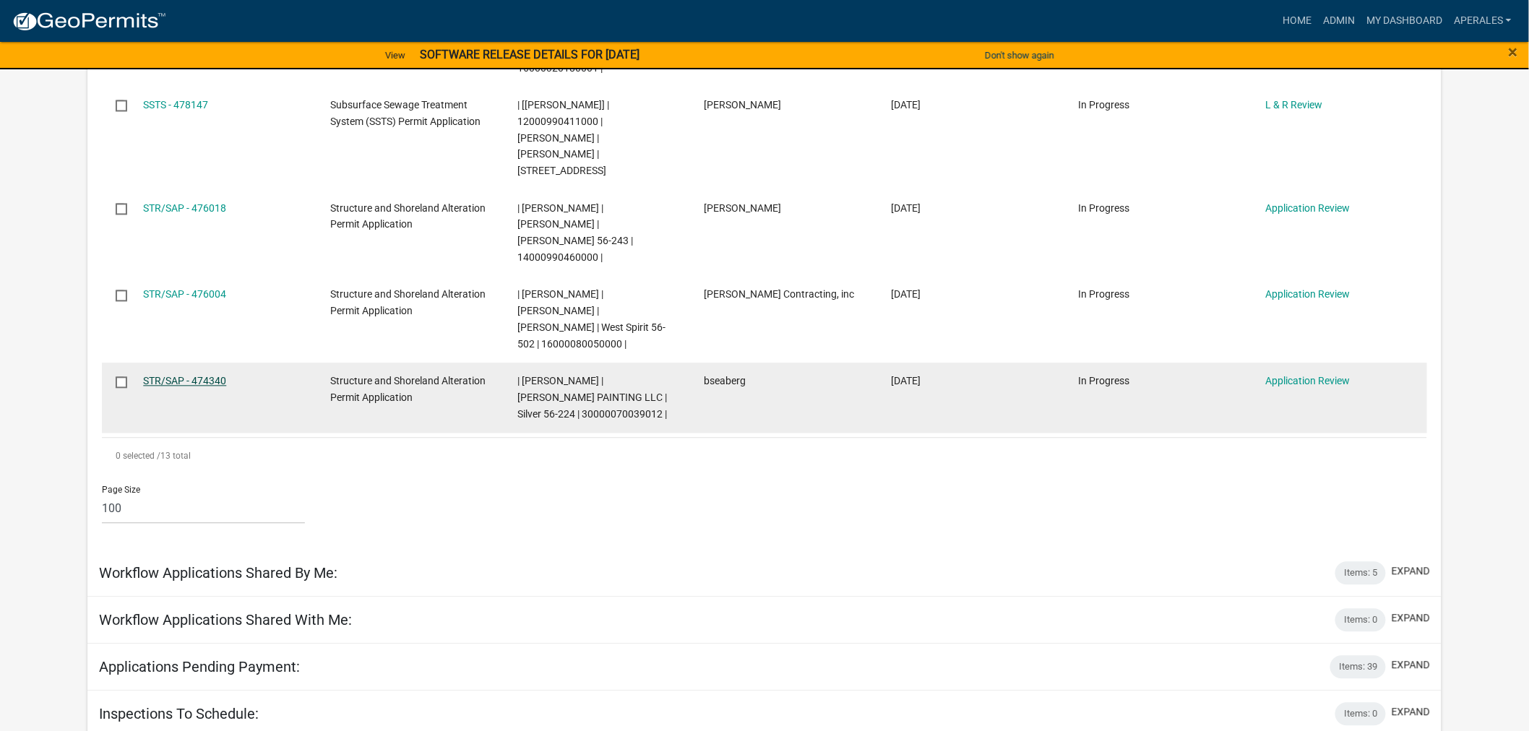
click at [166, 376] on link "STR/SAP - 474340" at bounding box center [184, 382] width 83 height 12
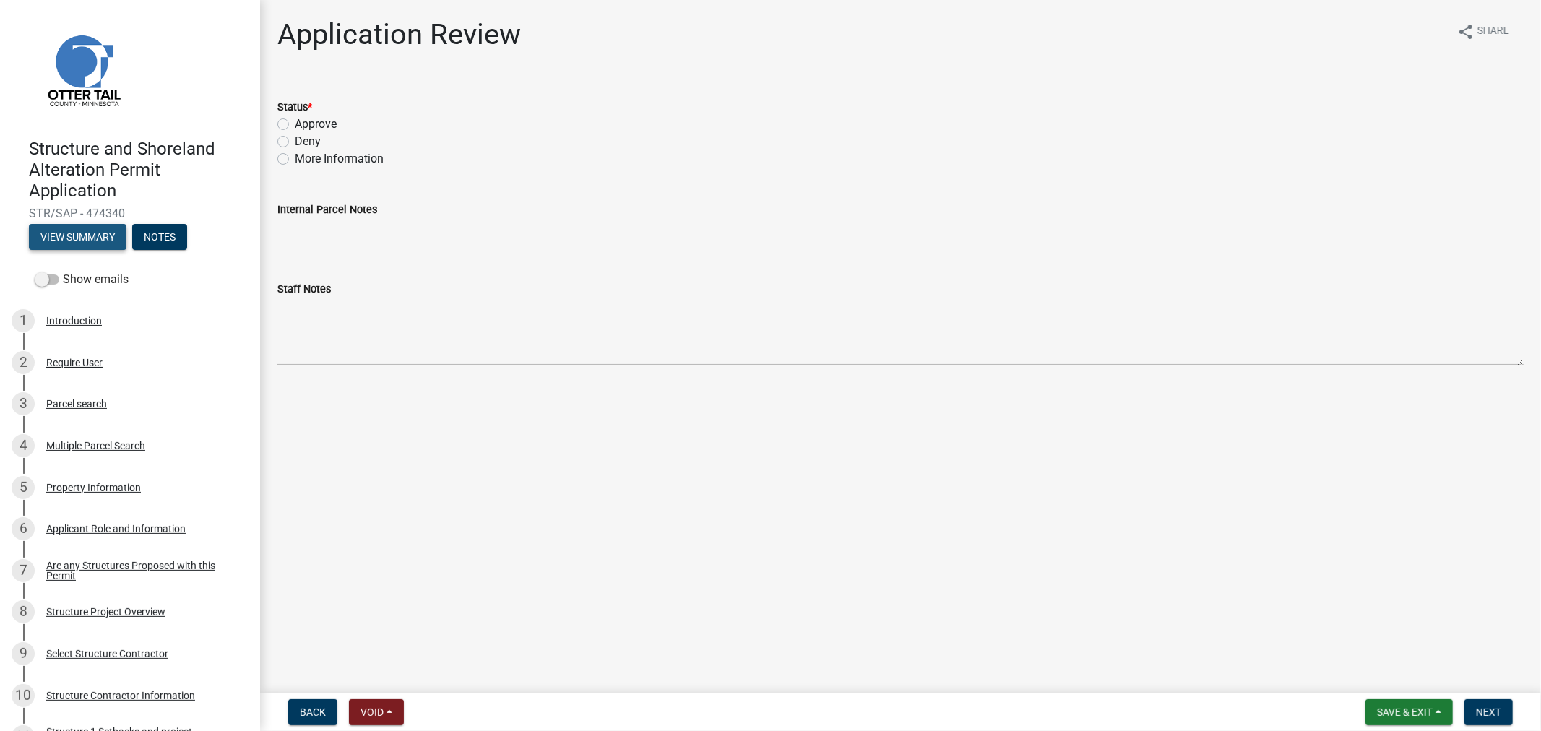
click at [74, 228] on button "View Summary" at bounding box center [78, 237] width 98 height 26
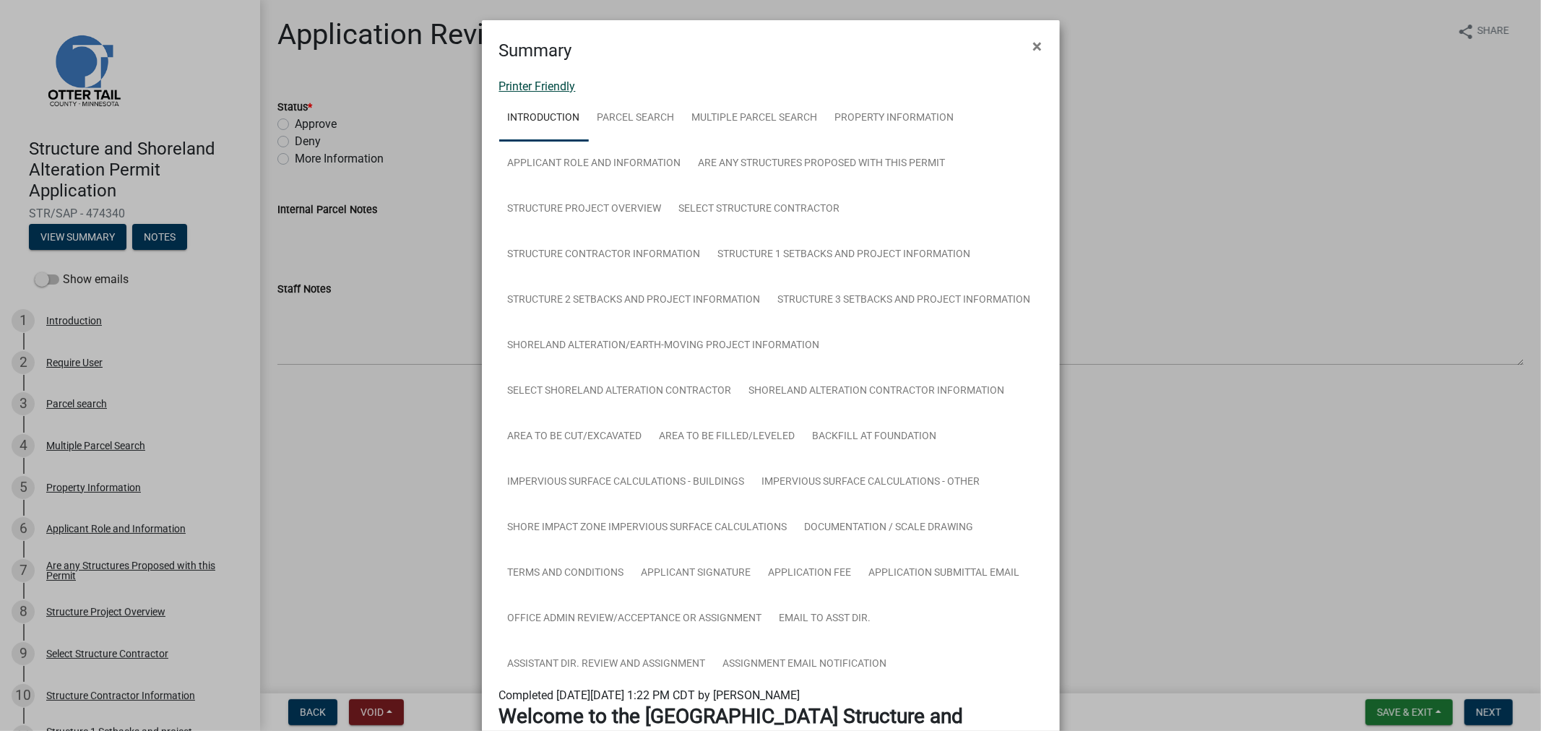
click at [554, 79] on link "Printer Friendly" at bounding box center [537, 86] width 77 height 14
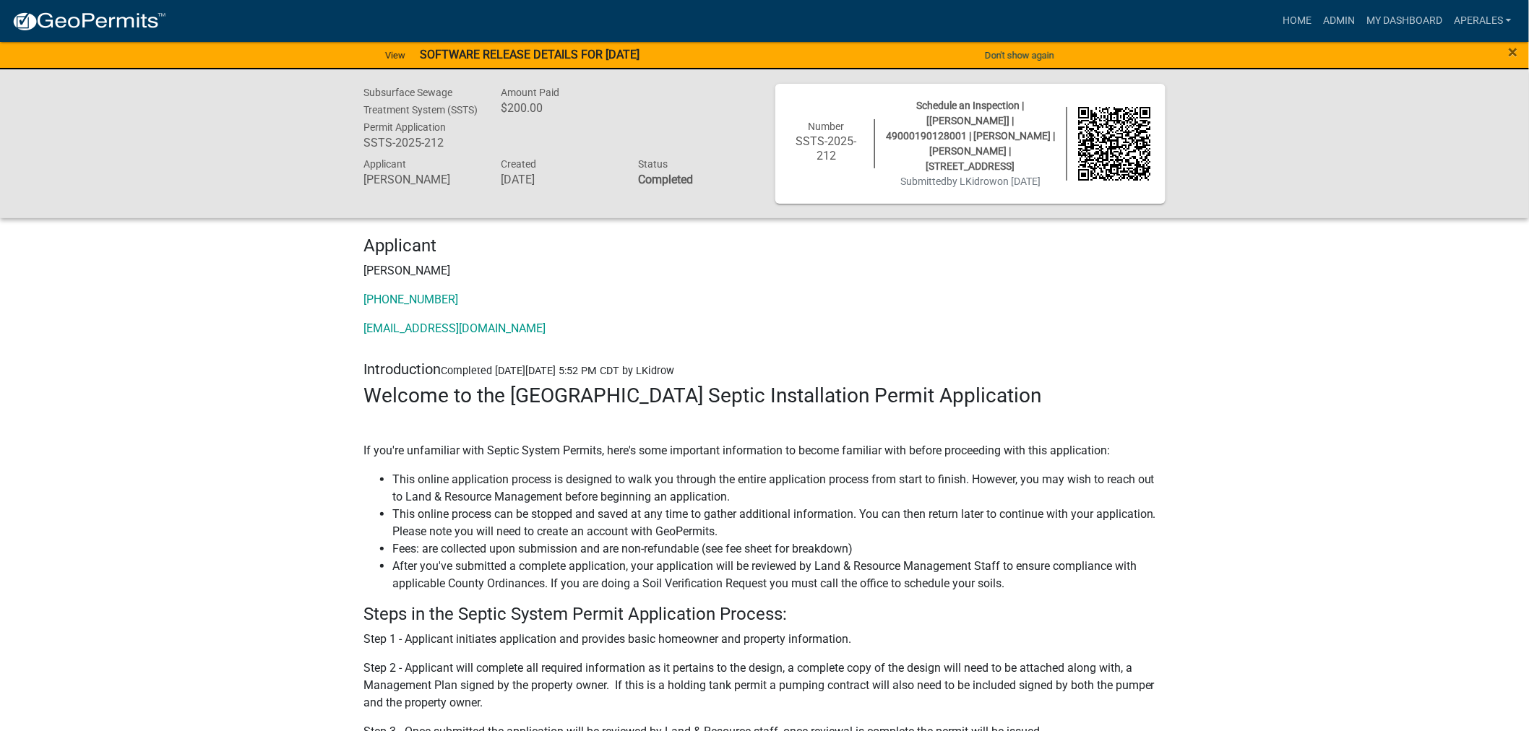
click at [1214, 194] on div "Subsurface Sewage Treatment System (SSTS) Permit Application SSTS-2025-212 Amou…" at bounding box center [764, 143] width 1529 height 149
